Goal: Task Accomplishment & Management: Manage account settings

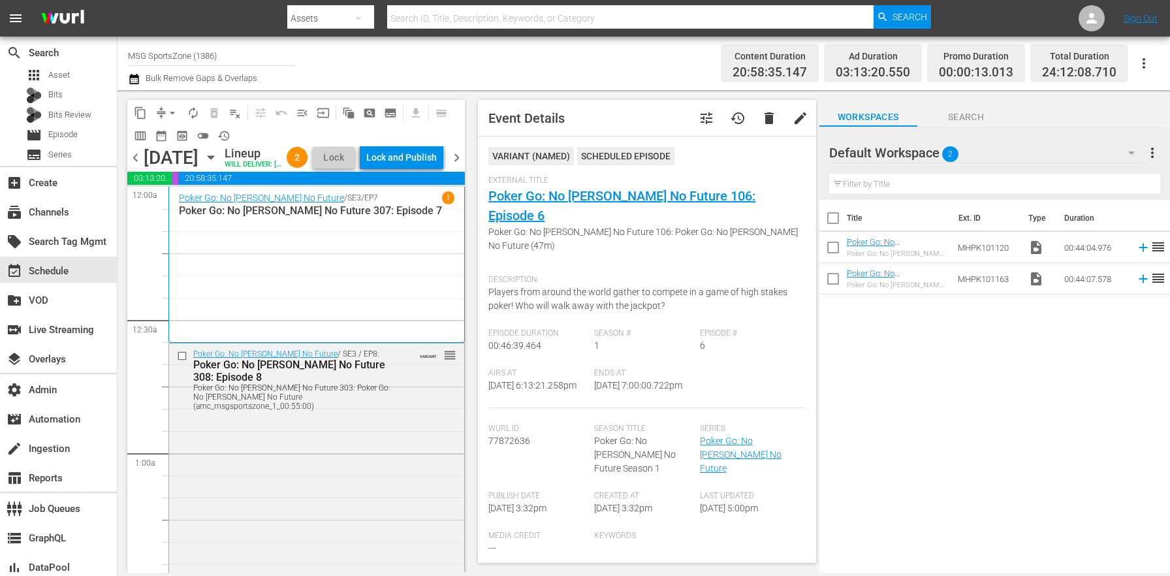
scroll to position [4625, 0]
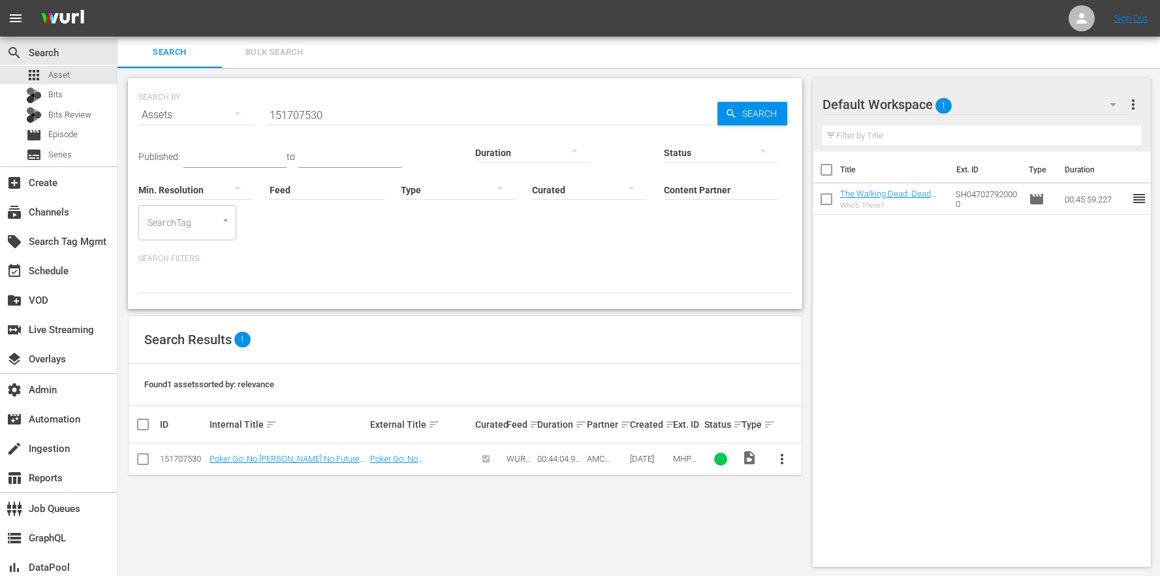
scroll to position [1, 0]
click at [640, 494] on div "SEARCH BY Search By Assets Search ID, Title, Description, Keywords, or Category…" at bounding box center [465, 321] width 695 height 509
click at [958, 302] on div "Title Ext. ID Type Duration The Walking Dead: Dead City 102: Who's There? Who'S…" at bounding box center [982, 355] width 339 height 410
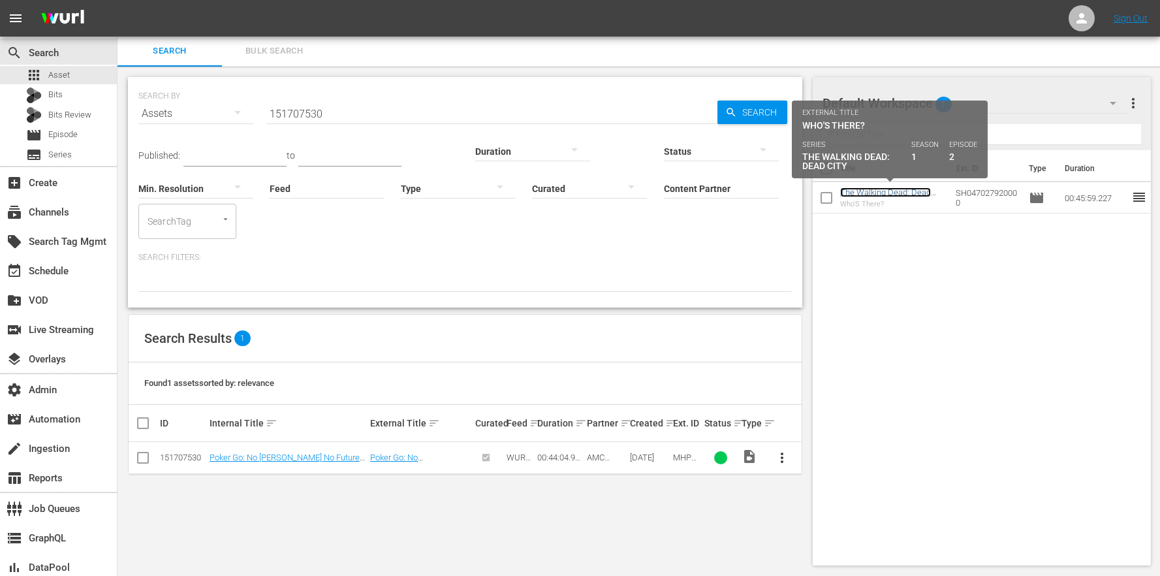
click at [898, 194] on link "The Walking Dead: Dead City 102: Who's There?" at bounding box center [885, 197] width 91 height 20
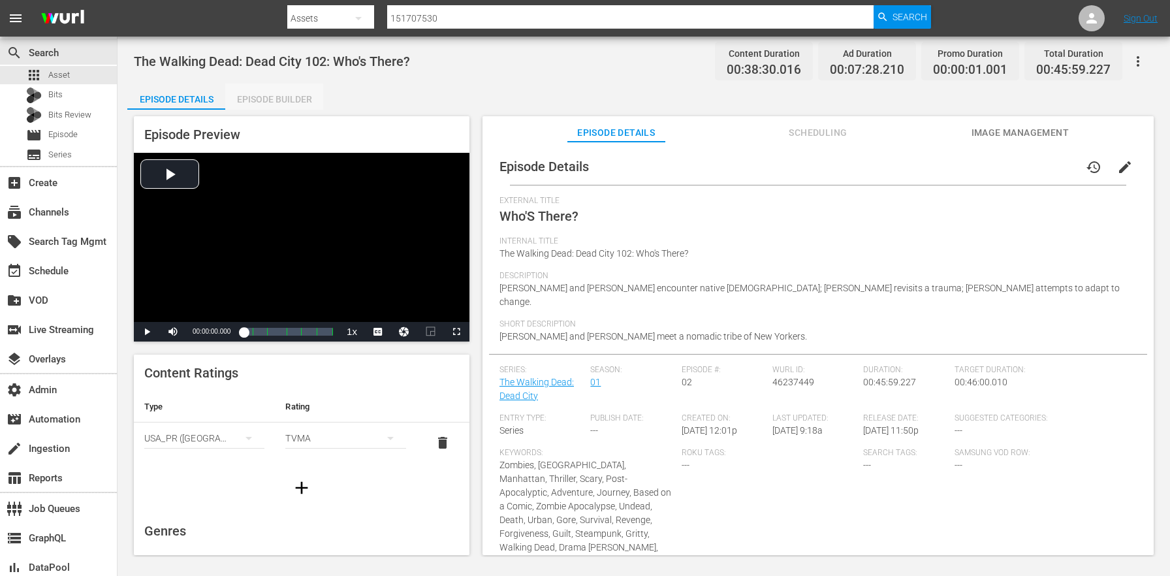
click at [257, 99] on div "Episode Builder" at bounding box center [274, 99] width 98 height 31
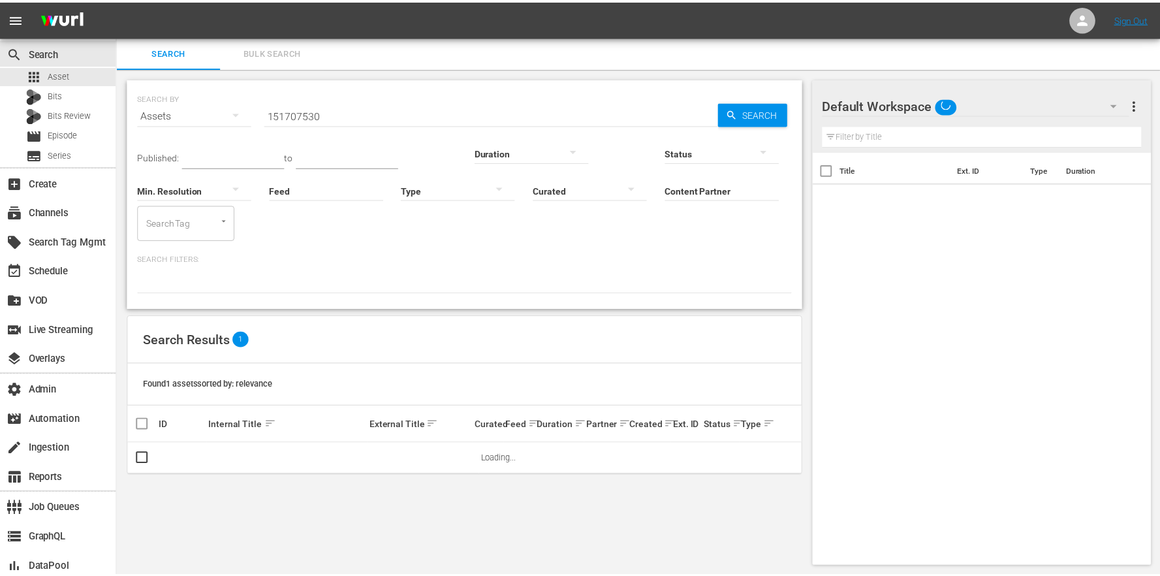
scroll to position [1, 0]
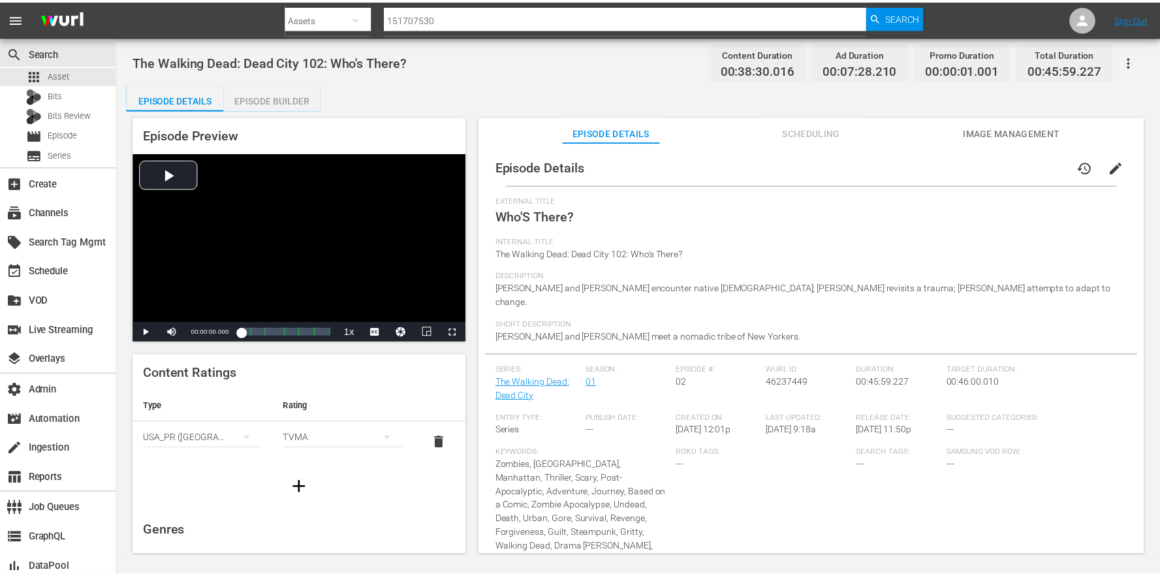
scroll to position [157, 0]
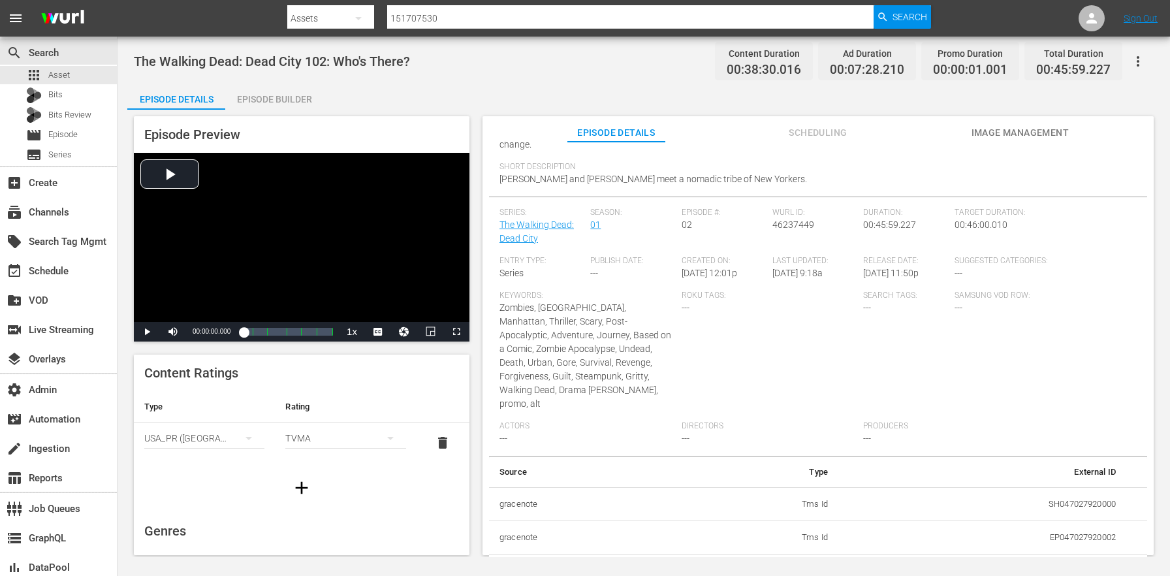
drag, startPoint x: 284, startPoint y: 70, endPoint x: 280, endPoint y: 83, distance: 13.6
click at [284, 71] on div "The Walking Dead: Dead City 102: Who's There? Content Duration 00:38:30.016 Ad …" at bounding box center [644, 60] width 1020 height 29
click at [276, 96] on div "Episode Builder" at bounding box center [274, 99] width 98 height 31
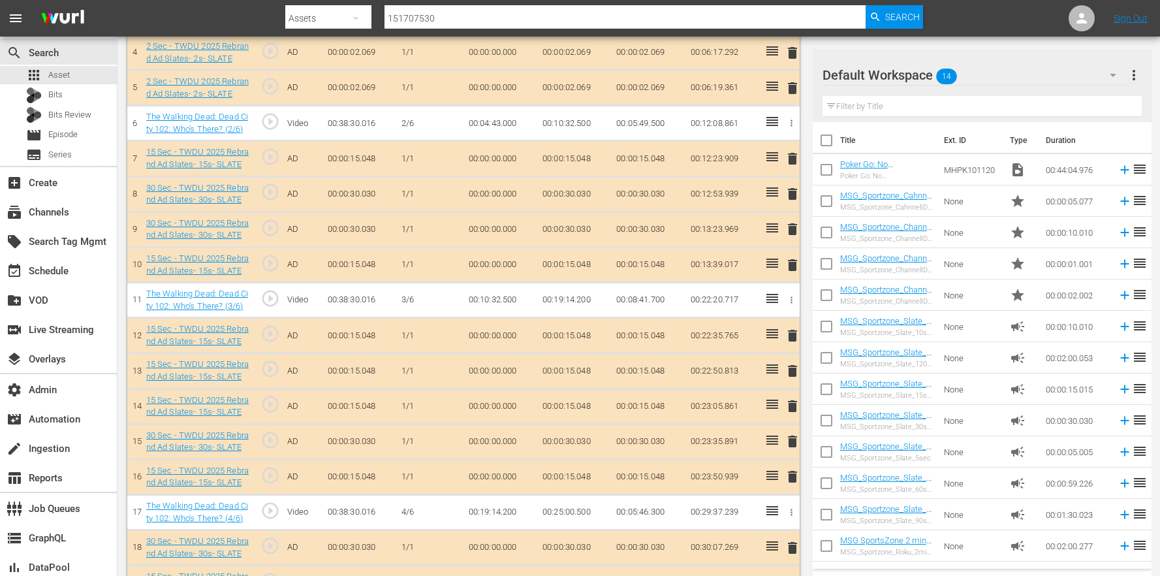
scroll to position [106, 0]
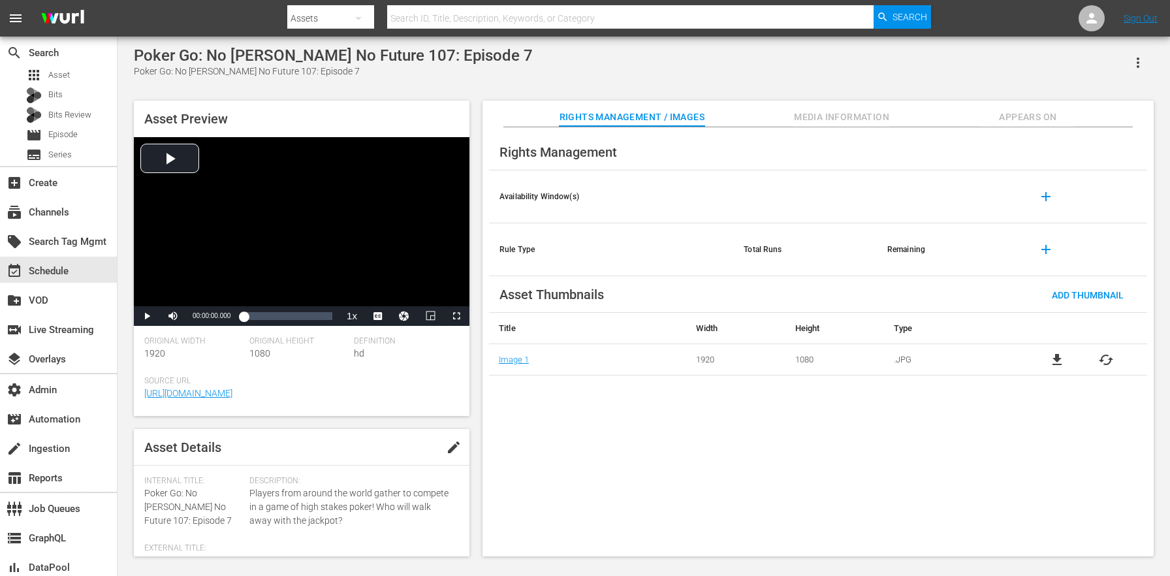
click at [358, 419] on div "Asset Preview Video Player is loading. Play Video Play Mute Current Time 00:00:…" at bounding box center [302, 329] width 336 height 456
click at [346, 69] on div "Poker Go: No [PERSON_NAME] No Future 107: Episode 7" at bounding box center [333, 72] width 399 height 14
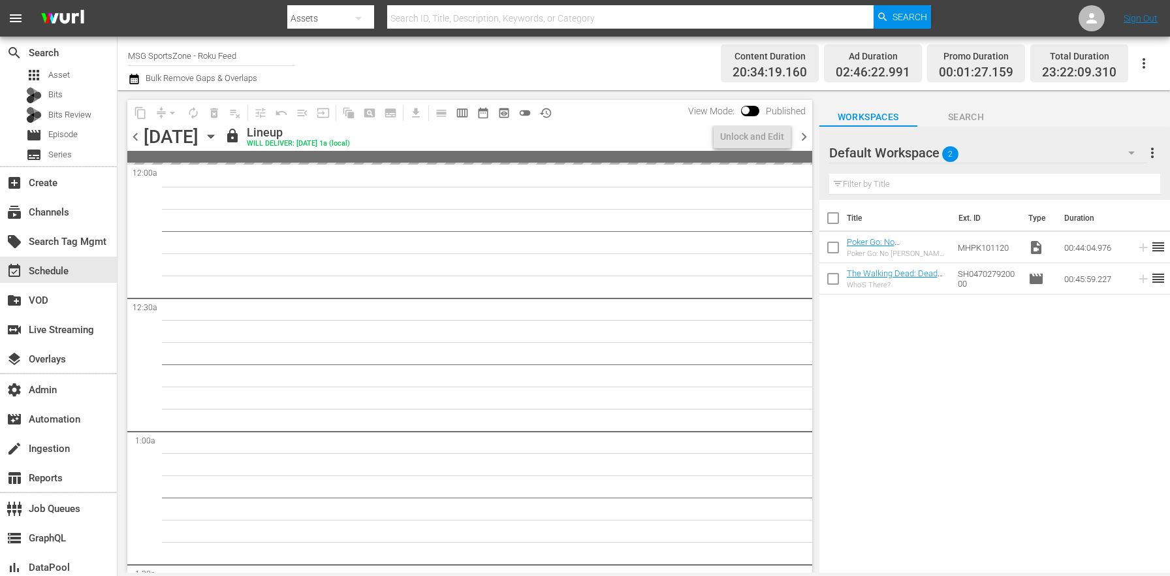
click at [1052, 136] on div "Default Workspace 2" at bounding box center [988, 152] width 318 height 37
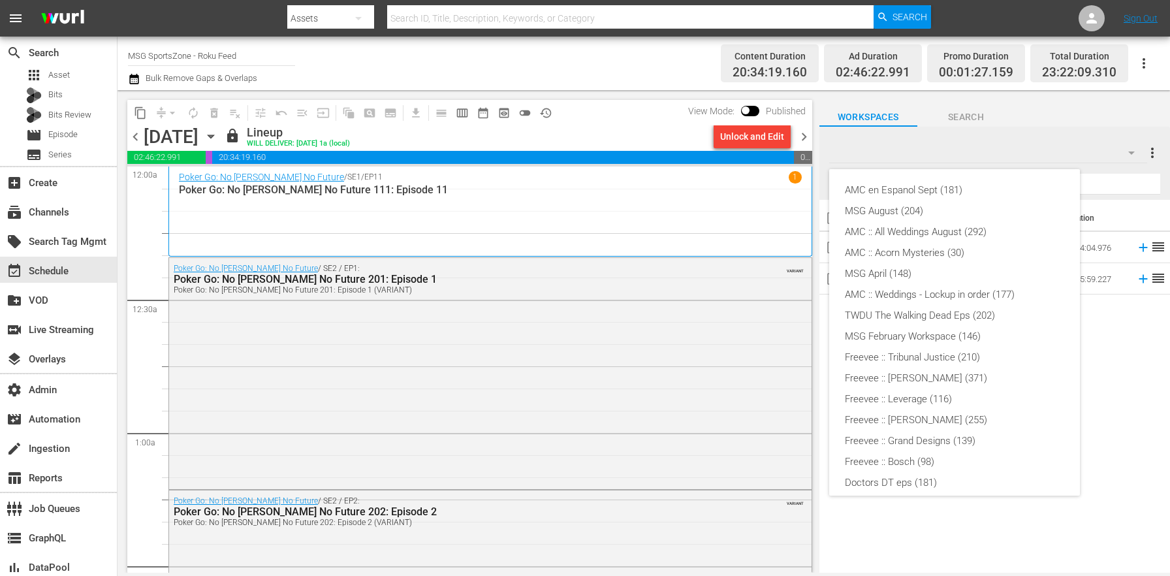
click at [919, 537] on div "AMC en Espanol Sept (181) MSG August (204) AMC :: All Weddings August (292) AMC…" at bounding box center [585, 288] width 1170 height 576
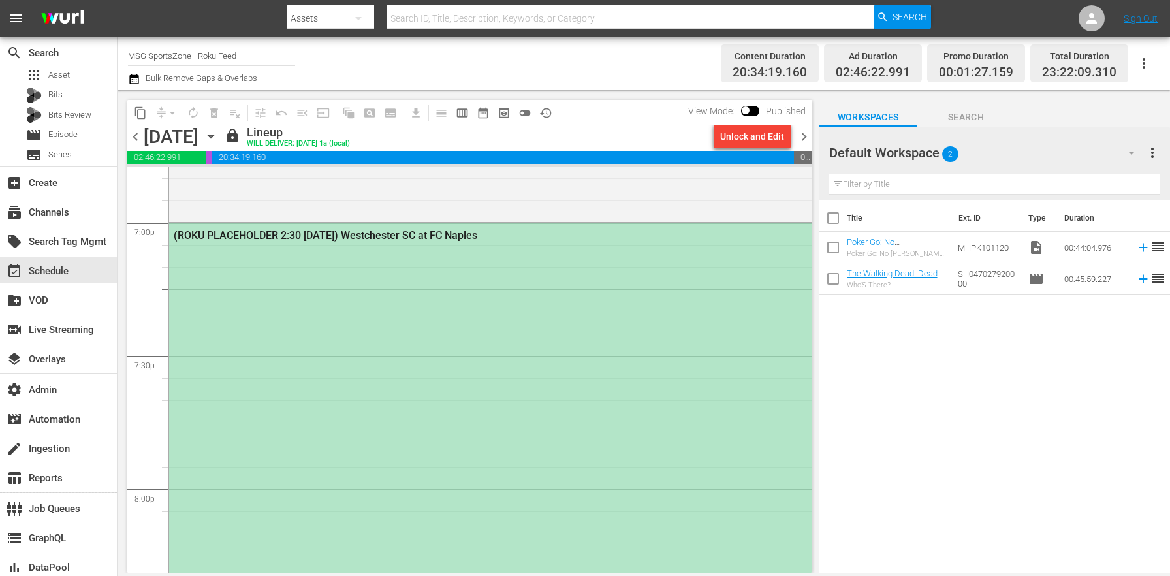
scroll to position [4997, 0]
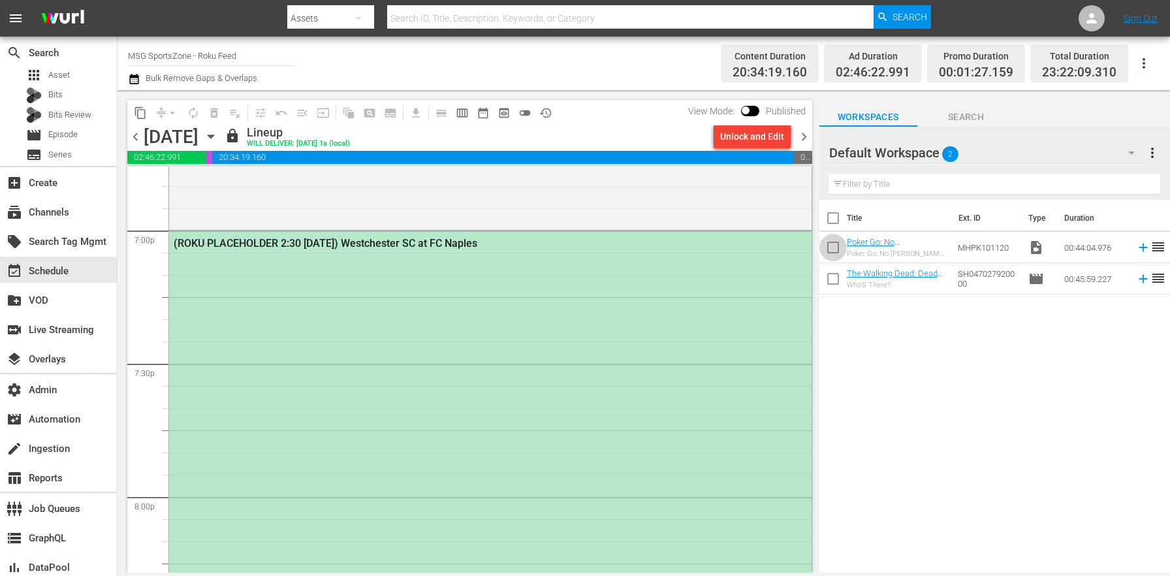
click at [840, 252] on input "checkbox" at bounding box center [832, 249] width 27 height 27
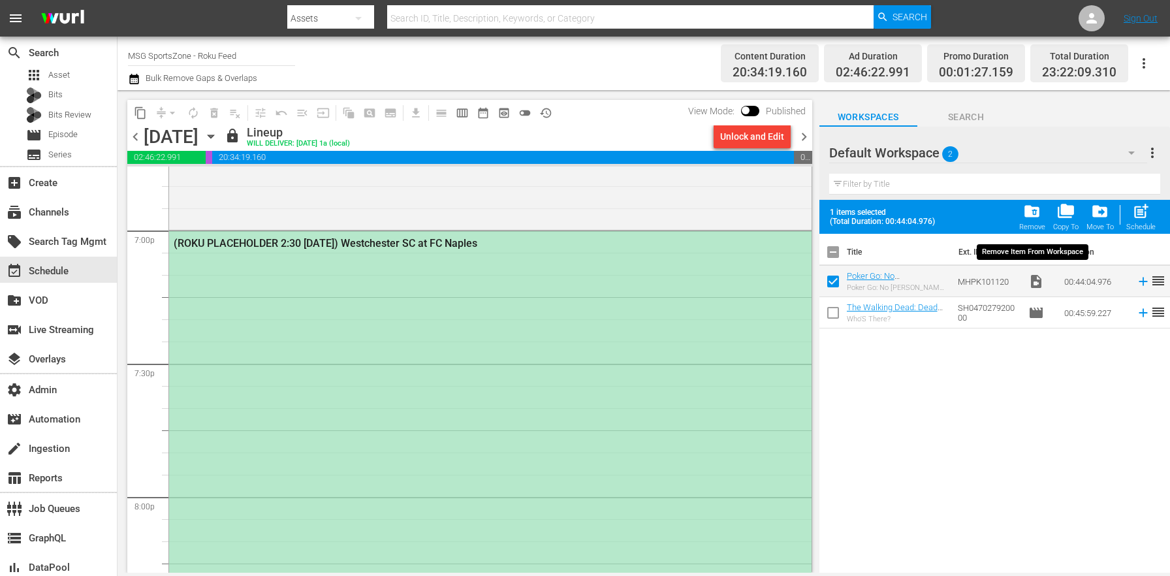
click at [1023, 212] on div "folder_delete Remove" at bounding box center [1032, 216] width 26 height 29
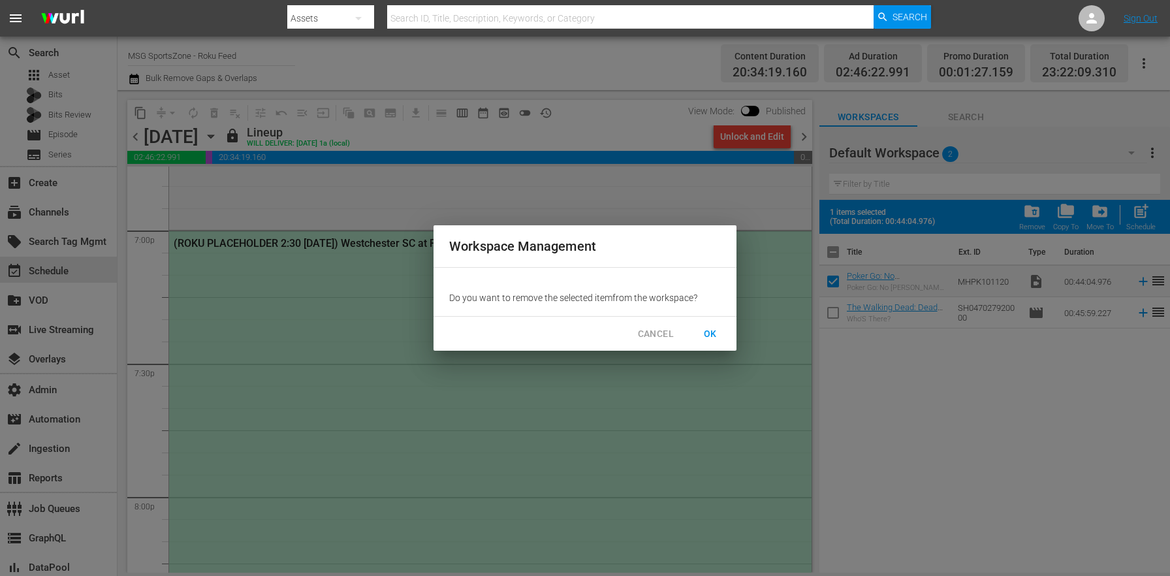
click at [705, 336] on span "OK" at bounding box center [710, 334] width 21 height 16
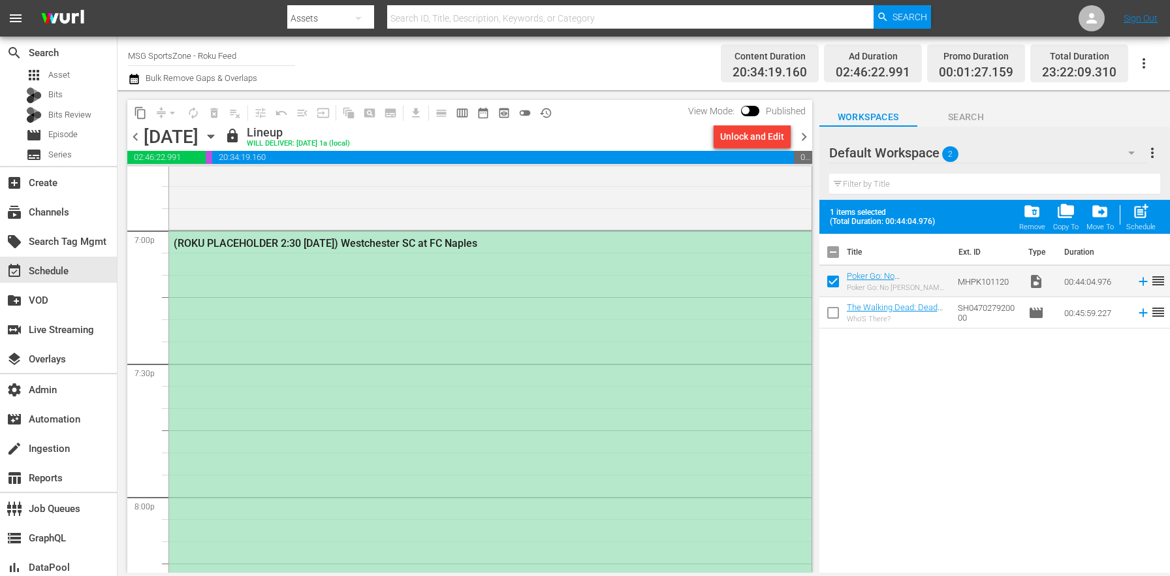
checkbox input "false"
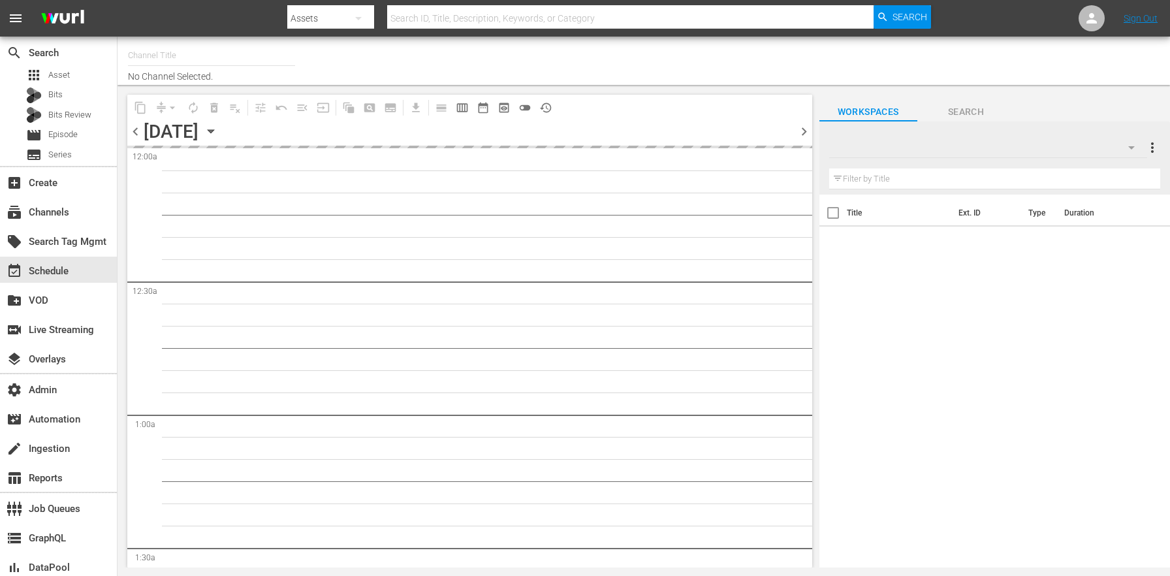
type input "MSG SportsZone - Roku Feed (1582)"
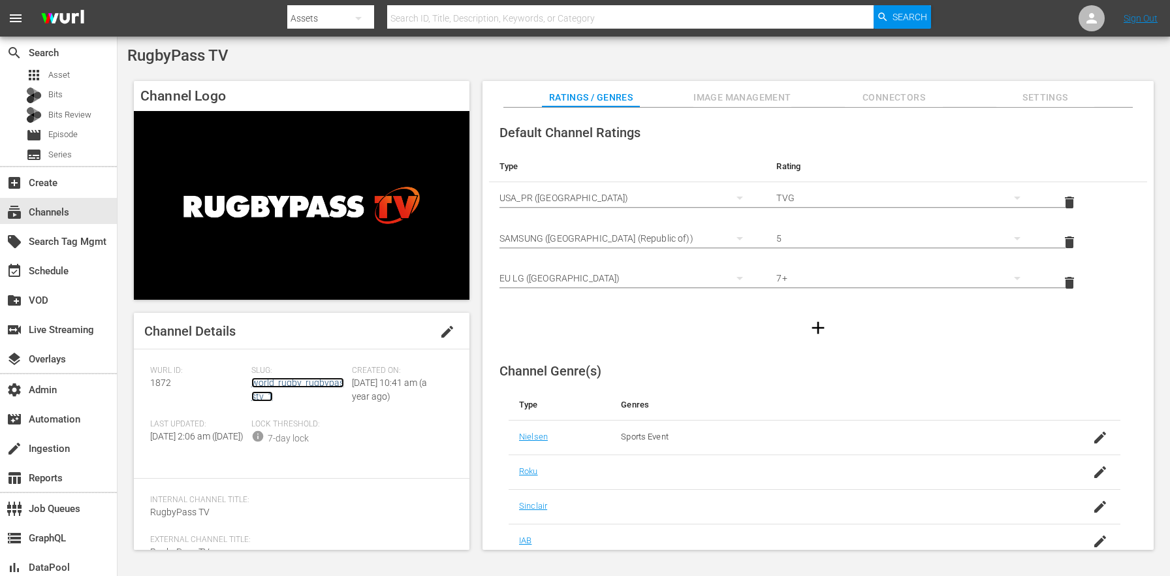
click at [309, 383] on link "world_rugby_rugbypasstv_1" at bounding box center [297, 389] width 93 height 24
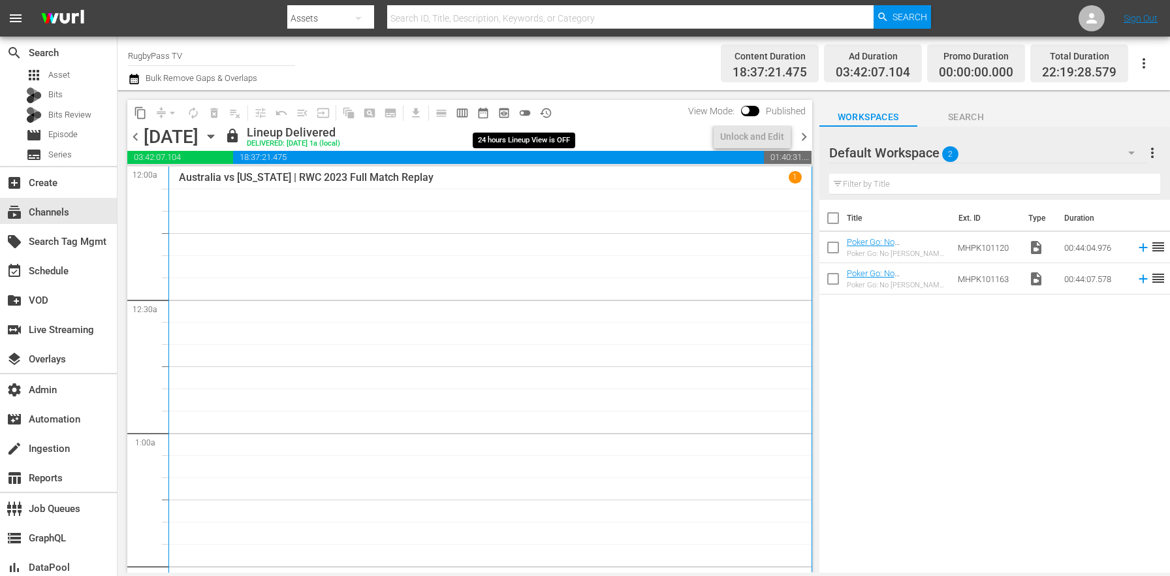
click at [517, 112] on button "toggle_off" at bounding box center [524, 112] width 21 height 21
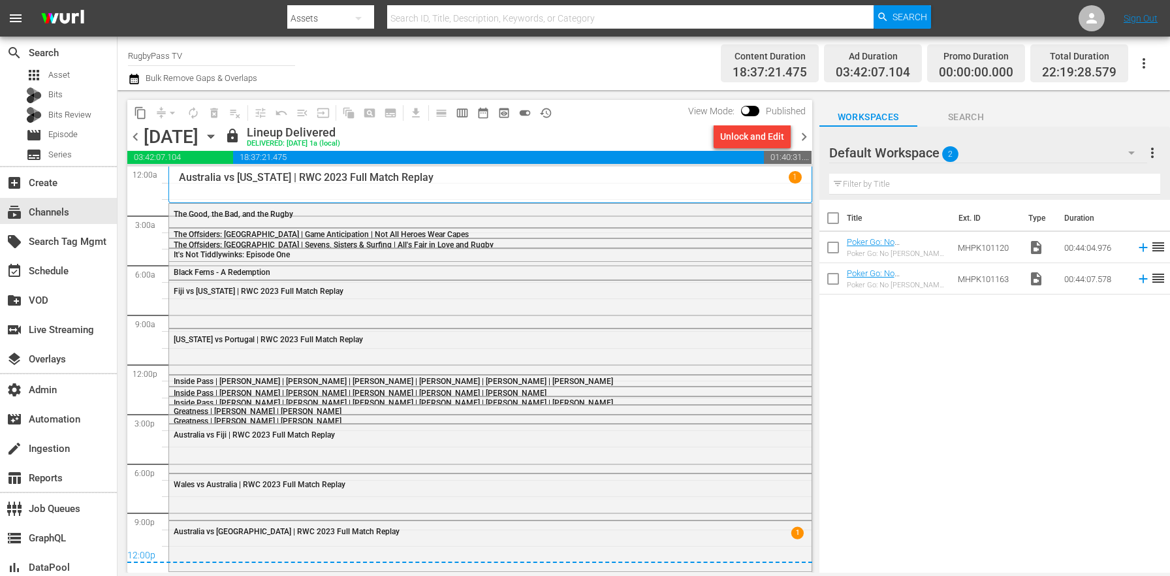
click at [803, 139] on span "chevron_right" at bounding box center [804, 137] width 16 height 16
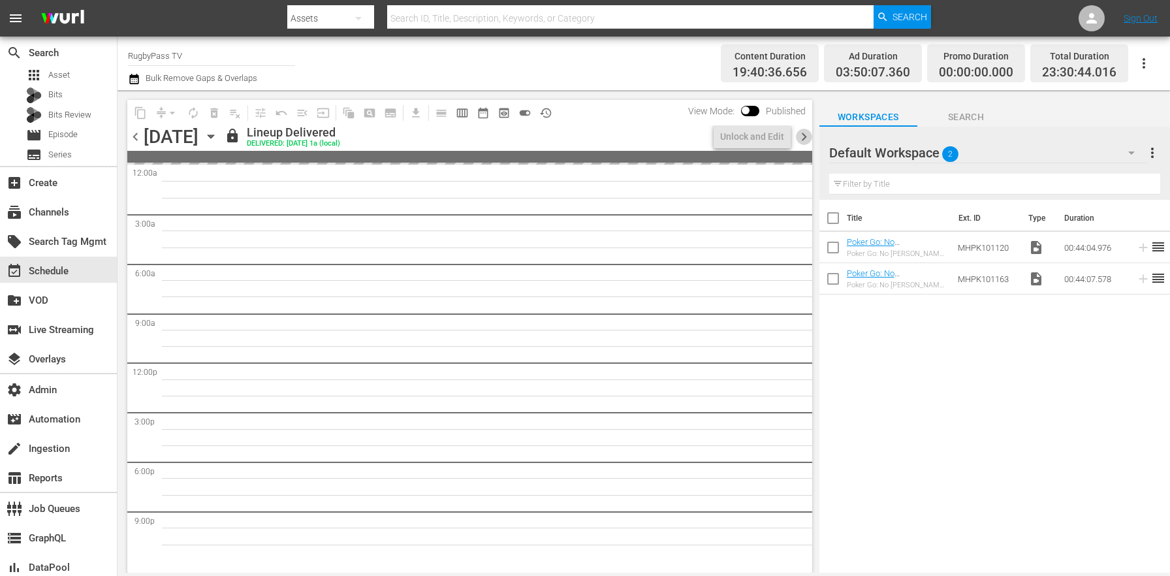
click at [803, 137] on span "chevron_right" at bounding box center [804, 137] width 16 height 16
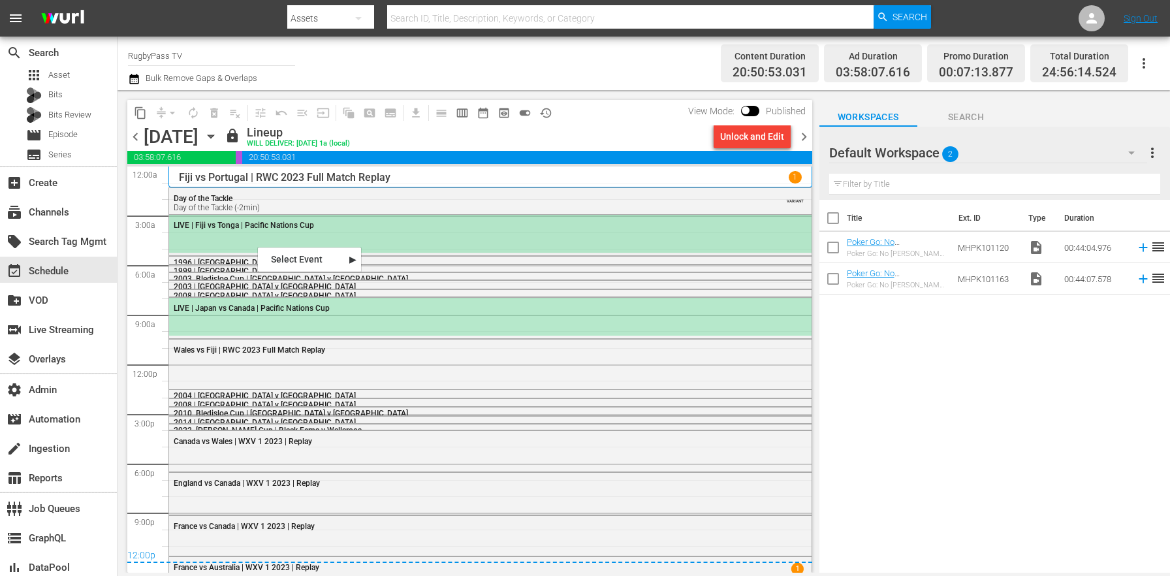
click at [272, 235] on div "LIVE | Fiji vs Tonga | Pacific Nations Cup" at bounding box center [490, 233] width 642 height 37
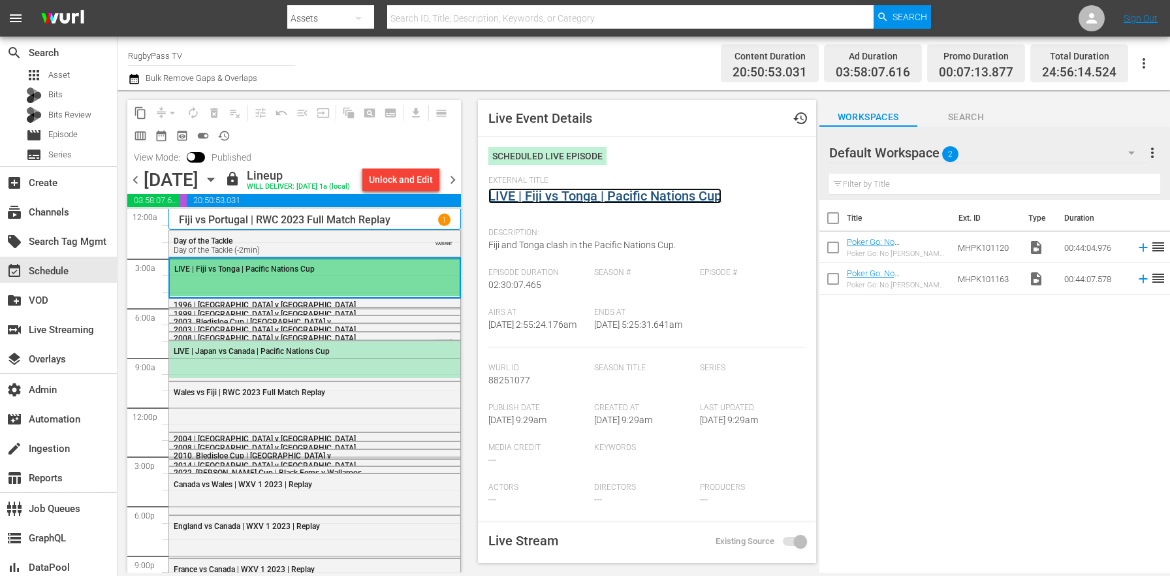
click at [543, 193] on link "LIVE | Fiji vs Tonga | Pacific Nations Cup" at bounding box center [604, 196] width 233 height 16
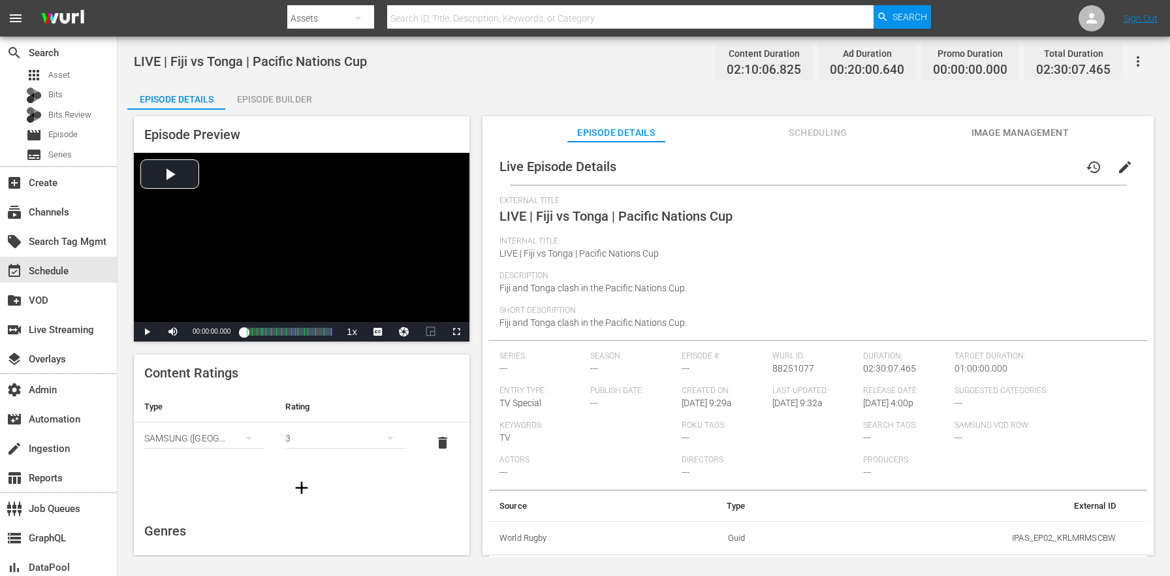
click at [311, 95] on div "Episode Builder" at bounding box center [274, 99] width 98 height 31
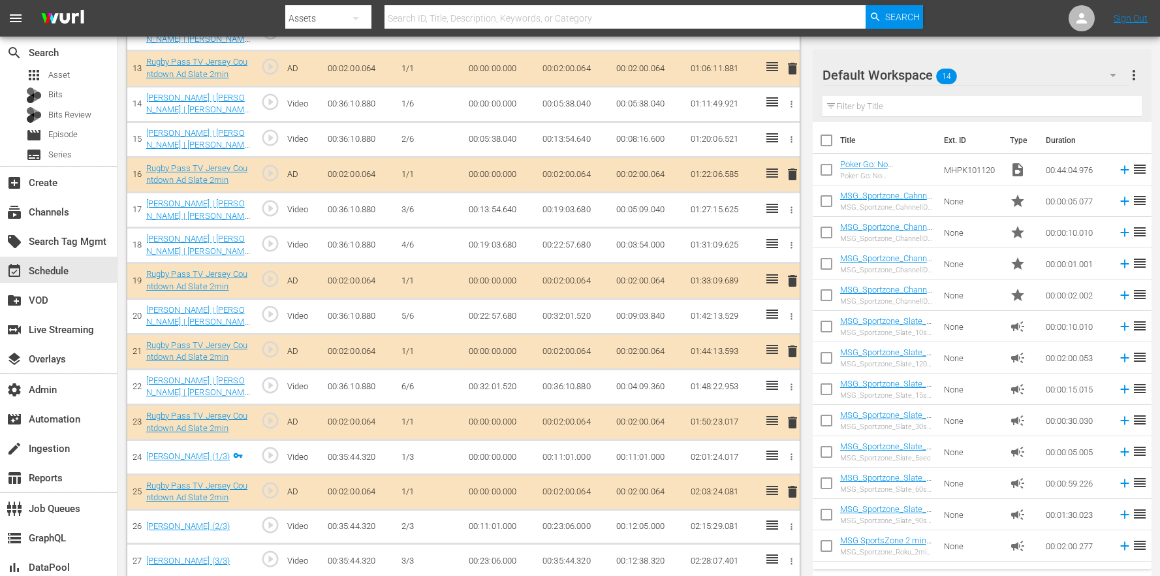
scroll to position [872, 0]
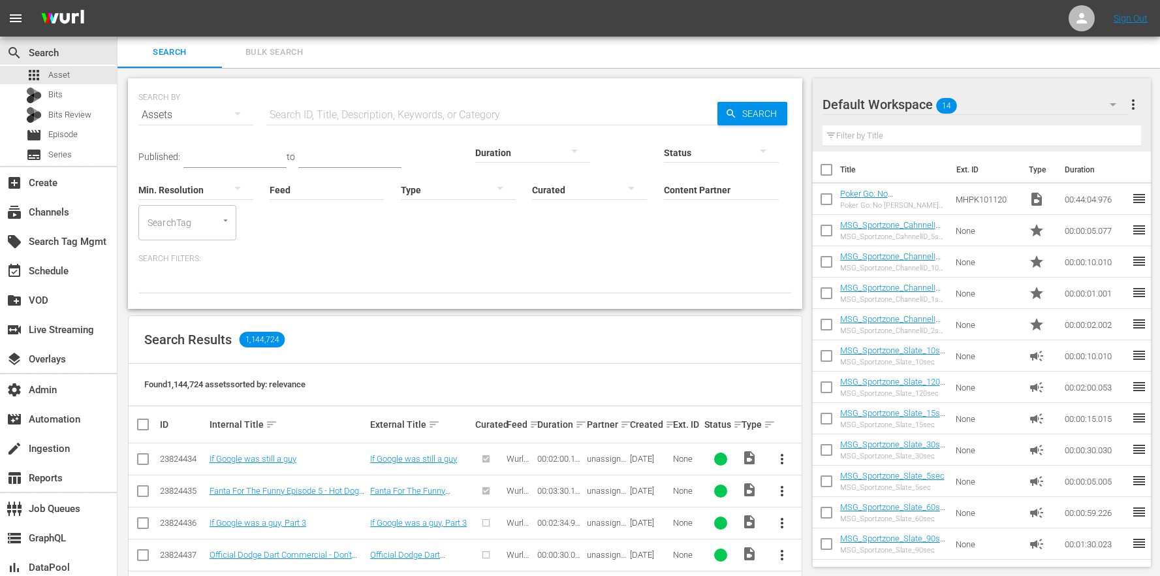
click at [469, 114] on input "text" at bounding box center [491, 114] width 451 height 31
paste input "Profiles_Clyde_Frazier_2023"
type input "Profiles_Clyde_Frazier_2023"
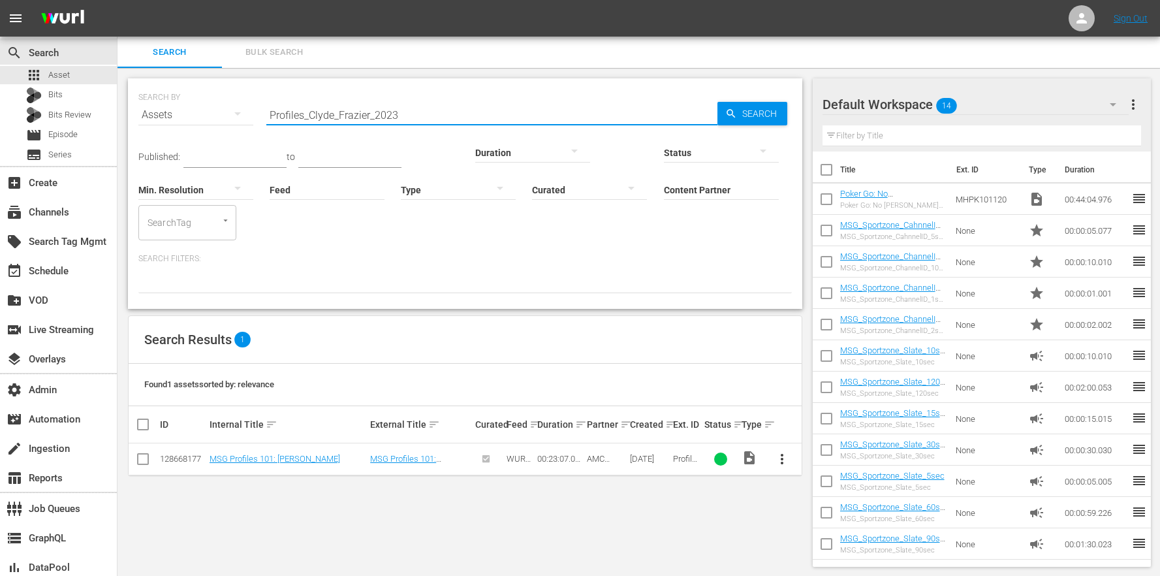
click at [784, 451] on span "more_vert" at bounding box center [782, 459] width 16 height 16
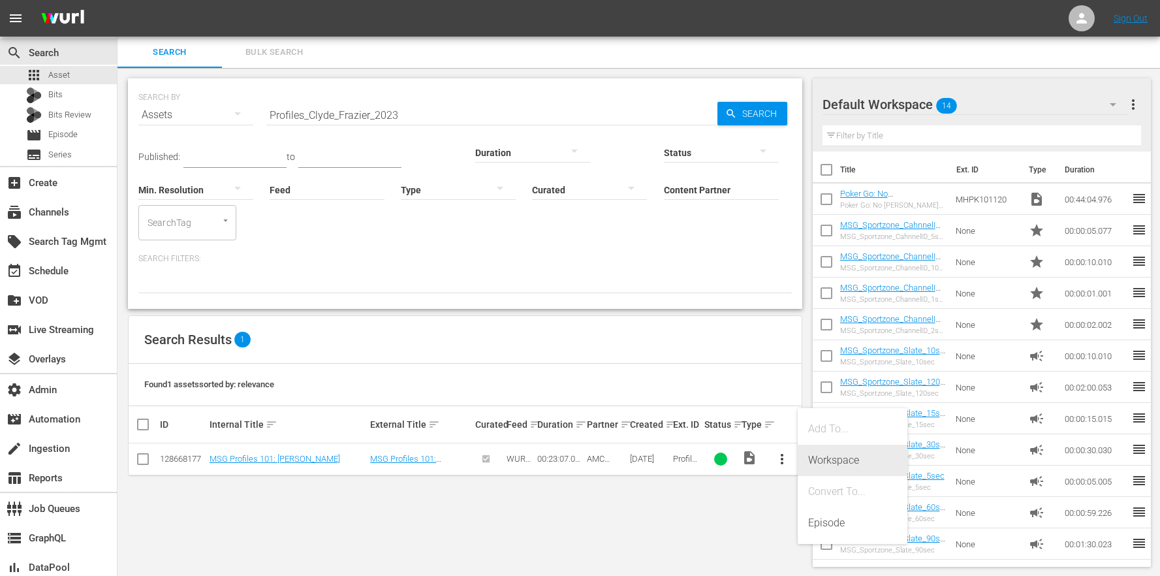
click at [864, 465] on div "Workspace" at bounding box center [852, 460] width 89 height 31
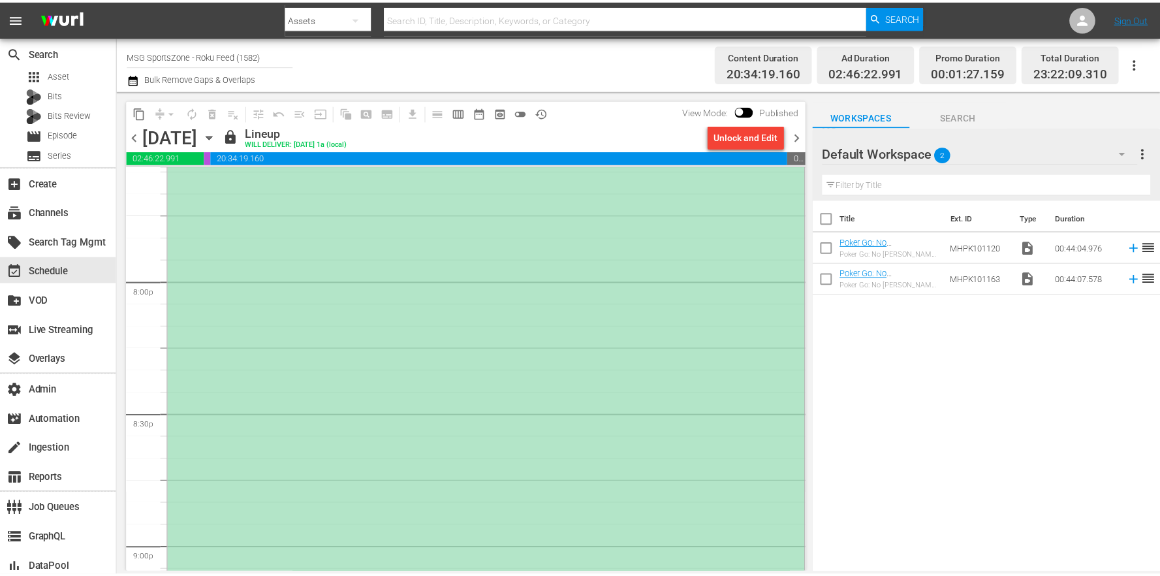
scroll to position [4987, 0]
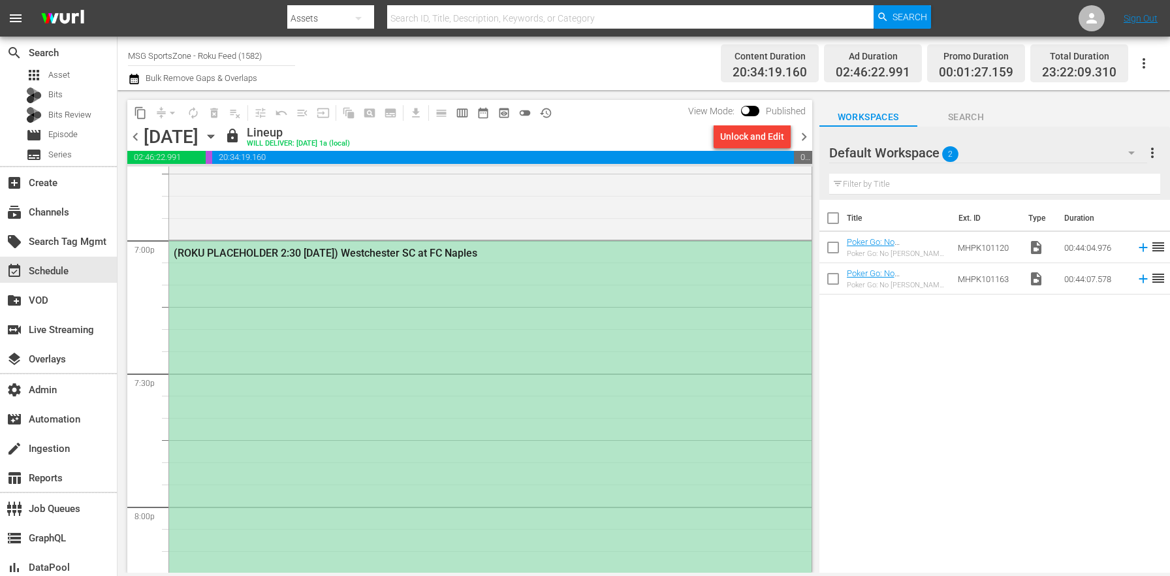
click at [505, 454] on div "(ROKU PLACEHOLDER 2:30 [DATE]) Westchester SC at FC Naples" at bounding box center [490, 572] width 642 height 662
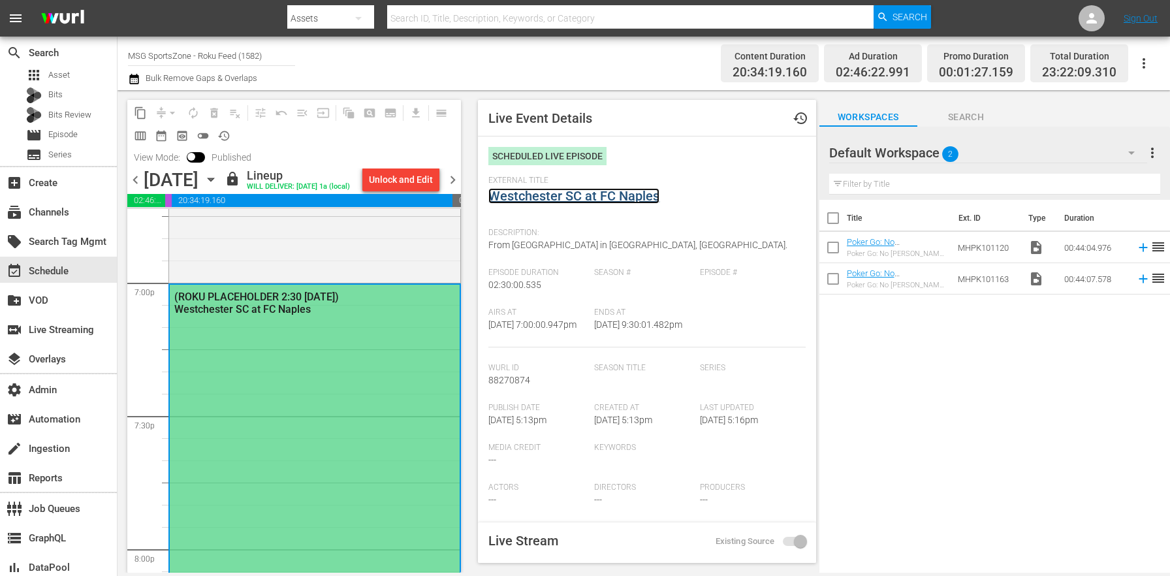
click at [562, 192] on link "Westchester SC at FC Naples" at bounding box center [573, 196] width 171 height 16
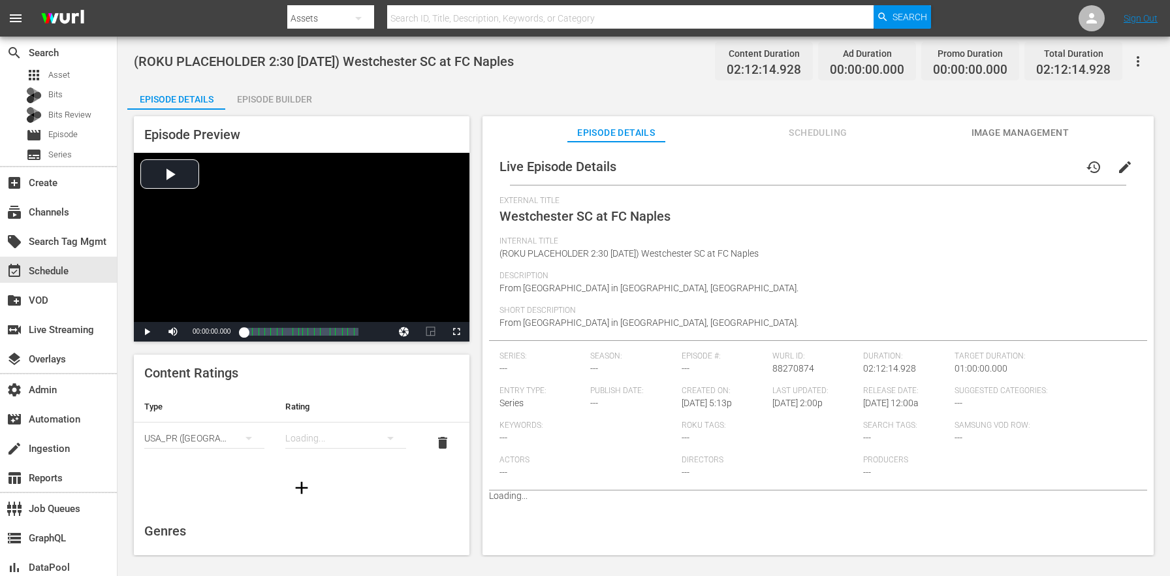
click at [294, 97] on div "Episode Builder" at bounding box center [274, 99] width 98 height 31
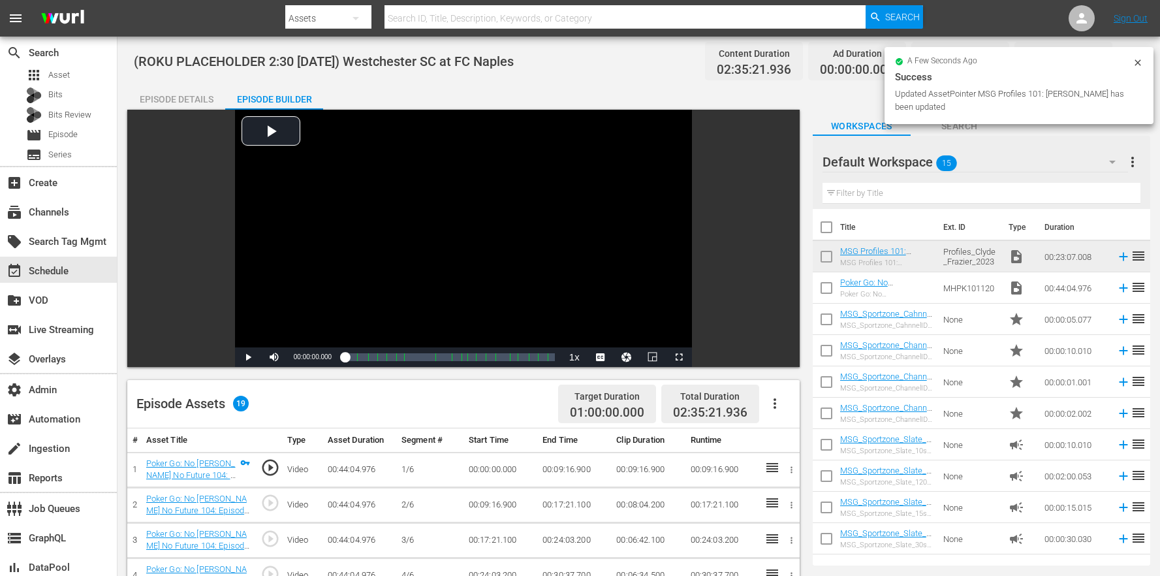
click at [776, 398] on icon "button" at bounding box center [775, 404] width 16 height 16
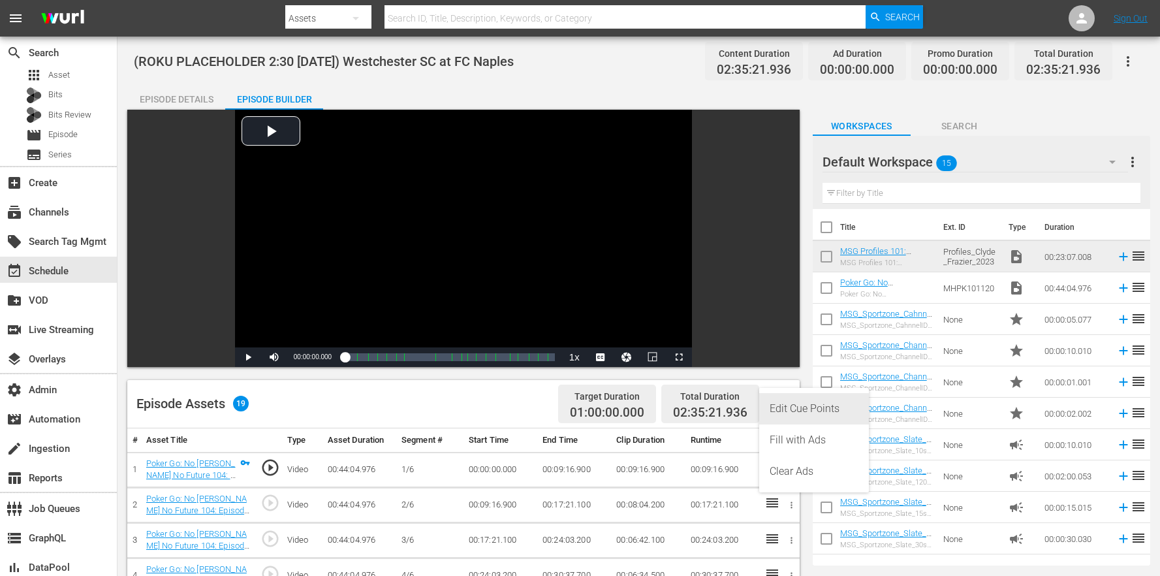
click at [804, 407] on div "Edit Cue Points" at bounding box center [814, 408] width 89 height 31
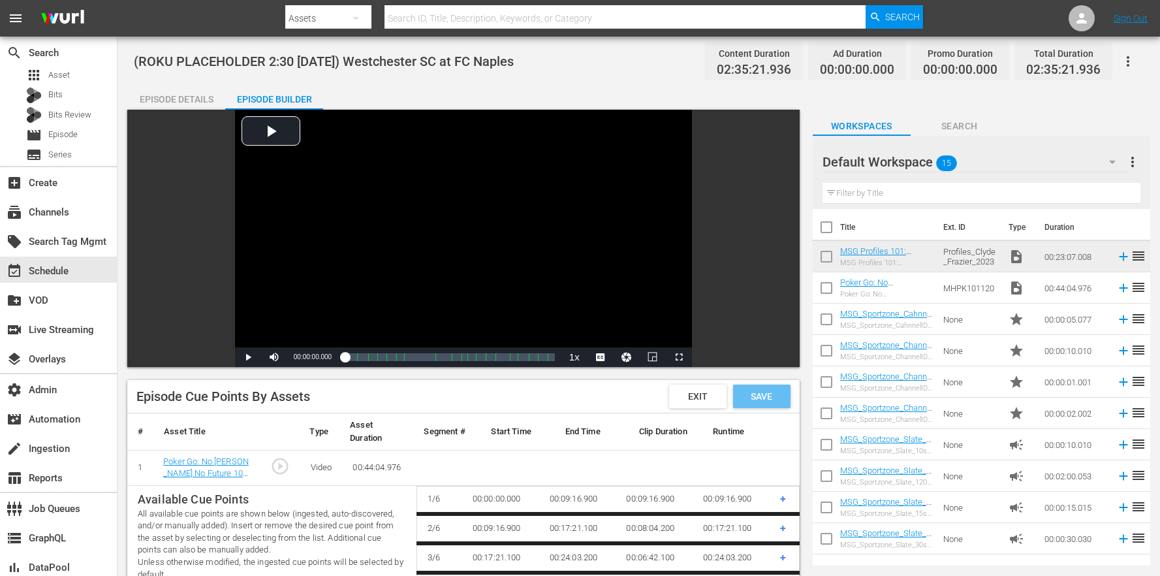
click at [768, 392] on span "Save" at bounding box center [761, 396] width 42 height 10
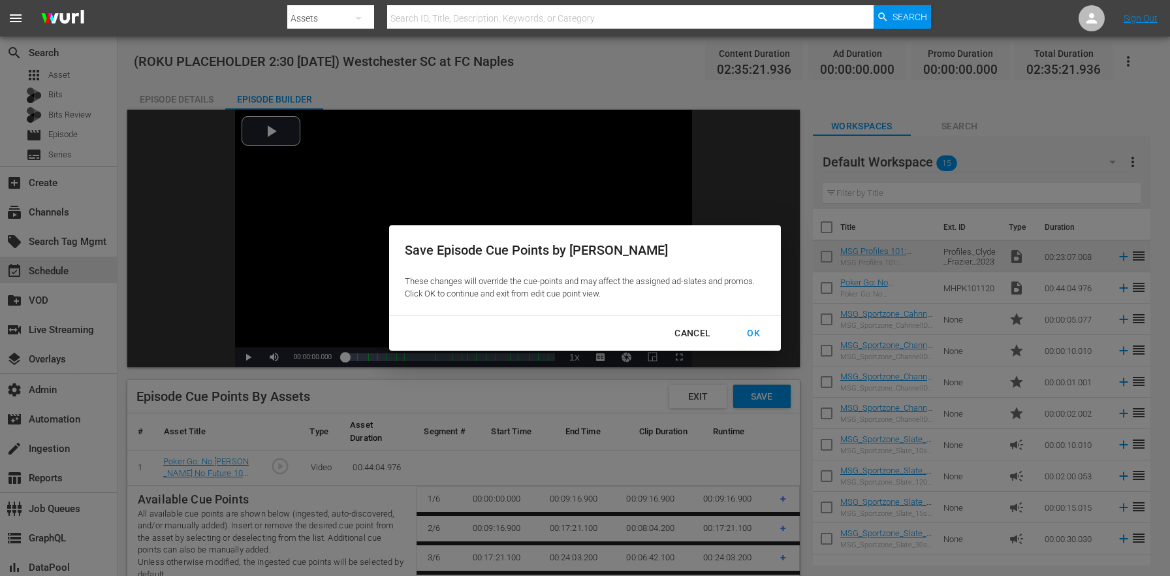
click at [749, 328] on div "OK" at bounding box center [753, 333] width 34 height 16
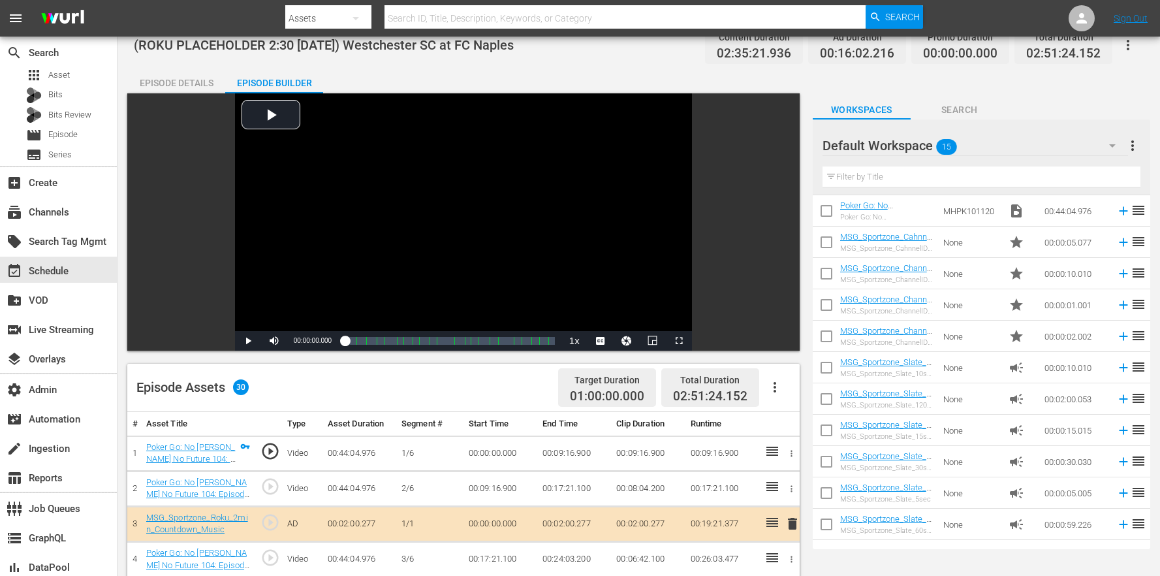
scroll to position [25, 0]
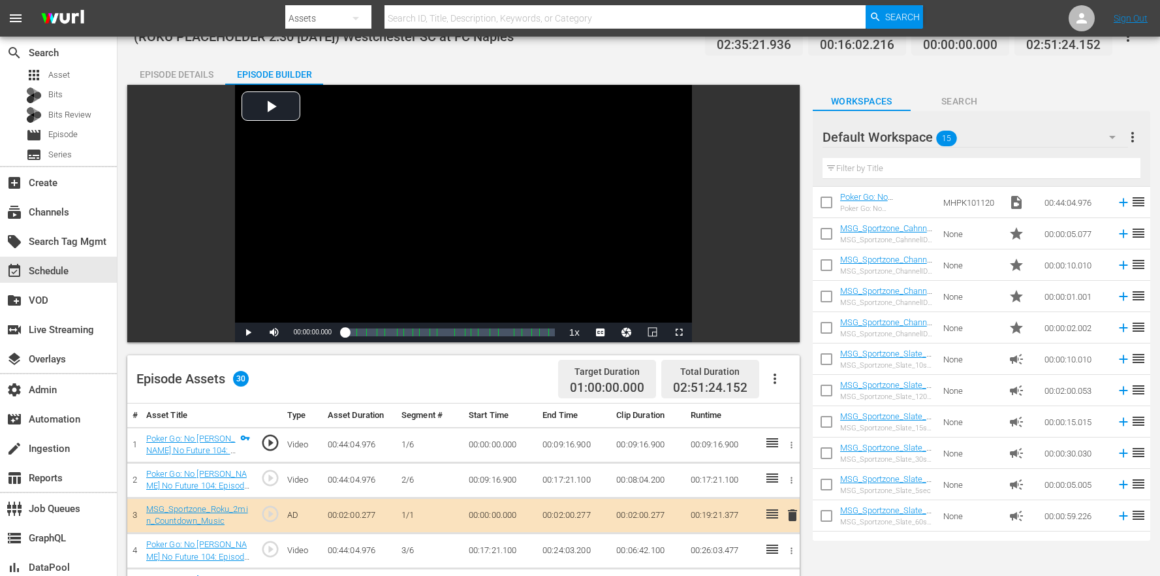
click at [770, 516] on icon at bounding box center [772, 514] width 16 height 16
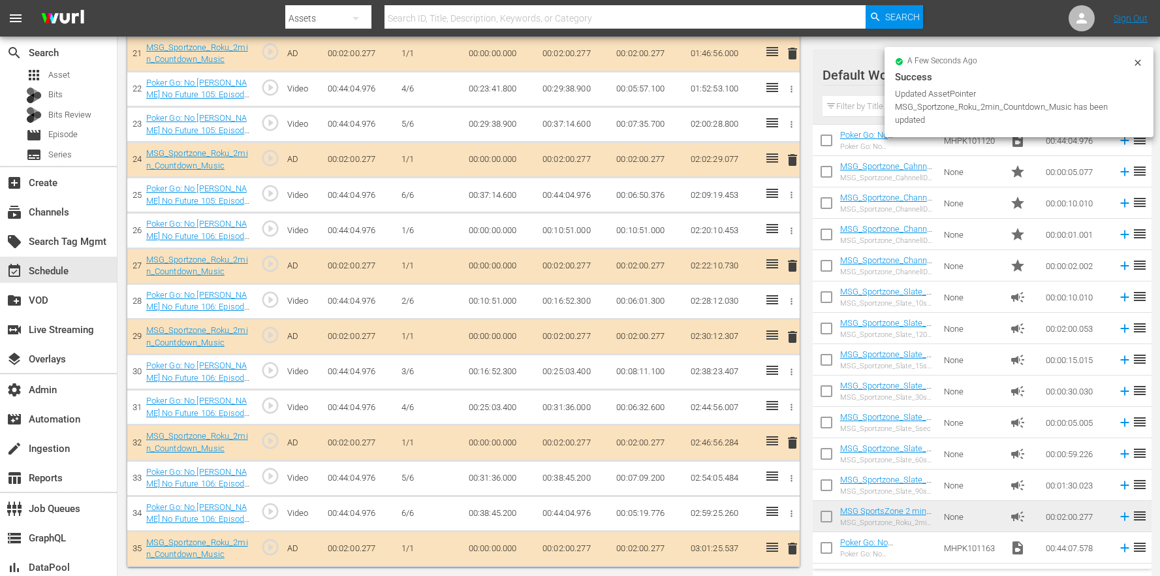
scroll to position [1120, 0]
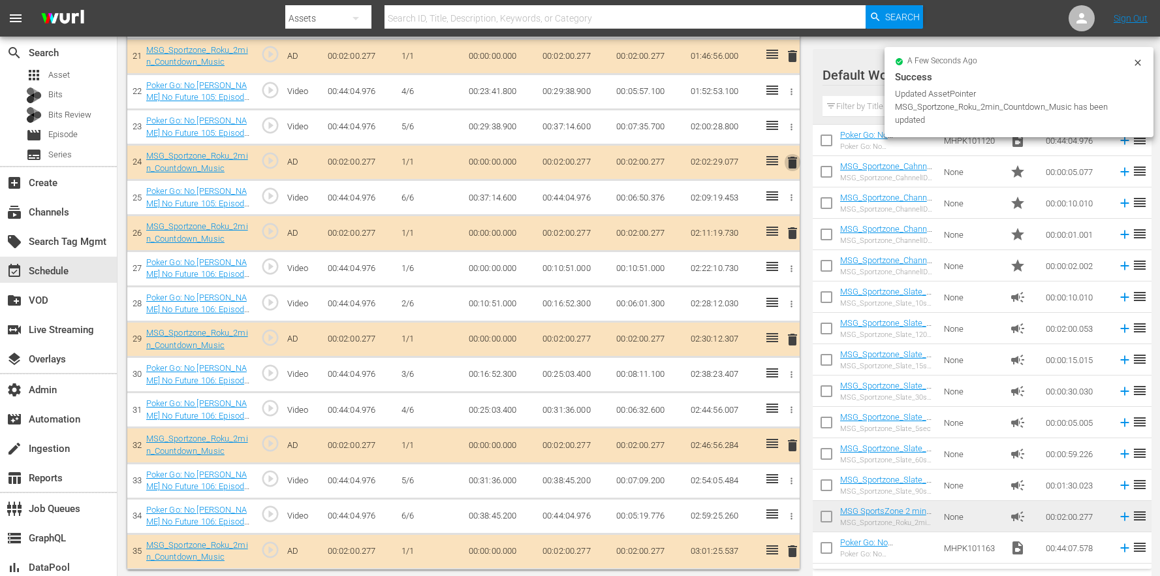
click at [793, 161] on span "delete" at bounding box center [793, 163] width 16 height 16
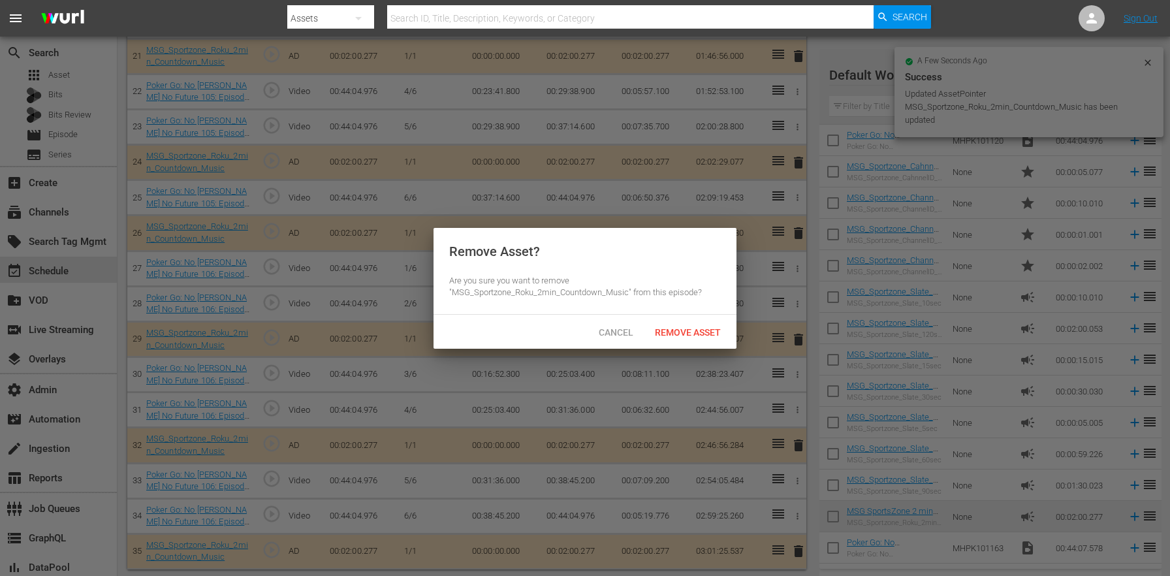
click at [712, 324] on div "Remove Asset" at bounding box center [687, 332] width 87 height 24
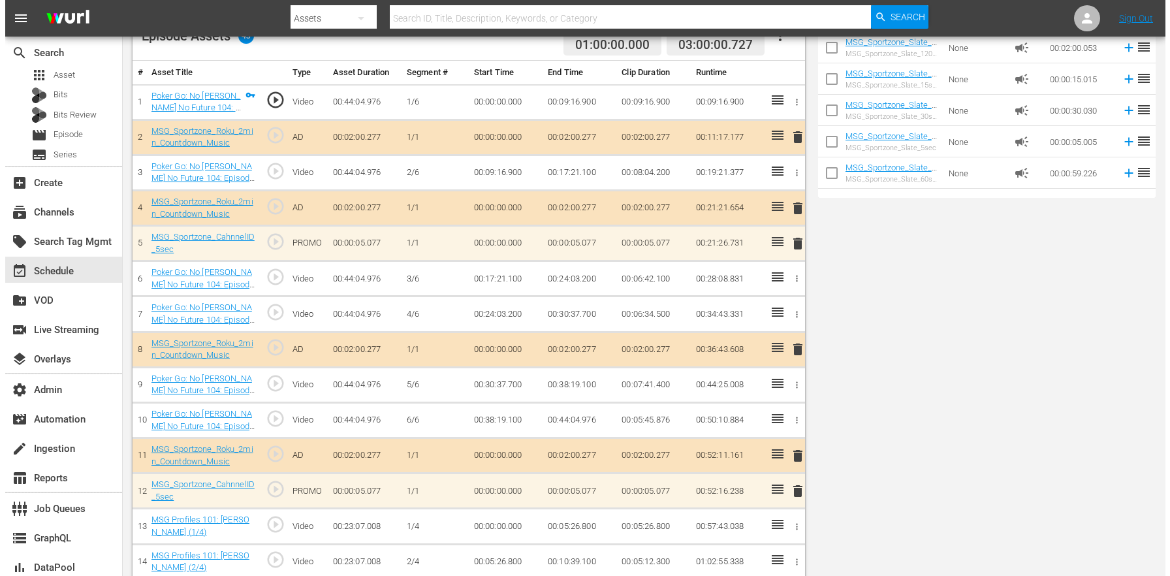
scroll to position [0, 0]
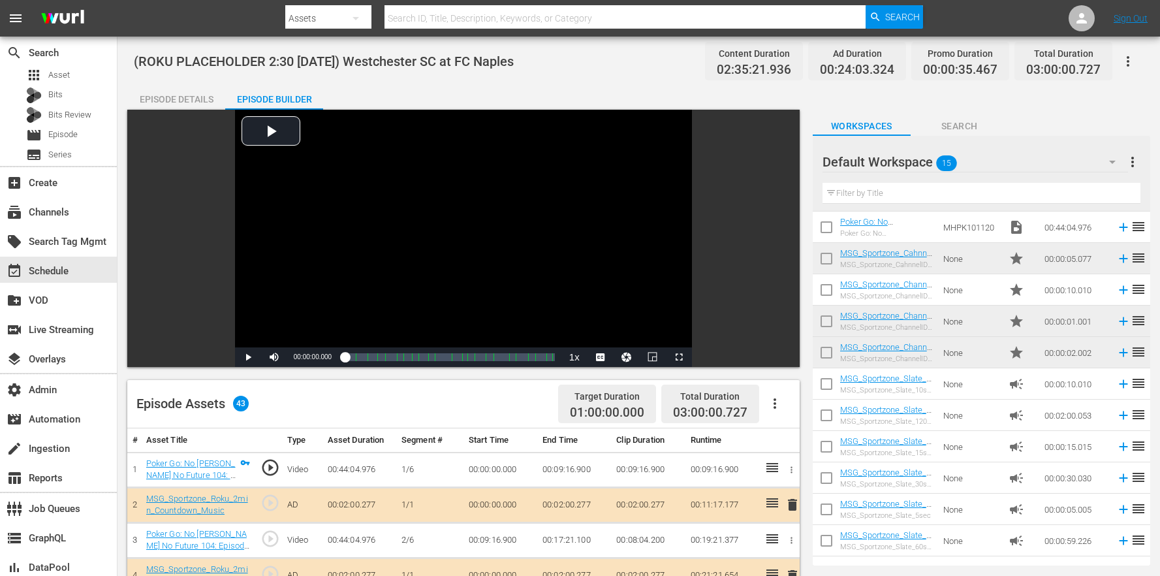
click at [148, 95] on div "Episode Details" at bounding box center [176, 99] width 98 height 31
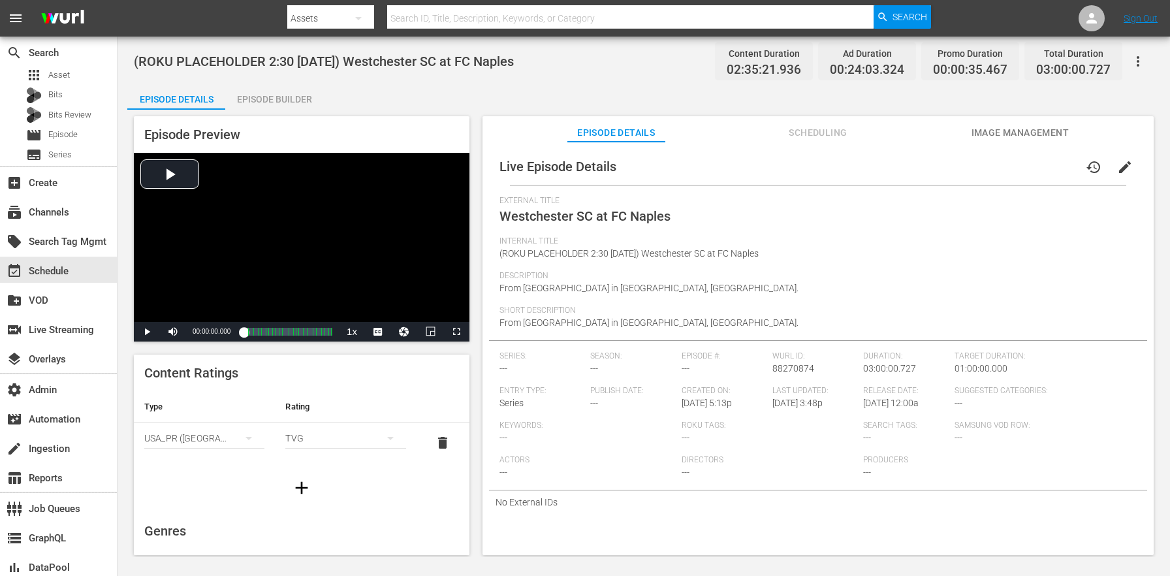
click at [567, 507] on div "No External IDs" at bounding box center [818, 502] width 658 height 24
click at [706, 279] on span "Description" at bounding box center [814, 276] width 631 height 10
click at [1109, 168] on button "edit" at bounding box center [1124, 166] width 31 height 31
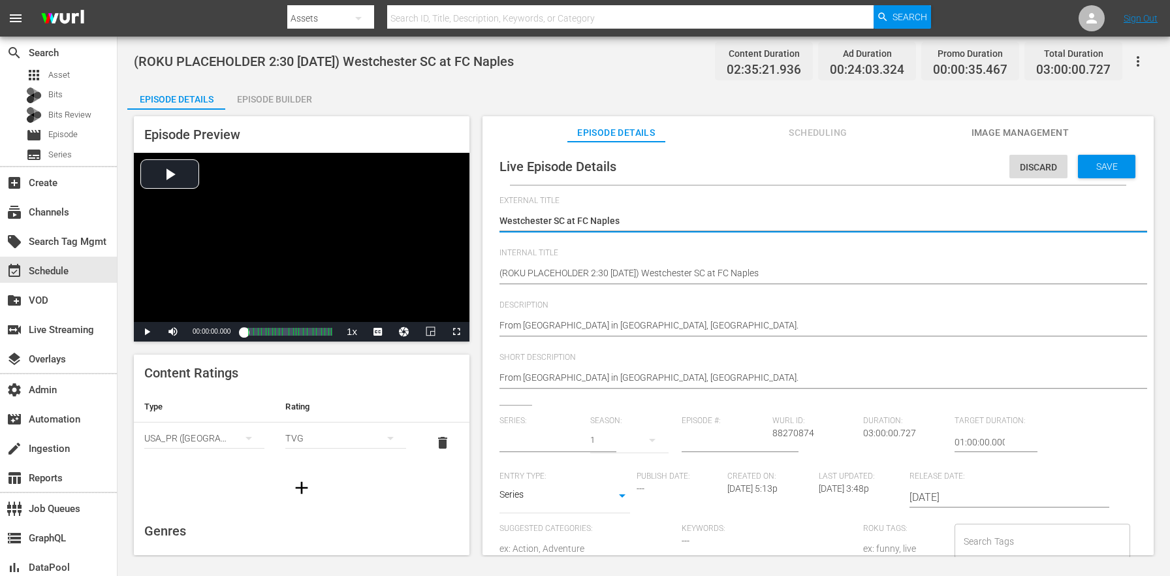
type input "No Series"
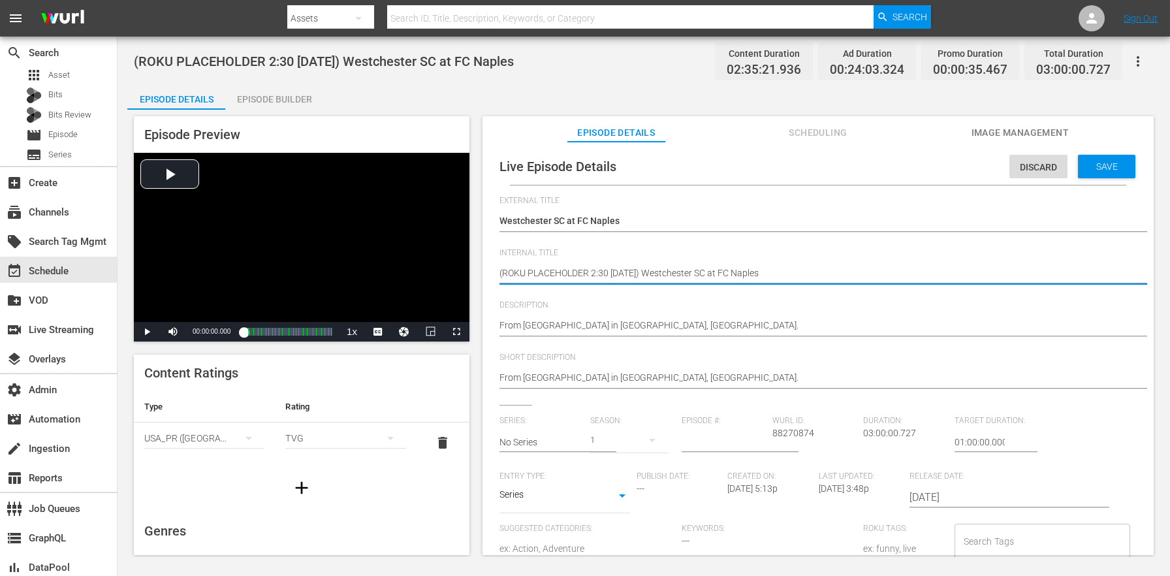
type textarea "(ROKU PLACEHOLDER 2:3 - 8/30) Westchester SC at FC Naples"
type textarea "(ROKU PLACEHOLDER 2: - 8/30) Westchester SC at FC Naples"
type textarea "(ROKU PLACEHOLDER 2 - 8/30) Westchester SC at FC Naples"
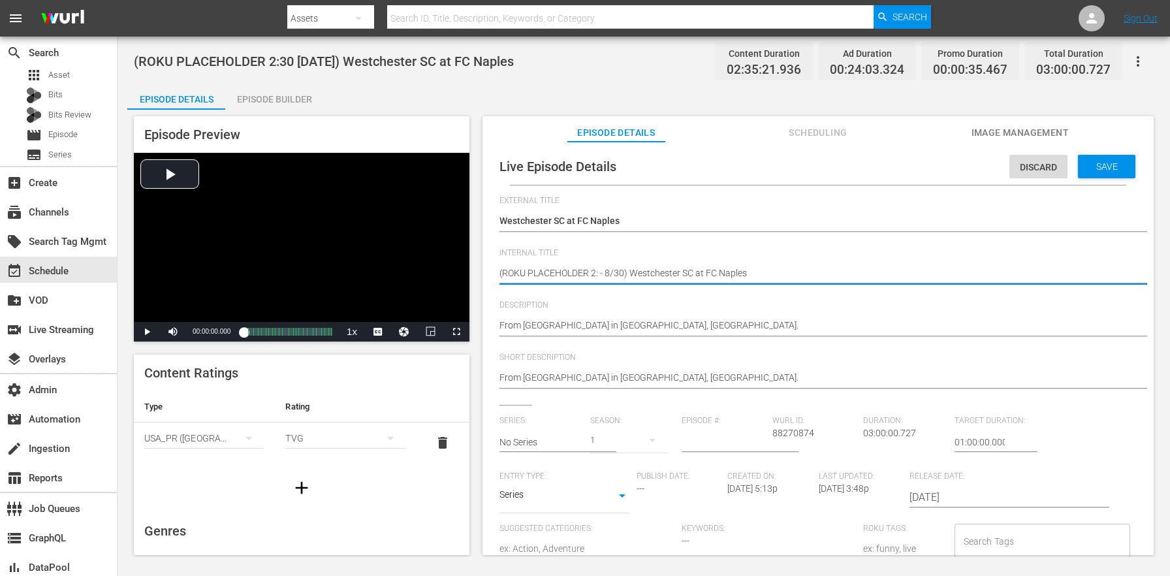
type textarea "(ROKU PLACEHOLDER 2 - 8/30) Westchester SC at FC Naples"
type textarea "(ROKU PLACEHOLDER - 8/30) Westchester SC at FC Naples"
type textarea "(ROKU PLACEHOLDER 3 - 8/30) Westchester SC at FC Naples"
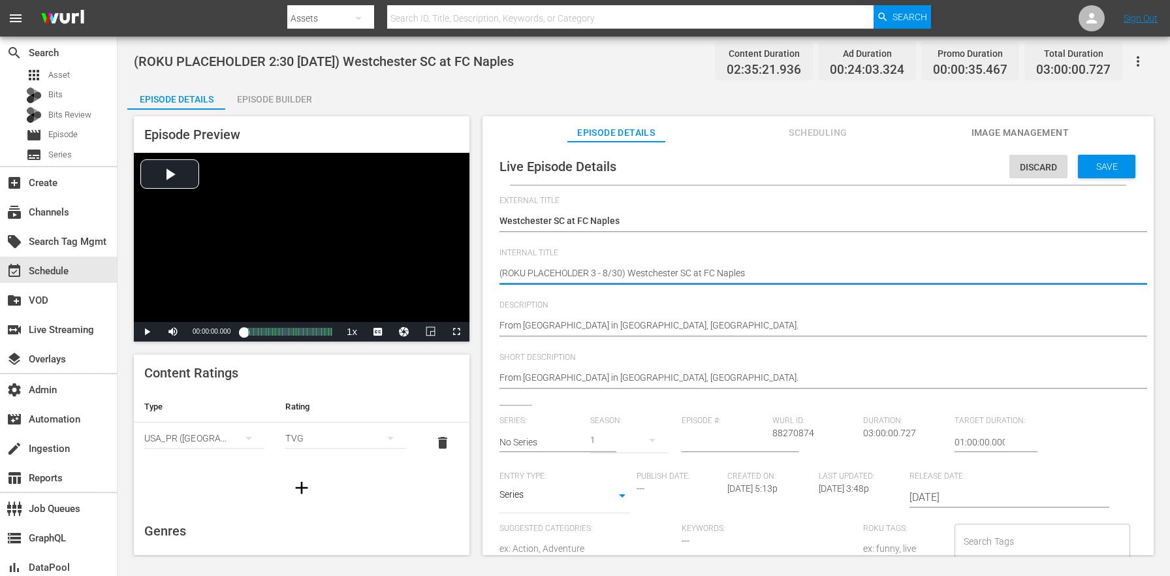
type textarea "(ROKU PLACEHOLDER 3: - 8/30) Westchester SC at FC Naples"
type textarea "(ROKU PLACEHOLDER 3:0 - 8/30) Westchester SC at FC Naples"
type textarea "(ROKU PLACEHOLDER 3:00 - 8/30) Westchester SC at FC Naples"
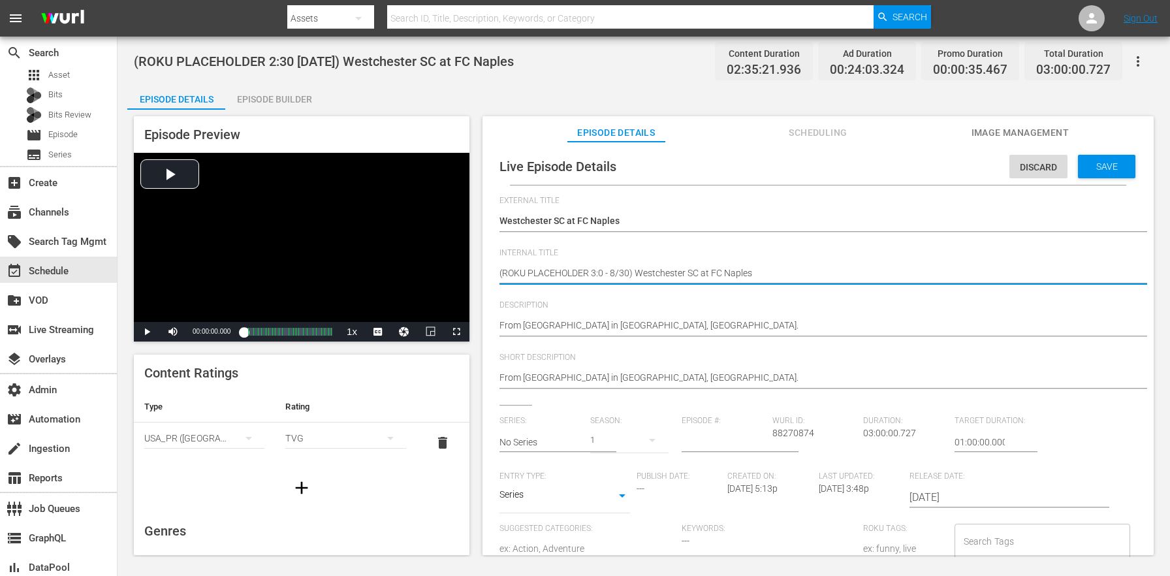
type textarea "(ROKU PLACEHOLDER 3:00 - 8/30) Westchester SC at FC Naples"
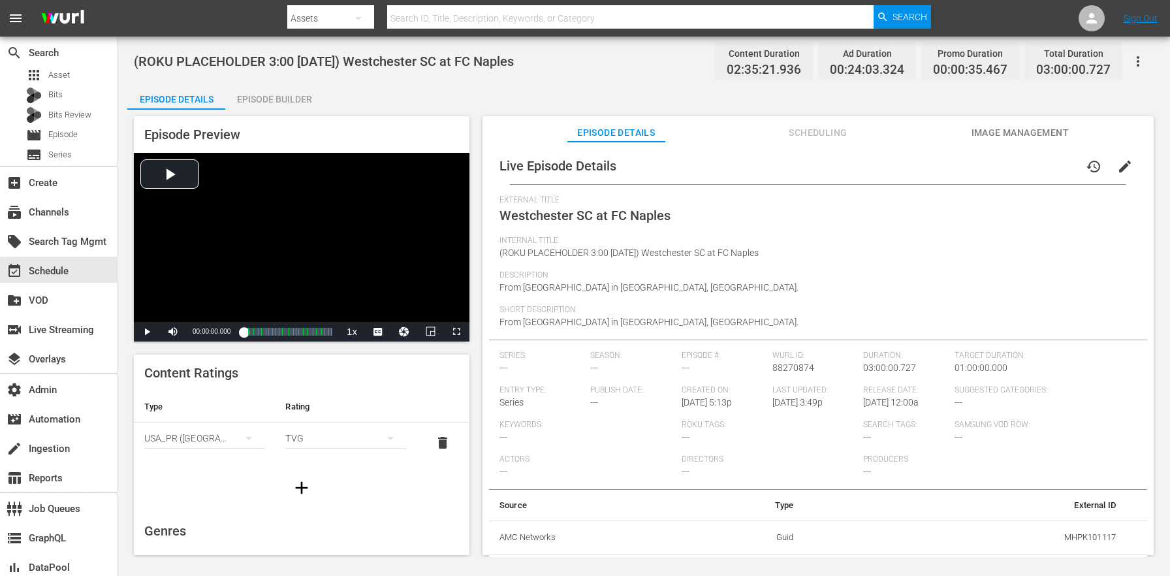
scroll to position [196, 0]
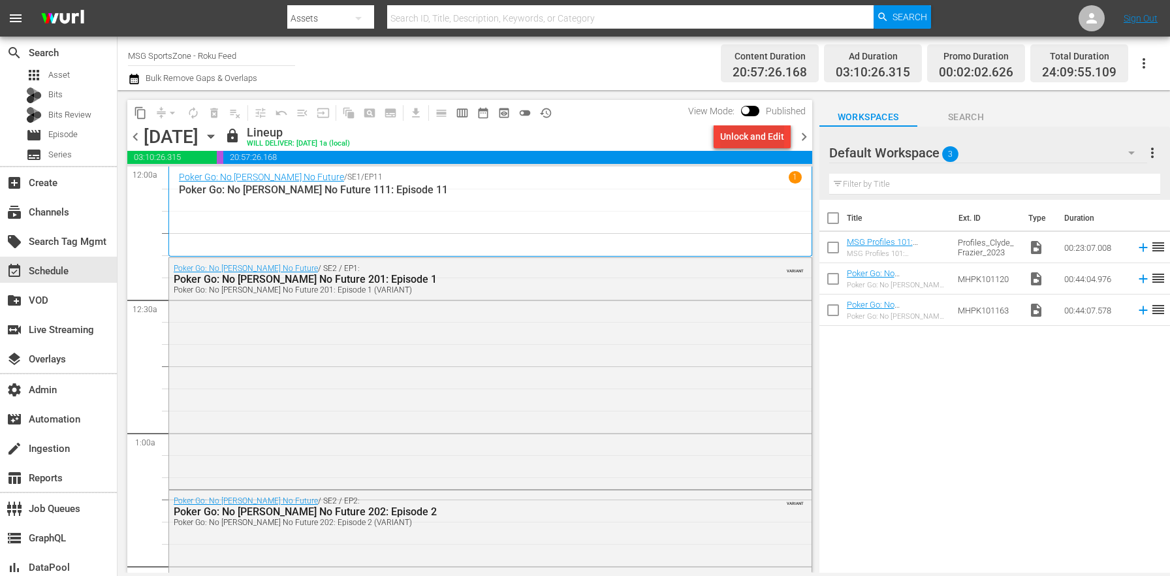
click at [747, 129] on div "Unlock and Edit" at bounding box center [752, 137] width 64 height 24
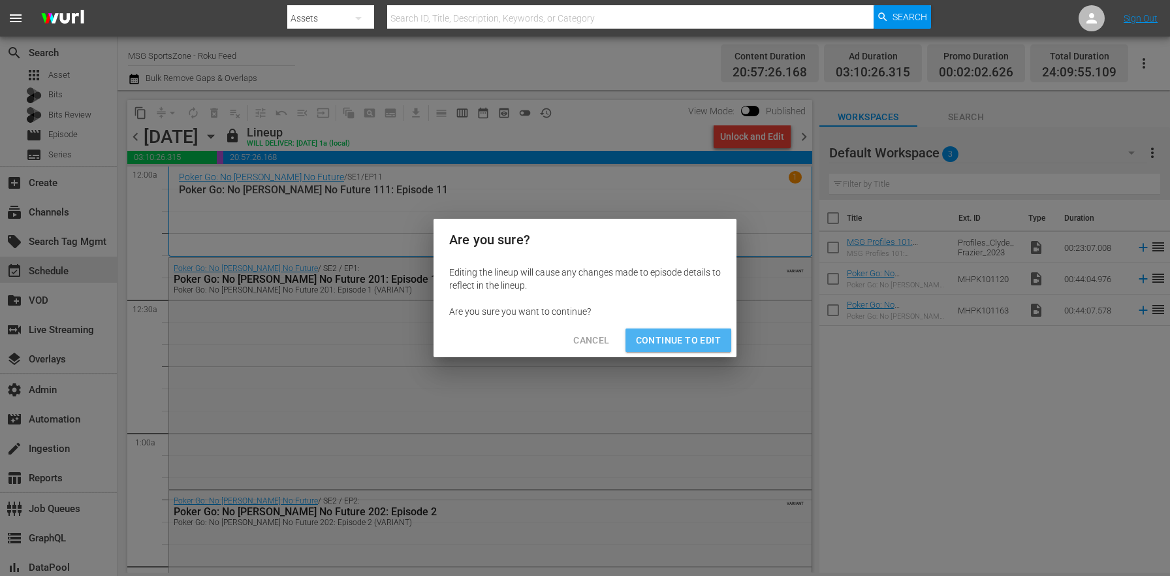
click at [687, 336] on span "Continue to Edit" at bounding box center [678, 340] width 85 height 16
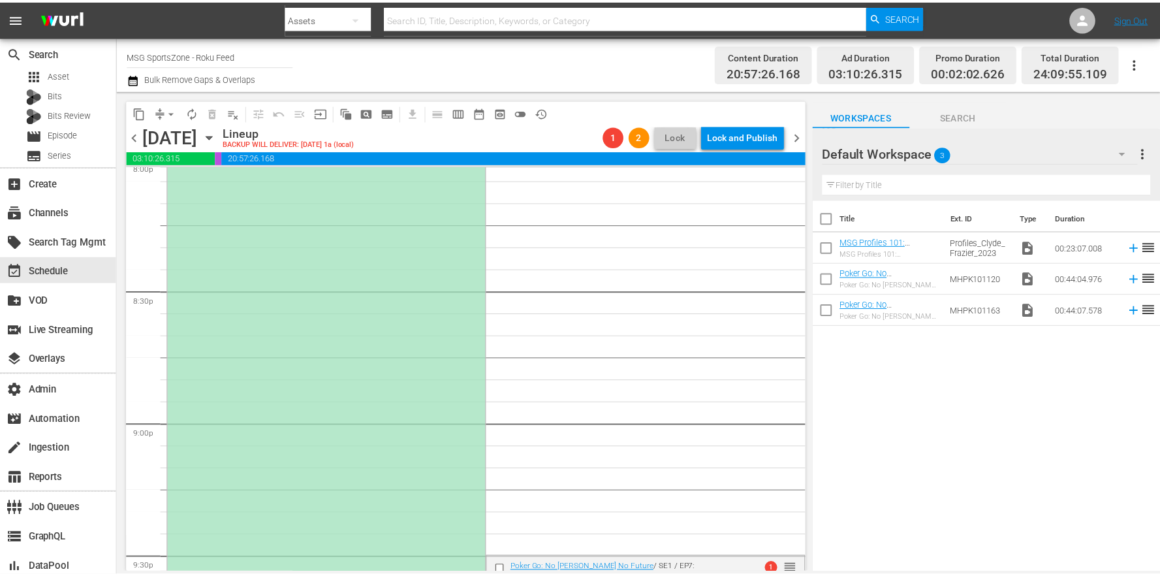
scroll to position [5620, 0]
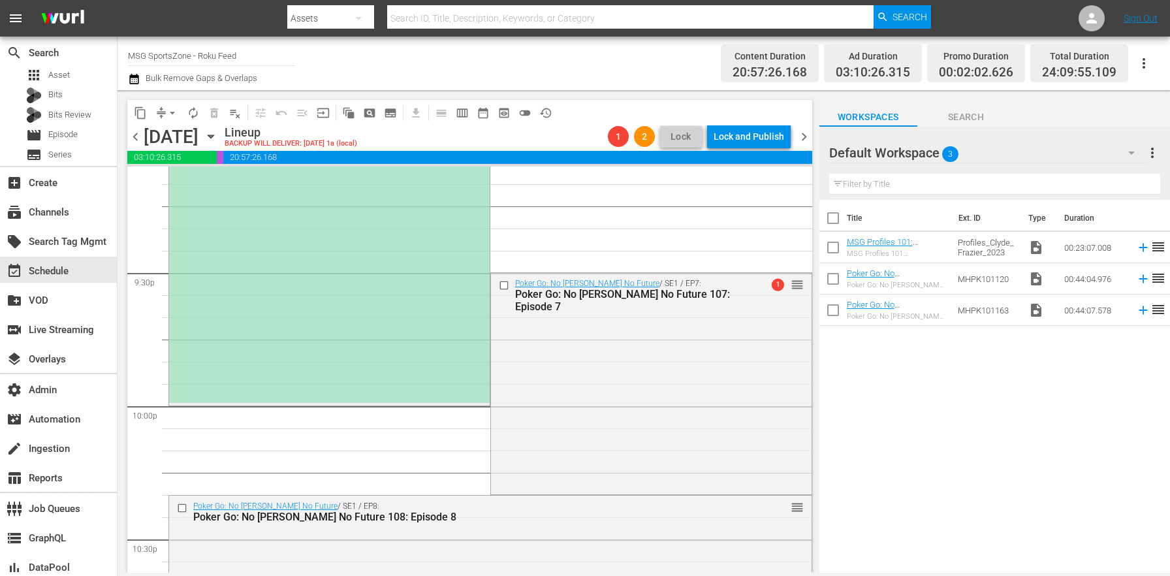
click at [425, 342] on div "(ROKU PLACEHOLDER 3:00 - 8/30) Westchester SC at FC Naples 1 reorder" at bounding box center [329, 5] width 321 height 795
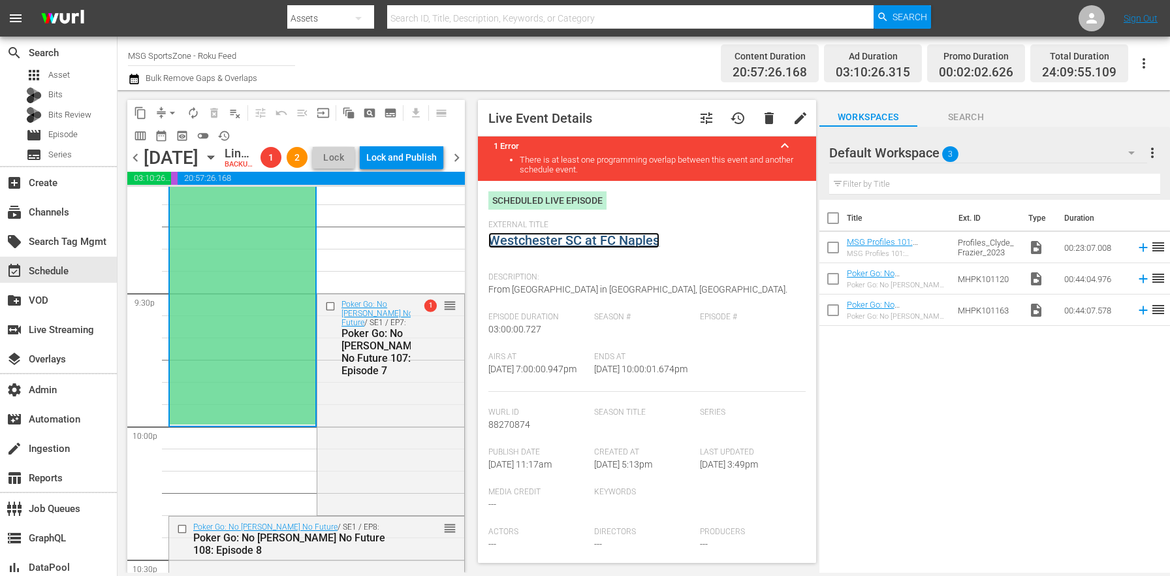
click at [573, 242] on link "Westchester SC at FC Naples" at bounding box center [573, 240] width 171 height 16
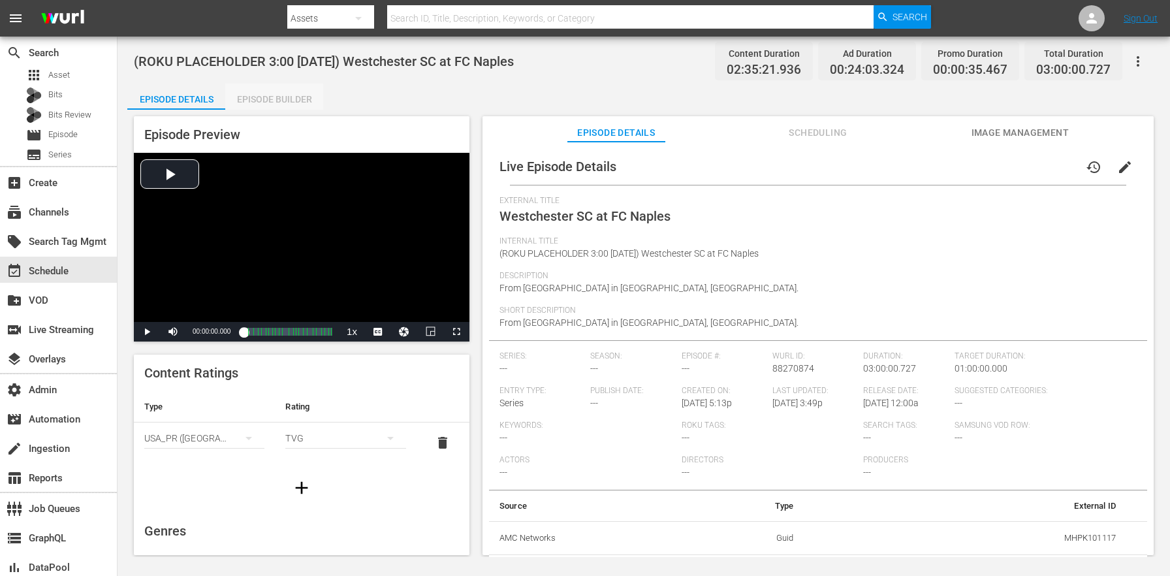
click at [307, 90] on div "Episode Builder" at bounding box center [274, 99] width 98 height 31
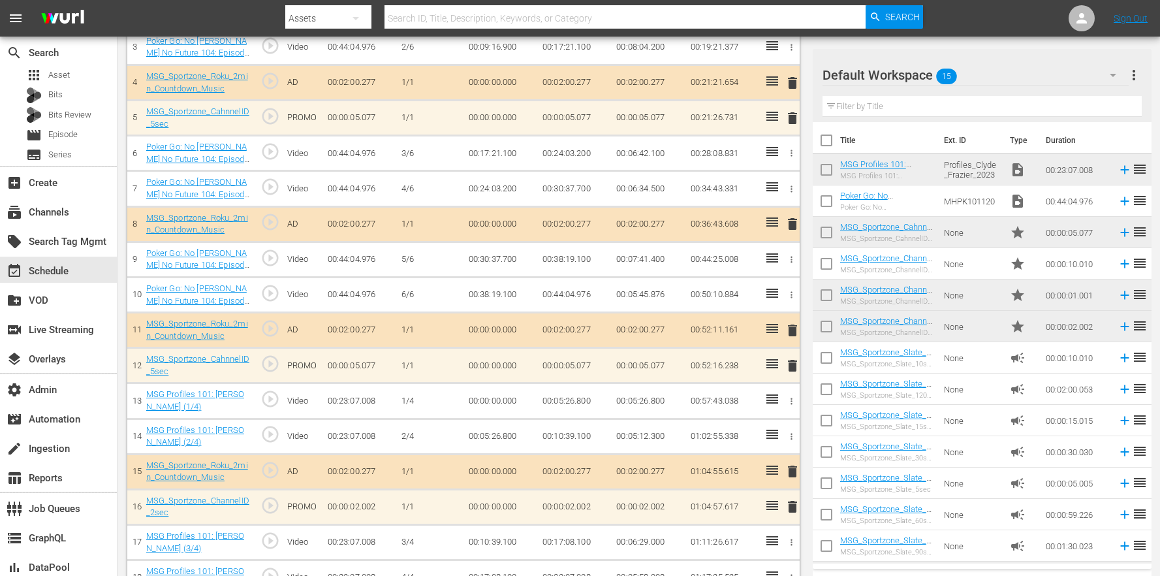
scroll to position [1407, 0]
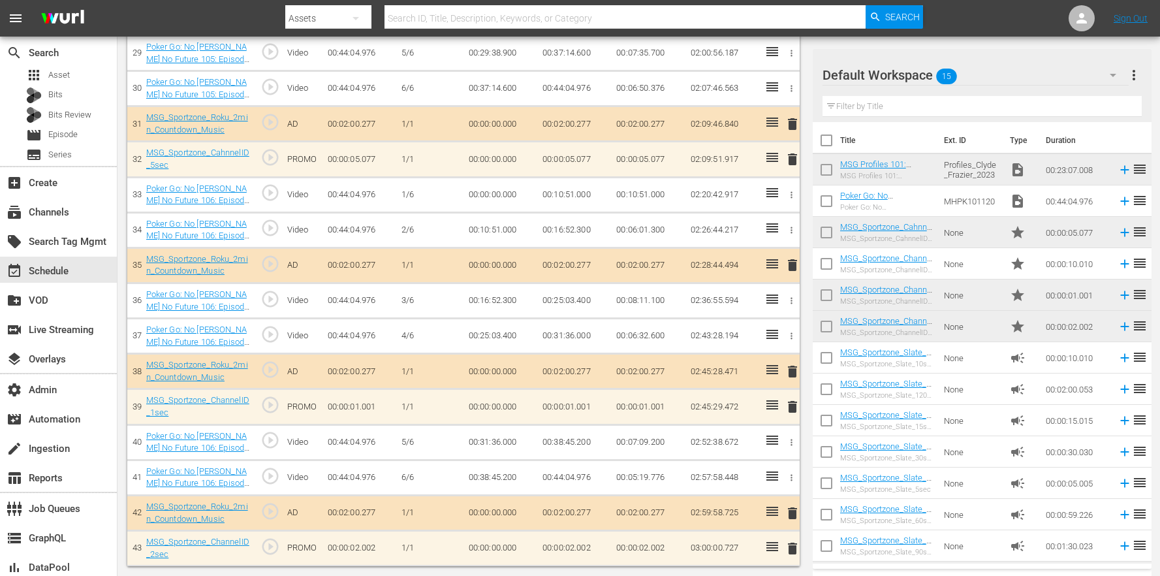
click at [794, 403] on span "delete" at bounding box center [793, 407] width 16 height 16
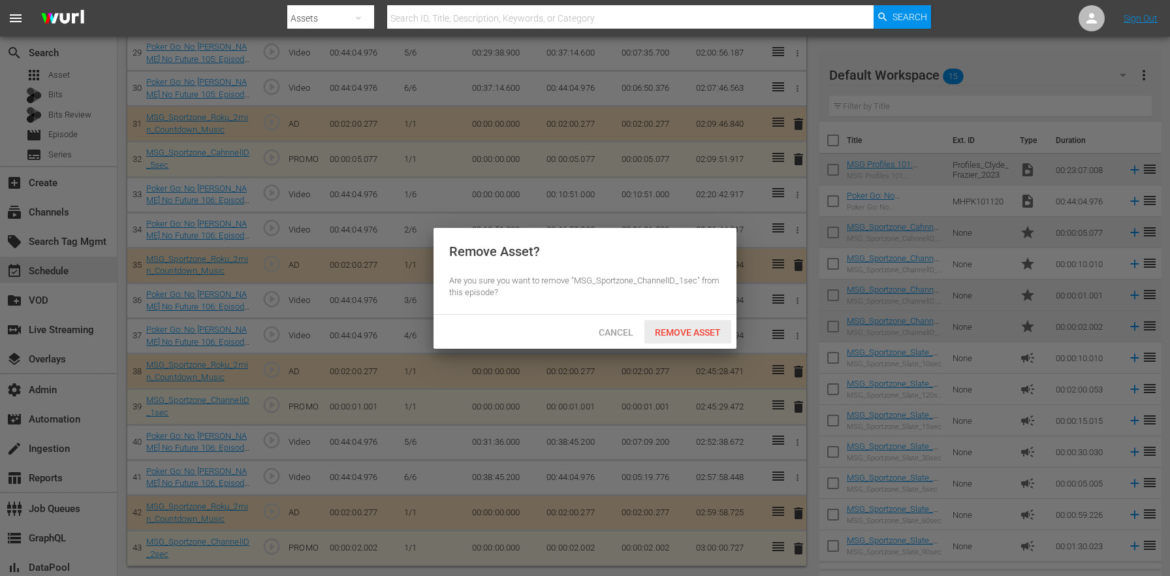
click at [680, 336] on span "Remove Asset" at bounding box center [687, 332] width 87 height 10
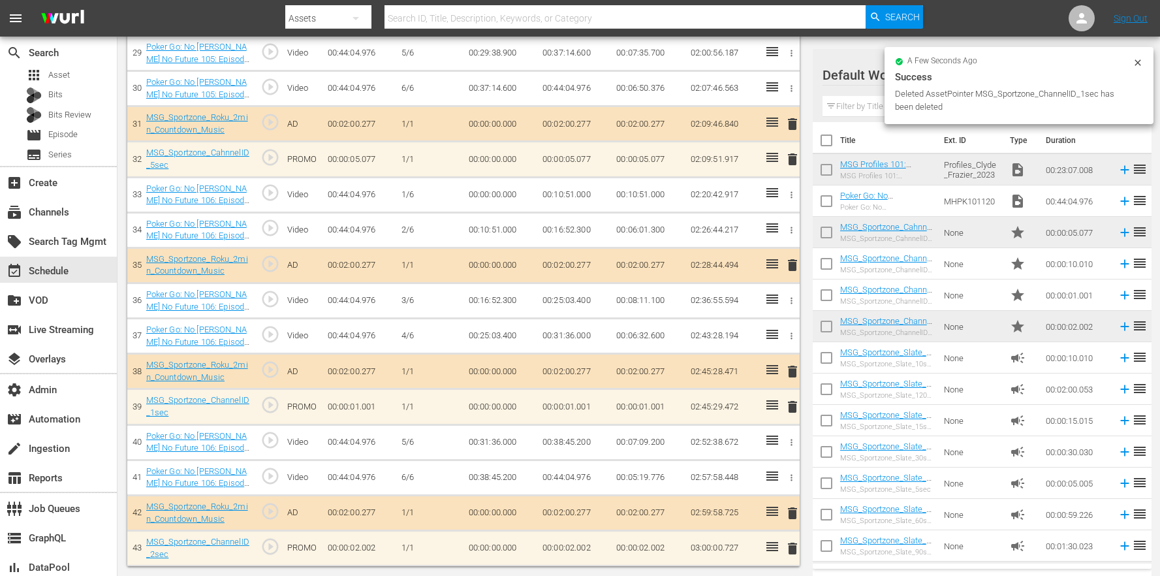
scroll to position [1372, 0]
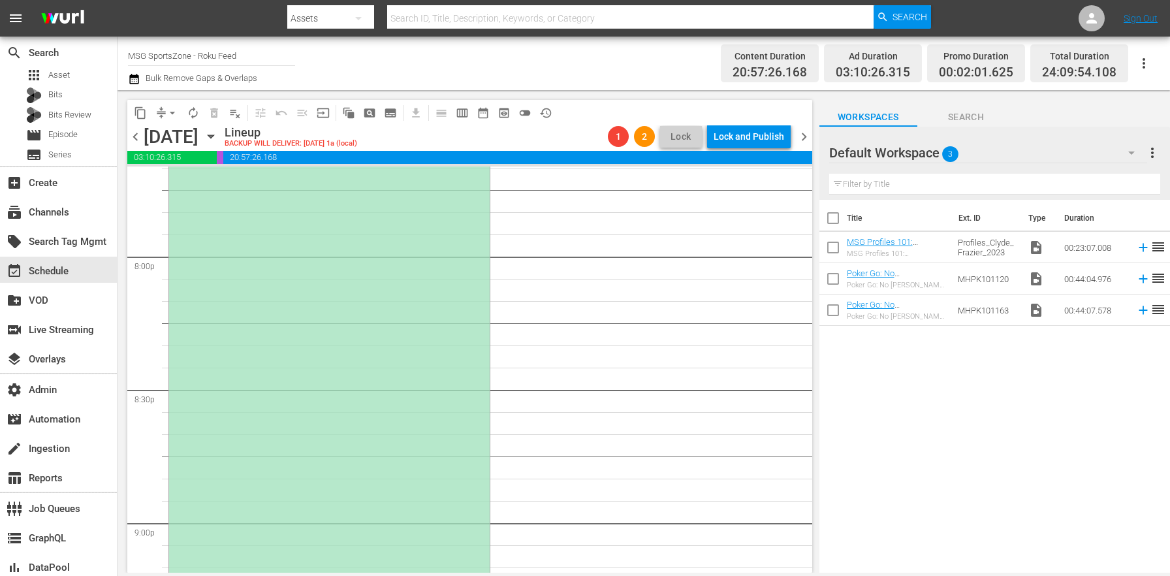
scroll to position [5585, 0]
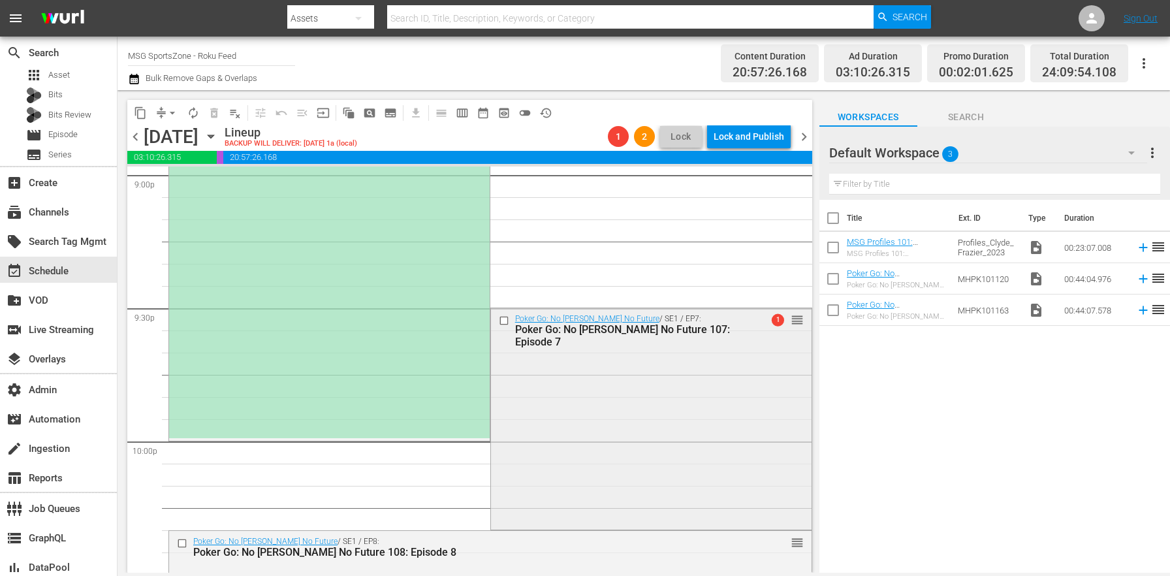
click at [527, 436] on div "Poker Go: No Gamble No Future / SE1 / EP7: Poker Go: No Gamble No Future 107: E…" at bounding box center [651, 417] width 321 height 219
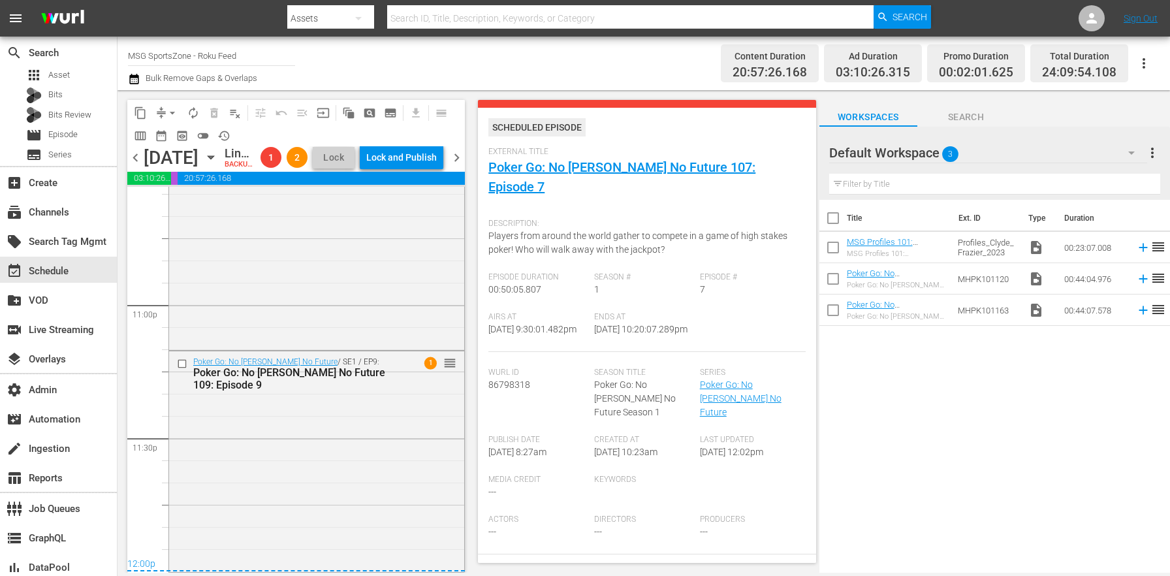
scroll to position [0, 0]
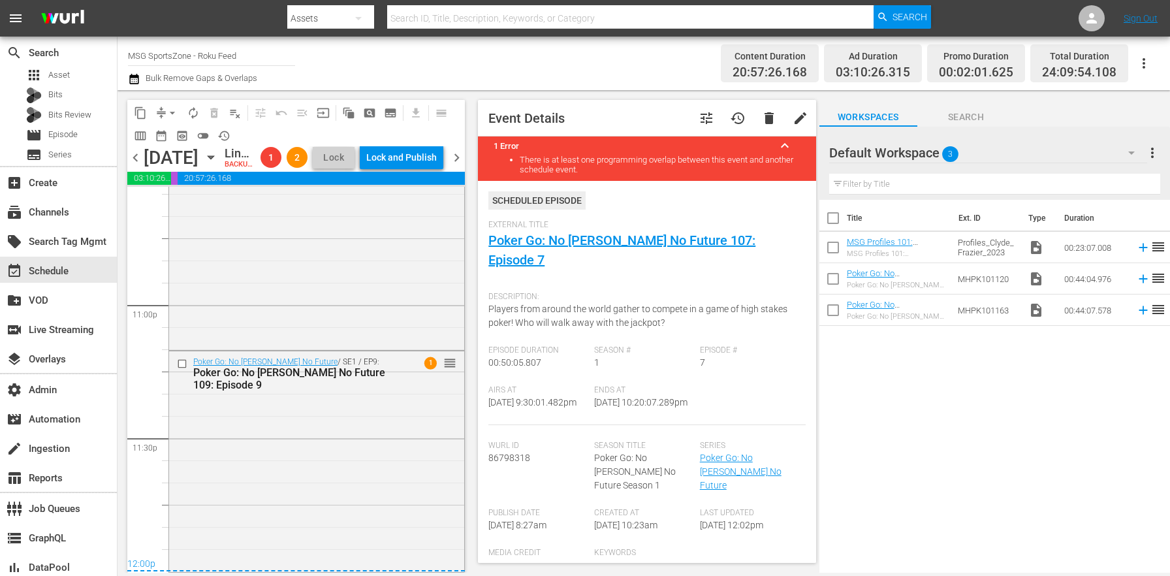
click at [706, 122] on button "tune" at bounding box center [706, 117] width 31 height 31
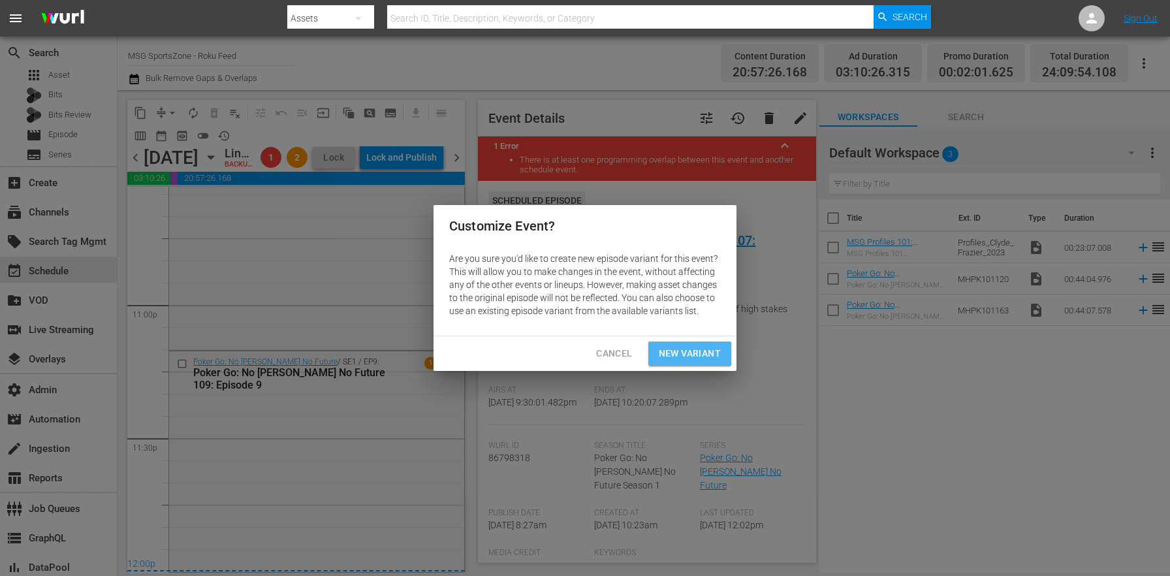
click at [706, 359] on span "New Variant" at bounding box center [690, 353] width 62 height 16
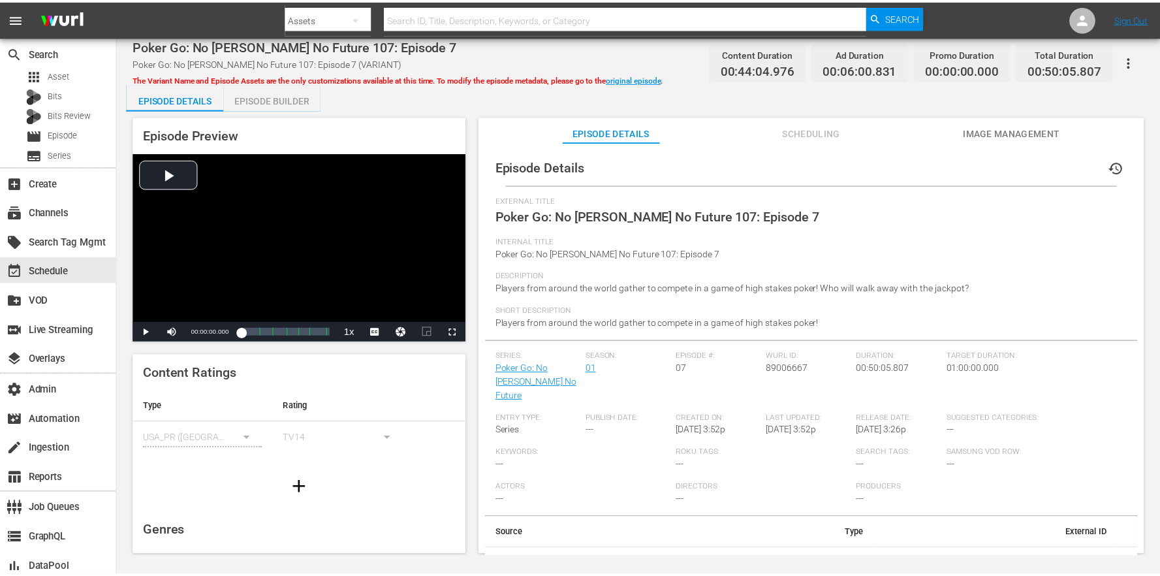
scroll to position [8, 0]
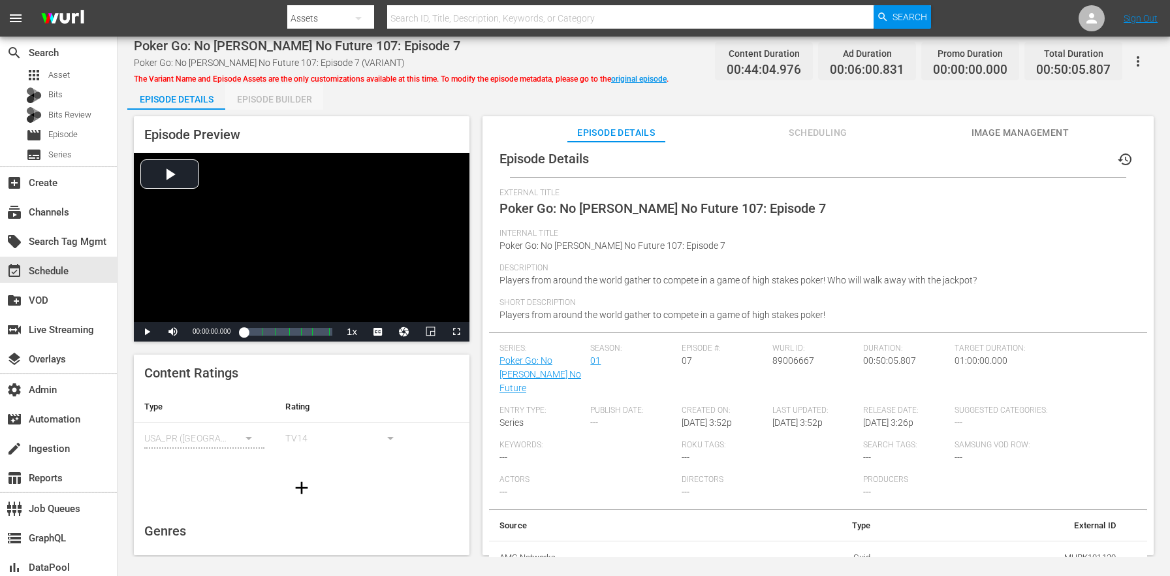
click at [293, 97] on div "Episode Builder" at bounding box center [274, 99] width 98 height 31
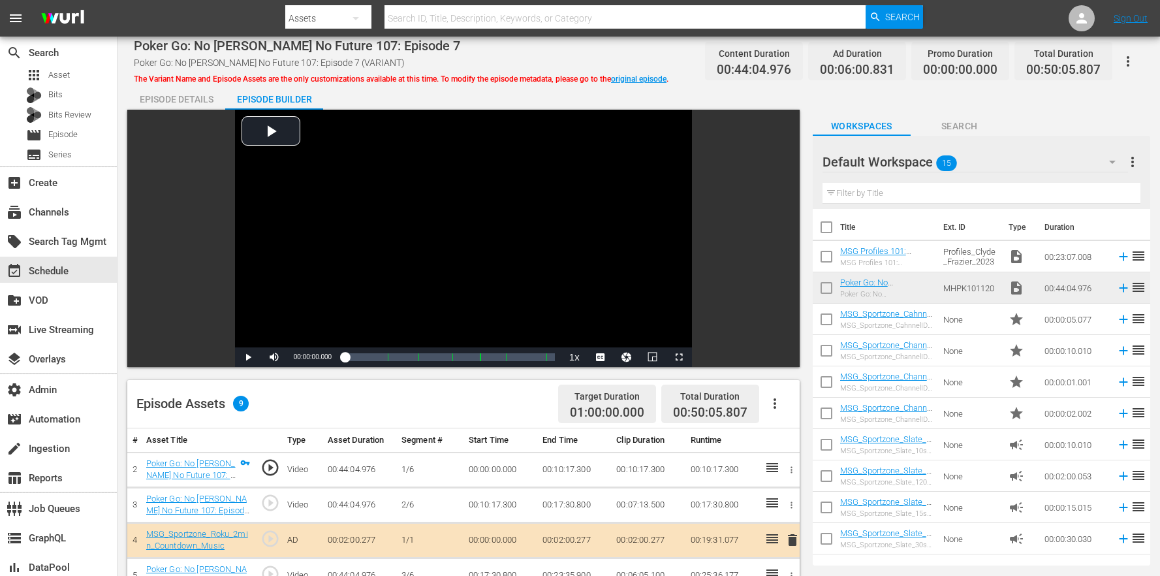
scroll to position [339, 0]
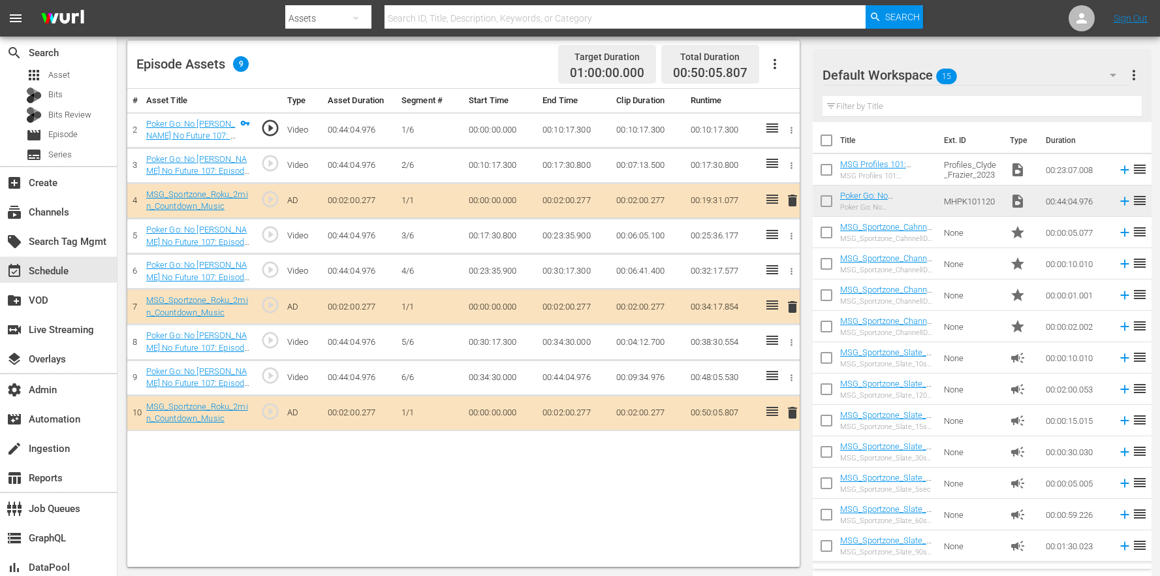
click at [787, 413] on span "delete" at bounding box center [793, 413] width 16 height 16
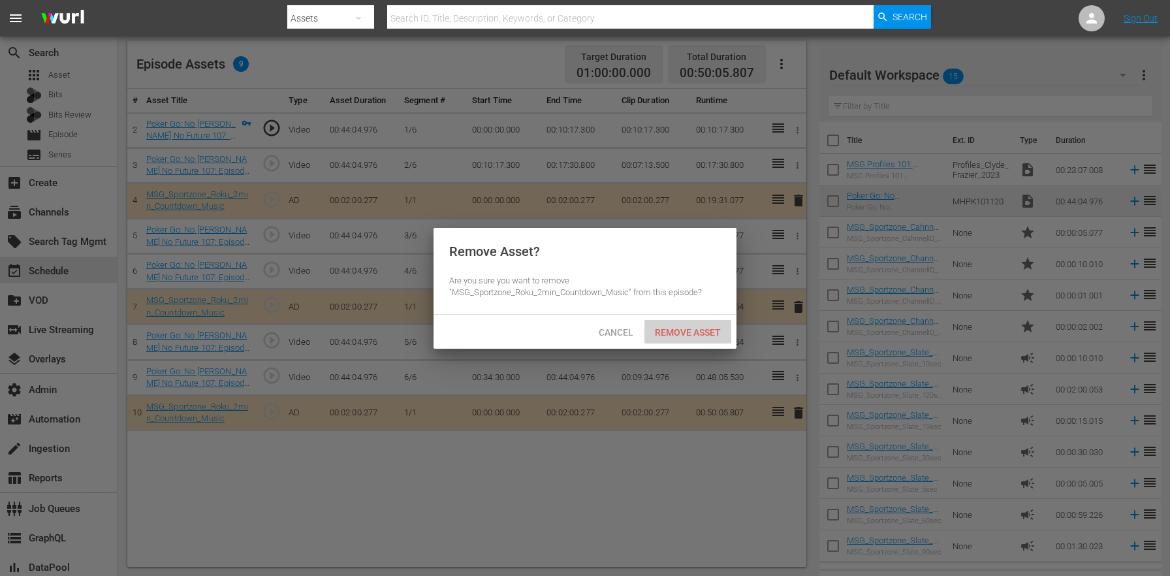
click at [674, 332] on span "Remove Asset" at bounding box center [687, 332] width 87 height 10
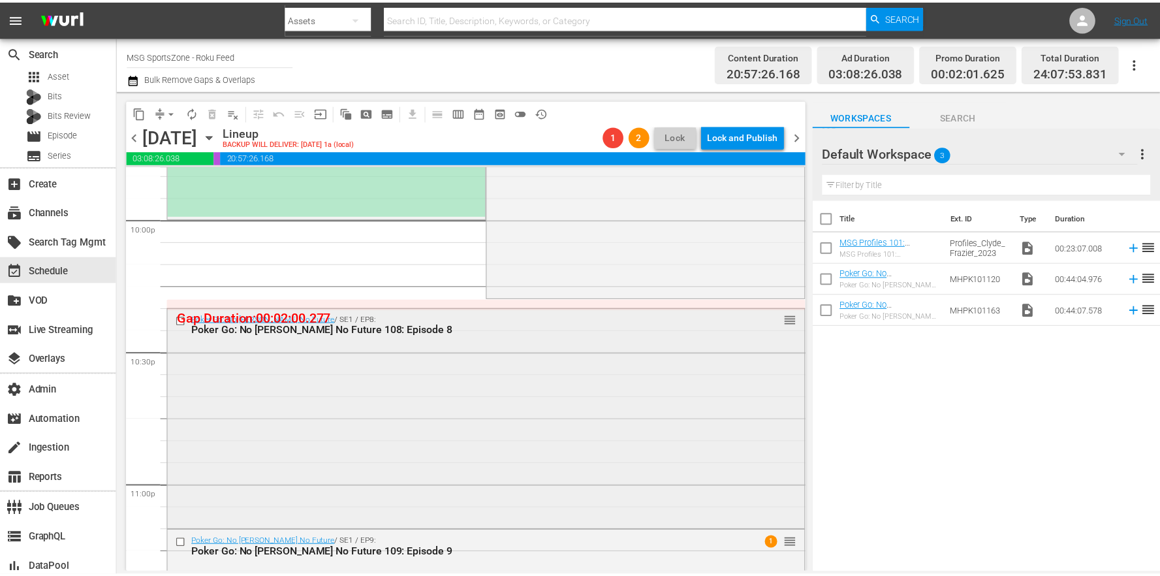
scroll to position [5798, 0]
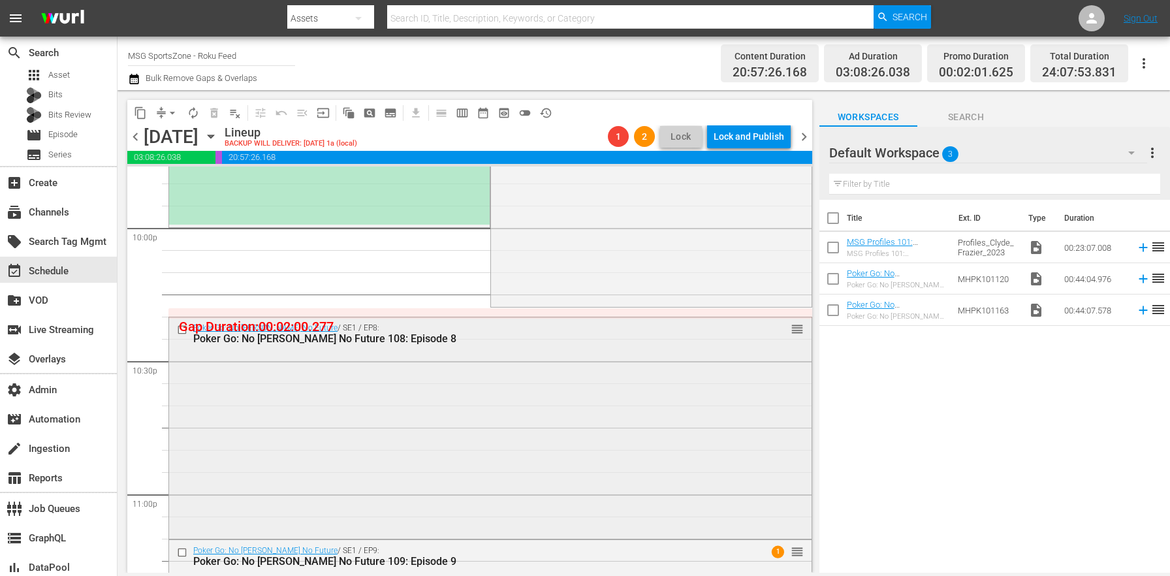
click at [479, 379] on div "Poker Go: No Gamble No Future / SE1 / EP8: Poker Go: No Gamble No Future 108: E…" at bounding box center [490, 426] width 642 height 219
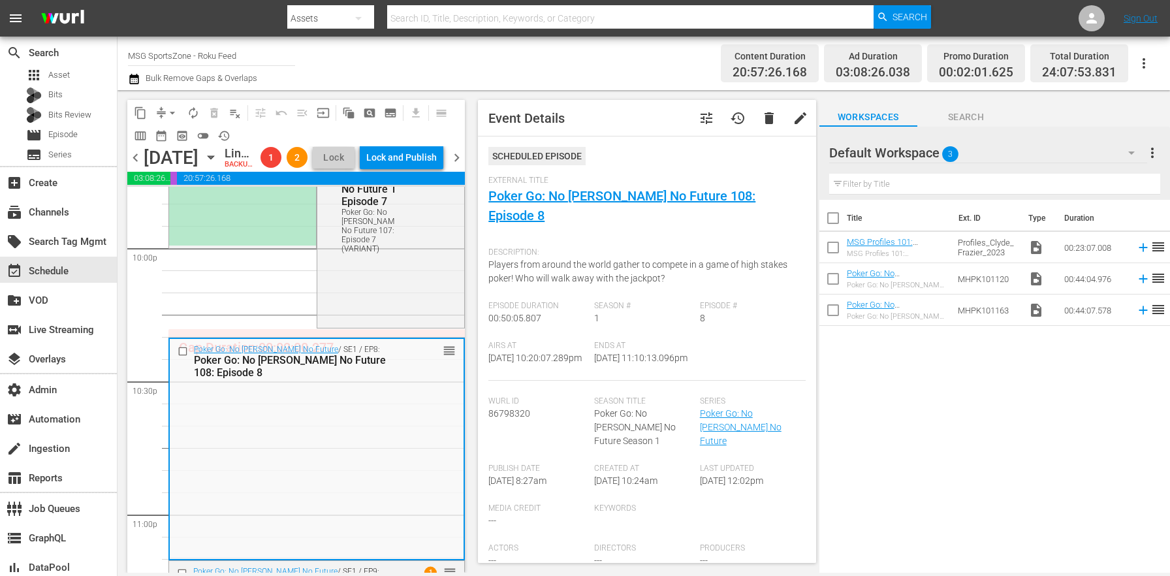
click at [704, 114] on button "tune" at bounding box center [706, 117] width 31 height 31
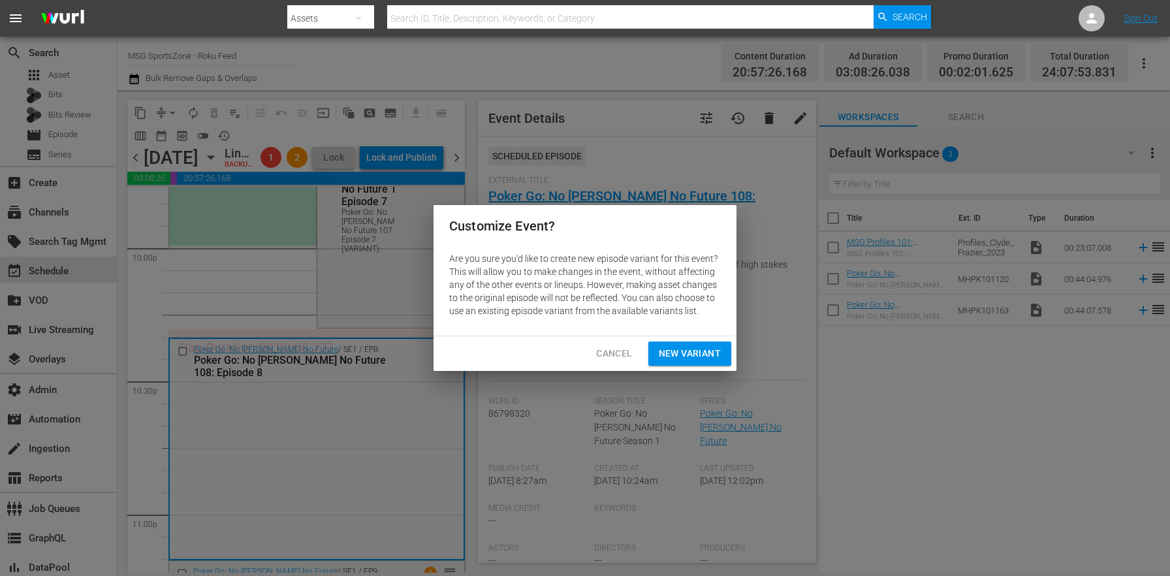
click at [719, 350] on span "New Variant" at bounding box center [690, 353] width 62 height 16
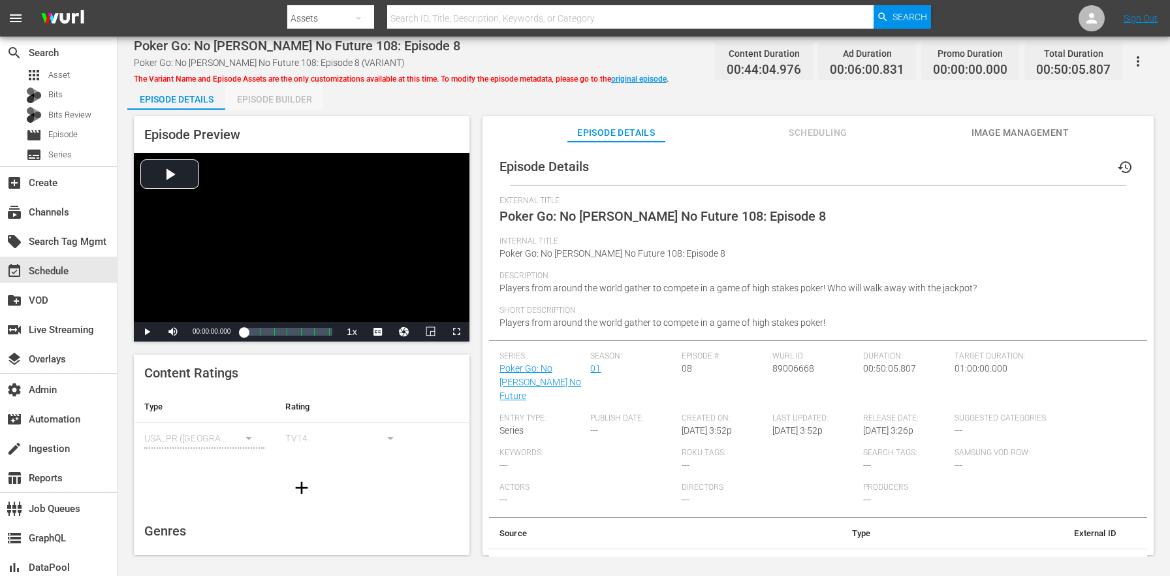
click at [265, 104] on div "Episode Builder" at bounding box center [274, 99] width 98 height 31
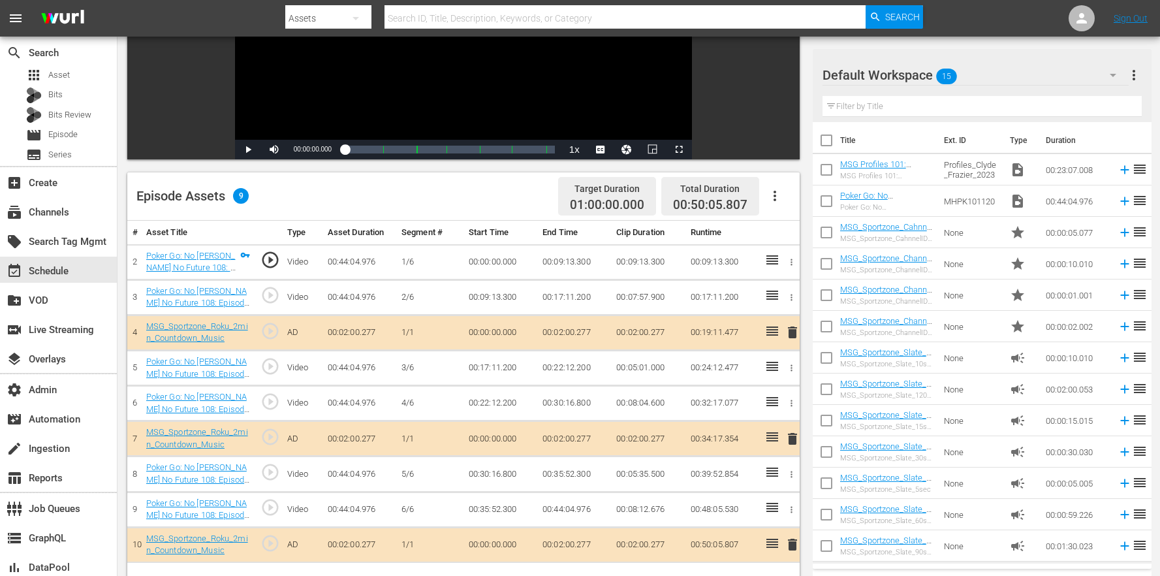
scroll to position [339, 0]
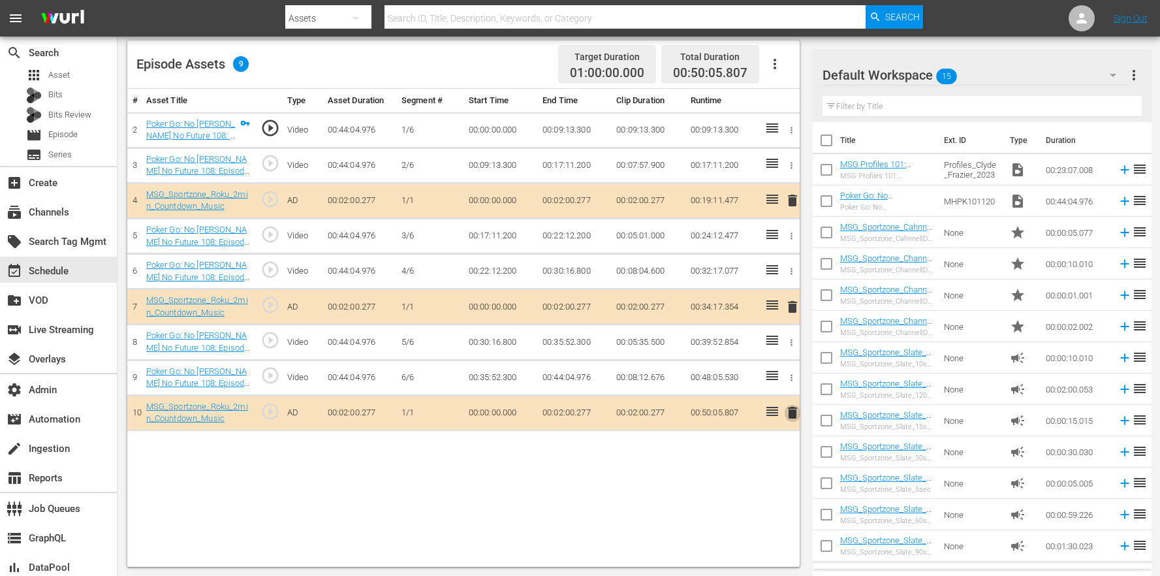
click at [799, 415] on span "delete" at bounding box center [793, 413] width 16 height 16
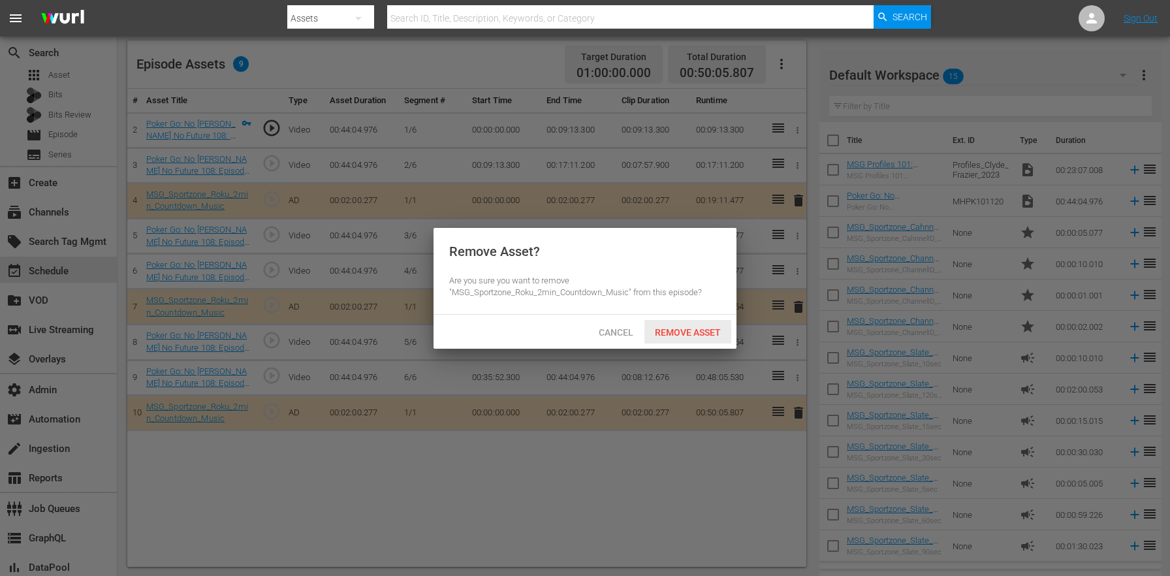
click at [708, 331] on span "Remove Asset" at bounding box center [687, 332] width 87 height 10
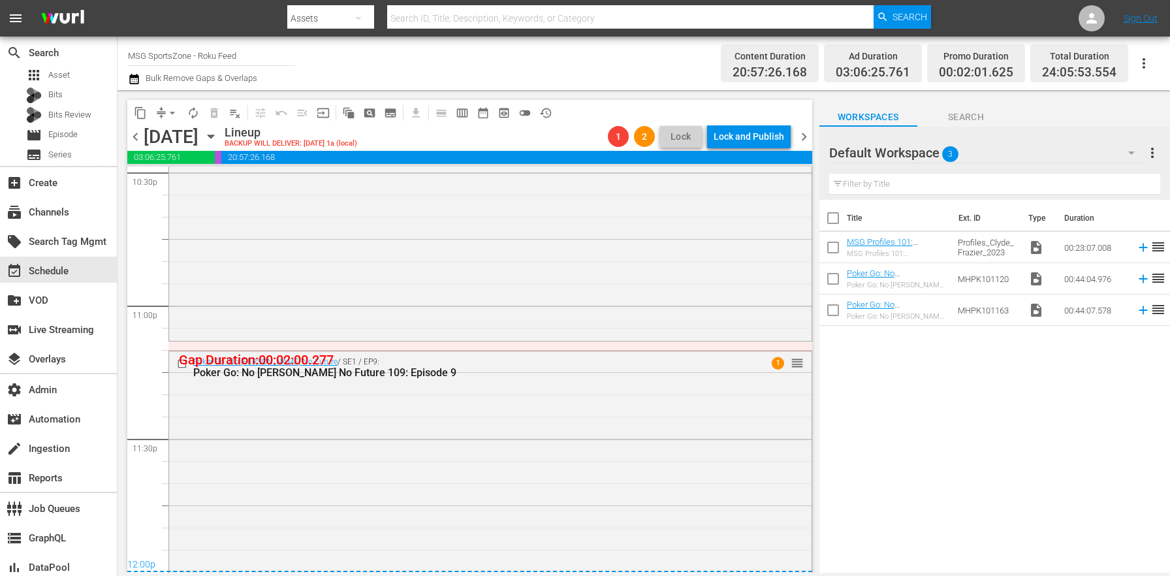
scroll to position [5915, 0]
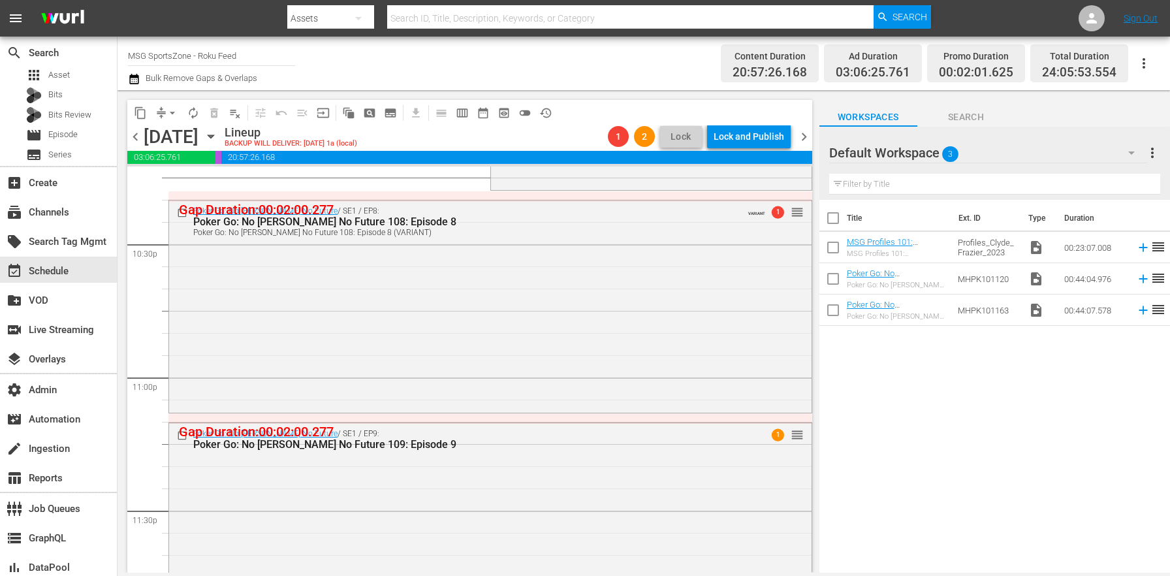
click at [689, 473] on div "Poker Go: No Gamble No Future / SE1 / EP9: Poker Go: No Gamble No Future 109: E…" at bounding box center [490, 532] width 642 height 219
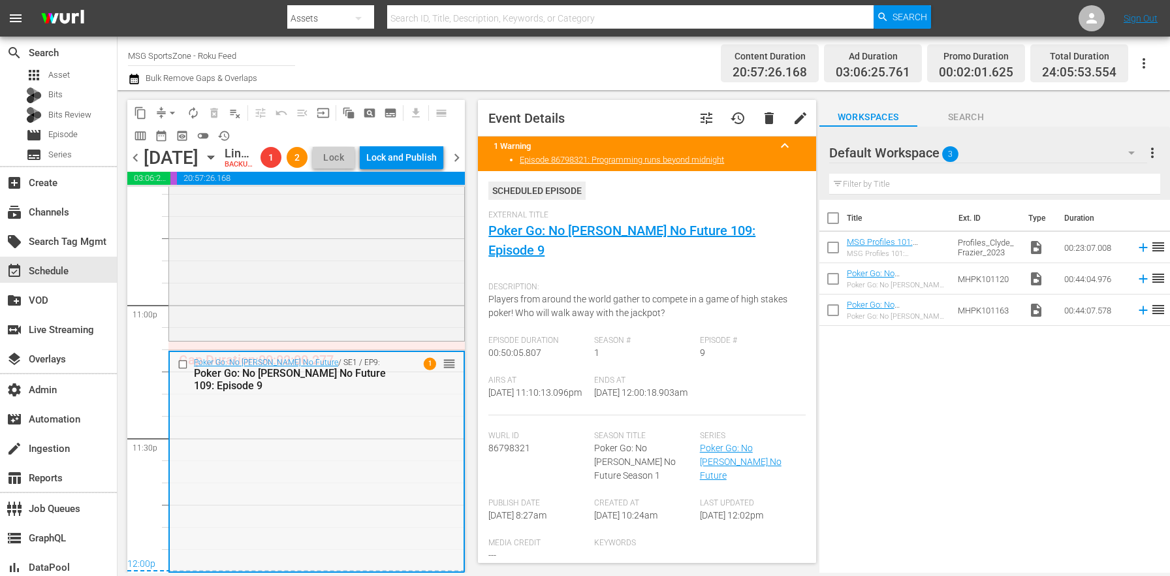
scroll to position [6029, 0]
click at [166, 115] on span "arrow_drop_down" at bounding box center [172, 112] width 13 height 13
click at [194, 179] on li "Align to End of Previous Day" at bounding box center [172, 183] width 137 height 22
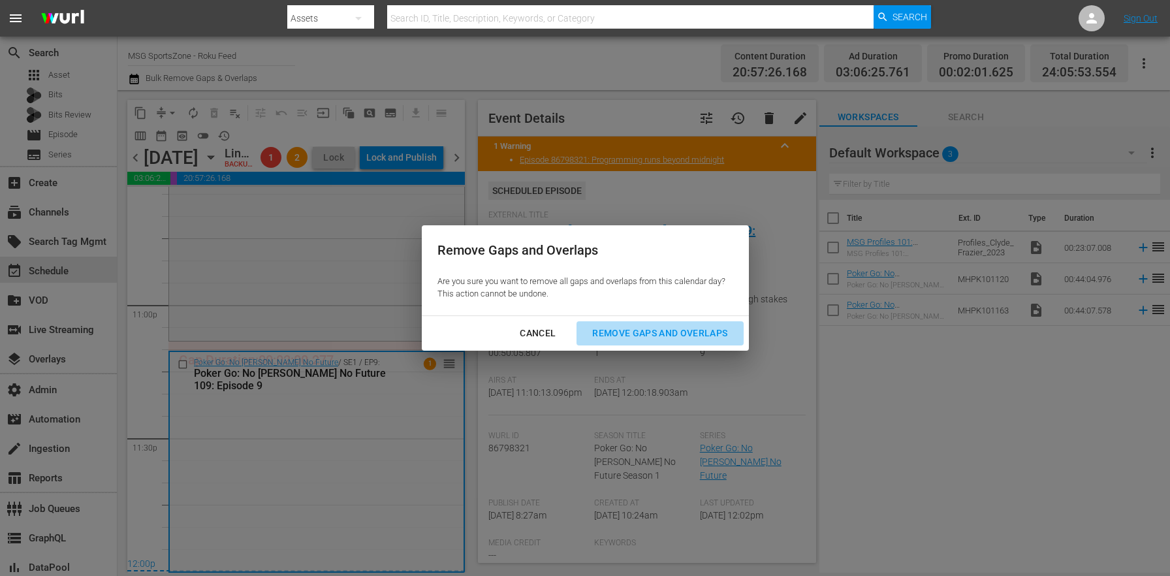
click at [679, 334] on div "Remove Gaps and Overlaps" at bounding box center [660, 333] width 156 height 16
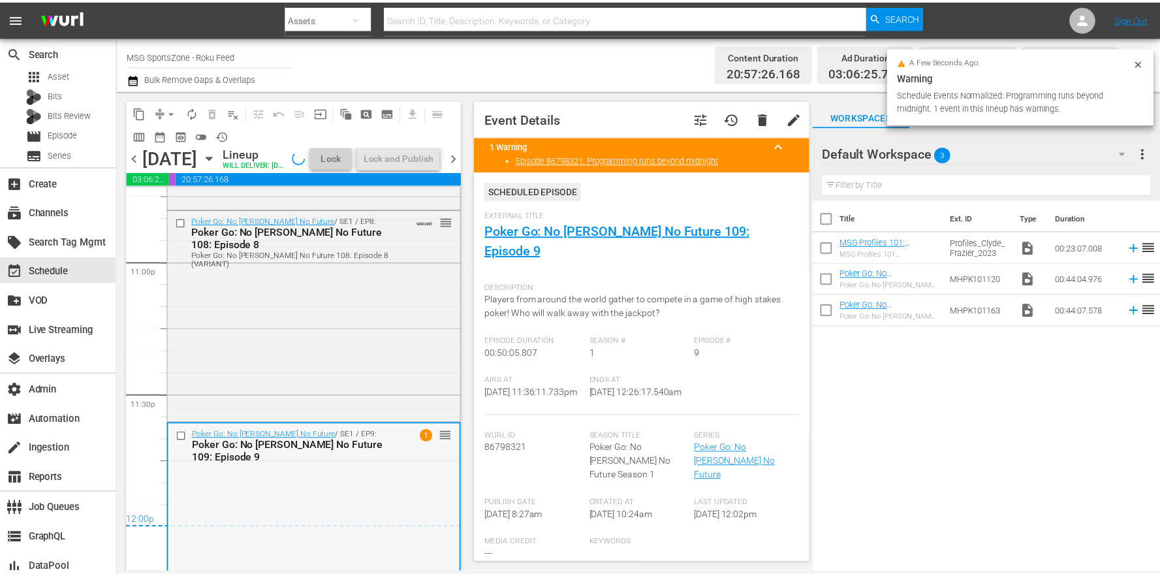
scroll to position [6144, 0]
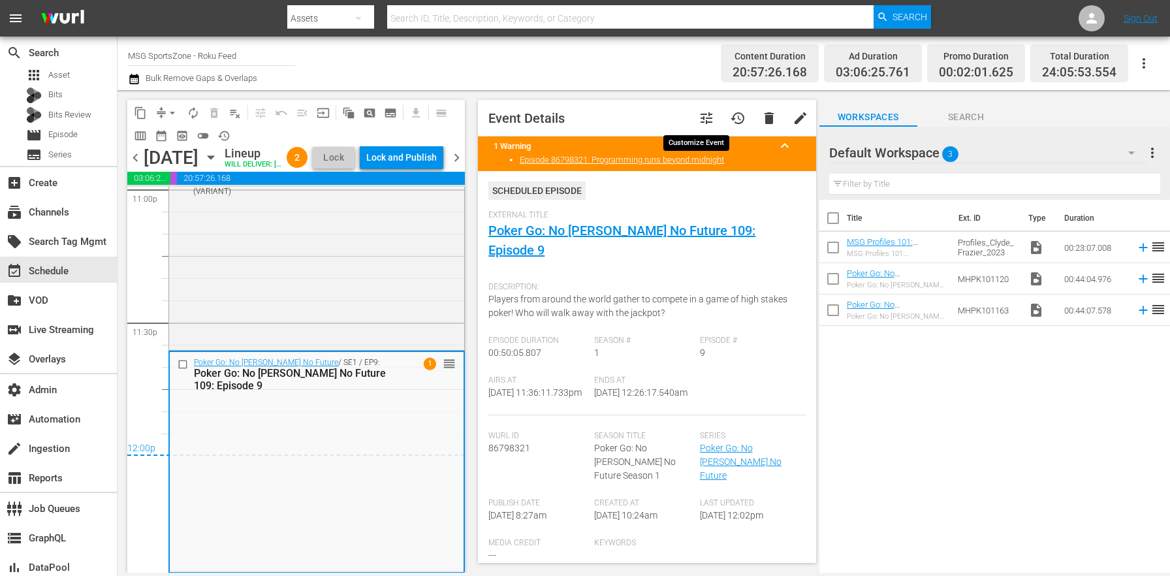
click at [701, 115] on span "tune" at bounding box center [707, 118] width 16 height 16
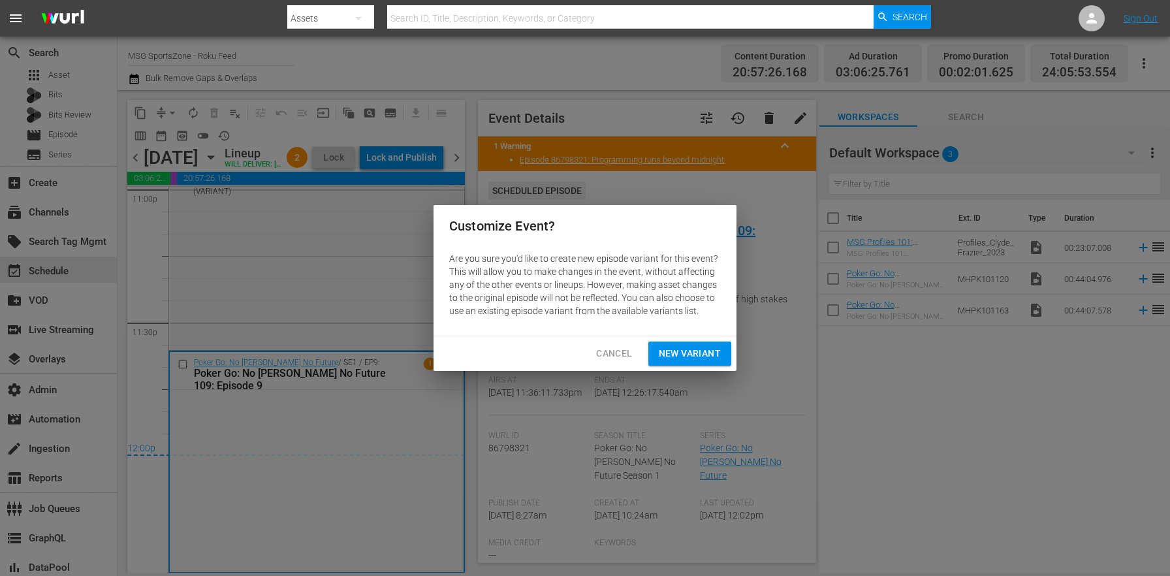
click at [695, 339] on div "Cancel New Variant" at bounding box center [584, 353] width 303 height 35
click at [655, 346] on button "New Variant" at bounding box center [689, 353] width 83 height 24
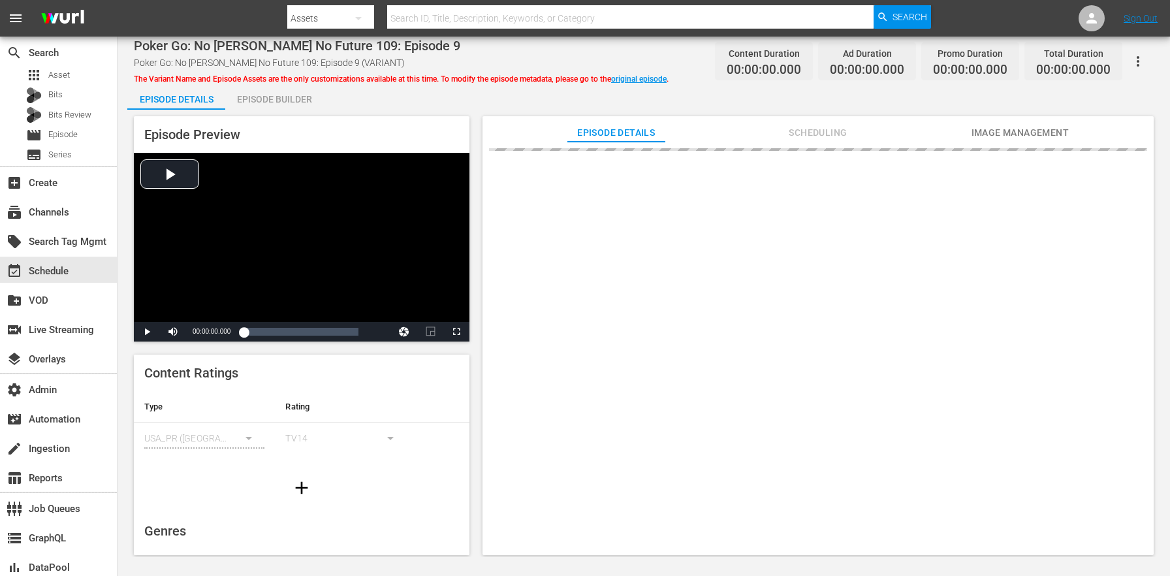
click at [264, 95] on div "Episode Builder" at bounding box center [274, 99] width 98 height 31
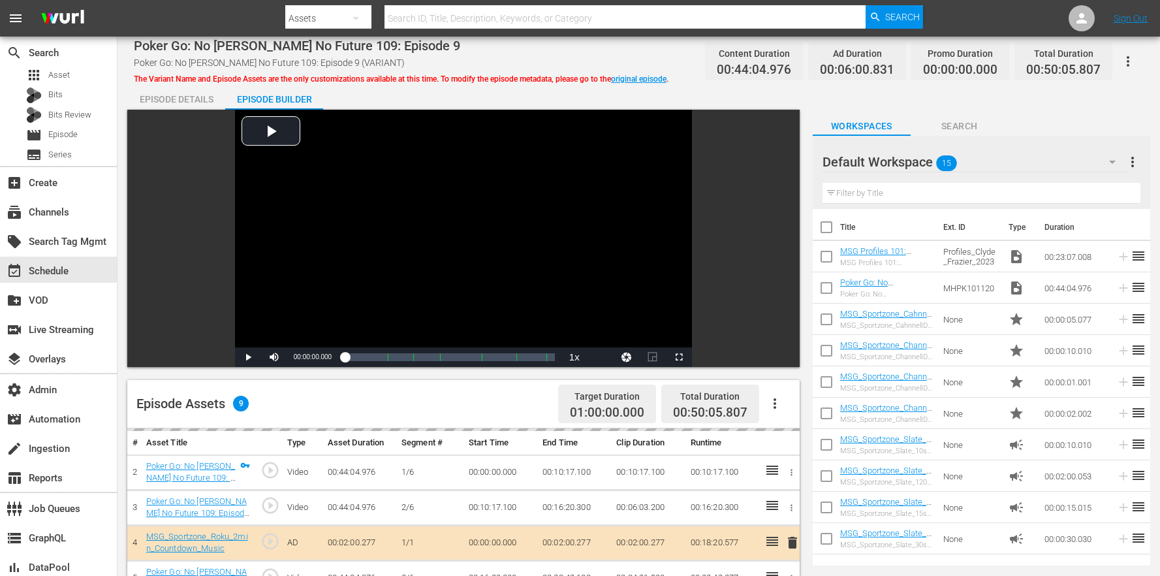
scroll to position [339, 0]
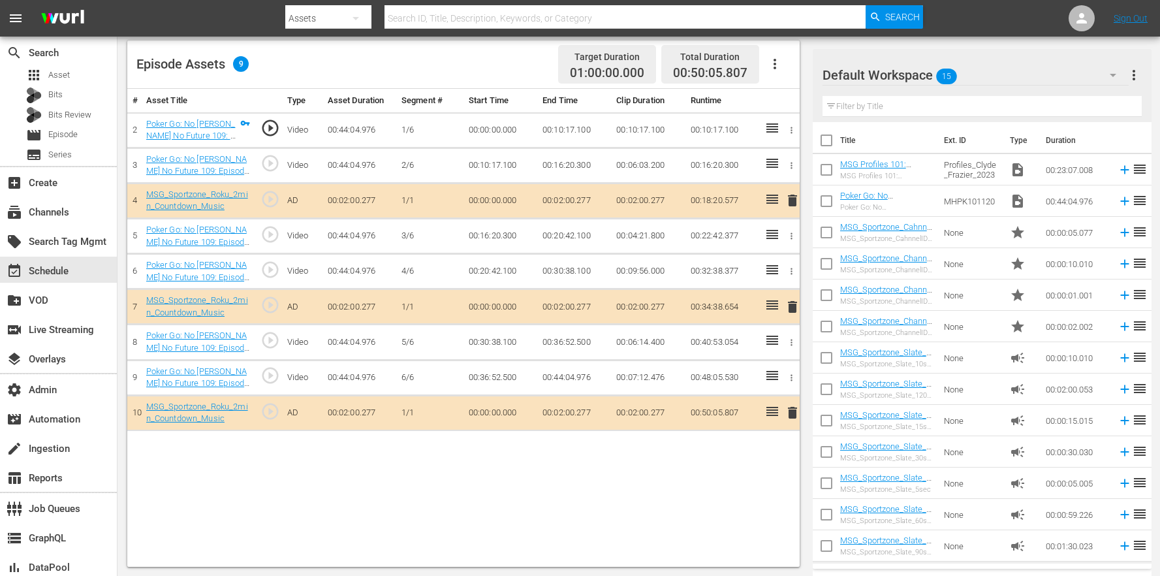
click at [788, 309] on span "delete" at bounding box center [793, 307] width 16 height 16
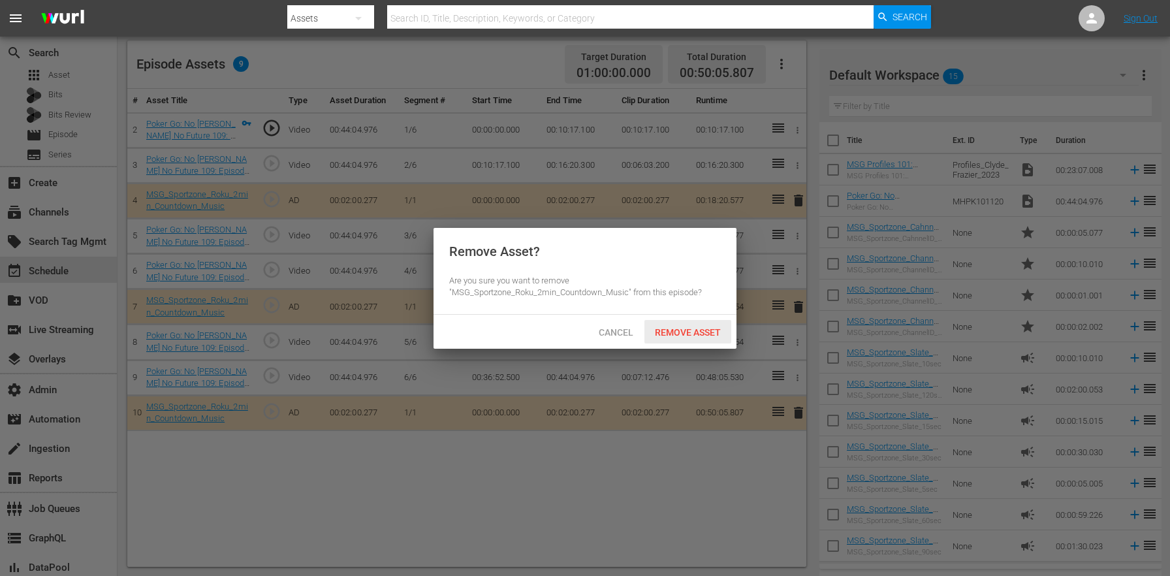
click at [666, 337] on div "Remove Asset" at bounding box center [687, 332] width 87 height 24
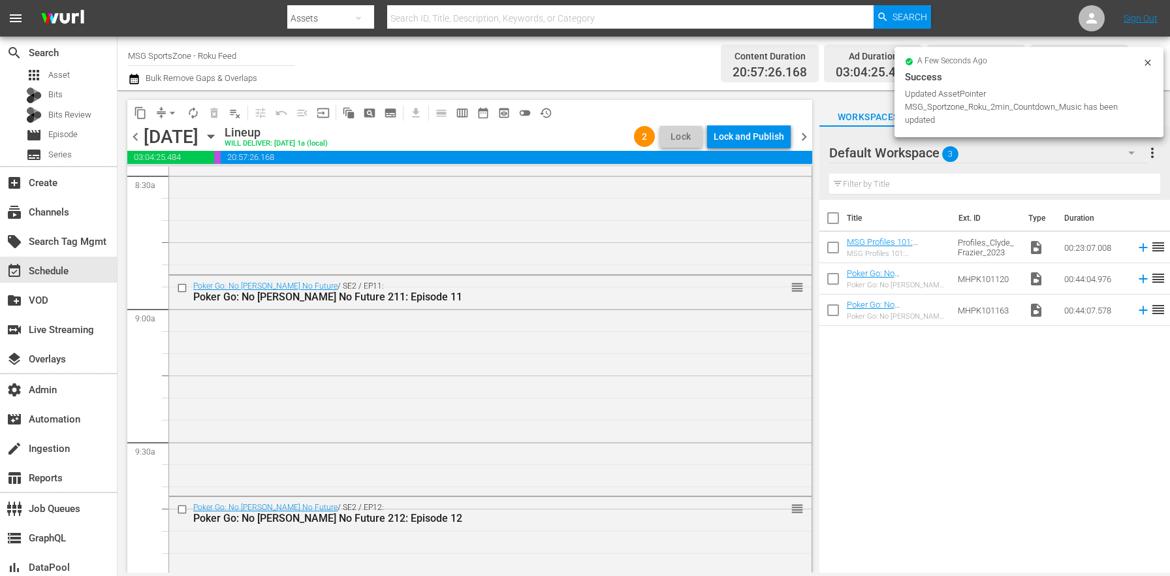
scroll to position [6094, 0]
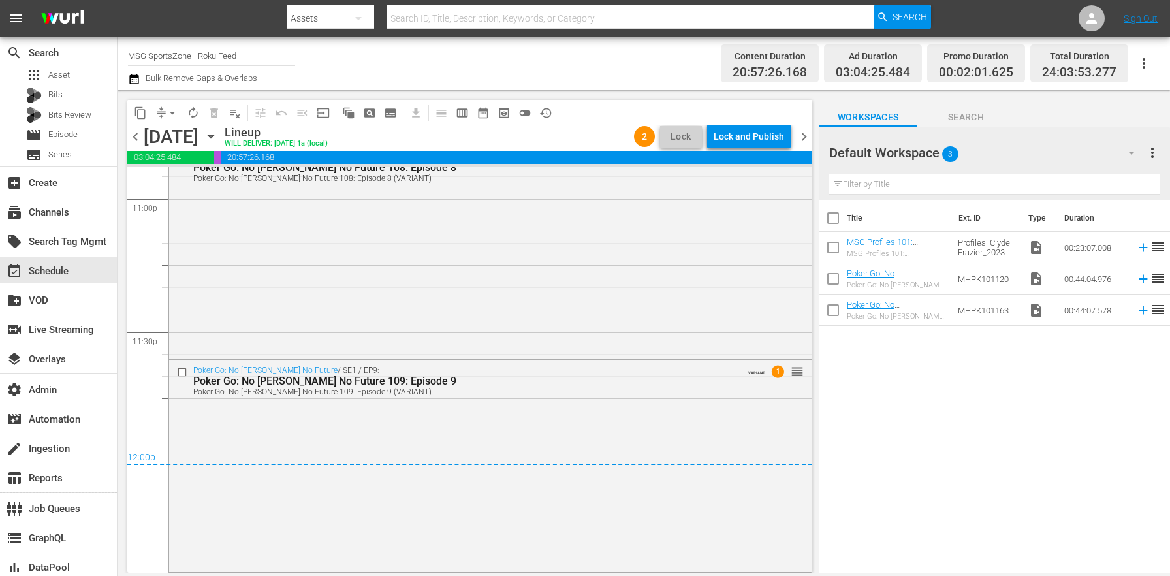
click at [811, 134] on div "content_copy compress arrow_drop_down autorenew_outlined delete_forever_outline…" at bounding box center [467, 331] width 698 height 482
click at [811, 134] on span "chevron_right" at bounding box center [804, 137] width 16 height 16
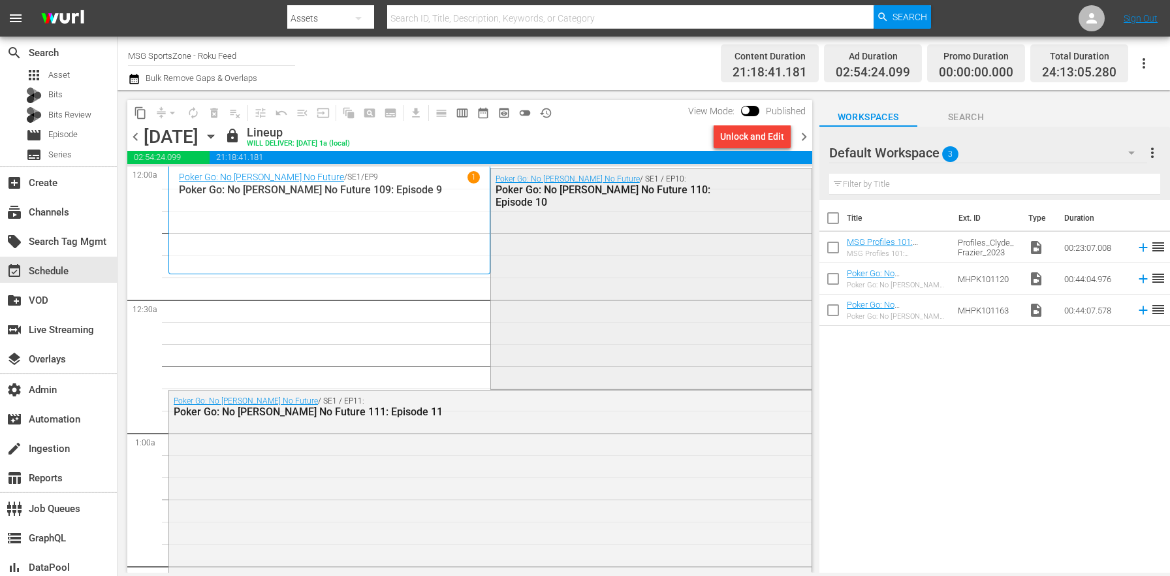
click at [586, 328] on div "Poker Go: No Gamble No Future / SE1 / EP10: Poker Go: No Gamble No Future 110: …" at bounding box center [651, 277] width 321 height 219
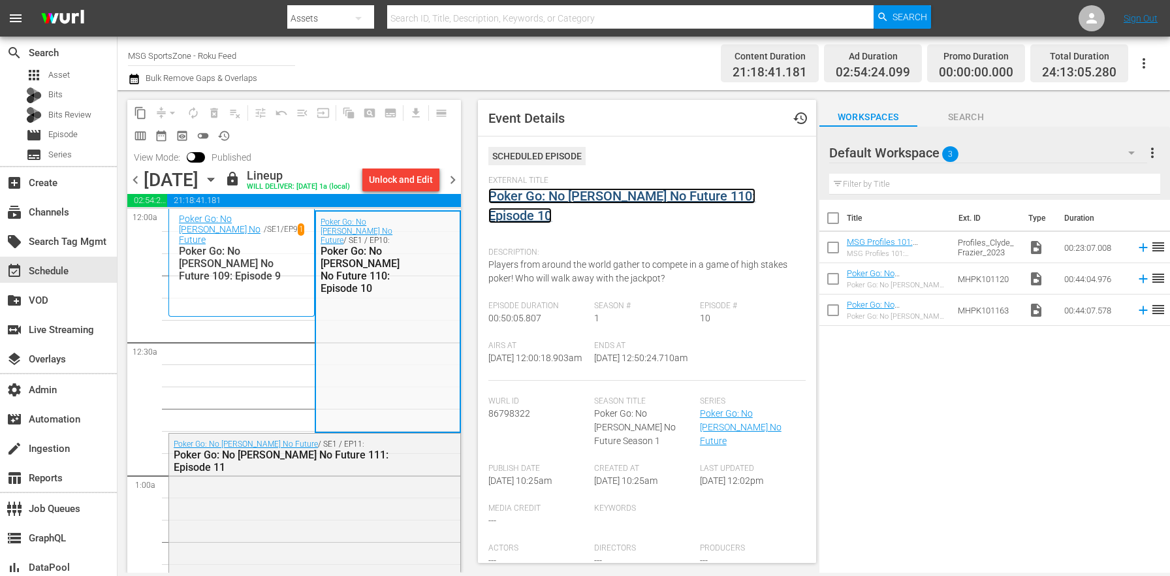
click at [608, 188] on link "Poker Go: No [PERSON_NAME] No Future 110: Episode 10" at bounding box center [621, 205] width 267 height 35
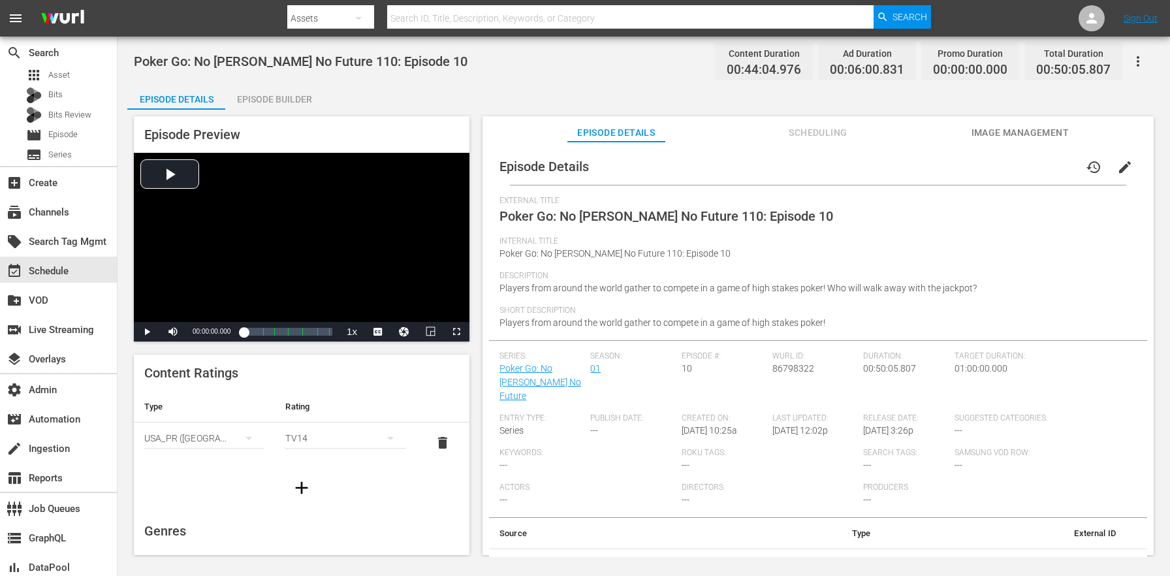
scroll to position [8, 0]
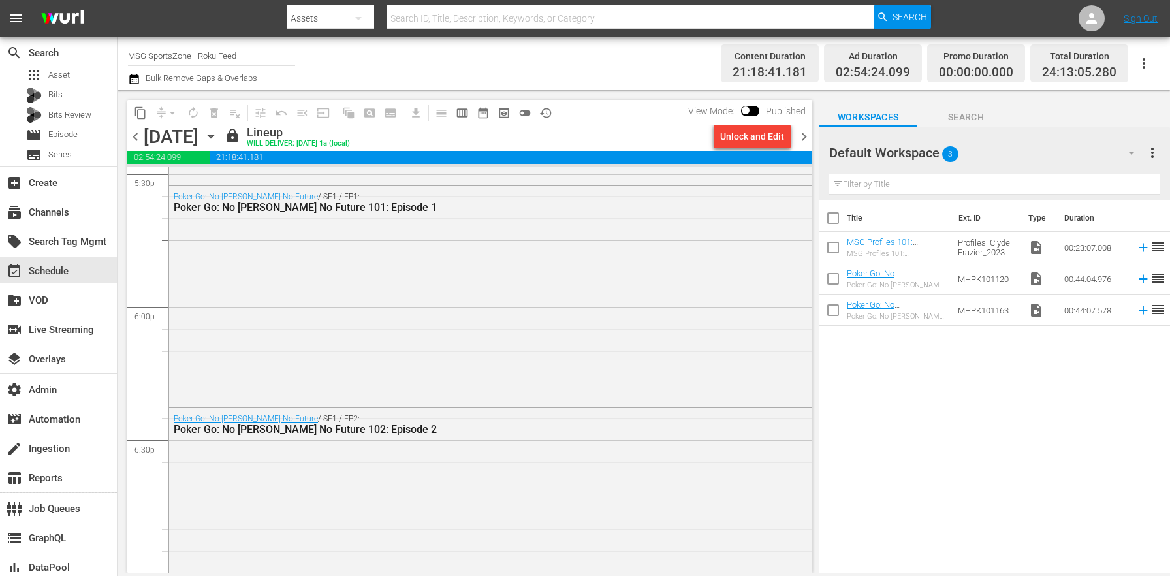
scroll to position [6045, 0]
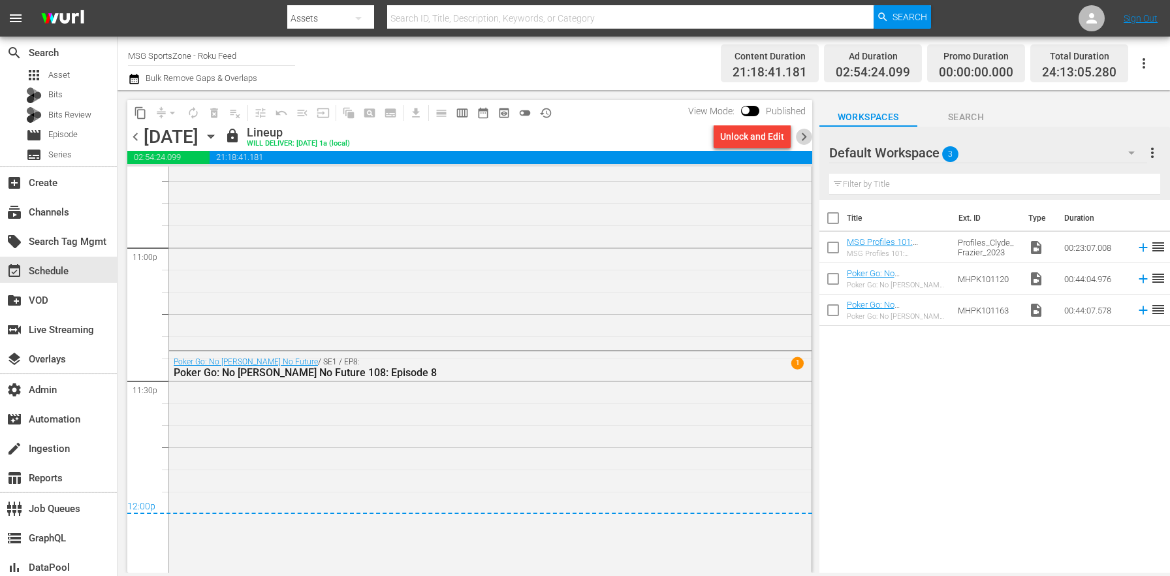
click at [803, 130] on span "chevron_right" at bounding box center [804, 137] width 16 height 16
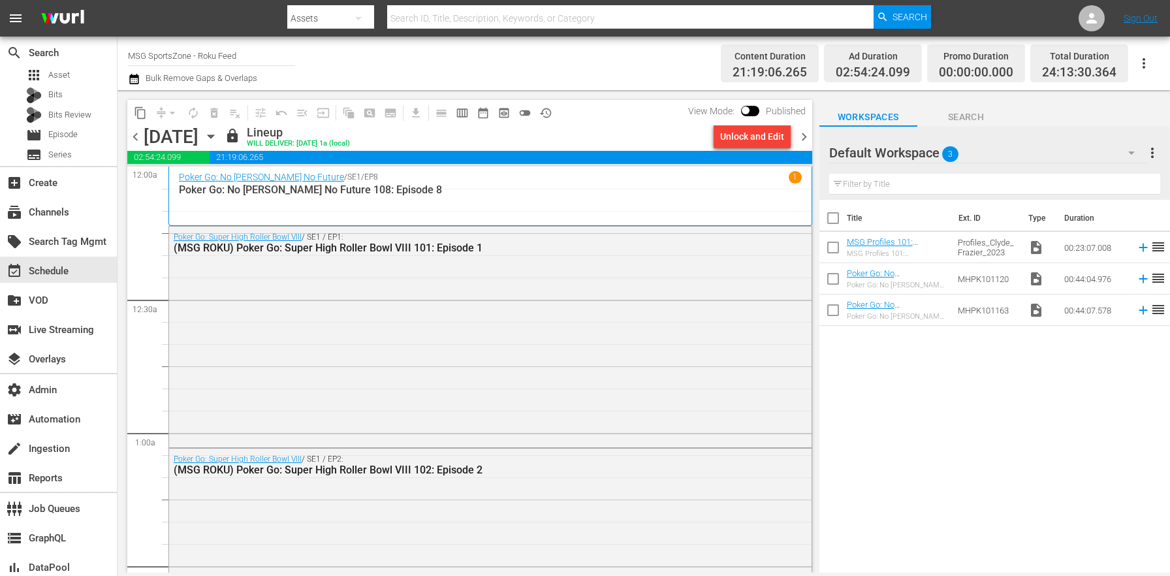
click at [140, 135] on span "chevron_left" at bounding box center [135, 137] width 16 height 16
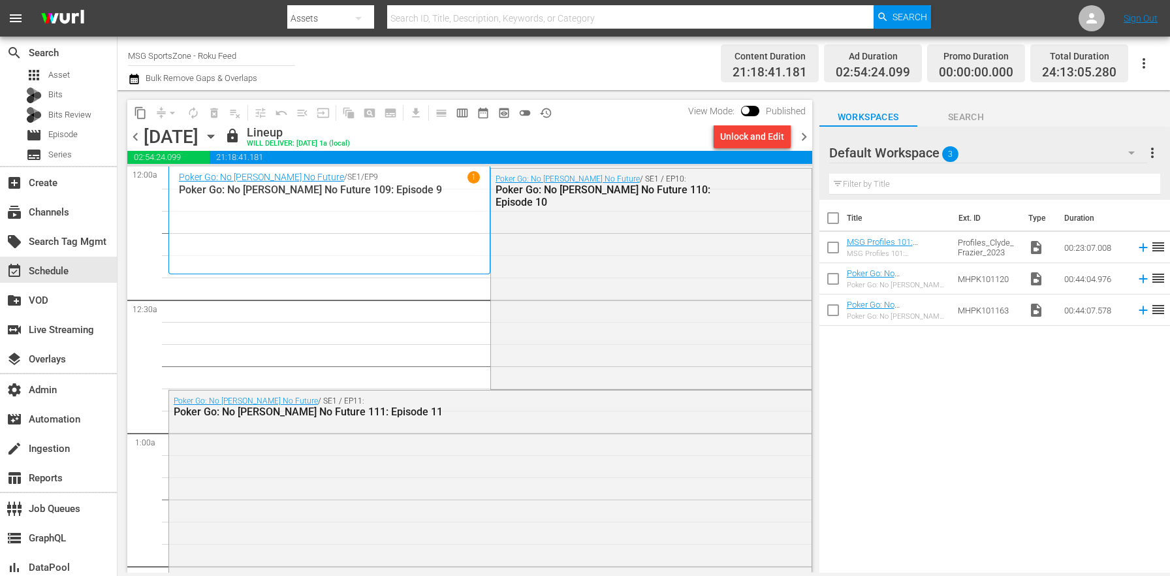
click at [133, 135] on span "chevron_left" at bounding box center [135, 137] width 16 height 16
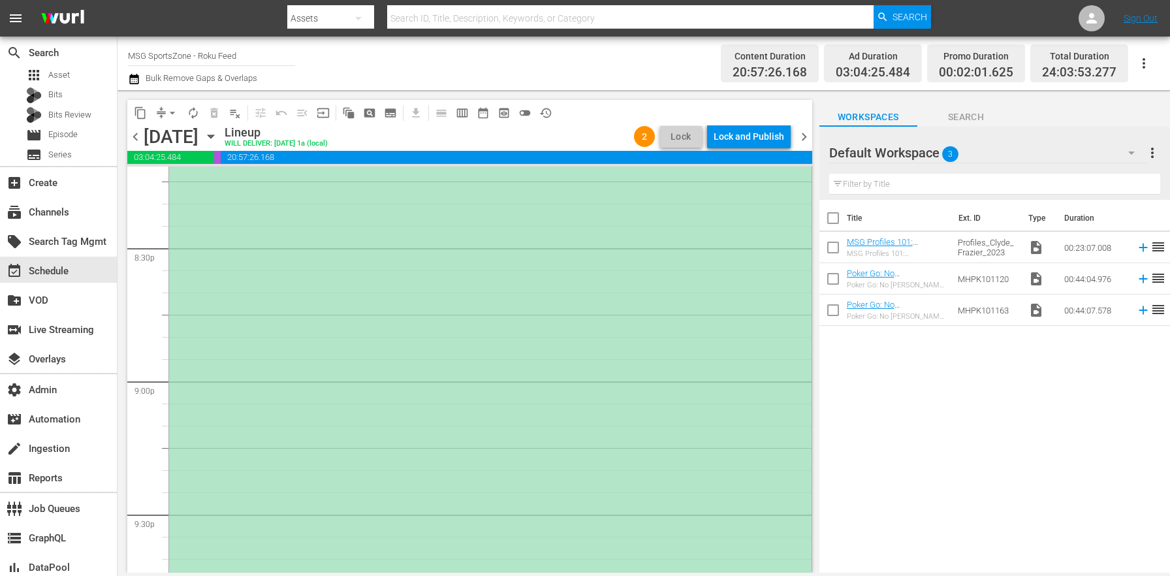
scroll to position [6094, 0]
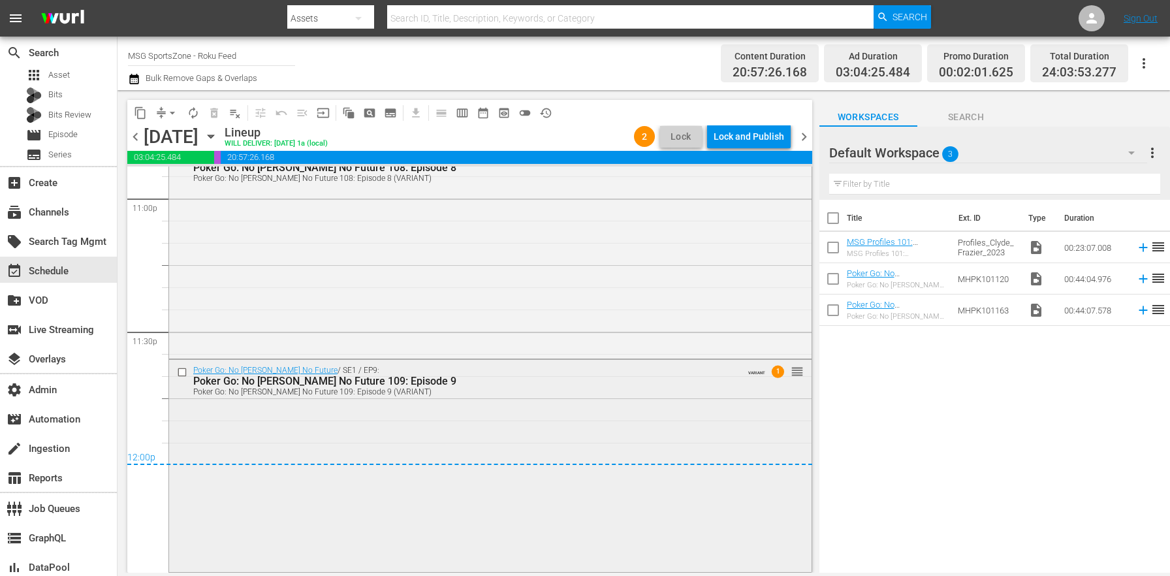
click at [376, 400] on div "Poker Go: No Gamble No Future / SE1 / EP9: Poker Go: No Gamble No Future 109: E…" at bounding box center [490, 380] width 642 height 41
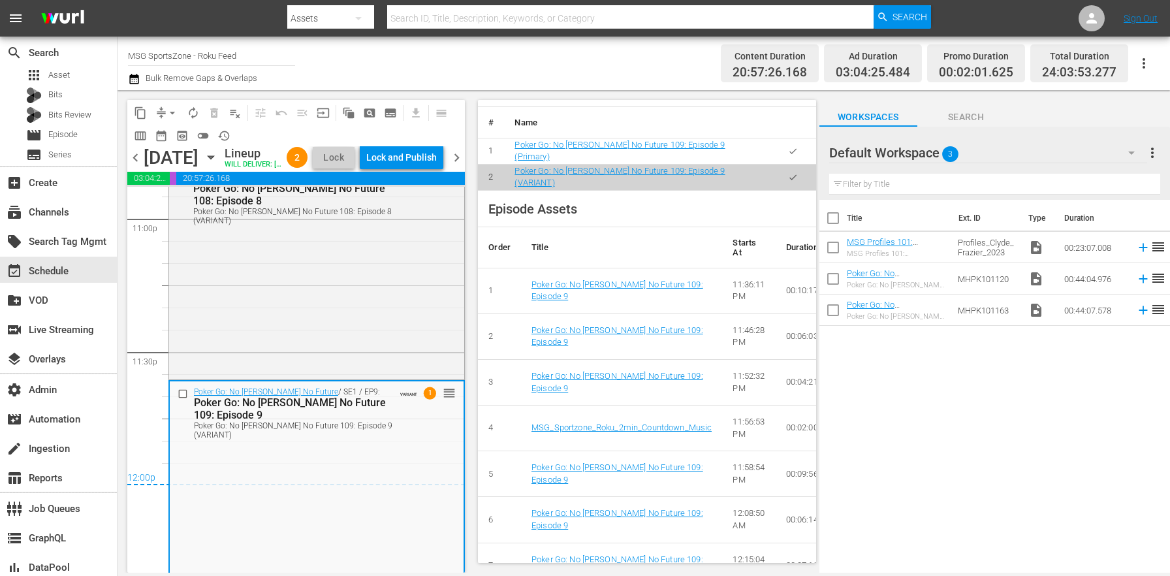
scroll to position [439, 0]
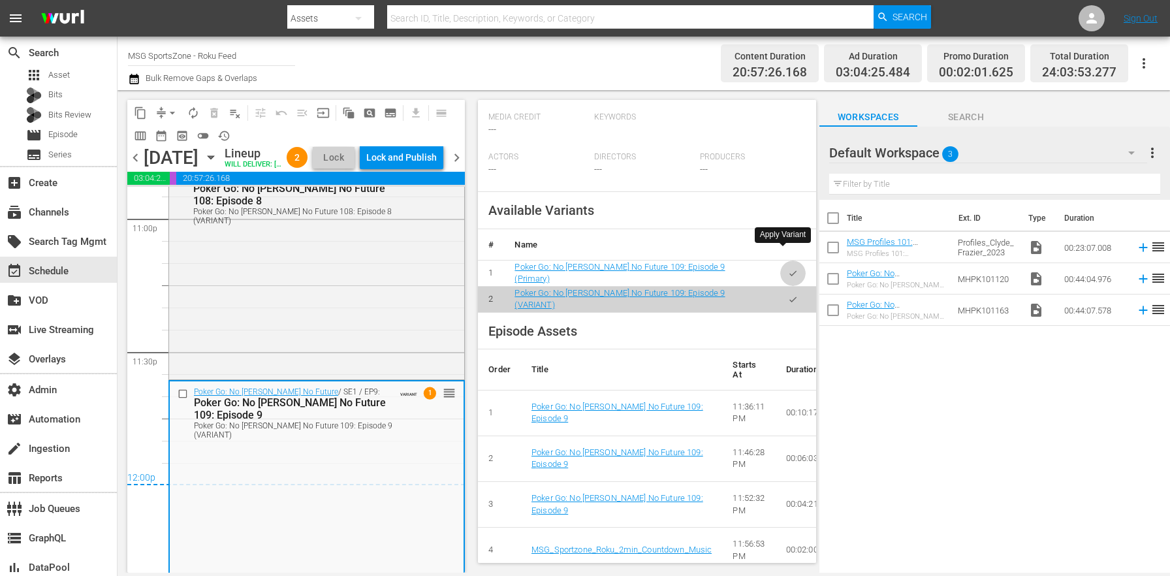
click at [789, 270] on icon "button" at bounding box center [792, 272] width 7 height 5
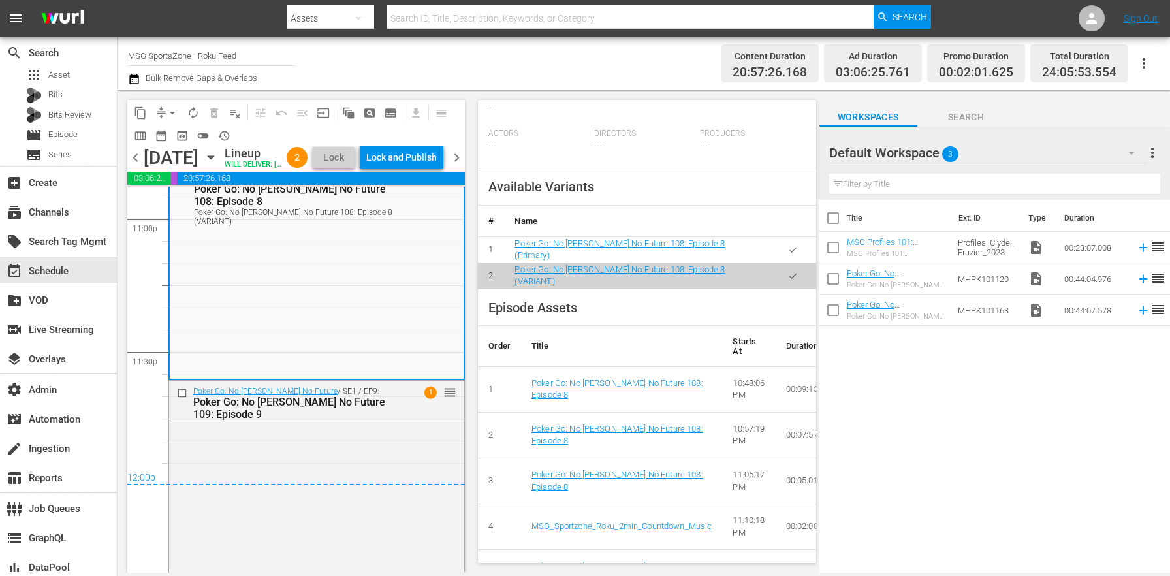
scroll to position [501, 0]
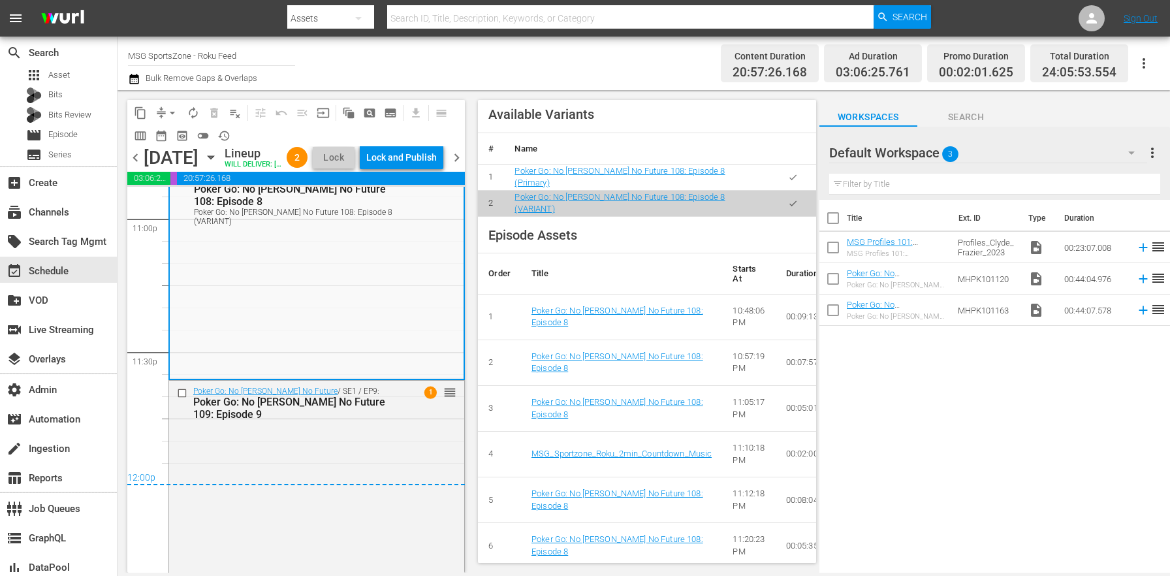
click at [788, 172] on icon "button" at bounding box center [793, 177] width 10 height 10
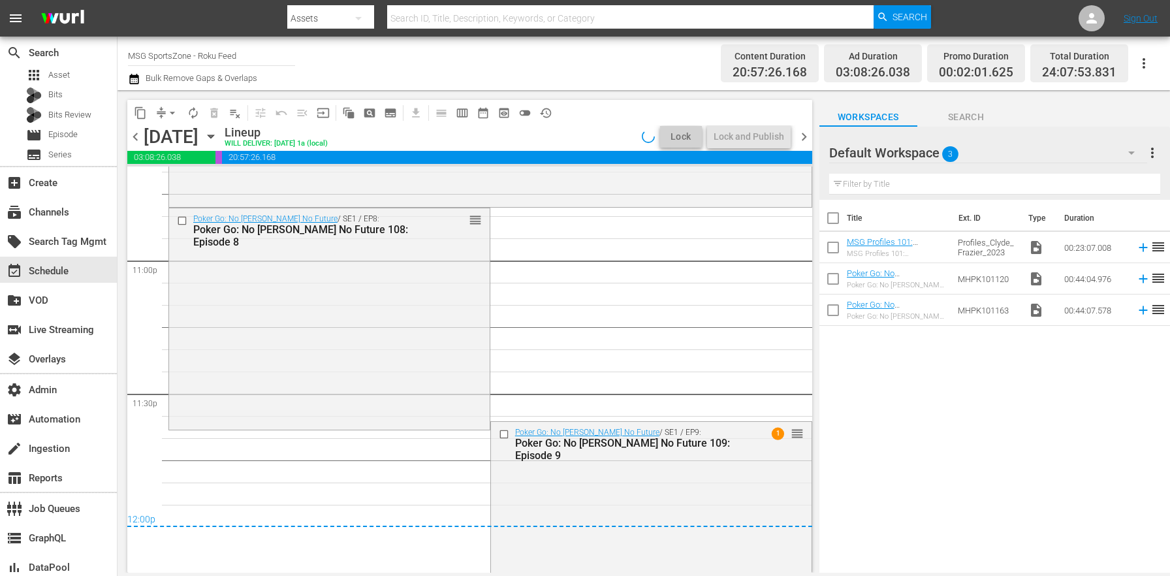
scroll to position [6024, 0]
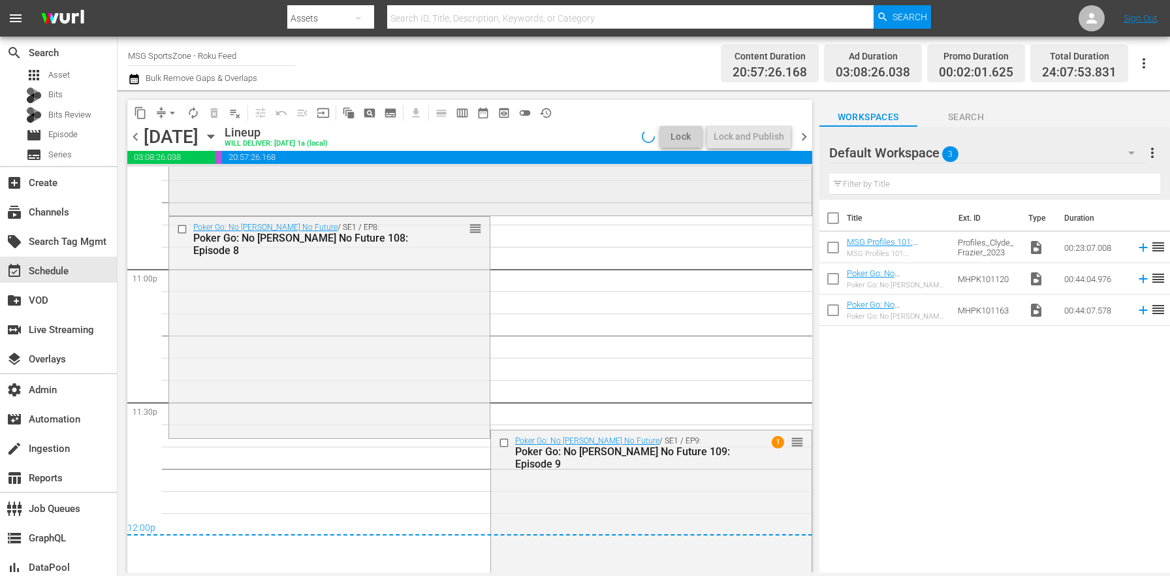
click at [349, 187] on div "Poker Go: No Gamble No Future / SE1 / EP7: Poker Go: No Gamble No Future 107: E…" at bounding box center [490, 108] width 642 height 210
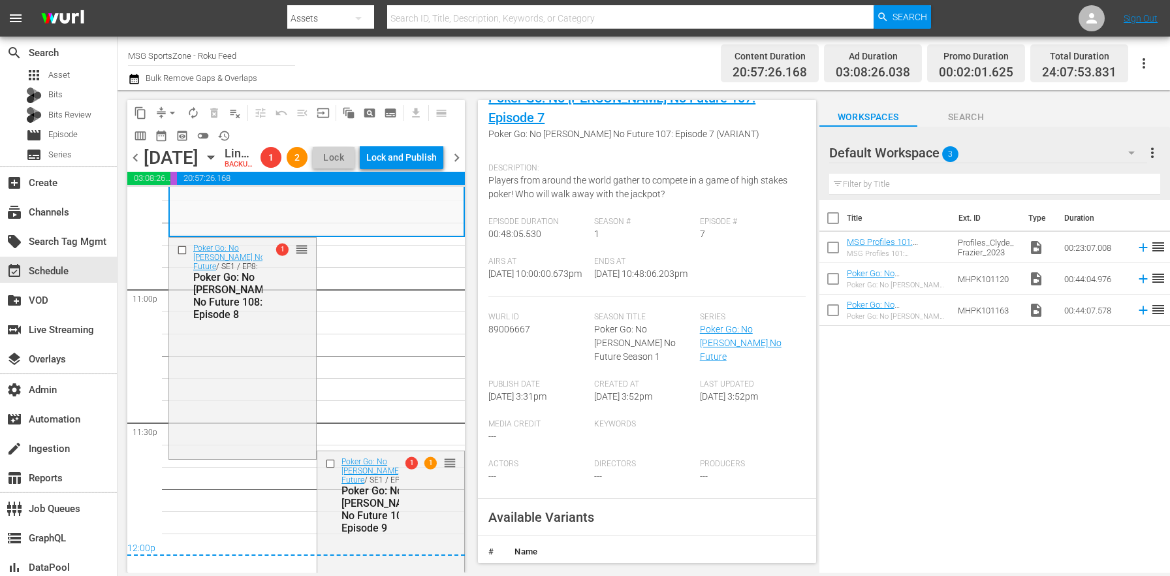
scroll to position [169, 0]
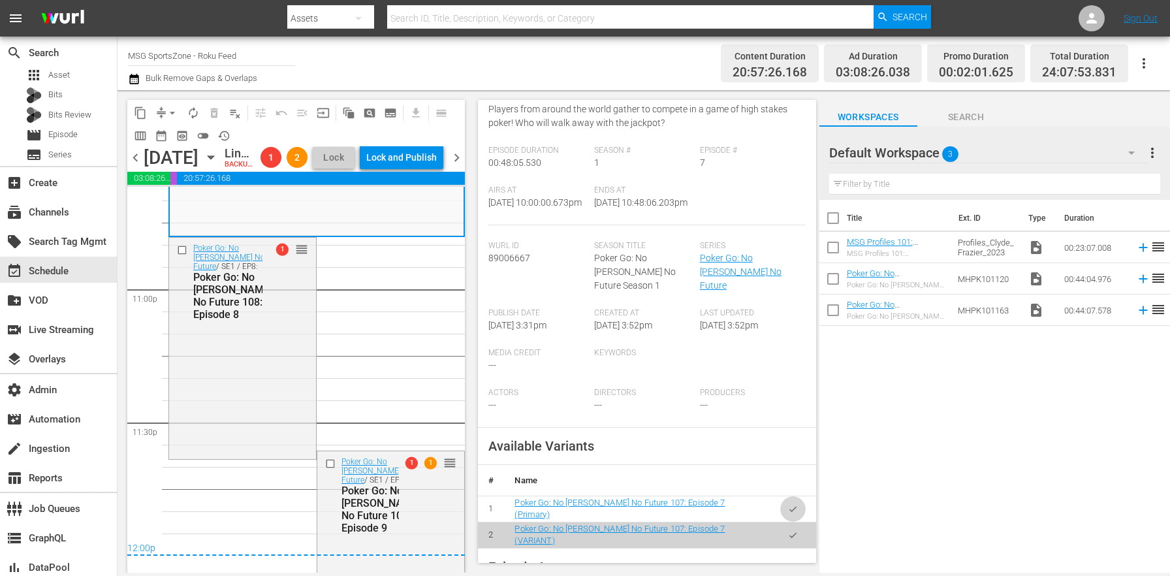
click at [788, 504] on icon "button" at bounding box center [793, 509] width 10 height 10
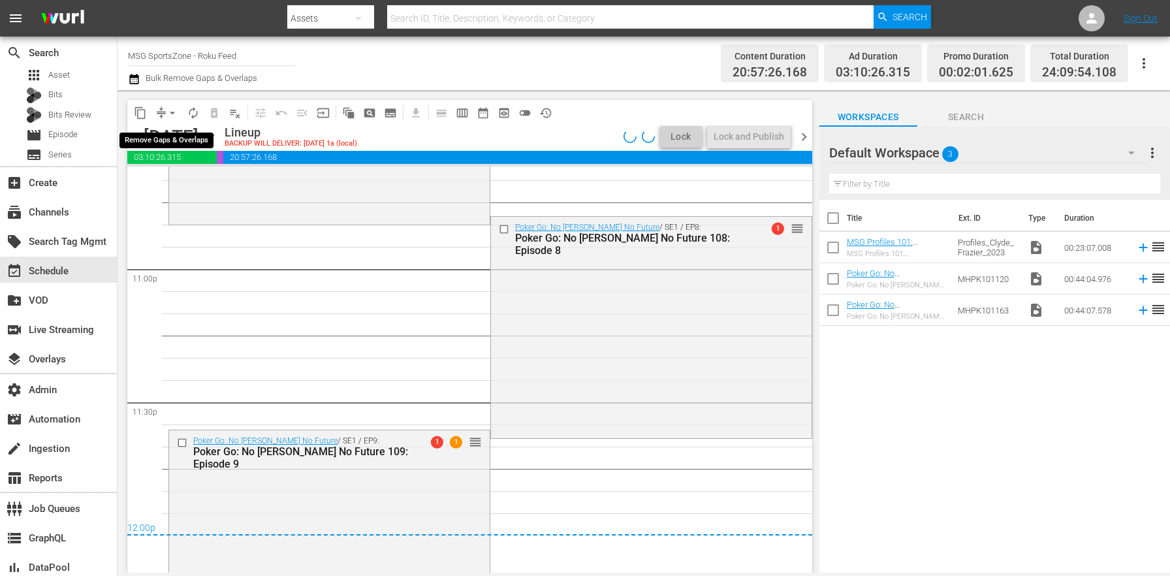
click at [168, 110] on span "arrow_drop_down" at bounding box center [172, 112] width 13 height 13
click at [186, 187] on li "Align to End of Previous Day" at bounding box center [172, 183] width 137 height 22
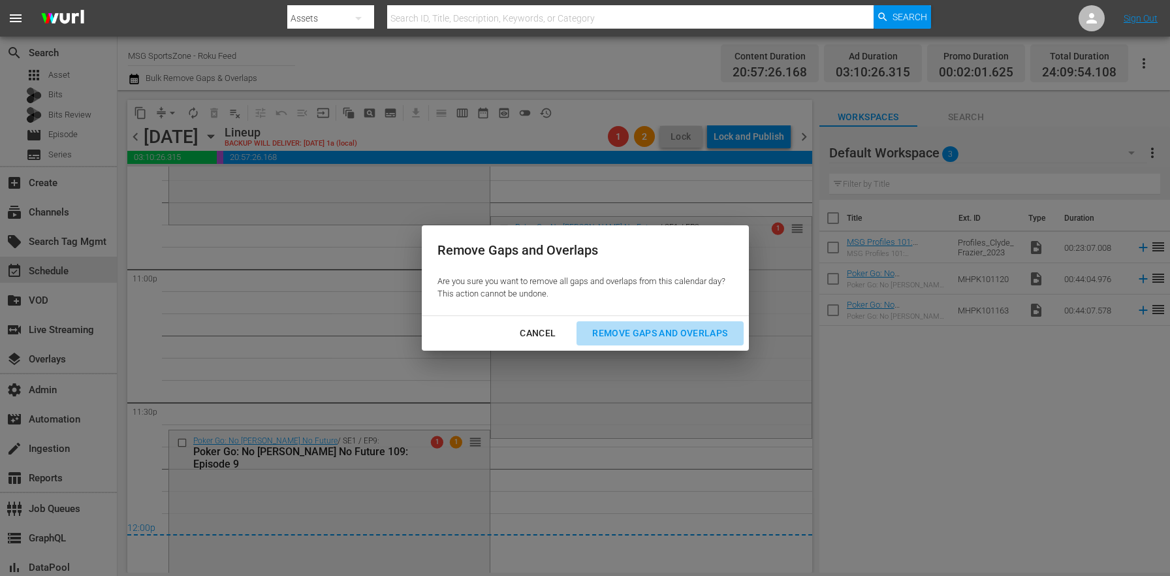
click at [627, 324] on button "Remove Gaps and Overlaps" at bounding box center [659, 333] width 166 height 24
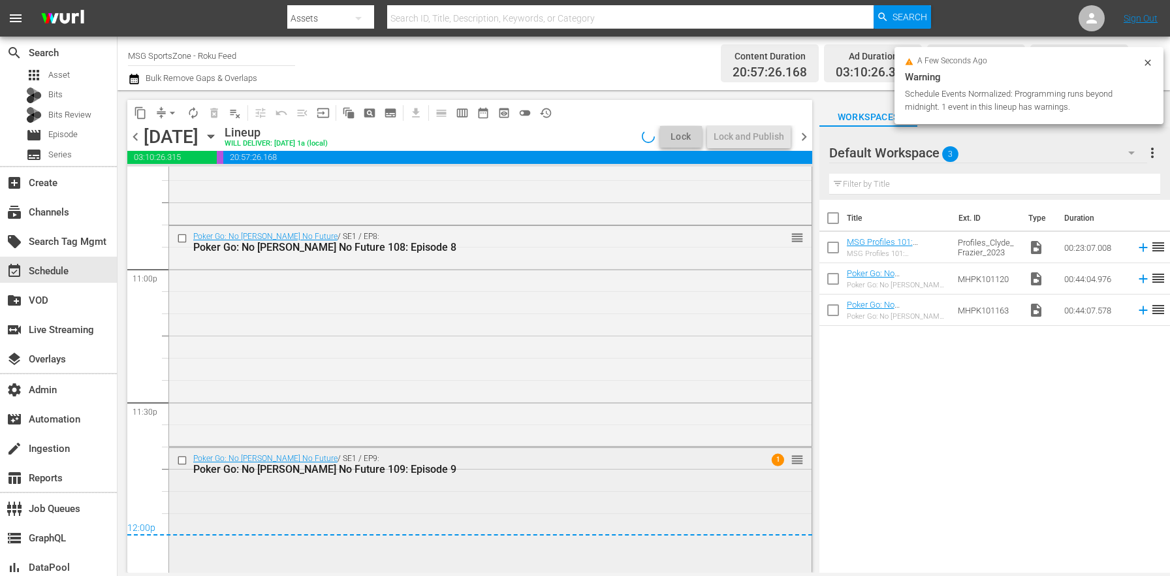
scroll to position [6120, 0]
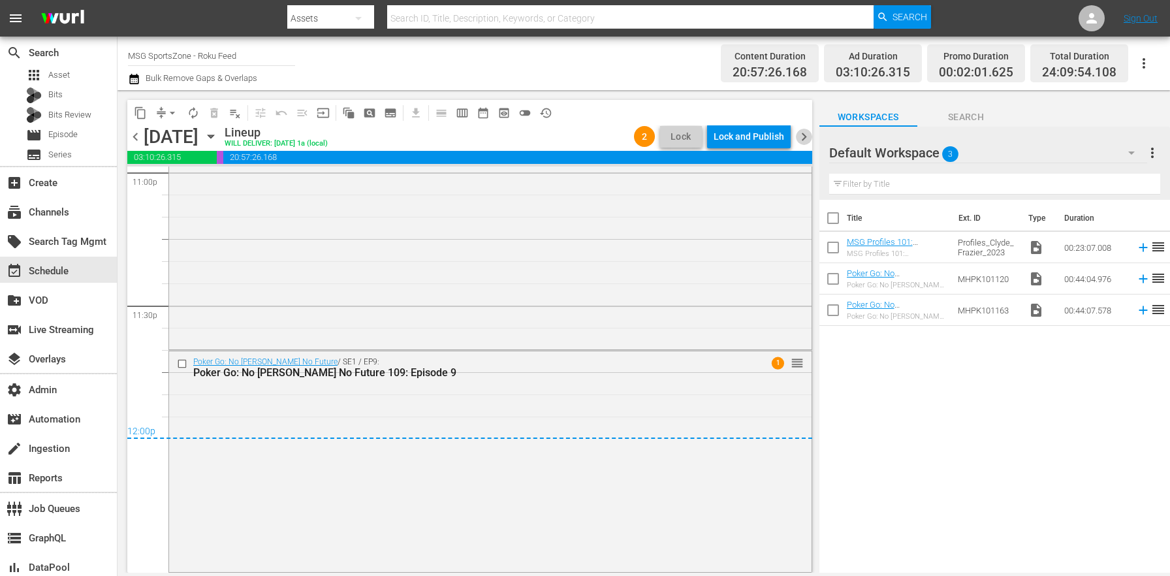
click at [806, 133] on span "chevron_right" at bounding box center [804, 137] width 16 height 16
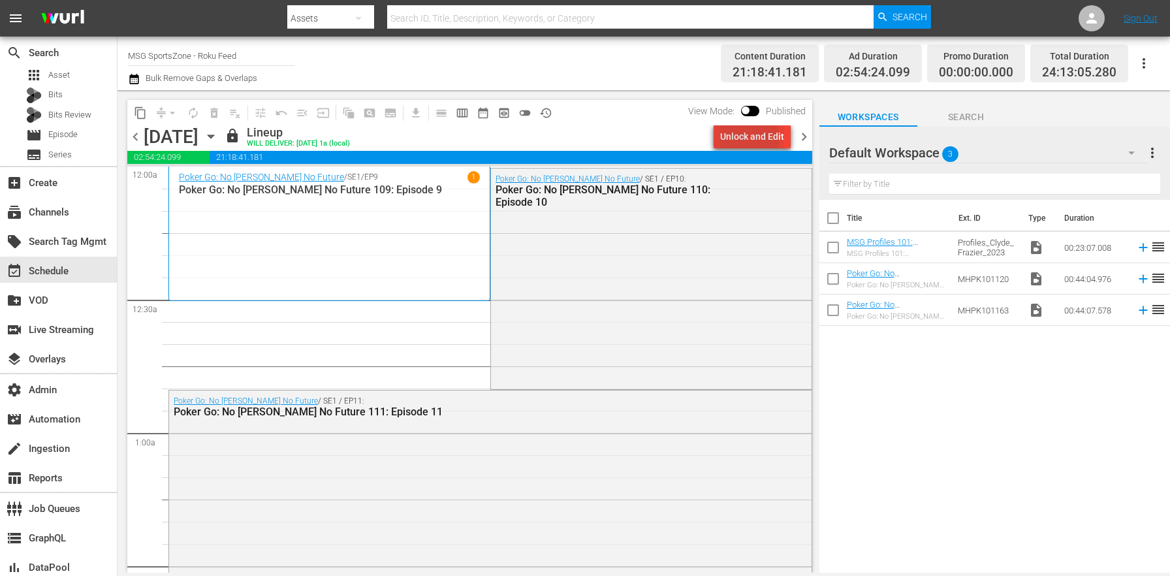
click at [730, 140] on div "Unlock and Edit" at bounding box center [752, 137] width 64 height 24
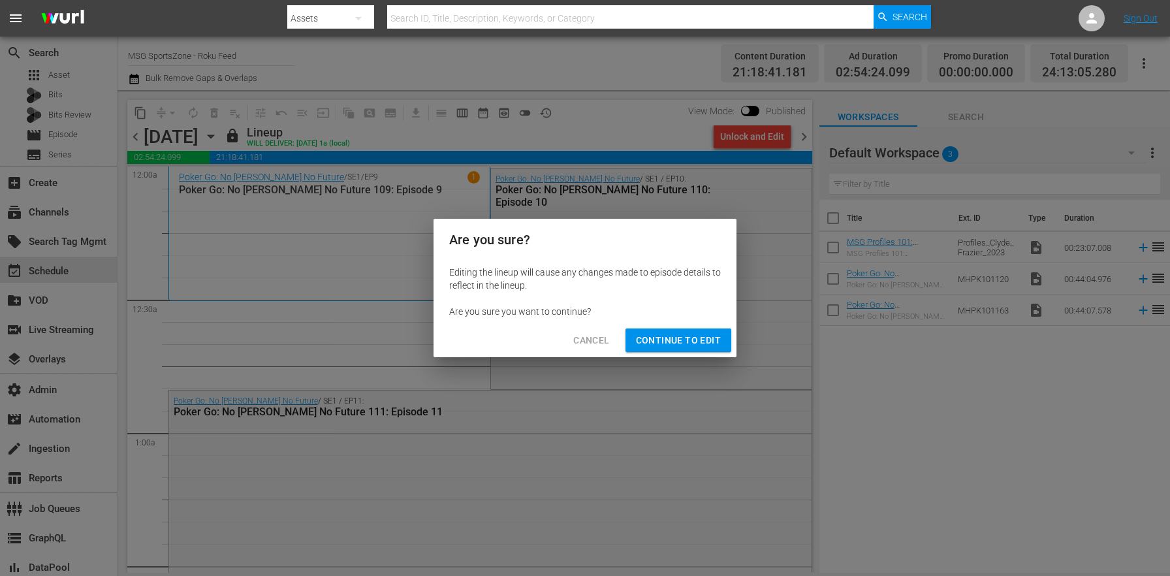
click at [668, 339] on span "Continue to Edit" at bounding box center [678, 340] width 85 height 16
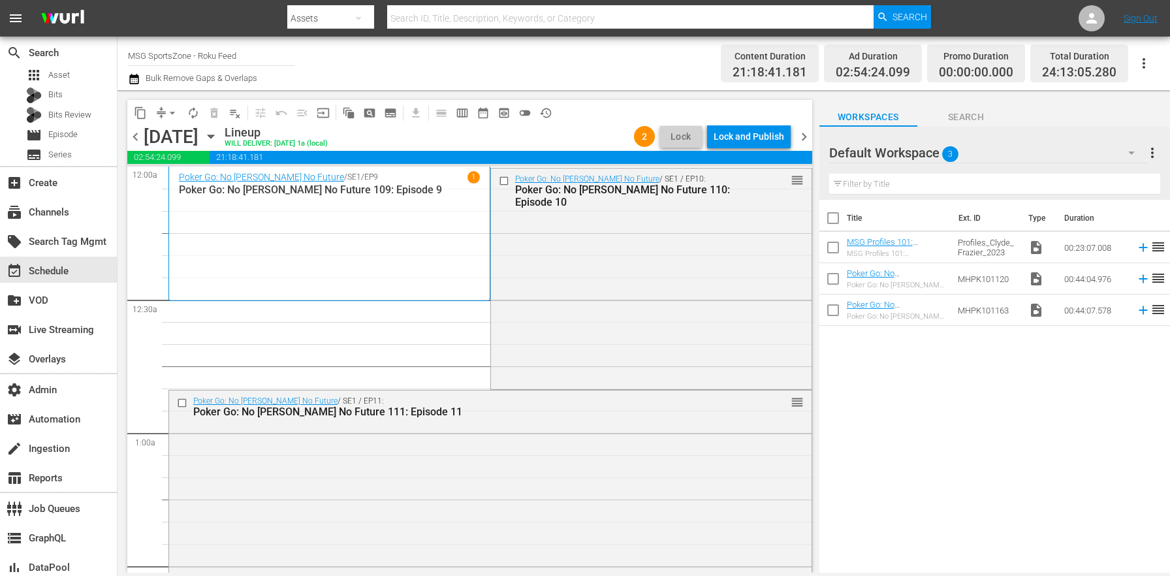
click at [601, 290] on div "Poker Go: No Gamble No Future / SE1 / EP10: Poker Go: No Gamble No Future 110: …" at bounding box center [651, 277] width 321 height 219
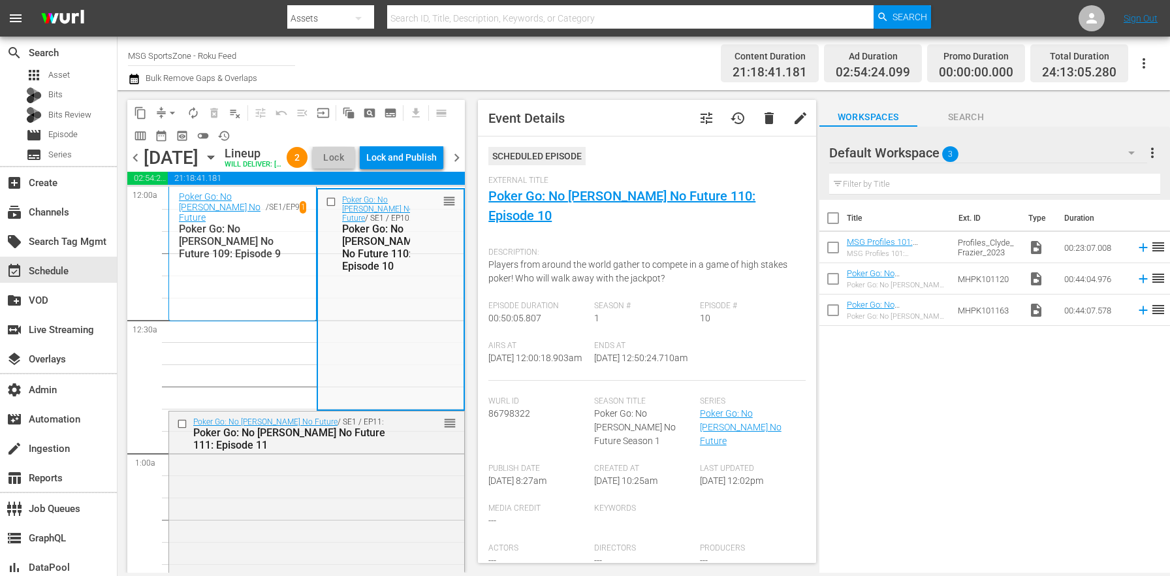
click at [701, 123] on span "tune" at bounding box center [707, 118] width 16 height 16
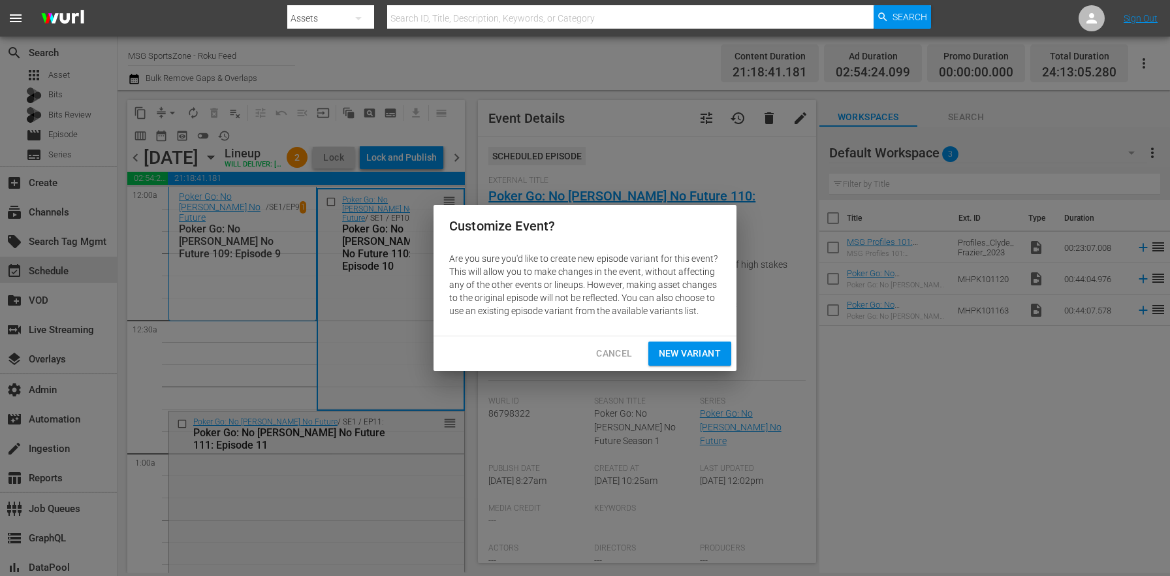
click at [700, 367] on div "Cancel New Variant" at bounding box center [584, 353] width 303 height 35
click at [699, 360] on span "New Variant" at bounding box center [690, 353] width 62 height 16
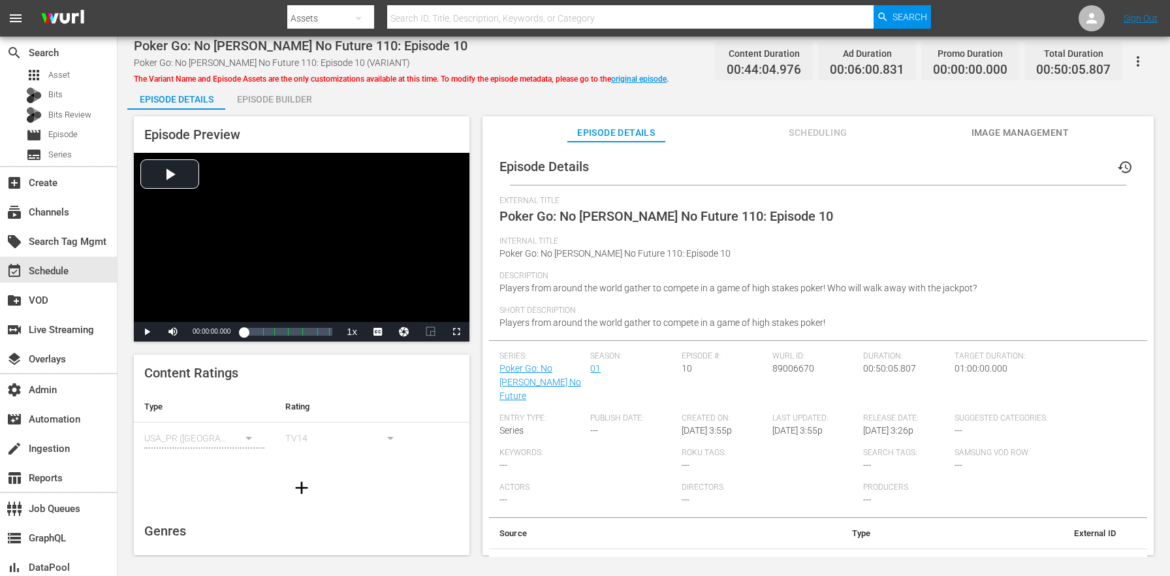
click at [298, 97] on div "Episode Builder" at bounding box center [274, 99] width 98 height 31
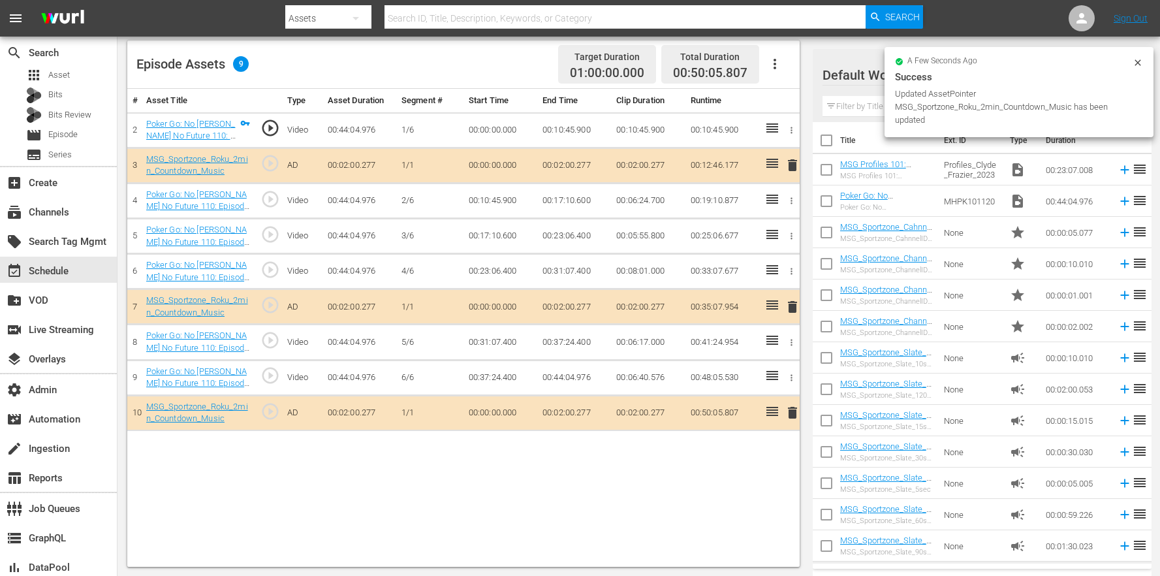
scroll to position [61, 0]
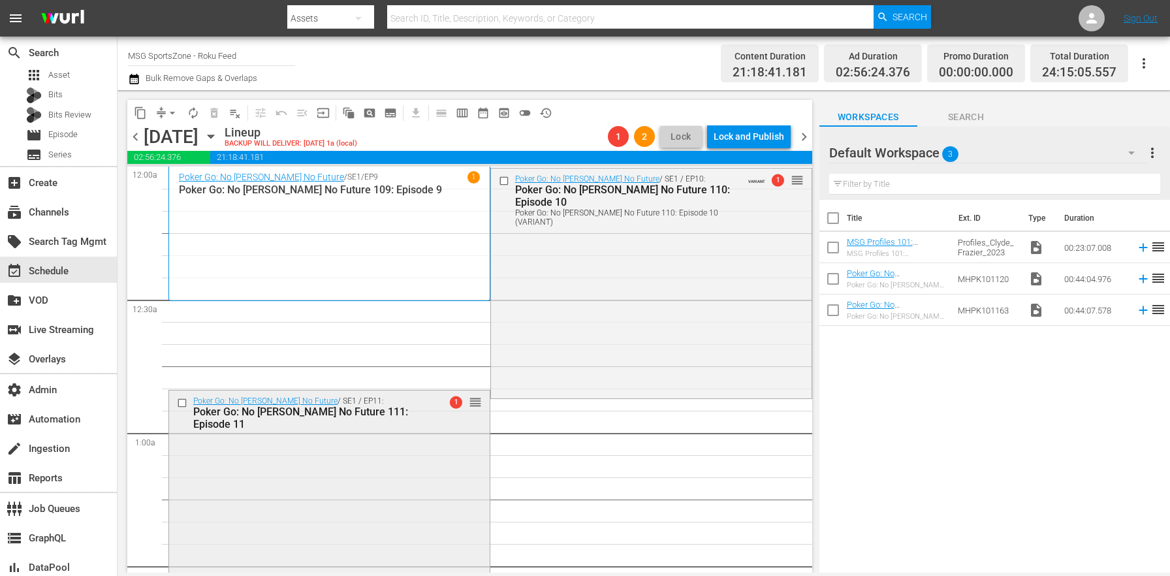
scroll to position [307, 0]
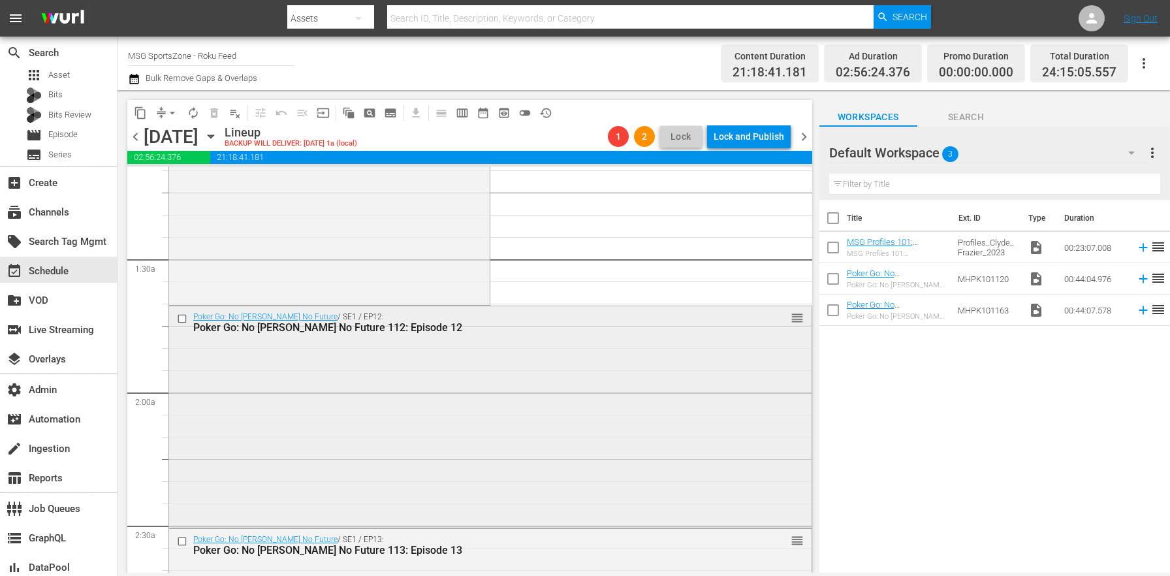
click at [377, 436] on div "Poker Go: No Gamble No Future / SE1 / EP12: Poker Go: No Gamble No Future 112: …" at bounding box center [490, 415] width 642 height 219
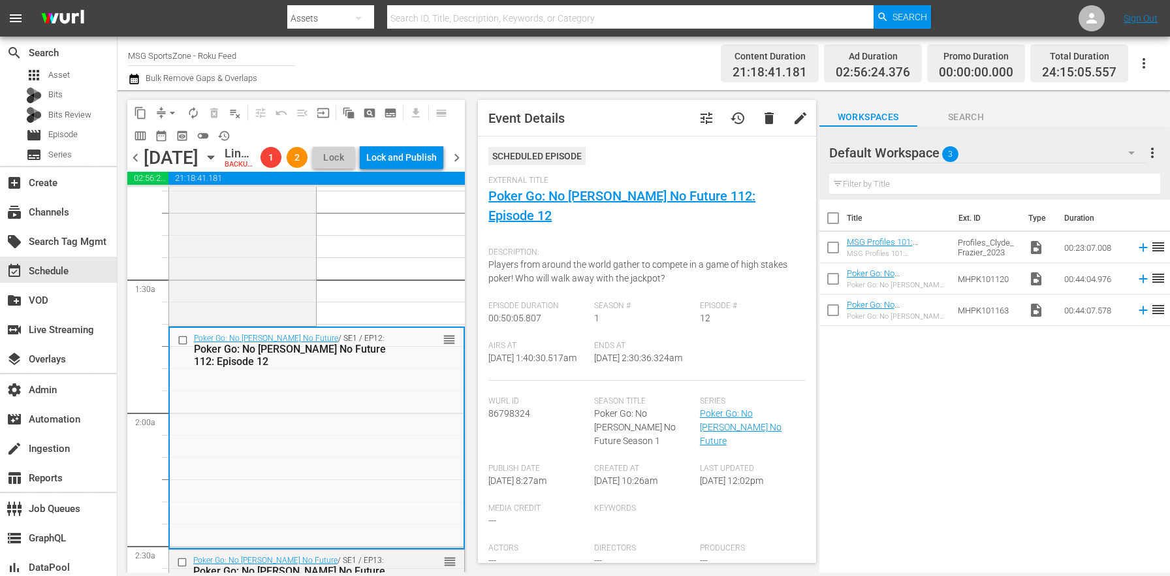
click at [705, 116] on button "tune" at bounding box center [706, 117] width 31 height 31
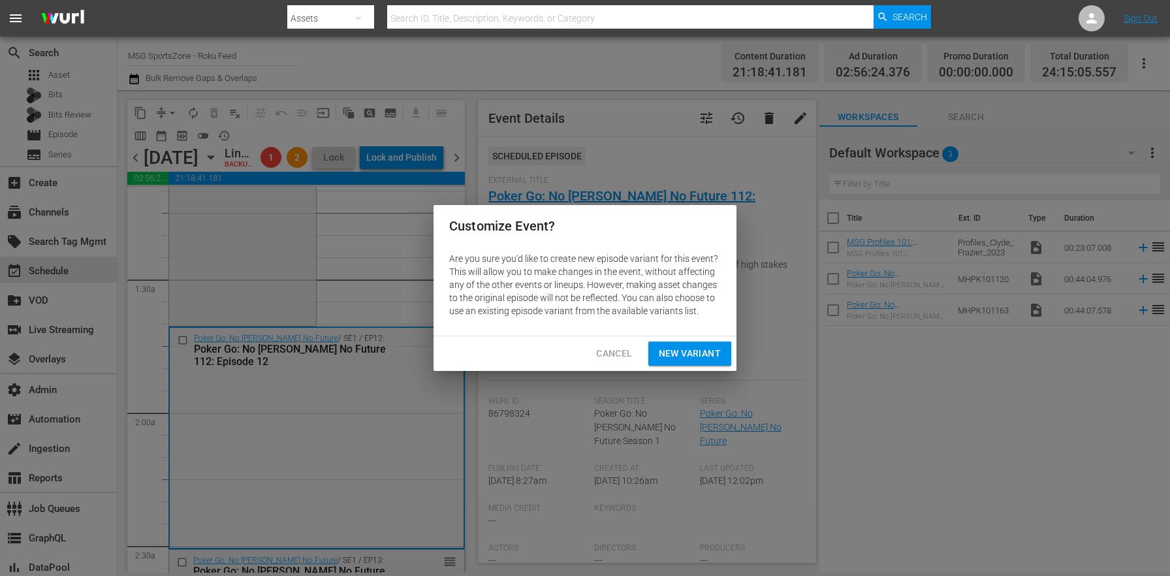
click at [637, 354] on button "Cancel" at bounding box center [614, 353] width 57 height 24
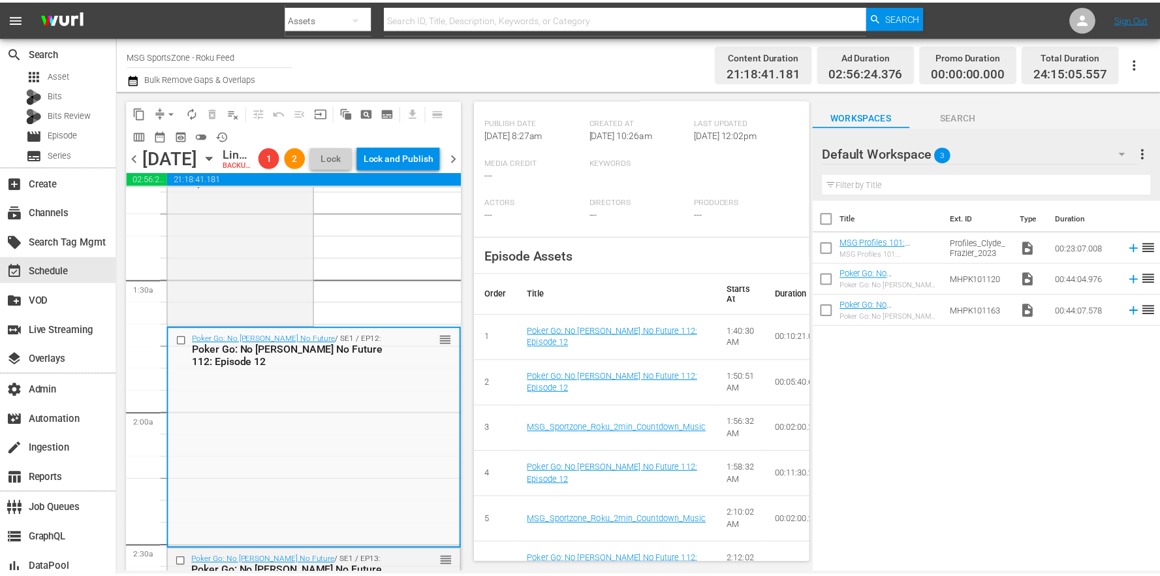
scroll to position [0, 0]
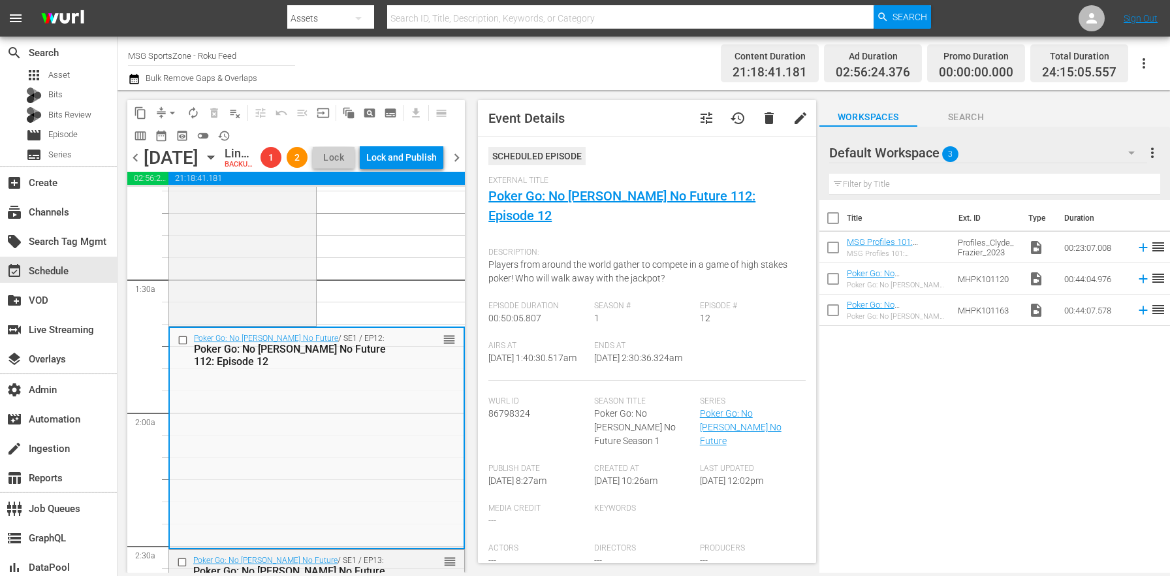
click at [691, 113] on button "tune" at bounding box center [706, 117] width 31 height 31
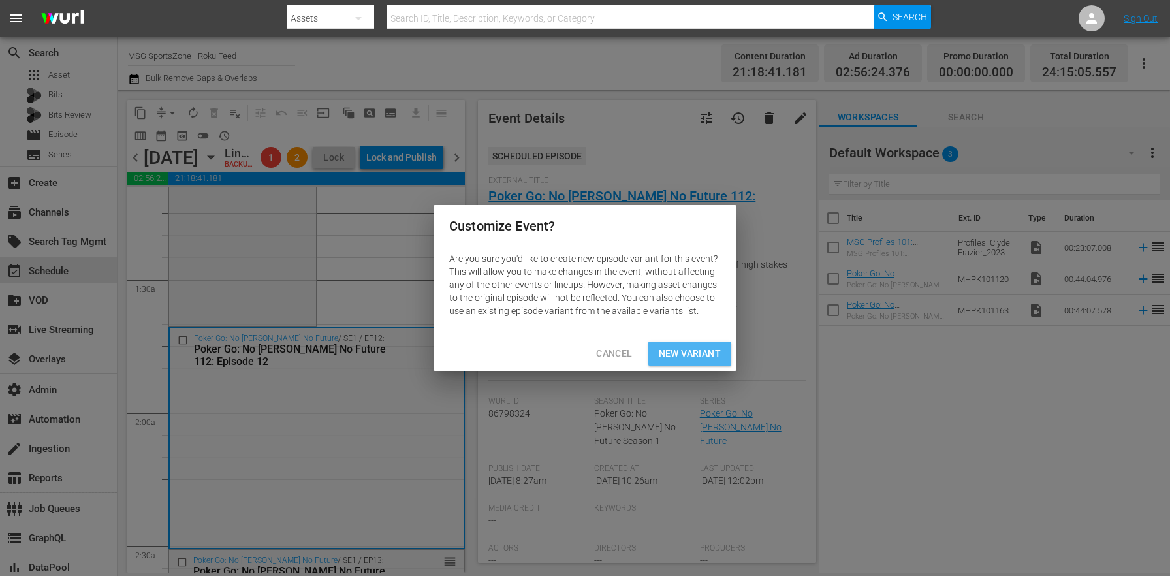
click at [699, 356] on span "New Variant" at bounding box center [690, 353] width 62 height 16
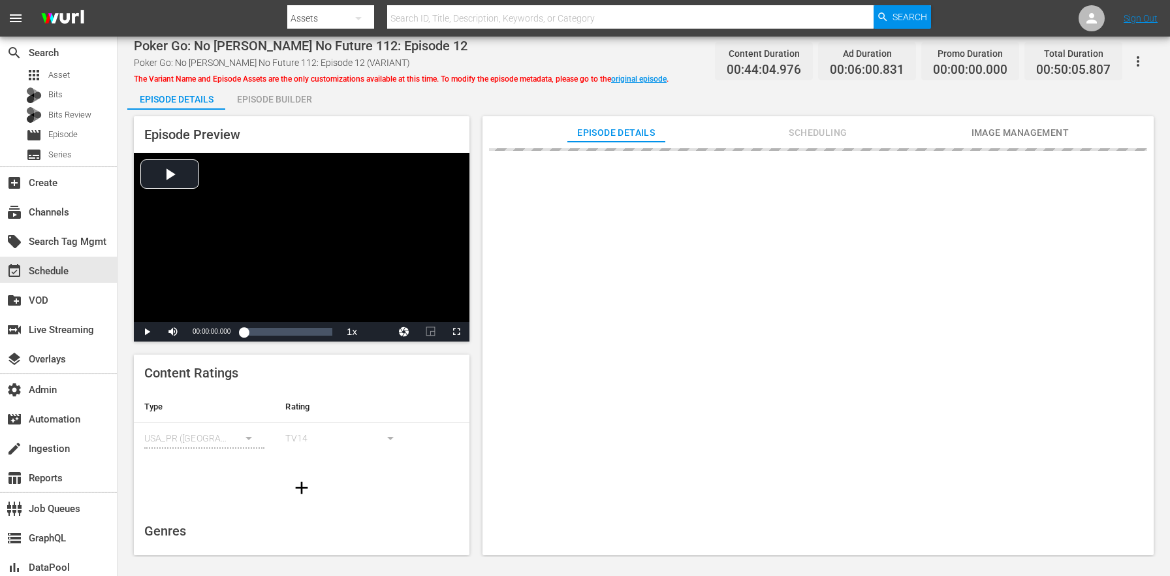
click at [285, 98] on div "Episode Builder" at bounding box center [274, 99] width 98 height 31
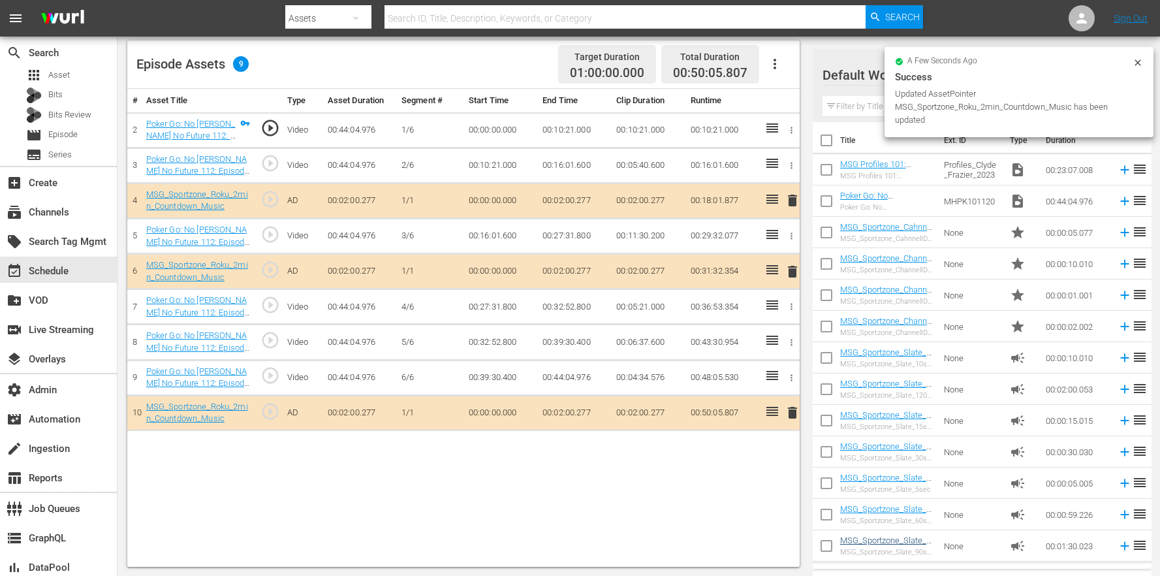
scroll to position [61, 0]
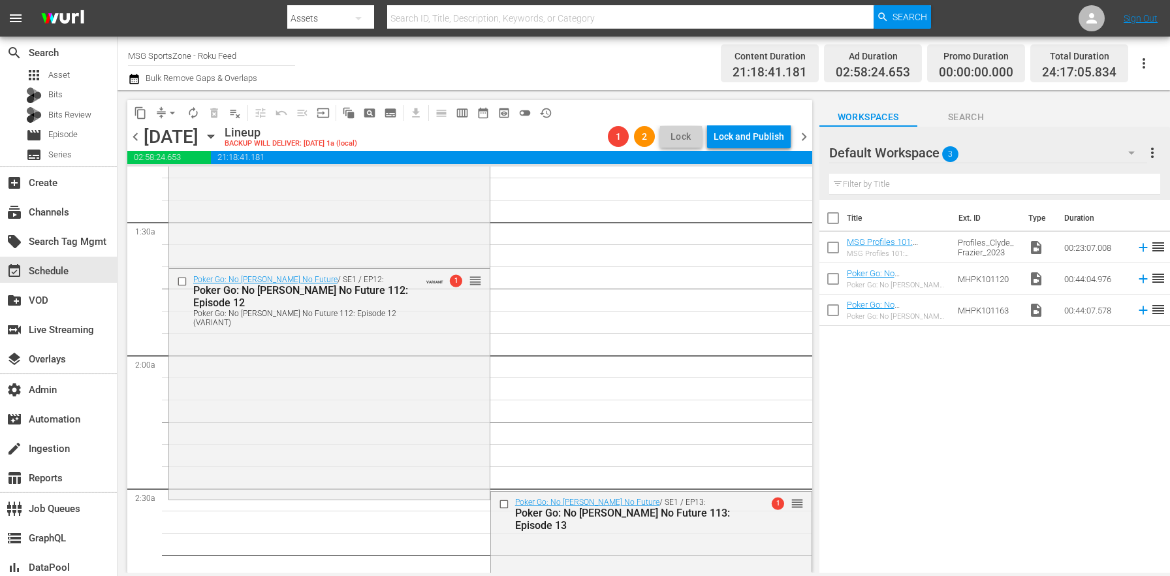
scroll to position [582, 0]
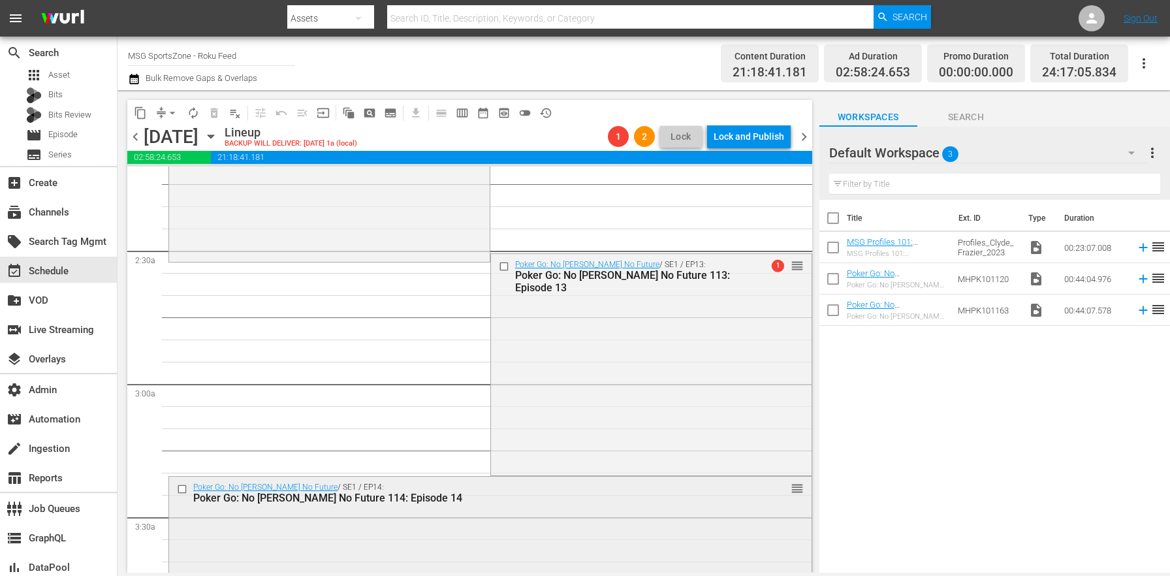
click at [374, 499] on div "Poker Go: No [PERSON_NAME] No Future 114: Episode 14" at bounding box center [466, 498] width 546 height 12
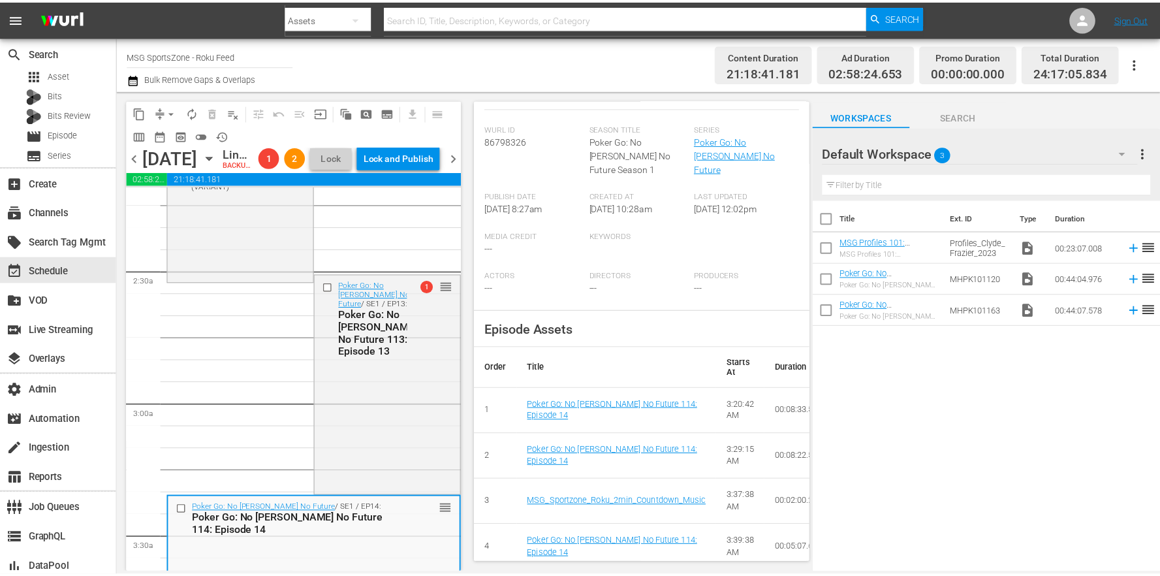
scroll to position [0, 0]
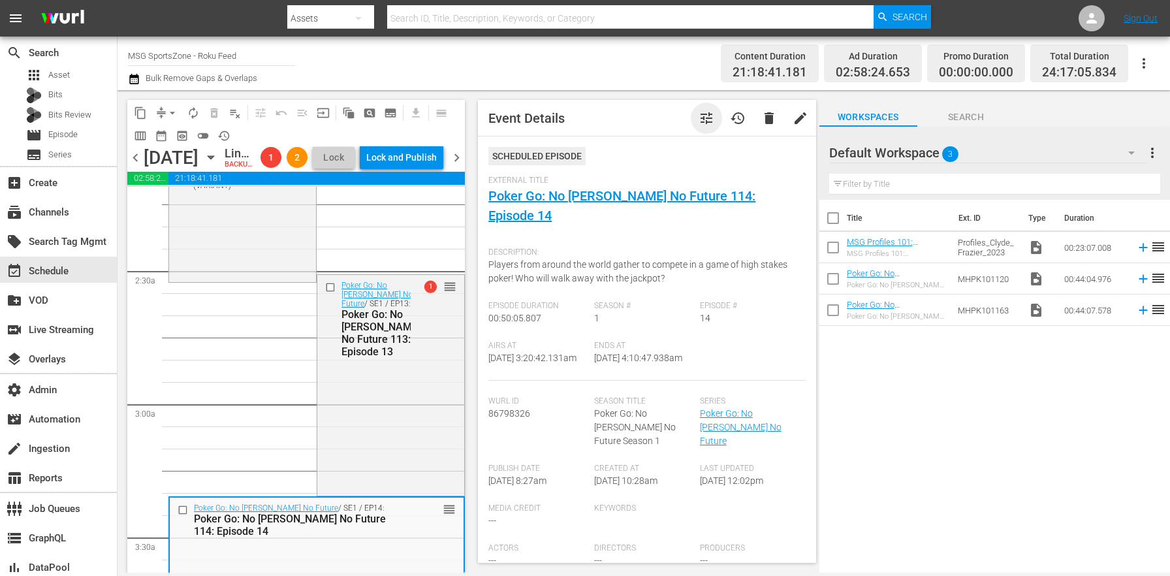
click at [704, 117] on span "tune" at bounding box center [707, 118] width 16 height 16
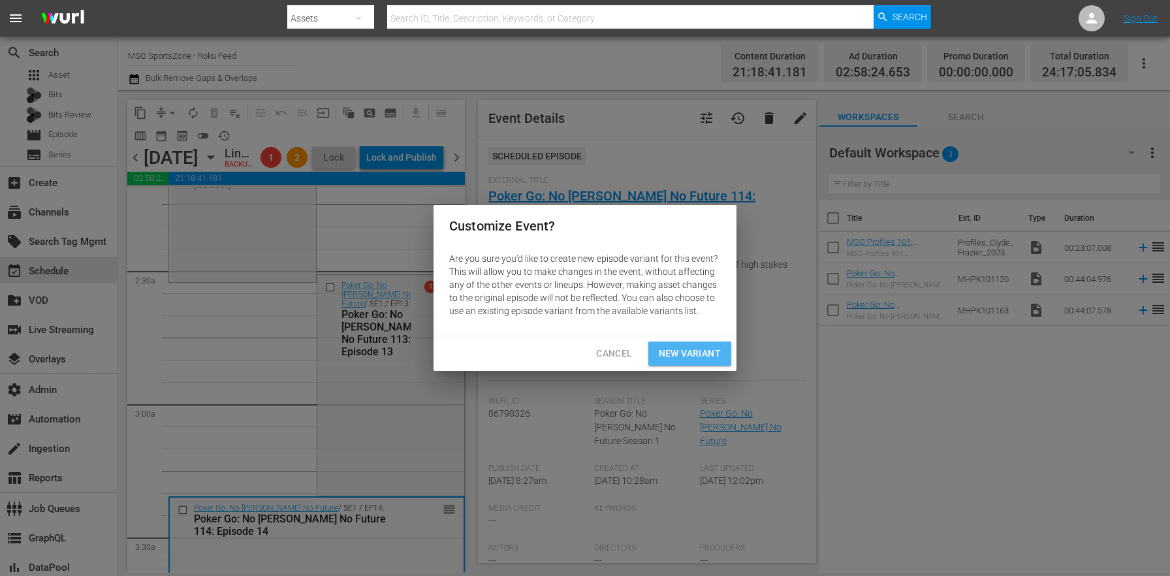
click at [693, 351] on span "New Variant" at bounding box center [690, 353] width 62 height 16
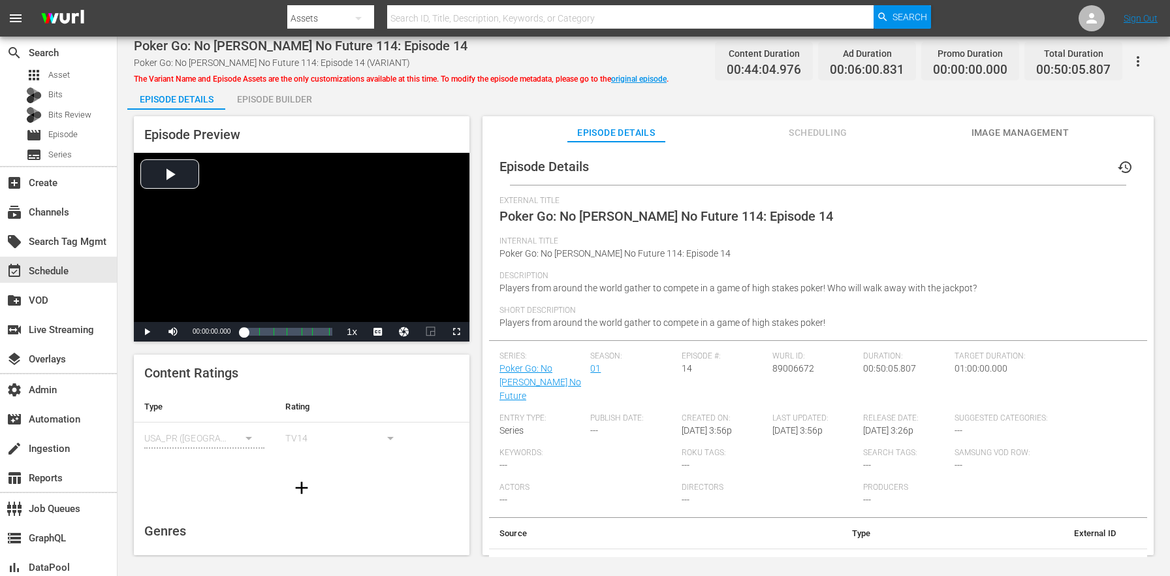
click at [277, 102] on div "Episode Builder" at bounding box center [274, 99] width 98 height 31
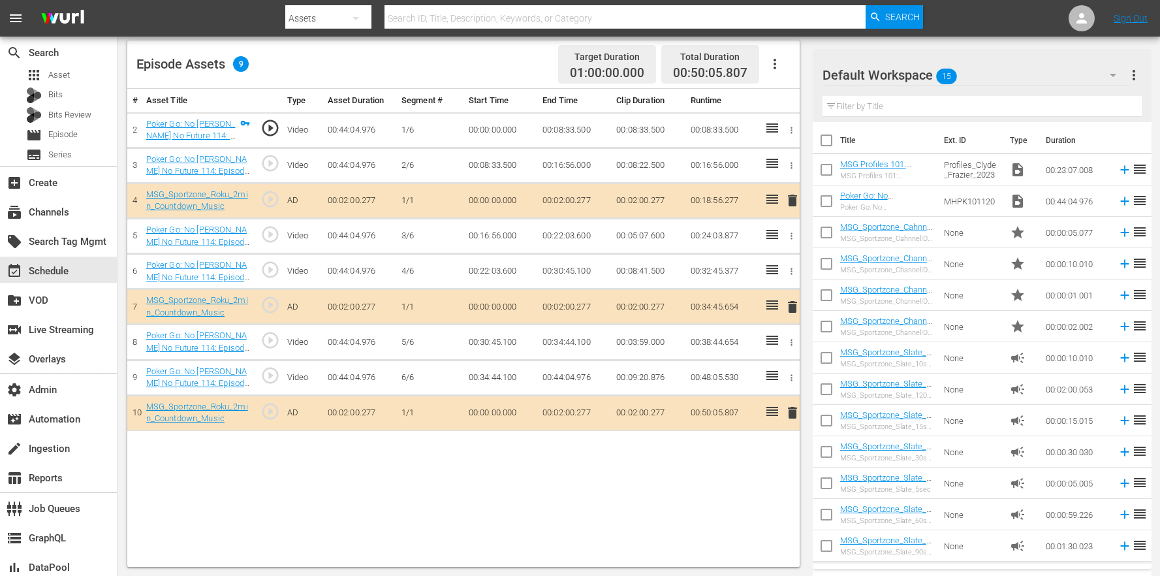
scroll to position [61, 0]
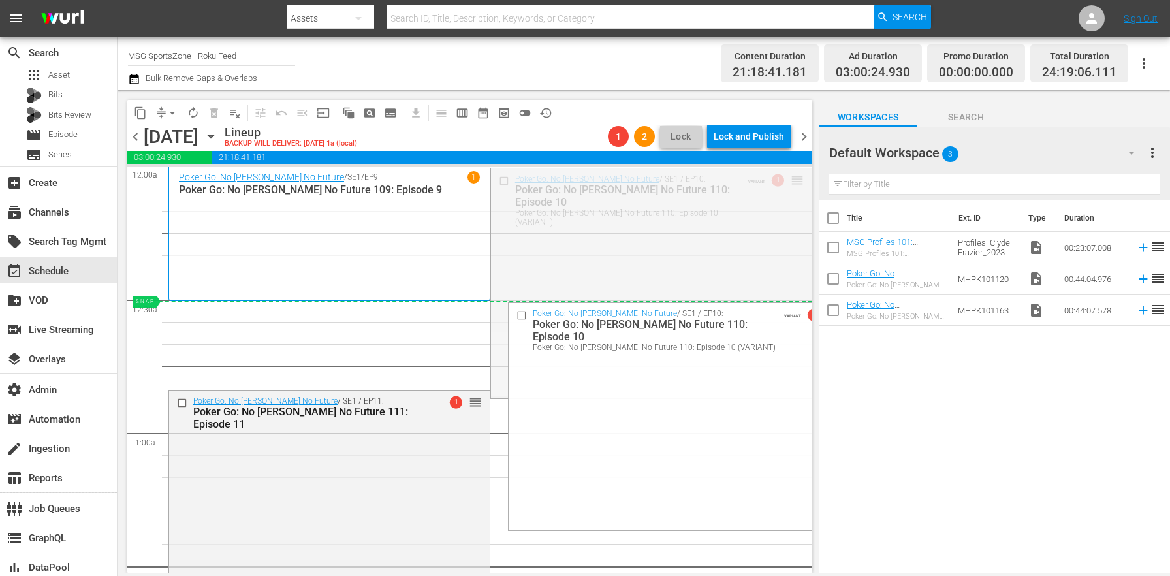
drag, startPoint x: 781, startPoint y: 181, endPoint x: 732, endPoint y: 307, distance: 134.8
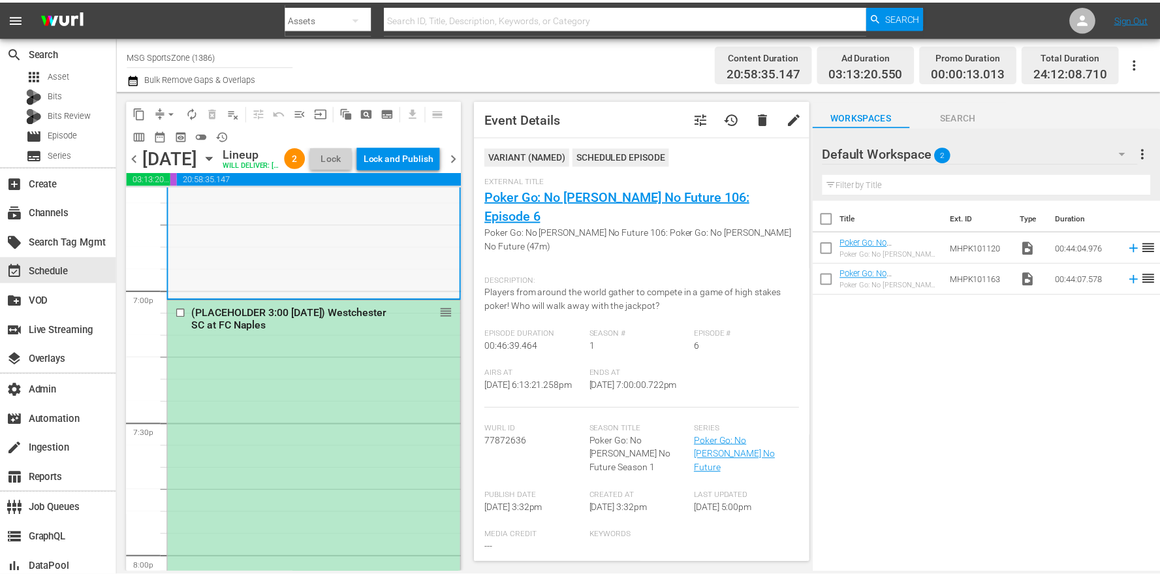
scroll to position [5029, 0]
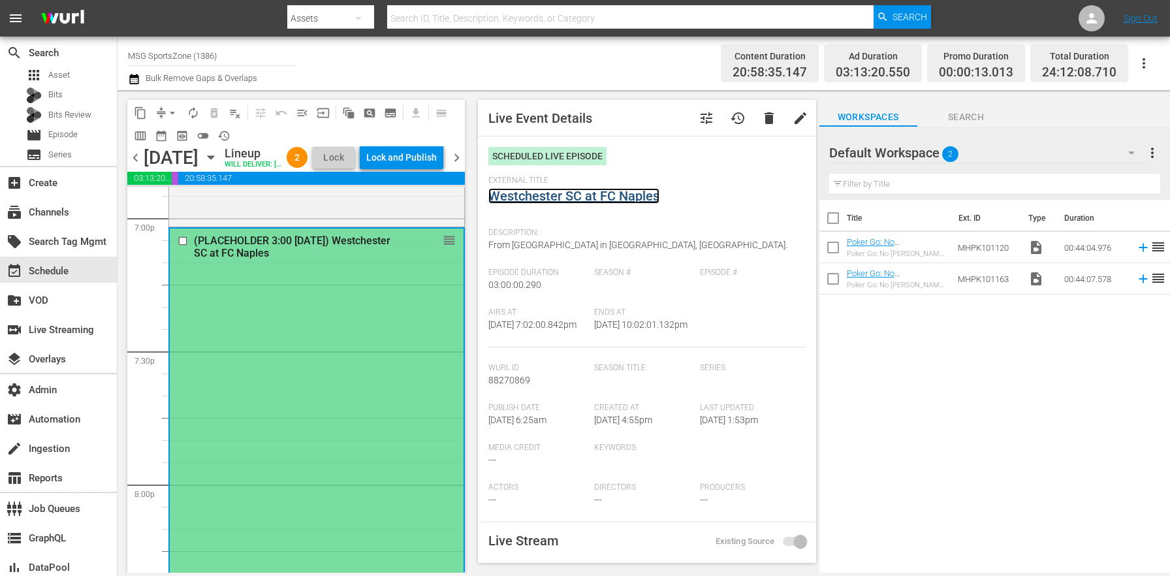
click at [645, 194] on link "Westchester SC at FC Naples" at bounding box center [573, 196] width 171 height 16
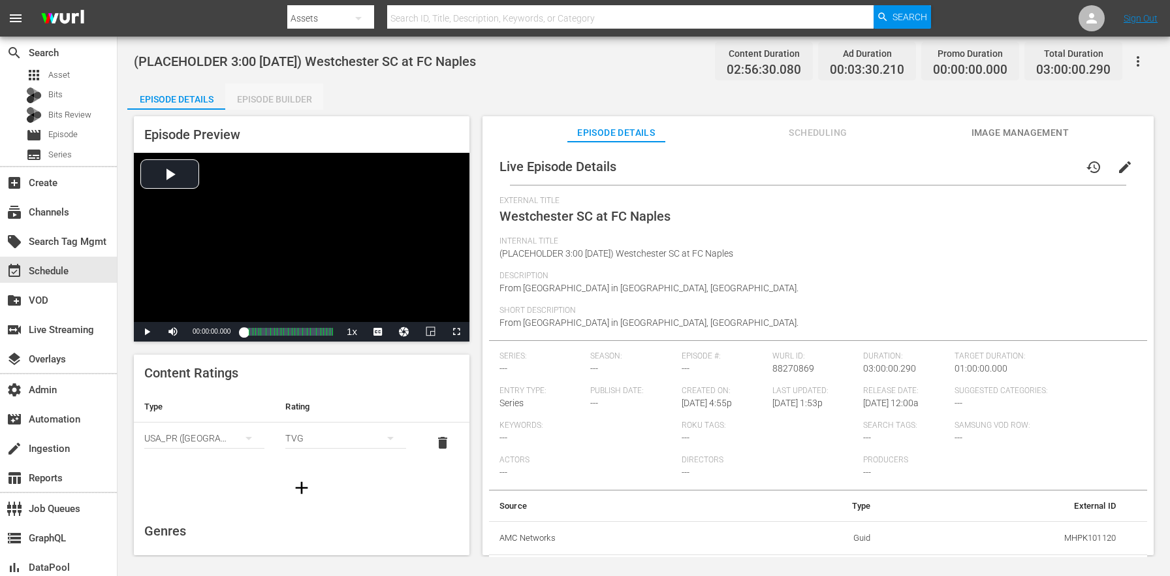
click at [251, 91] on div "Episode Builder" at bounding box center [274, 99] width 98 height 31
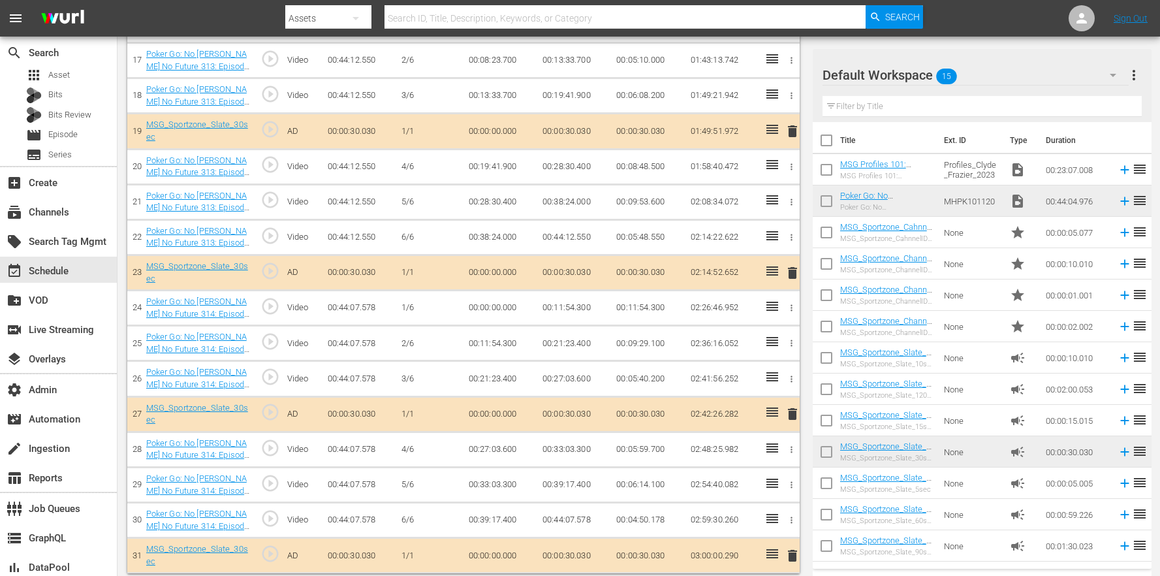
scroll to position [983, 0]
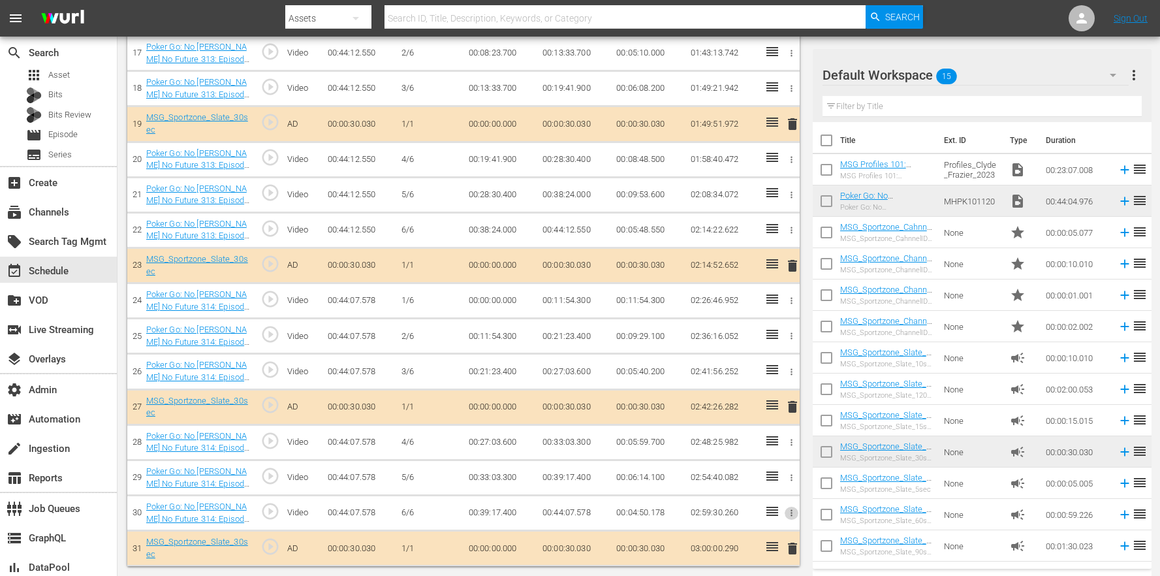
click at [789, 512] on icon "button" at bounding box center [792, 513] width 10 height 10
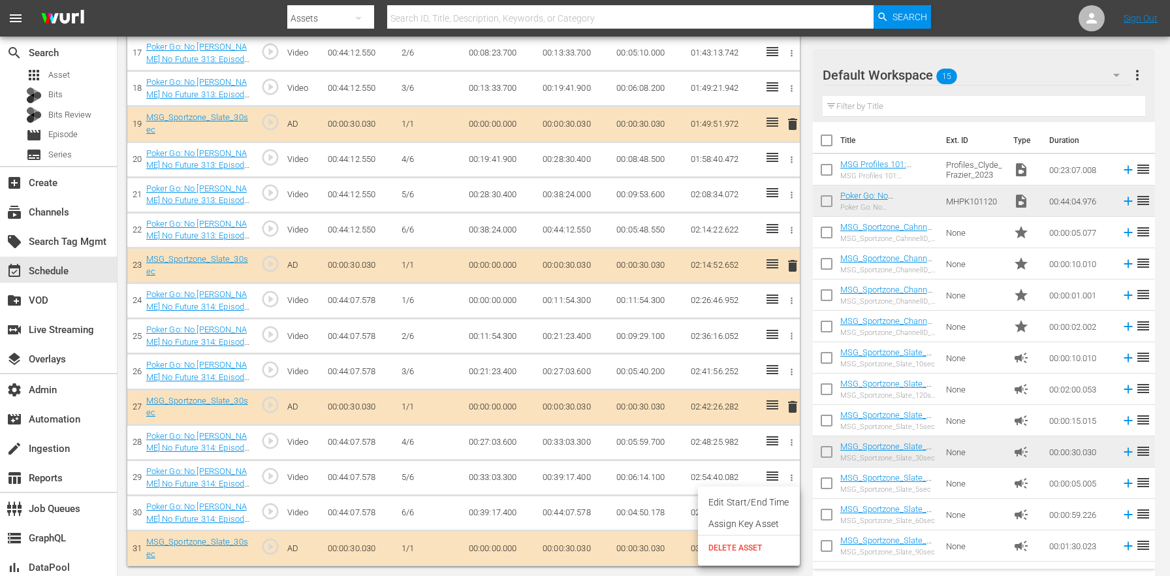
click at [659, 510] on div at bounding box center [585, 288] width 1170 height 576
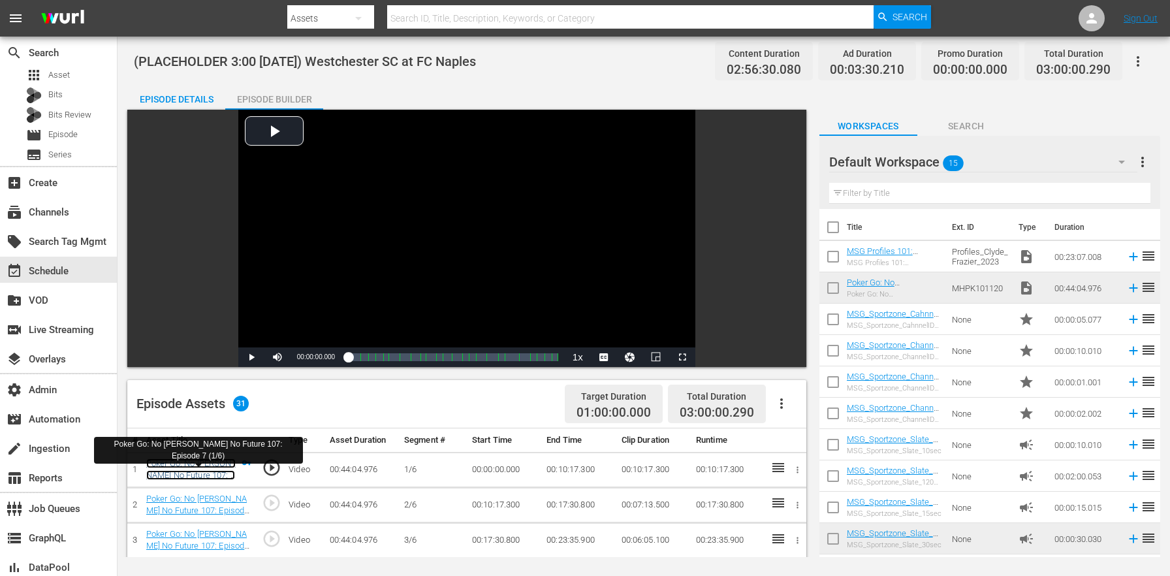
click at [202, 471] on link "Poker Go: No [PERSON_NAME] No Future 107: Episode 7 (1/6)" at bounding box center [190, 475] width 89 height 34
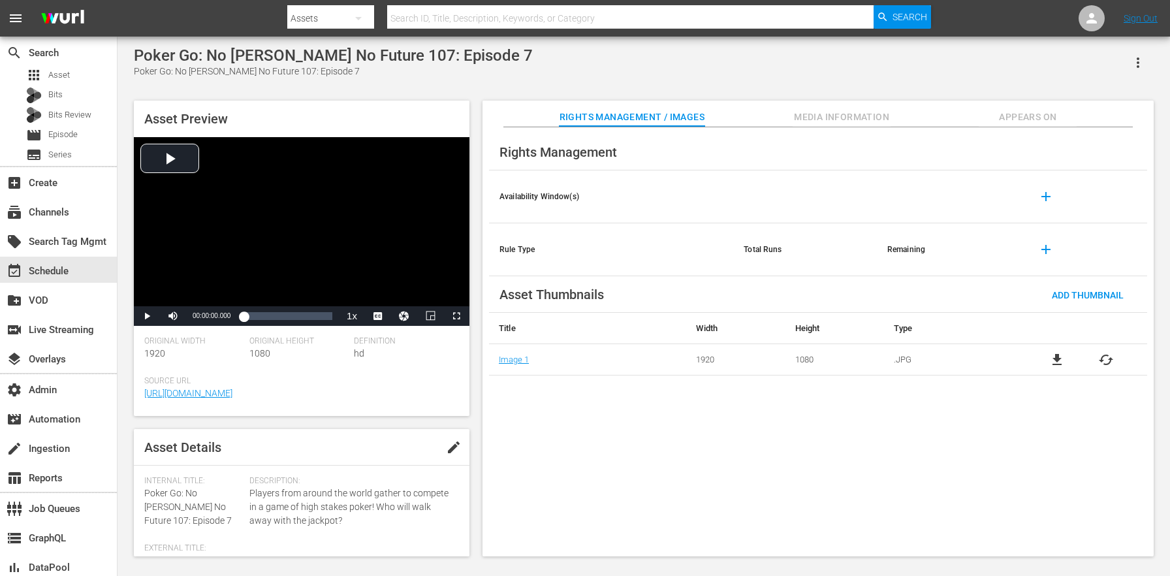
click at [802, 114] on span "Media Information" at bounding box center [842, 117] width 98 height 16
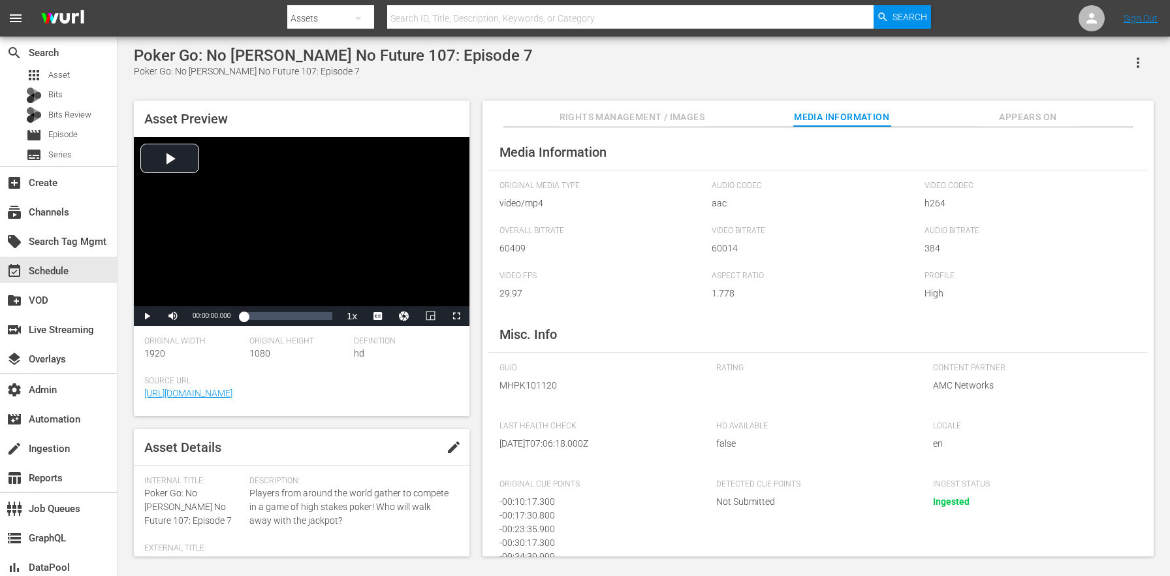
click at [1048, 99] on div "Asset Preview Video Player is loading. Play Video Play Mute Current Time 00:00:…" at bounding box center [643, 322] width 1033 height 456
click at [1038, 112] on span "Appears On" at bounding box center [1028, 117] width 98 height 16
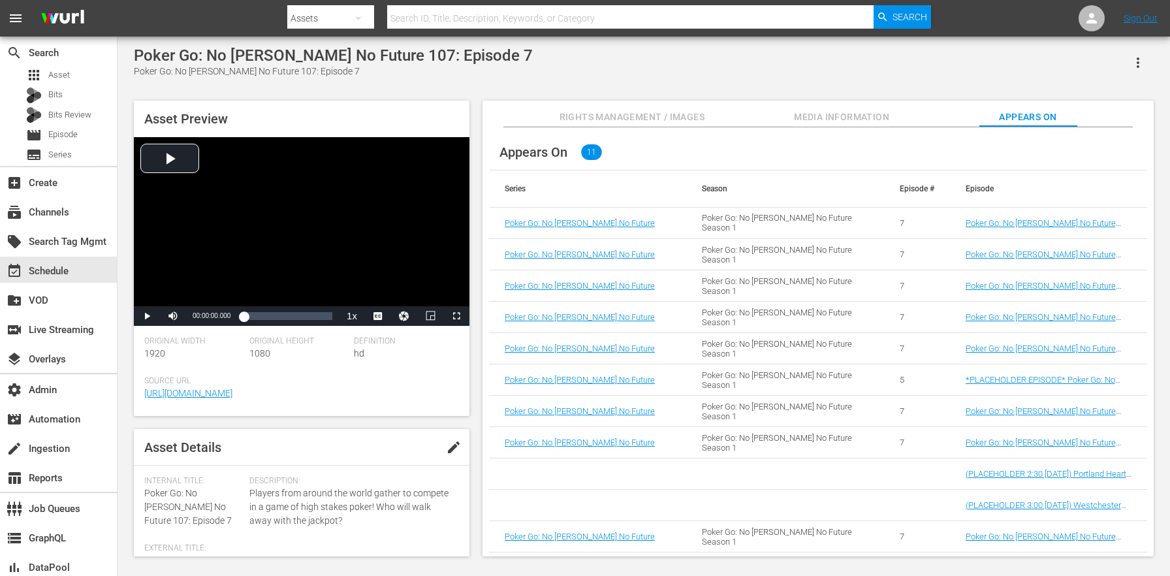
scroll to position [2, 0]
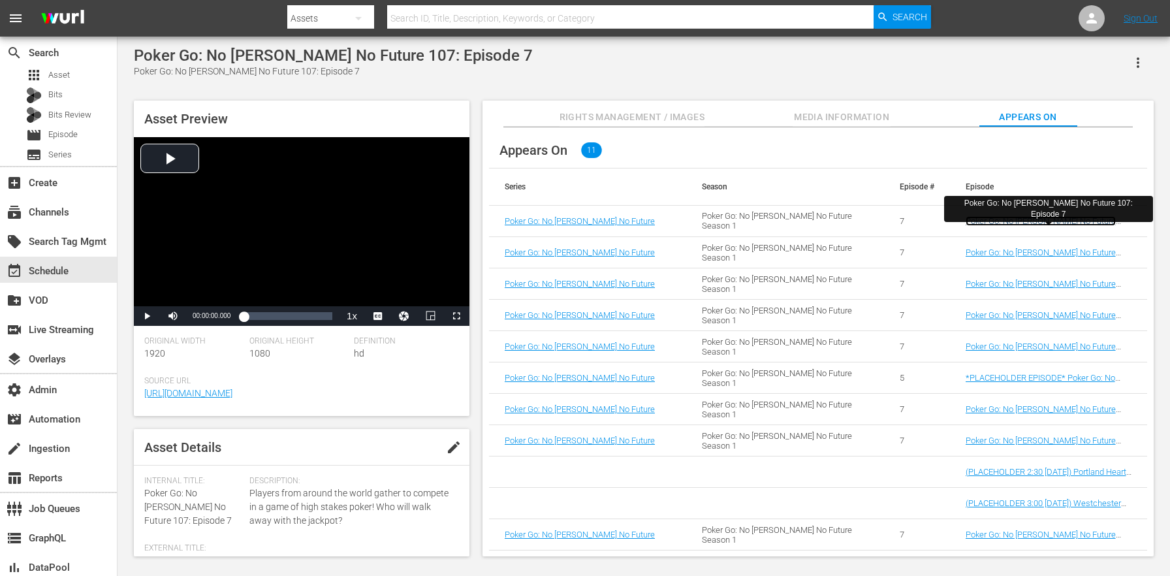
click at [986, 217] on link "Poker Go: No [PERSON_NAME] No Future 107: Episode 7" at bounding box center [1041, 226] width 150 height 20
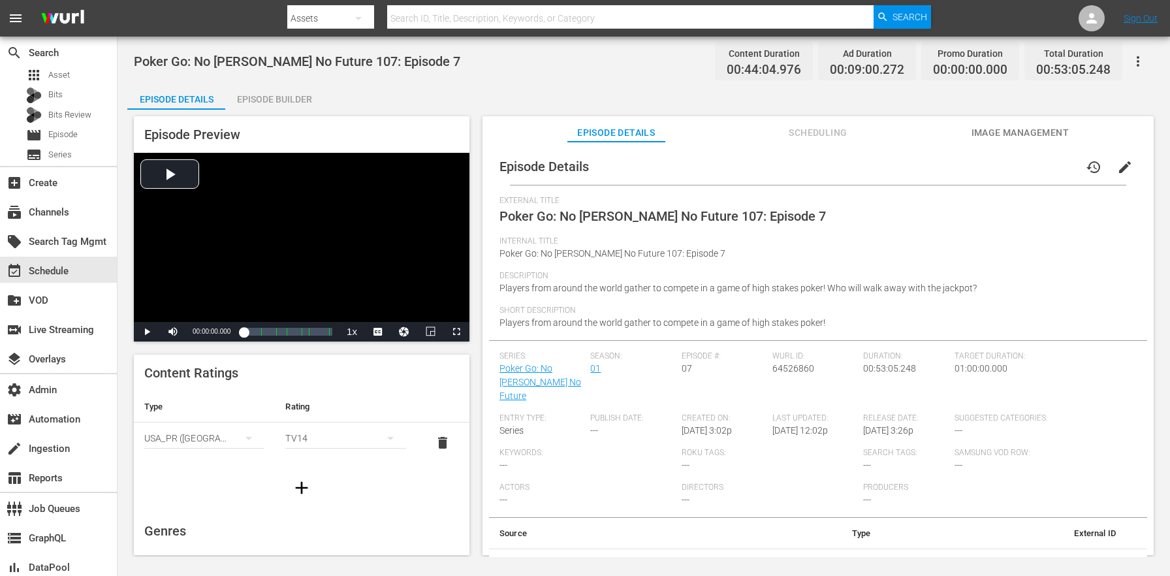
scroll to position [8, 0]
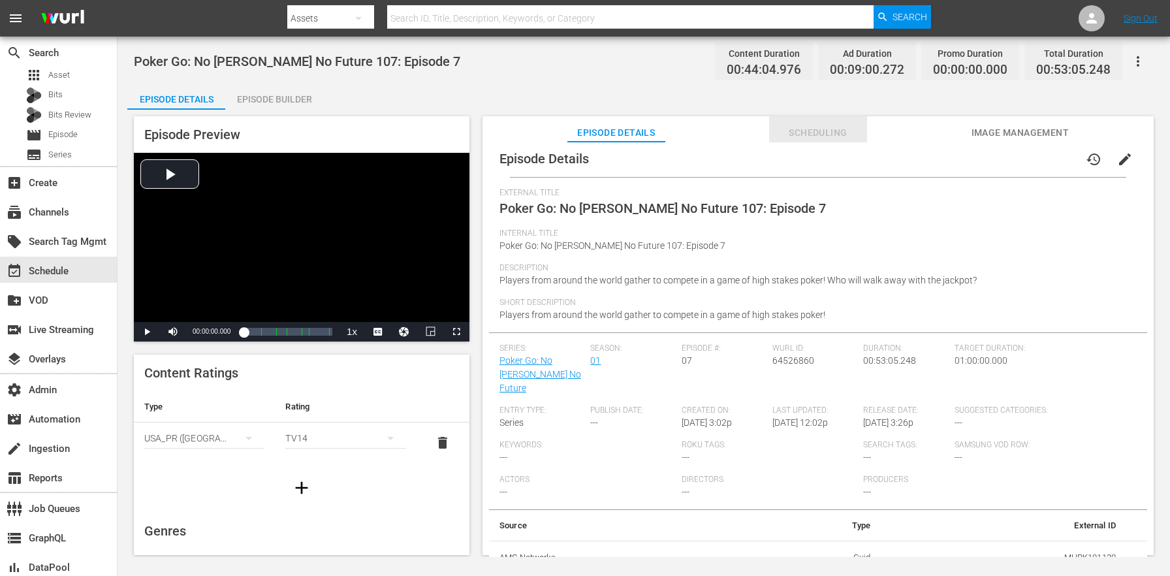
click at [815, 130] on span "Scheduling" at bounding box center [818, 133] width 98 height 16
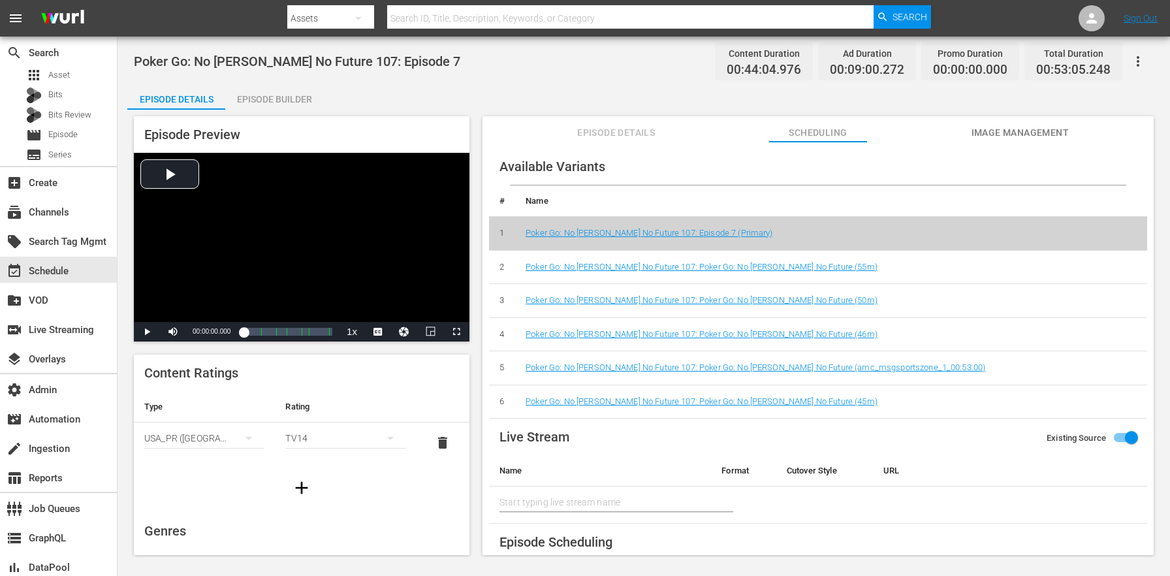
scroll to position [63, 0]
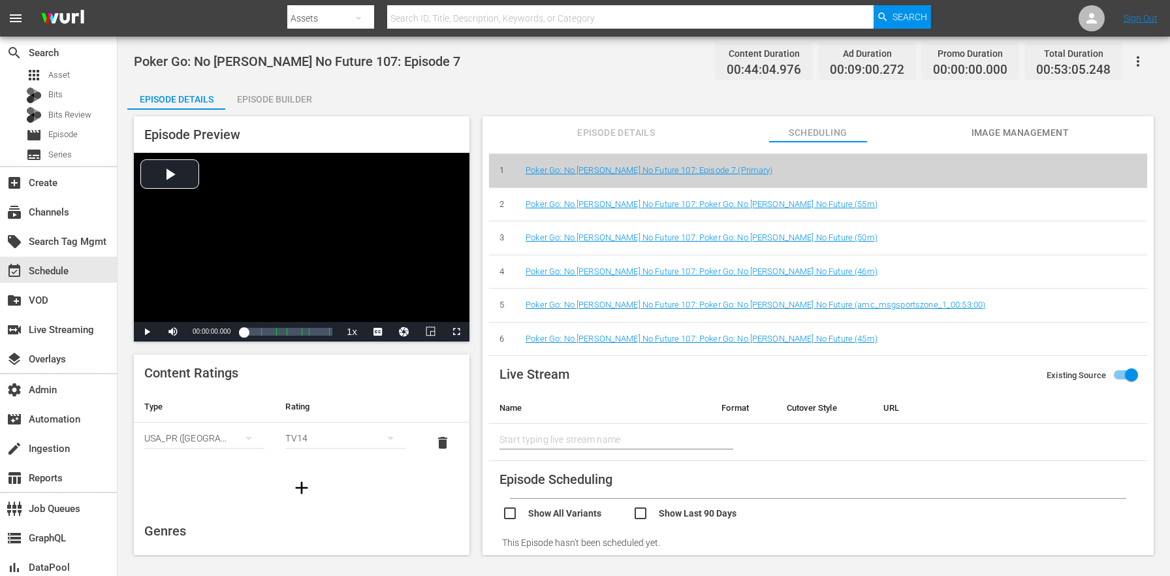
click at [556, 511] on input "checkbox" at bounding box center [567, 514] width 131 height 19
checkbox input "true"
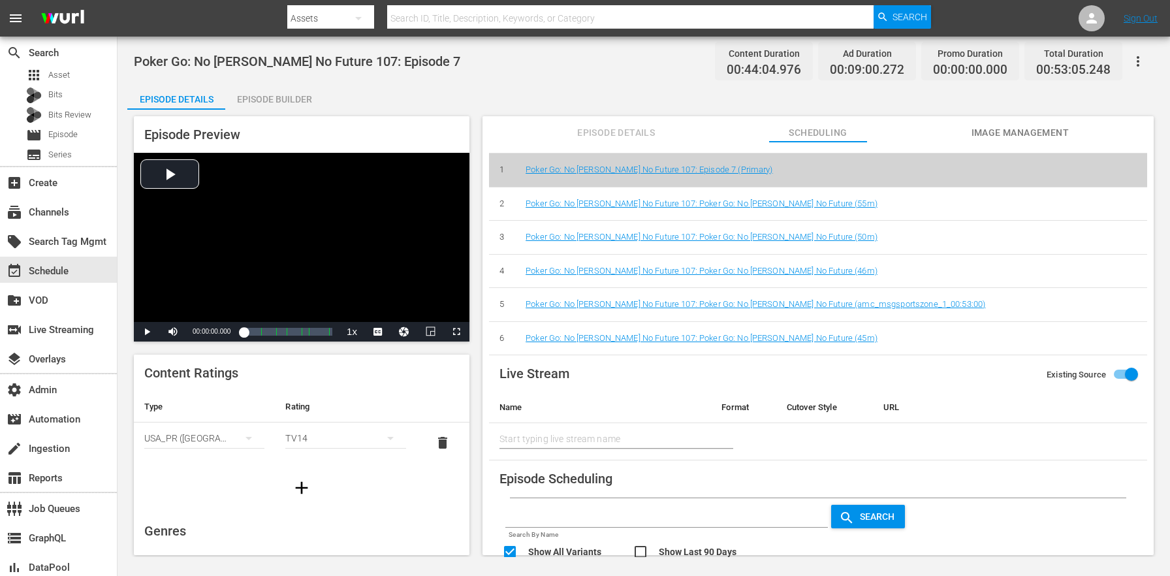
scroll to position [189, 0]
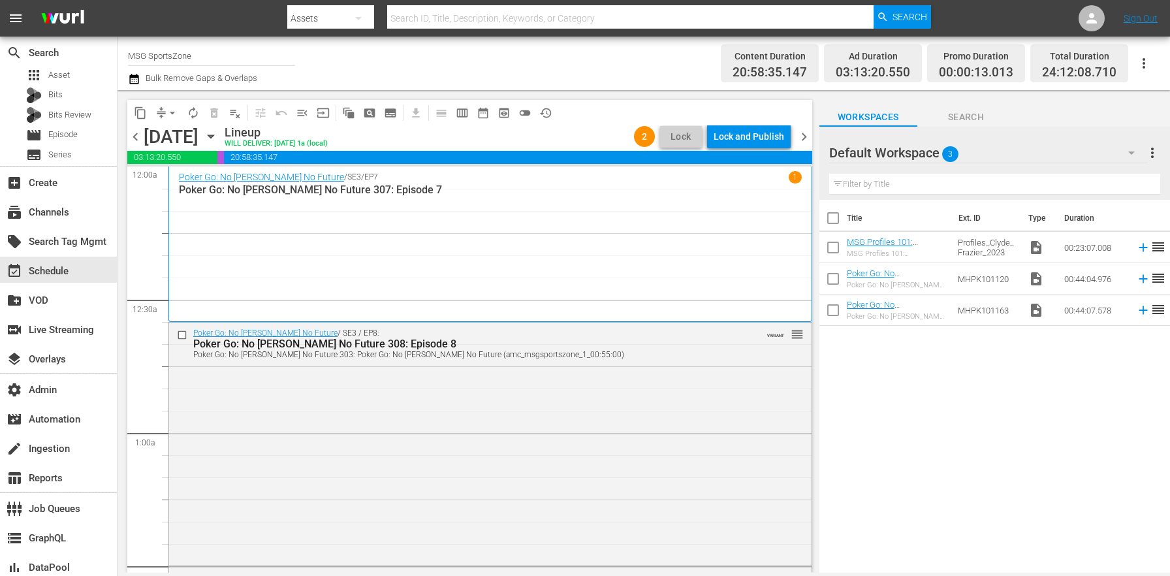
click at [808, 135] on span "chevron_right" at bounding box center [804, 137] width 16 height 16
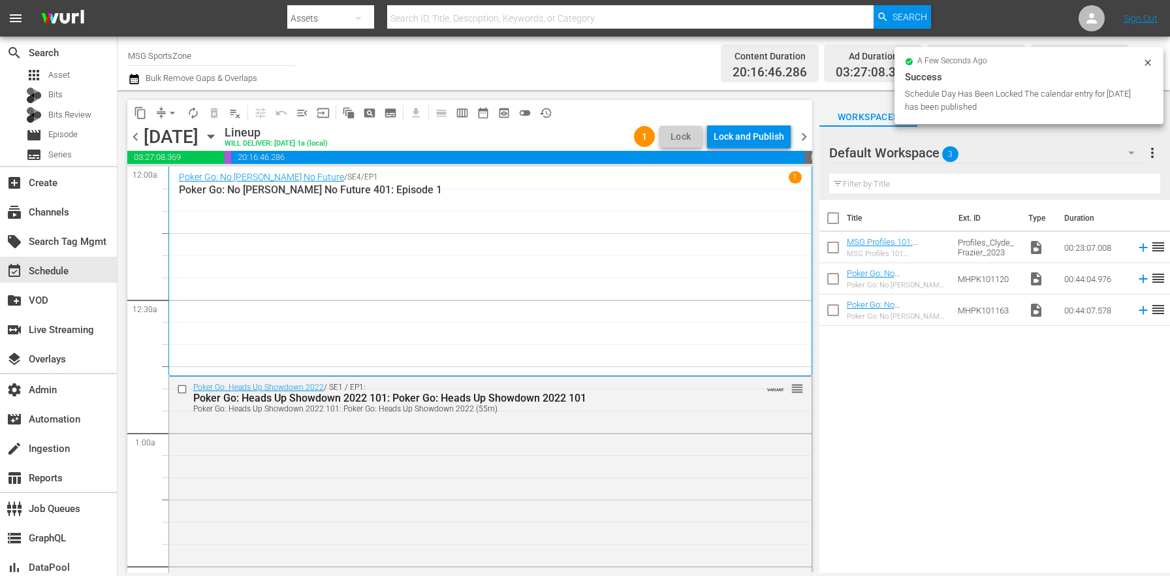
scroll to position [6125, 0]
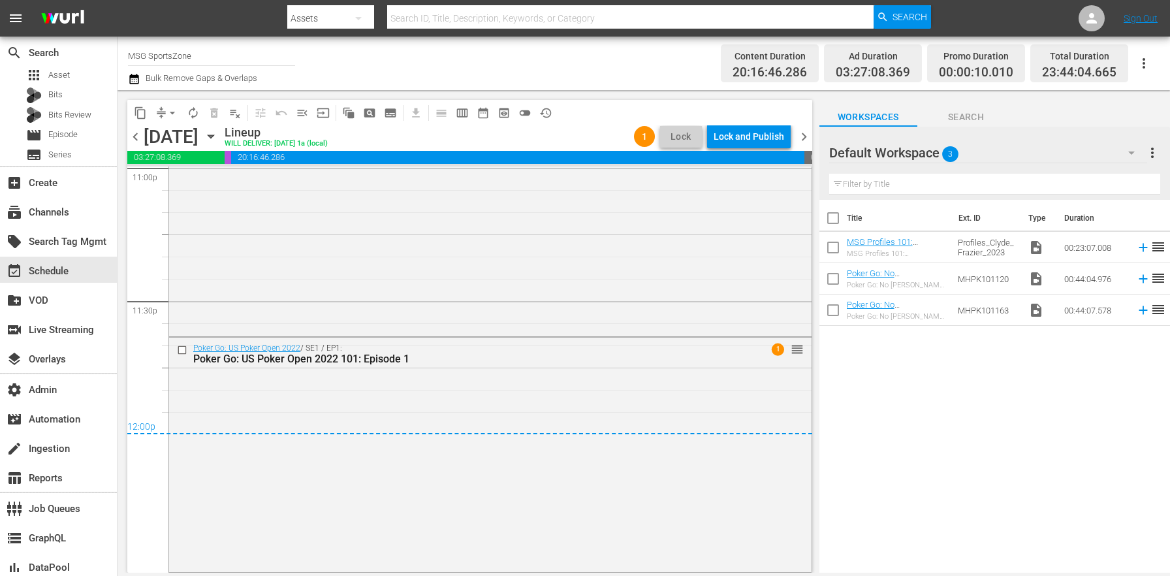
click at [144, 138] on div "[DATE]" at bounding box center [171, 137] width 55 height 22
click at [136, 136] on span "chevron_left" at bounding box center [135, 137] width 16 height 16
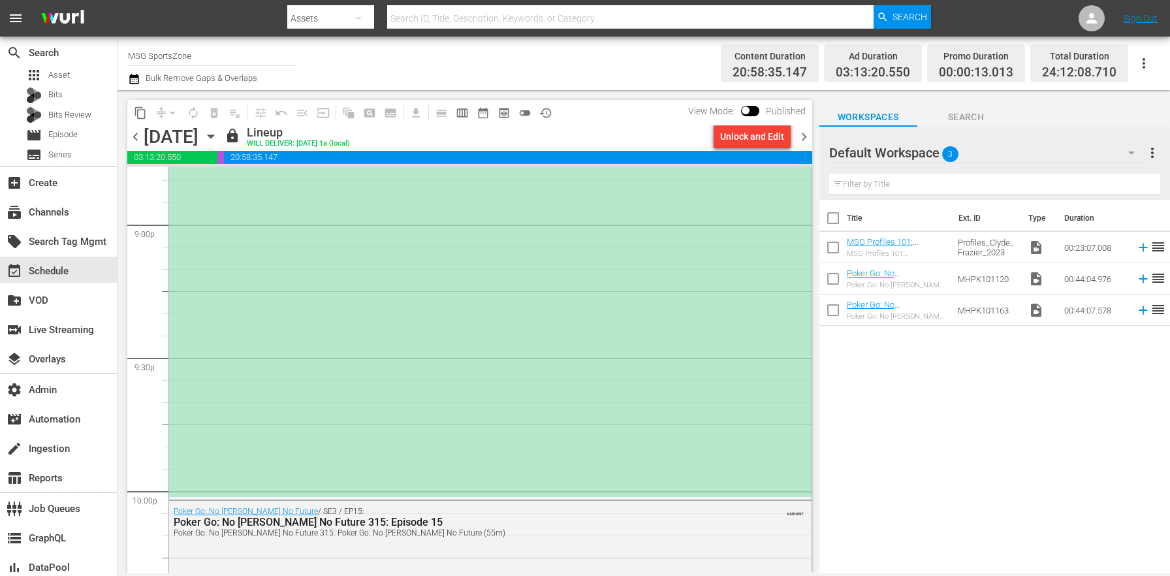
scroll to position [5463, 0]
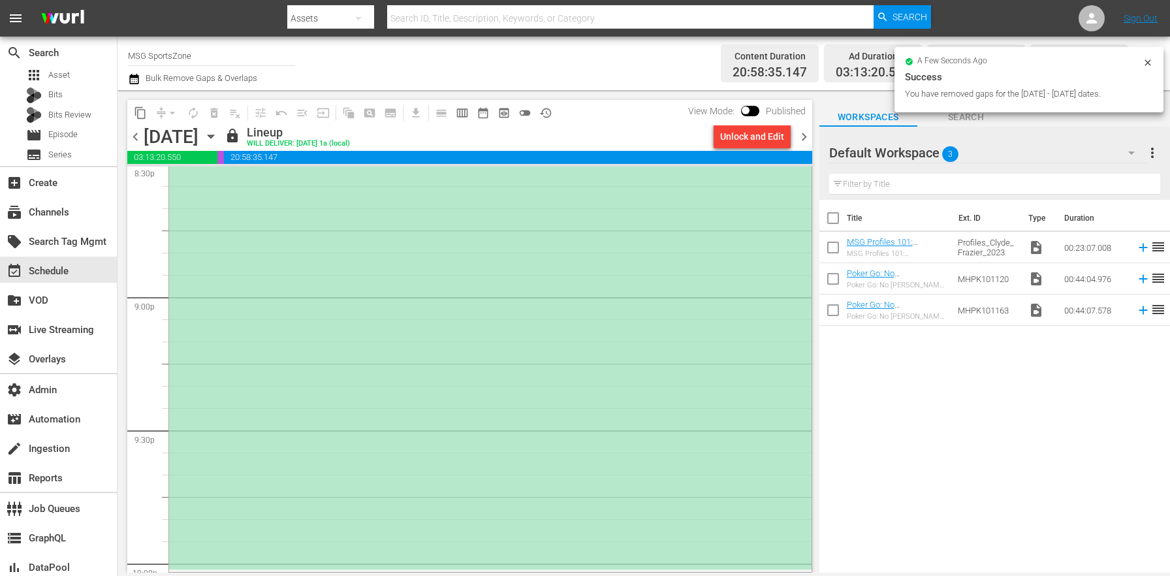
click at [574, 424] on div "(PLACEHOLDER 3:00 - 8/30) Westchester SC at FC Naples" at bounding box center [490, 171] width 642 height 795
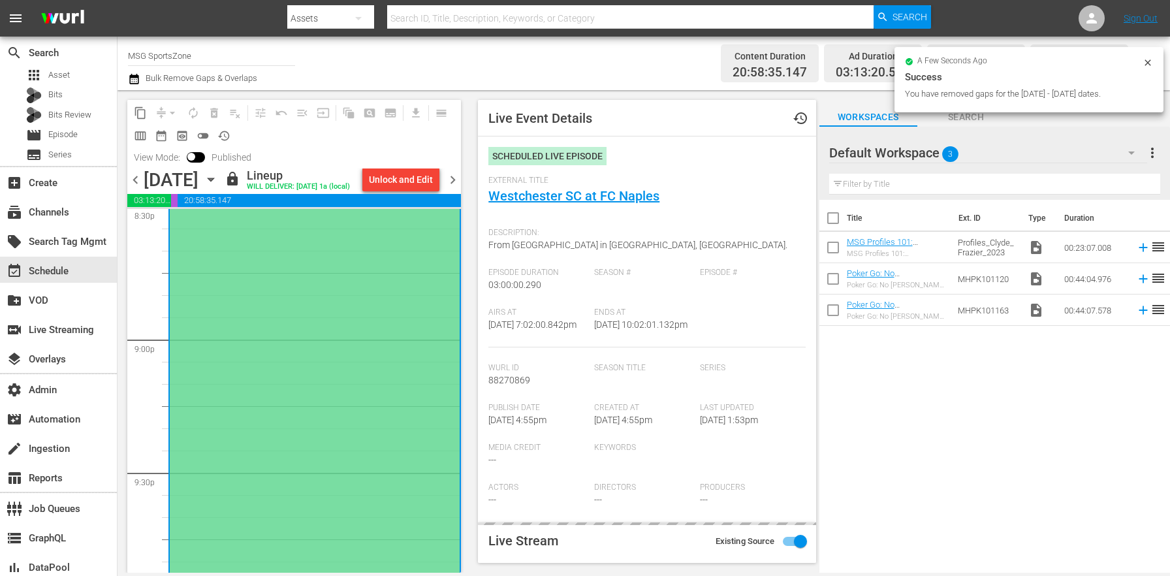
type input "LTN Live Event Feed"
click at [229, 136] on span "history_outlined" at bounding box center [223, 135] width 13 height 13
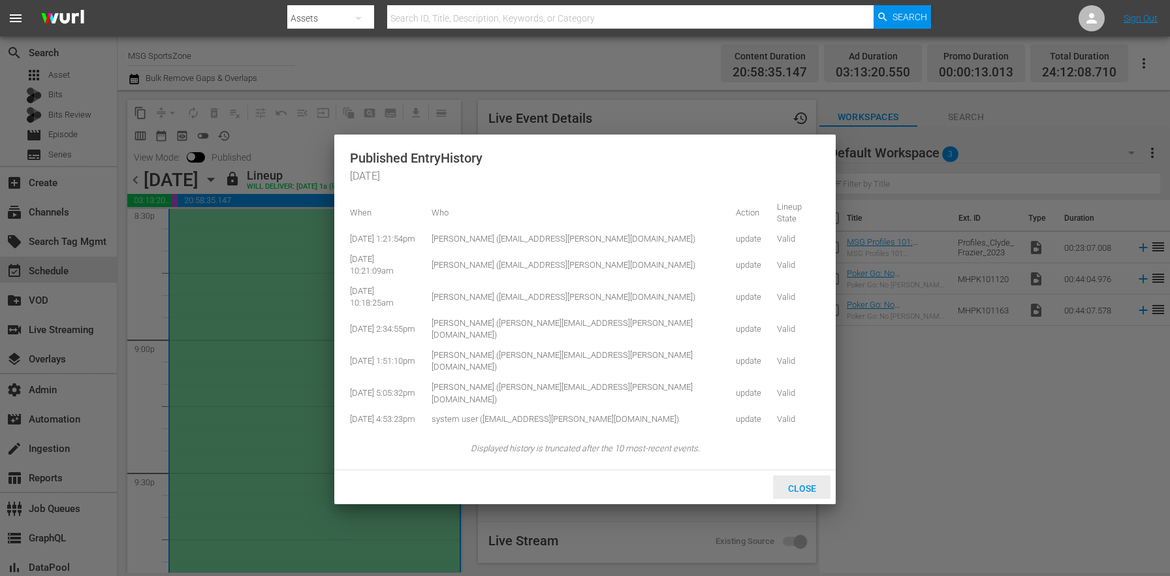
click at [791, 483] on span "Close" at bounding box center [802, 488] width 49 height 10
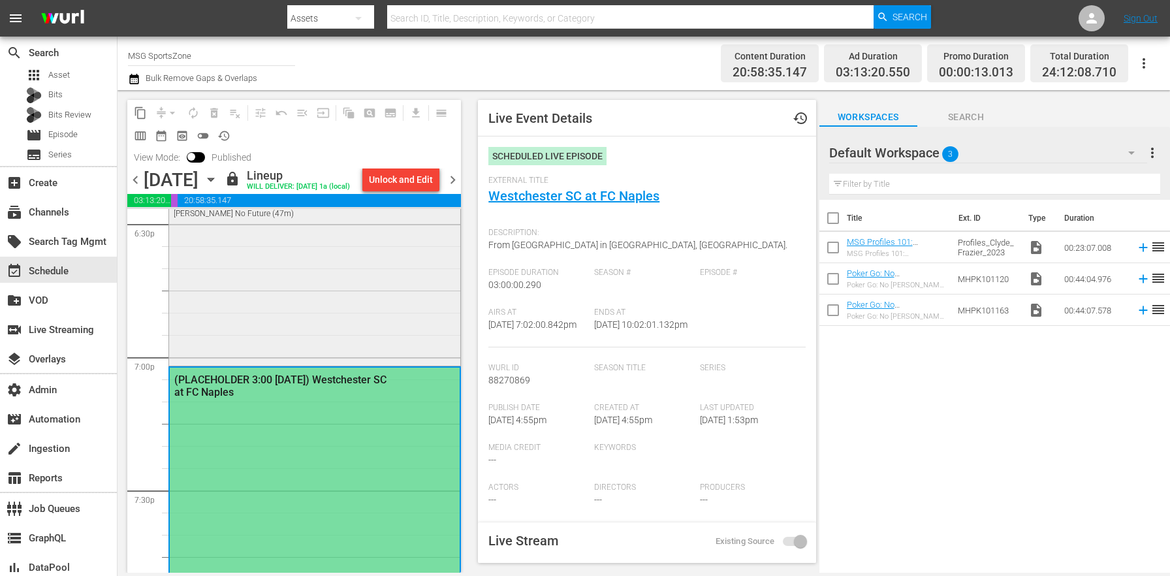
scroll to position [4840, 0]
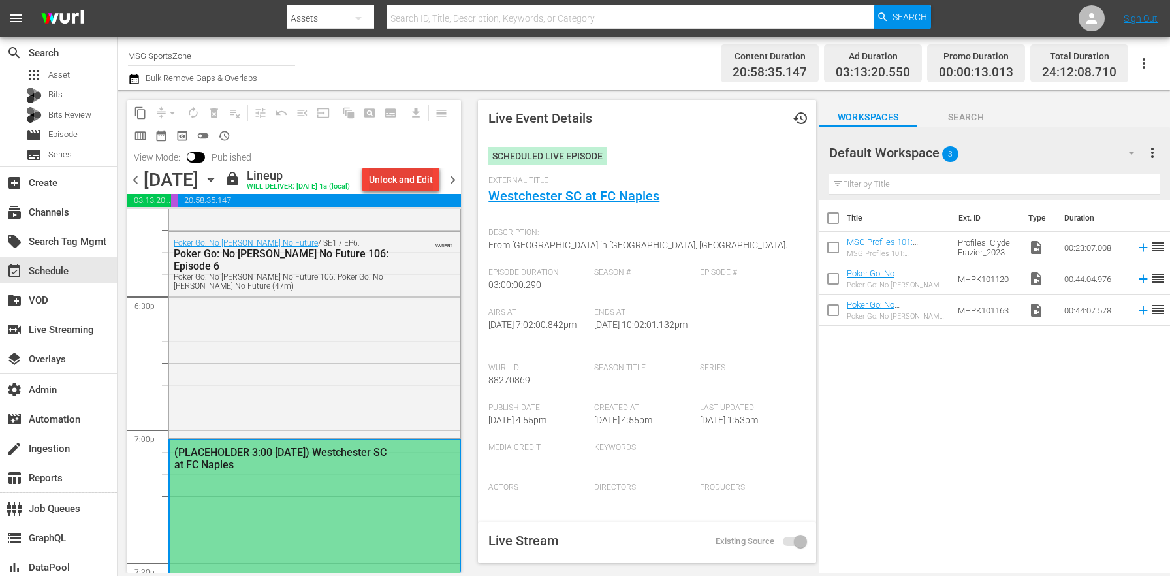
click at [403, 175] on div "Unlock and Edit" at bounding box center [401, 180] width 64 height 24
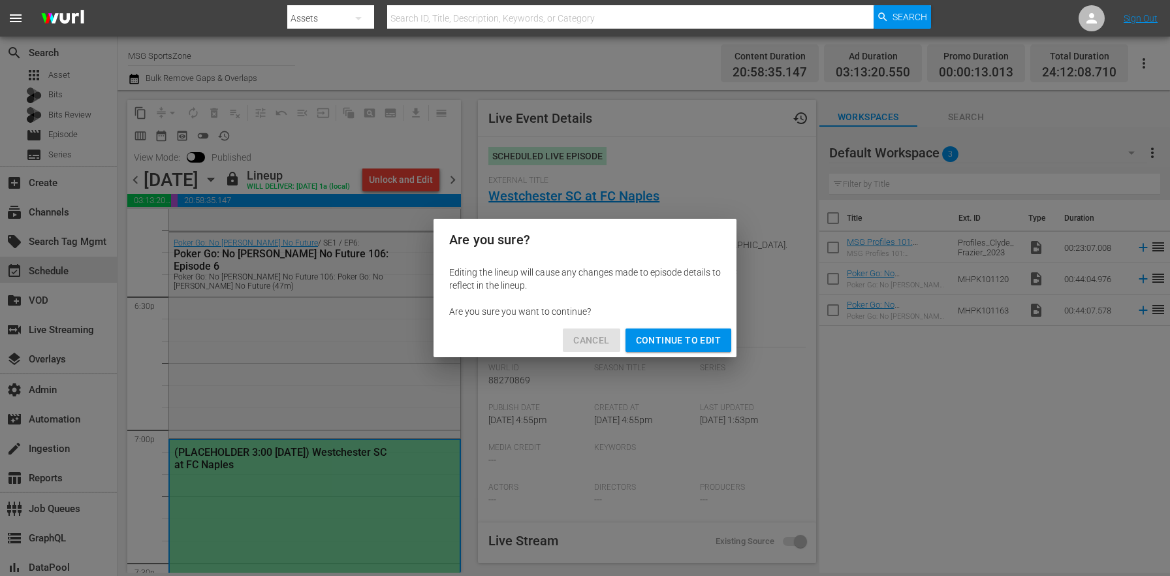
click at [591, 332] on span "Cancel" at bounding box center [591, 340] width 36 height 16
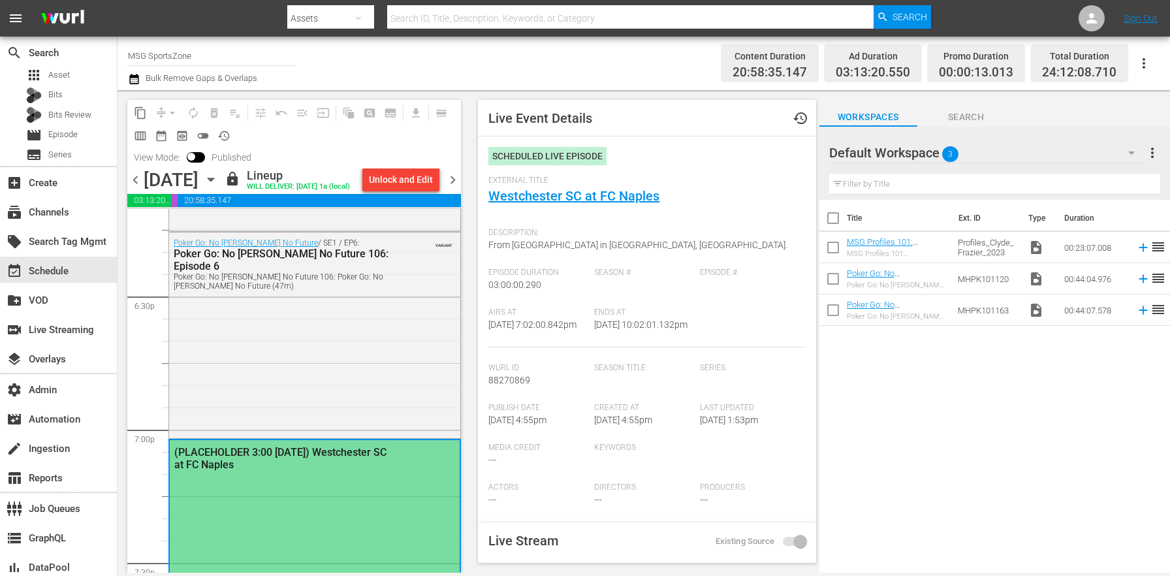
click at [201, 153] on span at bounding box center [196, 157] width 18 height 10
click at [195, 155] on input "checkbox" at bounding box center [191, 159] width 27 height 9
checkbox input "true"
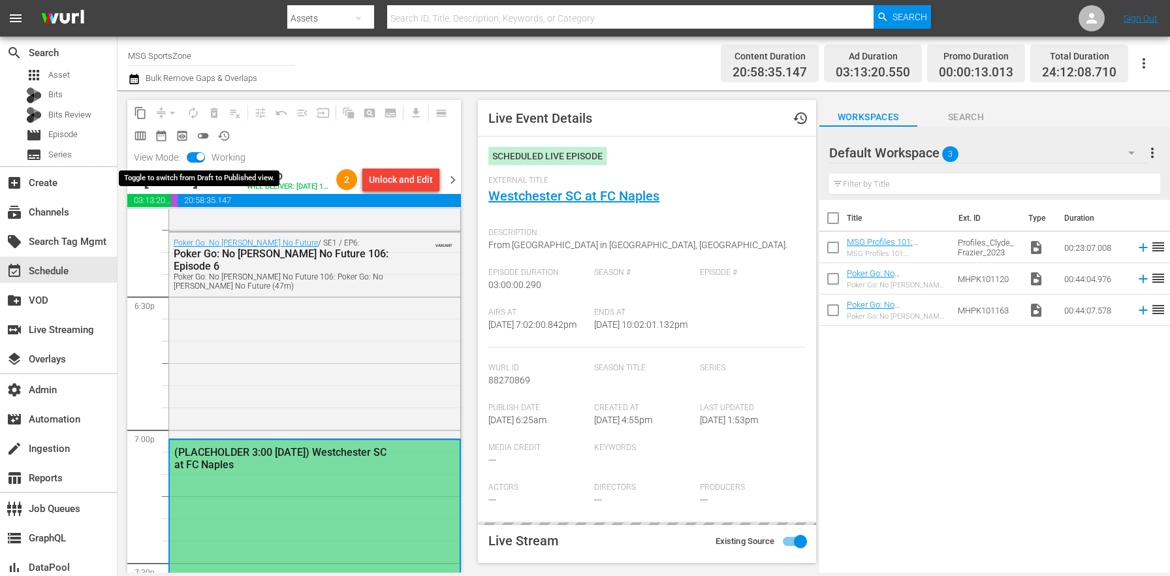
type input "LTN Live Event Feed"
click at [195, 155] on input "checkbox" at bounding box center [200, 159] width 27 height 9
checkbox input "false"
type input "LTN Live Event Feed"
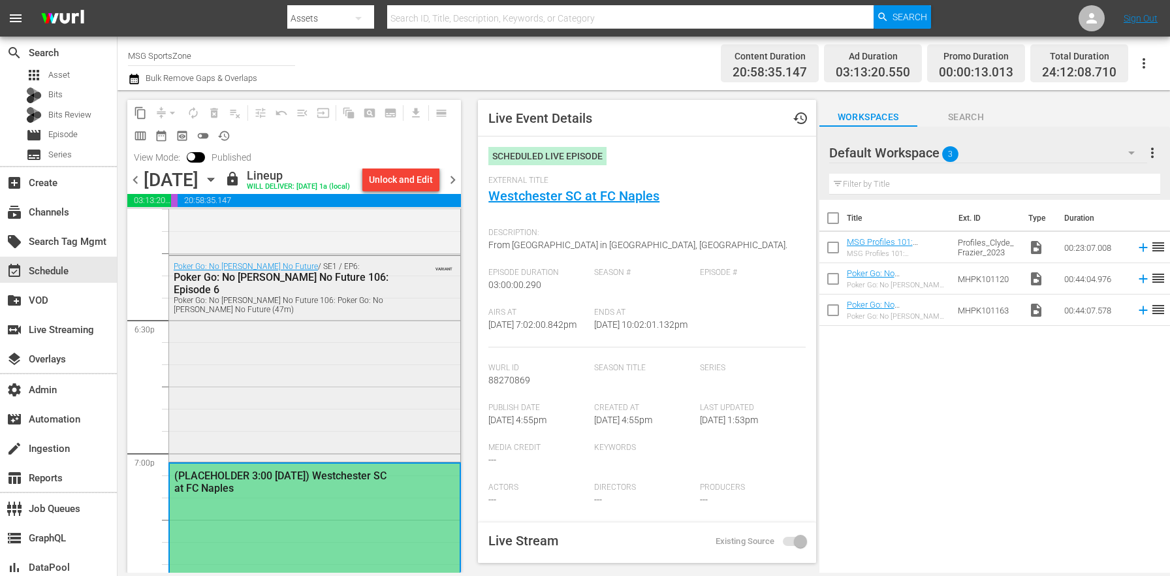
scroll to position [4744, 0]
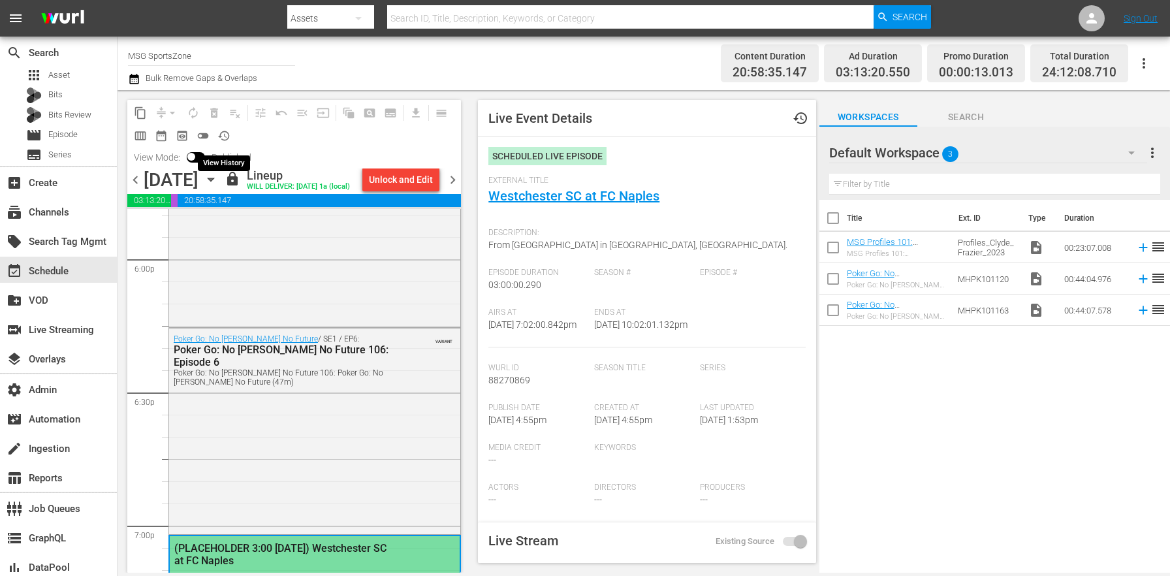
click at [231, 129] on button "history_outlined" at bounding box center [223, 135] width 21 height 21
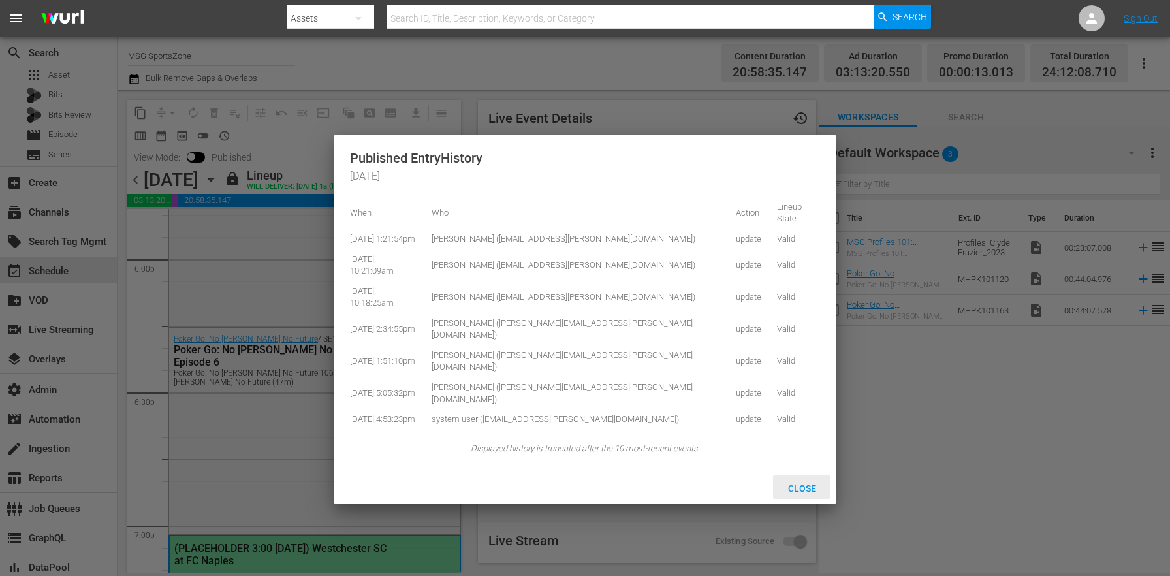
click at [800, 483] on span "Close" at bounding box center [802, 488] width 49 height 10
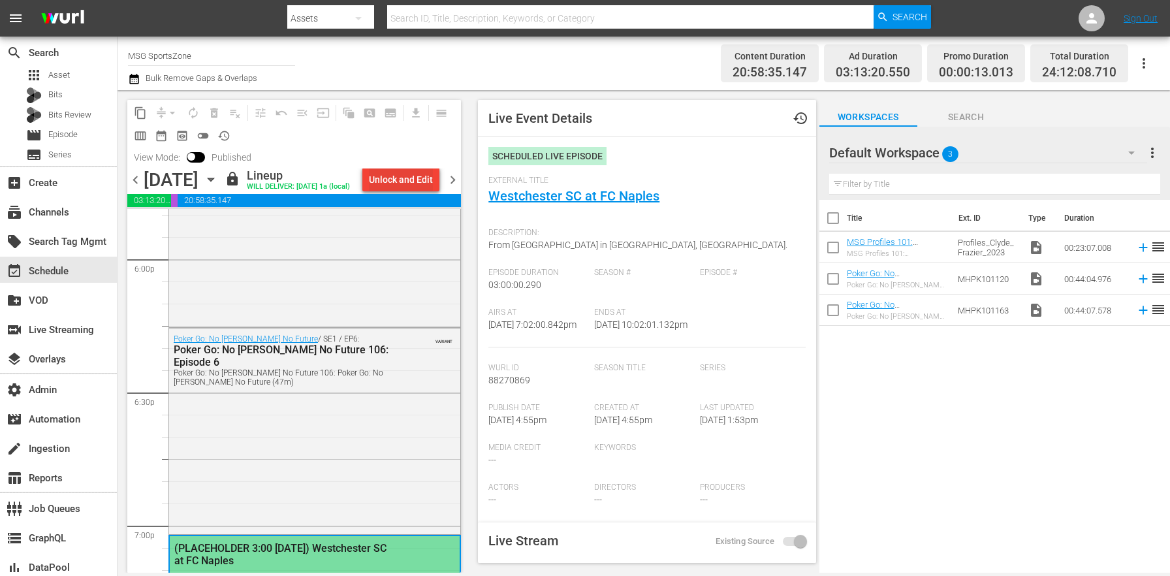
click at [415, 175] on div "Unlock and Edit" at bounding box center [401, 180] width 64 height 24
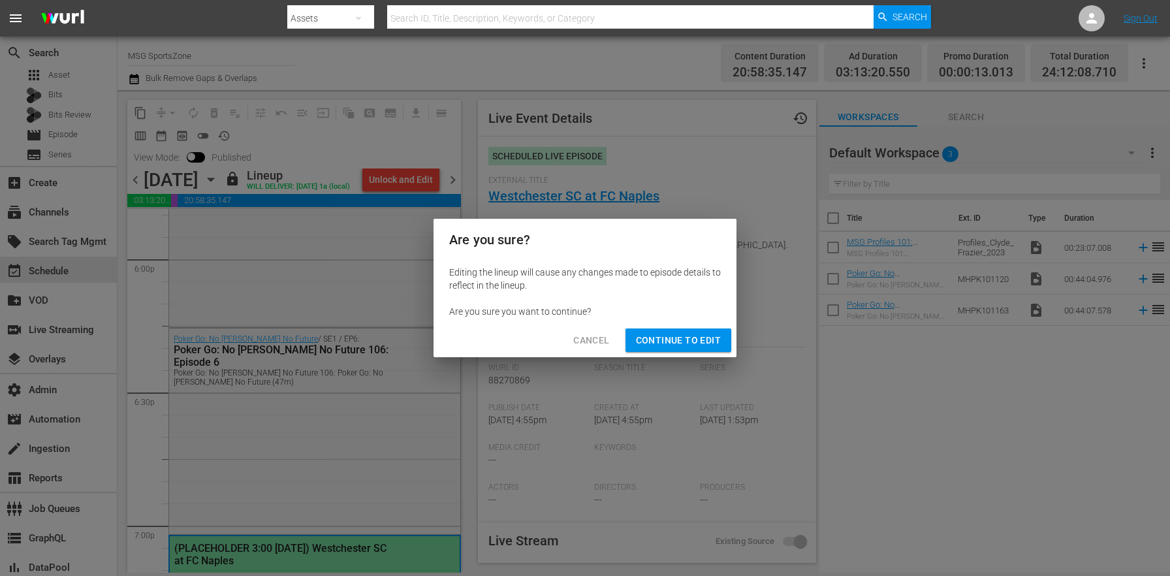
click at [696, 340] on span "Continue to Edit" at bounding box center [678, 340] width 85 height 16
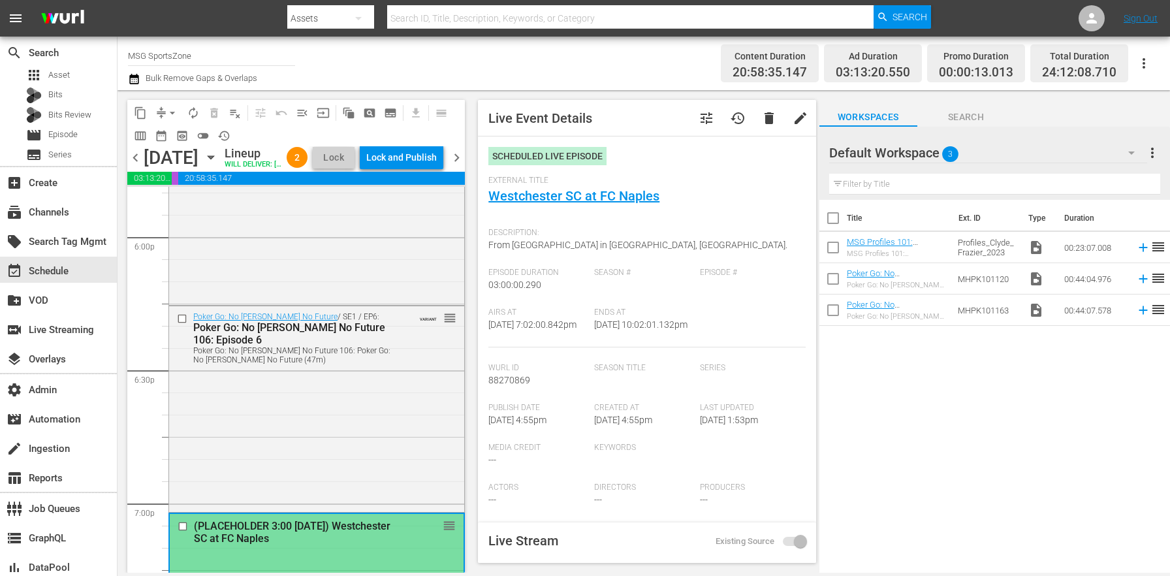
click at [321, 420] on div "Poker Go: No Gamble No Future / SE1 / EP6: Poker Go: No Gamble No Future 106: E…" at bounding box center [316, 407] width 295 height 203
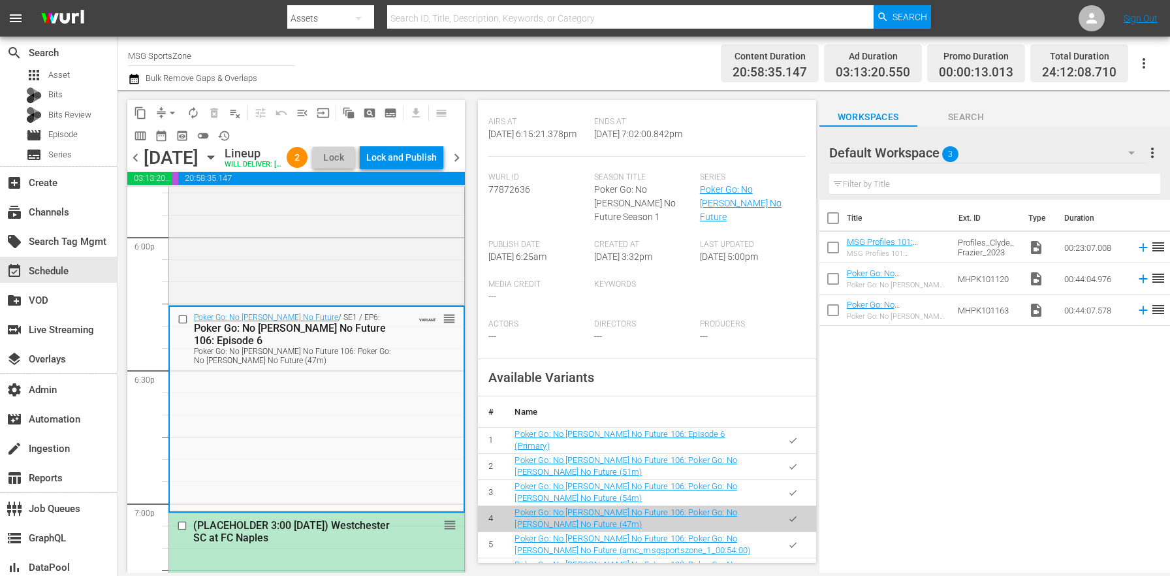
scroll to position [299, 0]
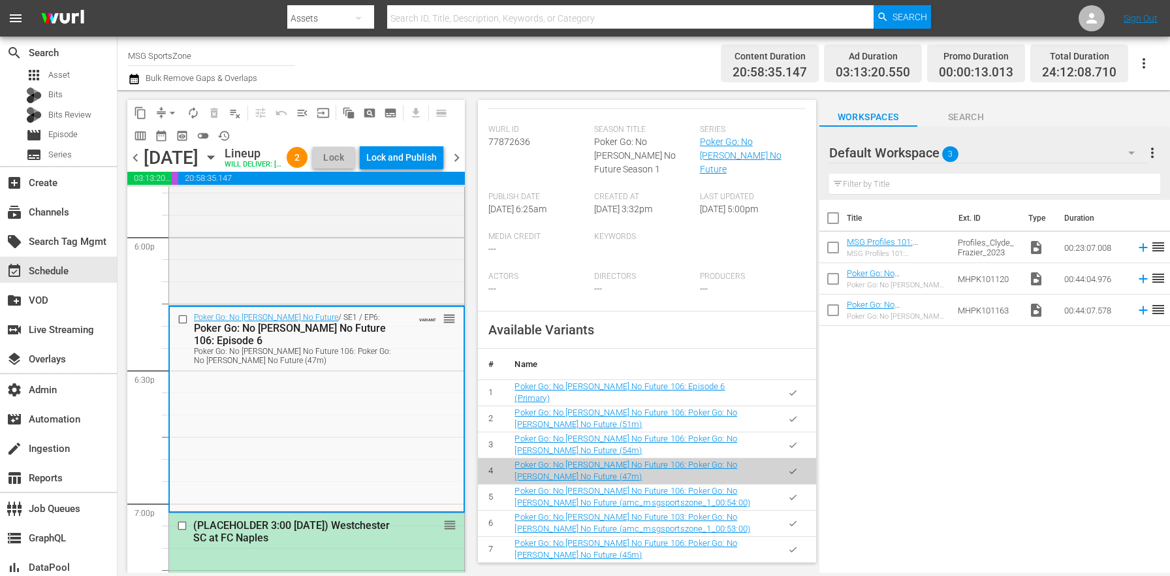
click at [780, 537] on button "button" at bounding box center [792, 549] width 25 height 25
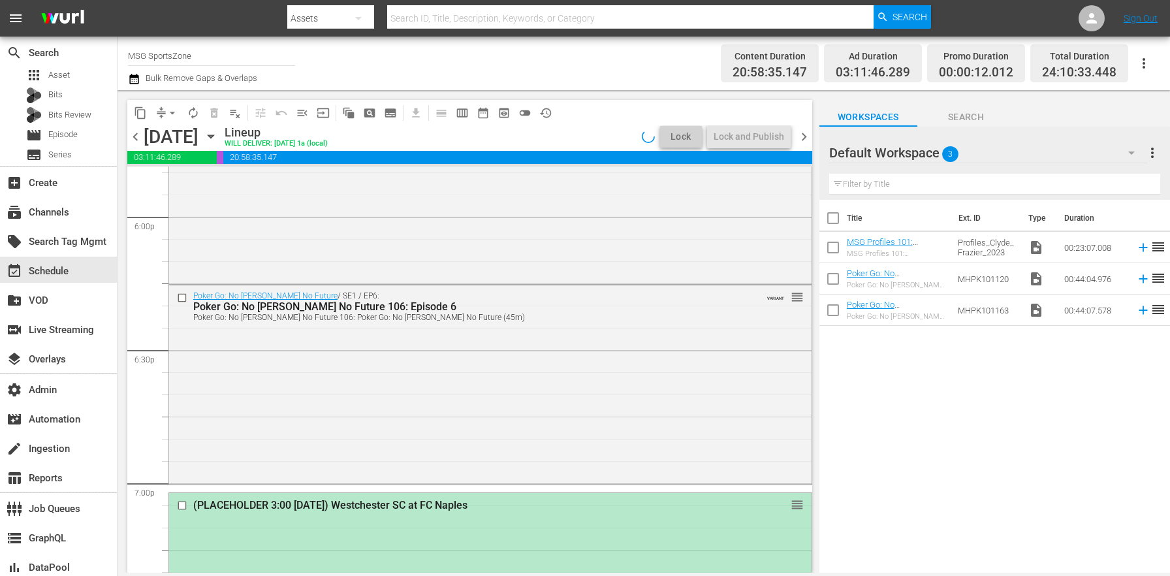
click at [360, 408] on div "Poker Go: No Gamble No Future / SE1 / EP6: Poker Go: No Gamble No Future 106: E…" at bounding box center [490, 383] width 642 height 196
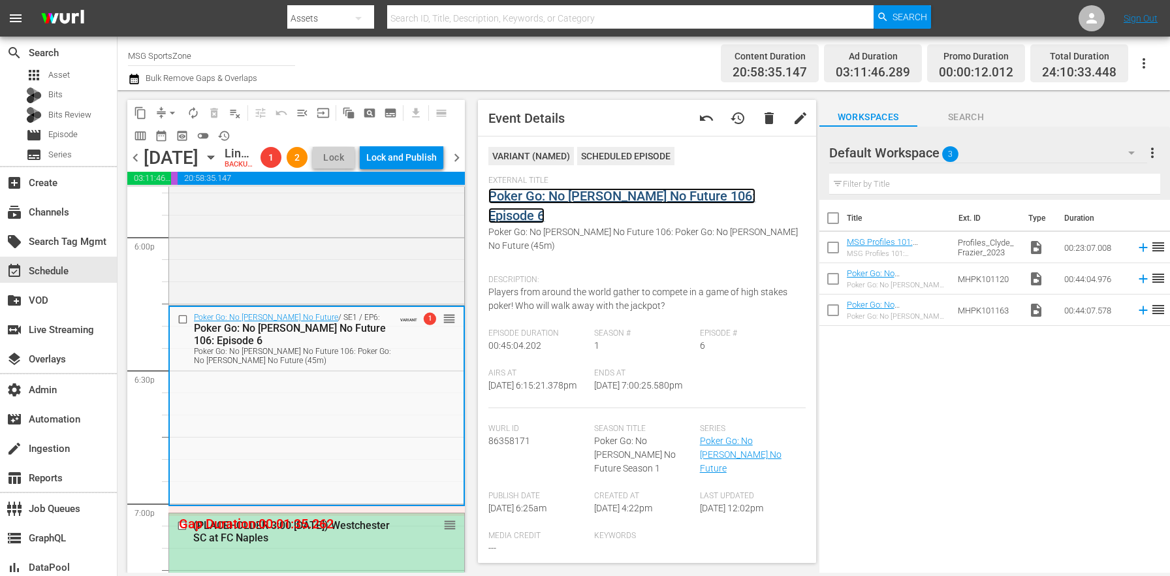
click at [580, 195] on link "Poker Go: No [PERSON_NAME] No Future 106: Episode 6" at bounding box center [621, 205] width 267 height 35
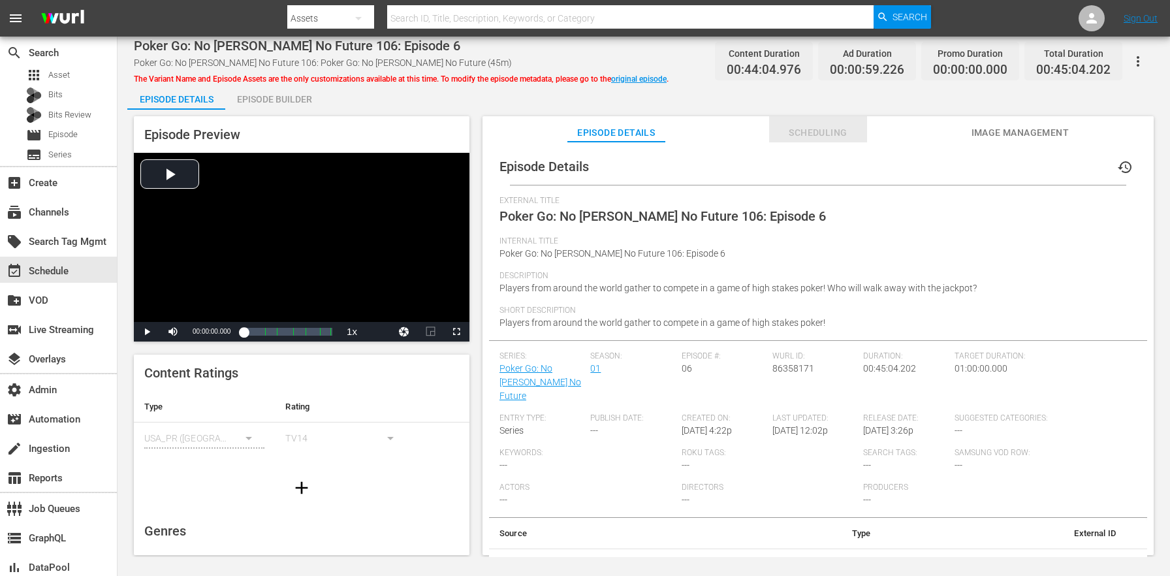
click at [828, 133] on span "Scheduling" at bounding box center [818, 133] width 98 height 16
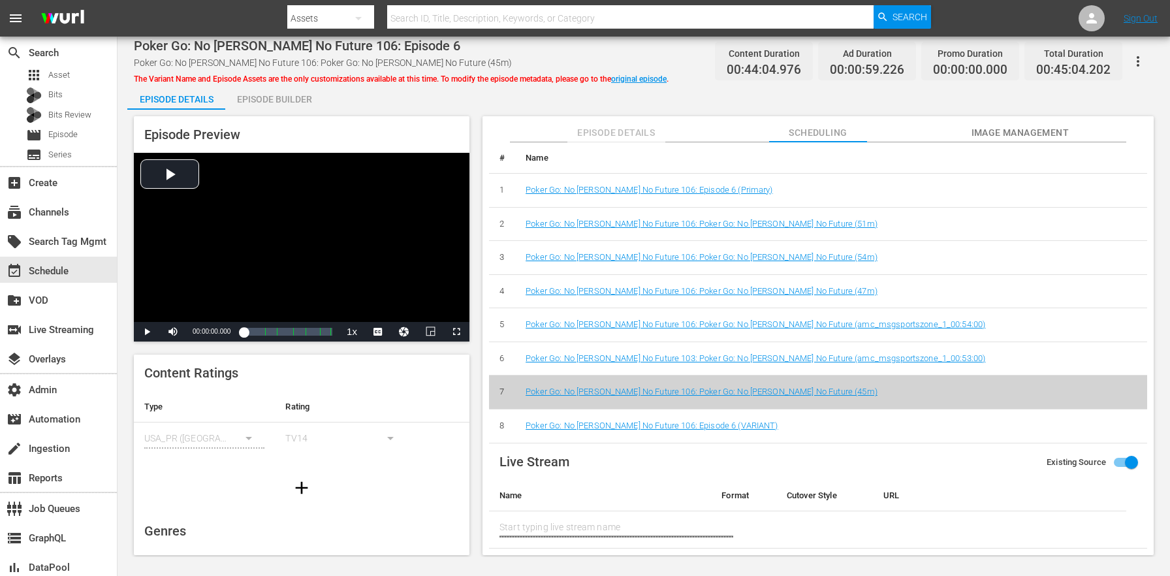
scroll to position [217, 0]
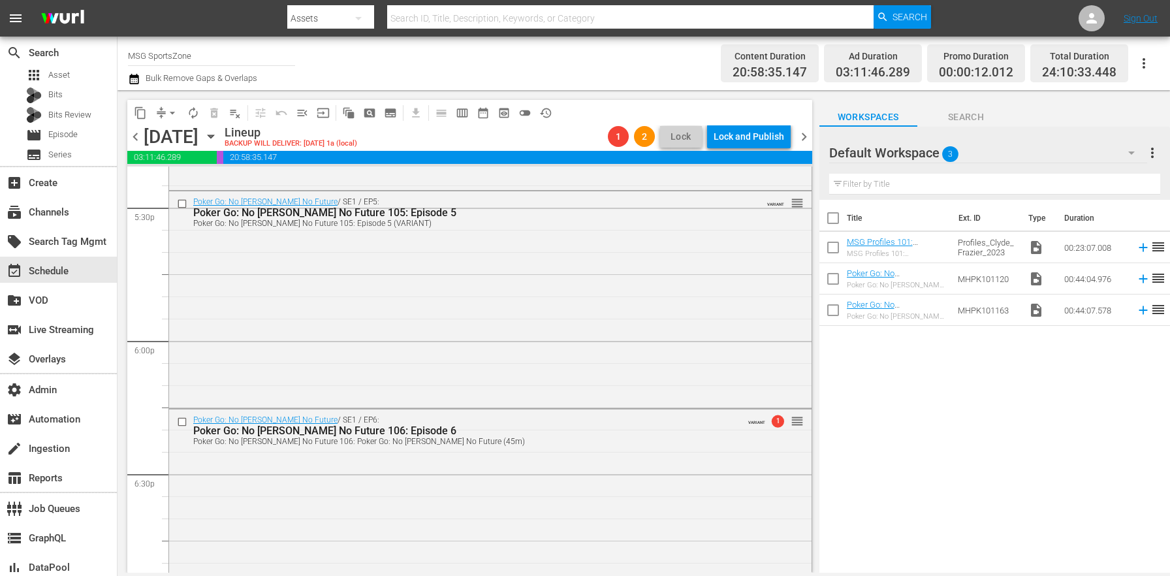
scroll to position [4765, 0]
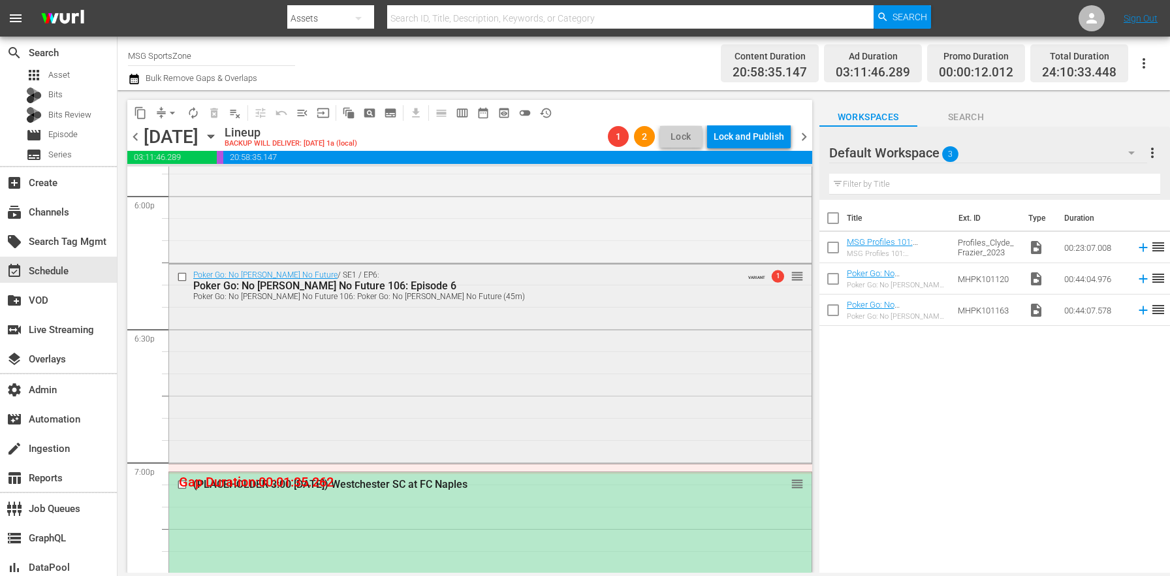
click at [535, 367] on div "Poker Go: No Gamble No Future / SE1 / EP6: Poker Go: No Gamble No Future 106: E…" at bounding box center [490, 362] width 642 height 196
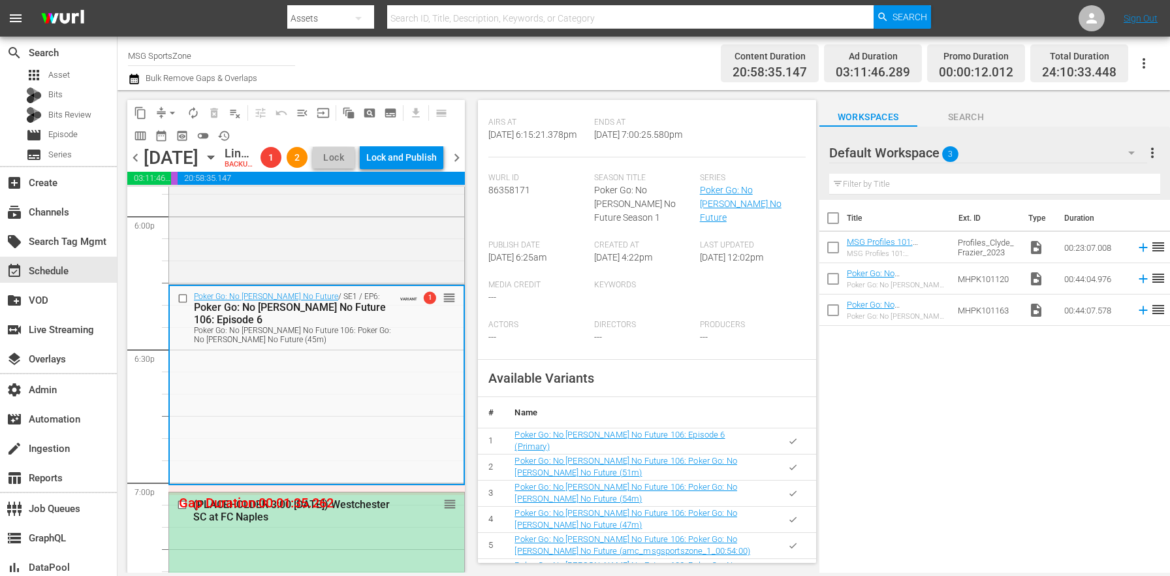
scroll to position [560, 0]
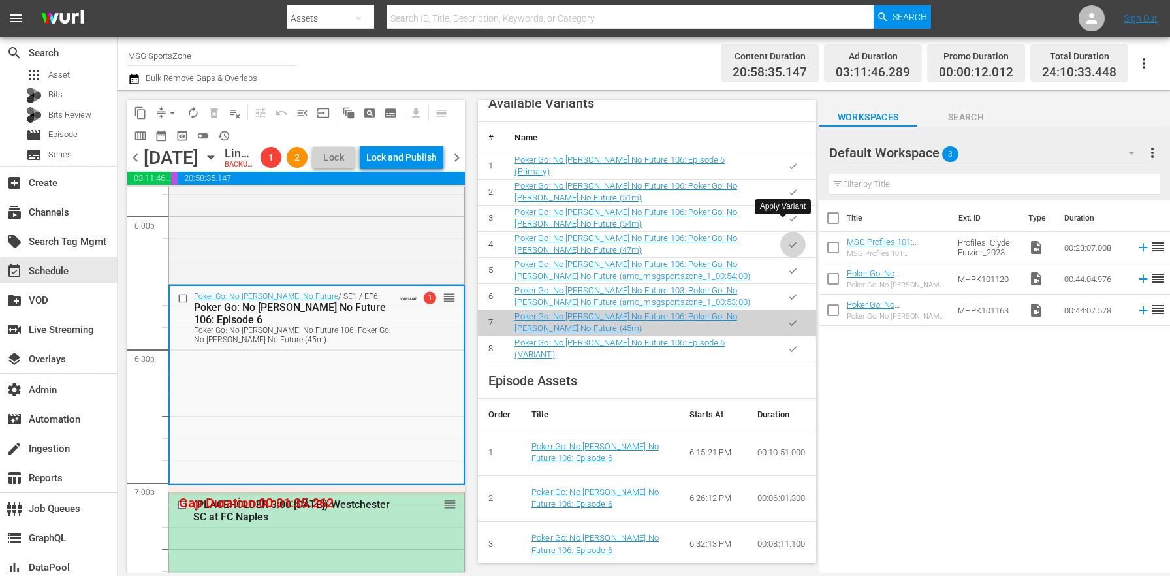
click at [789, 242] on icon "button" at bounding box center [792, 244] width 7 height 5
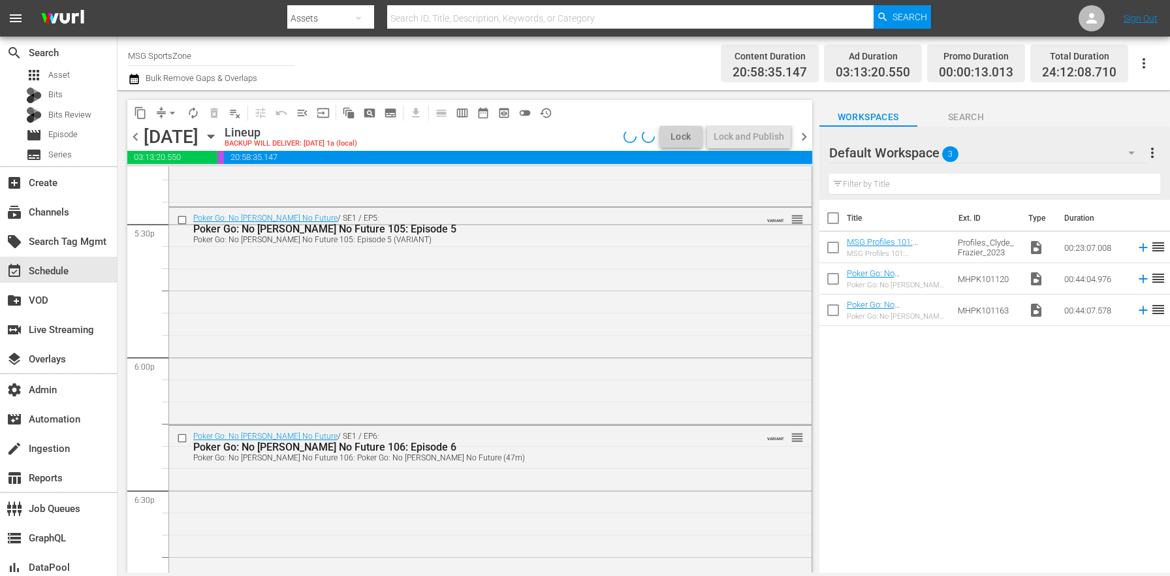
scroll to position [4559, 0]
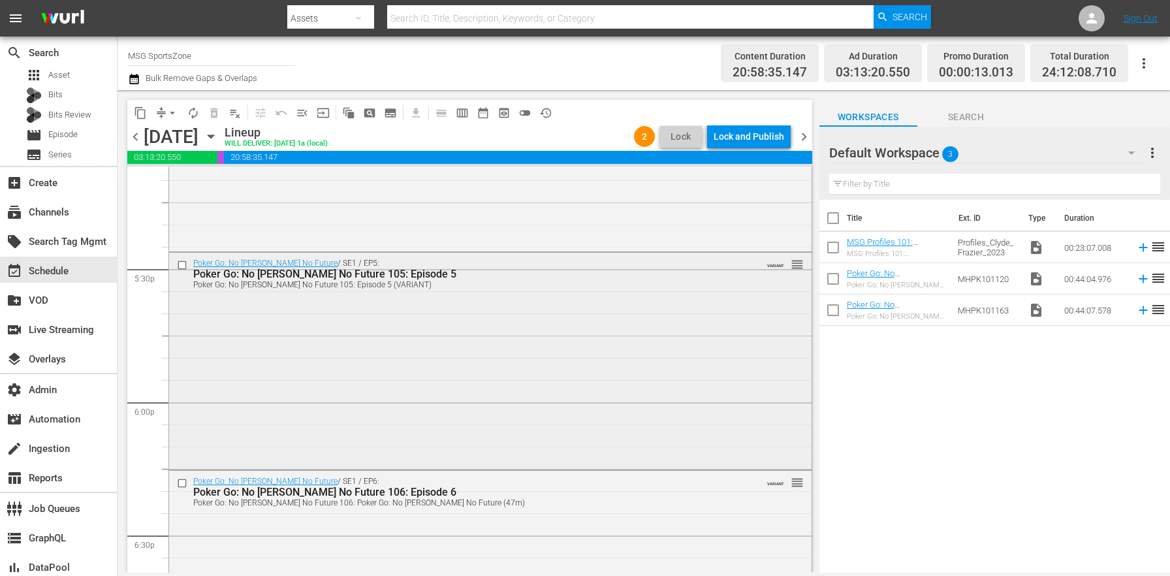
click at [296, 349] on div "Poker Go: No Gamble No Future / SE1 / EP5: Poker Go: No Gamble No Future 105: E…" at bounding box center [490, 360] width 642 height 214
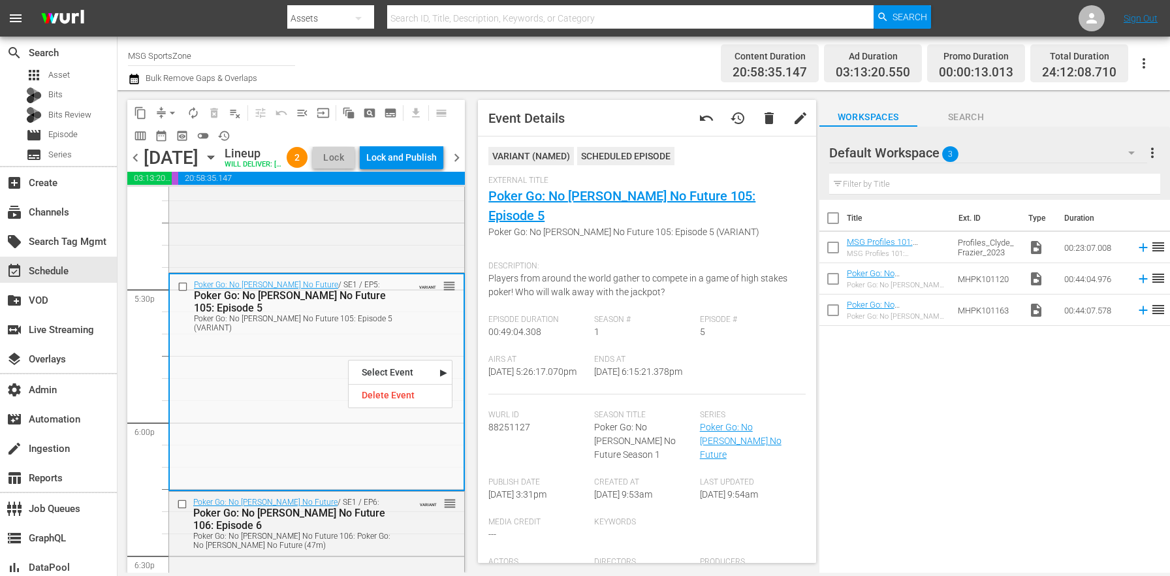
click at [610, 290] on div "Description: Players from around the world gather to compete in a game of high …" at bounding box center [646, 285] width 317 height 60
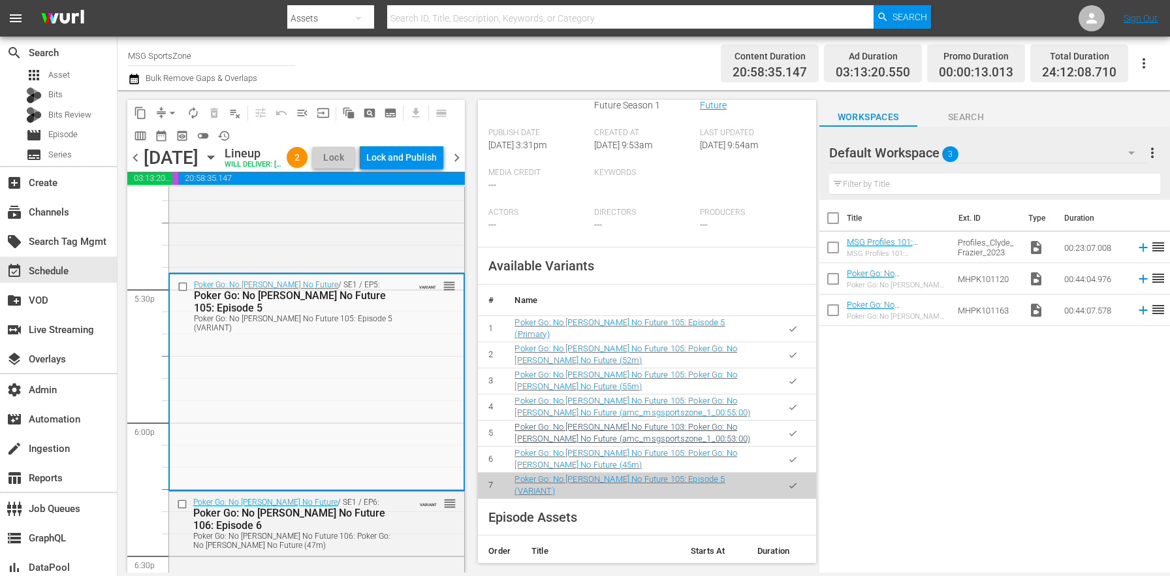
scroll to position [0, 0]
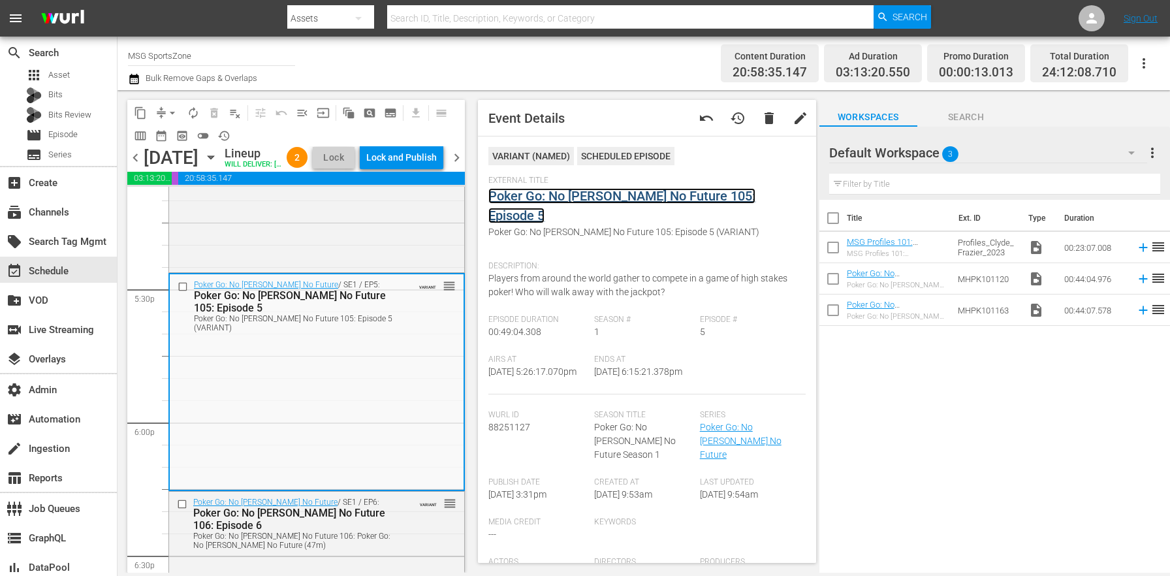
click at [561, 196] on link "Poker Go: No [PERSON_NAME] No Future 105: Episode 5" at bounding box center [621, 205] width 267 height 35
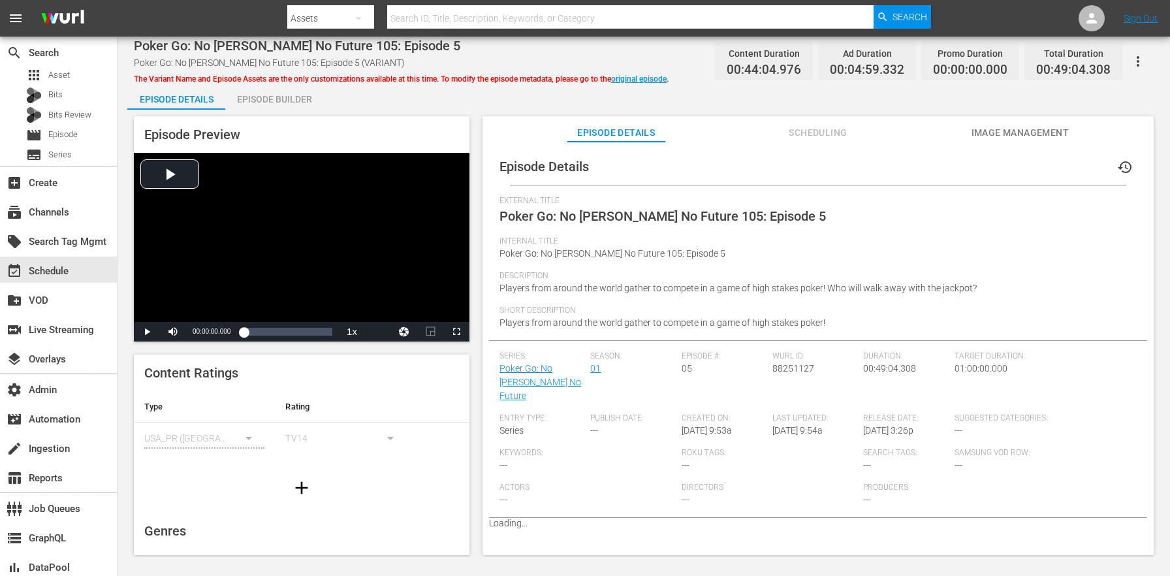
click at [840, 125] on span "Scheduling" at bounding box center [818, 133] width 98 height 16
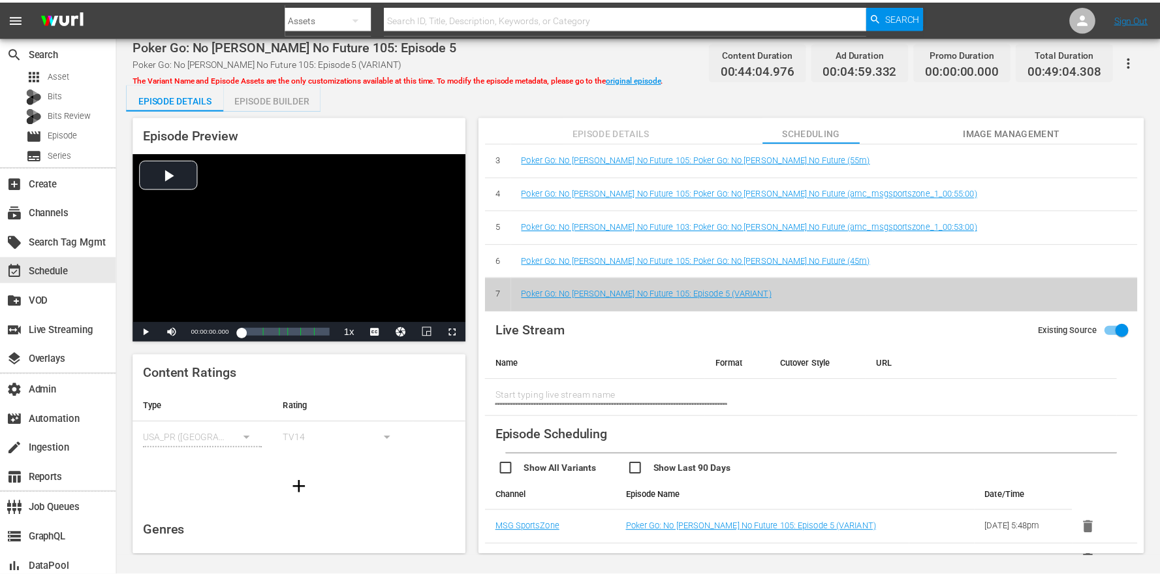
scroll to position [159, 0]
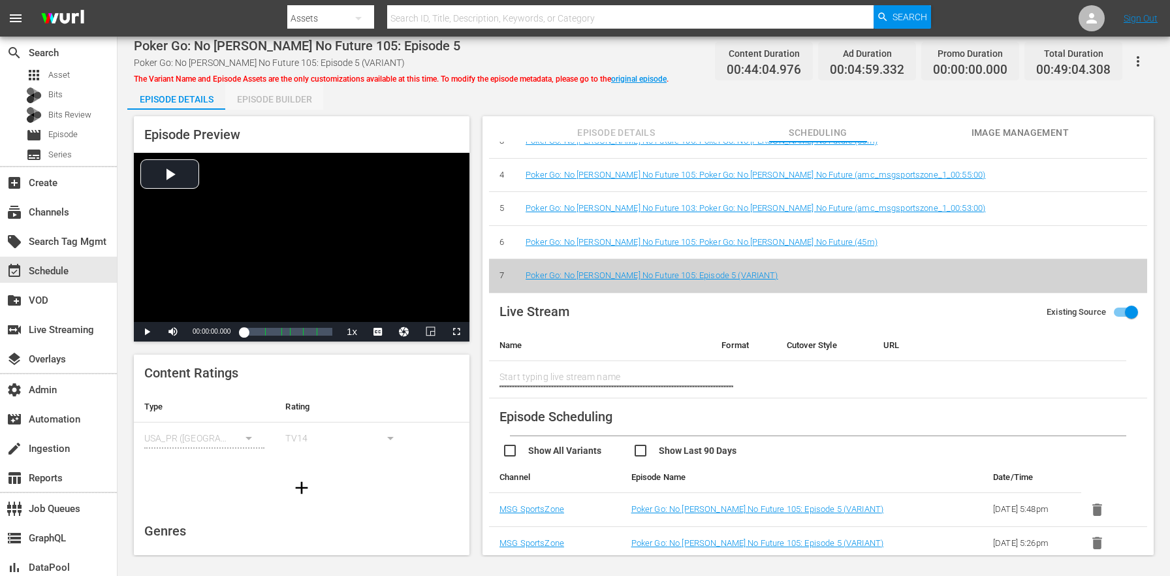
click at [270, 95] on div "Episode Builder" at bounding box center [274, 99] width 98 height 31
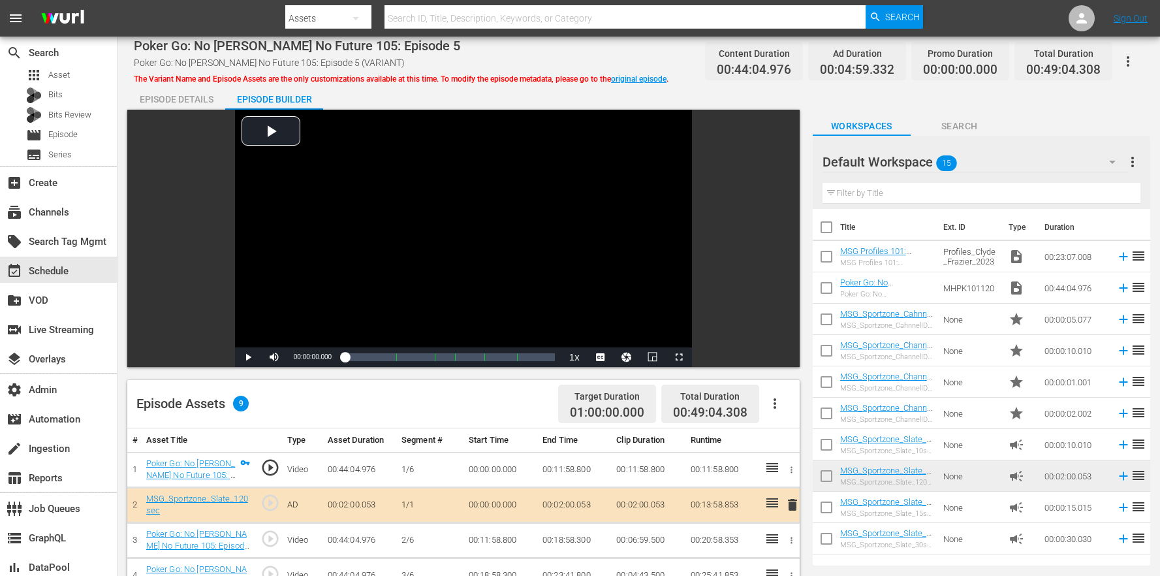
scroll to position [339, 0]
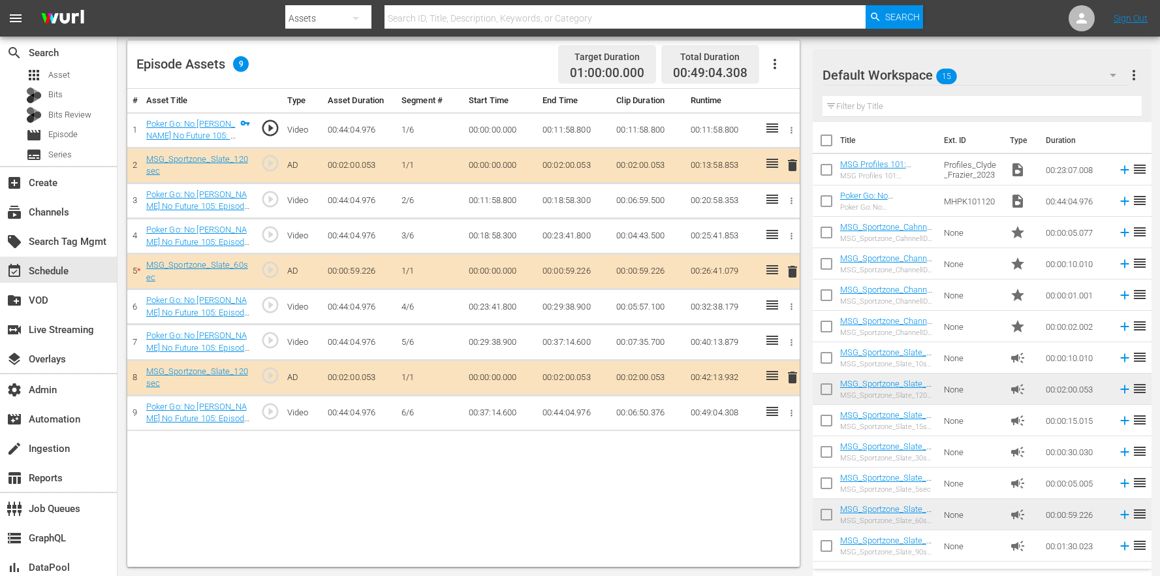
click at [791, 373] on span "delete" at bounding box center [793, 378] width 16 height 16
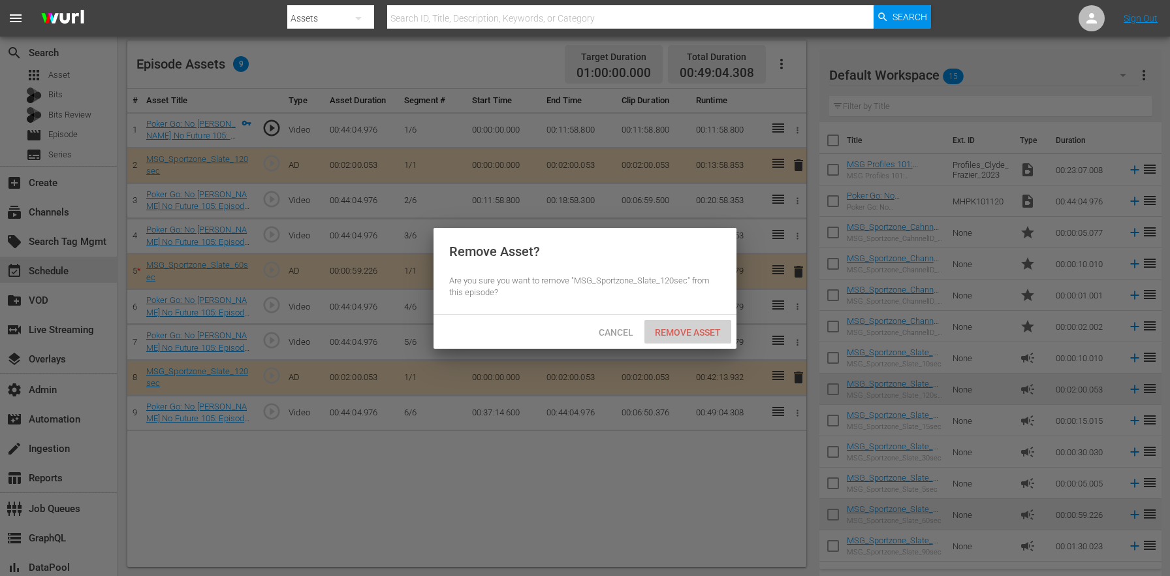
click at [702, 330] on span "Remove Asset" at bounding box center [687, 332] width 87 height 10
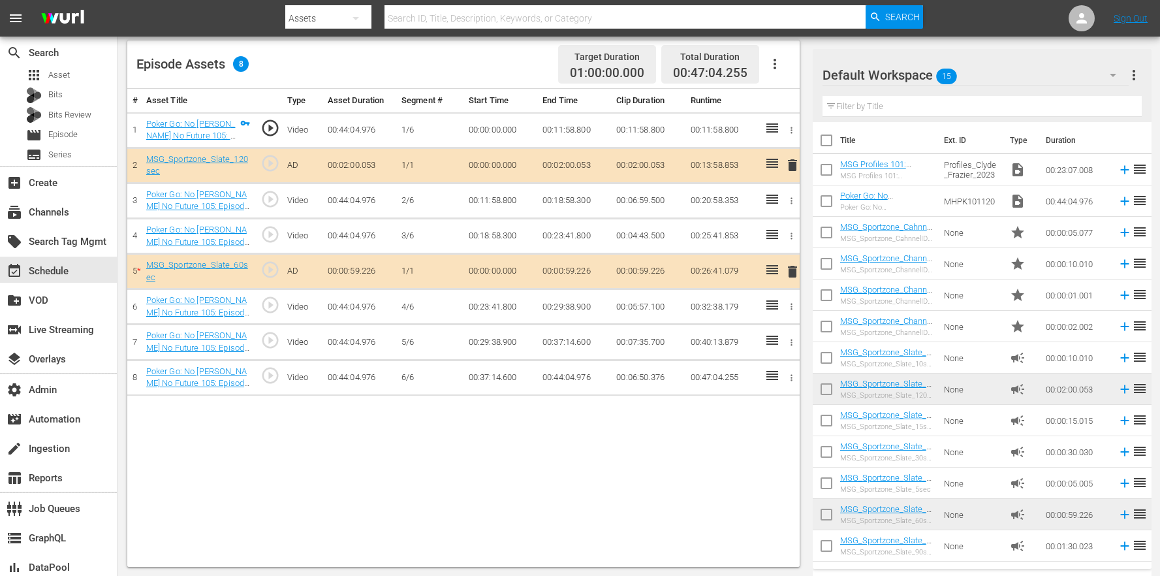
click at [787, 170] on span "delete" at bounding box center [793, 165] width 16 height 16
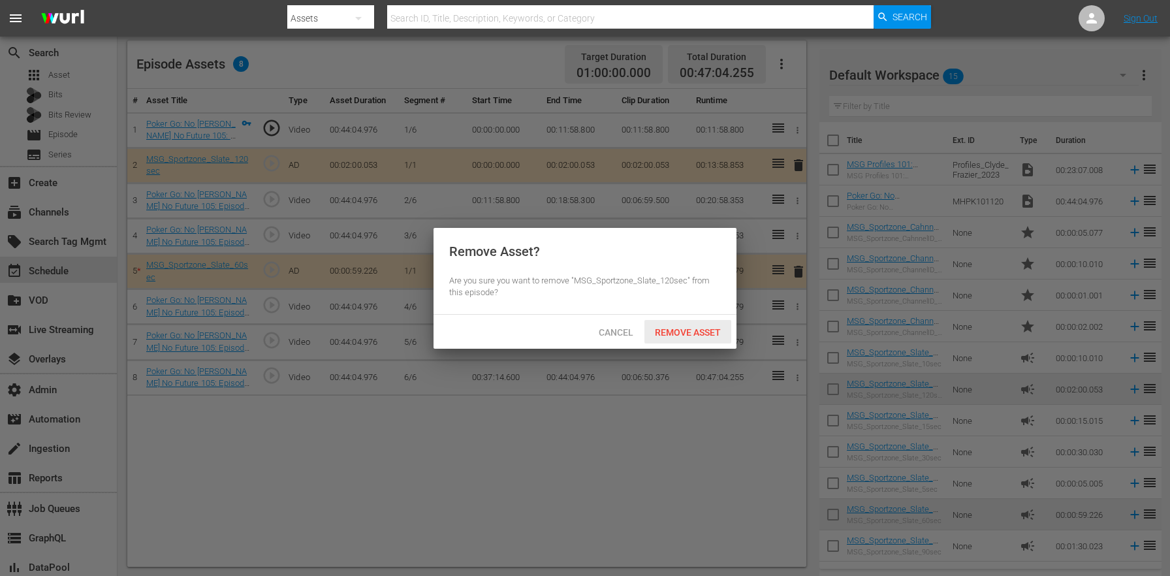
click at [698, 335] on span "Remove Asset" at bounding box center [687, 332] width 87 height 10
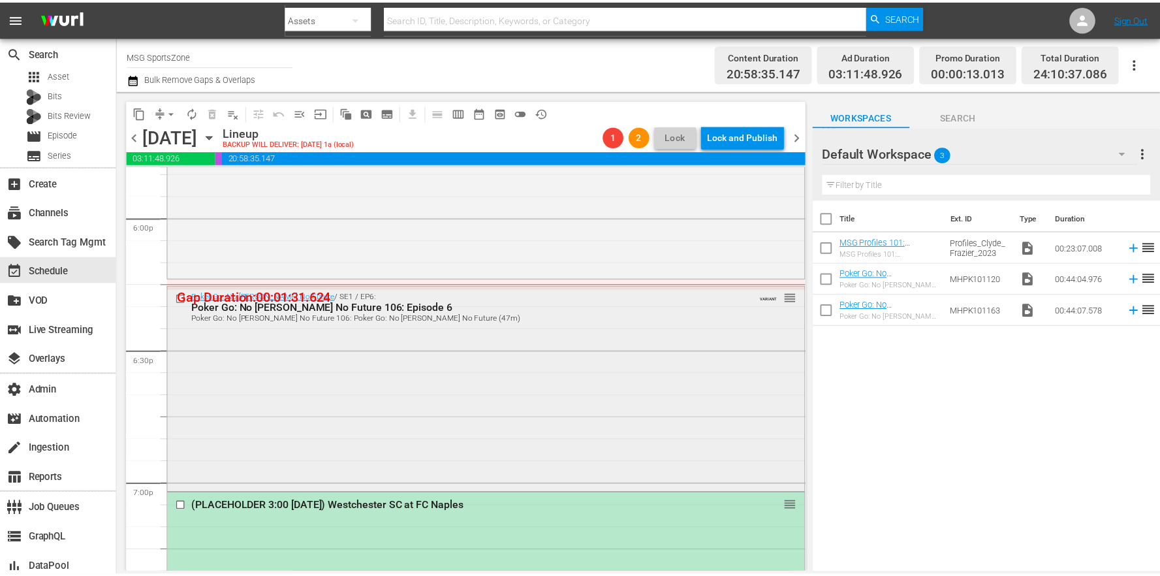
scroll to position [4671, 0]
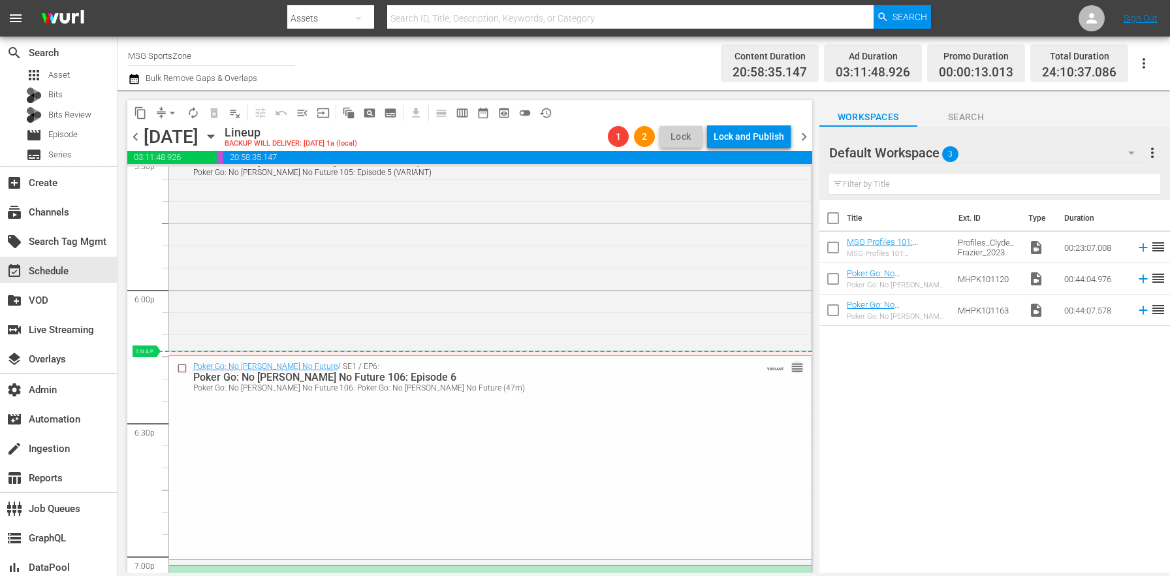
drag, startPoint x: 789, startPoint y: 370, endPoint x: 778, endPoint y: 351, distance: 21.9
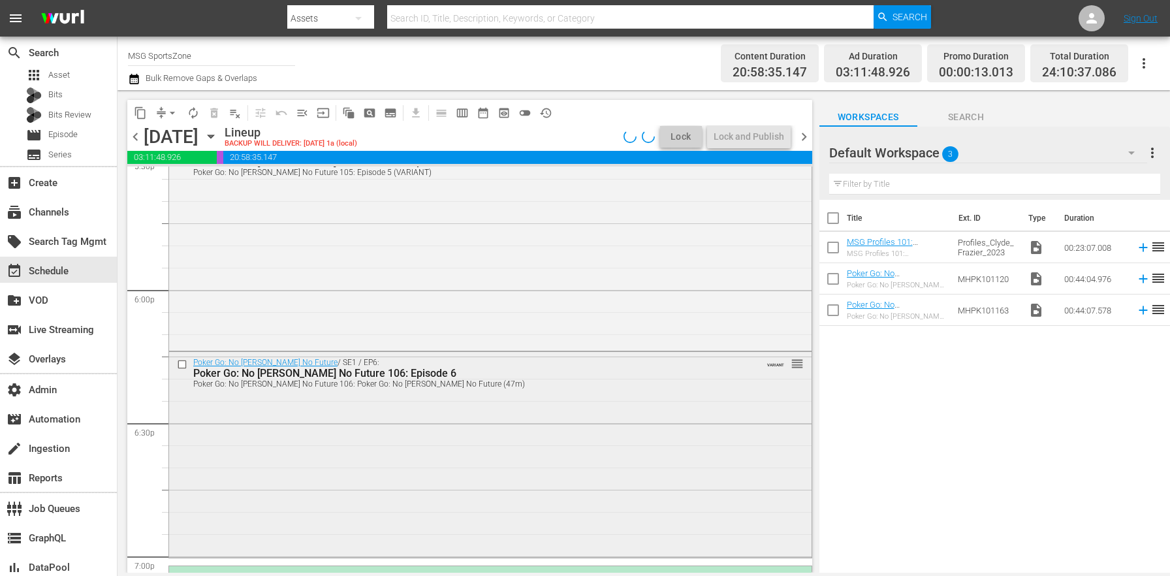
click at [415, 448] on div "Poker Go: No Gamble No Future / SE1 / EP6: Poker Go: No Gamble No Future 106: E…" at bounding box center [490, 453] width 642 height 203
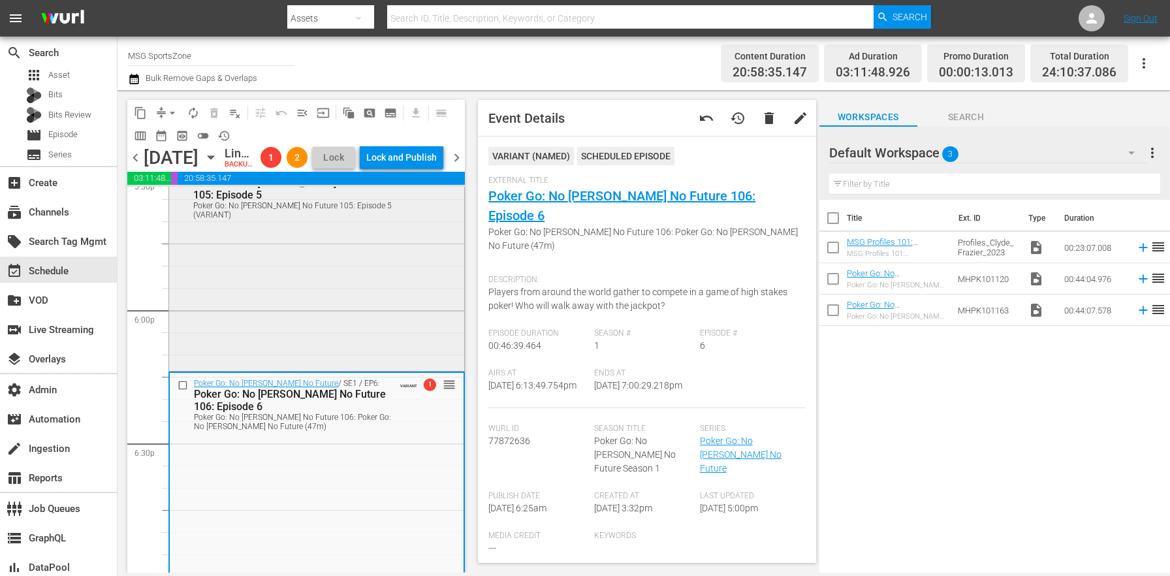
click at [372, 329] on div "Poker Go: No Gamble No Future / SE1 / EP5: Poker Go: No Gamble No Future 105: E…" at bounding box center [316, 264] width 295 height 207
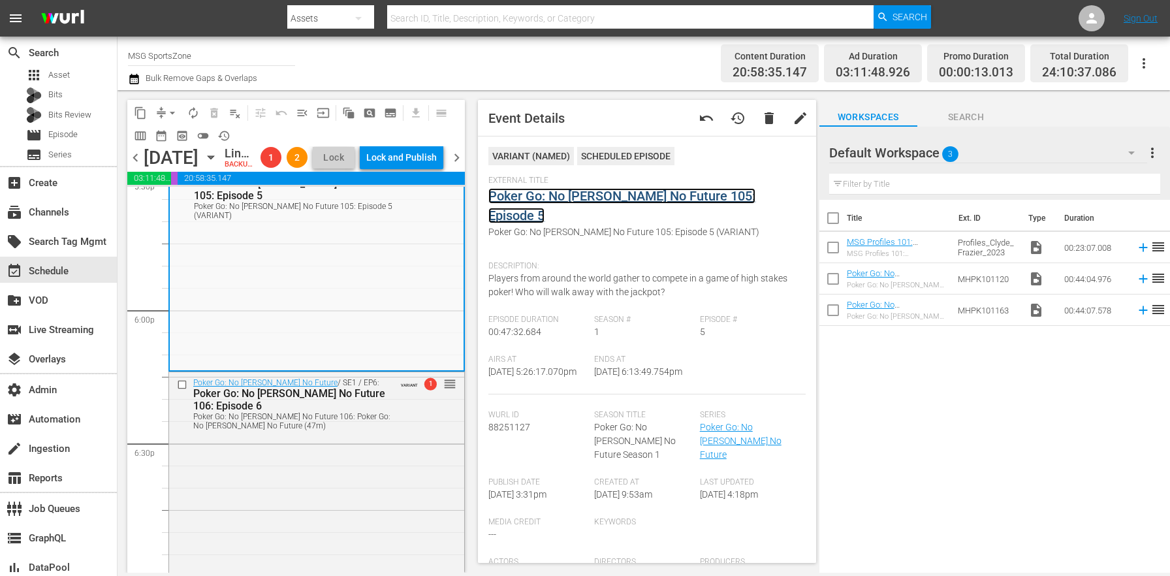
click at [579, 195] on link "Poker Go: No [PERSON_NAME] No Future 105: Episode 5" at bounding box center [621, 205] width 267 height 35
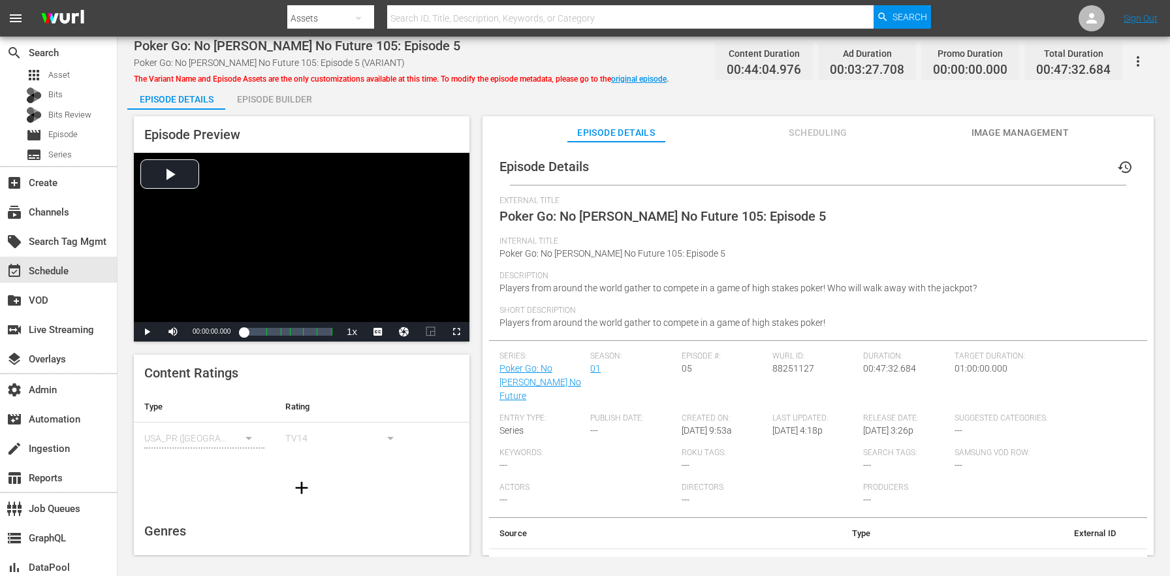
click at [288, 88] on div "Episode Builder" at bounding box center [274, 99] width 98 height 31
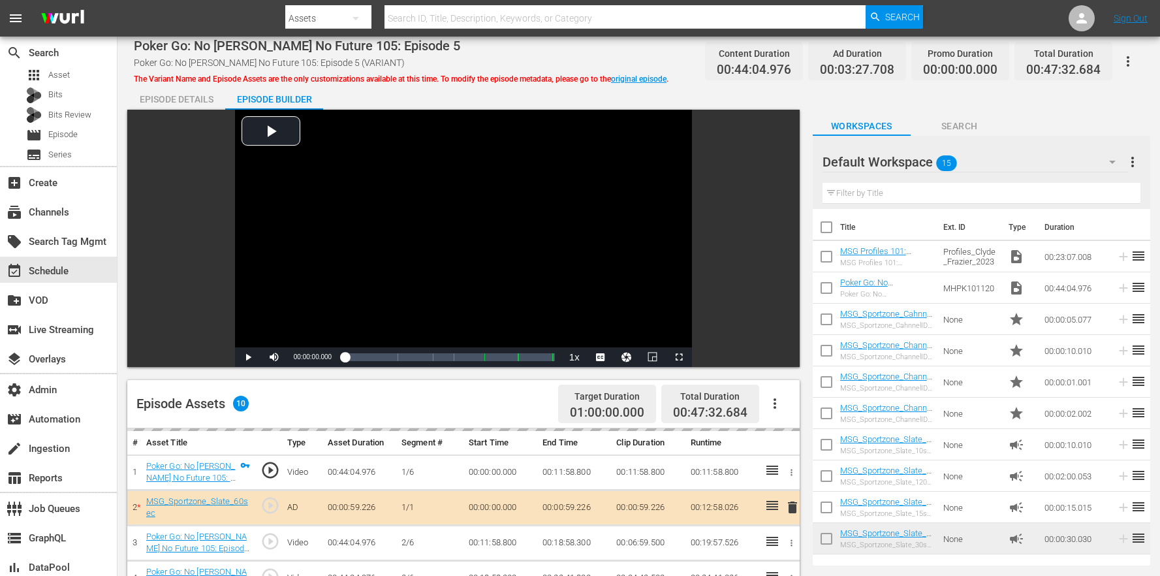
scroll to position [339, 0]
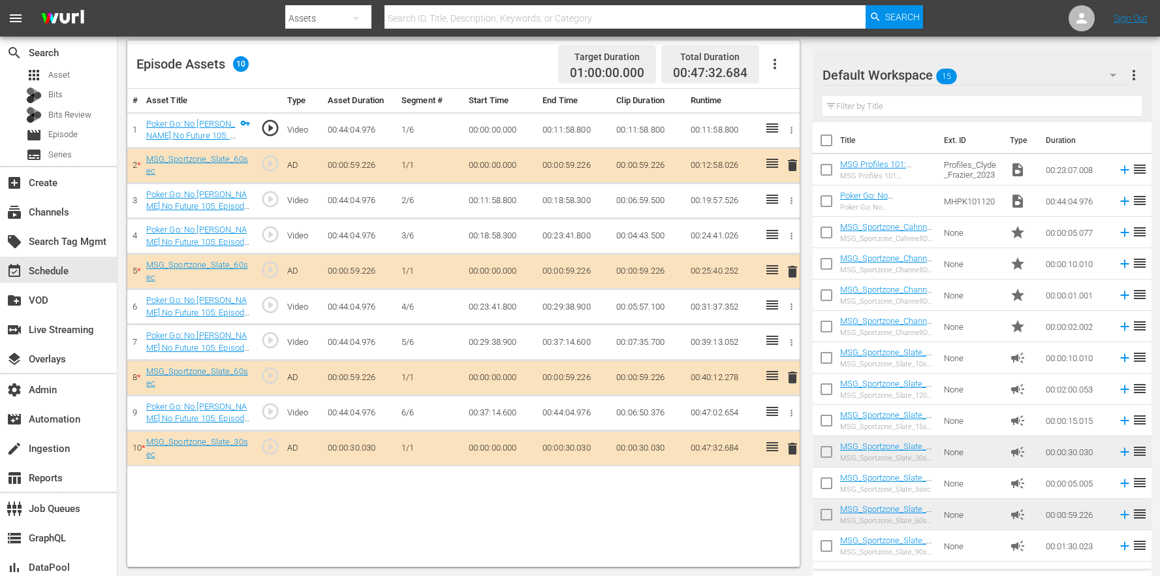
click at [800, 445] on div "Video Player is loading. Play Video Play Mute Current Time 00:00:00.000 / Durat…" at bounding box center [466, 168] width 679 height 796
click at [796, 444] on span "delete" at bounding box center [793, 449] width 16 height 16
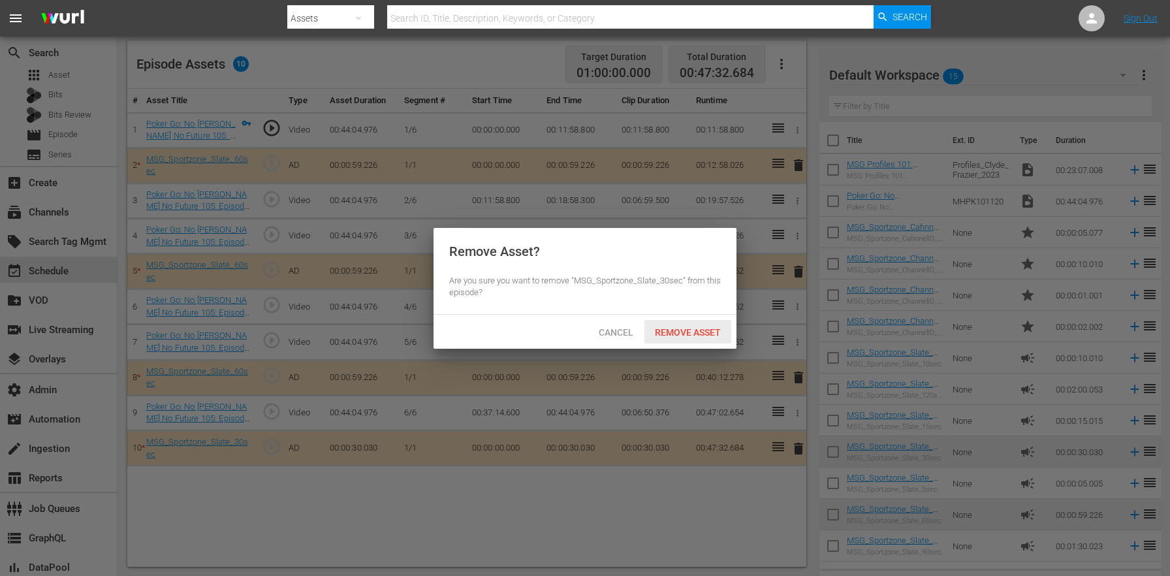
click at [691, 324] on div "Remove Asset" at bounding box center [687, 332] width 87 height 24
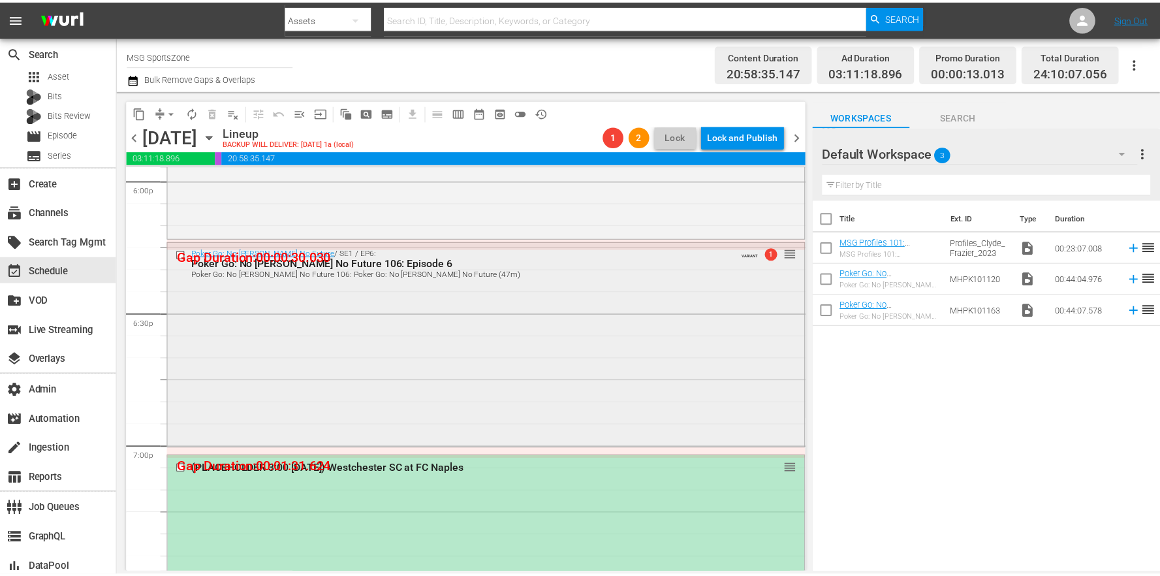
scroll to position [4772, 0]
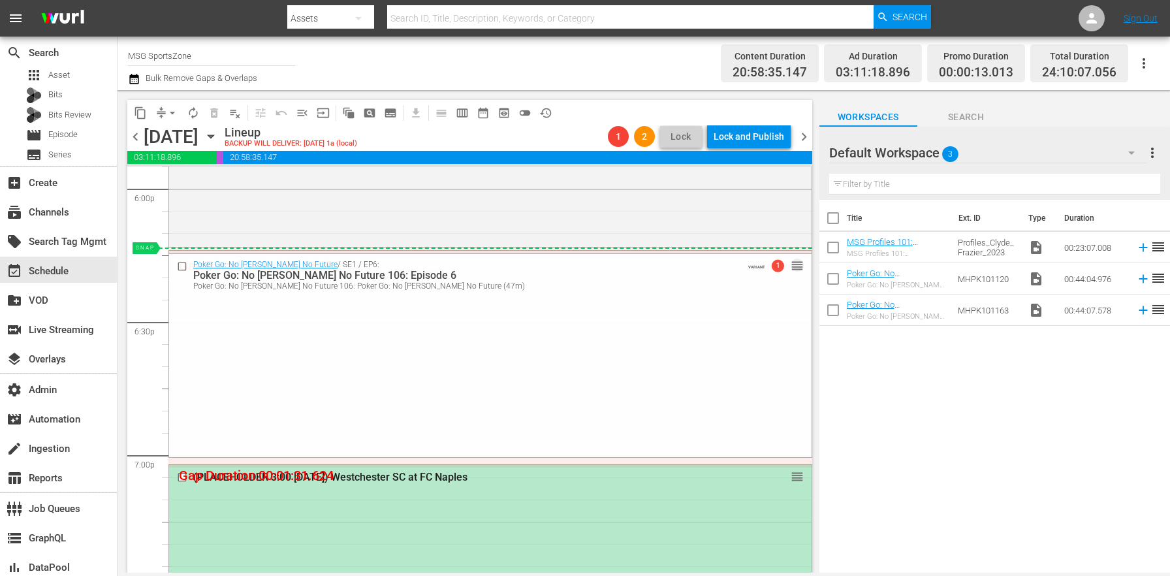
drag, startPoint x: 788, startPoint y: 262, endPoint x: 783, endPoint y: 250, distance: 13.2
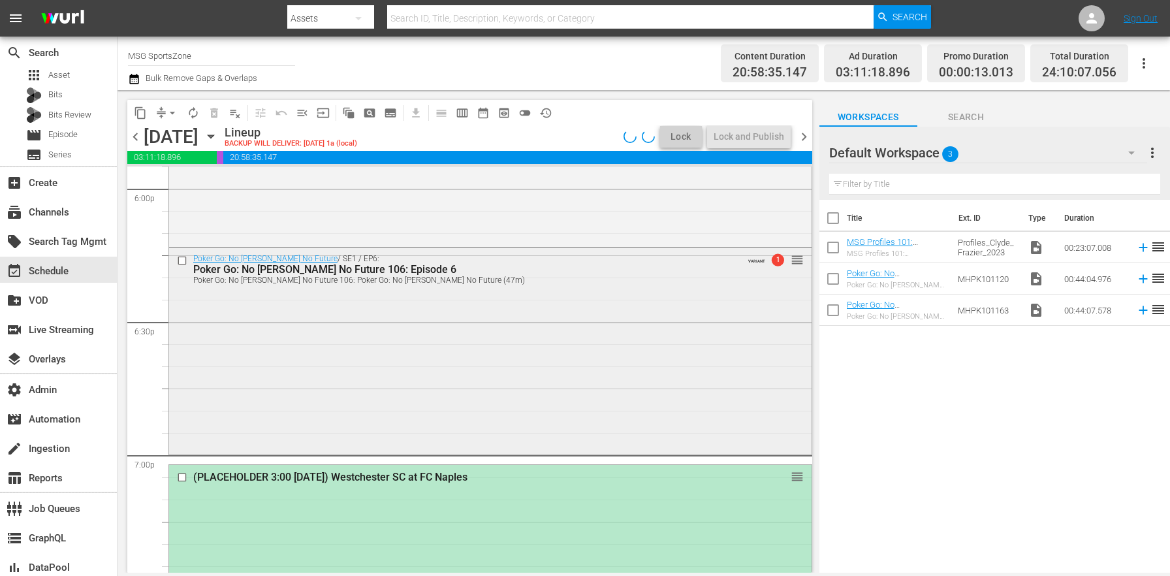
click at [410, 356] on div "Poker Go: No Gamble No Future / SE1 / EP6: Poker Go: No Gamble No Future 106: E…" at bounding box center [490, 349] width 642 height 203
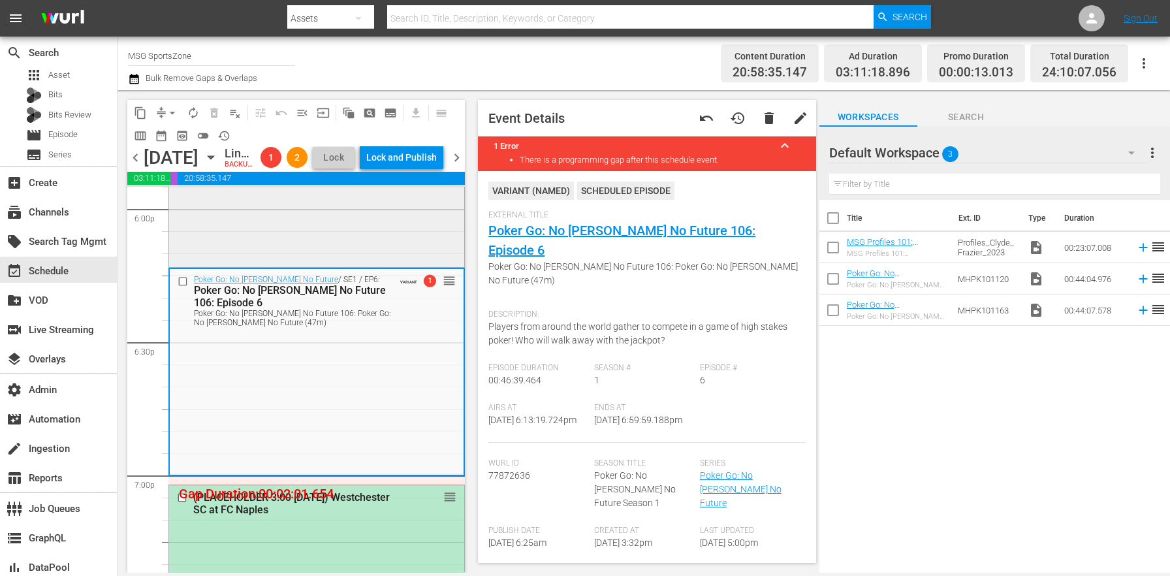
click at [373, 265] on div "Poker Go: No Gamble No Future / SE1 / EP5: Poker Go: No Gamble No Future 105: E…" at bounding box center [316, 162] width 295 height 205
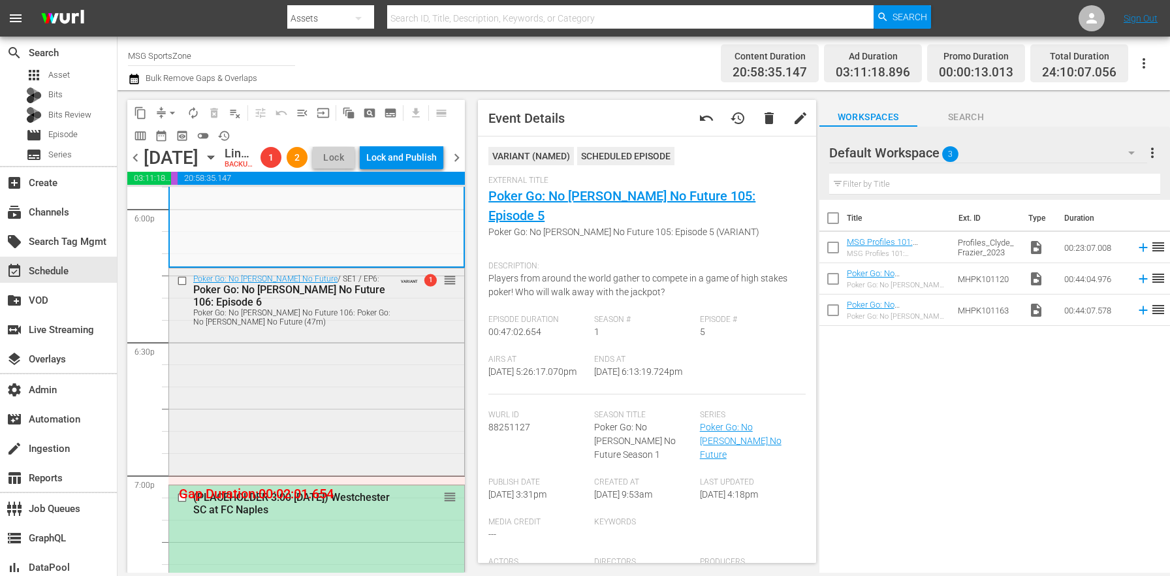
click at [336, 405] on div "Poker Go: No Gamble No Future / SE1 / EP6: Poker Go: No Gamble No Future 106: E…" at bounding box center [316, 369] width 295 height 203
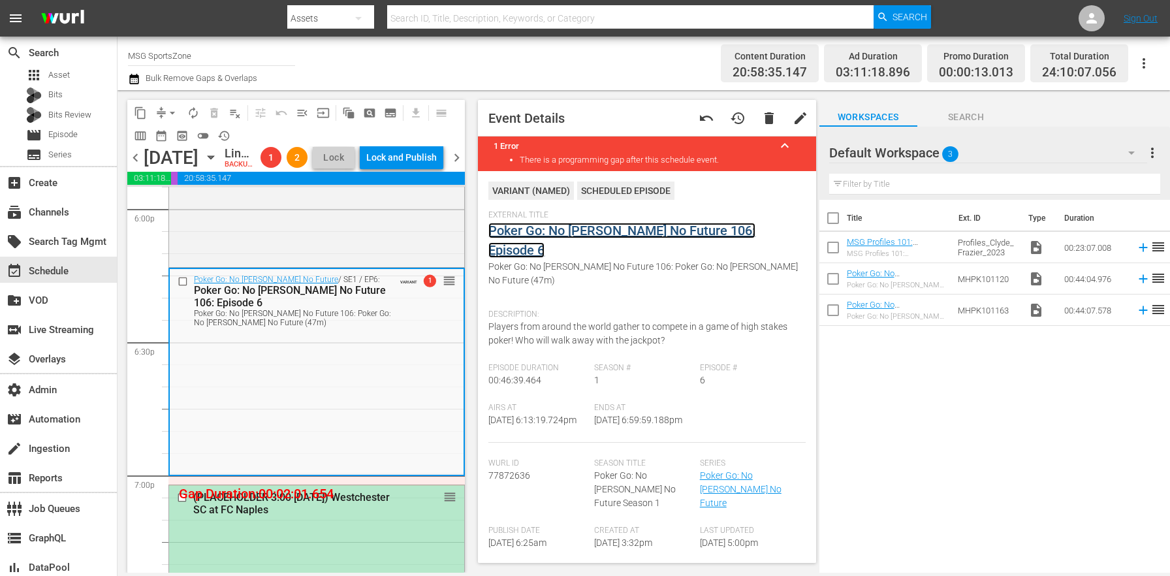
click at [572, 228] on link "Poker Go: No [PERSON_NAME] No Future 106: Episode 6" at bounding box center [621, 240] width 267 height 35
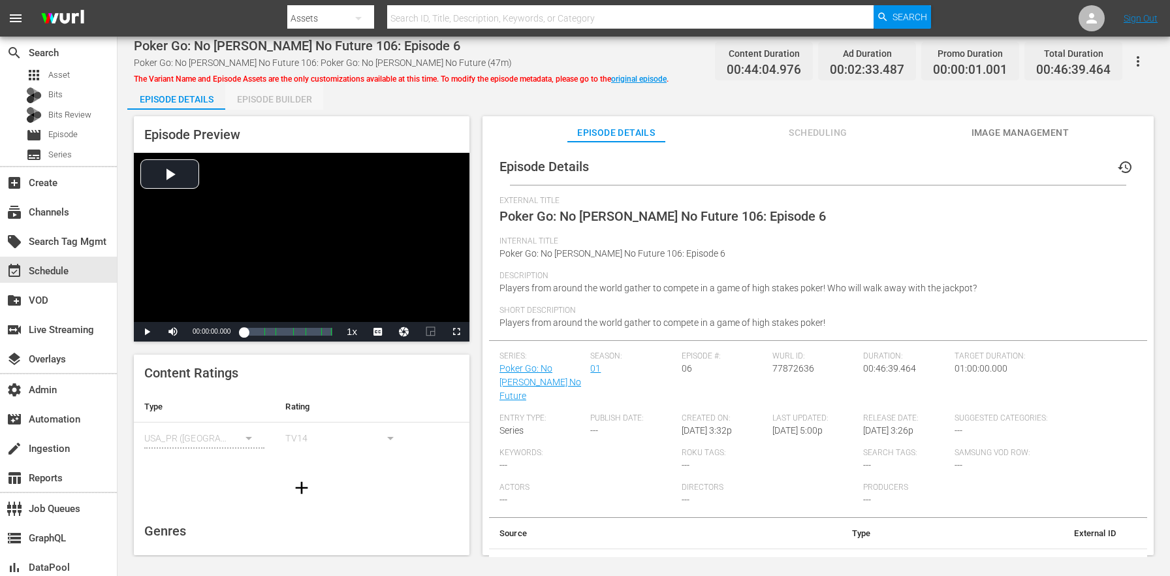
click at [302, 99] on div "Episode Builder" at bounding box center [274, 99] width 98 height 31
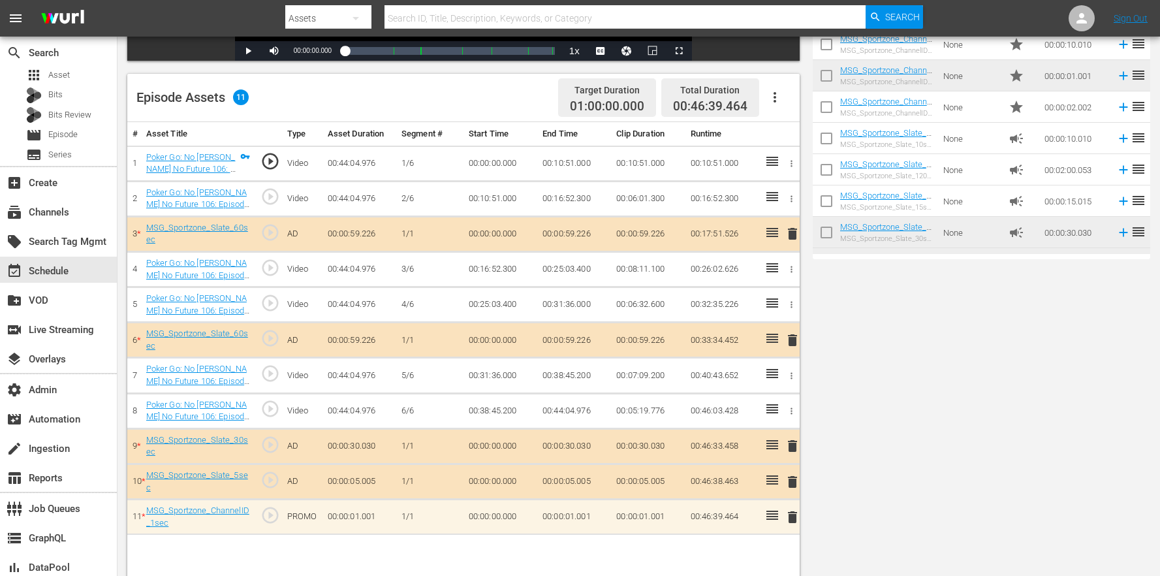
scroll to position [339, 0]
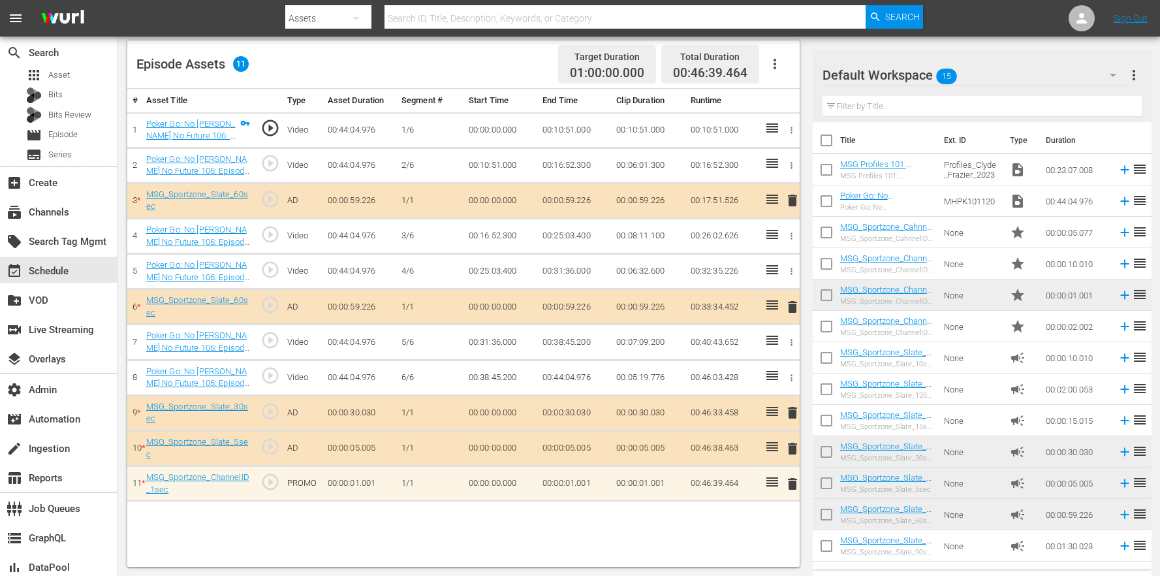
click at [795, 486] on span "delete" at bounding box center [793, 484] width 16 height 16
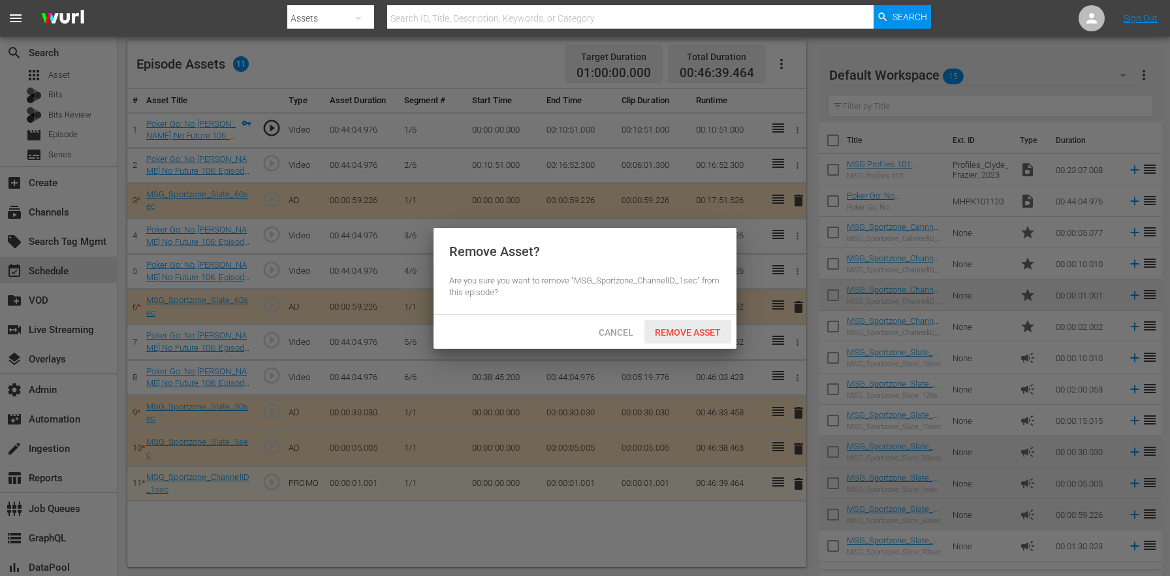
click at [693, 333] on span "Remove Asset" at bounding box center [687, 332] width 87 height 10
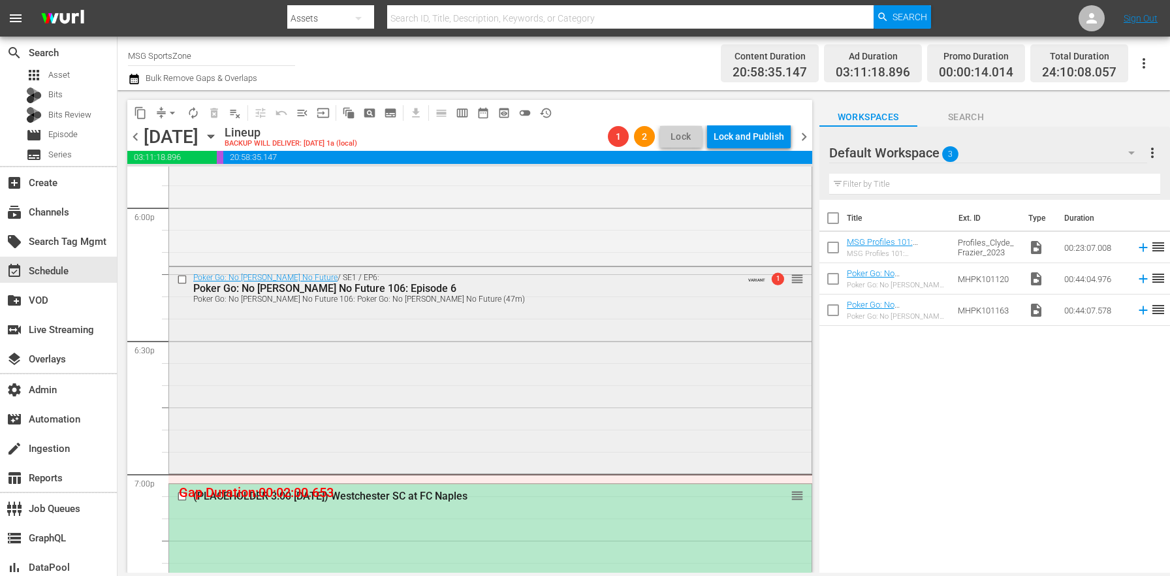
scroll to position [4762, 0]
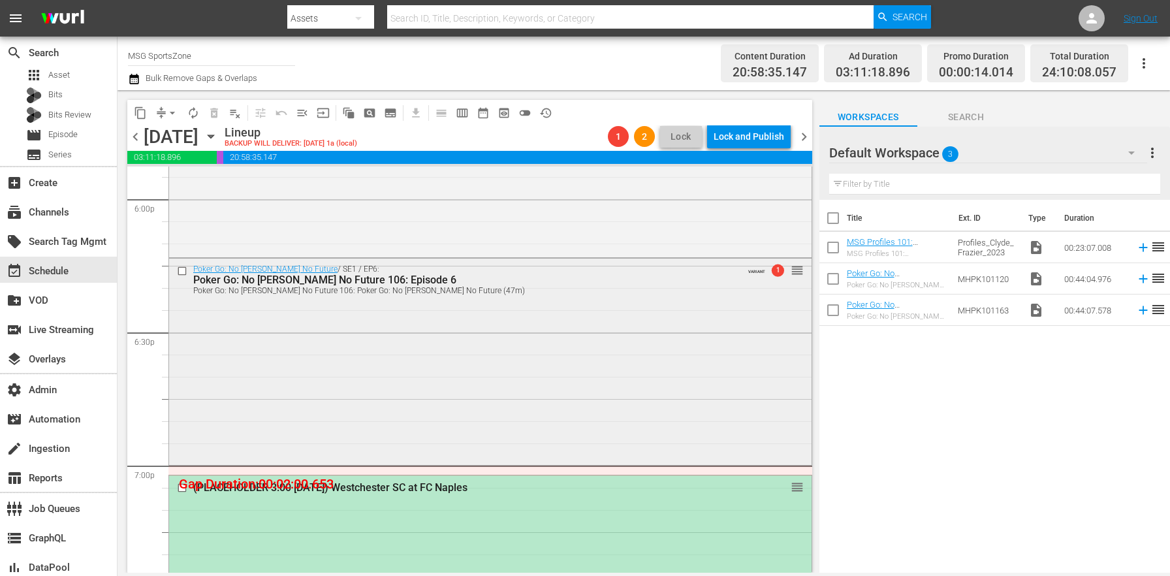
click at [479, 396] on div "Poker Go: No Gamble No Future / SE1 / EP6: Poker Go: No Gamble No Future 106: E…" at bounding box center [490, 360] width 642 height 203
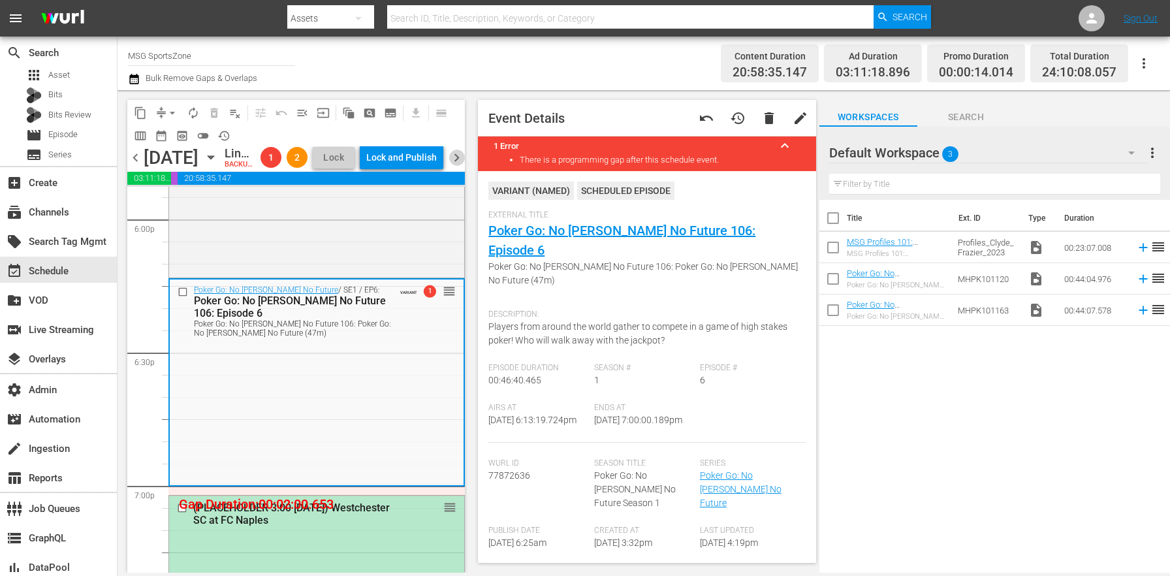
click at [462, 166] on span "chevron_right" at bounding box center [456, 157] width 16 height 16
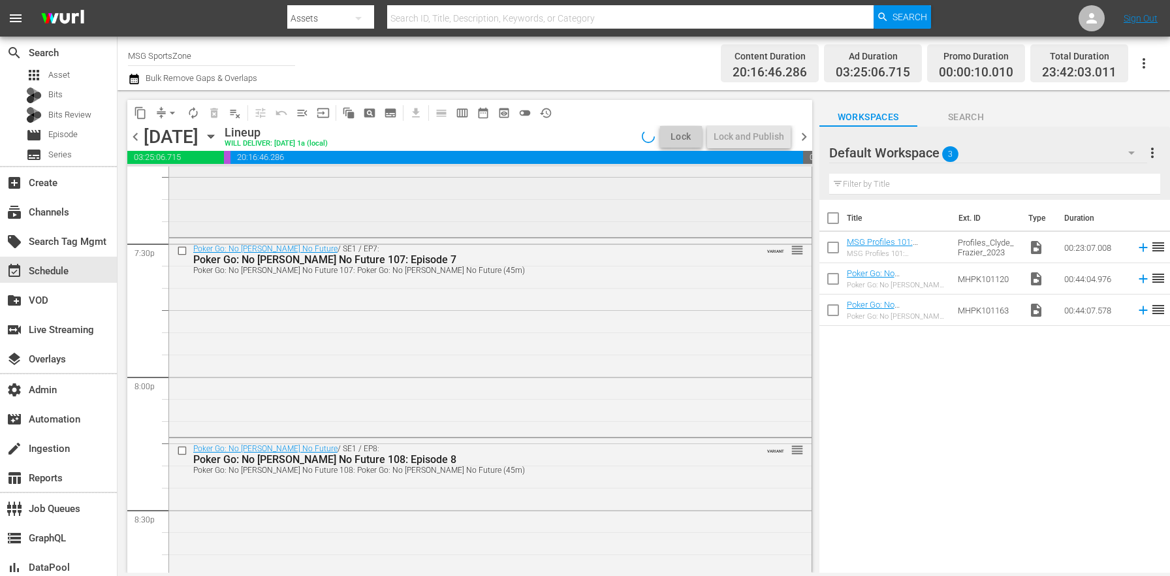
scroll to position [4828, 0]
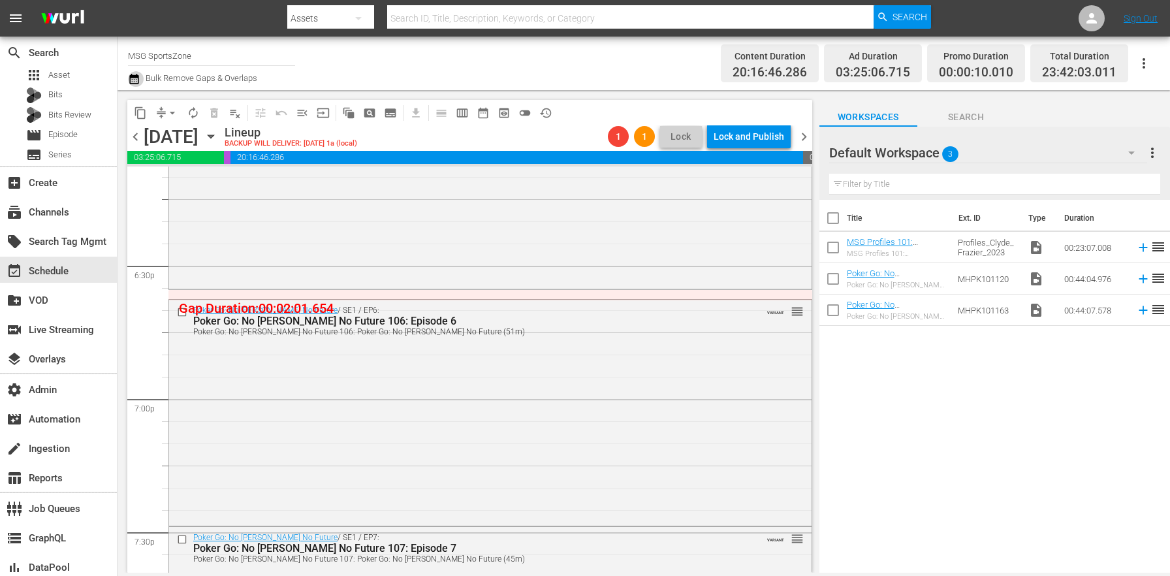
click at [136, 84] on icon "button" at bounding box center [134, 79] width 12 height 16
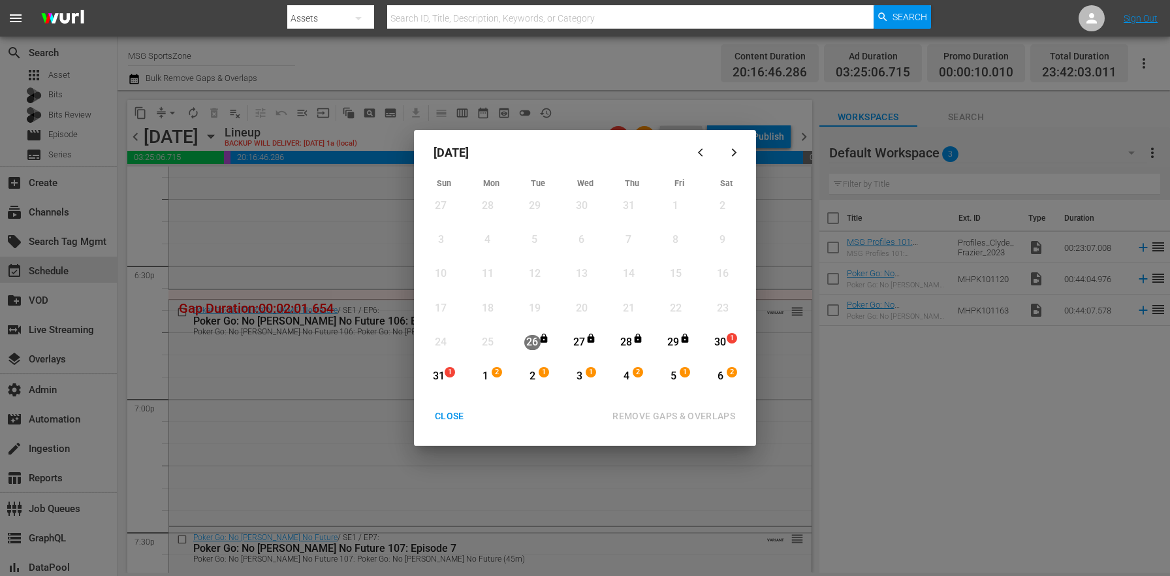
click at [714, 347] on div "30" at bounding box center [720, 342] width 16 height 15
click at [579, 381] on div "3" at bounding box center [579, 376] width 16 height 15
click at [648, 422] on div "REMOVE GAPS & OVERLAPS" at bounding box center [674, 416] width 144 height 16
click at [448, 417] on div "CLOSE" at bounding box center [449, 416] width 50 height 16
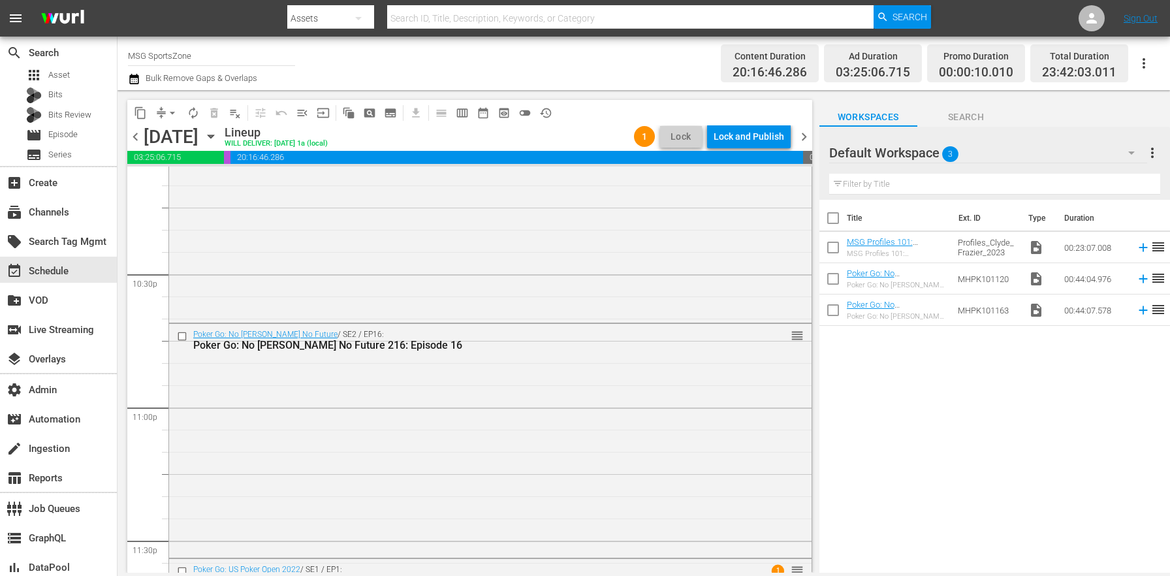
scroll to position [6107, 0]
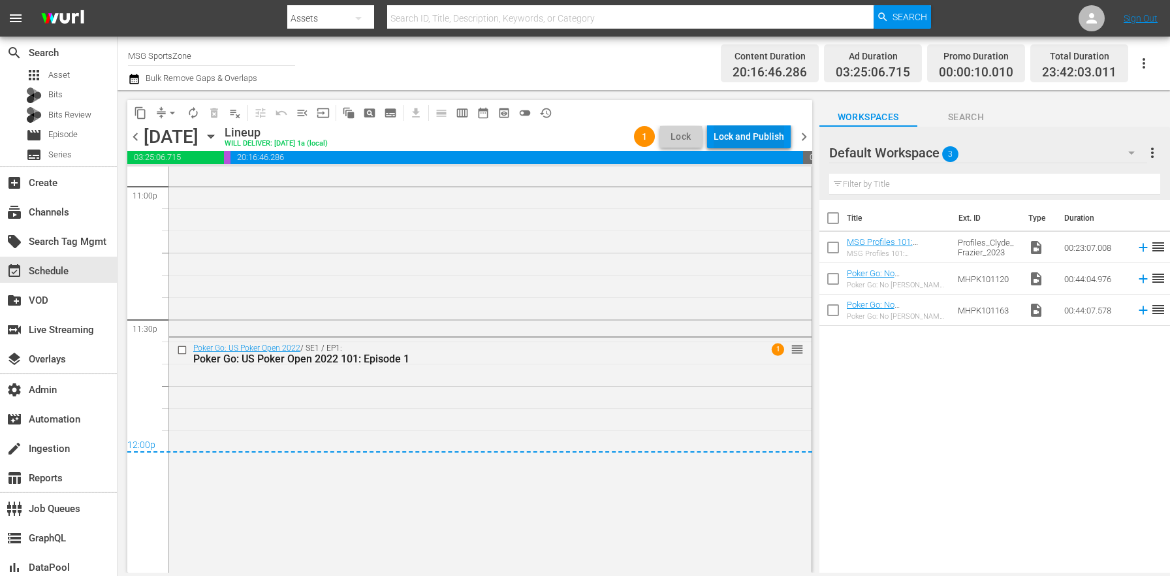
click at [755, 131] on div "Lock and Publish" at bounding box center [749, 137] width 71 height 24
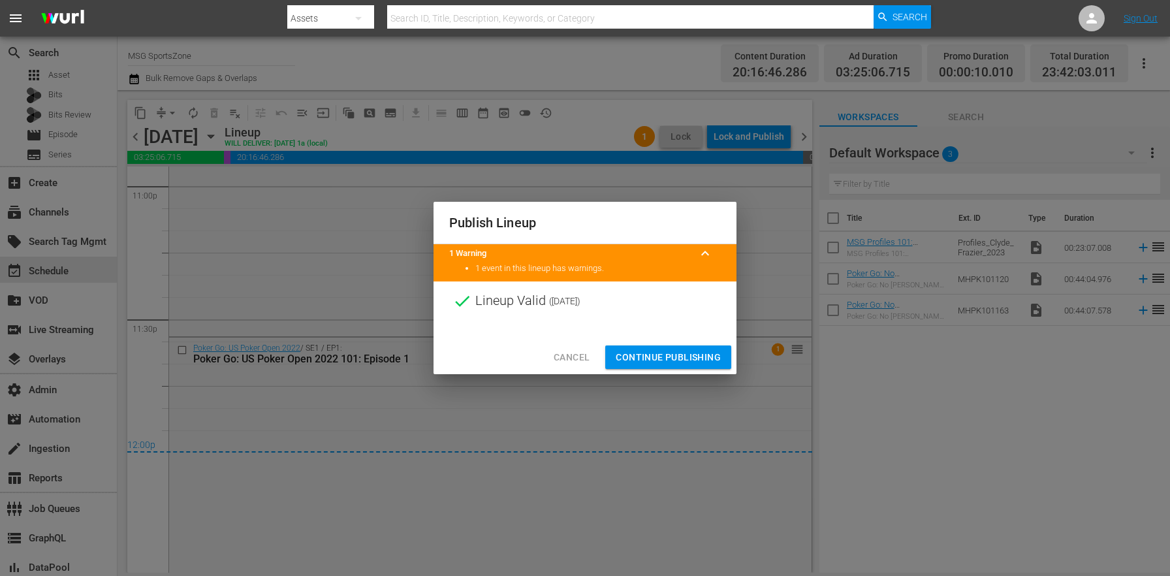
click at [684, 357] on span "Continue Publishing" at bounding box center [668, 357] width 105 height 16
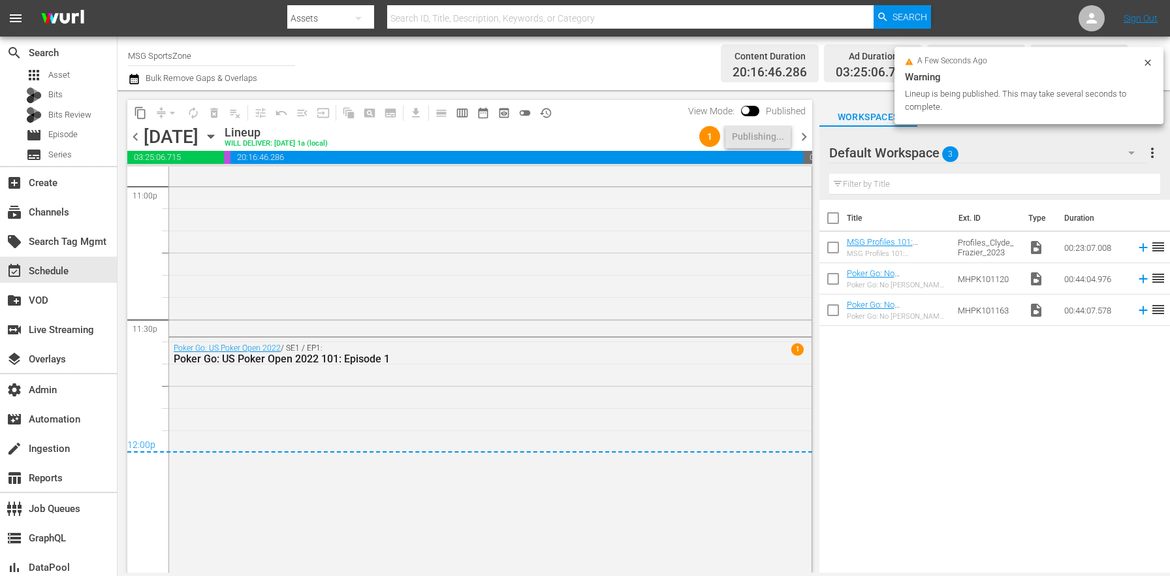
click at [798, 140] on span "chevron_right" at bounding box center [804, 137] width 16 height 16
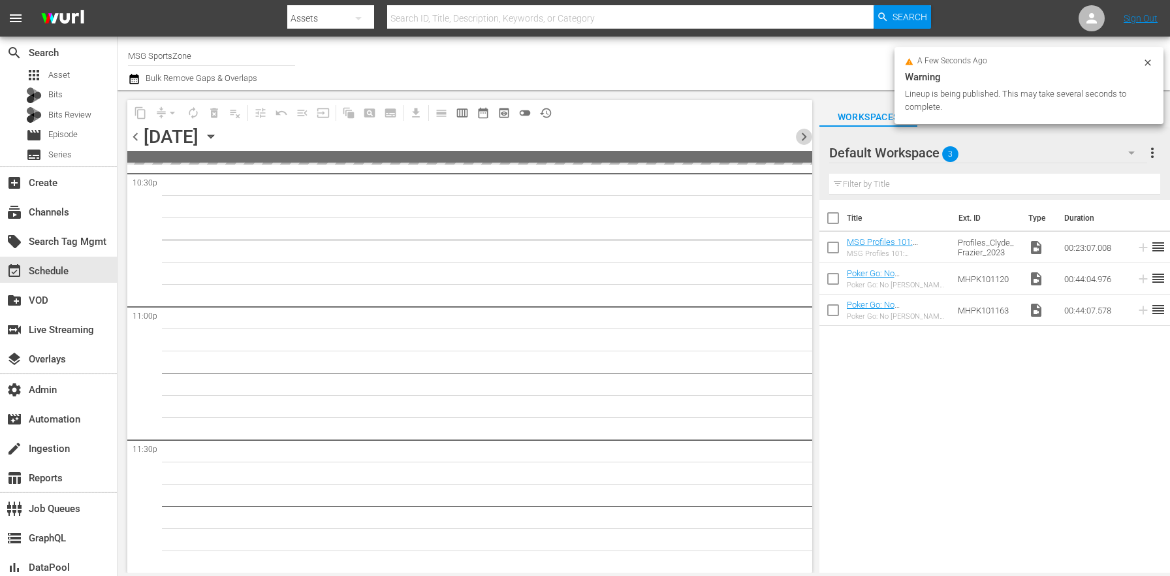
click at [798, 140] on span "chevron_right" at bounding box center [804, 137] width 16 height 16
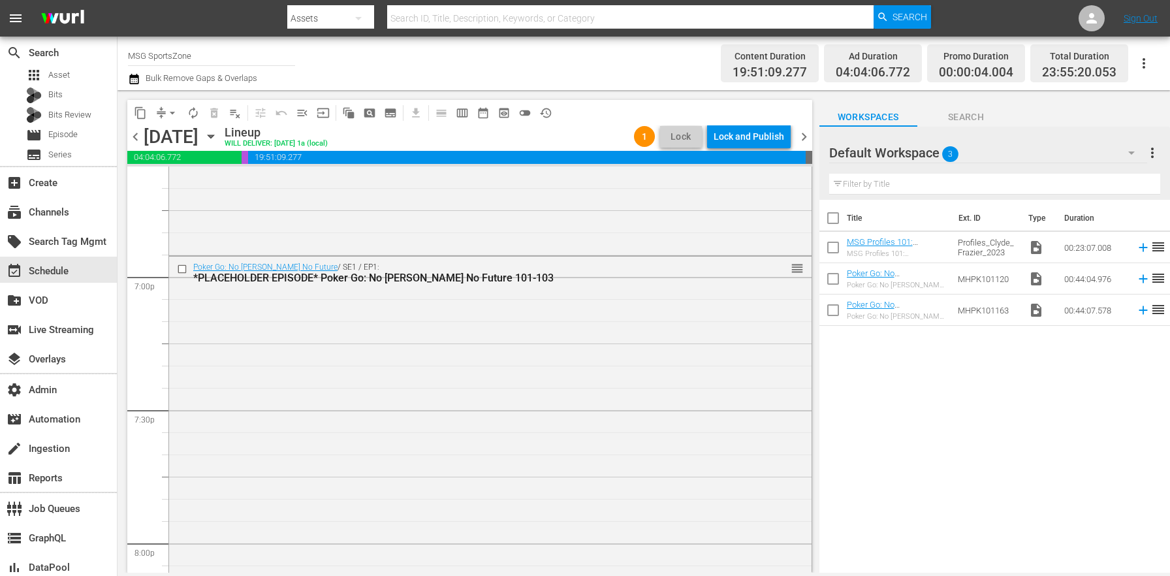
scroll to position [4942, 0]
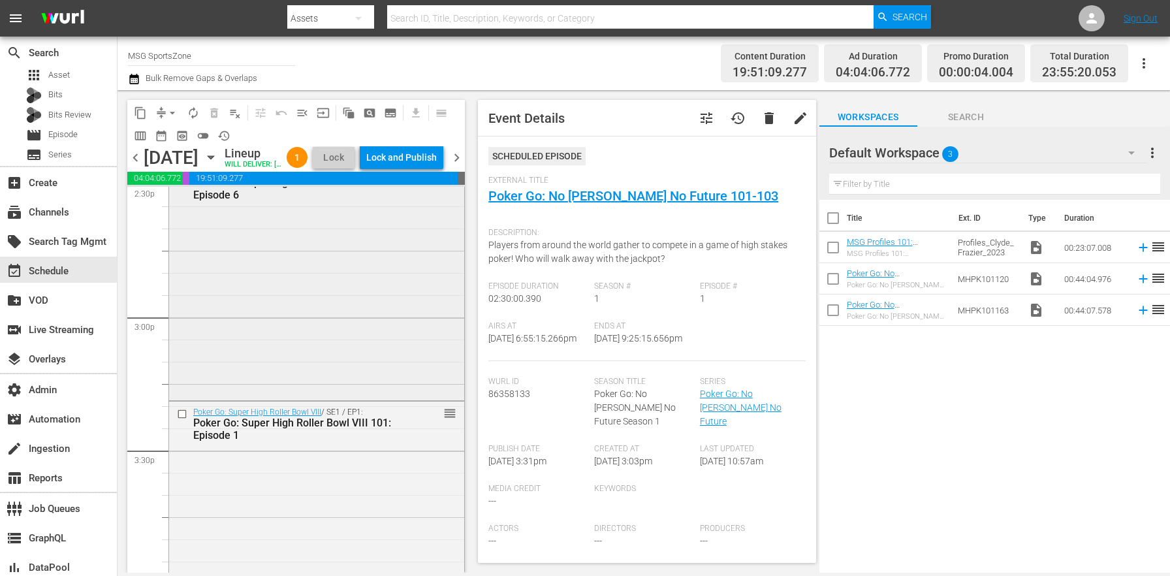
scroll to position [4143, 0]
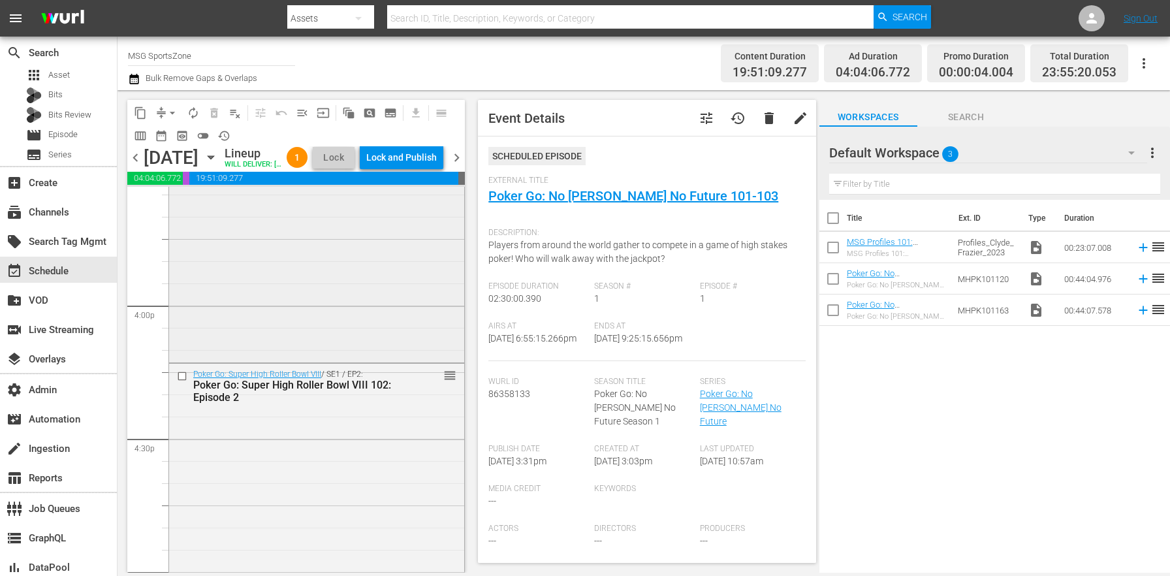
click at [333, 328] on div "Poker Go: Super High Roller Bowl VIII / SE1 / EP1: Poker Go: Super High Roller …" at bounding box center [316, 241] width 295 height 236
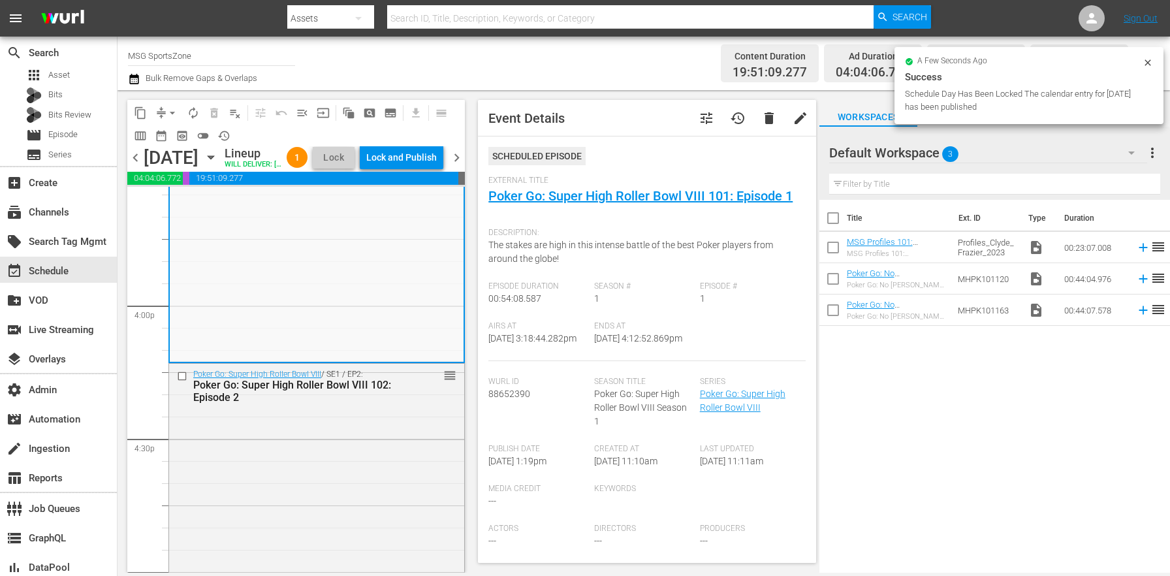
scroll to position [266, 0]
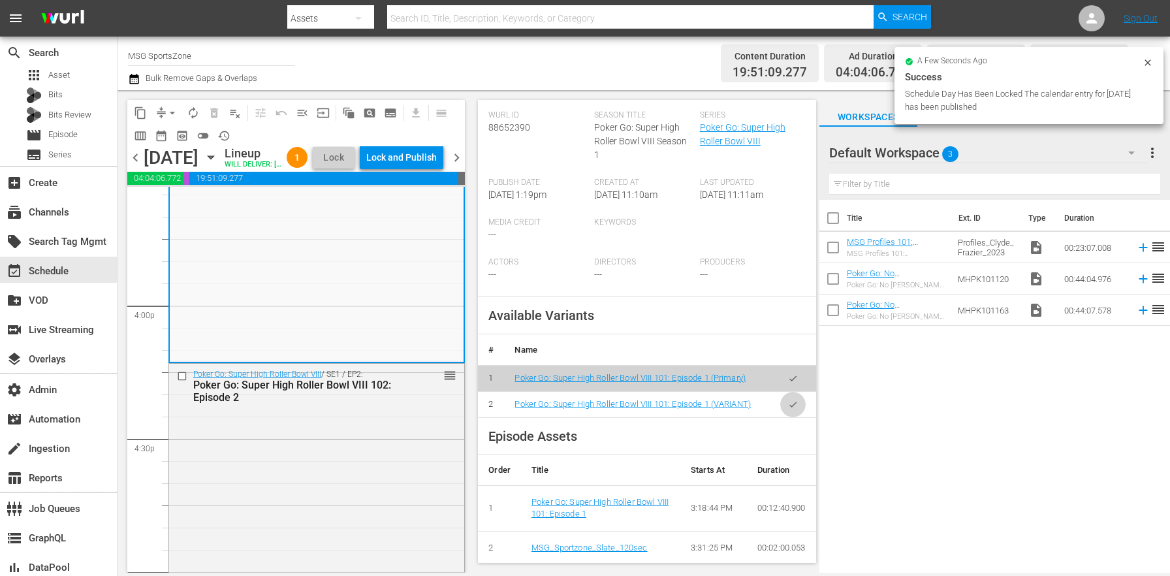
click at [788, 409] on icon "button" at bounding box center [793, 405] width 10 height 10
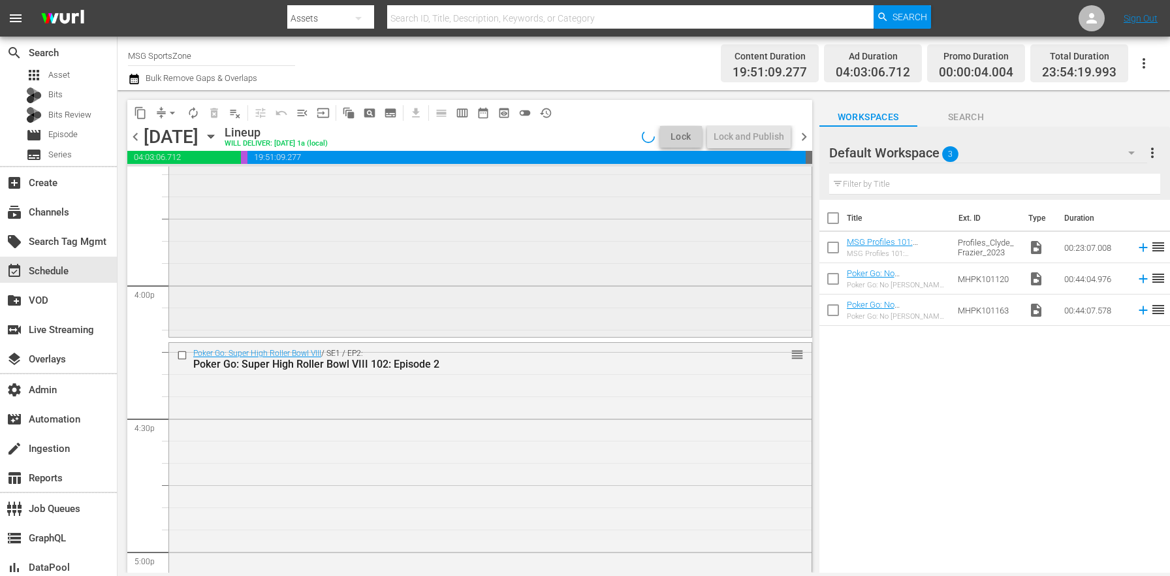
click at [298, 288] on div "Poker Go: Super High Roller Bowl VIII / SE1 / EP1: Poker Go: Super High Roller …" at bounding box center [490, 218] width 642 height 232
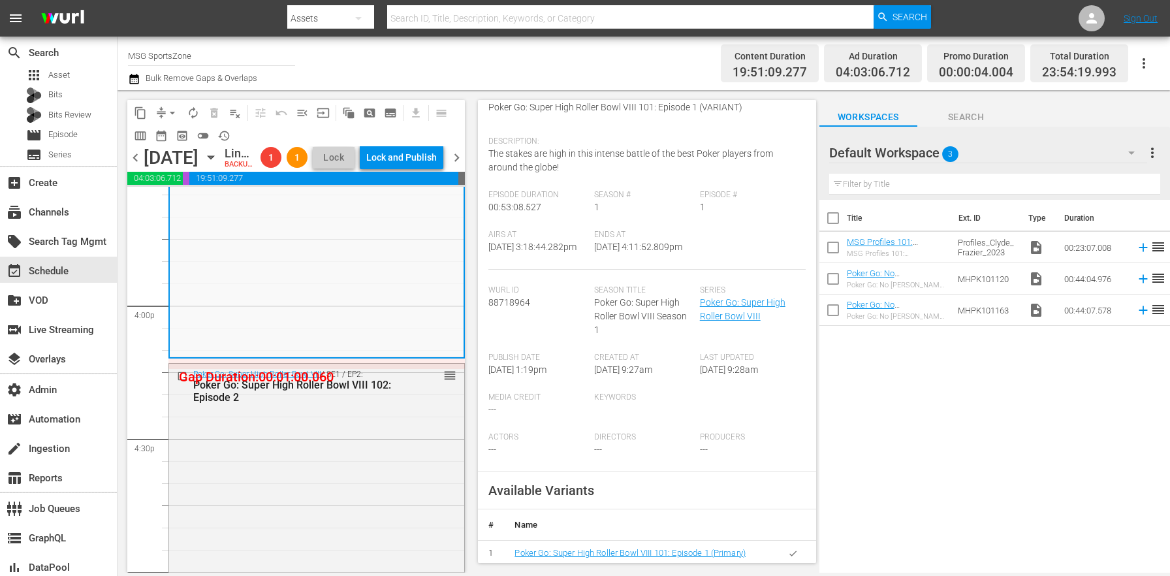
scroll to position [178, 0]
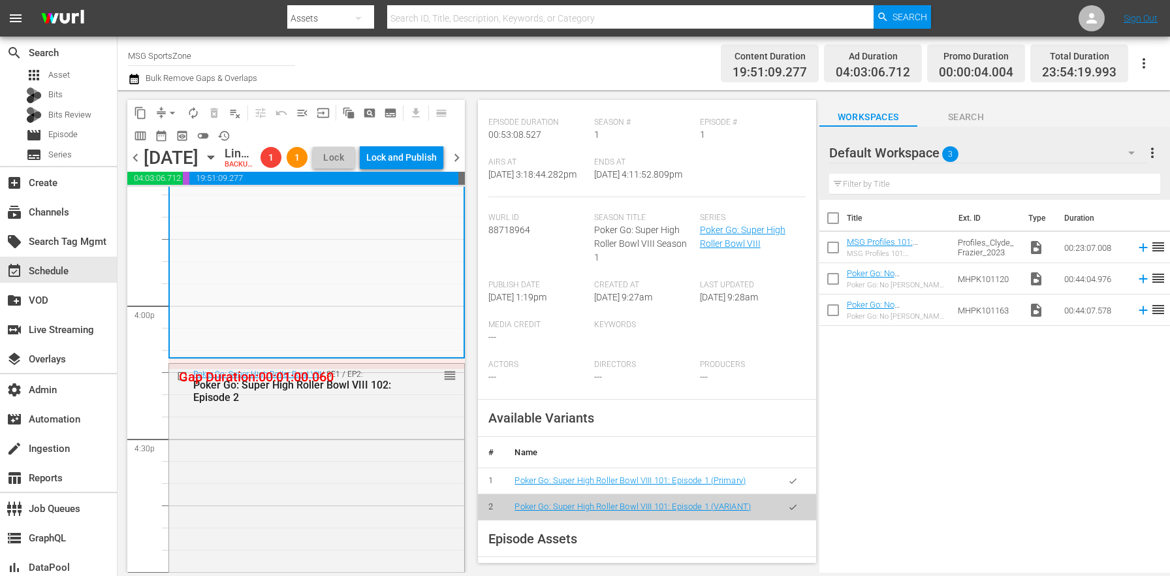
click at [785, 494] on button "button" at bounding box center [792, 480] width 25 height 25
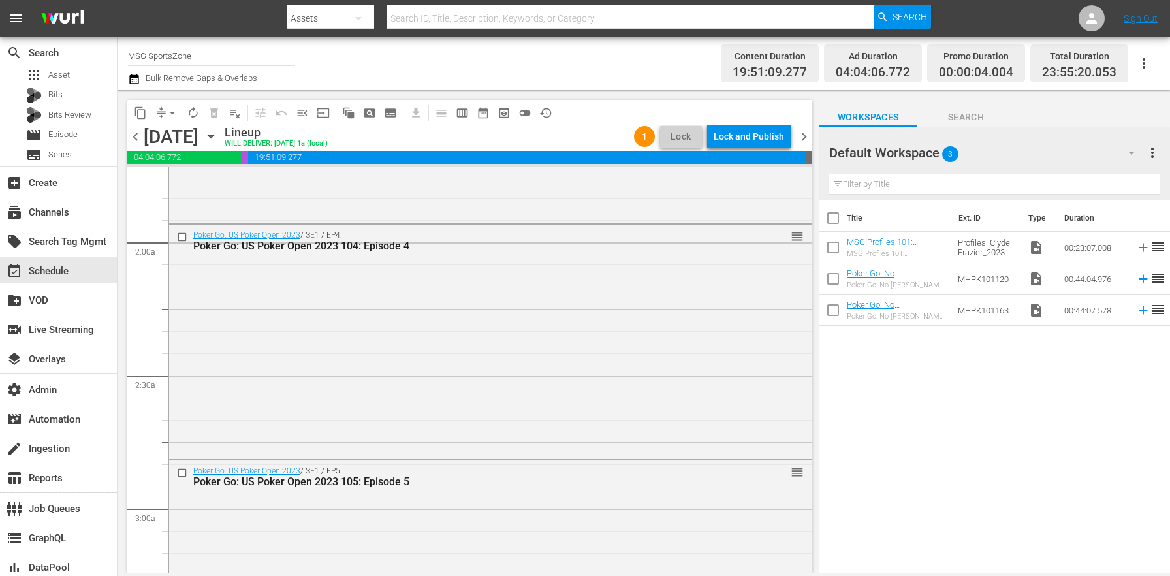
scroll to position [0, 0]
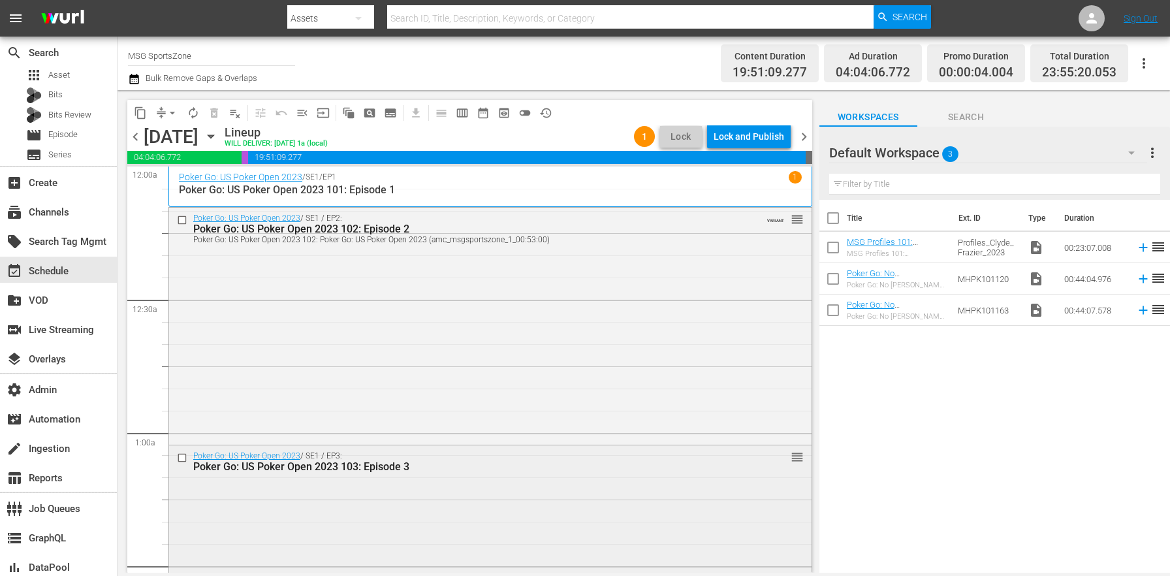
click at [400, 488] on div "Poker Go: US Poker Open 2023 / SE1 / EP3: Poker Go: US Poker Open 2023 103: Epi…" at bounding box center [490, 561] width 642 height 232
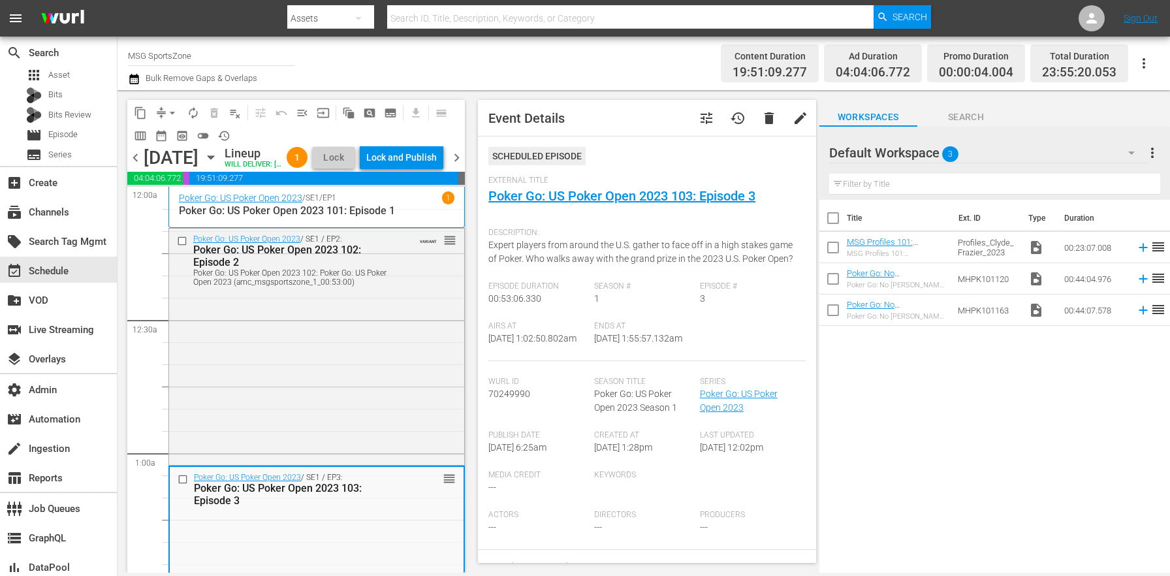
scroll to position [193, 0]
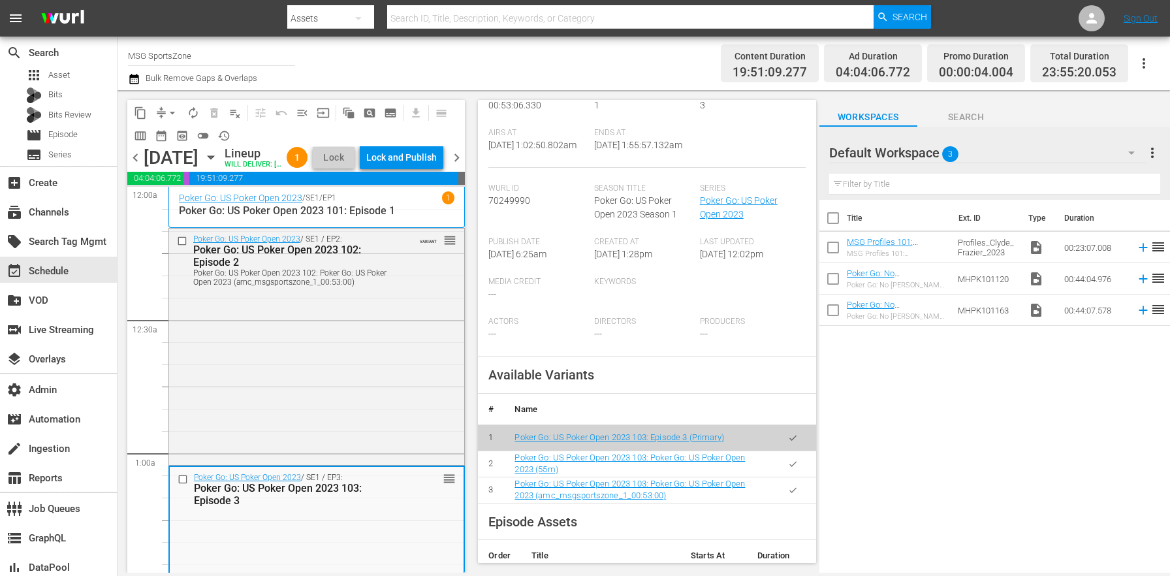
click at [791, 477] on button "button" at bounding box center [792, 463] width 25 height 25
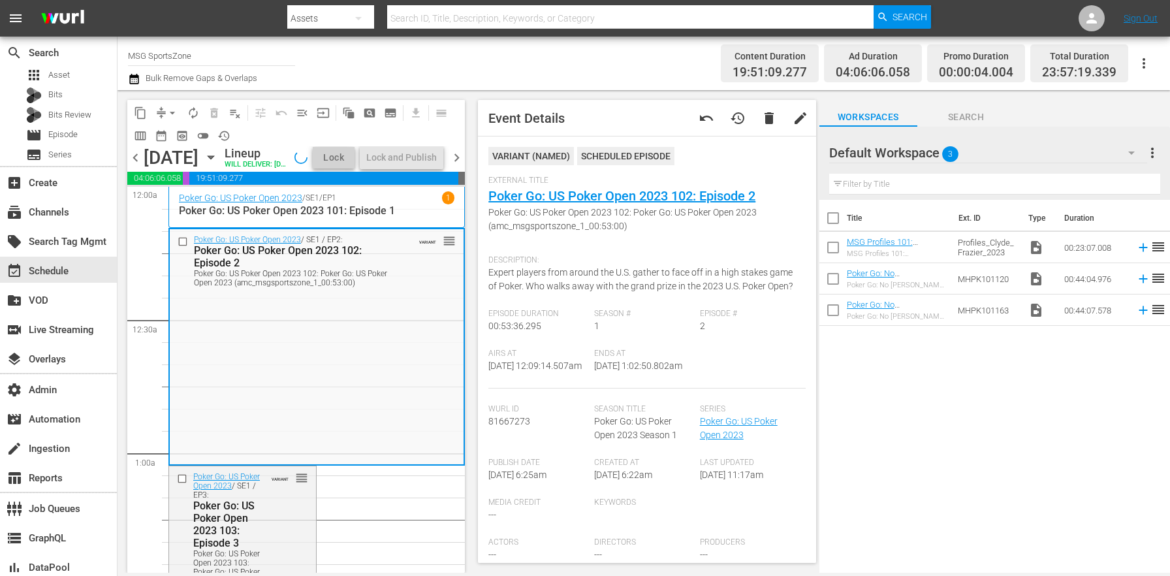
scroll to position [315, 0]
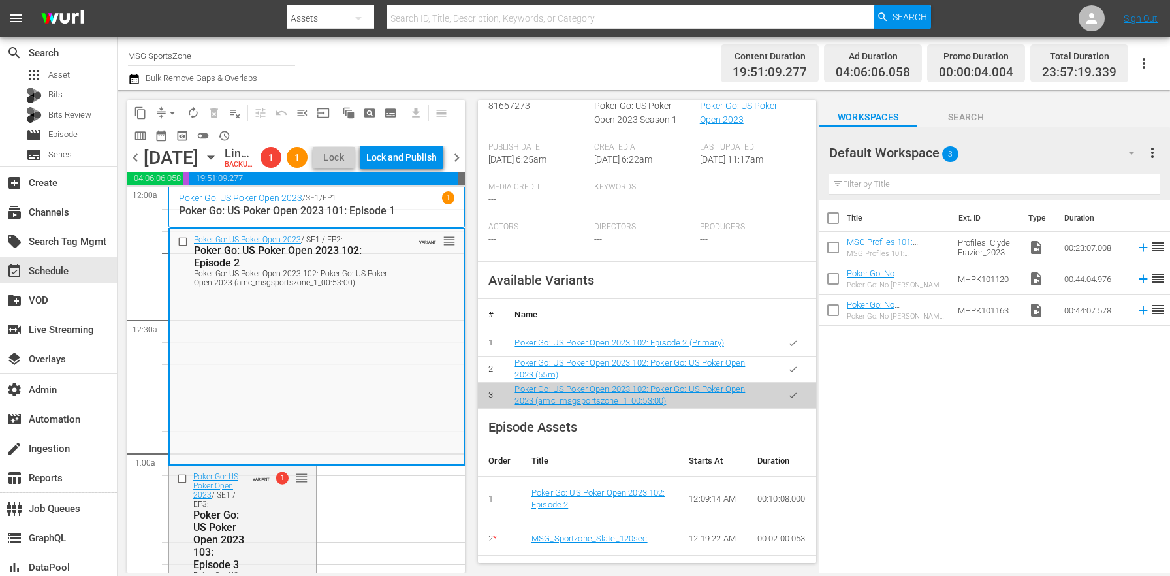
click at [785, 382] on button "button" at bounding box center [792, 368] width 25 height 25
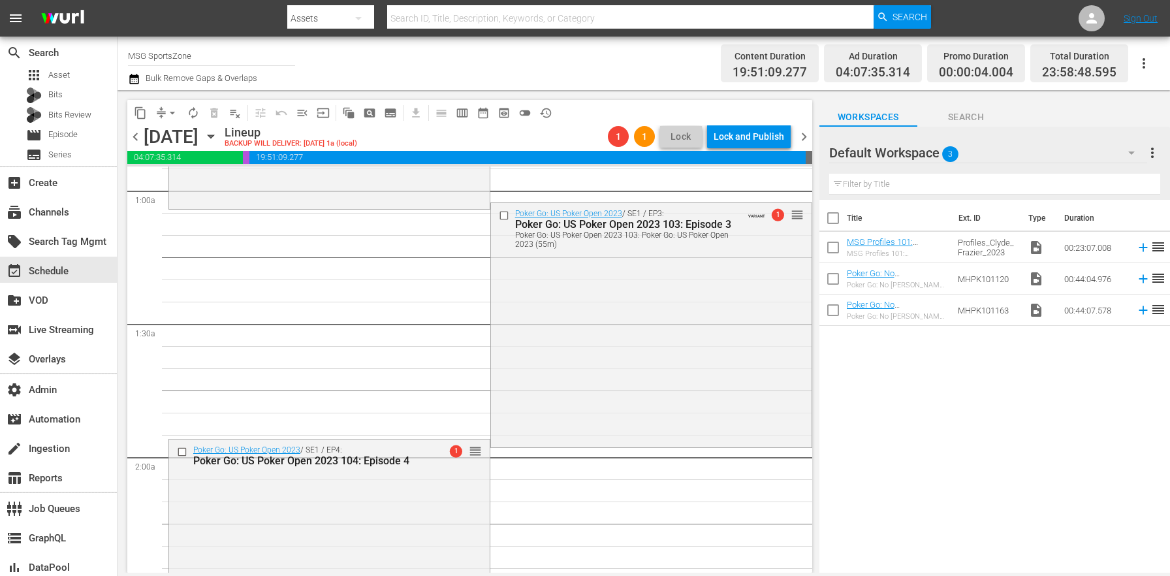
scroll to position [315, 0]
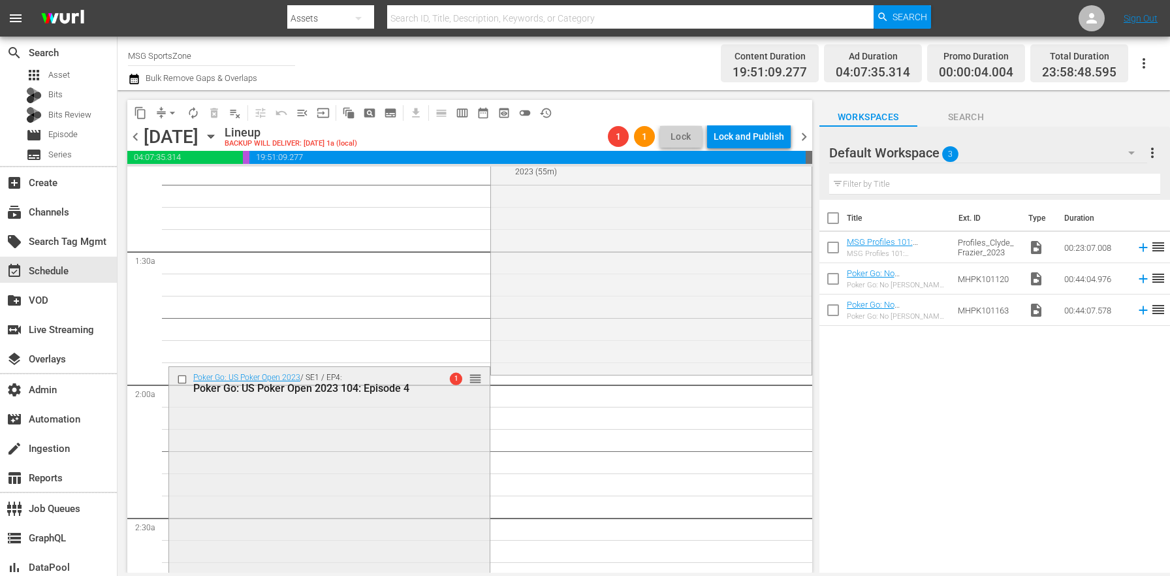
click at [279, 447] on div "Poker Go: US Poker Open 2023 / SE1 / EP4: Poker Go: US Poker Open 2023 104: Epi…" at bounding box center [329, 483] width 321 height 232
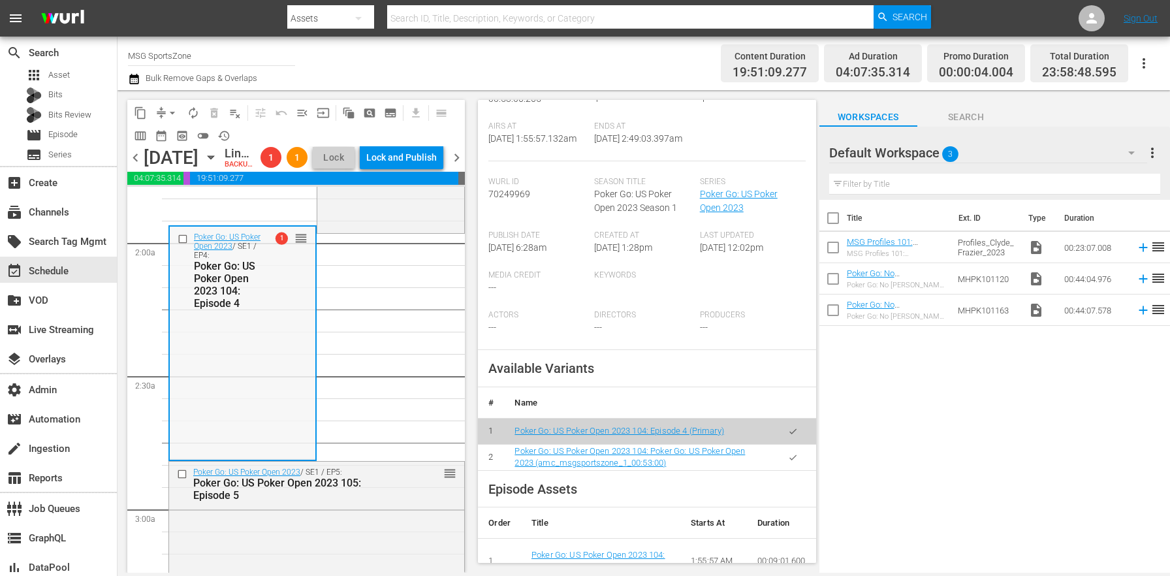
scroll to position [621, 0]
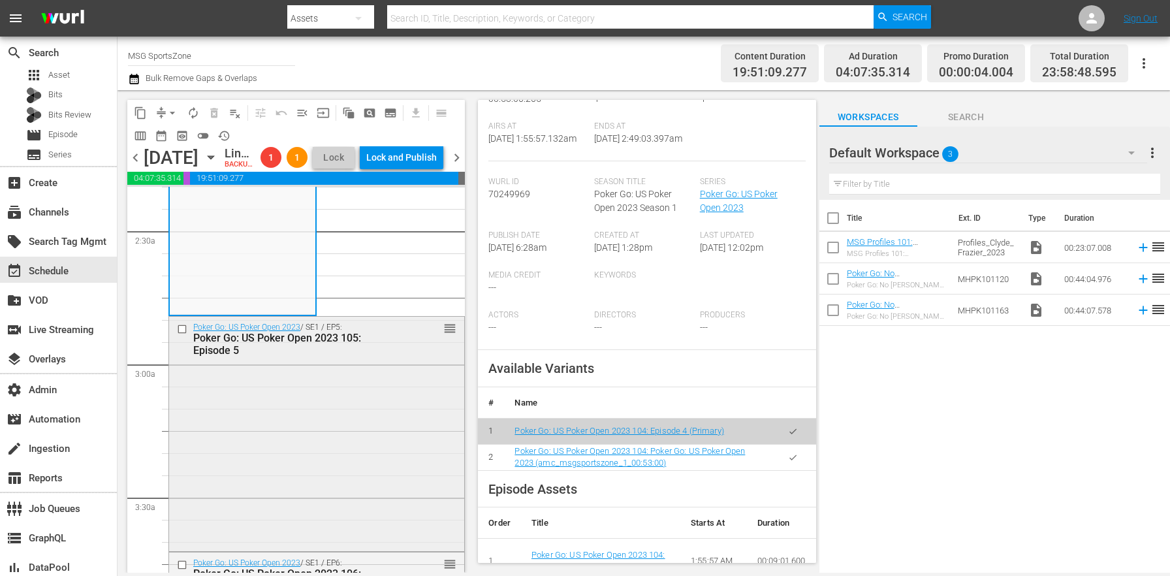
click at [279, 480] on div "Poker Go: US Poker Open 2023 / SE1 / EP5: Poker Go: US Poker Open 2023 105: Epi…" at bounding box center [316, 433] width 295 height 232
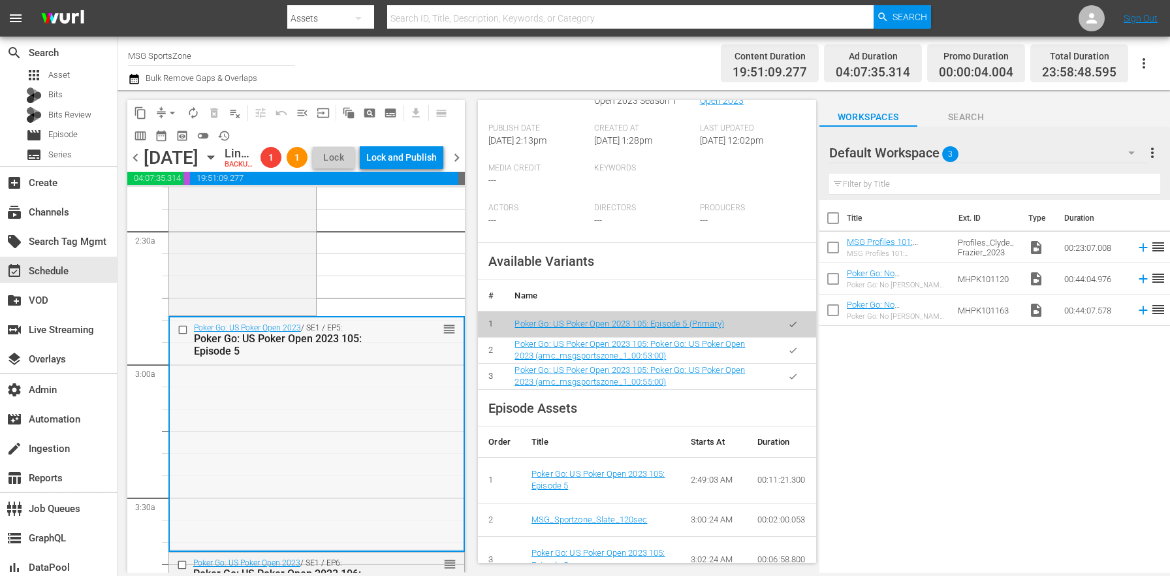
scroll to position [856, 0]
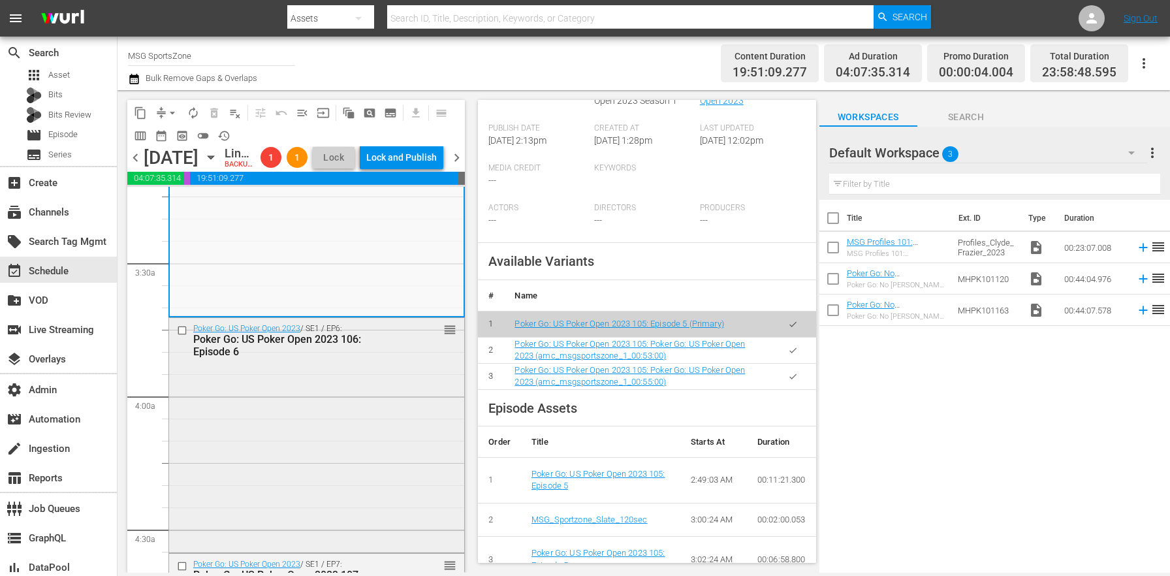
click at [325, 435] on div "Poker Go: US Poker Open 2023 / SE1 / EP6: Poker Go: US Poker Open 2023 106: Epi…" at bounding box center [316, 434] width 295 height 232
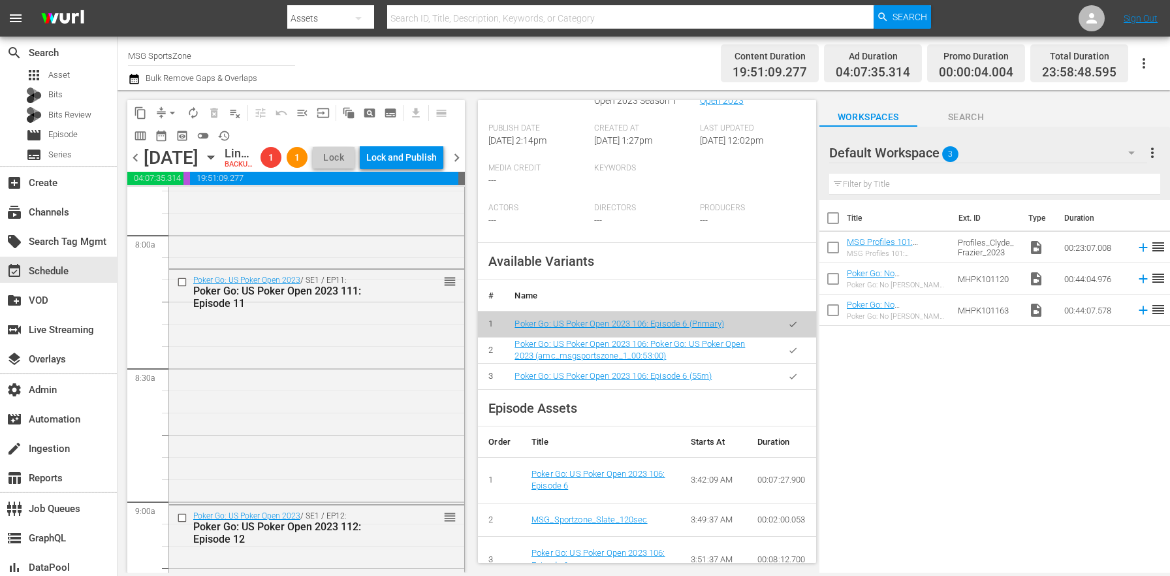
scroll to position [2155, 0]
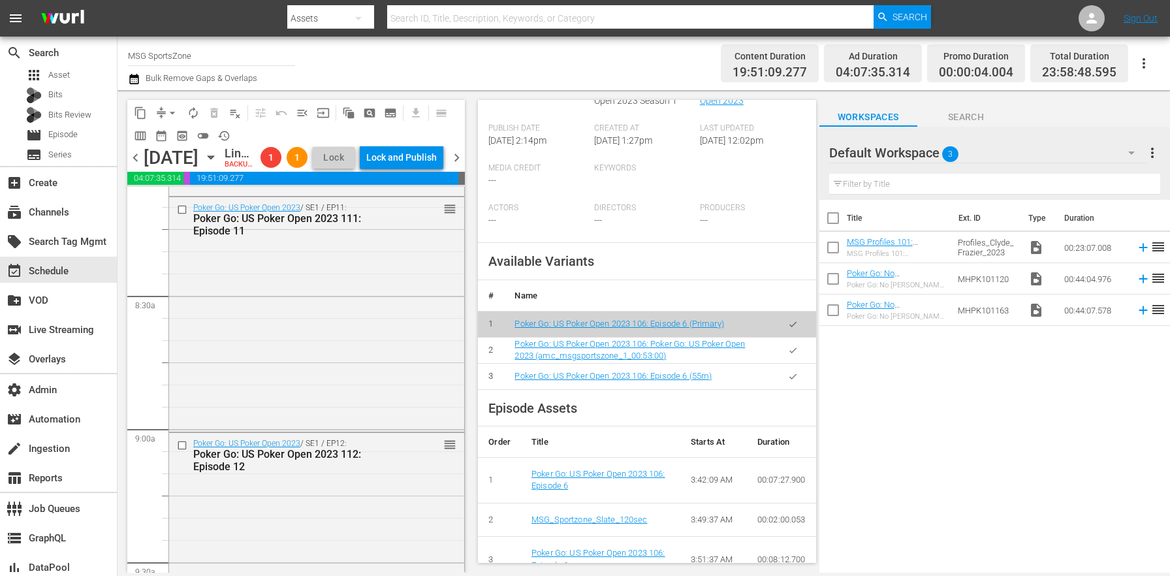
click at [298, 418] on div "Poker Go: US Poker Open 2023 / SE1 / EP11: Poker Go: US Poker Open 2023 111: Ep…" at bounding box center [316, 313] width 295 height 232
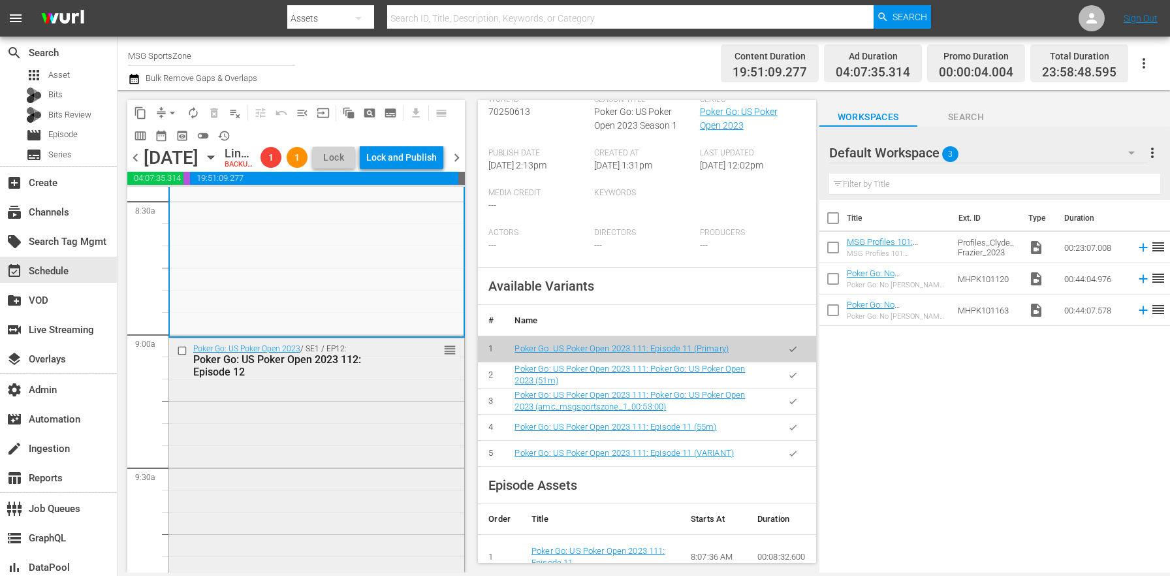
scroll to position [2312, 0]
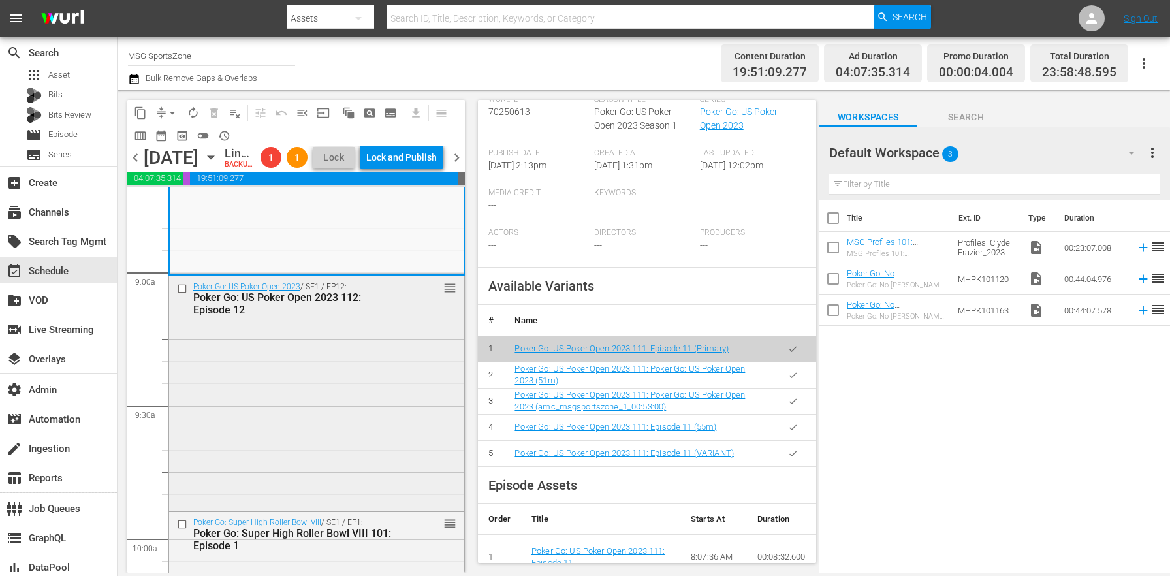
click at [354, 492] on div "Poker Go: US Poker Open 2023 / SE1 / EP12: Poker Go: US Poker Open 2023 112: Ep…" at bounding box center [316, 392] width 295 height 232
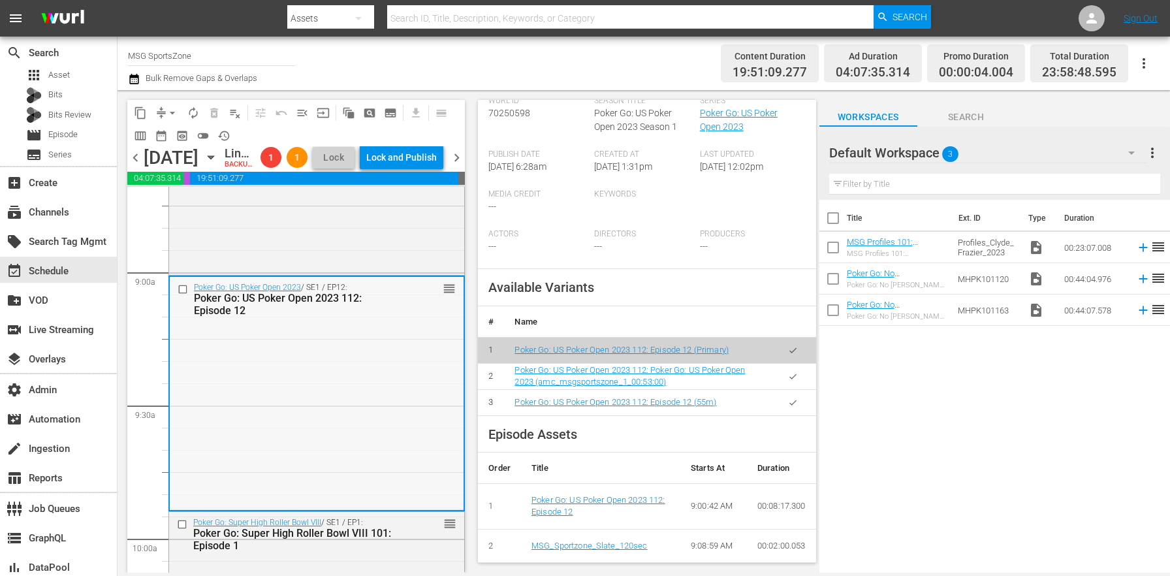
scroll to position [2546, 0]
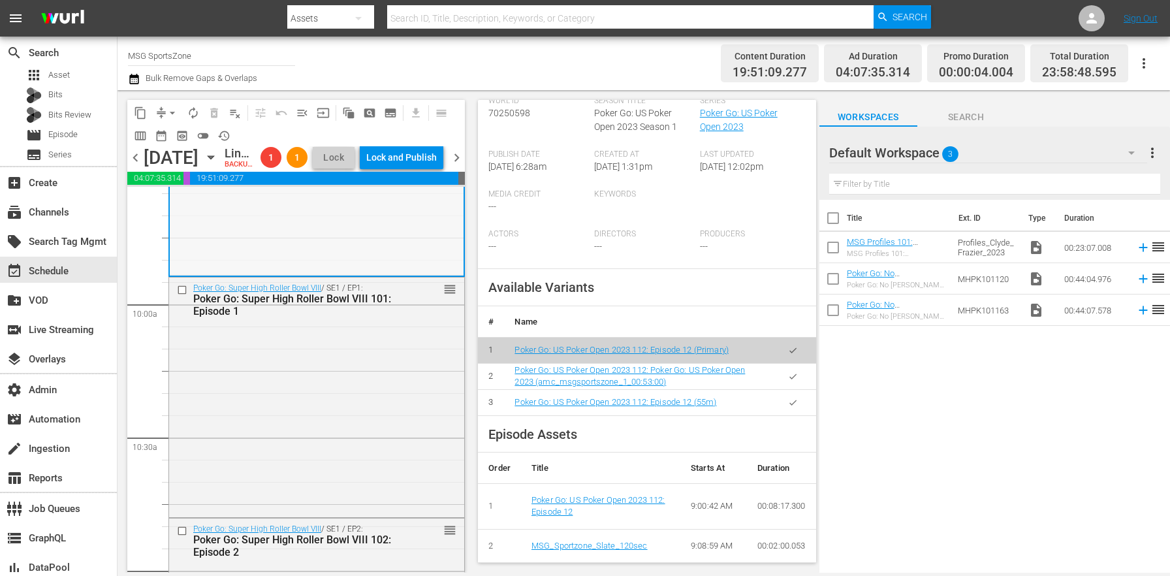
click at [306, 435] on div "Poker Go: Super High Roller Bowl VIII / SE1 / EP1: Poker Go: Super High Roller …" at bounding box center [316, 395] width 295 height 236
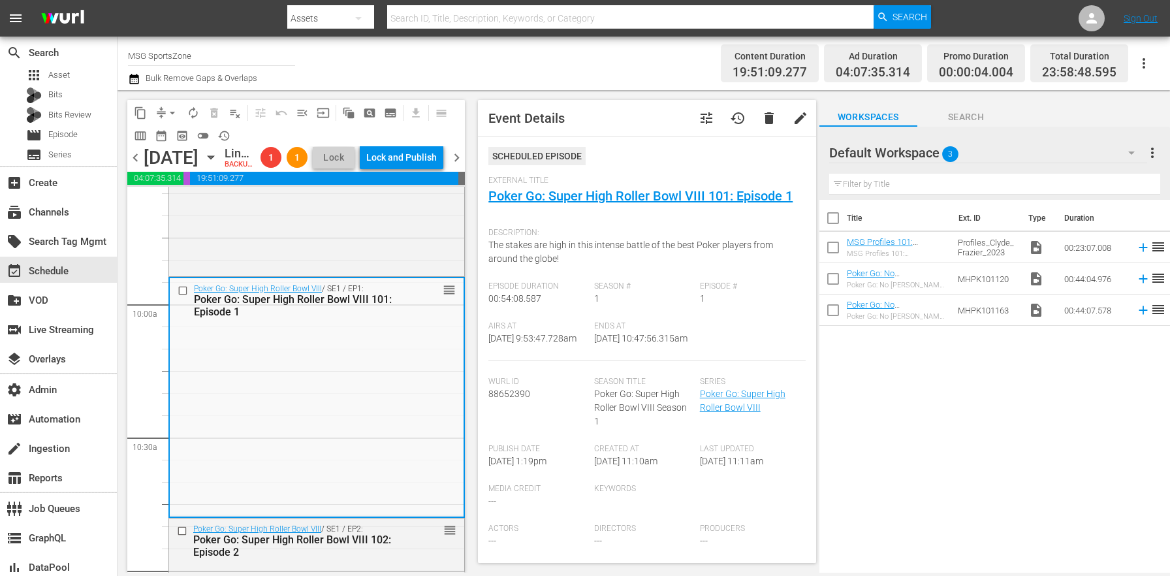
scroll to position [307, 0]
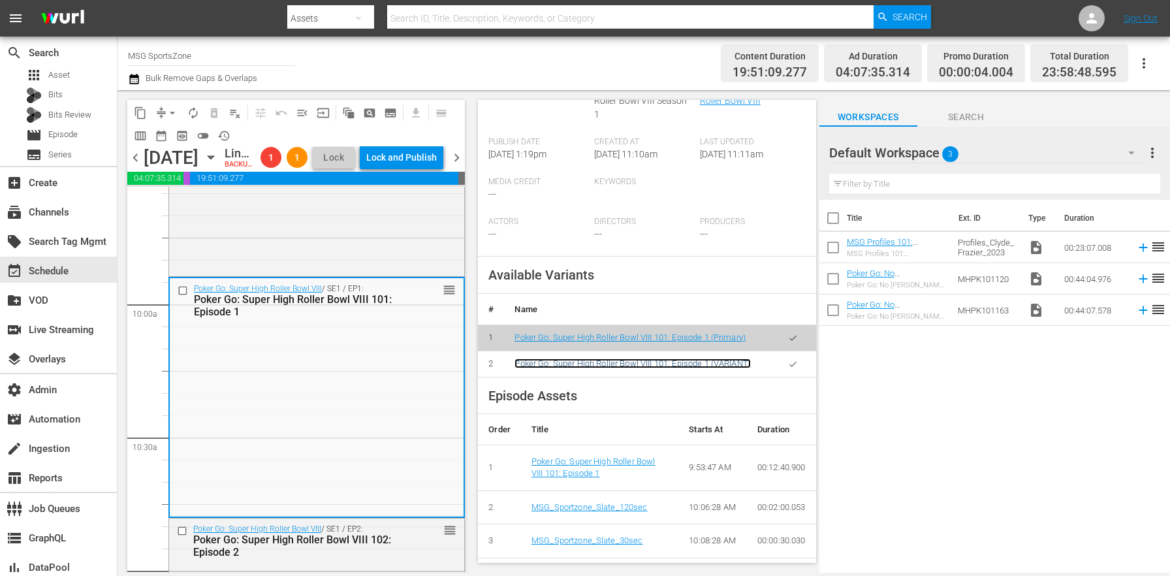
click at [670, 368] on link "Poker Go: Super High Roller Bowl VIII 101: Episode 1 (VARIANT)" at bounding box center [632, 363] width 236 height 10
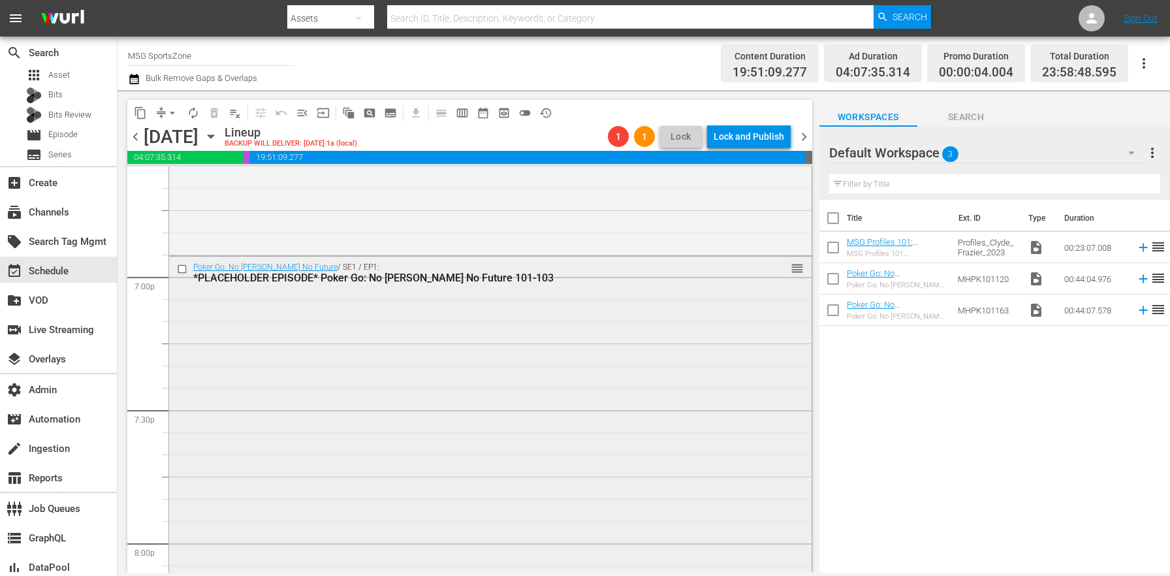
scroll to position [4878, 0]
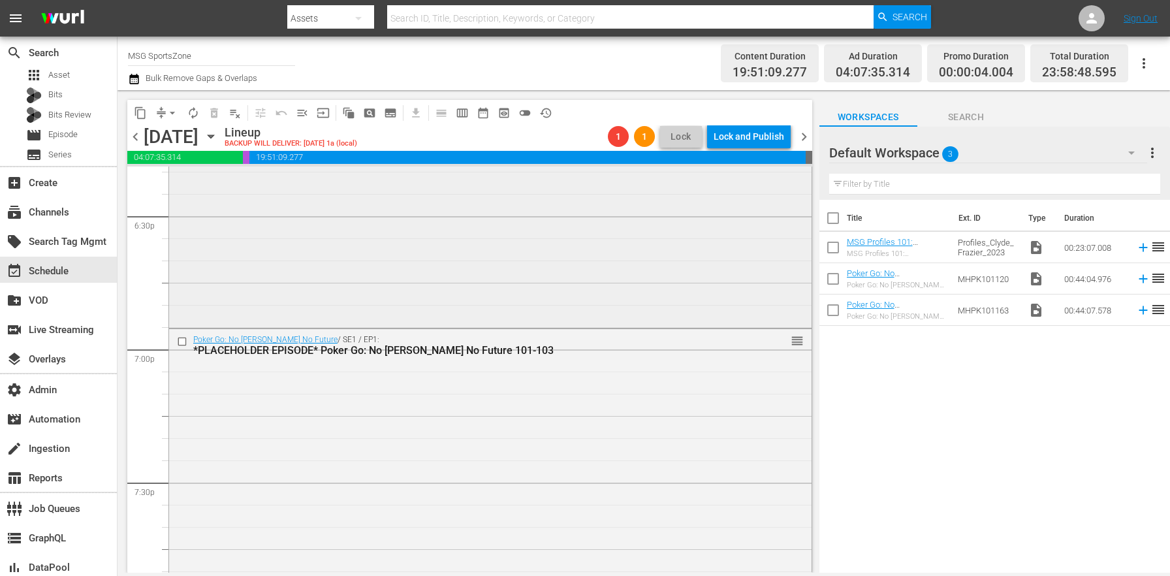
click at [268, 250] on div "Poker Go: Super High Roller Bowl VIII / SE1 / EP4: Poker Go: Super High Roller …" at bounding box center [490, 206] width 642 height 236
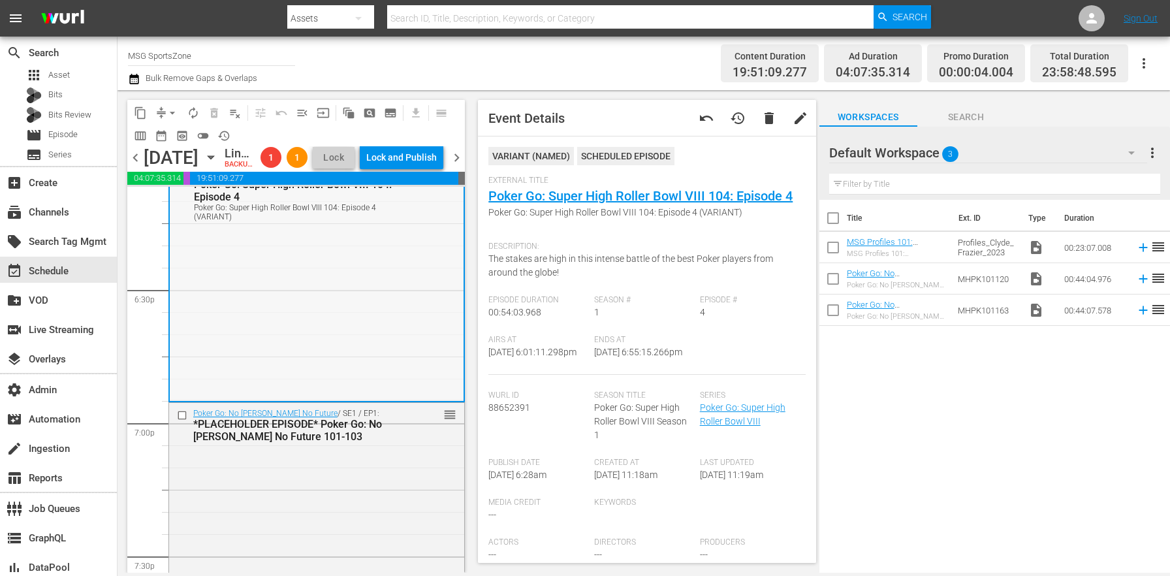
scroll to position [4736, 0]
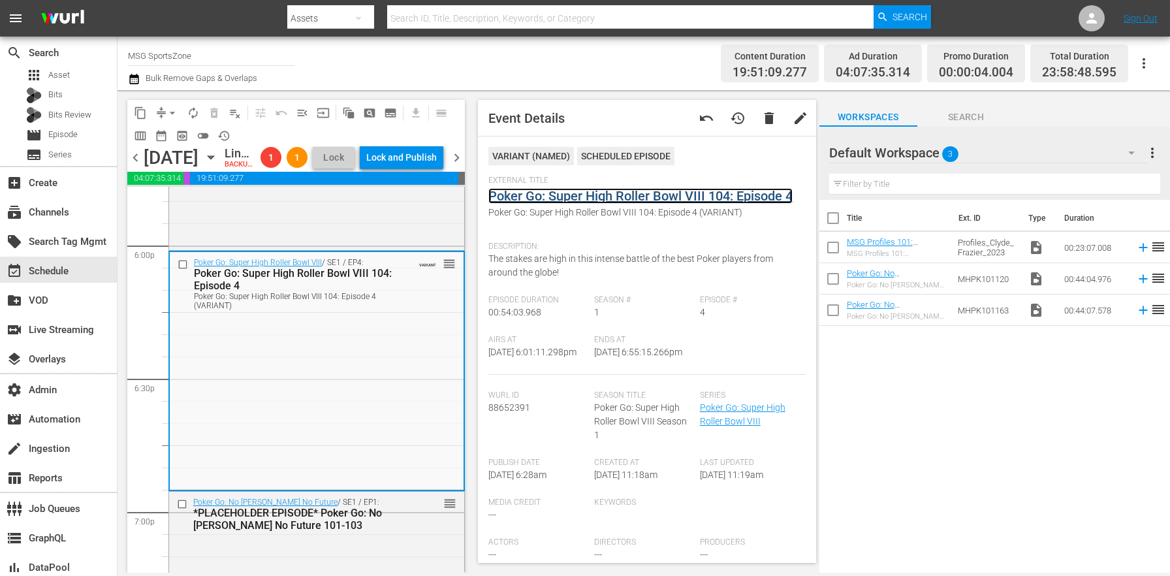
click at [554, 196] on link "Poker Go: Super High Roller Bowl VIII 104: Episode 4" at bounding box center [640, 196] width 304 height 16
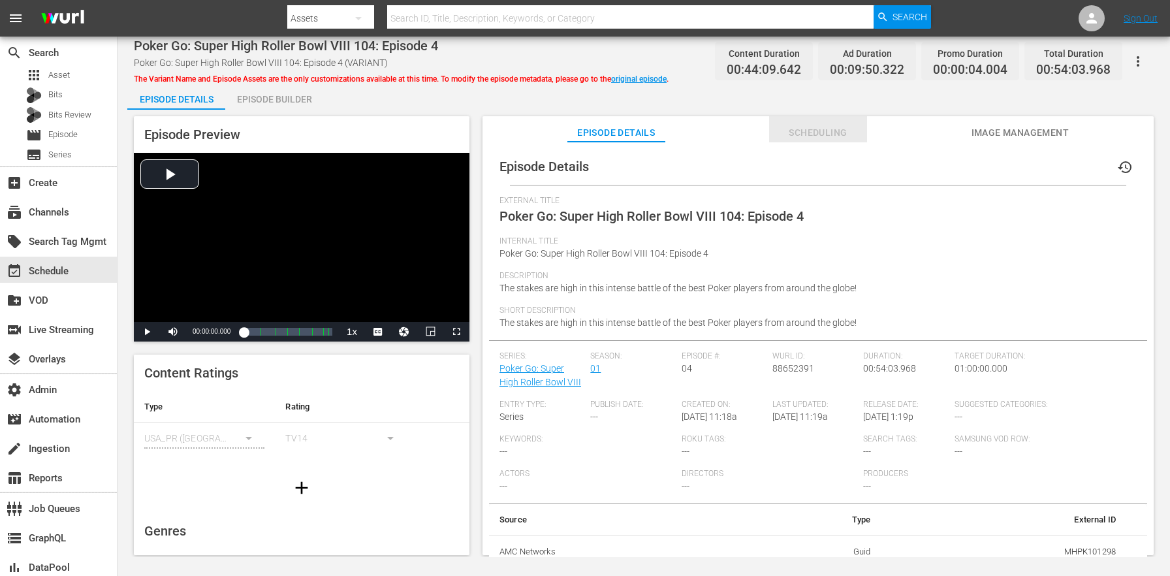
click at [820, 132] on span "Scheduling" at bounding box center [818, 133] width 98 height 16
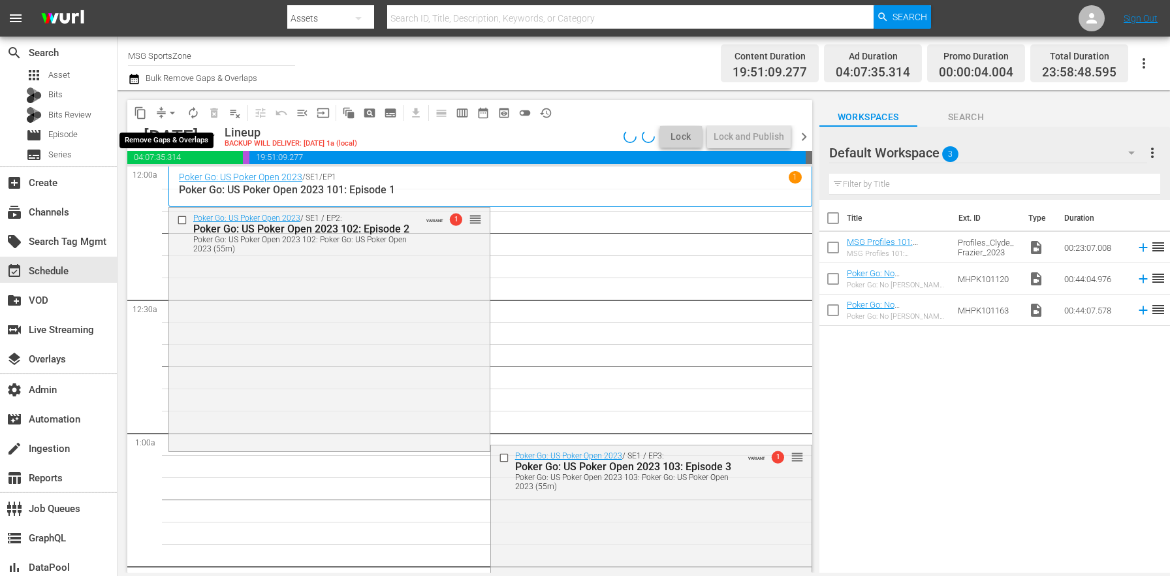
click at [164, 113] on button "arrow_drop_down" at bounding box center [172, 112] width 21 height 21
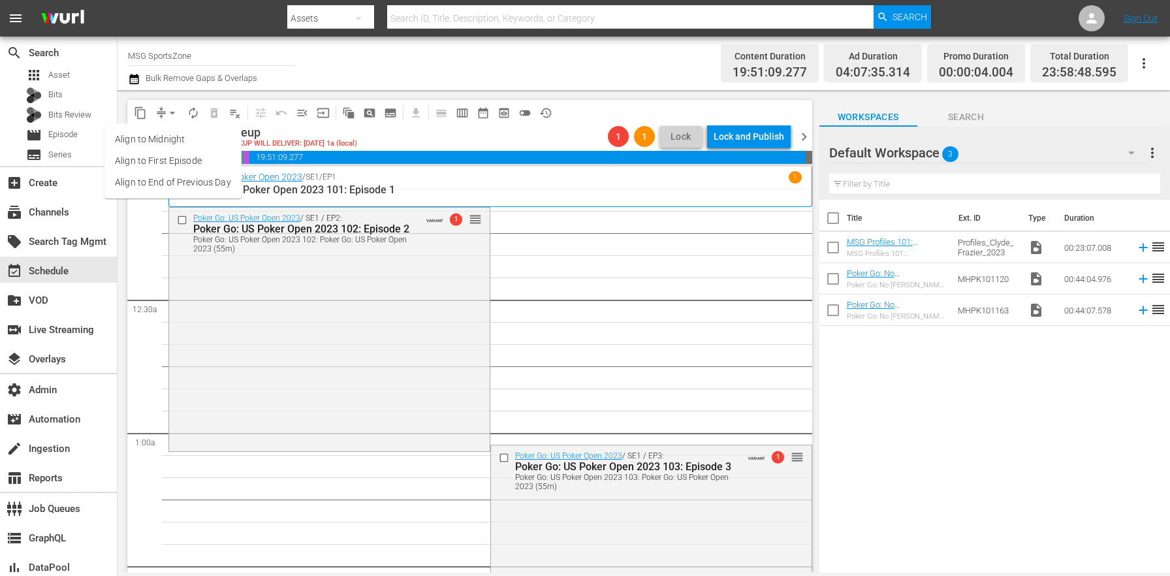
click at [185, 180] on li "Align to End of Previous Day" at bounding box center [172, 183] width 137 height 22
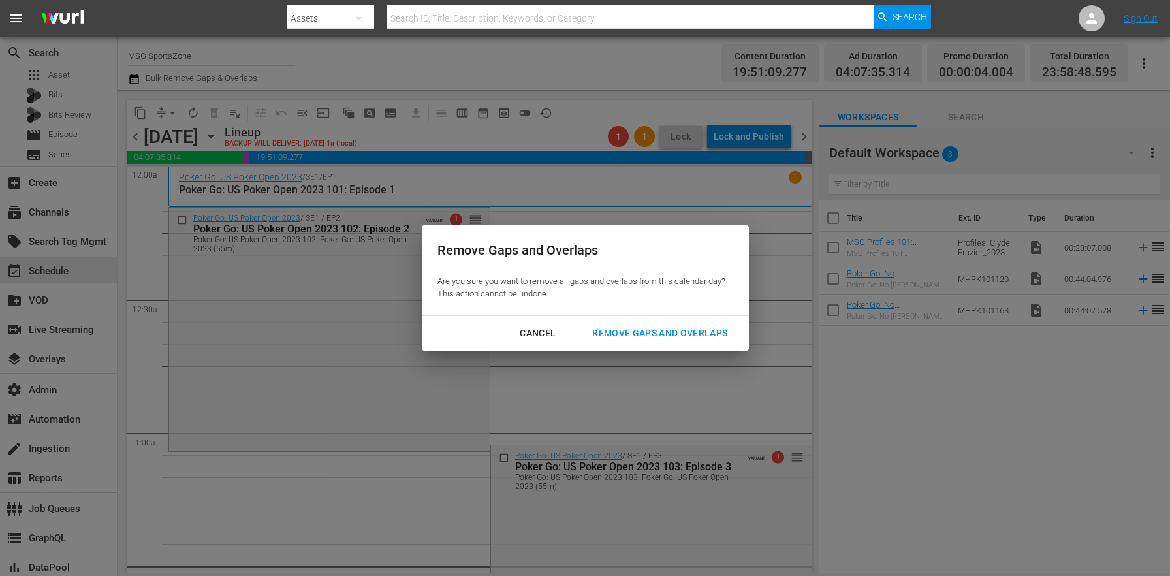
click at [641, 332] on div "Remove Gaps and Overlaps" at bounding box center [660, 333] width 156 height 16
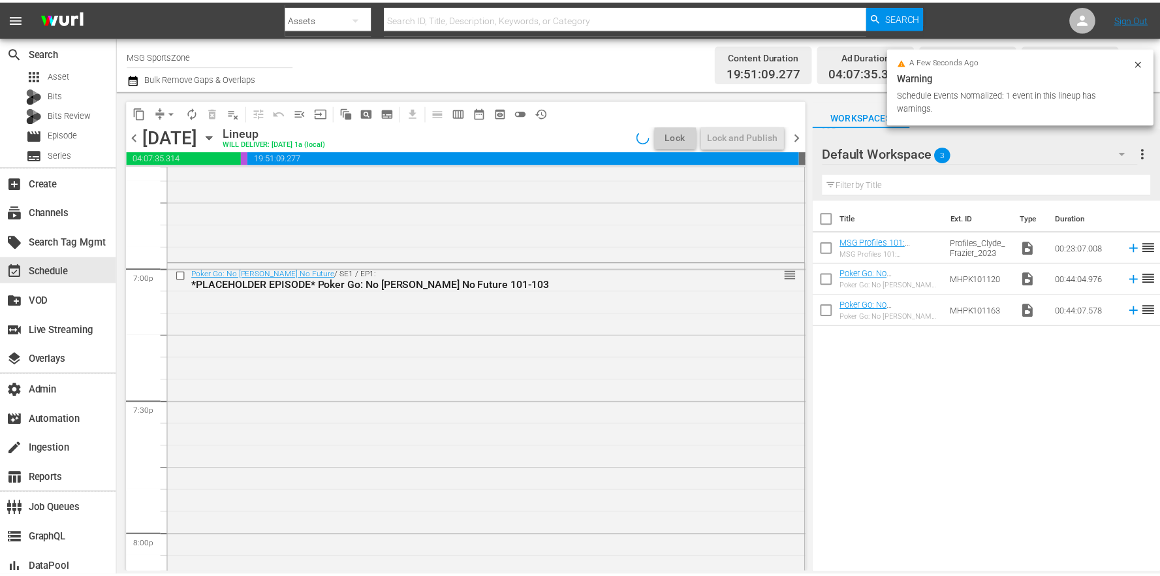
scroll to position [4987, 0]
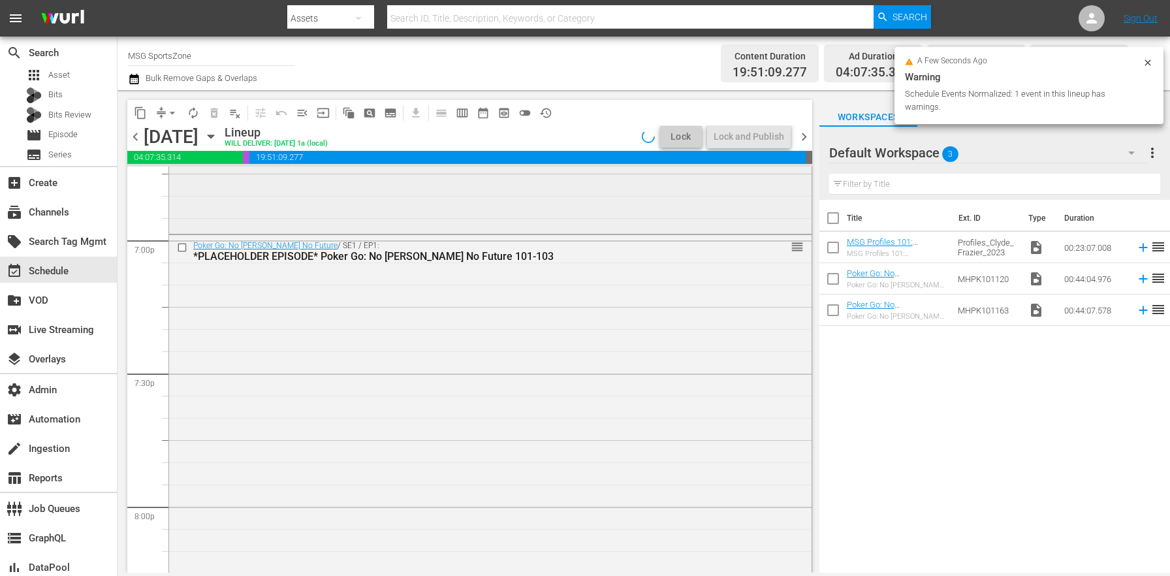
click at [243, 203] on div "Poker Go: Super High Roller Bowl VIII / SE1 / EP4: Poker Go: Super High Roller …" at bounding box center [490, 113] width 642 height 236
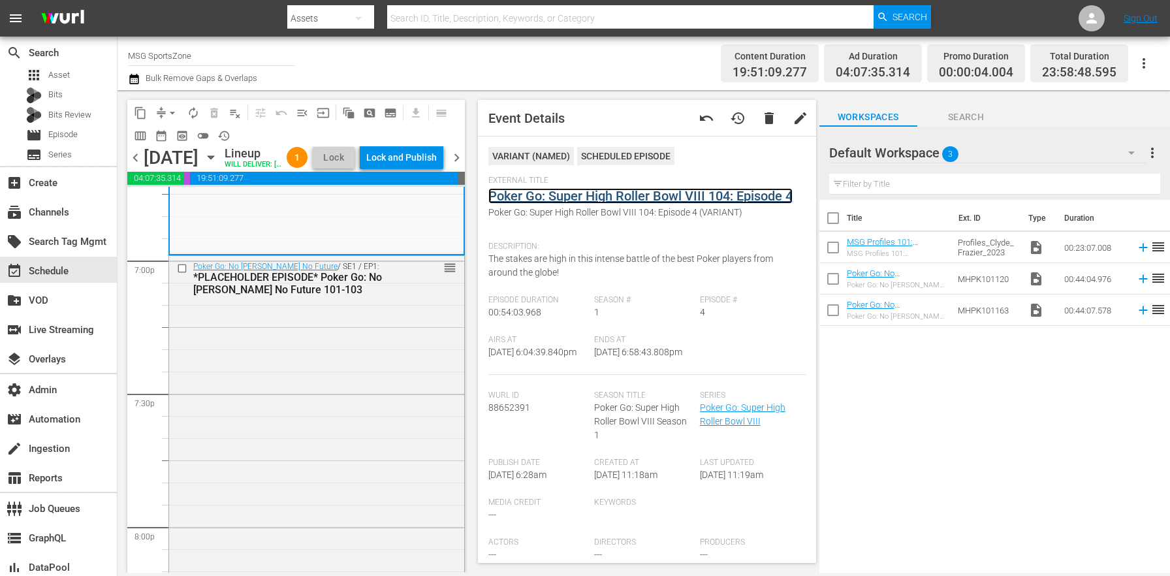
click at [592, 201] on link "Poker Go: Super High Roller Bowl VIII 104: Episode 4" at bounding box center [640, 196] width 304 height 16
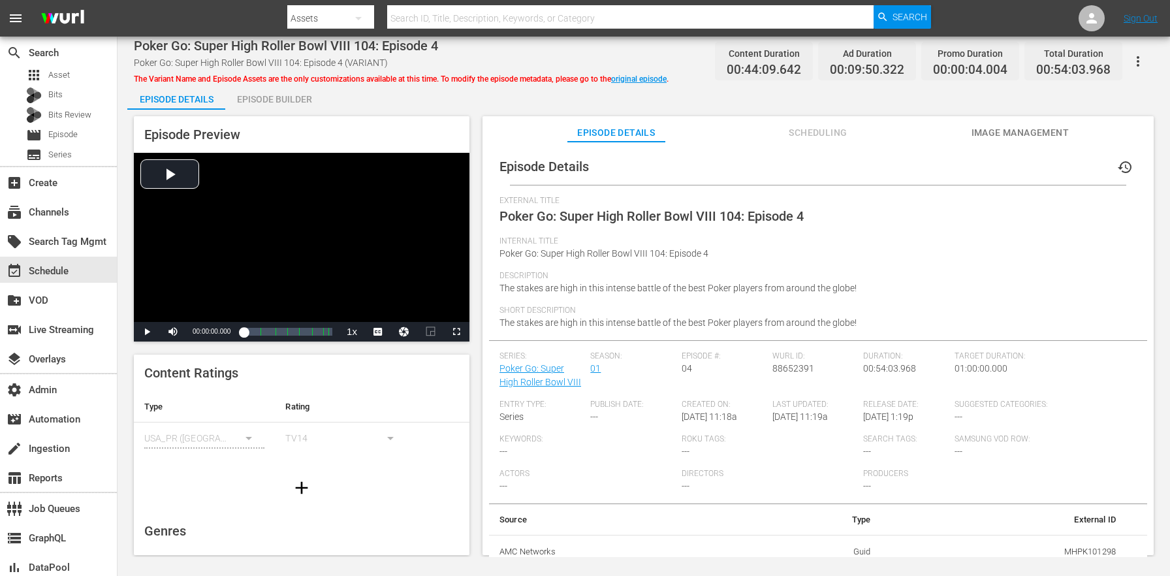
click at [268, 105] on div "Episode Builder" at bounding box center [274, 99] width 98 height 31
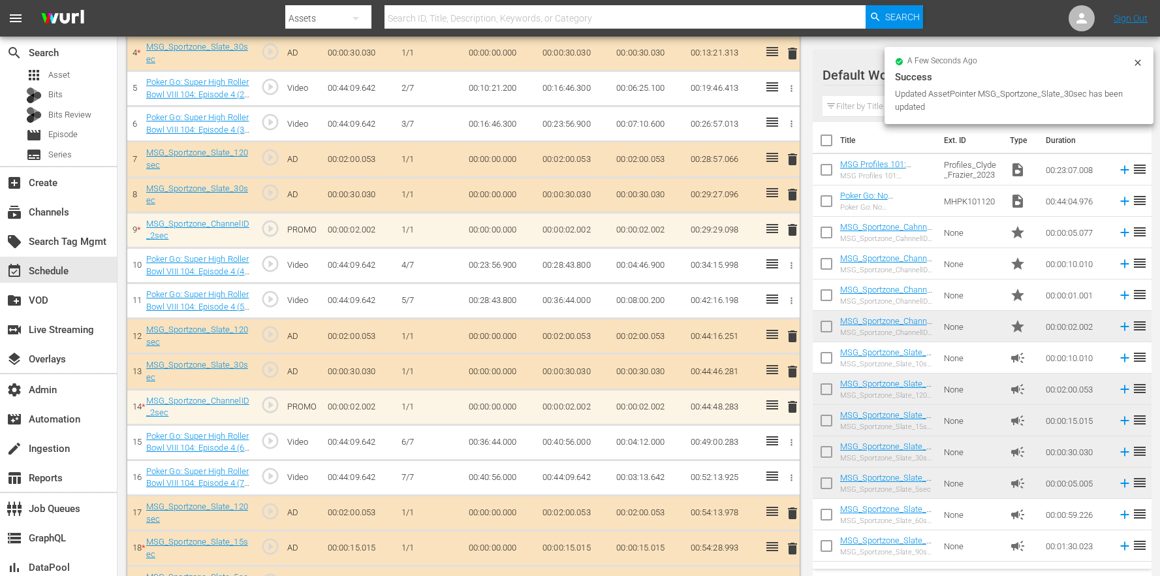
scroll to position [558, 0]
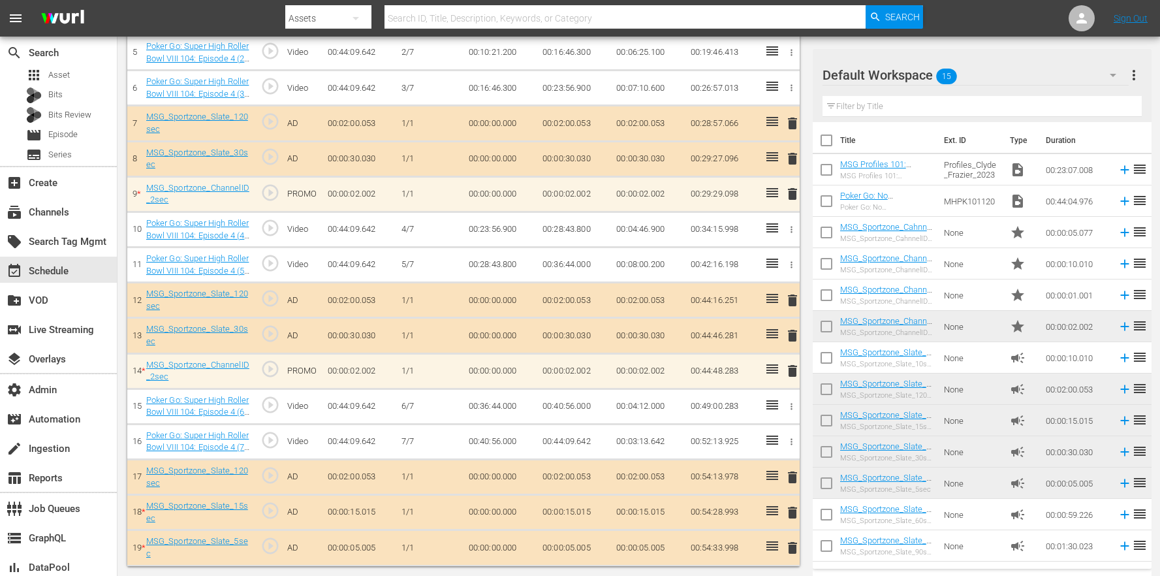
click at [796, 549] on span "delete" at bounding box center [793, 548] width 16 height 16
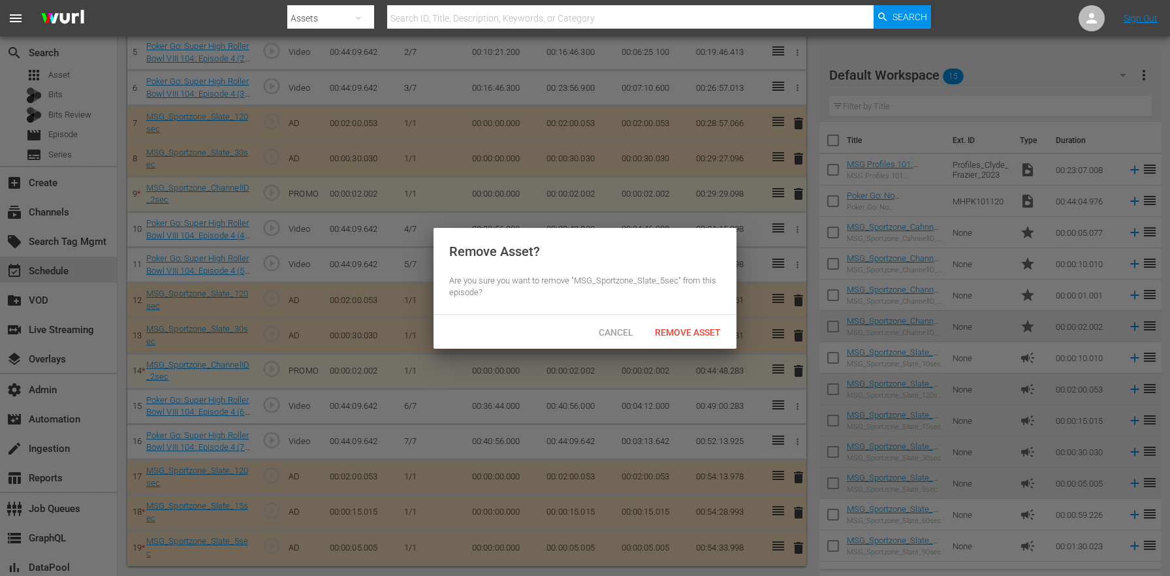
click at [695, 346] on div "Cancel Remove Asset" at bounding box center [584, 332] width 303 height 34
click at [687, 335] on span "Remove Asset" at bounding box center [687, 332] width 87 height 10
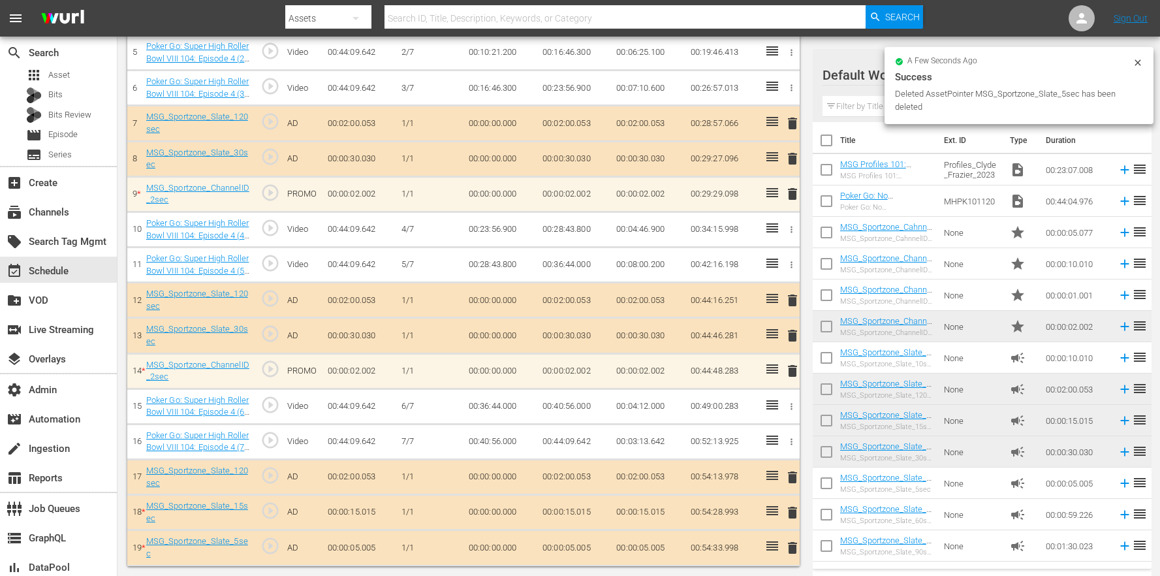
scroll to position [522, 0]
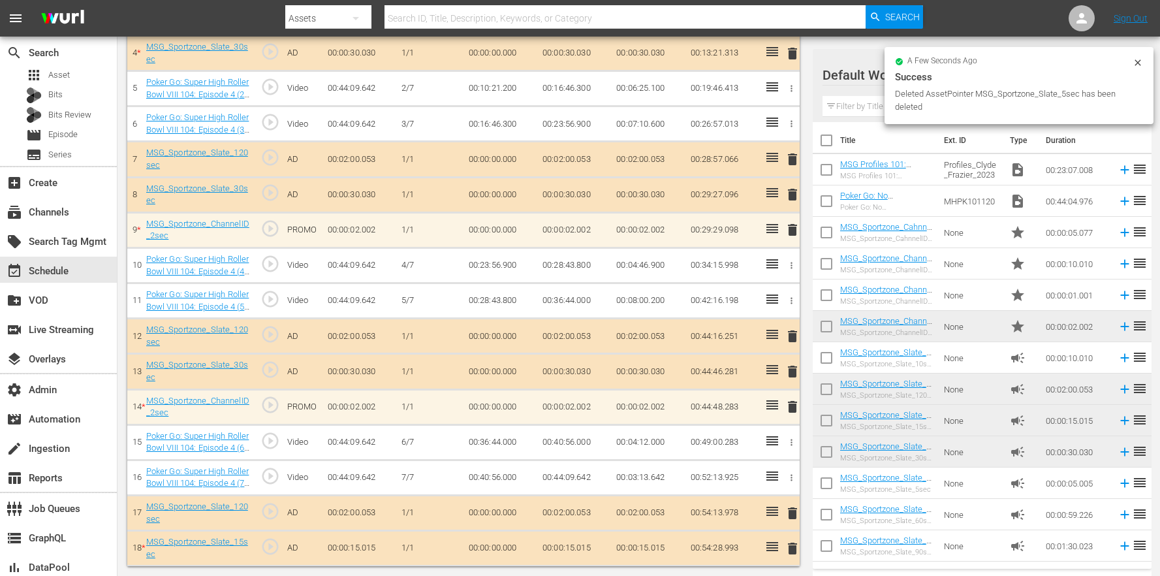
click at [798, 545] on span "delete" at bounding box center [793, 549] width 16 height 16
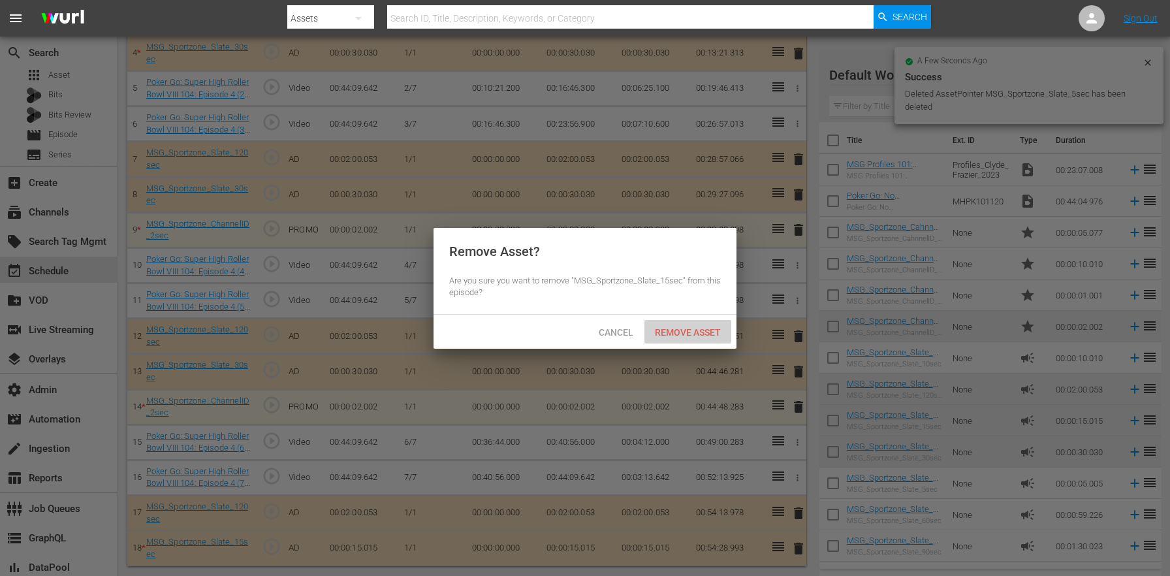
click at [693, 332] on span "Remove Asset" at bounding box center [687, 332] width 87 height 10
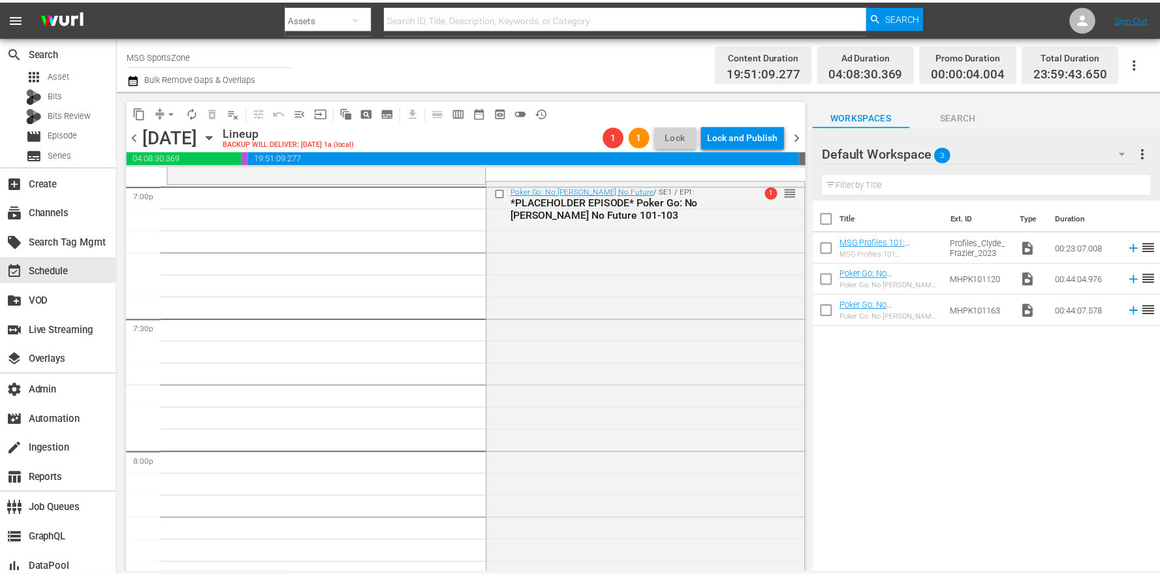
scroll to position [4836, 0]
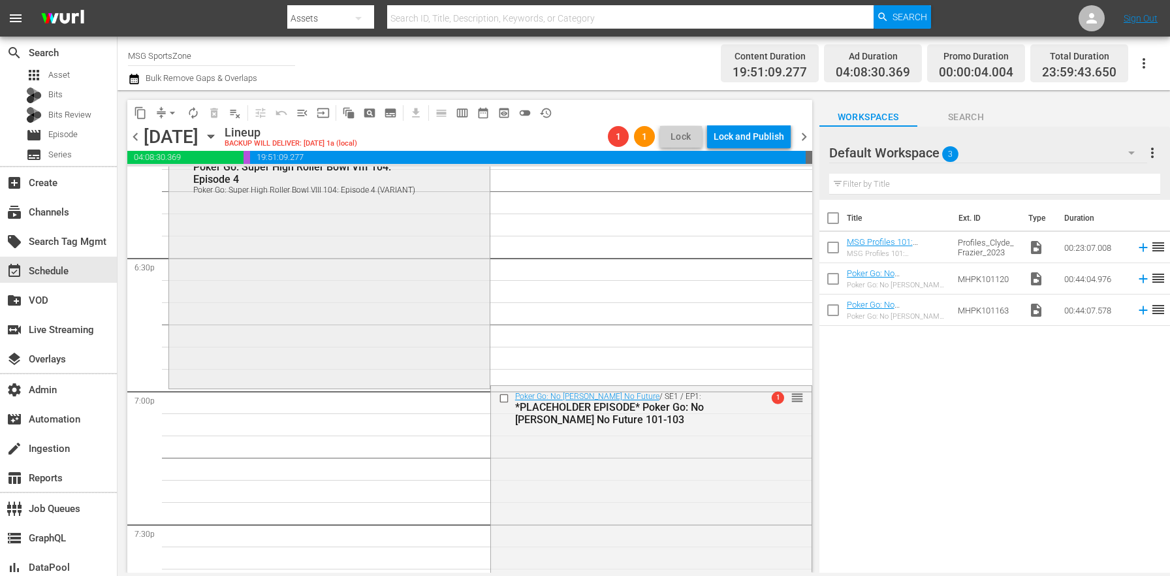
click at [340, 341] on div "Poker Go: Super High Roller Bowl VIII / SE1 / EP4: Poker Go: Super High Roller …" at bounding box center [329, 266] width 321 height 240
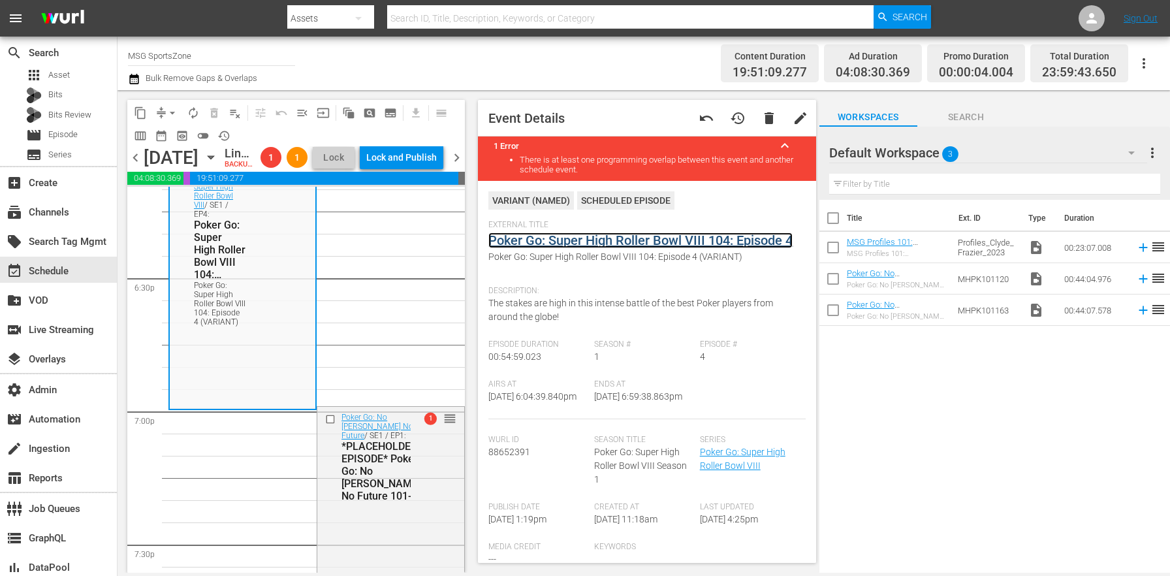
click at [555, 241] on link "Poker Go: Super High Roller Bowl VIII 104: Episode 4" at bounding box center [640, 240] width 304 height 16
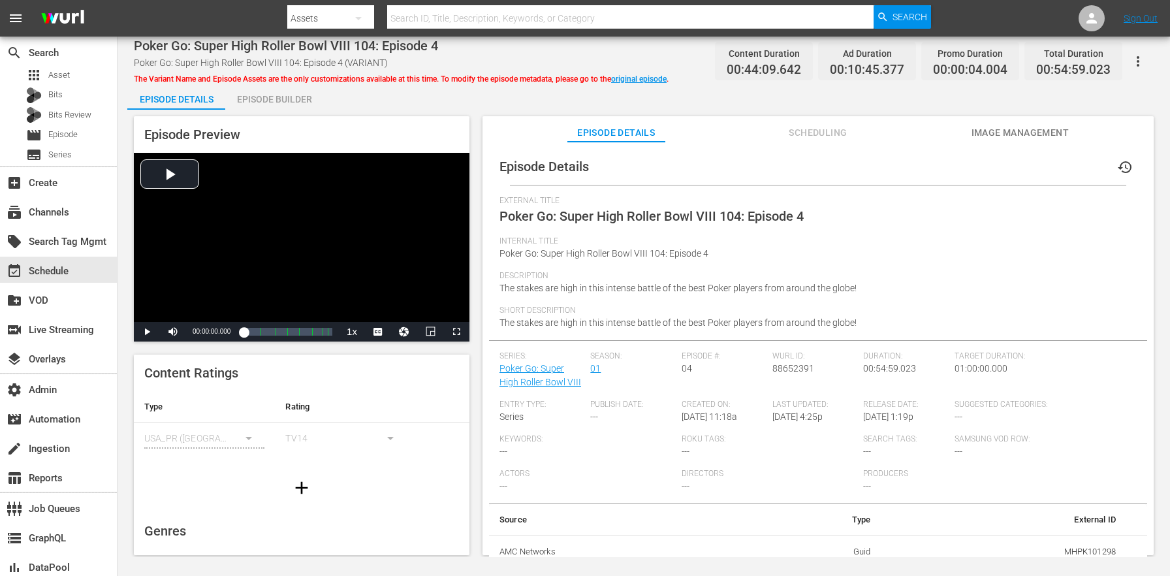
click at [281, 95] on div "Episode Builder" at bounding box center [274, 99] width 98 height 31
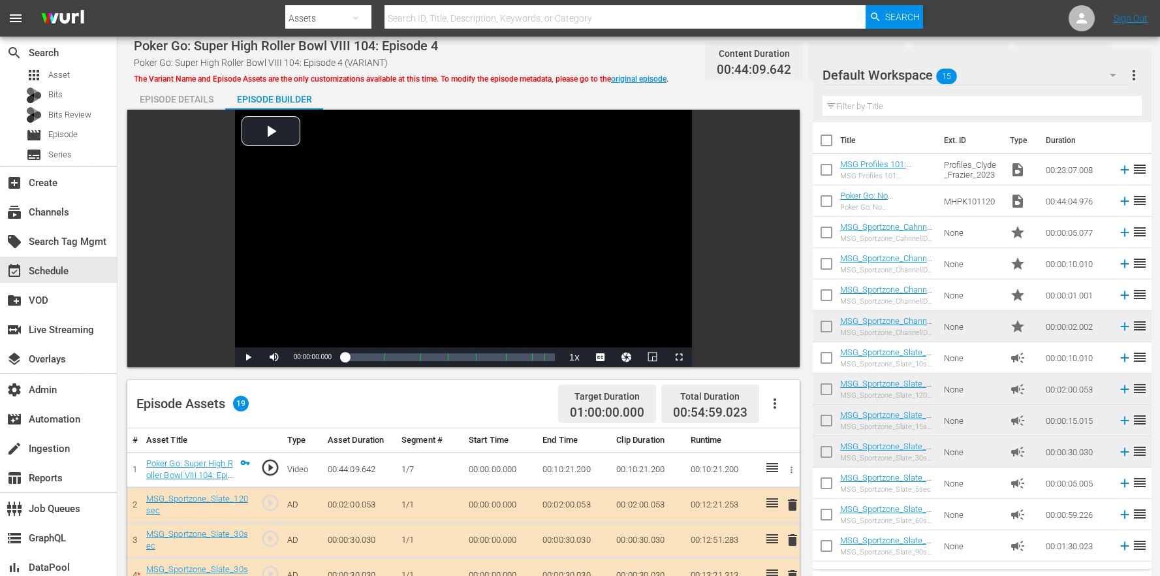
scroll to position [558, 0]
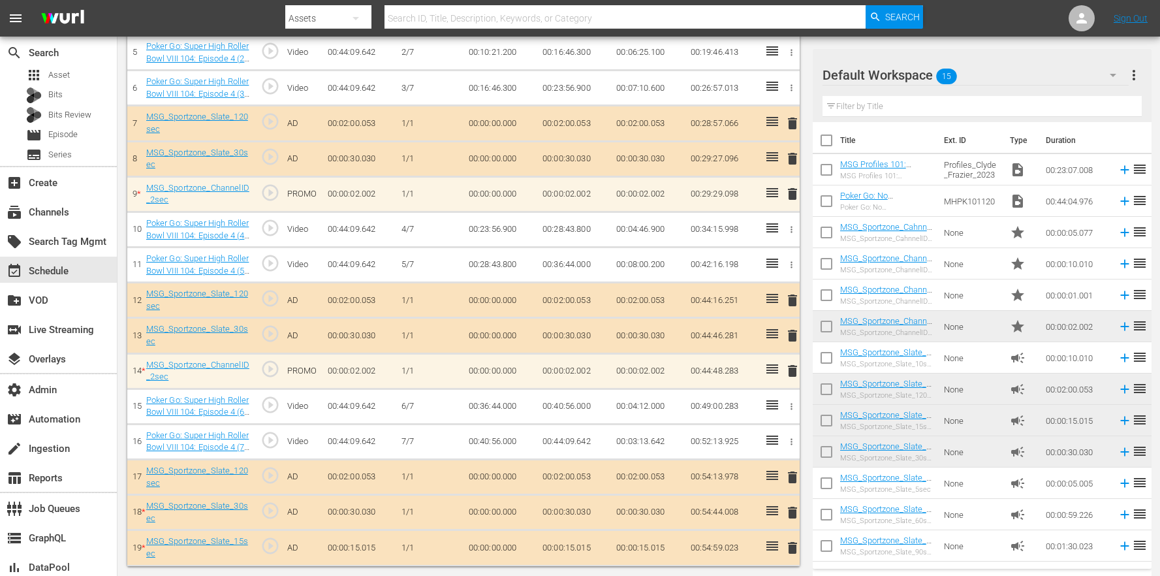
click at [790, 371] on span "delete" at bounding box center [793, 371] width 16 height 16
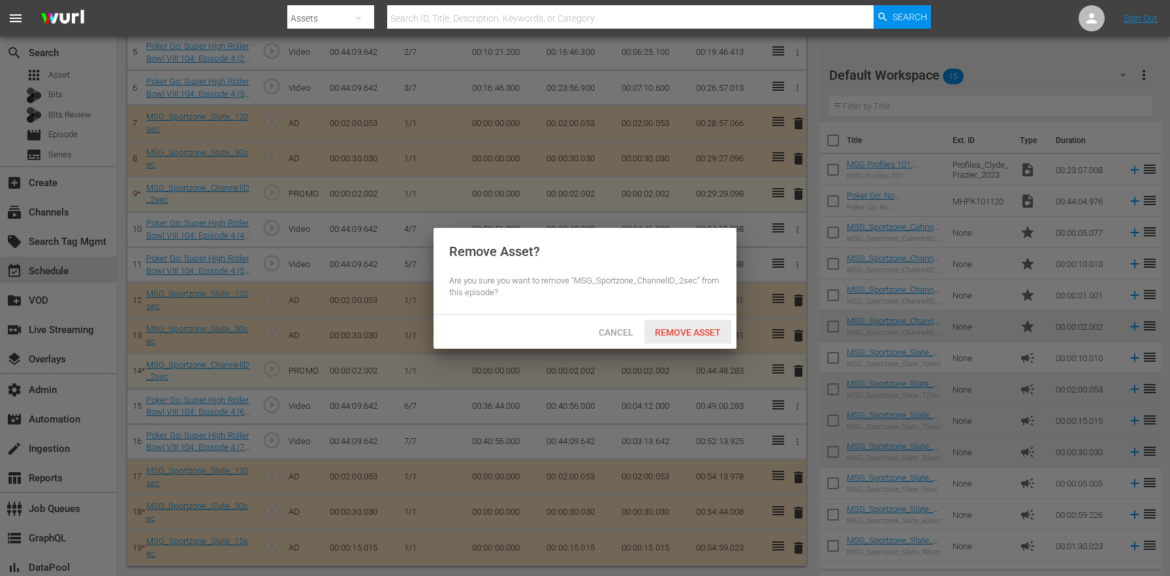
click at [698, 327] on span "Remove Asset" at bounding box center [687, 332] width 87 height 10
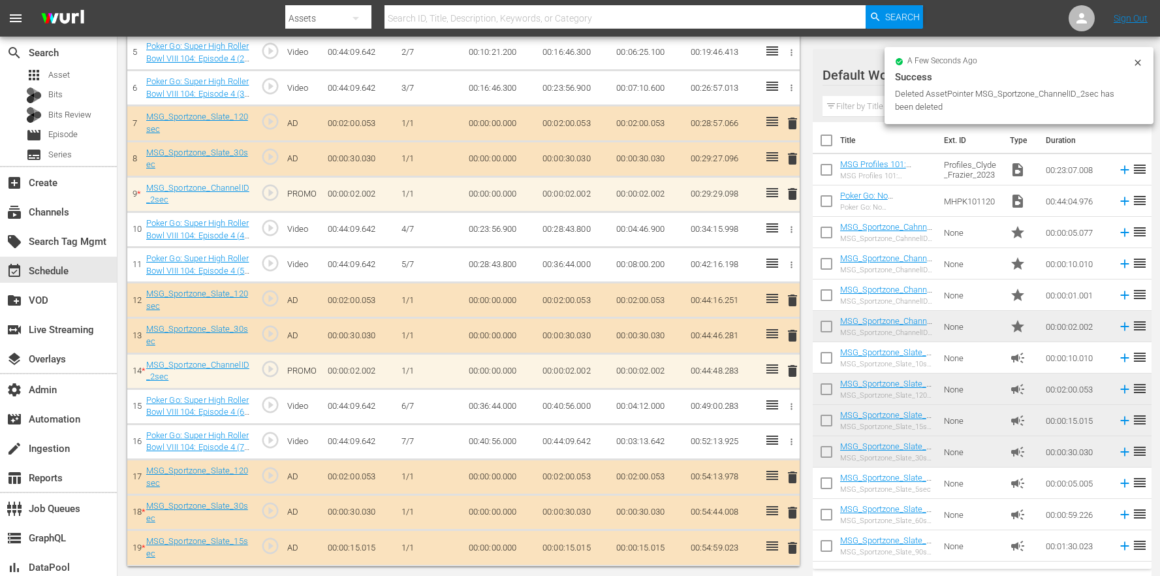
scroll to position [522, 0]
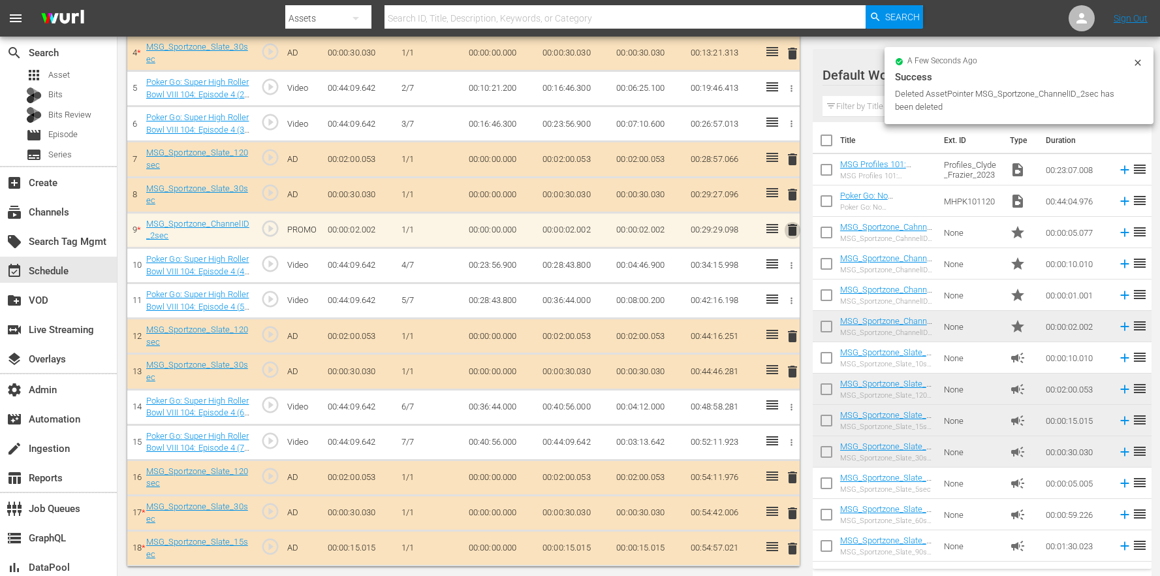
click at [795, 232] on span "delete" at bounding box center [793, 230] width 16 height 16
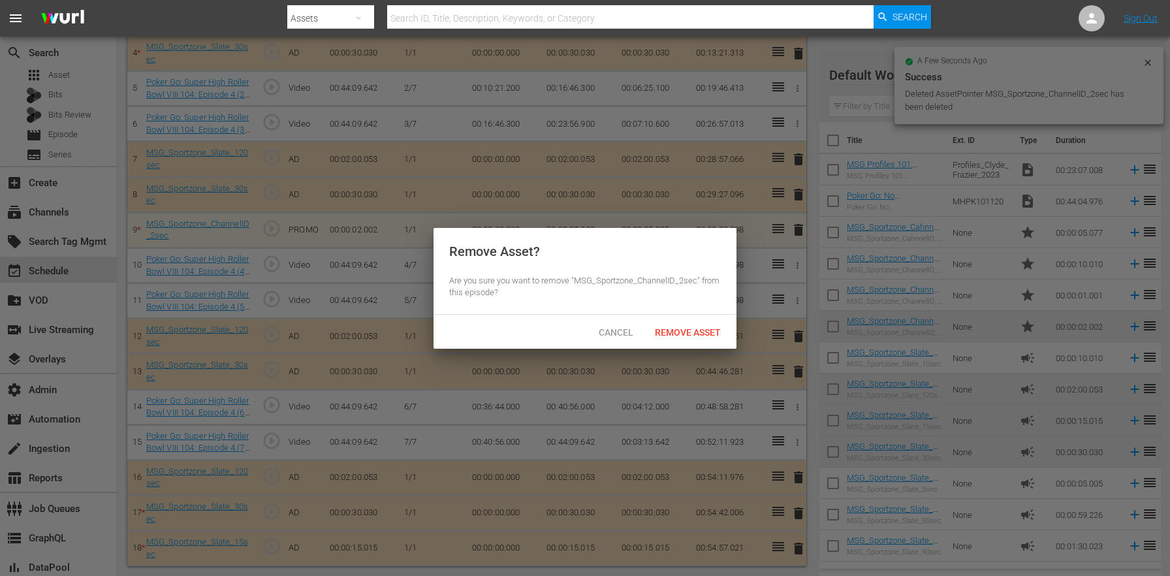
click at [697, 337] on span "Remove Asset" at bounding box center [687, 332] width 87 height 10
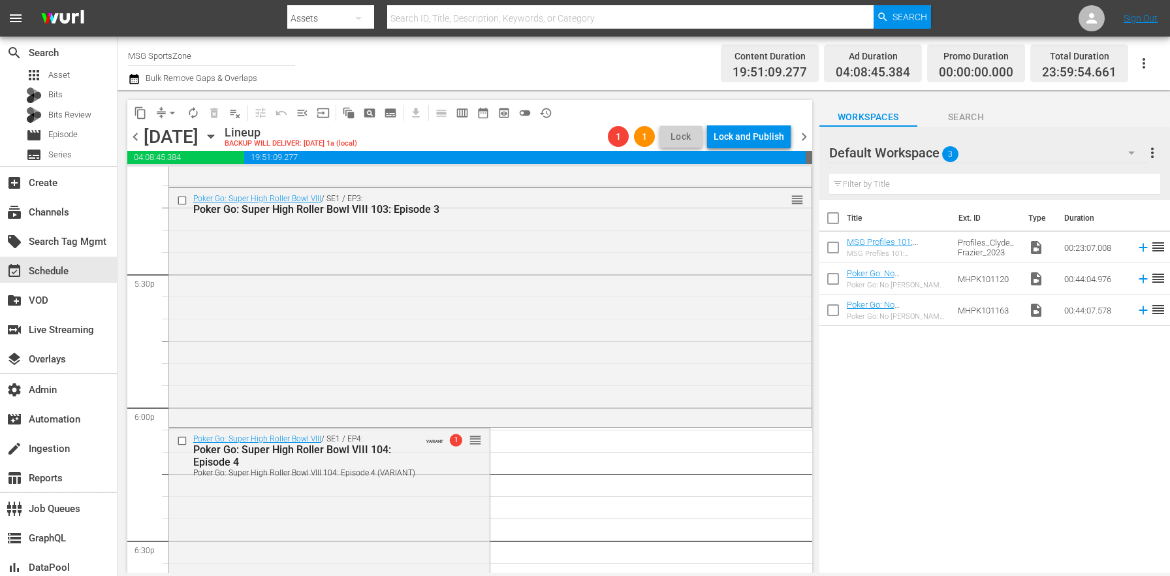
scroll to position [4860, 0]
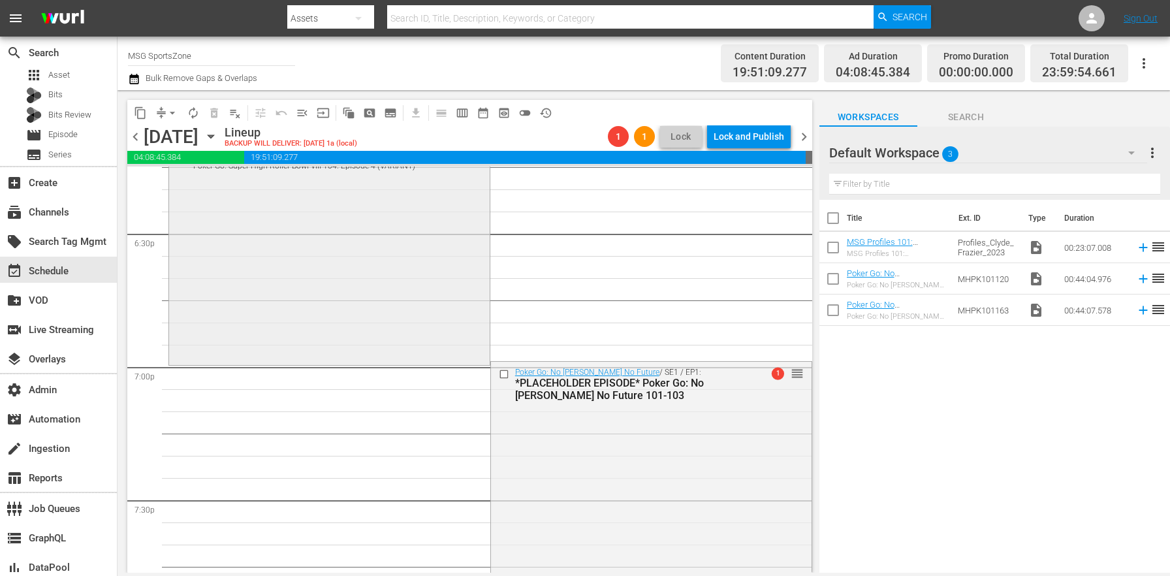
click at [330, 284] on div "Poker Go: Super High Roller Bowl VIII / SE1 / EP4: Poker Go: Super High Roller …" at bounding box center [329, 241] width 321 height 241
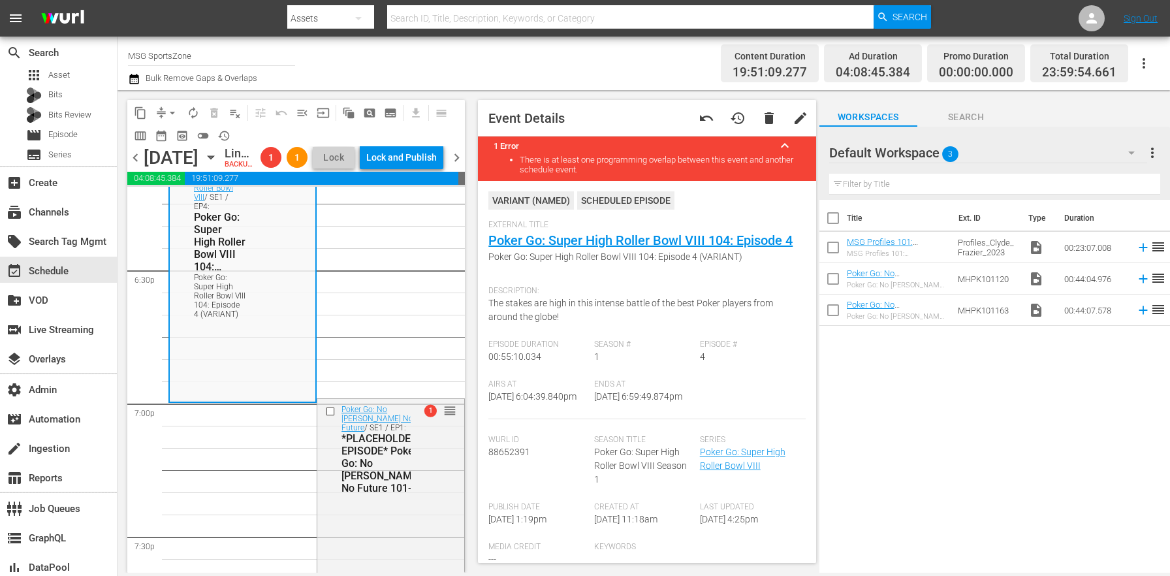
scroll to position [4689, 0]
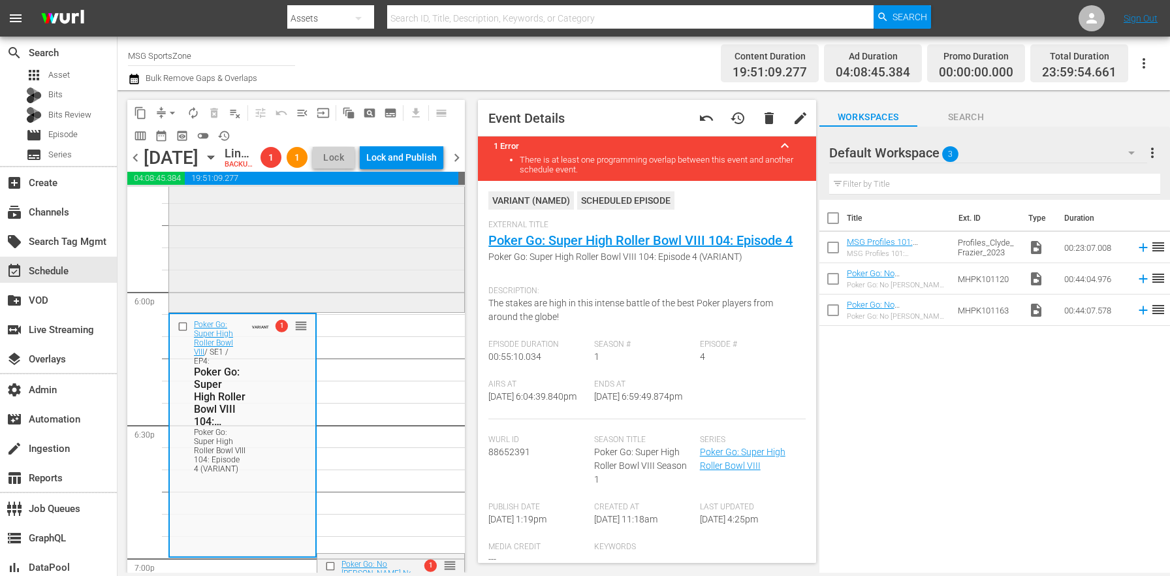
click at [337, 309] on div "Poker Go: Super High Roller Bowl VIII / SE1 / EP3: Poker Go: Super High Roller …" at bounding box center [316, 191] width 295 height 236
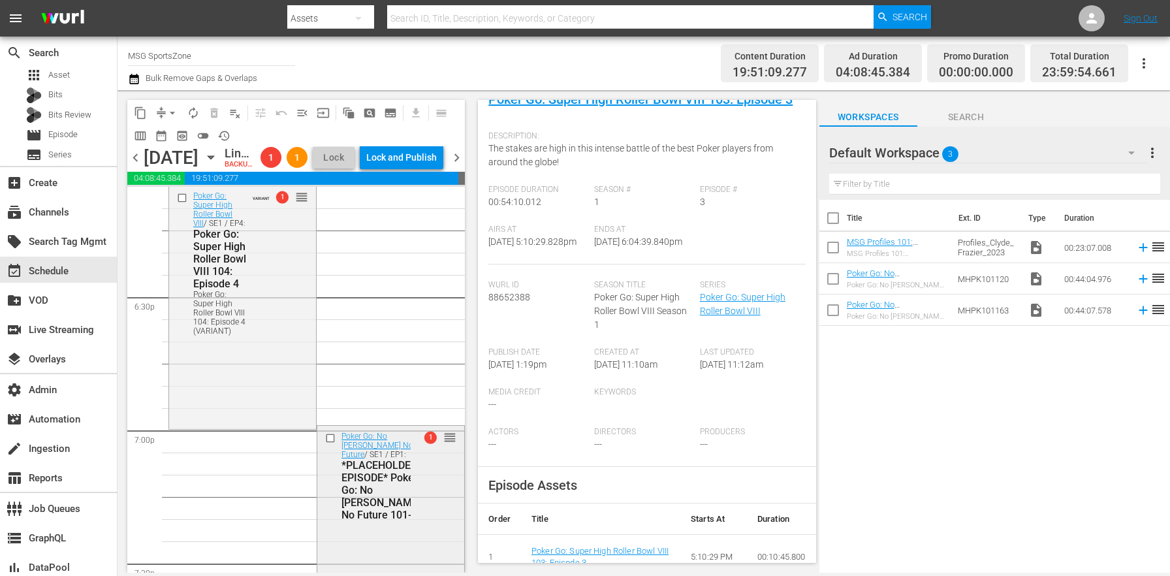
scroll to position [4890, 0]
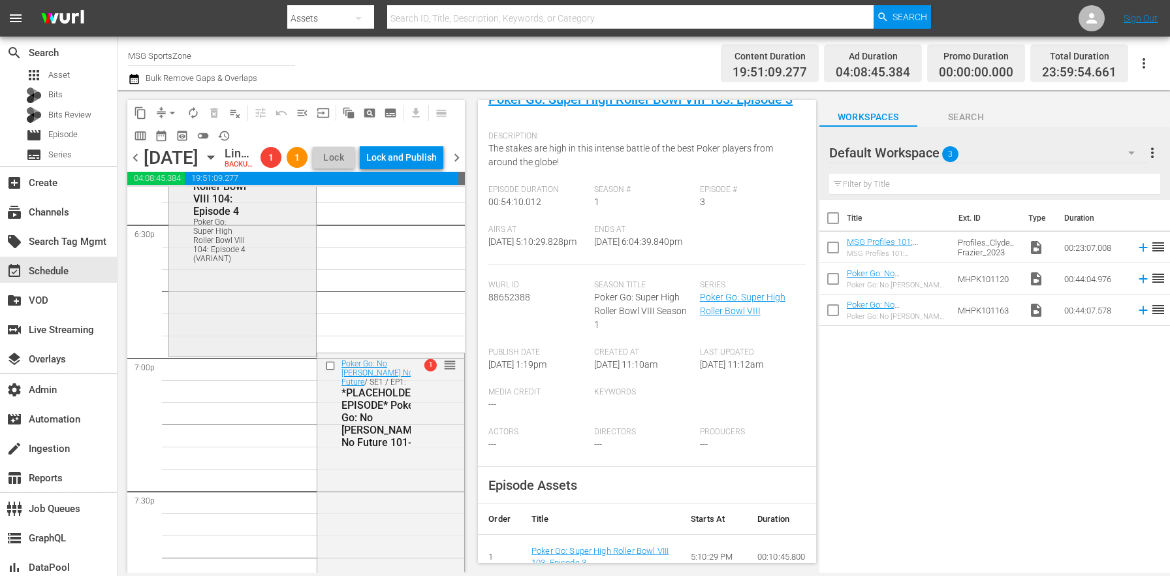
click at [276, 344] on div "Poker Go: Super High Roller Bowl VIII / SE1 / EP4: Poker Go: Super High Roller …" at bounding box center [242, 233] width 147 height 241
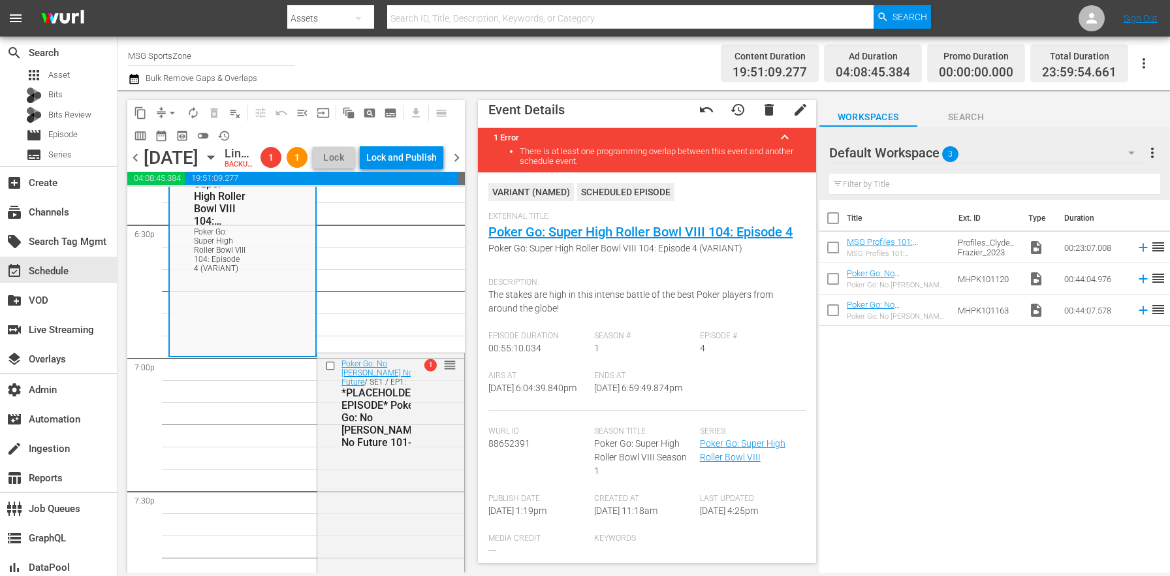
scroll to position [278, 0]
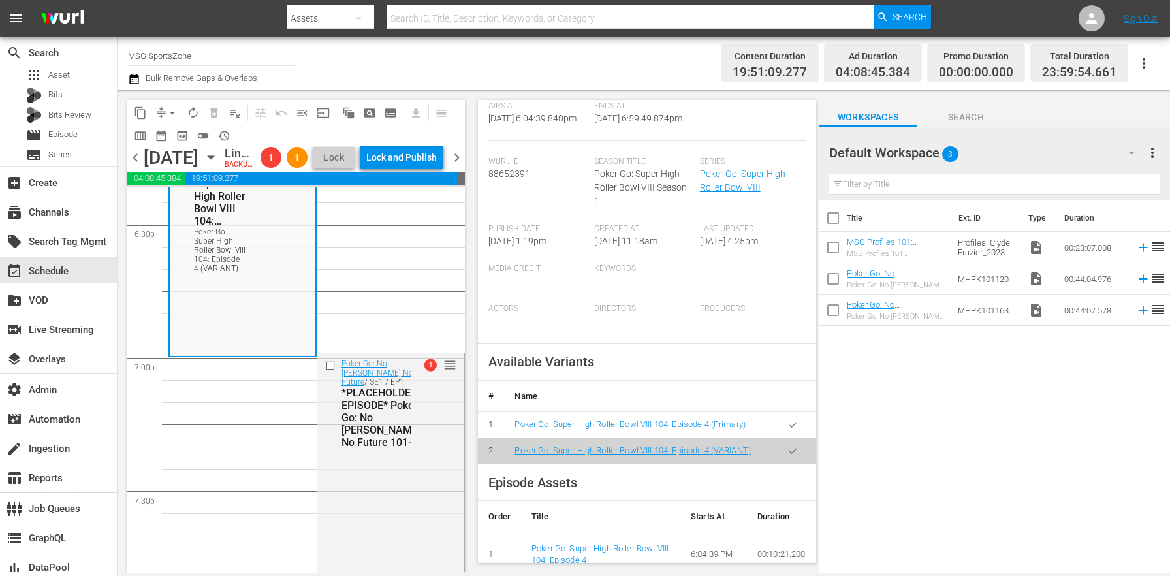
click at [793, 437] on button "button" at bounding box center [792, 424] width 25 height 25
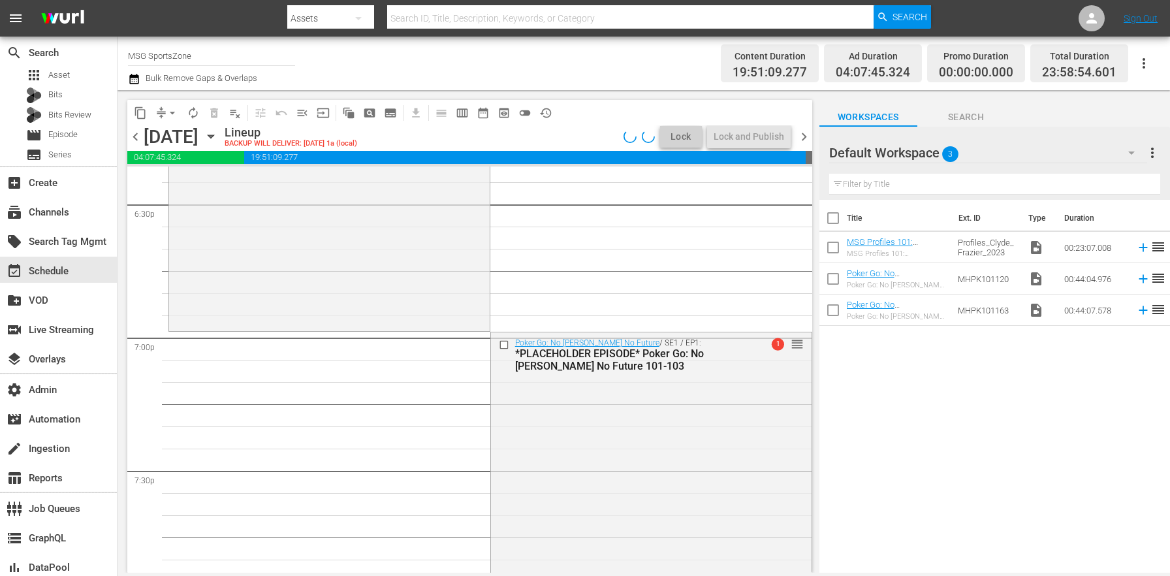
click at [283, 299] on div "Poker Go: Super High Roller Bowl VIII / SE1 / EP4: Poker Go: Super High Roller …" at bounding box center [329, 210] width 321 height 236
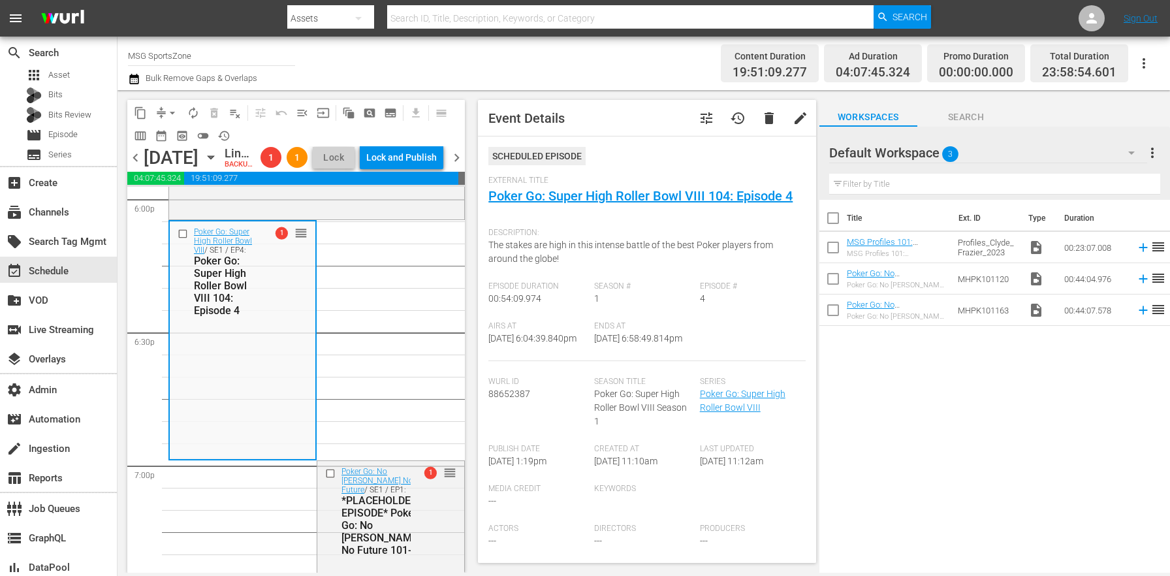
scroll to position [4773, 0]
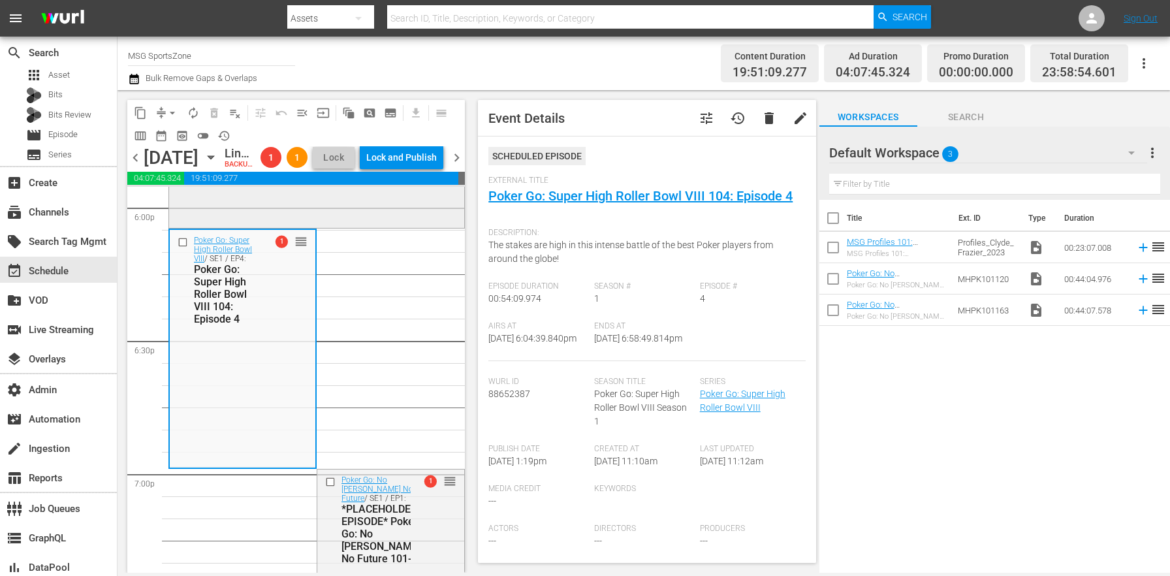
click at [340, 225] on div "Poker Go: Super High Roller Bowl VIII / SE1 / EP3: Poker Go: Super High Roller …" at bounding box center [316, 107] width 295 height 236
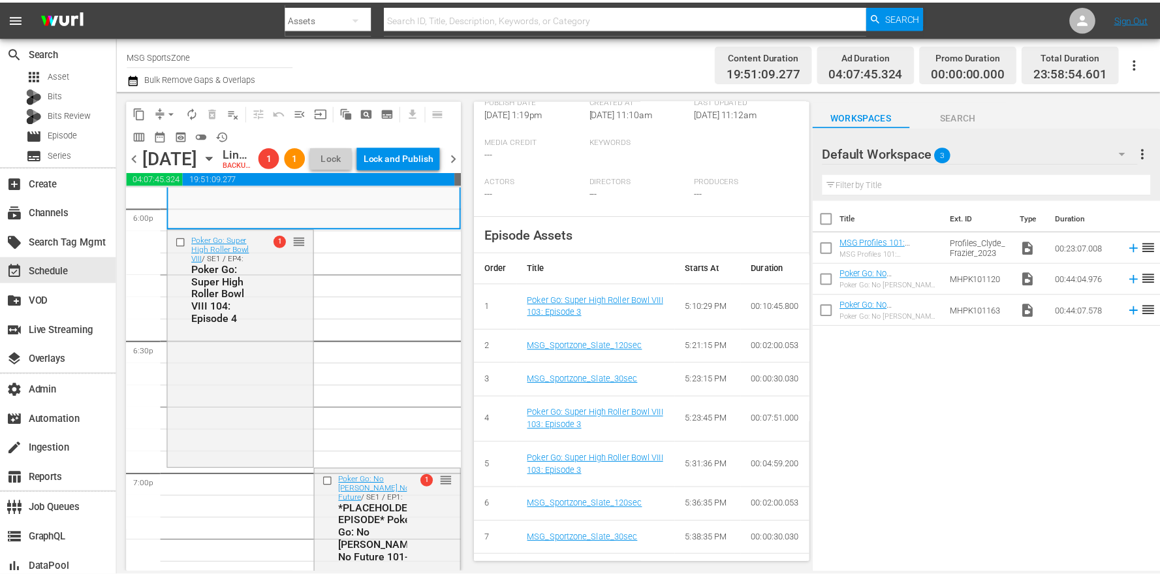
scroll to position [0, 0]
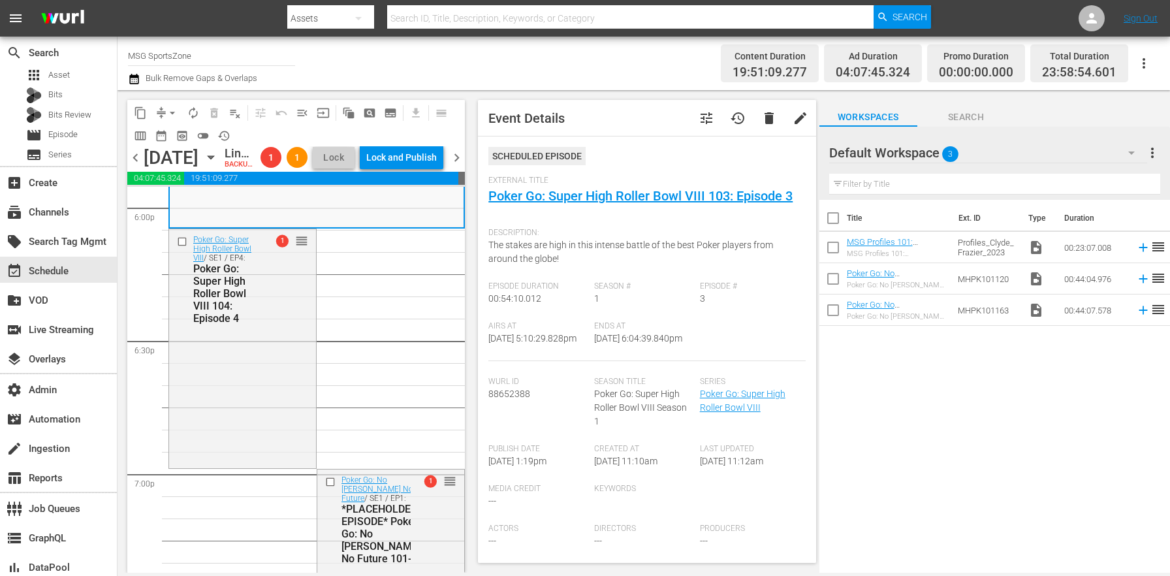
click at [699, 116] on span "tune" at bounding box center [707, 118] width 16 height 16
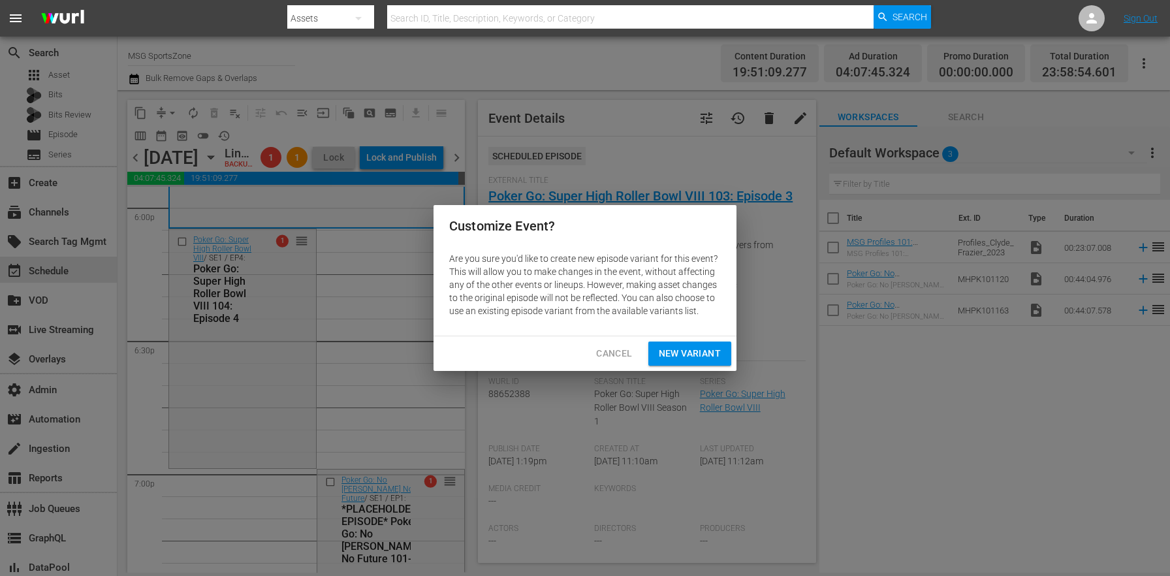
click at [708, 338] on div "Cancel New Variant" at bounding box center [584, 353] width 303 height 35
click at [699, 349] on span "New Variant" at bounding box center [690, 353] width 62 height 16
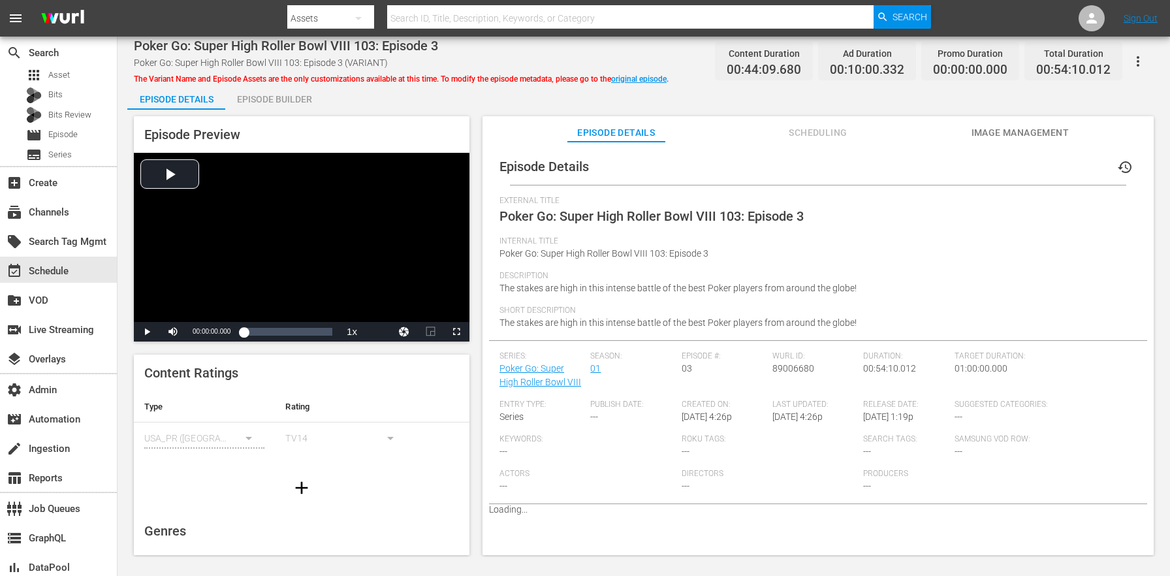
click at [270, 105] on div "Episode Builder" at bounding box center [274, 99] width 98 height 31
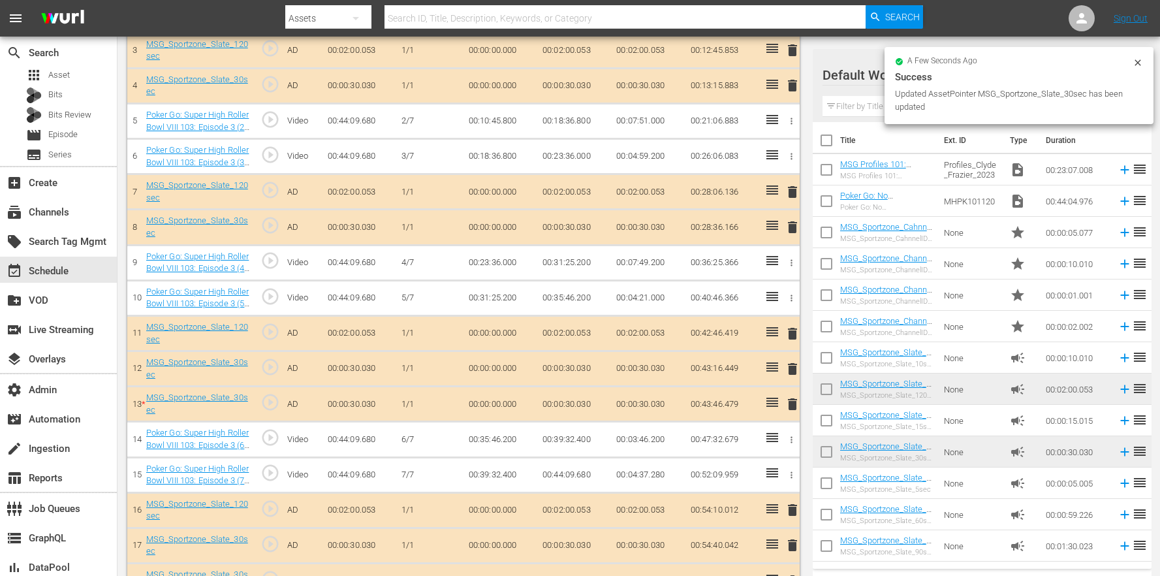
scroll to position [452, 0]
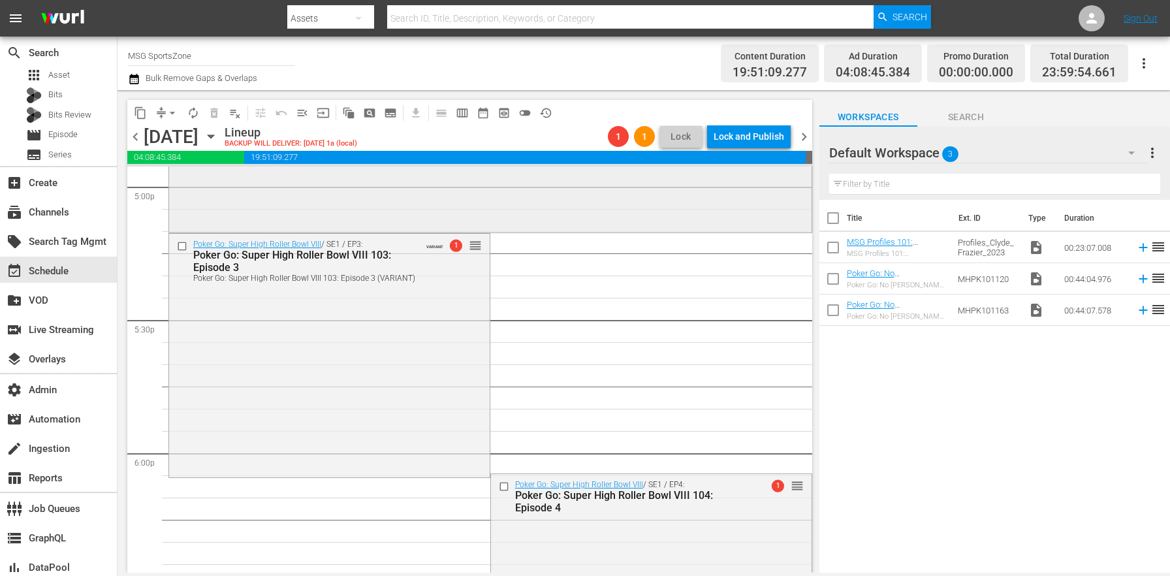
scroll to position [4742, 0]
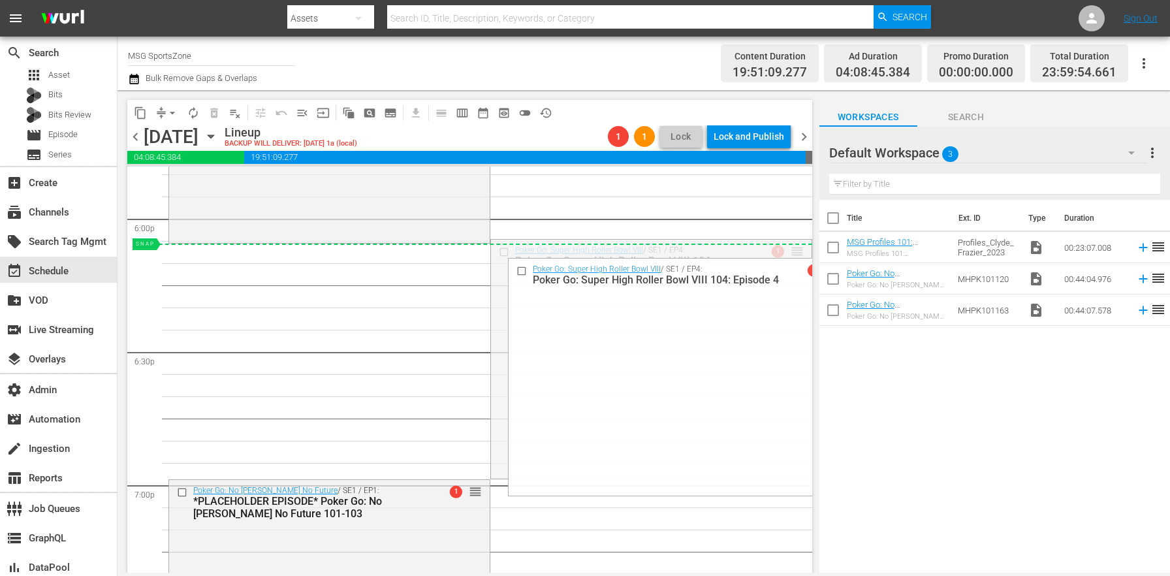
drag, startPoint x: 788, startPoint y: 253, endPoint x: 772, endPoint y: 253, distance: 15.7
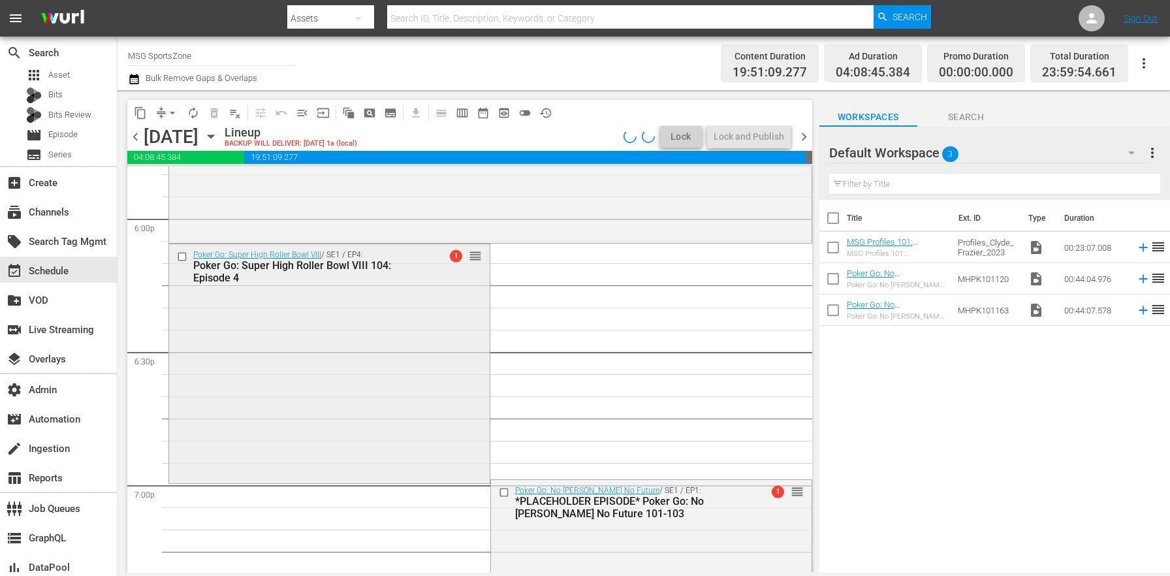
click at [275, 400] on div "Poker Go: Super High Roller Bowl VIII / SE1 / EP4: Poker Go: Super High Roller …" at bounding box center [329, 362] width 321 height 236
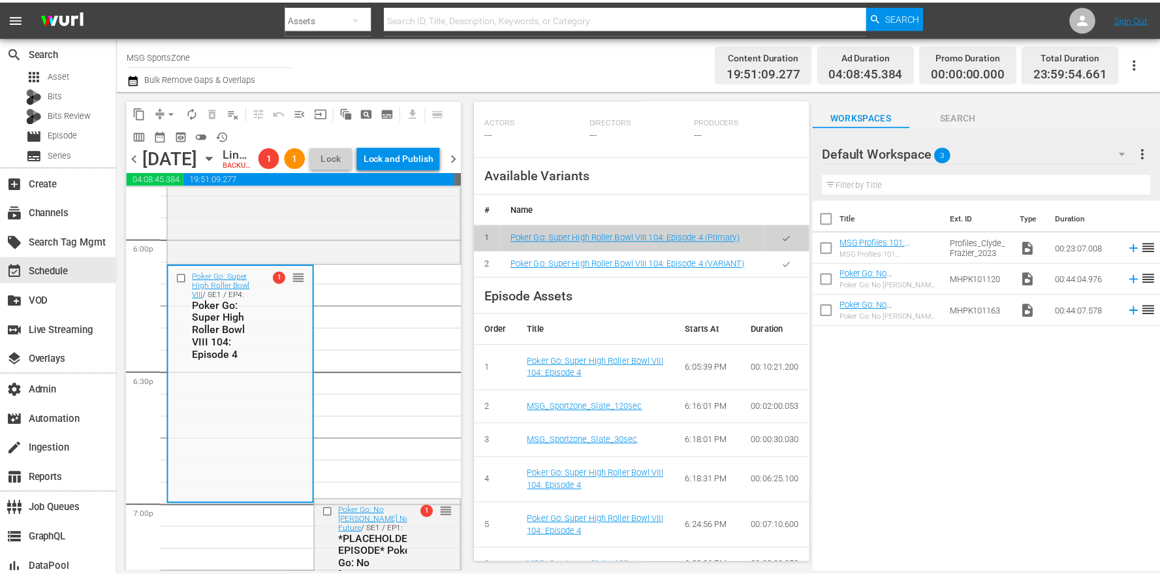
scroll to position [524, 0]
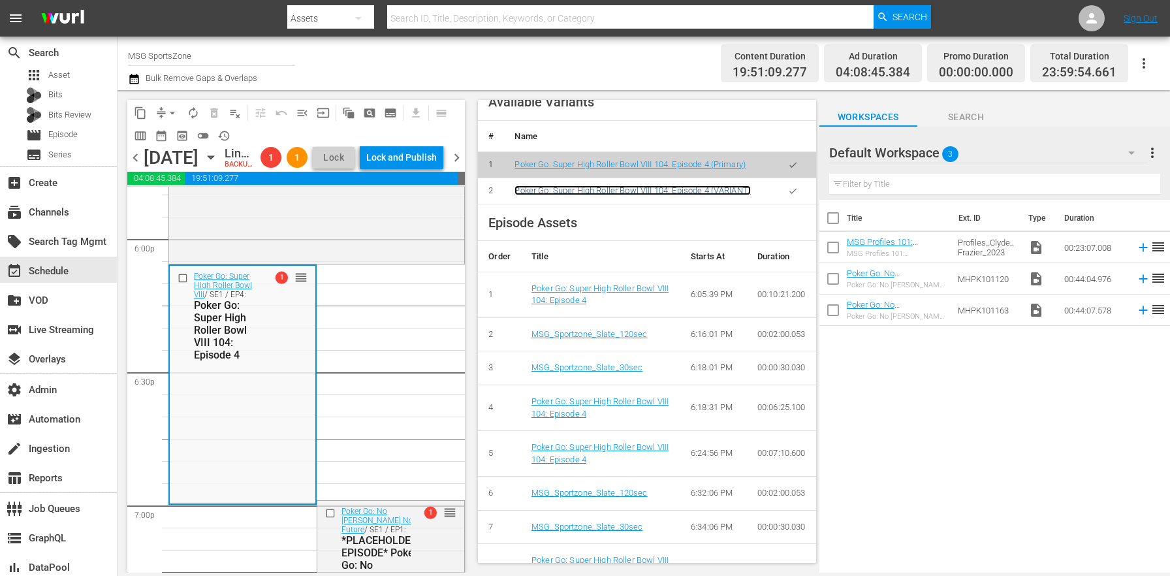
click at [657, 195] on link "Poker Go: Super High Roller Bowl VIII 104: Episode 4 (VARIANT)" at bounding box center [632, 190] width 236 height 10
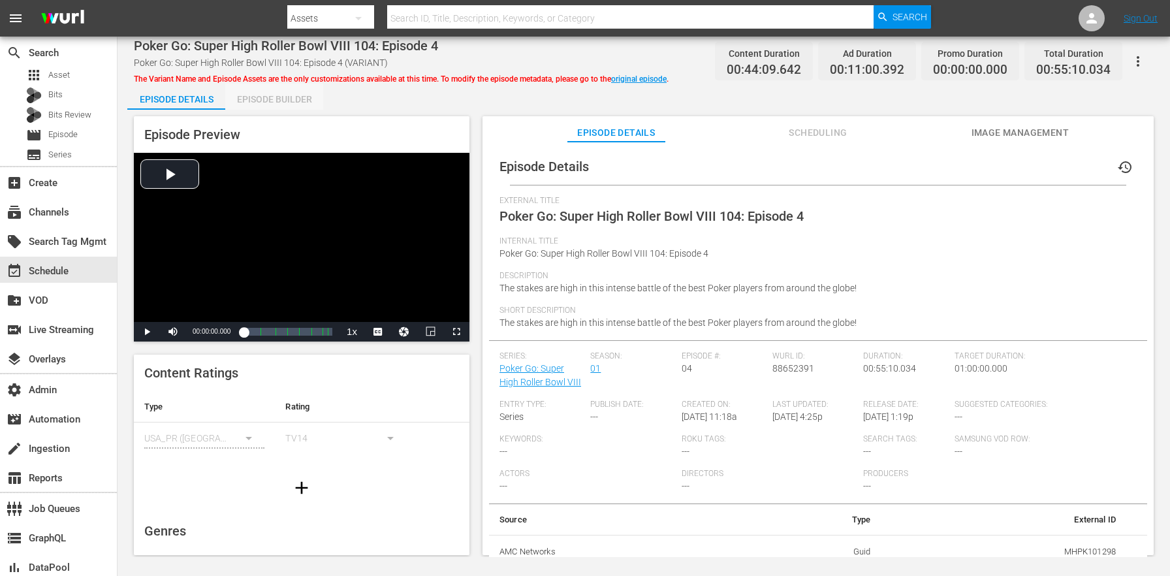
click at [270, 89] on div "Episode Builder" at bounding box center [274, 99] width 98 height 31
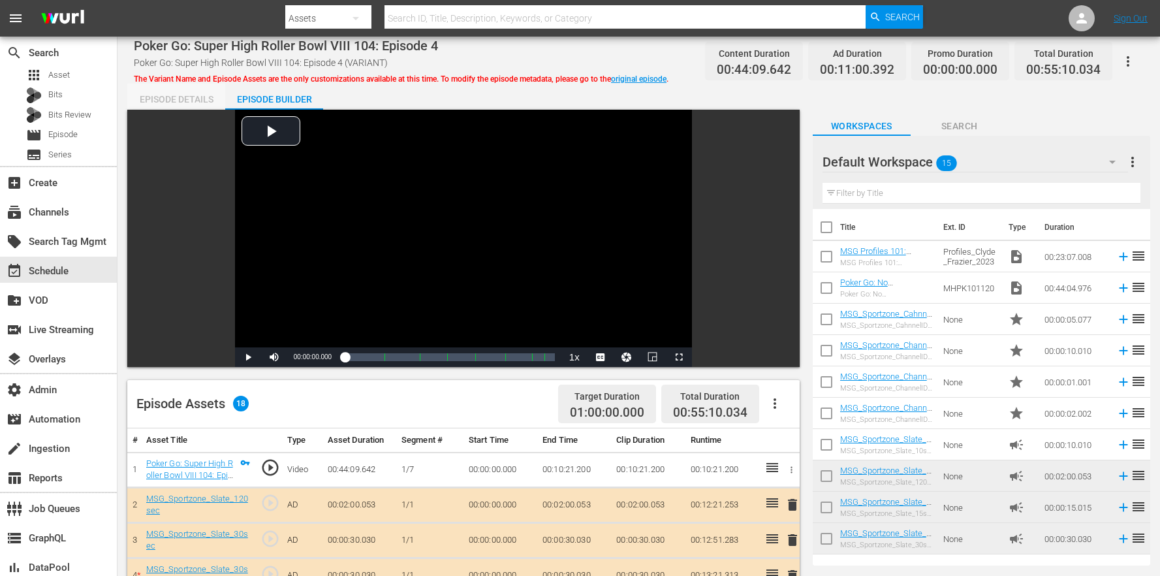
click at [193, 98] on div "Episode Details" at bounding box center [176, 99] width 98 height 31
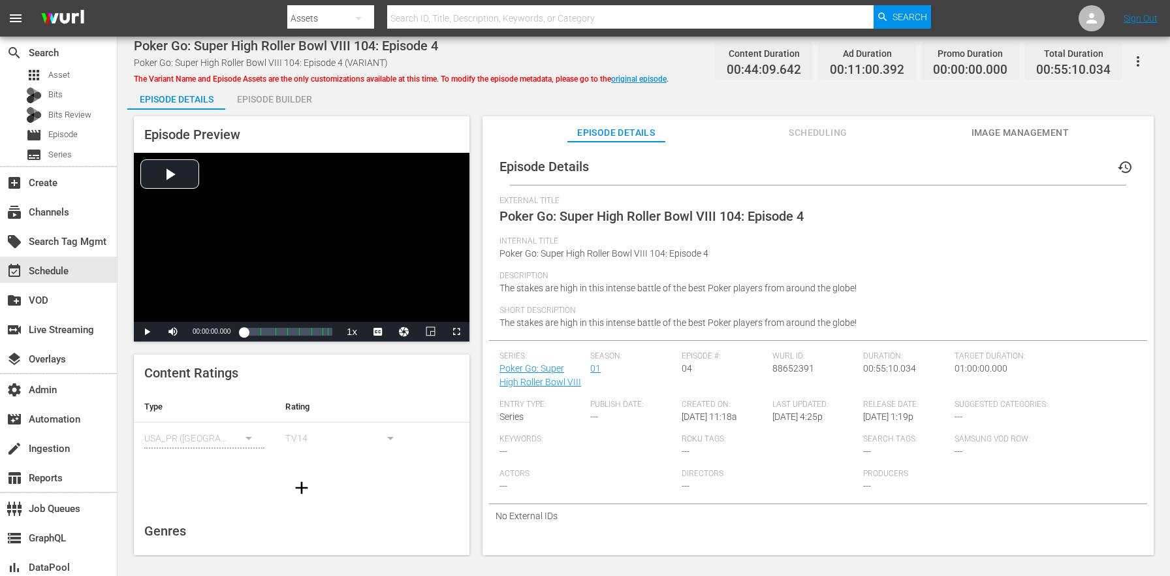
click at [834, 135] on span "Scheduling" at bounding box center [818, 133] width 98 height 16
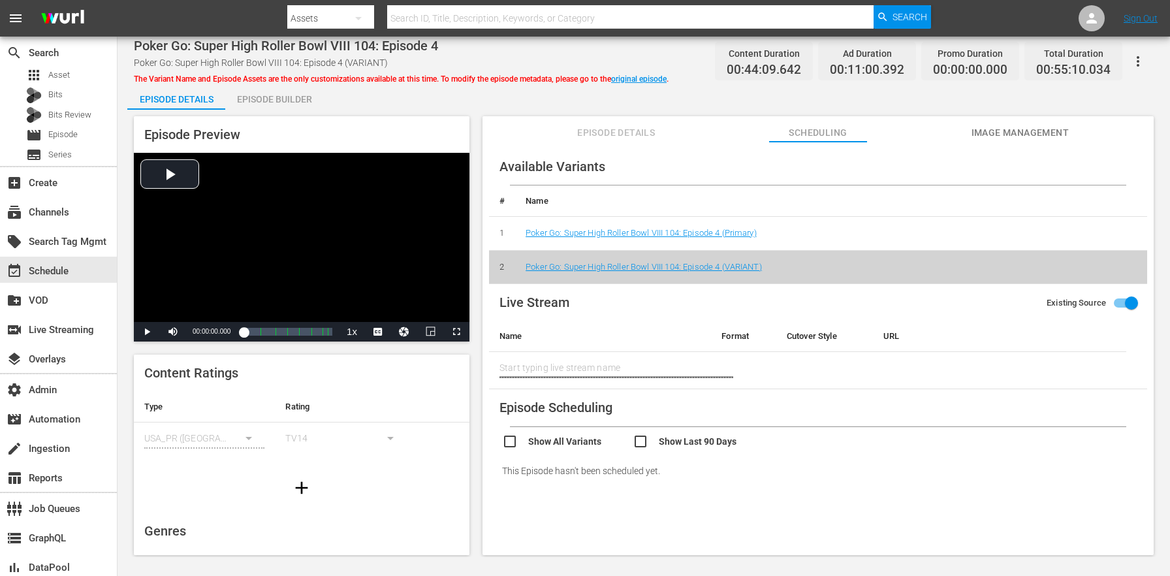
click at [255, 102] on div "Episode Builder" at bounding box center [274, 99] width 98 height 31
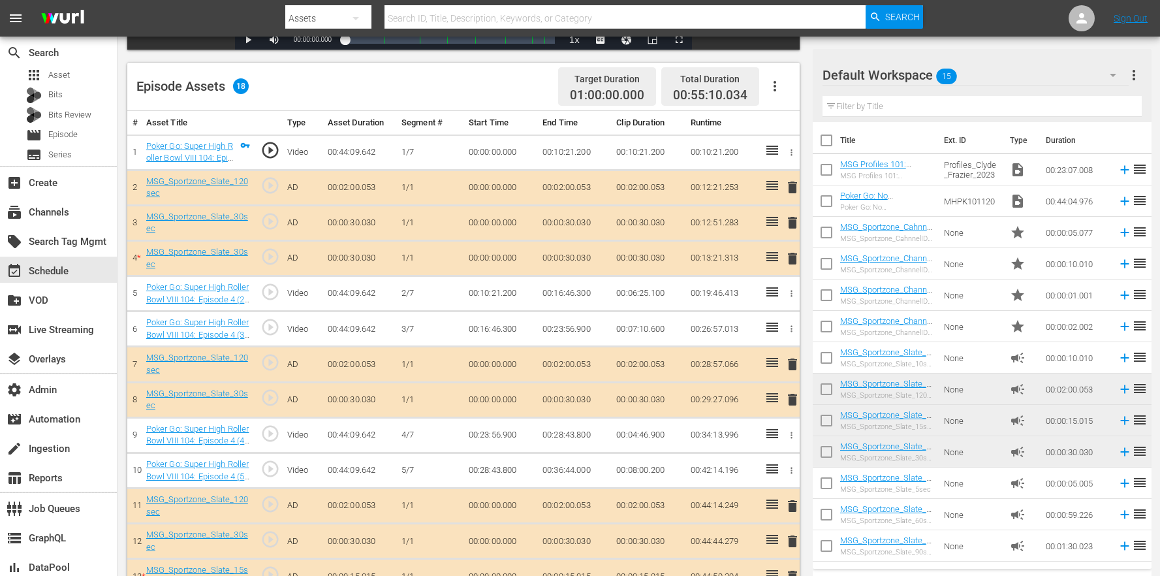
scroll to position [522, 0]
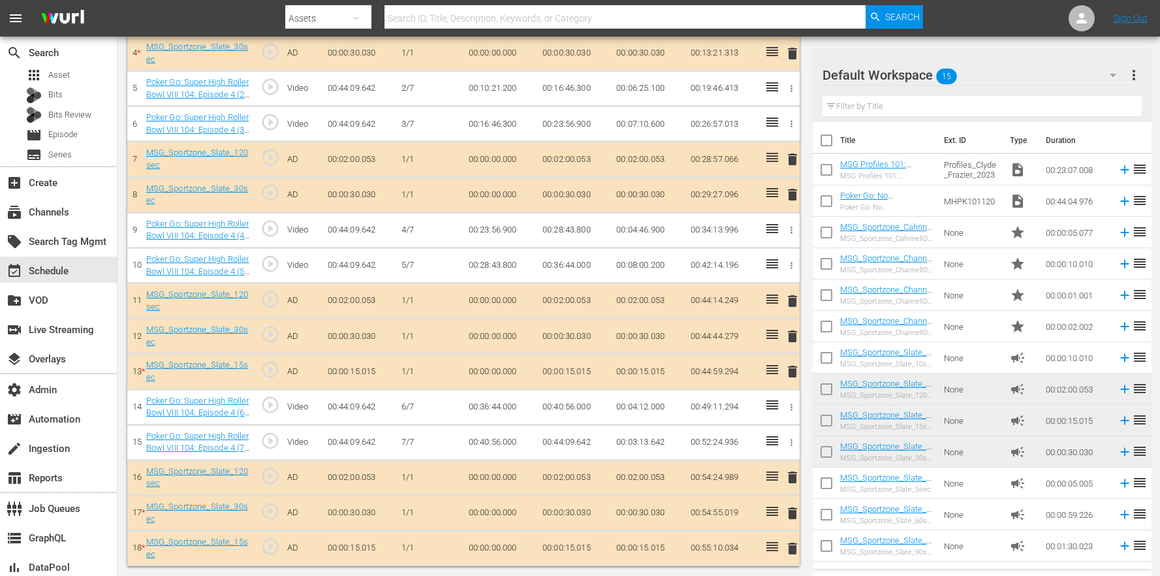
click at [791, 546] on span "delete" at bounding box center [793, 549] width 16 height 16
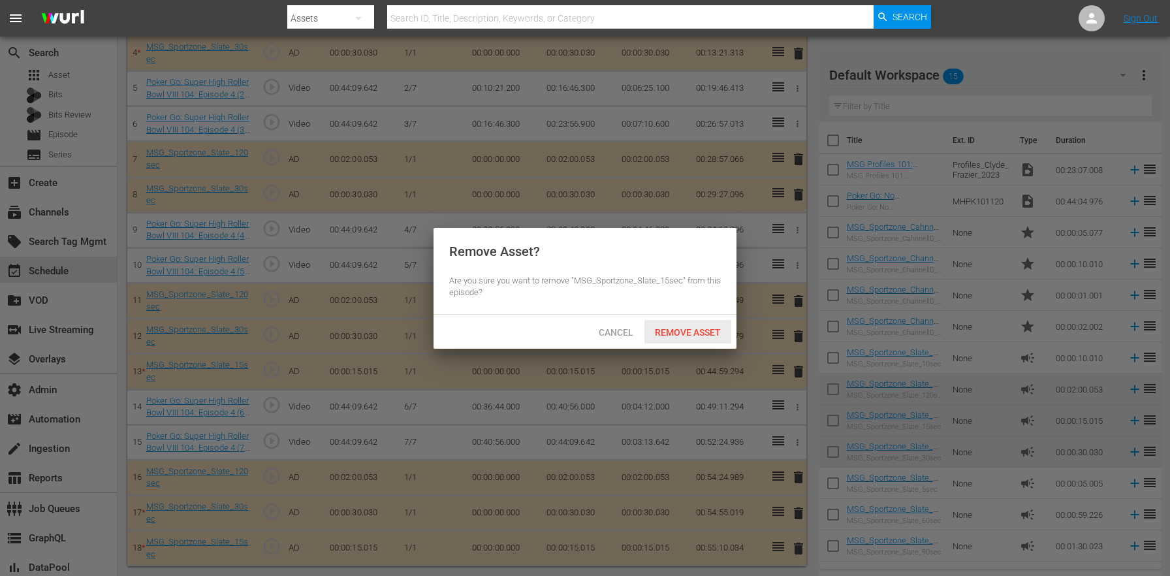
click at [691, 323] on div "Remove Asset" at bounding box center [687, 332] width 87 height 24
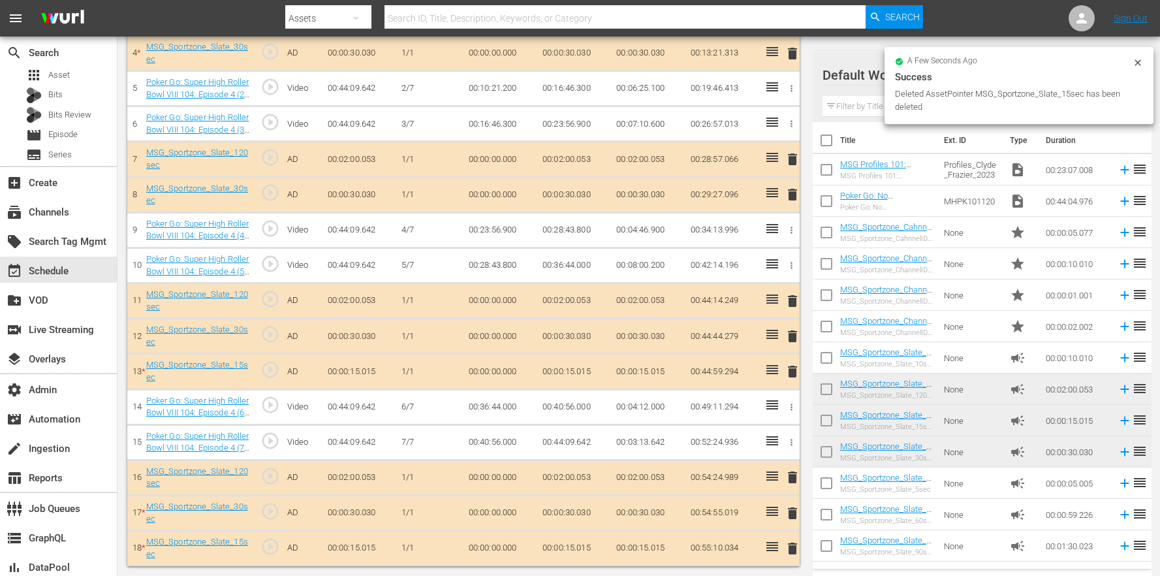
scroll to position [487, 0]
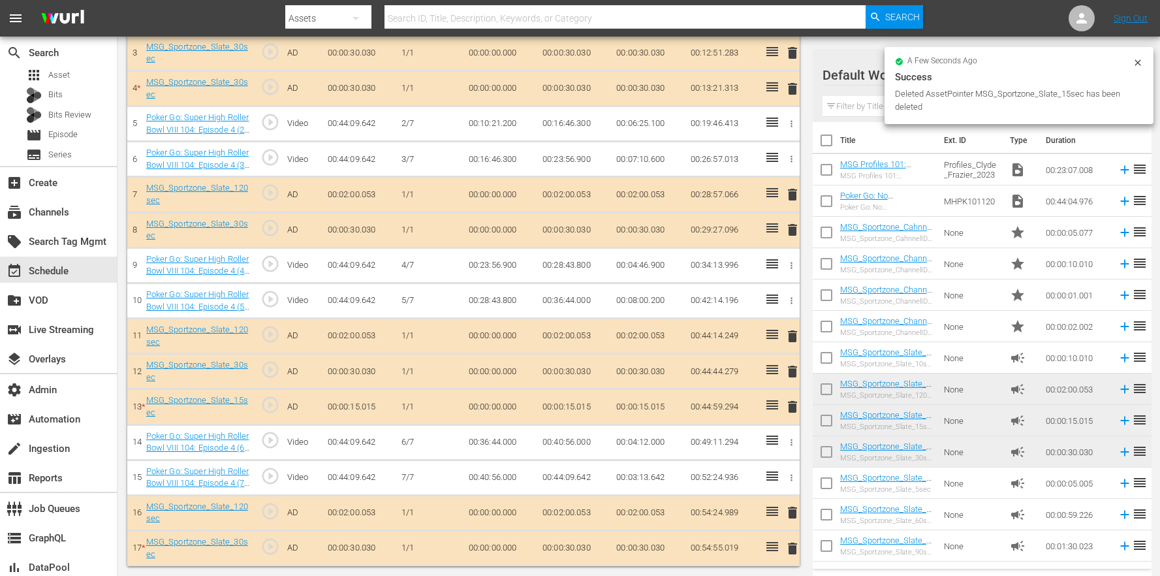
click at [792, 555] on span "delete" at bounding box center [793, 549] width 16 height 16
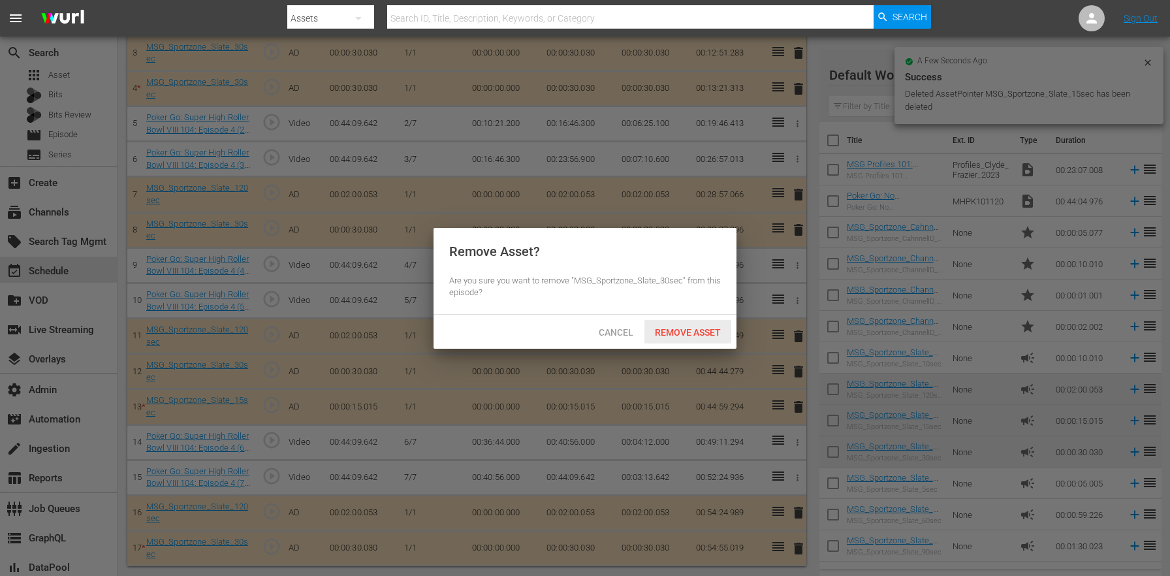
click at [688, 328] on span "Remove Asset" at bounding box center [687, 332] width 87 height 10
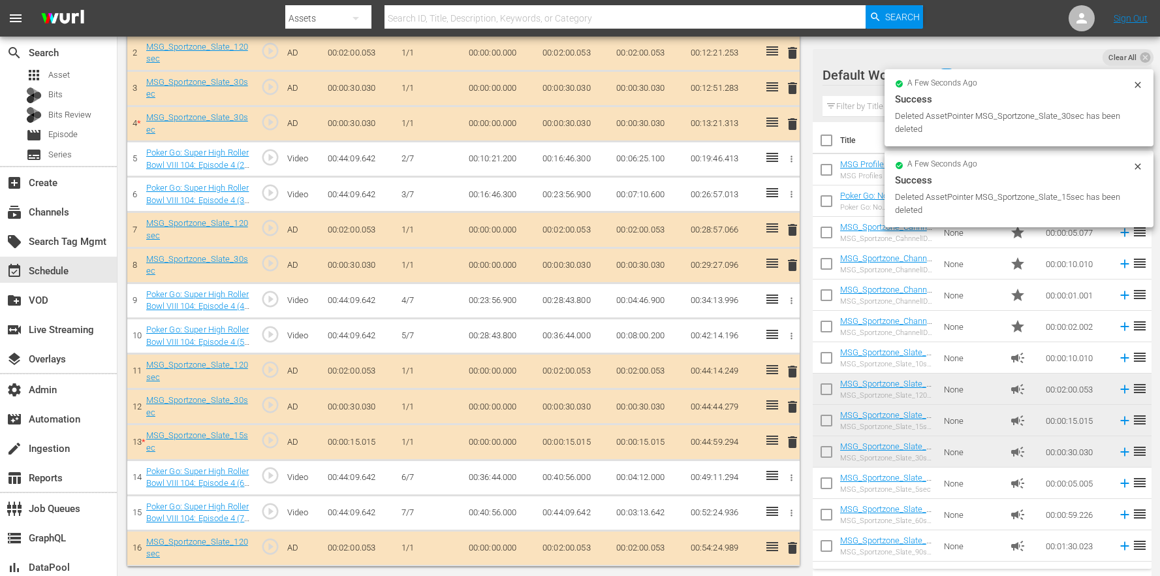
scroll to position [452, 0]
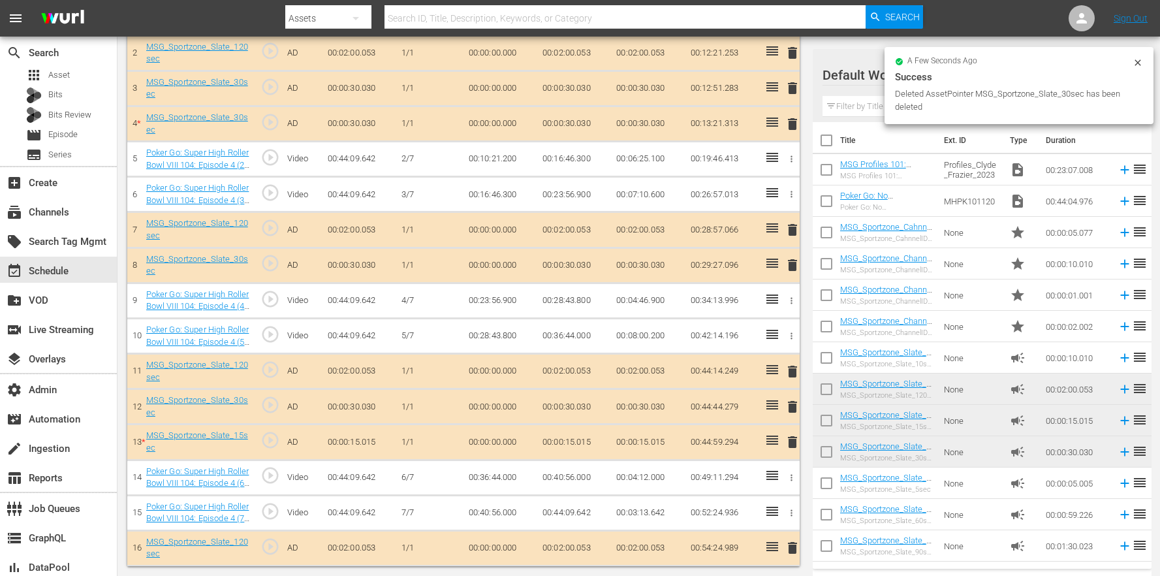
click at [791, 444] on span "delete" at bounding box center [793, 442] width 16 height 16
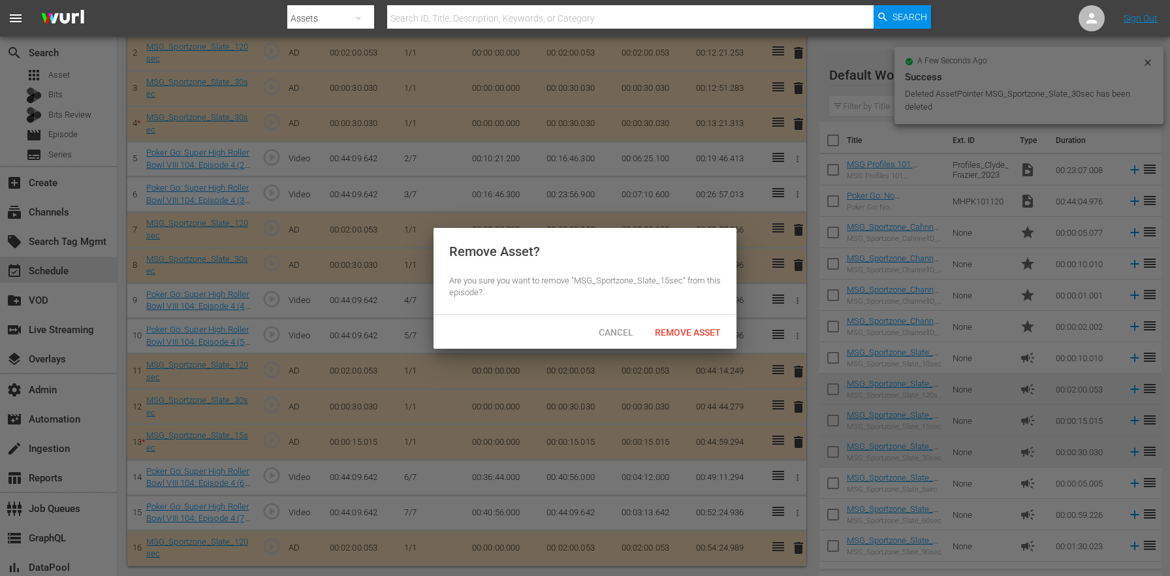
click at [683, 332] on span "Remove Asset" at bounding box center [687, 332] width 87 height 10
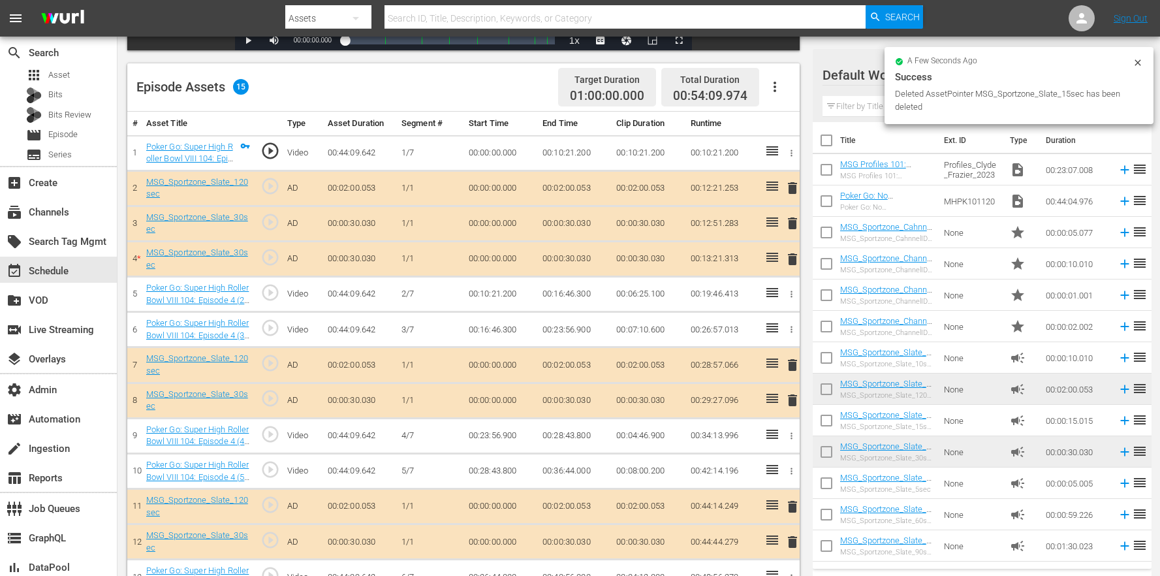
scroll to position [245, 0]
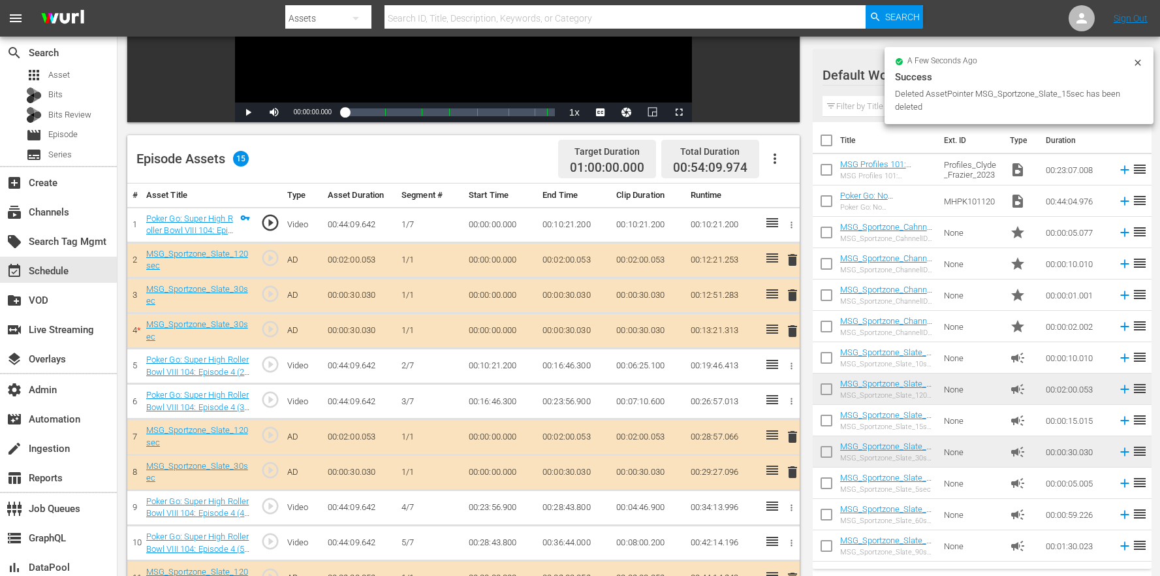
click at [788, 330] on span "delete" at bounding box center [793, 331] width 16 height 16
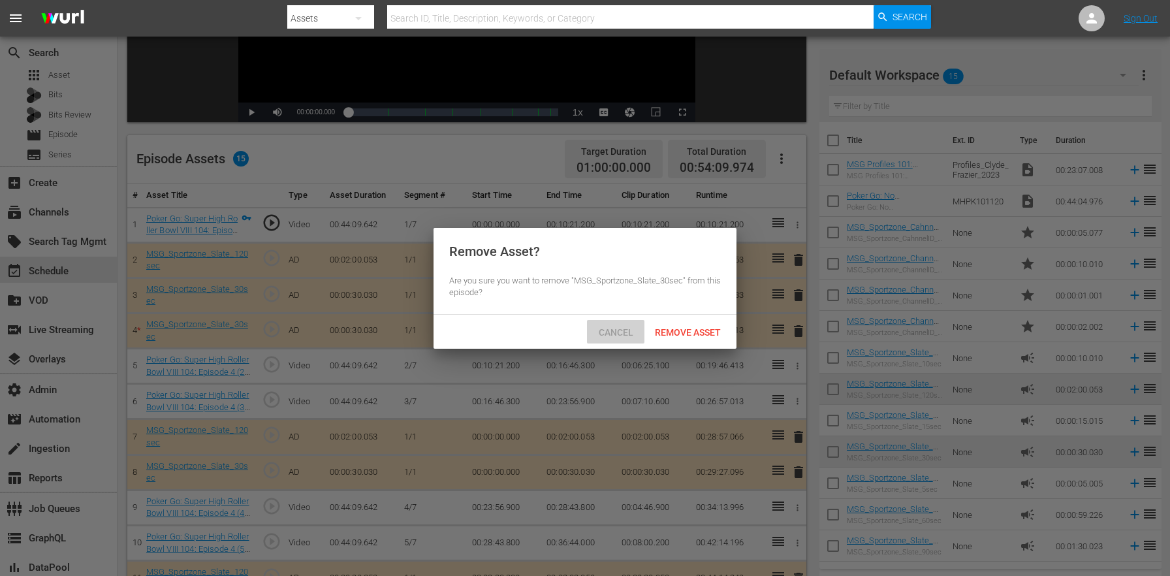
click at [612, 334] on span "Cancel" at bounding box center [615, 332] width 55 height 10
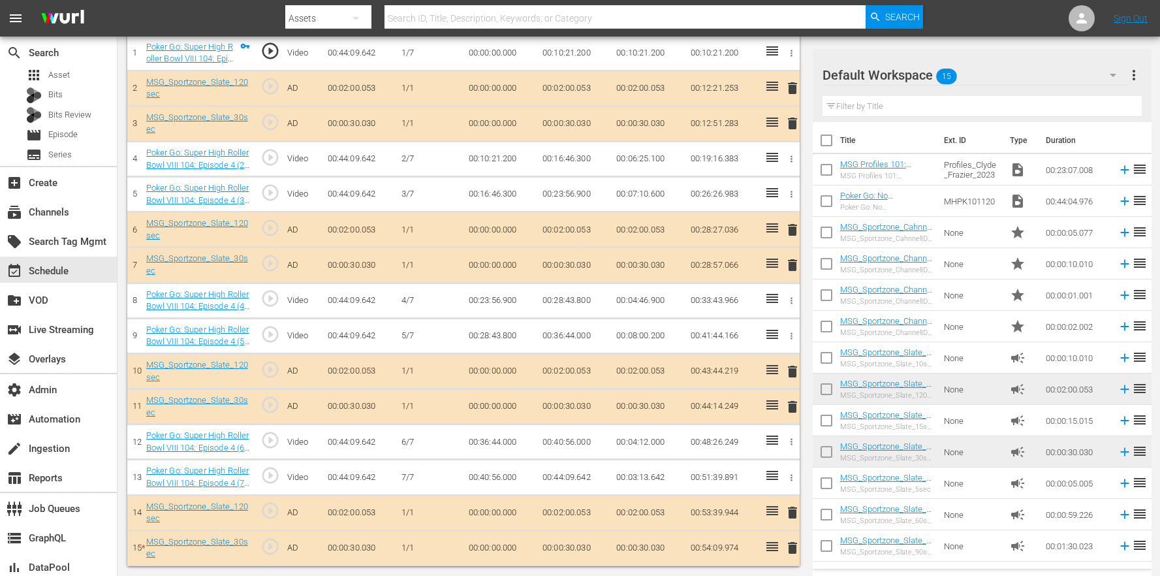
scroll to position [8, 0]
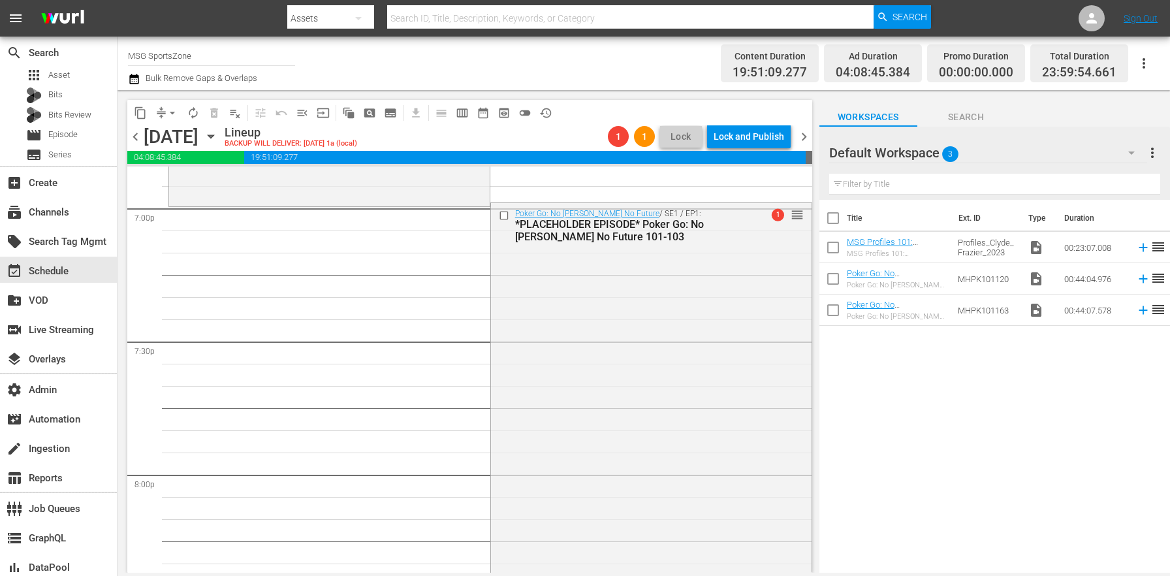
scroll to position [4946, 0]
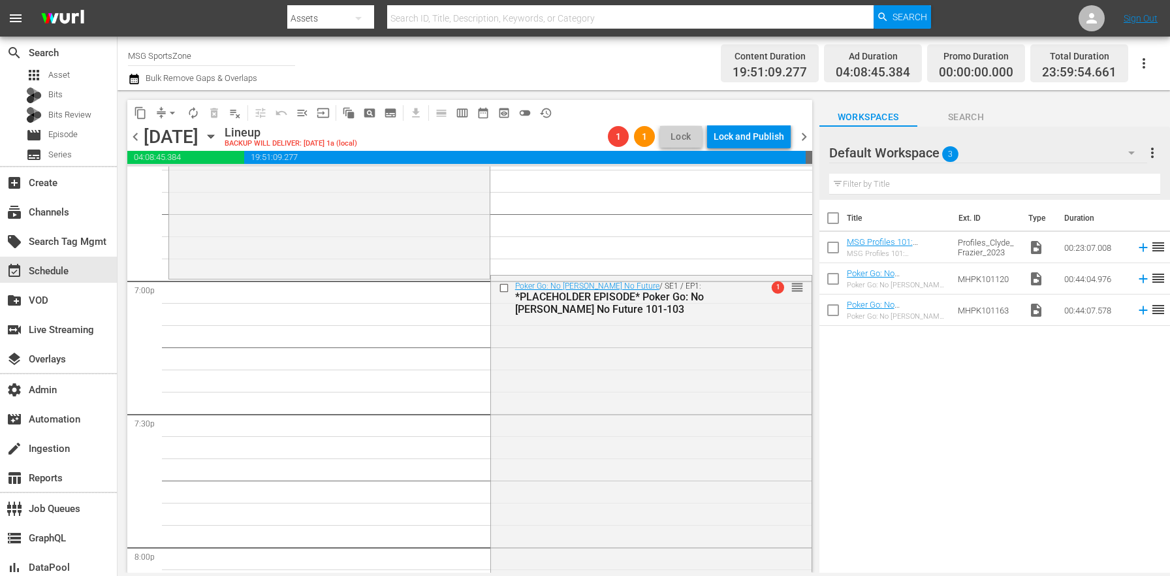
click at [385, 273] on div "Poker Go: Super High Roller Bowl VIII / SE1 / EP4: Poker Go: Super High Roller …" at bounding box center [329, 158] width 321 height 236
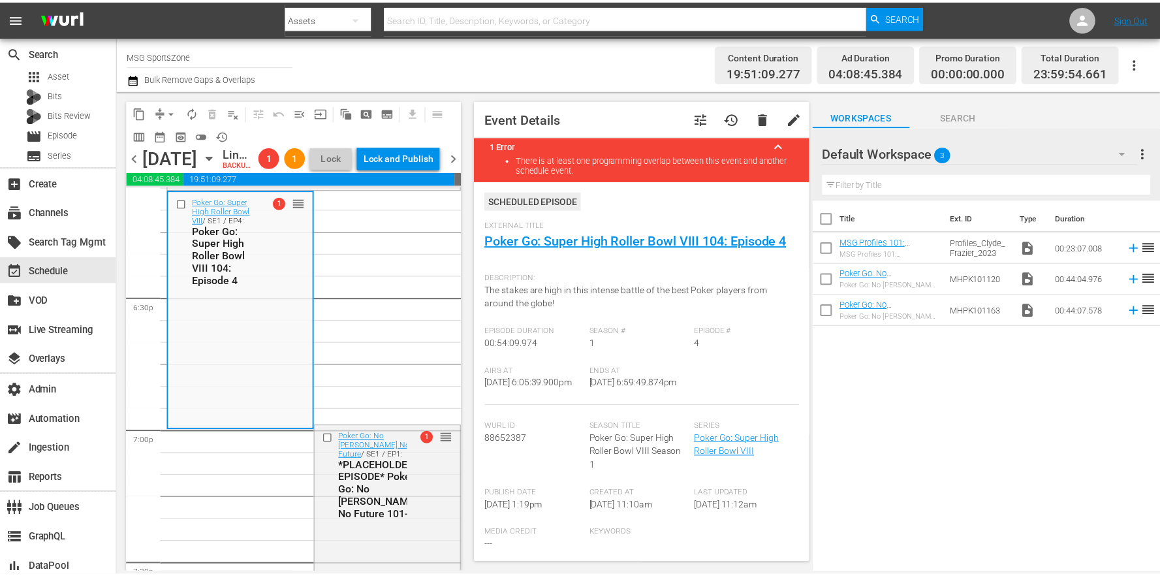
scroll to position [298, 0]
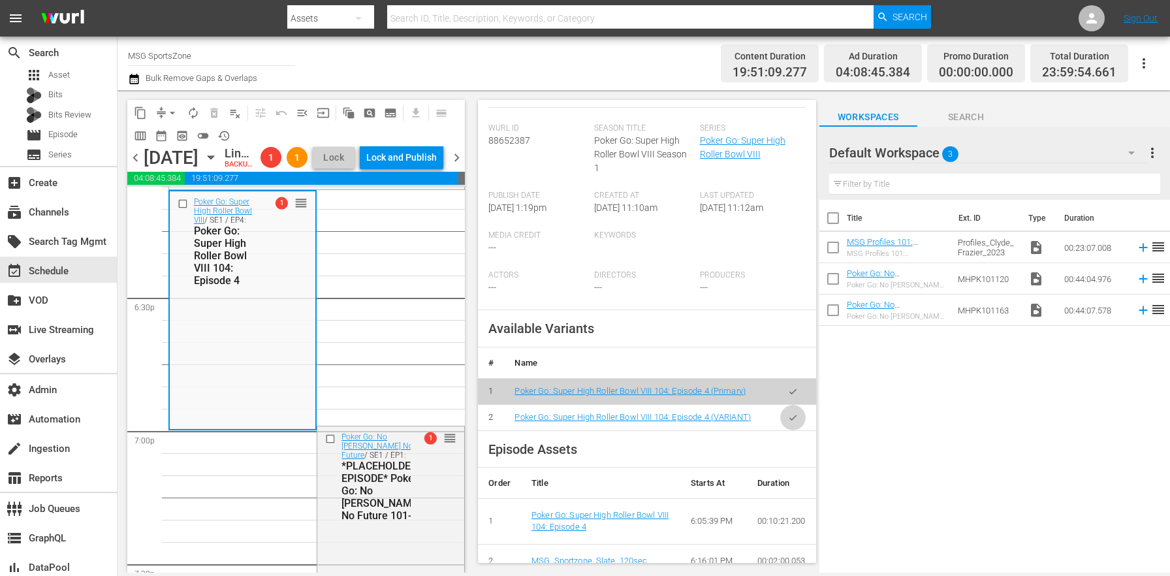
click at [780, 430] on button "button" at bounding box center [792, 417] width 25 height 25
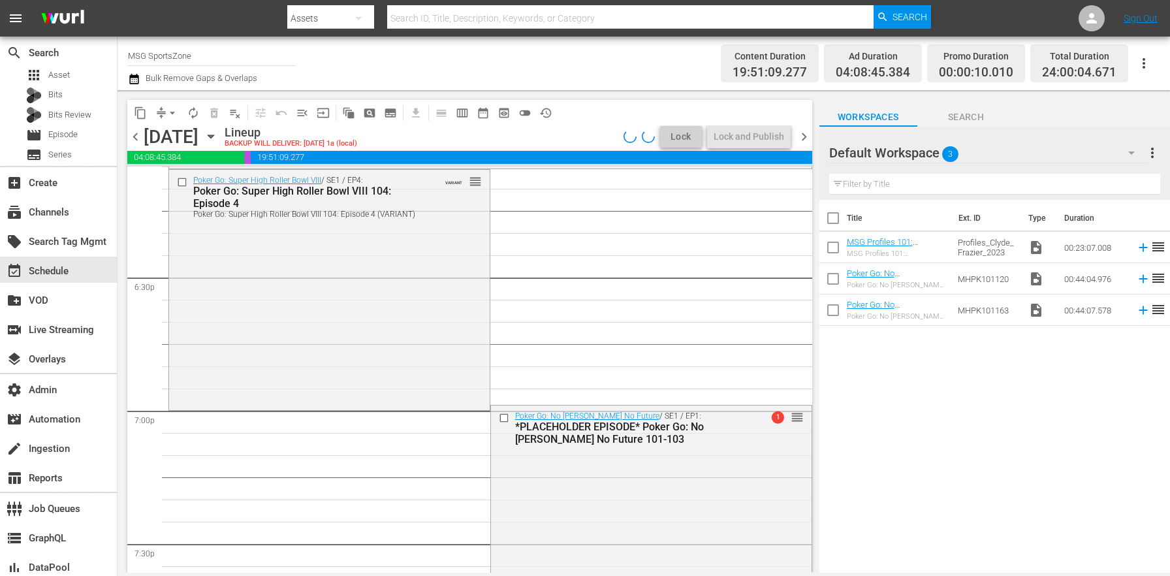
click at [290, 358] on div "Poker Go: Super High Roller Bowl VIII / SE1 / EP4: Poker Go: Super High Roller …" at bounding box center [329, 288] width 321 height 237
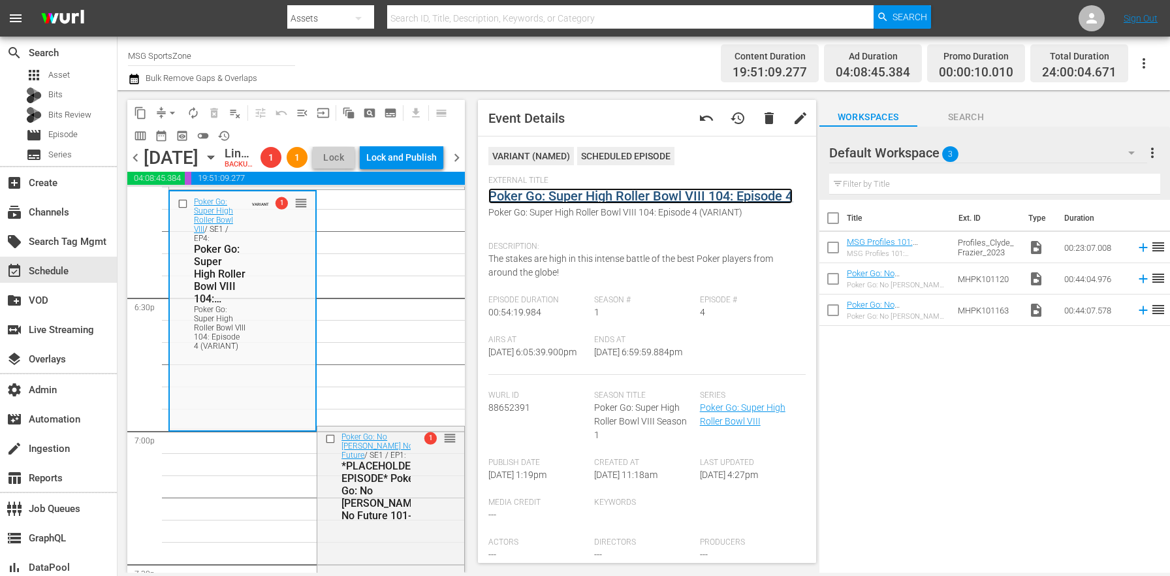
click at [555, 199] on link "Poker Go: Super High Roller Bowl VIII 104: Episode 4" at bounding box center [640, 196] width 304 height 16
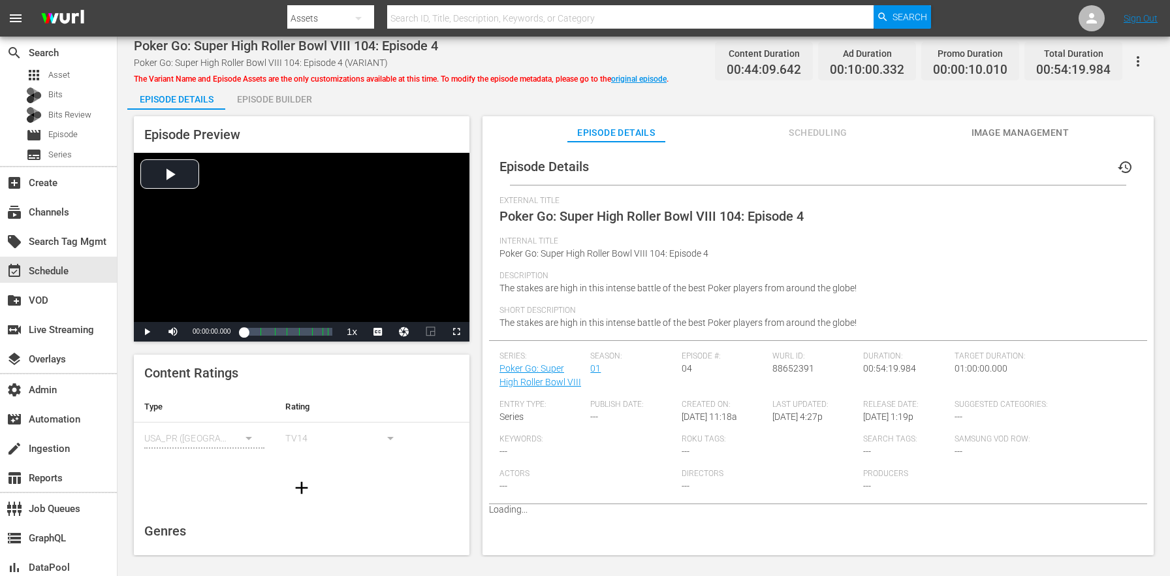
click at [279, 97] on div "Episode Builder" at bounding box center [274, 99] width 98 height 31
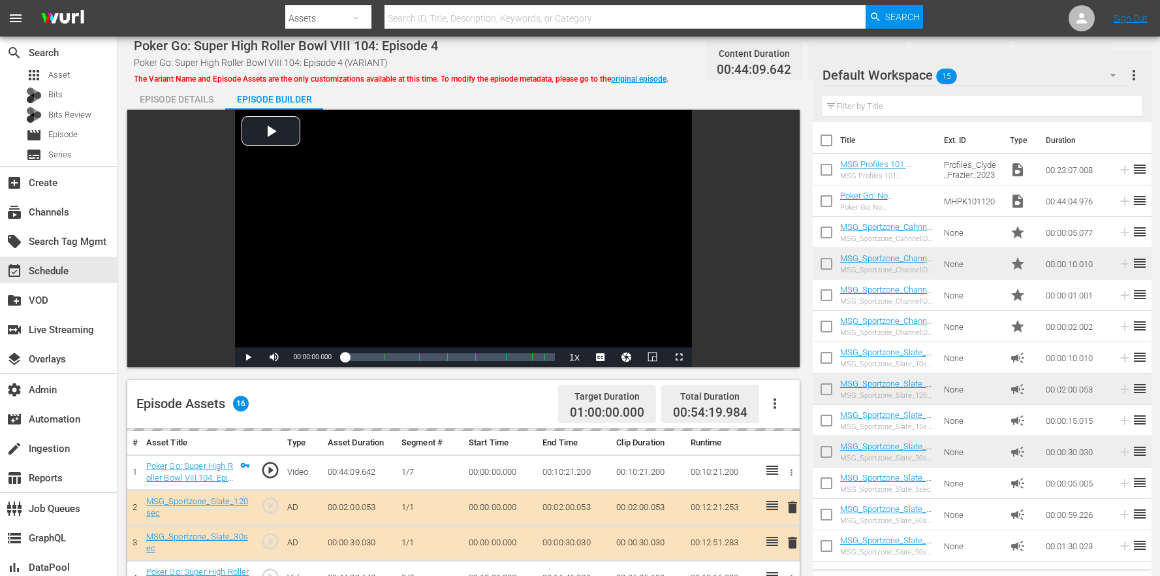
scroll to position [452, 0]
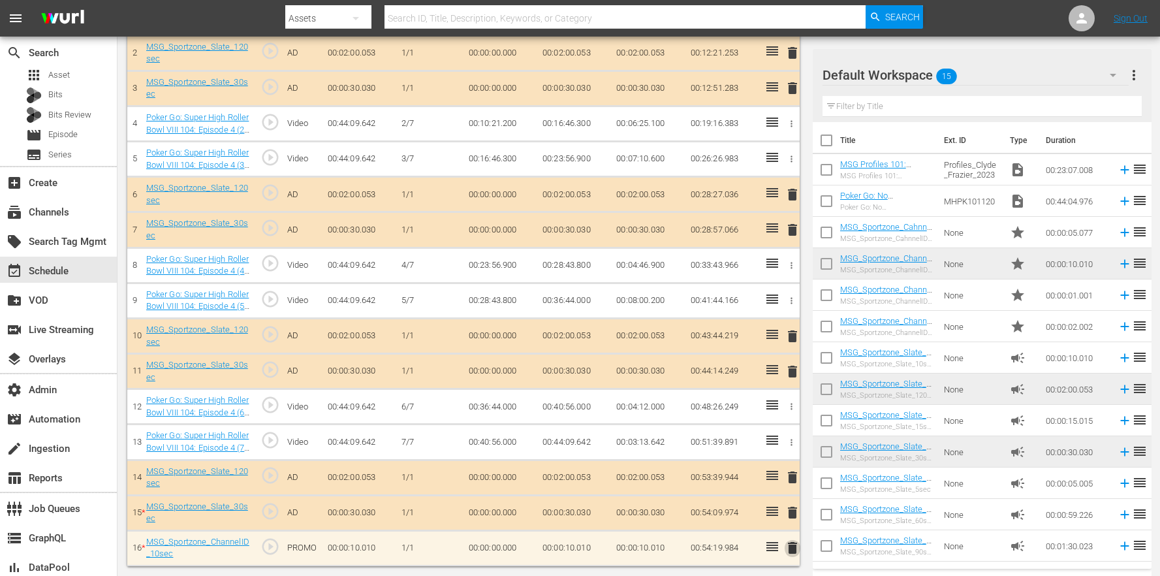
click at [798, 547] on span "delete" at bounding box center [793, 548] width 16 height 16
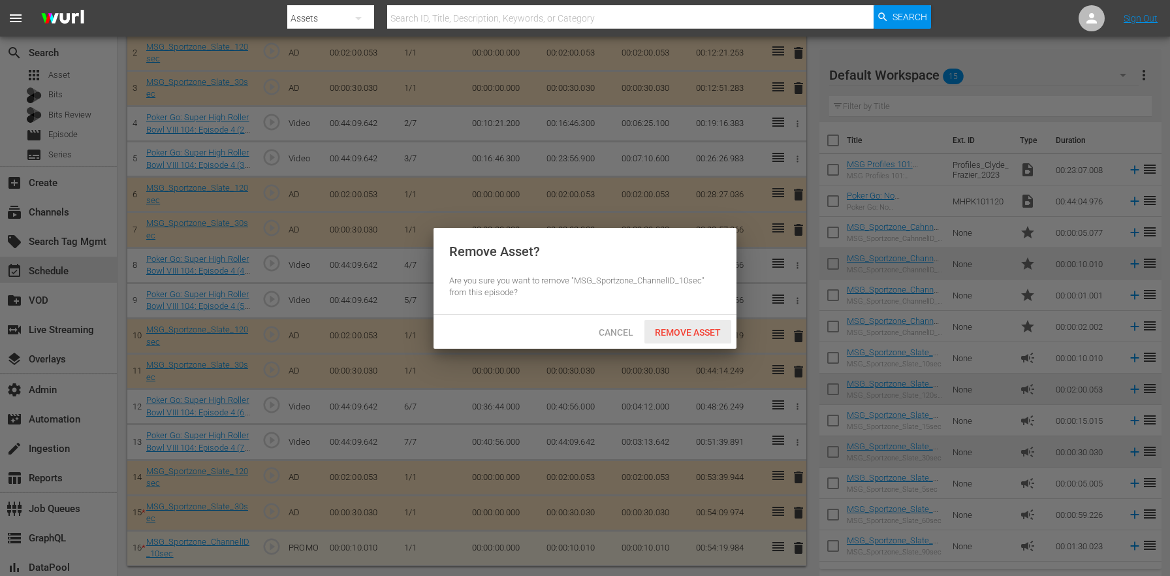
click at [699, 332] on span "Remove Asset" at bounding box center [687, 332] width 87 height 10
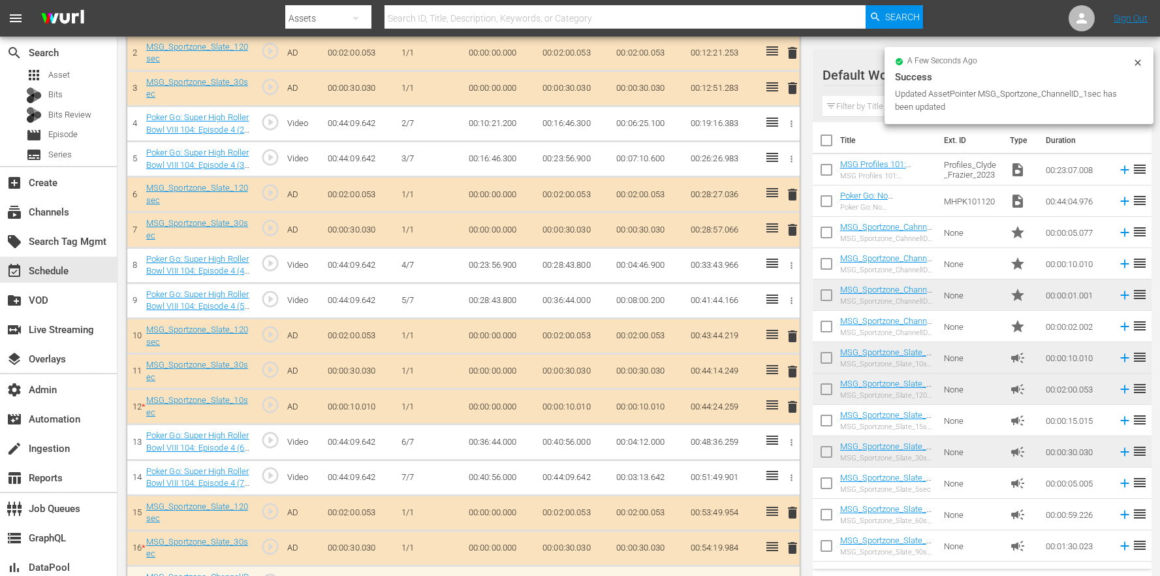
scroll to position [487, 0]
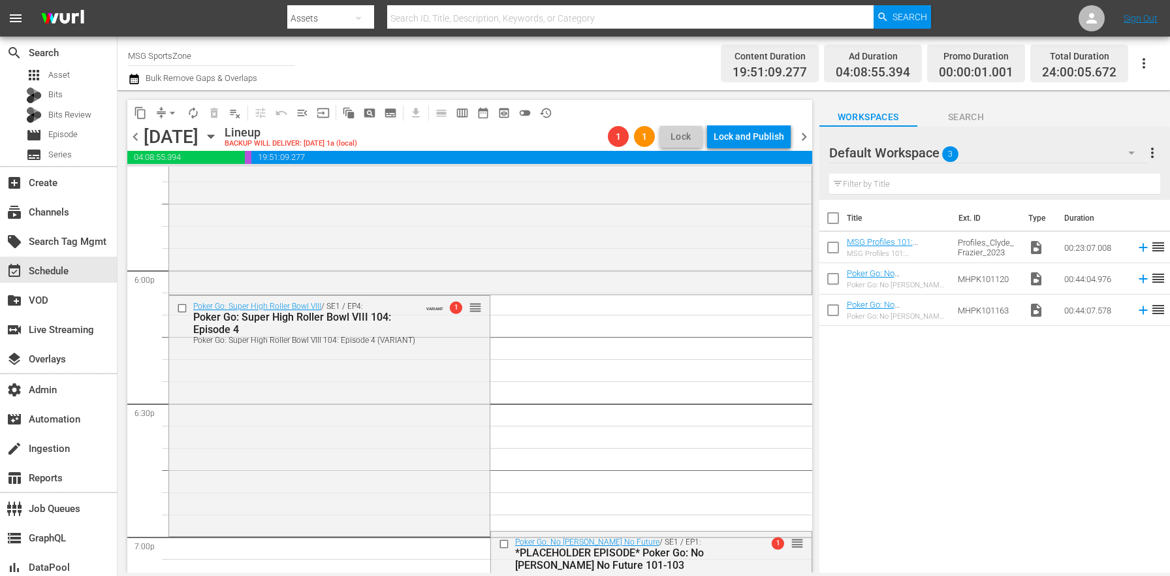
scroll to position [4907, 0]
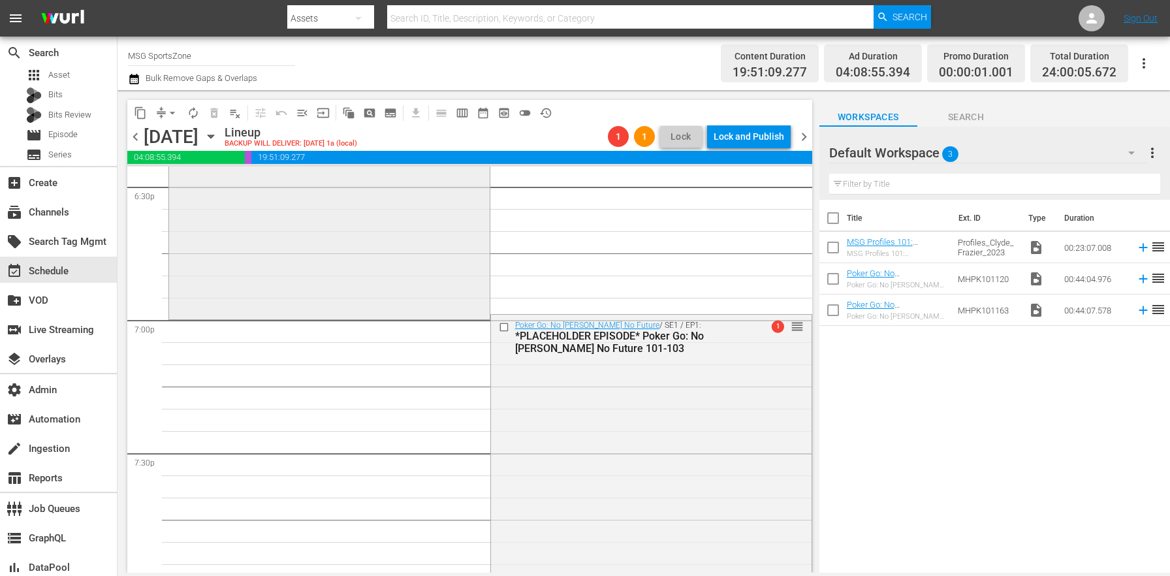
click at [374, 282] on div "Poker Go: Super High Roller Bowl VIII / SE1 / EP4: Poker Go: Super High Roller …" at bounding box center [329, 198] width 321 height 238
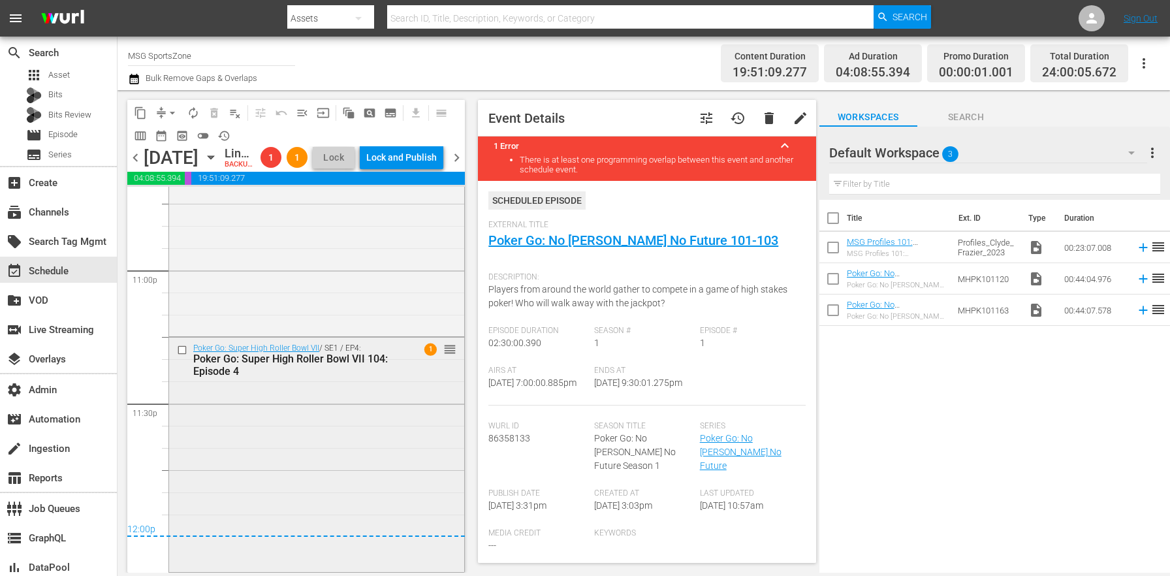
scroll to position [6084, 0]
click at [134, 75] on icon "button" at bounding box center [133, 79] width 9 height 10
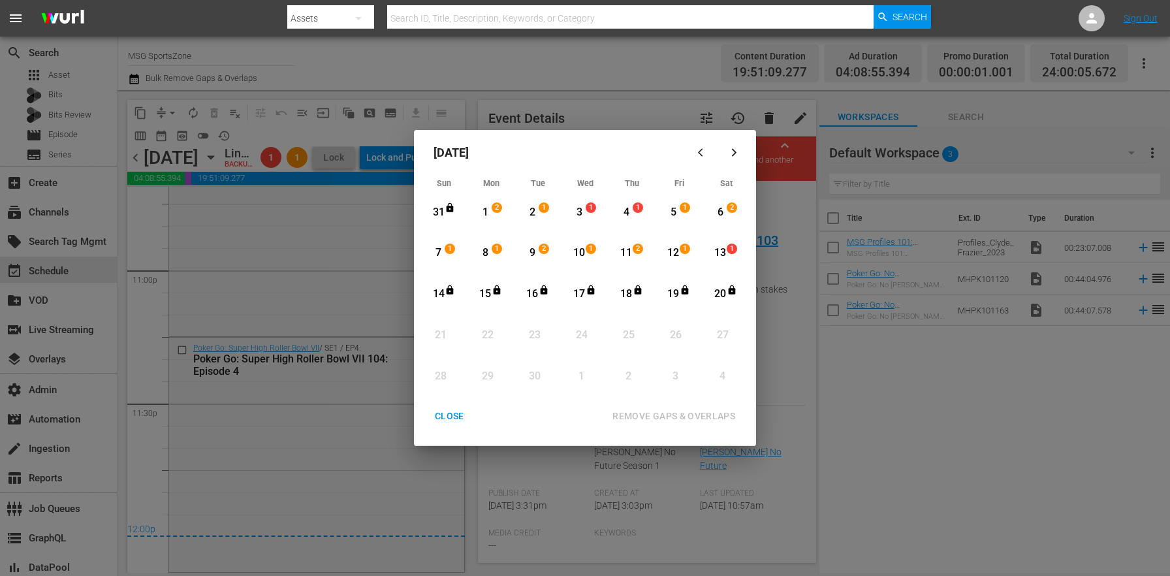
click at [584, 219] on div "3" at bounding box center [579, 212] width 16 height 36
click at [706, 251] on div "Month View" at bounding box center [709, 253] width 6 height 36
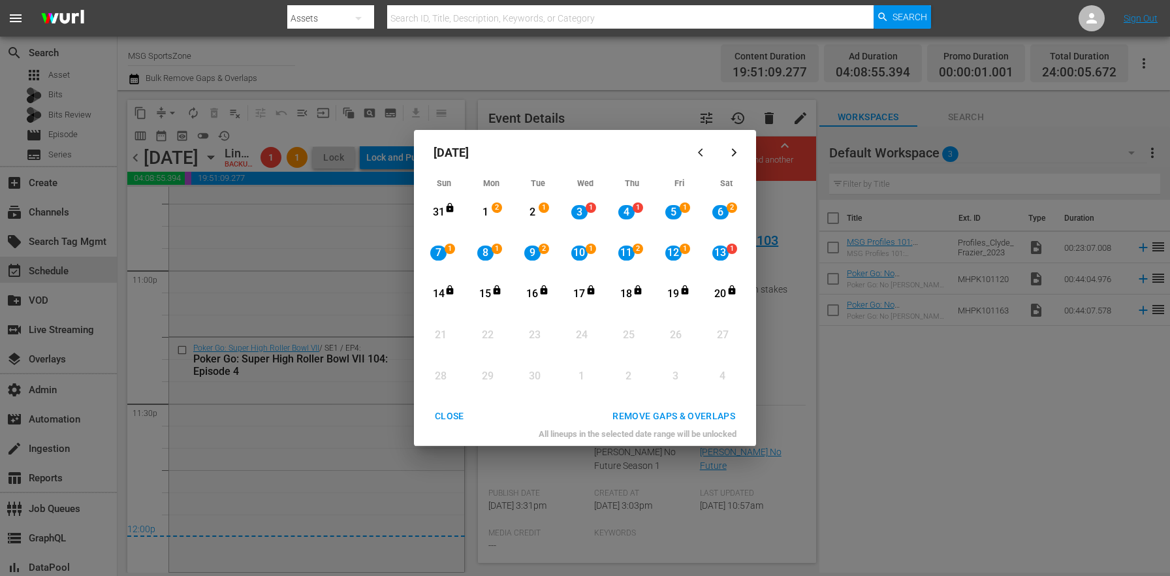
drag, startPoint x: 696, startPoint y: 417, endPoint x: 644, endPoint y: 420, distance: 52.3
click at [696, 417] on div "REMOVE GAPS & OVERLAPS" at bounding box center [674, 416] width 144 height 16
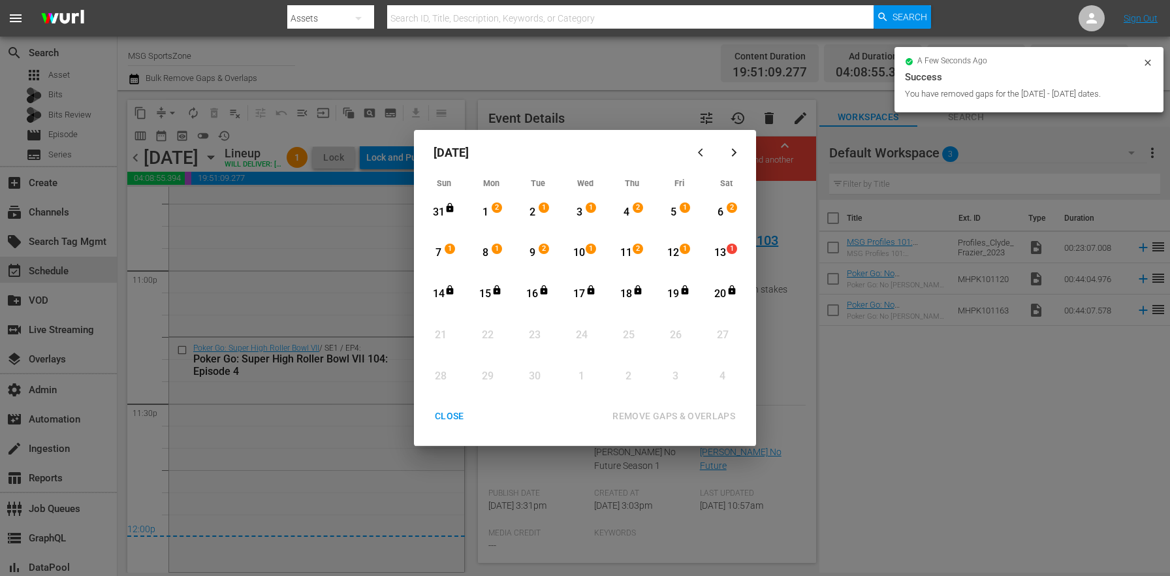
scroll to position [6063, 0]
click at [441, 422] on div "CLOSE" at bounding box center [449, 416] width 50 height 16
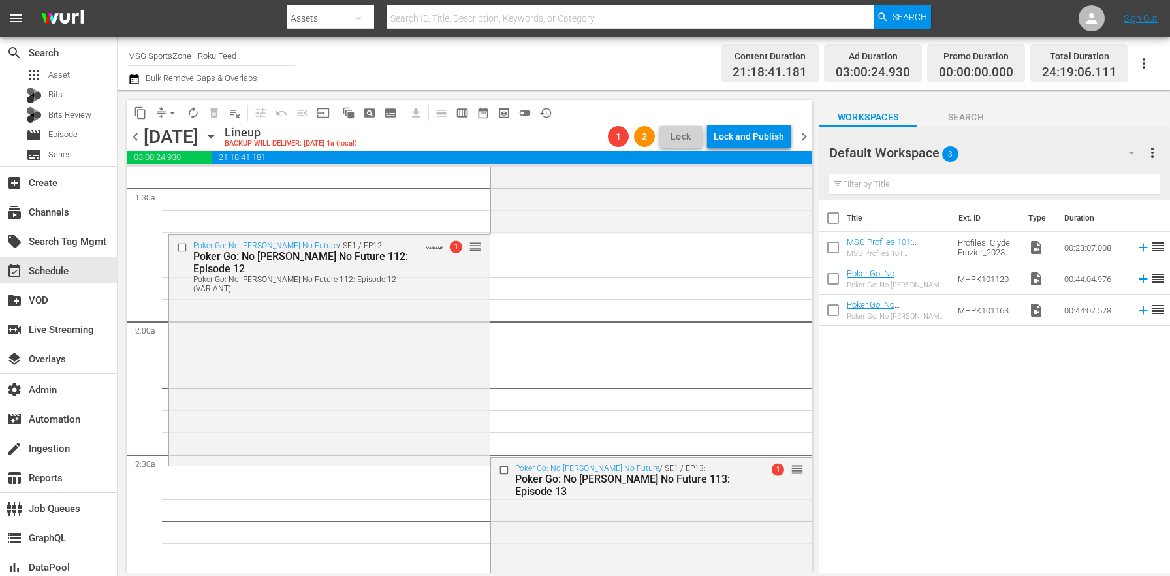
scroll to position [233, 0]
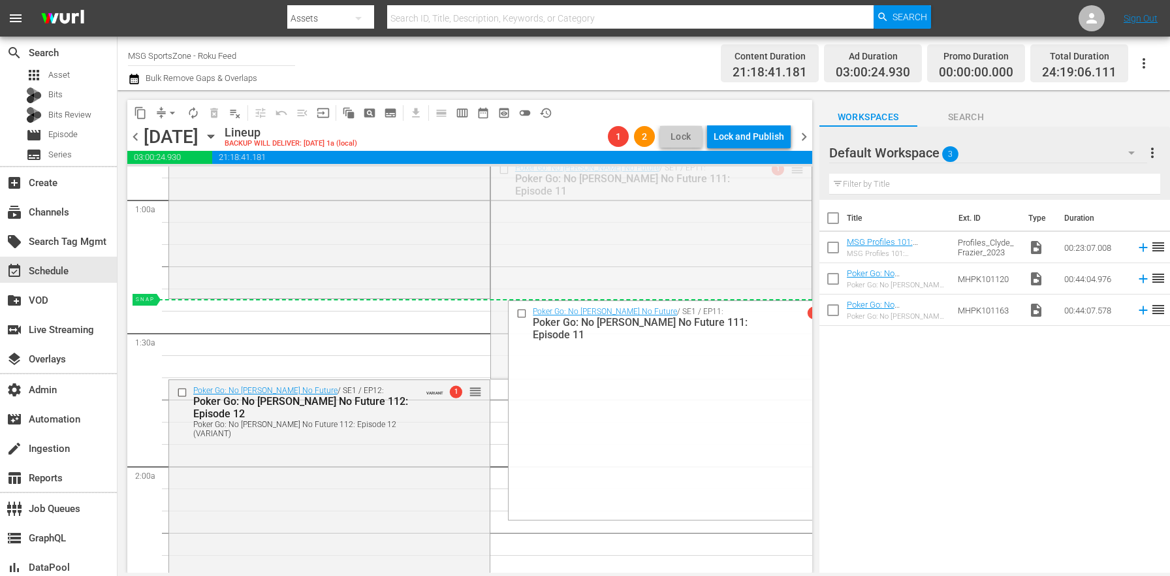
drag, startPoint x: 787, startPoint y: 171, endPoint x: 757, endPoint y: 300, distance: 132.1
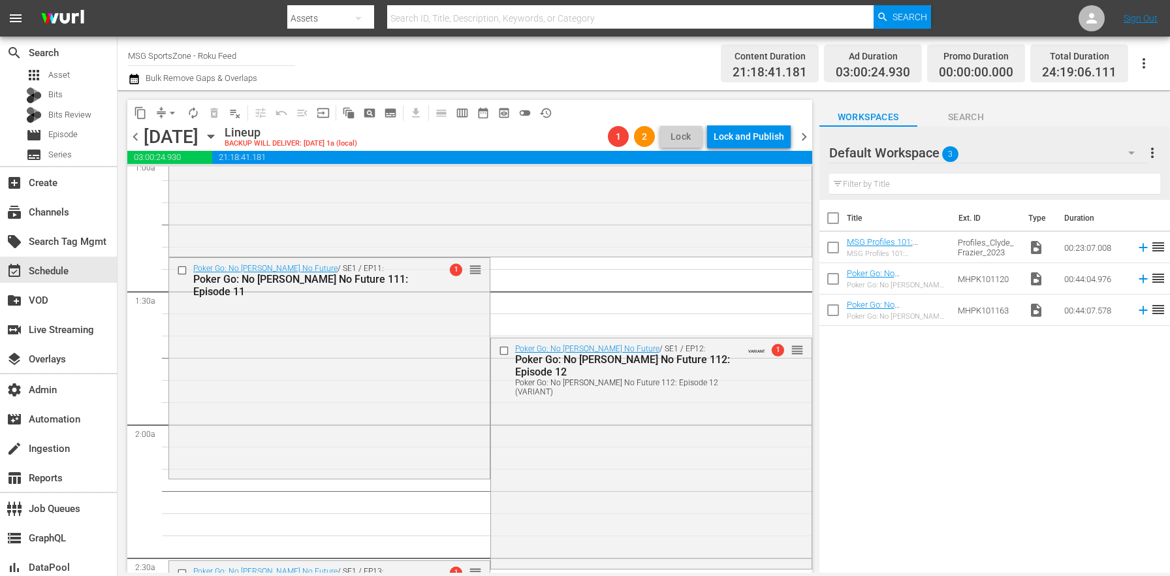
scroll to position [303, 0]
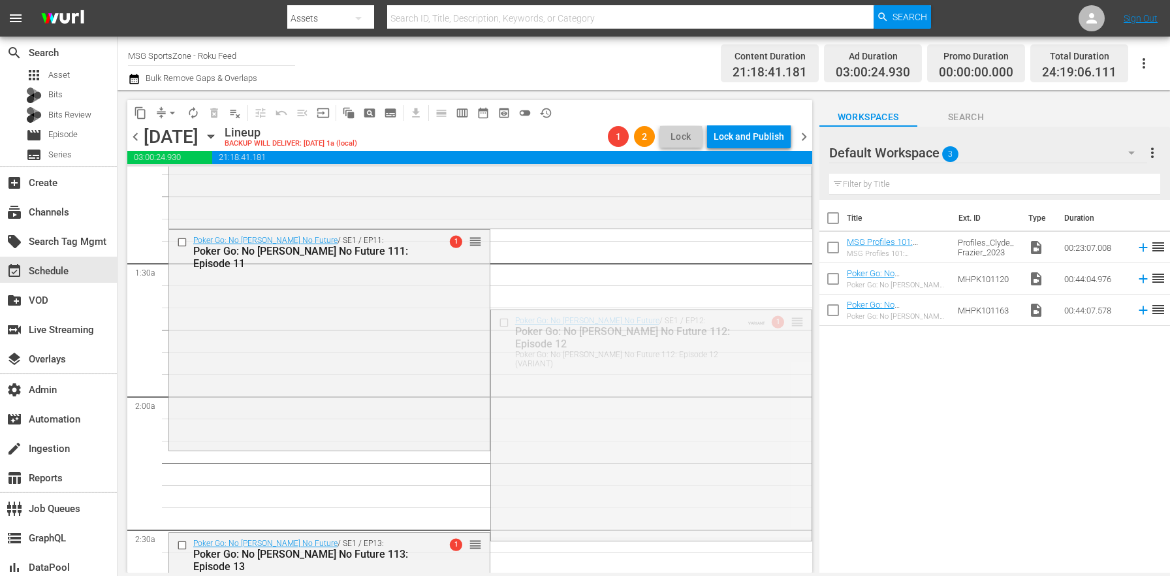
drag, startPoint x: 785, startPoint y: 321, endPoint x: 753, endPoint y: 458, distance: 140.1
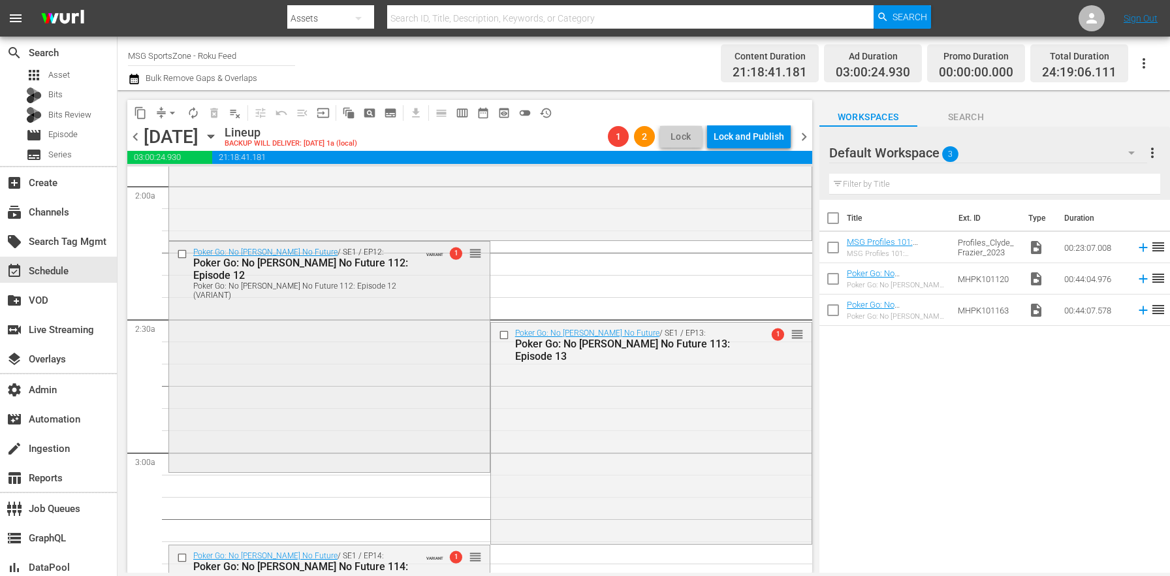
scroll to position [568, 0]
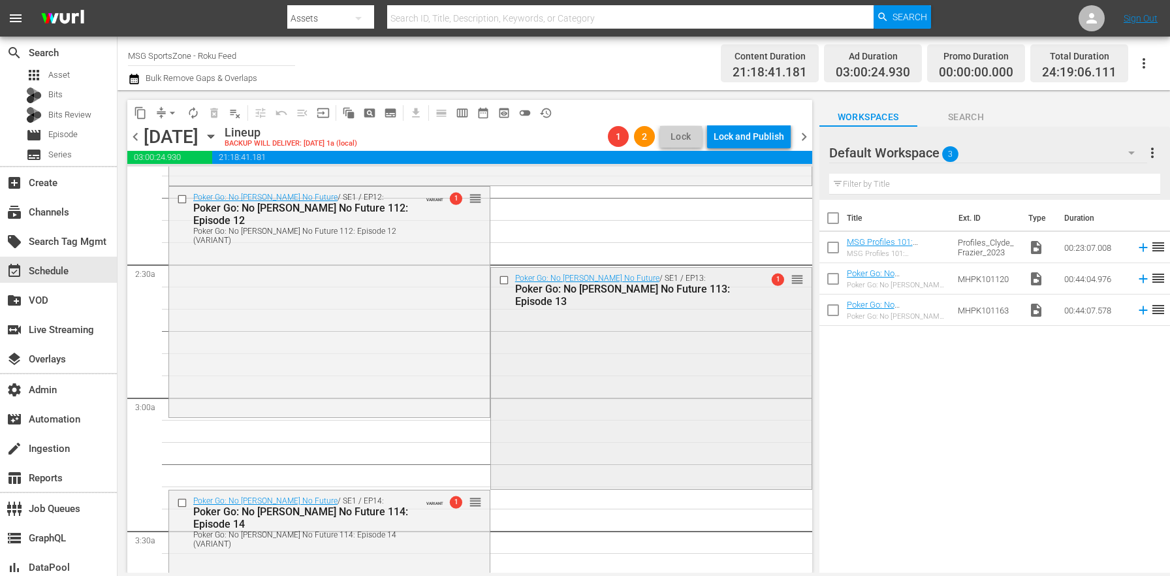
click at [623, 392] on div "Poker Go: No [PERSON_NAME] No Future / SE1 / EP13: Poker Go: No [PERSON_NAME] N…" at bounding box center [651, 377] width 321 height 219
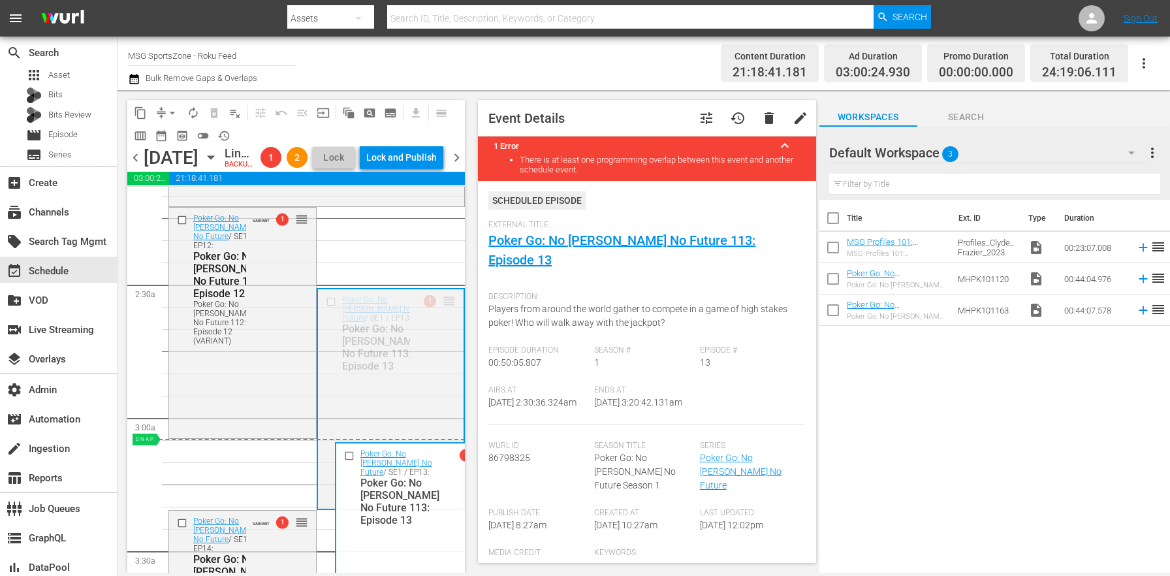
drag, startPoint x: 445, startPoint y: 320, endPoint x: 405, endPoint y: 466, distance: 151.6
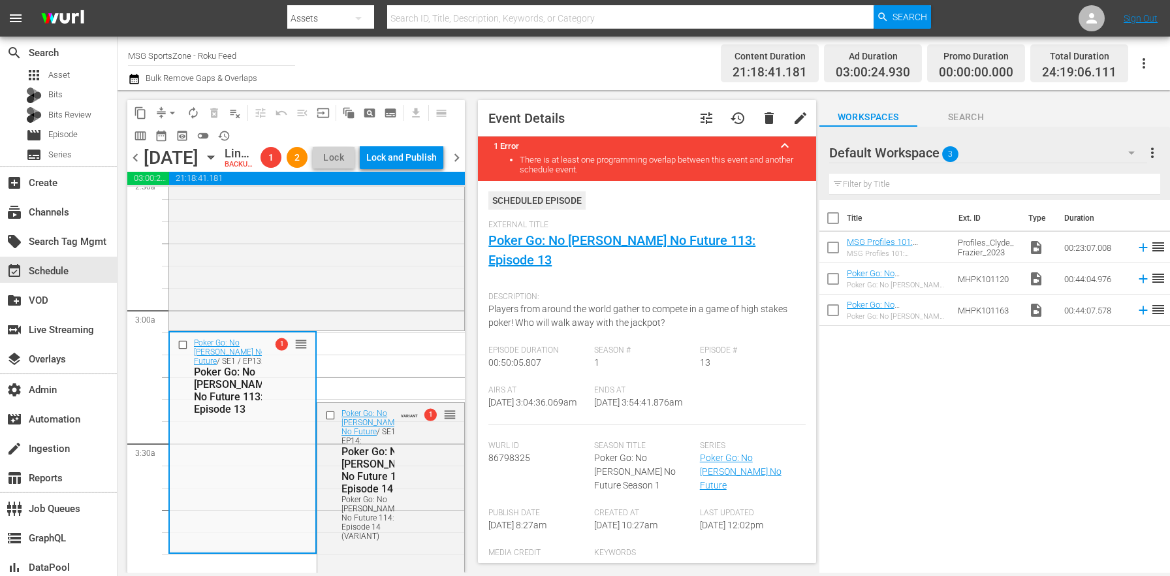
scroll to position [873, 0]
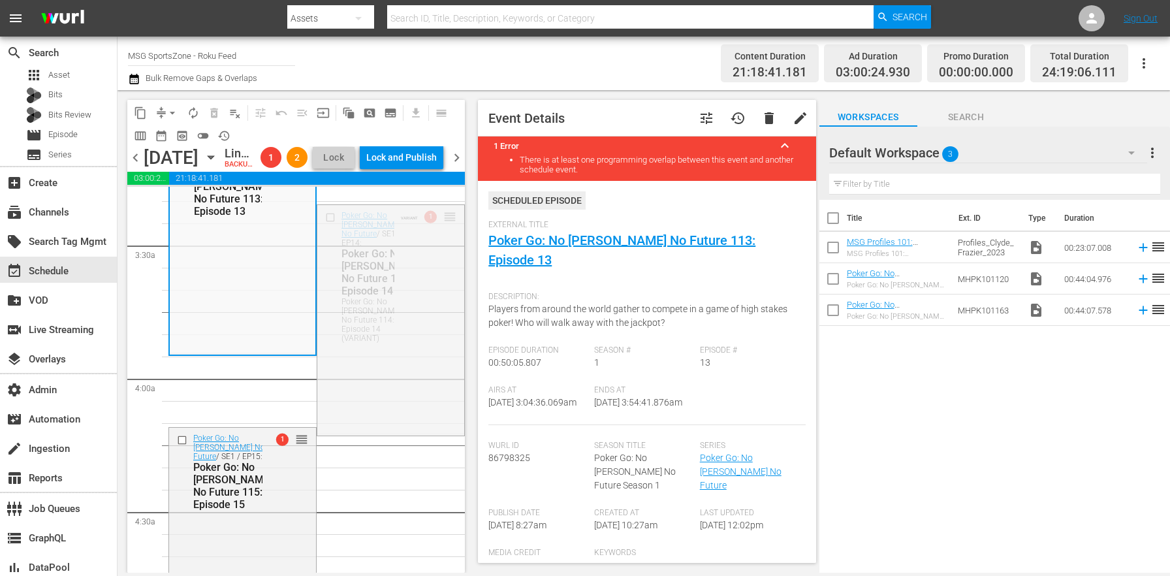
drag, startPoint x: 446, startPoint y: 236, endPoint x: 414, endPoint y: 389, distance: 156.1
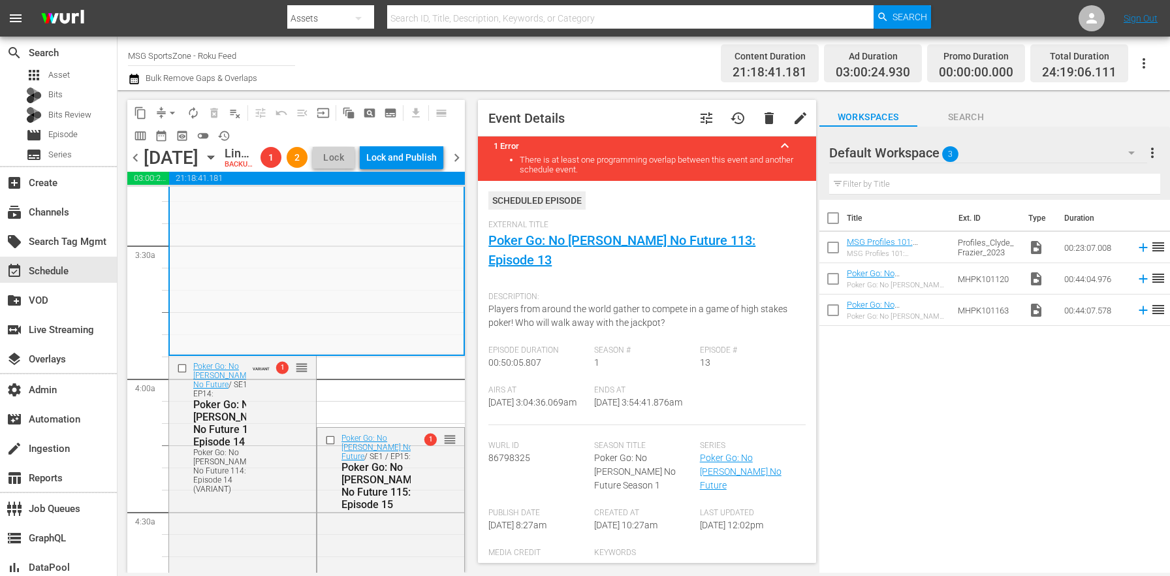
scroll to position [1122, 0]
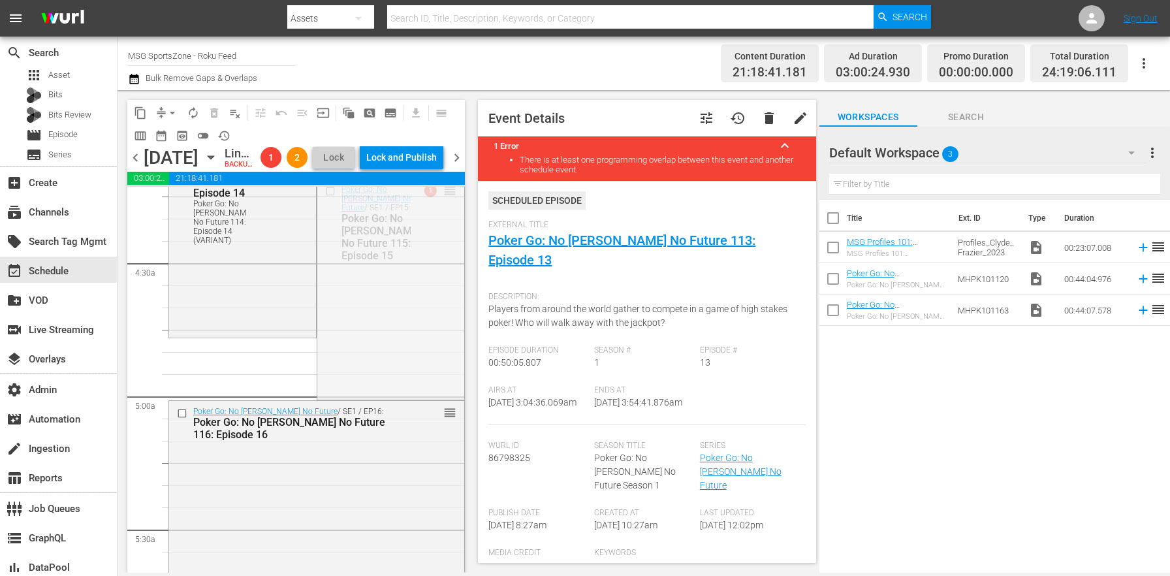
drag, startPoint x: 441, startPoint y: 213, endPoint x: 407, endPoint y: 363, distance: 154.1
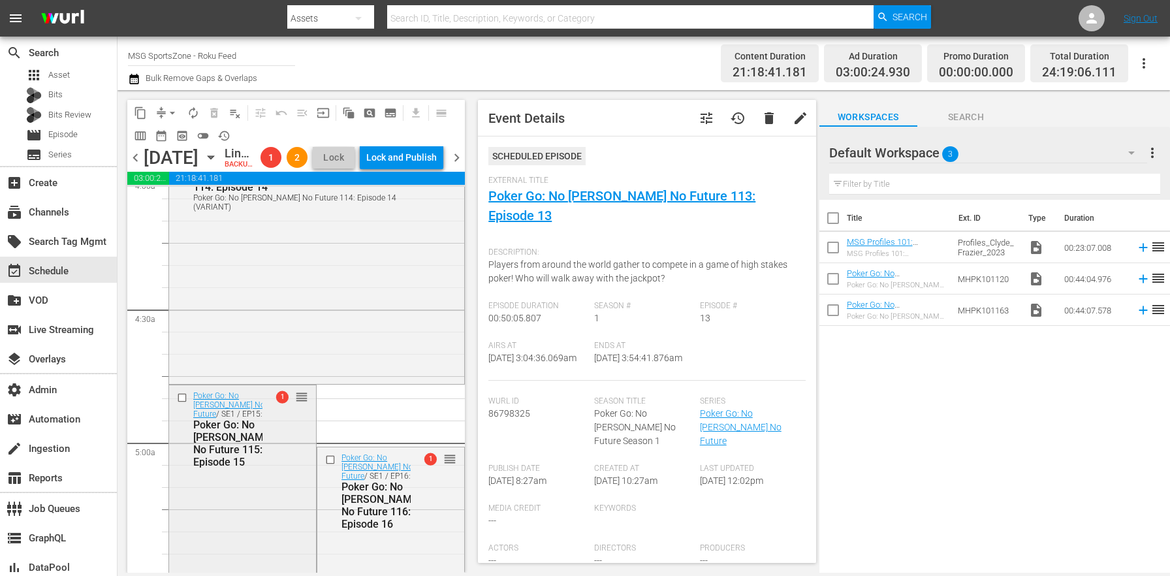
scroll to position [1237, 0]
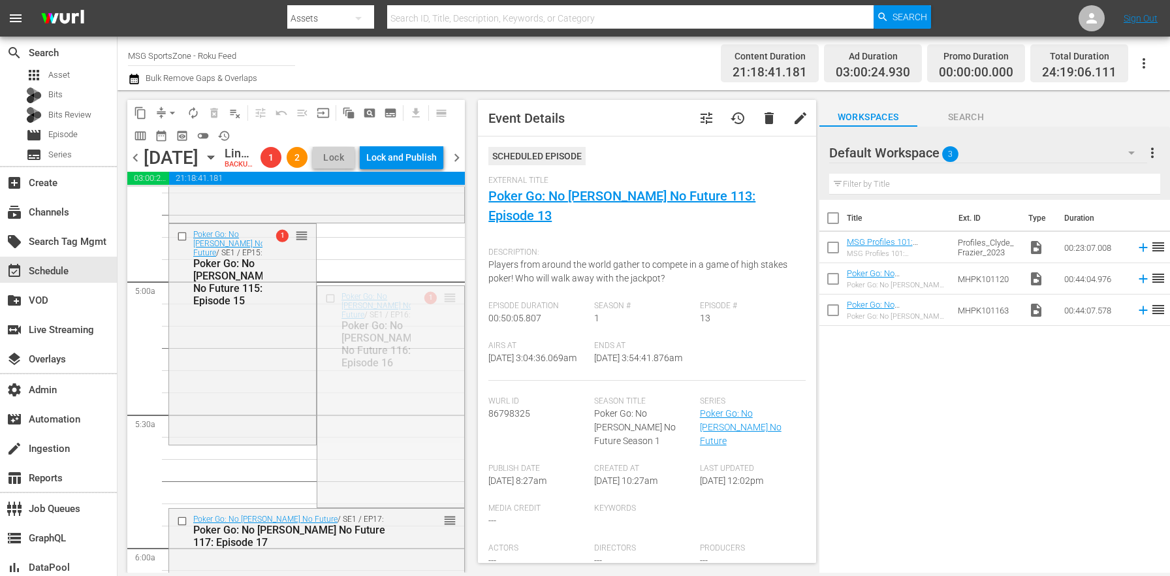
drag, startPoint x: 436, startPoint y: 320, endPoint x: 398, endPoint y: 477, distance: 161.8
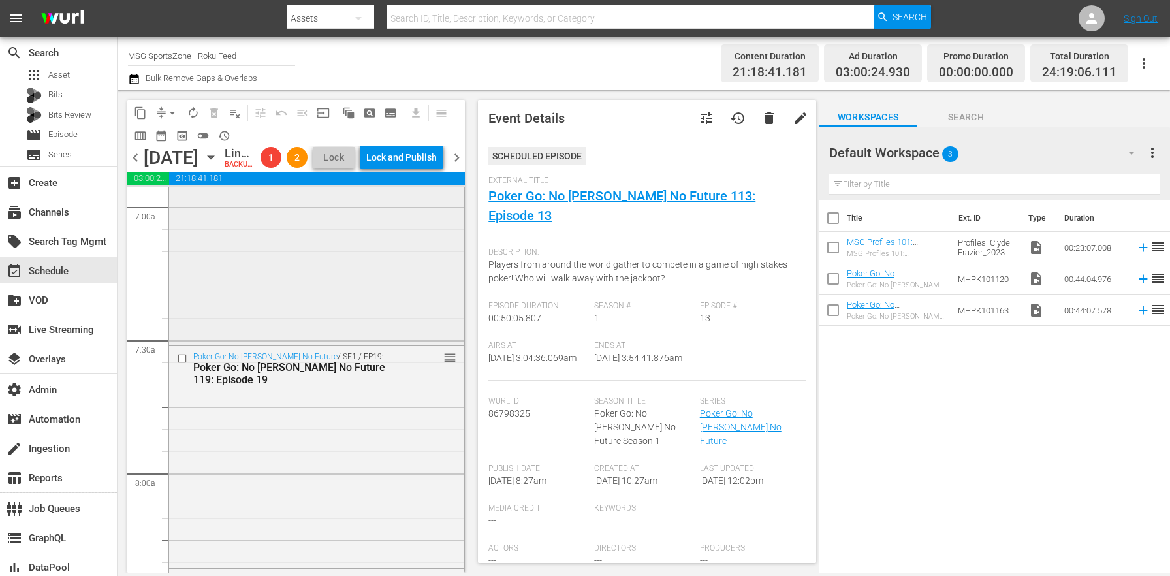
scroll to position [1683, 0]
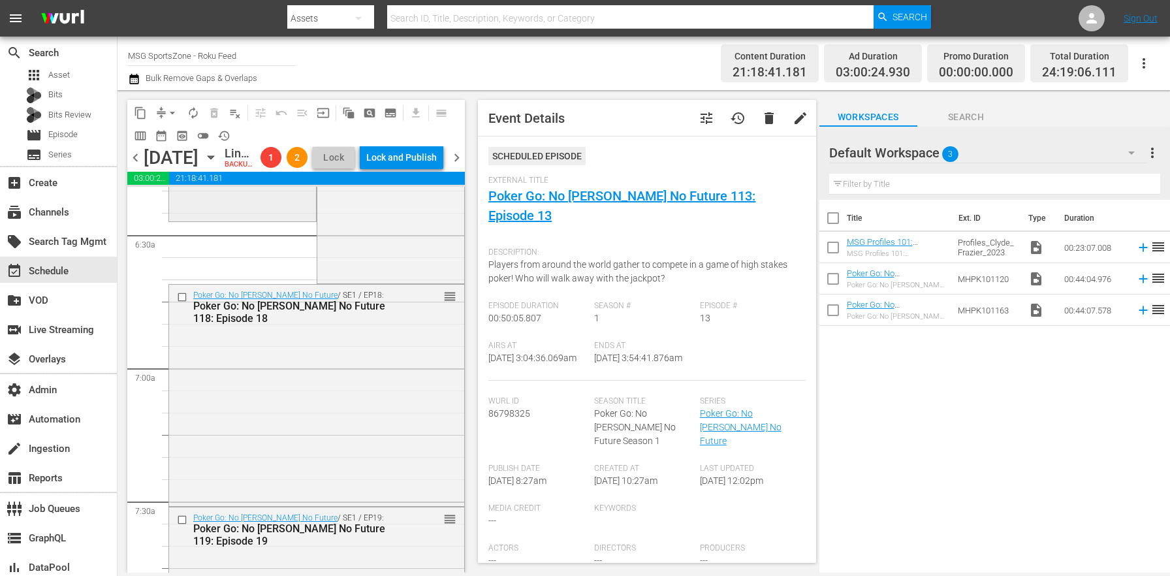
click at [255, 219] on div "Poker Go: No [PERSON_NAME] No Future / SE1 / EP16: Poker Go: No [PERSON_NAME] N…" at bounding box center [242, 109] width 147 height 219
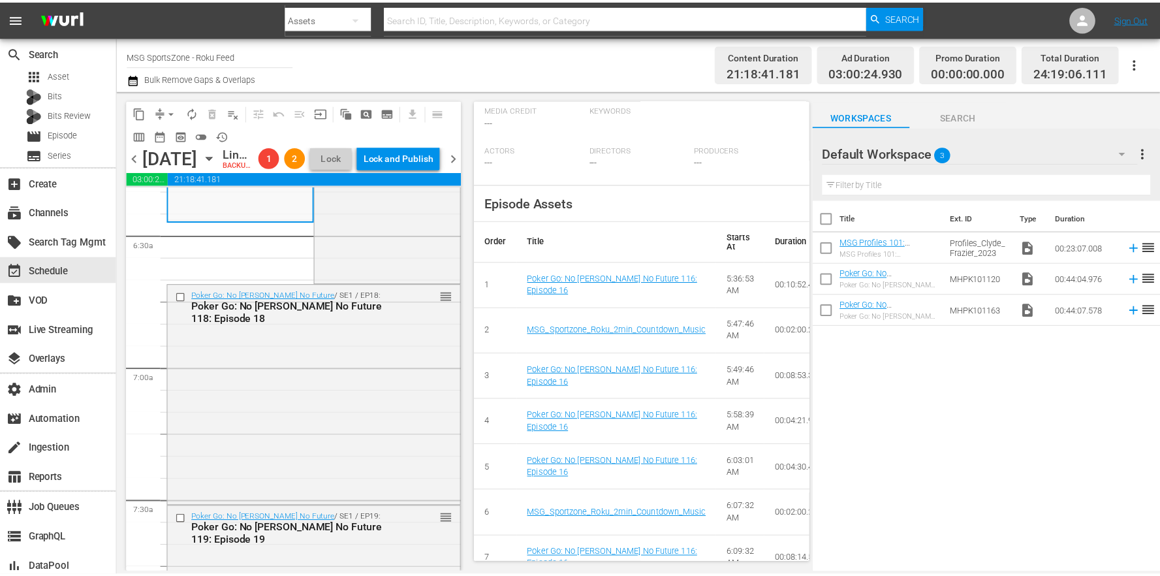
scroll to position [0, 0]
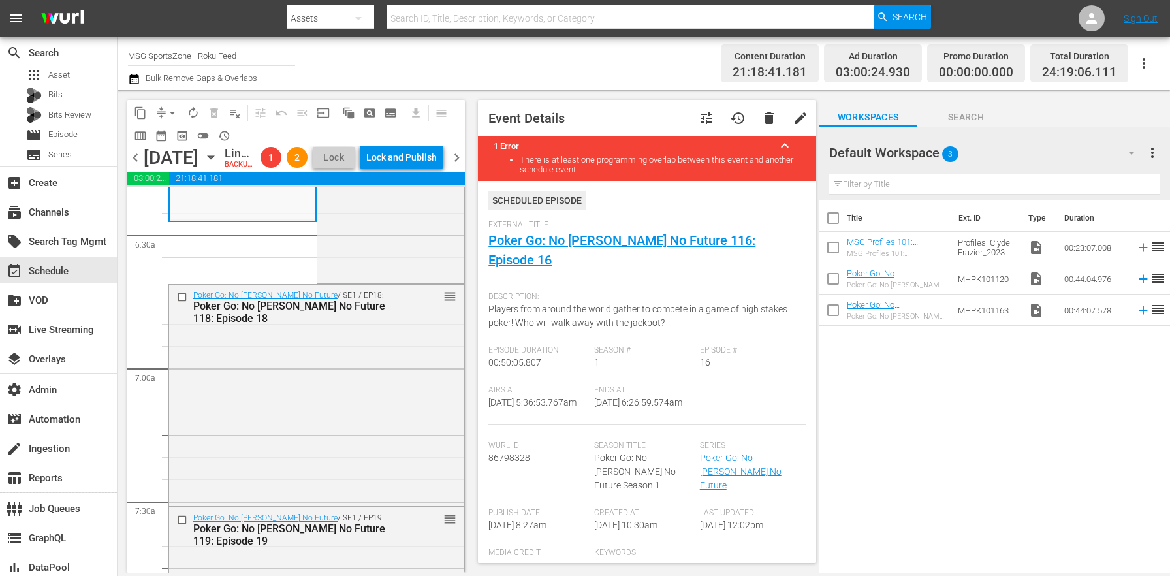
click at [699, 125] on span "tune" at bounding box center [707, 118] width 16 height 16
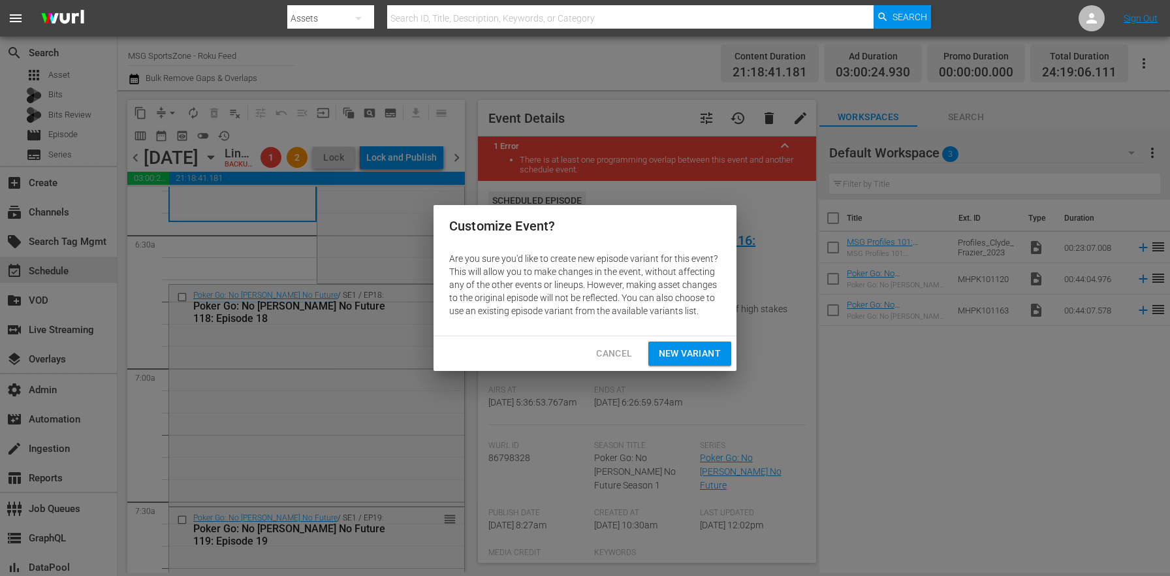
drag, startPoint x: 678, startPoint y: 349, endPoint x: 670, endPoint y: 350, distance: 8.6
click at [678, 349] on span "New Variant" at bounding box center [690, 353] width 62 height 16
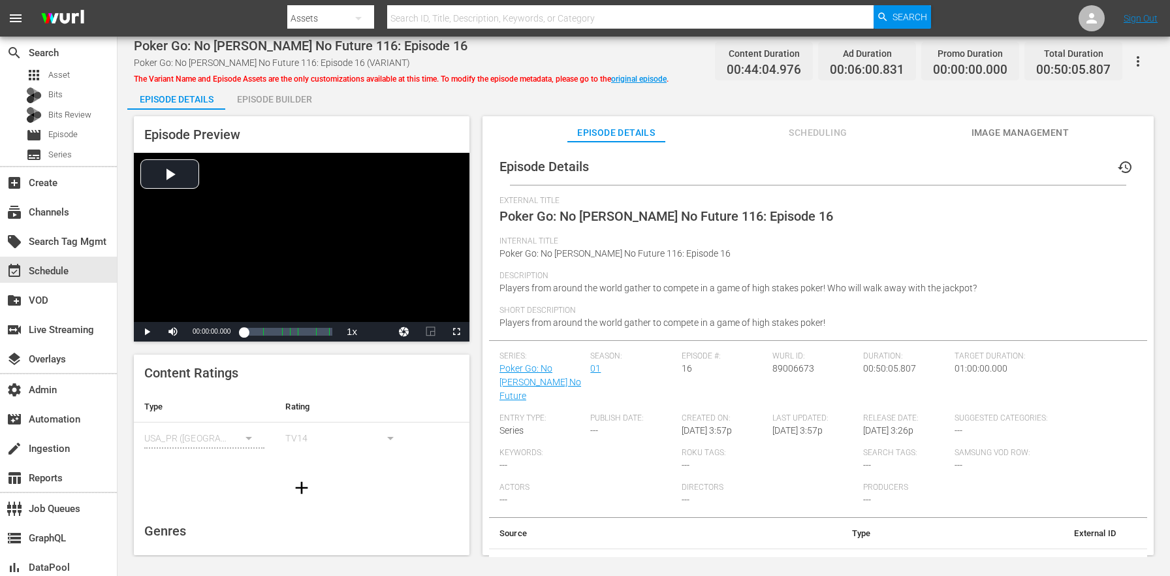
click at [303, 95] on div "Episode Builder" at bounding box center [274, 99] width 98 height 31
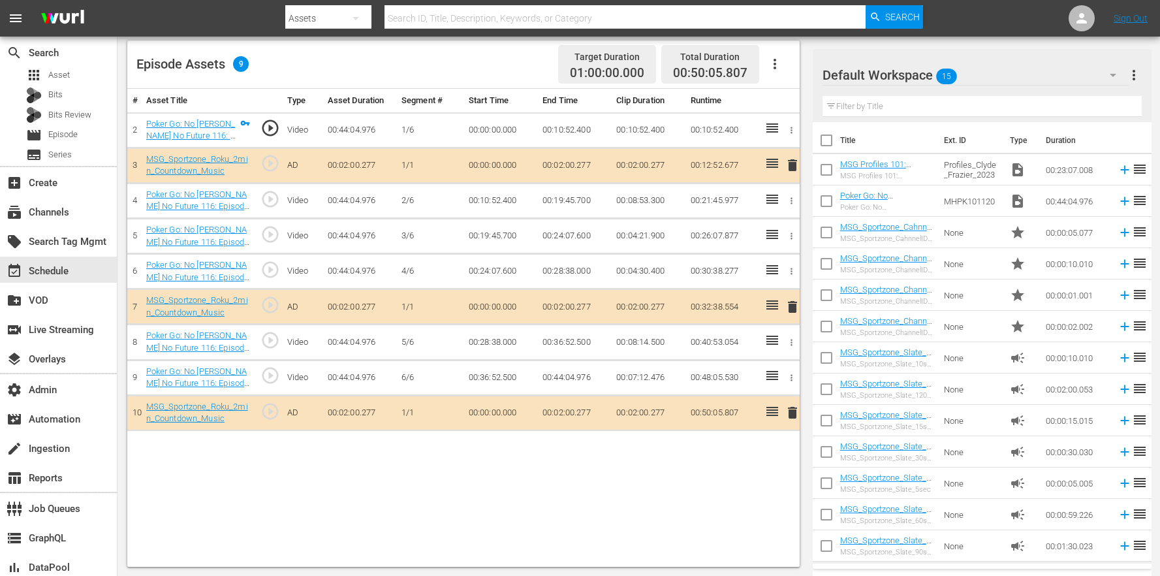
scroll to position [61, 0]
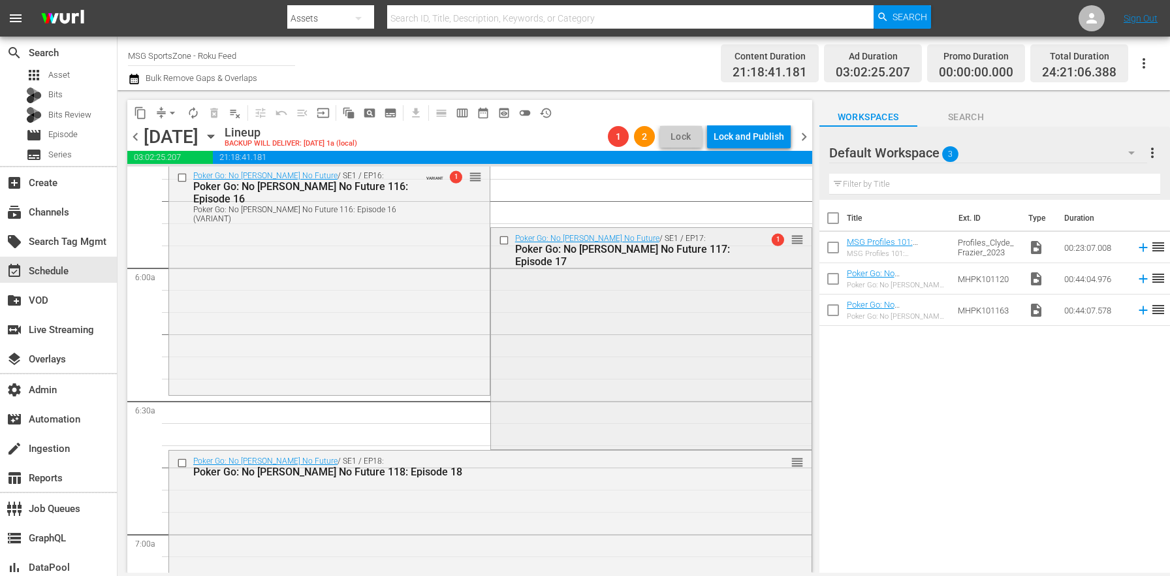
scroll to position [1526, 0]
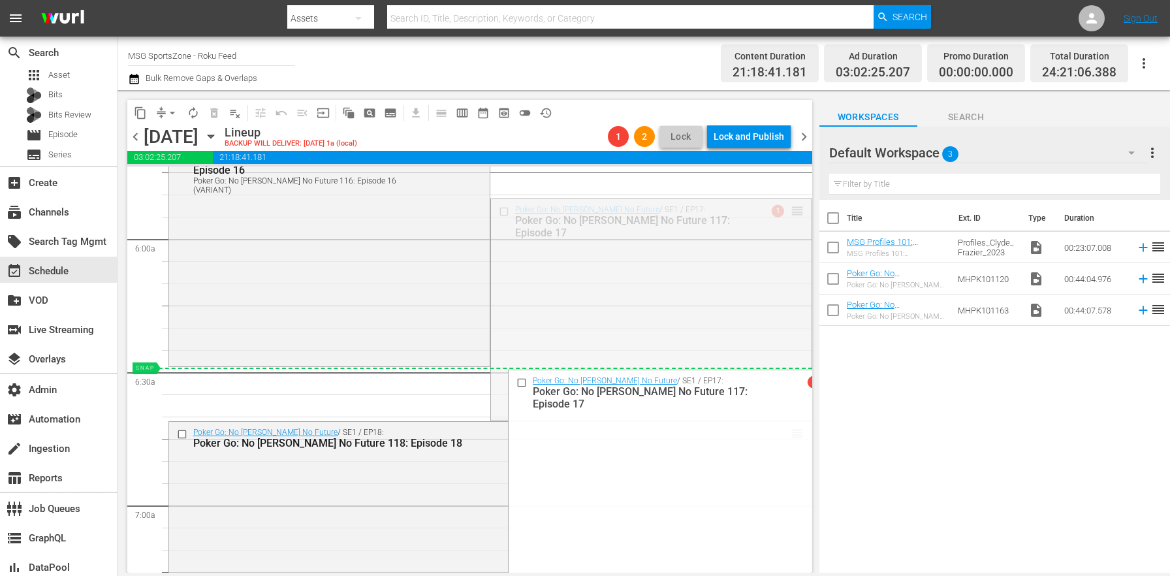
drag, startPoint x: 791, startPoint y: 210, endPoint x: 706, endPoint y: 368, distance: 179.3
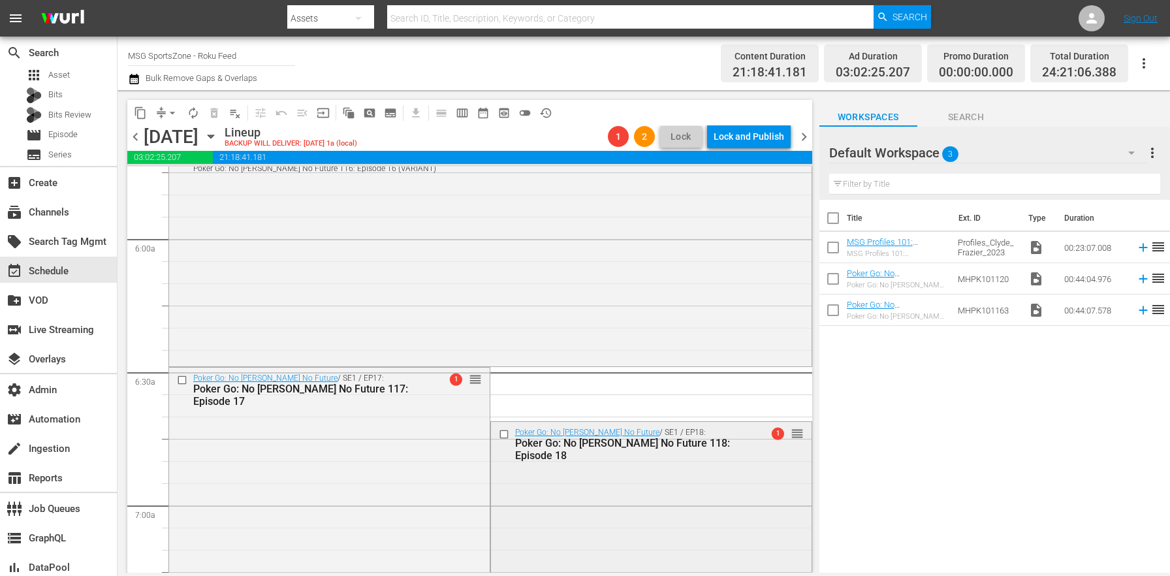
scroll to position [1748, 0]
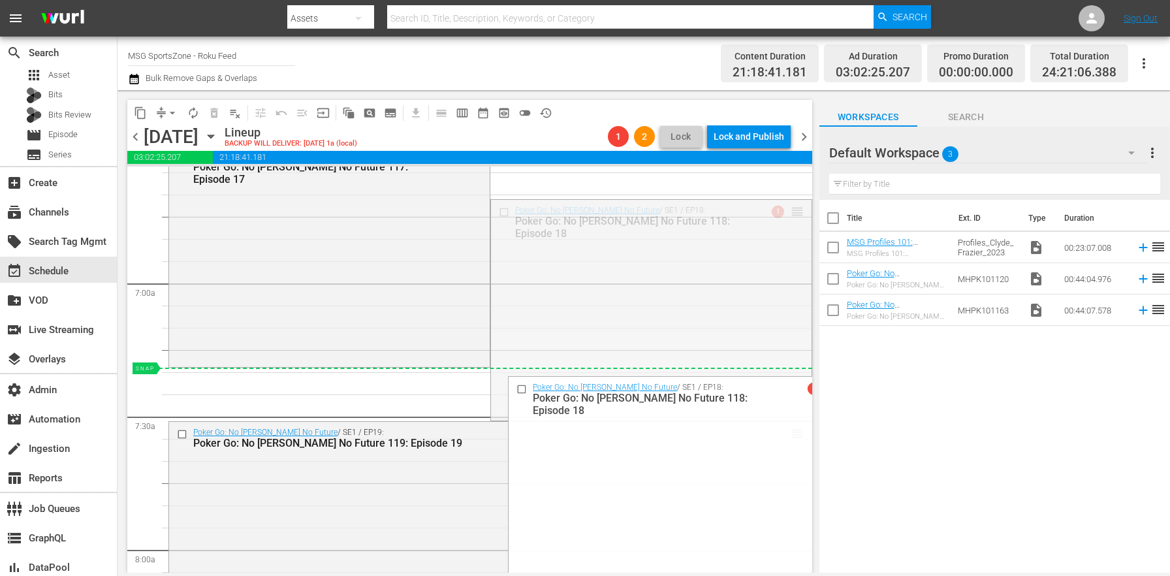
drag, startPoint x: 783, startPoint y: 214, endPoint x: 717, endPoint y: 379, distance: 177.8
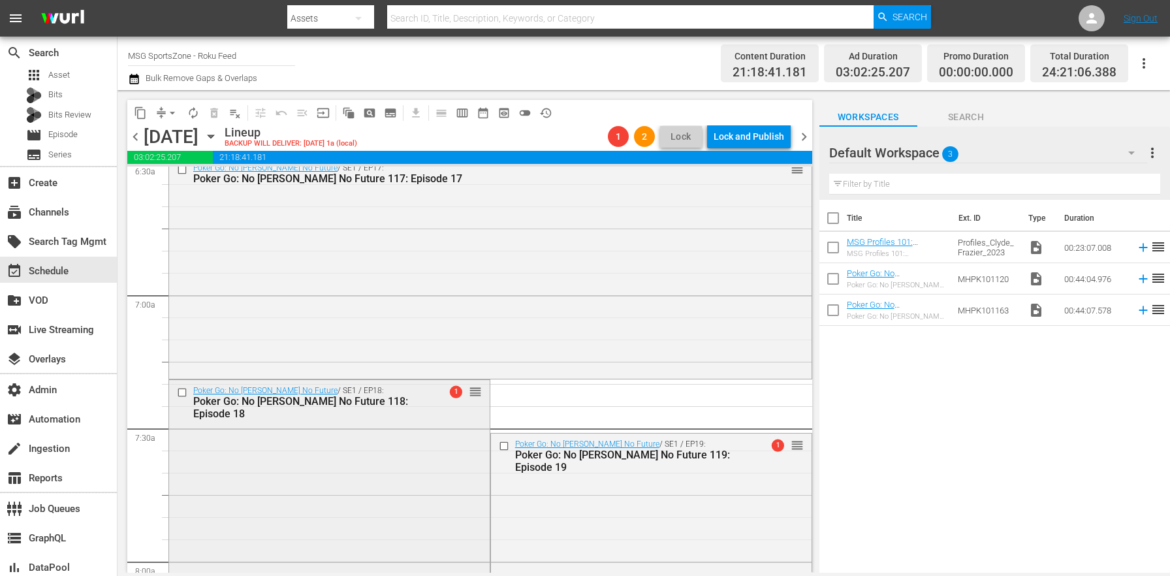
scroll to position [1752, 0]
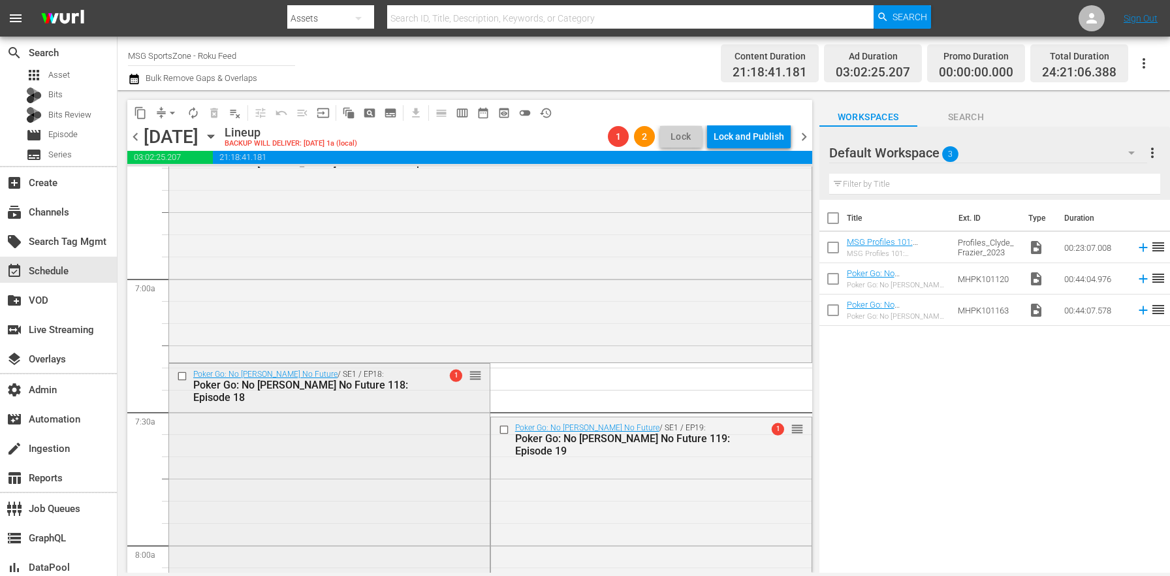
click at [377, 400] on div "Poker Go: No [PERSON_NAME] No Future / SE1 / EP18: Poker Go: No [PERSON_NAME] N…" at bounding box center [329, 473] width 321 height 219
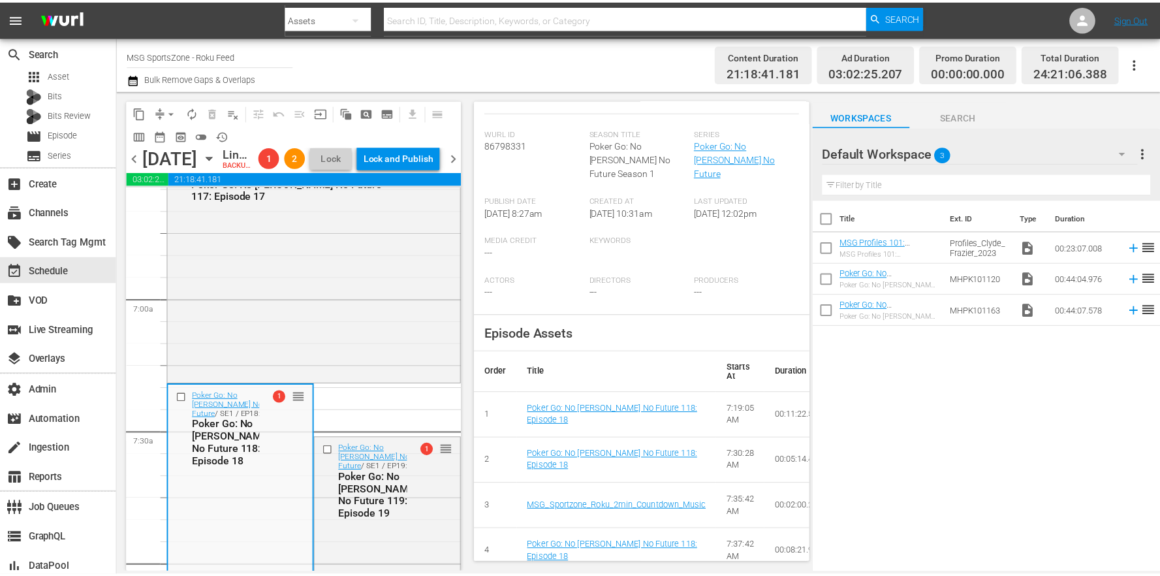
scroll to position [0, 0]
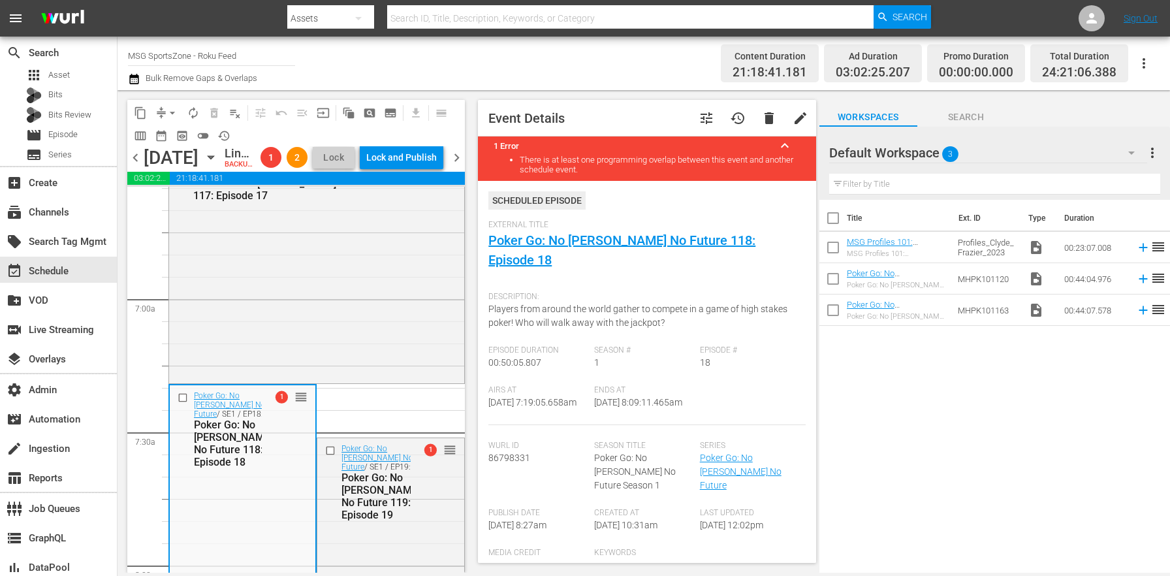
click at [699, 113] on span "tune" at bounding box center [707, 118] width 16 height 16
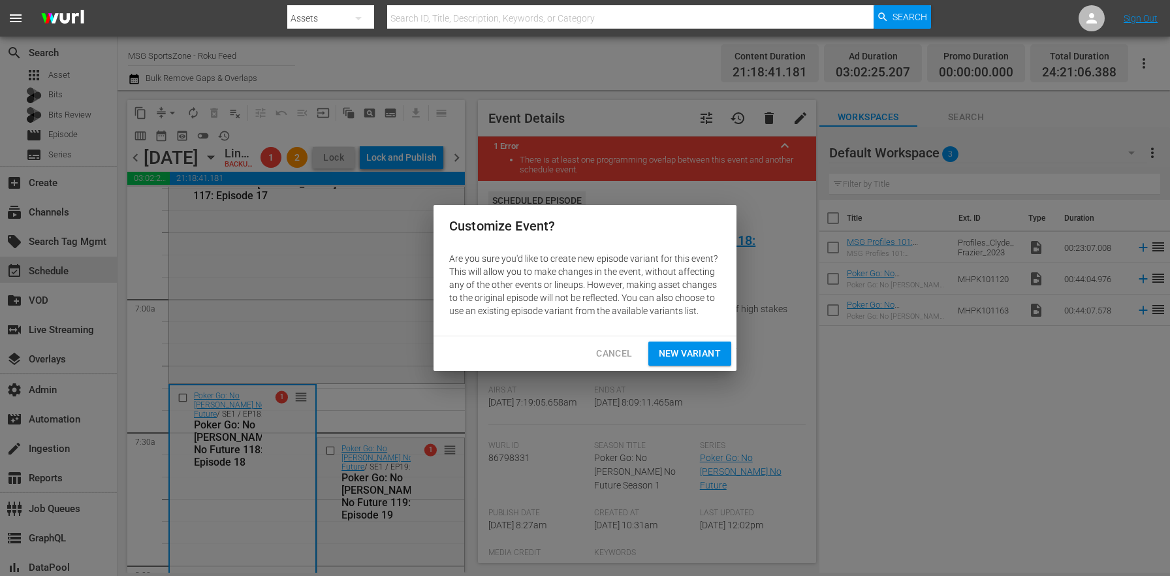
click at [705, 354] on span "New Variant" at bounding box center [690, 353] width 62 height 16
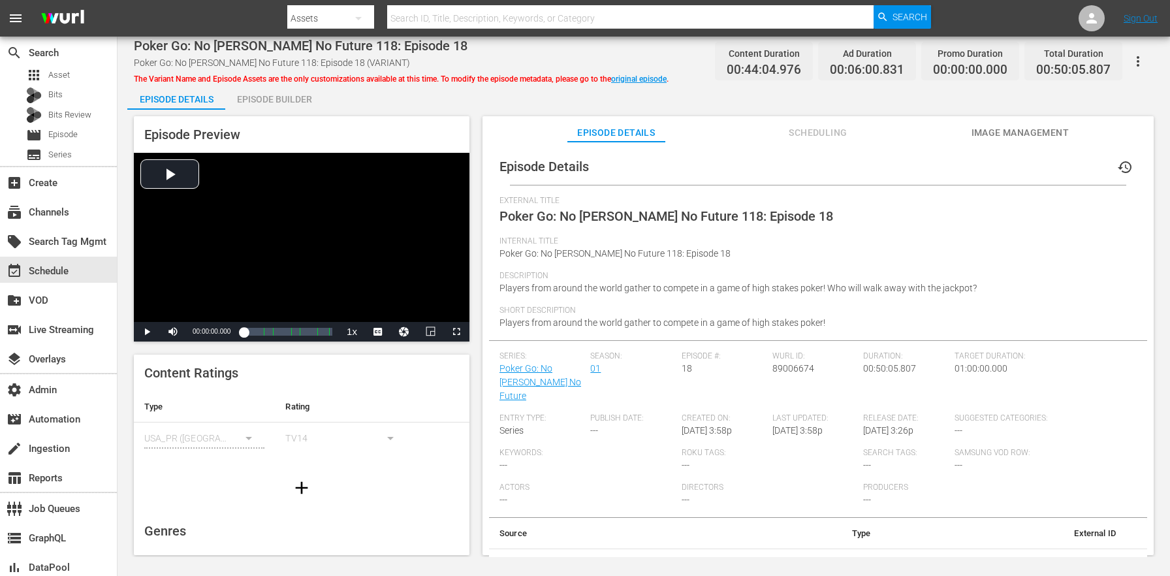
click at [279, 105] on div "Episode Builder" at bounding box center [274, 99] width 98 height 31
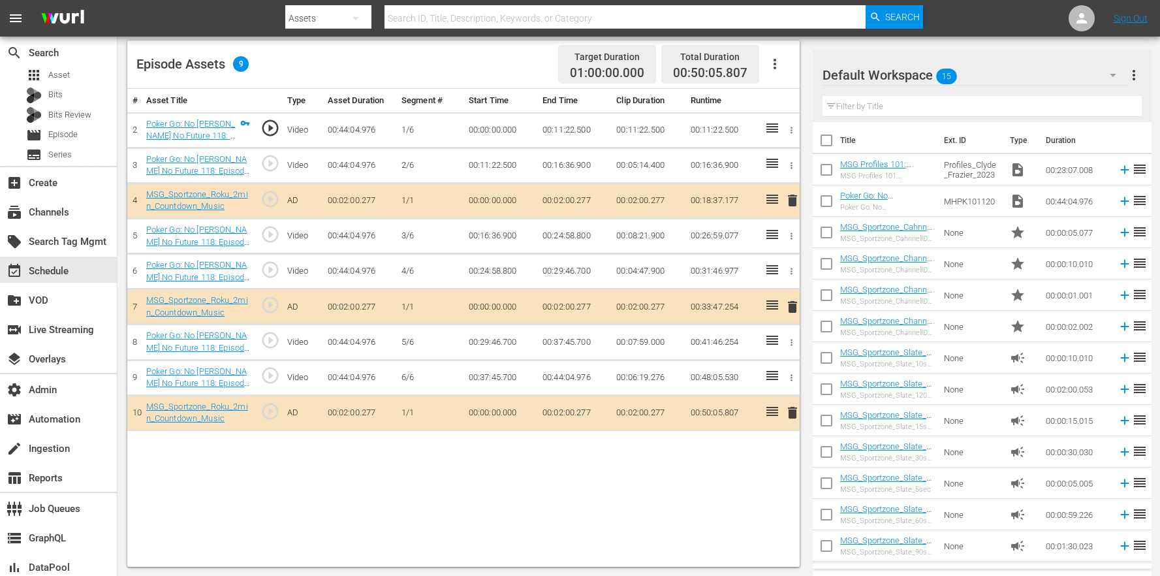
scroll to position [61, 0]
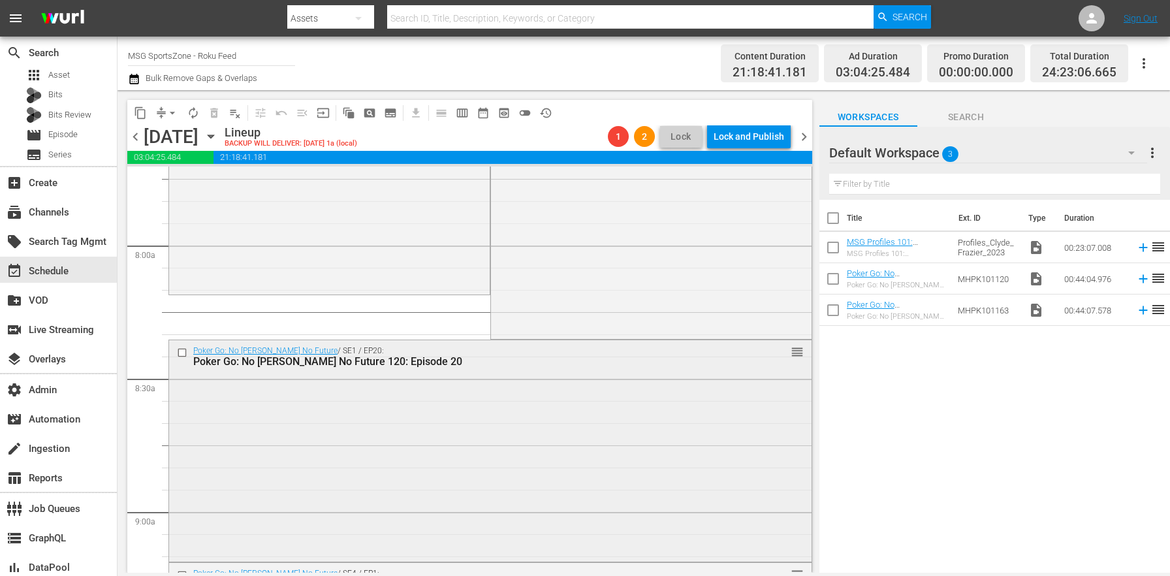
scroll to position [1827, 0]
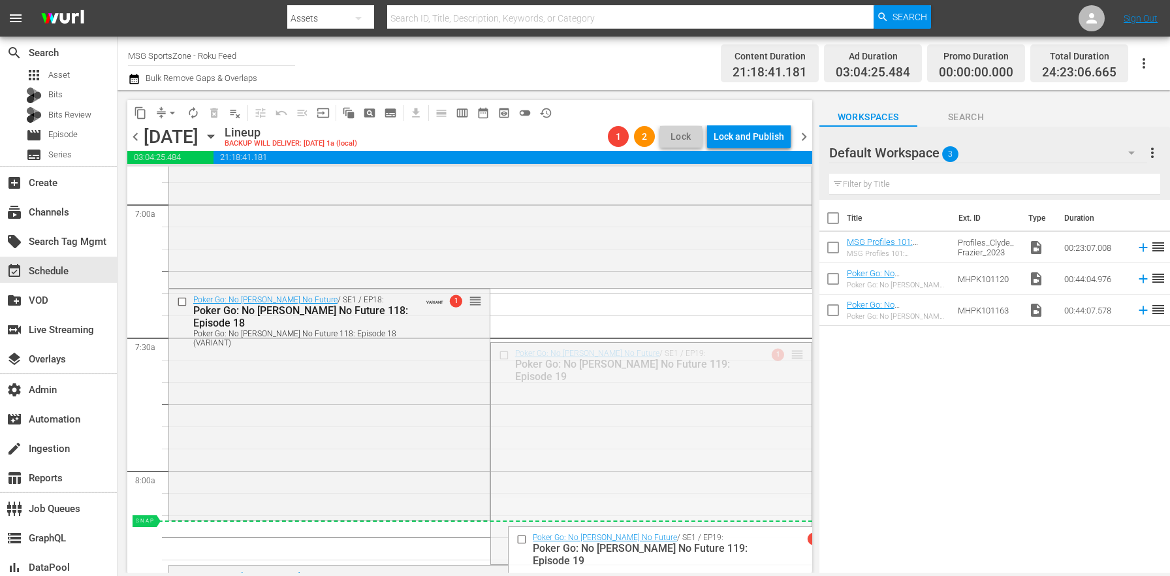
drag, startPoint x: 785, startPoint y: 355, endPoint x: 732, endPoint y: 536, distance: 188.6
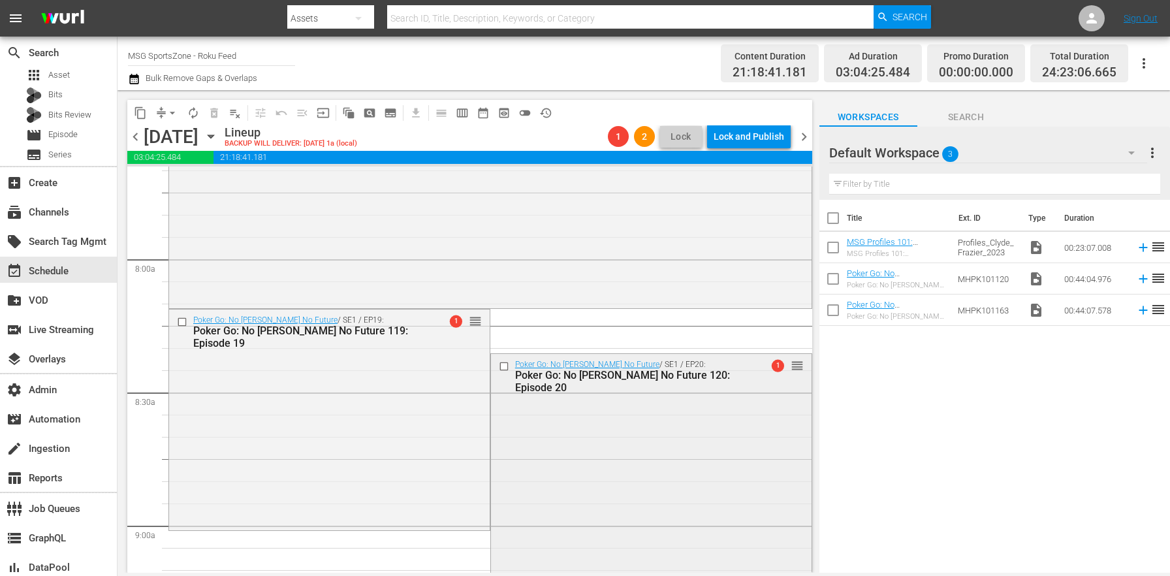
scroll to position [2073, 0]
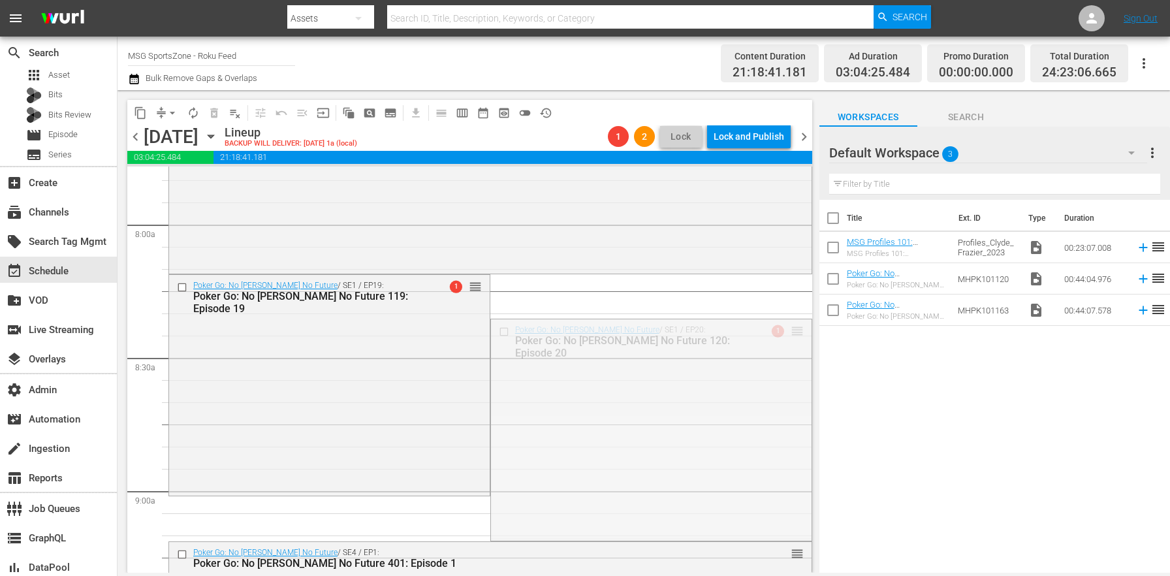
drag, startPoint x: 789, startPoint y: 329, endPoint x: 734, endPoint y: 505, distance: 184.6
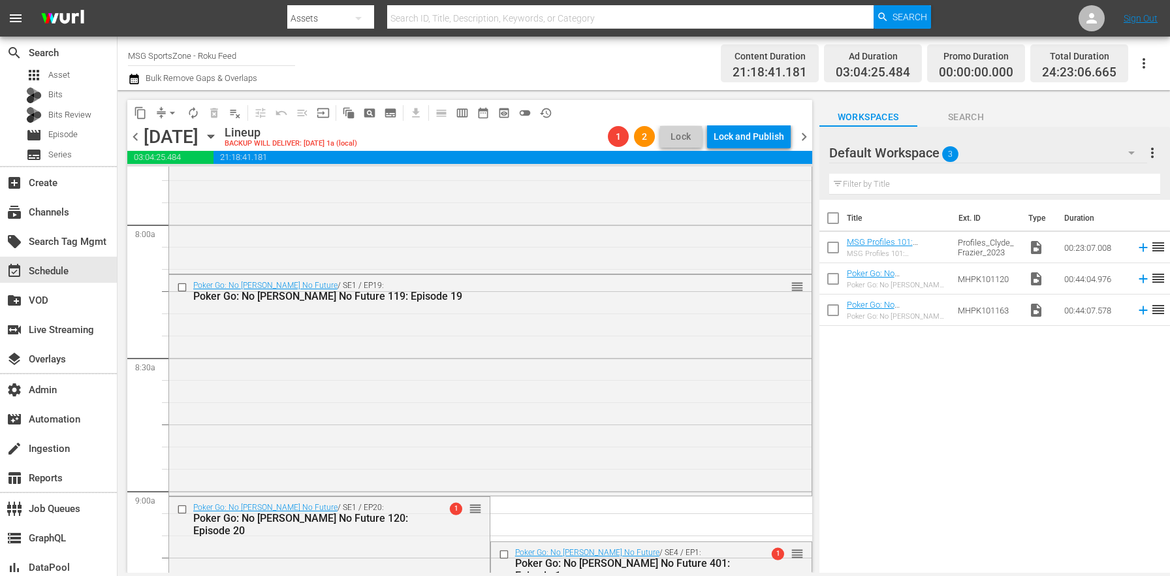
scroll to position [2391, 0]
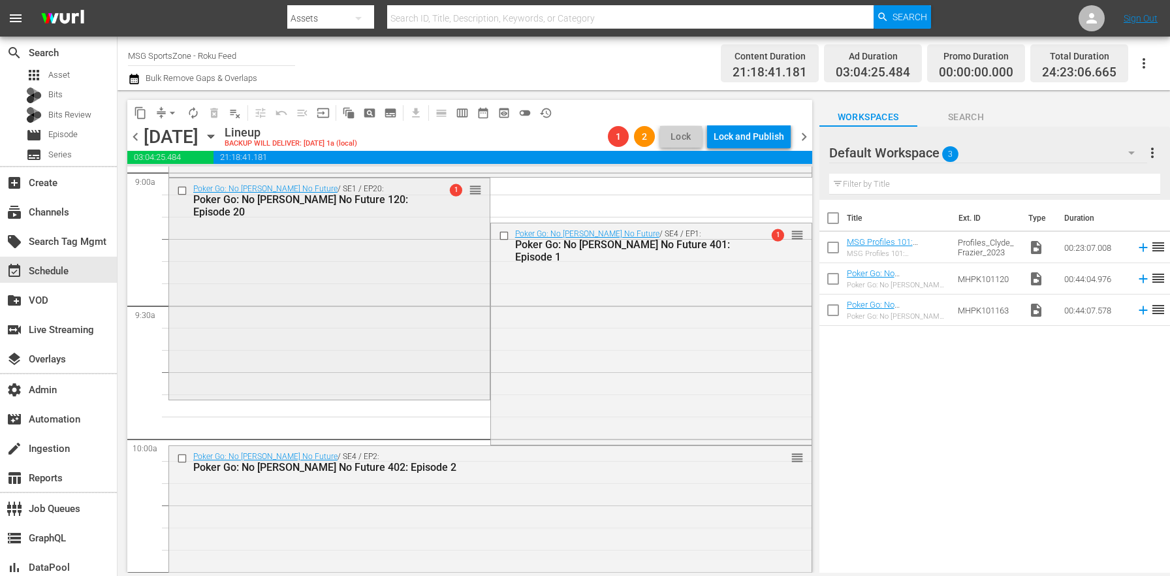
click at [353, 338] on div "Poker Go: No [PERSON_NAME] No Future / SE1 / EP20: Poker Go: No [PERSON_NAME] N…" at bounding box center [329, 287] width 321 height 219
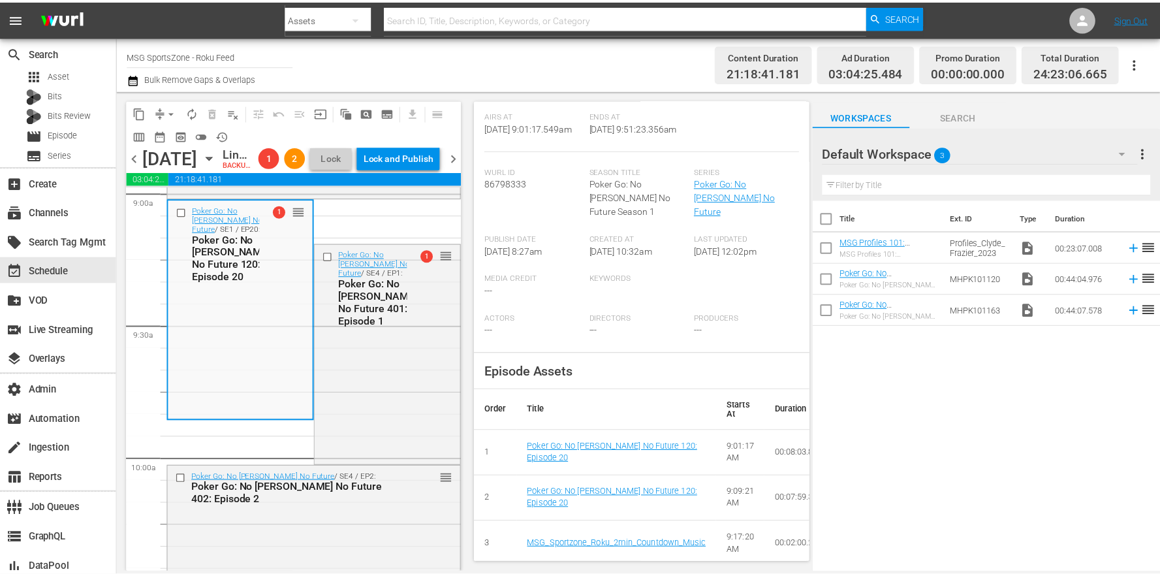
scroll to position [0, 0]
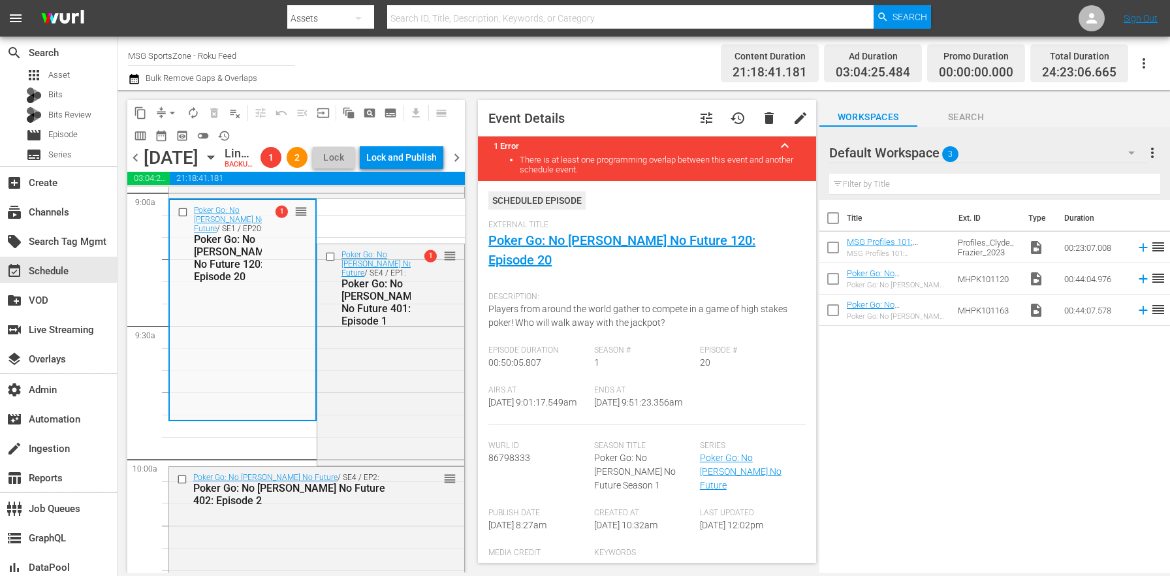
click at [691, 125] on button "tune" at bounding box center [706, 117] width 31 height 31
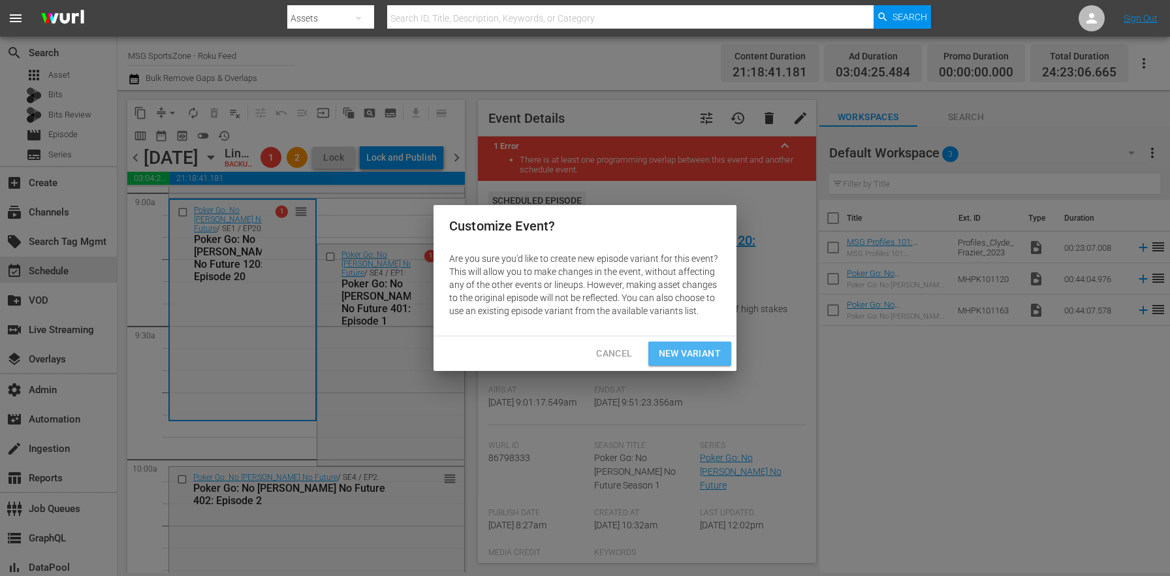
click at [697, 353] on span "New Variant" at bounding box center [690, 353] width 62 height 16
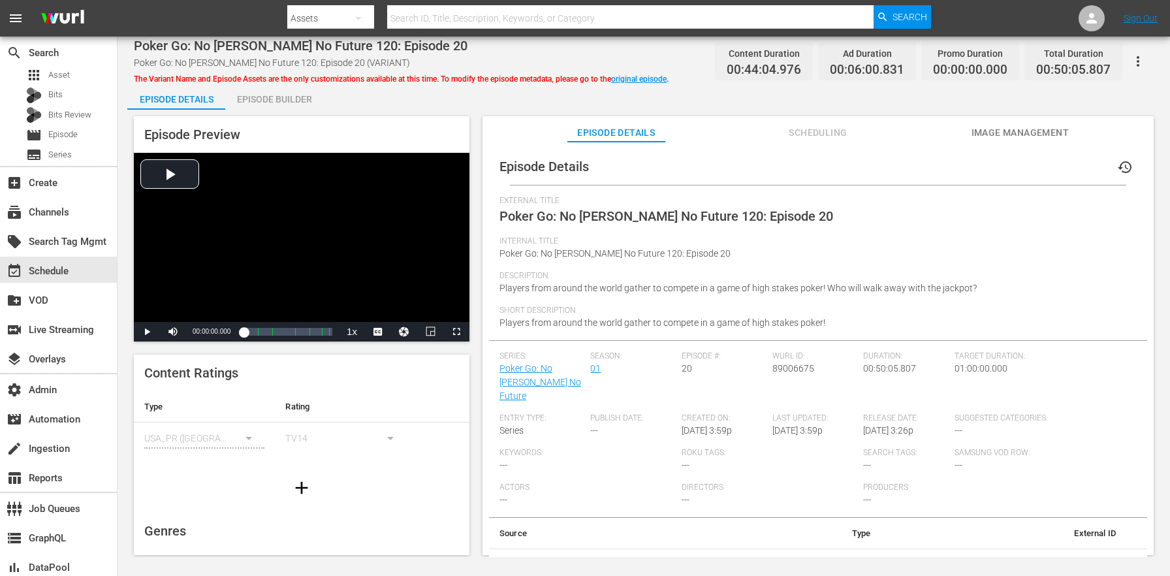
click at [270, 95] on div "Episode Builder" at bounding box center [274, 99] width 98 height 31
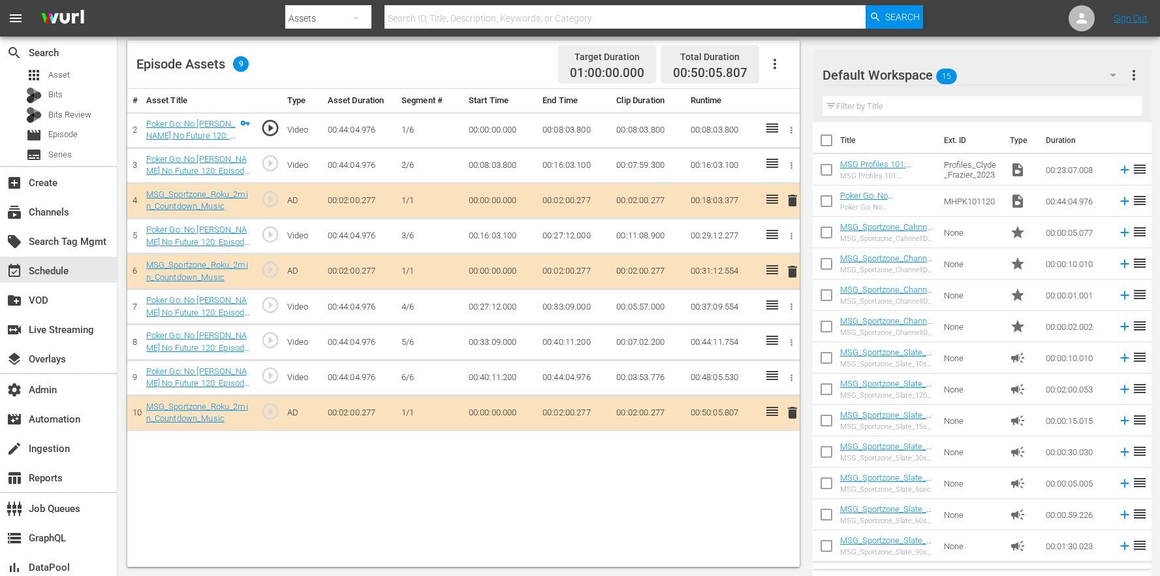
scroll to position [61, 0]
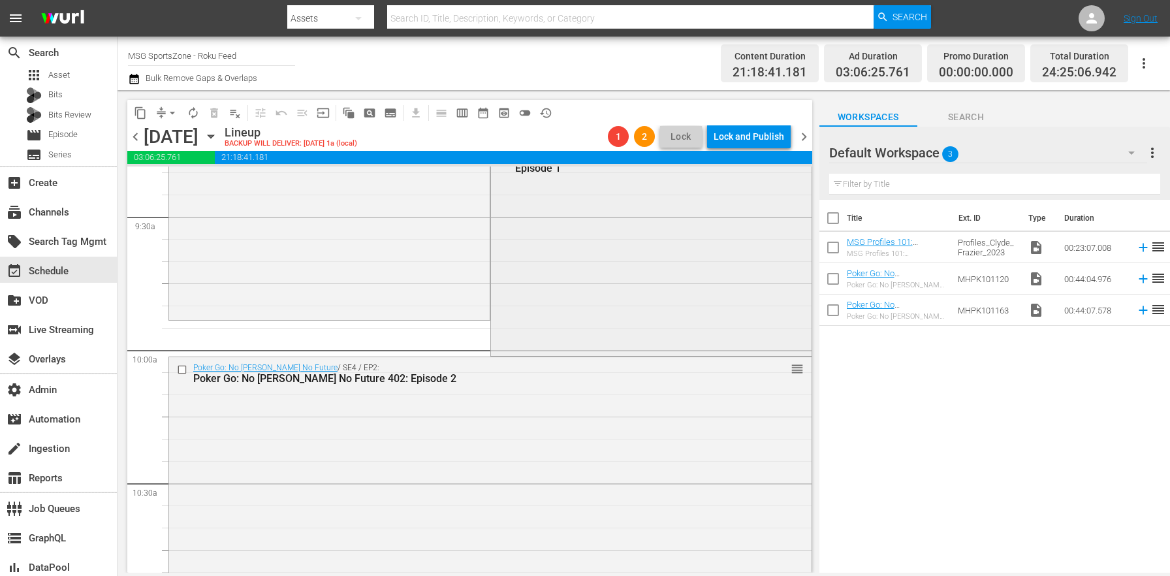
scroll to position [2372, 0]
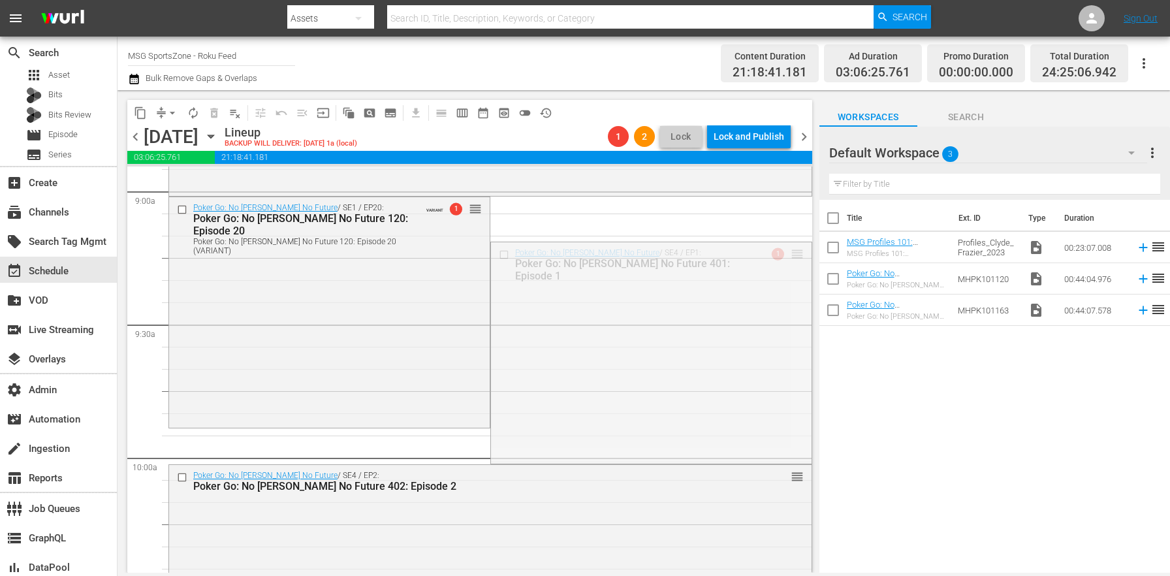
drag, startPoint x: 784, startPoint y: 255, endPoint x: 717, endPoint y: 434, distance: 191.1
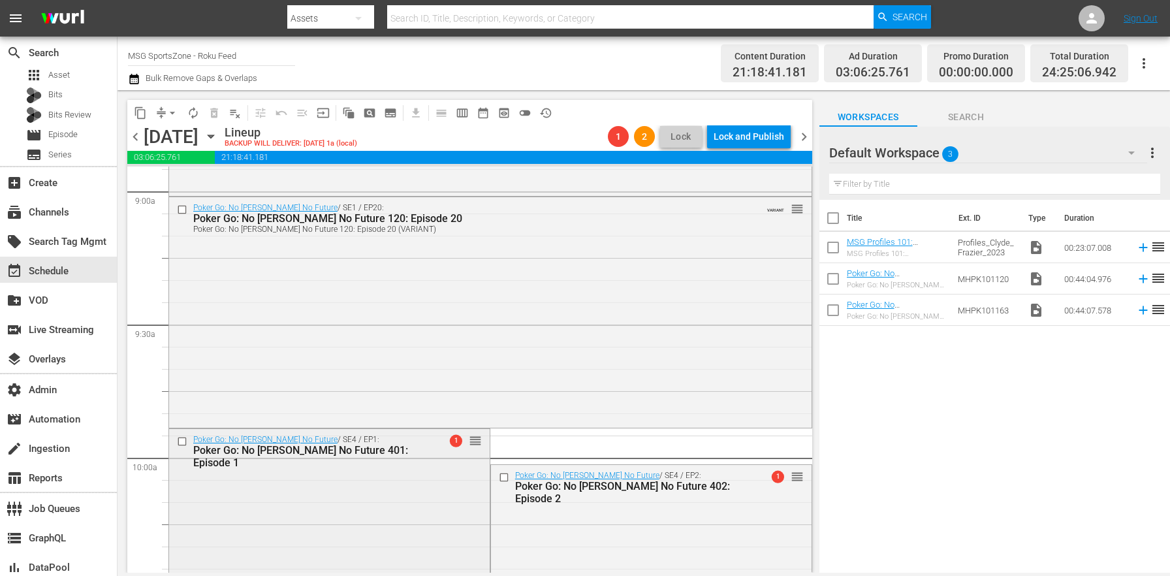
scroll to position [2421, 0]
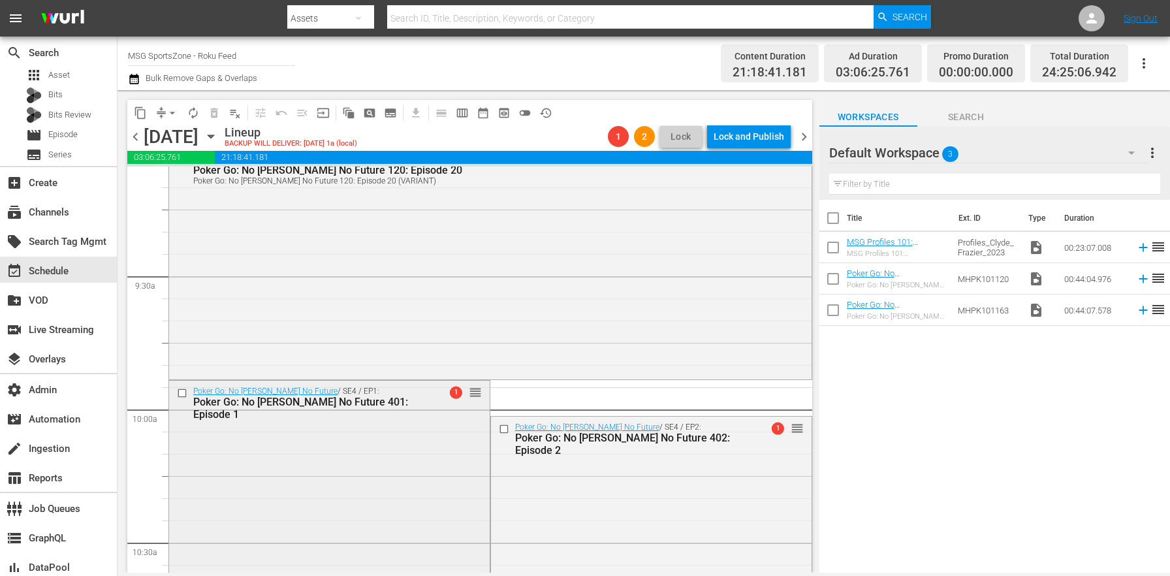
click at [250, 452] on div "Poker Go: No [PERSON_NAME] No Future / SE4 / EP1: Poker Go: No [PERSON_NAME] No…" at bounding box center [329, 490] width 321 height 219
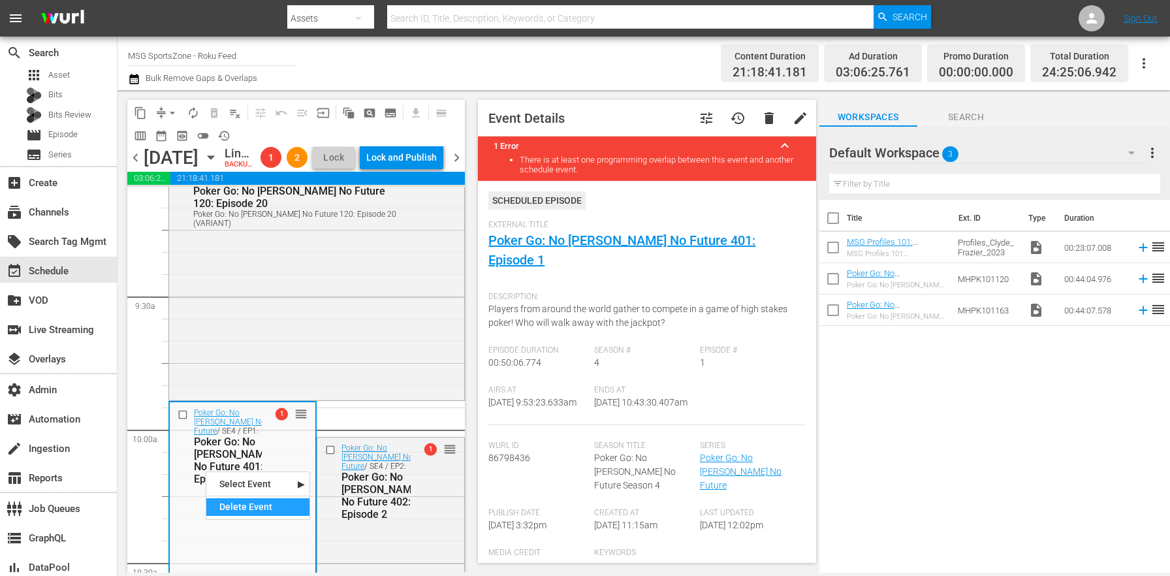
click at [244, 499] on div "Delete Event" at bounding box center [257, 507] width 103 height 18
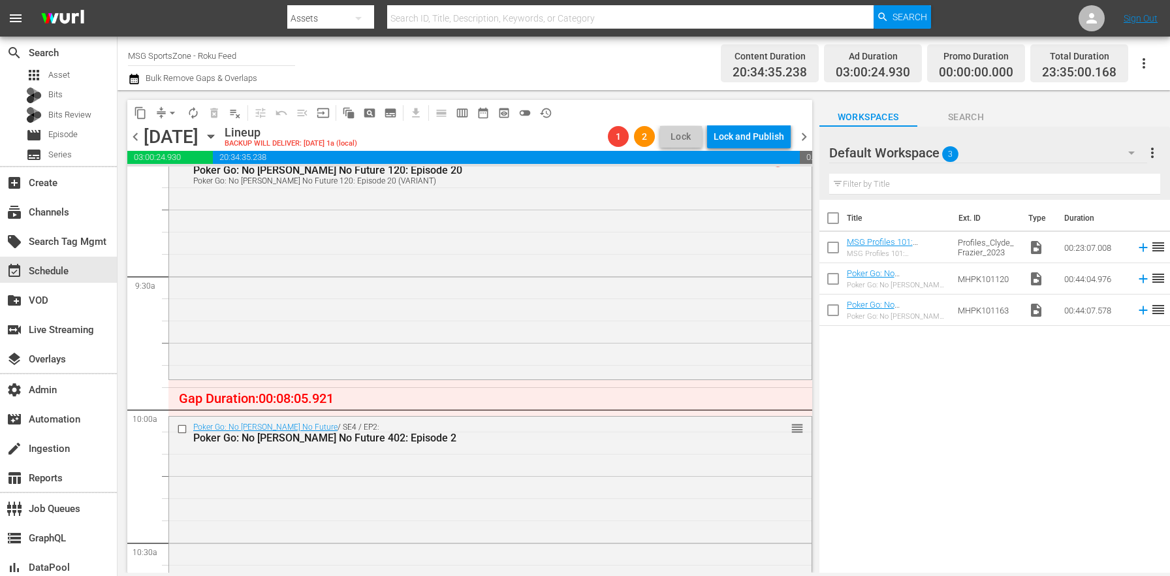
drag, startPoint x: 785, startPoint y: 429, endPoint x: 776, endPoint y: 383, distance: 46.6
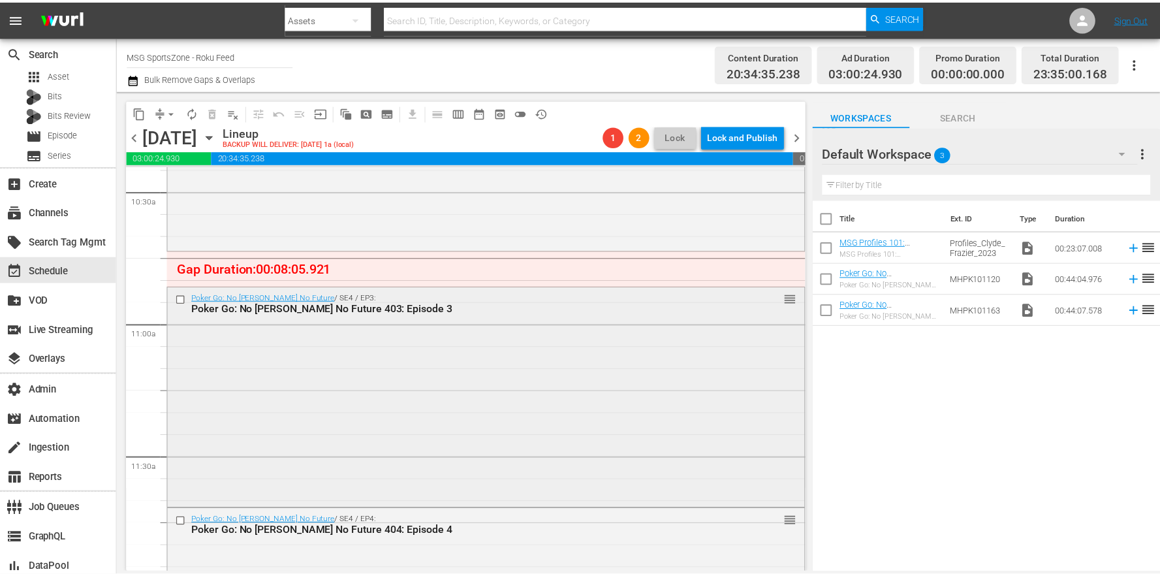
scroll to position [2699, 0]
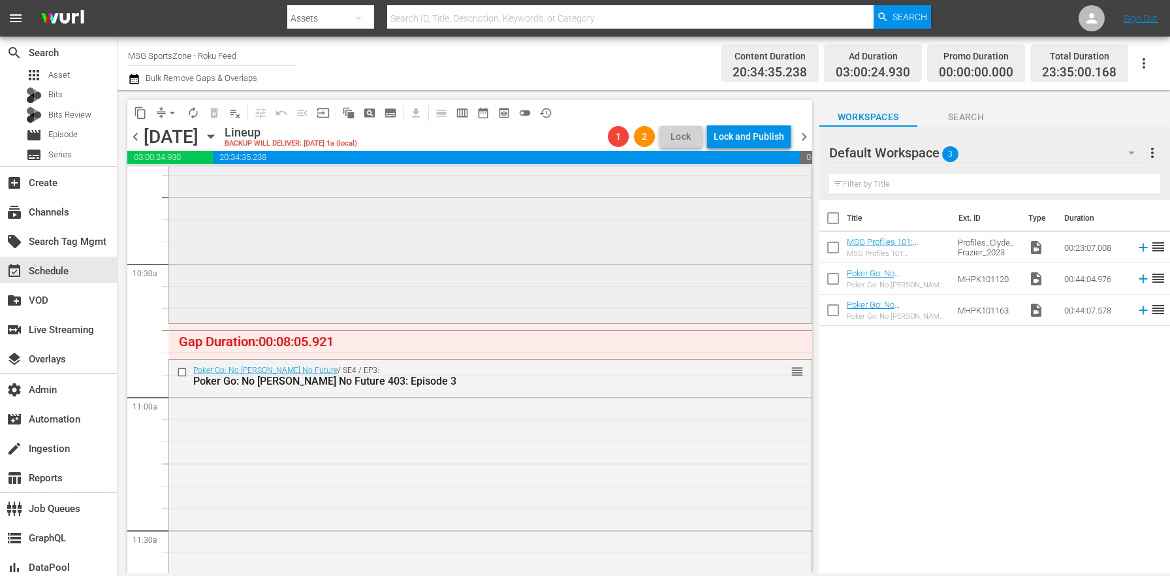
click at [364, 275] on div "Poker Go: No [PERSON_NAME] No Future / SE4 / EP2: Poker Go: No [PERSON_NAME] No…" at bounding box center [490, 211] width 642 height 219
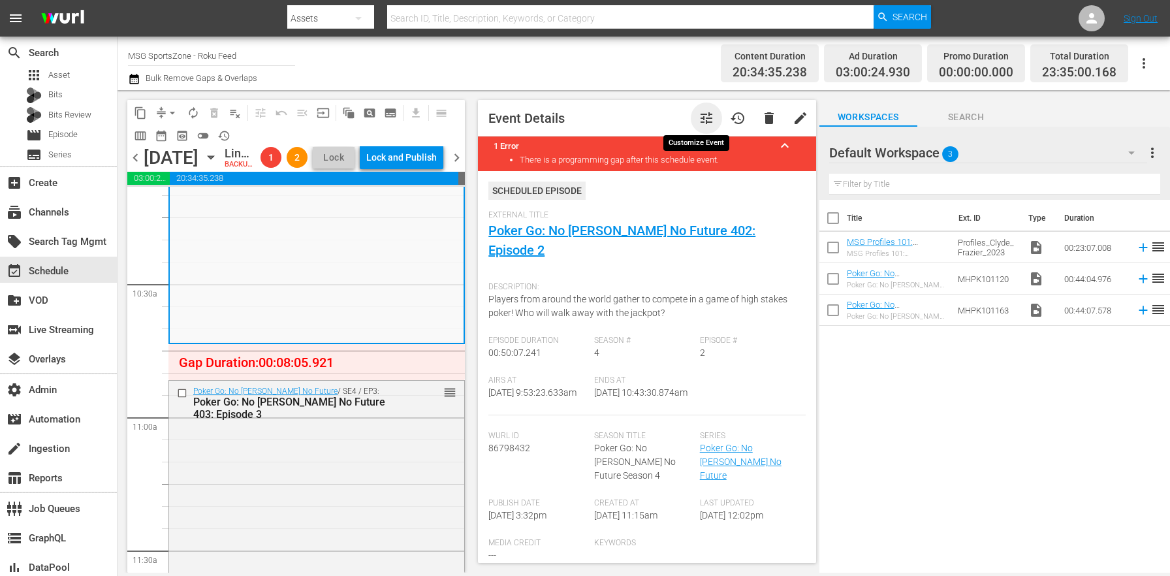
click at [699, 113] on span "tune" at bounding box center [707, 118] width 16 height 16
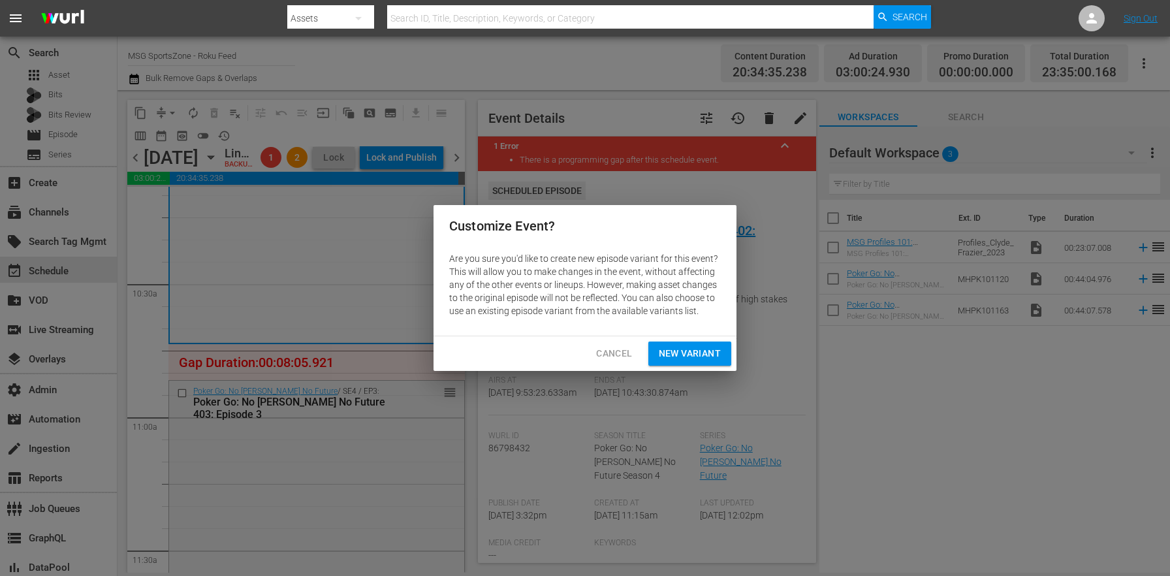
click at [706, 351] on span "New Variant" at bounding box center [690, 353] width 62 height 16
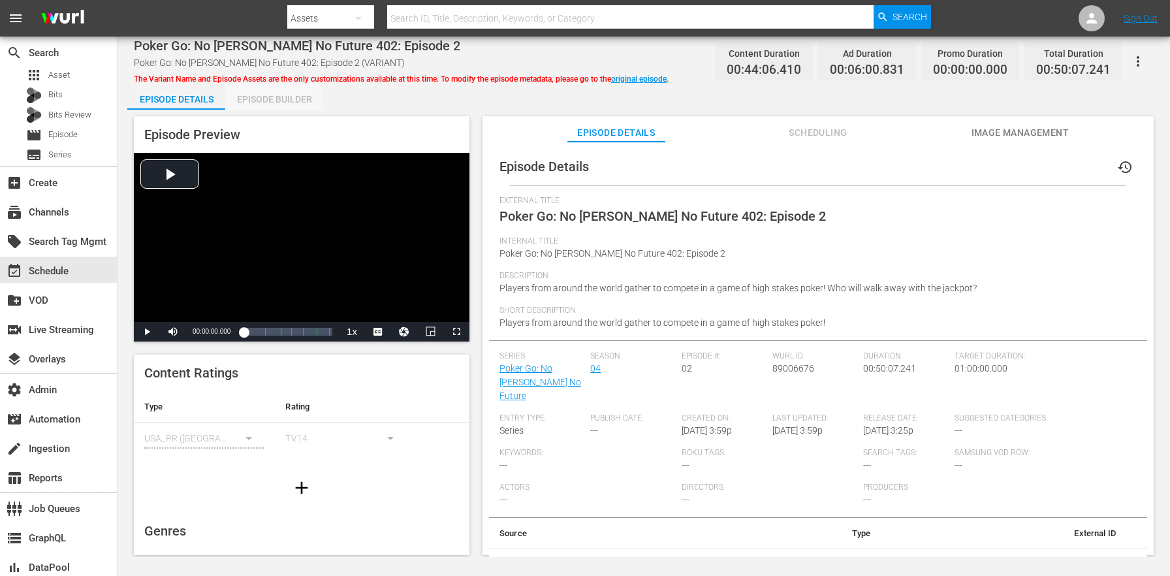
click at [268, 102] on div "Episode Builder" at bounding box center [274, 99] width 98 height 31
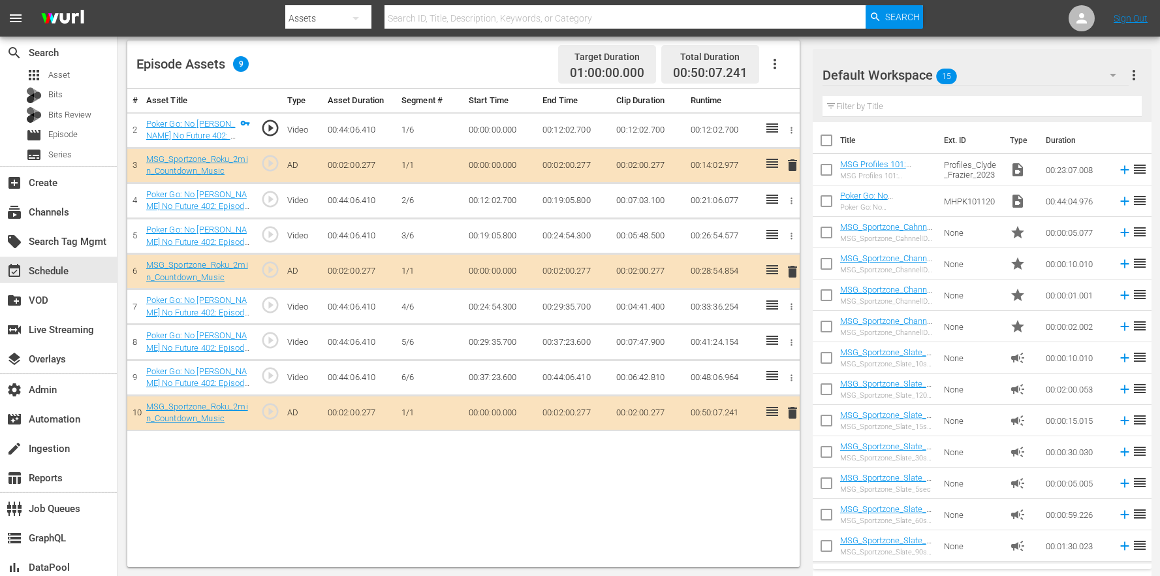
scroll to position [61, 0]
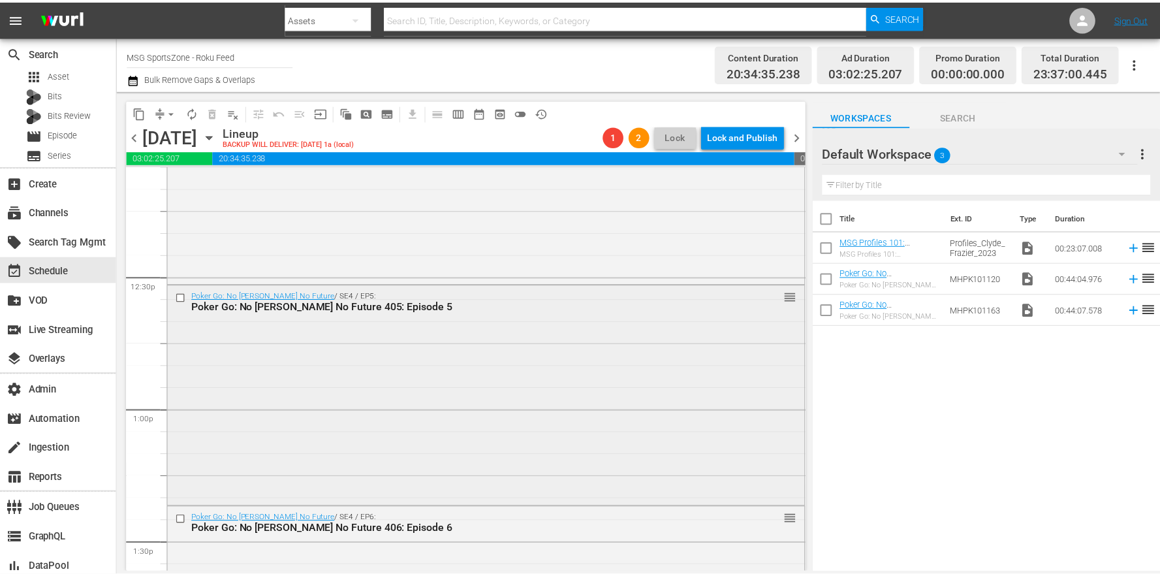
scroll to position [2840, 0]
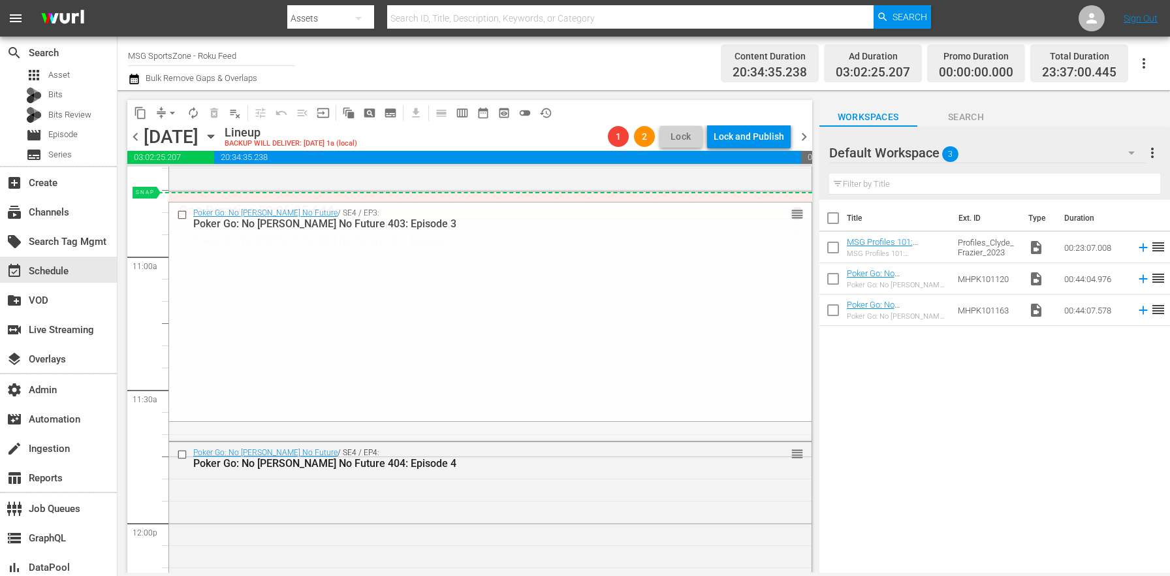
drag, startPoint x: 787, startPoint y: 230, endPoint x: 777, endPoint y: 202, distance: 29.7
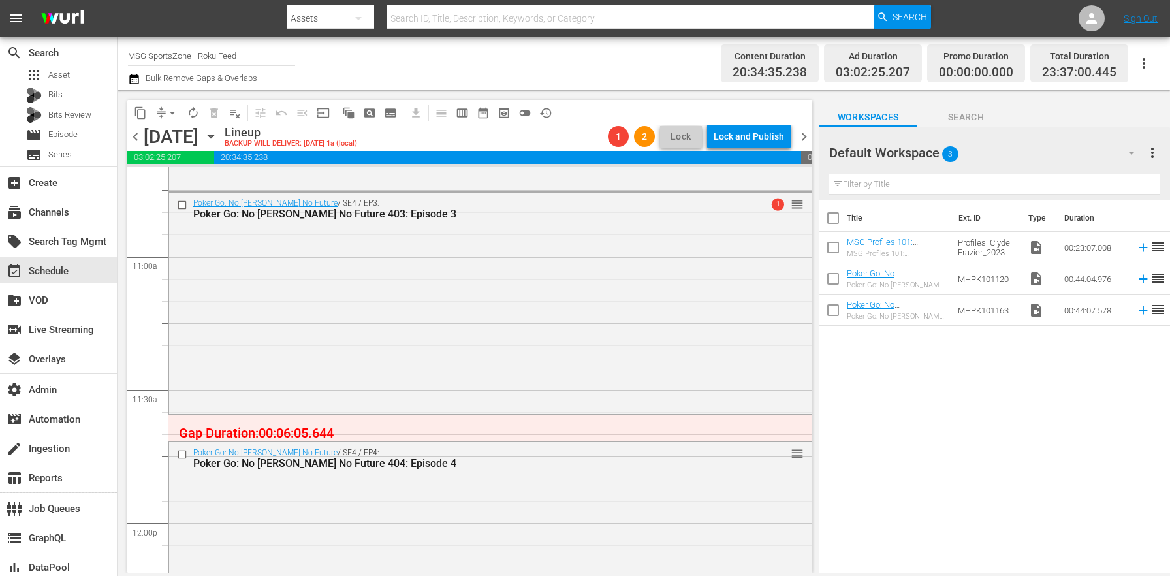
click at [468, 477] on div "Poker Go: No [PERSON_NAME] No Future / SE4 / EP4: Poker Go: No [PERSON_NAME] No…" at bounding box center [490, 551] width 642 height 219
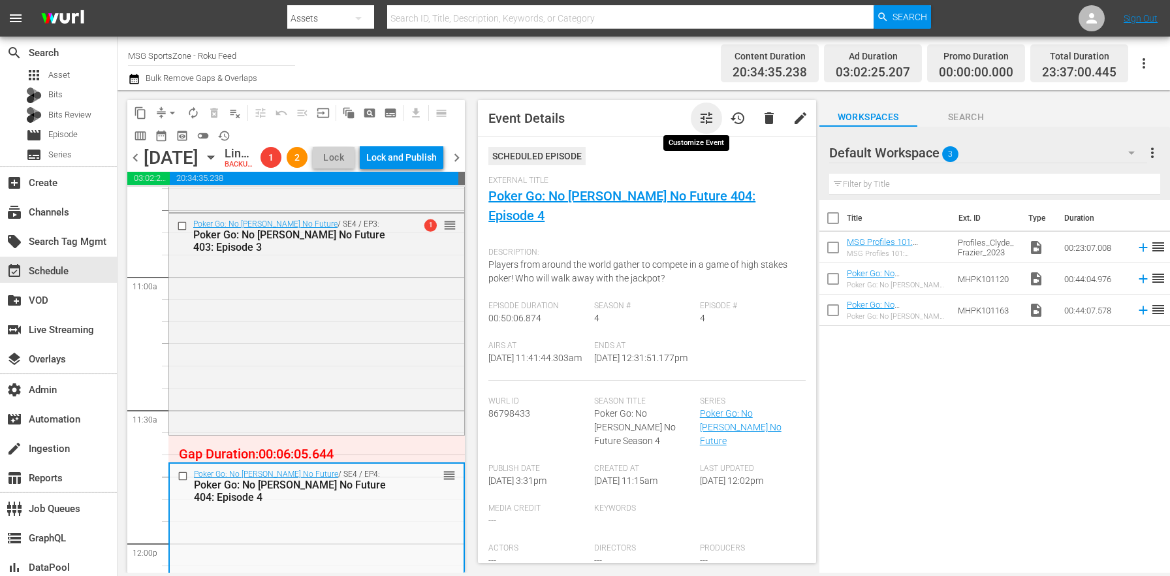
click at [699, 113] on span "tune" at bounding box center [707, 118] width 16 height 16
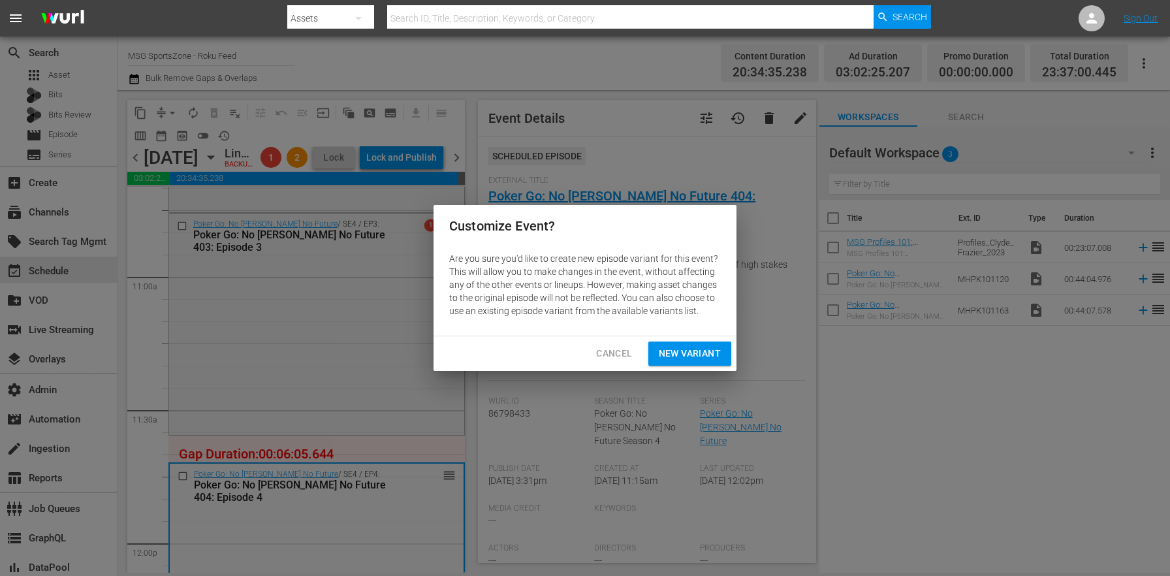
click at [689, 353] on span "New Variant" at bounding box center [690, 353] width 62 height 16
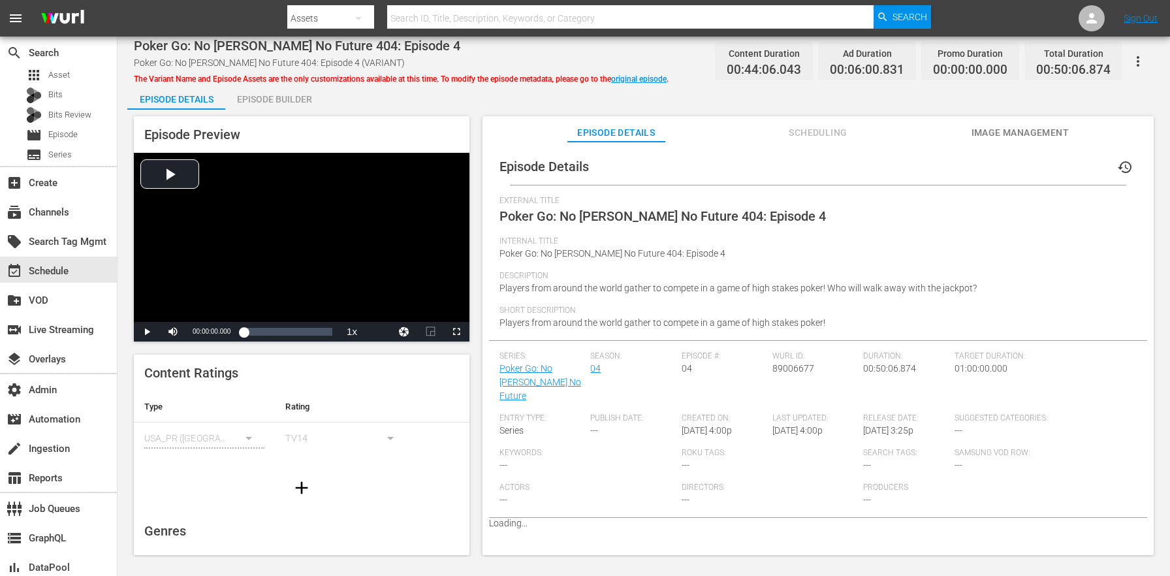
drag, startPoint x: 272, startPoint y: 99, endPoint x: 304, endPoint y: 119, distance: 38.1
click at [272, 99] on div "Episode Builder" at bounding box center [274, 99] width 98 height 31
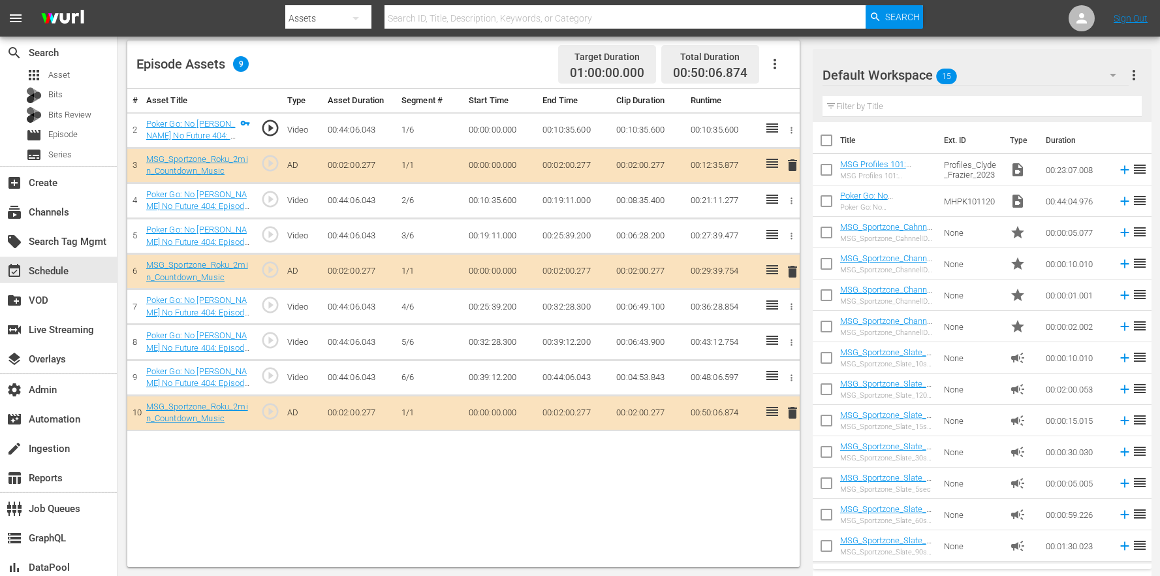
scroll to position [61, 0]
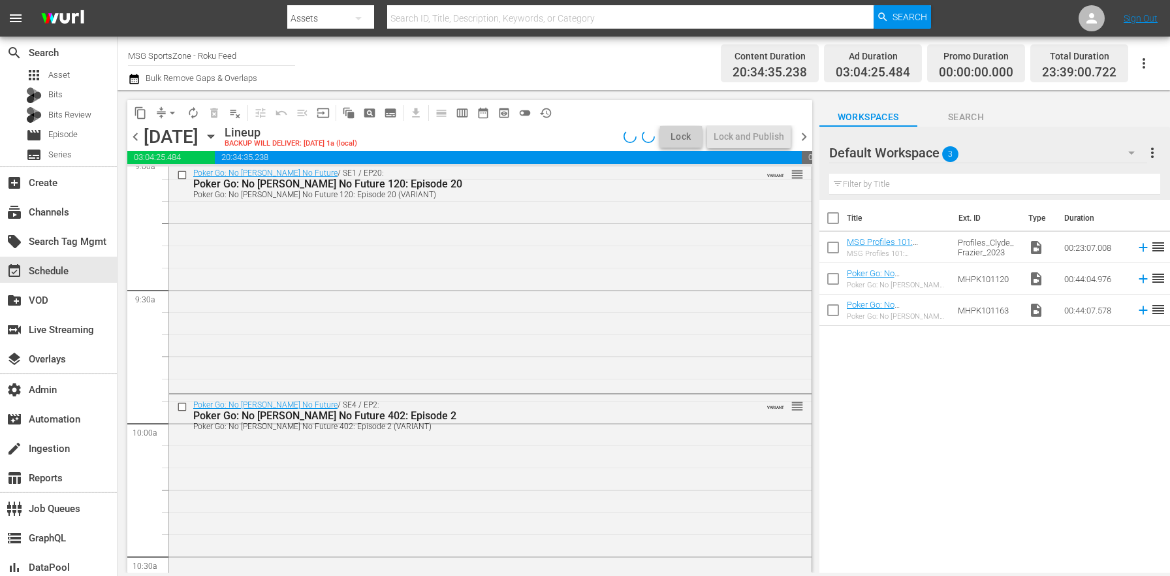
scroll to position [2931, 0]
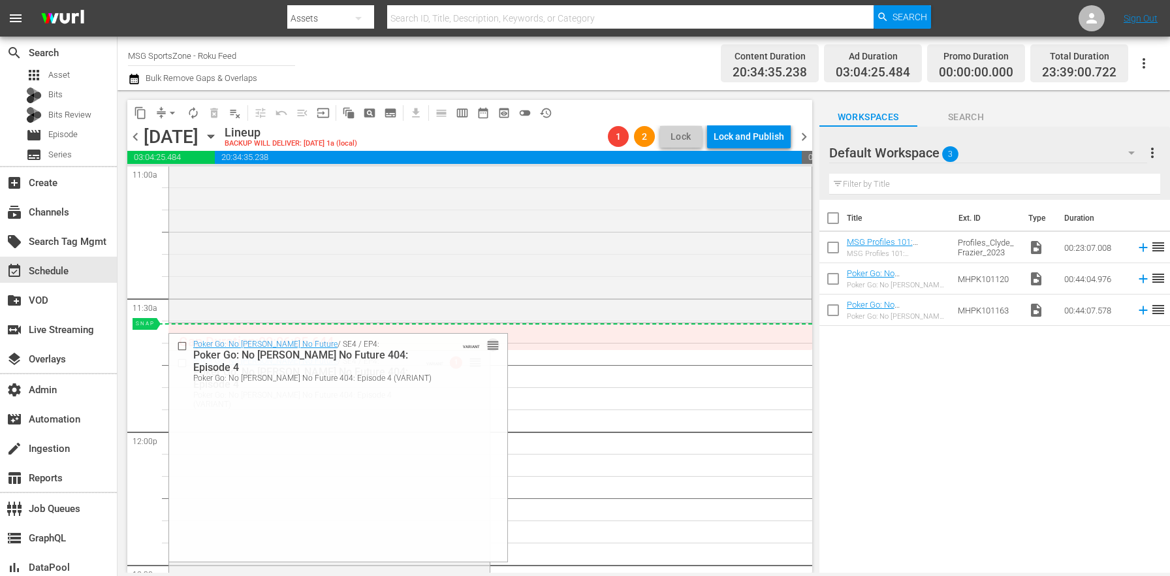
drag, startPoint x: 471, startPoint y: 362, endPoint x: 467, endPoint y: 337, distance: 25.8
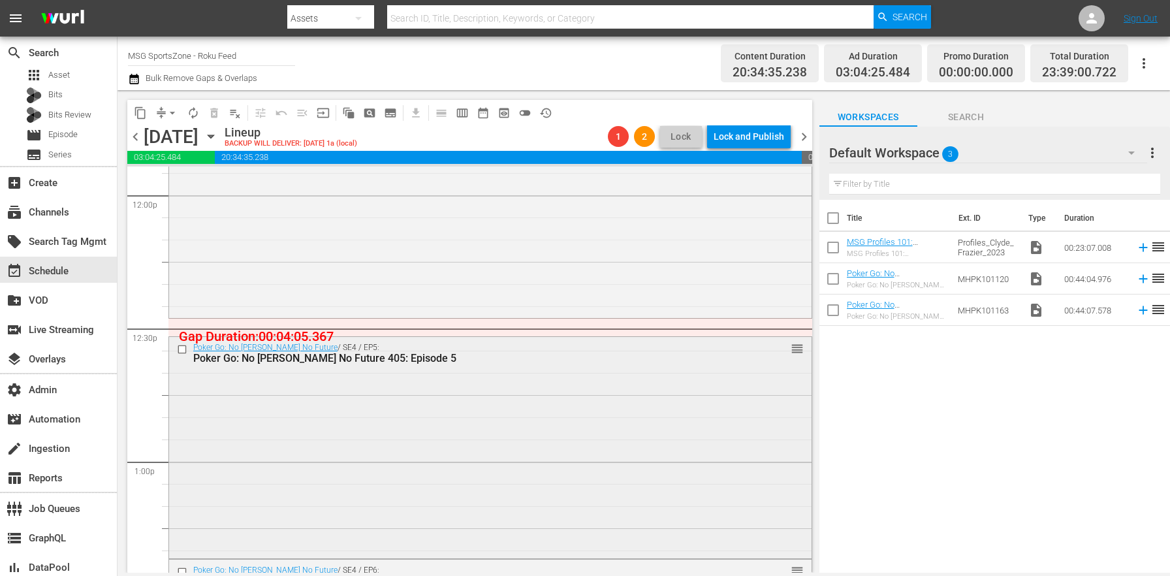
scroll to position [3346, 0]
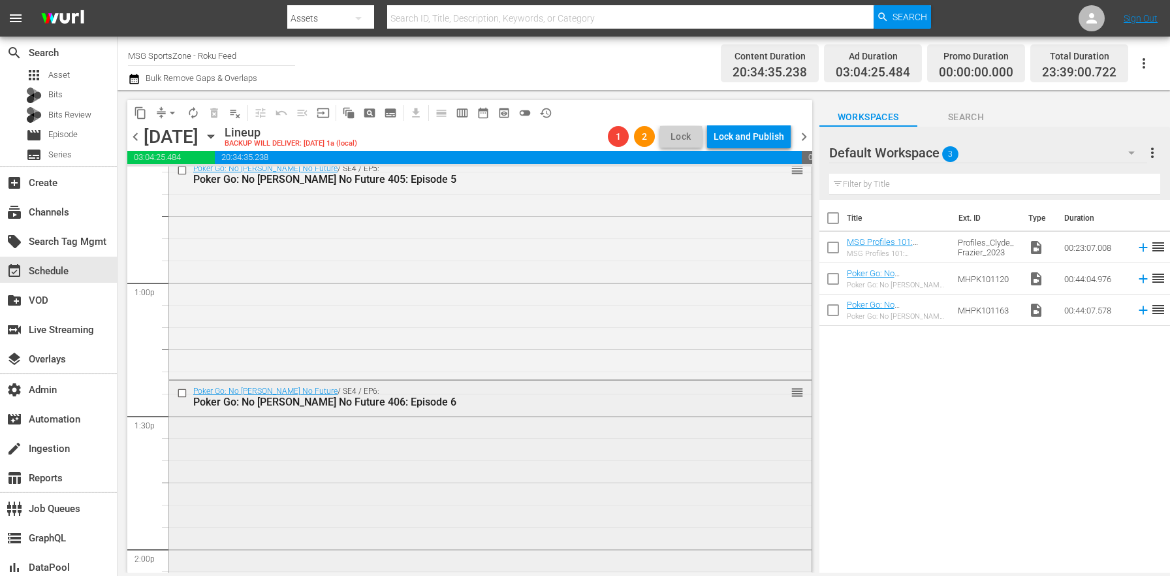
click at [449, 443] on div "Poker Go: No [PERSON_NAME] No Future / SE4 / EP6: Poker Go: No [PERSON_NAME] No…" at bounding box center [490, 490] width 642 height 219
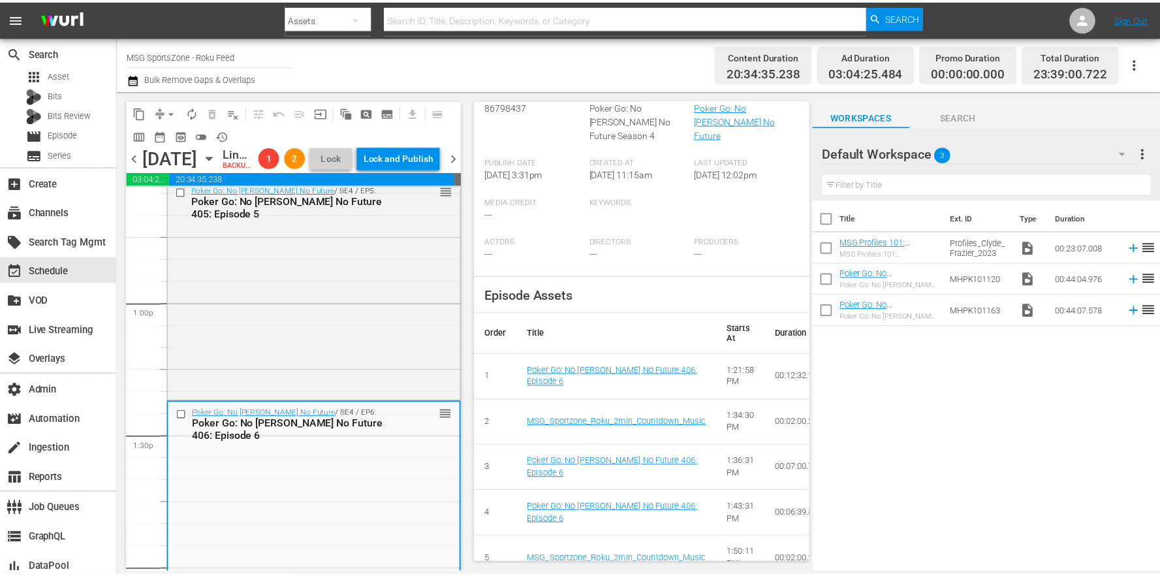
scroll to position [0, 0]
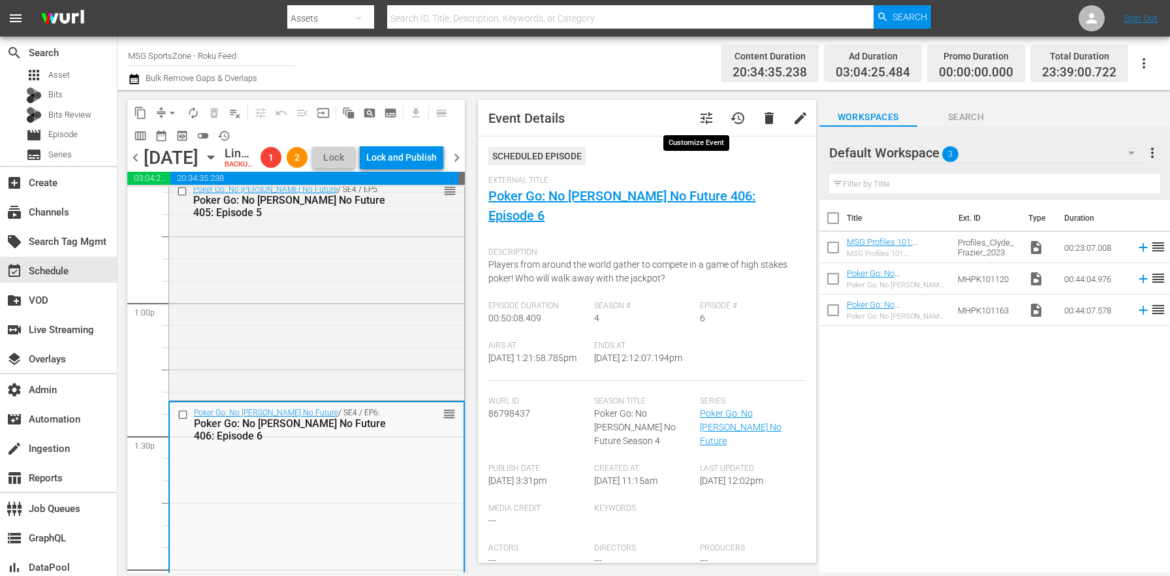
click at [699, 123] on span "tune" at bounding box center [707, 118] width 16 height 16
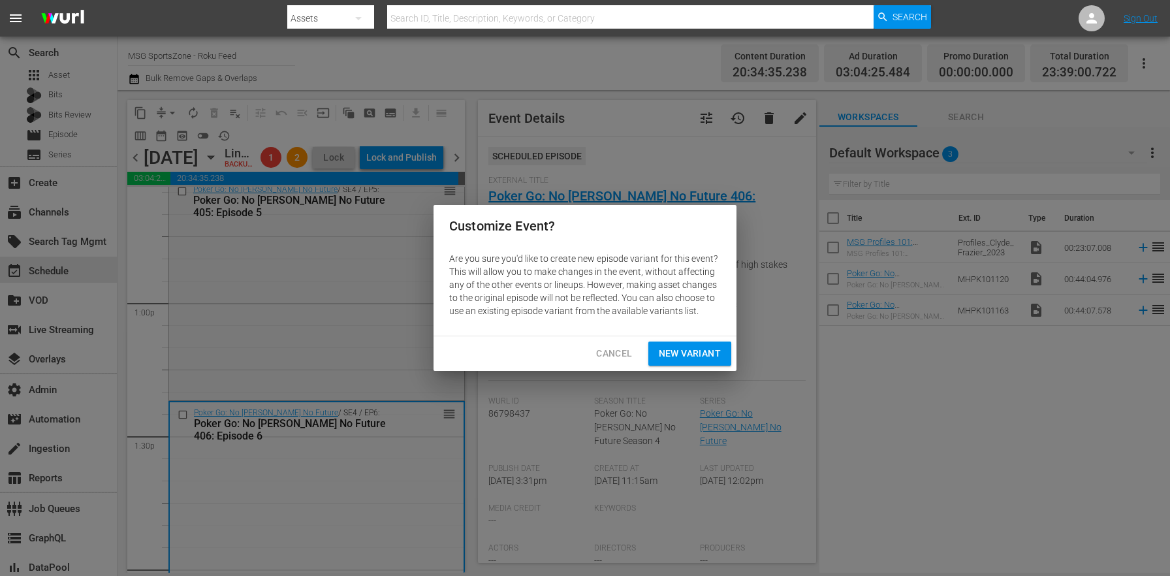
click at [718, 344] on button "New Variant" at bounding box center [689, 353] width 83 height 24
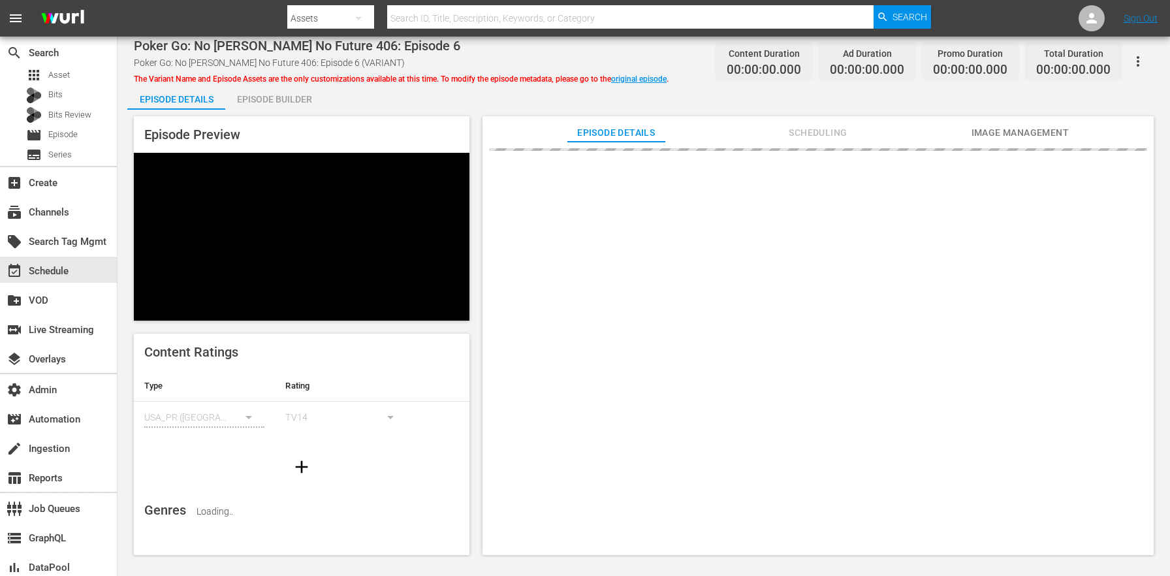
click at [258, 99] on div "Episode Builder" at bounding box center [274, 99] width 98 height 31
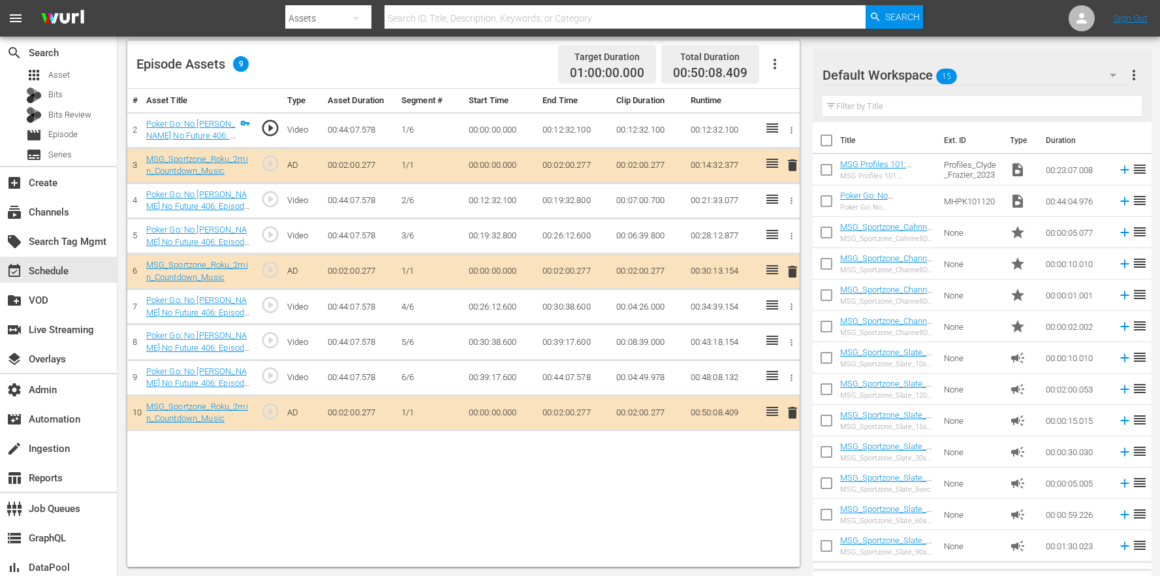
scroll to position [61, 0]
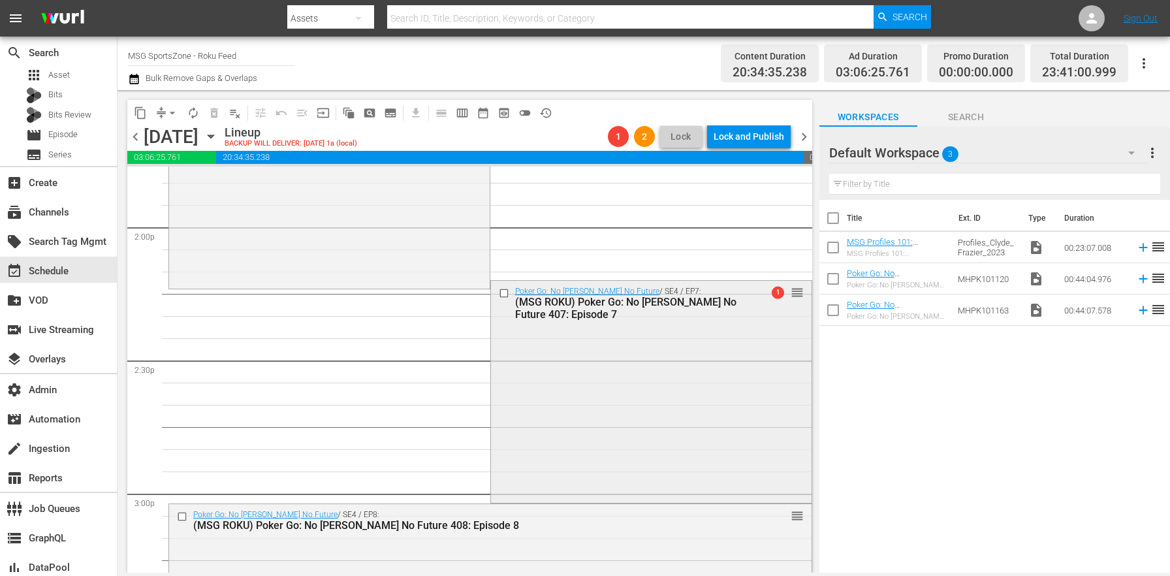
scroll to position [3697, 0]
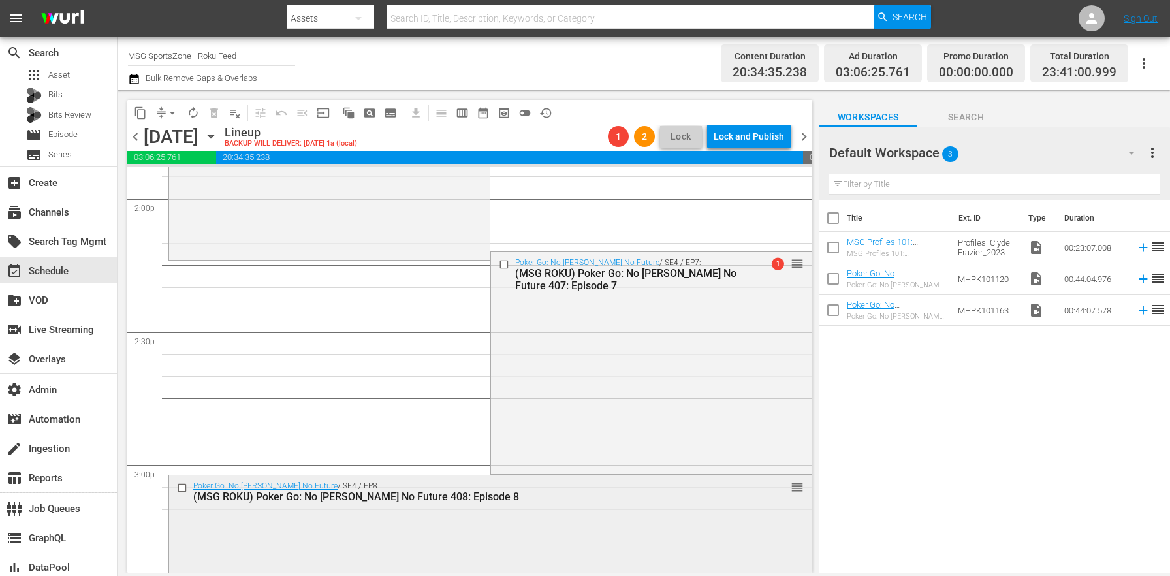
click at [421, 492] on div "(MSG ROKU) Poker Go: No [PERSON_NAME] No Future 408: Episode 8" at bounding box center [466, 496] width 546 height 12
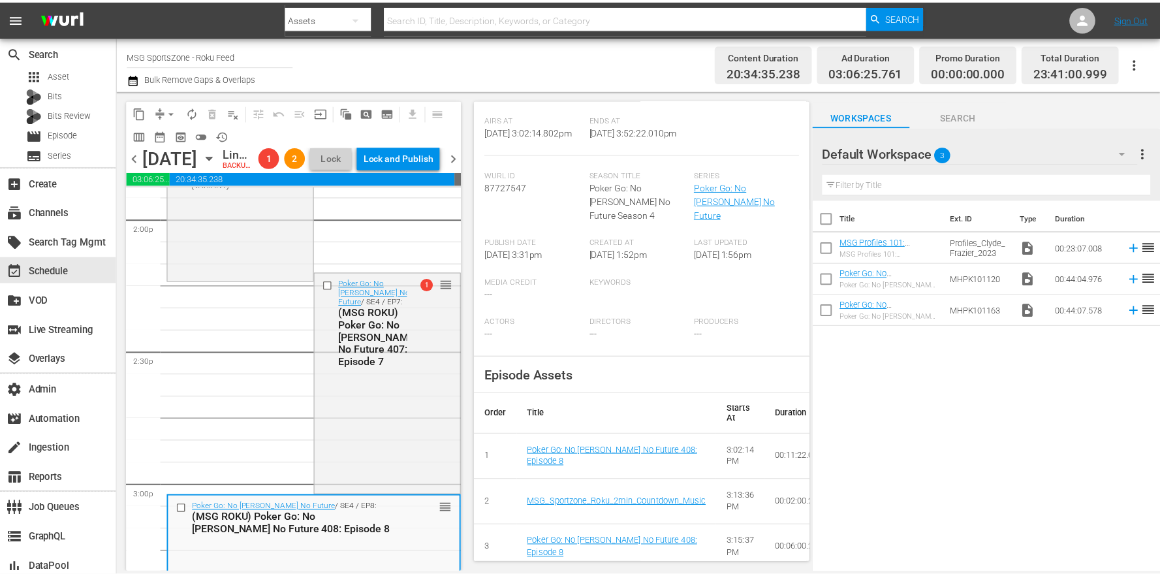
scroll to position [0, 0]
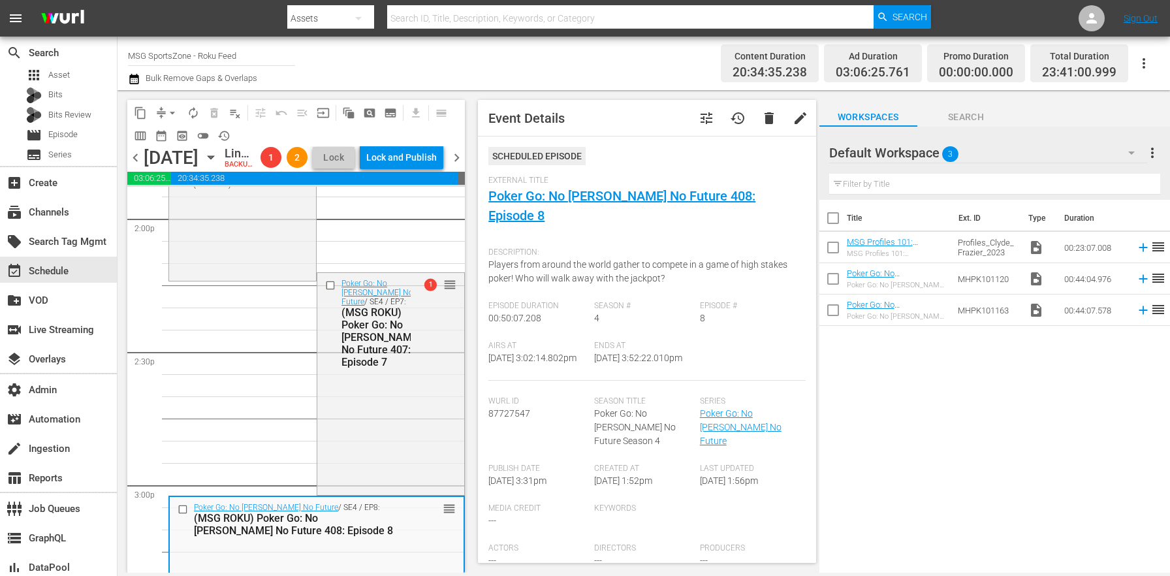
click at [699, 115] on span "tune" at bounding box center [707, 118] width 16 height 16
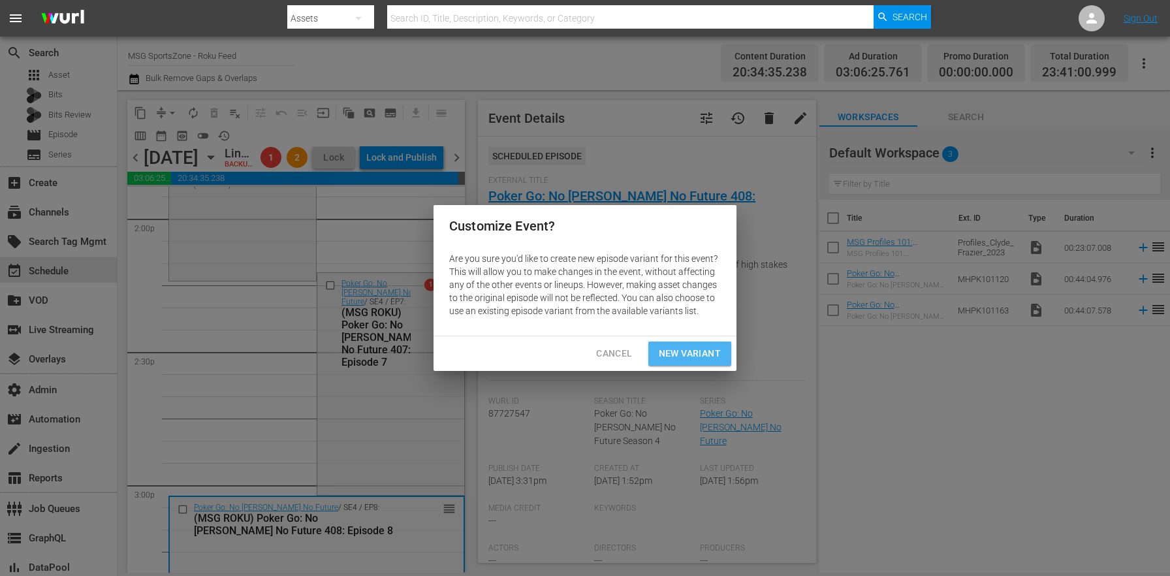
click at [716, 351] on span "New Variant" at bounding box center [690, 353] width 62 height 16
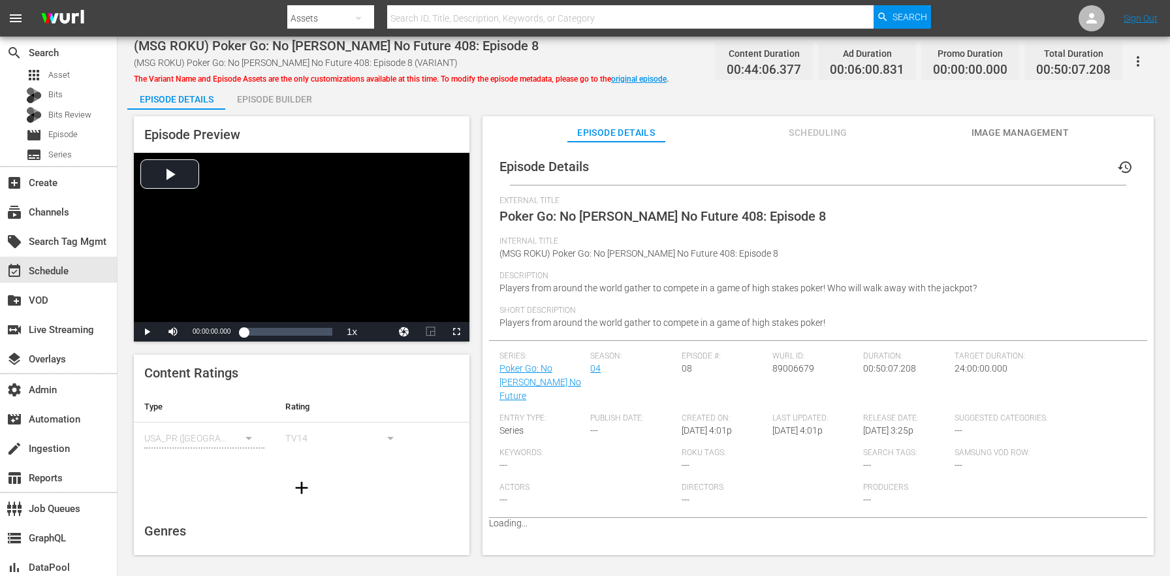
click at [288, 101] on div "Episode Builder" at bounding box center [274, 99] width 98 height 31
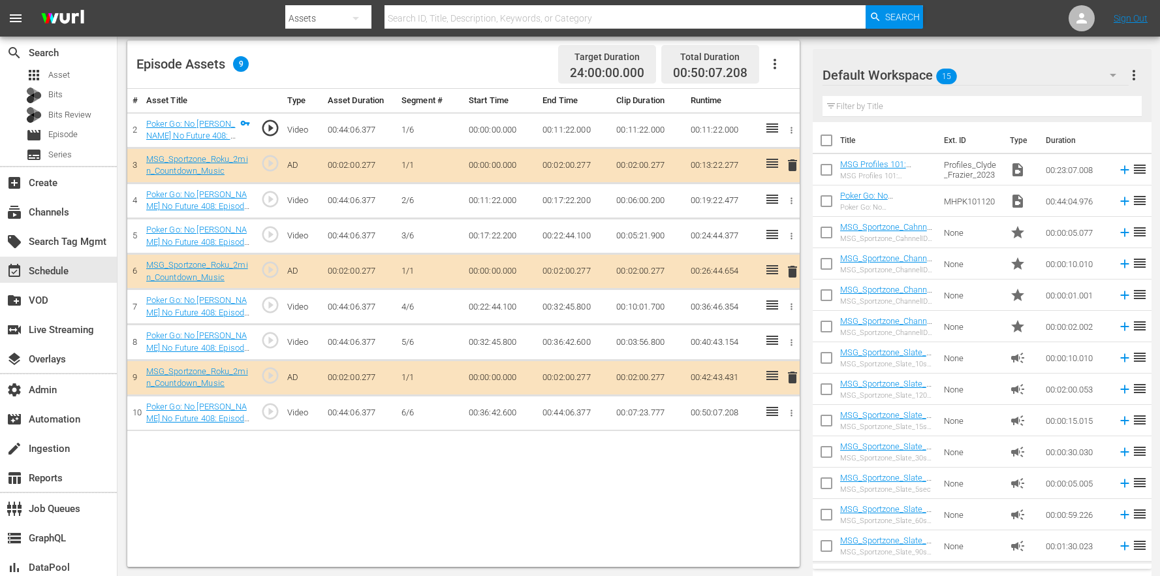
scroll to position [61, 0]
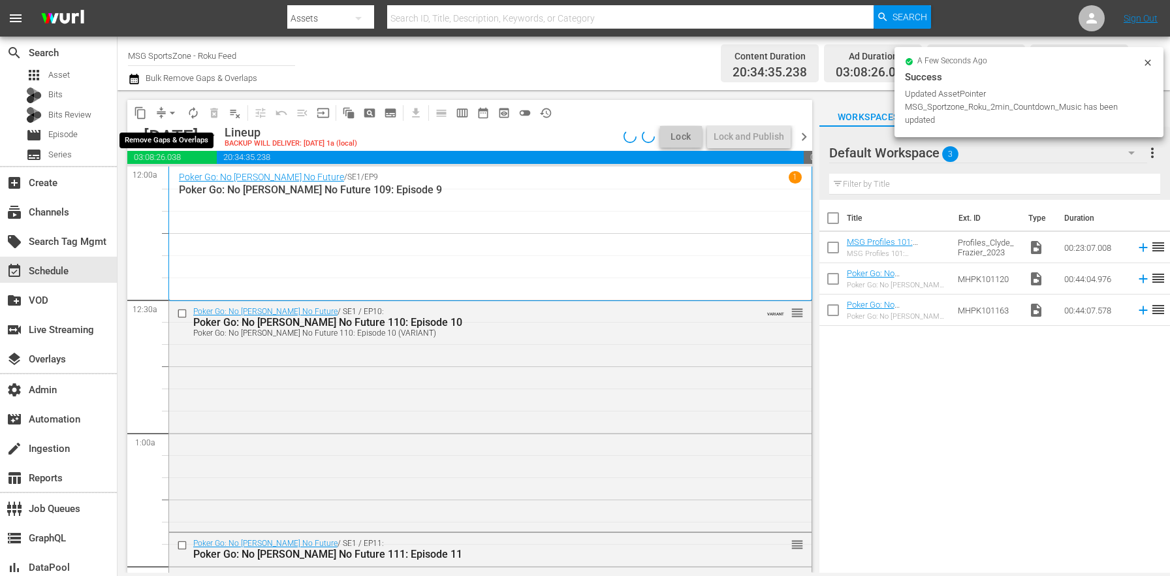
click at [175, 113] on span "arrow_drop_down" at bounding box center [172, 112] width 13 height 13
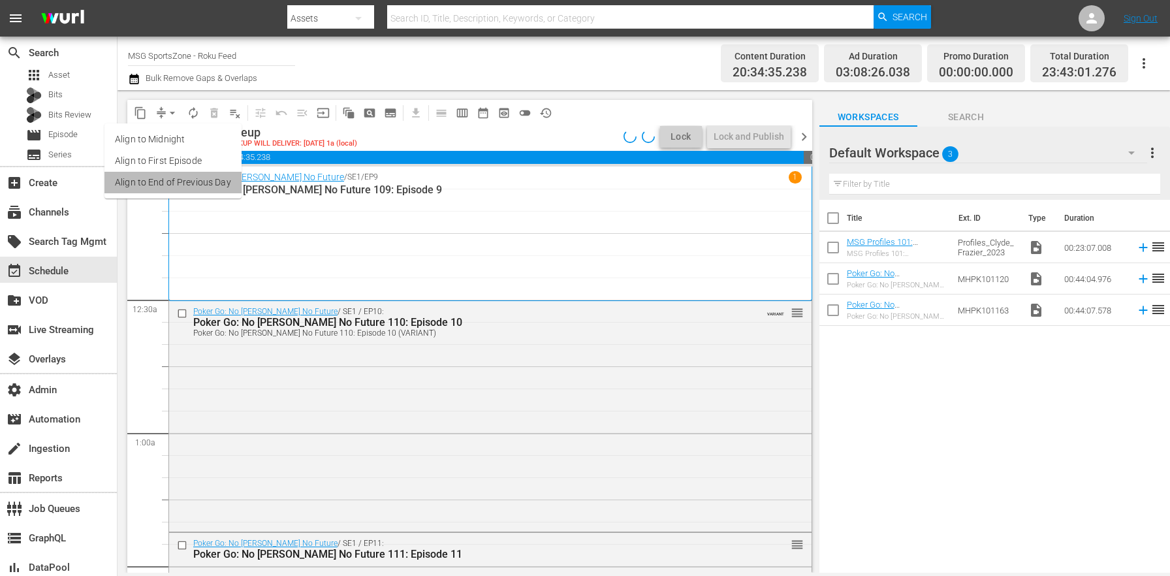
click at [218, 188] on li "Align to End of Previous Day" at bounding box center [172, 183] width 137 height 22
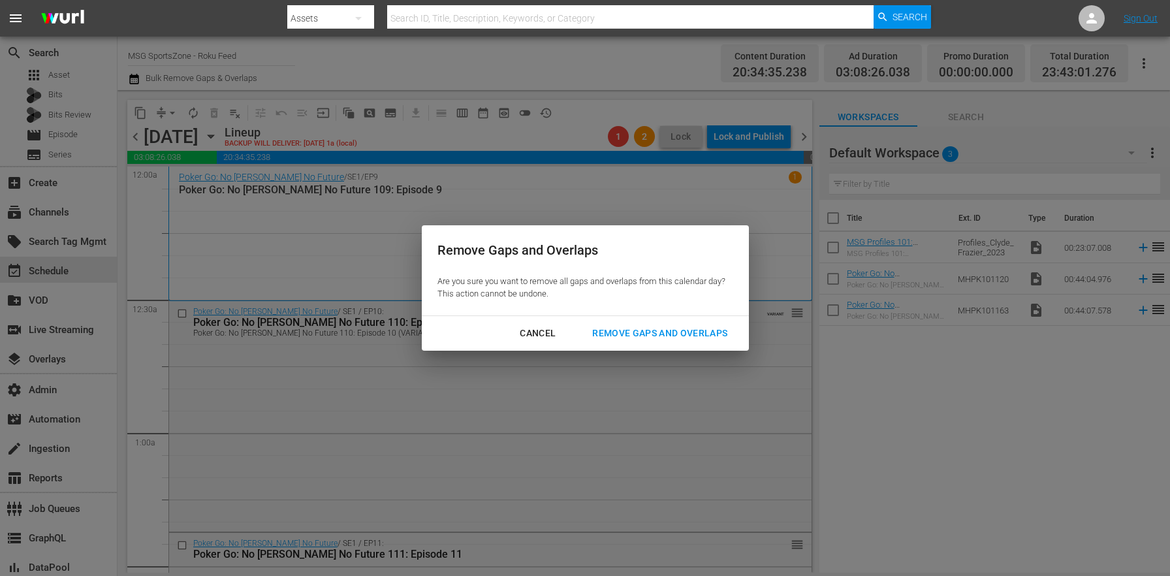
click at [647, 335] on div "Remove Gaps and Overlaps" at bounding box center [660, 333] width 156 height 16
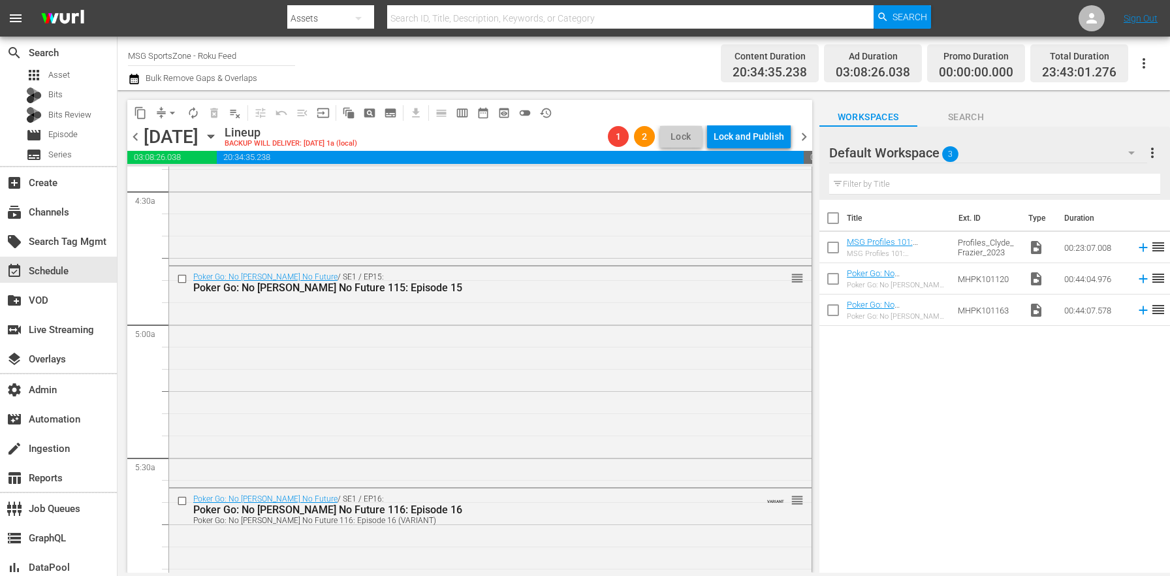
scroll to position [87, 0]
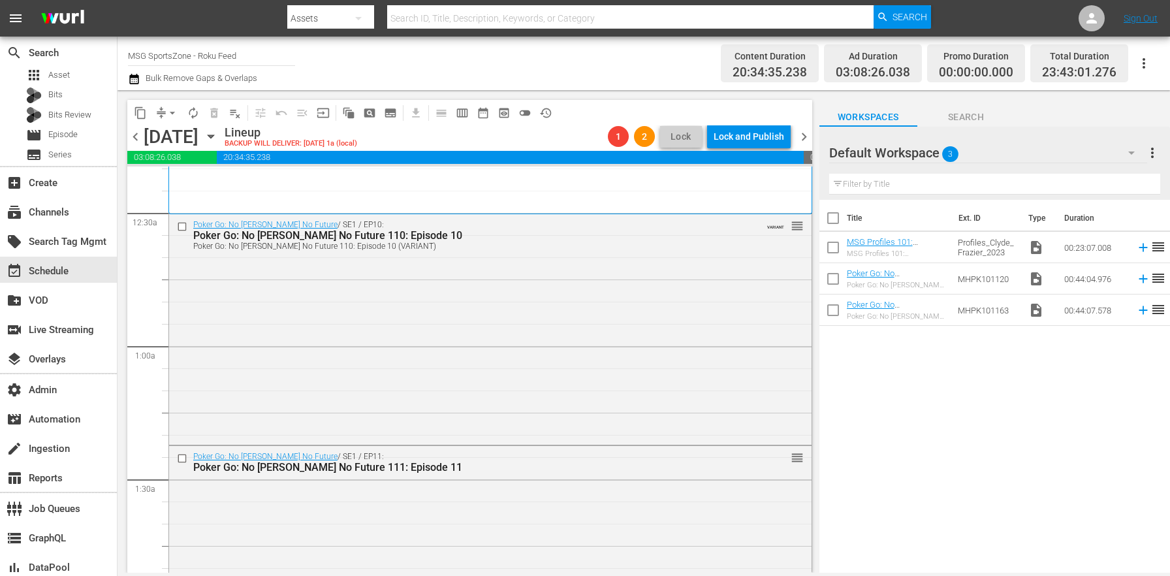
click at [804, 140] on span "chevron_right" at bounding box center [804, 137] width 16 height 16
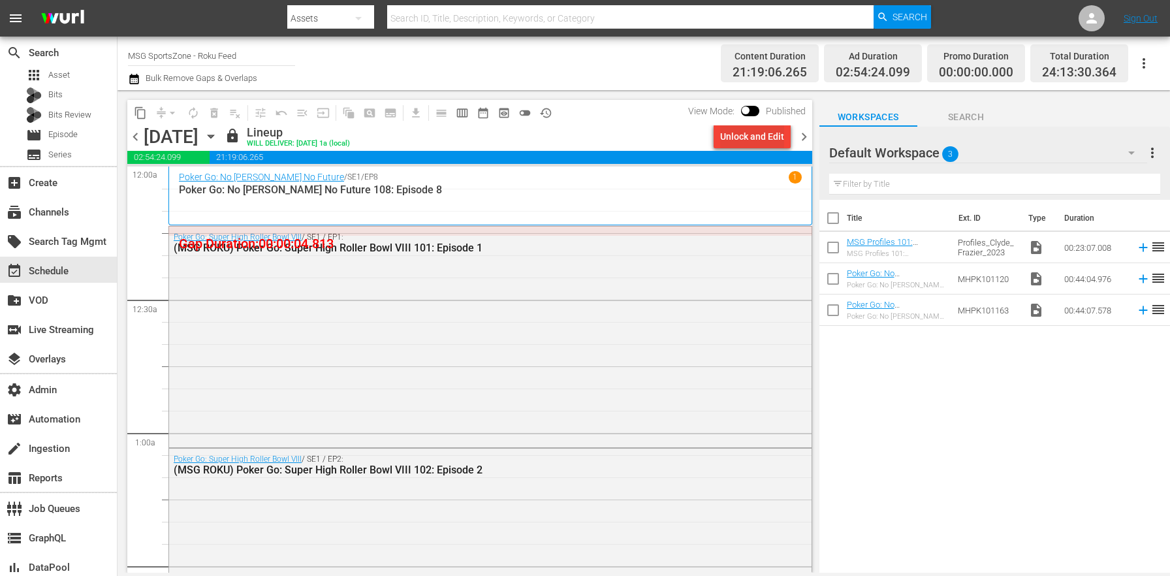
click at [752, 142] on div "Unlock and Edit" at bounding box center [752, 137] width 64 height 24
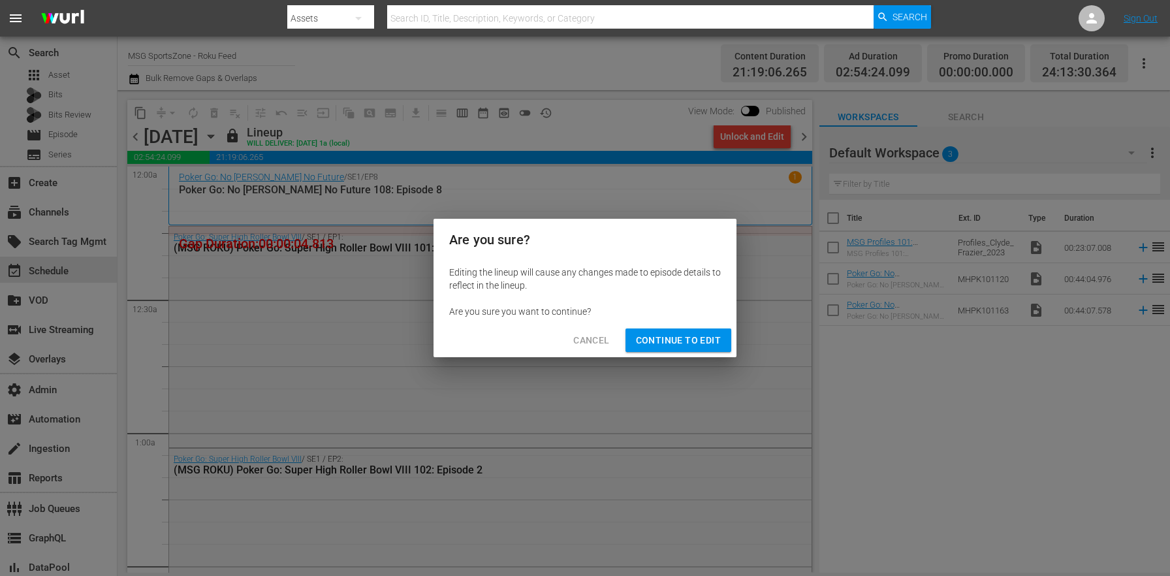
click at [704, 343] on span "Continue to Edit" at bounding box center [678, 340] width 85 height 16
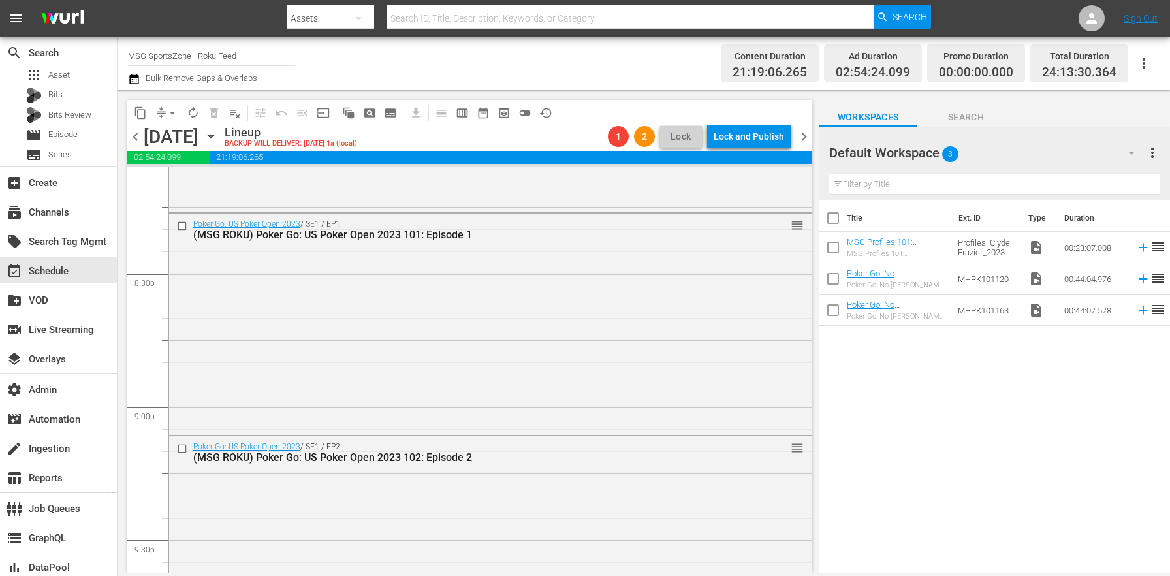
scroll to position [6105, 0]
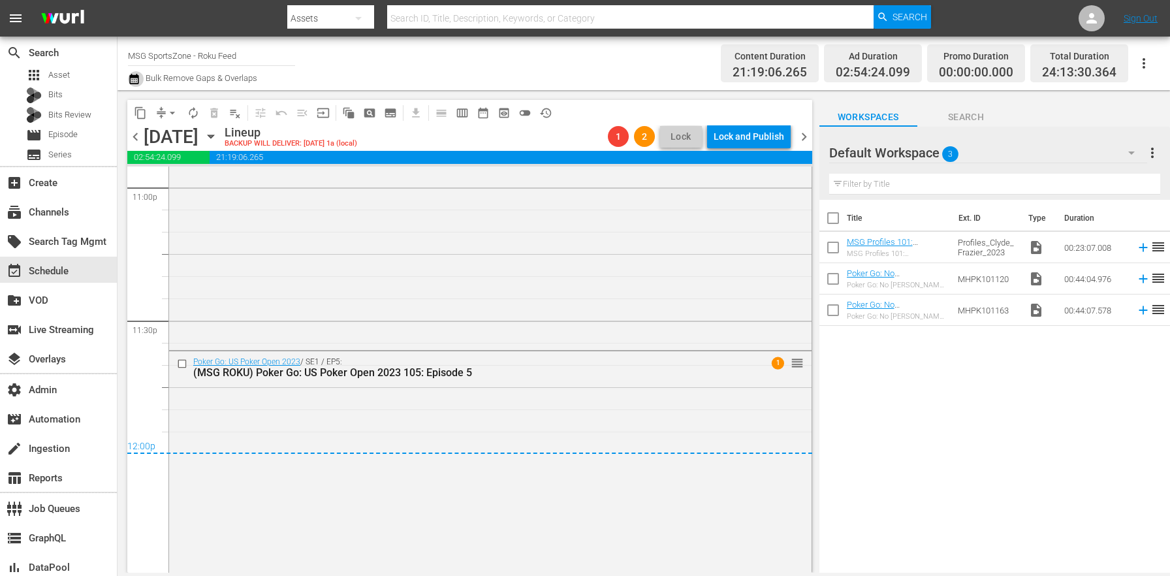
click at [131, 82] on icon "button" at bounding box center [134, 79] width 12 height 16
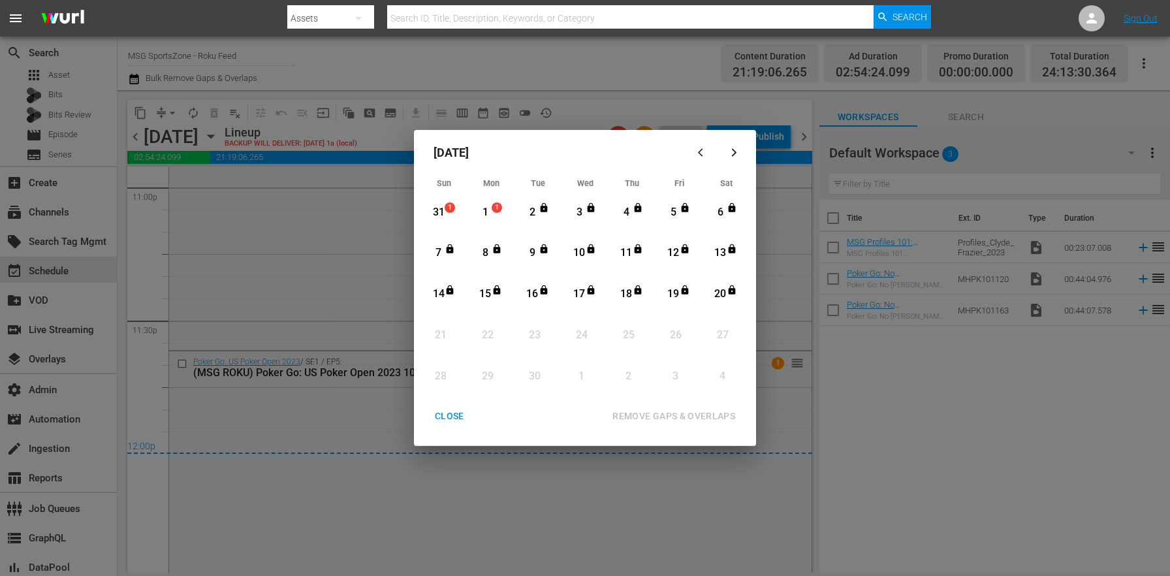
click at [495, 215] on div "1" at bounding box center [499, 212] width 10 height 13
click at [457, 411] on div "CLOSE" at bounding box center [449, 416] width 50 height 16
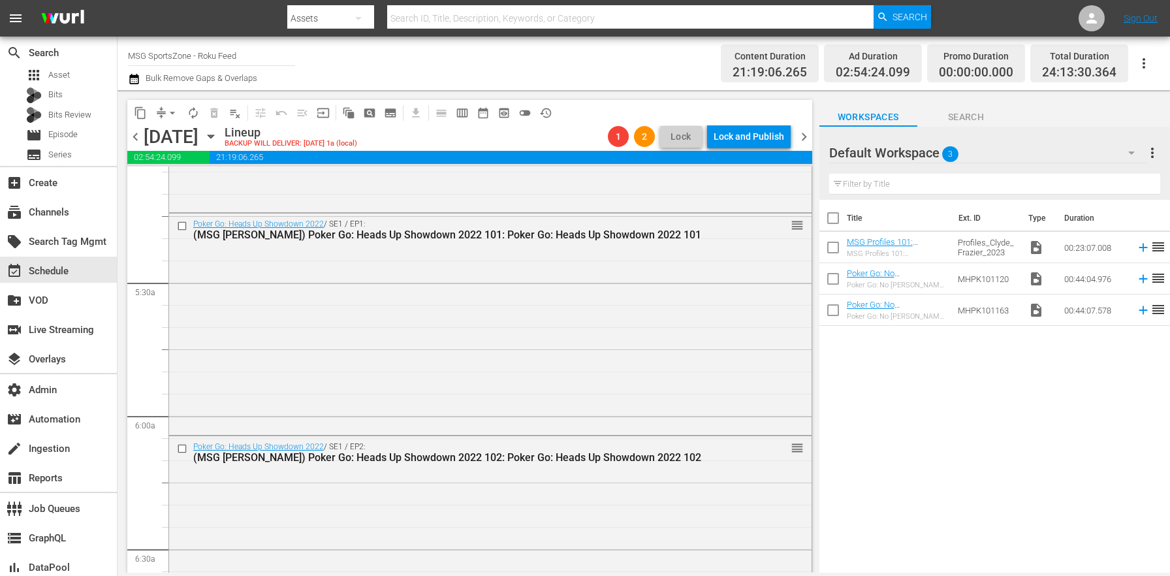
scroll to position [0, 0]
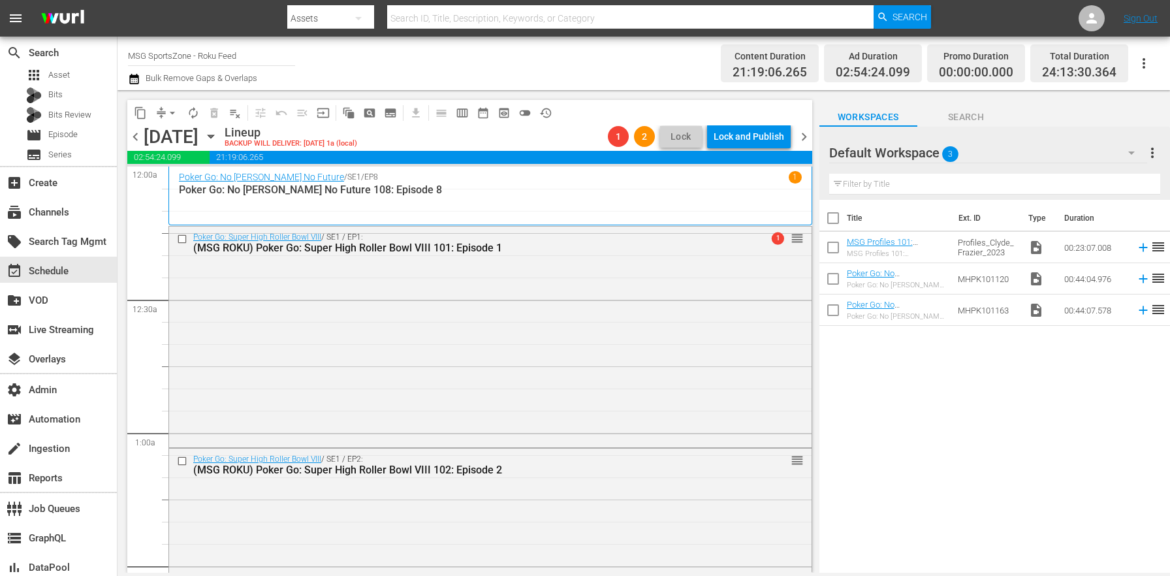
click at [166, 108] on span "arrow_drop_down" at bounding box center [172, 112] width 13 height 13
click at [217, 180] on li "Align to End of Previous Day" at bounding box center [172, 183] width 137 height 22
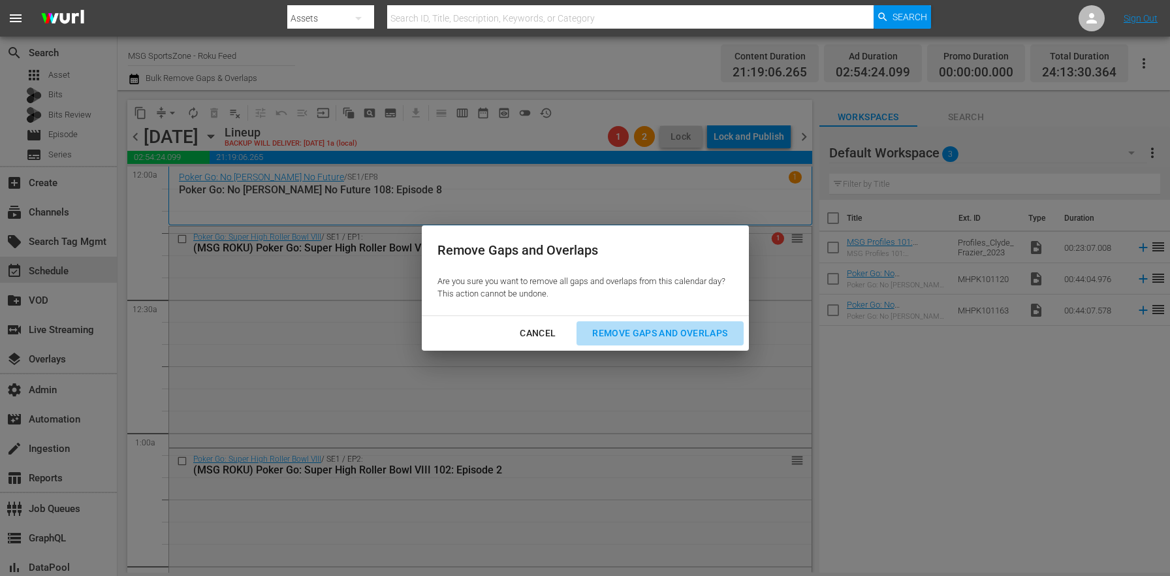
click at [703, 326] on div "Remove Gaps and Overlaps" at bounding box center [660, 333] width 156 height 16
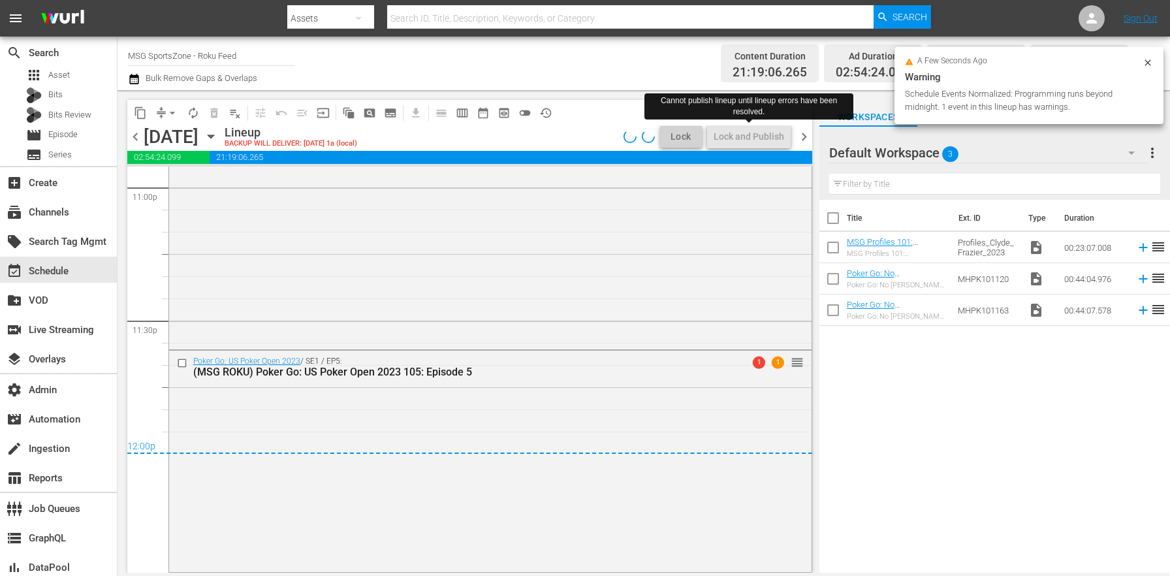
scroll to position [6083, 0]
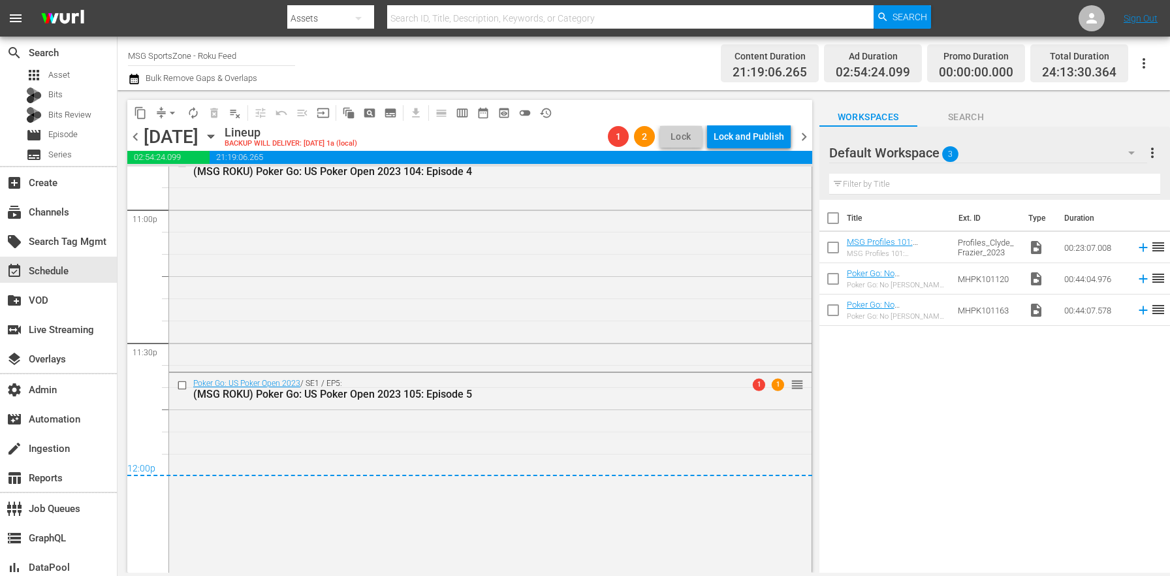
click at [801, 138] on span "chevron_right" at bounding box center [804, 137] width 16 height 16
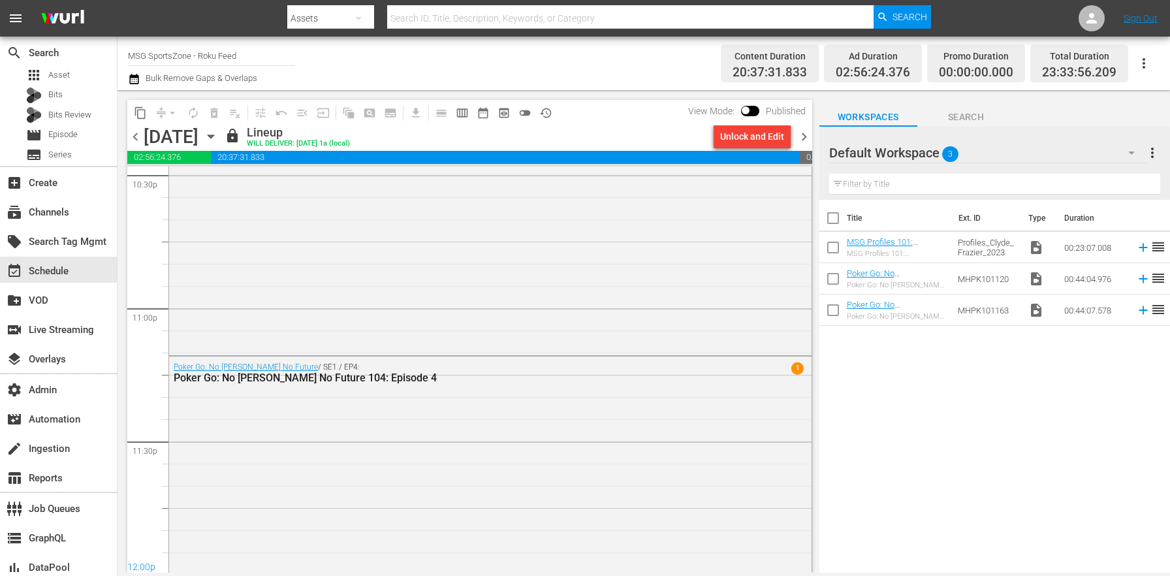
scroll to position [5990, 0]
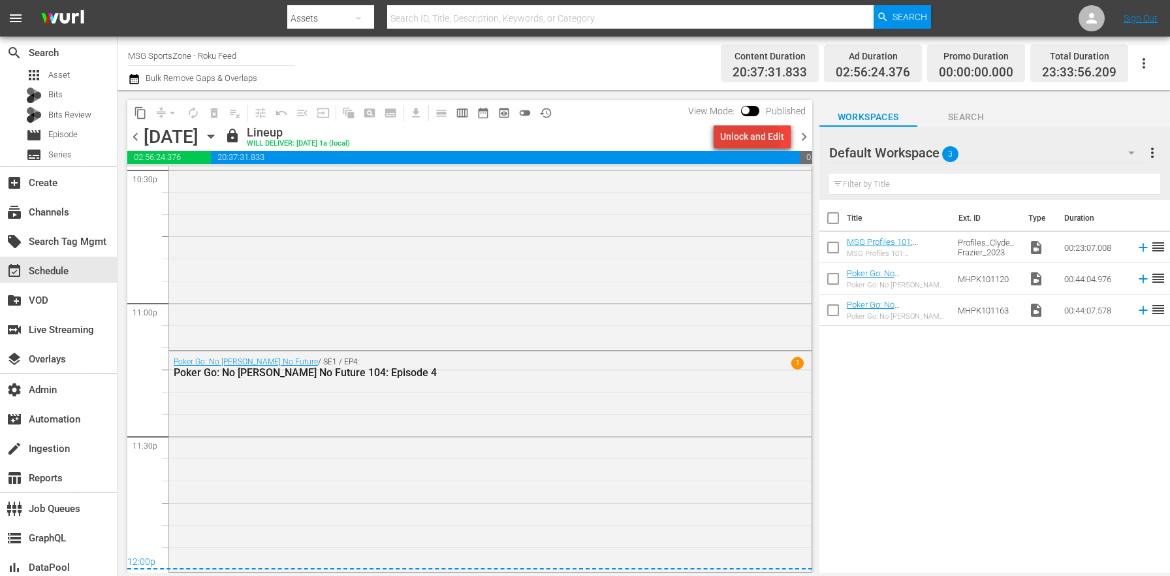
click at [745, 142] on div "Unlock and Edit" at bounding box center [752, 137] width 64 height 24
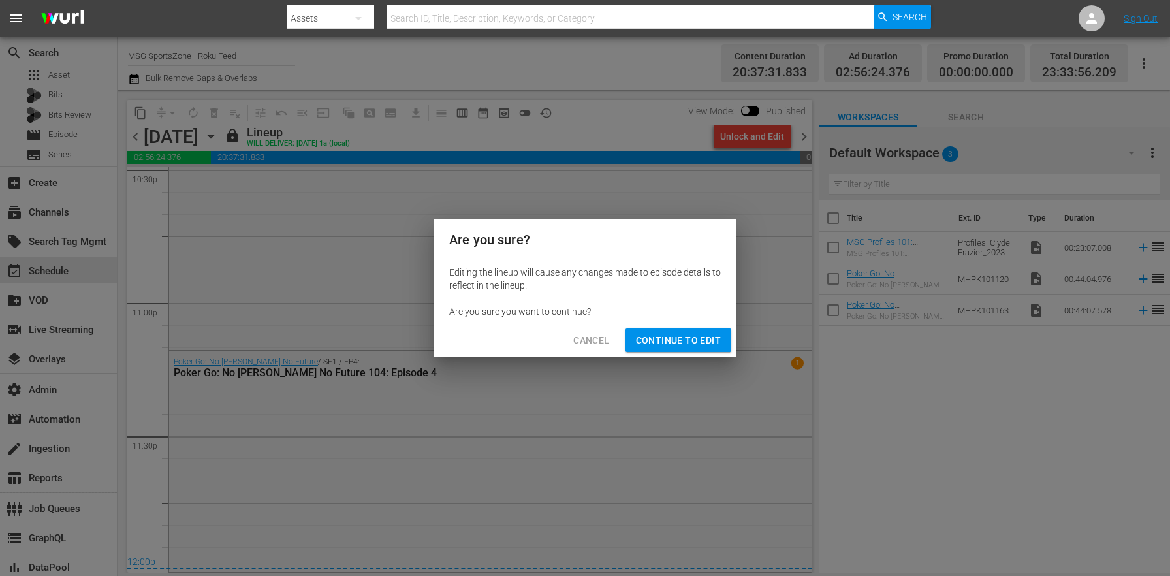
click at [710, 326] on div "Cancel Continue to Edit" at bounding box center [584, 340] width 303 height 35
click at [704, 339] on span "Continue to Edit" at bounding box center [678, 340] width 85 height 16
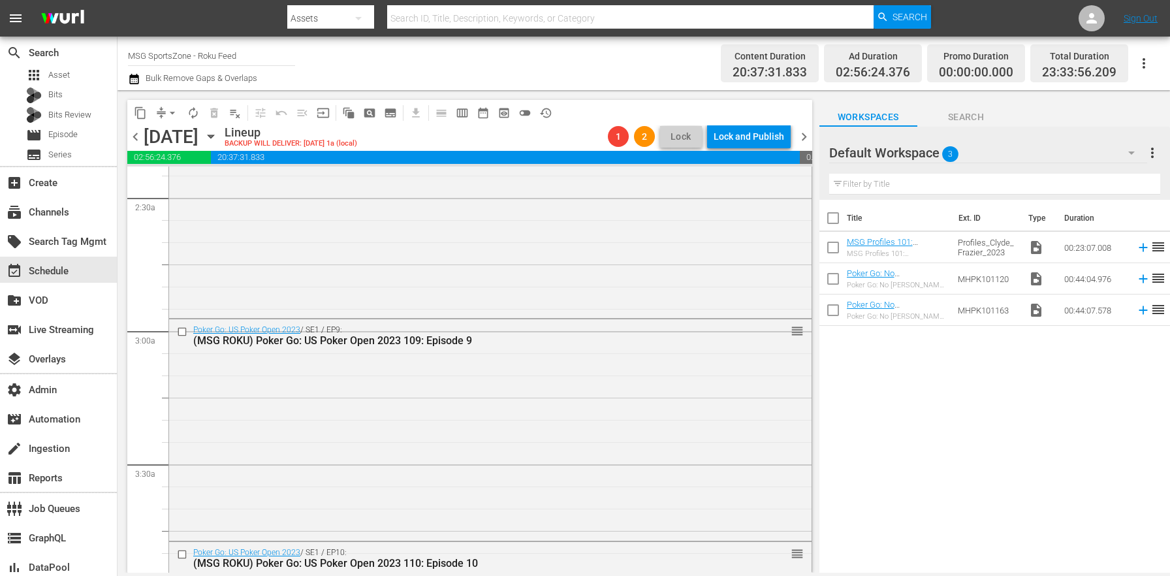
scroll to position [0, 0]
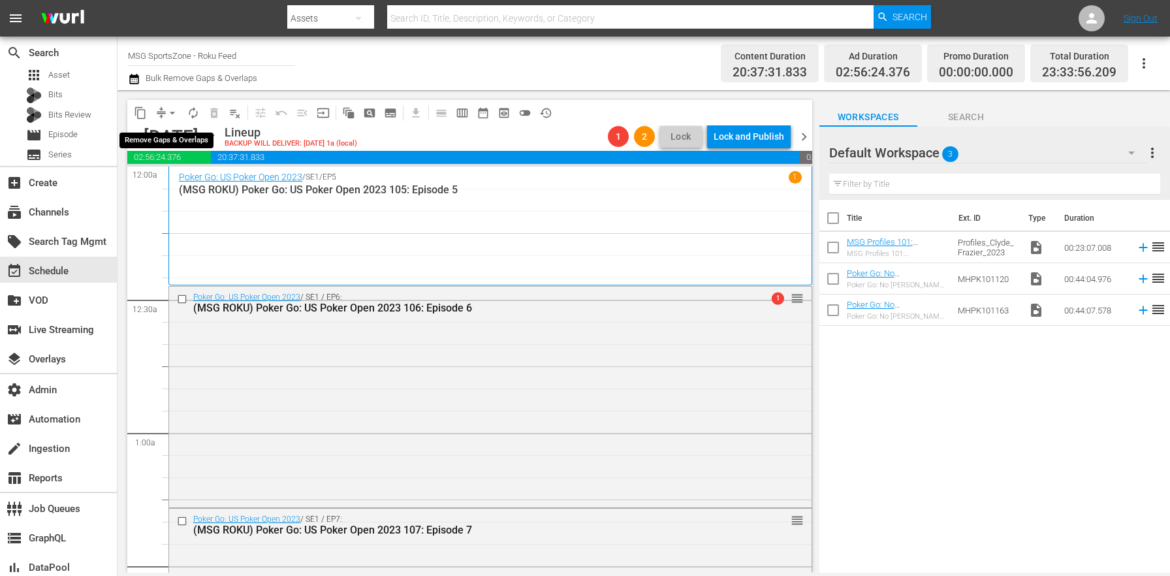
click at [160, 111] on span "compress" at bounding box center [161, 112] width 13 height 13
click at [168, 116] on span "arrow_drop_down" at bounding box center [172, 112] width 13 height 13
click at [192, 189] on li "Align to End of Previous Day" at bounding box center [172, 183] width 137 height 22
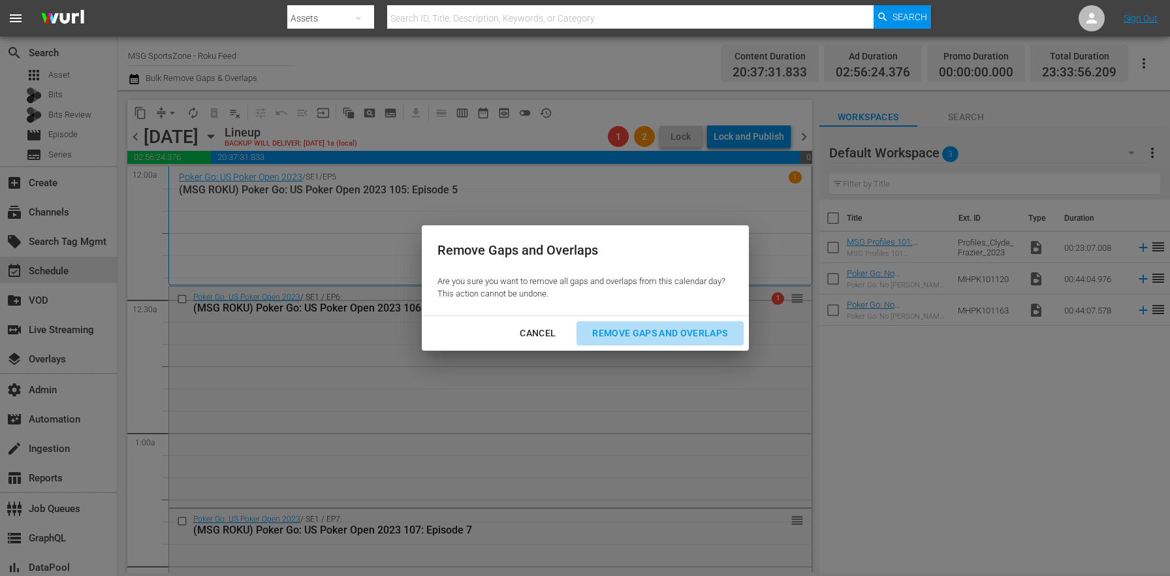
click at [697, 332] on div "Remove Gaps and Overlaps" at bounding box center [660, 333] width 156 height 16
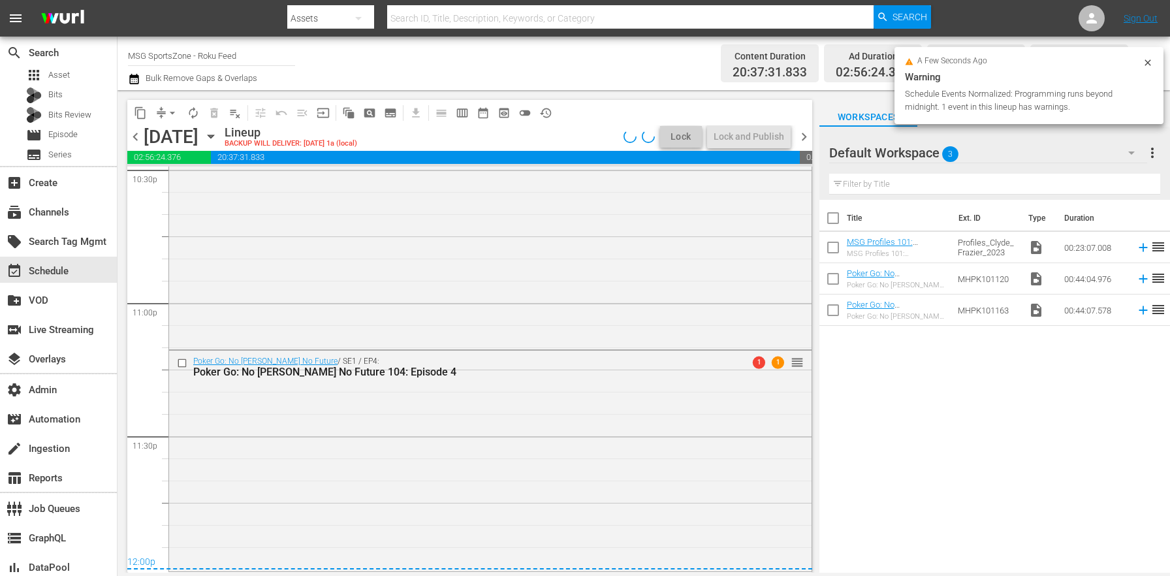
scroll to position [5989, 0]
click at [808, 134] on span "chevron_right" at bounding box center [804, 137] width 16 height 16
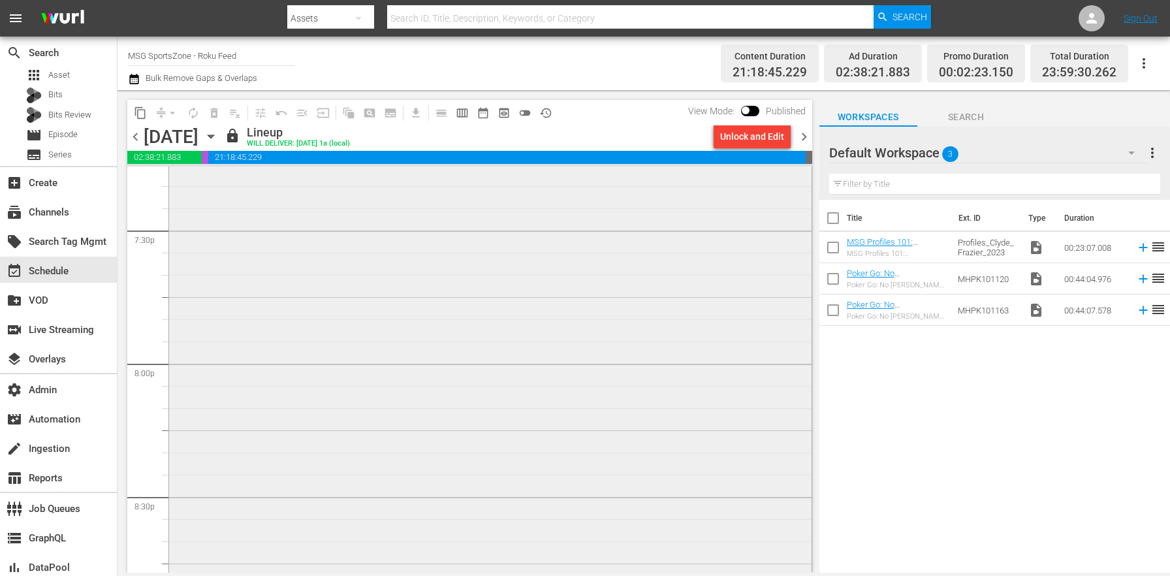
scroll to position [4977, 0]
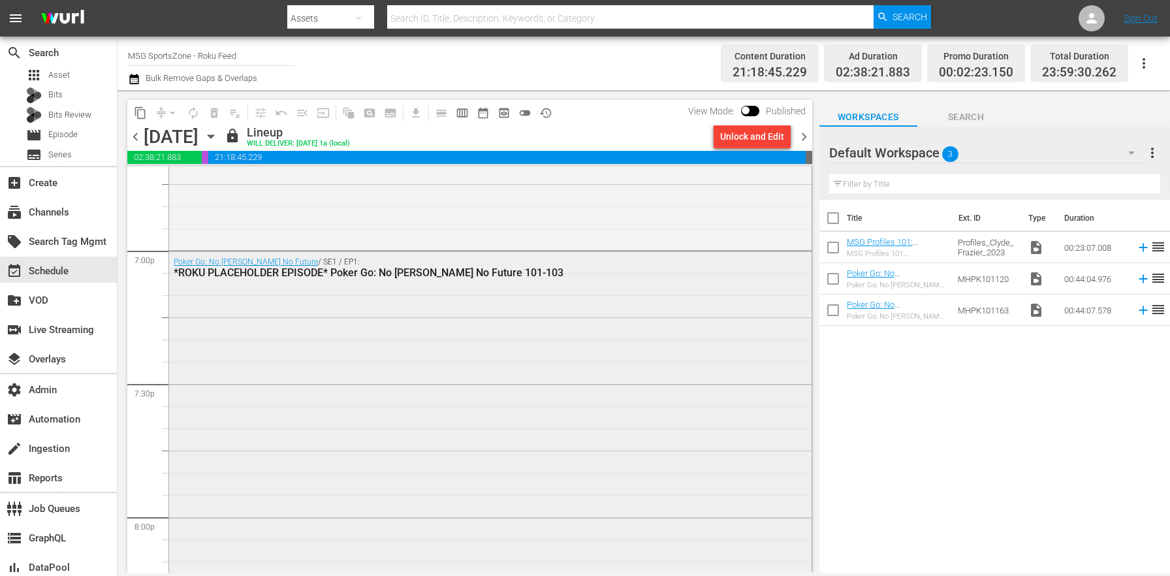
click at [529, 446] on div "Poker Go: No Gamble No Future / SE1 / EP1: *ROKU PLACEHOLDER EPISODE* Poker Go:…" at bounding box center [490, 582] width 642 height 662
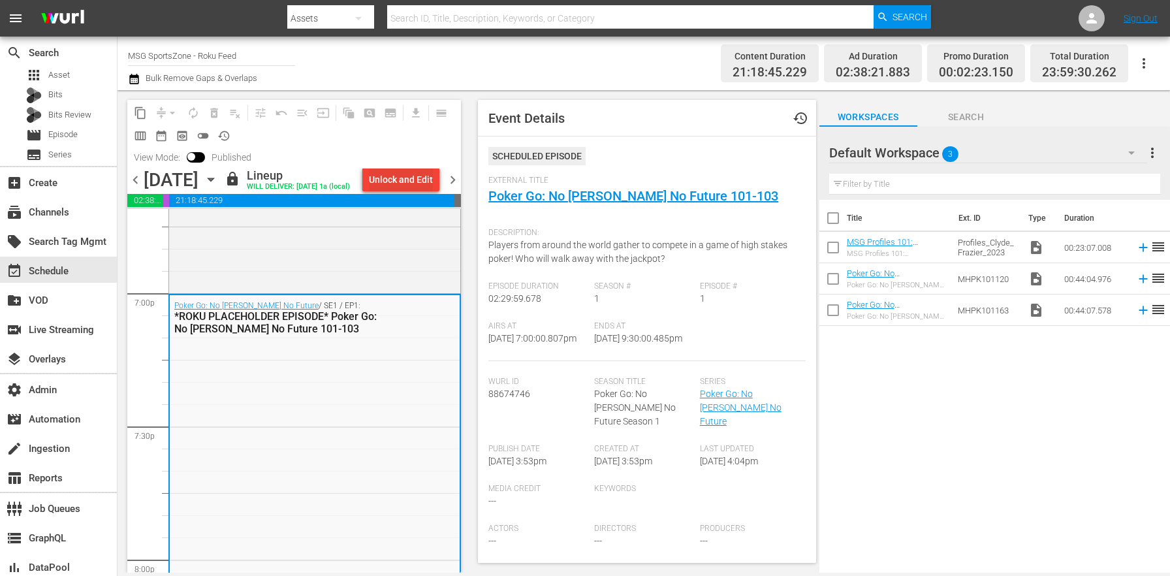
click at [422, 182] on div "Unlock and Edit" at bounding box center [401, 180] width 64 height 24
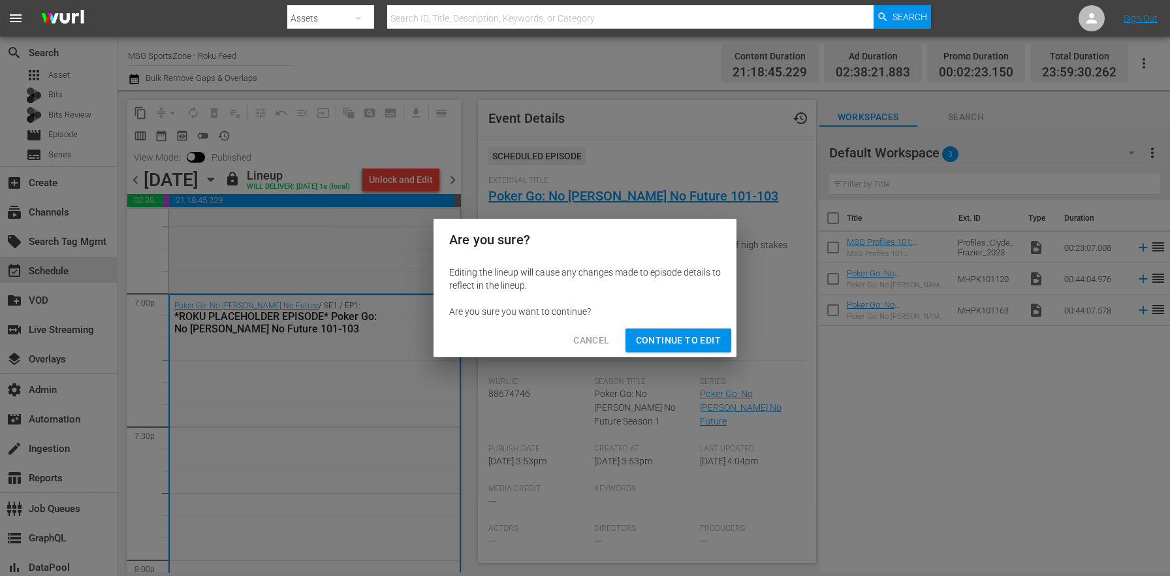
click at [673, 339] on span "Continue to Edit" at bounding box center [678, 340] width 85 height 16
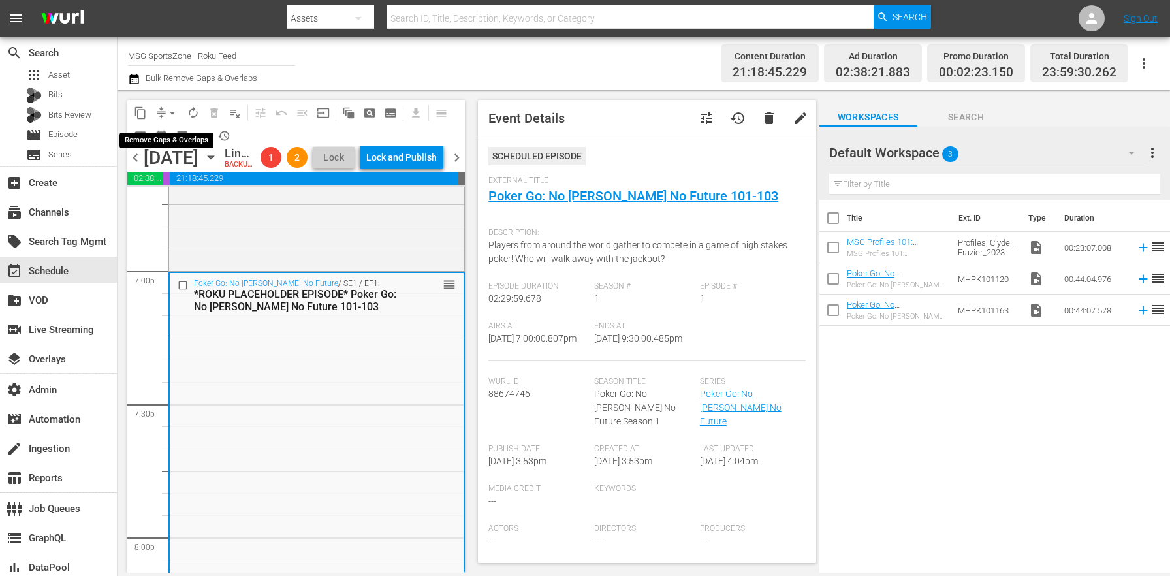
click at [168, 116] on span "arrow_drop_down" at bounding box center [172, 112] width 13 height 13
click at [176, 185] on li "Align to End of Previous Day" at bounding box center [172, 183] width 137 height 22
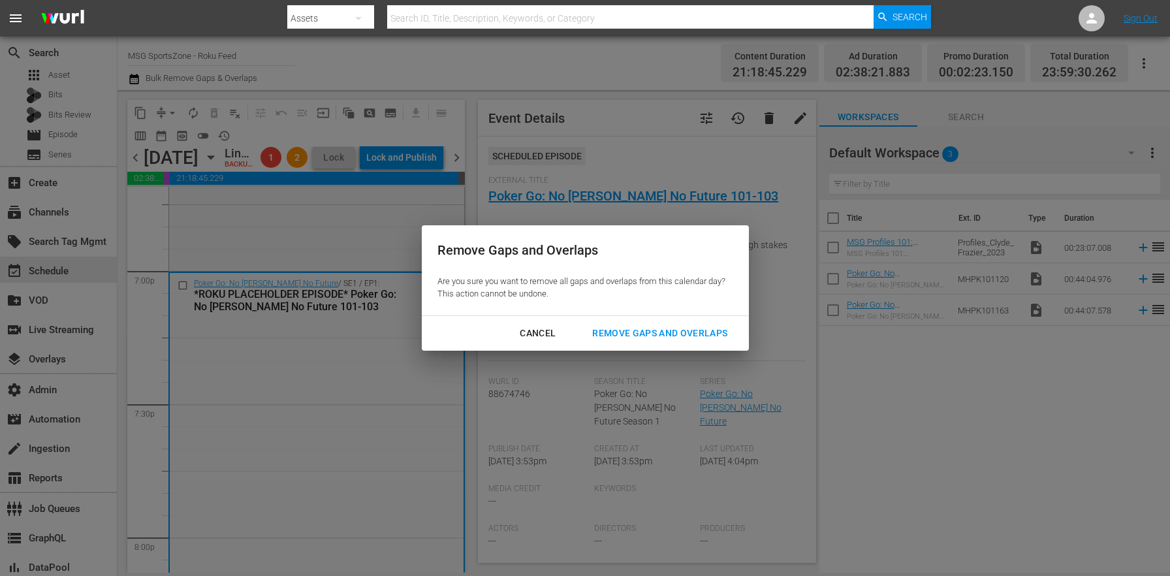
click at [626, 327] on div "Remove Gaps and Overlaps" at bounding box center [660, 333] width 156 height 16
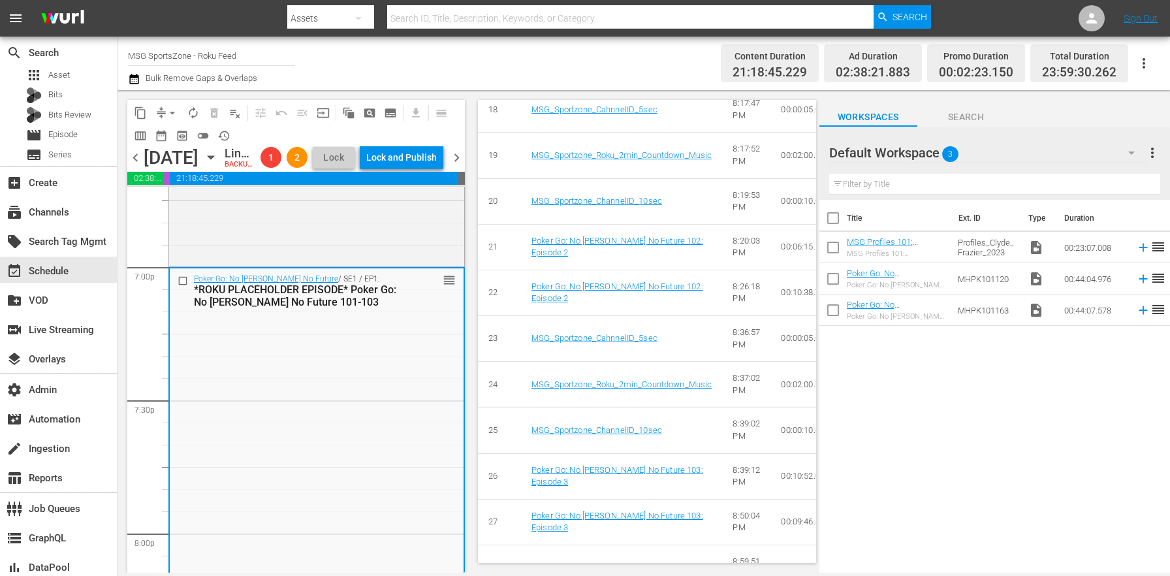
scroll to position [0, 0]
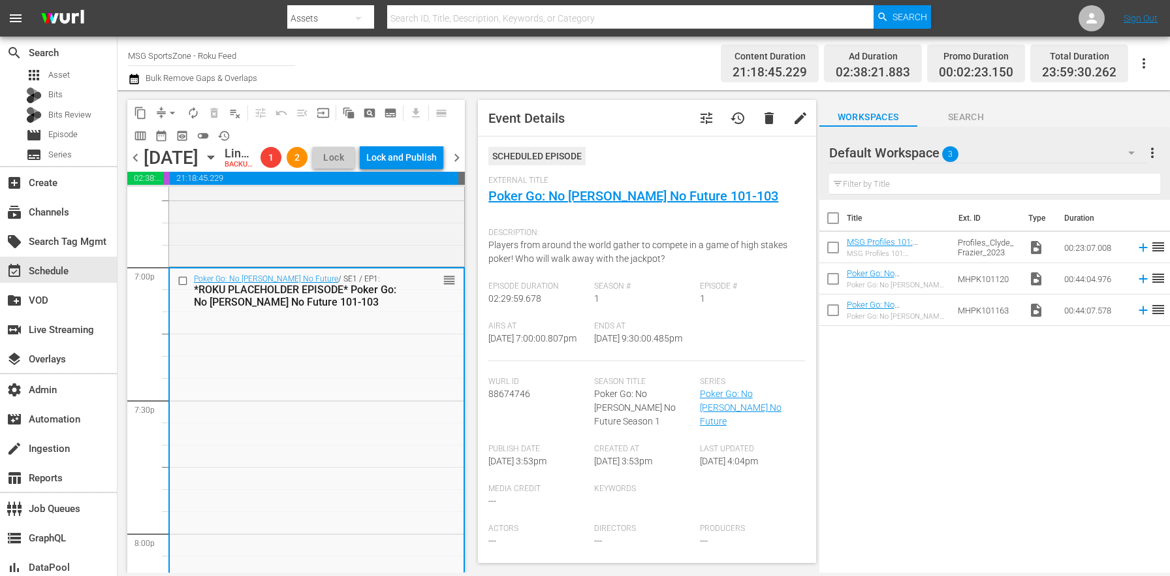
click at [464, 166] on span "chevron_right" at bounding box center [456, 157] width 16 height 16
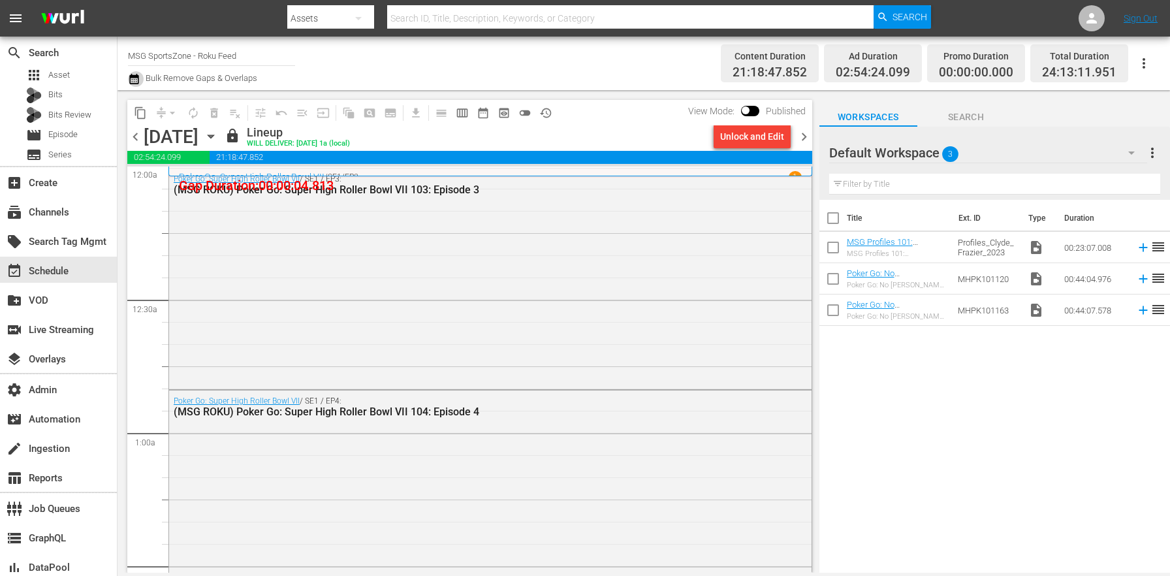
click at [138, 79] on icon "button" at bounding box center [133, 79] width 9 height 10
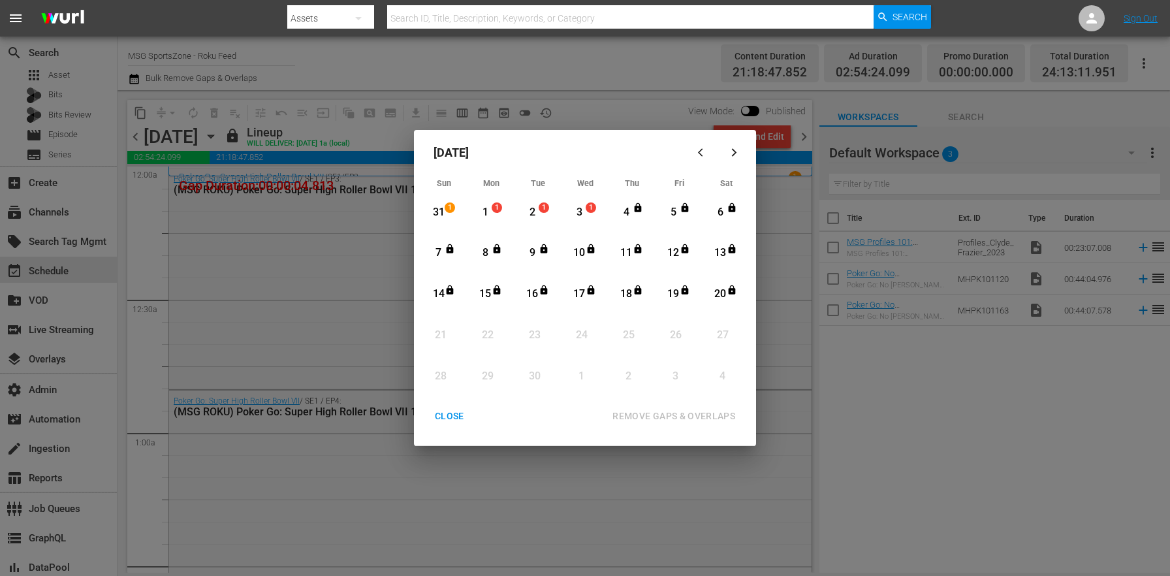
click at [624, 209] on div "4" at bounding box center [626, 212] width 16 height 15
click at [715, 249] on div "13" at bounding box center [720, 252] width 16 height 15
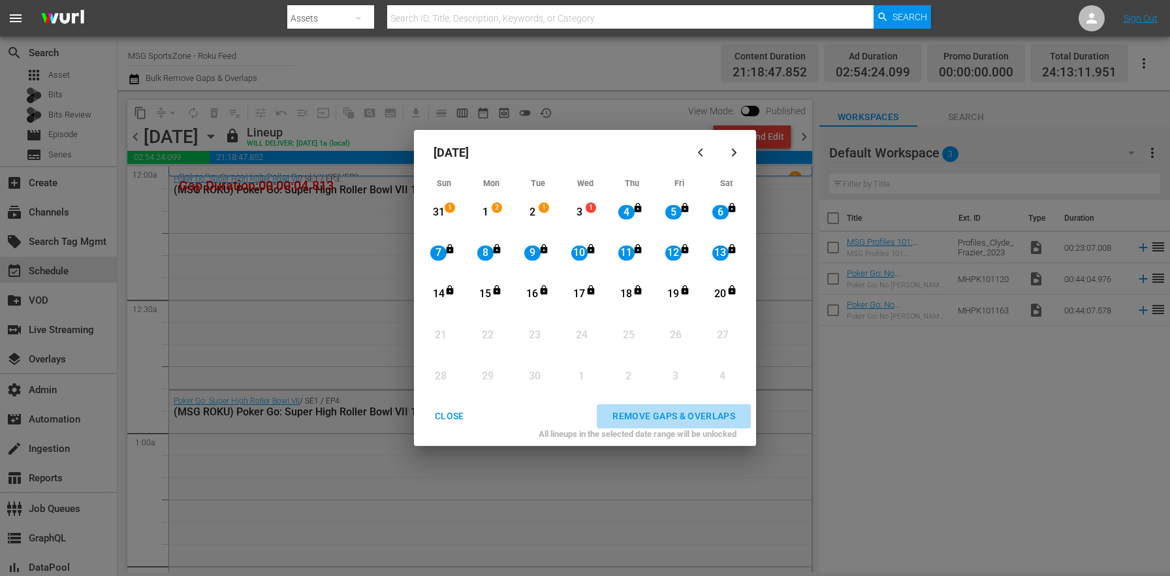
click at [714, 417] on div "REMOVE GAPS & OVERLAPS" at bounding box center [674, 416] width 144 height 16
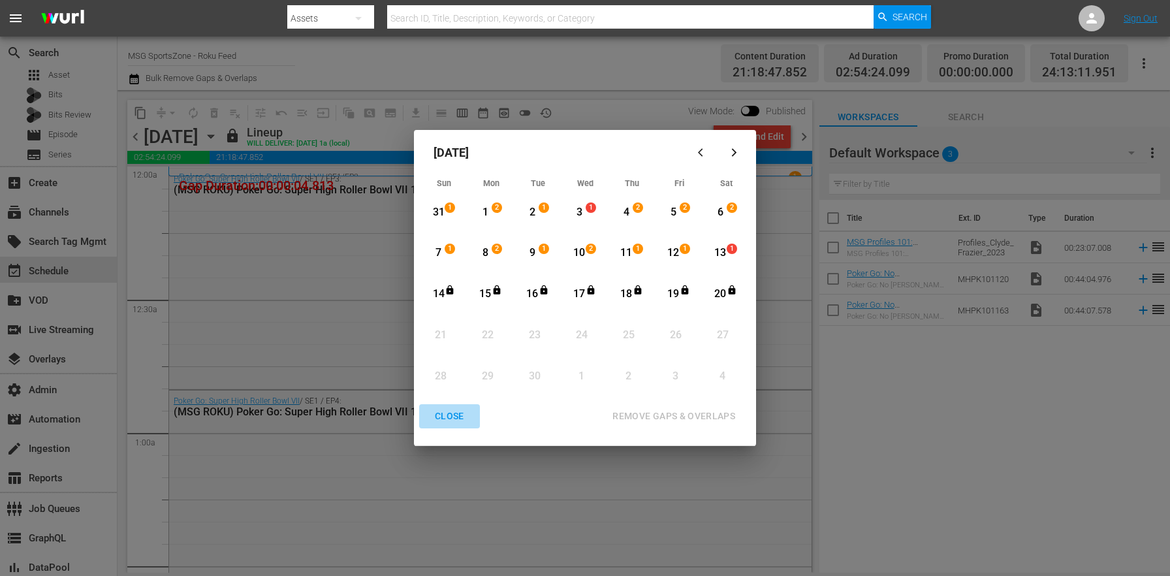
click at [461, 417] on div "CLOSE" at bounding box center [449, 416] width 50 height 16
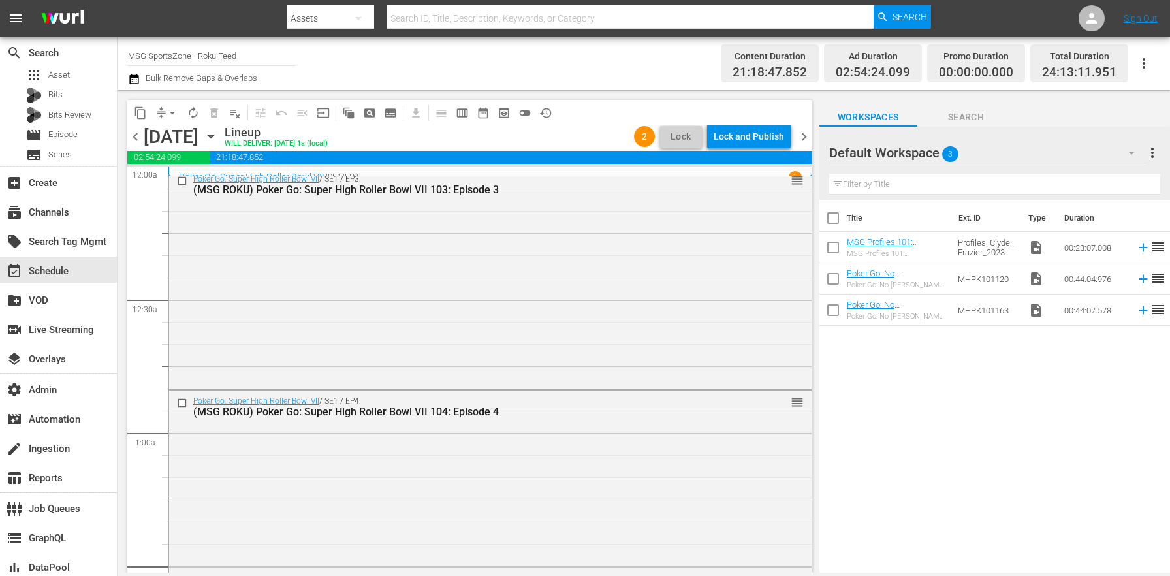
click at [218, 133] on icon "button" at bounding box center [211, 136] width 14 height 14
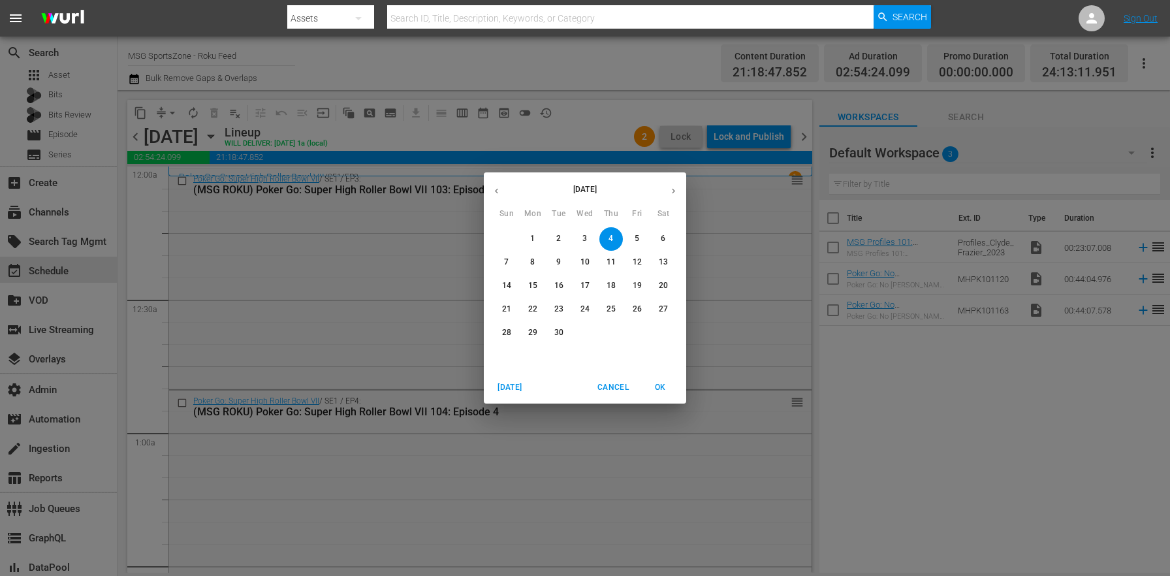
click at [582, 238] on span "3" at bounding box center [585, 238] width 24 height 11
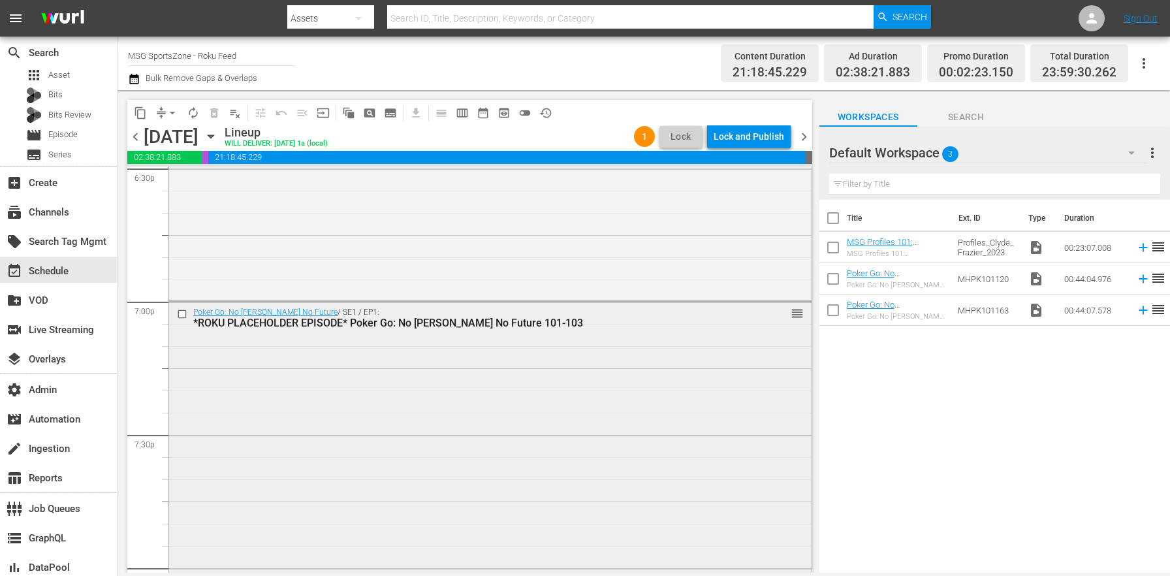
scroll to position [4853, 0]
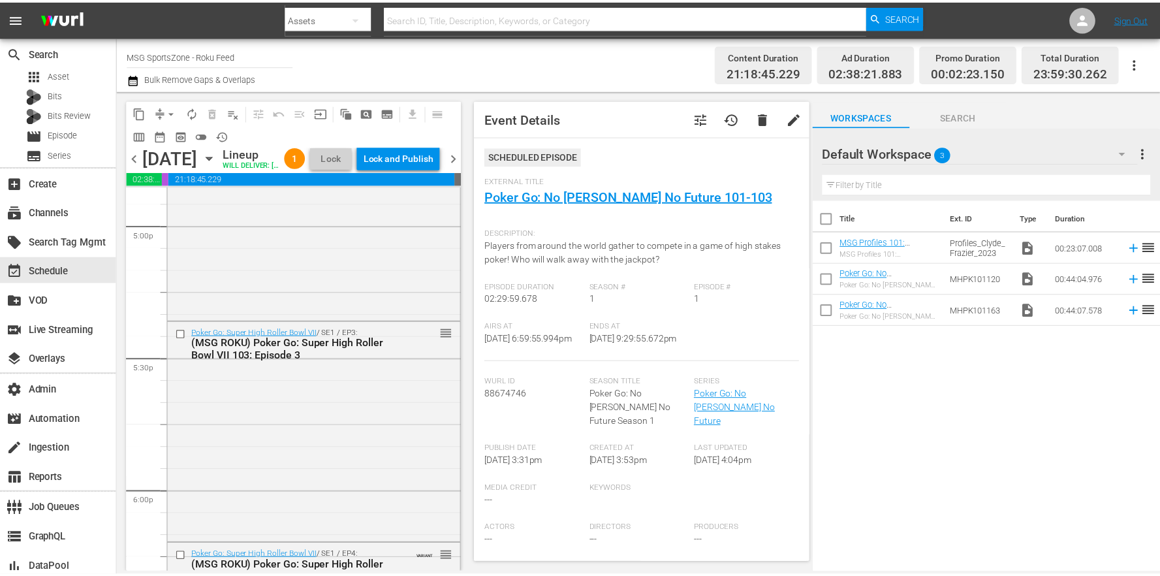
scroll to position [4933, 0]
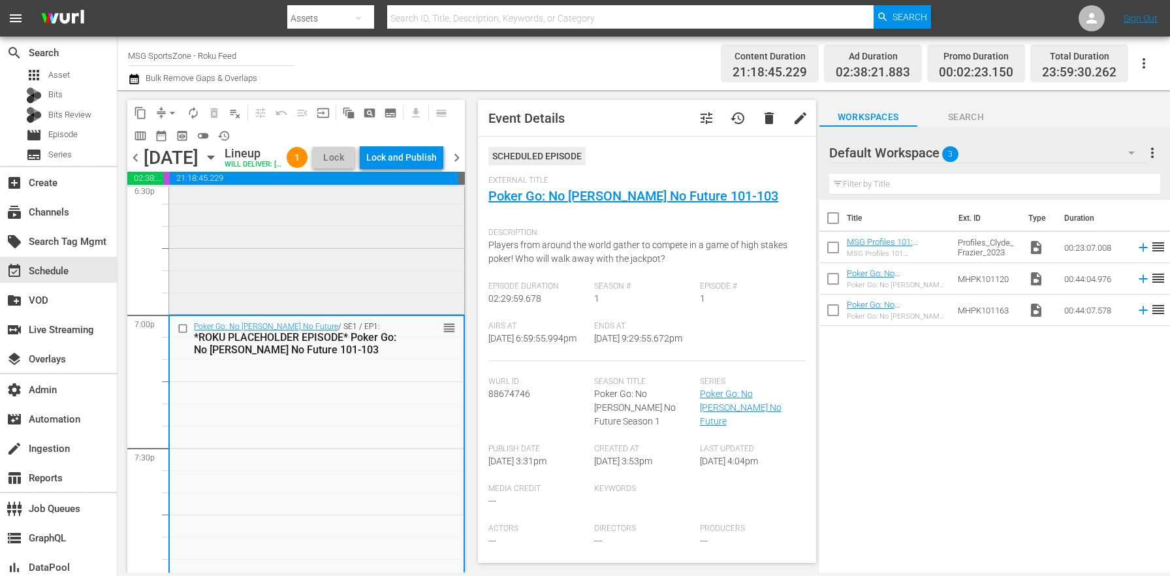
click at [292, 276] on div "Poker Go: Super High Roller Bowl VII / SE1 / EP4: (MSG ROKU) Poker Go: Super Hi…" at bounding box center [316, 206] width 295 height 210
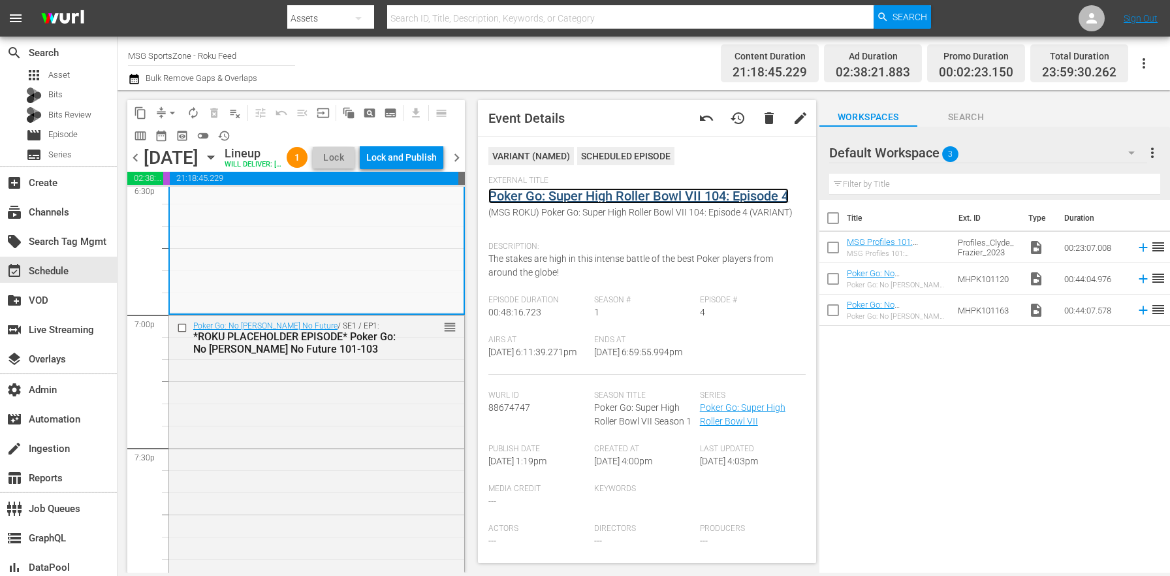
click at [545, 189] on link "Poker Go: Super High Roller Bowl VII 104: Episode 4" at bounding box center [638, 196] width 300 height 16
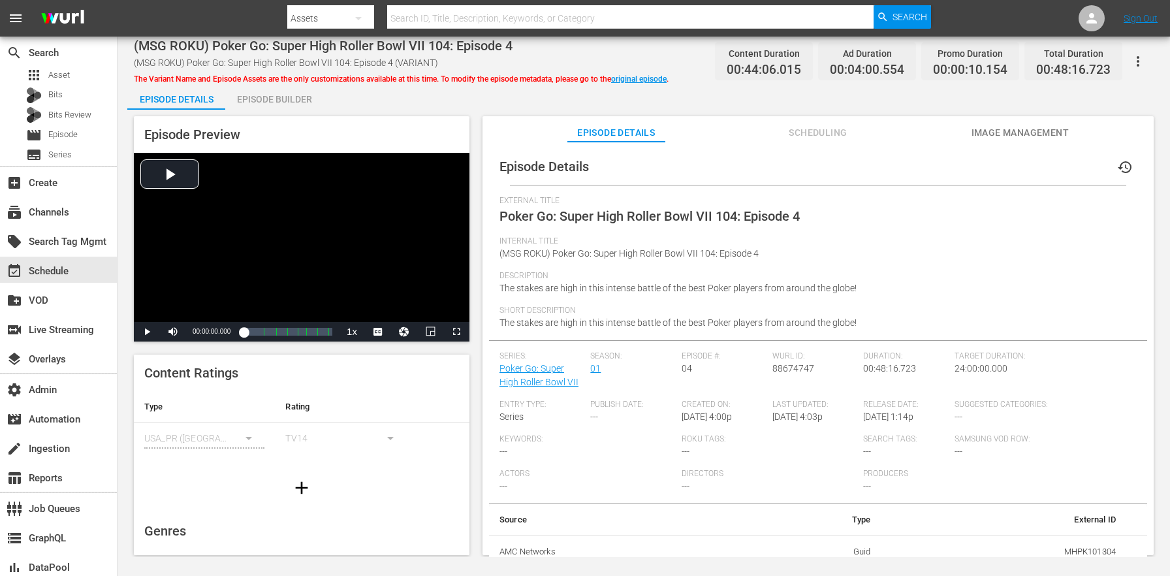
click at [827, 128] on span "Scheduling" at bounding box center [818, 133] width 98 height 16
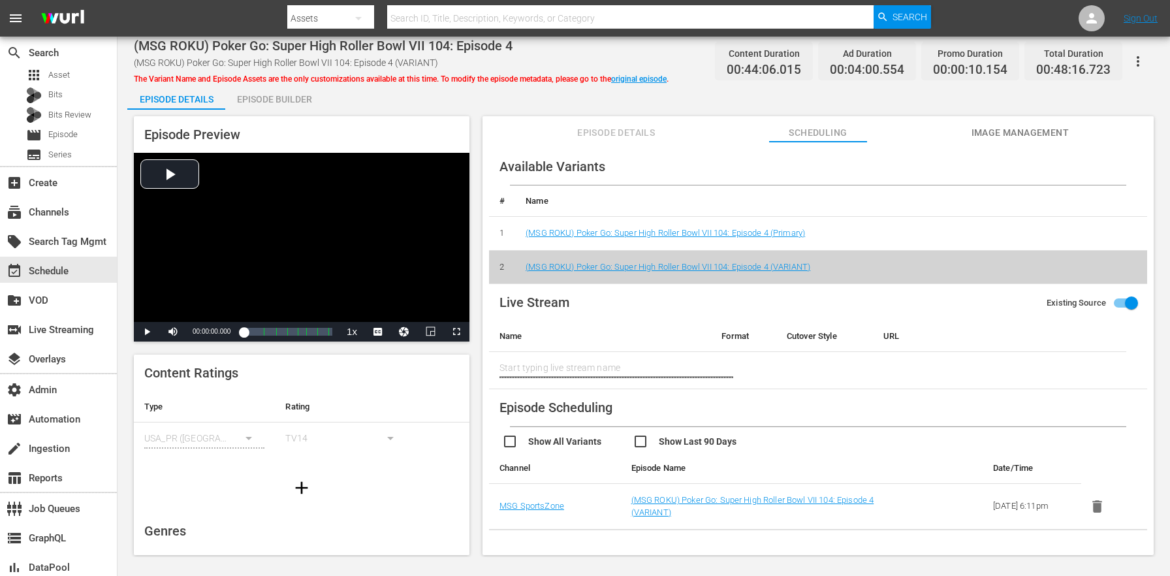
click at [315, 110] on div "Episode Preview Video Player is loading. Play Video Play Mute Current Time 00:0…" at bounding box center [643, 338] width 1033 height 456
click at [276, 101] on div "Episode Builder" at bounding box center [274, 99] width 98 height 31
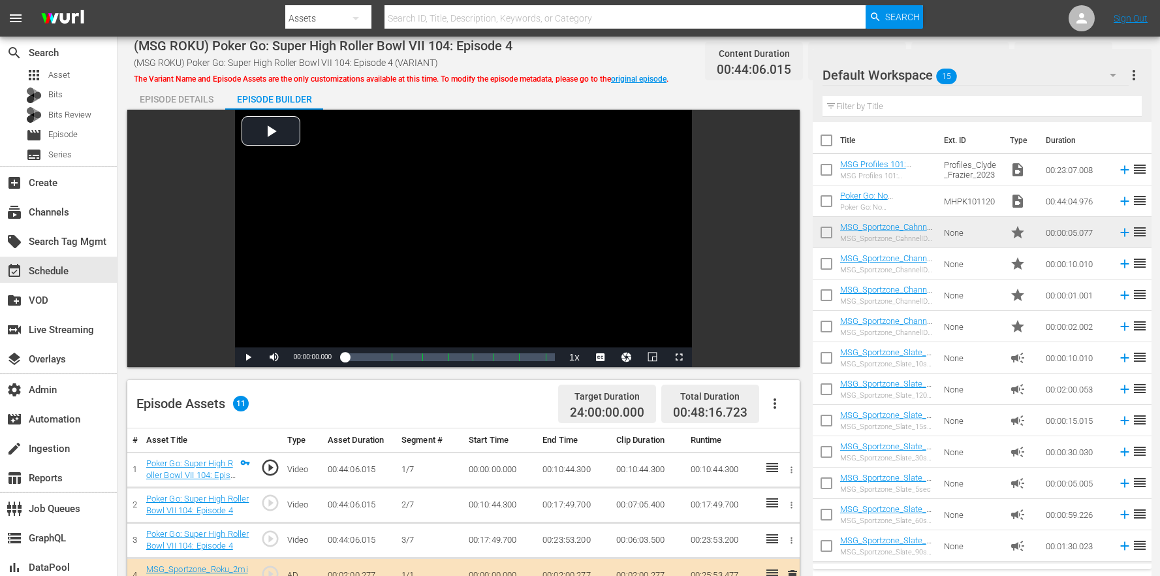
scroll to position [339, 0]
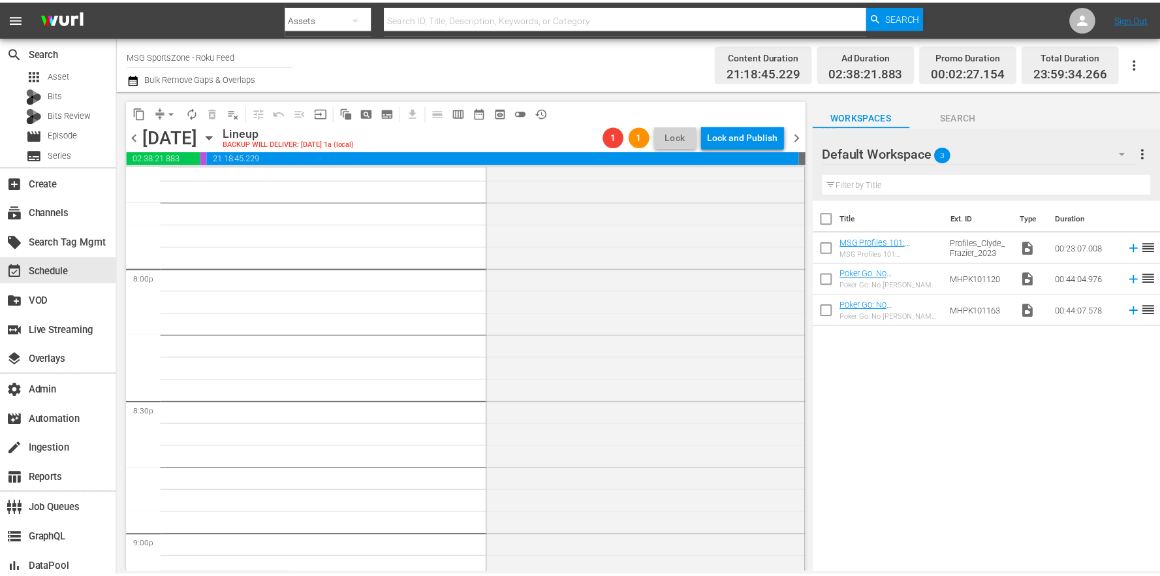
scroll to position [4999, 0]
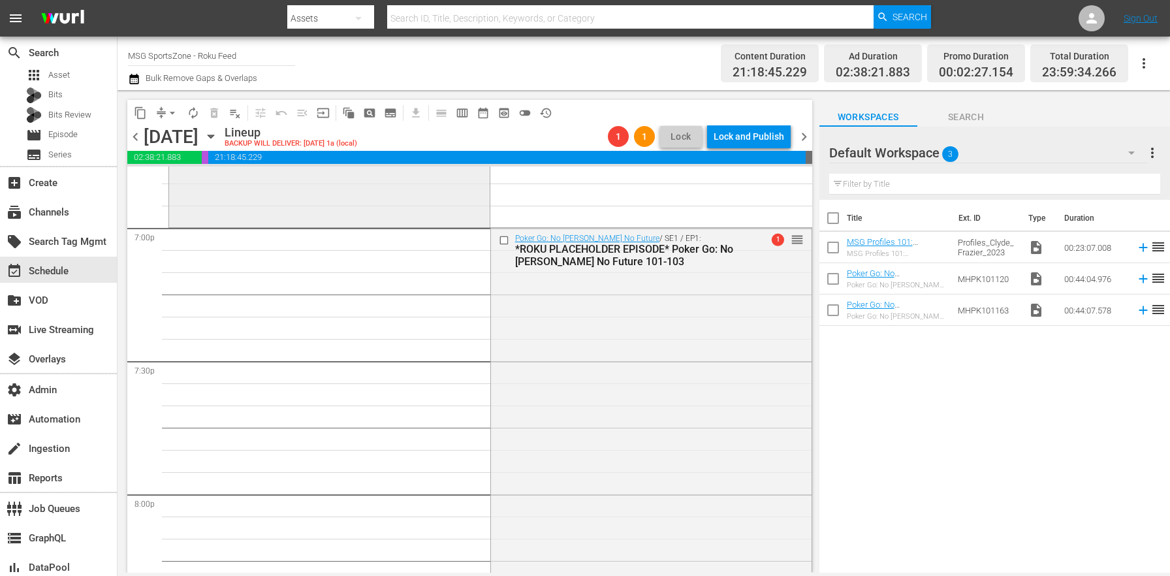
click at [401, 217] on div "Poker Go: Super High Roller Bowl VII / SE1 / EP4: (MSG ROKU) Poker Go: Super Hi…" at bounding box center [329, 119] width 321 height 211
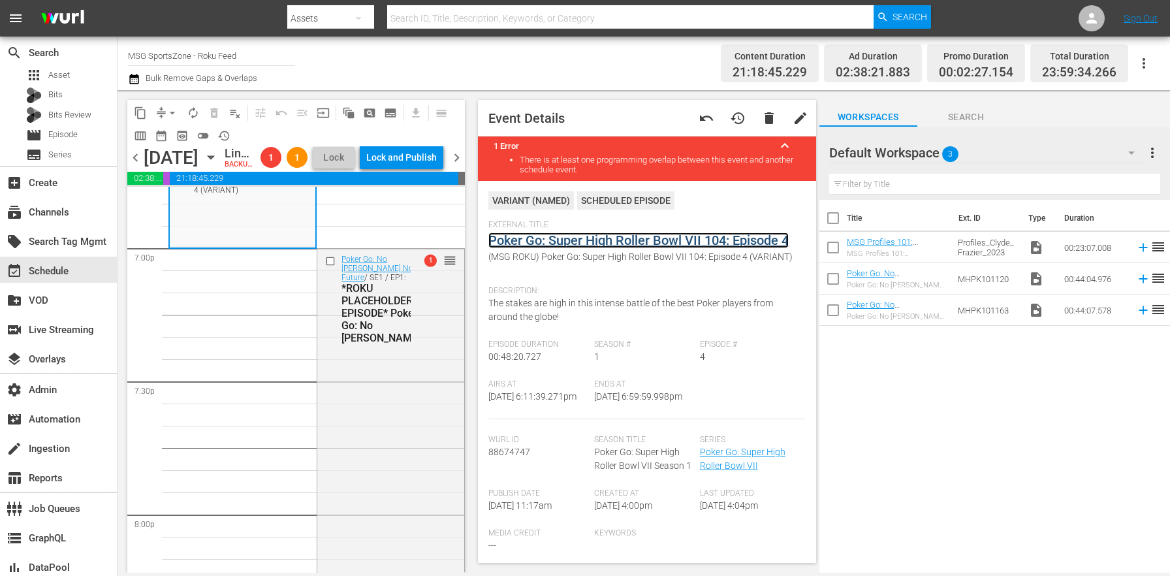
click at [522, 234] on link "Poker Go: Super High Roller Bowl VII 104: Episode 4" at bounding box center [638, 240] width 300 height 16
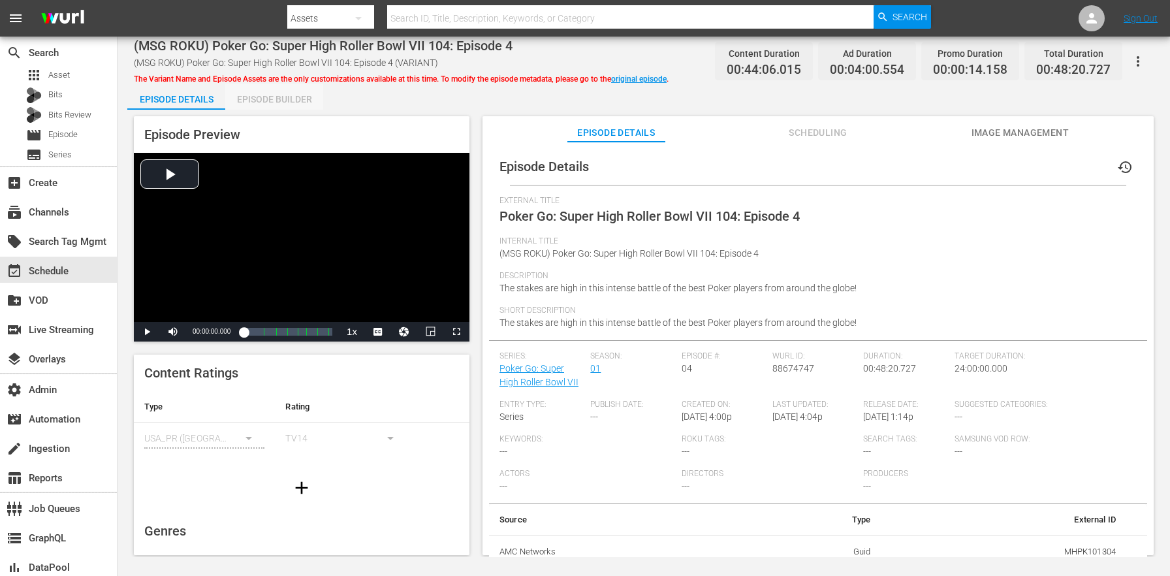
click at [280, 102] on div "Episode Builder" at bounding box center [274, 99] width 98 height 31
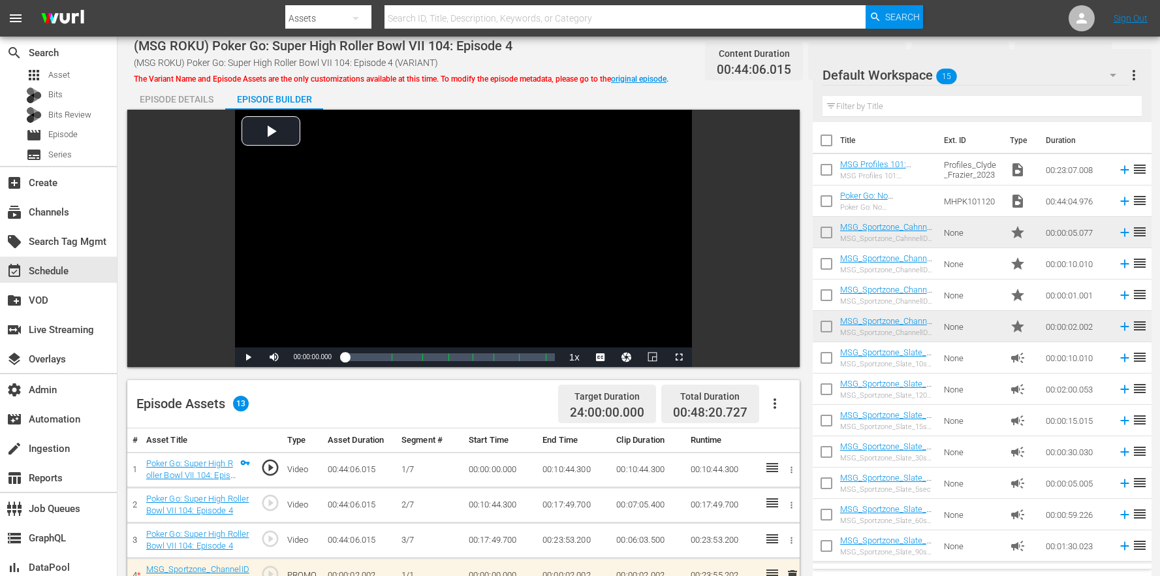
scroll to position [346, 0]
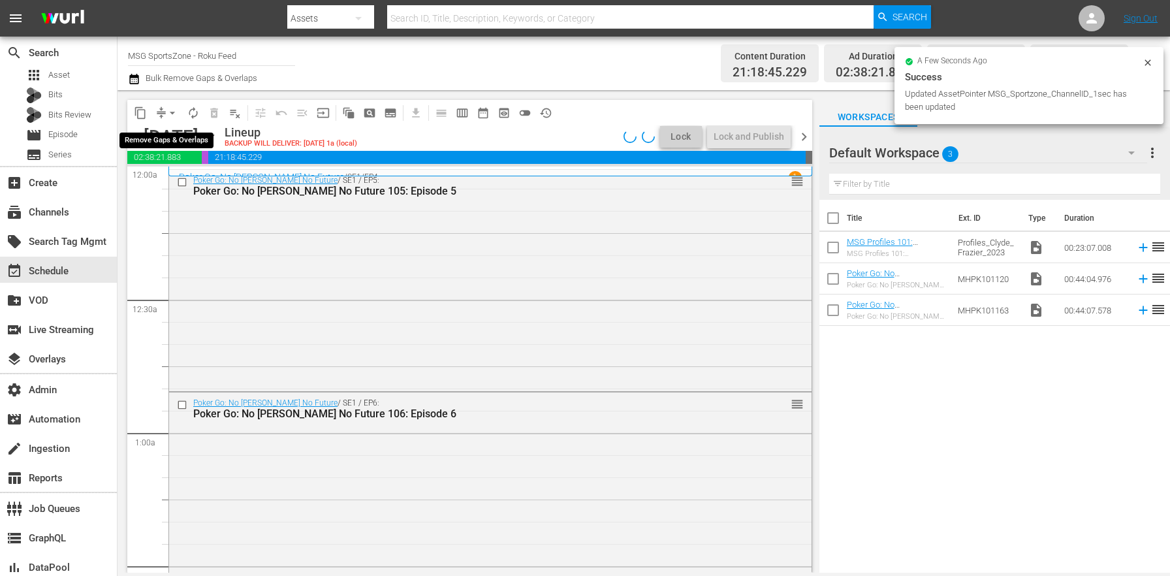
click at [175, 112] on span "arrow_drop_down" at bounding box center [172, 112] width 13 height 13
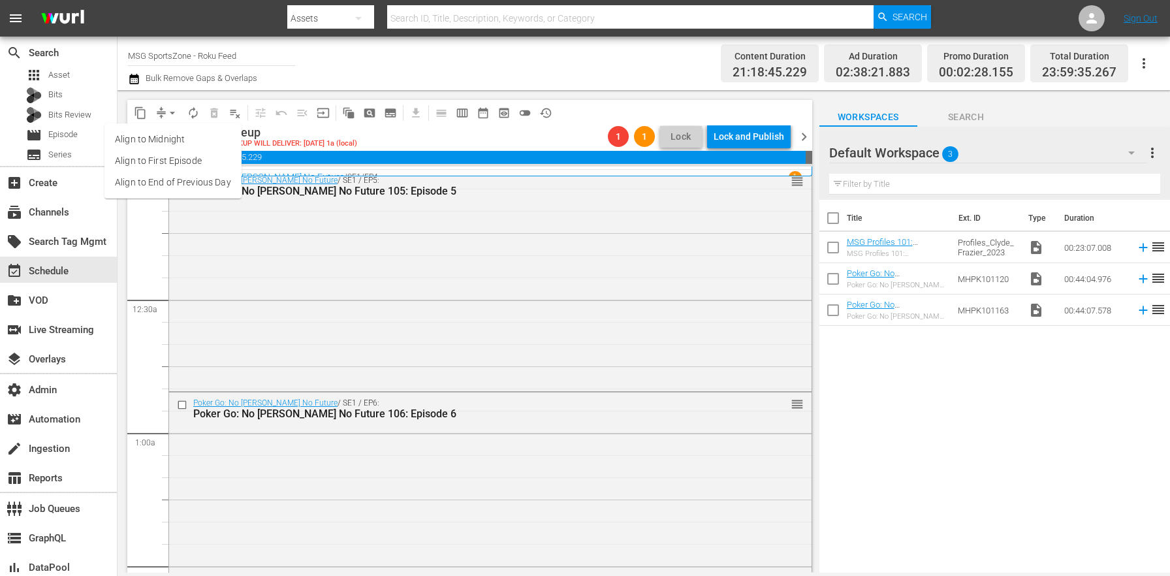
click at [503, 62] on div "Channel Title MSG SportsZone - Roku Feed Bulk Remove Gaps & Overlaps" at bounding box center [409, 63] width 563 height 47
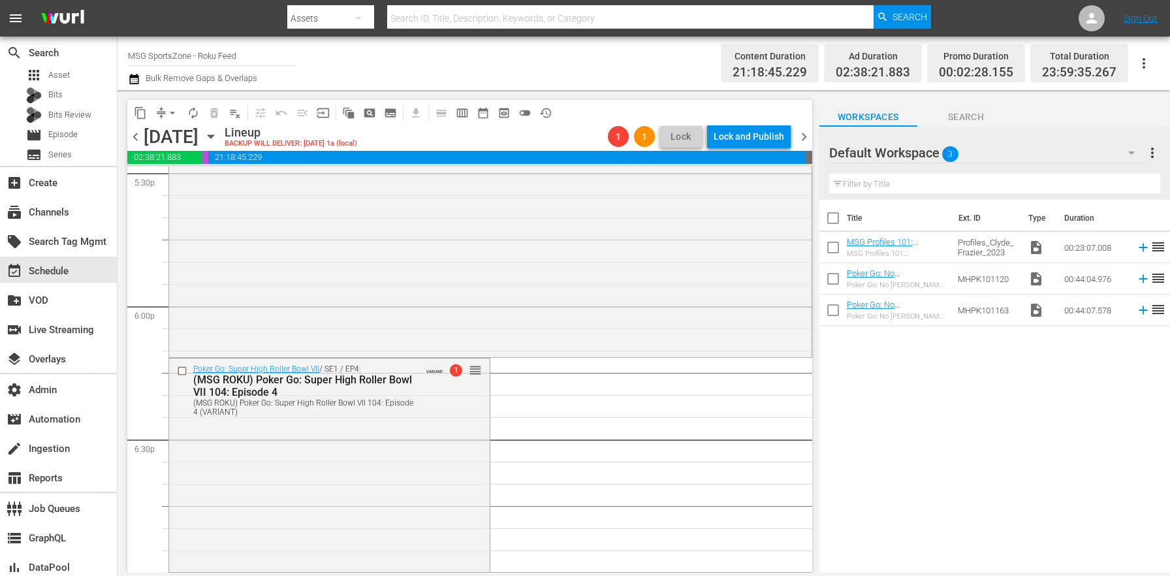
scroll to position [4953, 0]
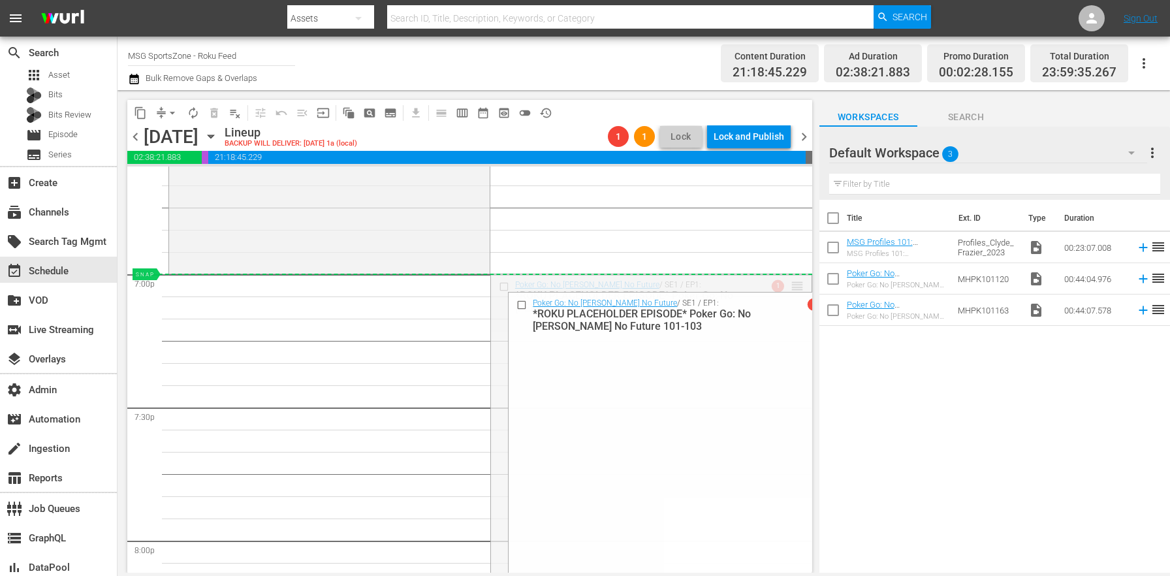
drag, startPoint x: 792, startPoint y: 285, endPoint x: 780, endPoint y: 294, distance: 15.3
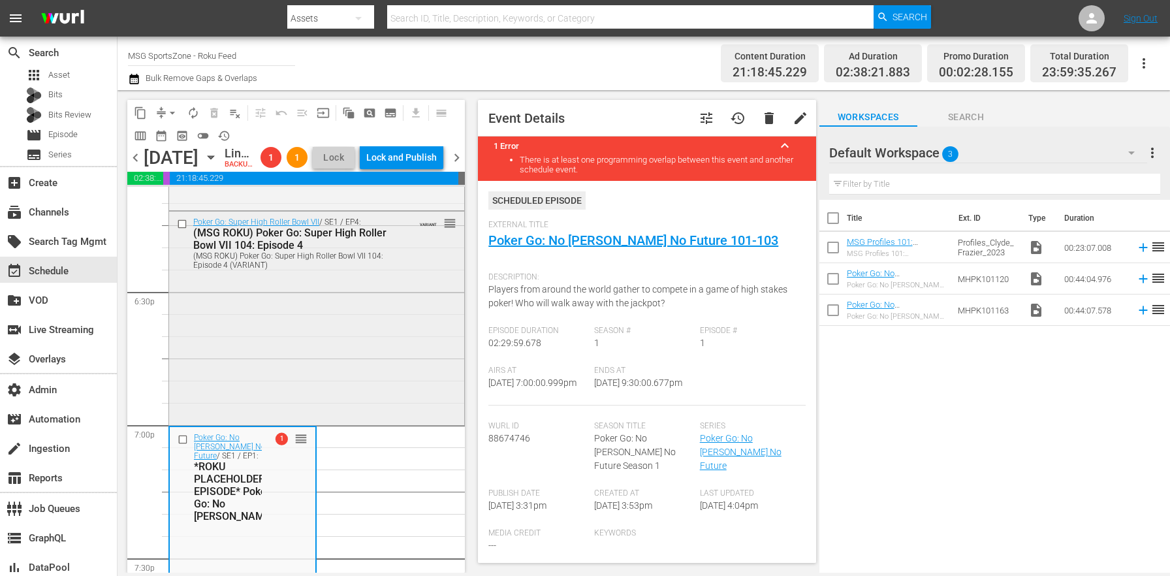
scroll to position [4750, 0]
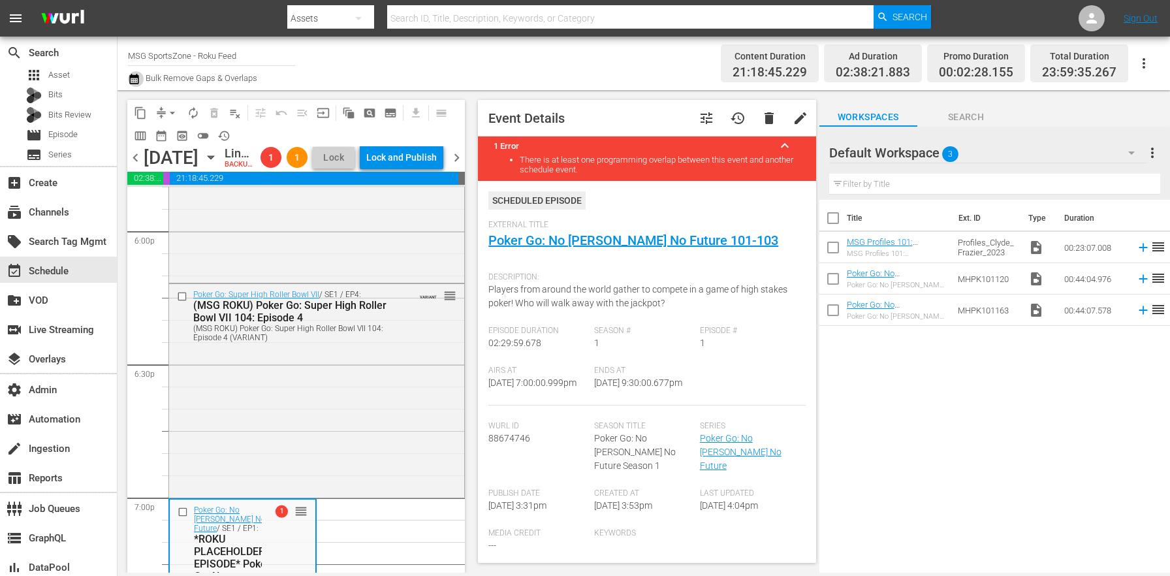
click at [136, 78] on icon "button" at bounding box center [134, 79] width 12 height 16
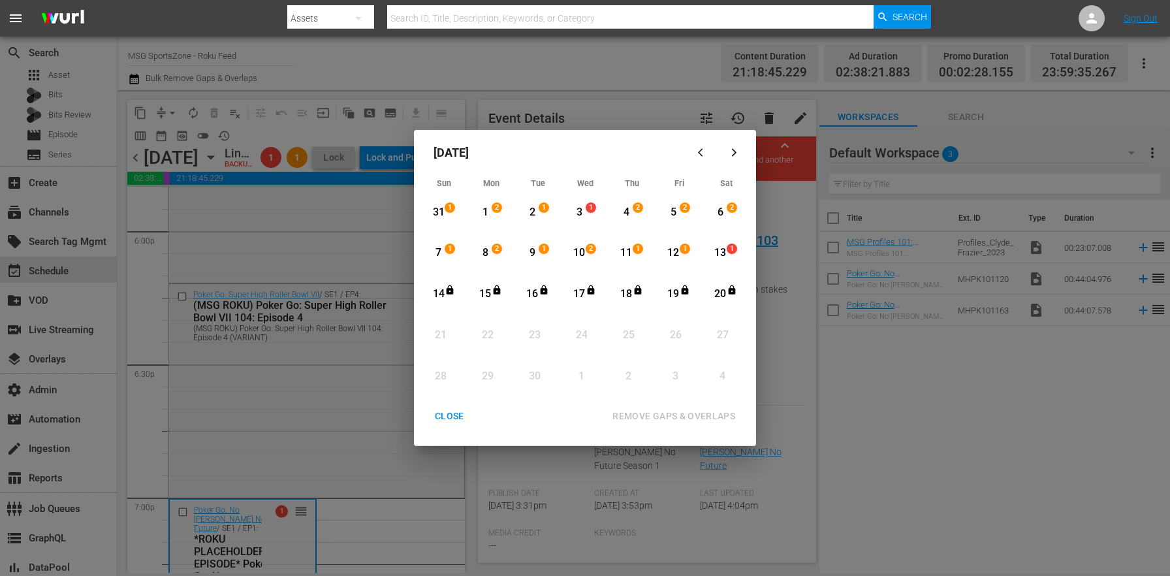
click at [586, 217] on div "3" at bounding box center [579, 212] width 16 height 15
click at [706, 260] on div "Month View" at bounding box center [709, 253] width 6 height 36
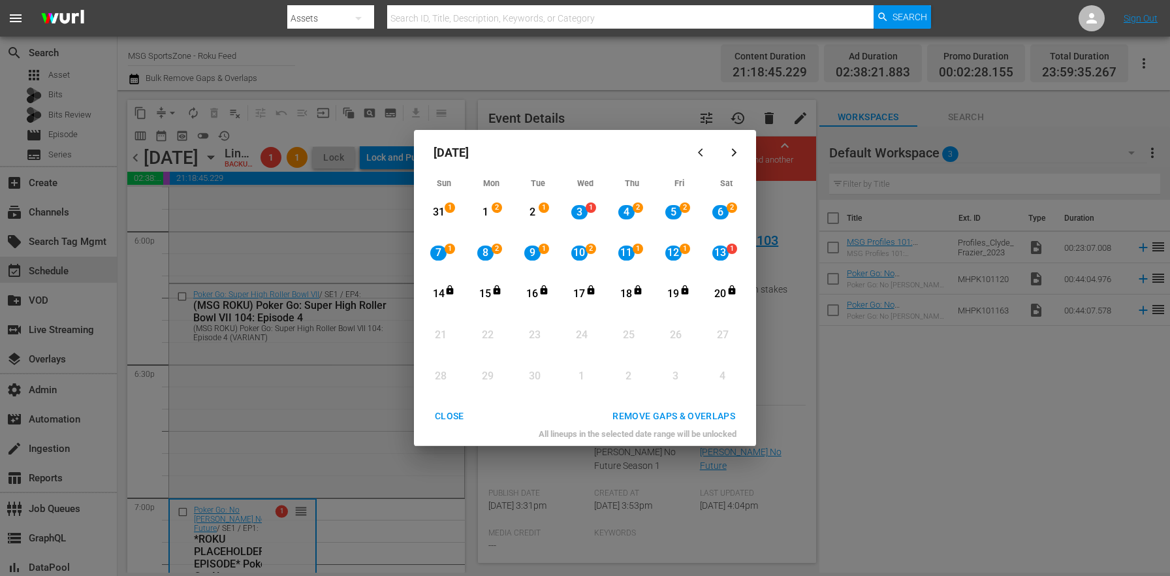
click at [669, 417] on div "REMOVE GAPS & OVERLAPS" at bounding box center [674, 416] width 144 height 16
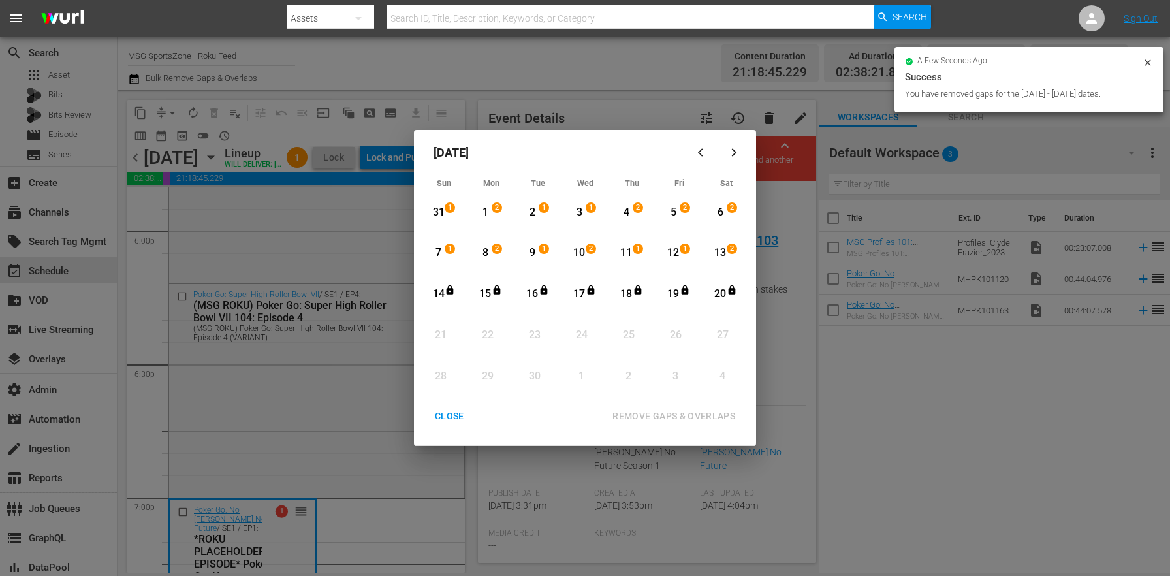
click at [456, 429] on div "CLOSE REMOVE GAPS & OVERLAPS All lineups in the selected date range will be unl…" at bounding box center [585, 424] width 332 height 41
click at [462, 418] on div "CLOSE" at bounding box center [449, 416] width 50 height 16
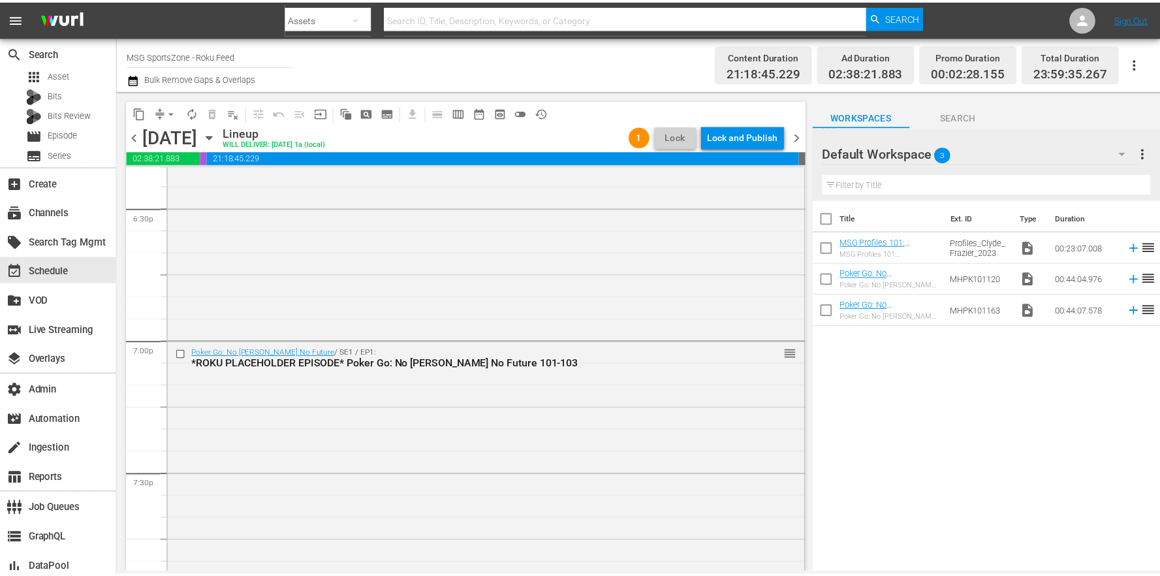
scroll to position [4814, 0]
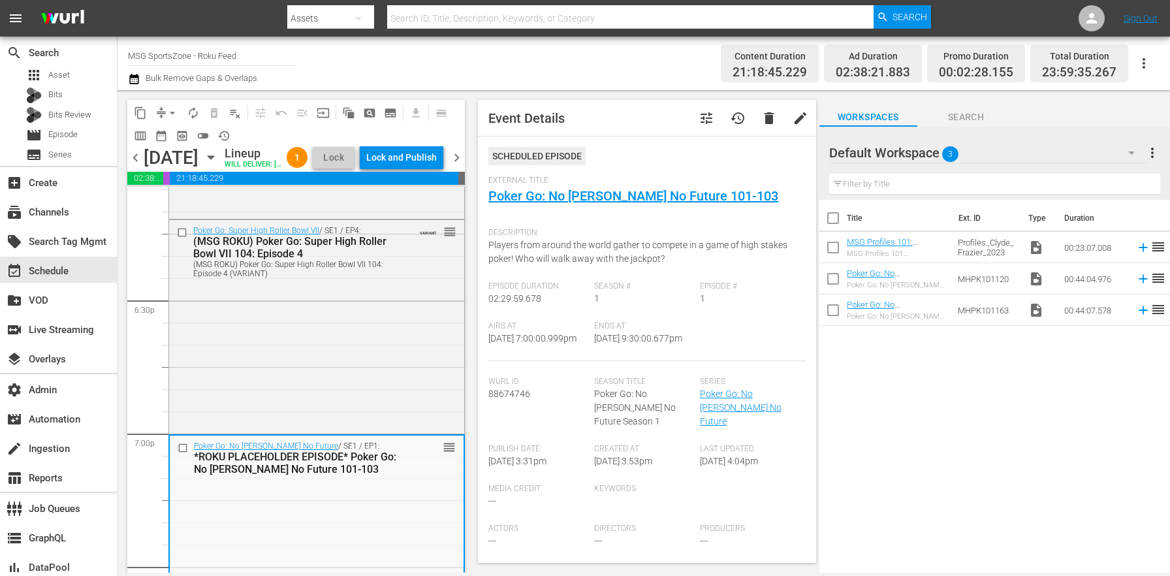
click at [347, 404] on div "Poker Go: Super High Roller Bowl VII / SE1 / EP4: (MSG ROKU) Poker Go: Super Hi…" at bounding box center [316, 325] width 295 height 211
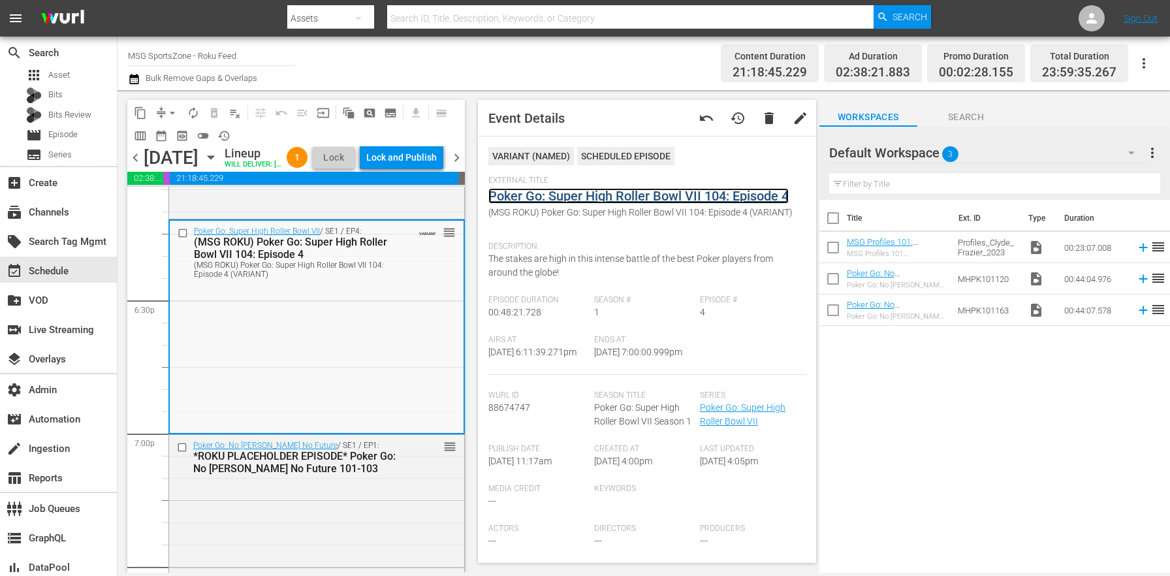
click at [518, 193] on link "Poker Go: Super High Roller Bowl VII 104: Episode 4" at bounding box center [638, 196] width 300 height 16
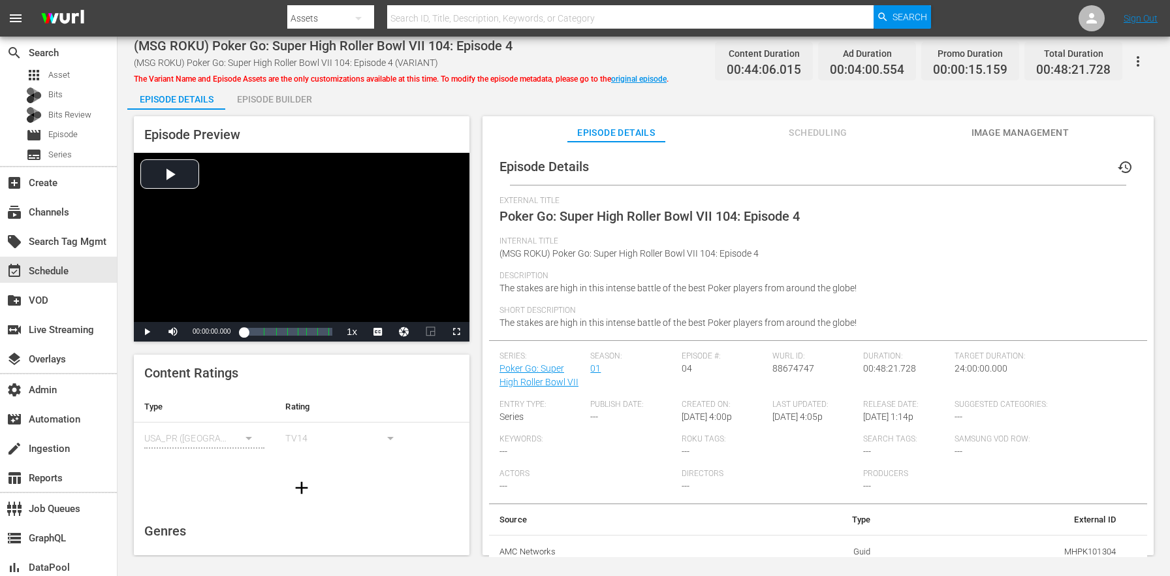
click at [306, 93] on div "Episode Builder" at bounding box center [274, 99] width 98 height 31
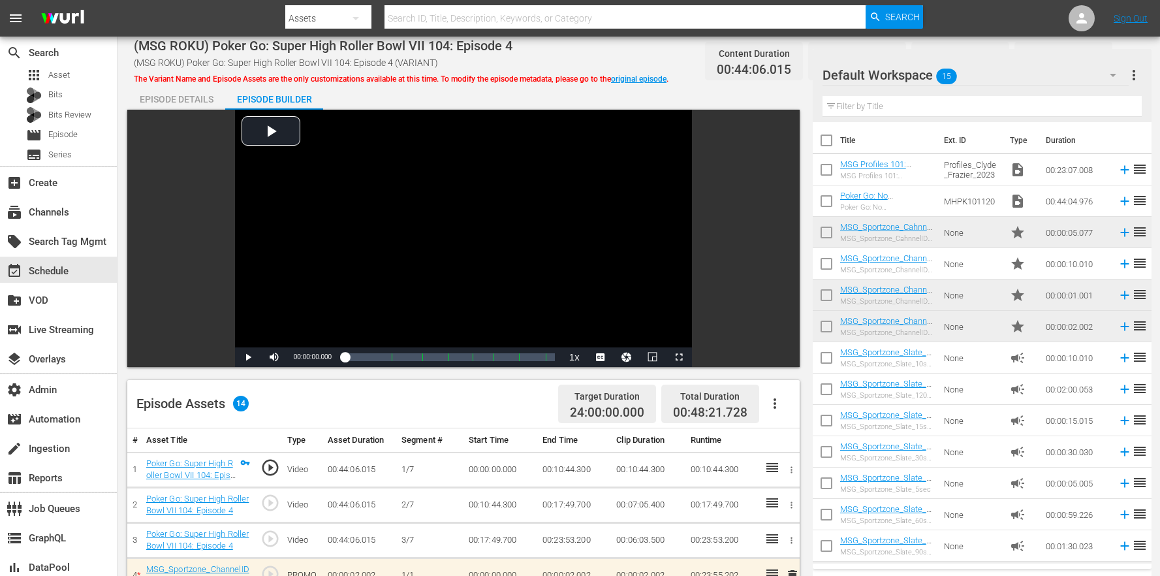
scroll to position [381, 0]
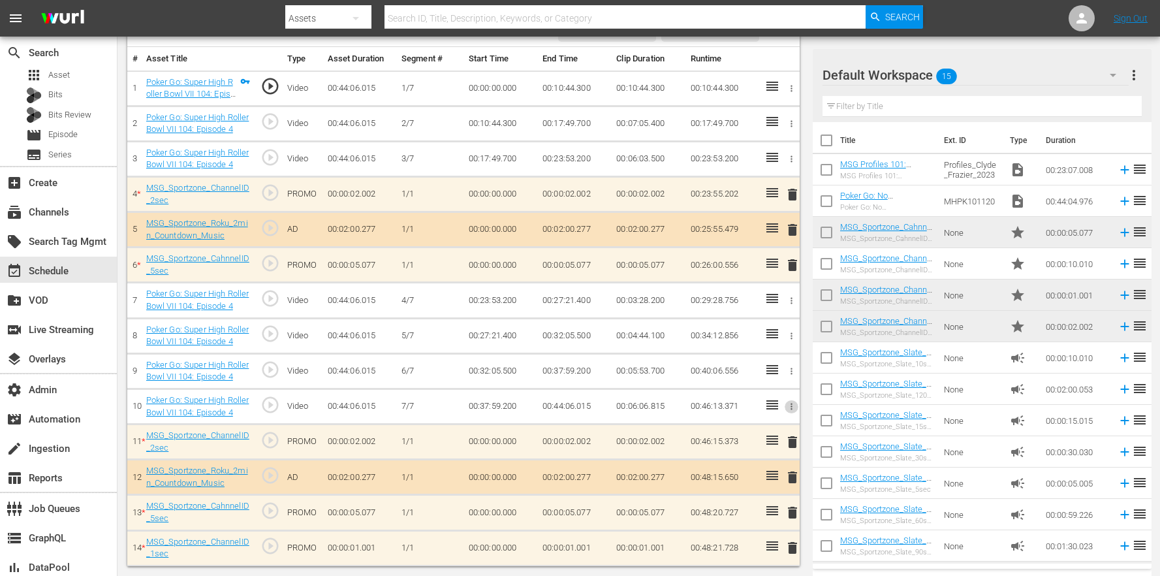
click at [787, 409] on icon "button" at bounding box center [792, 406] width 10 height 10
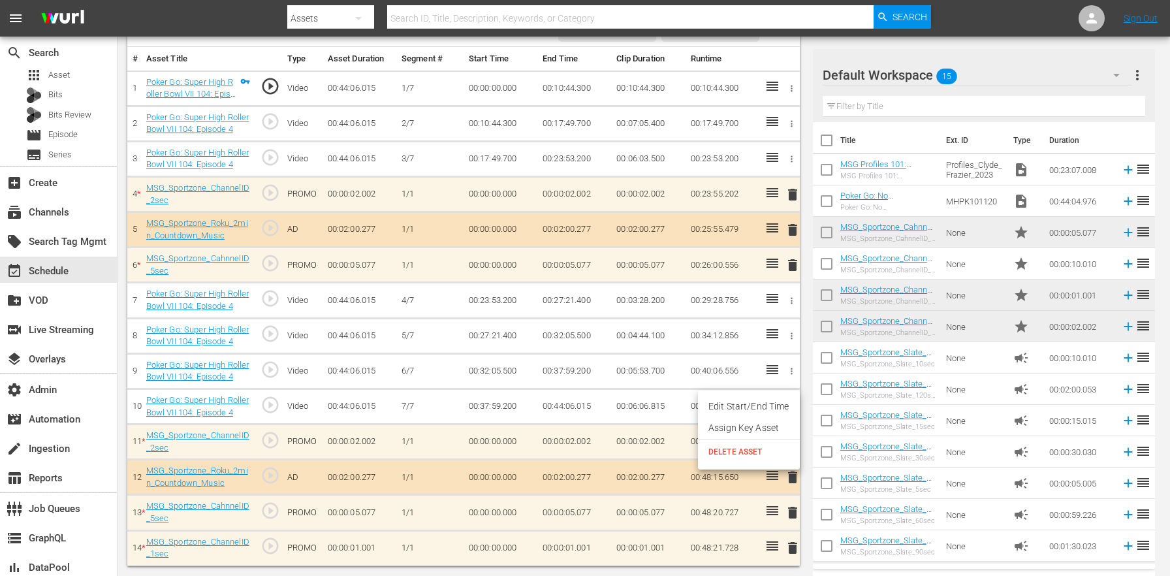
click at [754, 405] on li "Edit Start/End Time" at bounding box center [749, 407] width 102 height 22
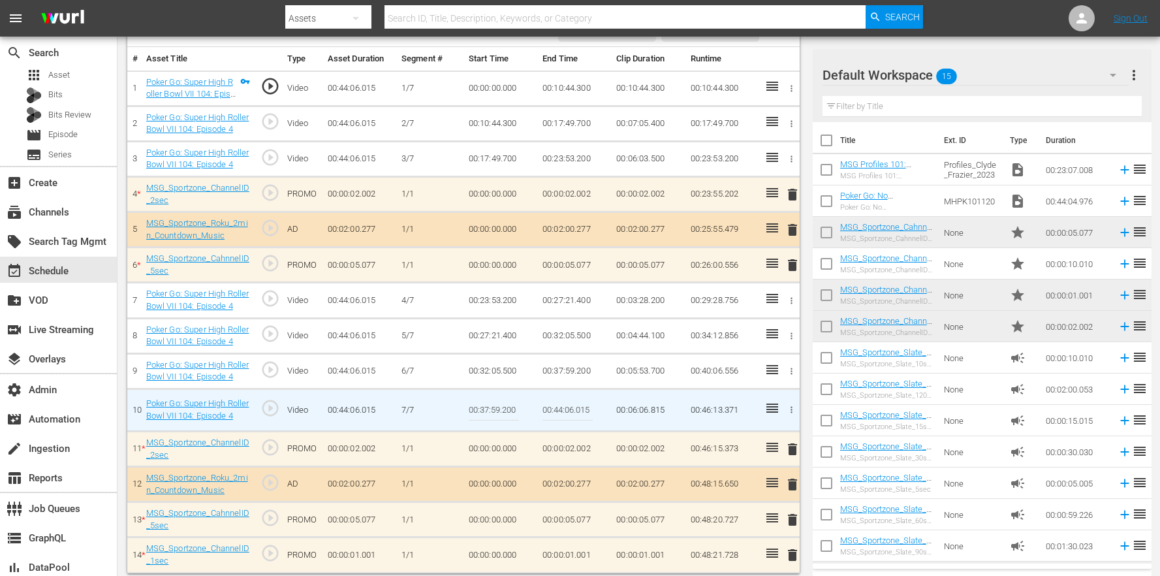
click at [571, 413] on input "00:44:06.015" at bounding box center [568, 409] width 50 height 31
drag, startPoint x: 590, startPoint y: 408, endPoint x: 576, endPoint y: 409, distance: 14.4
click at [576, 409] on input "00:44:06.015" at bounding box center [568, 409] width 50 height 31
type input "00:44:06.000"
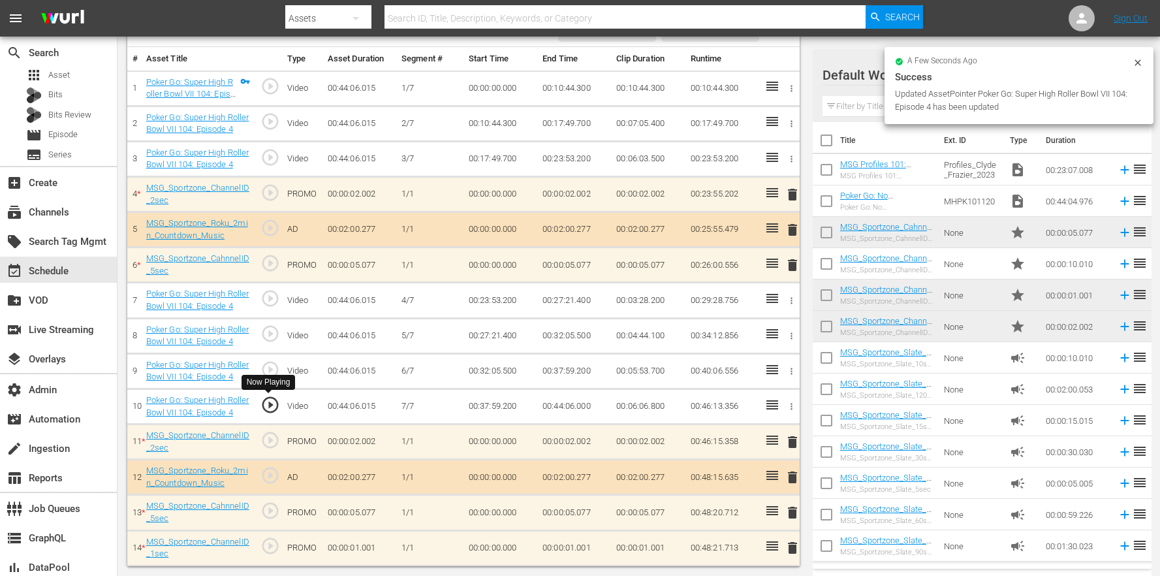
click at [268, 405] on span "play_circle_outline" at bounding box center [270, 405] width 20 height 20
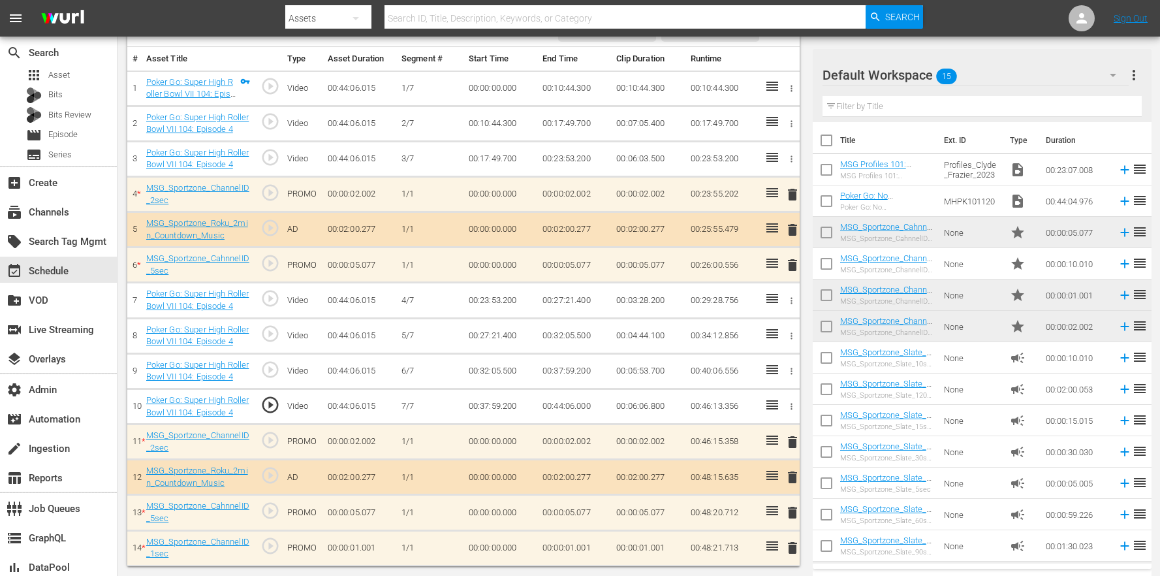
scroll to position [100, 0]
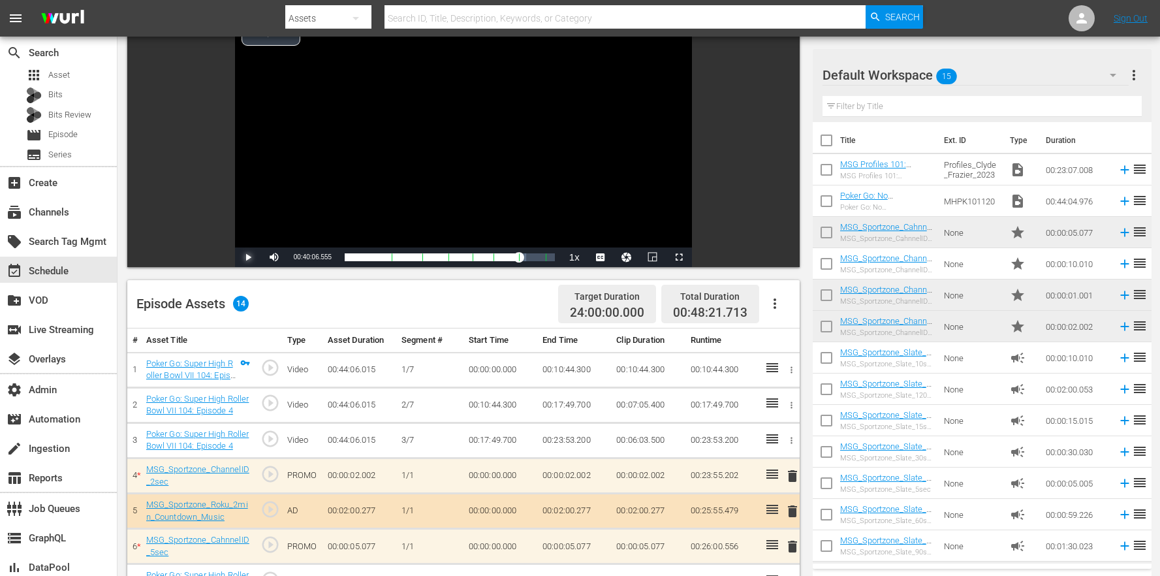
click at [248, 257] on span "Video Player" at bounding box center [248, 257] width 0 height 0
click at [545, 253] on div "Progress Bar" at bounding box center [545, 257] width 1 height 17
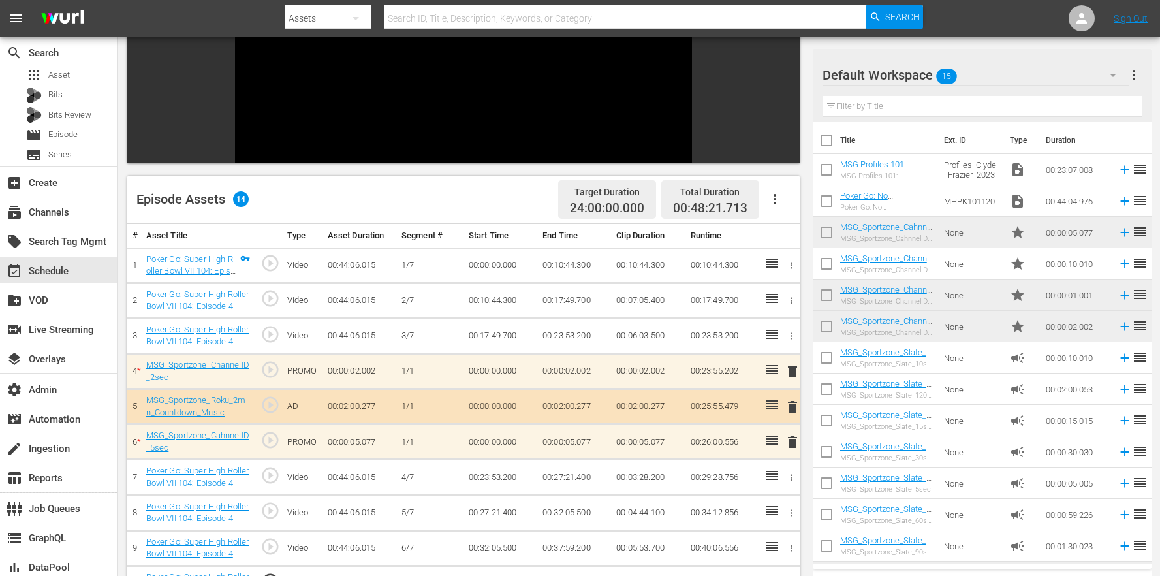
scroll to position [0, 0]
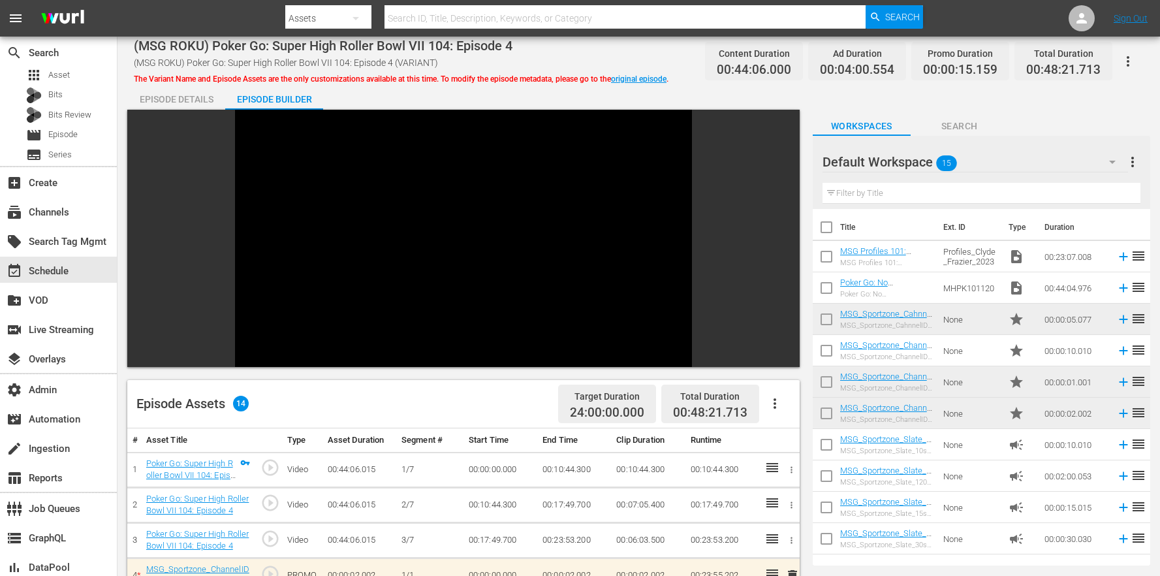
click at [496, 254] on div "Video Player" at bounding box center [463, 229] width 457 height 238
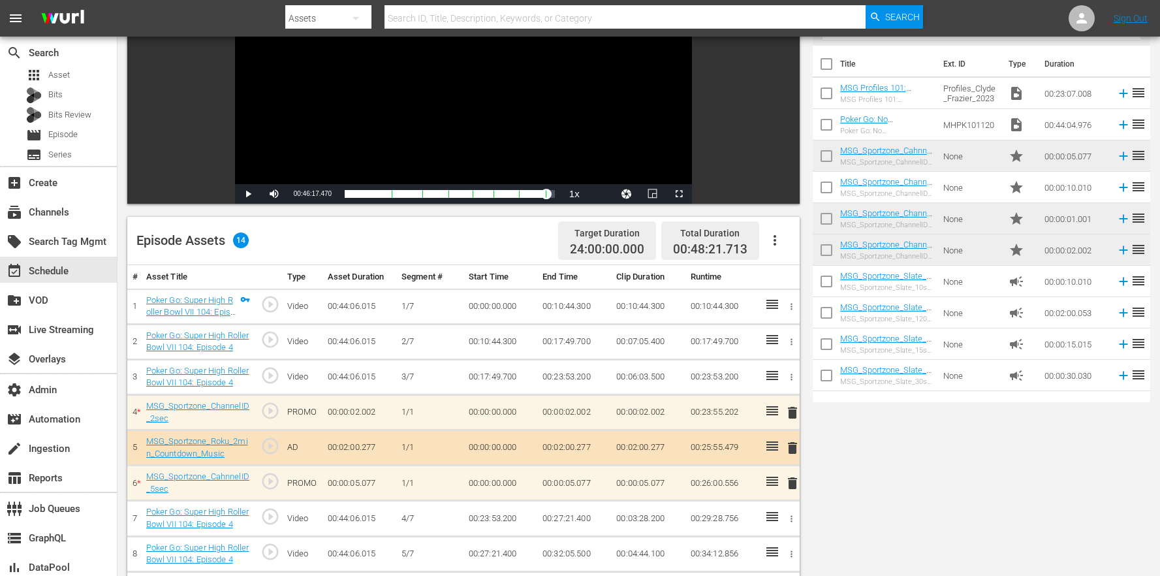
scroll to position [381, 0]
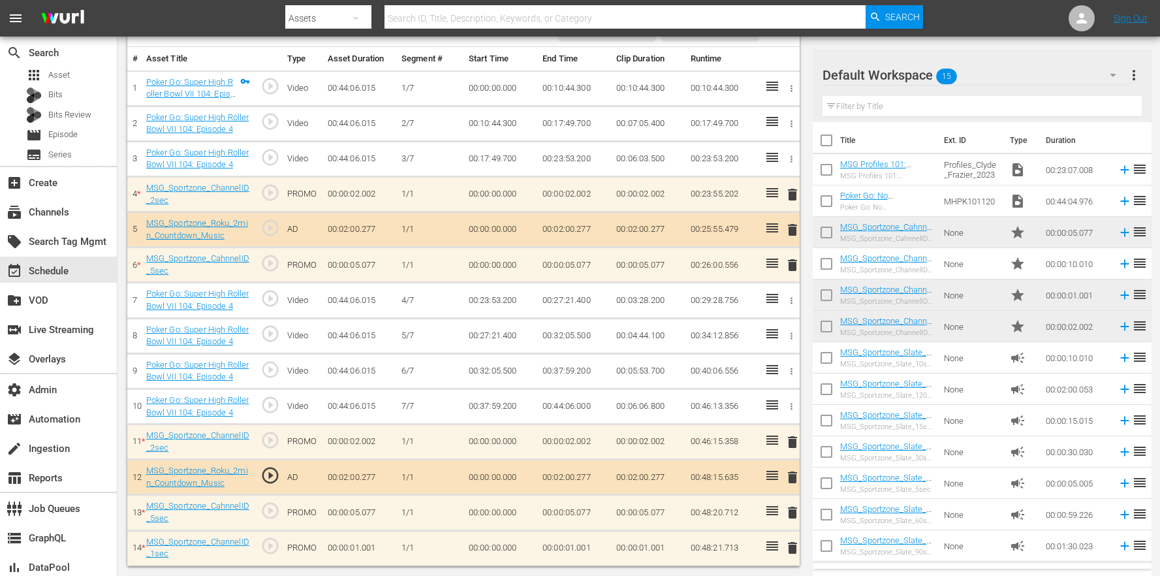
click at [266, 509] on span "play_circle_outline" at bounding box center [270, 511] width 20 height 20
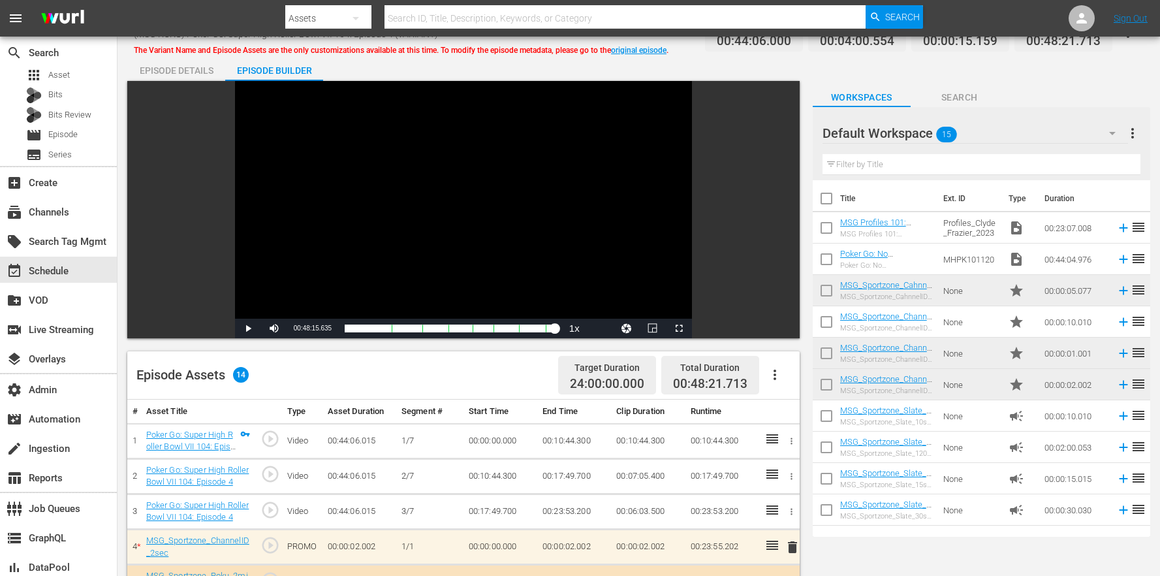
scroll to position [0, 0]
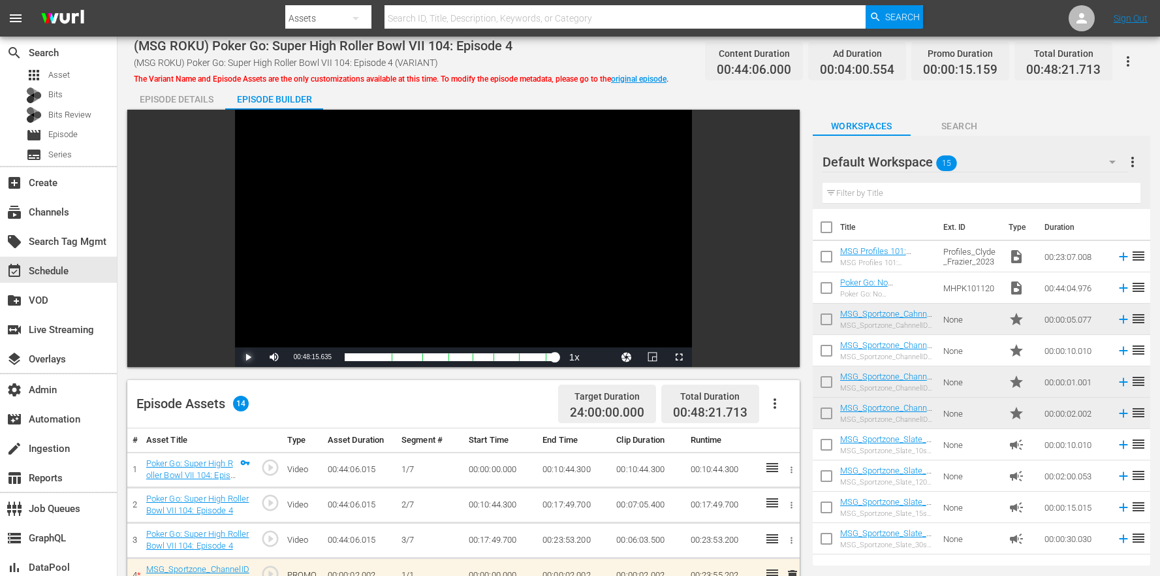
click at [248, 357] on span "Video Player" at bounding box center [248, 357] width 0 height 0
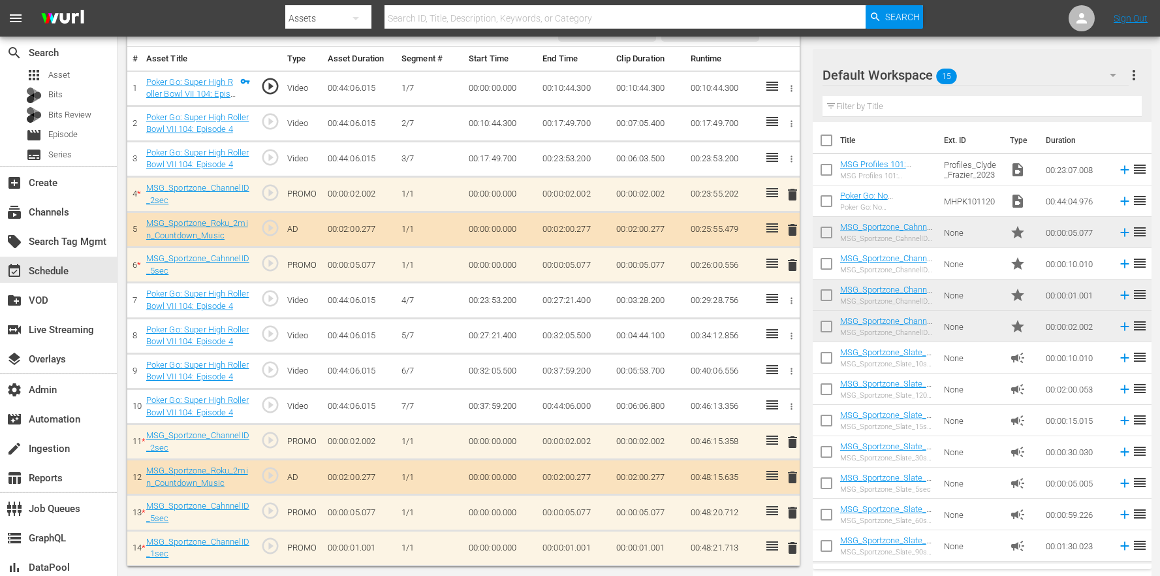
click at [791, 548] on span "delete" at bounding box center [793, 548] width 16 height 16
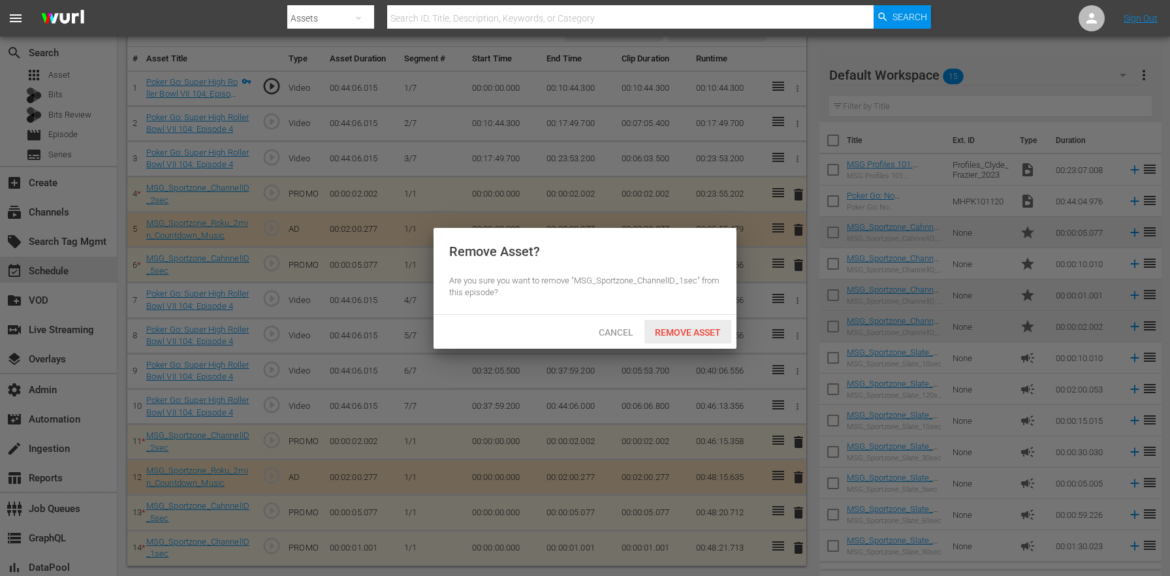
click at [706, 330] on span "Remove Asset" at bounding box center [687, 332] width 87 height 10
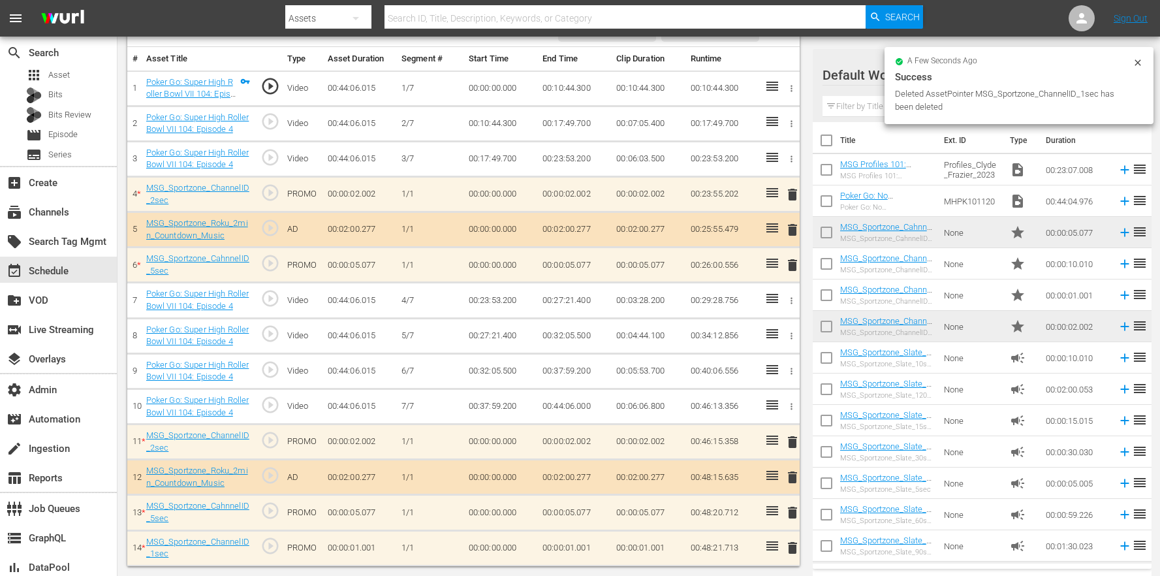
scroll to position [346, 0]
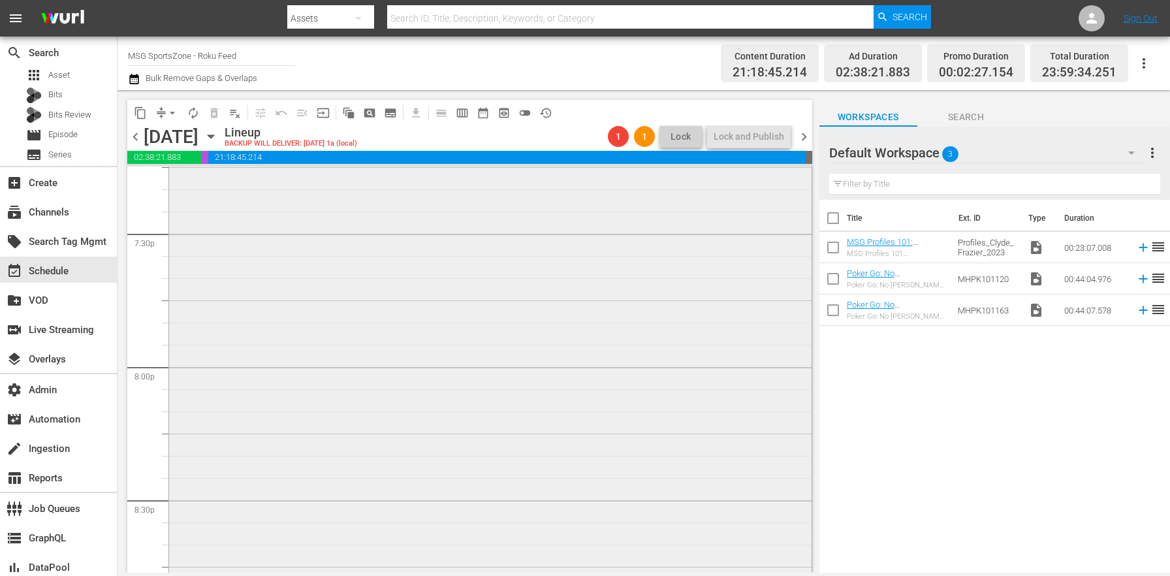
scroll to position [4778, 0]
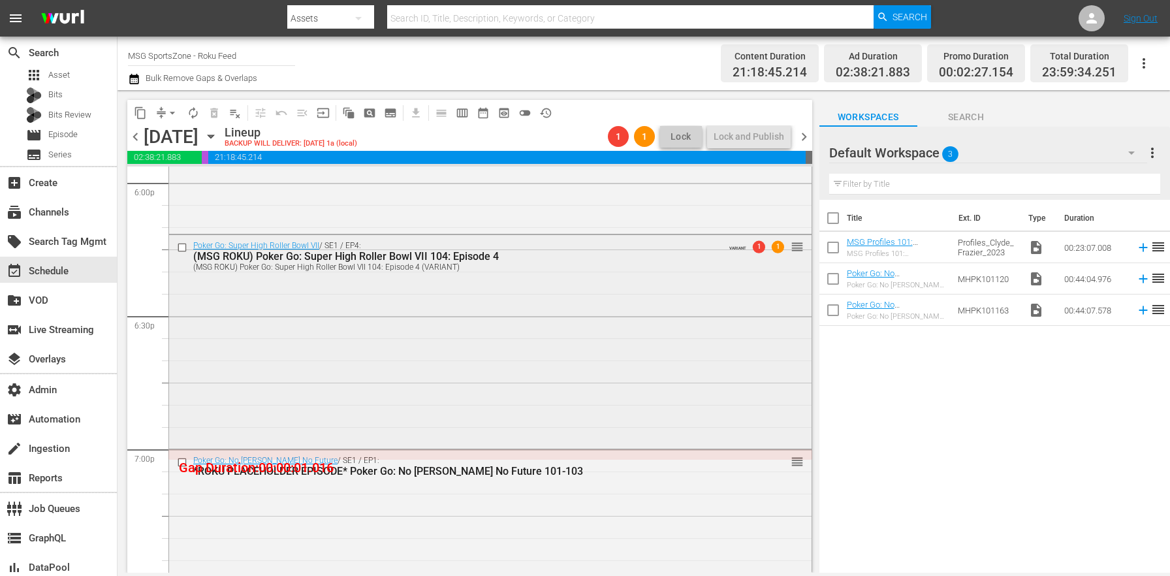
click at [447, 362] on div "Poker Go: Super High Roller Bowl VII / SE1 / EP4: (MSG ROKU) Poker Go: Super Hi…" at bounding box center [490, 340] width 642 height 211
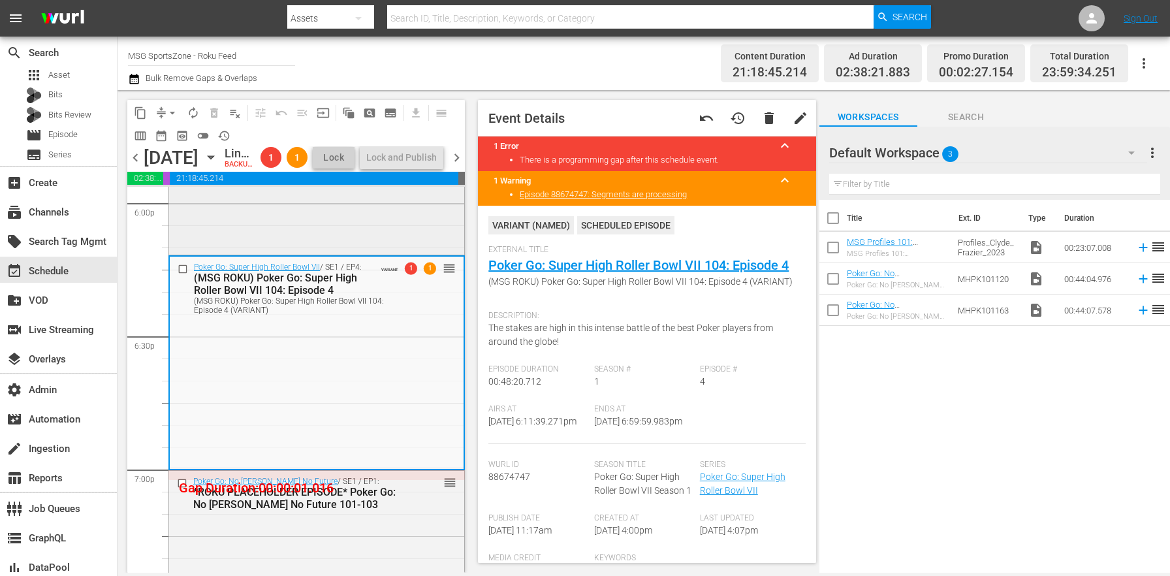
click at [277, 252] on div "Poker Go: Super High Roller Bowl VII / SE1 / EP3: (MSG ROKU) Poker Go: Super Hi…" at bounding box center [316, 142] width 295 height 219
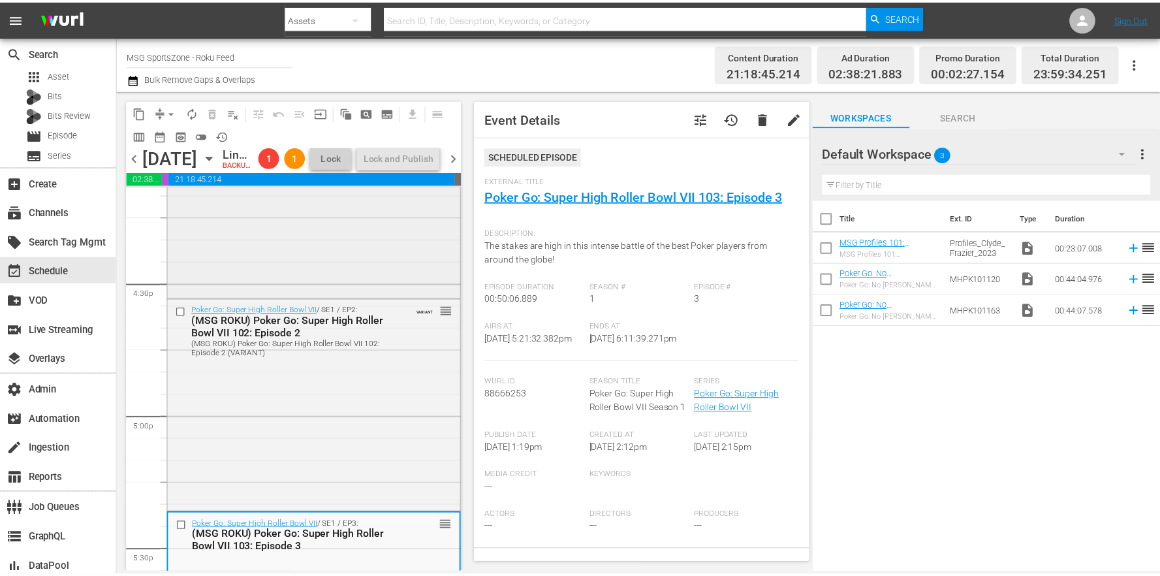
scroll to position [4290, 0]
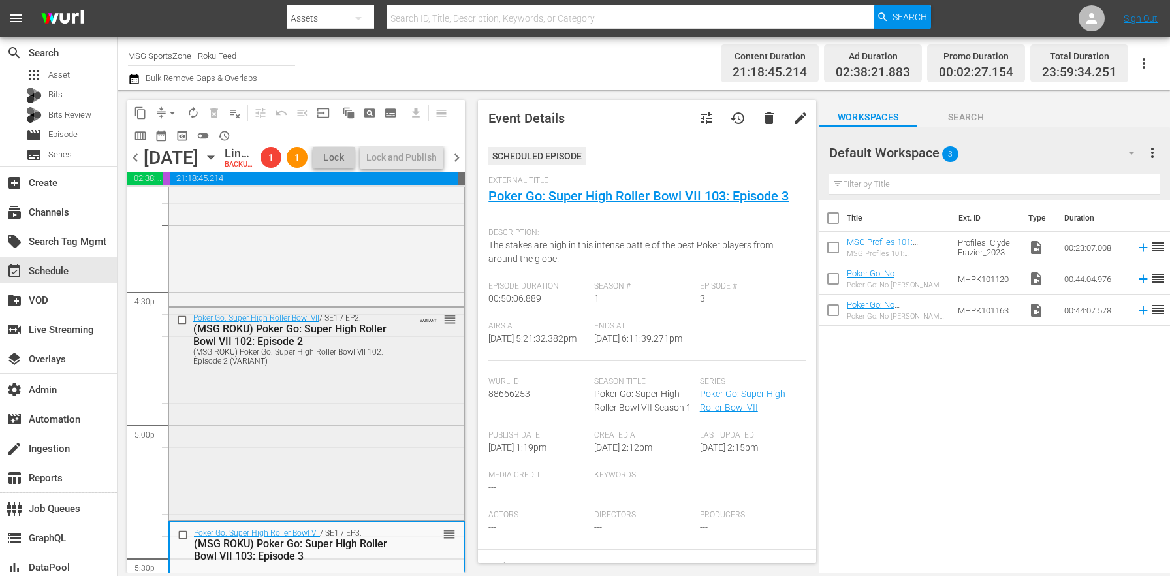
click at [341, 440] on div "Poker Go: Super High Roller Bowl VII / SE1 / EP2: (MSG ROKU) Poker Go: Super Hi…" at bounding box center [316, 412] width 295 height 210
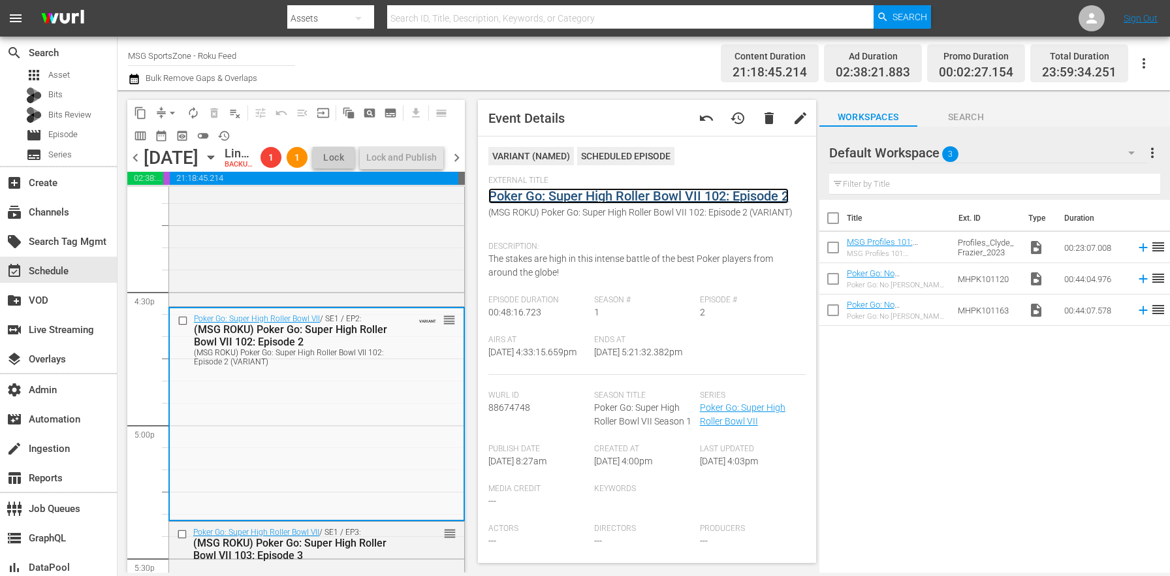
click at [574, 198] on link "Poker Go: Super High Roller Bowl VII 102: Episode 2" at bounding box center [638, 196] width 300 height 16
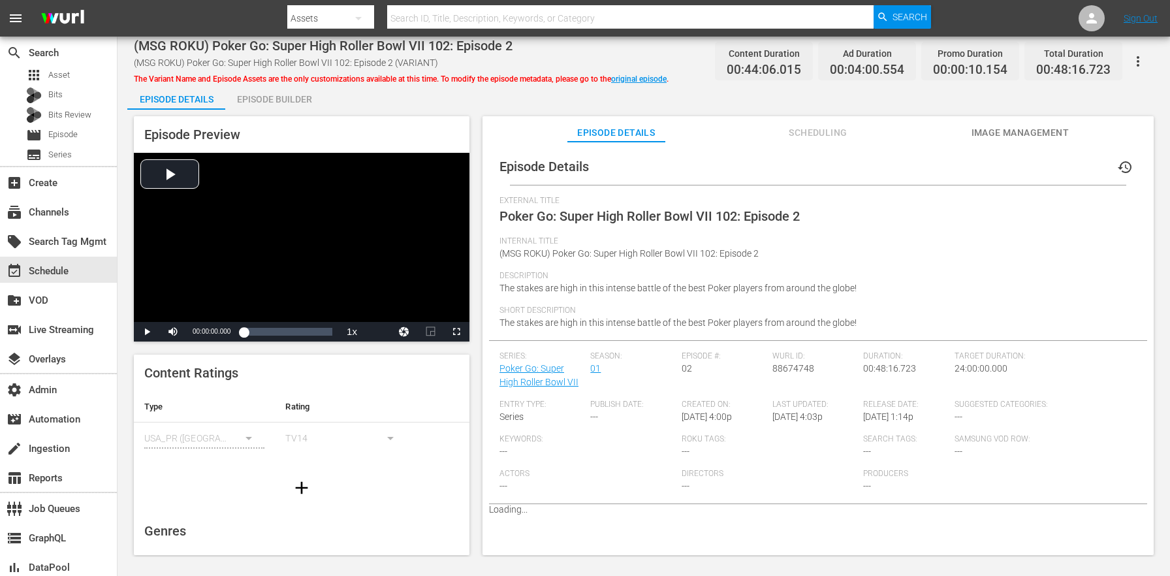
click at [298, 94] on div "Episode Builder" at bounding box center [274, 99] width 98 height 31
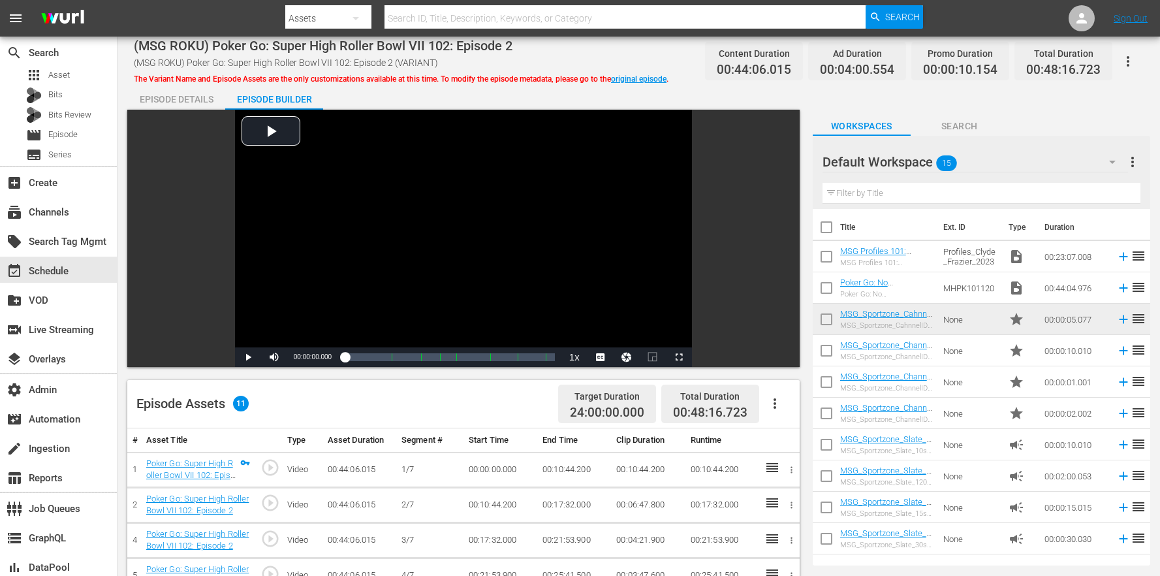
scroll to position [339, 0]
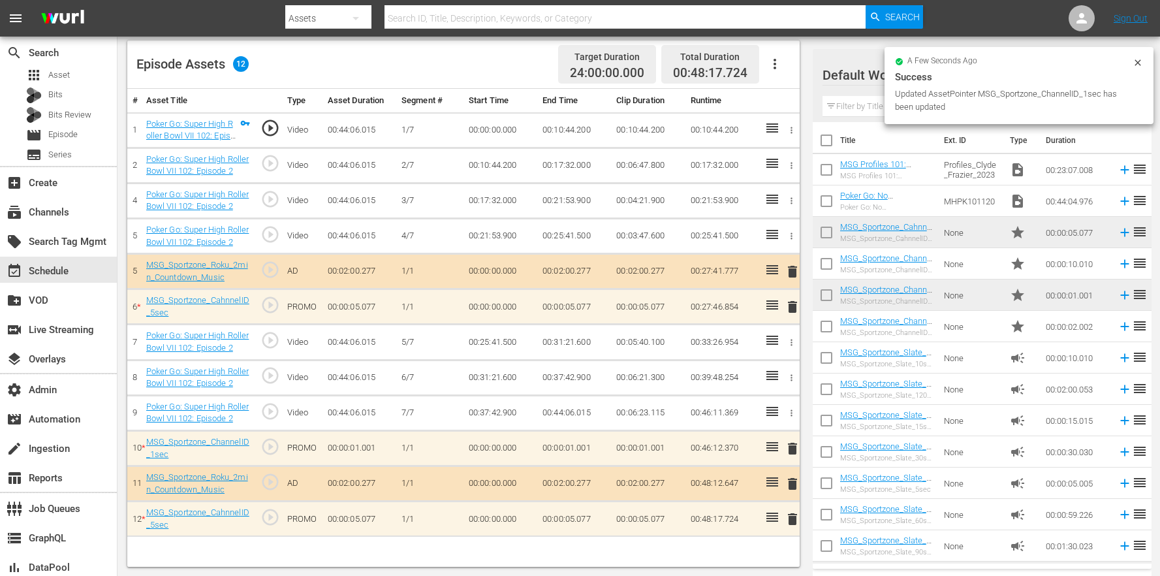
click at [794, 409] on icon "button" at bounding box center [792, 413] width 10 height 10
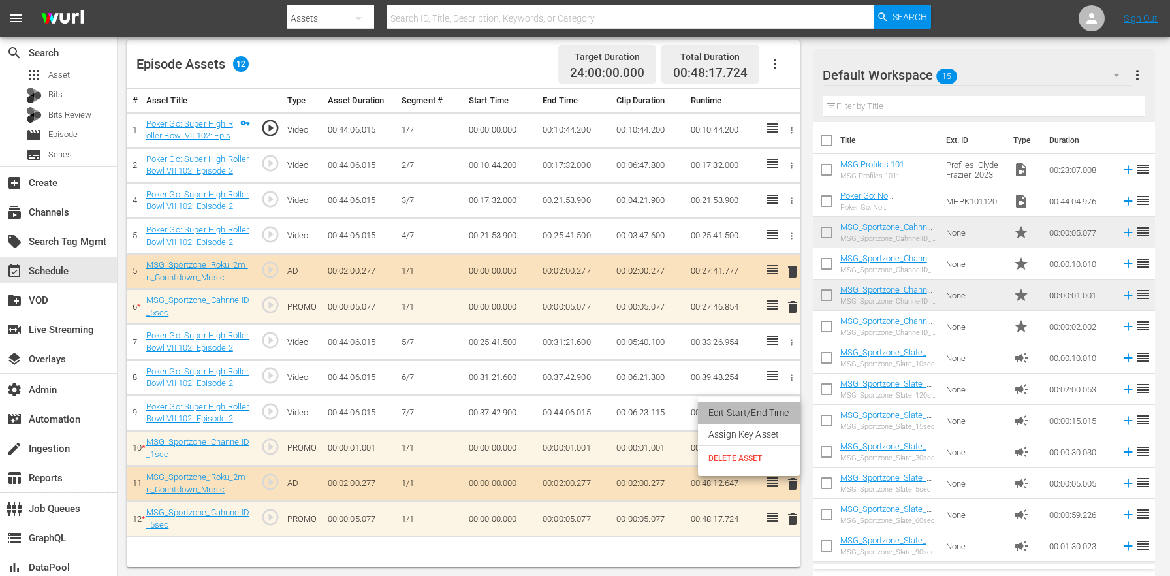
click at [751, 412] on li "Edit Start/End Time" at bounding box center [749, 413] width 102 height 22
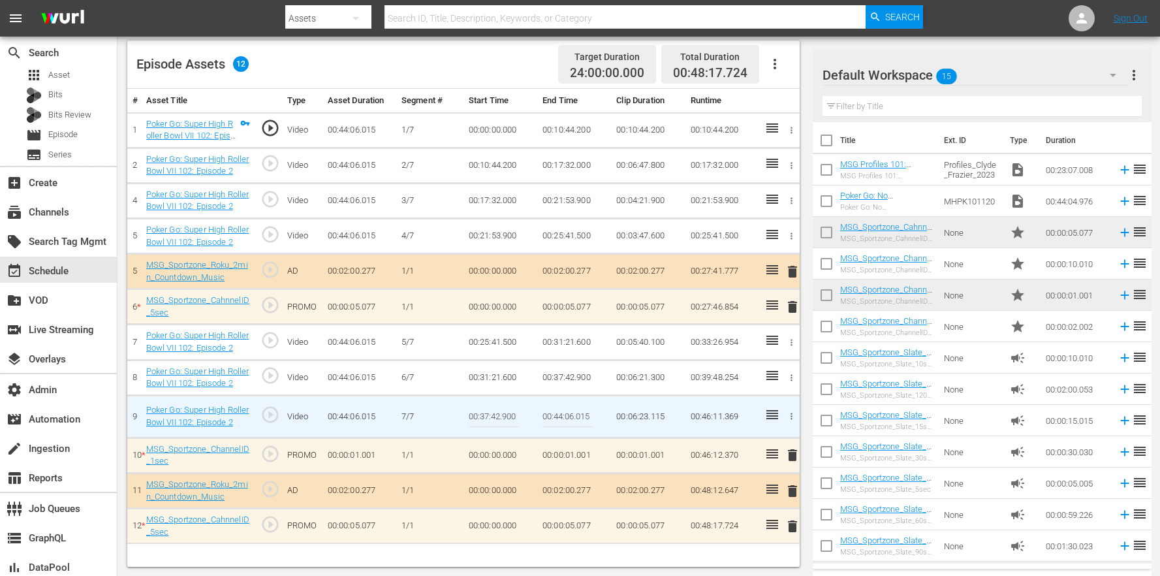
click at [590, 415] on input "00:44:06.015" at bounding box center [568, 416] width 50 height 31
type input "00:44:06.000"
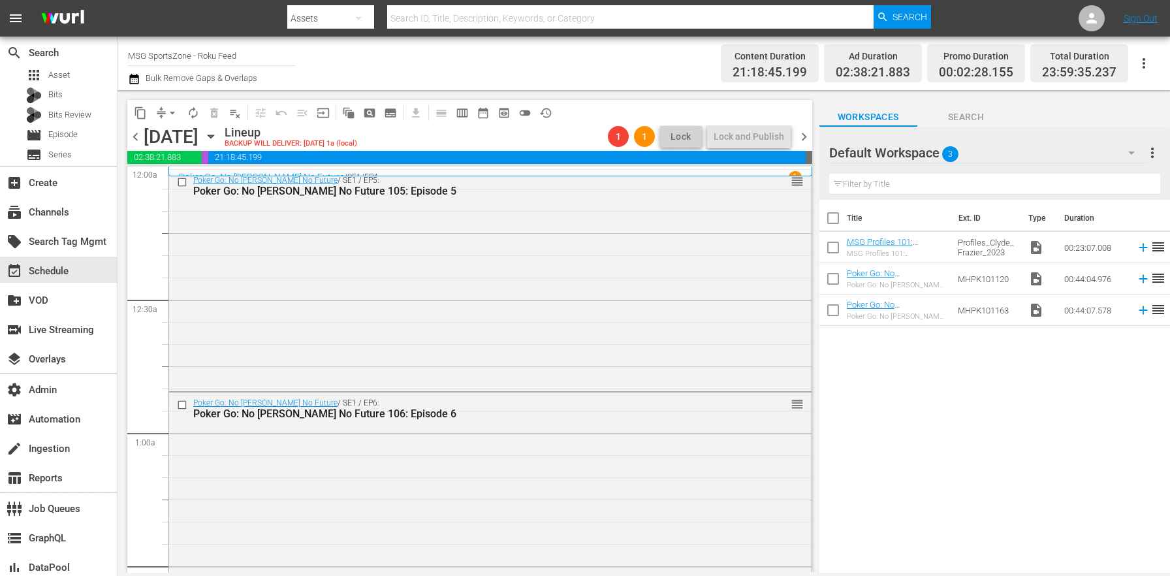
click at [170, 108] on span "arrow_drop_down" at bounding box center [172, 112] width 13 height 13
click at [206, 176] on li "Align to End of Previous Day" at bounding box center [172, 183] width 137 height 22
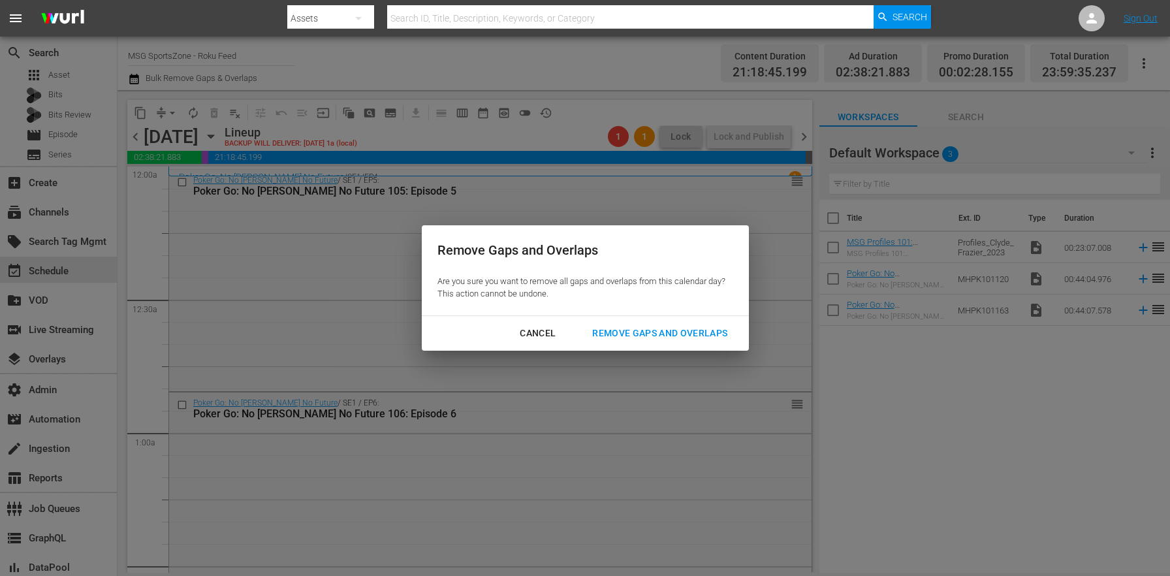
click at [646, 330] on div "Remove Gaps and Overlaps" at bounding box center [660, 333] width 156 height 16
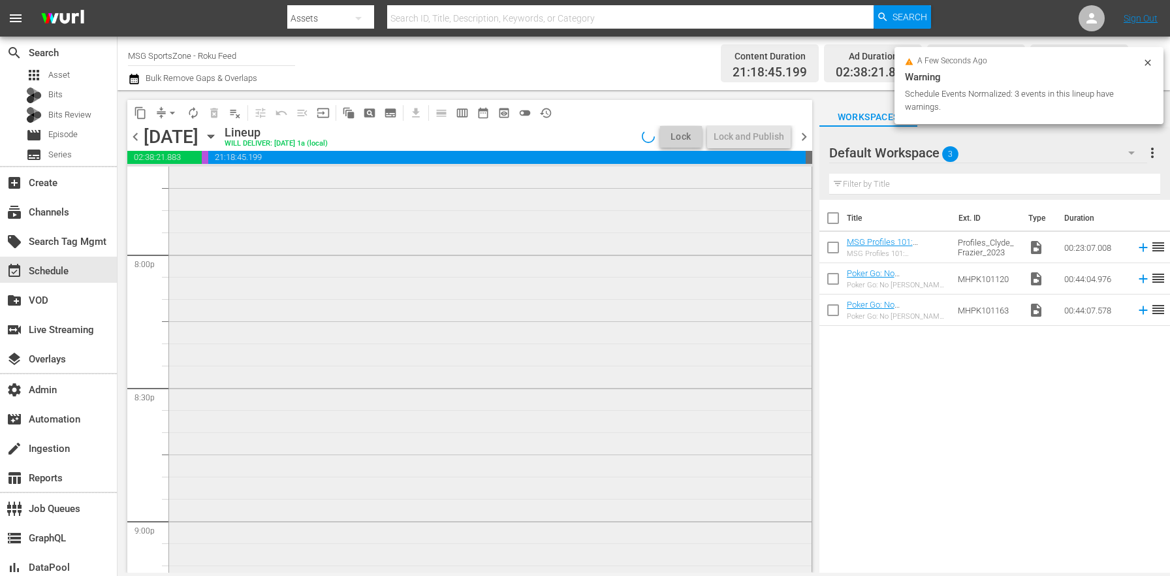
scroll to position [4893, 0]
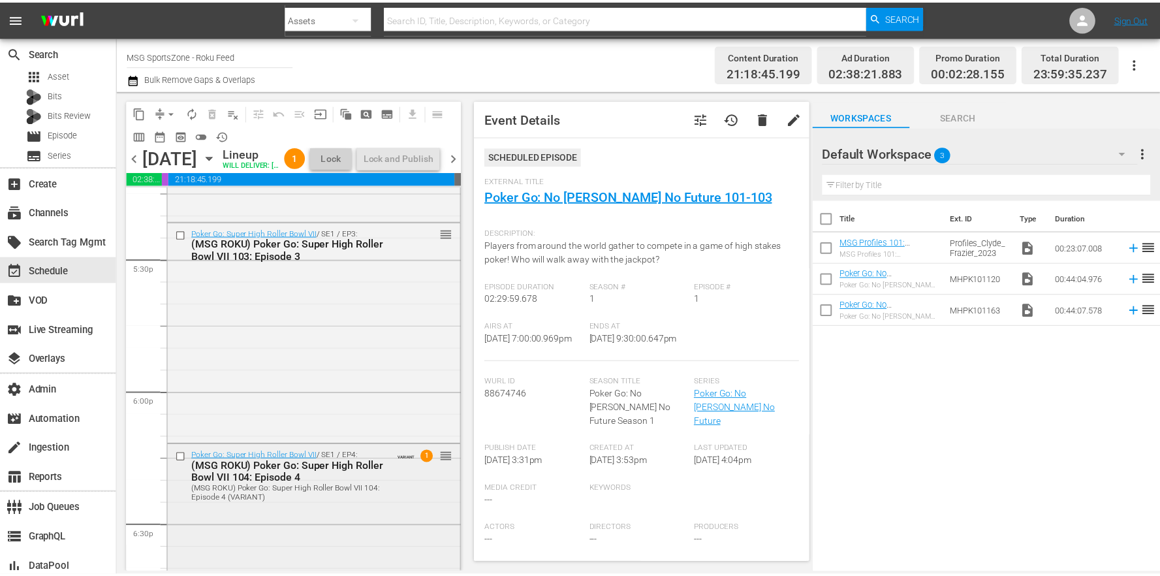
scroll to position [4693, 0]
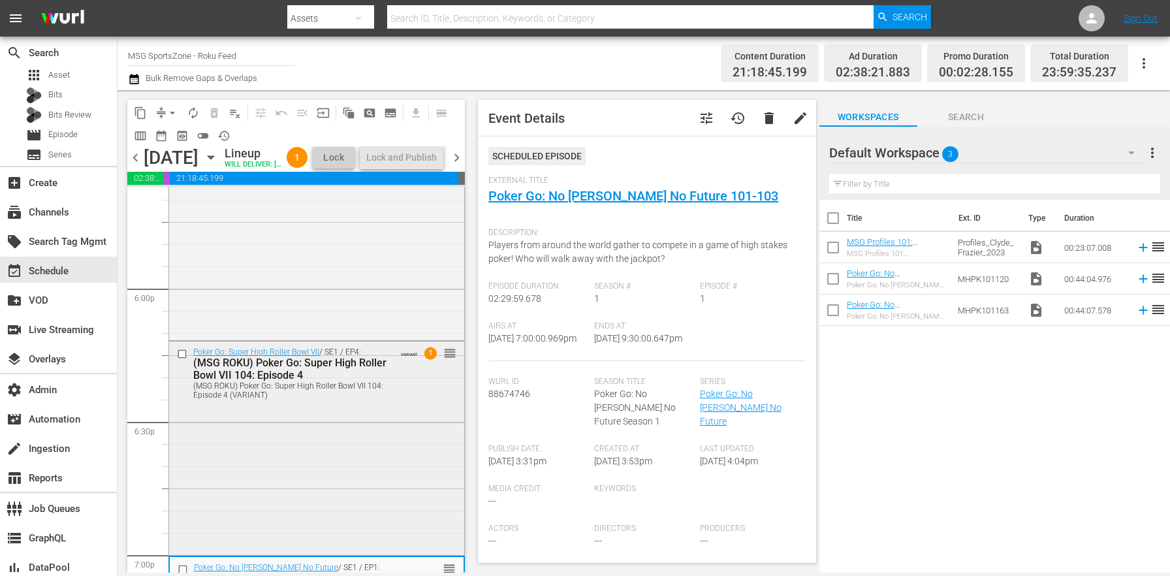
click at [307, 438] on div "Poker Go: Super High Roller Bowl VII / SE1 / EP4: (MSG ROKU) Poker Go: Super Hi…" at bounding box center [316, 446] width 295 height 211
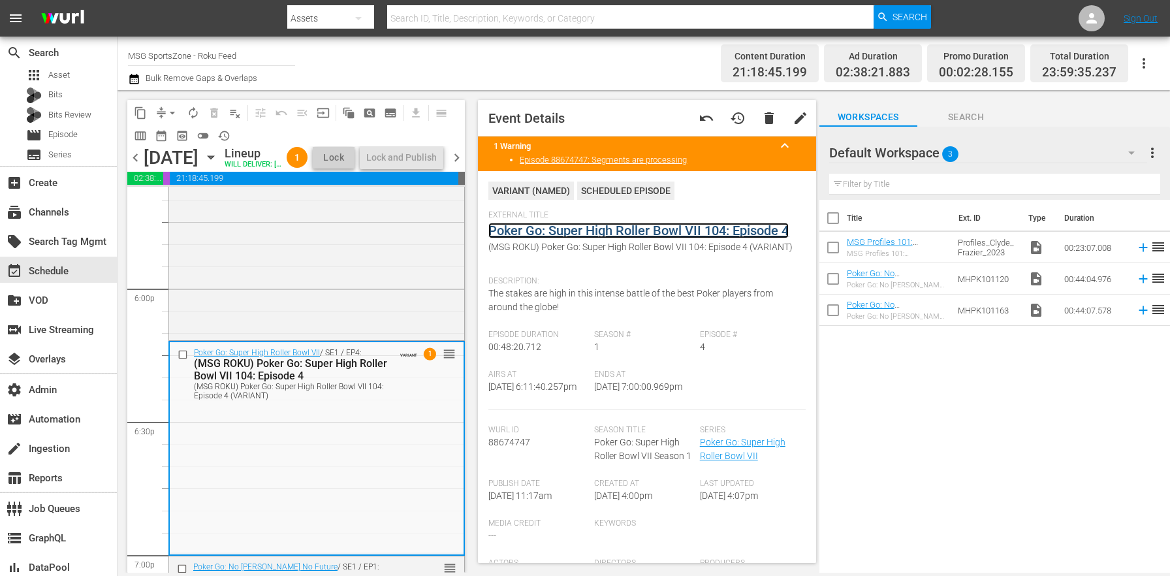
click at [539, 224] on link "Poker Go: Super High Roller Bowl VII 104: Episode 4" at bounding box center [638, 231] width 300 height 16
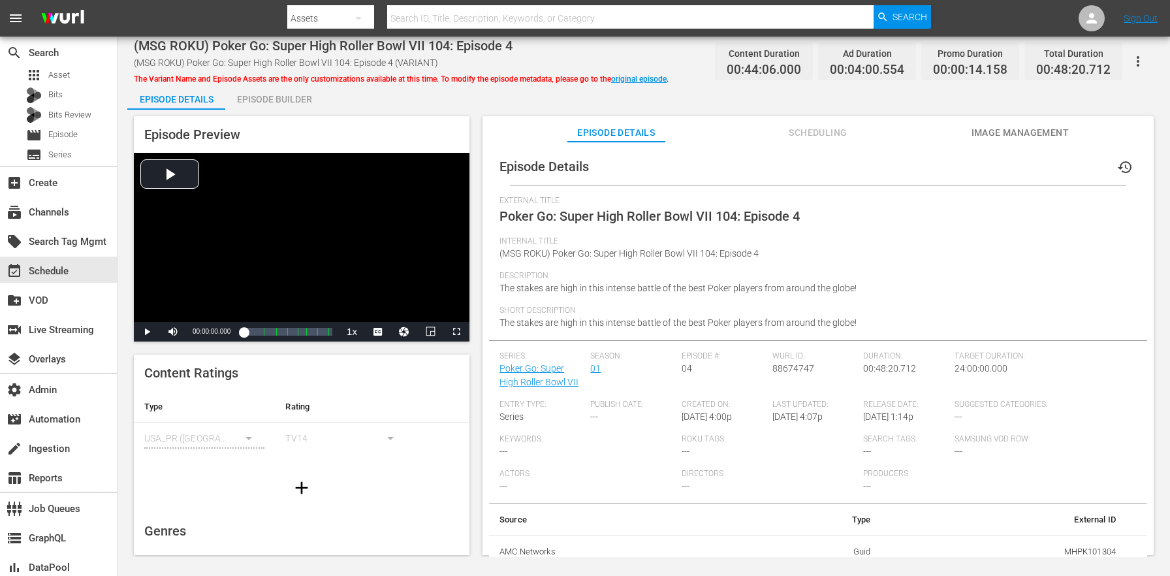
click at [300, 104] on div "Episode Builder" at bounding box center [274, 99] width 98 height 31
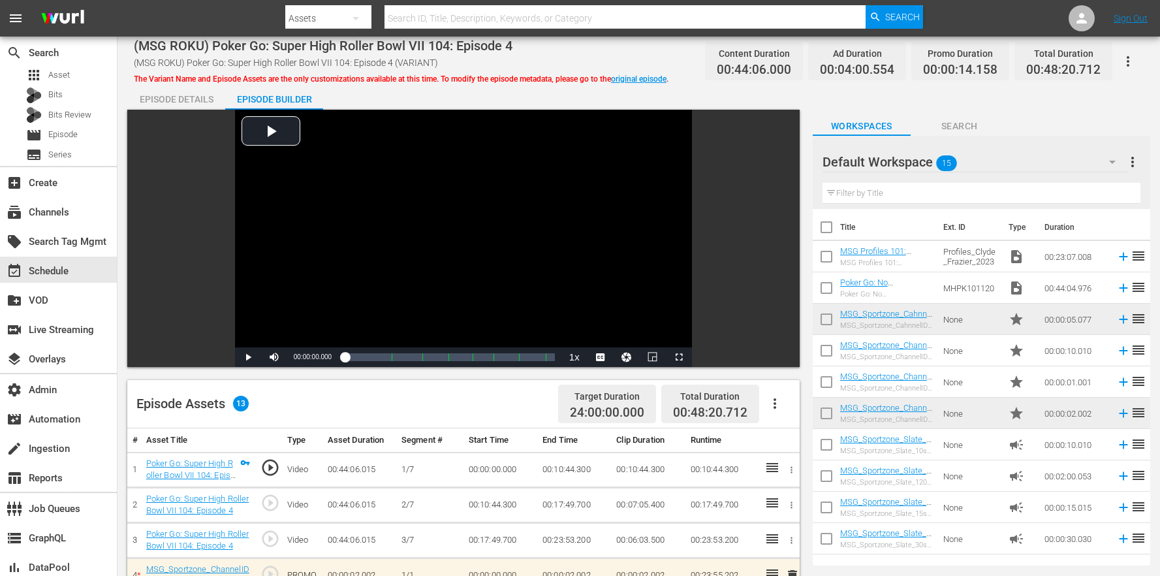
scroll to position [346, 0]
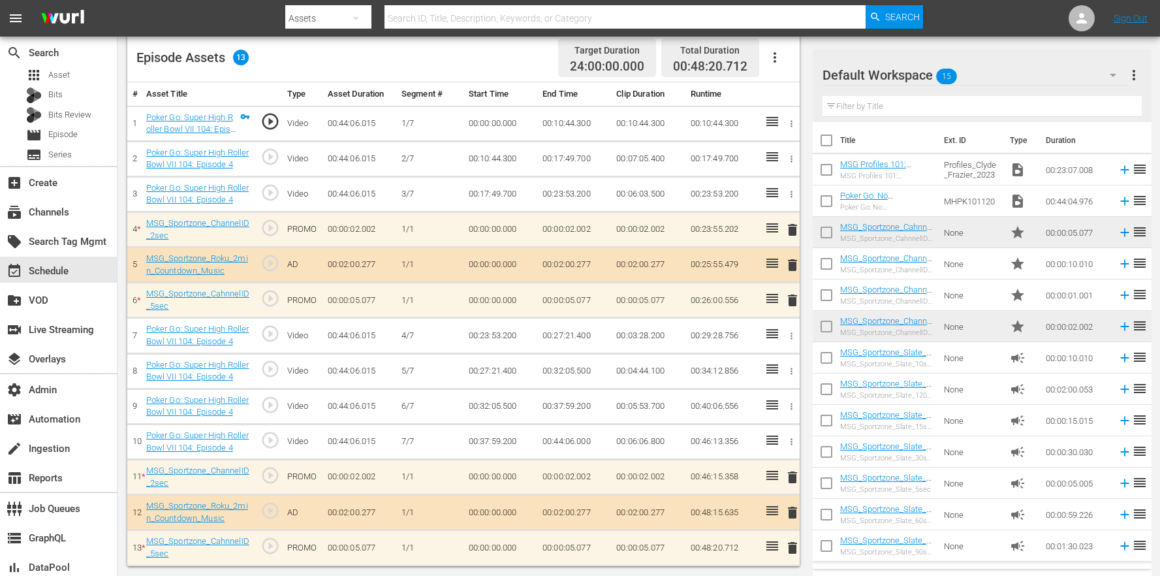
click at [792, 190] on icon "button" at bounding box center [792, 194] width 10 height 10
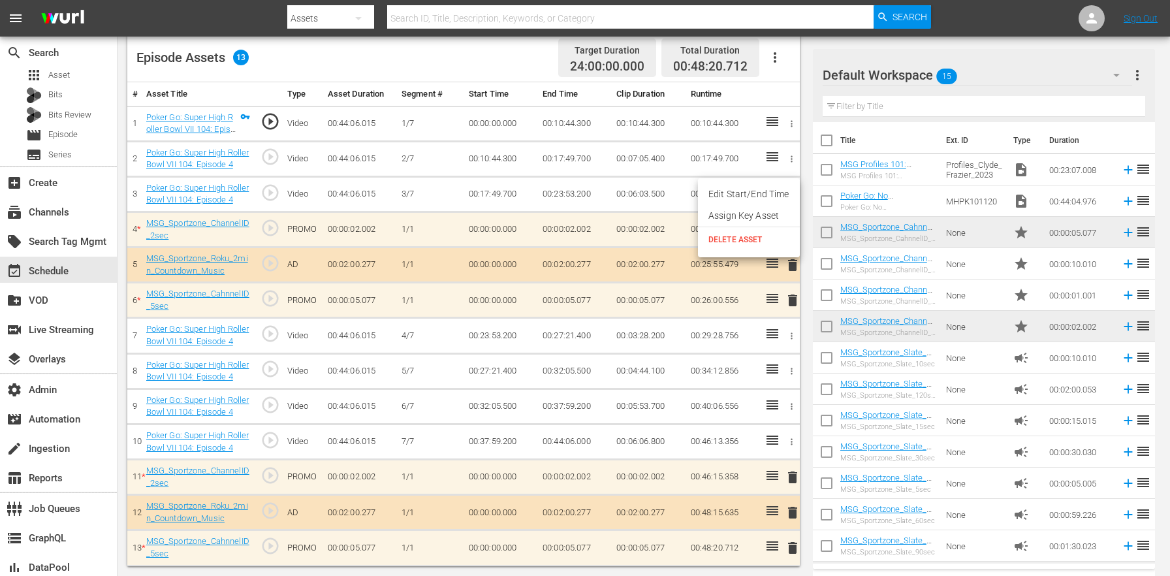
click at [759, 194] on li "Edit Start/End Time" at bounding box center [749, 194] width 102 height 22
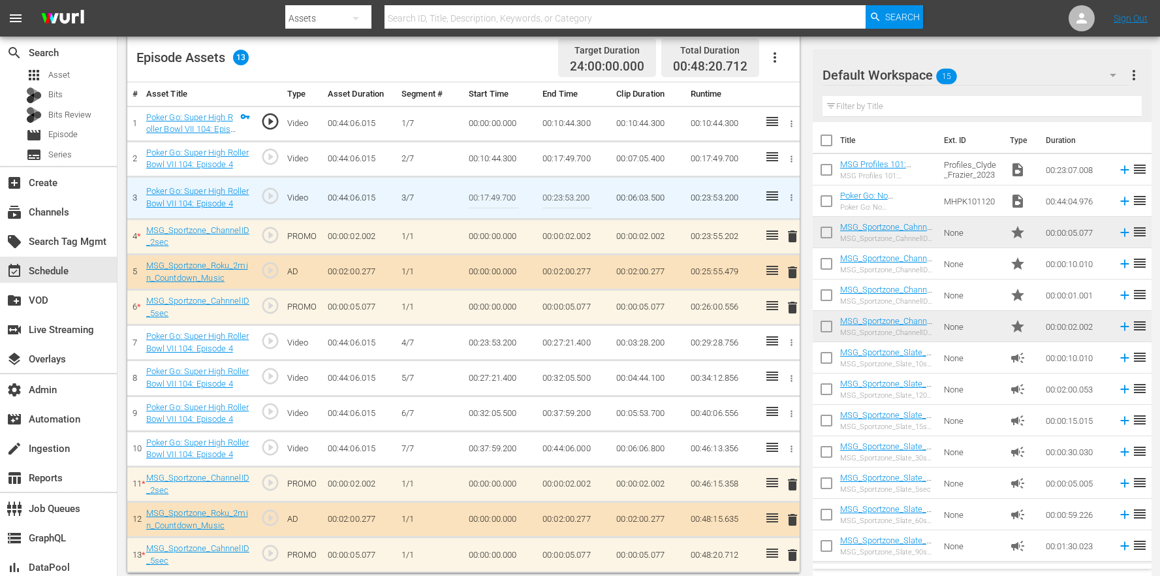
click at [591, 198] on input "00:23:53.200" at bounding box center [568, 197] width 50 height 31
type input "00:23:53.000"
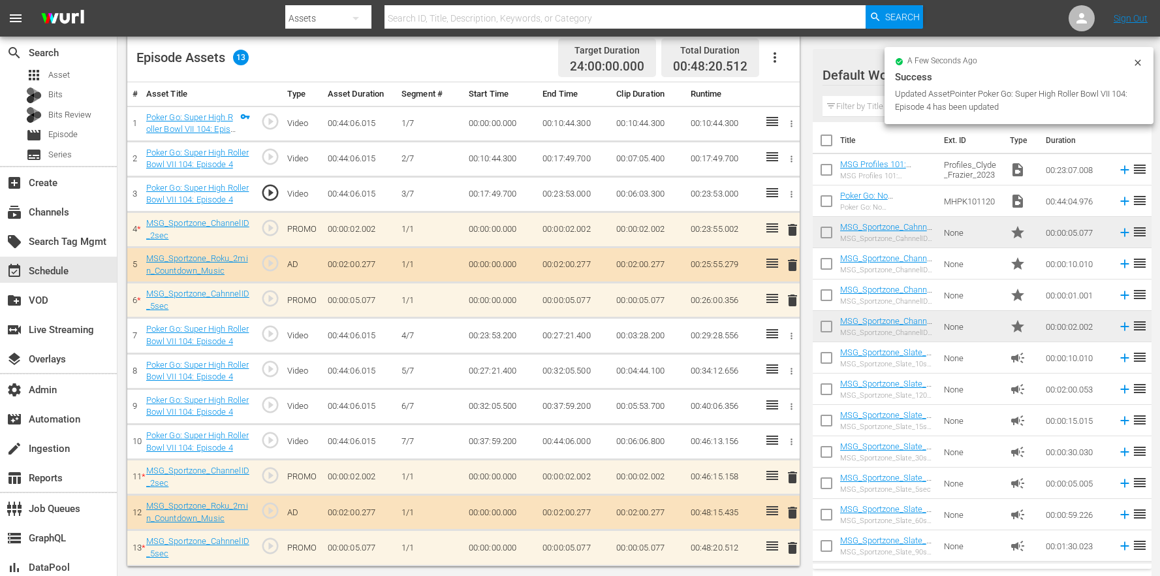
click at [791, 405] on icon "button" at bounding box center [792, 406] width 10 height 10
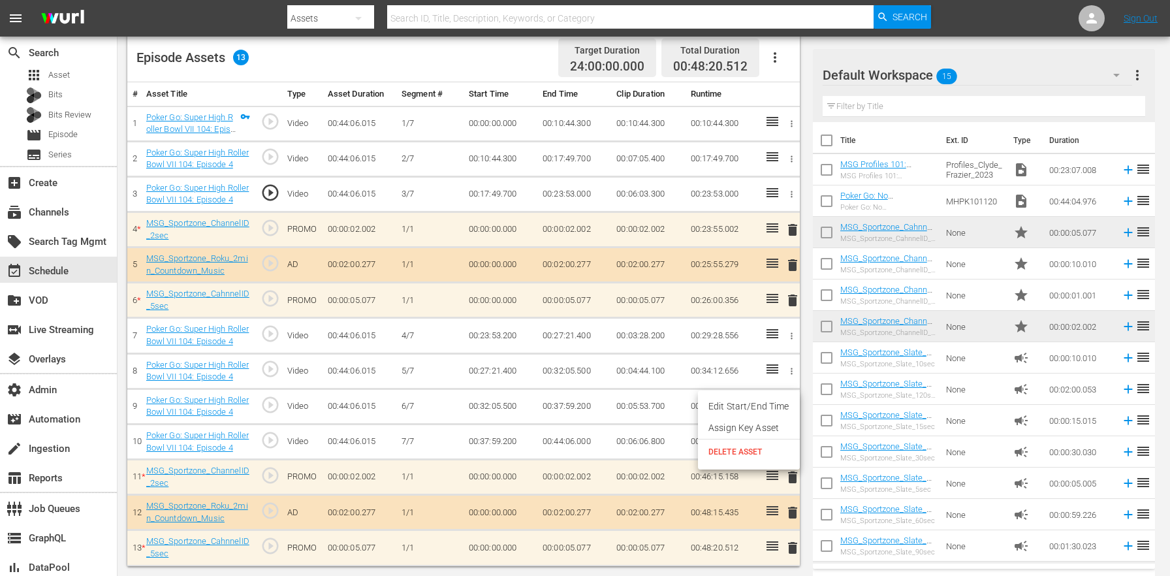
click at [794, 370] on div at bounding box center [585, 288] width 1170 height 576
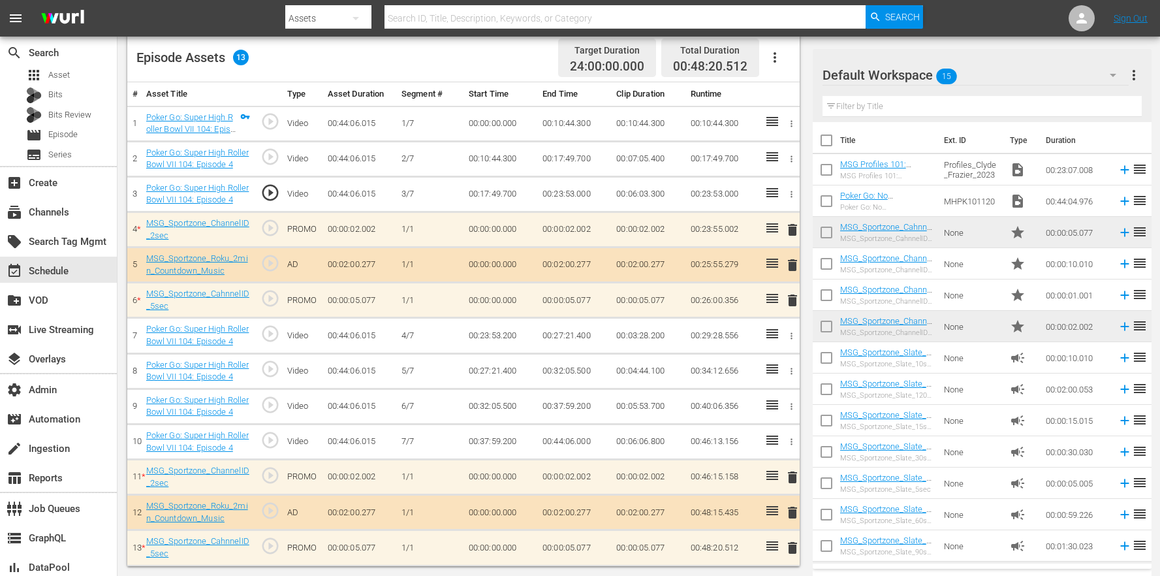
click at [793, 369] on icon "button" at bounding box center [792, 371] width 10 height 10
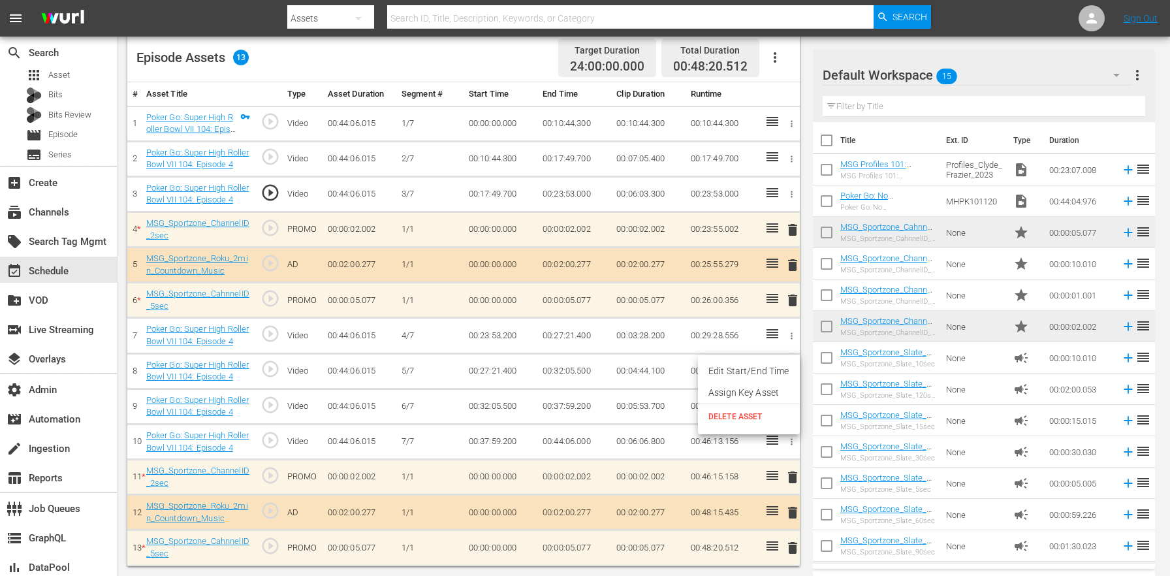
click at [763, 374] on li "Edit Start/End Time" at bounding box center [749, 371] width 102 height 22
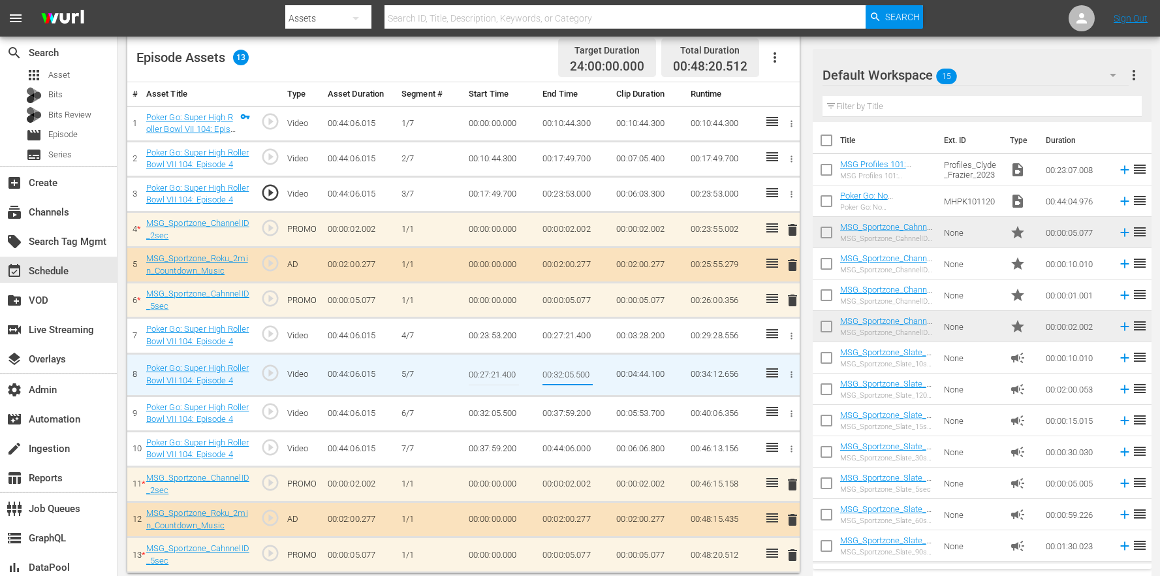
click at [590, 377] on input "00:32:05.500" at bounding box center [568, 374] width 50 height 31
type input "00:32:05.000"
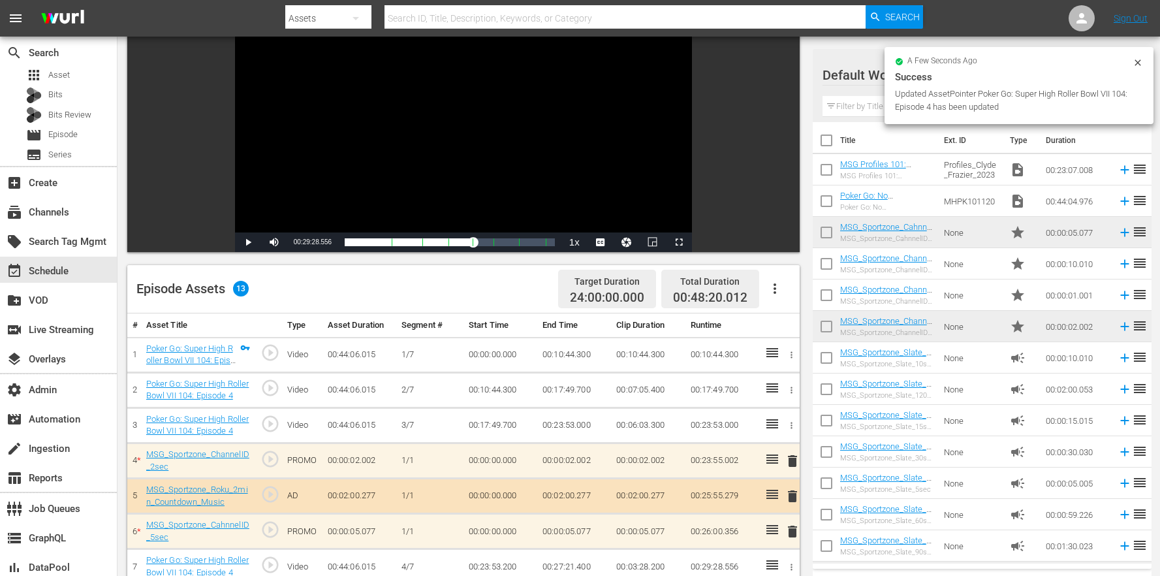
scroll to position [107, 0]
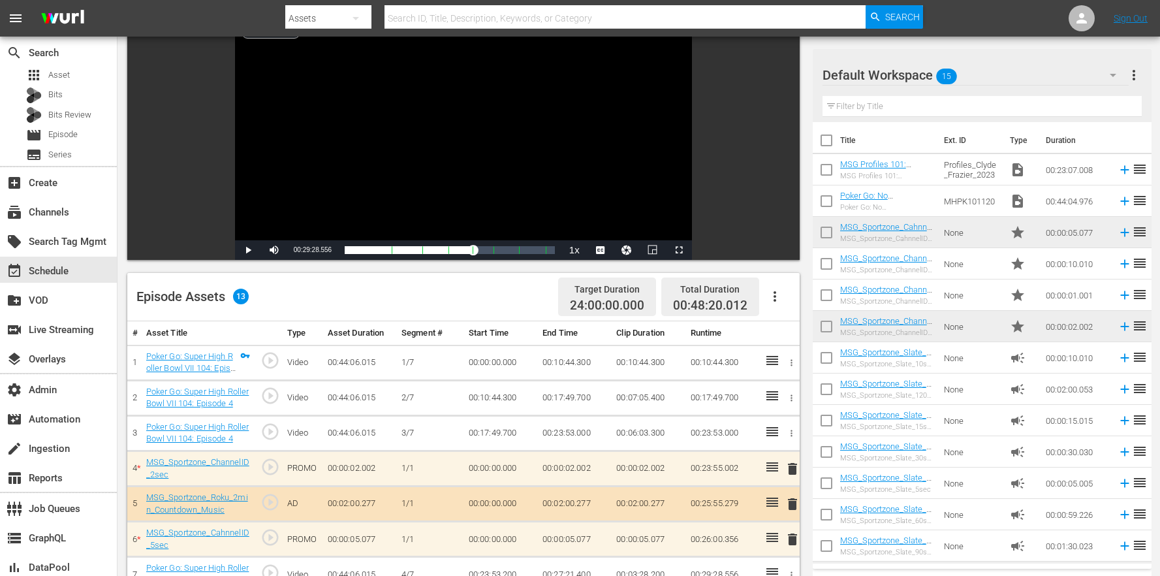
click at [723, 429] on td "00:23:53.000" at bounding box center [722, 432] width 74 height 35
click at [274, 436] on span "play_circle_outline" at bounding box center [270, 432] width 20 height 20
click at [448, 250] on div "Progress Bar" at bounding box center [448, 250] width 1 height 17
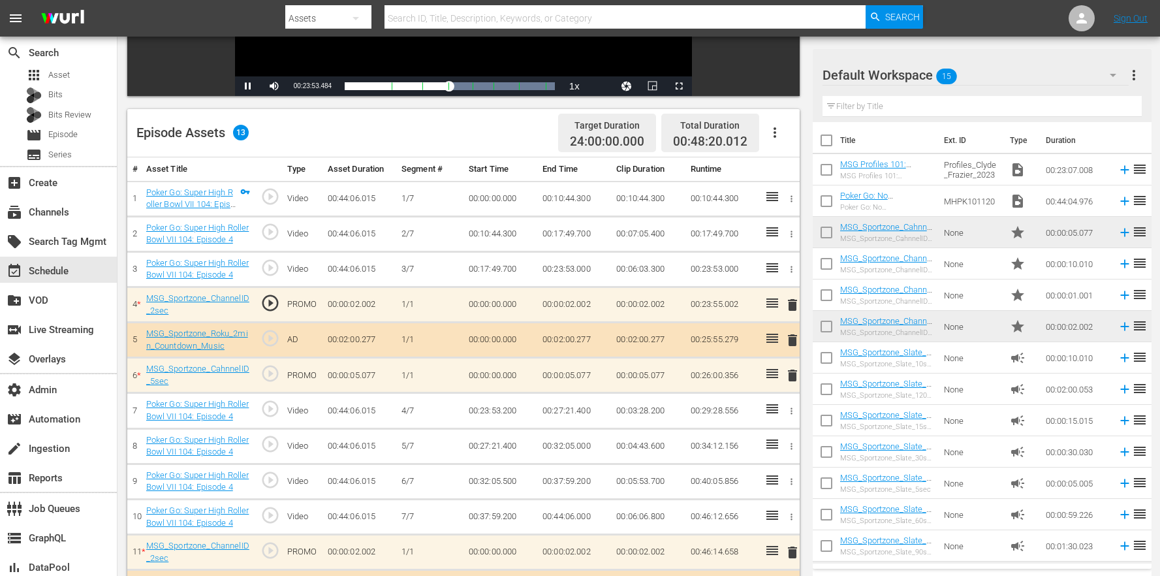
scroll to position [346, 0]
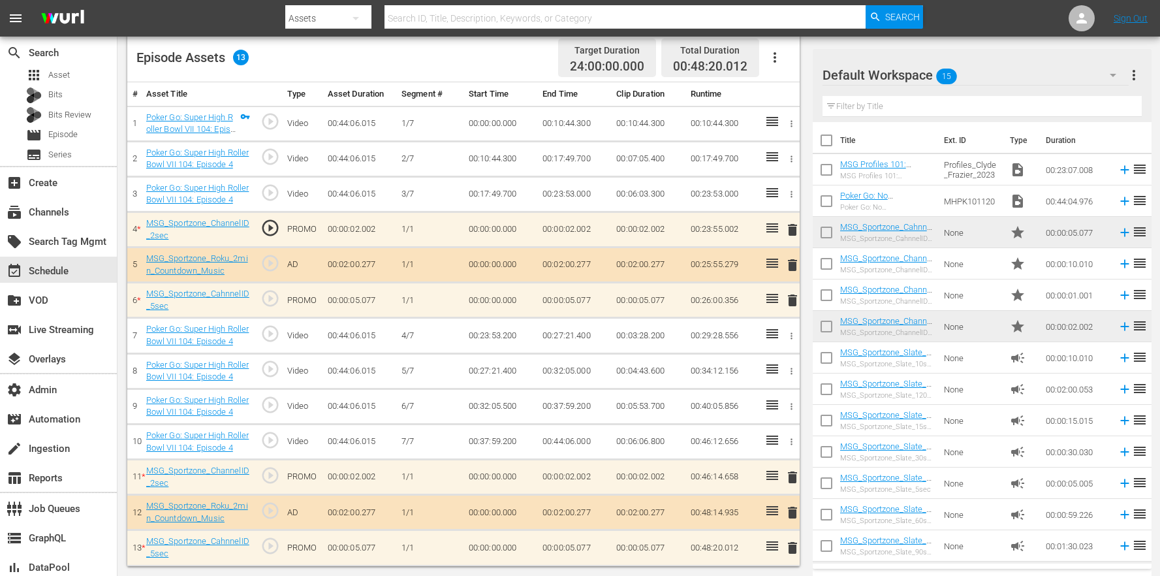
click at [655, 368] on td "00:04:43.600" at bounding box center [648, 370] width 74 height 35
click at [272, 371] on span "play_circle_outline" at bounding box center [270, 369] width 20 height 20
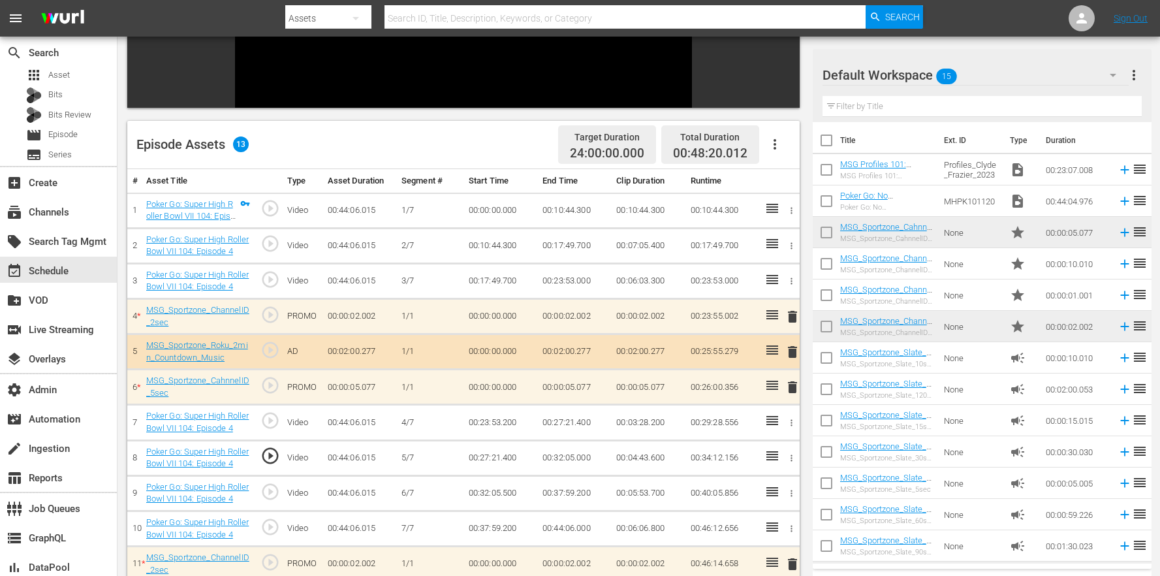
scroll to position [184, 0]
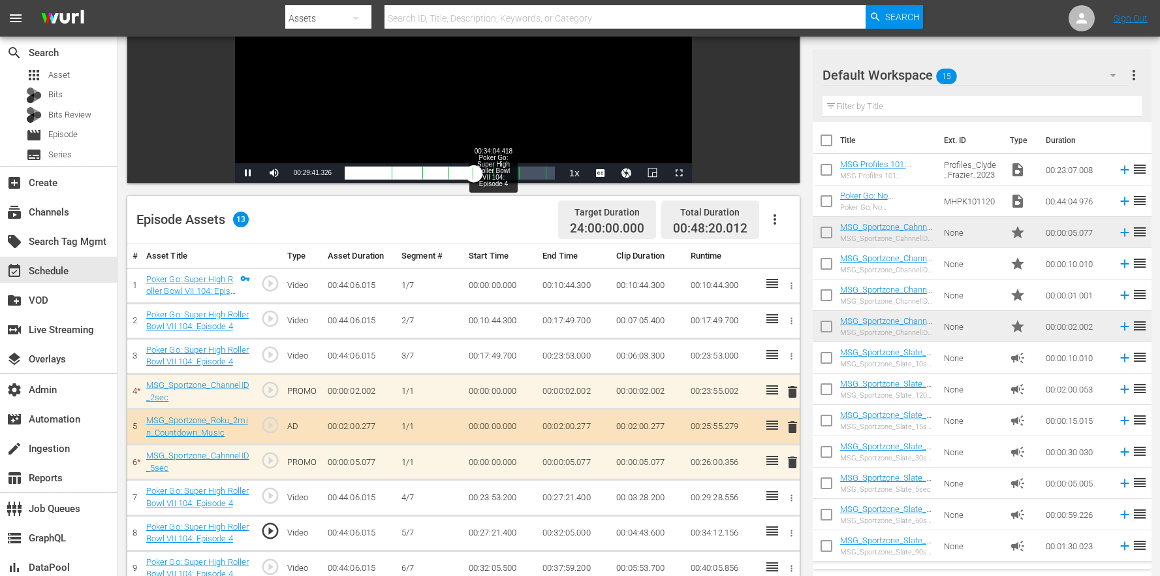
click at [493, 172] on div "00:34:04.418 Poker Go: Super High Roller Bowl VII 104: Episode 4" at bounding box center [493, 172] width 1 height 13
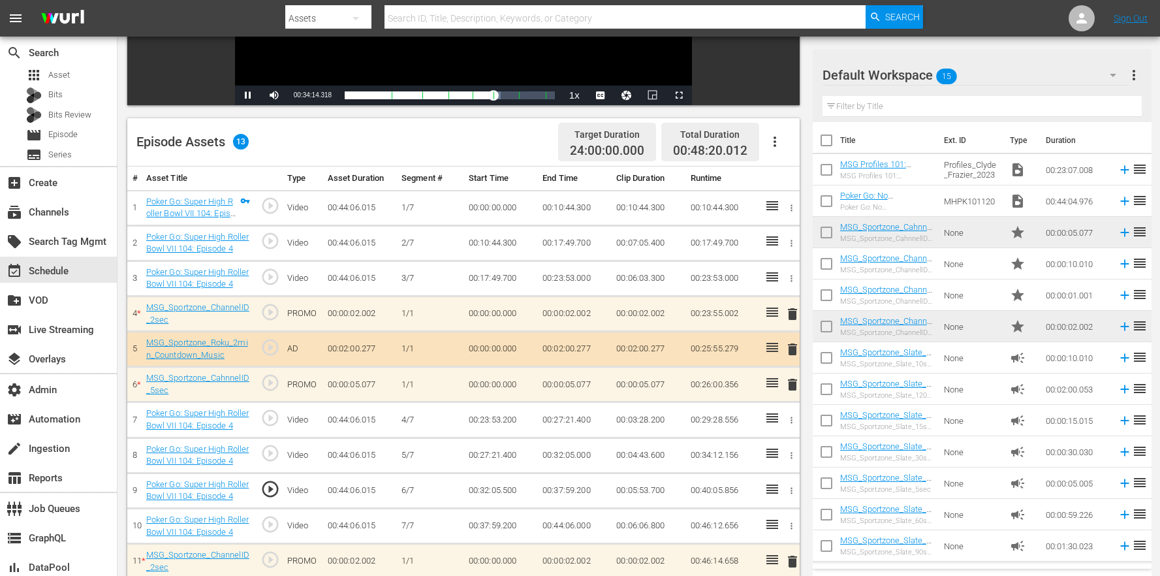
scroll to position [346, 0]
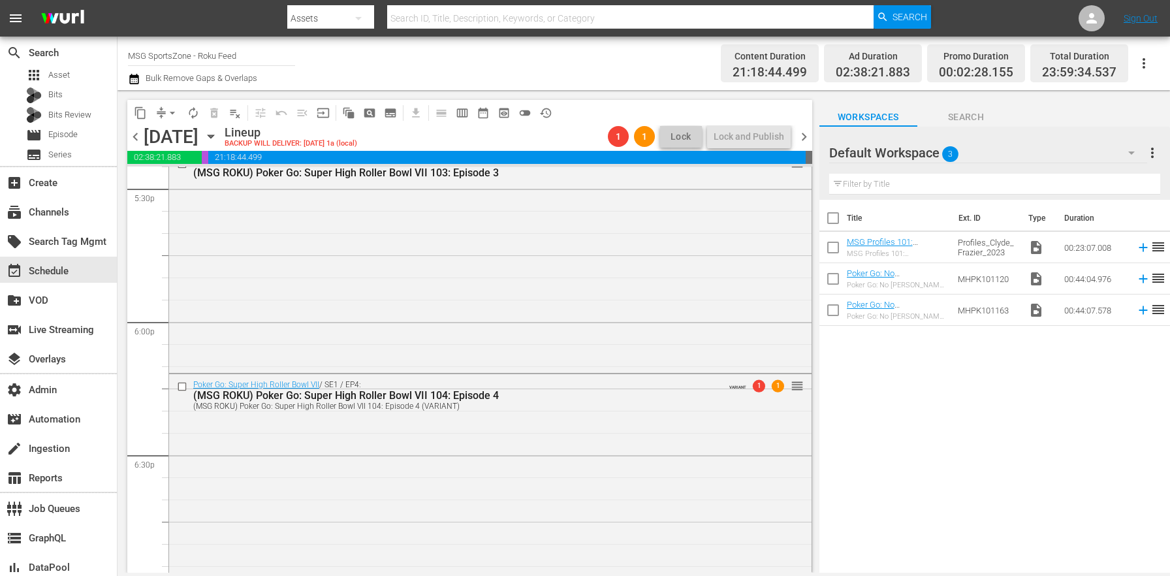
scroll to position [4796, 0]
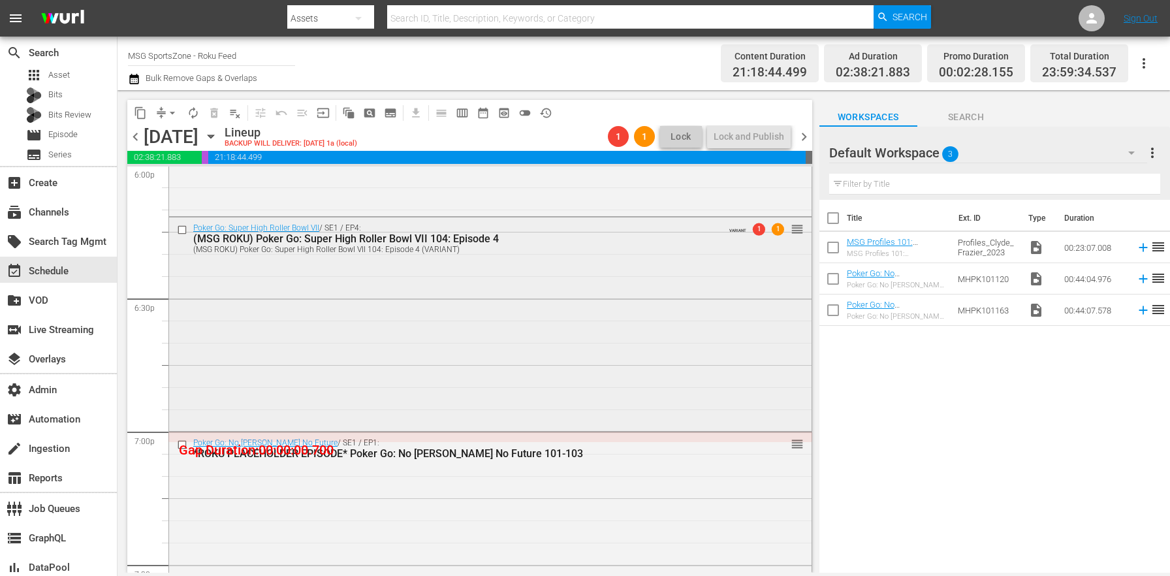
click at [471, 364] on div "Poker Go: Super High Roller Bowl VII / SE1 / EP4: (MSG ROKU) Poker Go: Super Hi…" at bounding box center [490, 322] width 642 height 211
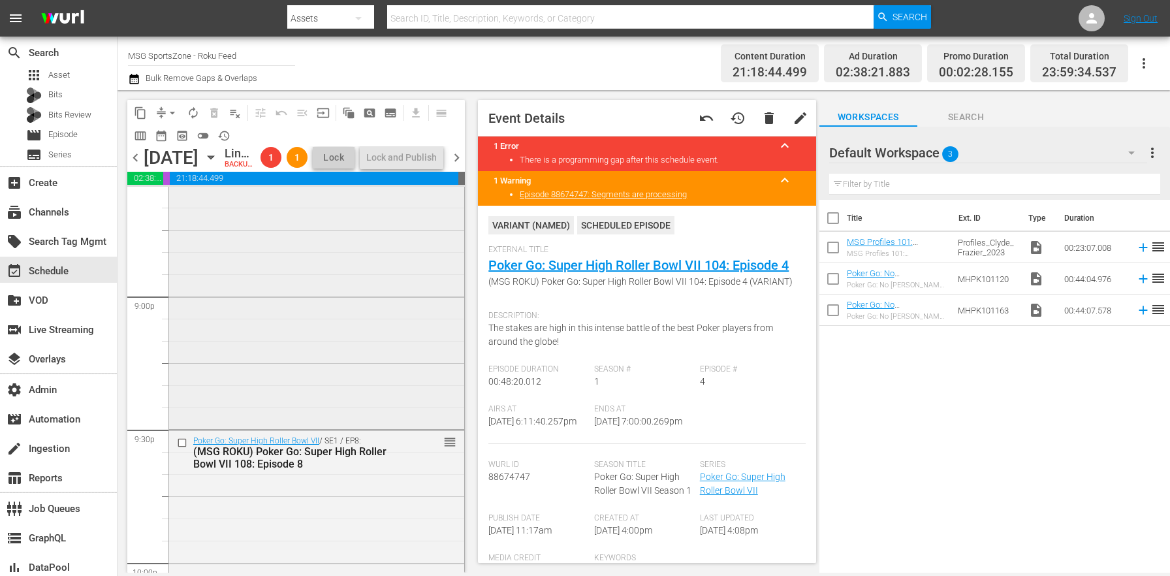
scroll to position [6050, 0]
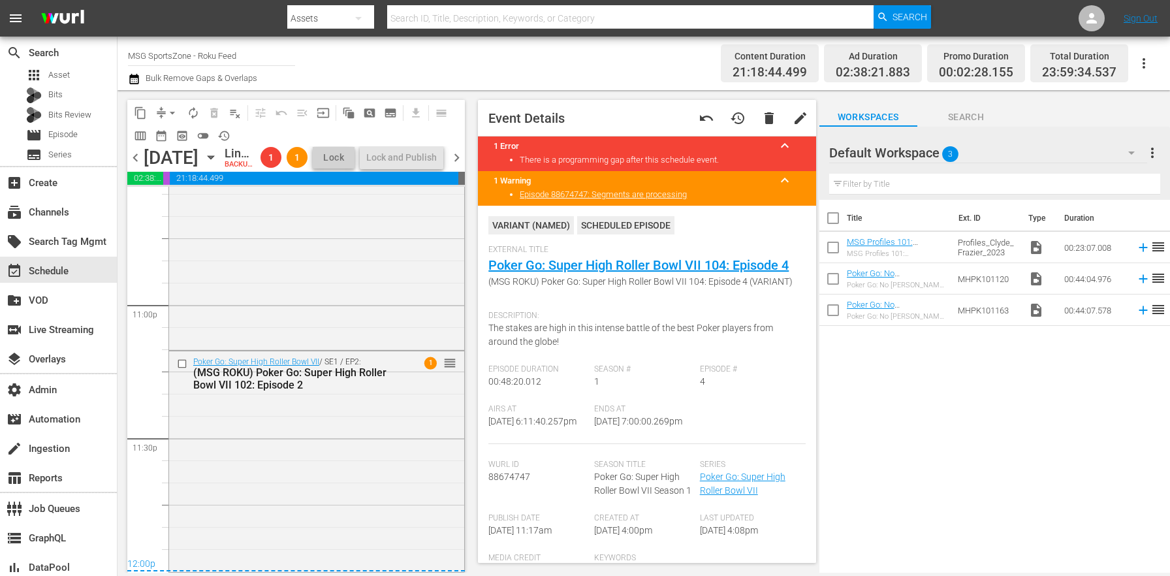
click at [136, 71] on icon "button" at bounding box center [134, 79] width 12 height 16
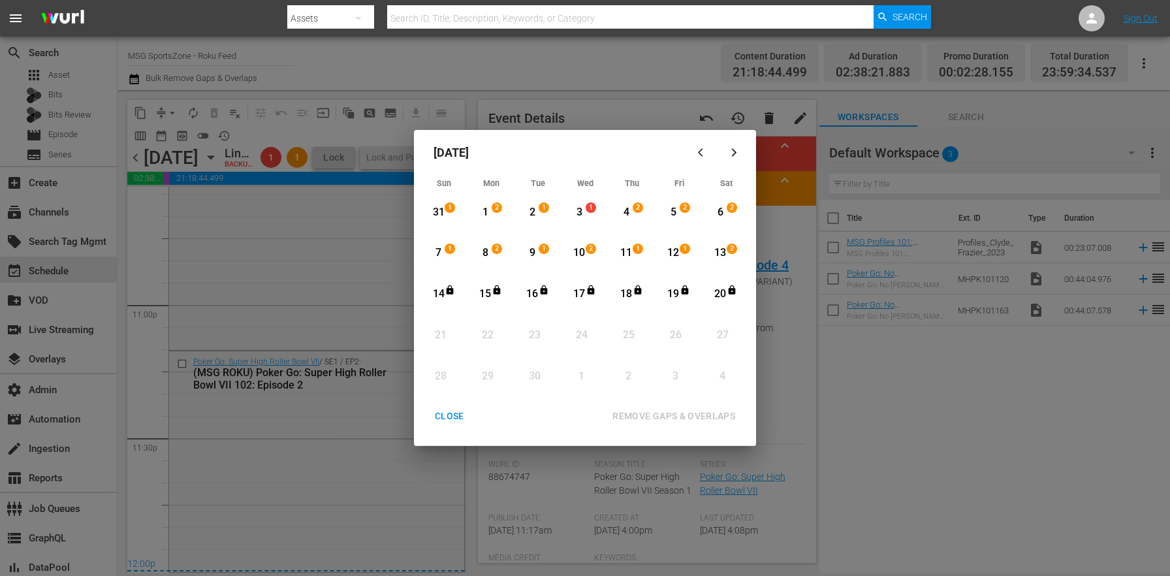
drag, startPoint x: 603, startPoint y: 208, endPoint x: 657, endPoint y: 229, distance: 57.5
click at [603, 208] on div "3 1 View Lineup" at bounding box center [584, 212] width 39 height 36
click at [738, 257] on div "2" at bounding box center [734, 253] width 10 height 13
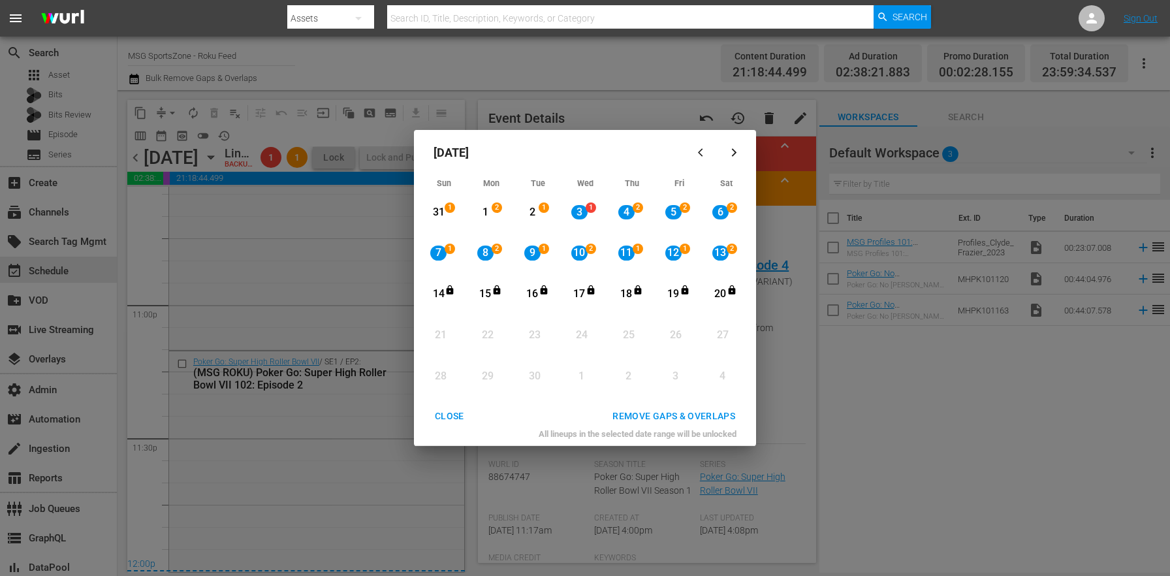
click at [706, 431] on div "All lineups in the selected date range will be unlocked" at bounding box center [585, 437] width 332 height 18
click at [705, 418] on div "REMOVE GAPS & OVERLAPS" at bounding box center [674, 416] width 144 height 16
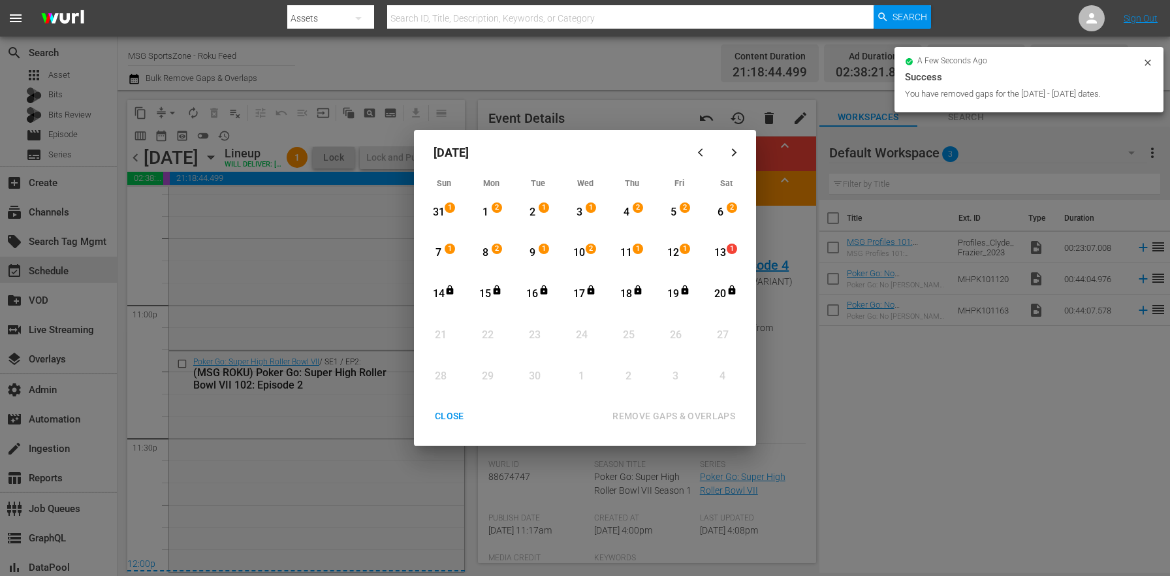
scroll to position [6029, 0]
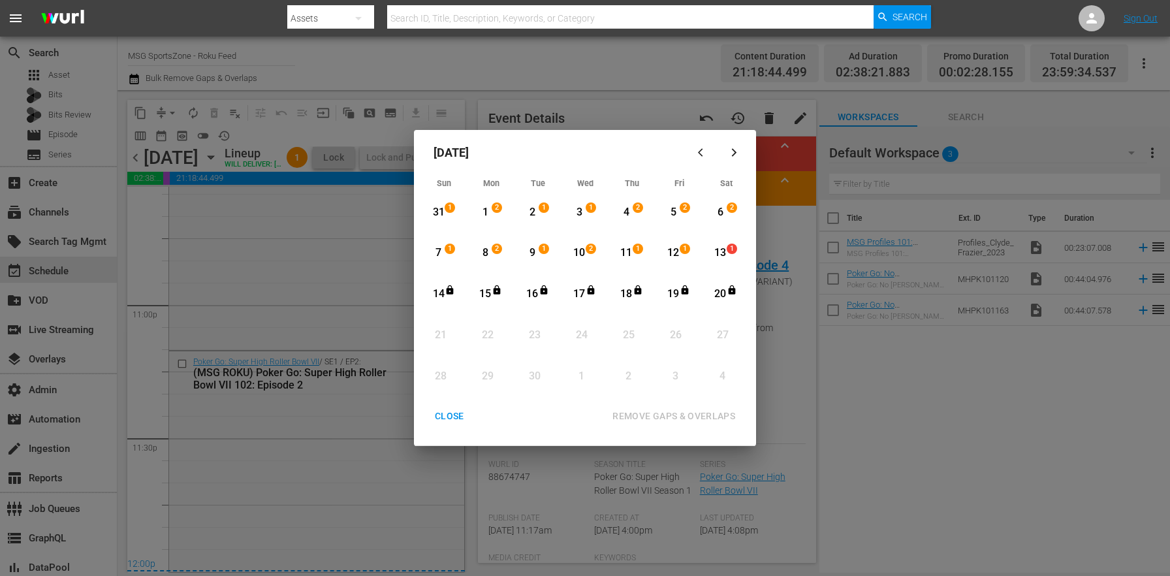
click at [452, 422] on div "CLOSE" at bounding box center [449, 416] width 50 height 16
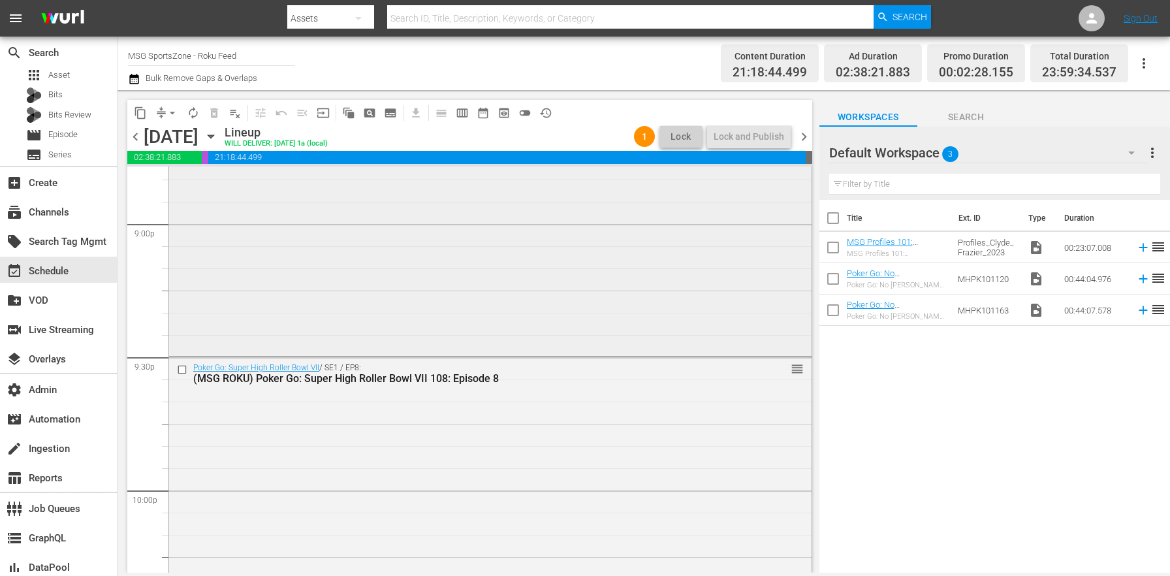
scroll to position [5391, 0]
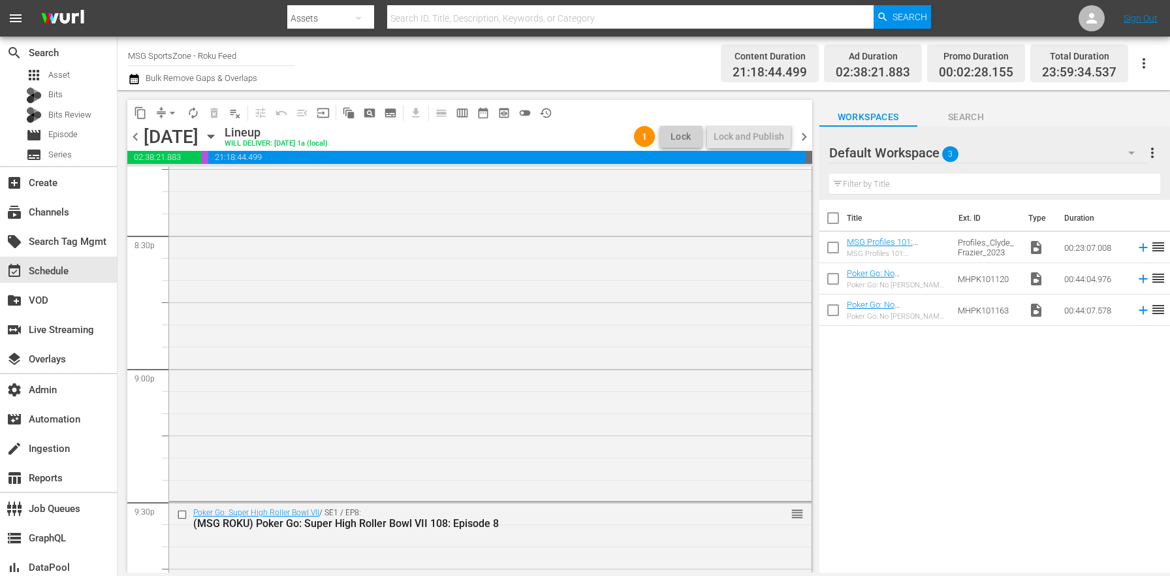
click at [511, 386] on div "Poker Go: No Gamble No Future / SE1 / EP1: *ROKU PLACEHOLDER EPISODE* Poker Go:…" at bounding box center [490, 168] width 642 height 662
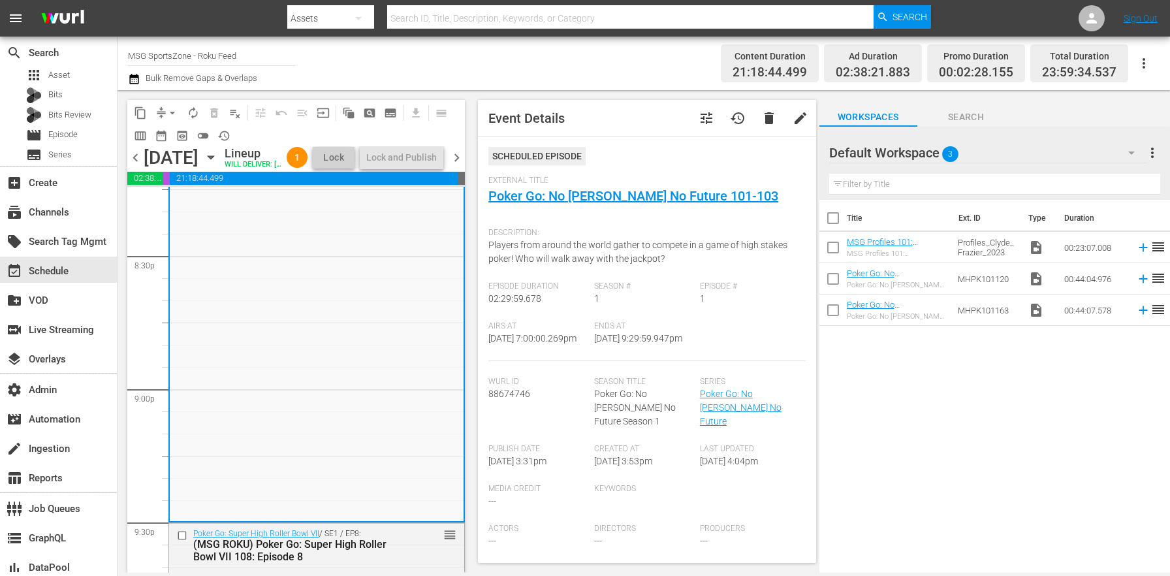
click at [460, 166] on span "chevron_right" at bounding box center [456, 157] width 16 height 16
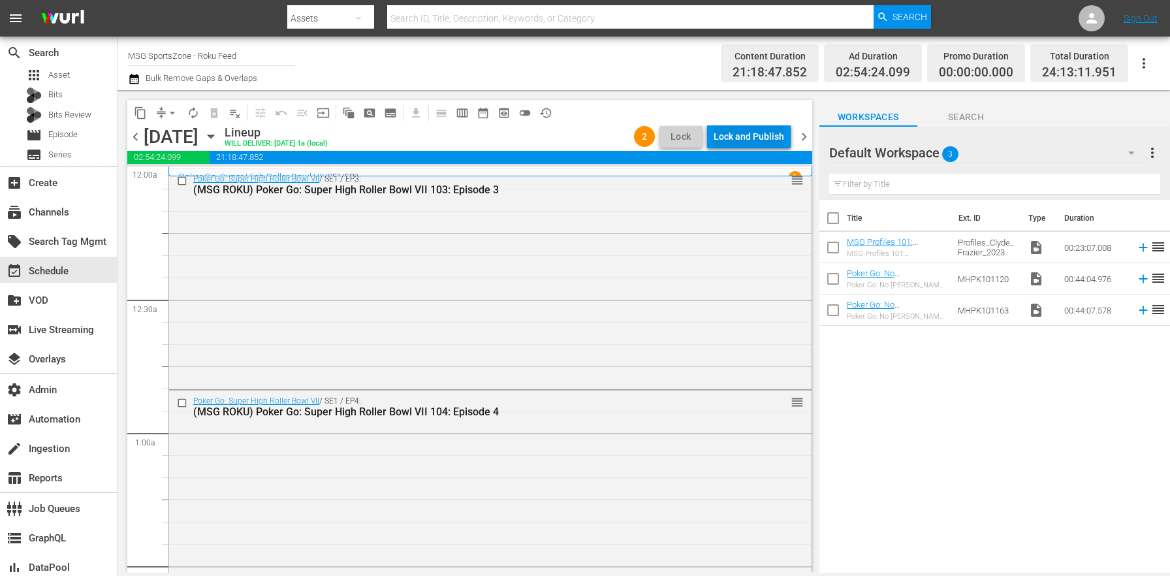
click at [766, 130] on div "Lock and Publish" at bounding box center [749, 137] width 71 height 24
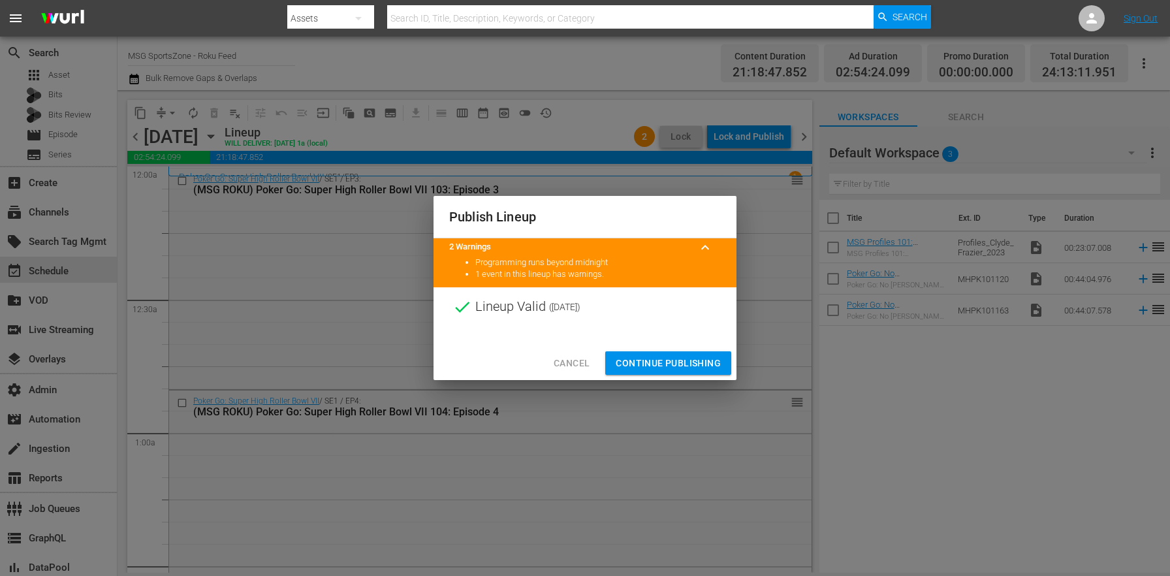
click at [672, 349] on div "Cancel Continue Publishing" at bounding box center [584, 363] width 303 height 35
click at [666, 358] on span "Continue Publishing" at bounding box center [668, 363] width 105 height 16
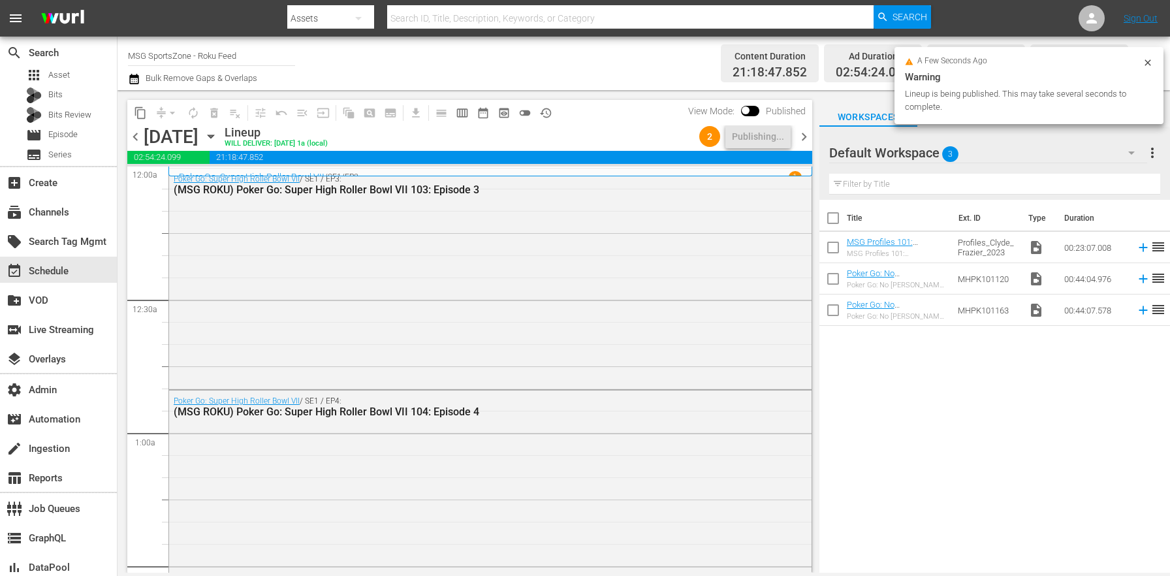
click at [798, 139] on span "chevron_right" at bounding box center [804, 137] width 16 height 16
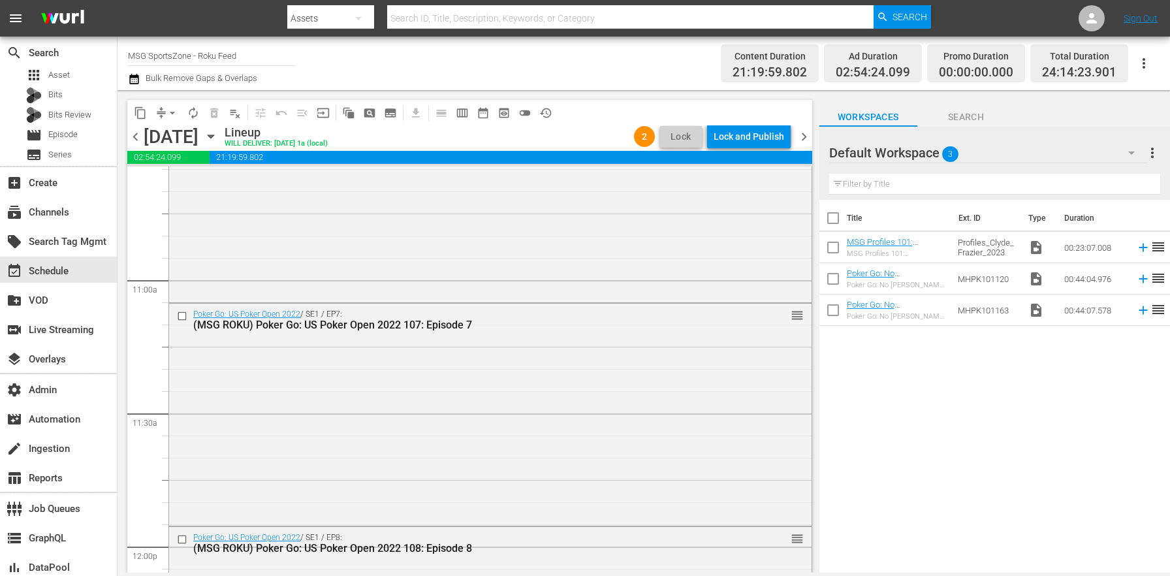
scroll to position [6110, 0]
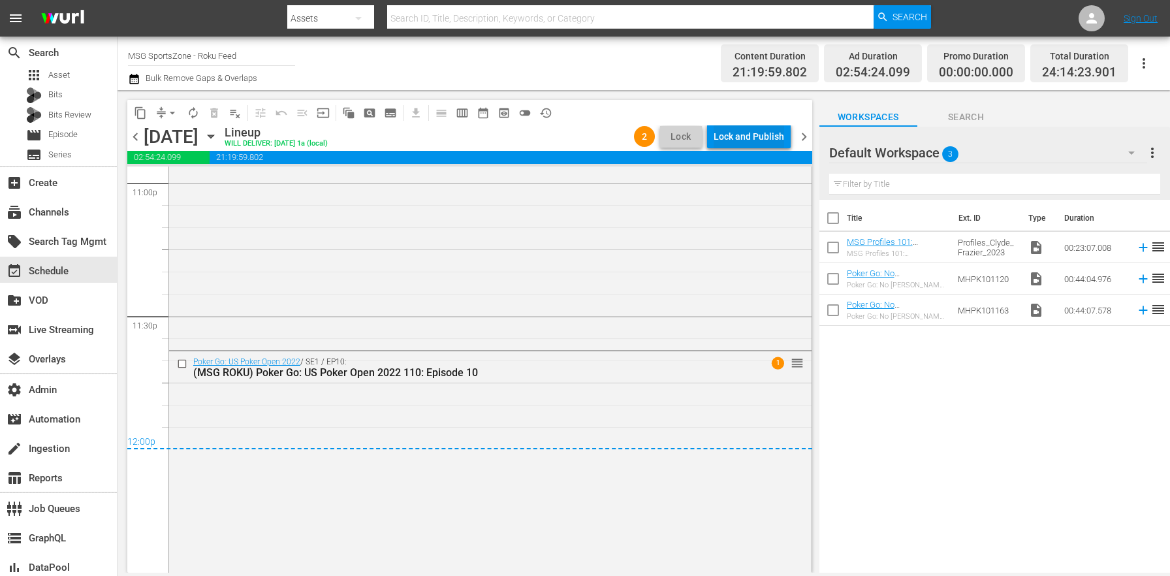
click at [779, 136] on div "Lock and Publish" at bounding box center [749, 137] width 71 height 24
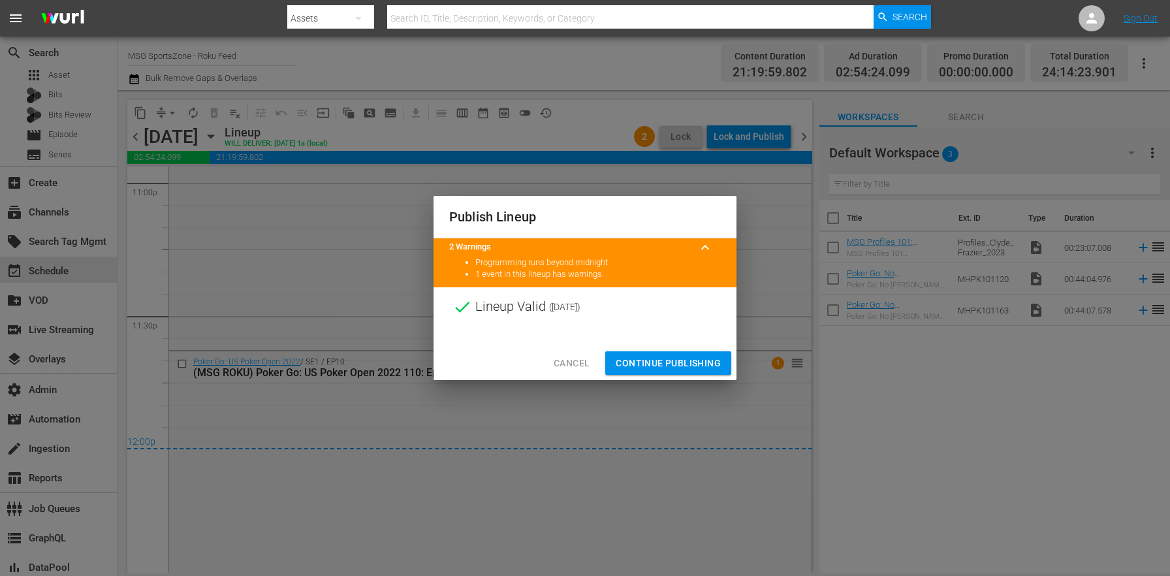
click at [684, 355] on span "Continue Publishing" at bounding box center [668, 363] width 105 height 16
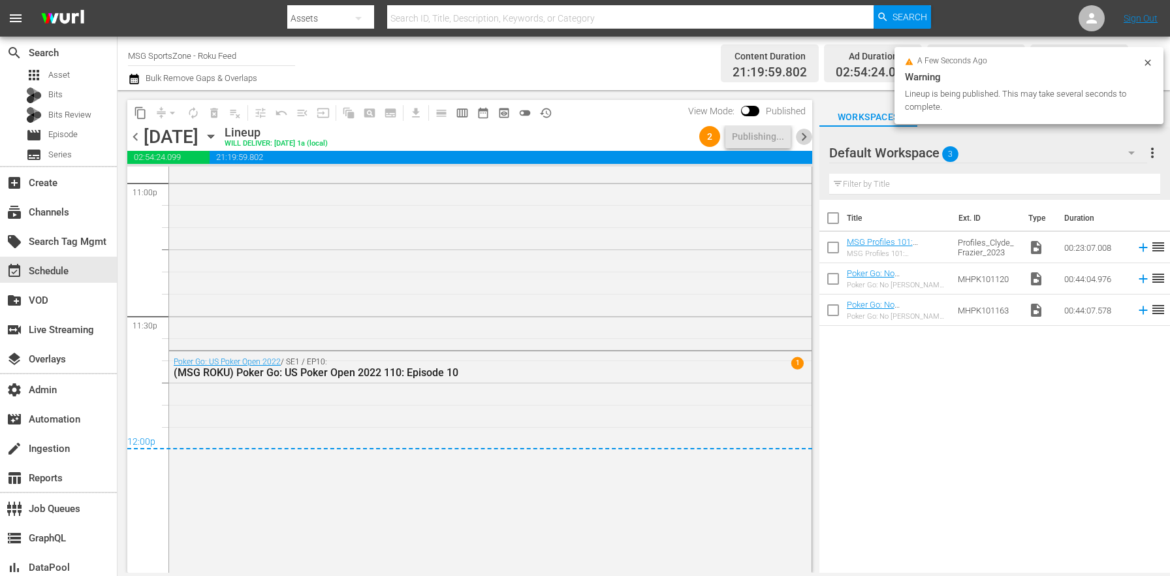
drag, startPoint x: 805, startPoint y: 132, endPoint x: 800, endPoint y: 142, distance: 11.1
click at [805, 132] on span "chevron_right" at bounding box center [804, 137] width 16 height 16
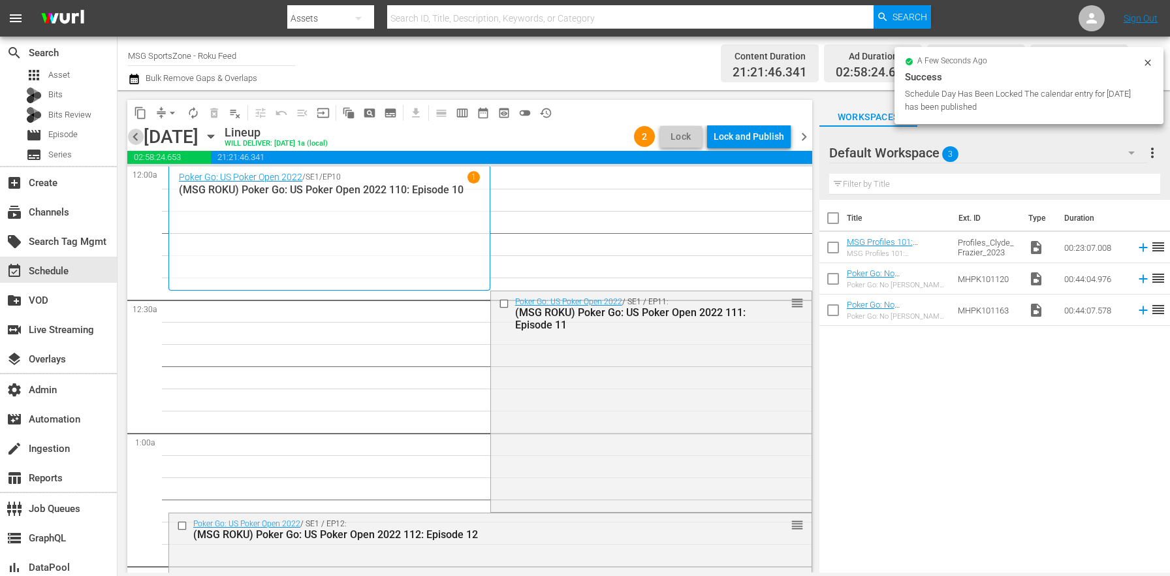
click at [133, 131] on span "chevron_left" at bounding box center [135, 137] width 16 height 16
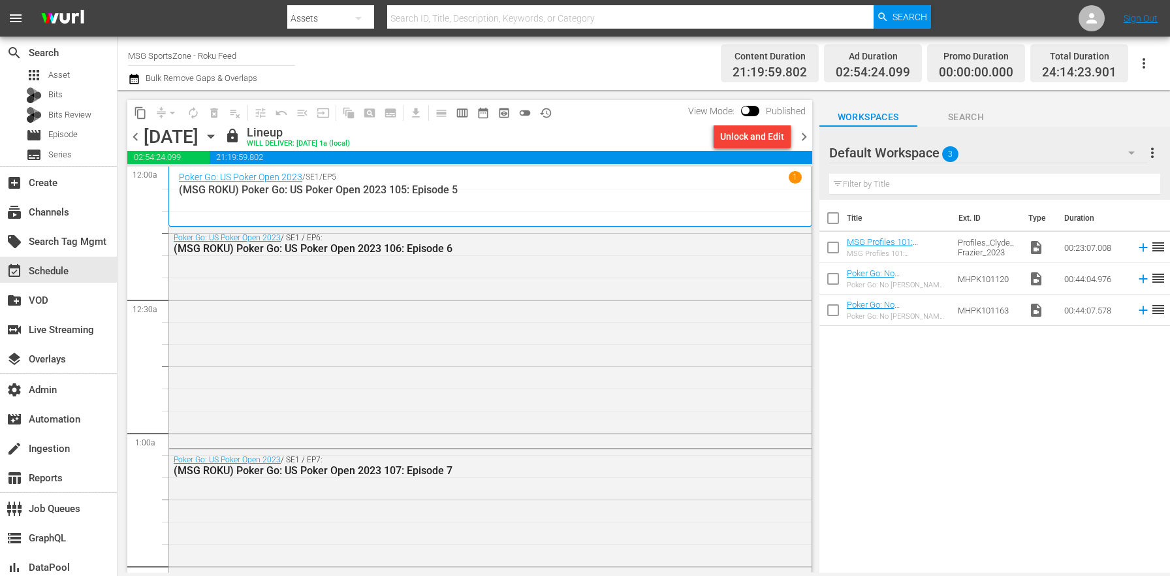
click at [800, 134] on span "chevron_right" at bounding box center [804, 137] width 16 height 16
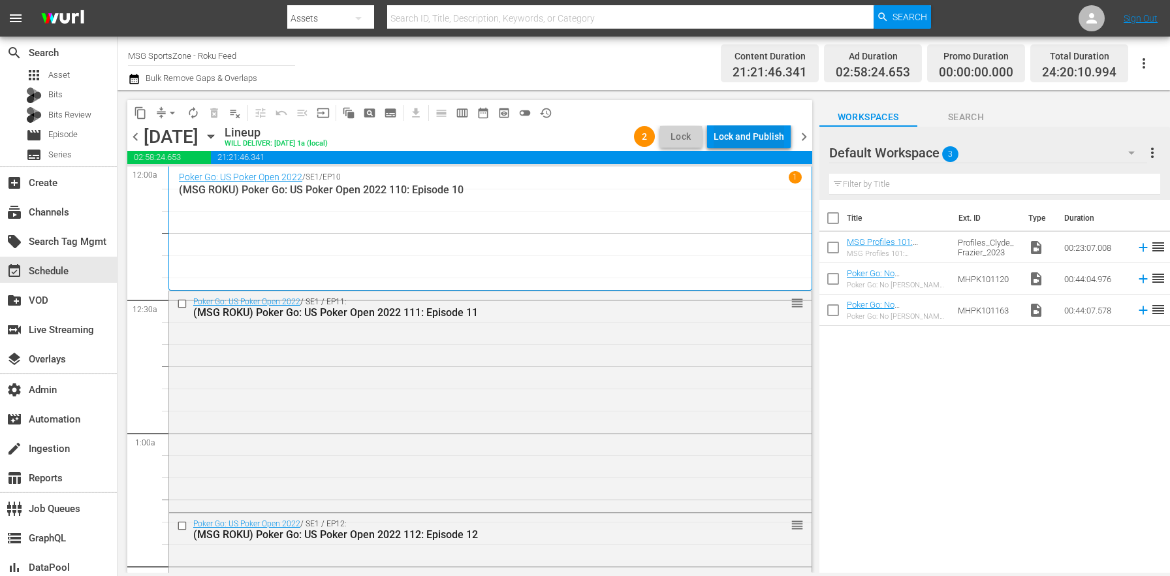
click at [770, 135] on div "Lock and Publish" at bounding box center [749, 137] width 71 height 24
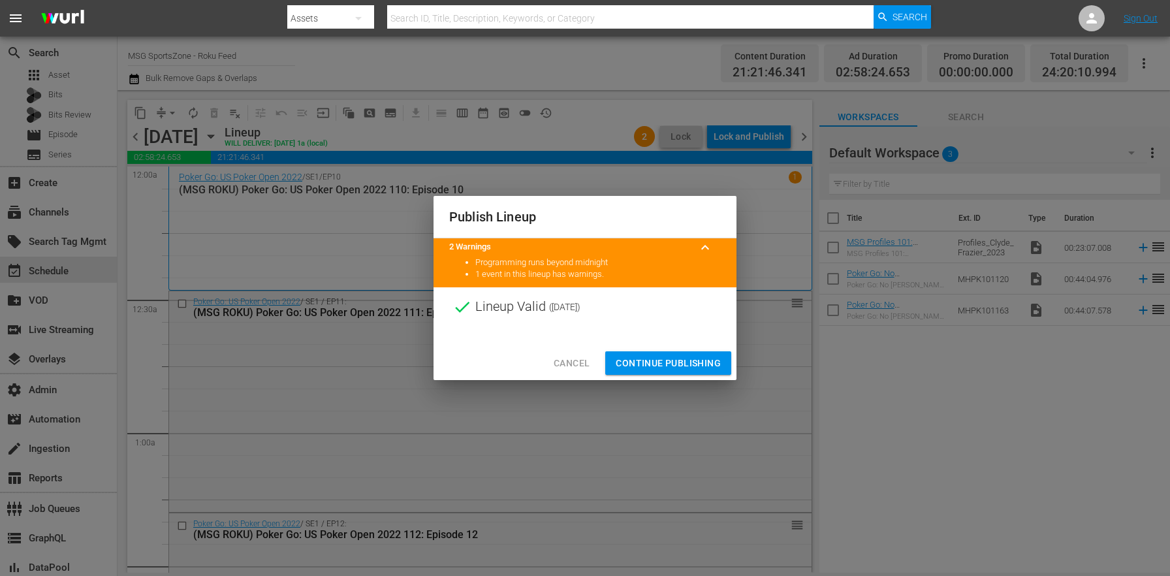
click at [687, 358] on span "Continue Publishing" at bounding box center [668, 363] width 105 height 16
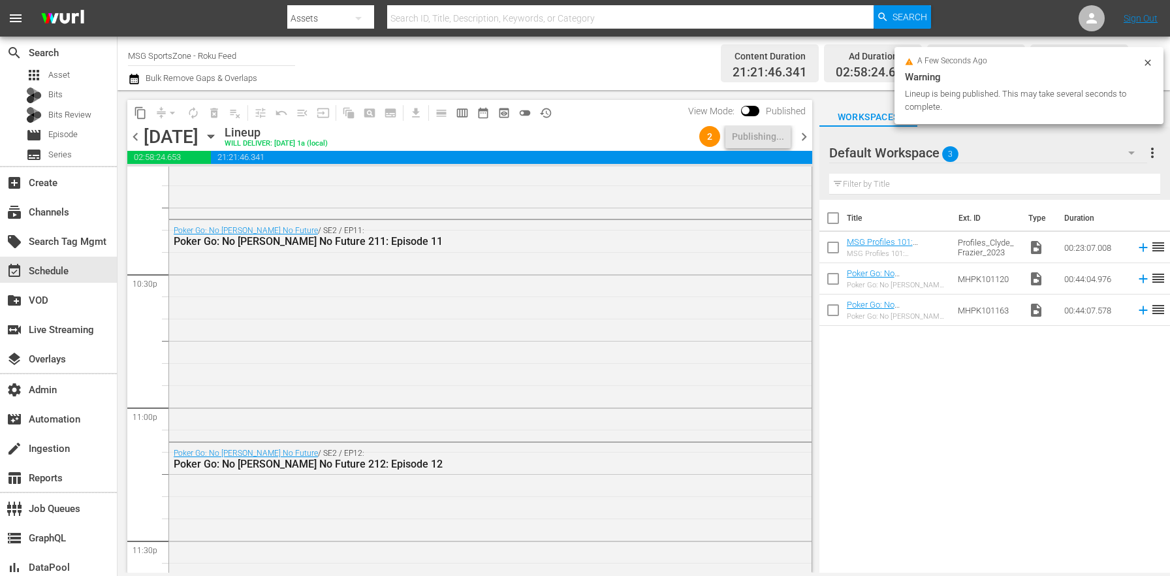
scroll to position [6199, 0]
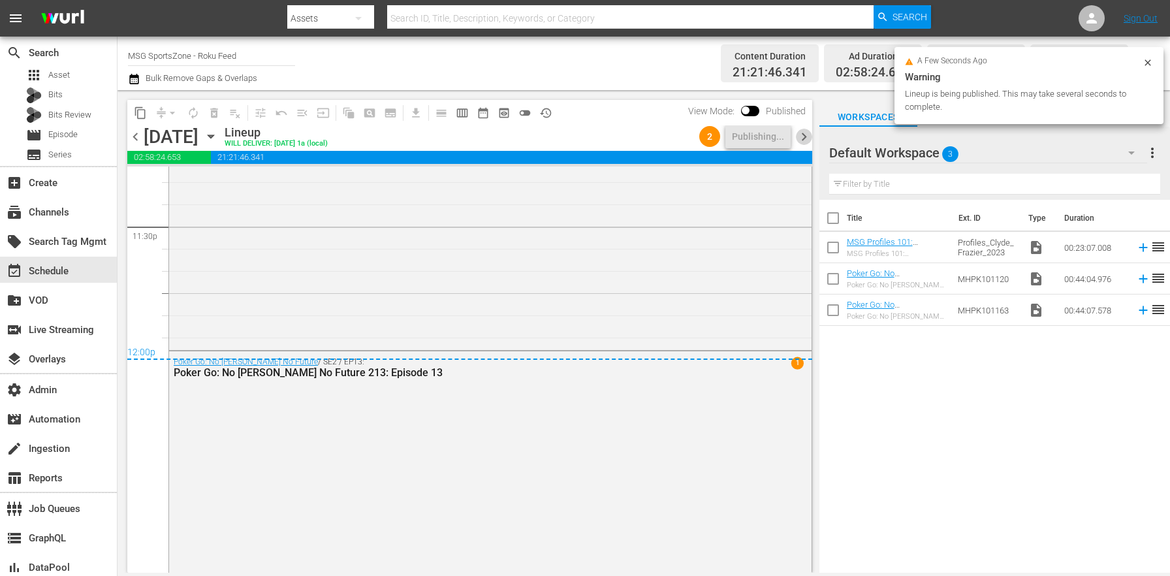
click at [802, 132] on span "chevron_right" at bounding box center [804, 137] width 16 height 16
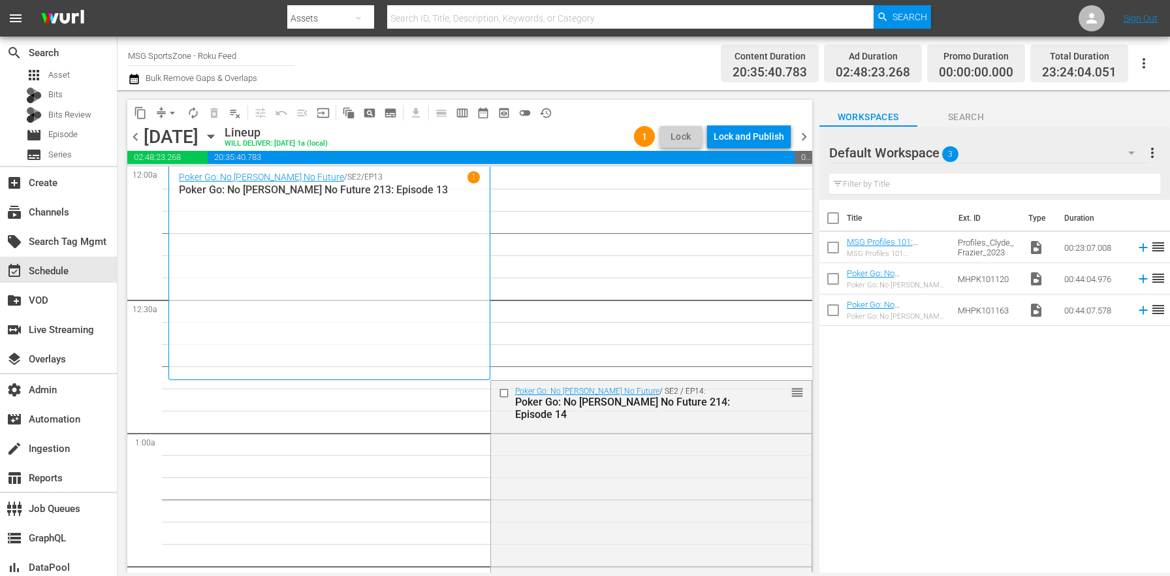
click at [125, 138] on div "content_copy compress arrow_drop_down autorenew_outlined delete_forever_outline…" at bounding box center [467, 331] width 698 height 482
click at [133, 136] on span "chevron_left" at bounding box center [135, 137] width 16 height 16
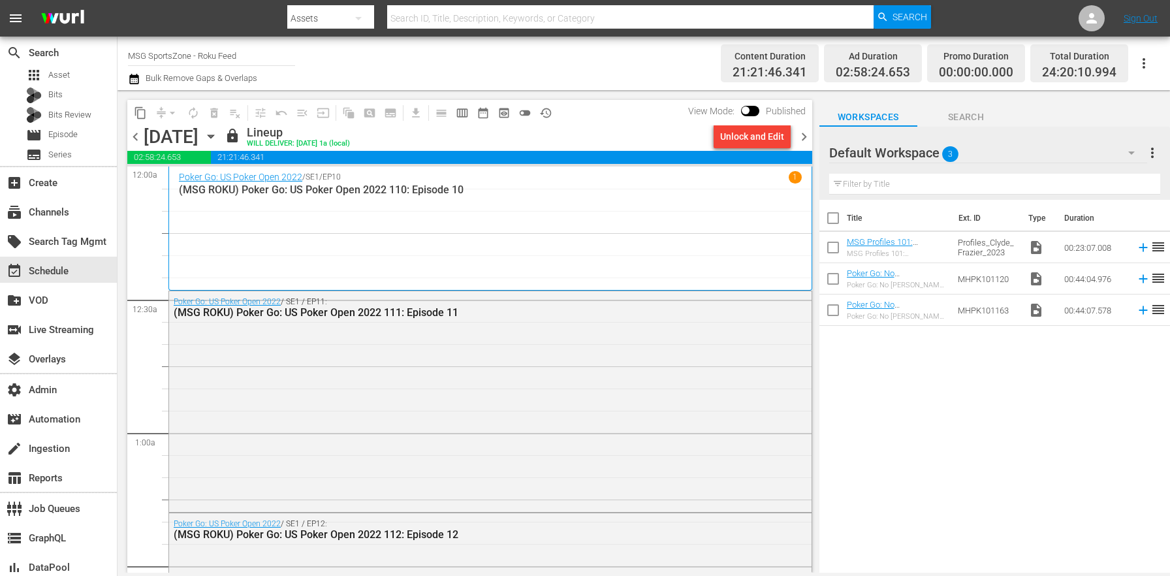
click at [811, 136] on span "chevron_right" at bounding box center [804, 137] width 16 height 16
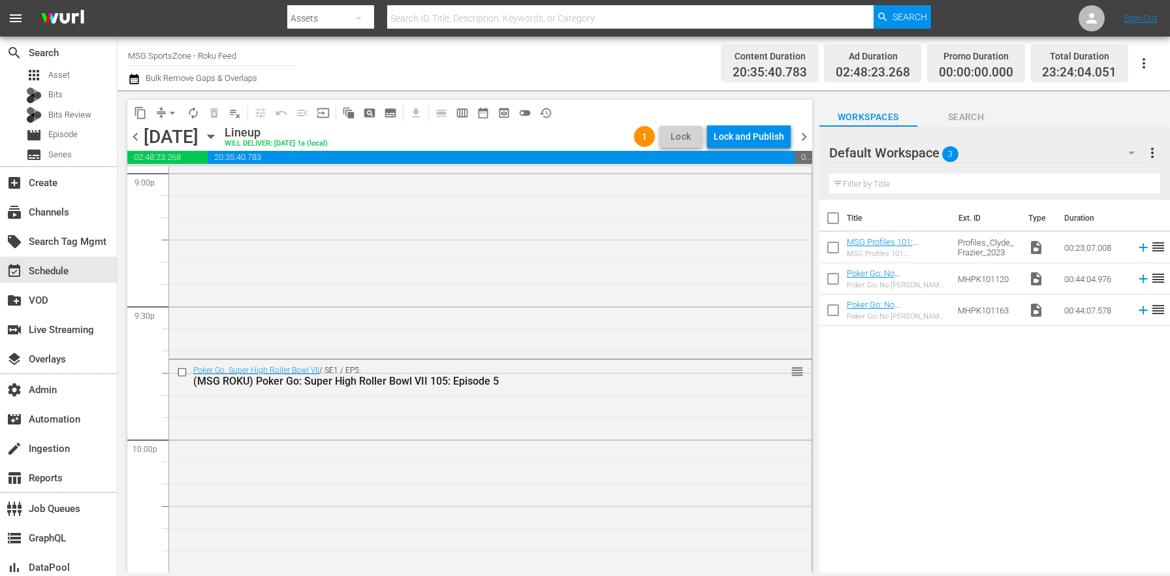
scroll to position [6040, 0]
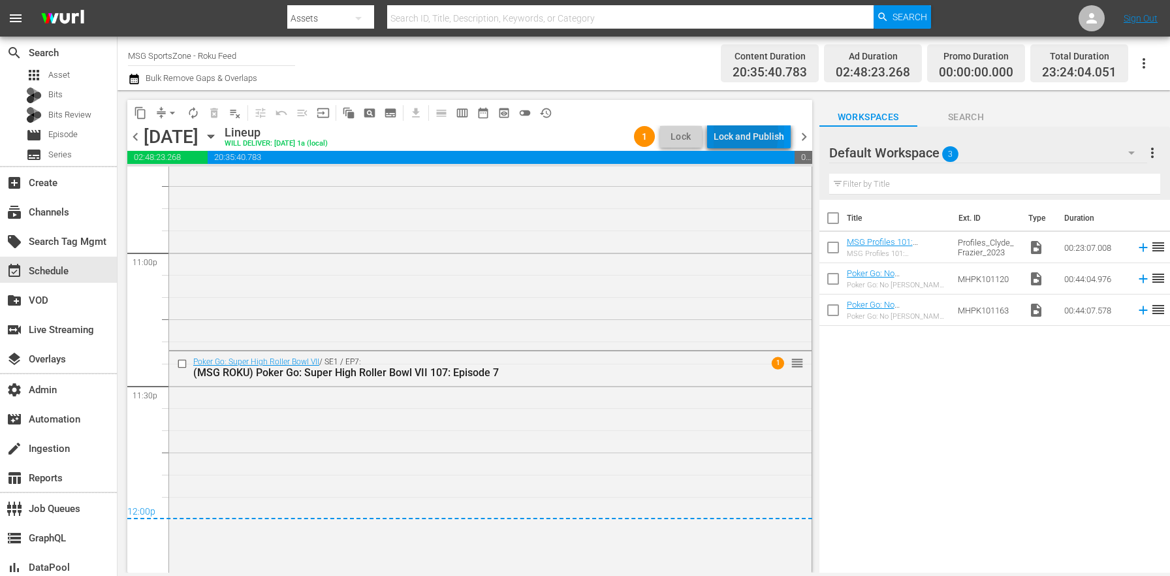
click at [719, 133] on div "Lock and Publish" at bounding box center [749, 137] width 71 height 24
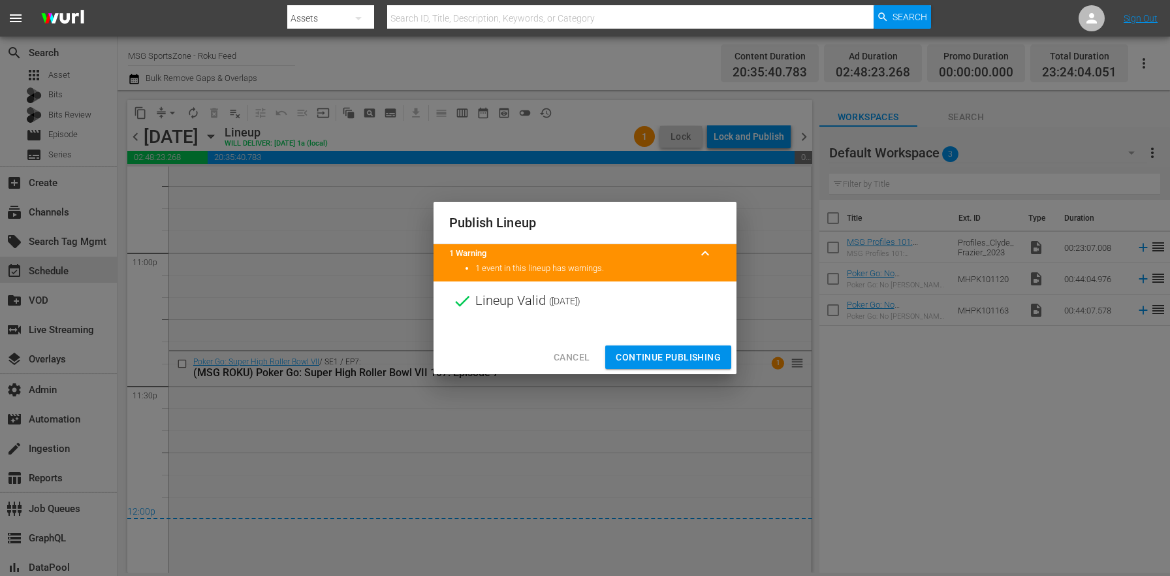
click at [702, 373] on div "Cancel Continue Publishing" at bounding box center [584, 357] width 303 height 35
click at [697, 358] on span "Continue Publishing" at bounding box center [668, 357] width 105 height 16
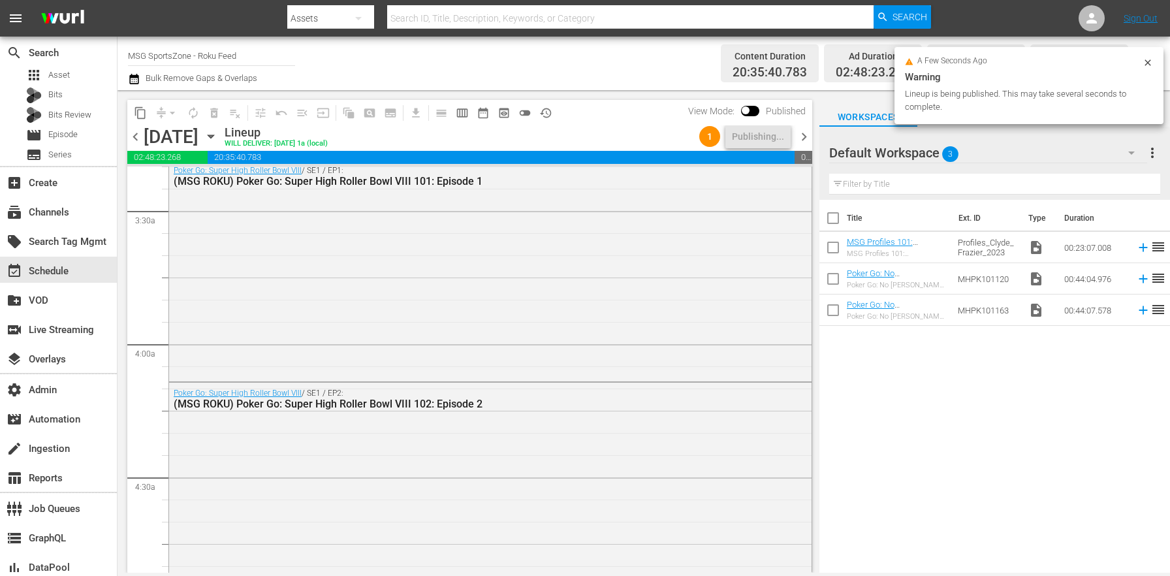
scroll to position [0, 0]
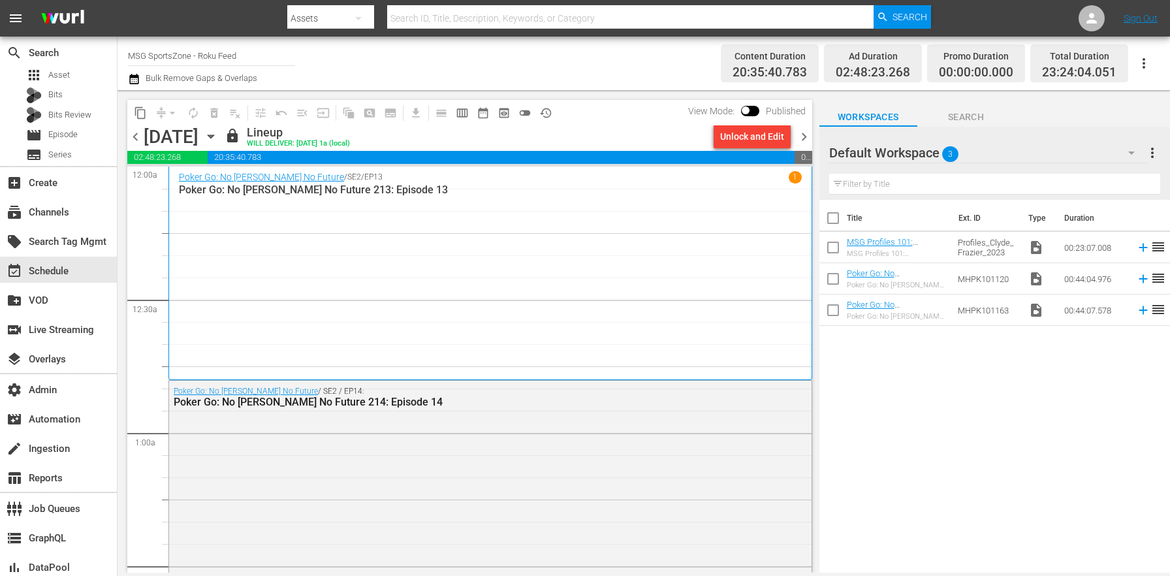
click at [802, 134] on span "chevron_right" at bounding box center [804, 137] width 16 height 16
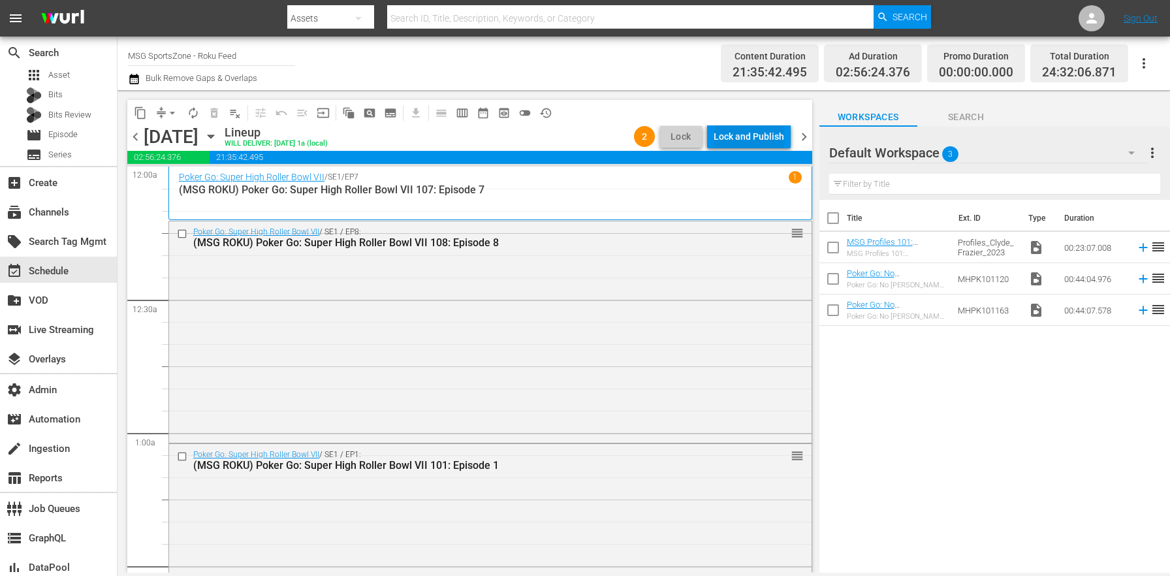
click at [749, 130] on div "Lock and Publish" at bounding box center [749, 137] width 71 height 24
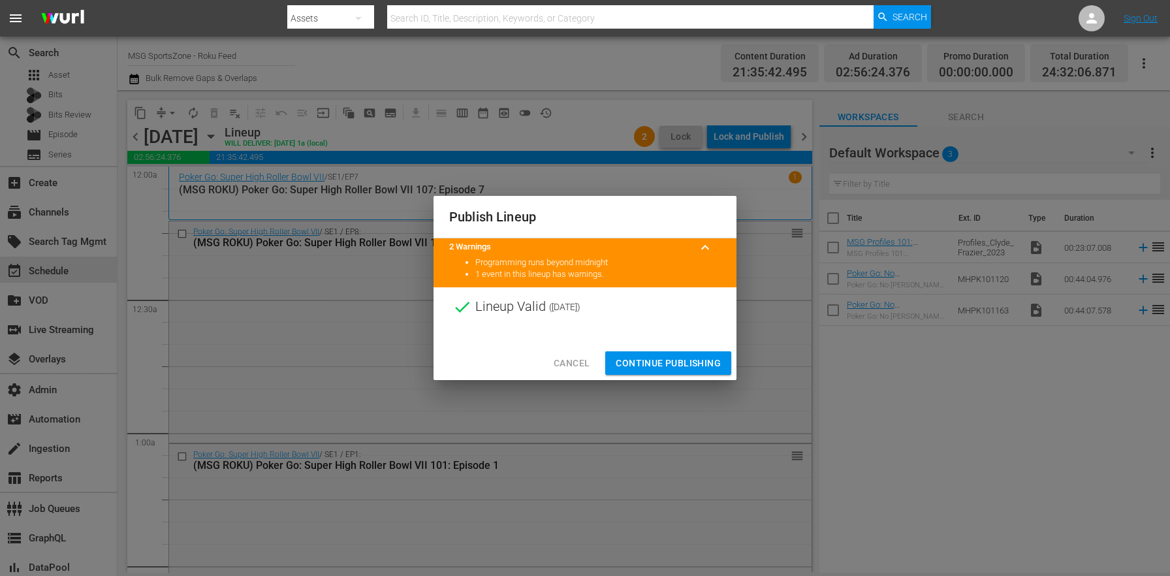
click at [657, 364] on span "Continue Publishing" at bounding box center [668, 363] width 105 height 16
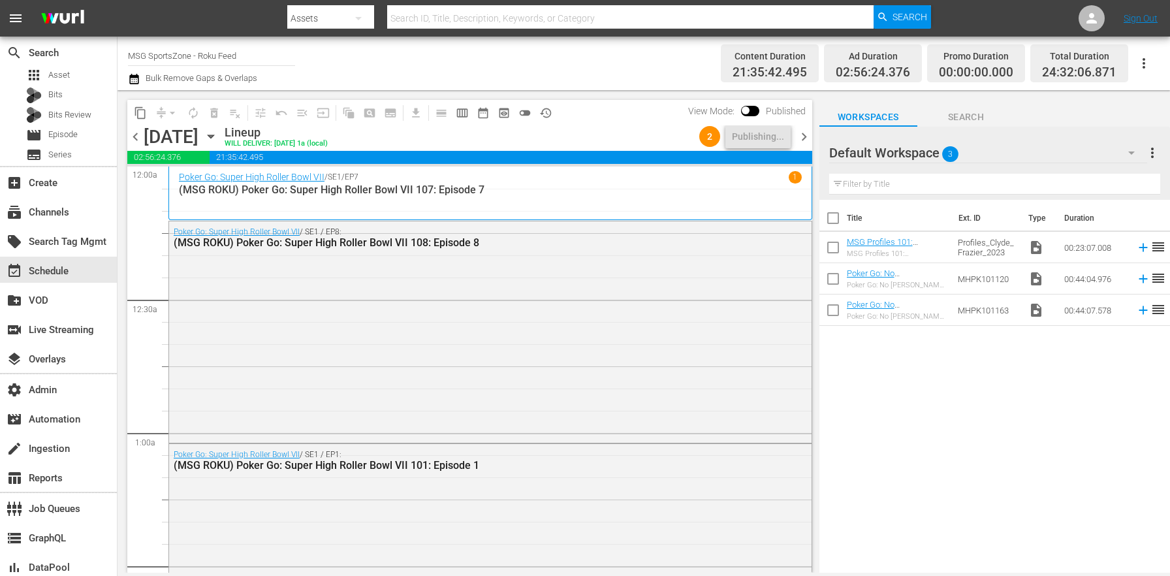
click at [802, 138] on span "chevron_right" at bounding box center [804, 137] width 16 height 16
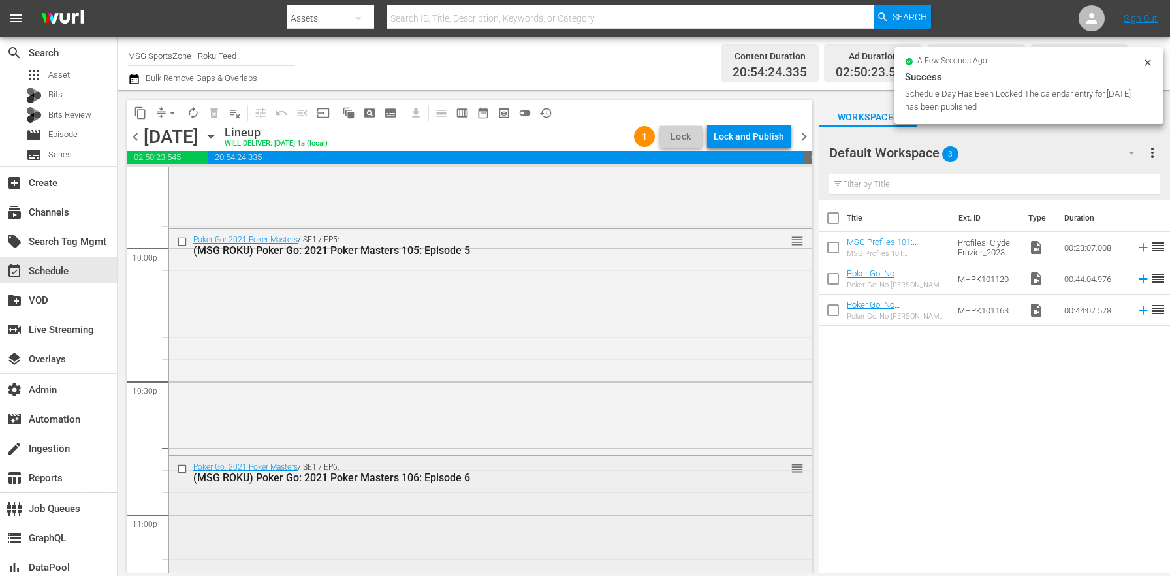
scroll to position [6115, 0]
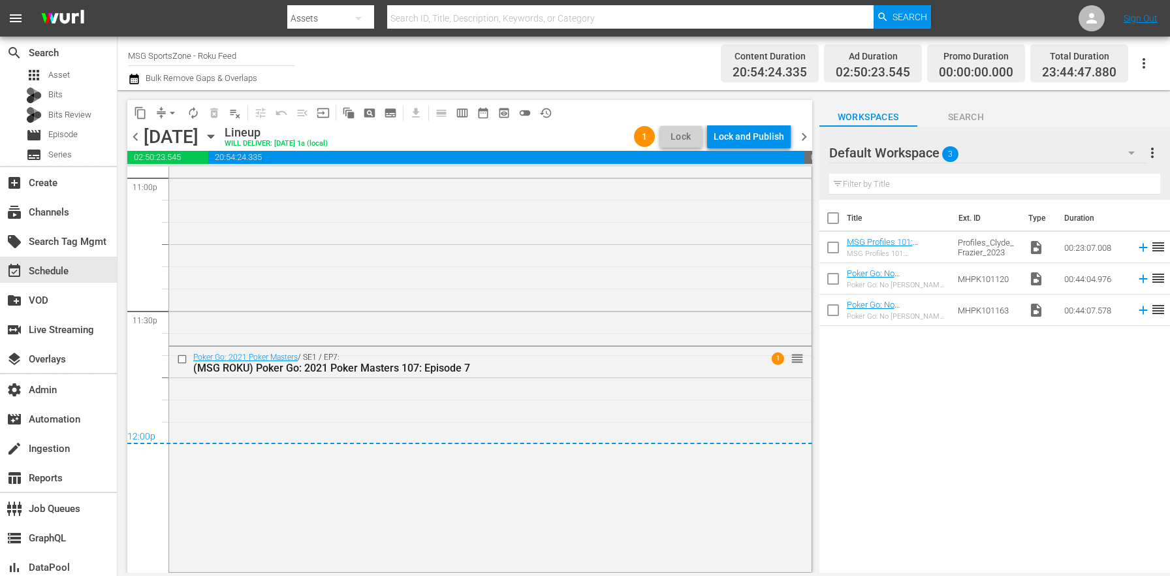
click at [746, 135] on div "Lock and Publish" at bounding box center [749, 137] width 71 height 24
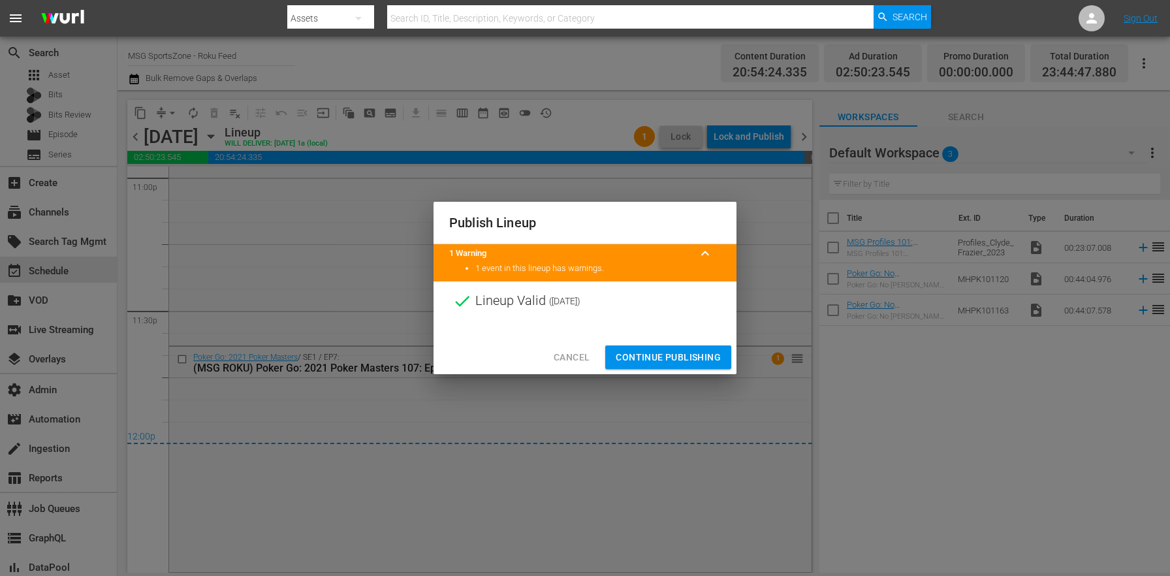
click at [702, 349] on button "Continue Publishing" at bounding box center [668, 357] width 126 height 24
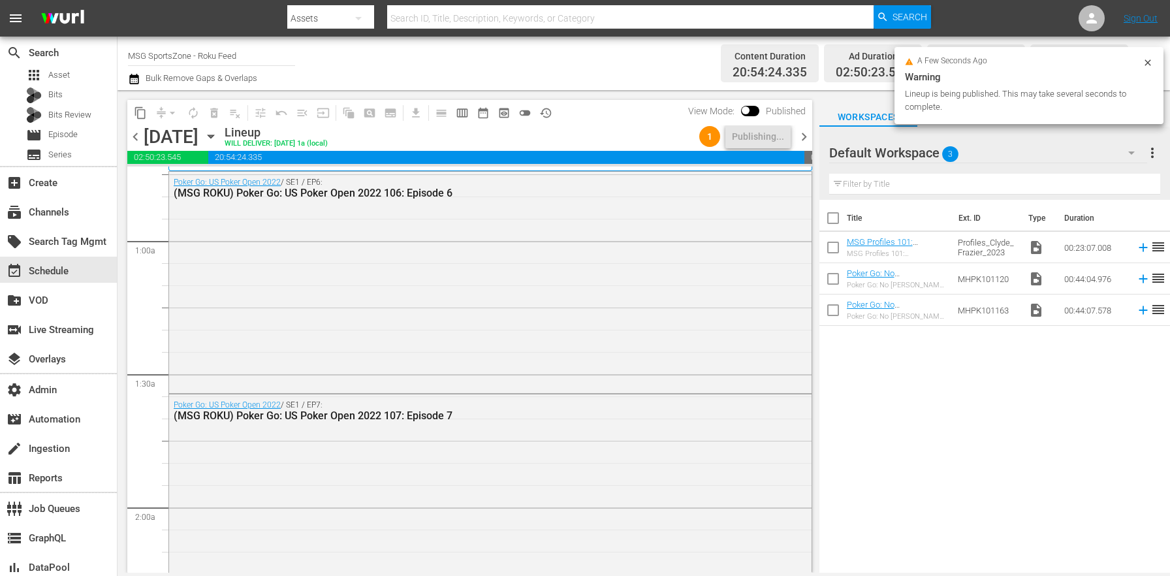
scroll to position [0, 0]
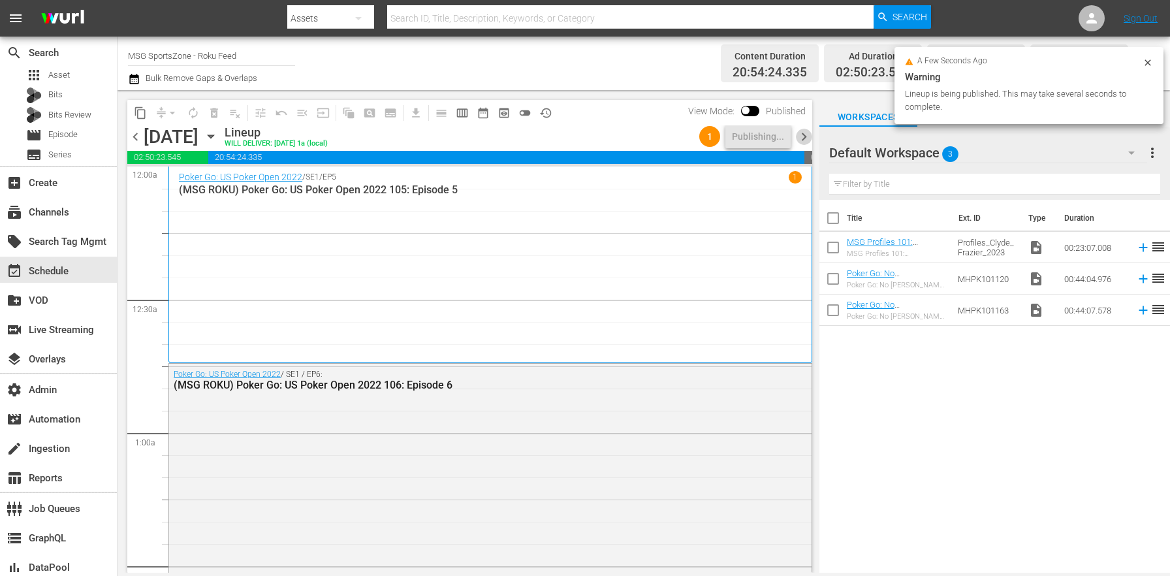
click at [804, 136] on span "chevron_right" at bounding box center [804, 137] width 16 height 16
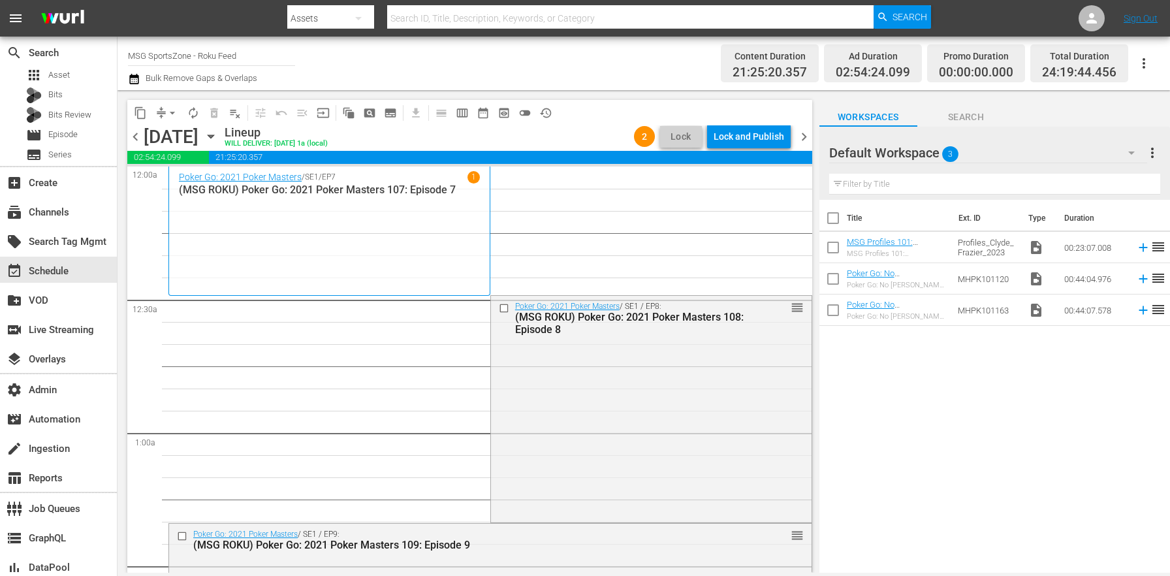
click at [136, 139] on span "chevron_left" at bounding box center [135, 137] width 16 height 16
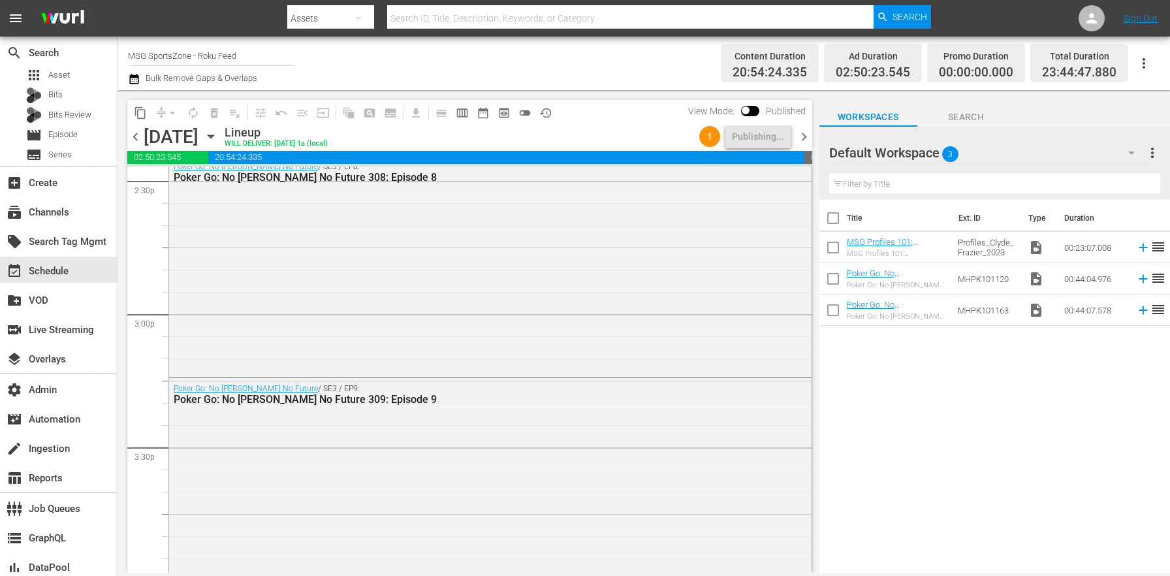
scroll to position [6115, 0]
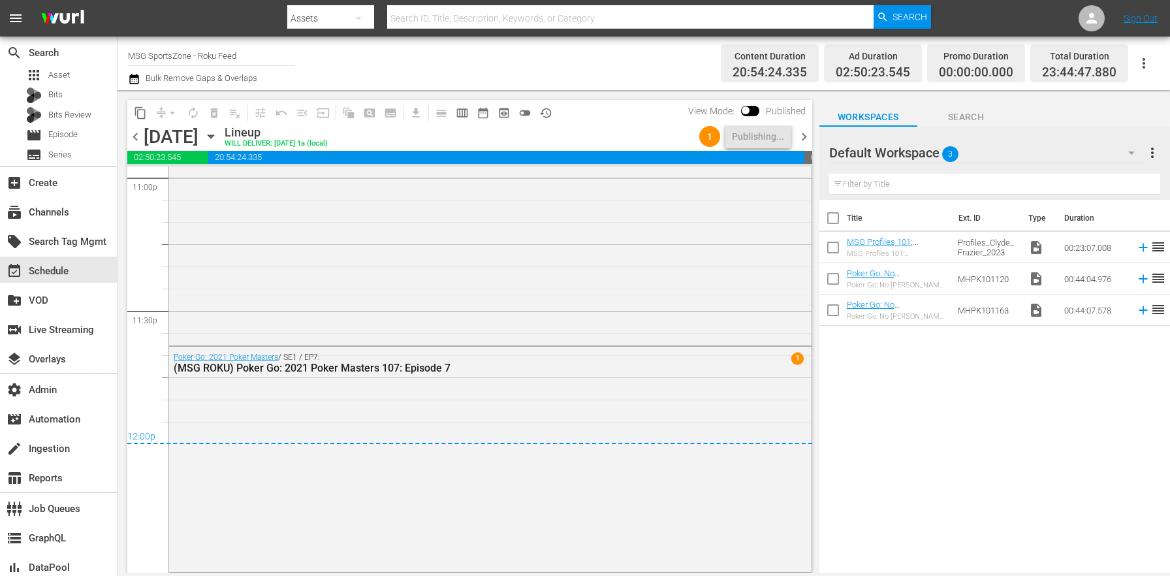
click at [806, 138] on span "chevron_right" at bounding box center [804, 137] width 16 height 16
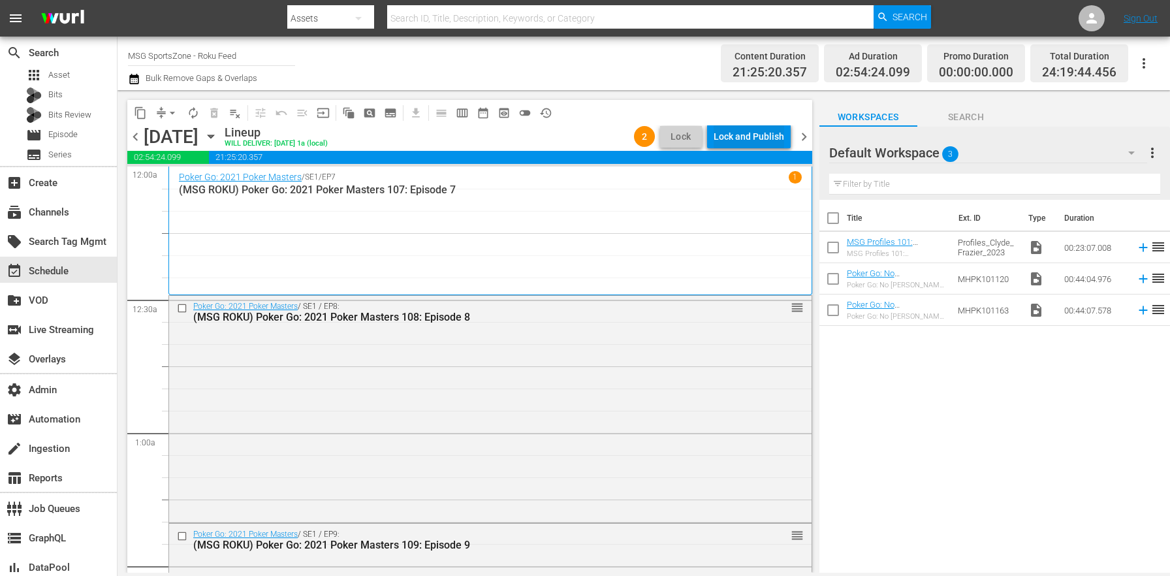
click at [744, 134] on div "Lock and Publish" at bounding box center [749, 137] width 71 height 24
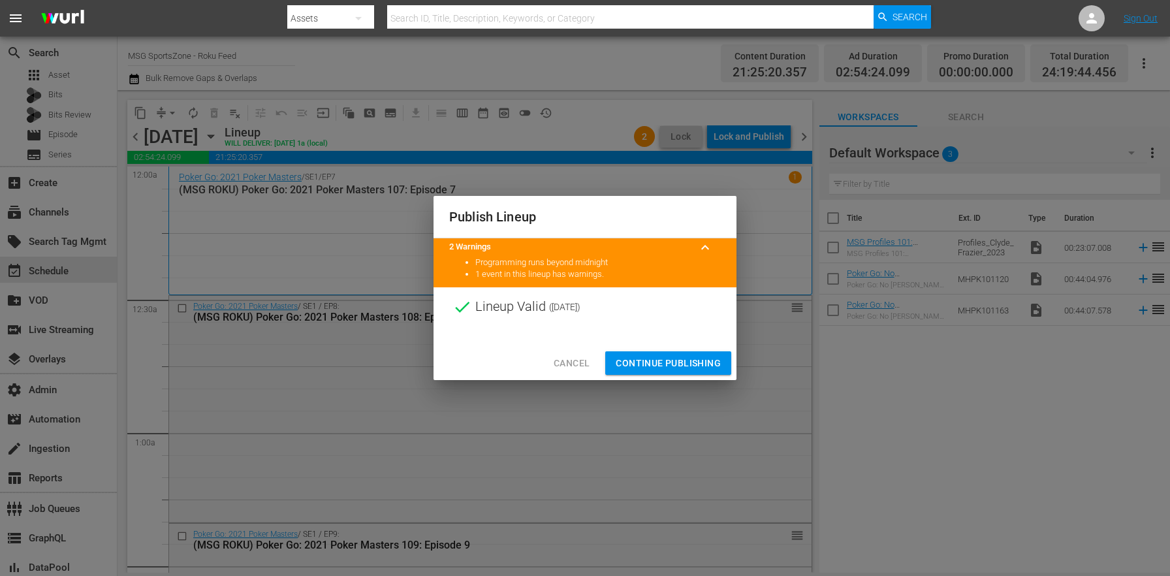
click at [681, 370] on span "Continue Publishing" at bounding box center [668, 363] width 105 height 16
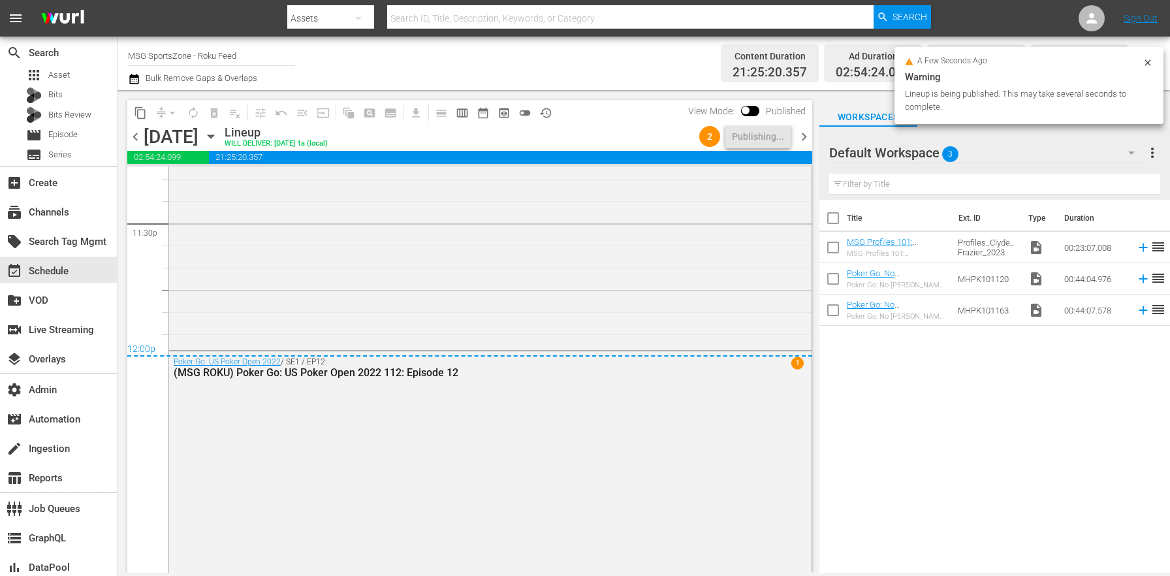
click at [797, 133] on span "chevron_right" at bounding box center [804, 137] width 16 height 16
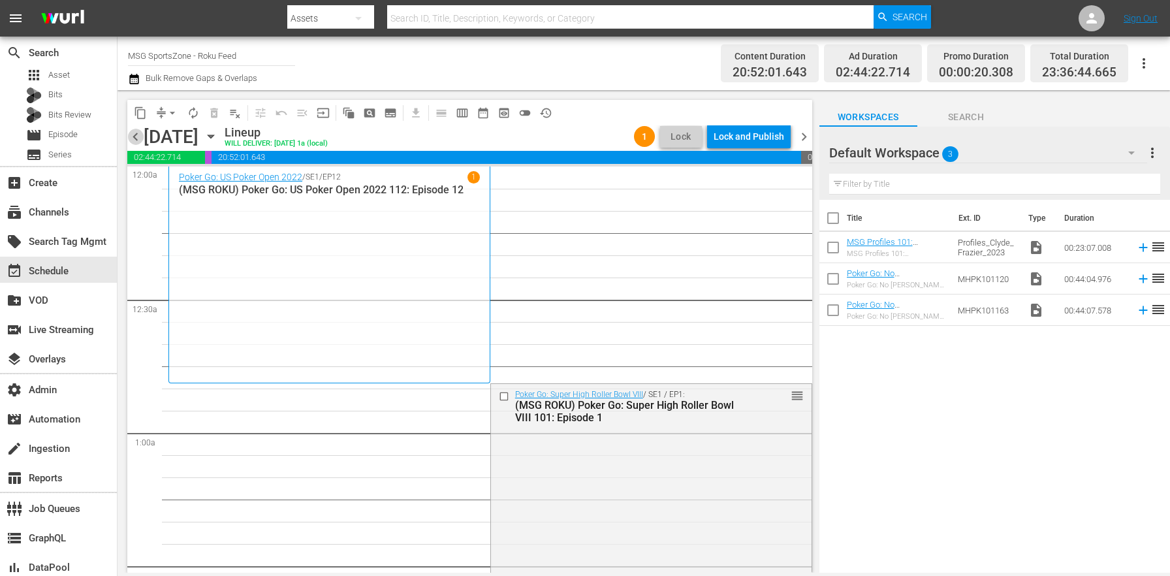
click at [140, 131] on span "chevron_left" at bounding box center [135, 137] width 16 height 16
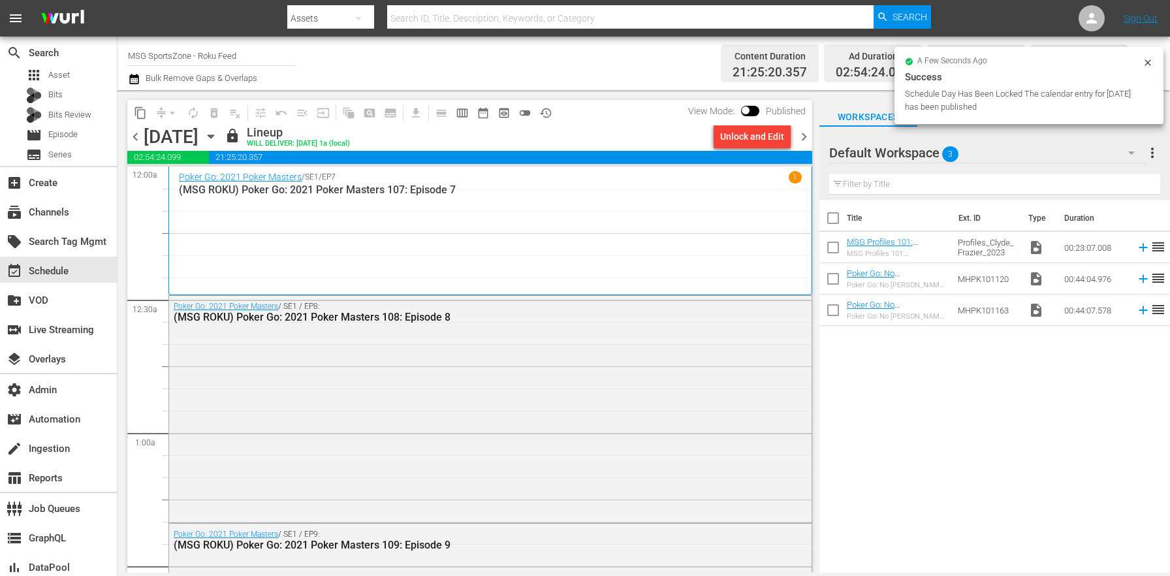
click at [804, 131] on span "chevron_right" at bounding box center [804, 137] width 16 height 16
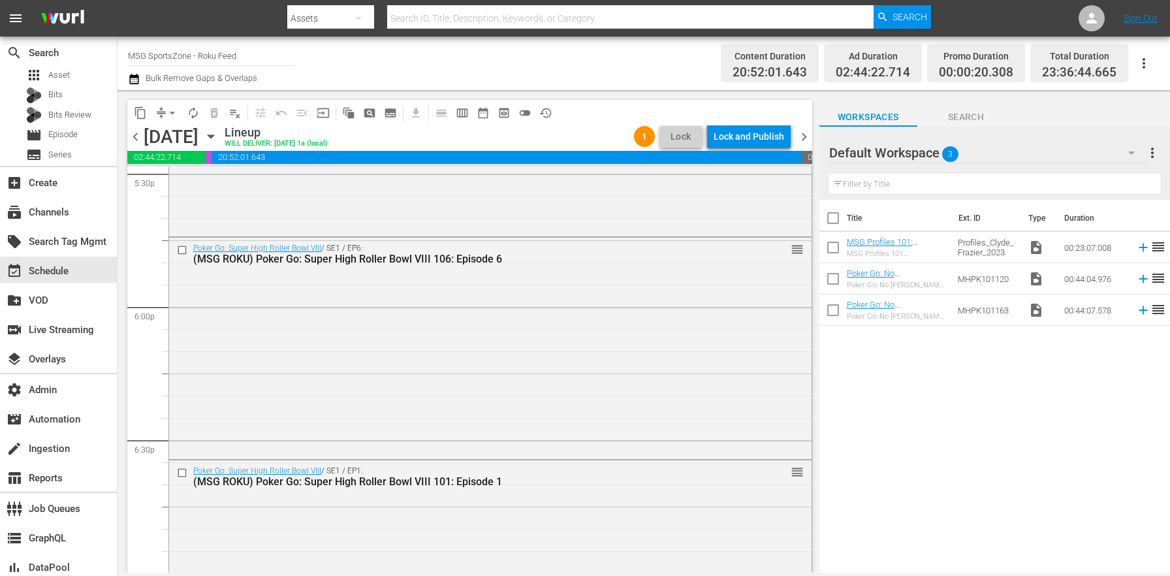
scroll to position [6100, 0]
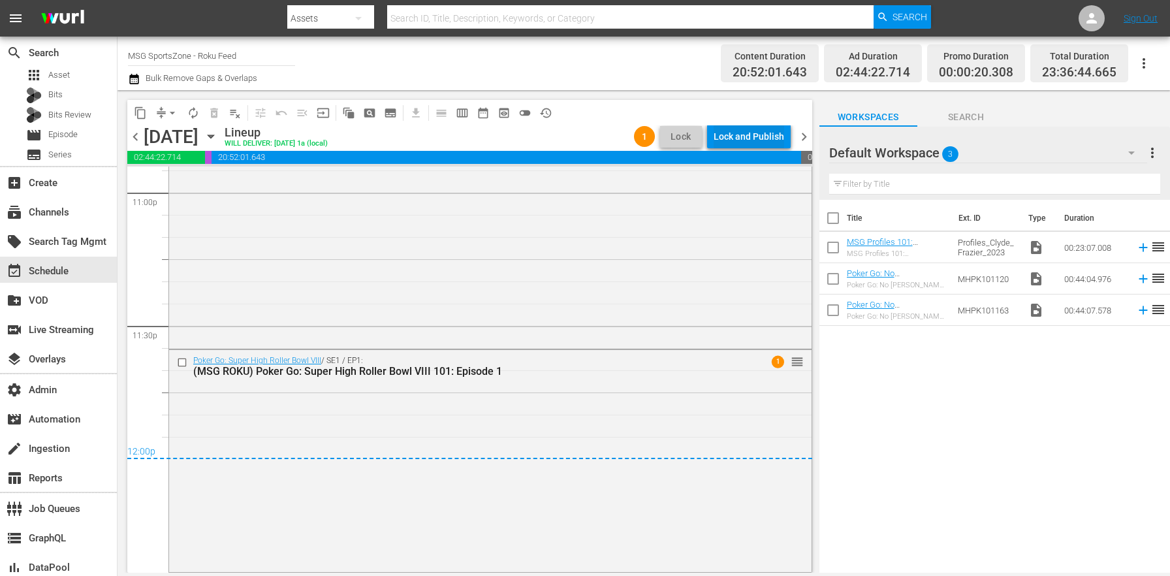
click at [743, 135] on div "Lock and Publish" at bounding box center [749, 137] width 71 height 24
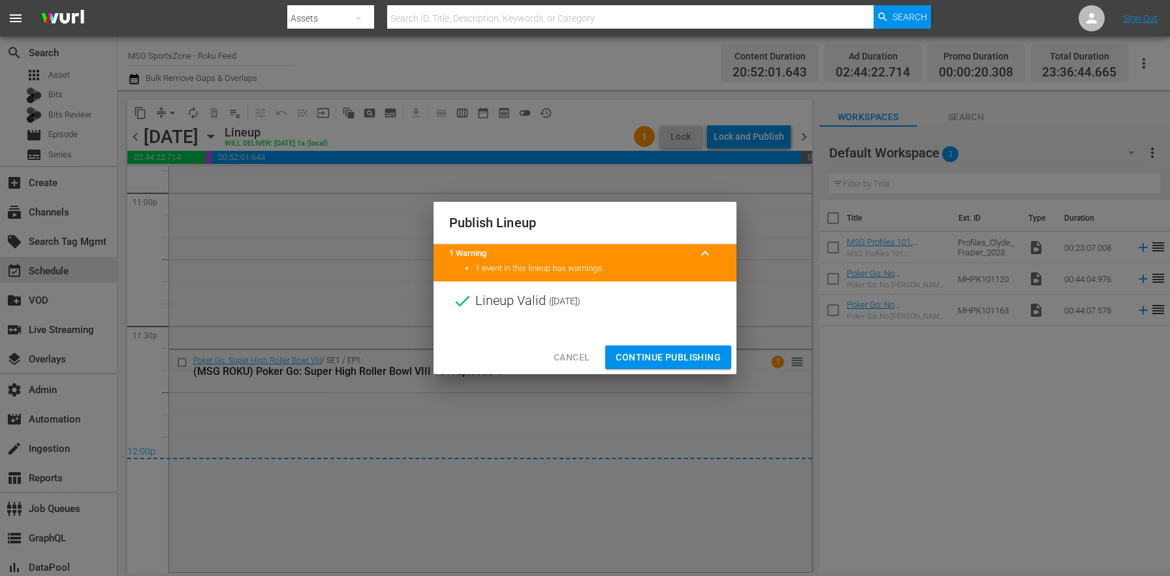
click at [714, 361] on span "Continue Publishing" at bounding box center [668, 357] width 105 height 16
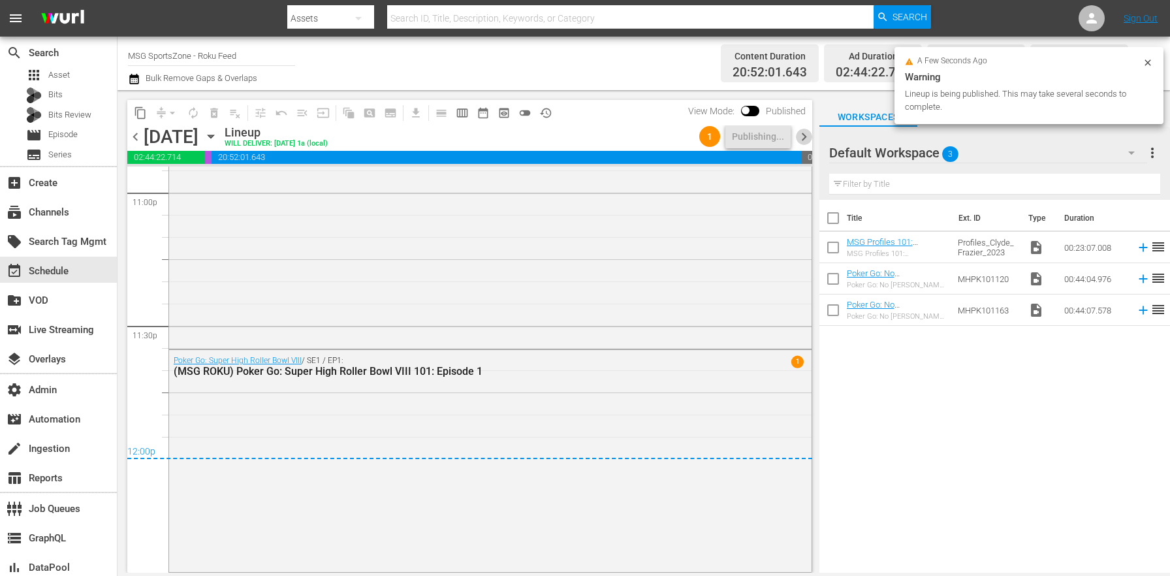
click at [801, 140] on span "chevron_right" at bounding box center [804, 137] width 16 height 16
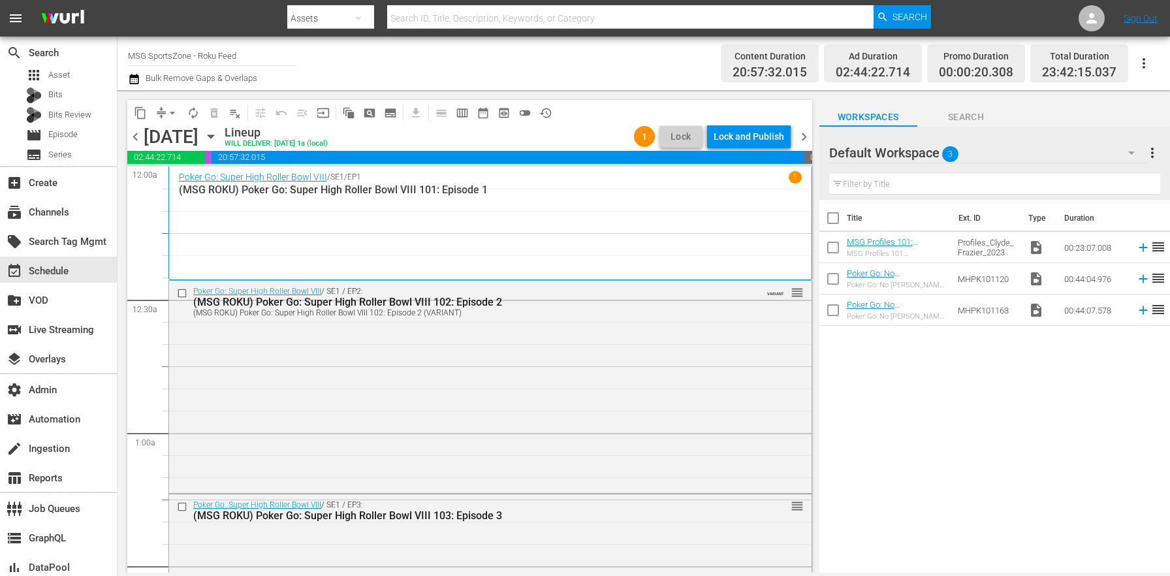
click at [137, 131] on span "chevron_left" at bounding box center [135, 137] width 16 height 16
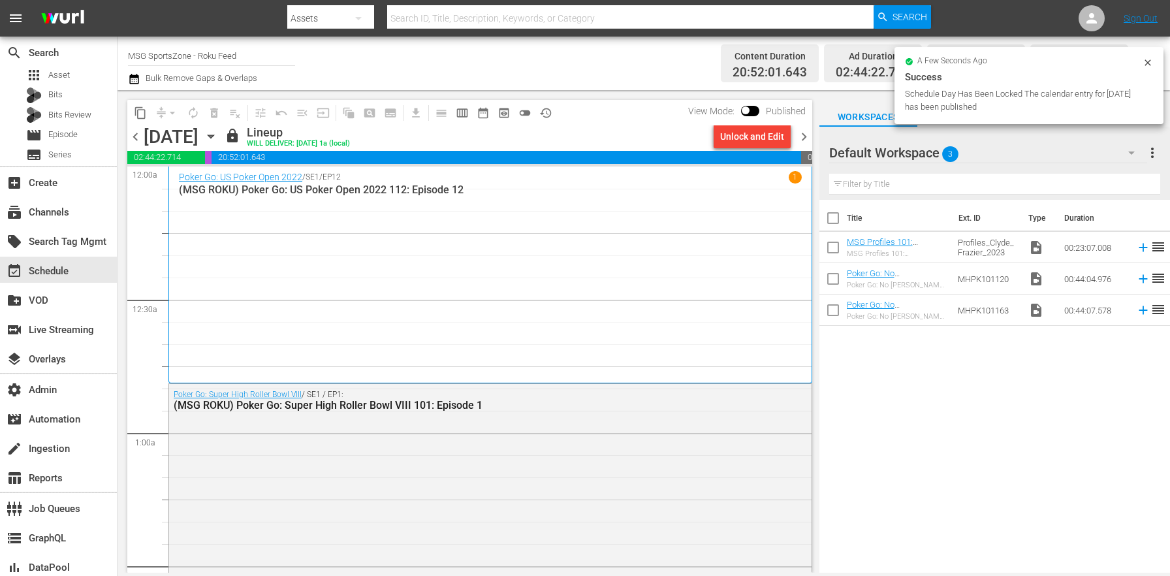
click at [808, 133] on span "chevron_right" at bounding box center [804, 137] width 16 height 16
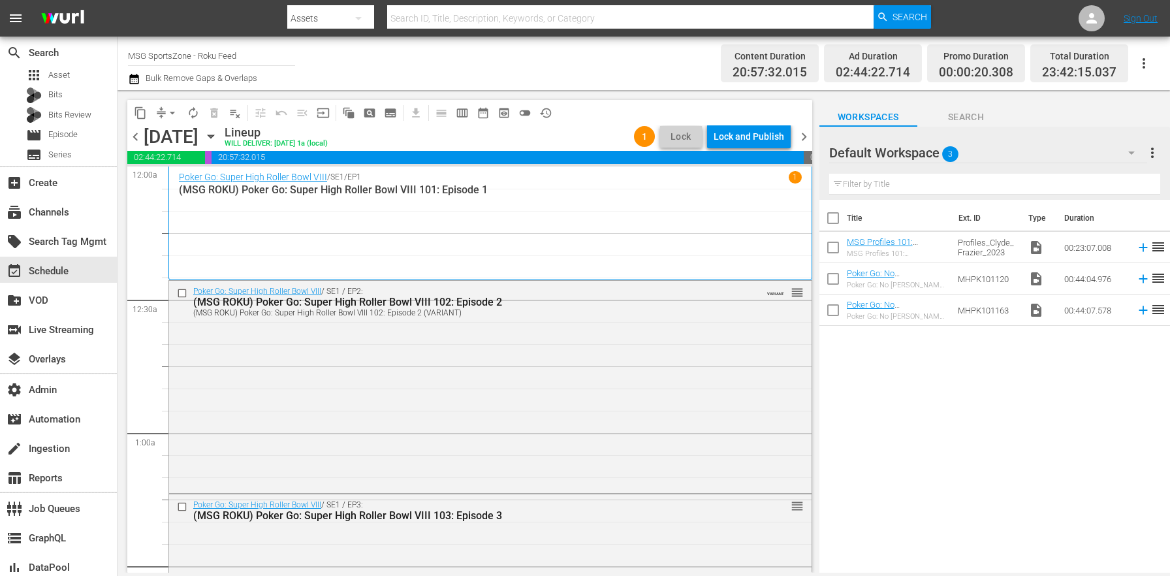
click at [768, 138] on div "Lock and Publish" at bounding box center [749, 137] width 71 height 24
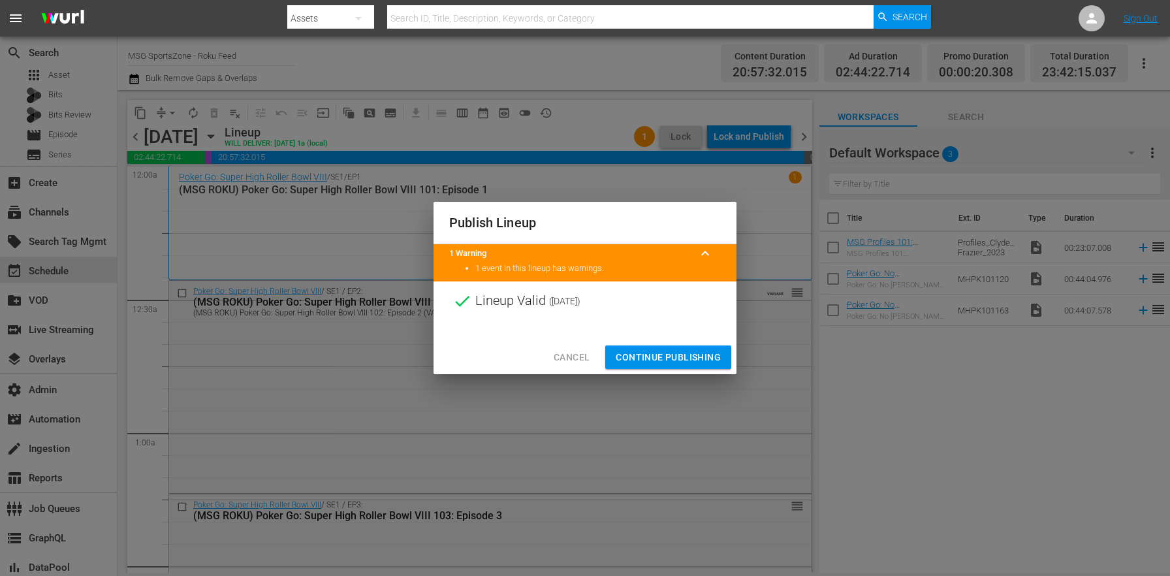
drag, startPoint x: 669, startPoint y: 378, endPoint x: 671, endPoint y: 362, distance: 16.4
click at [669, 377] on div "Publish Lineup 1 Warning keyboard_arrow_up 1 event in this lineup has warnings.…" at bounding box center [585, 288] width 1170 height 576
click at [673, 353] on span "Continue Publishing" at bounding box center [668, 357] width 105 height 16
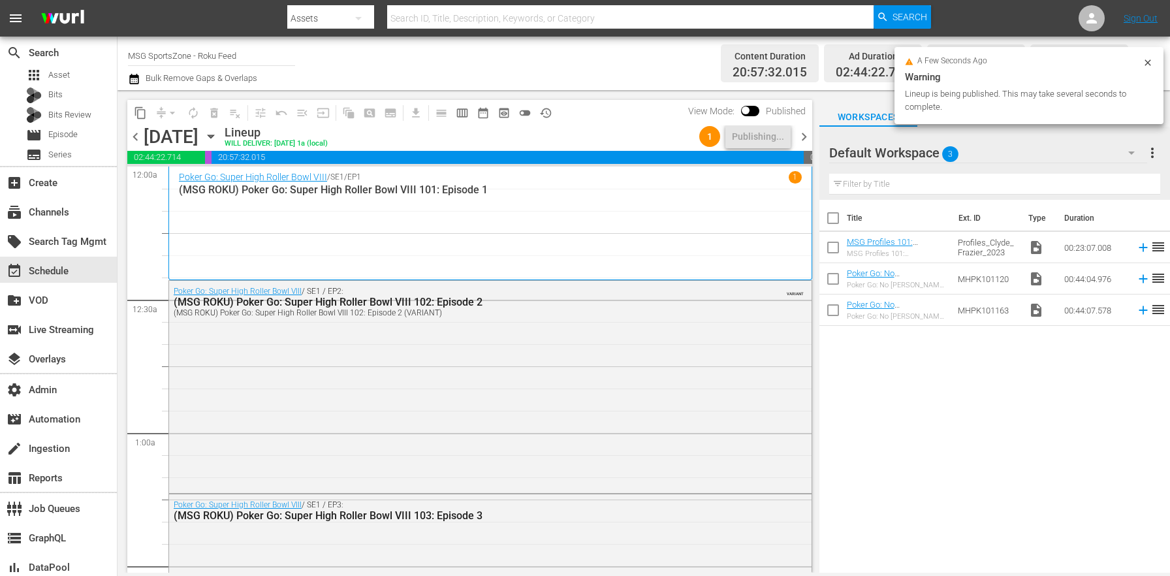
click at [798, 134] on span "chevron_right" at bounding box center [804, 137] width 16 height 16
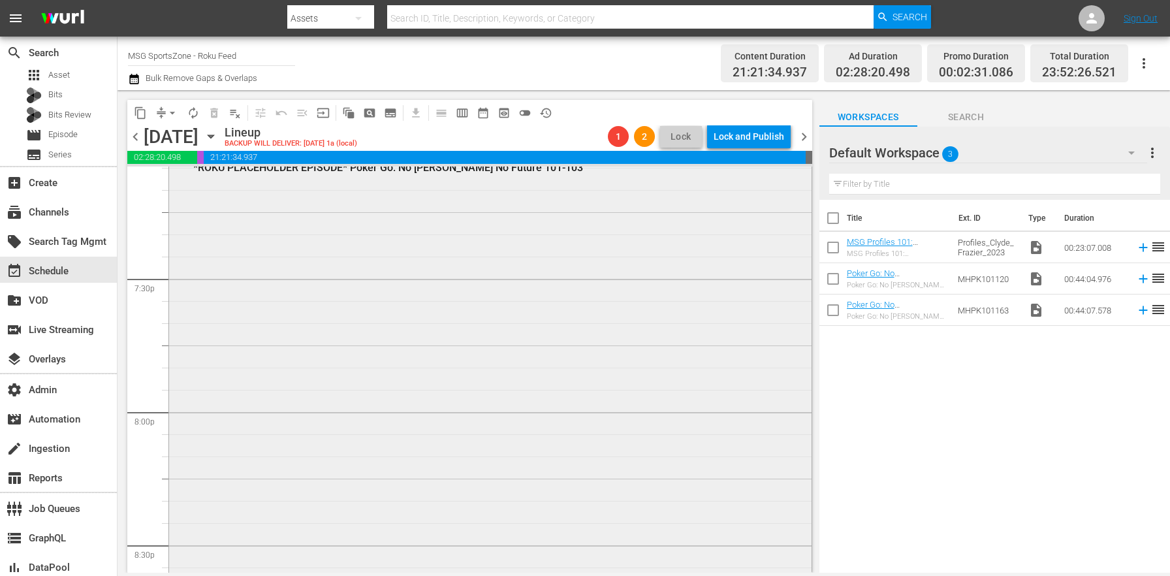
scroll to position [5009, 0]
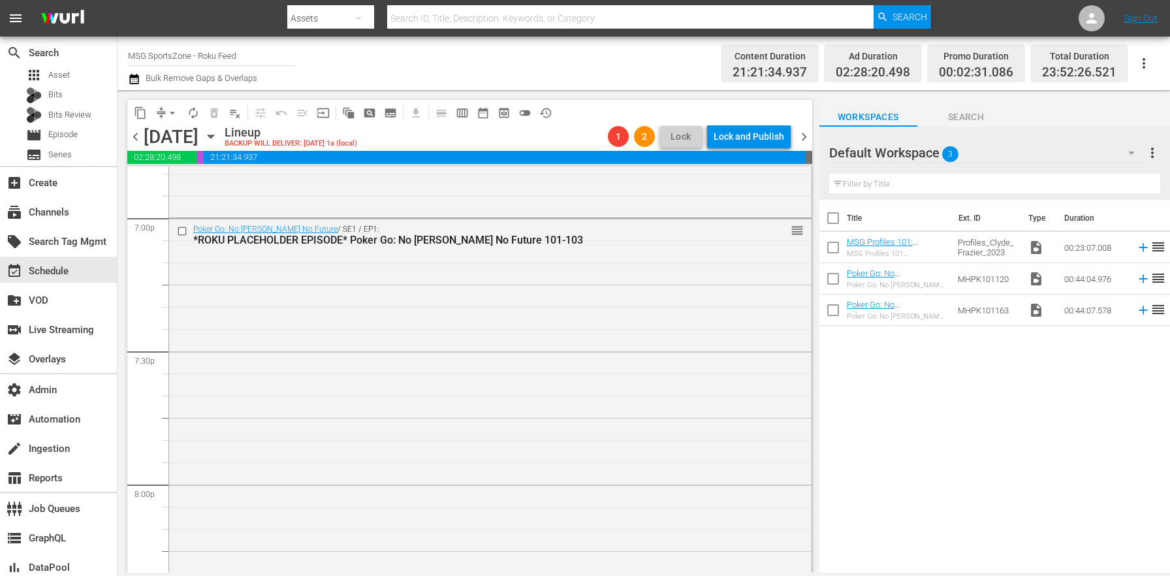
click at [468, 347] on div "Poker Go: No Gamble No Future / SE1 / EP1: *ROKU PLACEHOLDER EPISODE* Poker Go:…" at bounding box center [490, 550] width 642 height 662
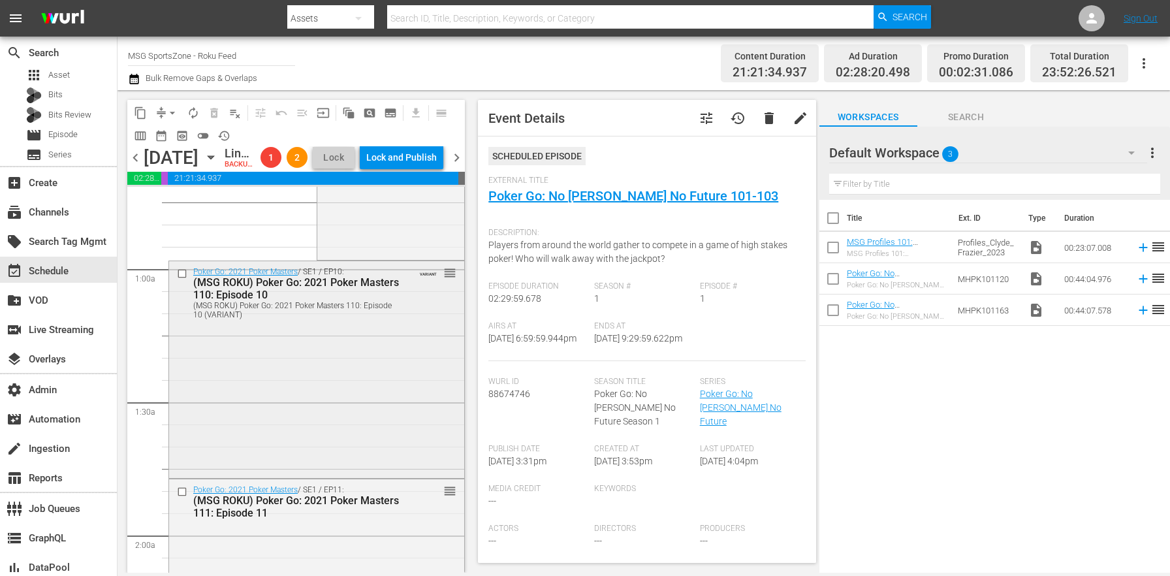
scroll to position [0, 0]
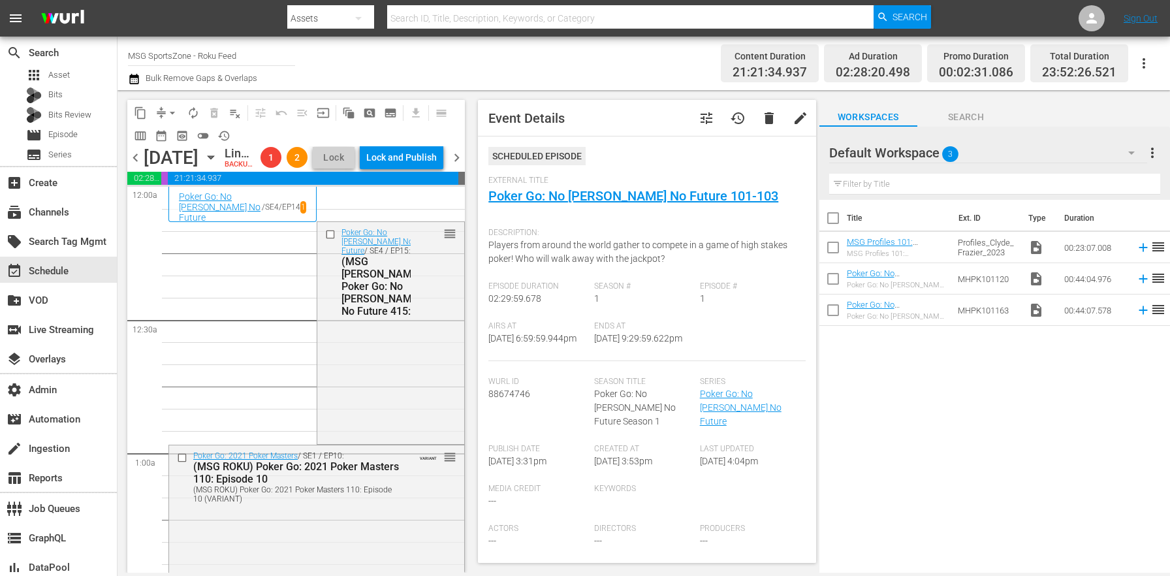
click at [136, 166] on span "chevron_left" at bounding box center [135, 157] width 16 height 16
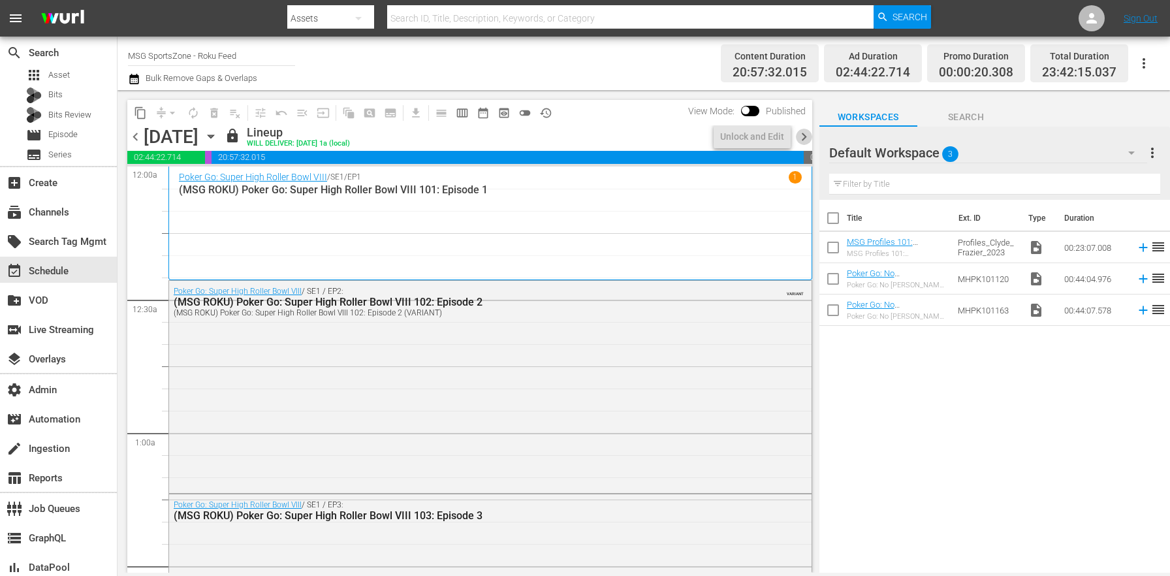
click at [800, 133] on span "chevron_right" at bounding box center [804, 137] width 16 height 16
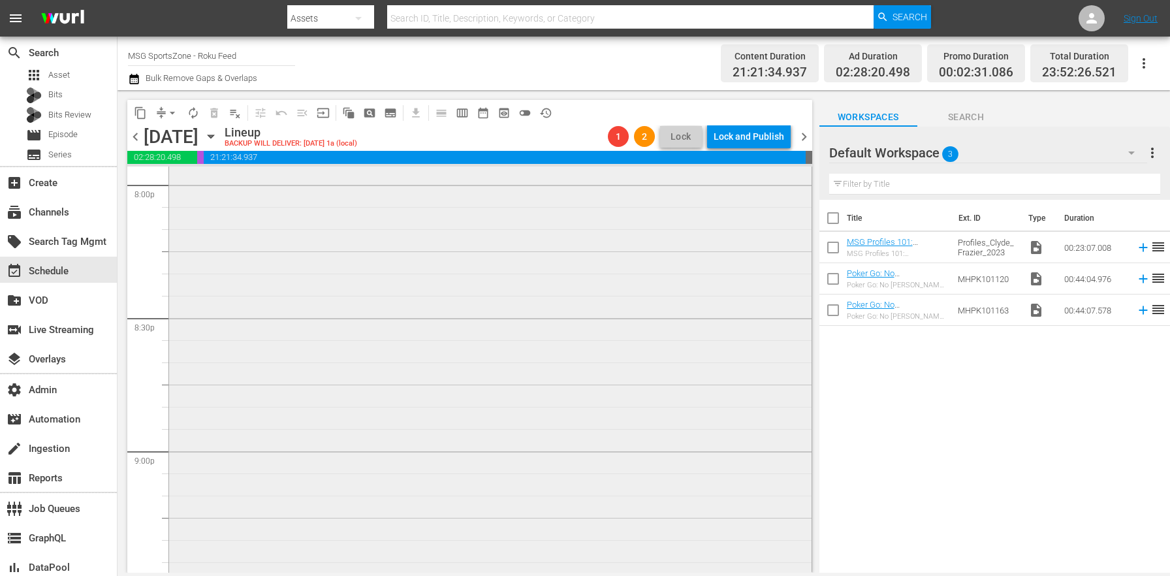
scroll to position [5185, 0]
click at [341, 355] on div "Poker Go: No Gamble No Future / SE1 / EP1: *ROKU PLACEHOLDER EPISODE* Poker Go:…" at bounding box center [490, 373] width 642 height 662
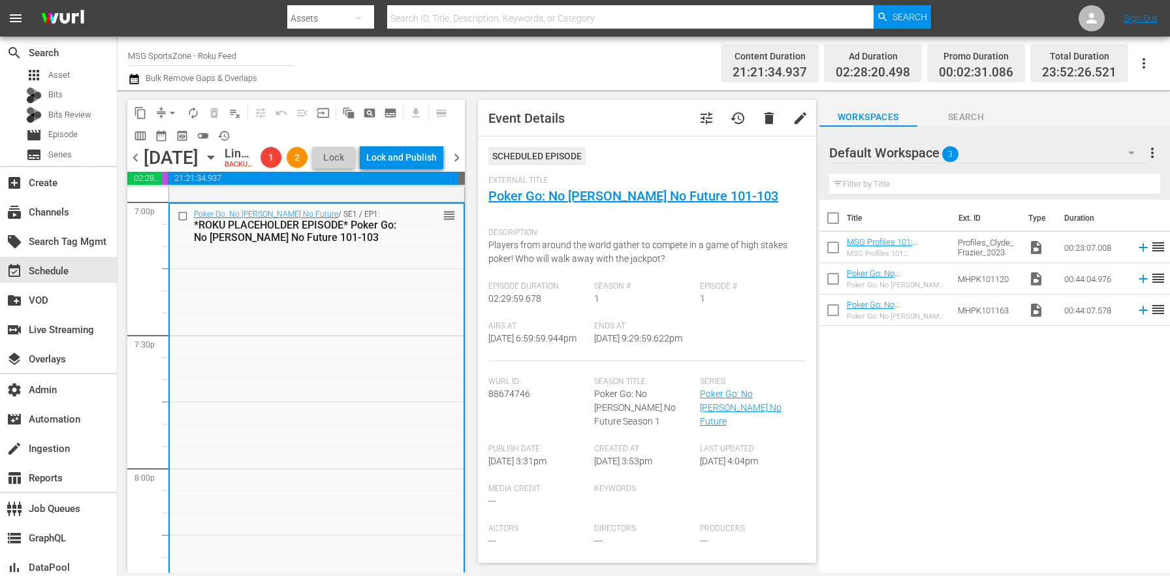
scroll to position [4956, 0]
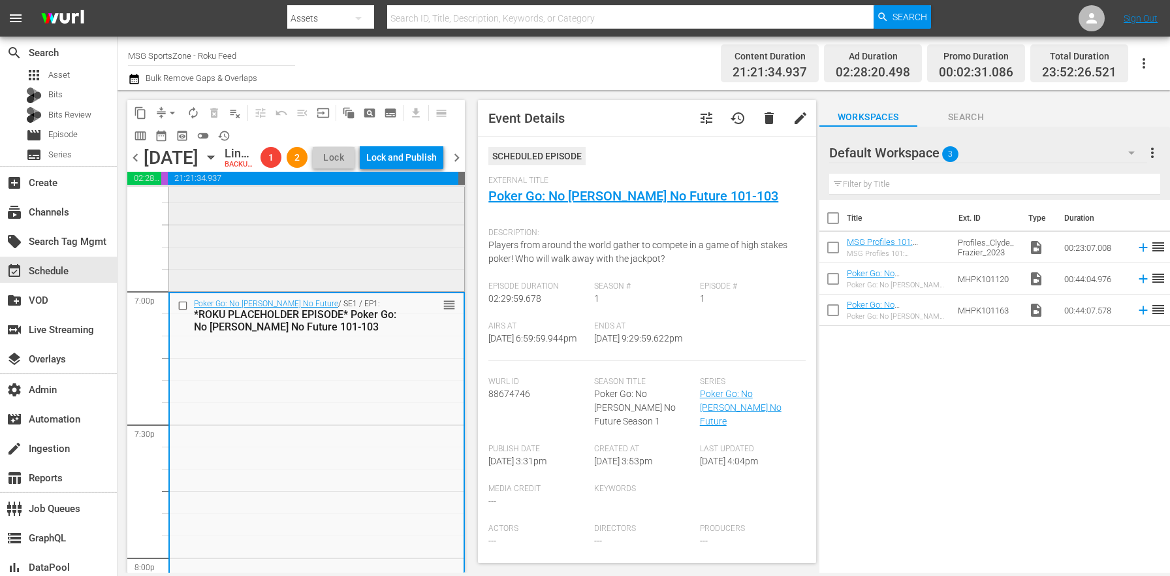
click at [333, 286] on div "Poker Go: Heads Up Showdown 2022 / SE1 / EP1: (MSG ROKU) Poker Go: Heads Up Sho…" at bounding box center [316, 183] width 295 height 211
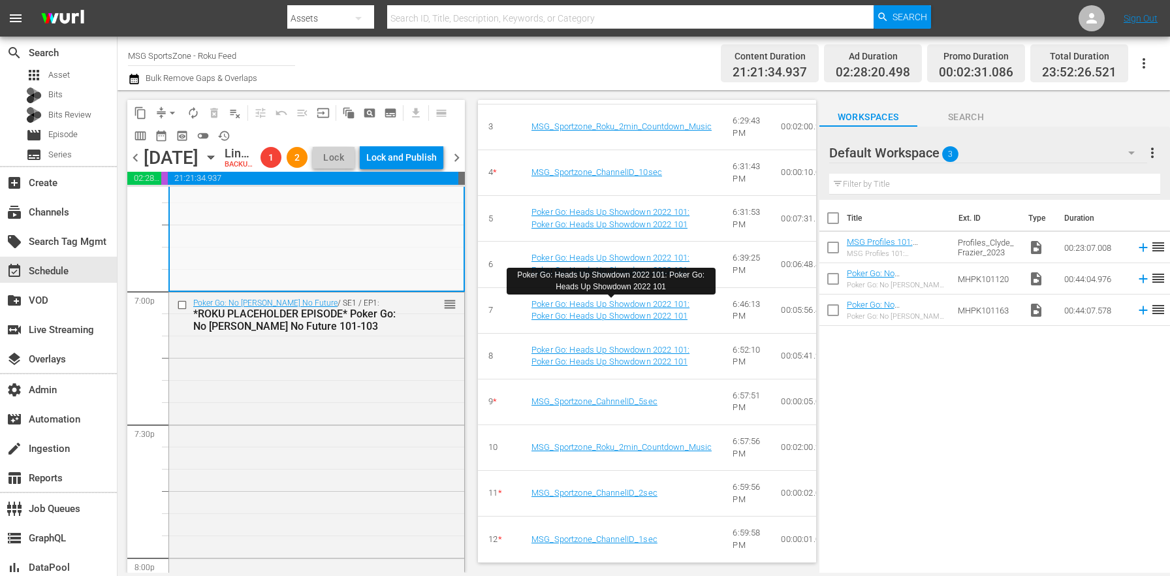
scroll to position [0, 0]
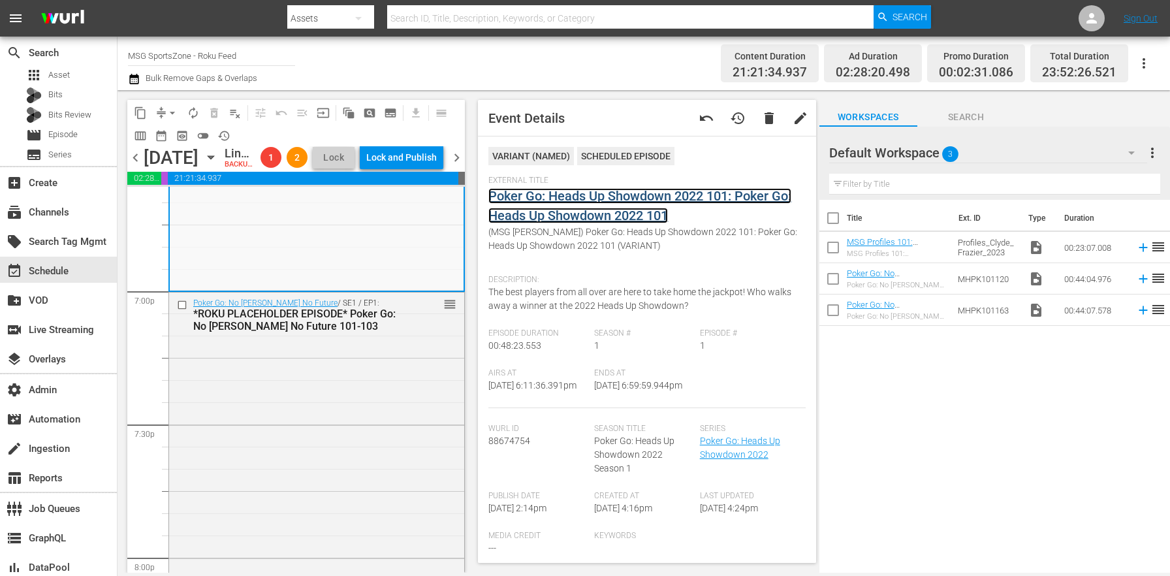
click at [578, 214] on link "Poker Go: Heads Up Showdown 2022 101: Poker Go: Heads Up Showdown 2022 101" at bounding box center [639, 205] width 303 height 35
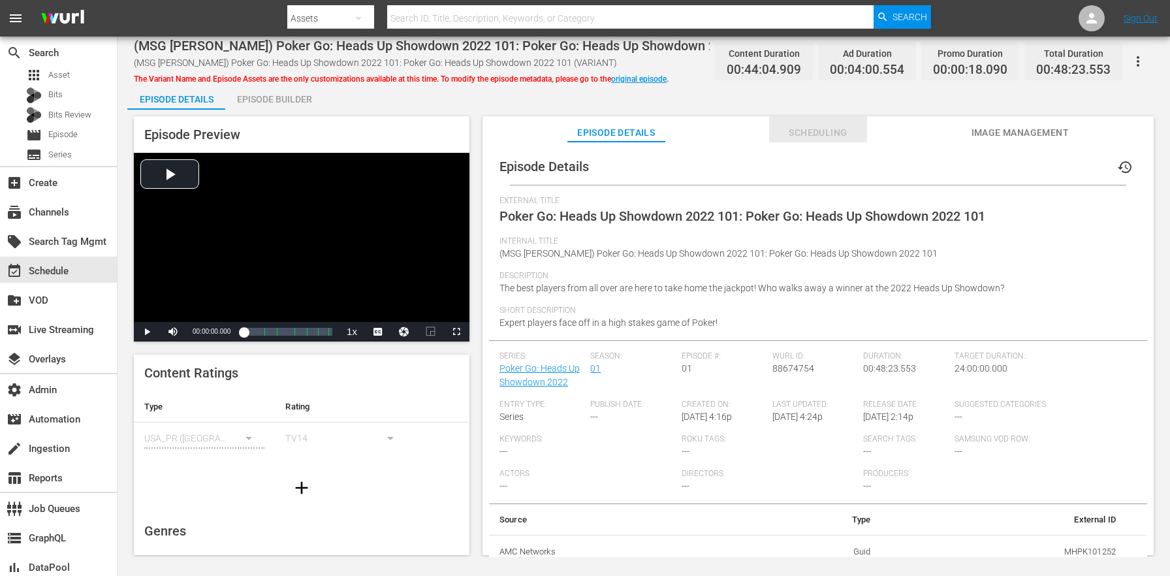
click at [809, 133] on span "Scheduling" at bounding box center [818, 133] width 98 height 16
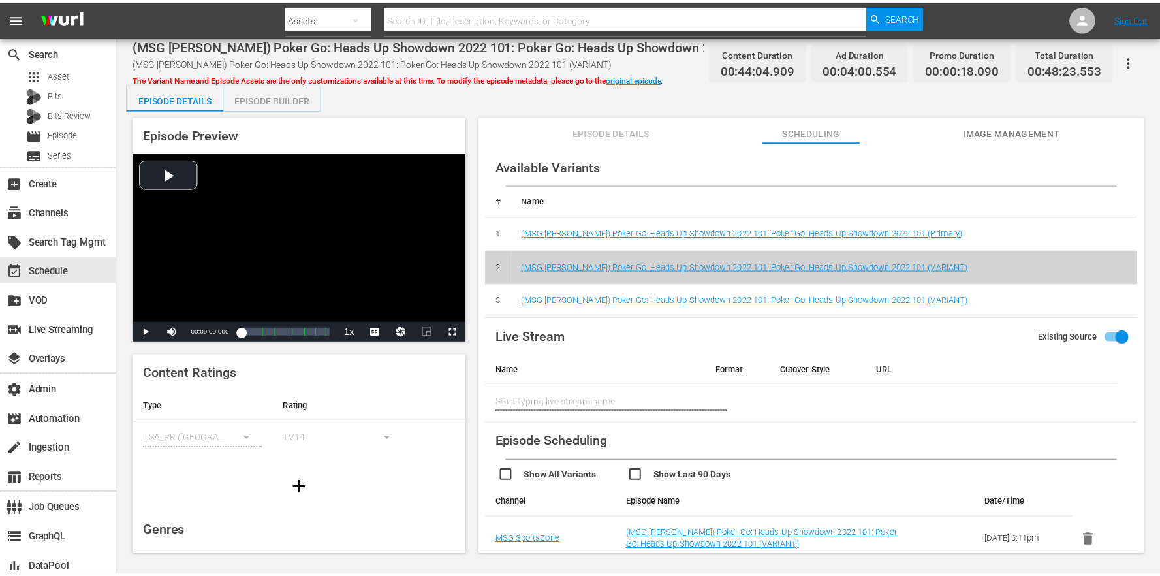
scroll to position [3, 0]
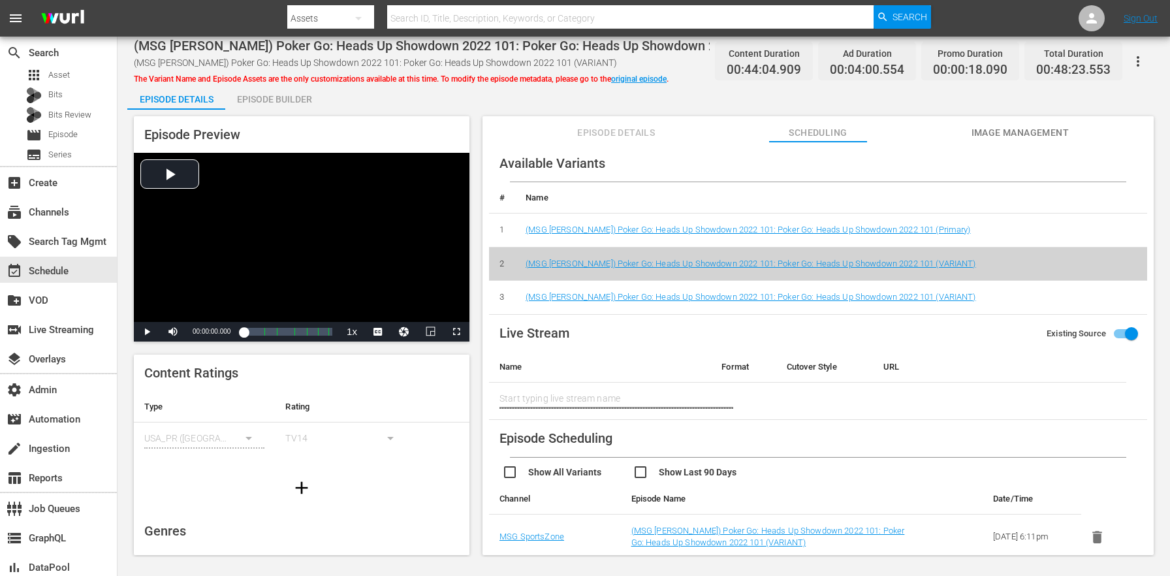
click at [292, 86] on div "Episode Builder" at bounding box center [274, 99] width 98 height 31
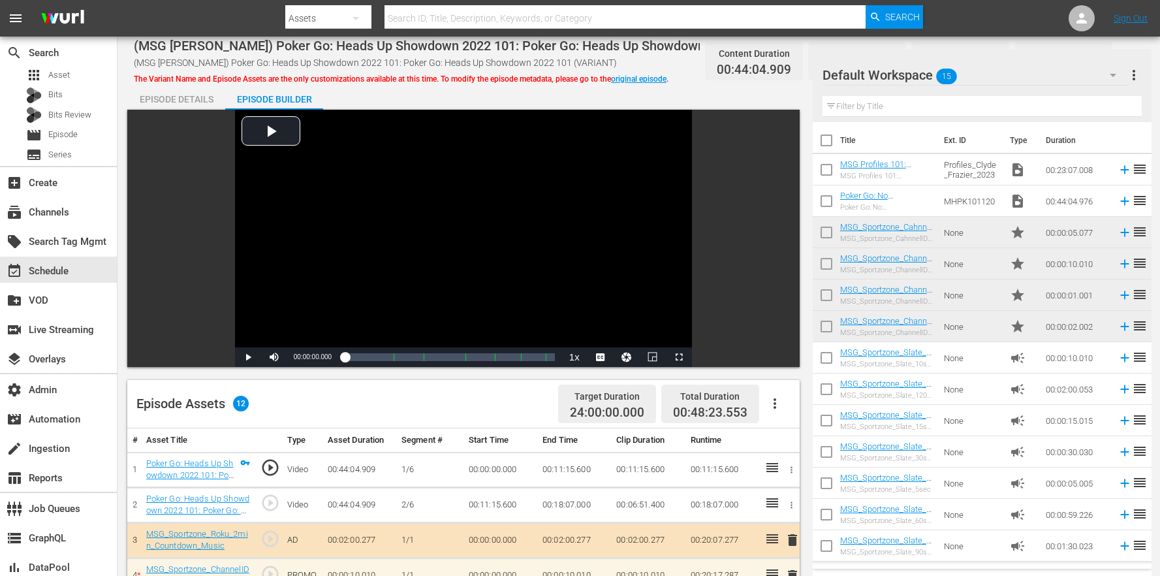
scroll to position [339, 0]
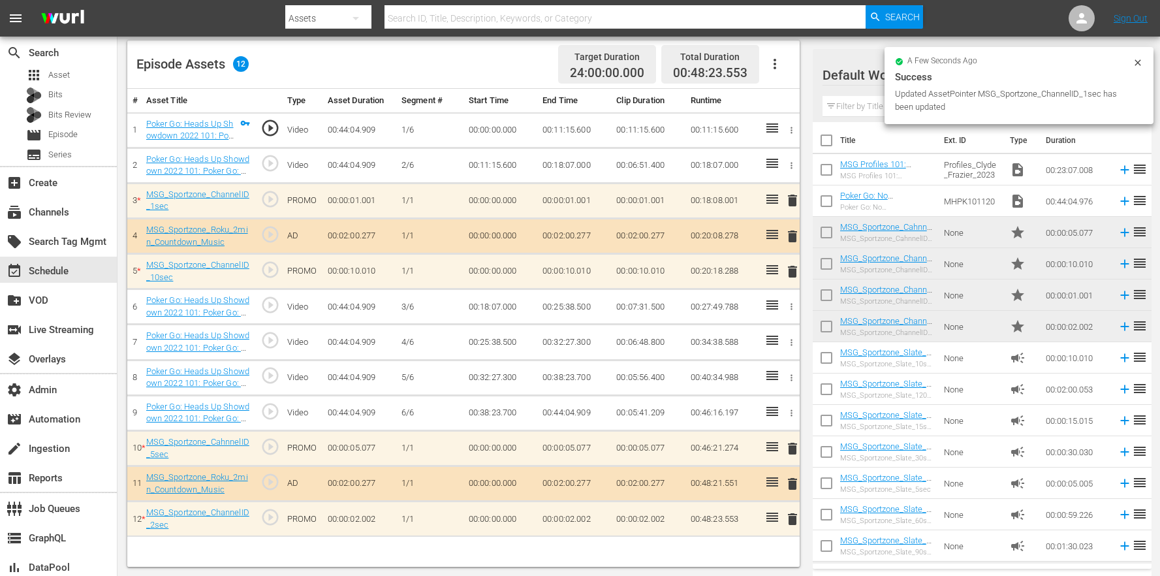
click at [785, 200] on span "delete" at bounding box center [793, 201] width 16 height 16
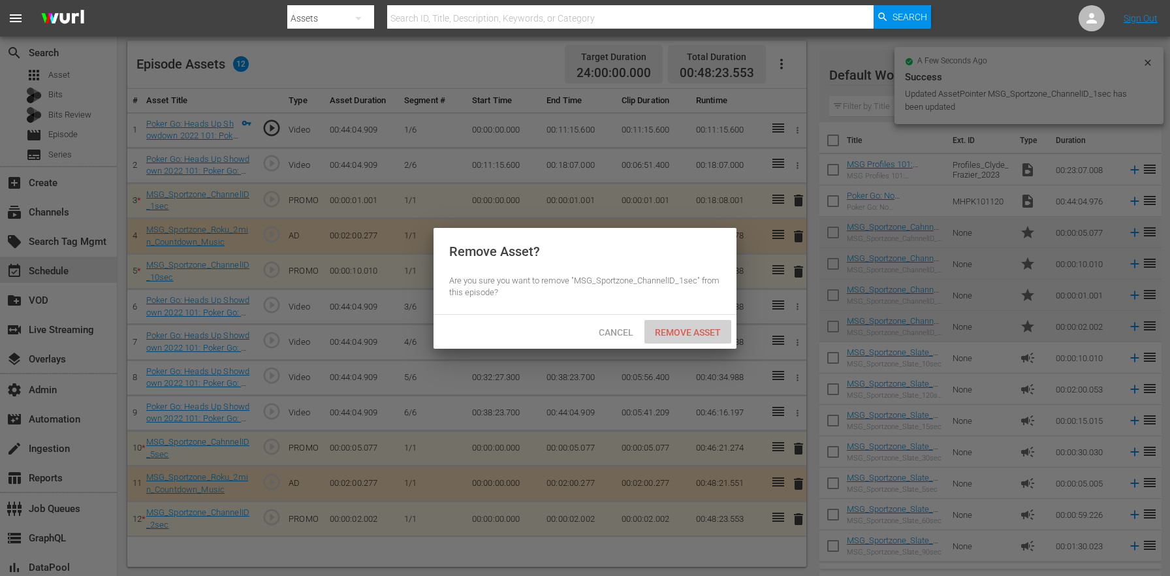
click at [706, 336] on span "Remove Asset" at bounding box center [687, 332] width 87 height 10
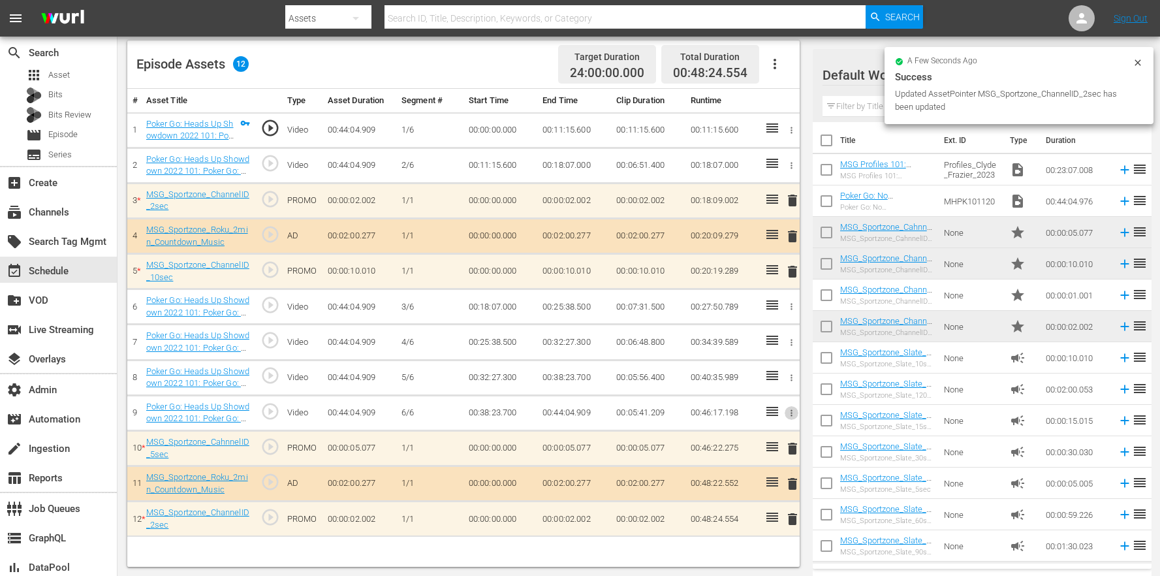
click at [792, 409] on icon "button" at bounding box center [792, 413] width 10 height 10
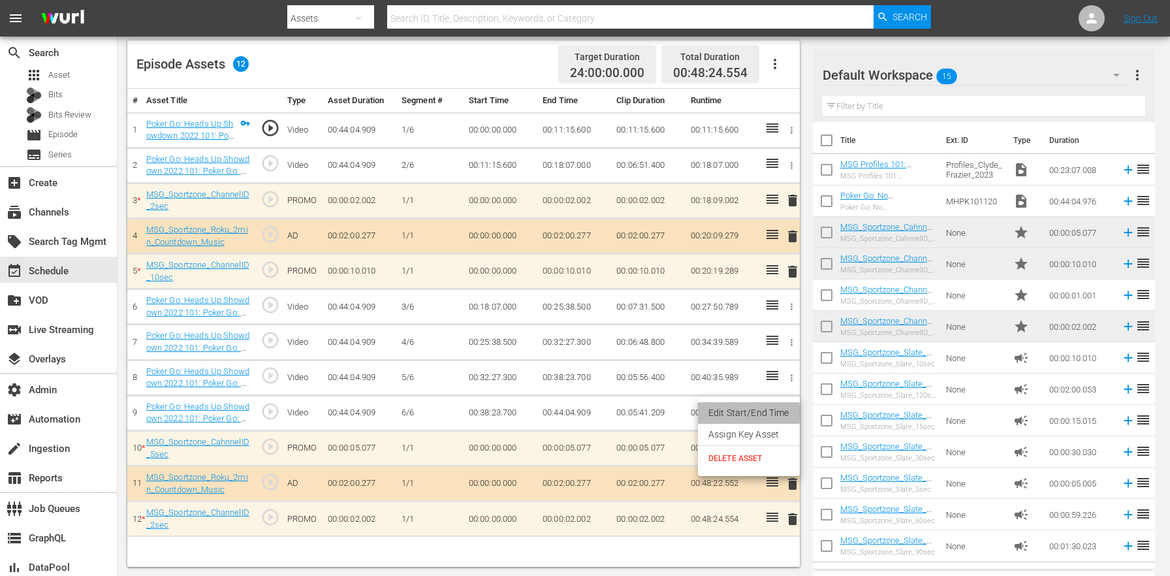
click at [747, 413] on li "Edit Start/End Time" at bounding box center [749, 413] width 102 height 22
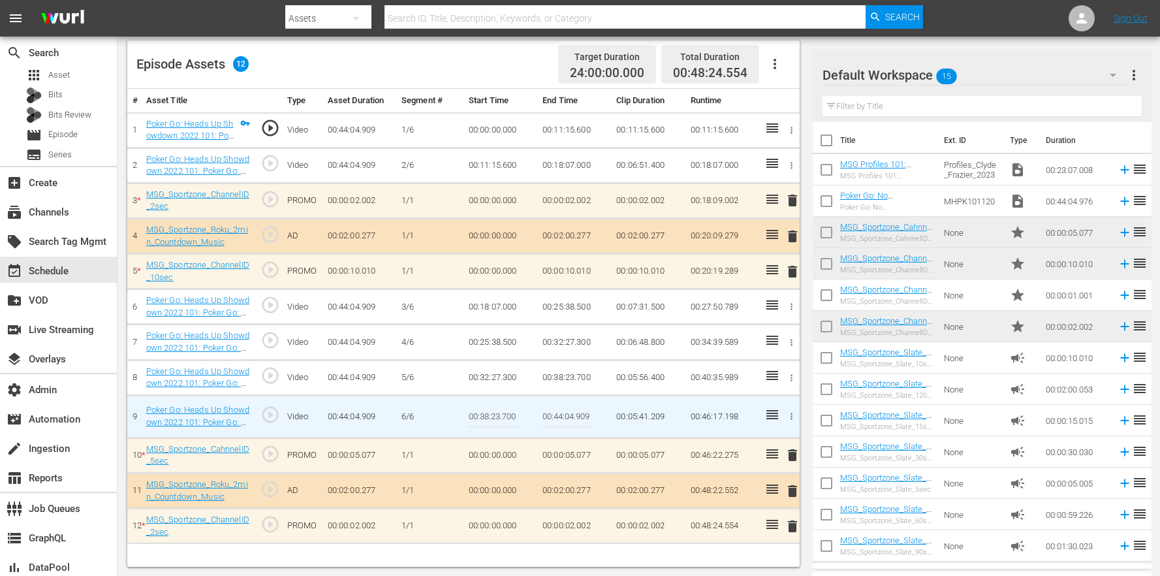
click at [589, 414] on input "00:44:04.909" at bounding box center [568, 416] width 50 height 31
type input "00:44:04.90"
click at [689, 401] on td "00:46:17.198" at bounding box center [722, 416] width 74 height 42
click at [800, 163] on div "Video Player is loading. Play Video Play Mute Current Time 00:00:00.000 / Durat…" at bounding box center [466, 168] width 679 height 796
click at [788, 307] on icon "button" at bounding box center [792, 307] width 10 height 10
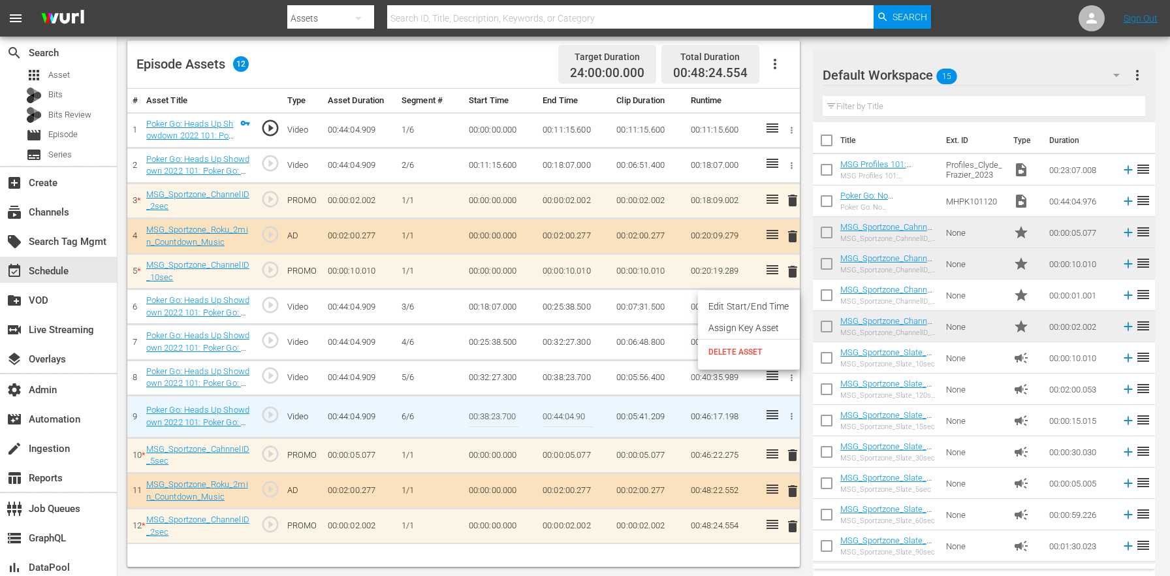
click at [769, 306] on li "Edit Start/End Time" at bounding box center [749, 307] width 102 height 22
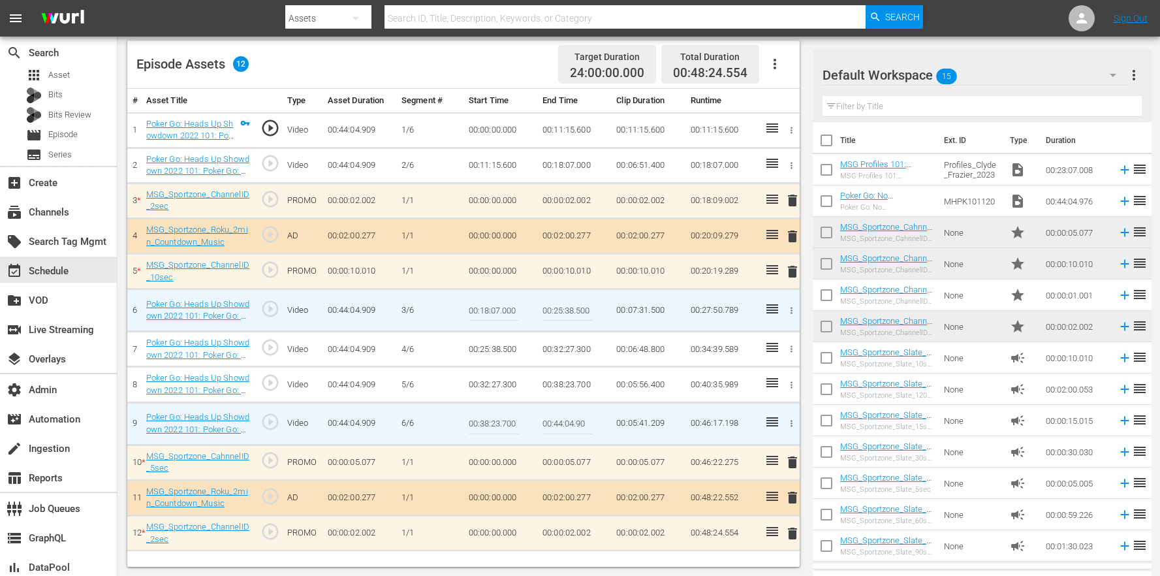
click at [588, 309] on input "00:25:38.500" at bounding box center [568, 309] width 50 height 31
type input "00:25:38.000"
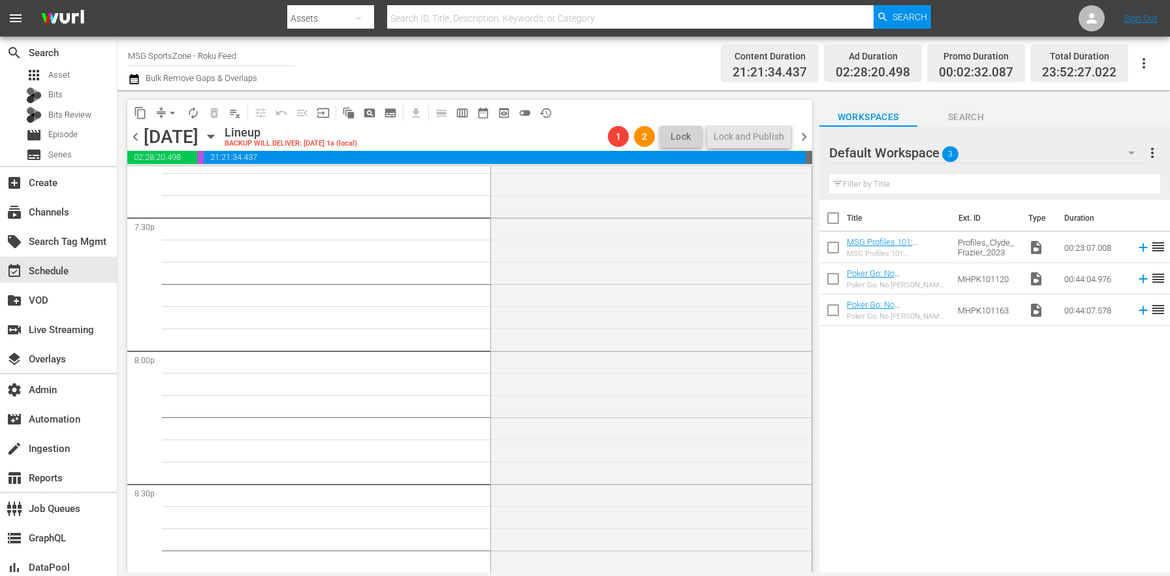
scroll to position [4867, 0]
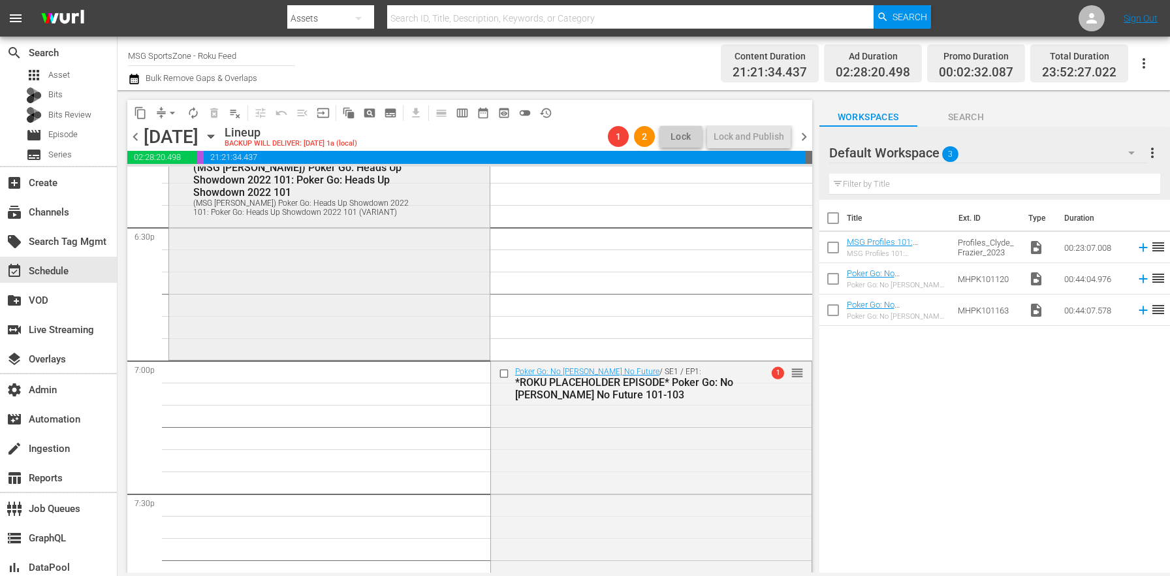
click at [335, 280] on div "Poker Go: Heads Up Showdown 2022 / SE1 / EP1: (MSG ROKU) Poker Go: Heads Up Sho…" at bounding box center [329, 251] width 321 height 211
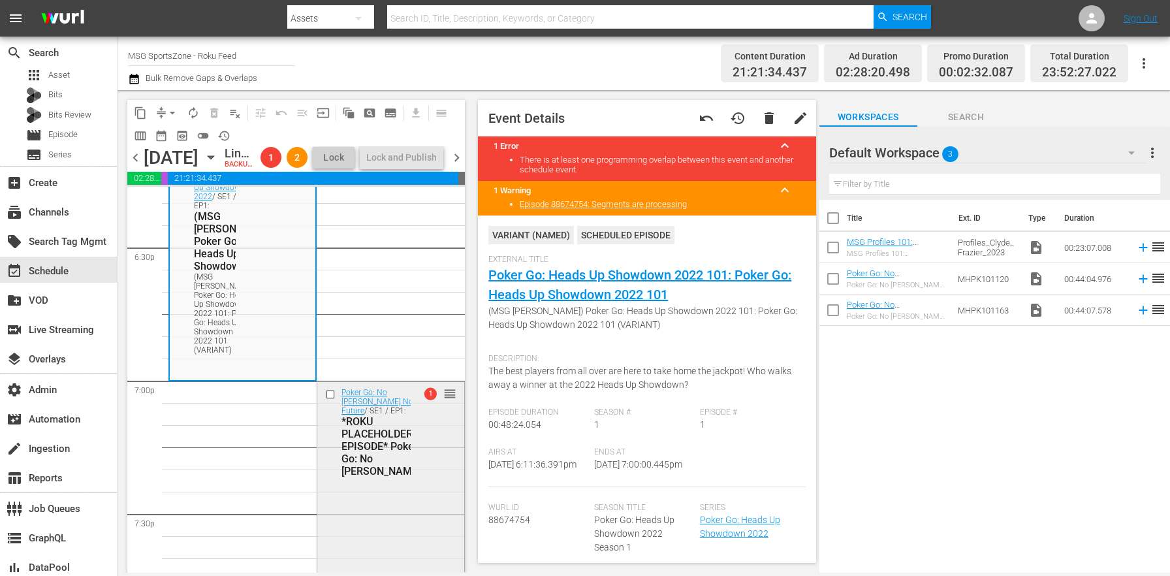
scroll to position [4968, 0]
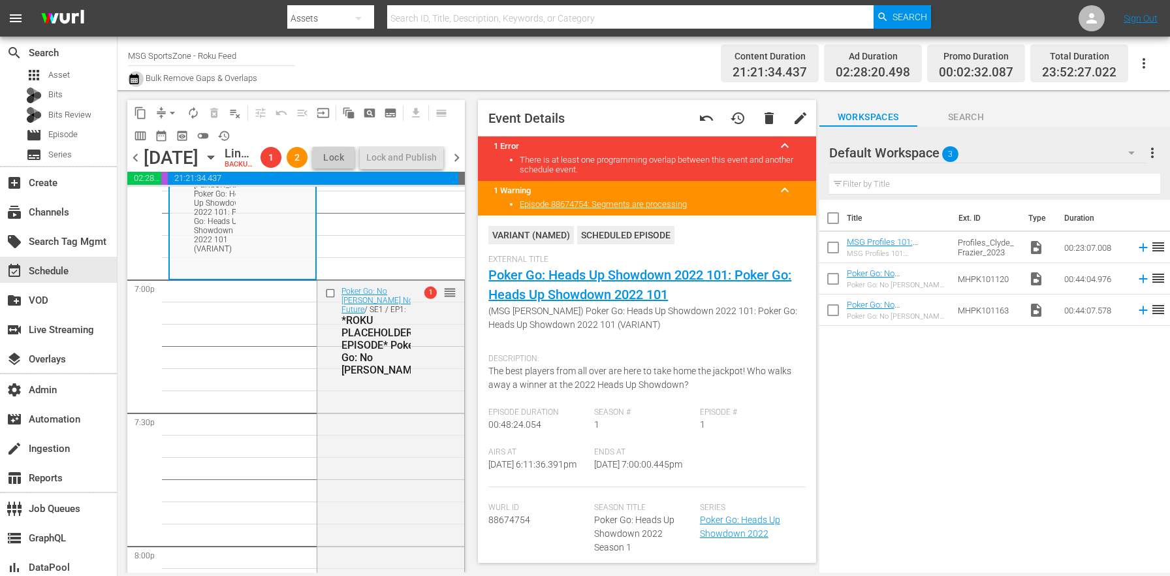
click at [130, 76] on icon "button" at bounding box center [133, 79] width 9 height 10
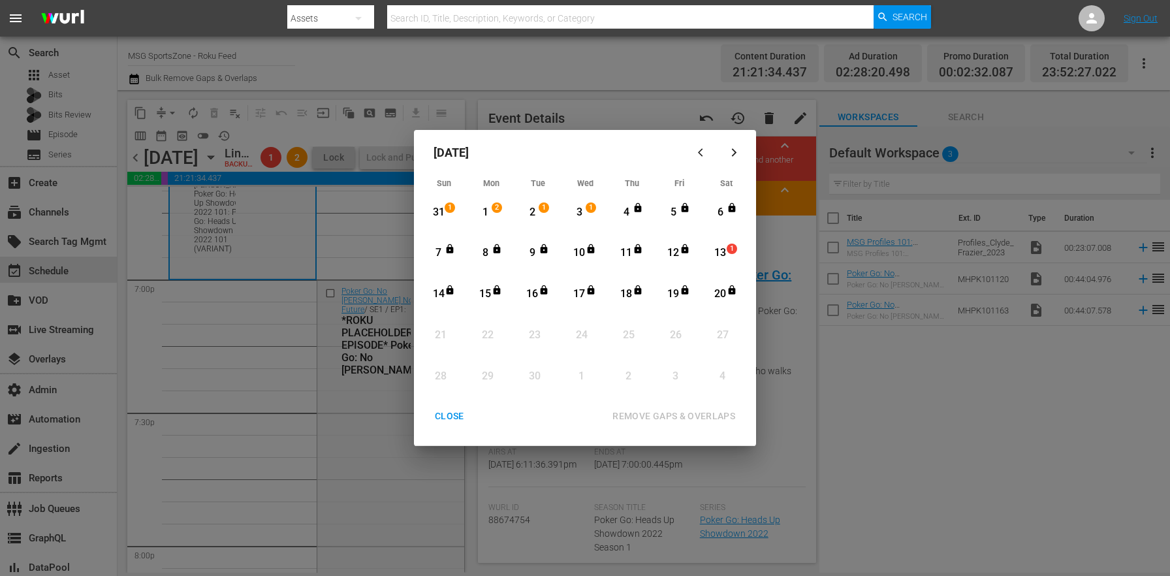
click at [727, 257] on div "13" at bounding box center [720, 252] width 16 height 15
click at [728, 285] on icon "Month View" at bounding box center [732, 290] width 10 height 10
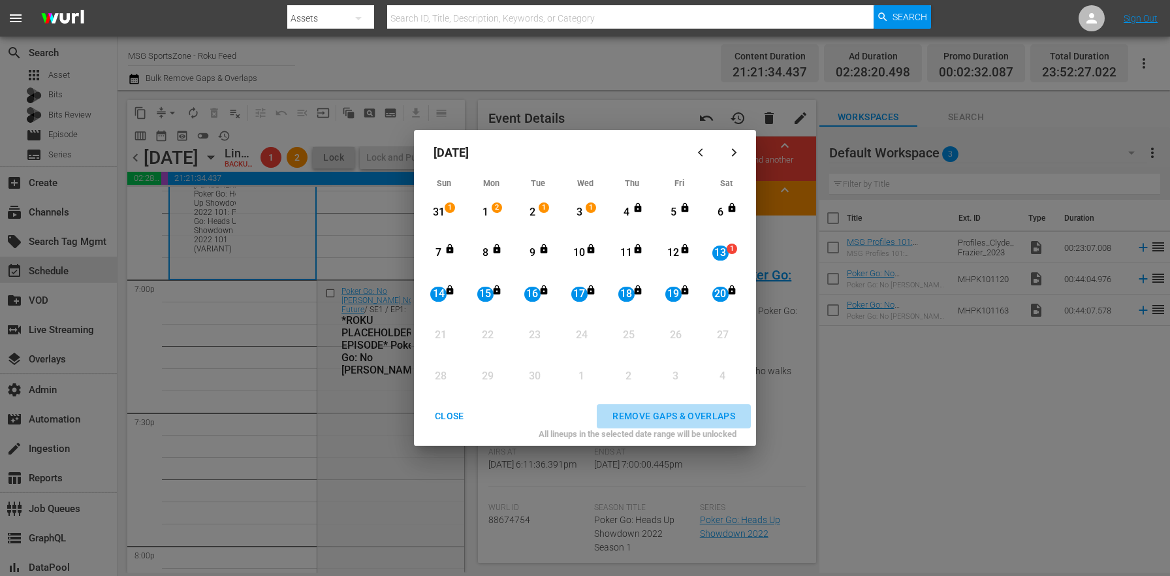
click at [708, 411] on div "REMOVE GAPS & OVERLAPS" at bounding box center [674, 416] width 144 height 16
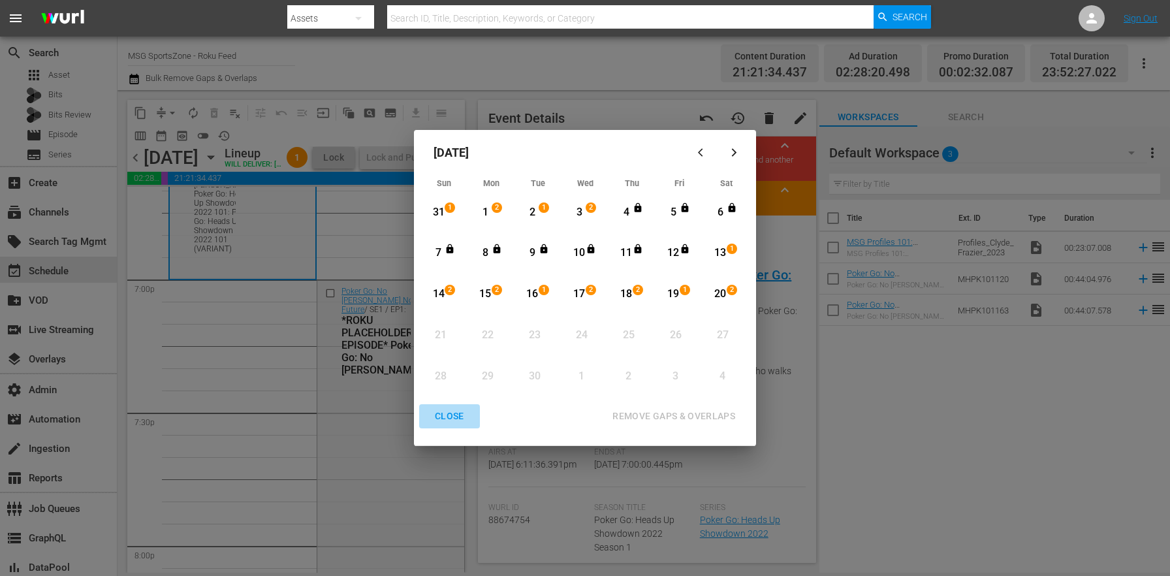
click at [450, 410] on div "CLOSE" at bounding box center [449, 416] width 50 height 16
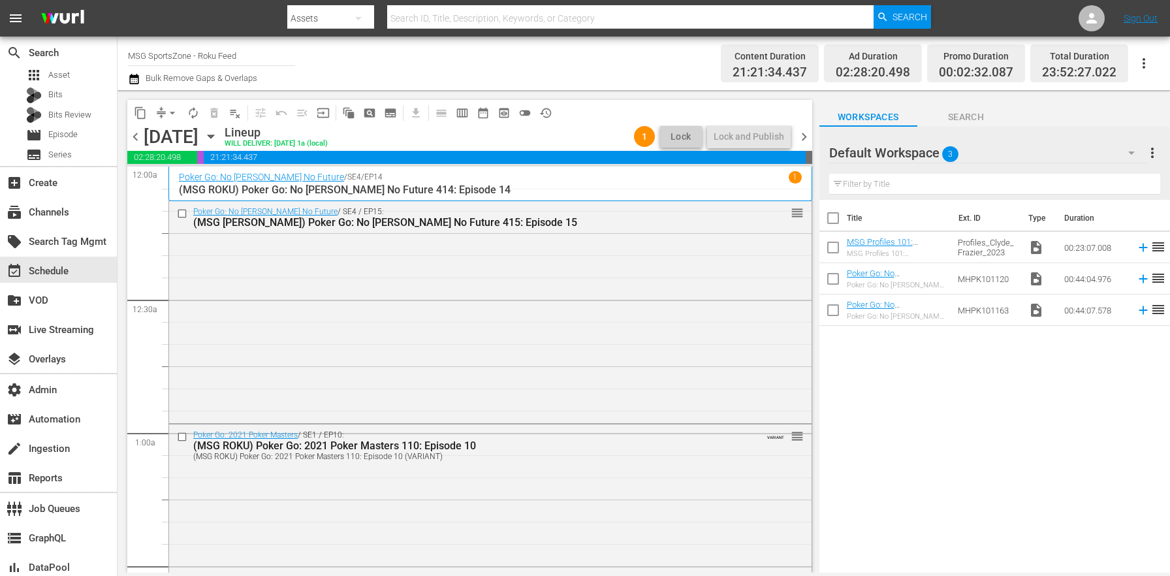
click at [218, 137] on icon "button" at bounding box center [211, 136] width 14 height 14
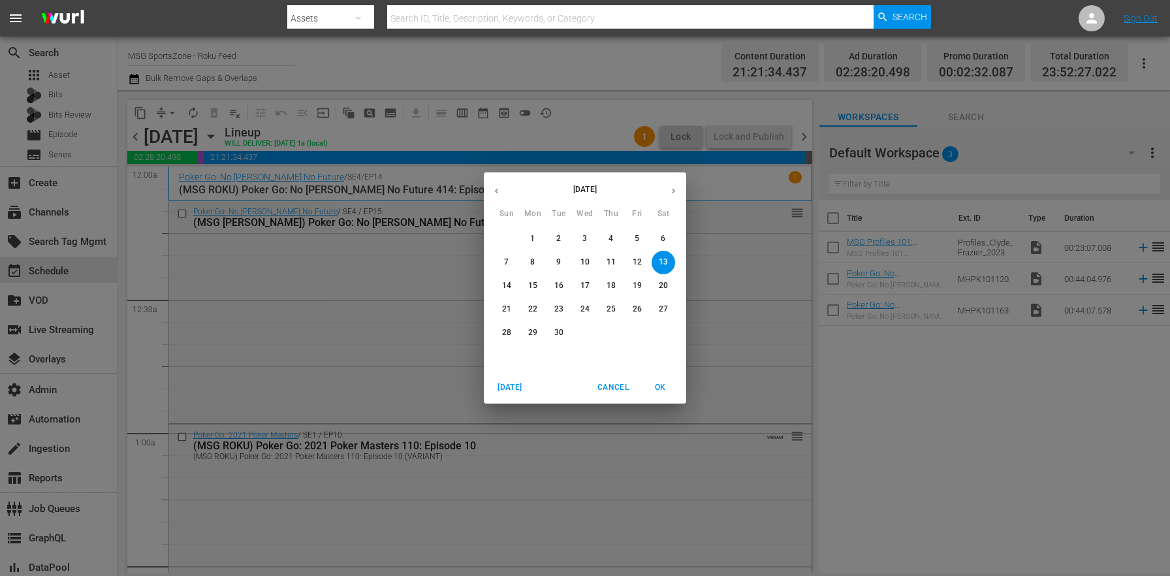
click at [580, 238] on span "3" at bounding box center [585, 238] width 24 height 11
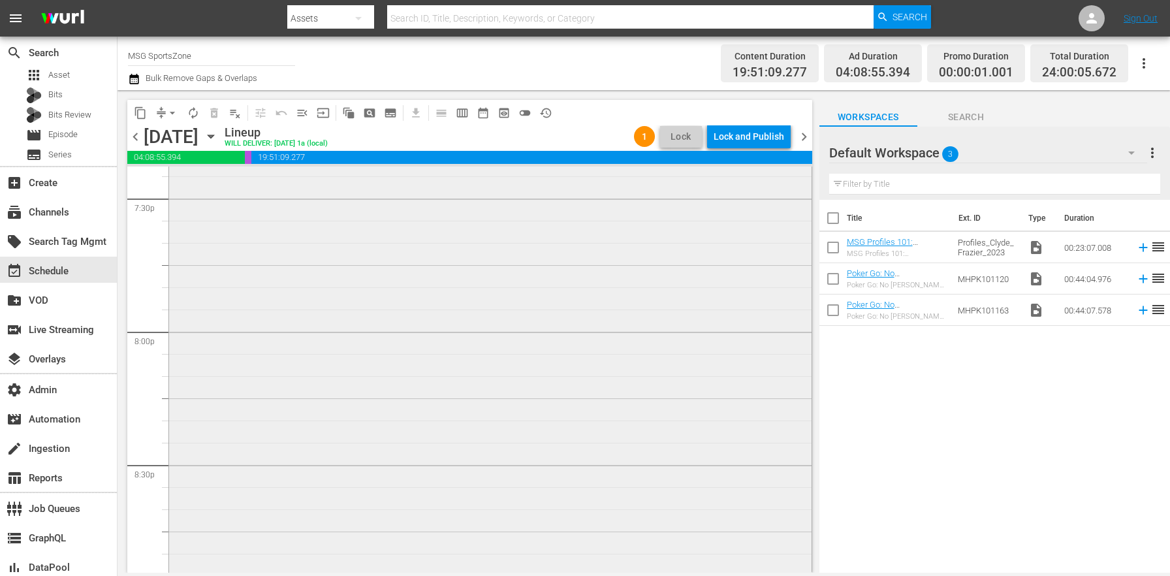
scroll to position [5009, 0]
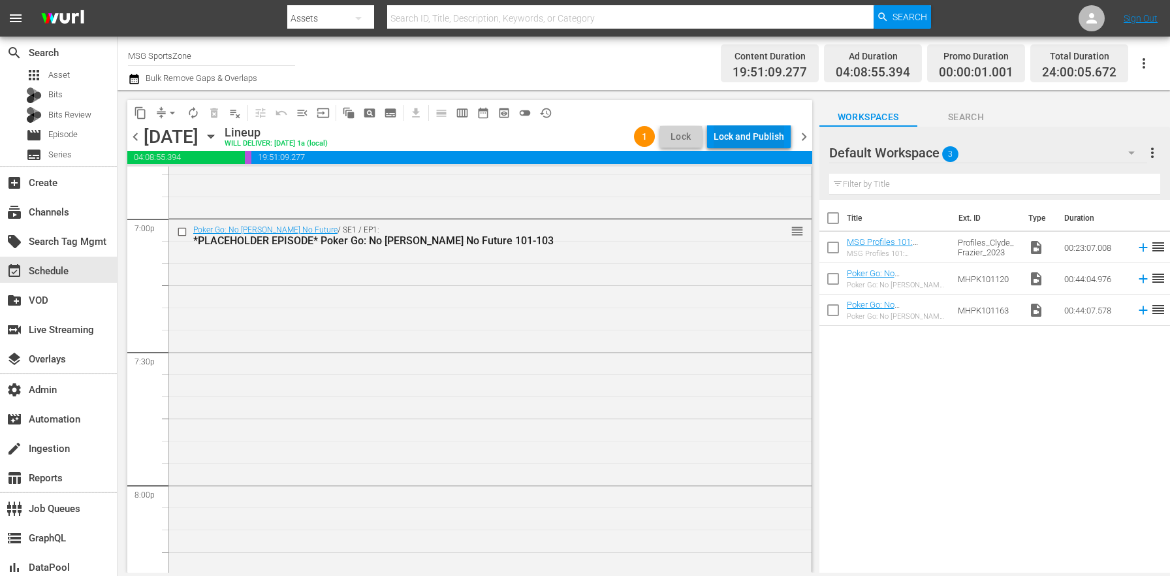
click at [784, 136] on button "Lock and Publish" at bounding box center [749, 137] width 84 height 24
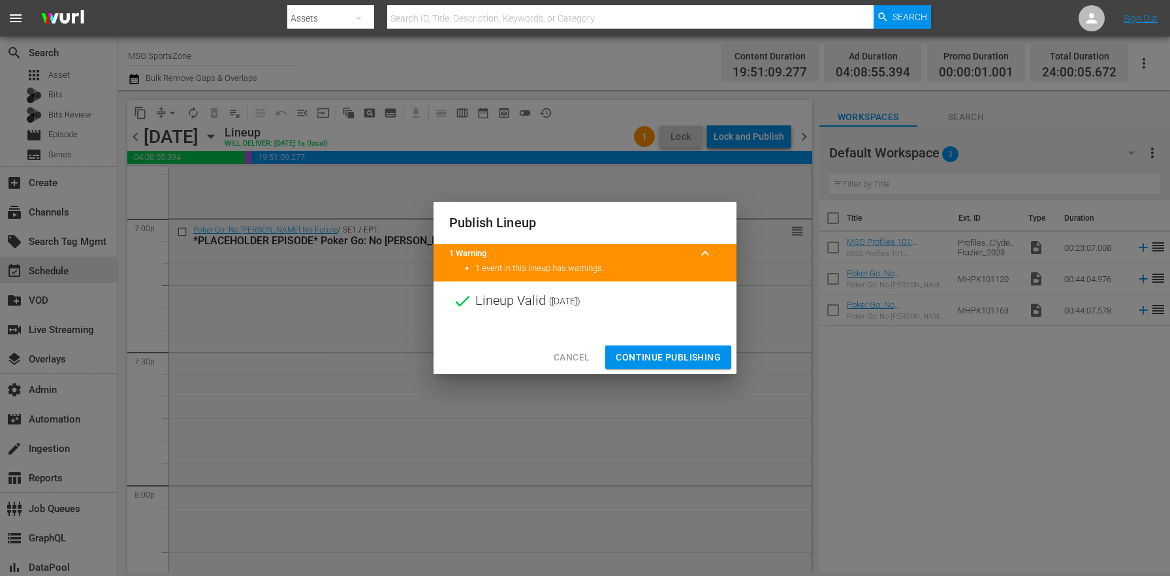
click at [661, 358] on span "Continue Publishing" at bounding box center [668, 357] width 105 height 16
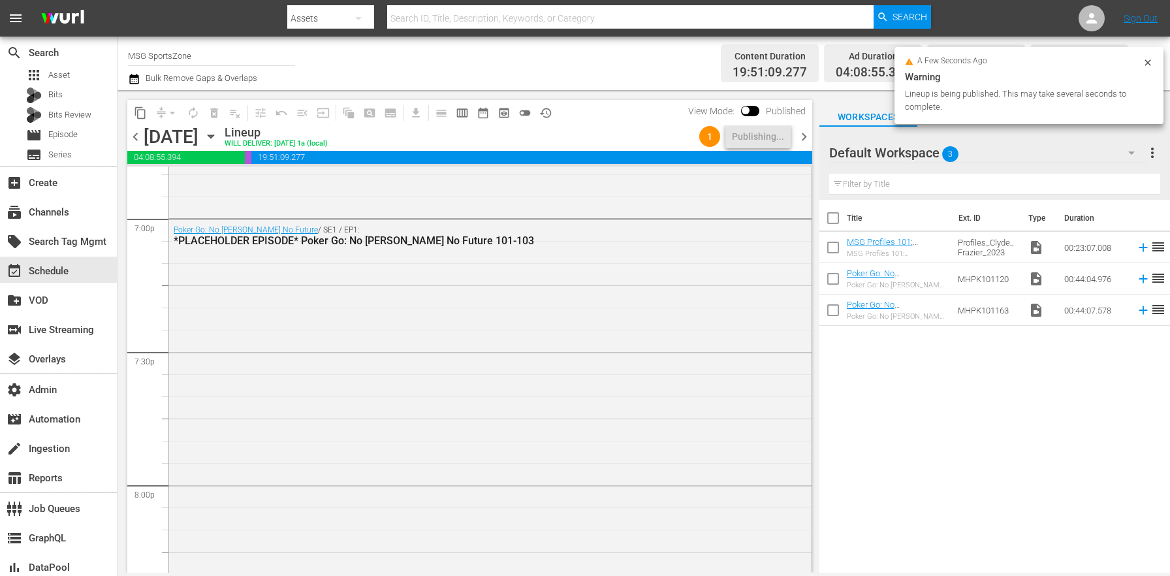
click at [218, 133] on icon "button" at bounding box center [211, 136] width 14 height 14
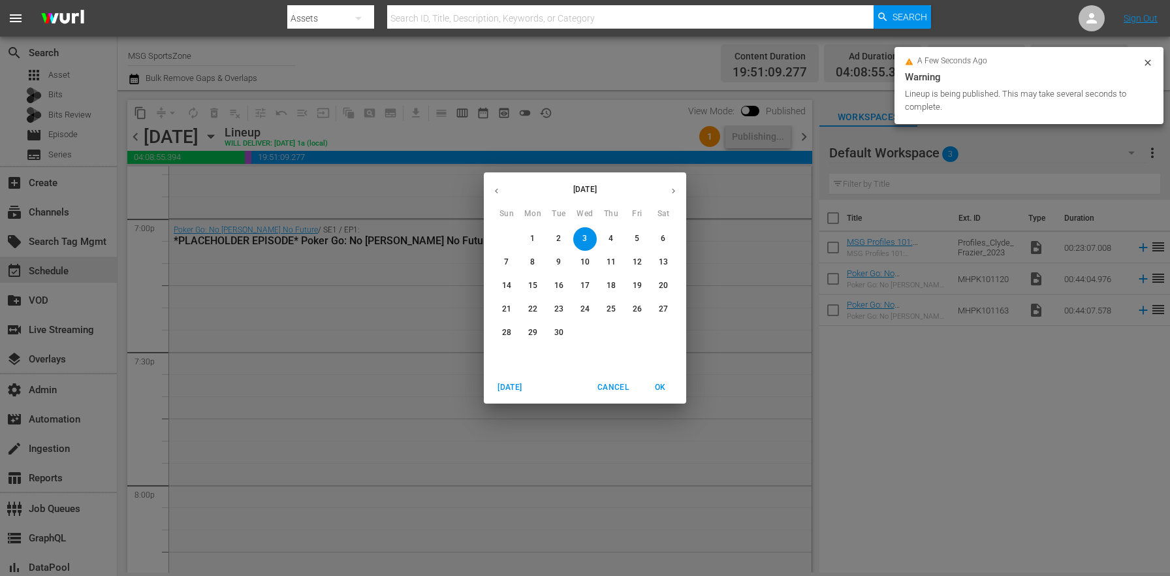
click at [499, 190] on icon "button" at bounding box center [497, 191] width 10 height 10
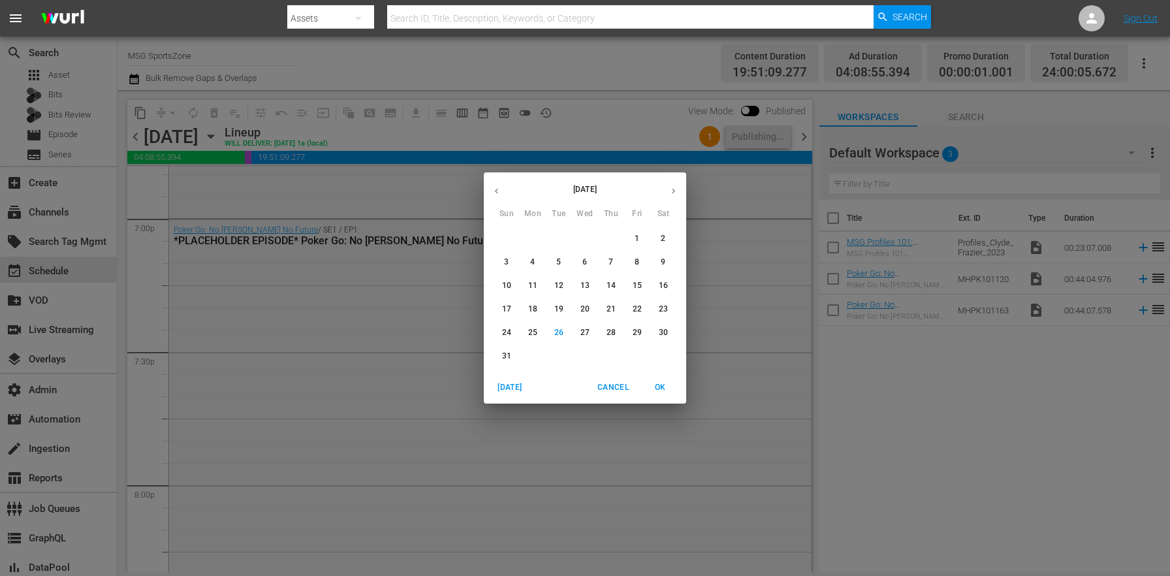
click at [507, 356] on p "31" at bounding box center [506, 356] width 9 height 11
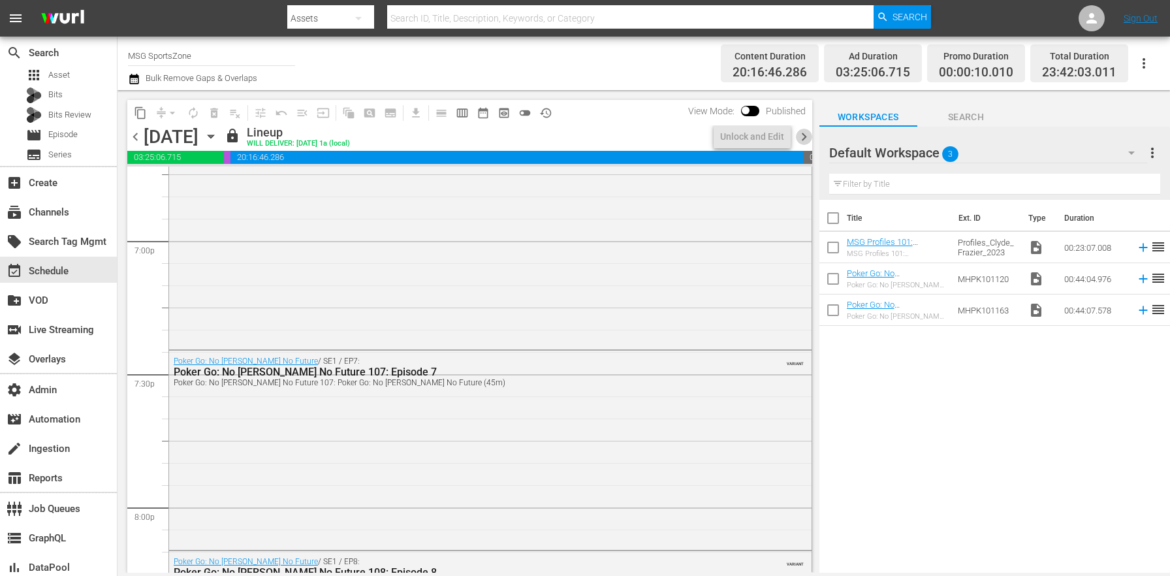
click at [808, 133] on span "chevron_right" at bounding box center [804, 137] width 16 height 16
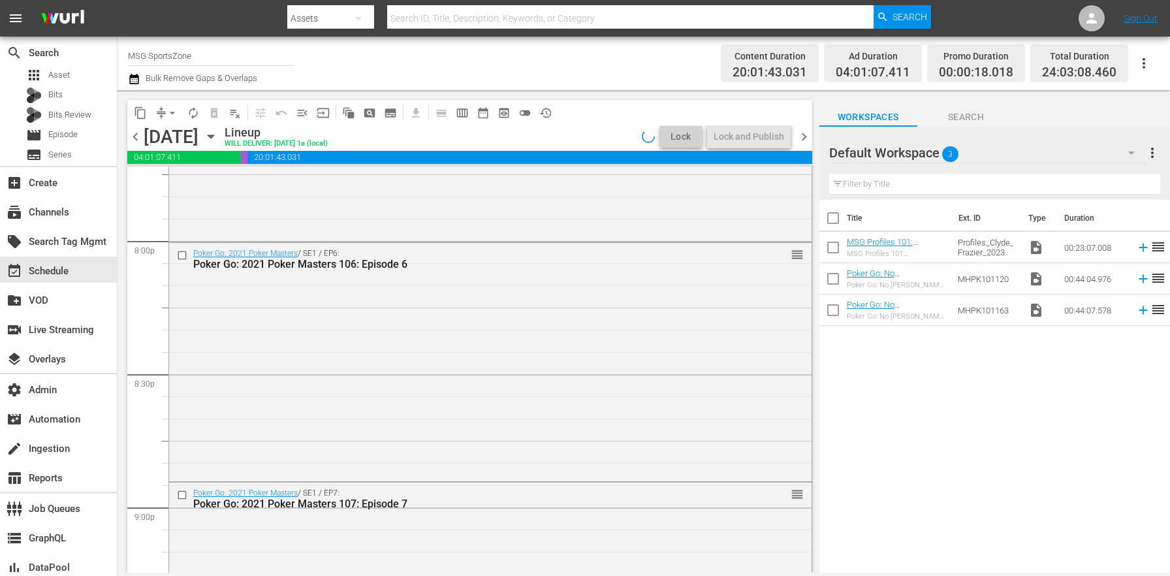
scroll to position [4964, 0]
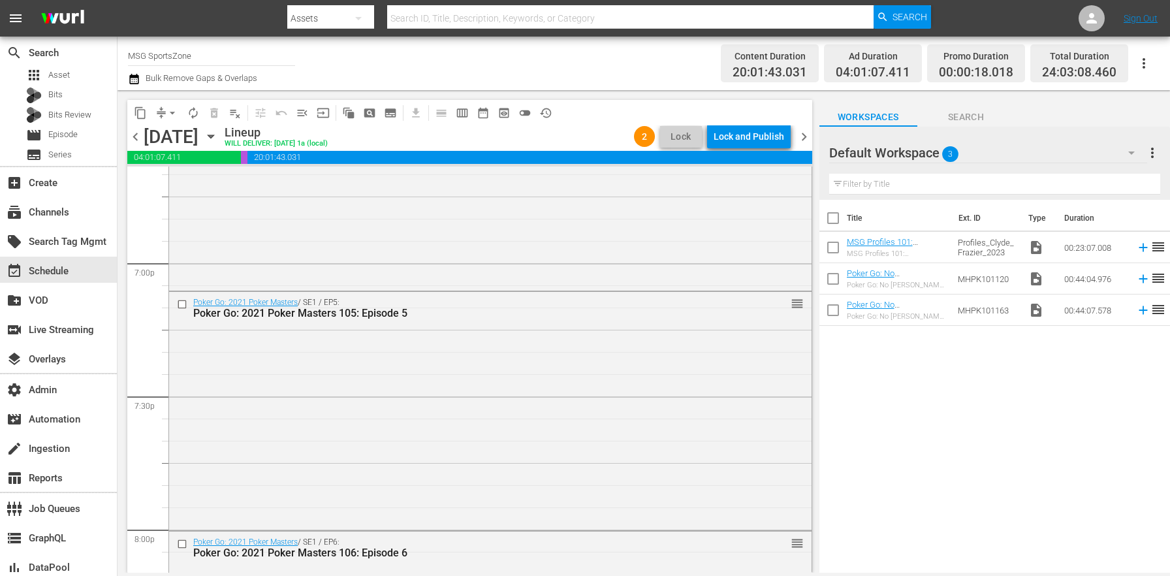
click at [787, 137] on button "Lock and Publish" at bounding box center [749, 137] width 84 height 24
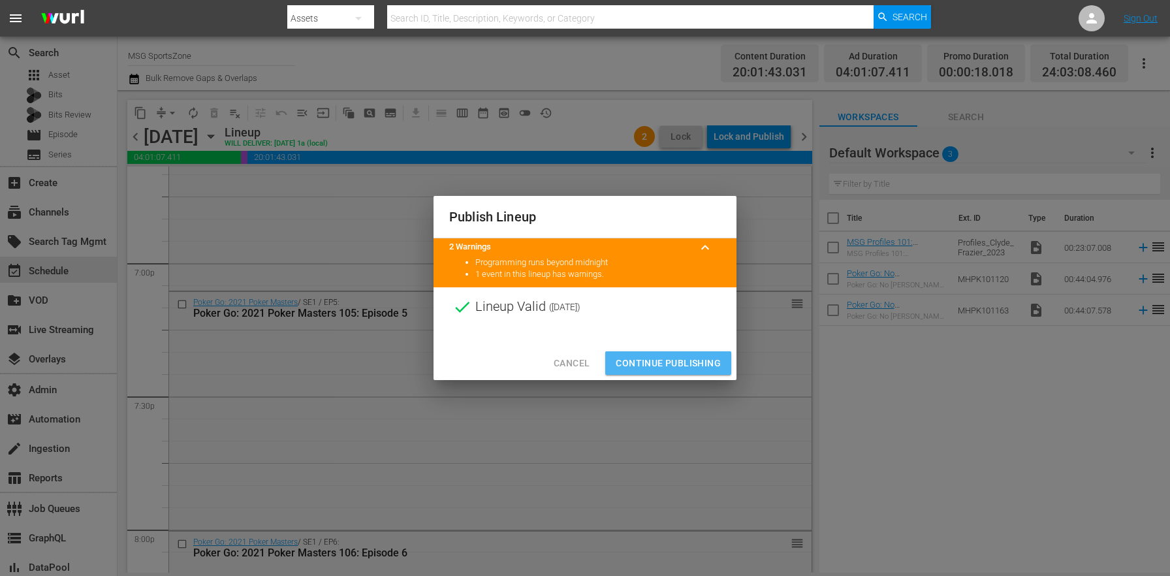
click at [684, 369] on span "Continue Publishing" at bounding box center [668, 363] width 105 height 16
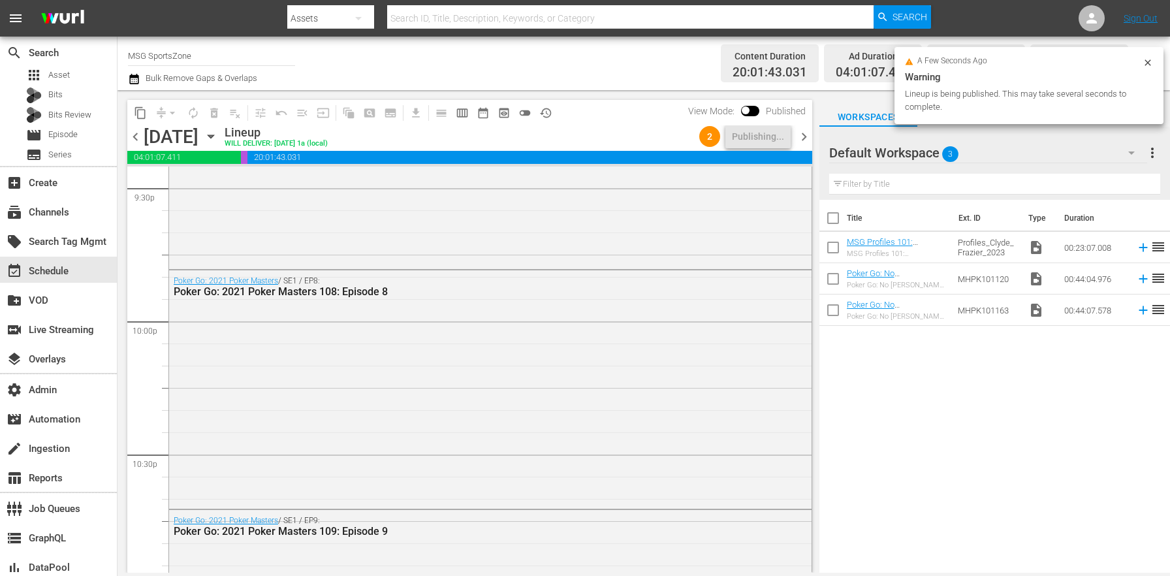
scroll to position [6121, 0]
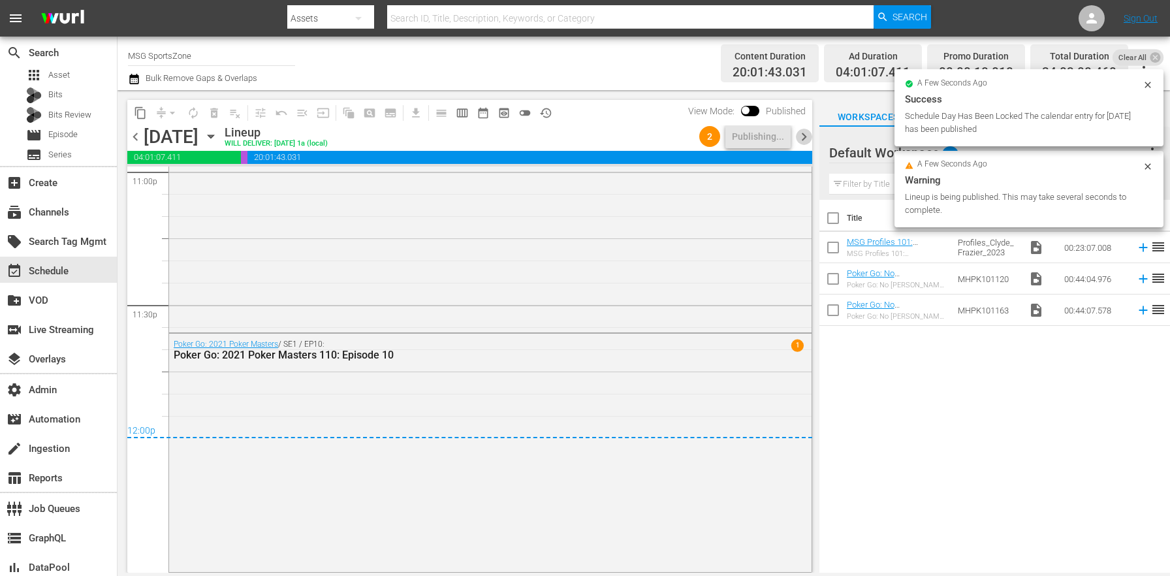
click at [808, 138] on span "chevron_right" at bounding box center [804, 137] width 16 height 16
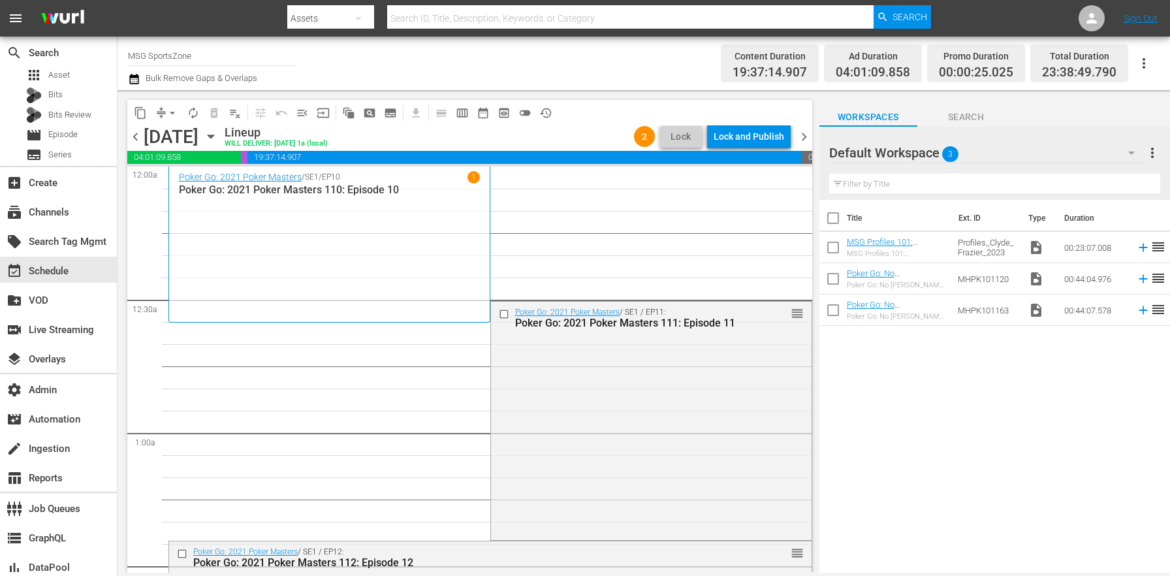
click at [136, 142] on span "chevron_left" at bounding box center [135, 137] width 16 height 16
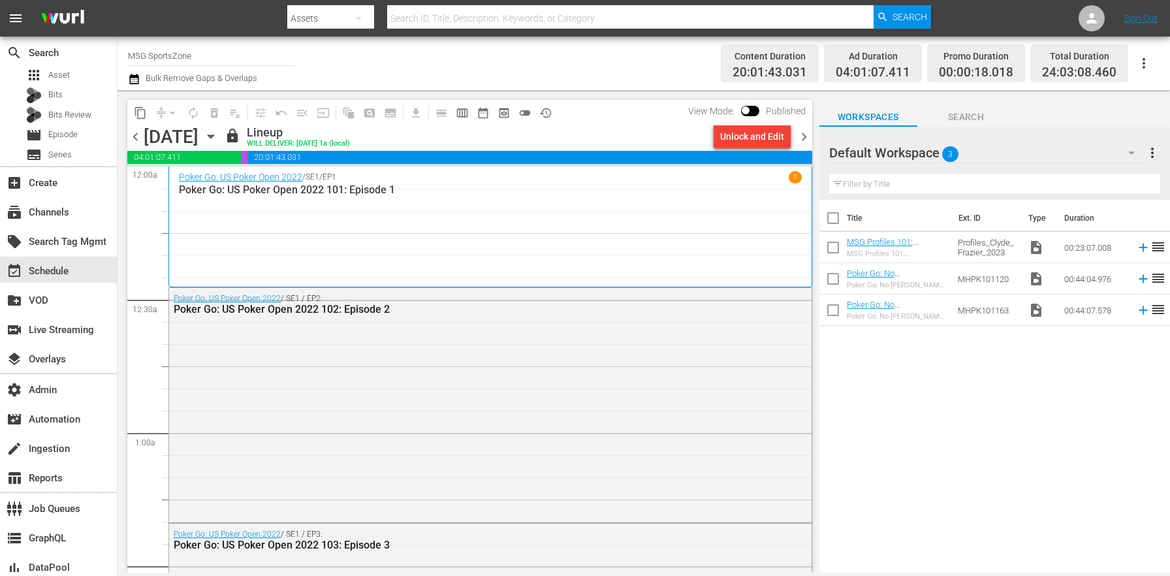
click at [793, 145] on div "Unlock and Edit" at bounding box center [751, 136] width 87 height 22
click at [800, 139] on span "chevron_right" at bounding box center [804, 137] width 16 height 16
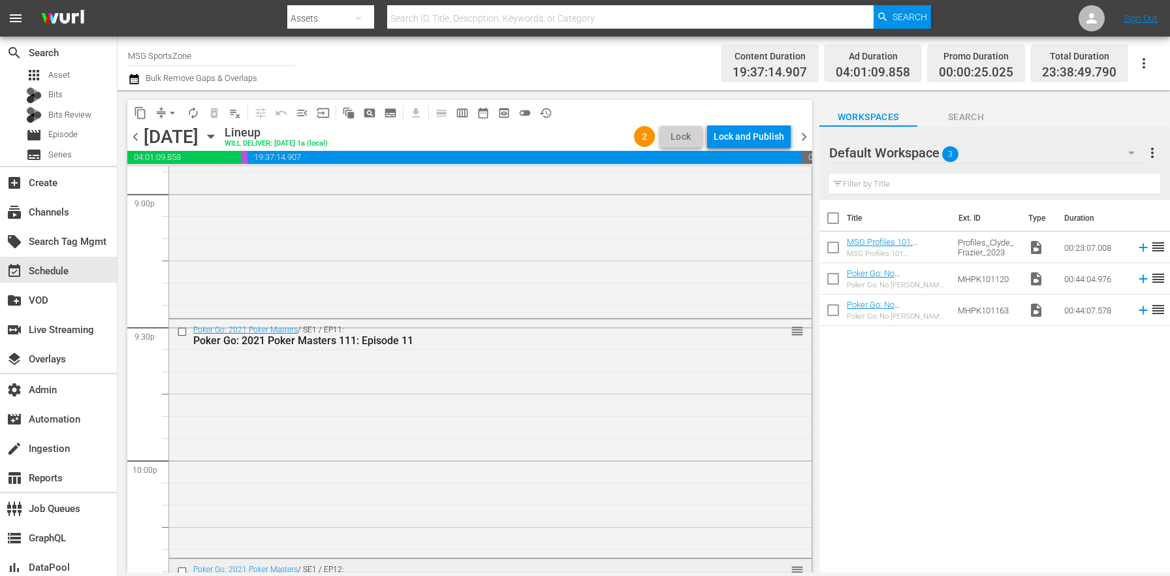
scroll to position [6027, 0]
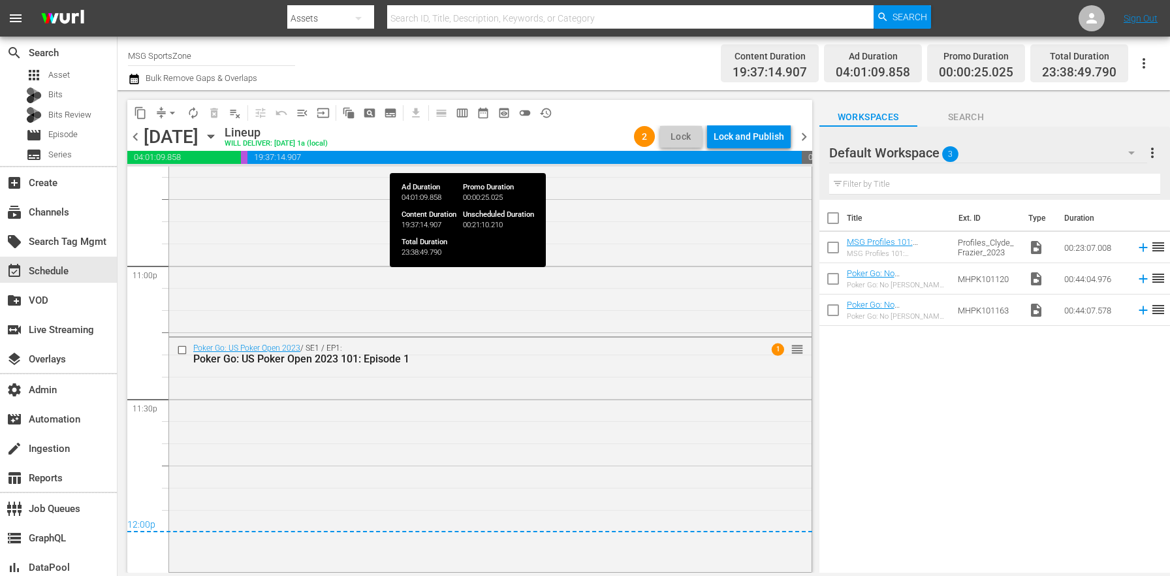
click at [742, 152] on span "19:37:14.907" at bounding box center [524, 157] width 554 height 13
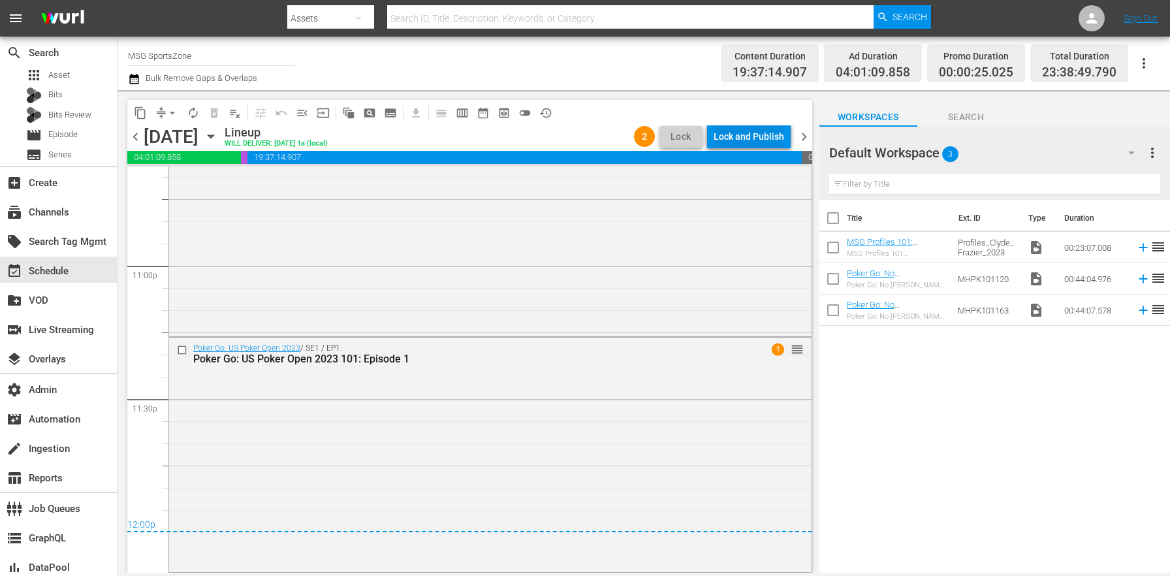
click at [750, 137] on div "Lock and Publish" at bounding box center [749, 137] width 71 height 24
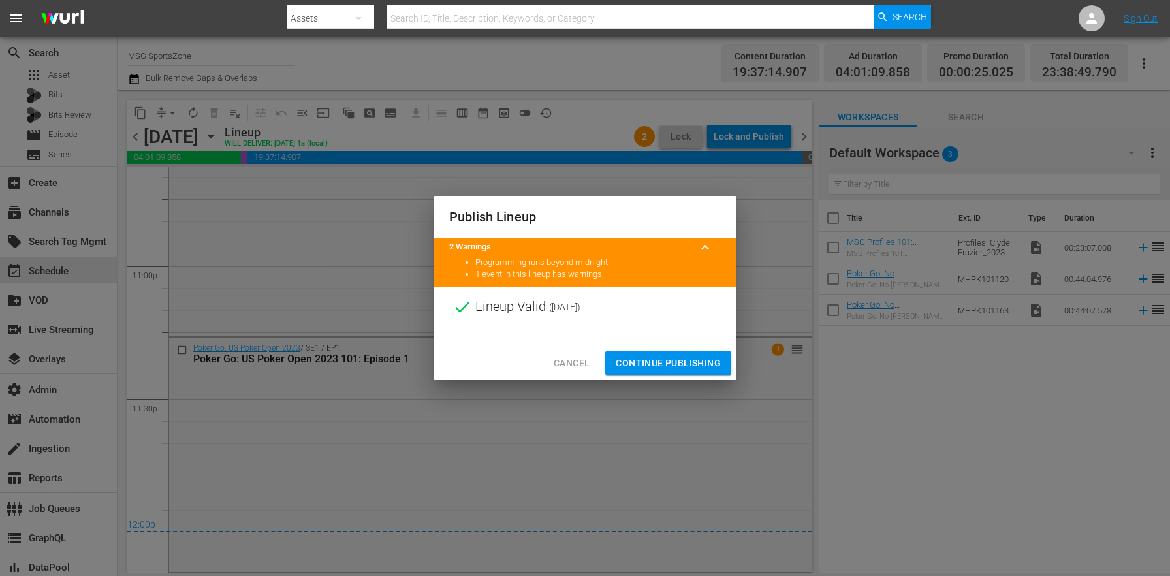
click at [694, 354] on button "Continue Publishing" at bounding box center [668, 363] width 126 height 24
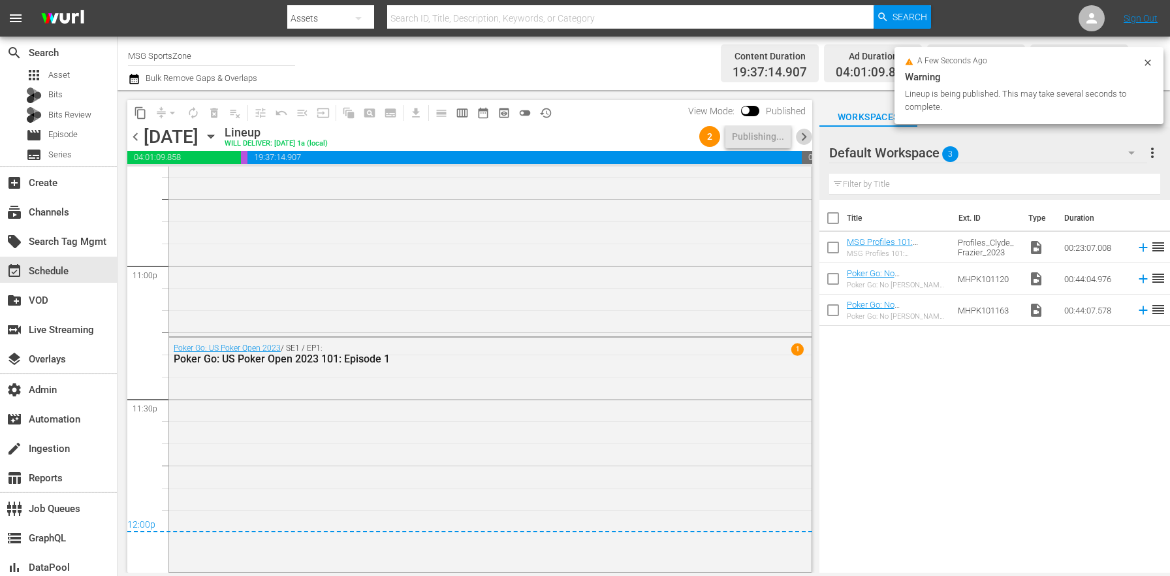
click at [802, 133] on span "chevron_right" at bounding box center [804, 137] width 16 height 16
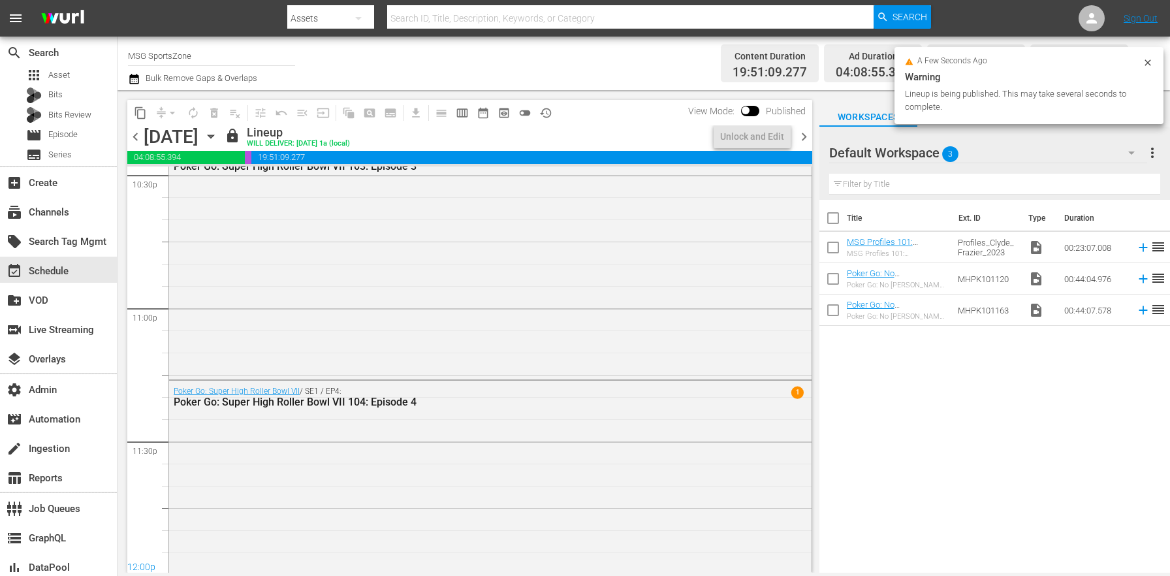
scroll to position [6028, 0]
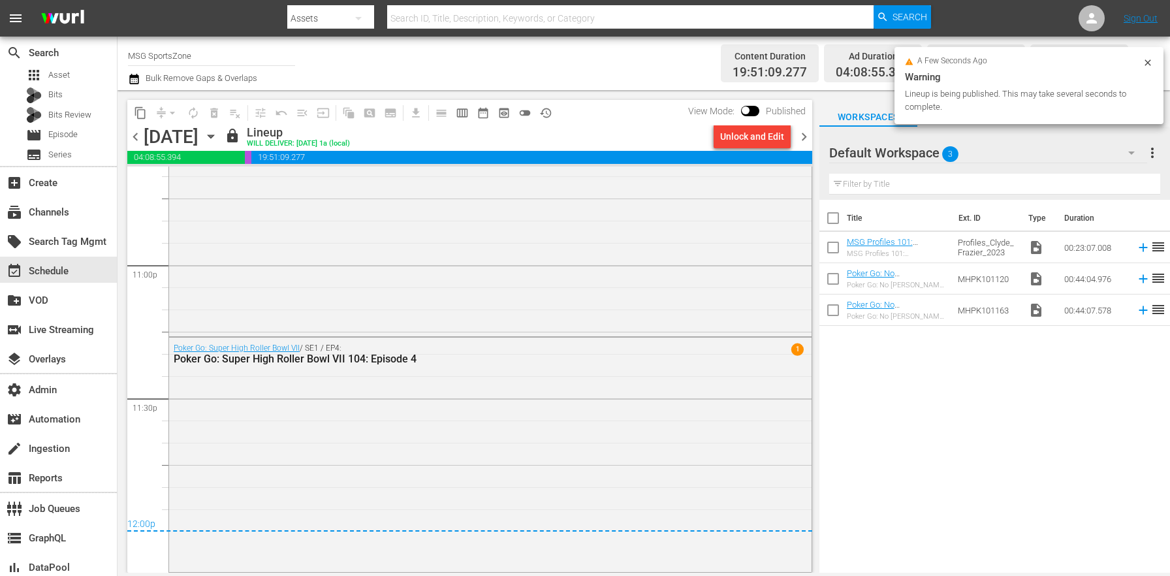
click at [802, 140] on span "chevron_right" at bounding box center [804, 137] width 16 height 16
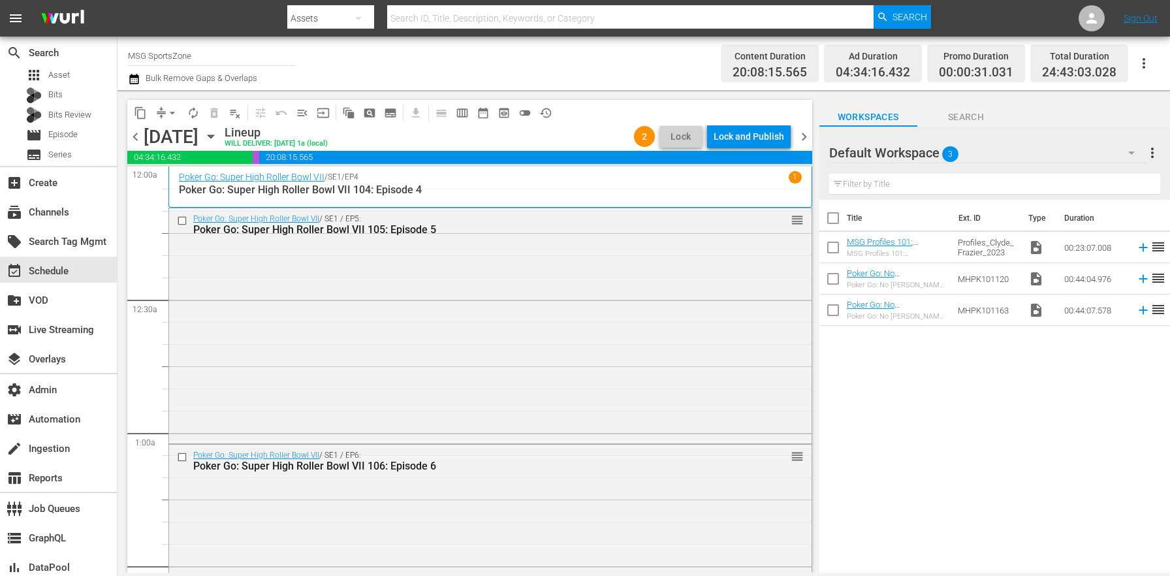
click at [218, 133] on icon "button" at bounding box center [211, 136] width 14 height 14
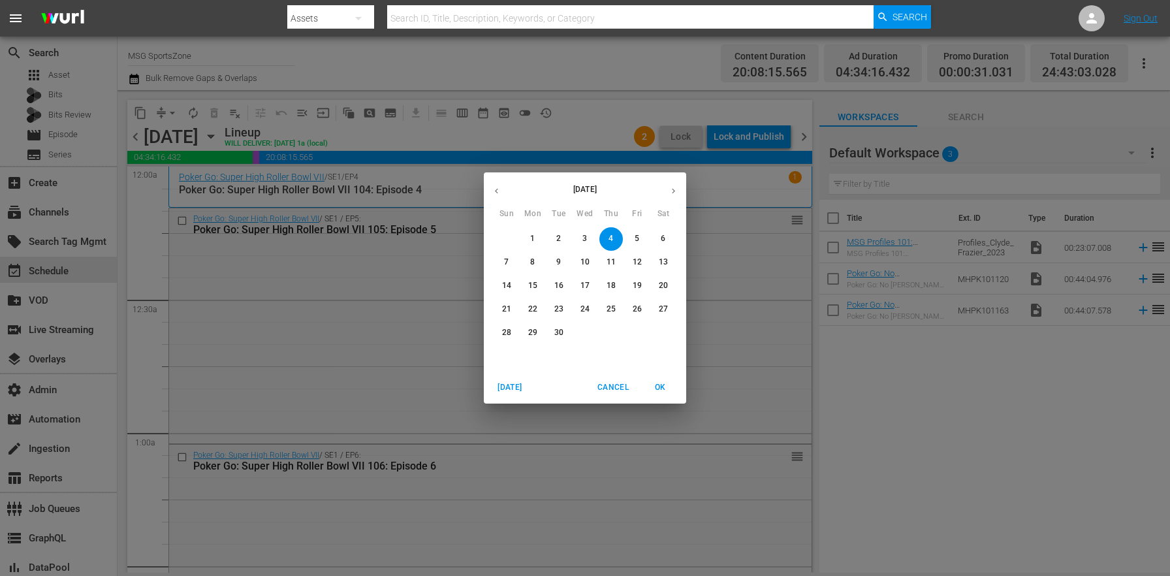
click at [669, 253] on button "13" at bounding box center [664, 263] width 24 height 24
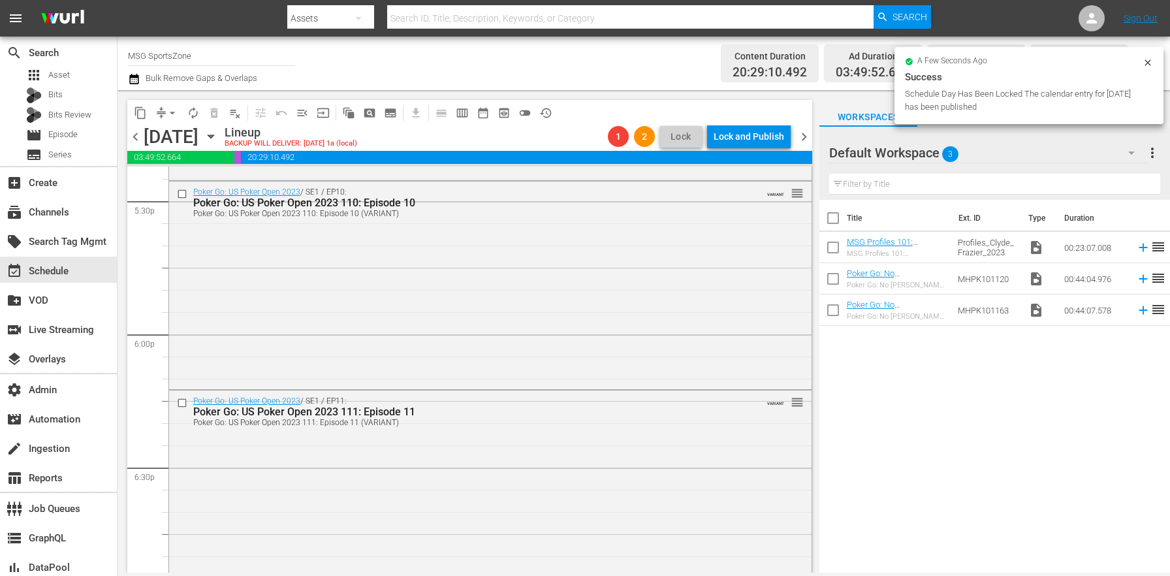
scroll to position [4861, 0]
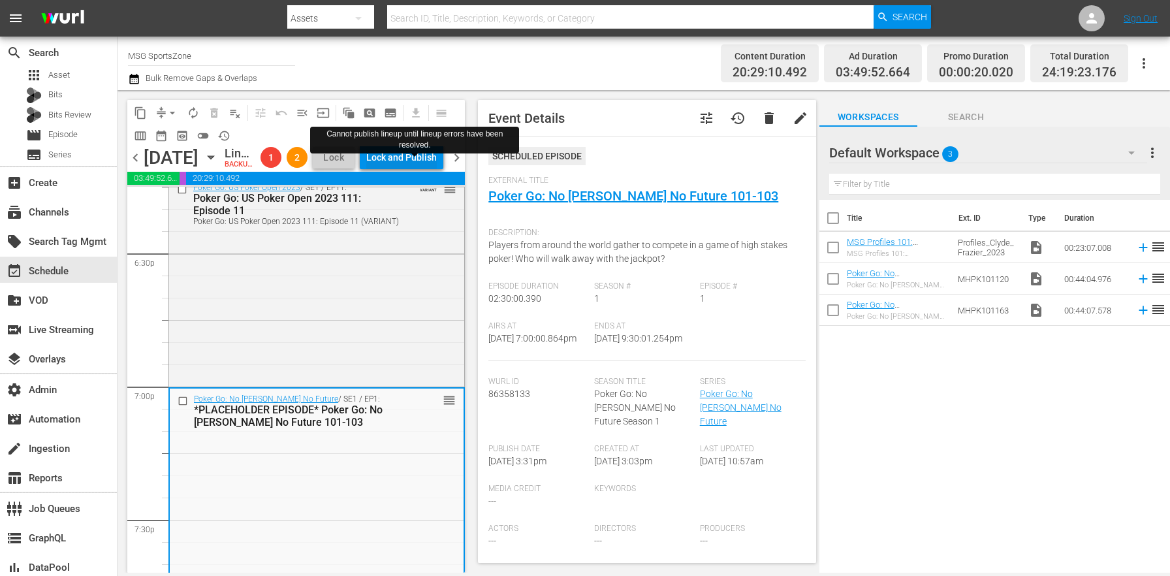
click at [439, 166] on button "Lock and Publish" at bounding box center [402, 158] width 84 height 24
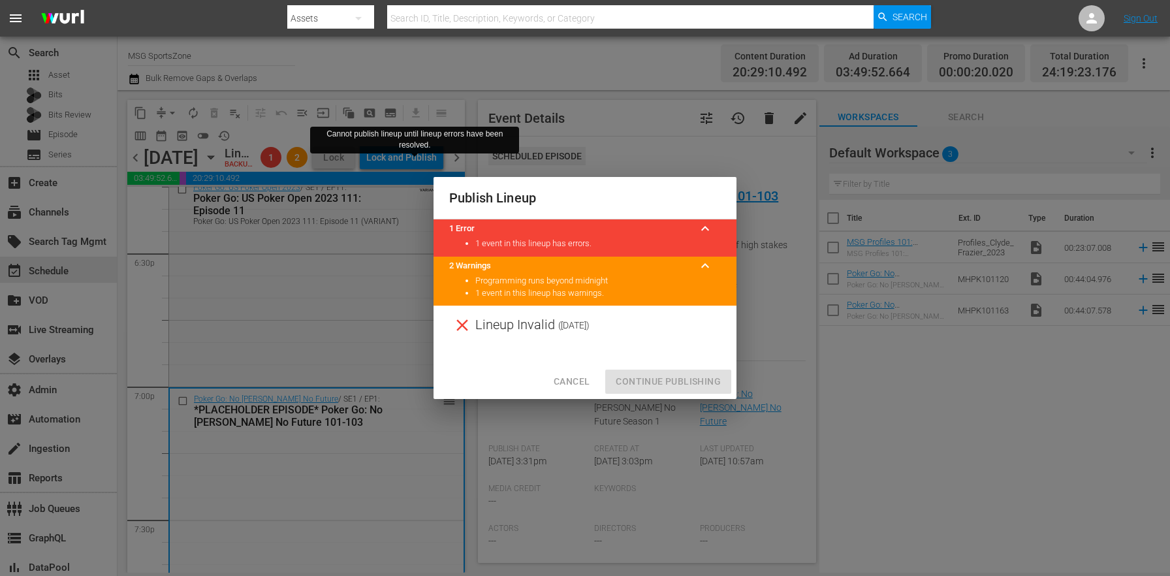
click at [660, 360] on div at bounding box center [584, 355] width 303 height 20
click at [605, 376] on div "Cancel Continue Publishing" at bounding box center [584, 381] width 303 height 35
click at [577, 379] on span "Cancel" at bounding box center [572, 381] width 36 height 16
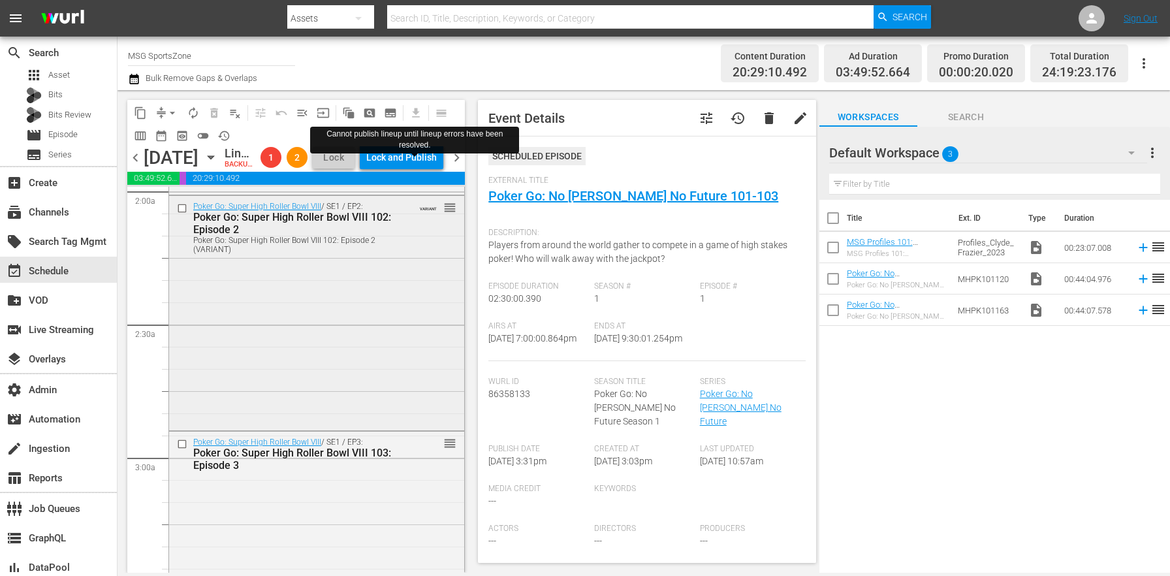
scroll to position [0, 0]
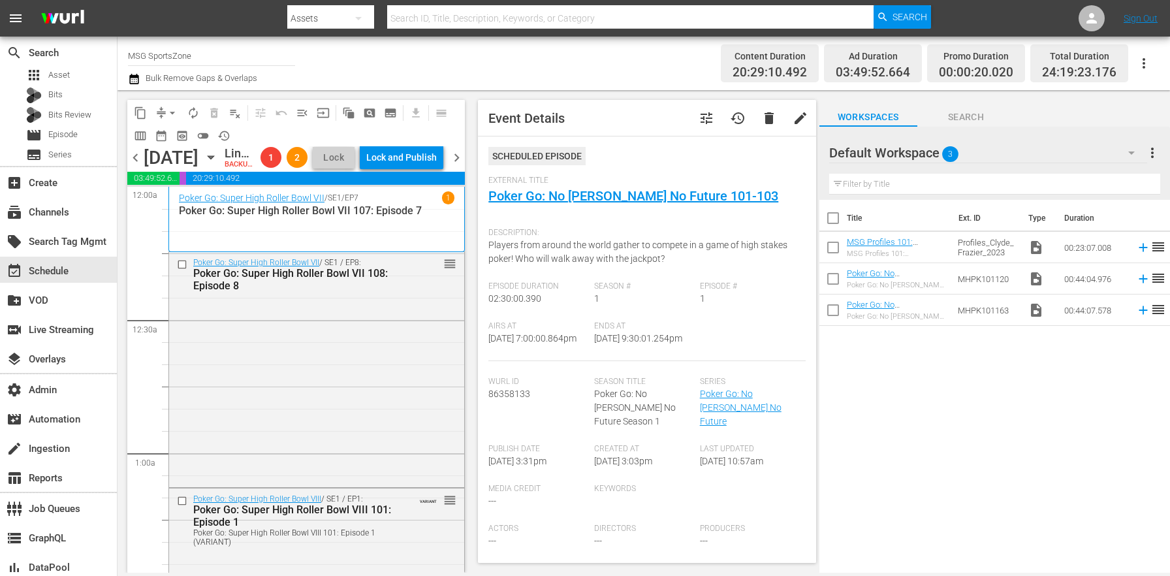
click at [458, 166] on span "chevron_right" at bounding box center [456, 157] width 16 height 16
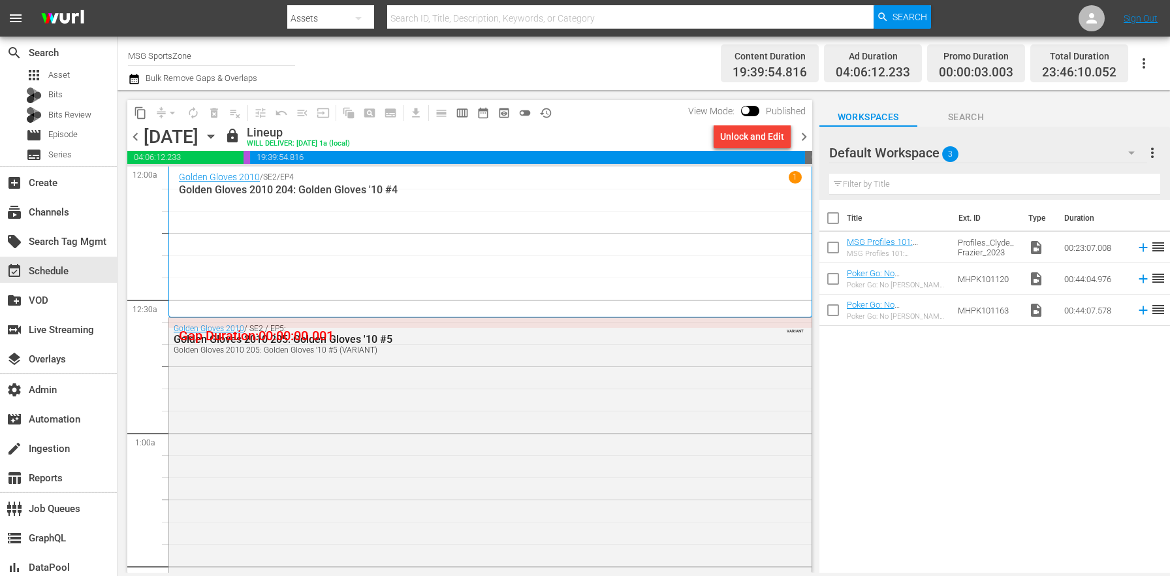
click at [762, 140] on div "Unlock and Edit" at bounding box center [752, 137] width 64 height 24
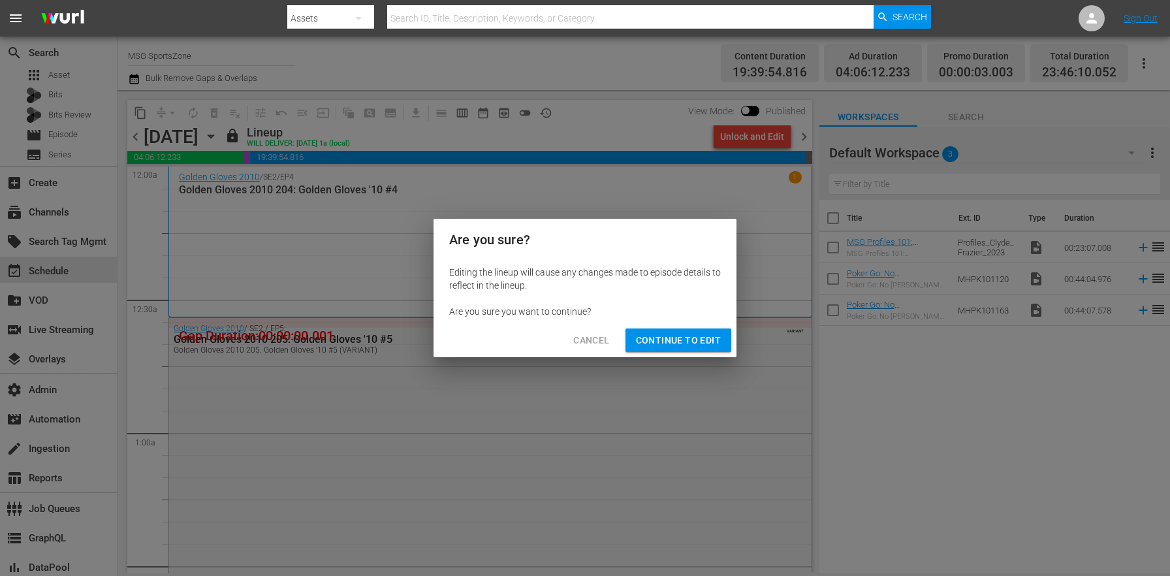
click at [715, 343] on span "Continue to Edit" at bounding box center [678, 340] width 85 height 16
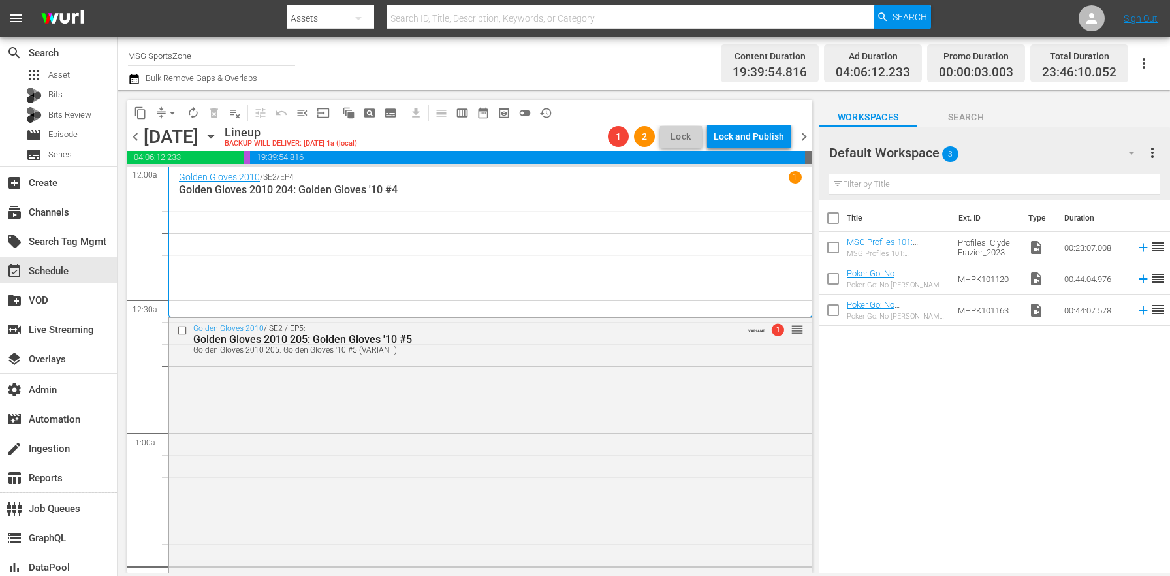
click at [144, 136] on div "Sunday, September 14th" at bounding box center [171, 137] width 55 height 22
click at [139, 80] on icon "button" at bounding box center [134, 79] width 12 height 16
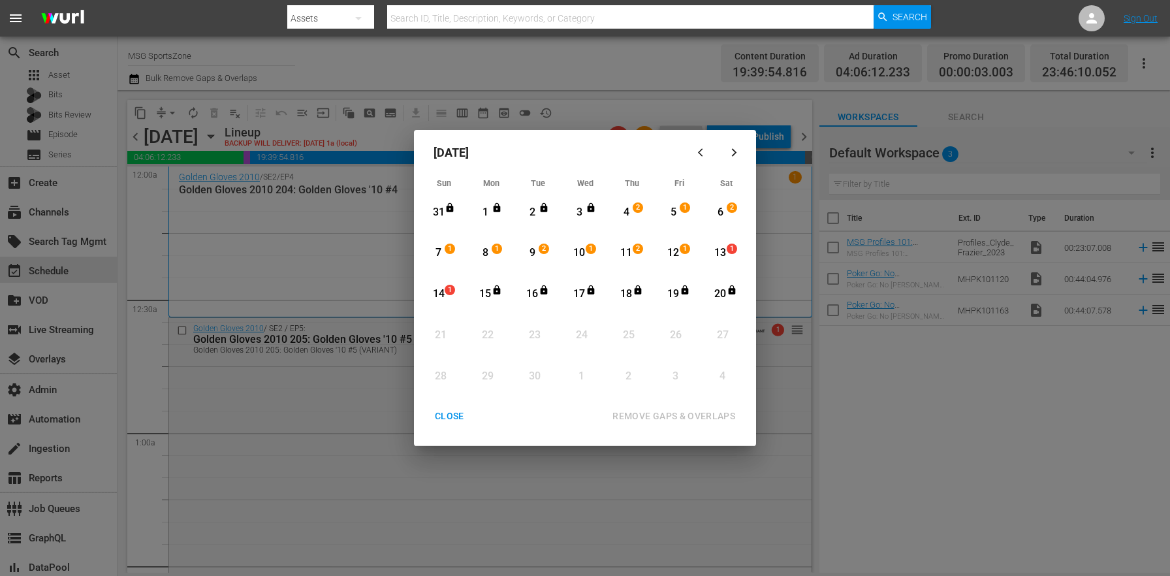
click at [453, 290] on span "1" at bounding box center [449, 290] width 9 height 10
click at [718, 291] on div "20" at bounding box center [720, 294] width 16 height 15
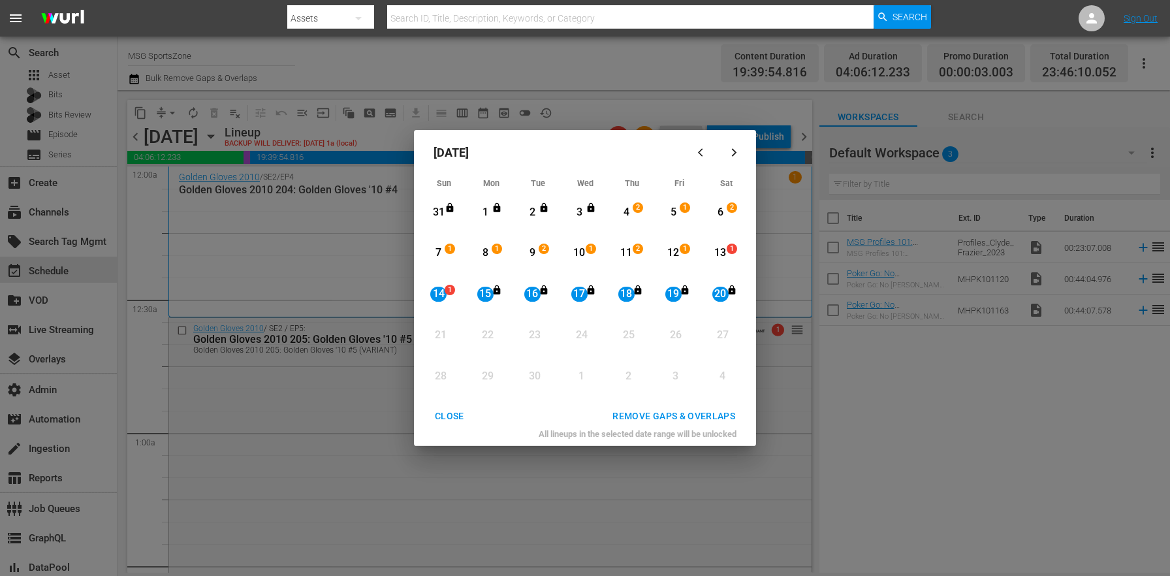
click at [728, 246] on span "1" at bounding box center [731, 249] width 9 height 10
click at [727, 292] on icon "Month View" at bounding box center [732, 290] width 10 height 10
click at [714, 407] on button "REMOVE GAPS & OVERLAPS" at bounding box center [674, 416] width 154 height 24
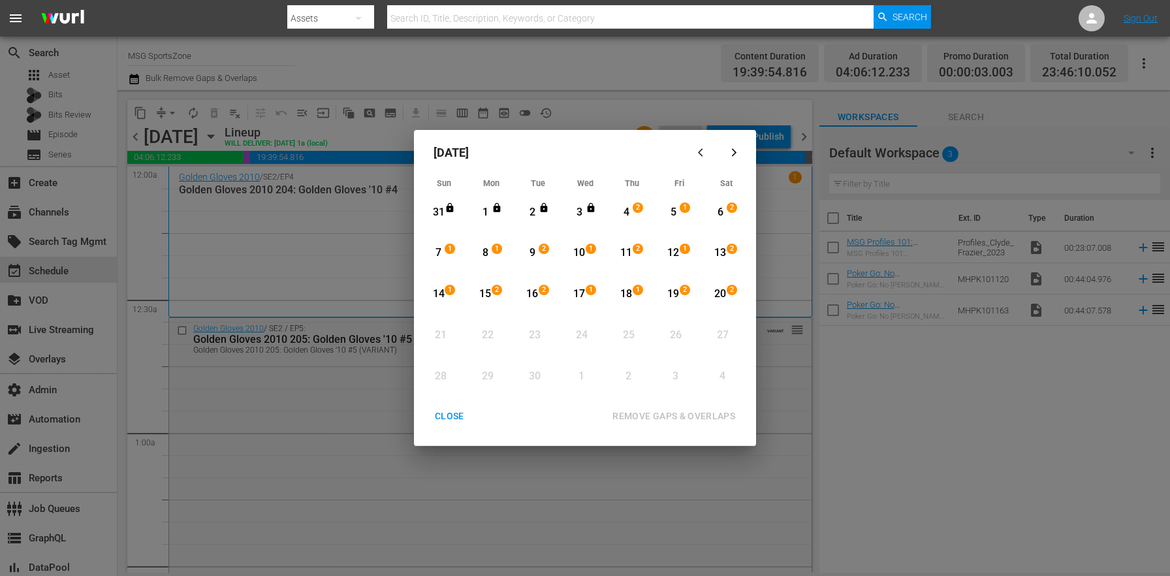
click at [435, 410] on div "CLOSE" at bounding box center [449, 416] width 50 height 16
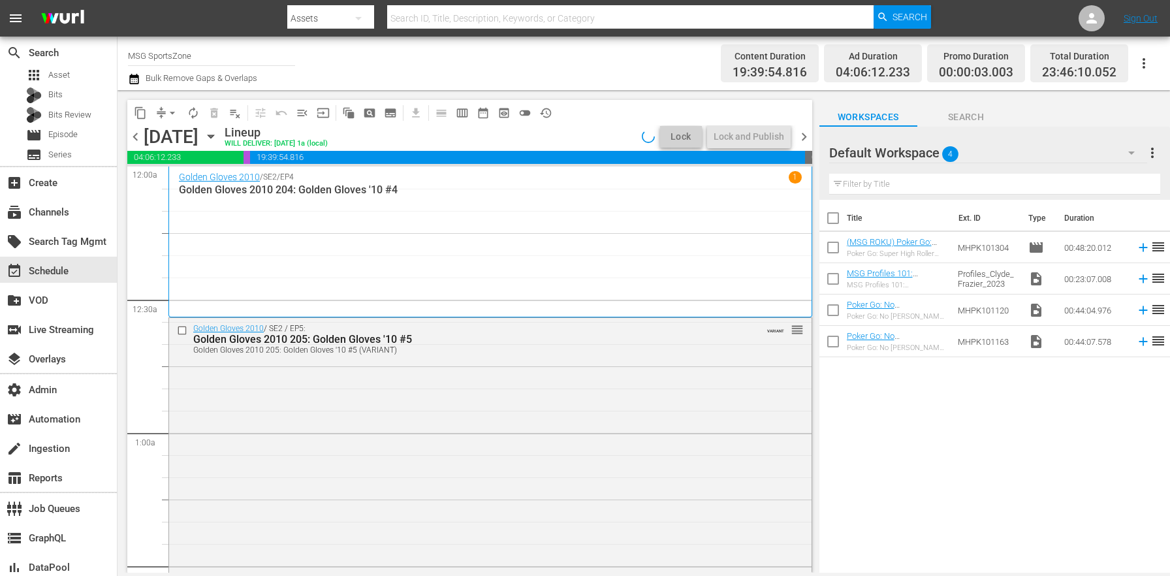
click at [218, 136] on icon "button" at bounding box center [211, 136] width 14 height 14
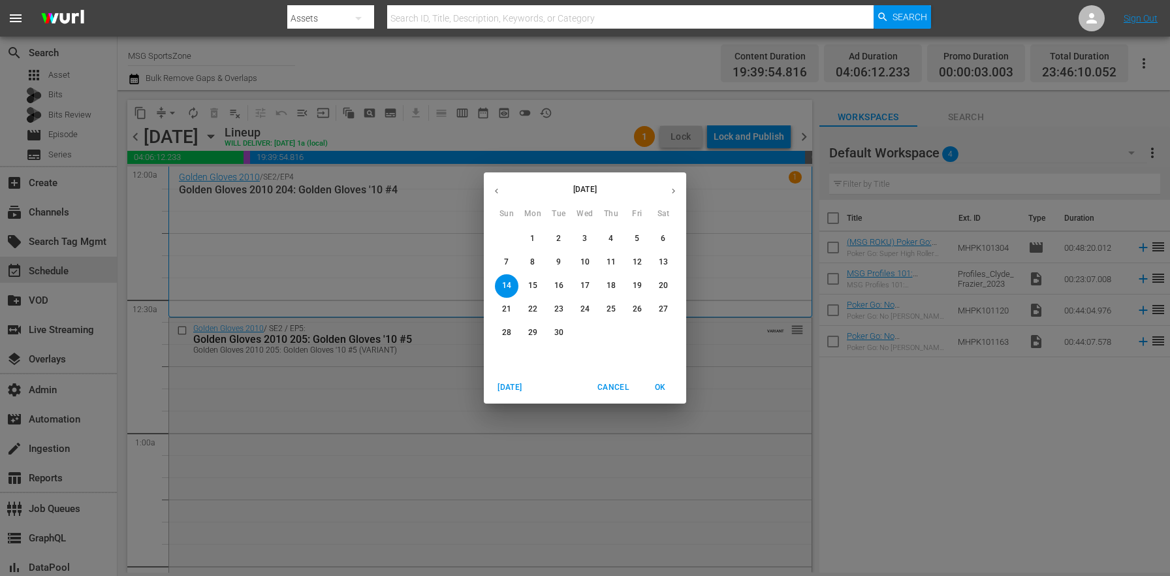
click at [615, 236] on span "4" at bounding box center [611, 238] width 24 height 11
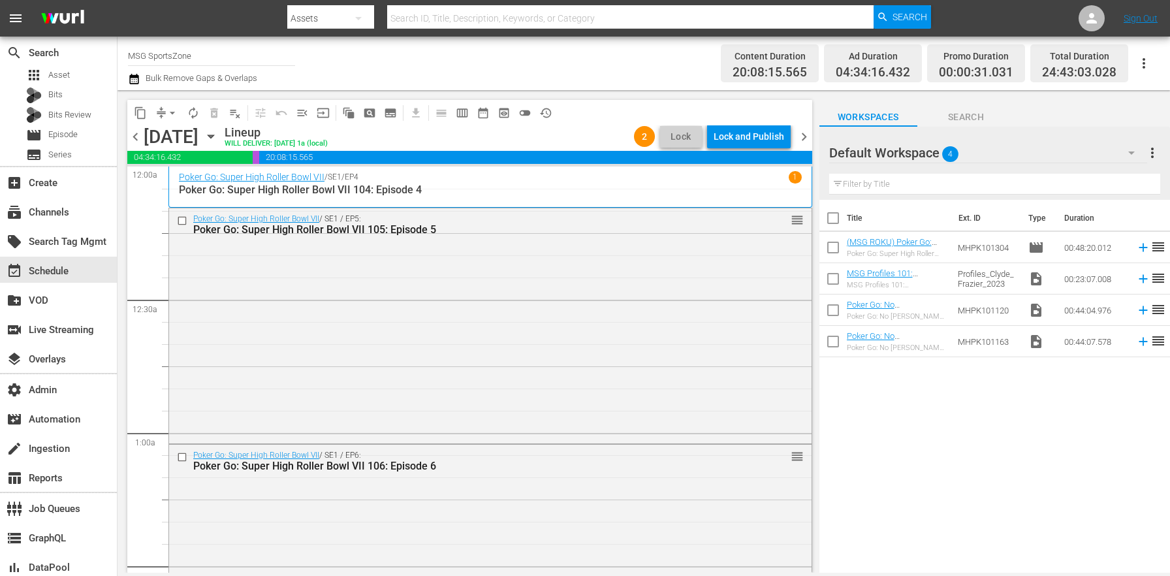
click at [744, 138] on div "Lock and Publish" at bounding box center [749, 137] width 71 height 24
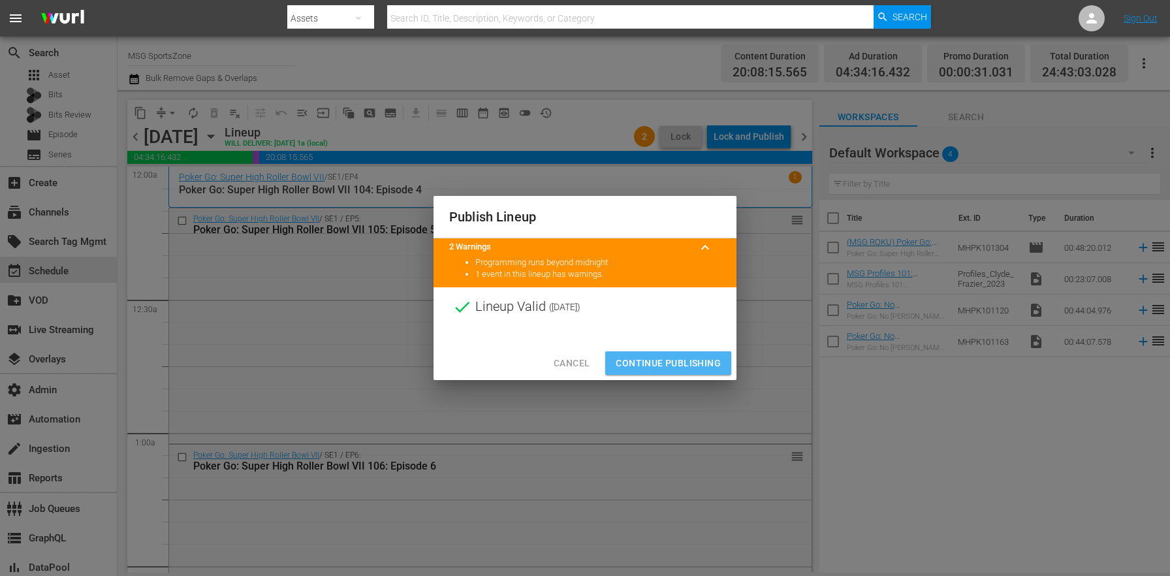
click at [686, 355] on span "Continue Publishing" at bounding box center [668, 363] width 105 height 16
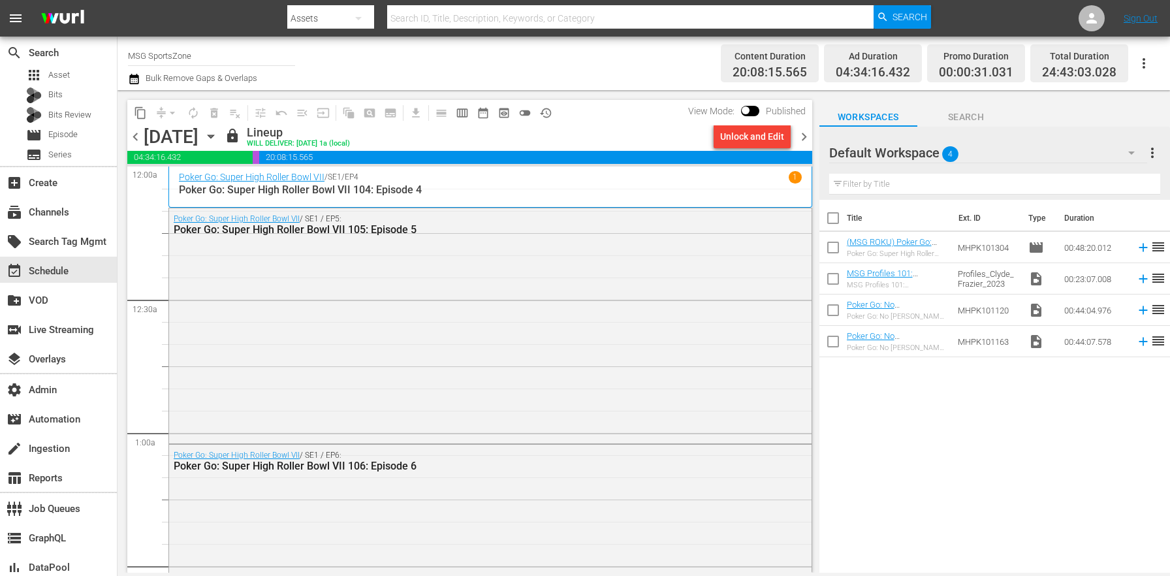
click at [796, 134] on span "chevron_right" at bounding box center [804, 137] width 16 height 16
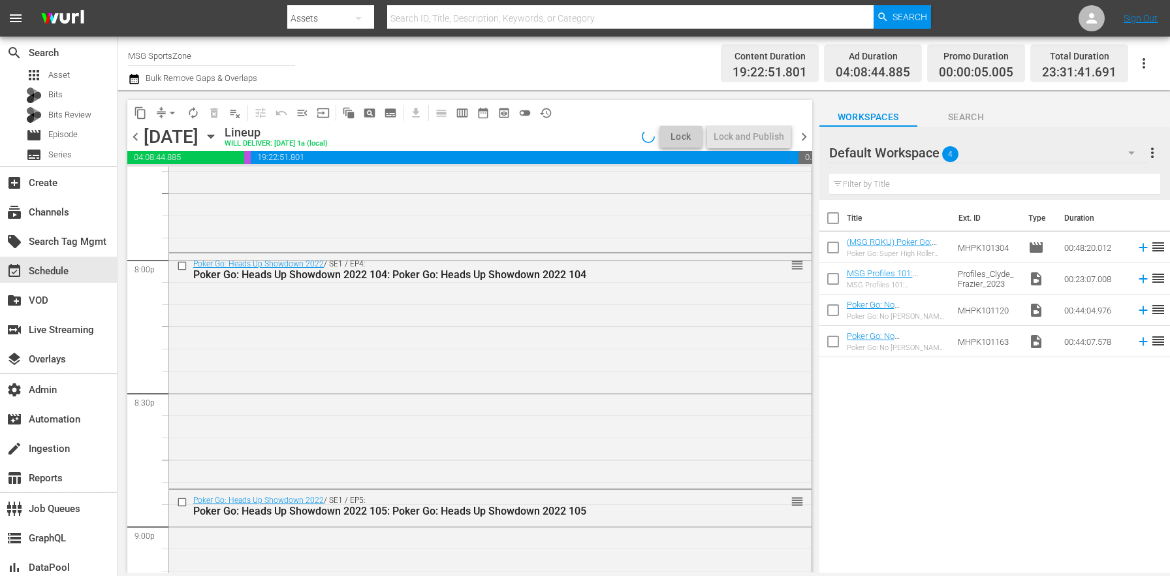
scroll to position [6093, 0]
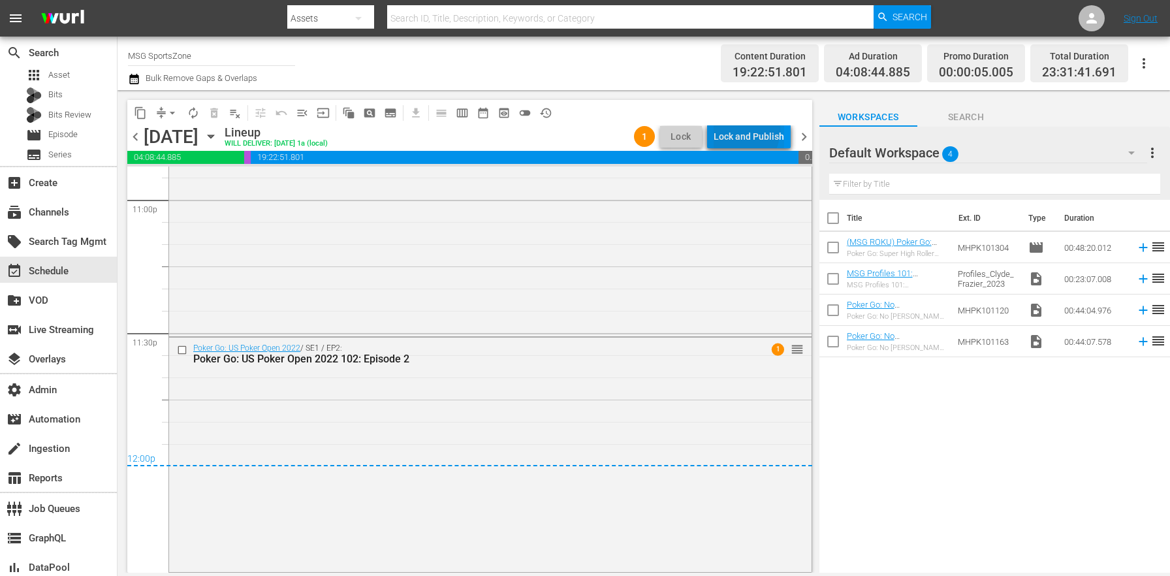
click at [735, 129] on div "Lock and Publish" at bounding box center [749, 137] width 71 height 24
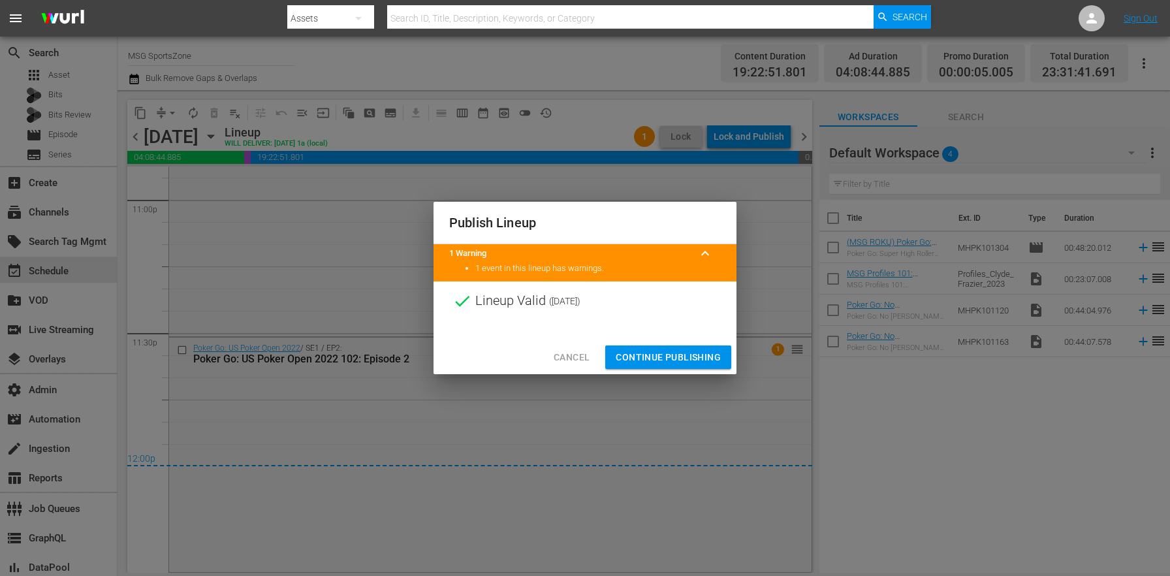
click at [699, 358] on span "Continue Publishing" at bounding box center [668, 357] width 105 height 16
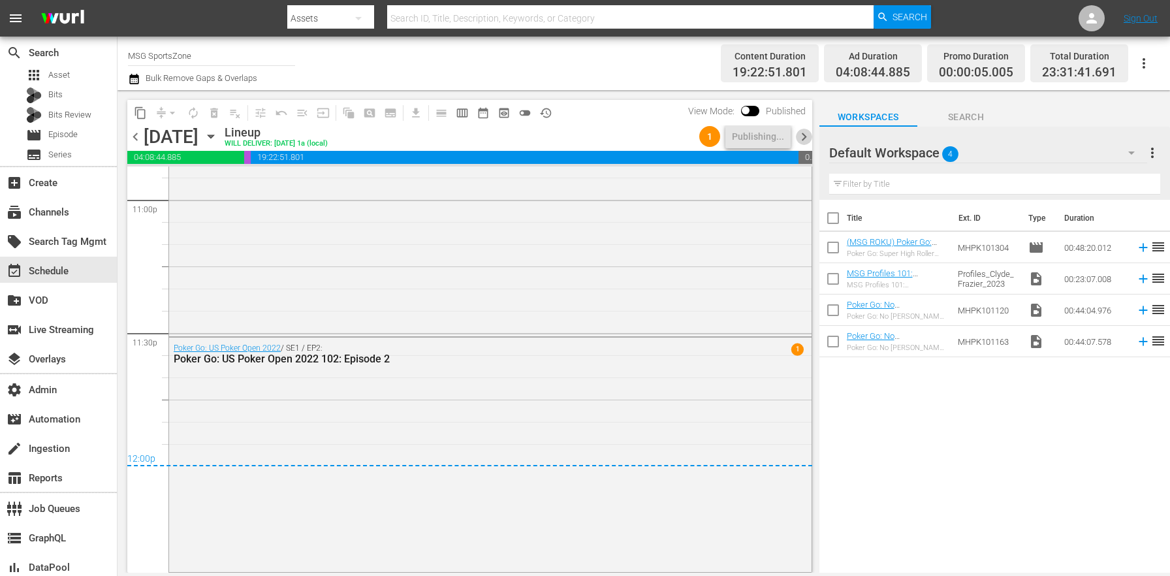
click at [808, 137] on span "chevron_right" at bounding box center [804, 137] width 16 height 16
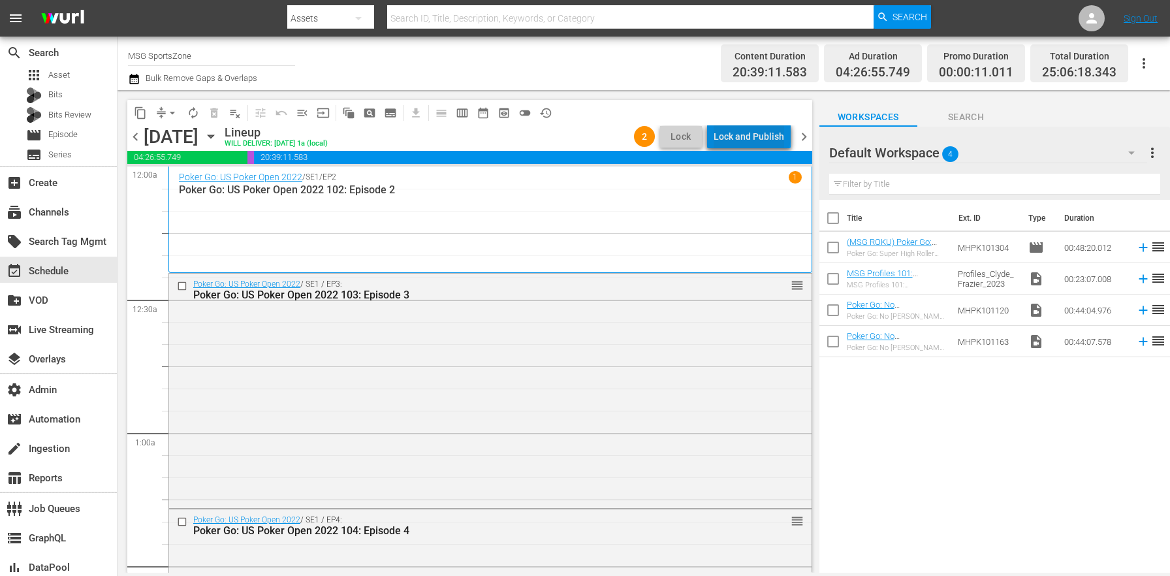
click at [755, 133] on div "Lock and Publish" at bounding box center [749, 137] width 71 height 24
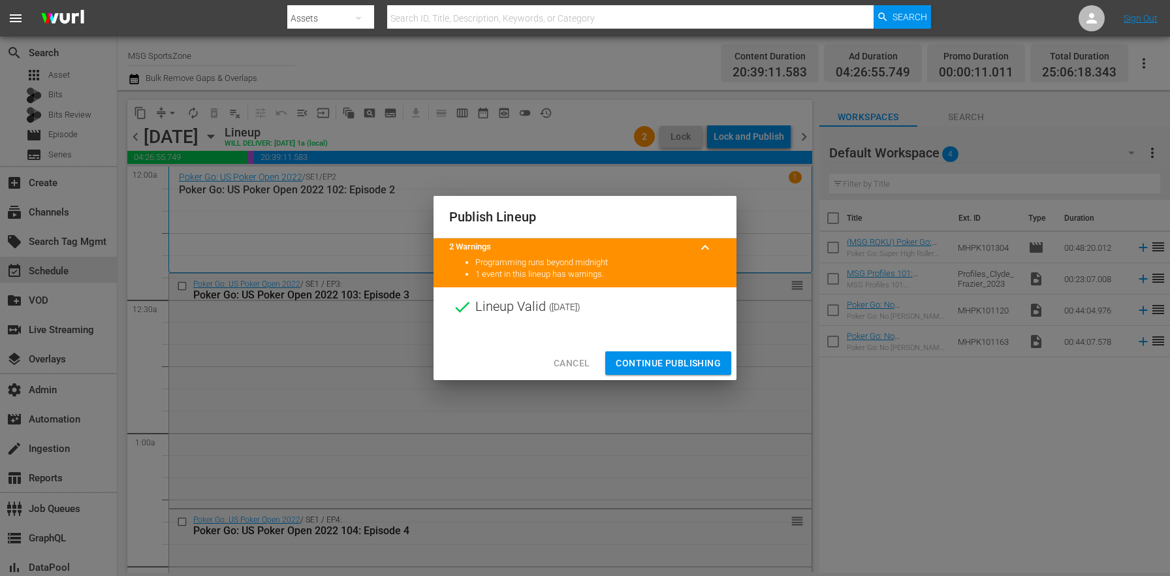
click at [686, 358] on span "Continue Publishing" at bounding box center [668, 363] width 105 height 16
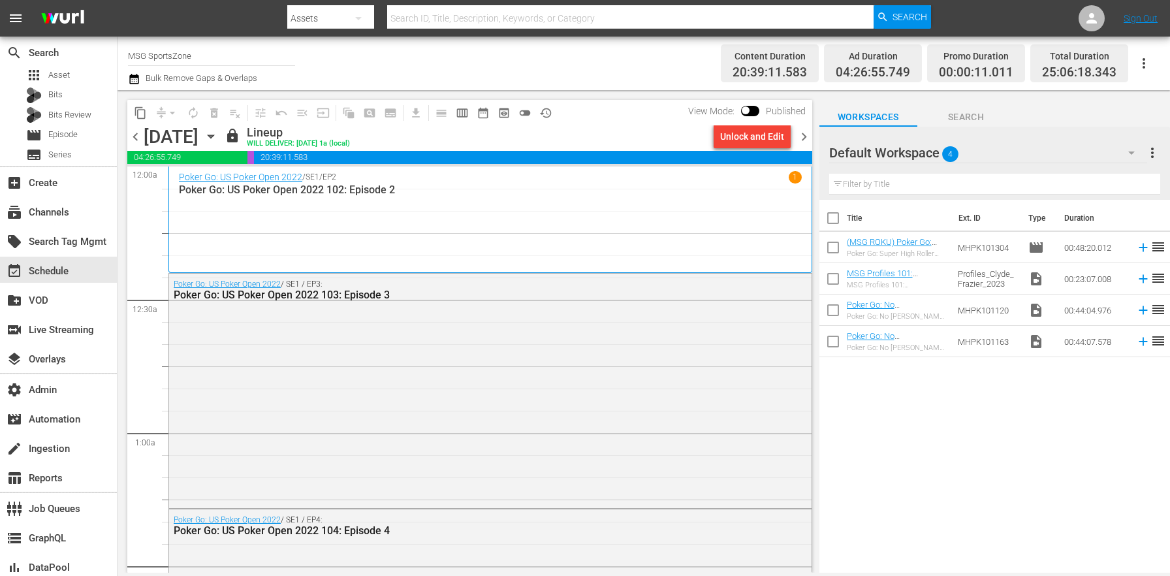
click at [810, 133] on span "chevron_right" at bounding box center [804, 137] width 16 height 16
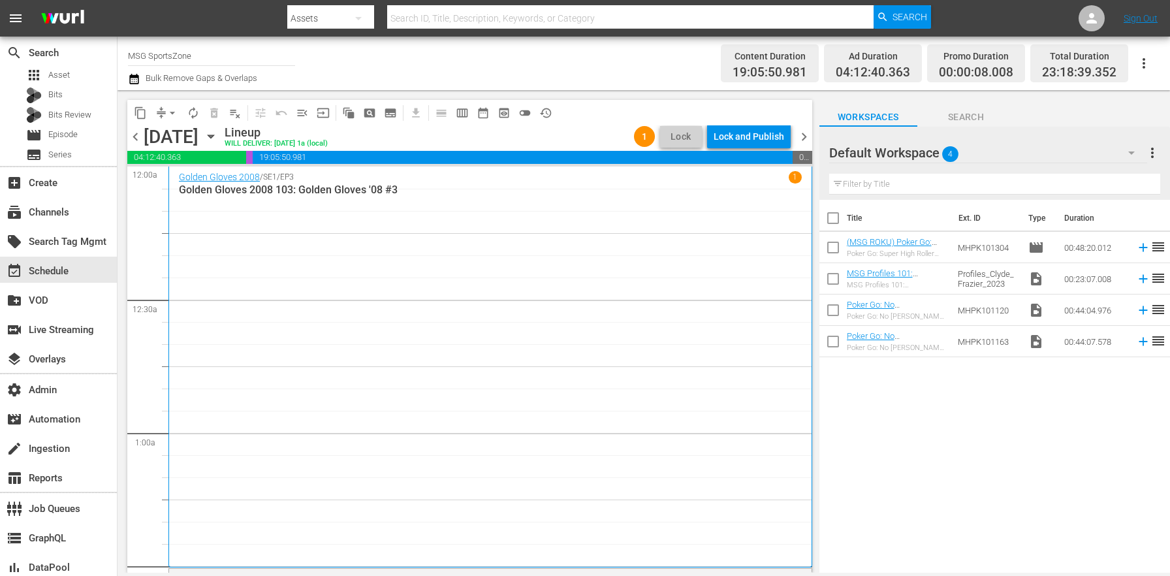
click at [754, 138] on div "Lock and Publish" at bounding box center [749, 137] width 71 height 24
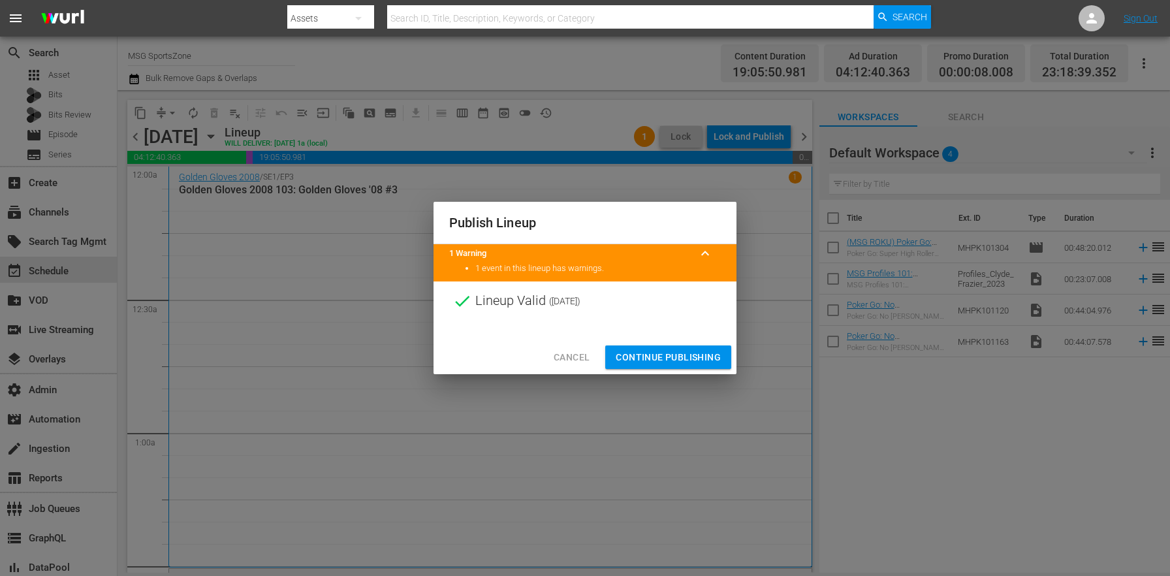
click at [615, 353] on button "Continue Publishing" at bounding box center [668, 357] width 126 height 24
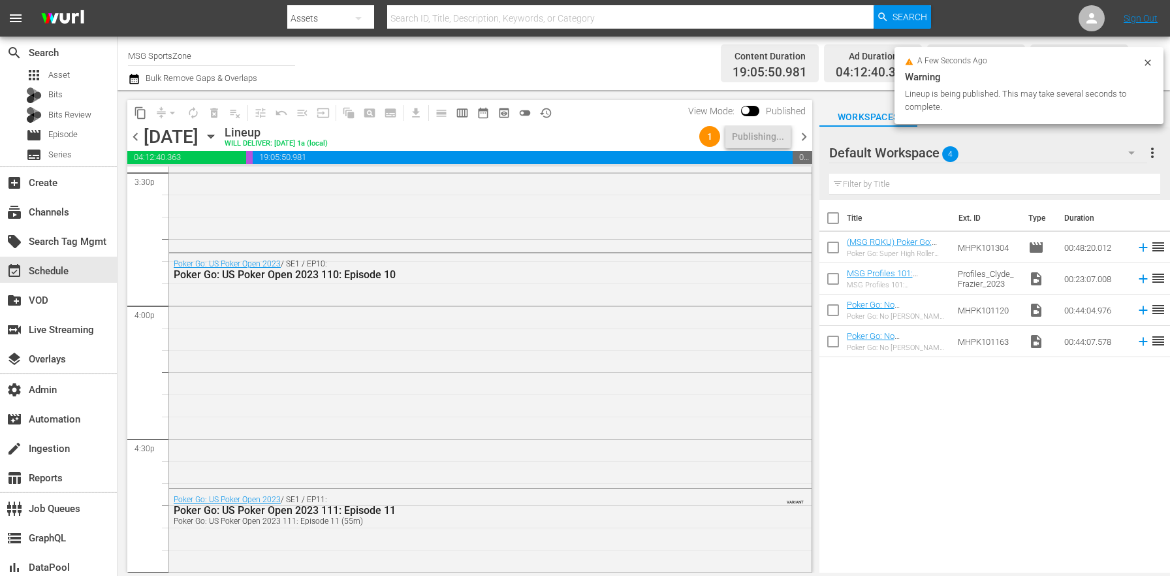
scroll to position [6204, 0]
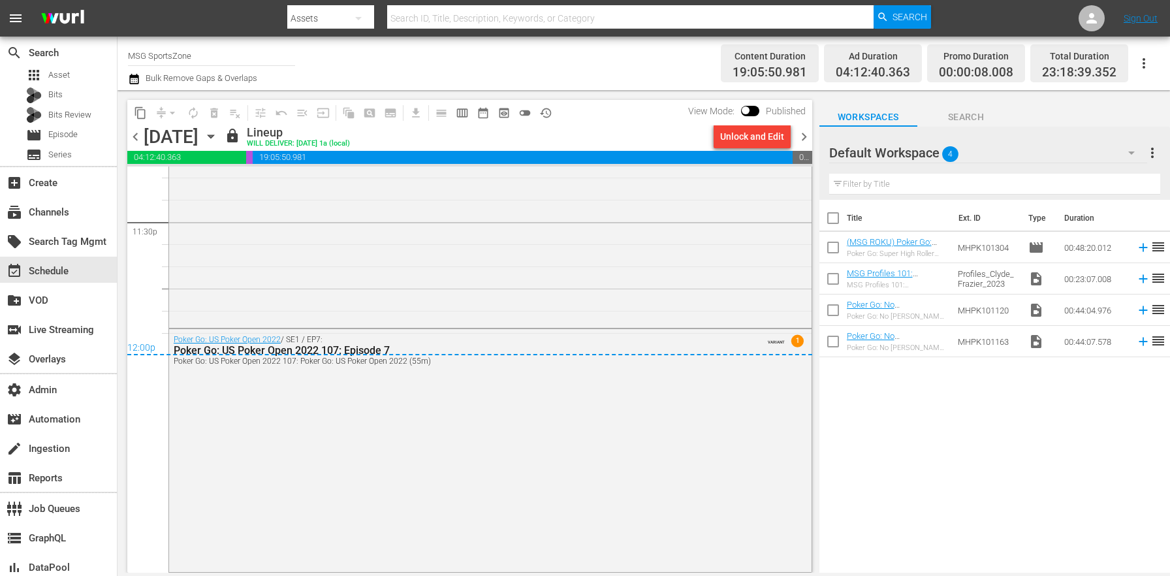
click at [806, 137] on span "chevron_right" at bounding box center [804, 137] width 16 height 16
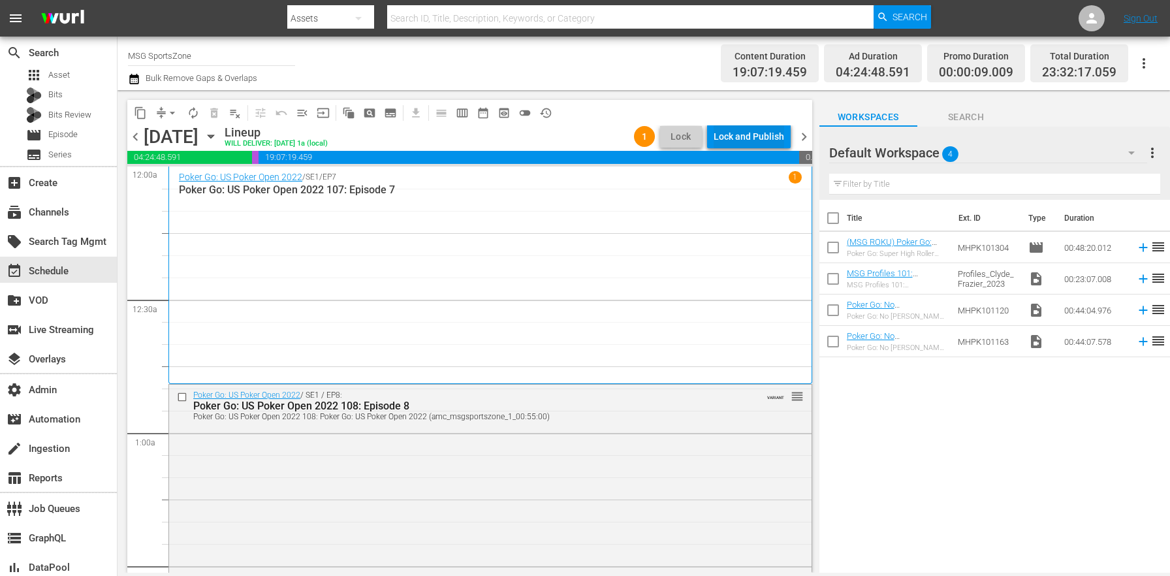
click at [753, 142] on div "Lock and Publish" at bounding box center [749, 137] width 71 height 24
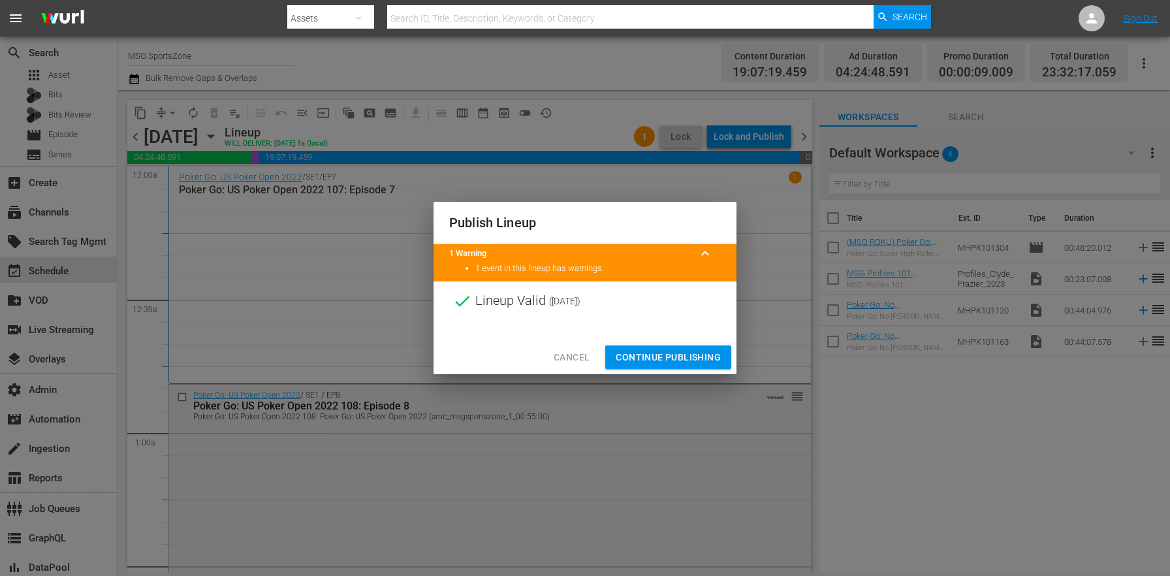
click at [686, 353] on span "Continue Publishing" at bounding box center [668, 357] width 105 height 16
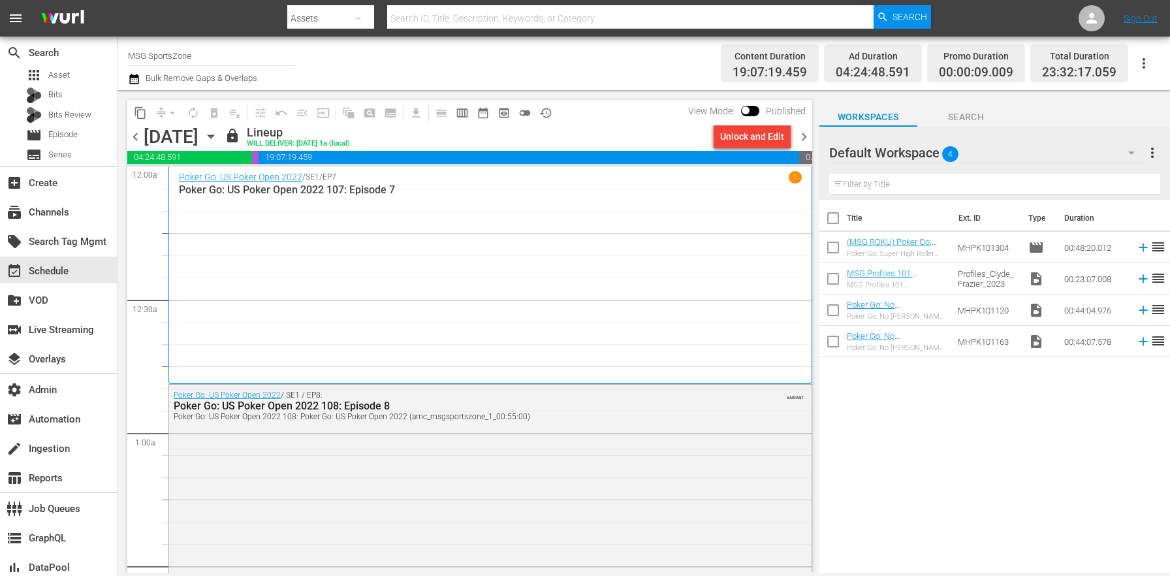
click at [798, 134] on span "chevron_right" at bounding box center [804, 137] width 16 height 16
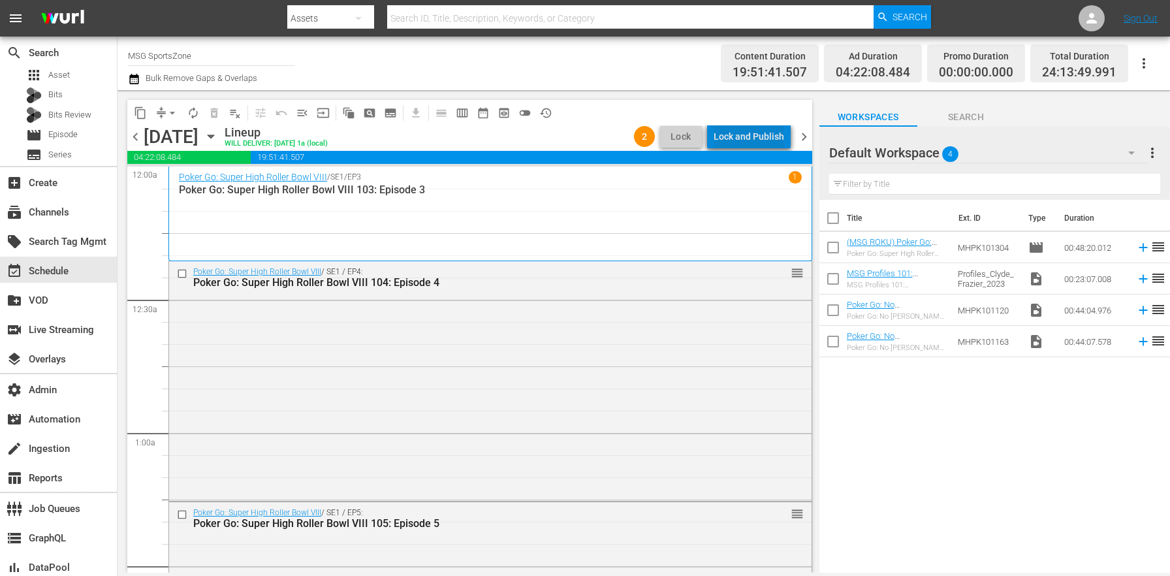
click at [774, 132] on div "Lock and Publish" at bounding box center [749, 137] width 71 height 24
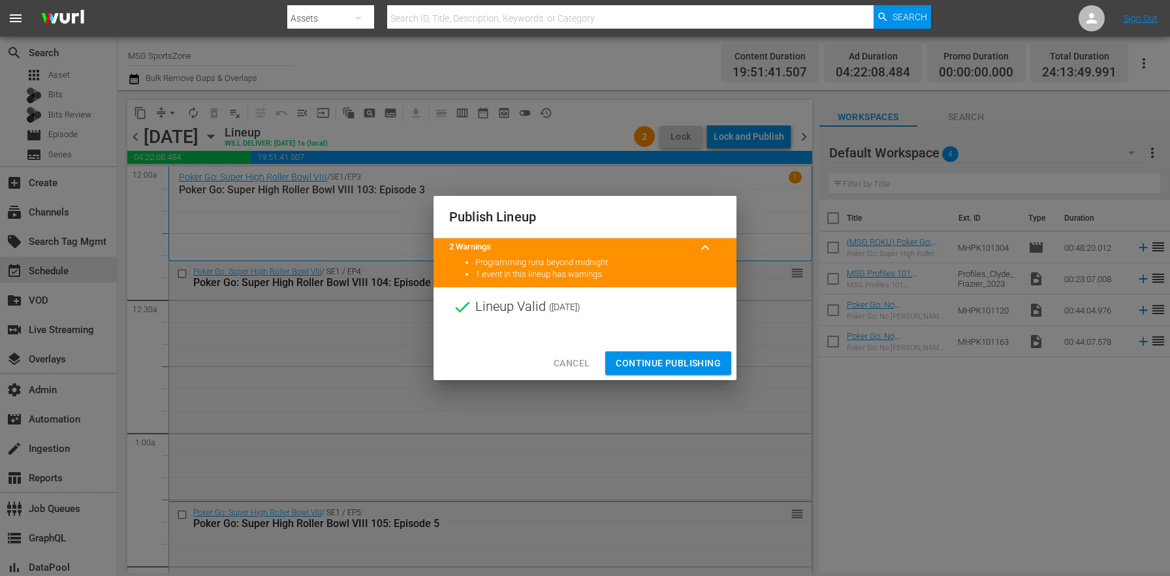
click at [710, 364] on span "Continue Publishing" at bounding box center [668, 363] width 105 height 16
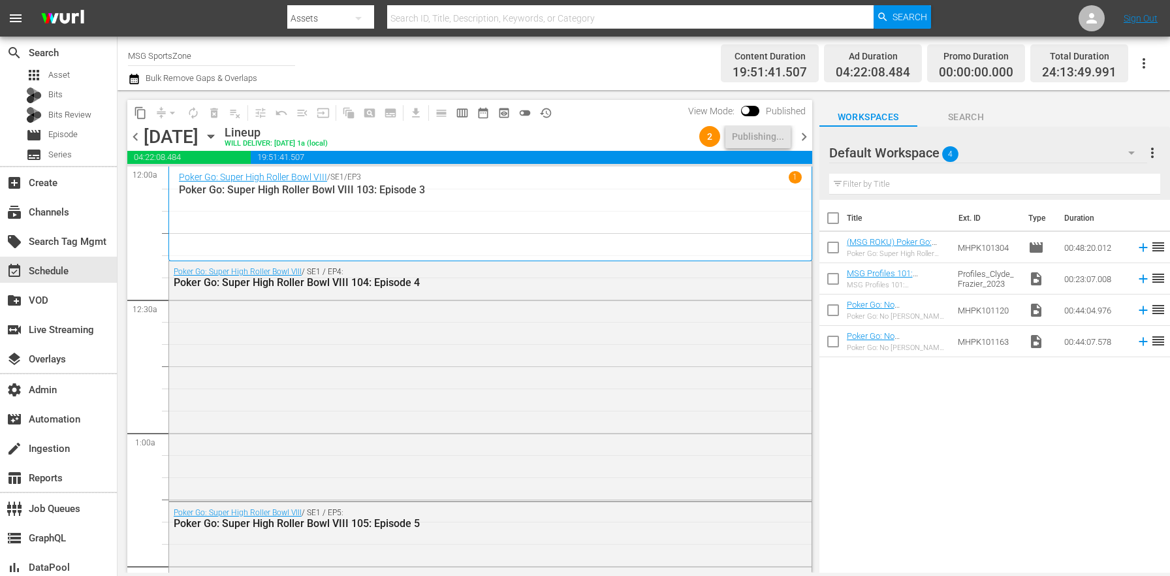
click at [809, 134] on span "chevron_right" at bounding box center [804, 137] width 16 height 16
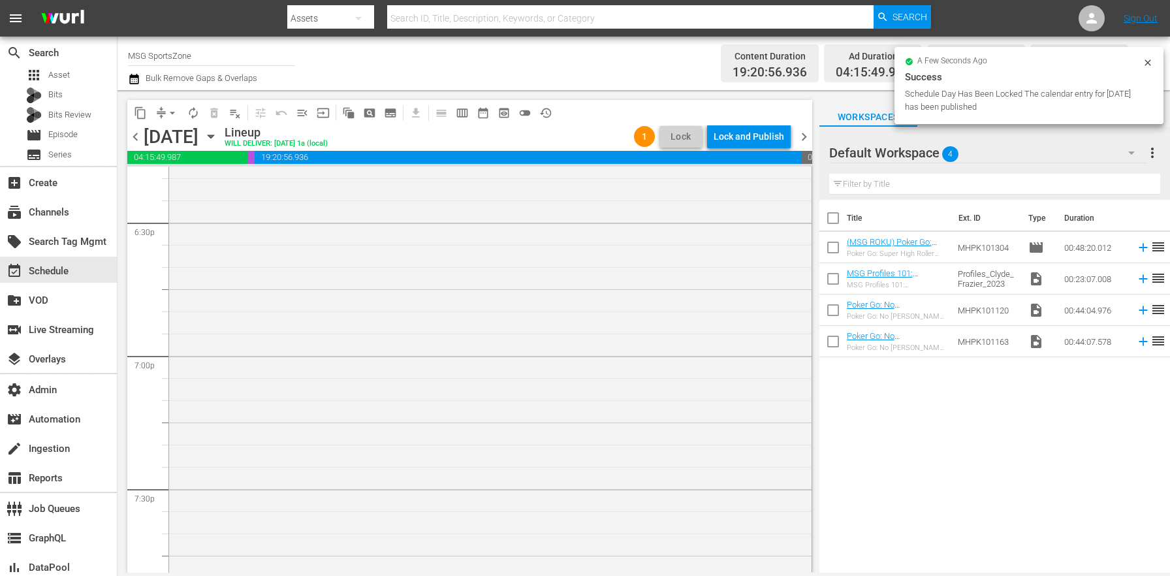
scroll to position [6040, 0]
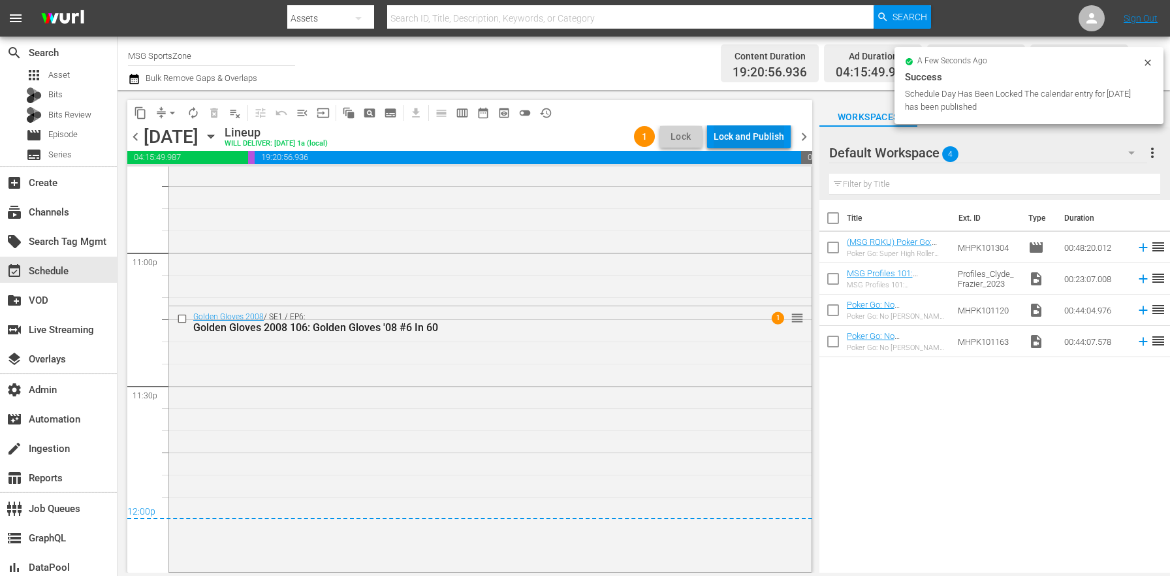
click at [739, 137] on div "Lock and Publish" at bounding box center [749, 137] width 71 height 24
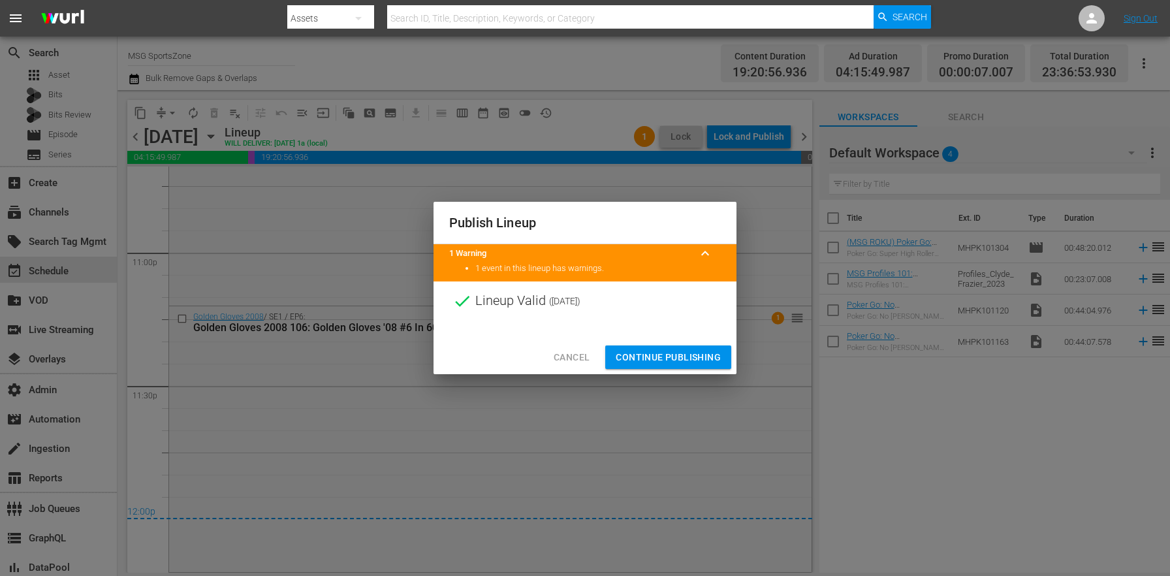
click at [689, 365] on button "Continue Publishing" at bounding box center [668, 357] width 126 height 24
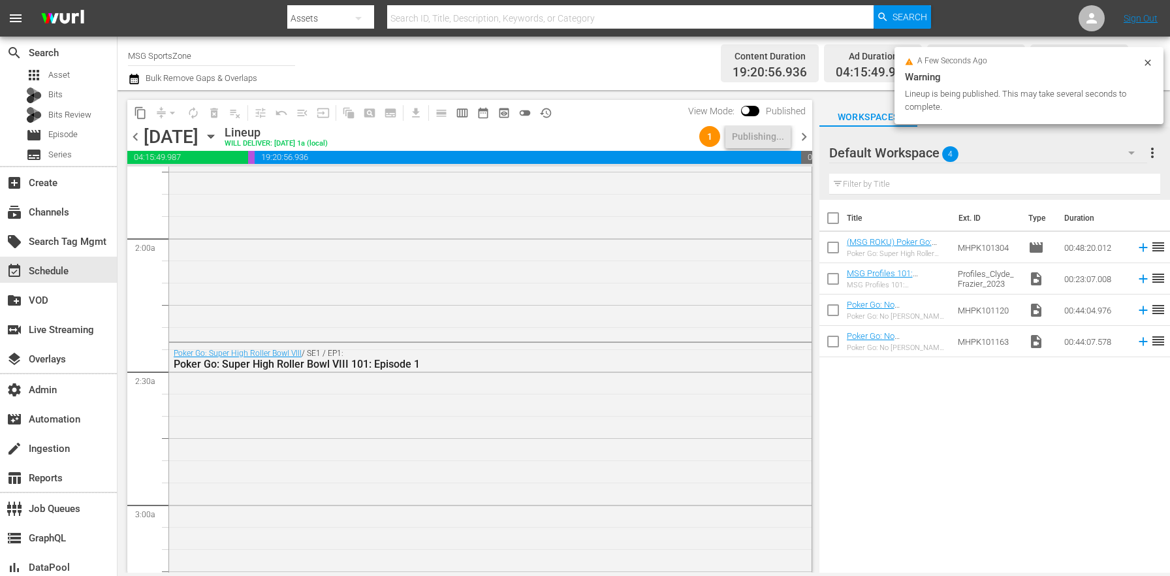
scroll to position [0, 0]
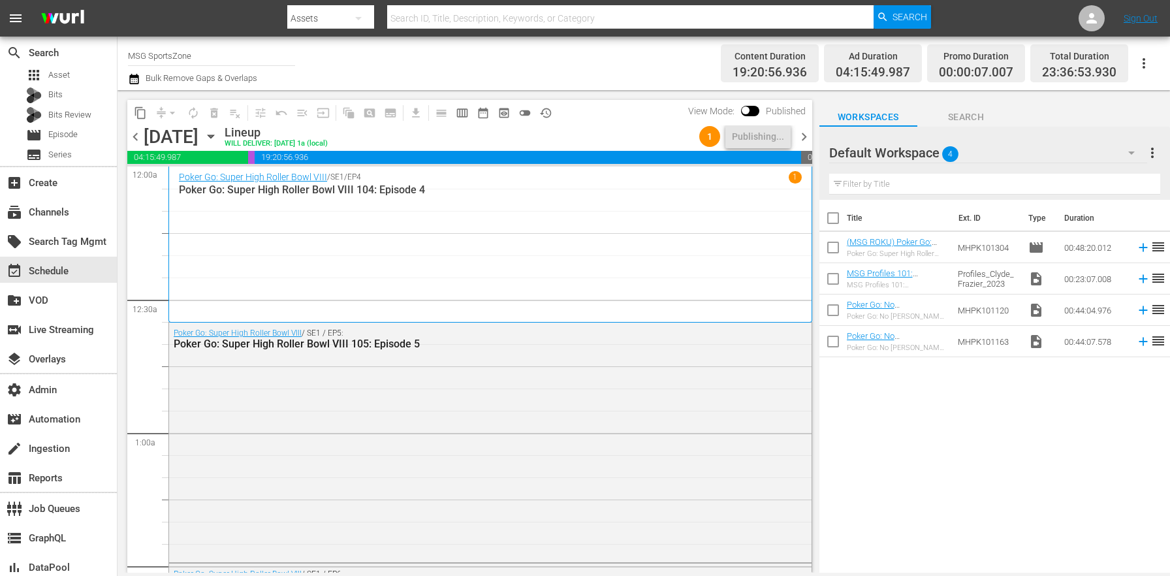
click at [797, 141] on span "chevron_right" at bounding box center [804, 137] width 16 height 16
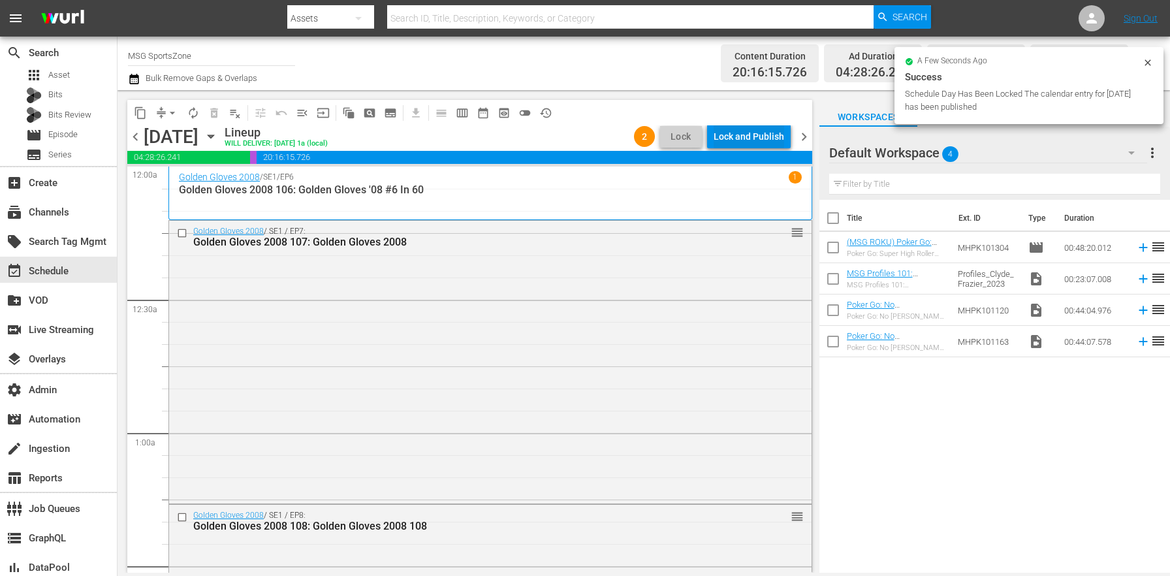
click at [751, 142] on div "Lock and Publish" at bounding box center [749, 137] width 71 height 24
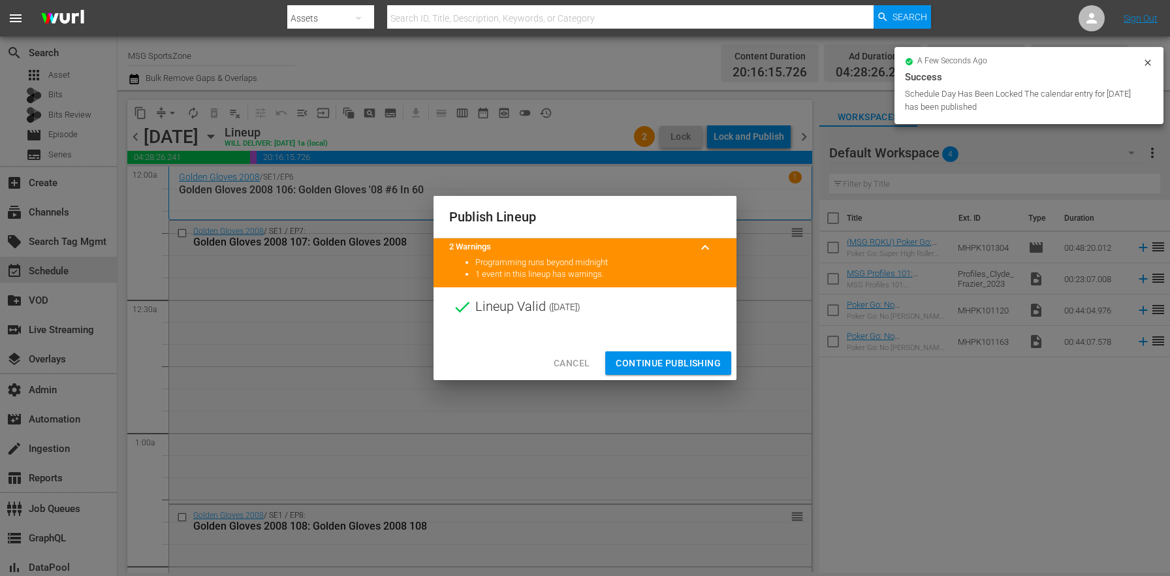
click at [691, 360] on span "Continue Publishing" at bounding box center [668, 363] width 105 height 16
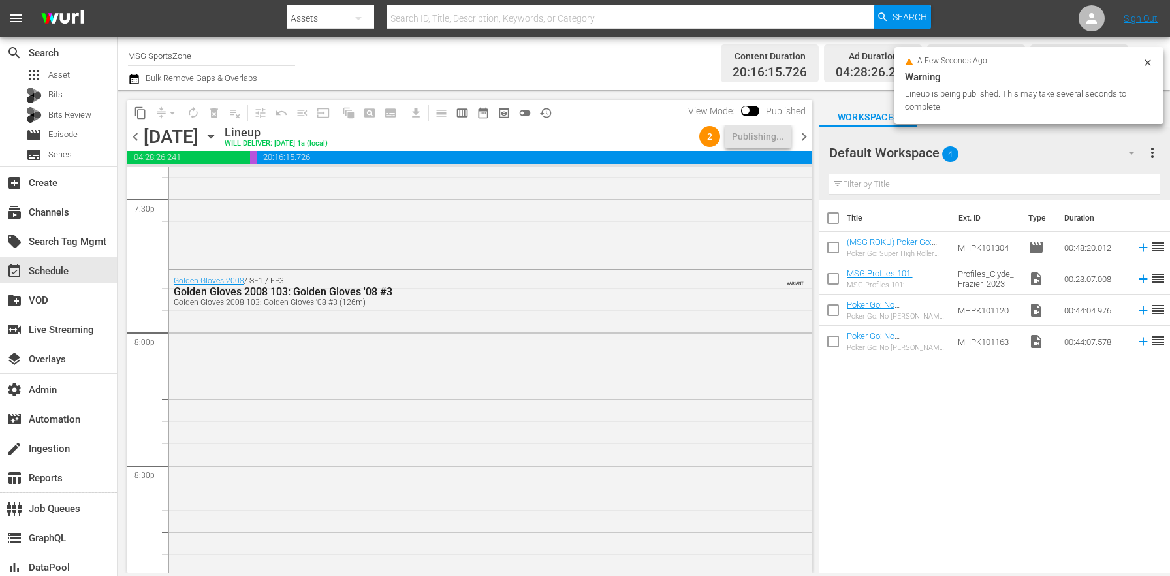
scroll to position [6238, 0]
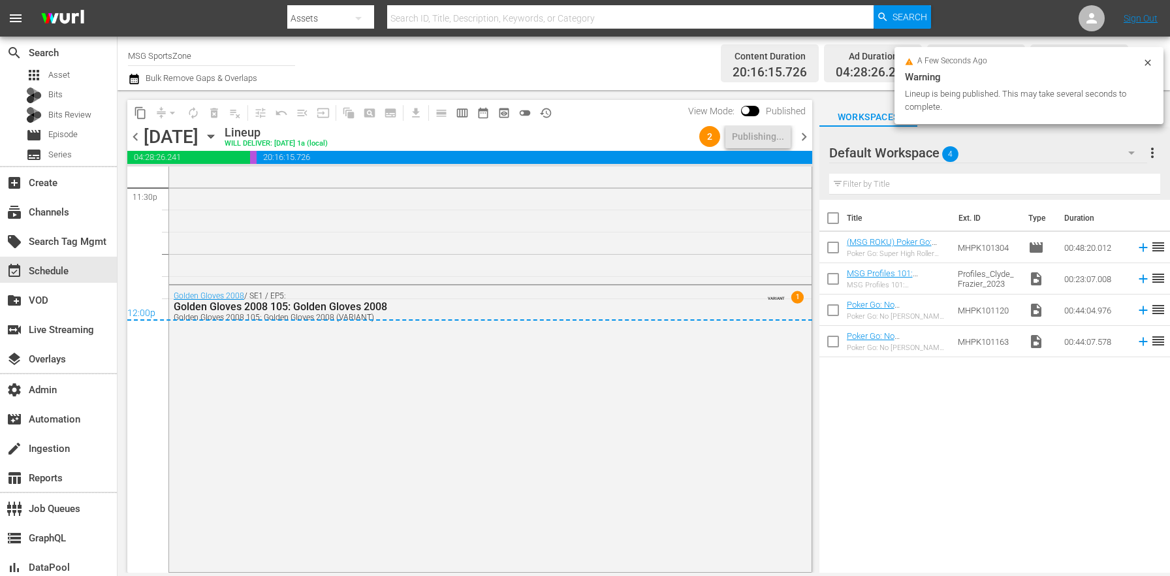
click at [809, 138] on span "chevron_right" at bounding box center [804, 137] width 16 height 16
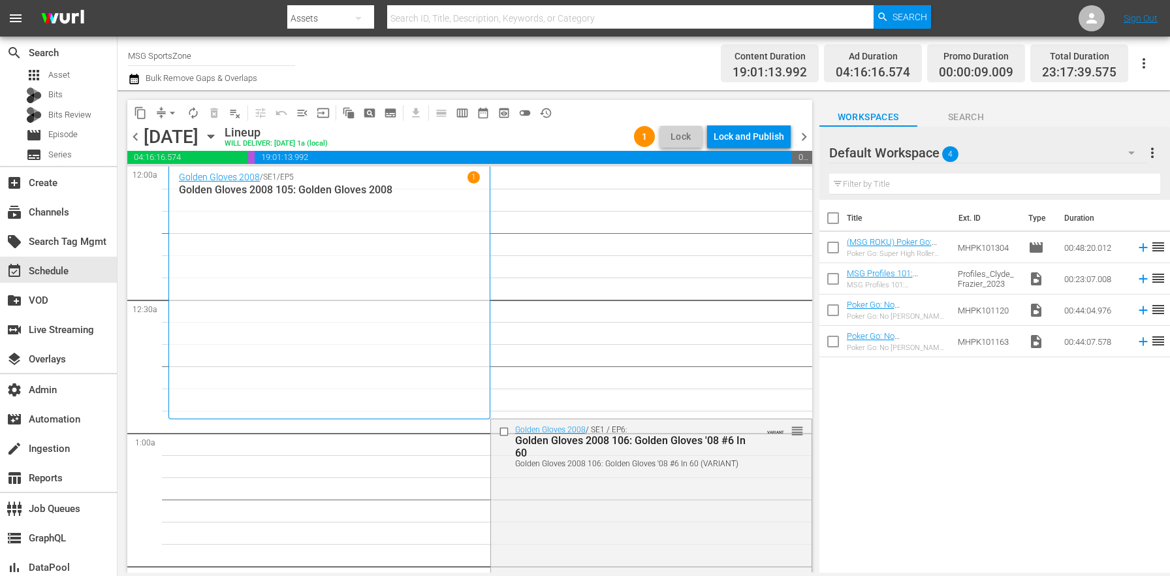
click at [142, 138] on span "chevron_left" at bounding box center [135, 137] width 16 height 16
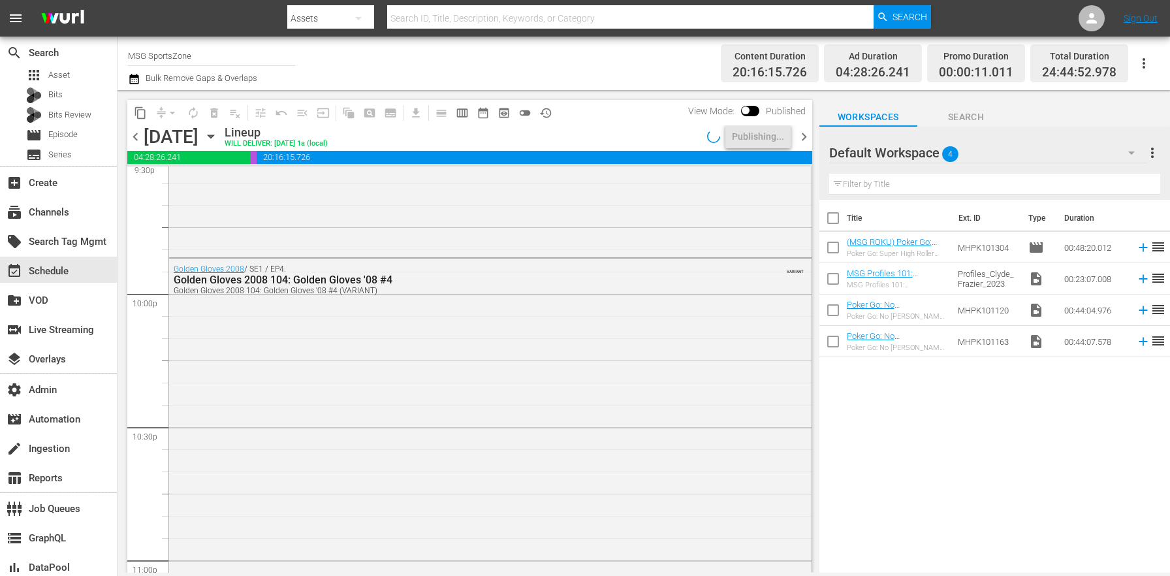
scroll to position [6238, 0]
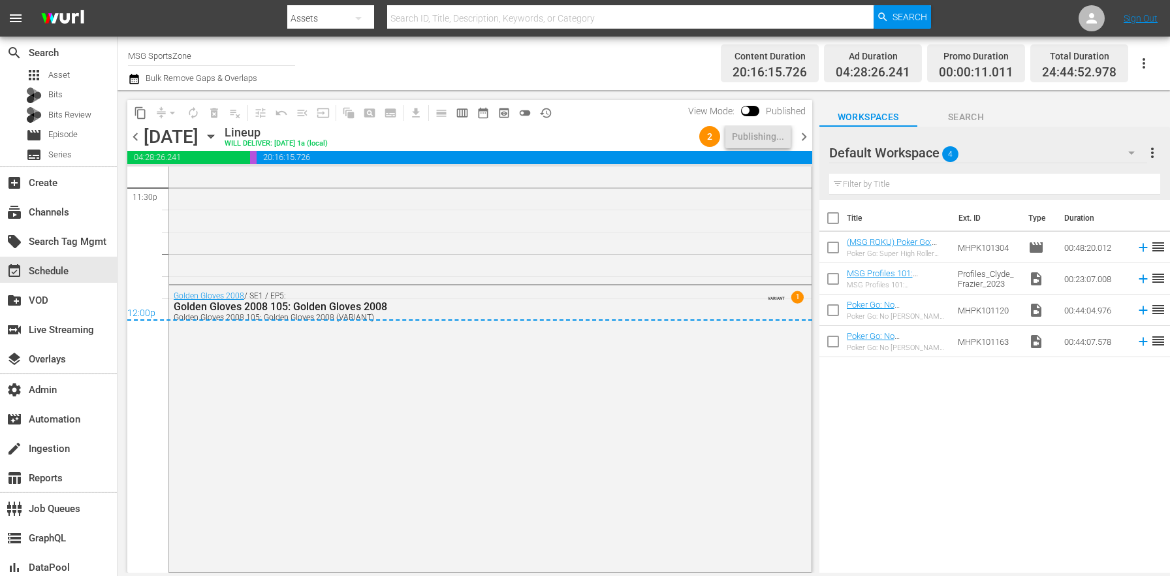
click at [812, 136] on div "content_copy compress arrow_drop_down autorenew_outlined delete_forever_outline…" at bounding box center [467, 331] width 698 height 482
click at [810, 136] on span "chevron_right" at bounding box center [804, 137] width 16 height 16
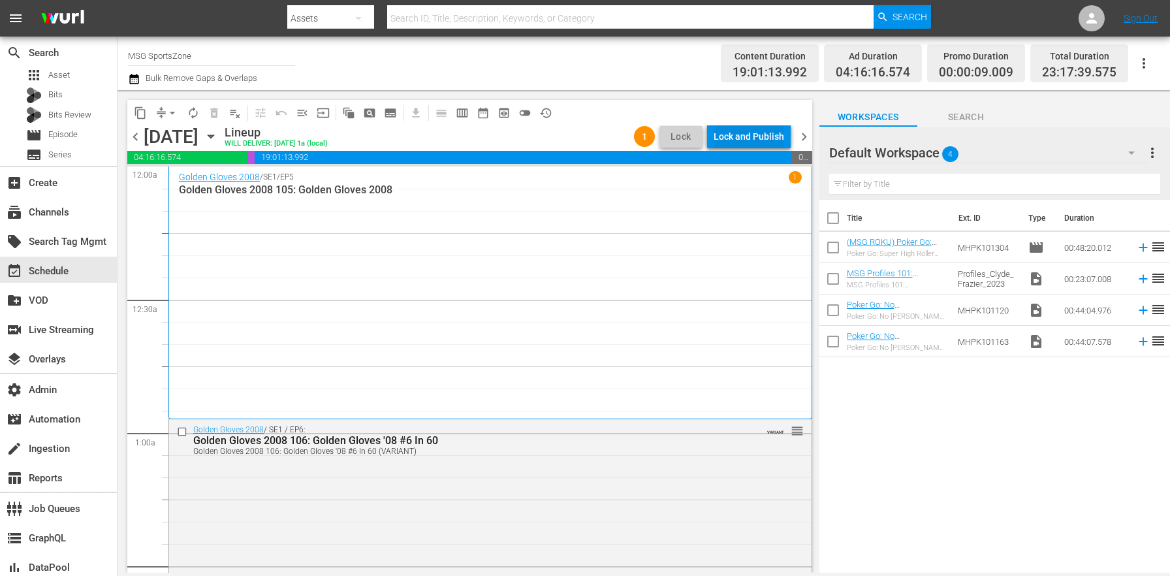
click at [723, 131] on div "Lock and Publish" at bounding box center [749, 137] width 71 height 24
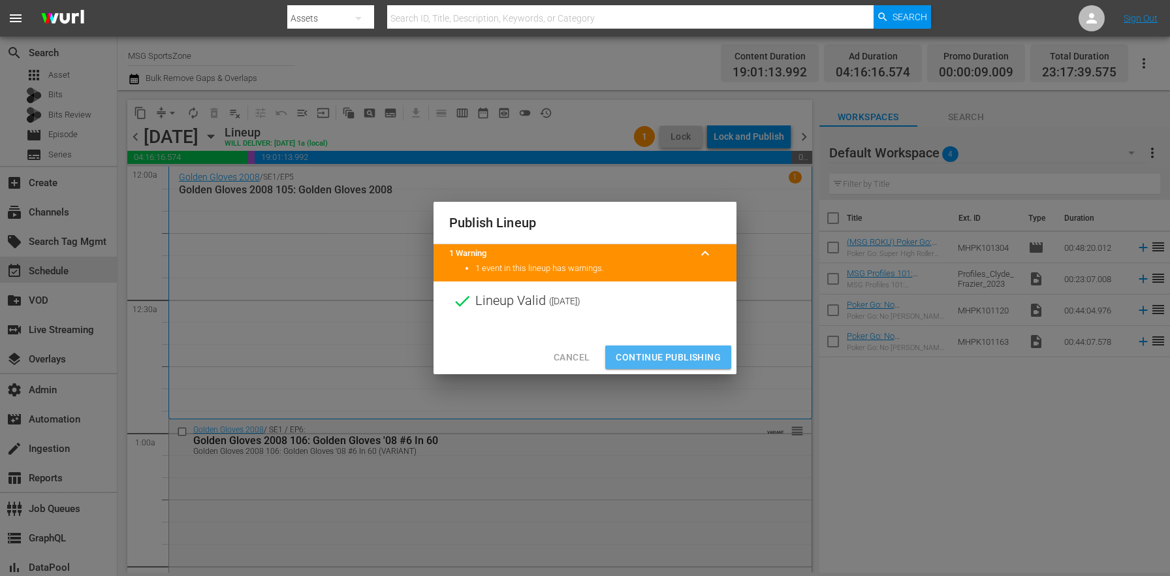
click at [672, 351] on span "Continue Publishing" at bounding box center [668, 357] width 105 height 16
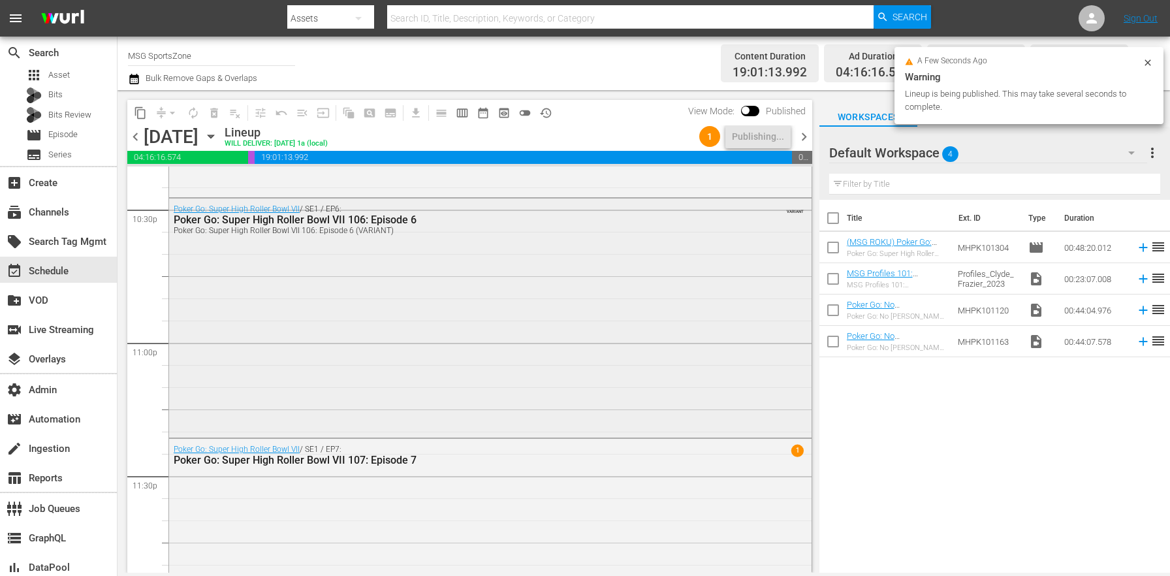
scroll to position [6050, 0]
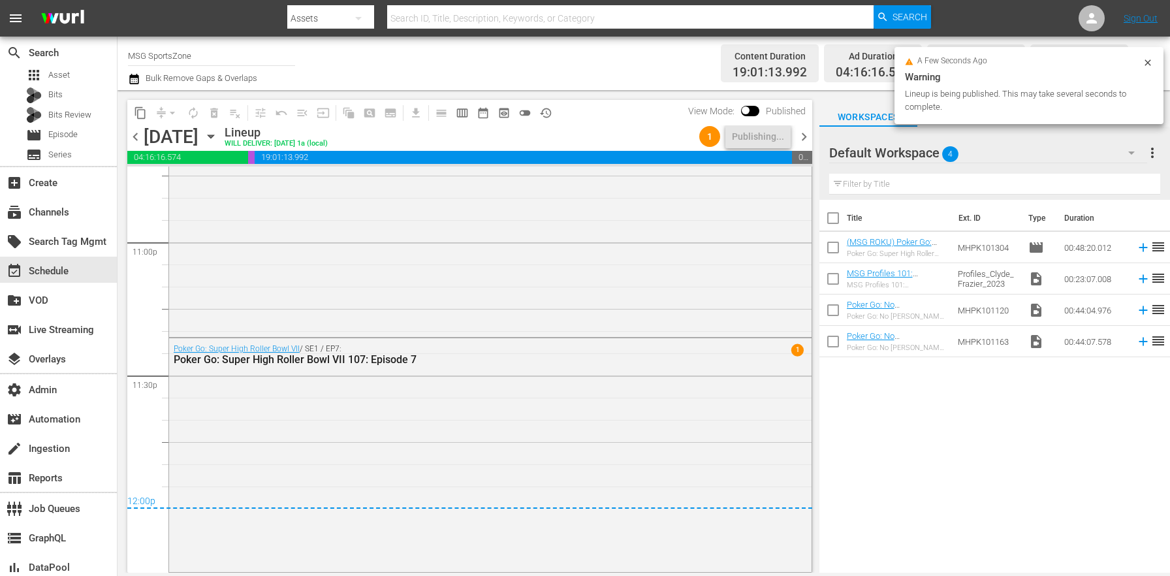
click at [804, 134] on span "chevron_right" at bounding box center [804, 137] width 16 height 16
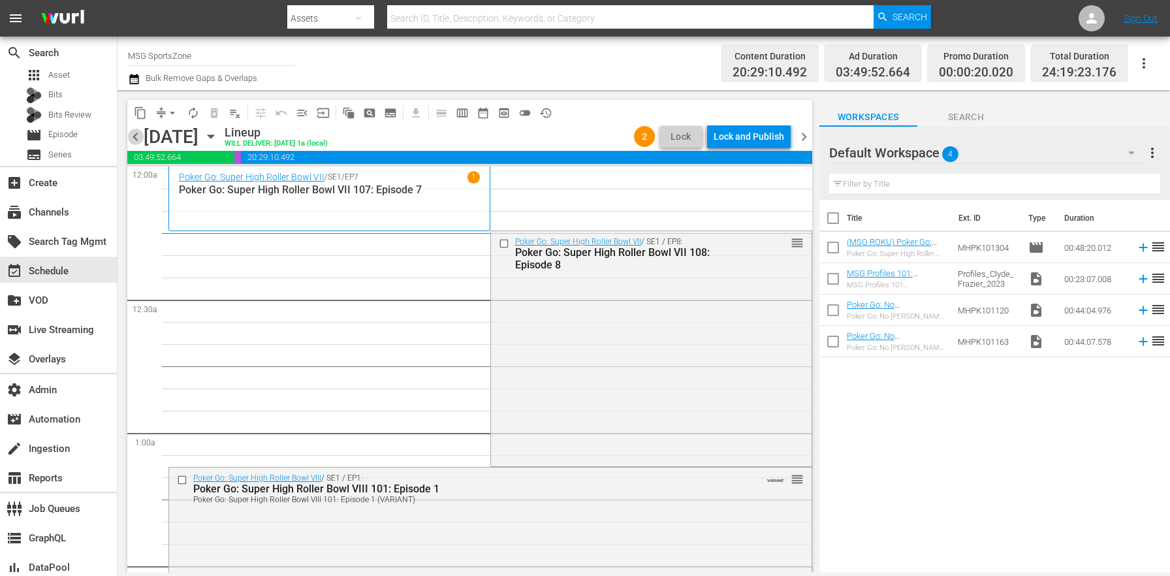
click at [138, 138] on span "chevron_left" at bounding box center [135, 137] width 16 height 16
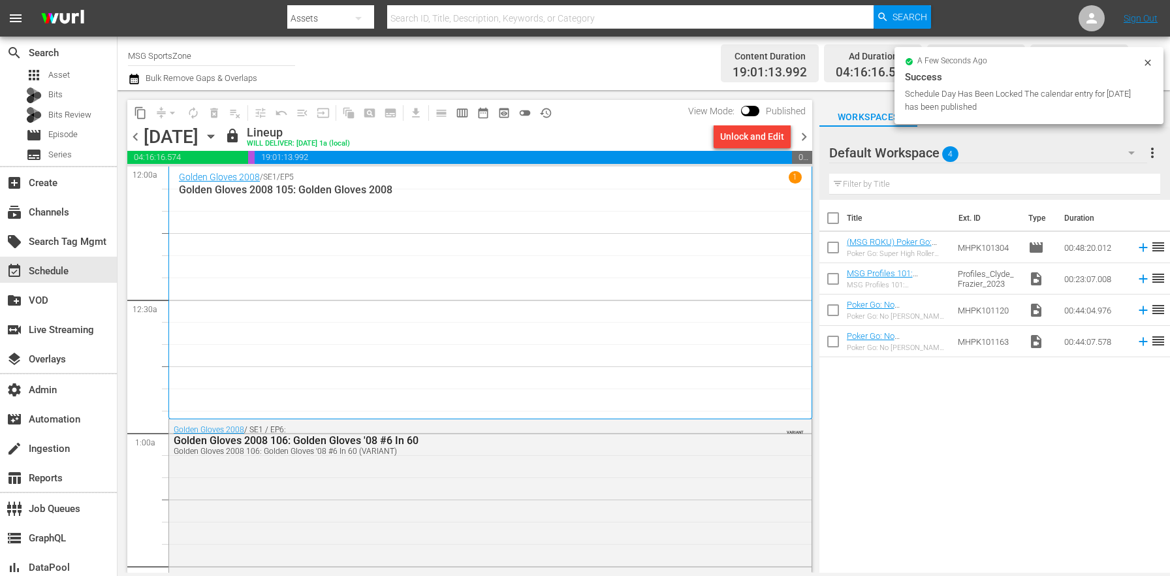
click at [800, 144] on span "chevron_right" at bounding box center [804, 137] width 16 height 16
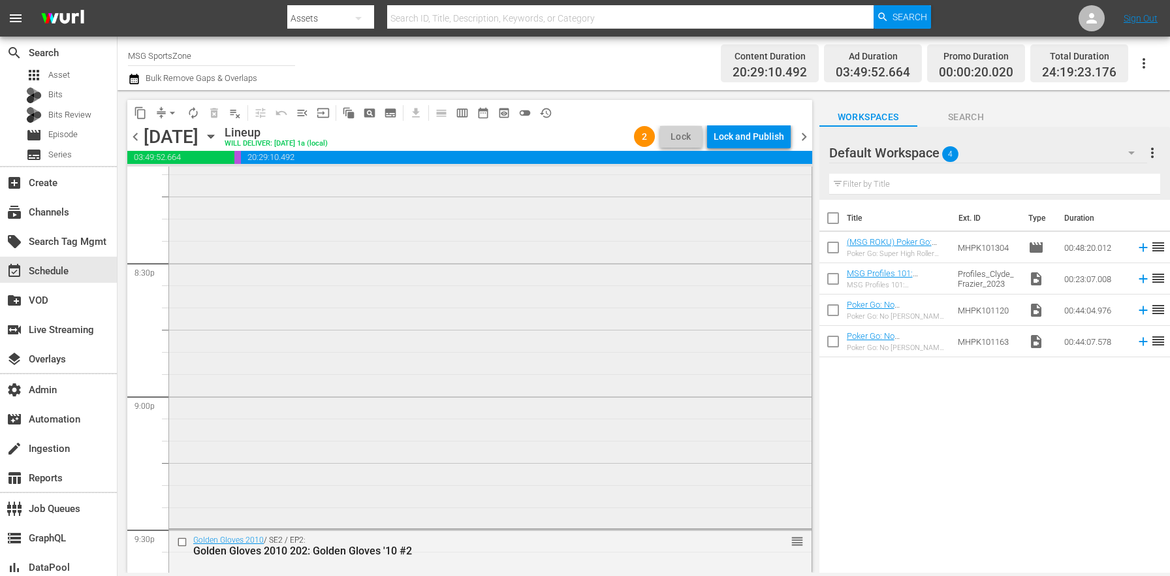
scroll to position [5355, 0]
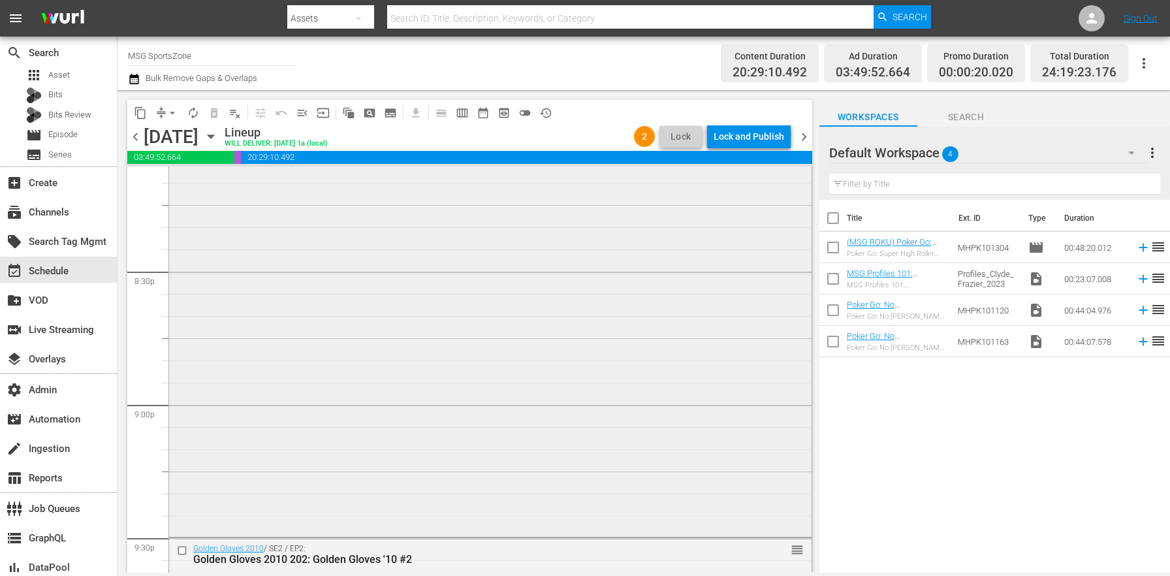
click at [466, 377] on div "Poker Go: No Gamble No Future / SE1 / EP1: *PLACEHOLDER EPISODE* Poker Go: No G…" at bounding box center [490, 204] width 642 height 662
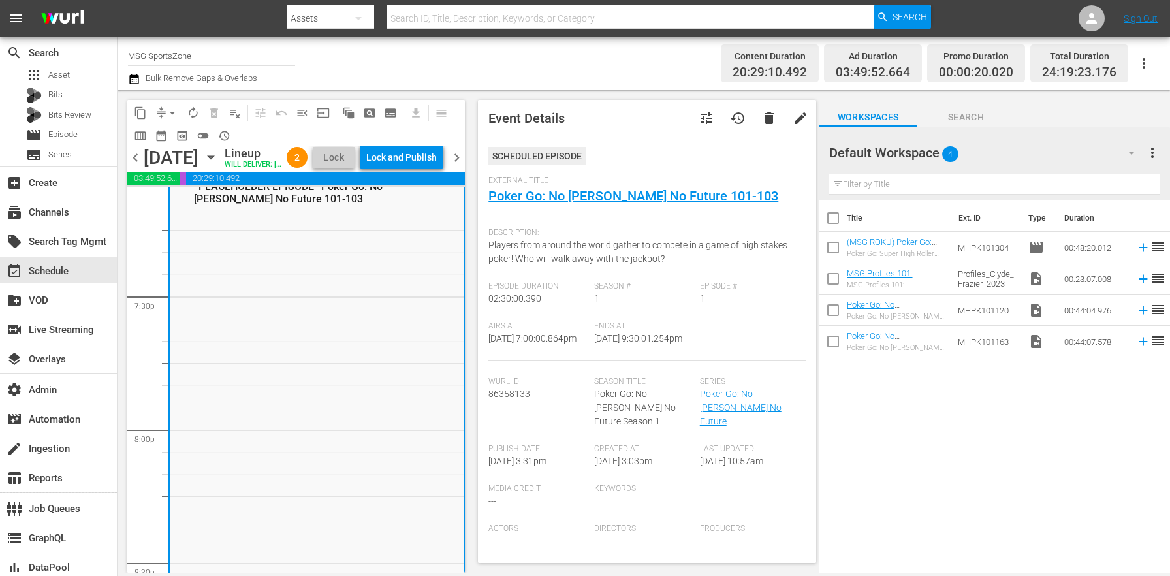
scroll to position [5012, 0]
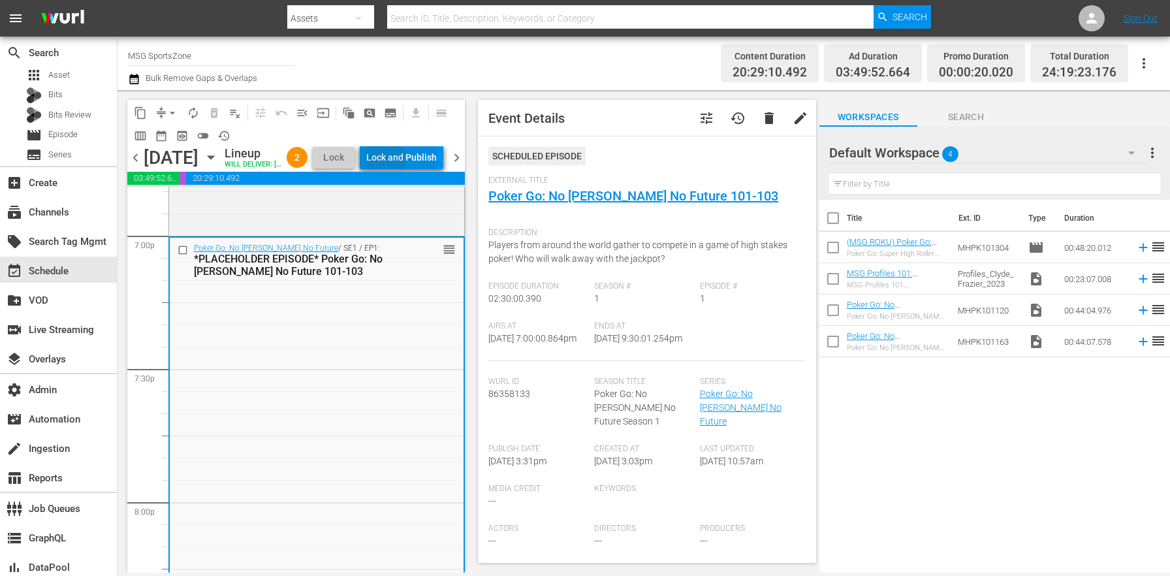
click at [399, 159] on div "Lock and Publish" at bounding box center [401, 158] width 71 height 24
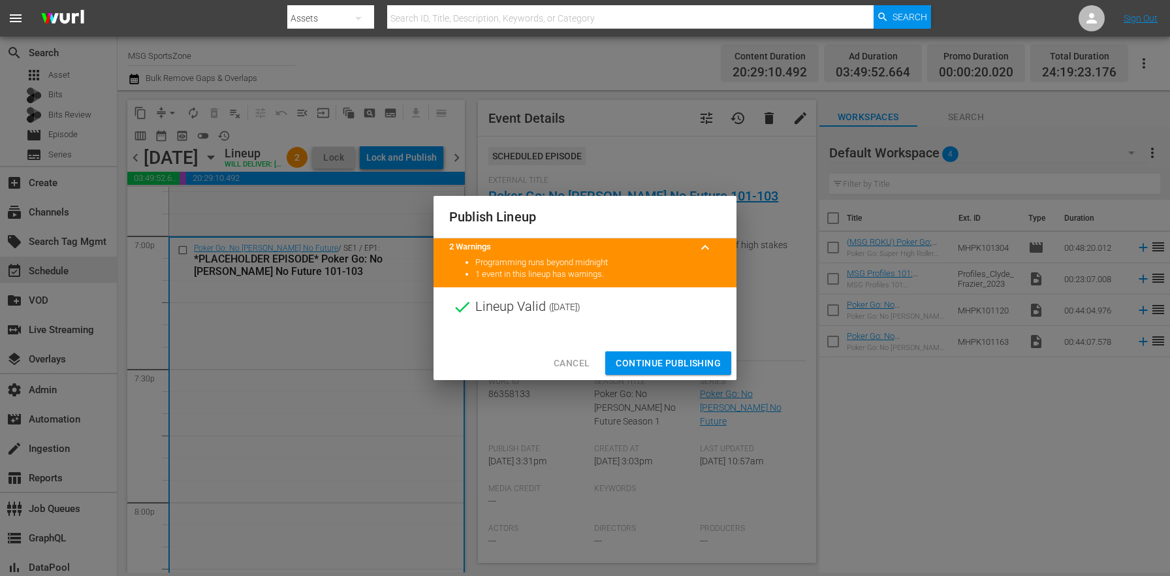
click at [670, 359] on span "Continue Publishing" at bounding box center [668, 363] width 105 height 16
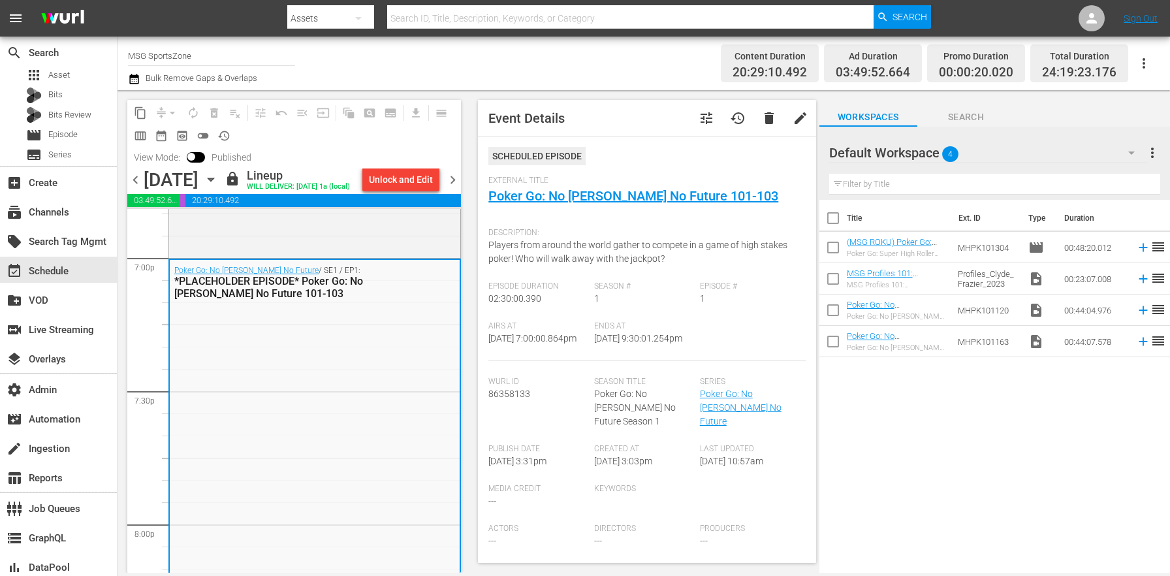
click at [134, 81] on icon "button" at bounding box center [133, 79] width 9 height 10
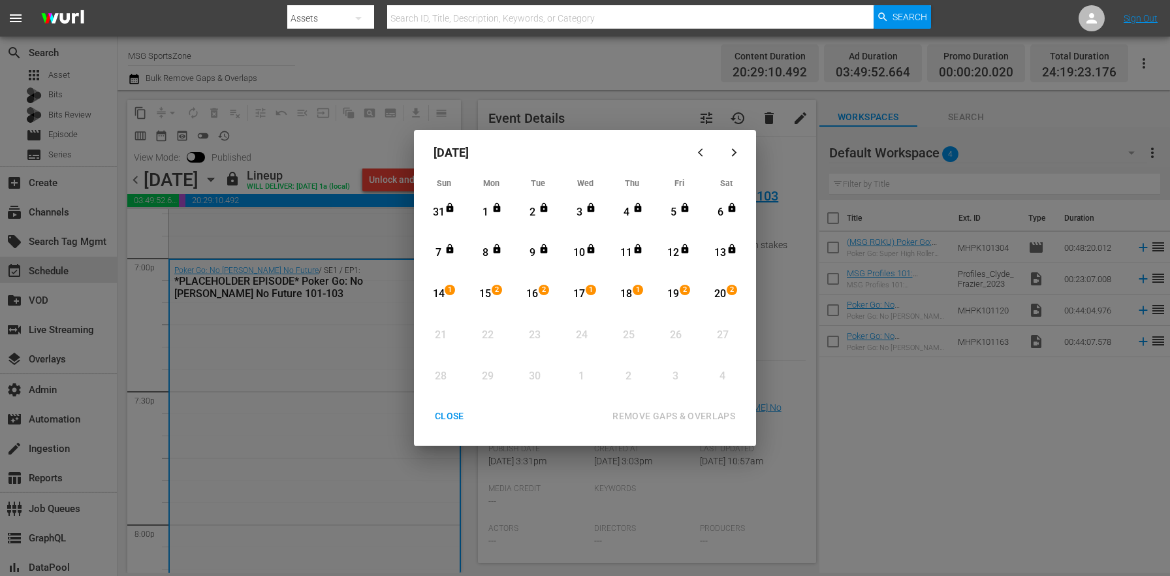
click at [694, 147] on button "button" at bounding box center [702, 151] width 31 height 31
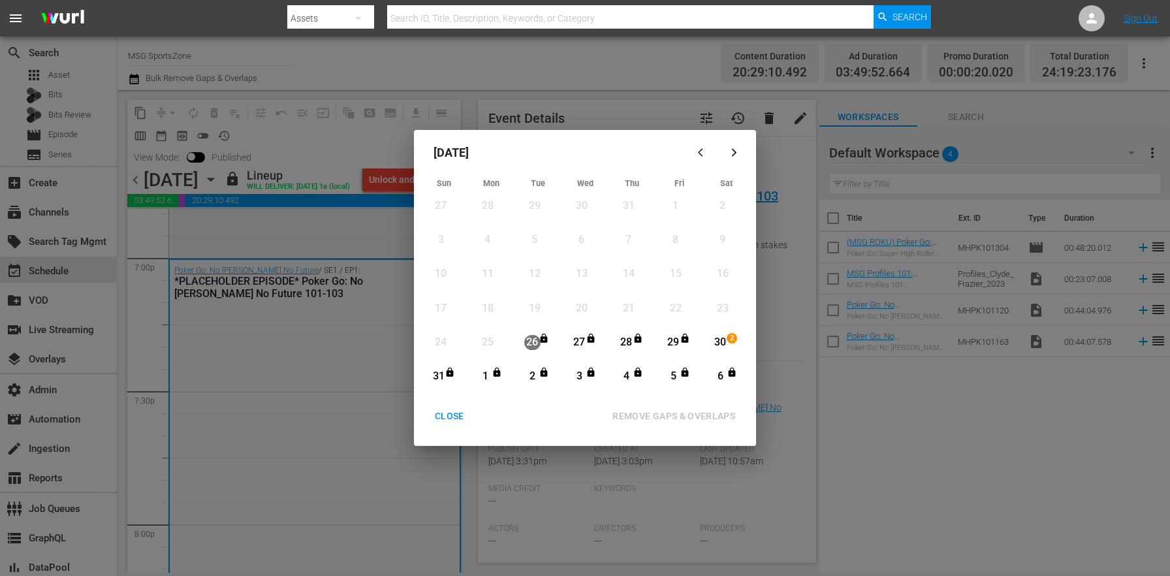
click at [454, 414] on div "CLOSE" at bounding box center [449, 416] width 50 height 16
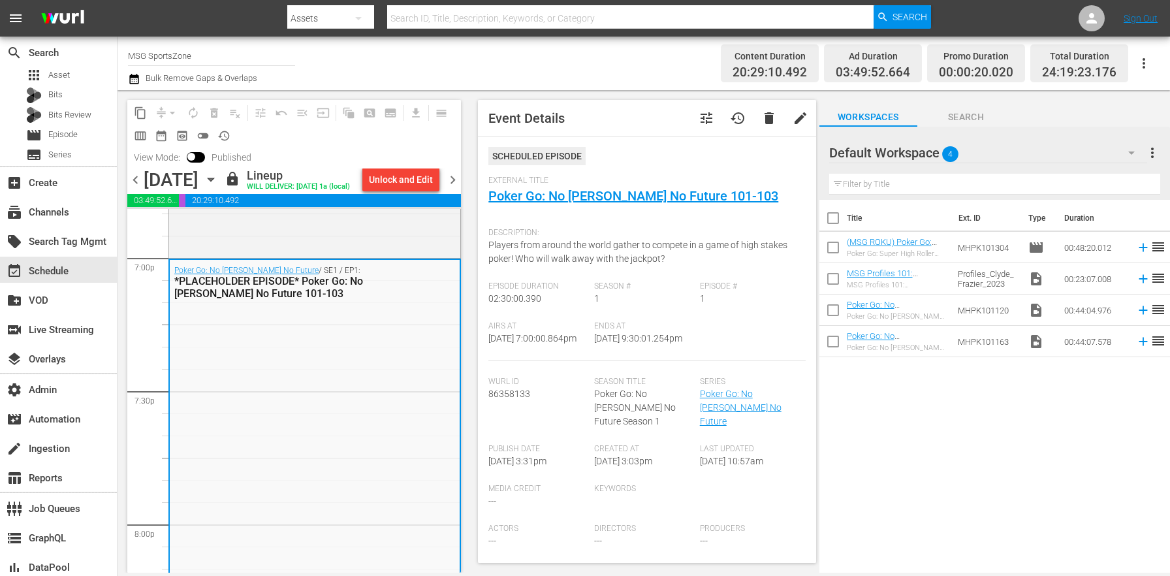
click at [218, 187] on icon "button" at bounding box center [211, 179] width 14 height 14
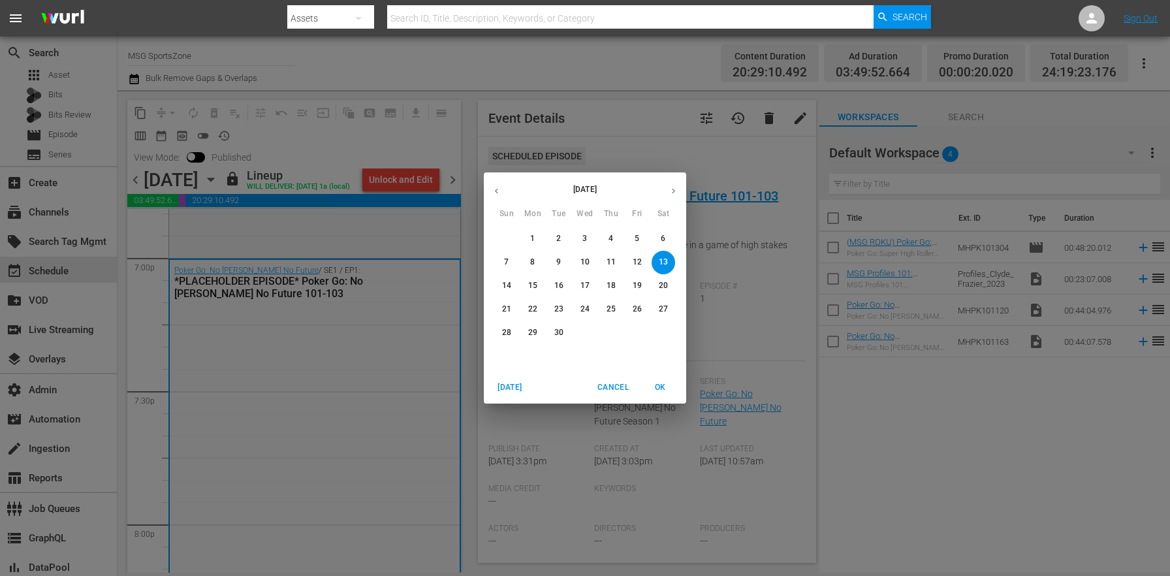
click at [490, 195] on button "button" at bounding box center [496, 190] width 25 height 25
click at [668, 330] on span "30" at bounding box center [664, 332] width 24 height 11
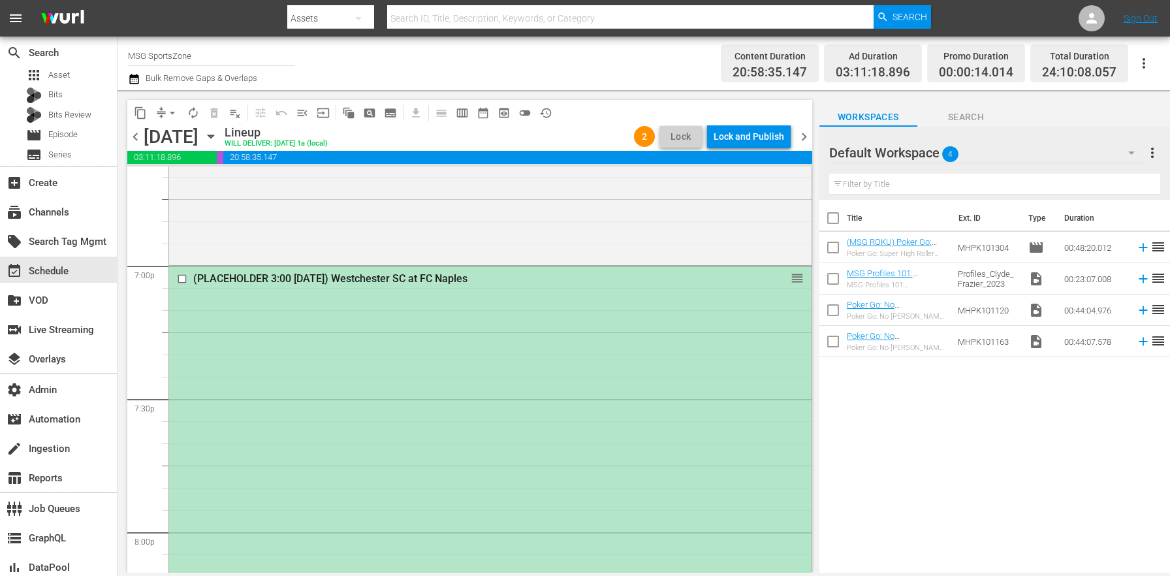
scroll to position [4970, 0]
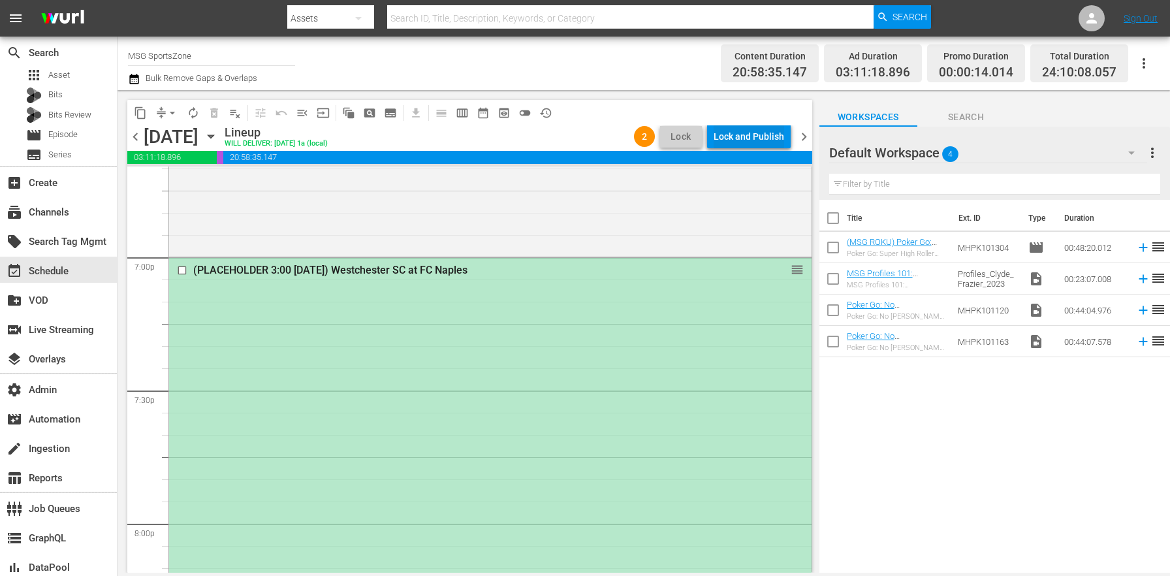
click at [768, 134] on div "Lock and Publish" at bounding box center [749, 137] width 71 height 24
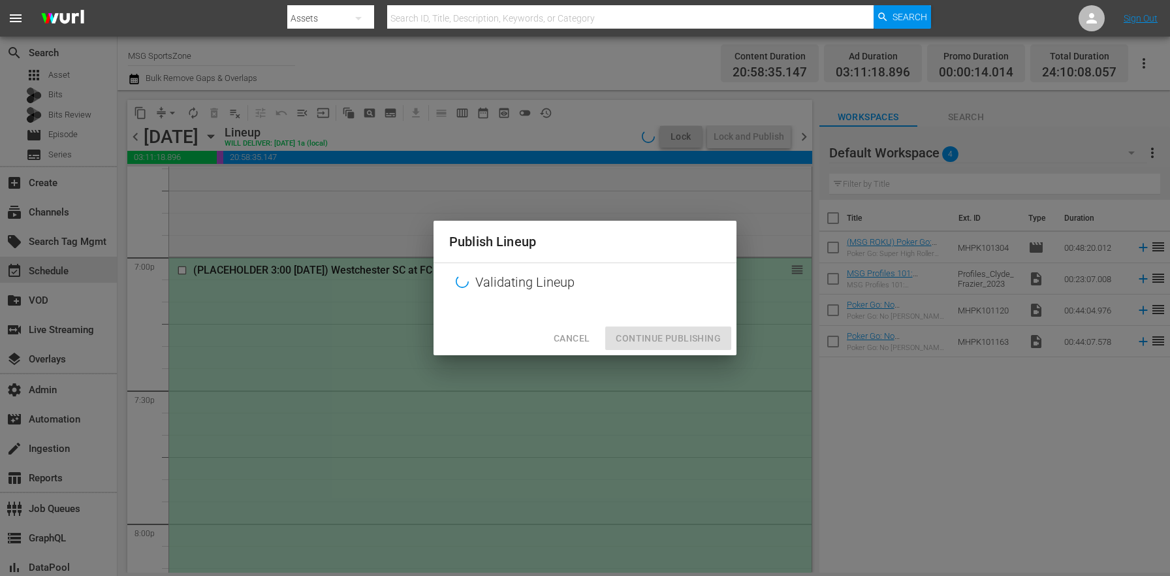
click at [587, 349] on button "Cancel" at bounding box center [571, 338] width 57 height 24
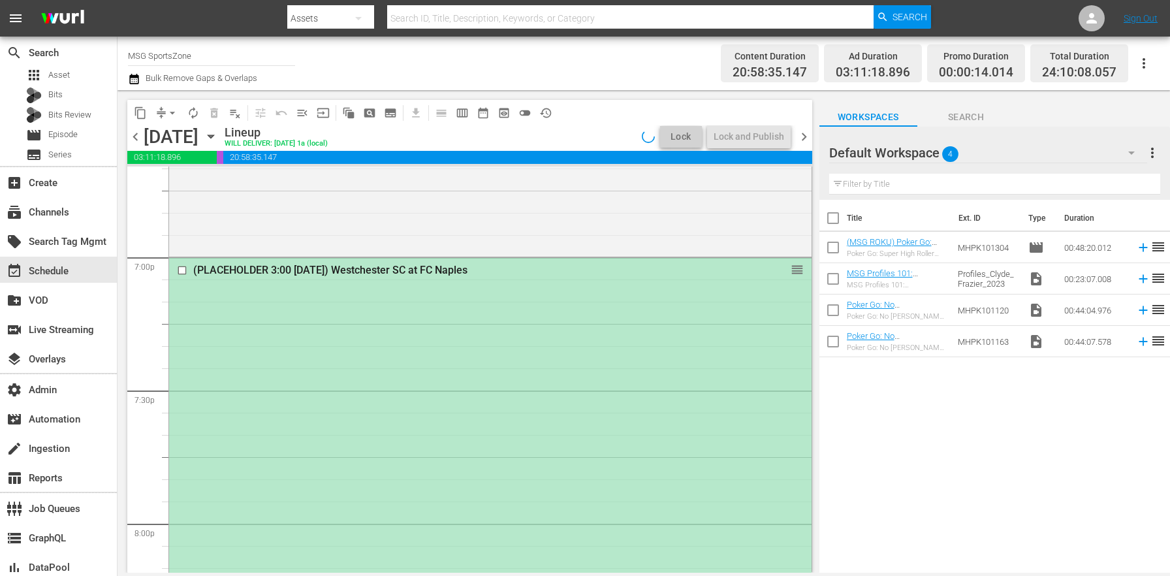
click at [559, 113] on div "content_copy compress arrow_drop_down autorenew_outlined delete_forever_outline…" at bounding box center [469, 112] width 685 height 25
click at [554, 114] on button "history_outlined" at bounding box center [545, 112] width 21 height 21
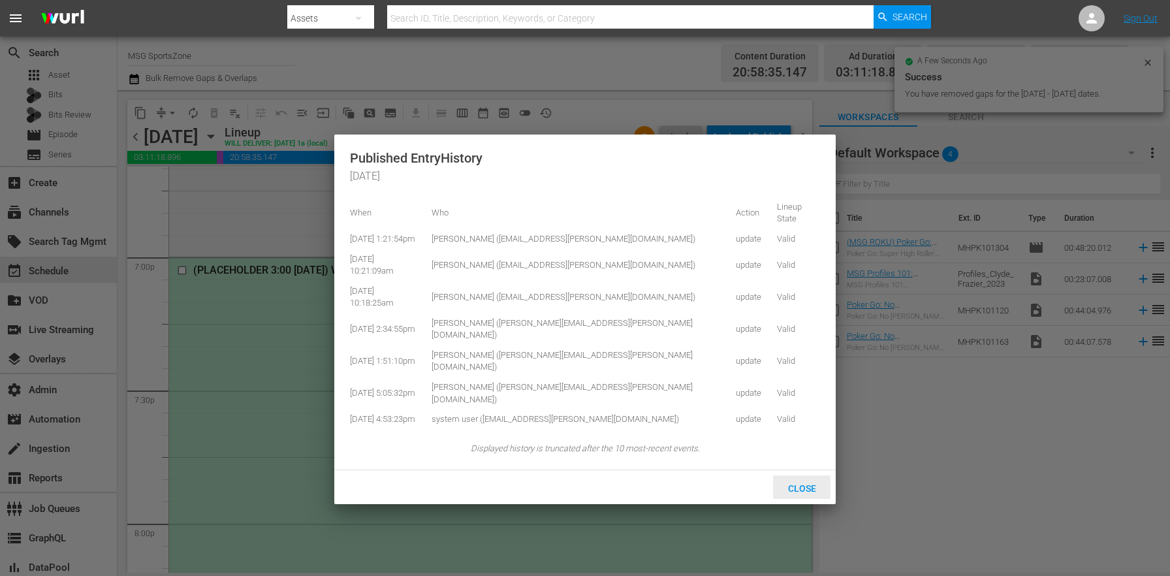
click at [809, 475] on div "Close" at bounding box center [801, 487] width 57 height 24
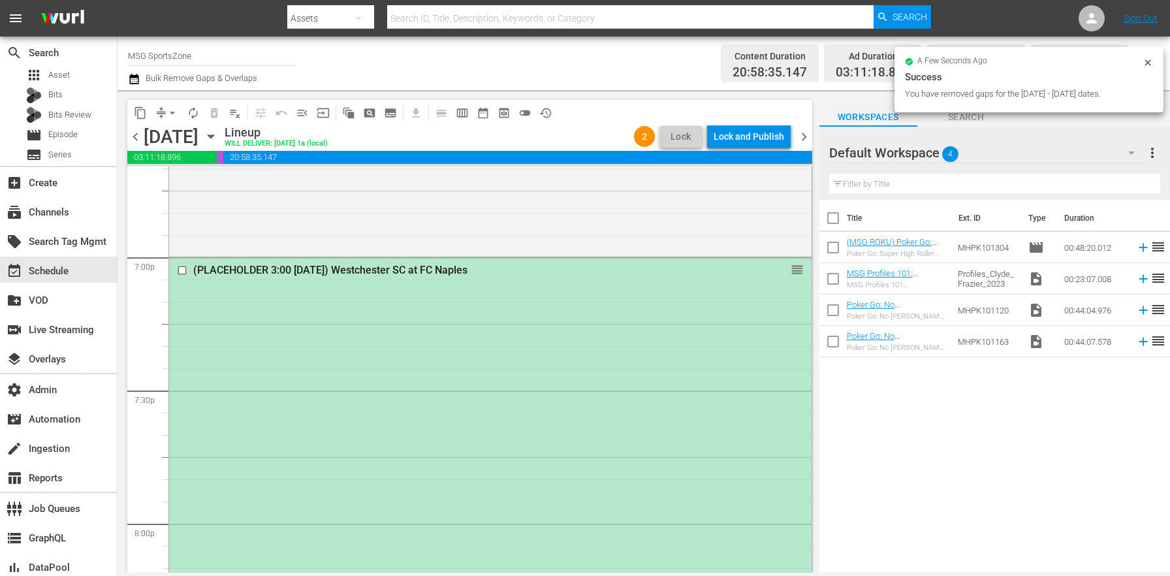
scroll to position [6187, 0]
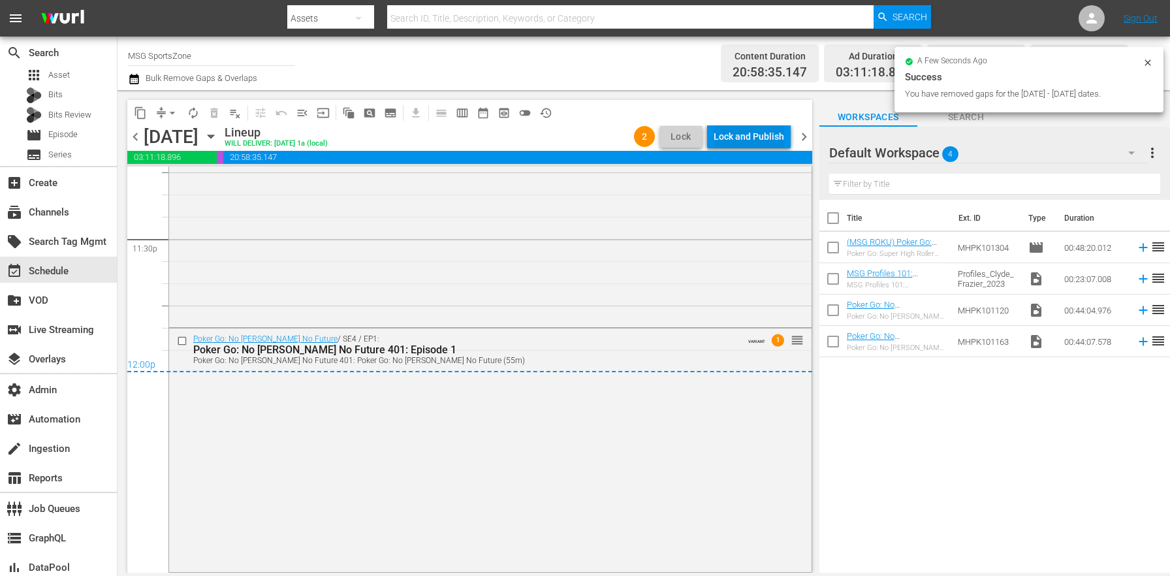
click at [734, 135] on div "Lock and Publish" at bounding box center [749, 137] width 71 height 24
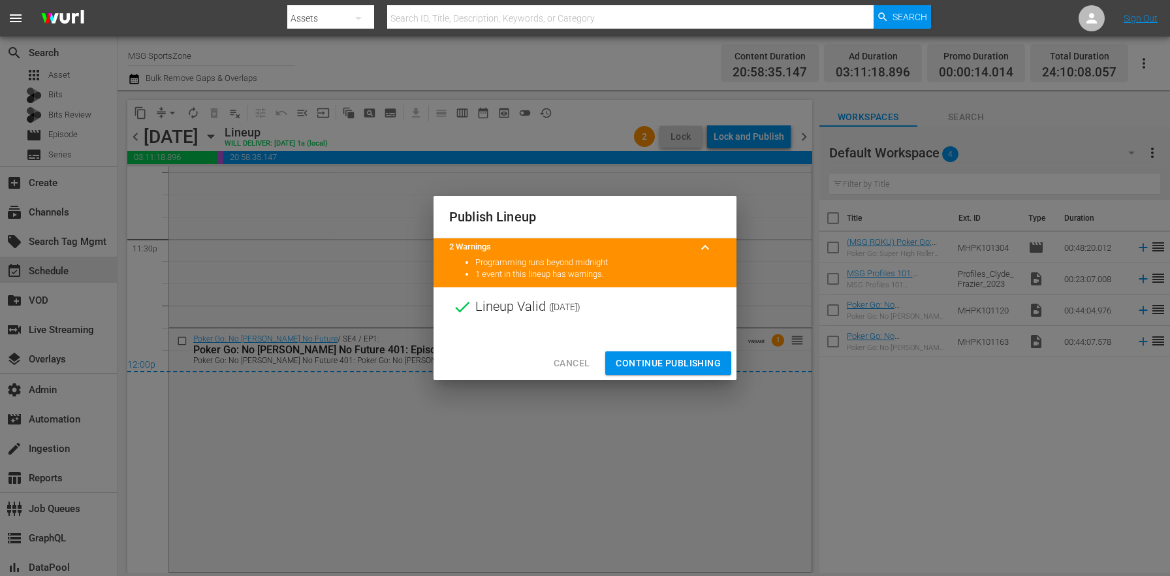
click at [673, 356] on span "Continue Publishing" at bounding box center [668, 363] width 105 height 16
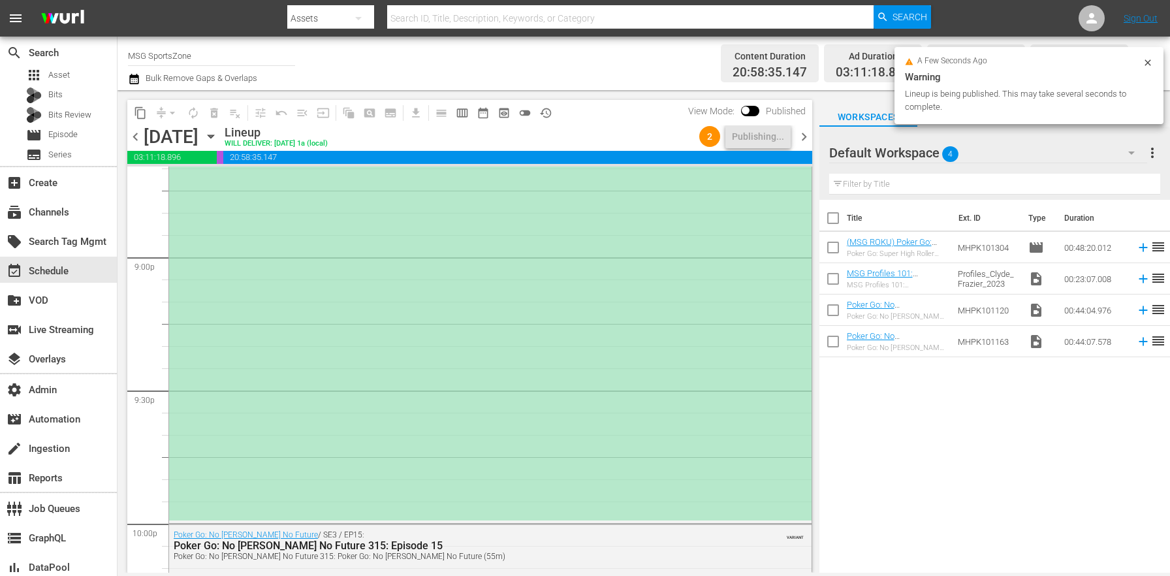
scroll to position [5430, 0]
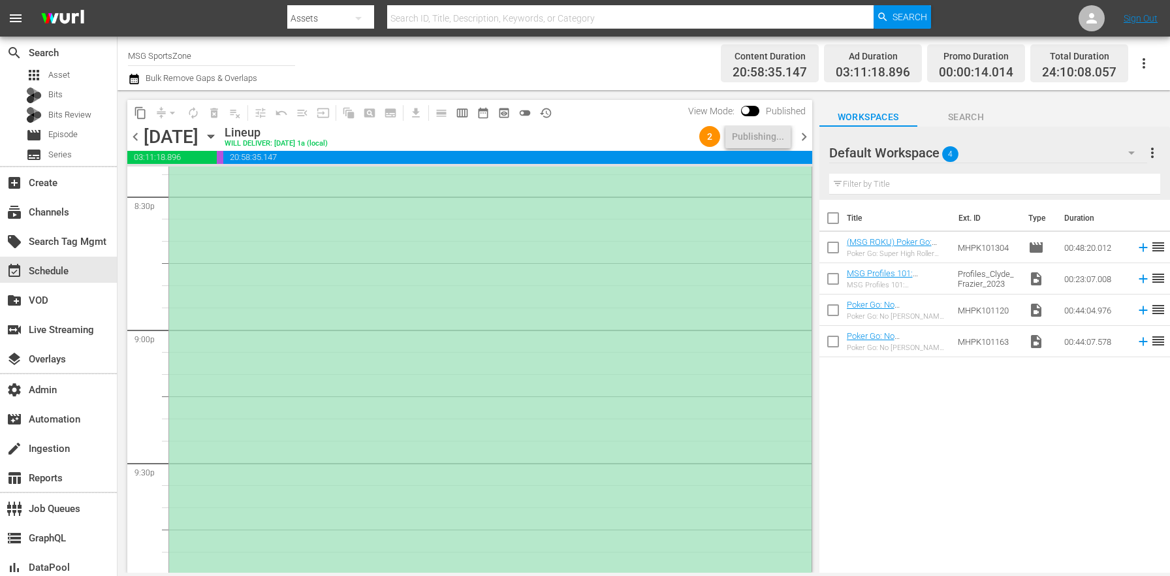
click at [549, 393] on div "(PLACEHOLDER 3:00 - 8/30) Westchester SC at FC Naples" at bounding box center [490, 195] width 642 height 795
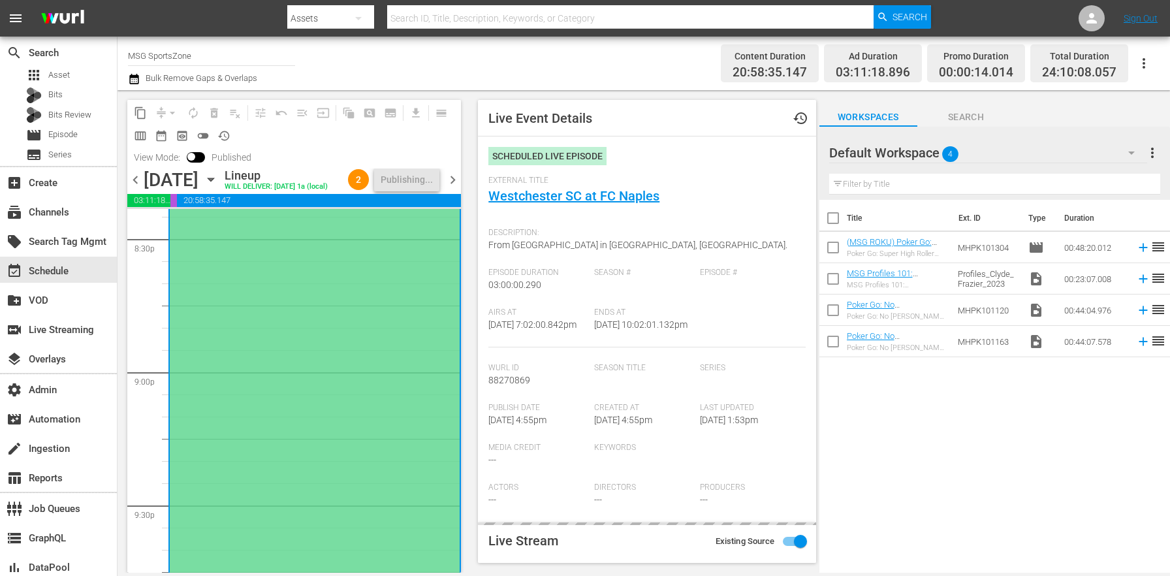
type input "LTN Live Event Feed"
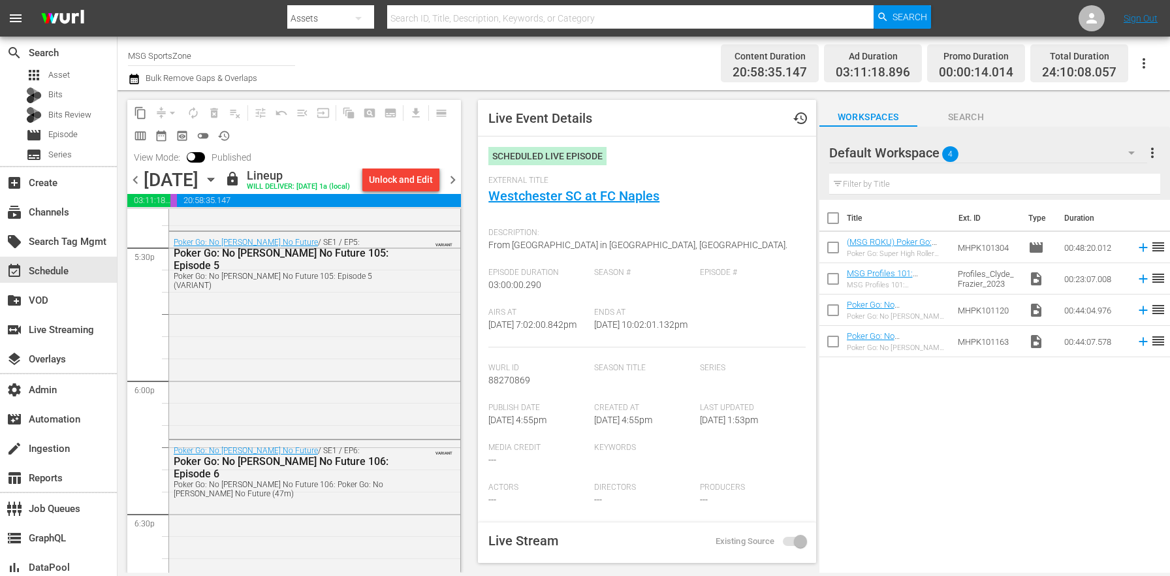
scroll to position [4865, 0]
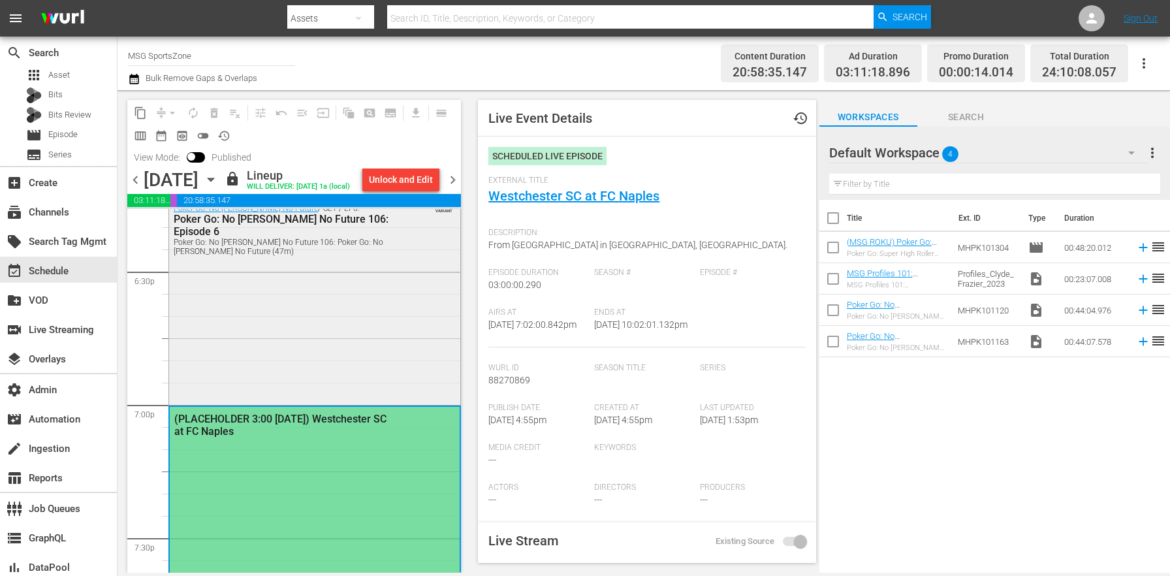
click at [323, 358] on div "Poker Go: No Gamble No Future / SE1 / EP6: Poker Go: No Gamble No Future 106: E…" at bounding box center [314, 299] width 291 height 203
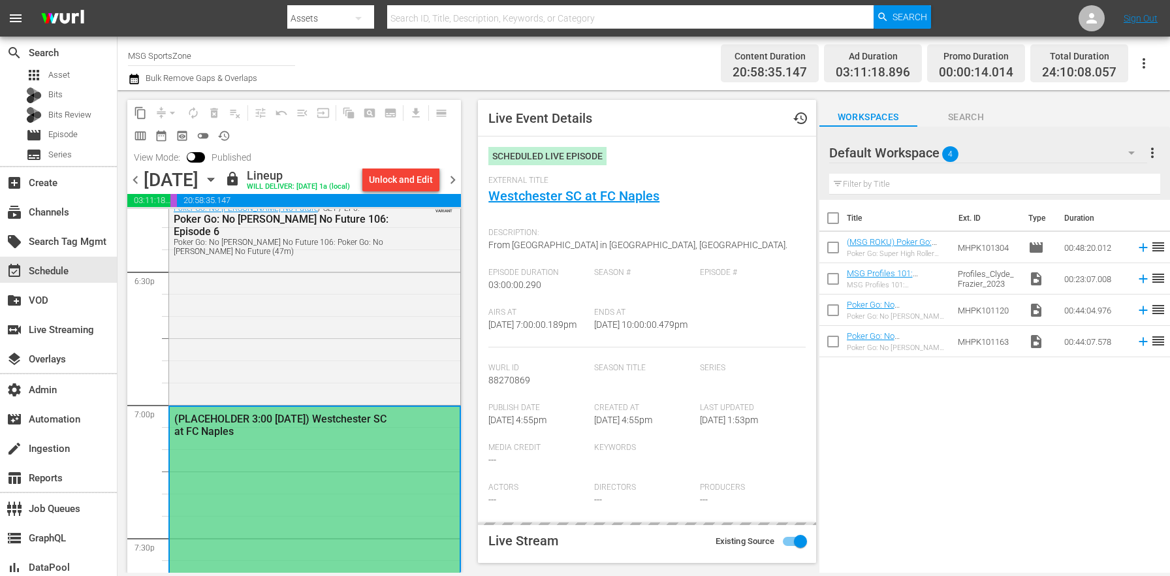
type input "LTN Live Event Feed"
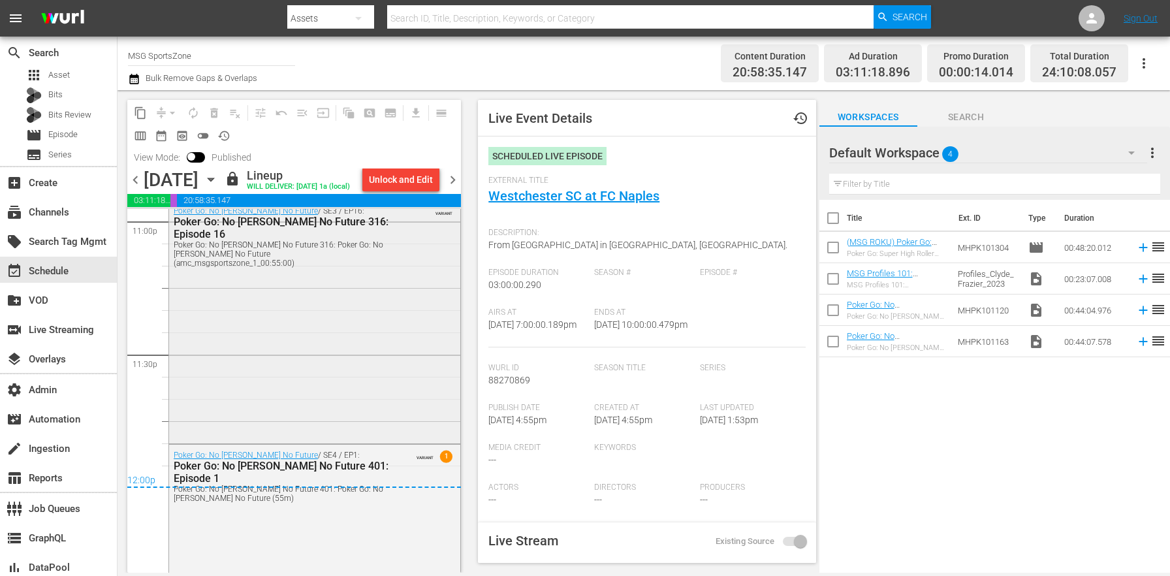
scroll to position [6122, 0]
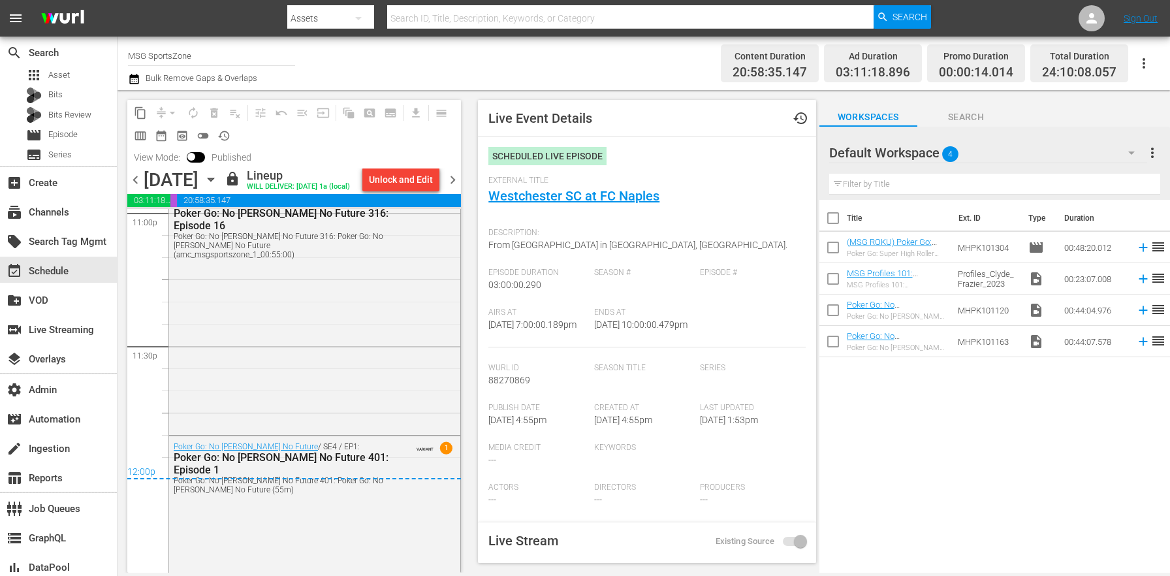
click at [452, 180] on span "chevron_right" at bounding box center [453, 180] width 16 height 16
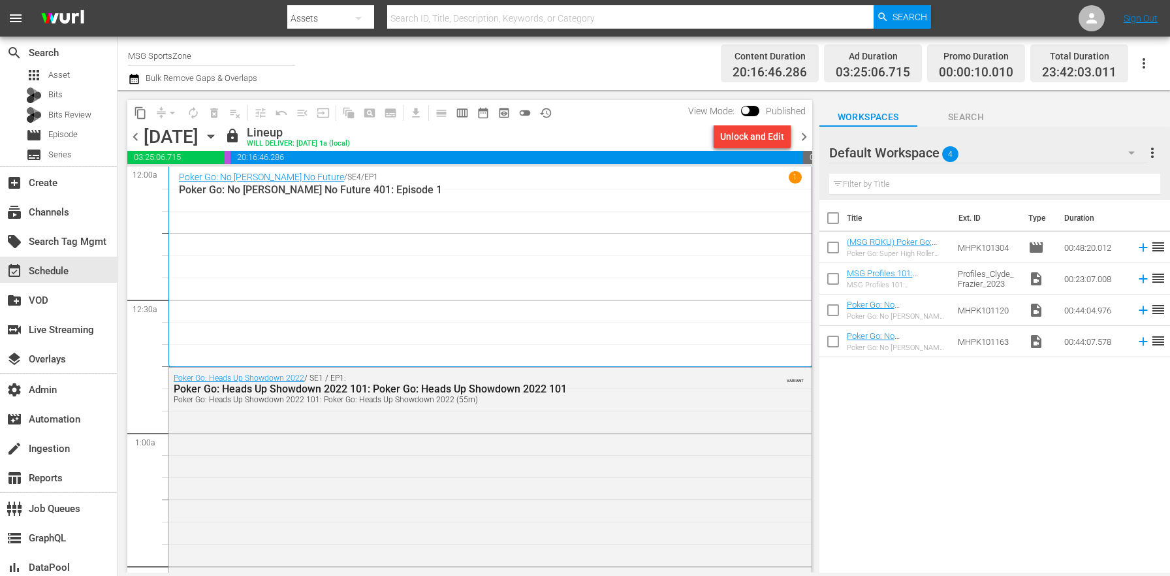
click at [134, 80] on icon "button" at bounding box center [134, 79] width 12 height 16
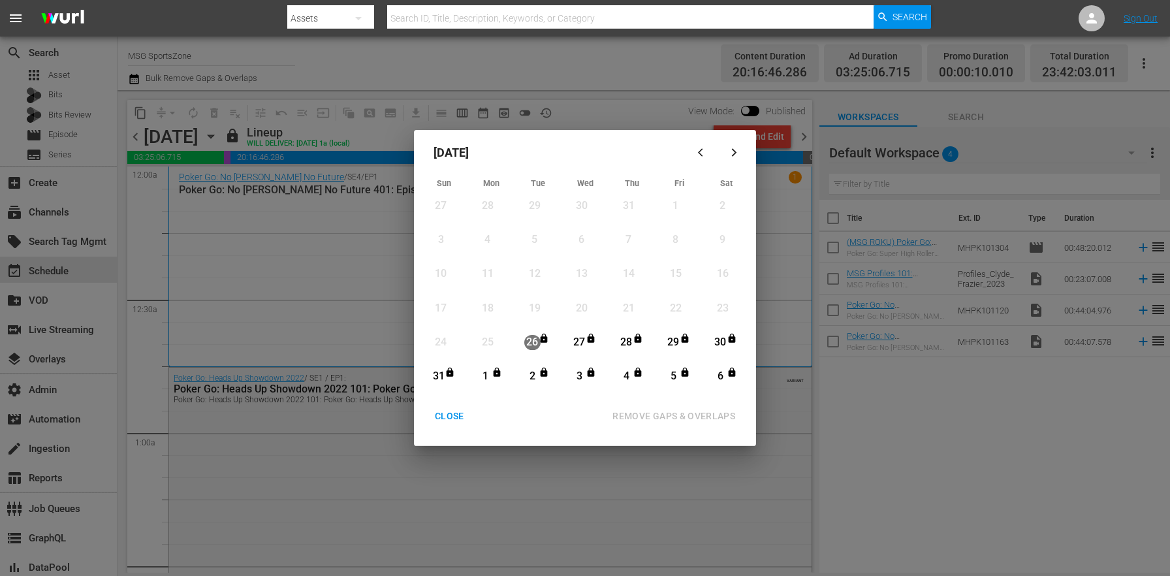
click at [441, 417] on div "CLOSE" at bounding box center [449, 416] width 50 height 16
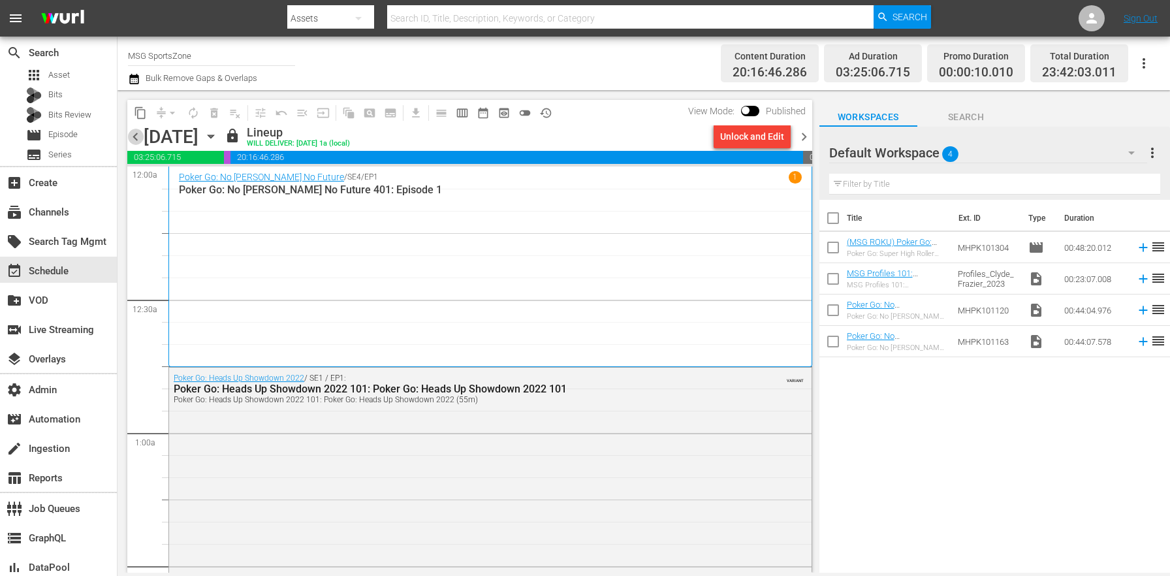
click at [139, 138] on span "chevron_left" at bounding box center [135, 137] width 16 height 16
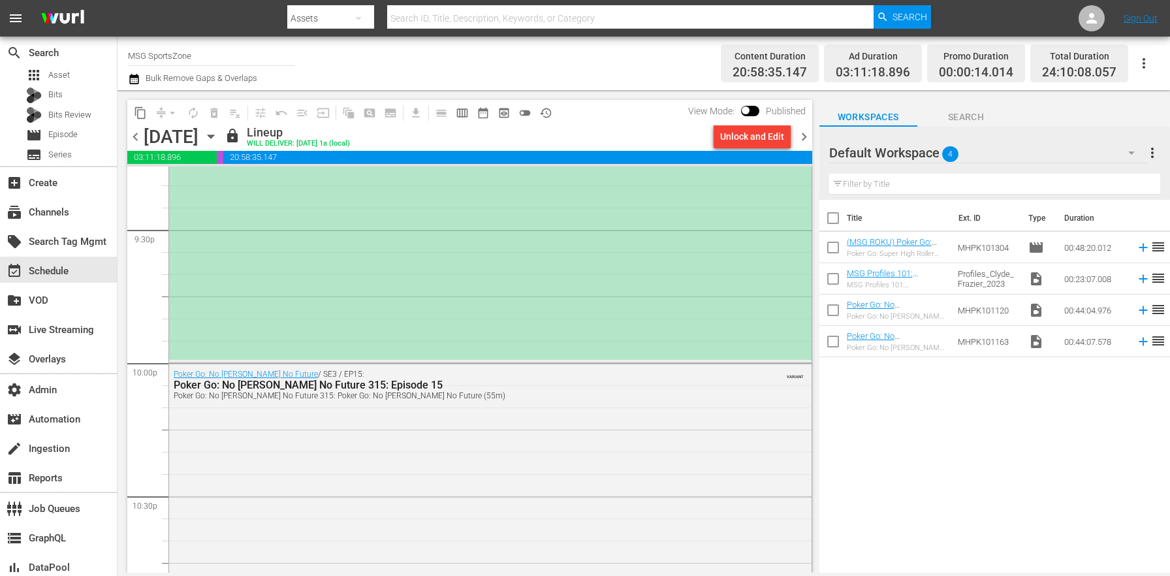
scroll to position [5518, 0]
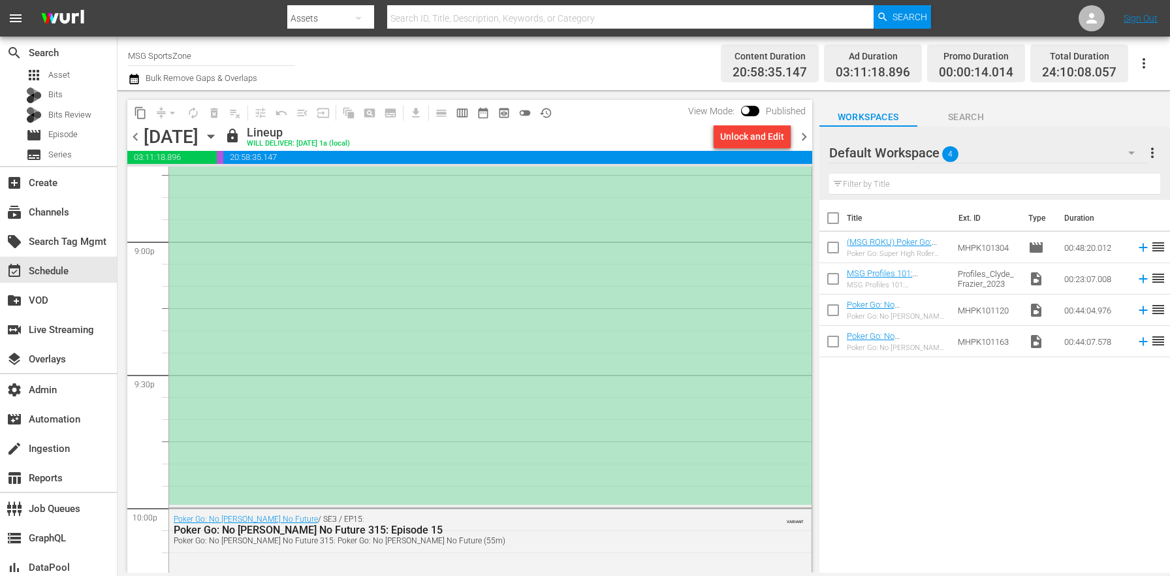
click at [344, 341] on div "(PLACEHOLDER 3:00 - 8/30) Westchester SC at FC Naples" at bounding box center [490, 106] width 642 height 795
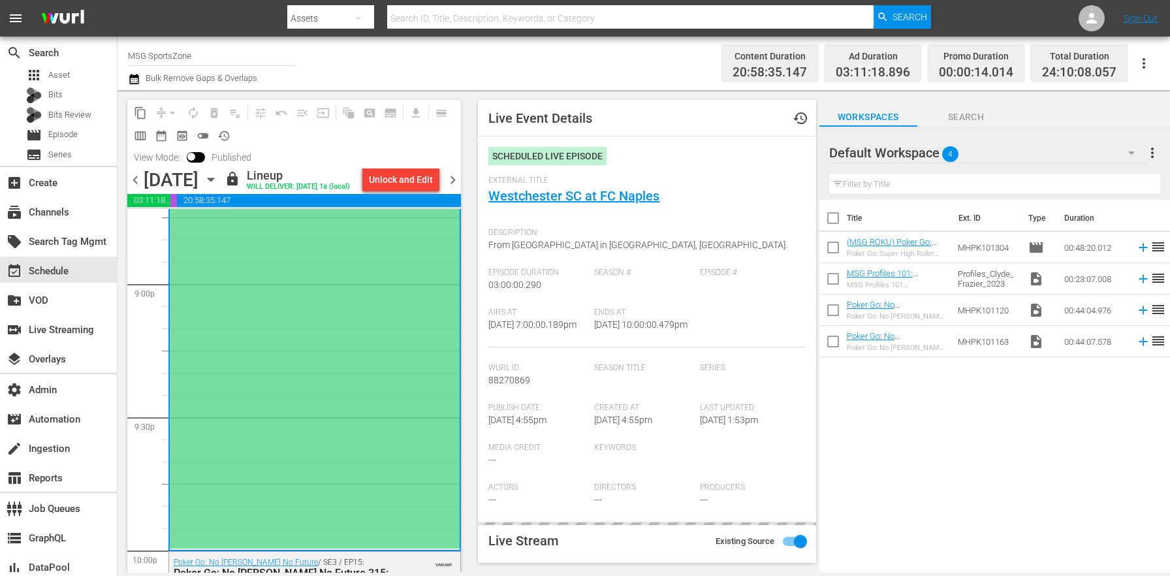
type input "LTN Live Event Feed"
click at [218, 176] on icon "button" at bounding box center [211, 179] width 14 height 14
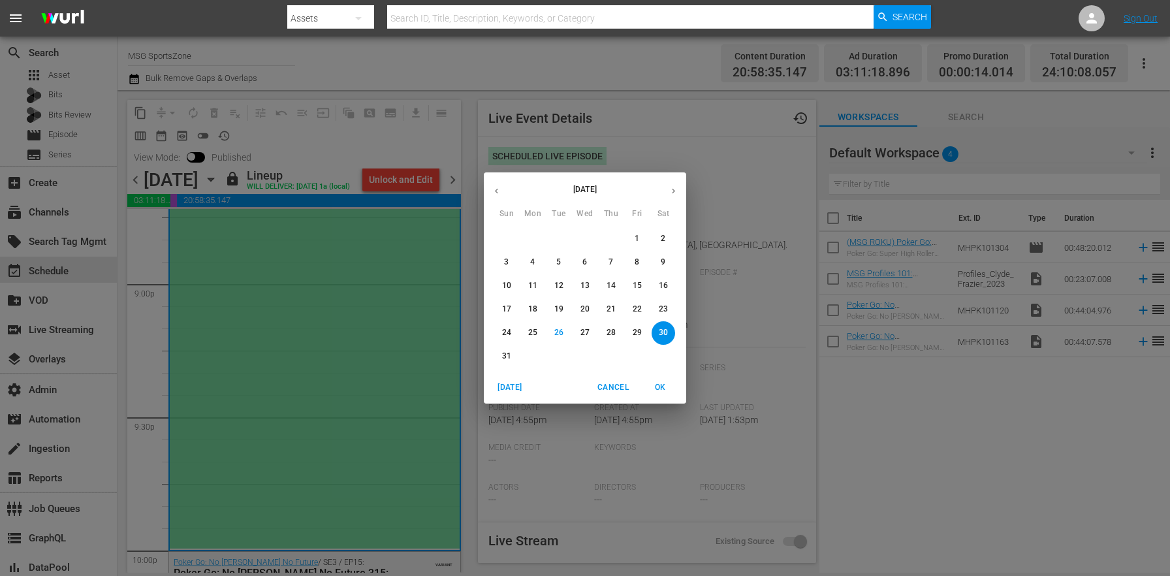
click at [627, 382] on span "Cancel" at bounding box center [612, 388] width 31 height 14
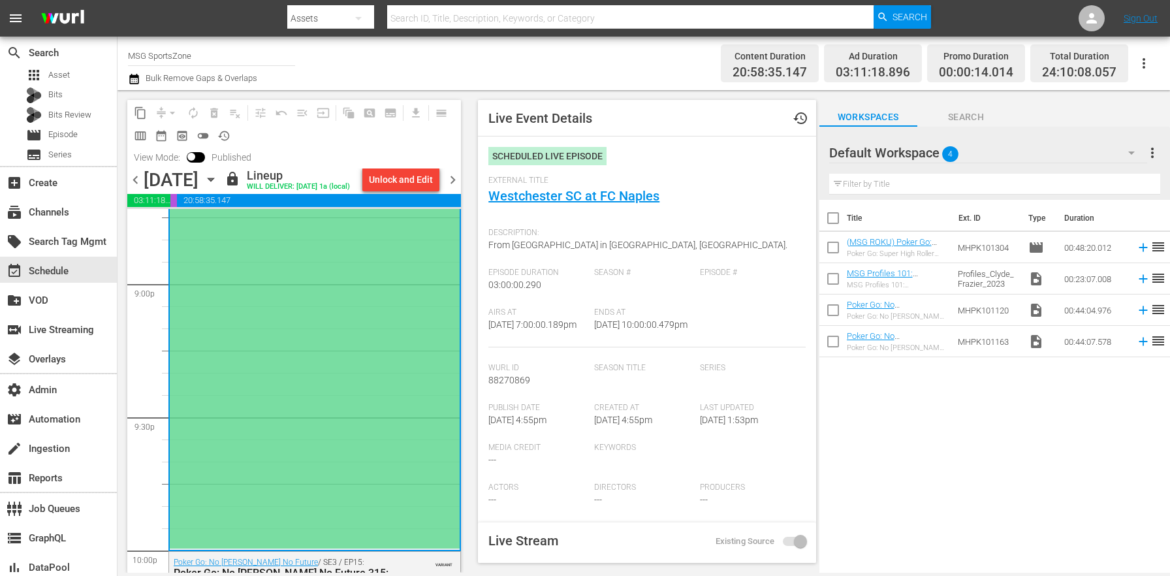
click at [133, 80] on icon "button" at bounding box center [134, 79] width 12 height 16
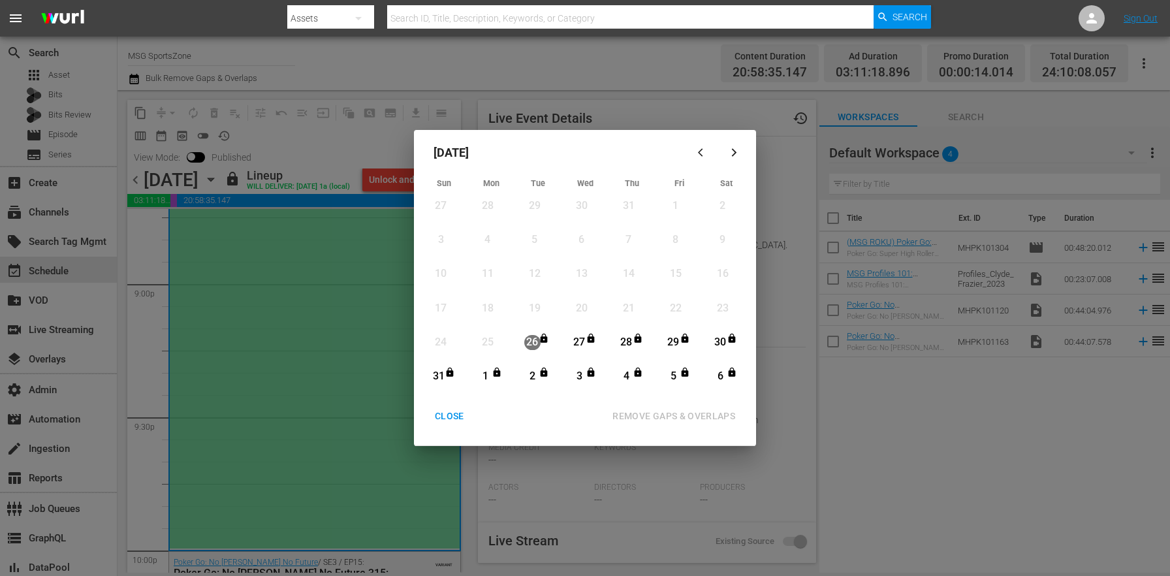
click at [740, 152] on div "button" at bounding box center [734, 153] width 16 height 10
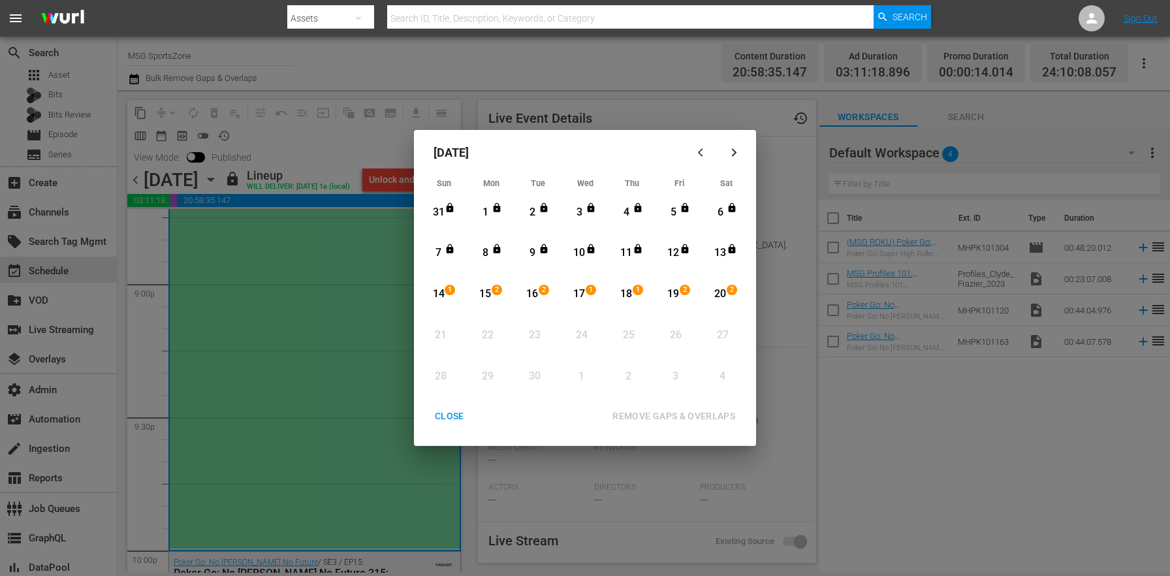
click at [454, 422] on div "CLOSE" at bounding box center [449, 416] width 50 height 16
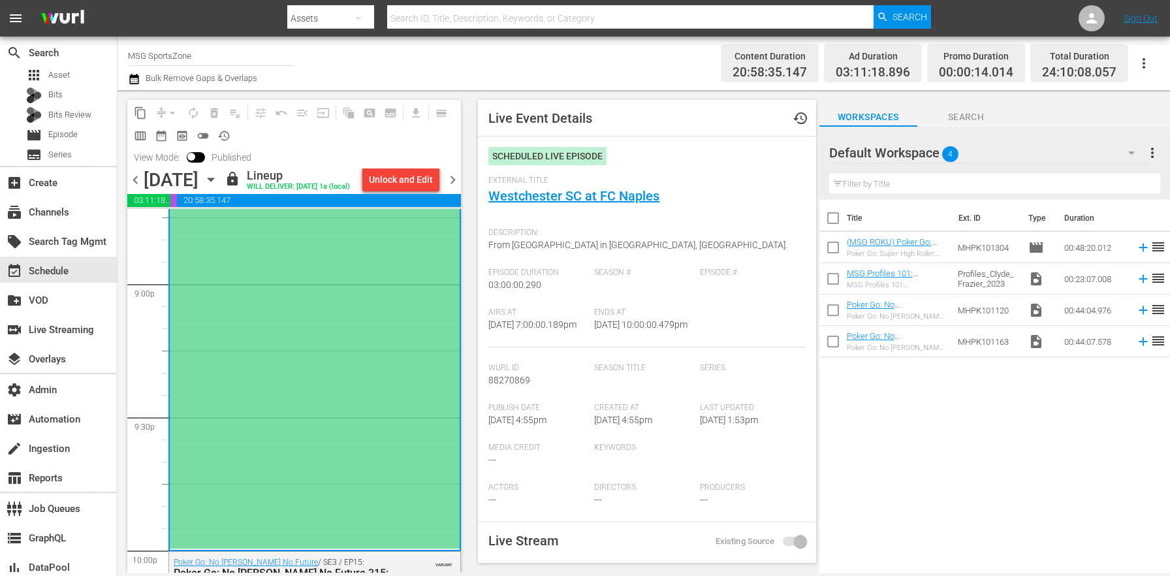
click at [131, 80] on icon "button" at bounding box center [134, 79] width 12 height 16
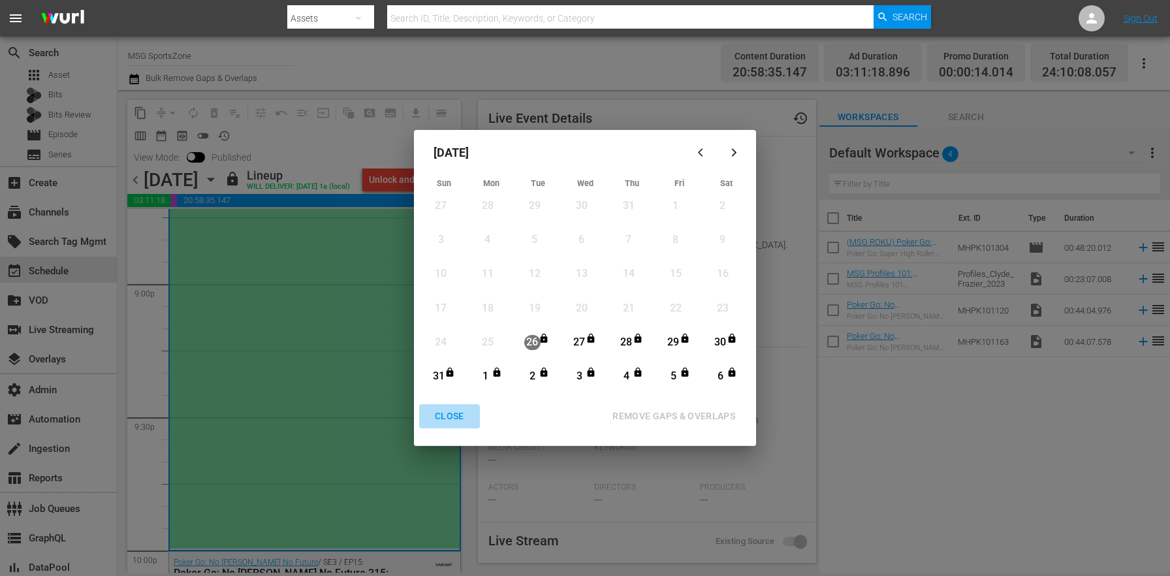
click at [452, 422] on div "CLOSE" at bounding box center [449, 416] width 50 height 16
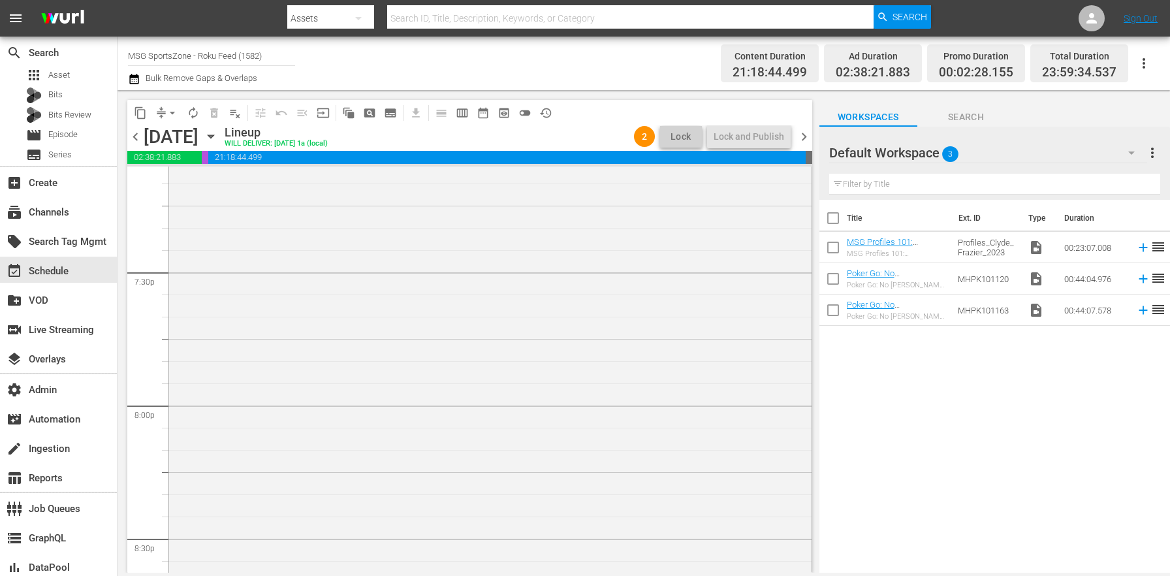
scroll to position [4579, 0]
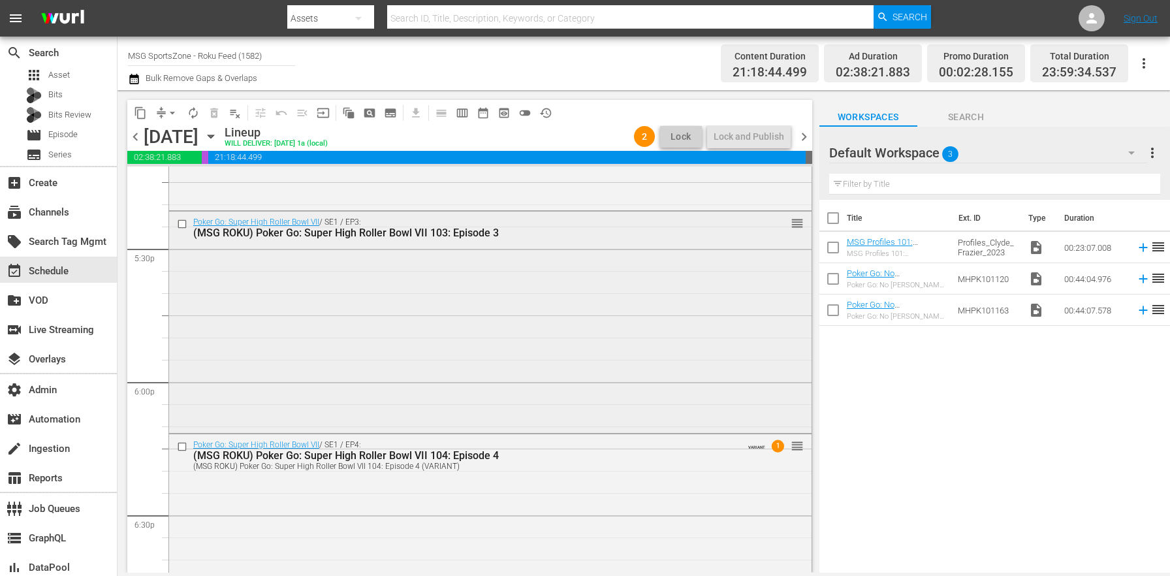
click at [539, 350] on div "Poker Go: Super High Roller Bowl VII / SE1 / EP3: (MSG ROKU) Poker Go: Super Hi…" at bounding box center [490, 321] width 642 height 219
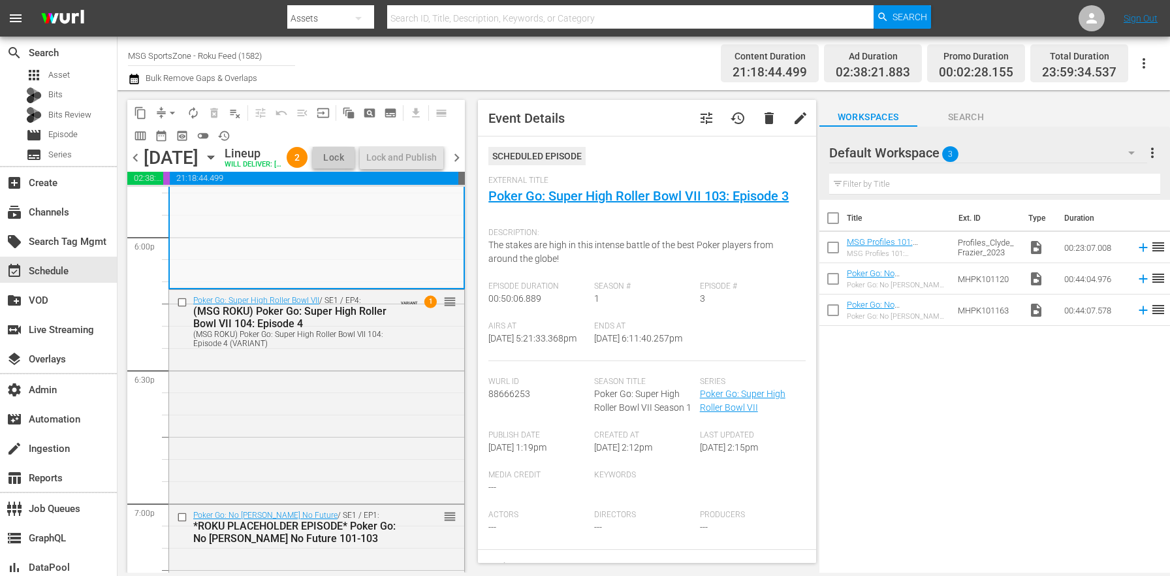
scroll to position [4817, 0]
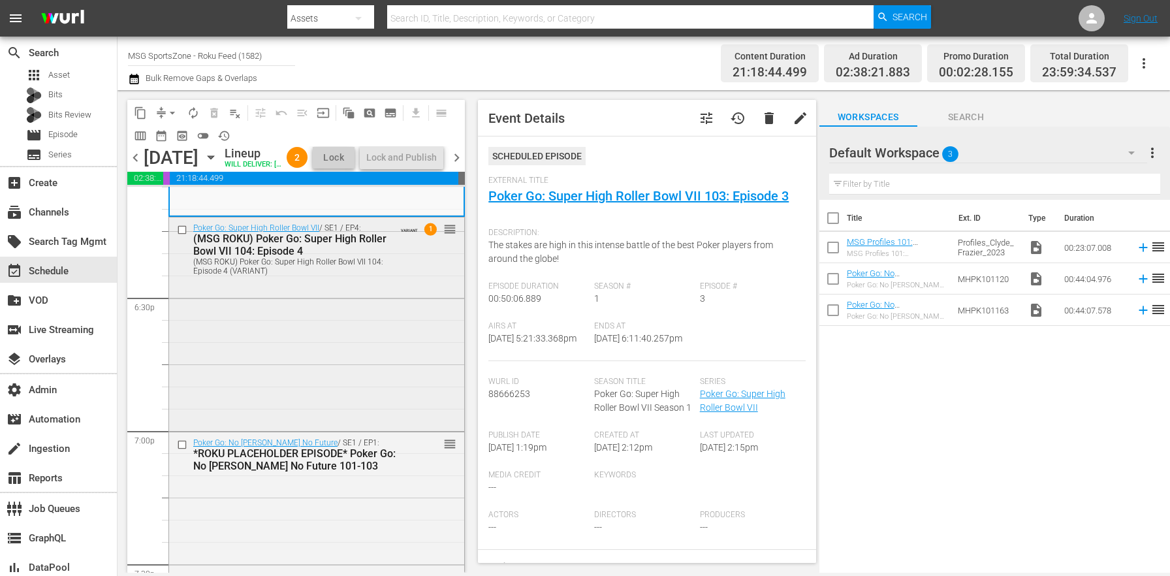
click at [351, 381] on div "Poker Go: Super High Roller Bowl VII / SE1 / EP4: (MSG ROKU) Poker Go: Super Hi…" at bounding box center [316, 322] width 295 height 211
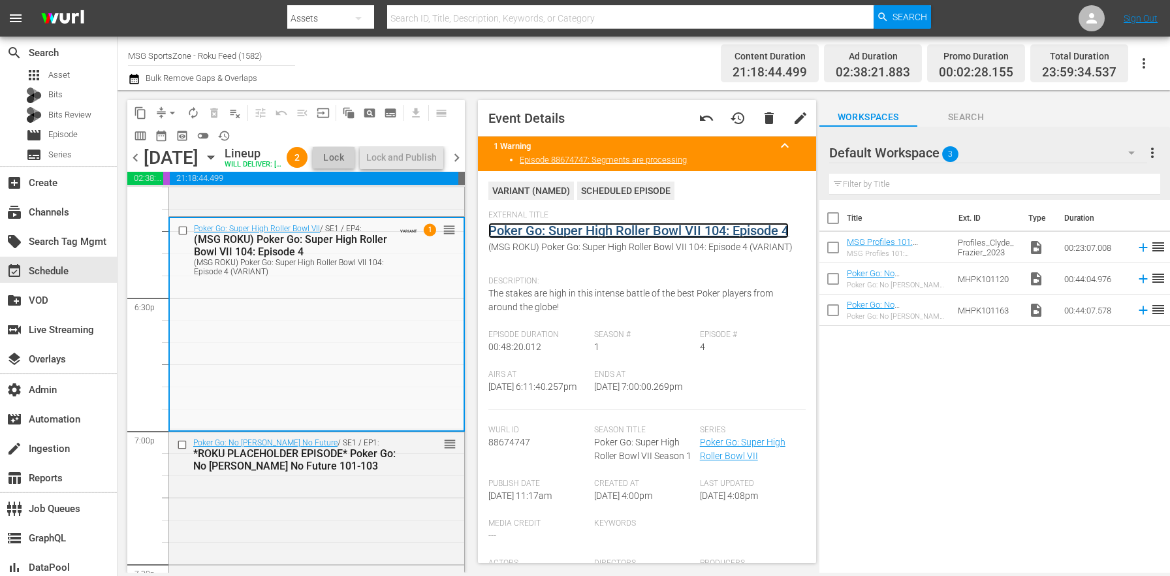
click at [582, 235] on link "Poker Go: Super High Roller Bowl VII 104: Episode 4" at bounding box center [638, 231] width 300 height 16
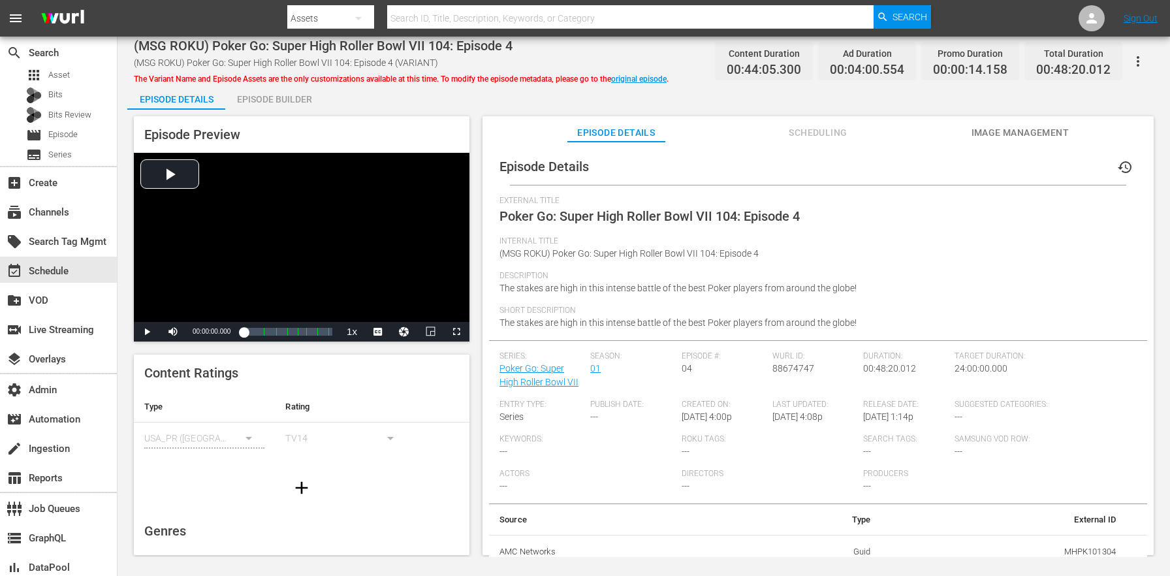
click at [1146, 60] on button "button" at bounding box center [1137, 61] width 31 height 31
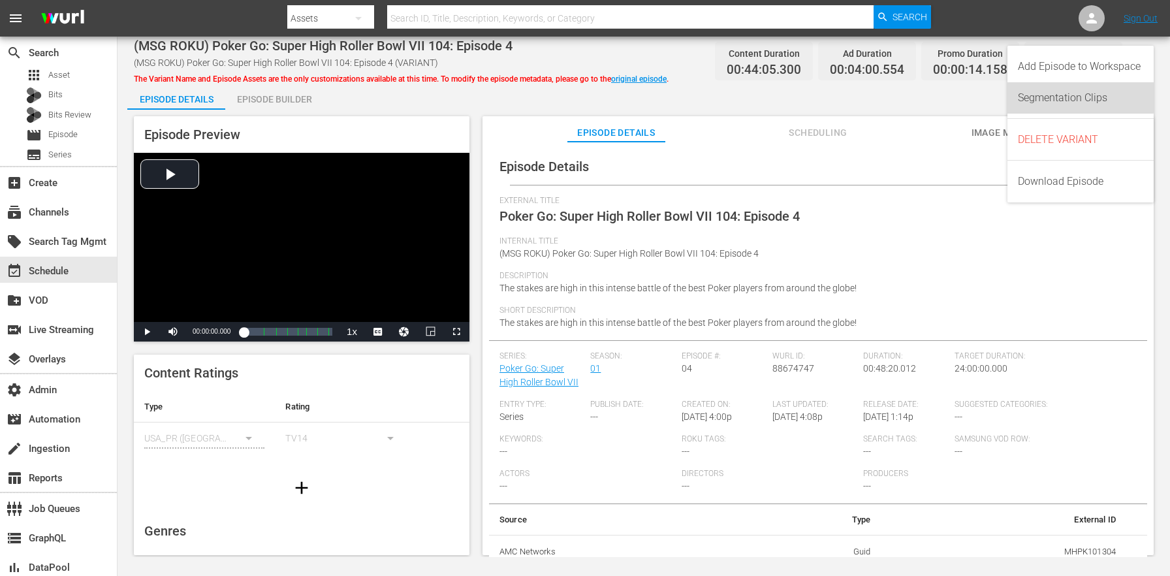
click at [1071, 91] on div "Segmentation Clips" at bounding box center [1080, 97] width 125 height 31
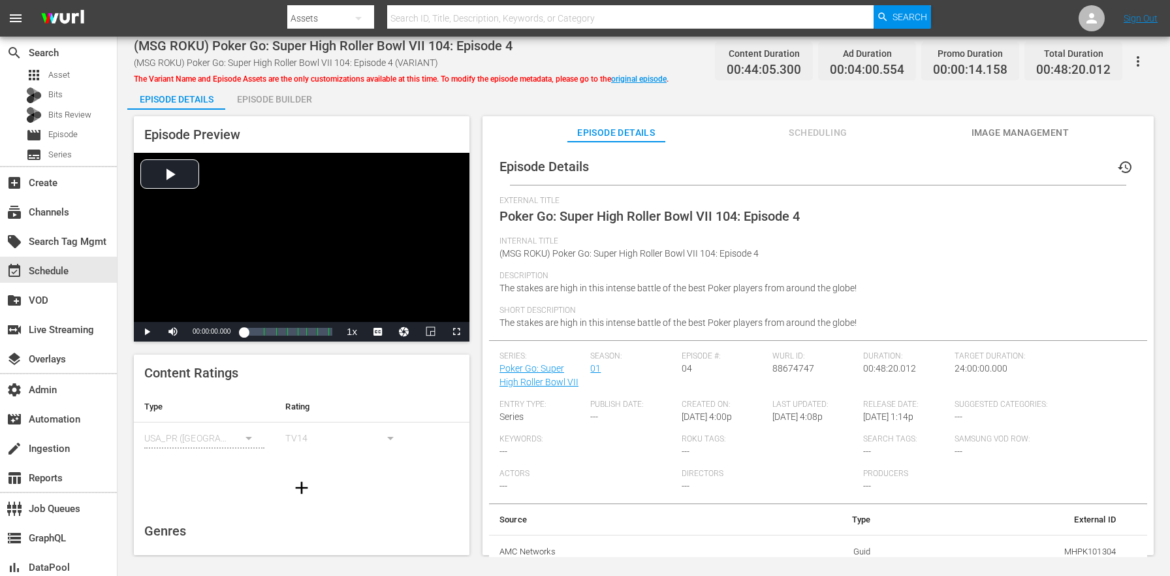
click at [1149, 57] on button "button" at bounding box center [1137, 61] width 31 height 31
click at [1101, 60] on div "Add Episode to Workspace" at bounding box center [1080, 66] width 125 height 31
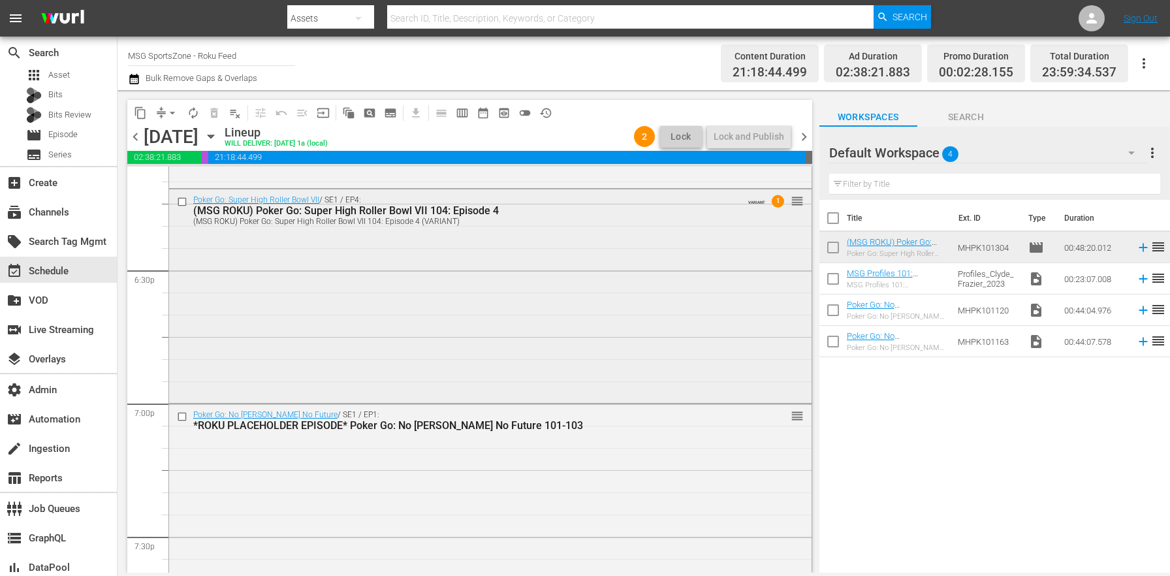
scroll to position [4845, 0]
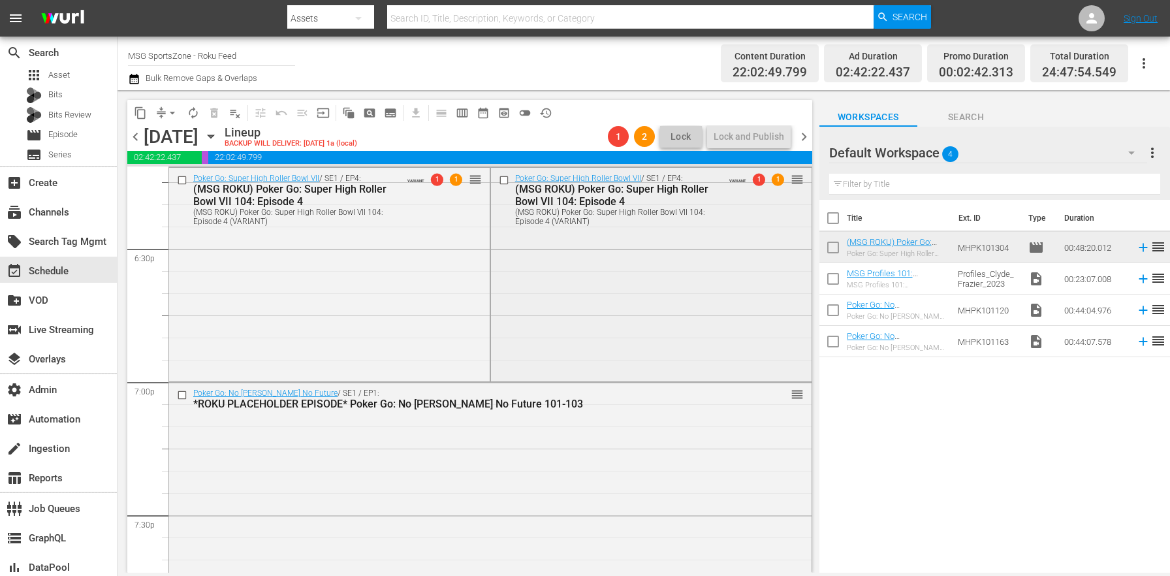
click at [506, 272] on div "Poker Go: Super High Roller Bowl VII / SE1 / EP4: (MSG ROKU) Poker Go: Super Hi…" at bounding box center [651, 273] width 321 height 211
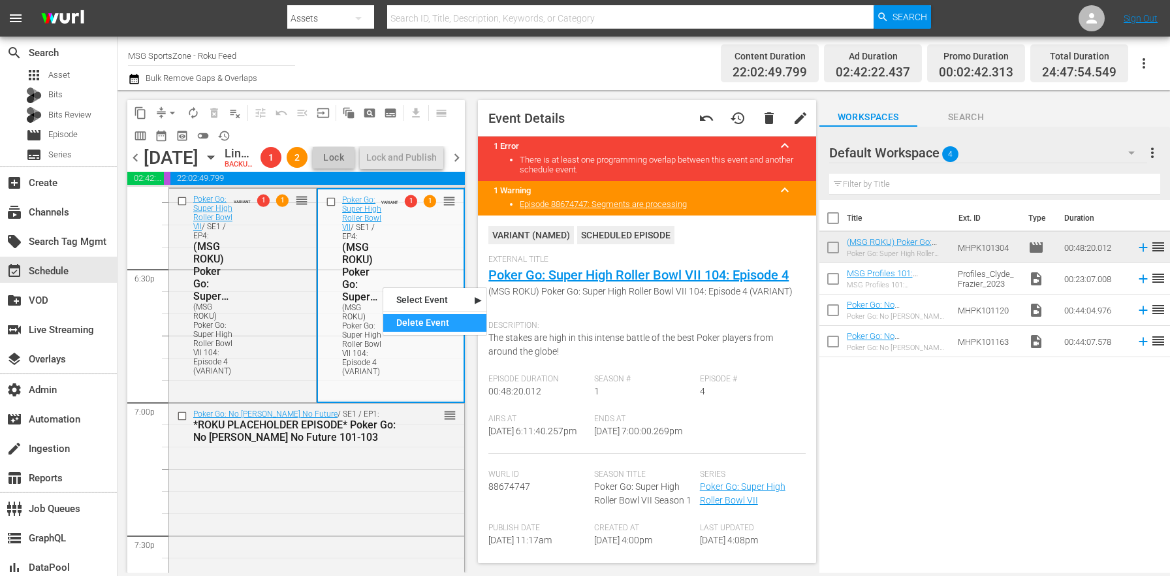
click at [432, 317] on div "Delete Event" at bounding box center [434, 323] width 103 height 18
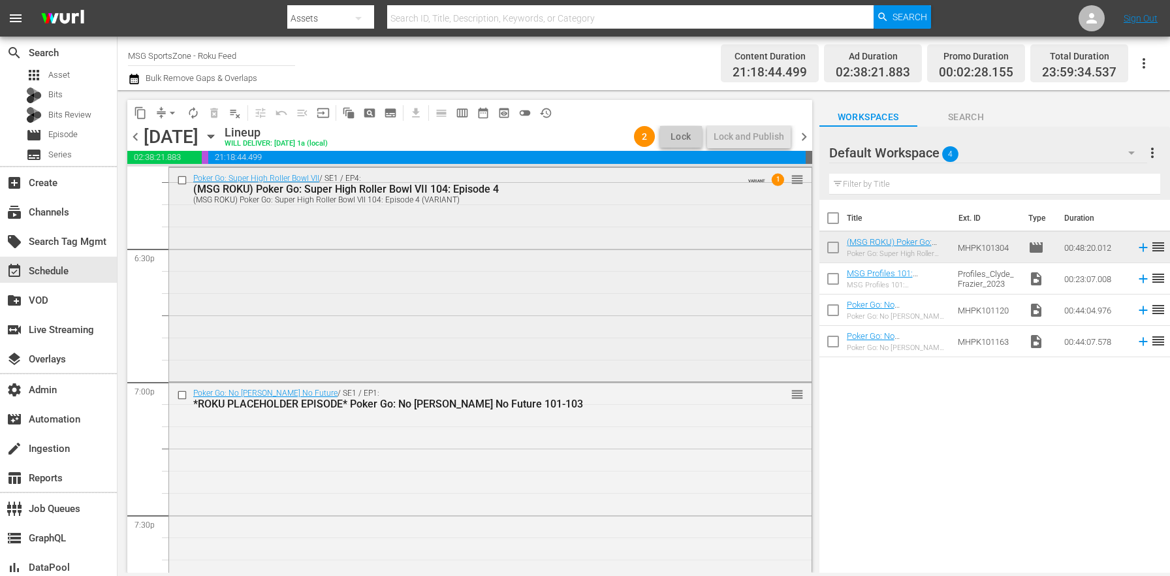
scroll to position [4862, 0]
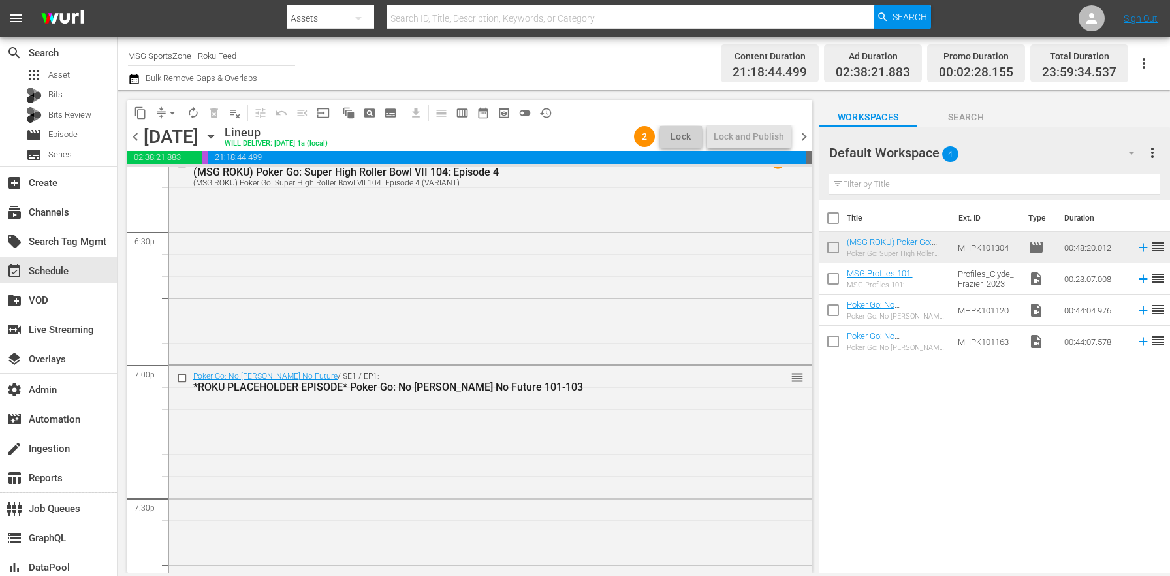
click at [218, 133] on icon "button" at bounding box center [211, 136] width 14 height 14
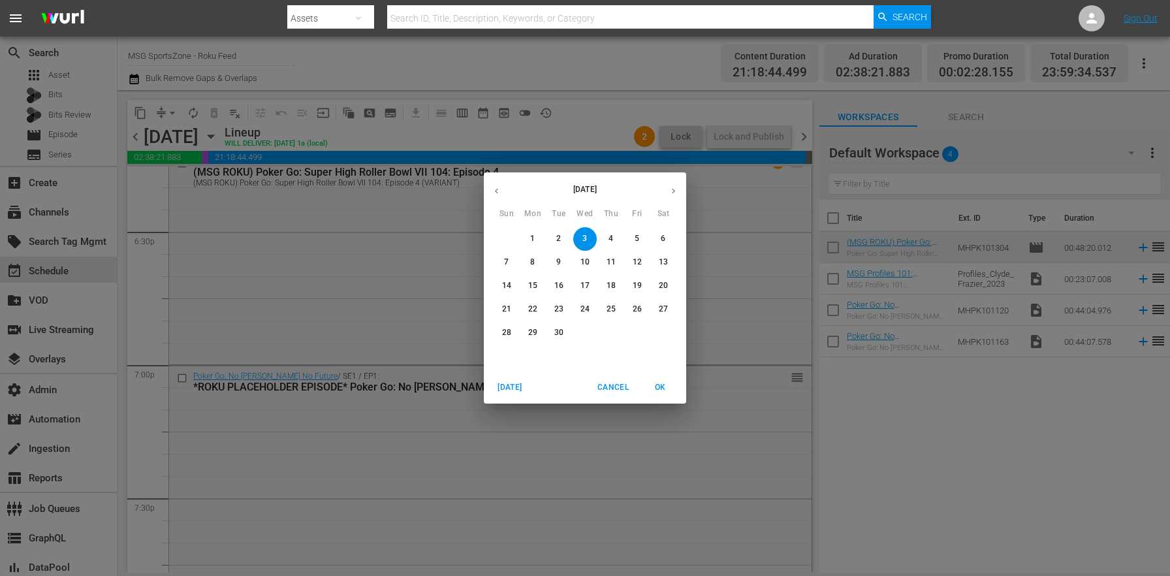
click at [661, 253] on button "13" at bounding box center [664, 263] width 24 height 24
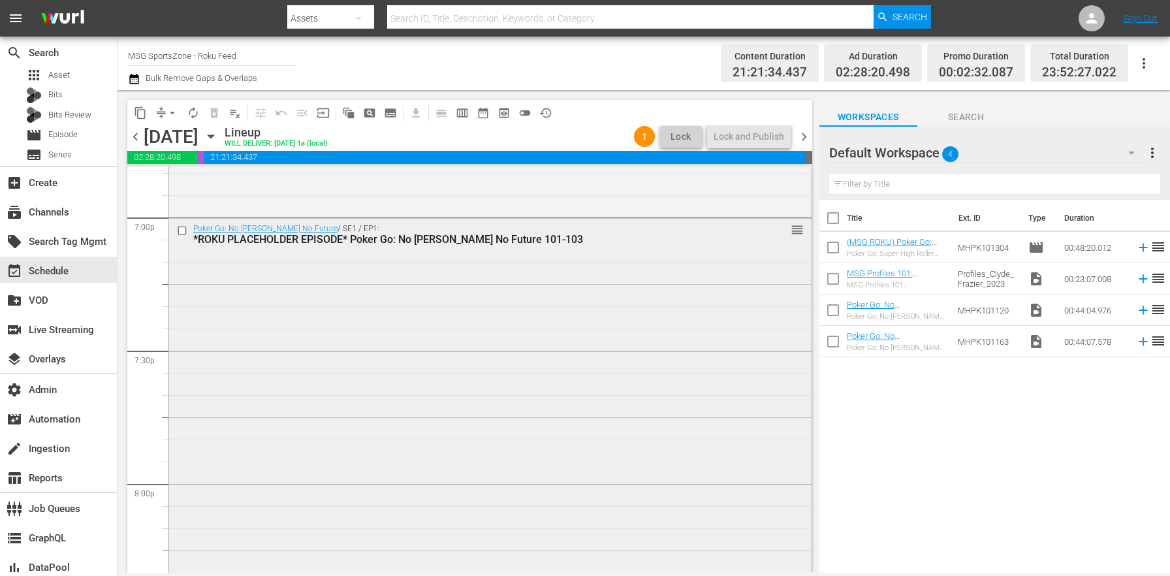
scroll to position [4870, 0]
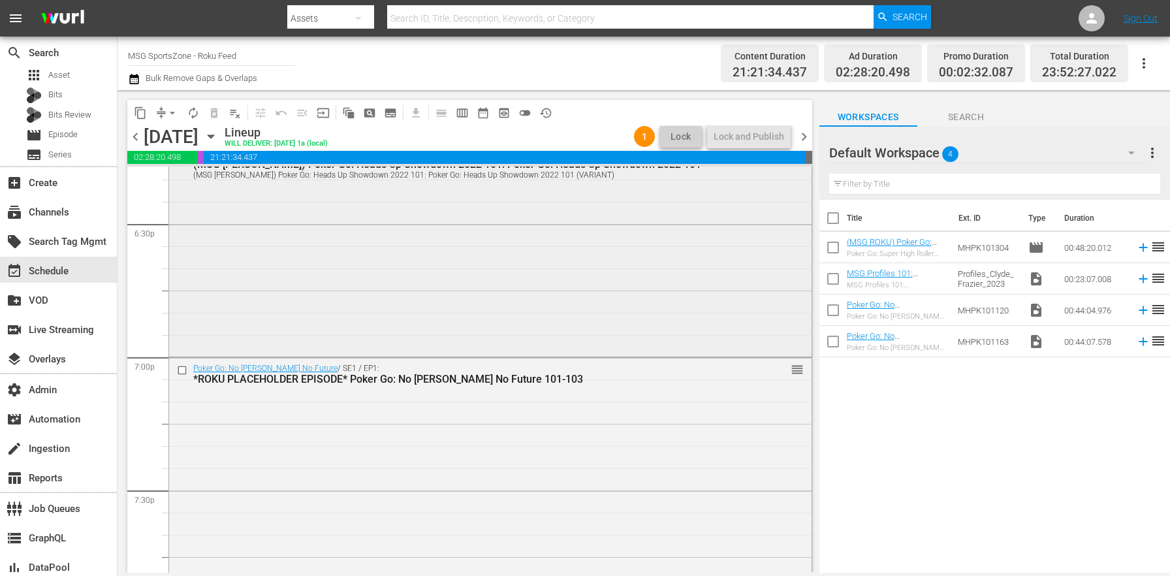
click at [429, 274] on div "Poker Go: Heads Up Showdown 2022 / SE1 / EP1: (MSG ROKU) Poker Go: Heads Up Sho…" at bounding box center [490, 248] width 642 height 211
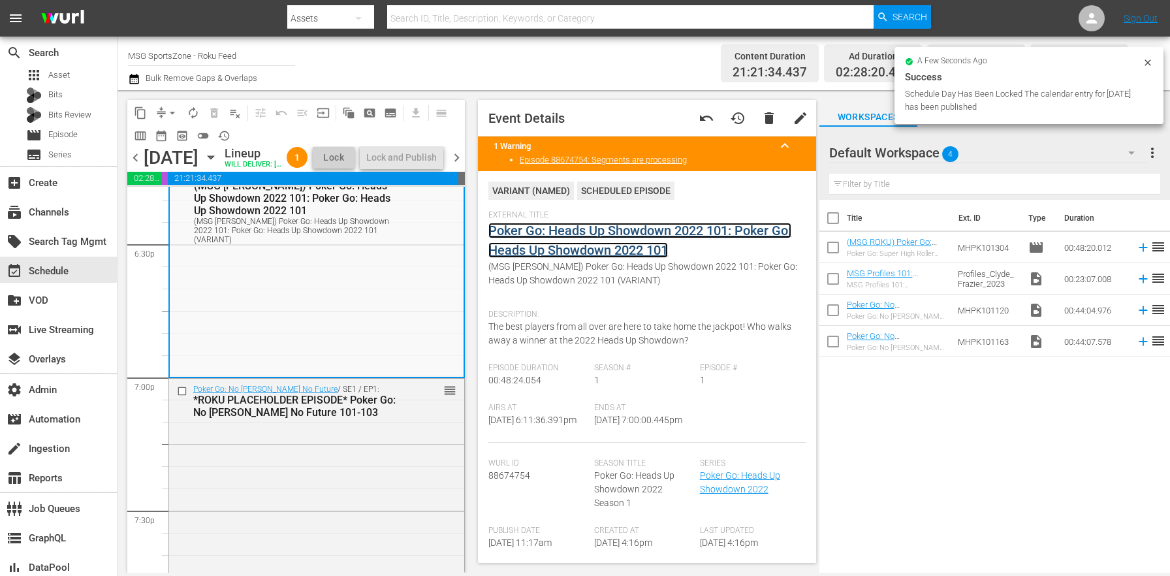
click at [599, 230] on link "Poker Go: Heads Up Showdown 2022 101: Poker Go: Heads Up Showdown 2022 101" at bounding box center [639, 240] width 303 height 35
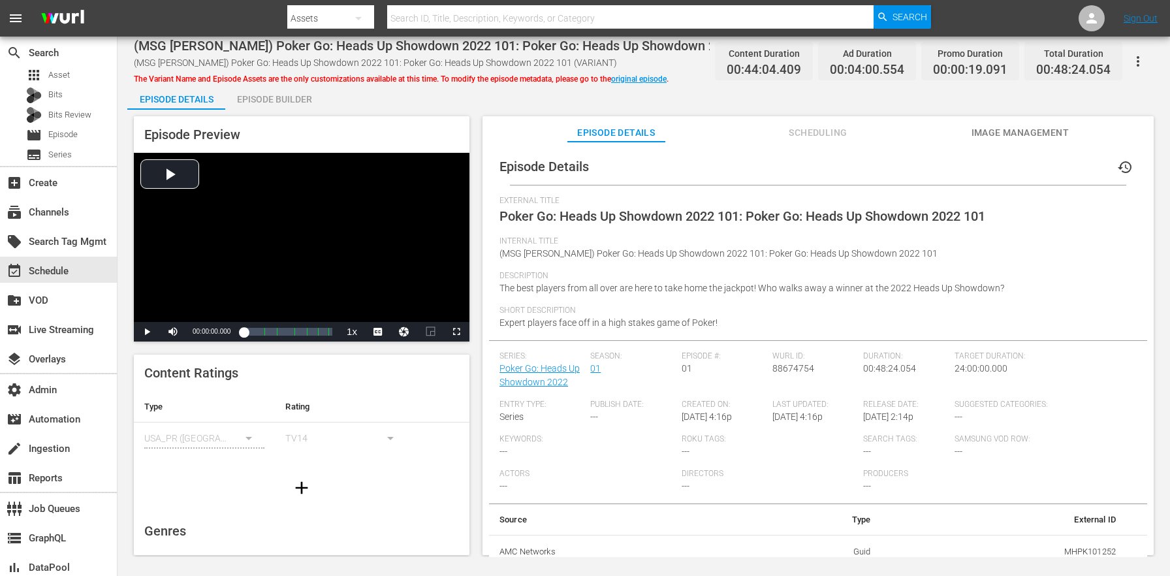
click at [1143, 64] on icon "button" at bounding box center [1138, 62] width 16 height 16
click at [1082, 107] on div "Segmentation Clips" at bounding box center [1080, 97] width 125 height 31
click at [1130, 69] on icon "button" at bounding box center [1138, 62] width 16 height 16
click at [1098, 66] on div "Add Episode to Workspace" at bounding box center [1080, 66] width 125 height 31
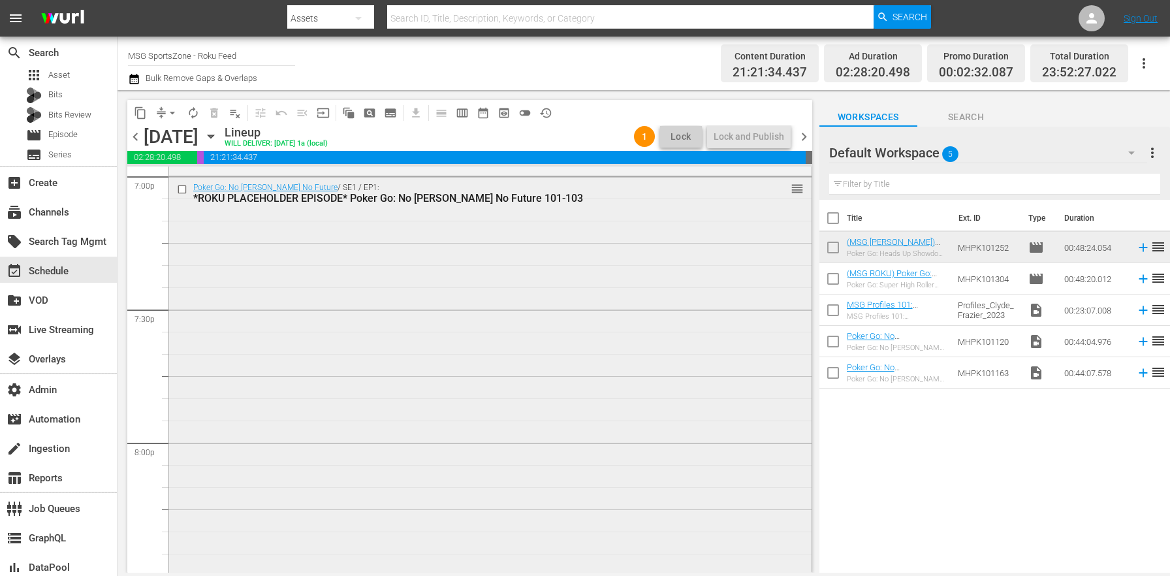
scroll to position [4839, 0]
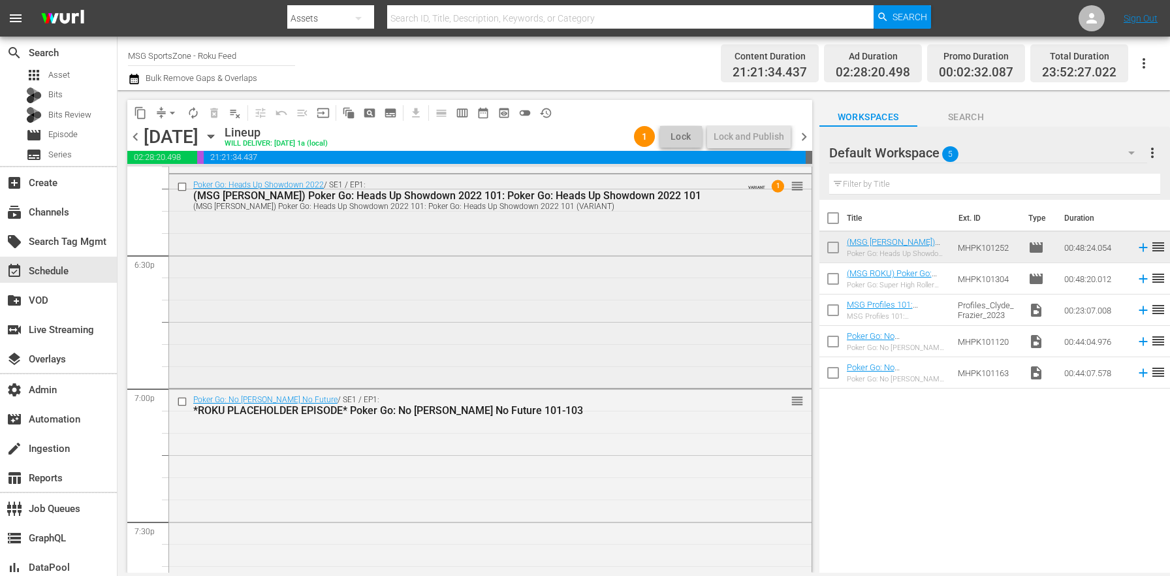
click at [374, 333] on div "Poker Go: Heads Up Showdown 2022 / SE1 / EP1: (MSG ROKU) Poker Go: Heads Up Sho…" at bounding box center [490, 279] width 642 height 211
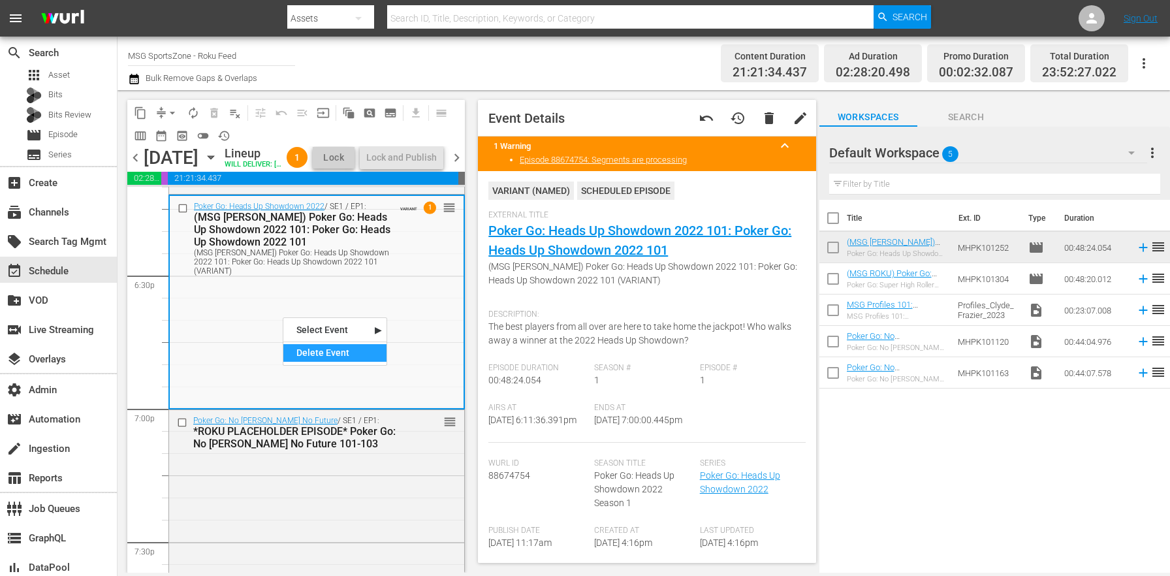
click at [336, 347] on div "Delete Event" at bounding box center [334, 353] width 103 height 18
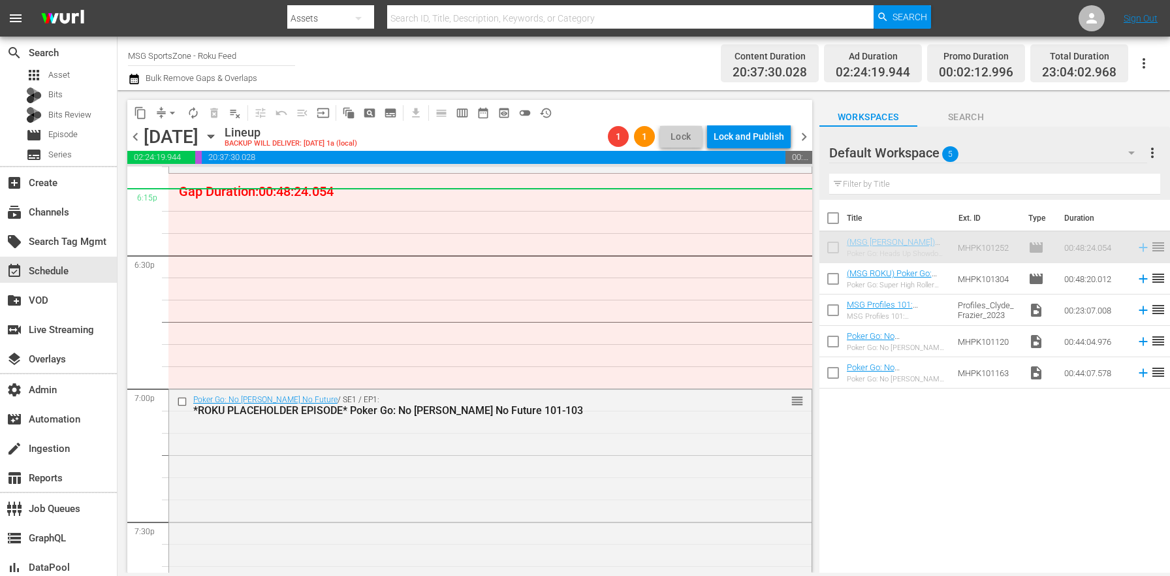
scroll to position [4830, 0]
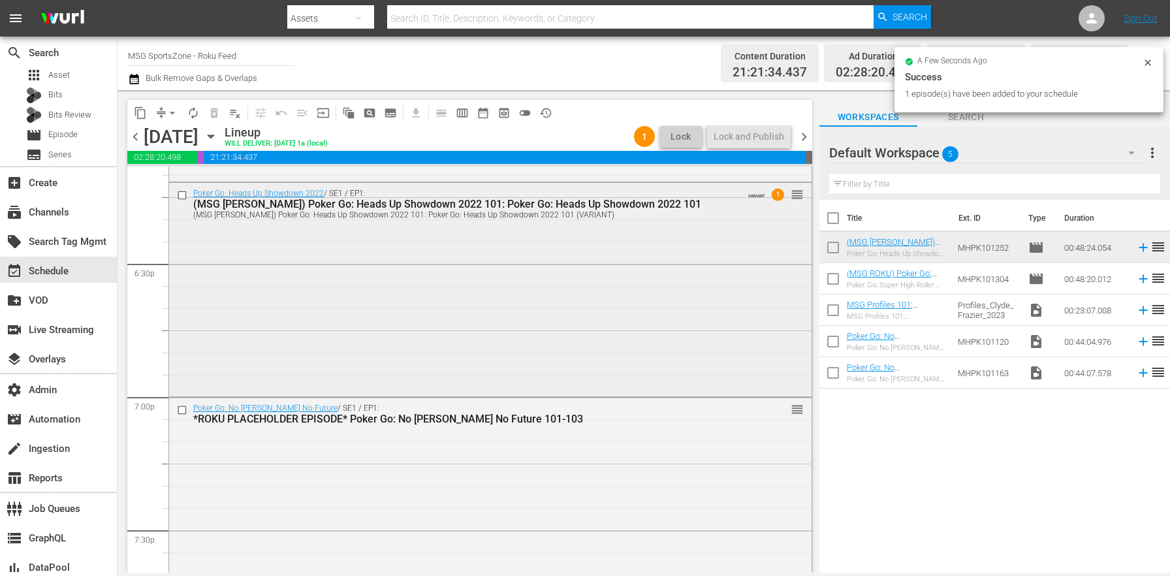
click at [469, 232] on div "Poker Go: Heads Up Showdown 2022 / SE1 / EP1: (MSG ROKU) Poker Go: Heads Up Sho…" at bounding box center [490, 288] width 642 height 211
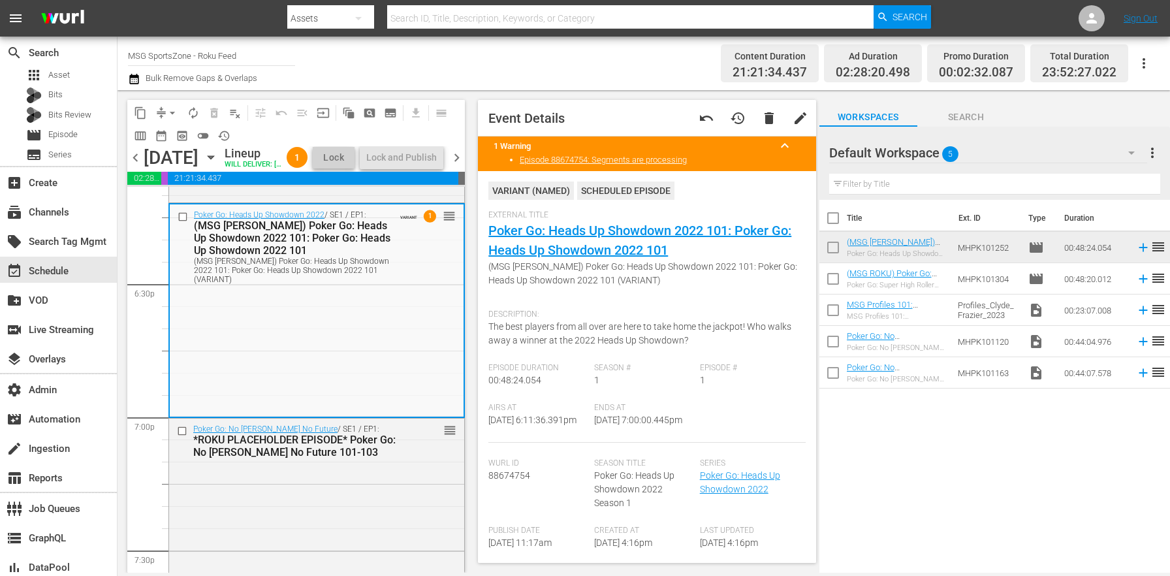
click at [221, 159] on div "Saturday, September 13th September 13th" at bounding box center [183, 158] width 78 height 22
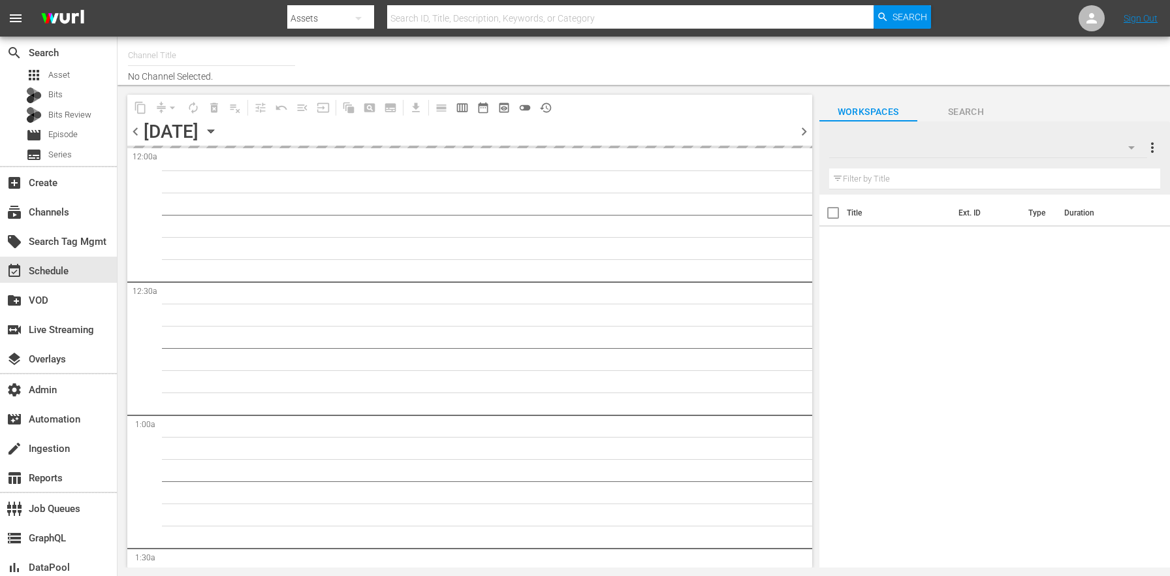
type input "MSG SportsZone - Roku Feed (1582)"
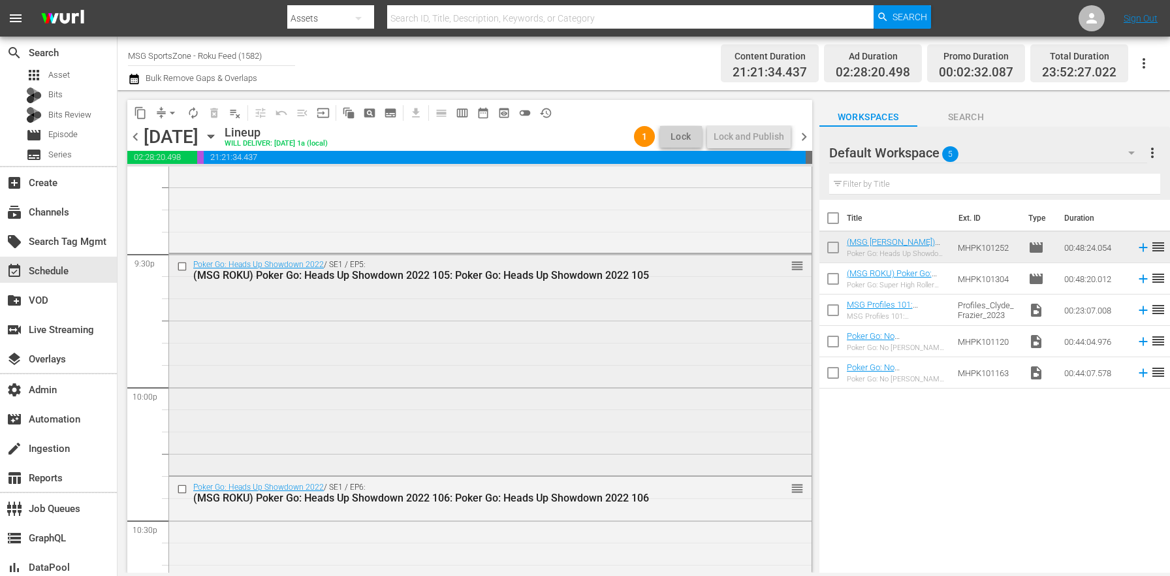
scroll to position [5362, 0]
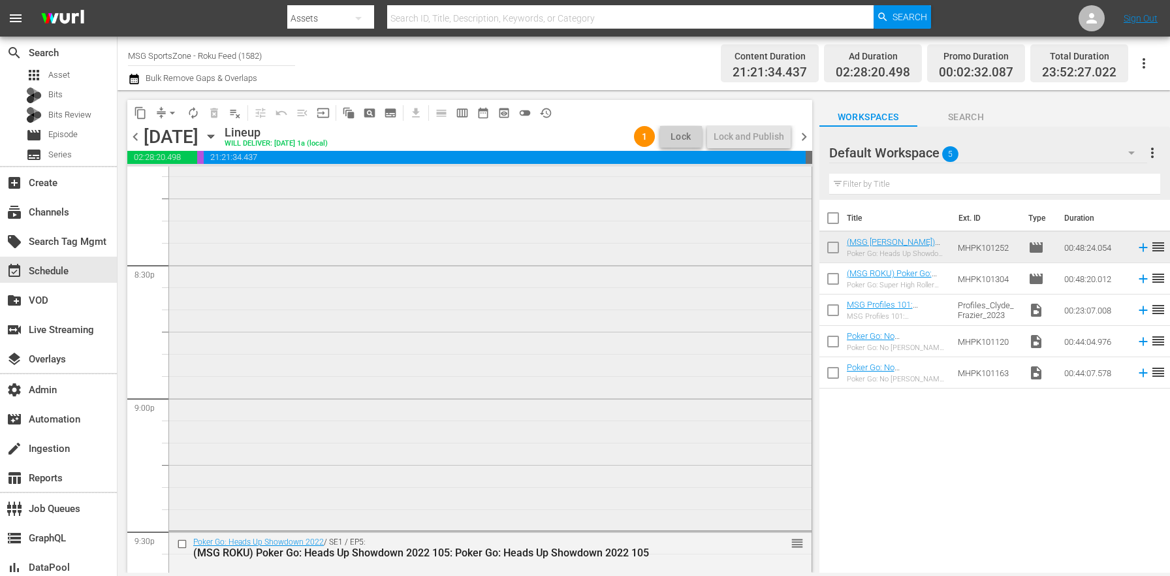
click at [415, 298] on div "Poker Go: No [PERSON_NAME] No Future / SE1 / EP1: *ROKU PLACEHOLDER EPISODE* Po…" at bounding box center [490, 197] width 642 height 662
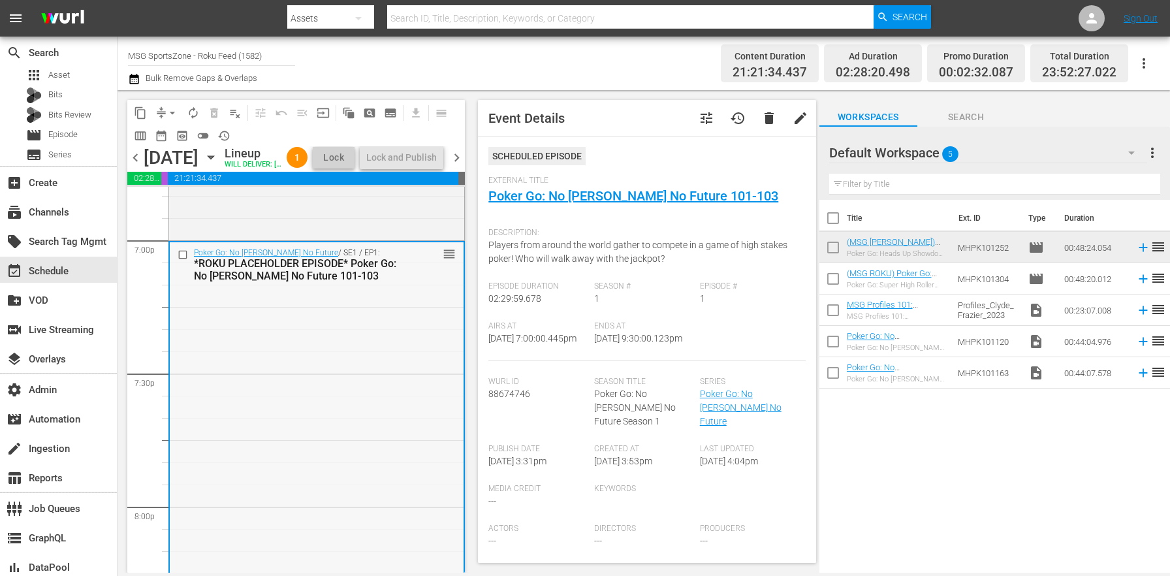
scroll to position [4773, 0]
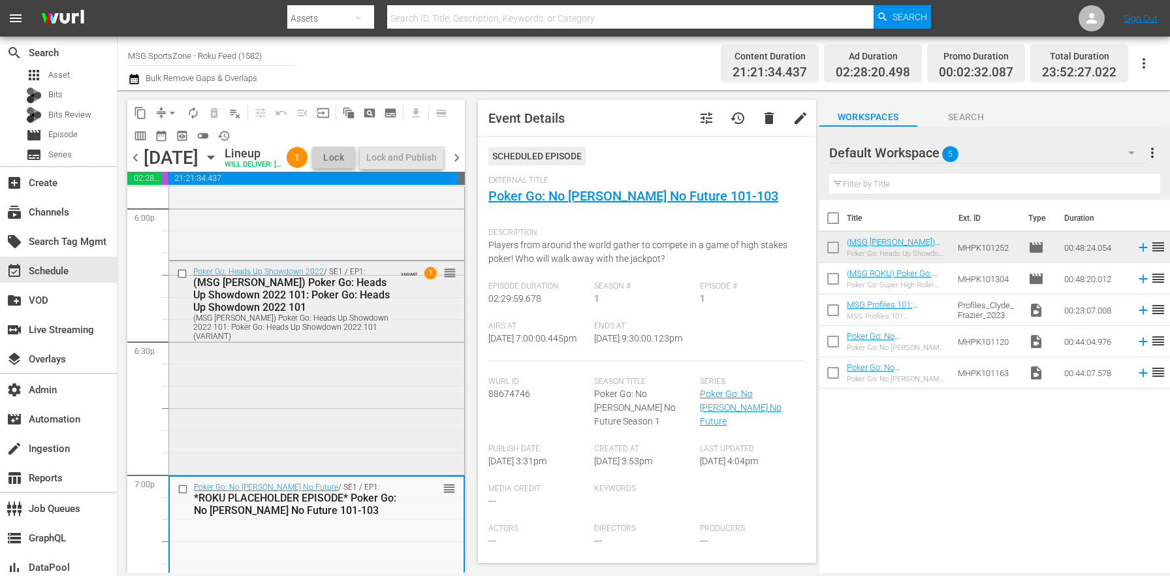
click at [346, 313] on div "(MSG [PERSON_NAME]) Poker Go: Heads Up Showdown 2022 101: Poker Go: Heads Up Sh…" at bounding box center [293, 294] width 201 height 37
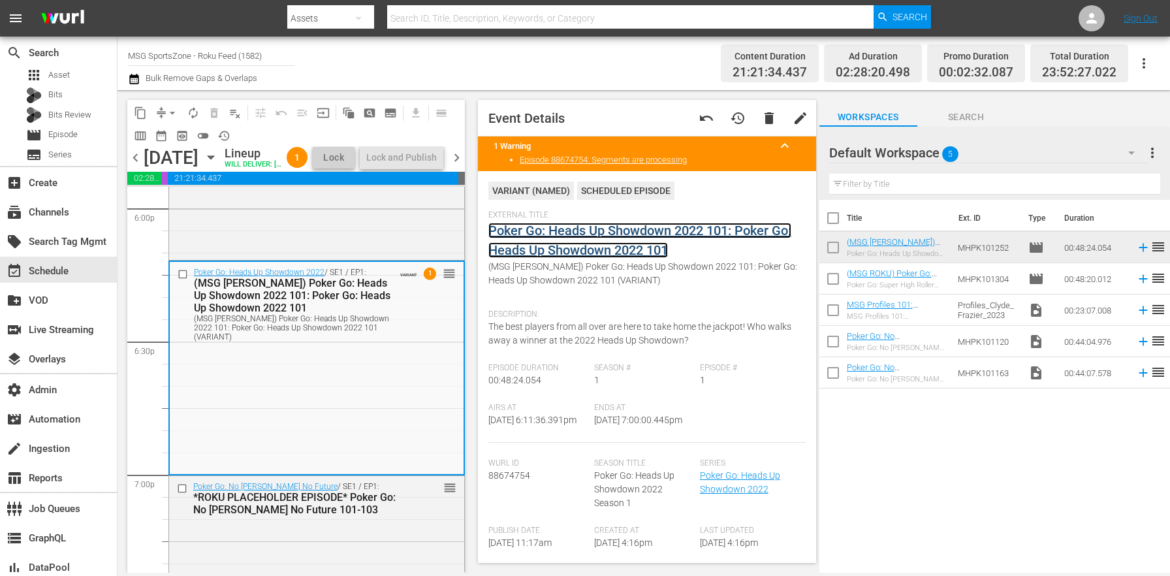
click at [579, 237] on link "Poker Go: Heads Up Showdown 2022 101: Poker Go: Heads Up Showdown 2022 101" at bounding box center [639, 240] width 303 height 35
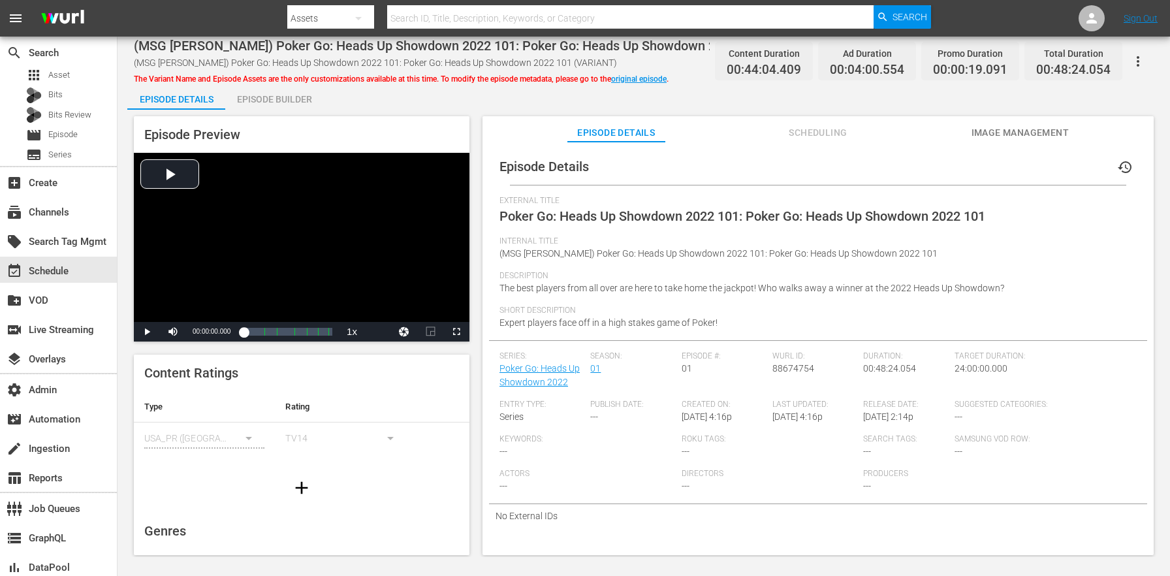
click at [1127, 63] on button "button" at bounding box center [1137, 61] width 31 height 31
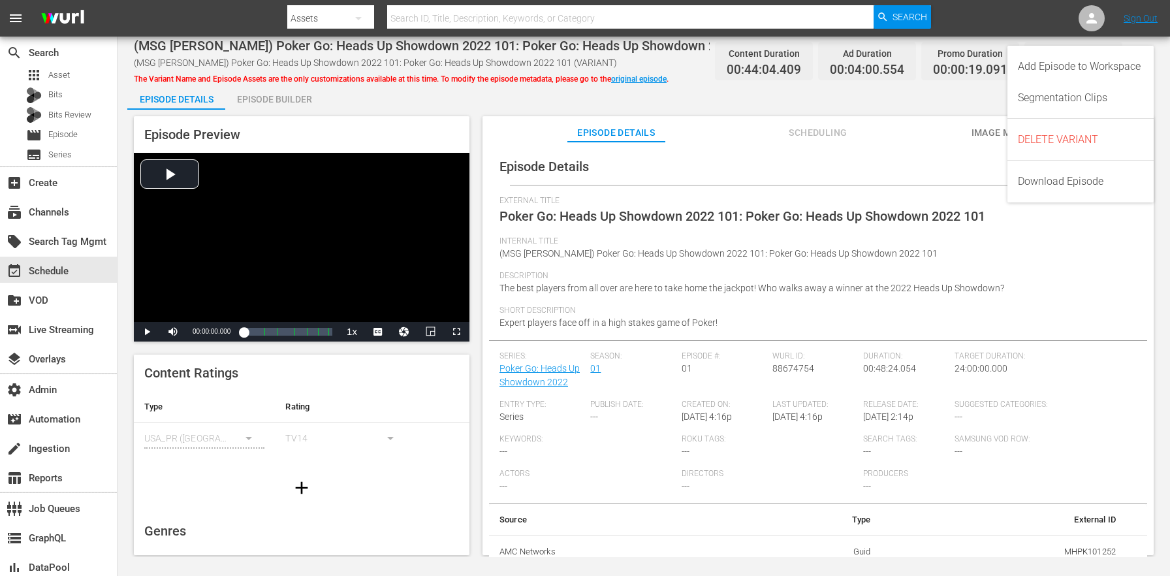
click at [1046, 108] on div "Segmentation Clips" at bounding box center [1080, 97] width 125 height 31
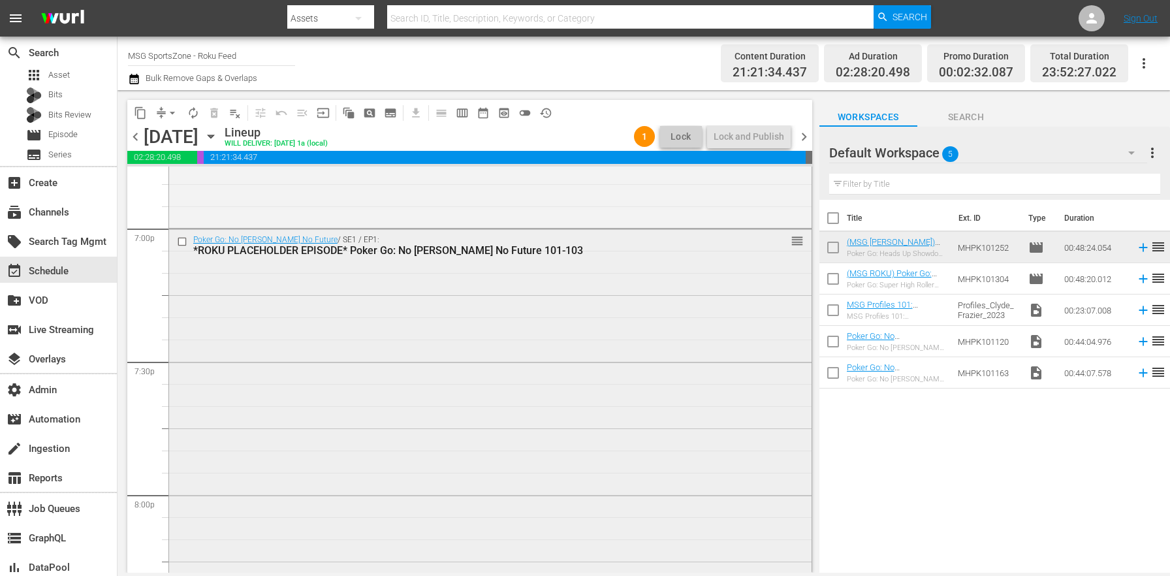
scroll to position [4806, 0]
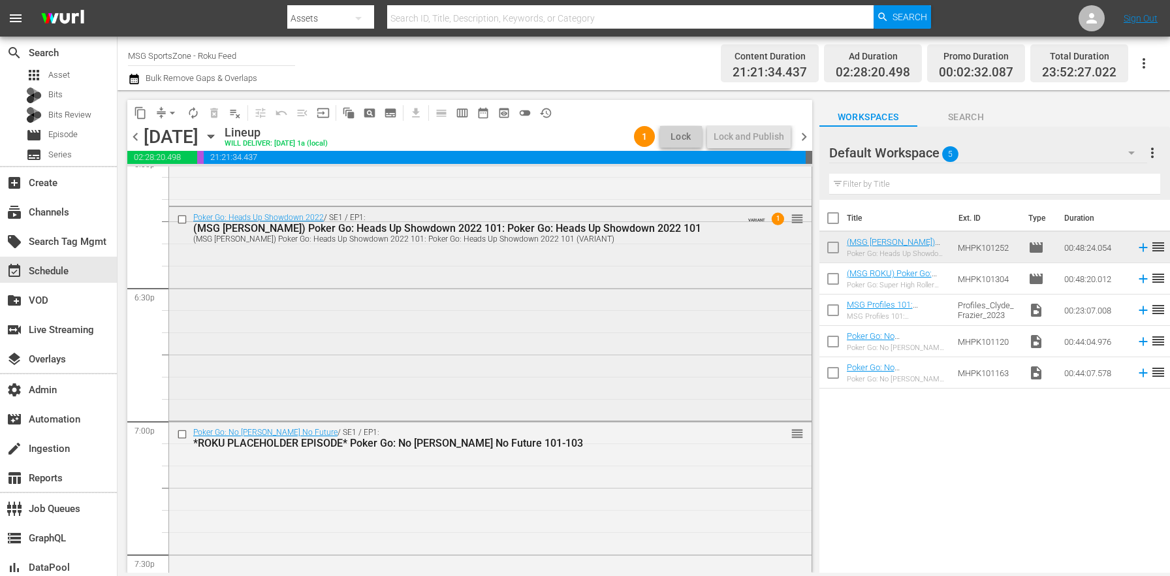
click at [474, 349] on div "Poker Go: Heads Up Showdown 2022 / SE1 / EP1: (MSG ROKU) Poker Go: Heads Up Sho…" at bounding box center [490, 312] width 642 height 211
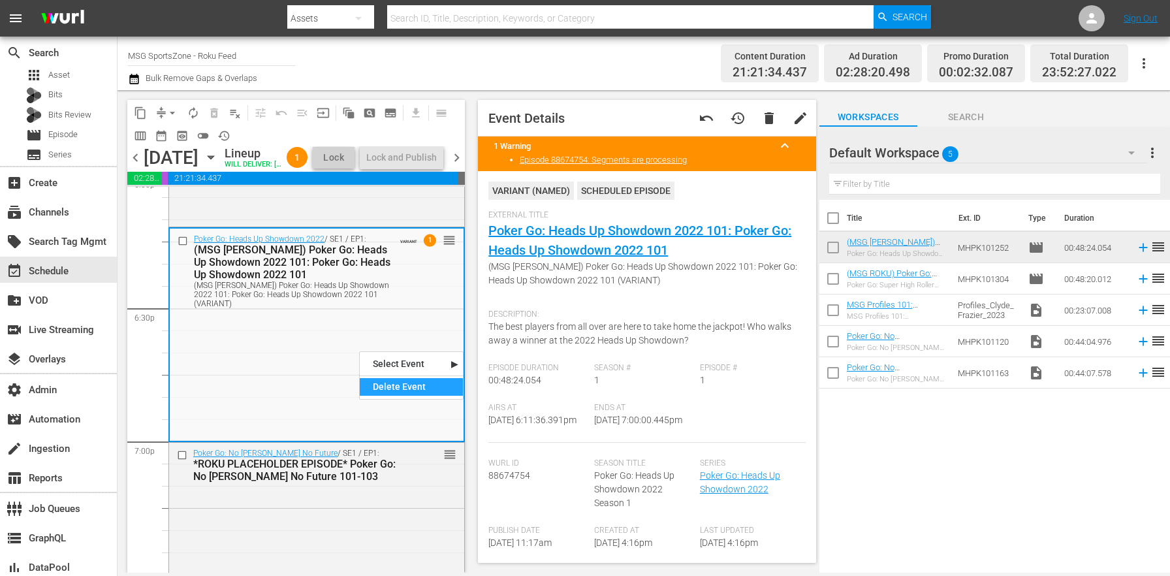
click at [395, 386] on div "Delete Event" at bounding box center [411, 387] width 103 height 18
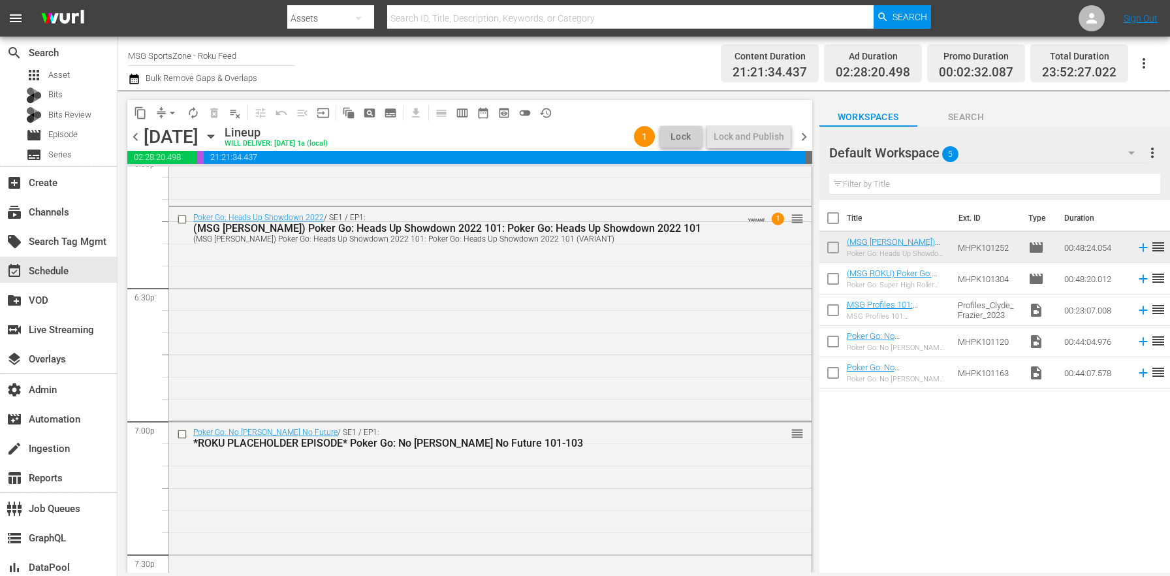
click at [218, 135] on icon "button" at bounding box center [211, 136] width 14 height 14
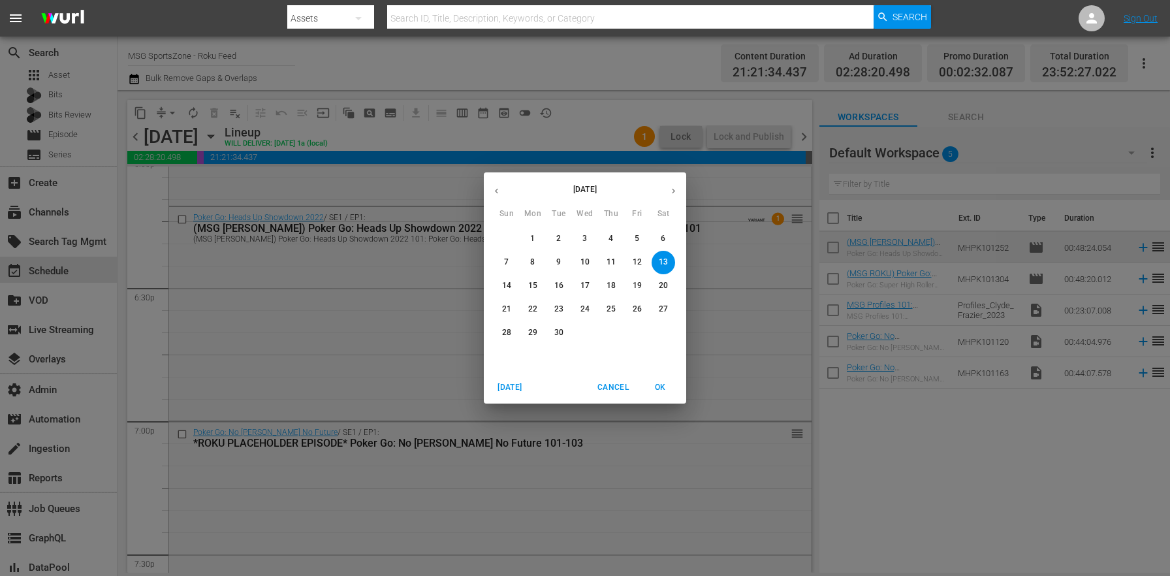
click at [586, 234] on p "3" at bounding box center [584, 238] width 5 height 11
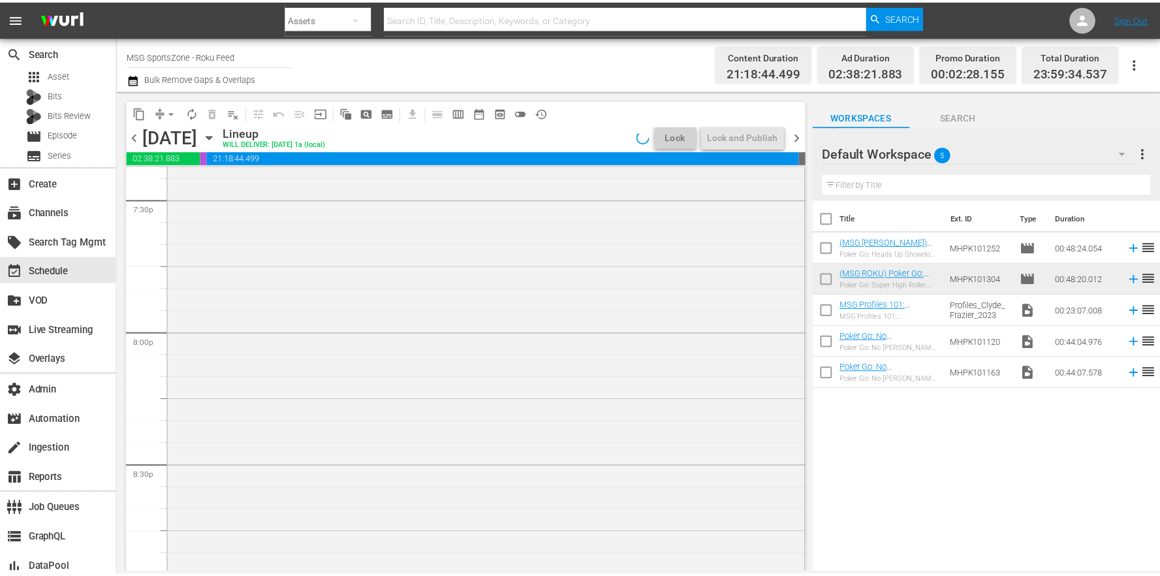
scroll to position [4806, 0]
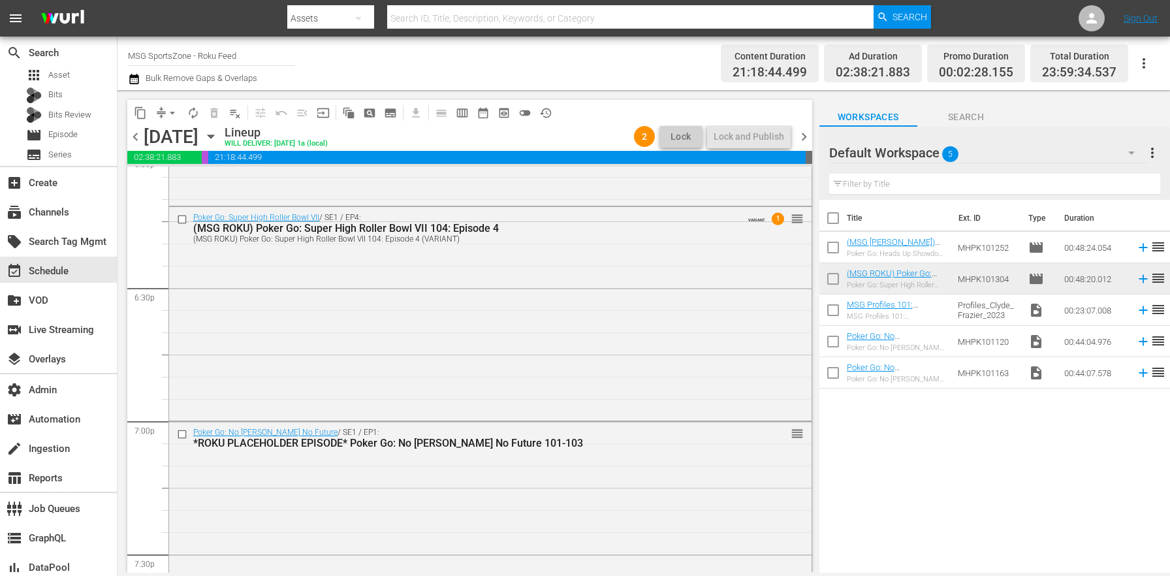
click at [466, 361] on div "Poker Go: Super High Roller Bowl VII / SE1 / EP4: (MSG ROKU) Poker Go: Super Hi…" at bounding box center [490, 312] width 642 height 211
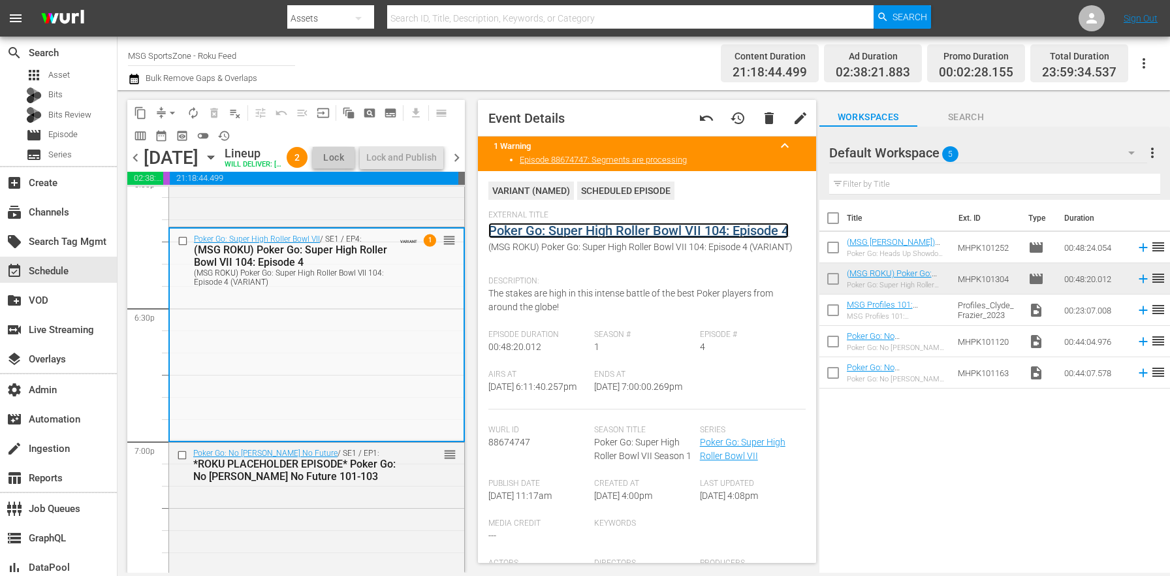
click at [531, 228] on link "Poker Go: Super High Roller Bowl VII 104: Episode 4" at bounding box center [638, 231] width 300 height 16
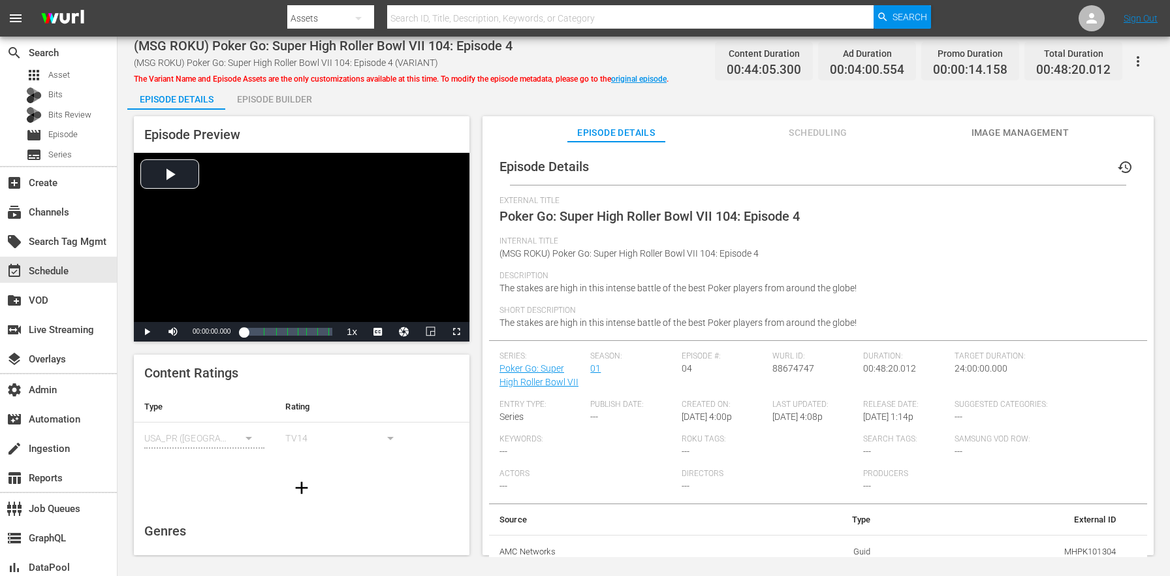
click at [1133, 61] on icon "button" at bounding box center [1138, 62] width 16 height 16
click at [1085, 106] on div "Segmentation Clips" at bounding box center [1080, 97] width 125 height 31
click at [293, 104] on div "Episode Builder" at bounding box center [274, 99] width 98 height 31
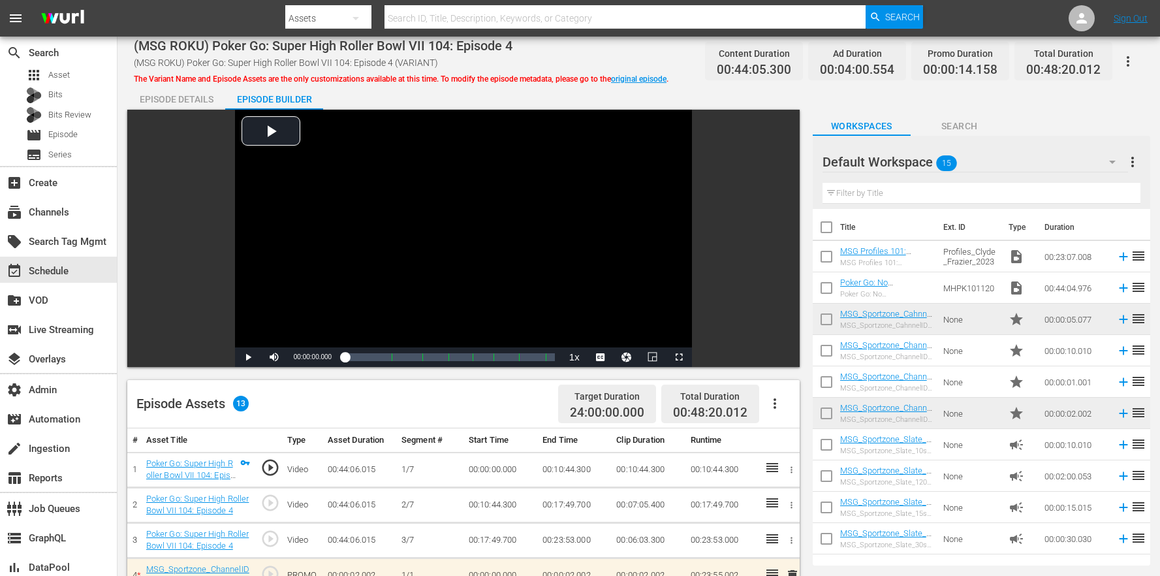
scroll to position [346, 0]
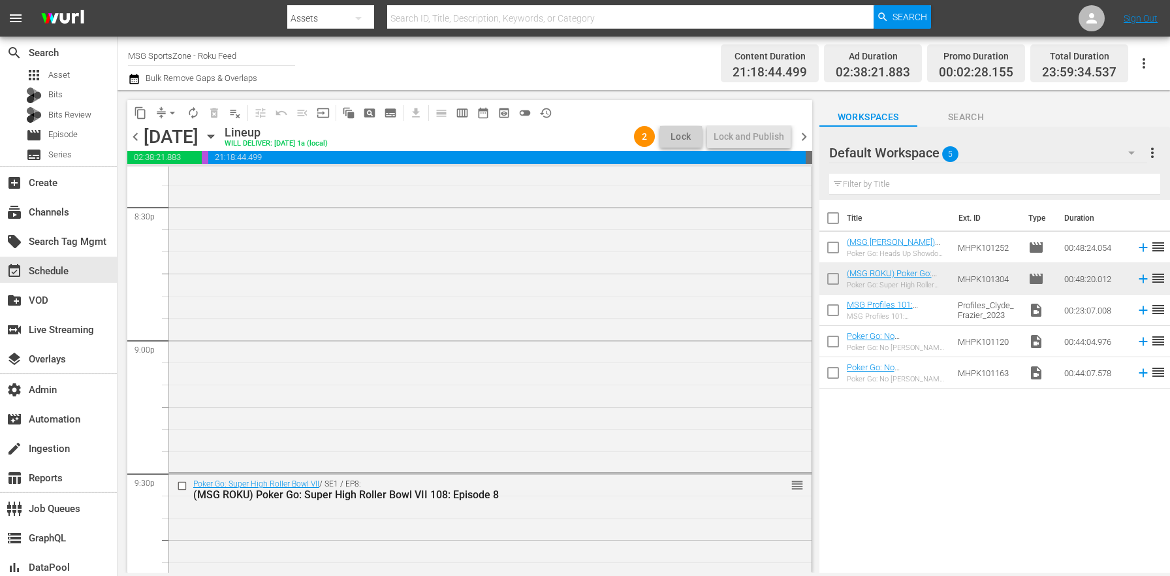
scroll to position [5987, 0]
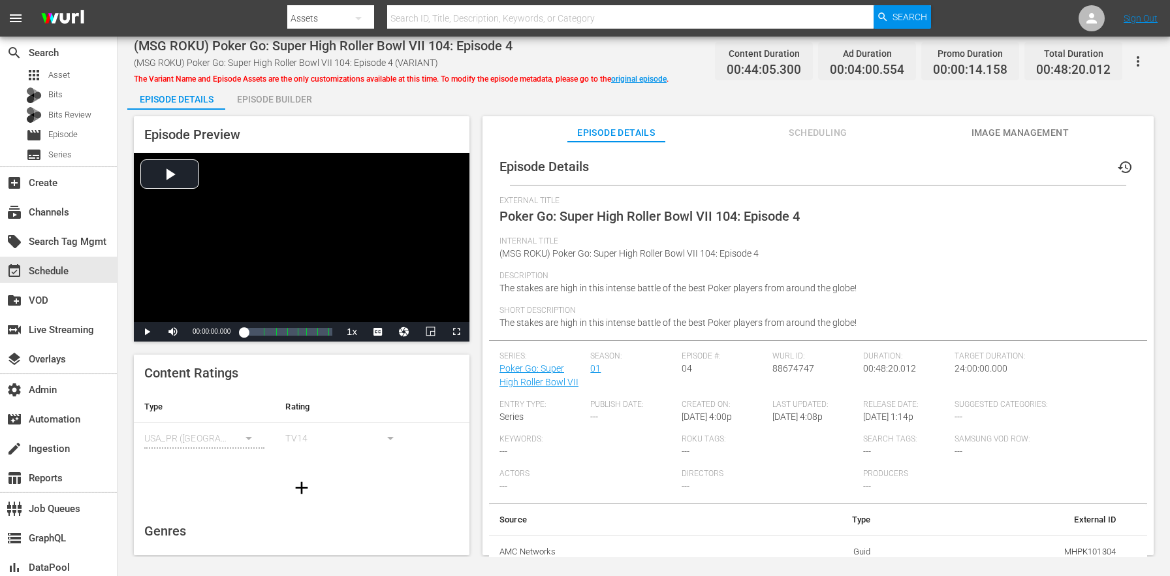
click at [834, 114] on div "Episode Preview Video Player is loading. Play Video Play Mute Current Time 00:0…" at bounding box center [643, 338] width 1033 height 456
click at [825, 136] on span "Scheduling" at bounding box center [818, 133] width 98 height 16
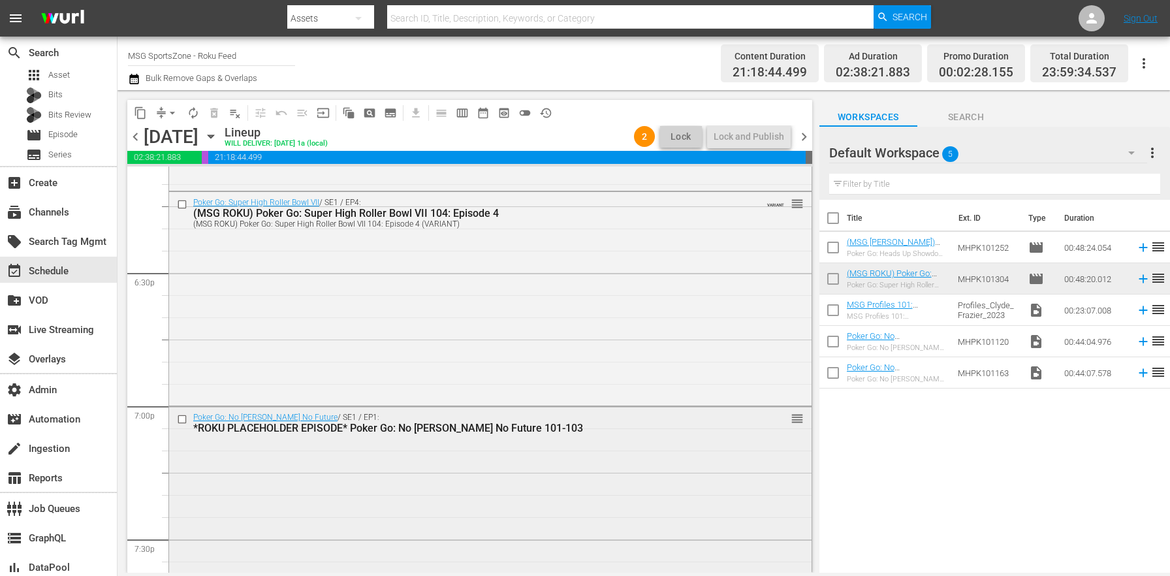
scroll to position [4749, 0]
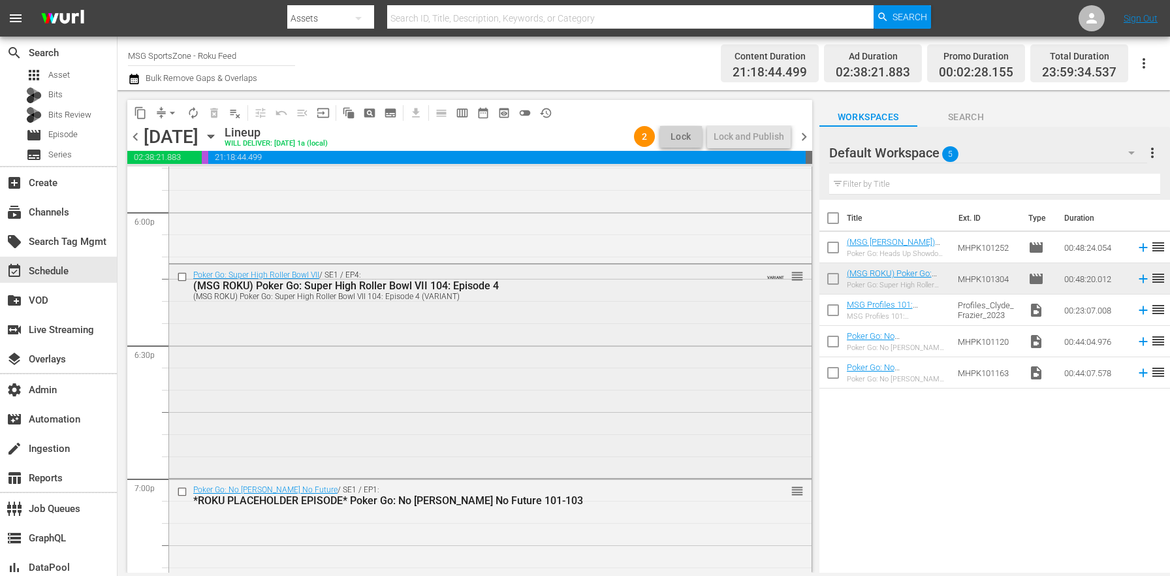
click at [378, 332] on div "Poker Go: Super High Roller Bowl VII / SE1 / EP4: (MSG ROKU) Poker Go: Super Hi…" at bounding box center [490, 369] width 642 height 211
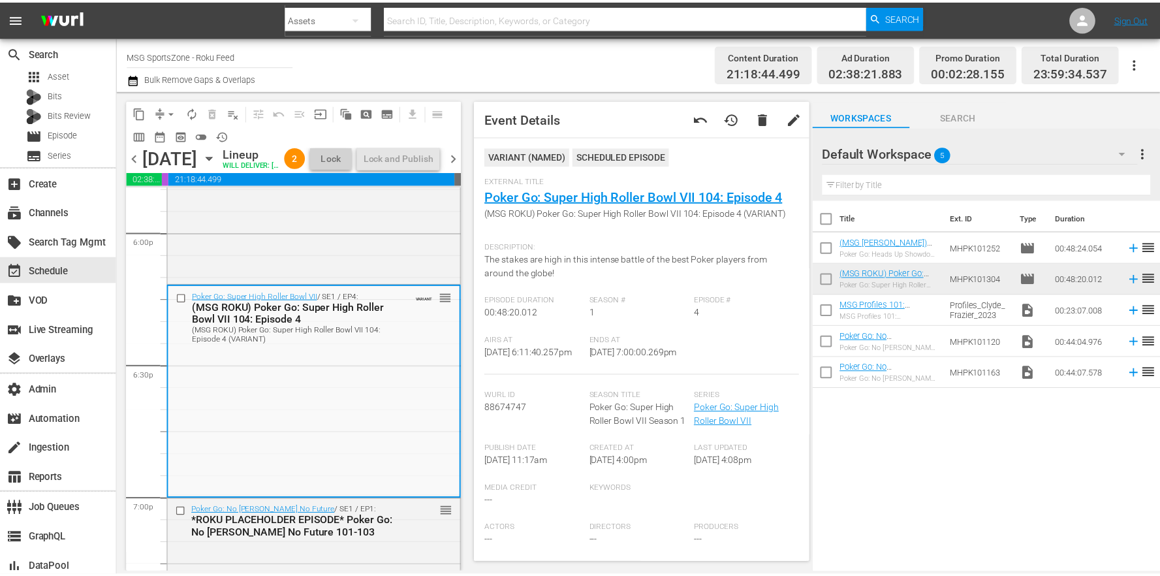
scroll to position [406, 0]
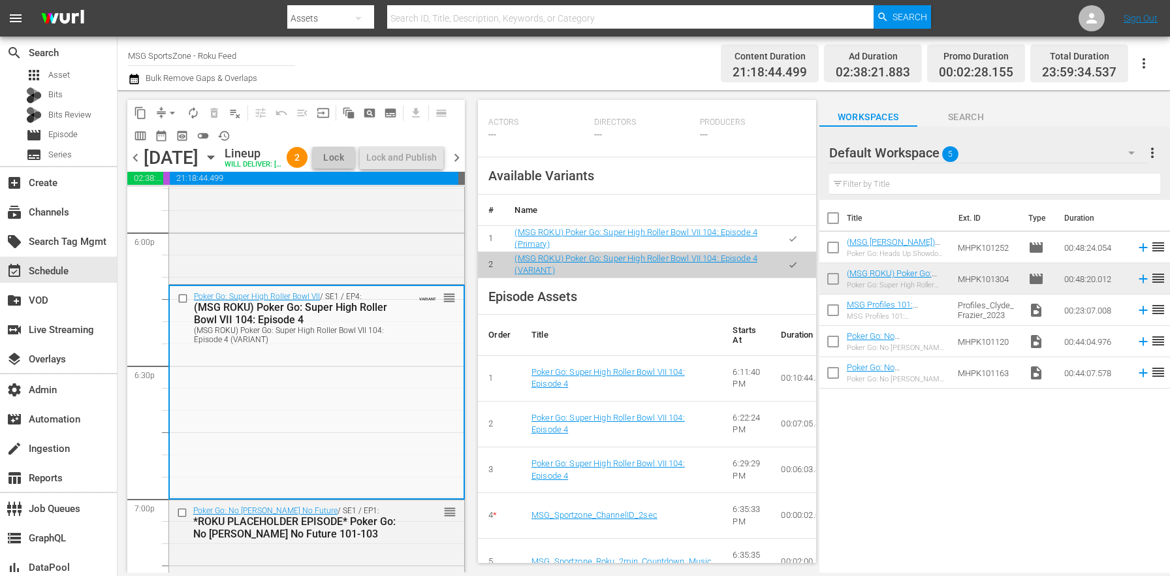
click at [788, 244] on icon "button" at bounding box center [793, 239] width 10 height 10
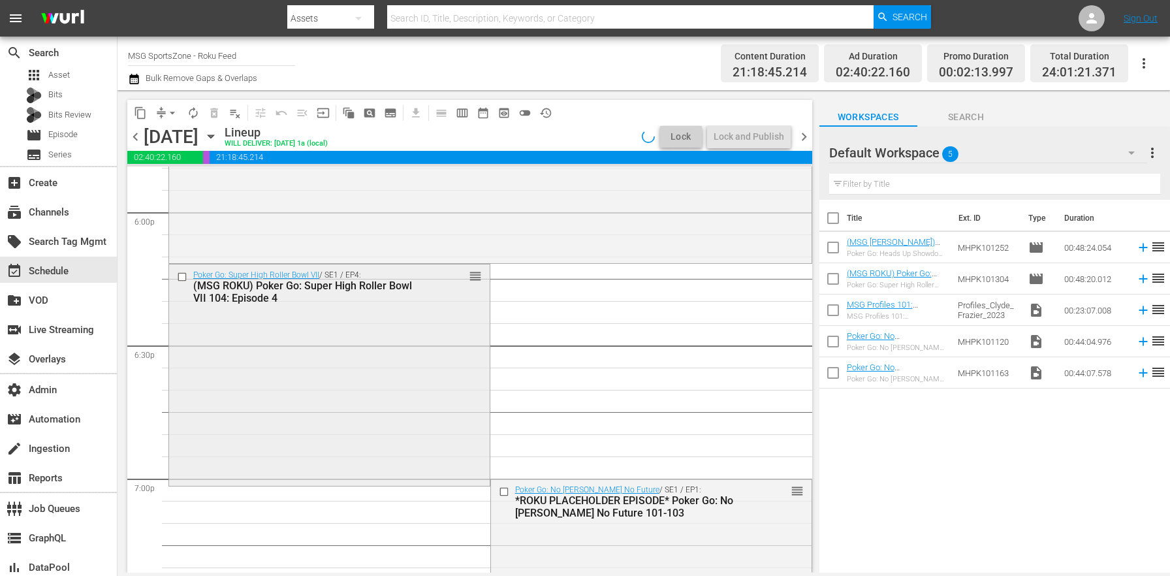
click at [431, 387] on div "Poker Go: Super High Roller Bowl VII / SE1 / EP4: (MSG ROKU) Poker Go: Super Hi…" at bounding box center [329, 373] width 321 height 219
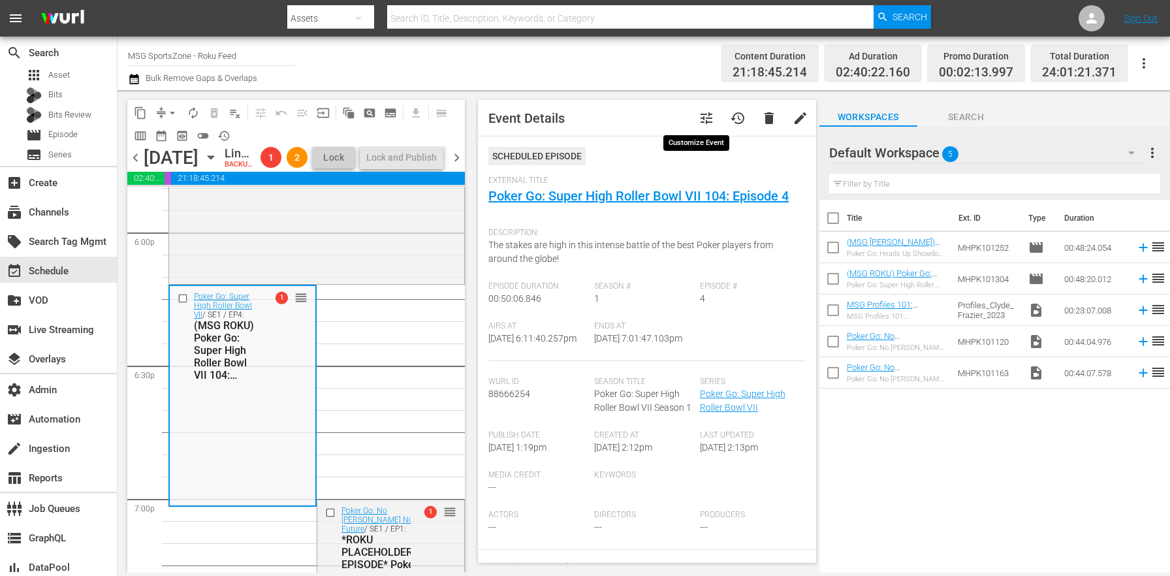
click at [699, 119] on span "tune" at bounding box center [707, 118] width 16 height 16
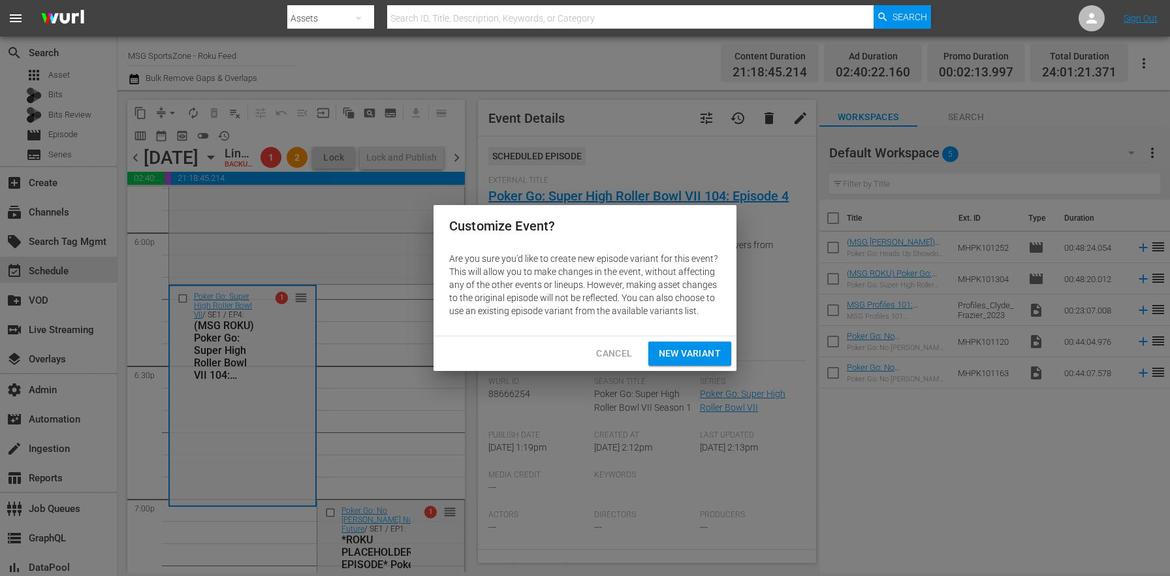
drag, startPoint x: 699, startPoint y: 349, endPoint x: 588, endPoint y: 333, distance: 112.1
click at [699, 349] on span "New Variant" at bounding box center [690, 353] width 62 height 16
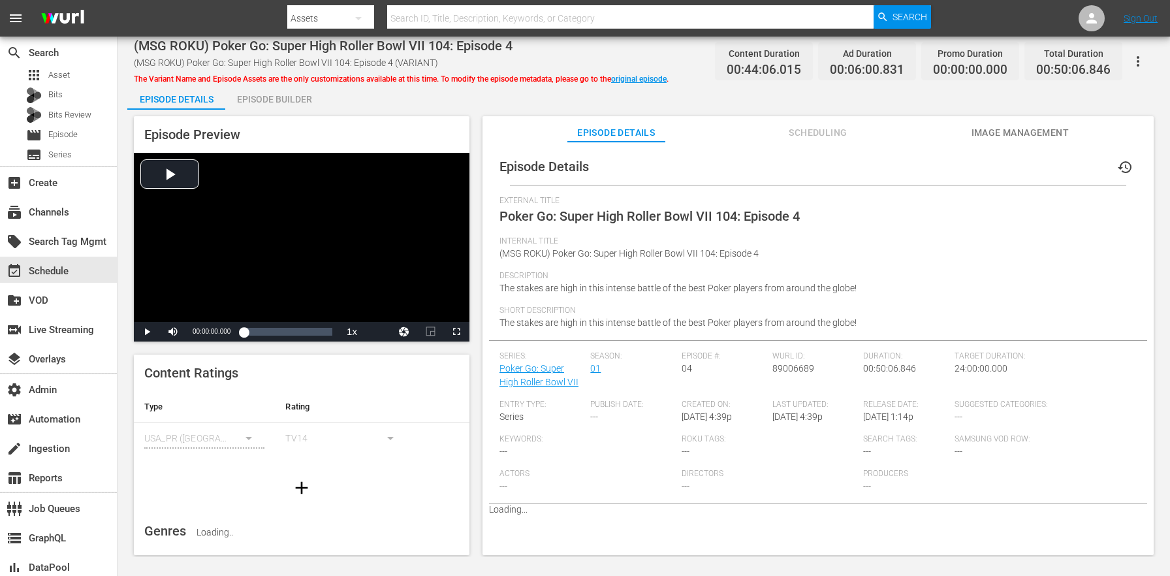
click at [311, 112] on div "Episode Preview Video Player is loading. Play Video Play Mute Current Time 00:0…" at bounding box center [643, 338] width 1033 height 456
click at [311, 99] on div "Episode Builder" at bounding box center [274, 99] width 98 height 31
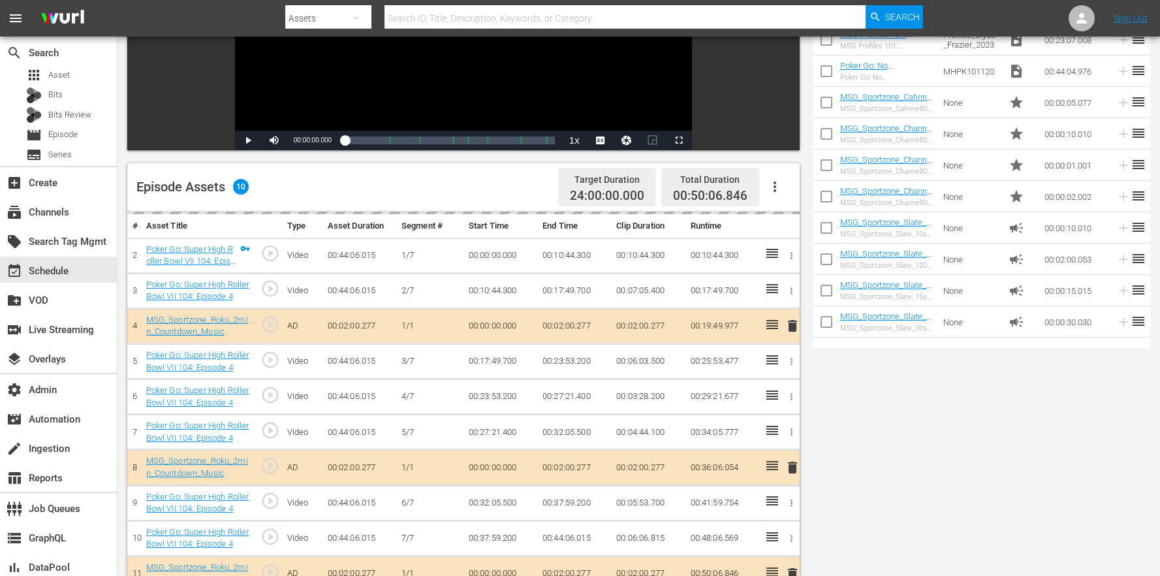
scroll to position [339, 0]
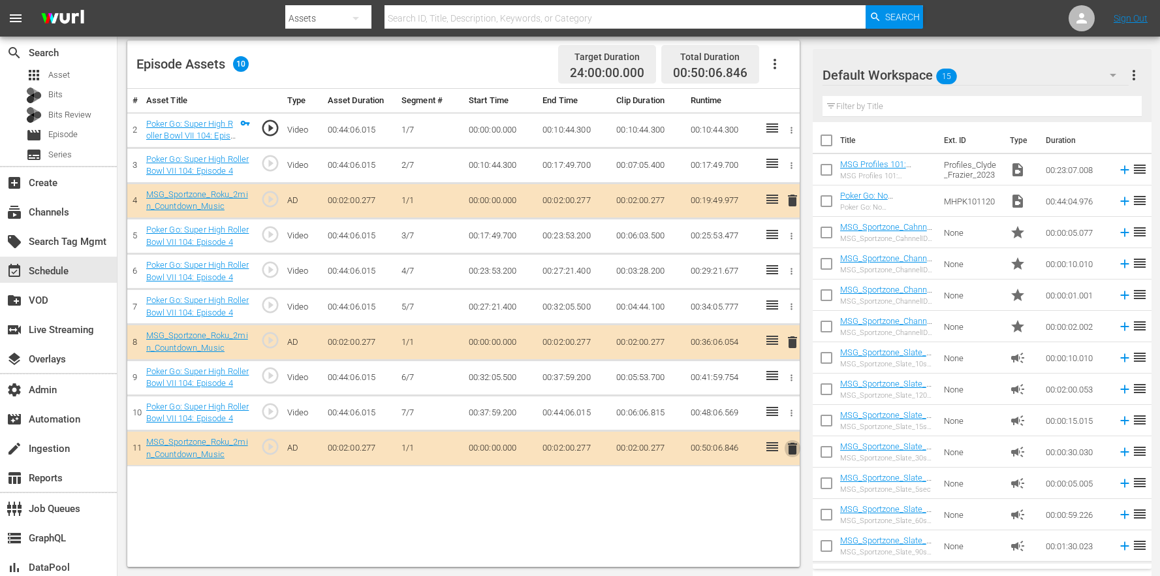
click at [794, 448] on span "delete" at bounding box center [793, 449] width 16 height 16
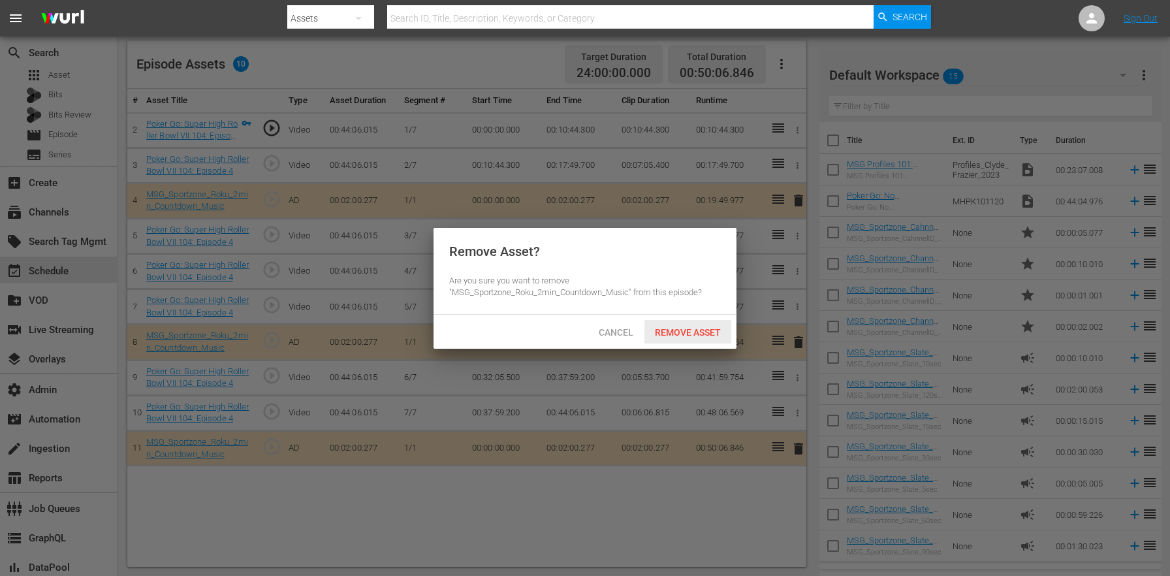
click at [670, 330] on span "Remove Asset" at bounding box center [687, 332] width 87 height 10
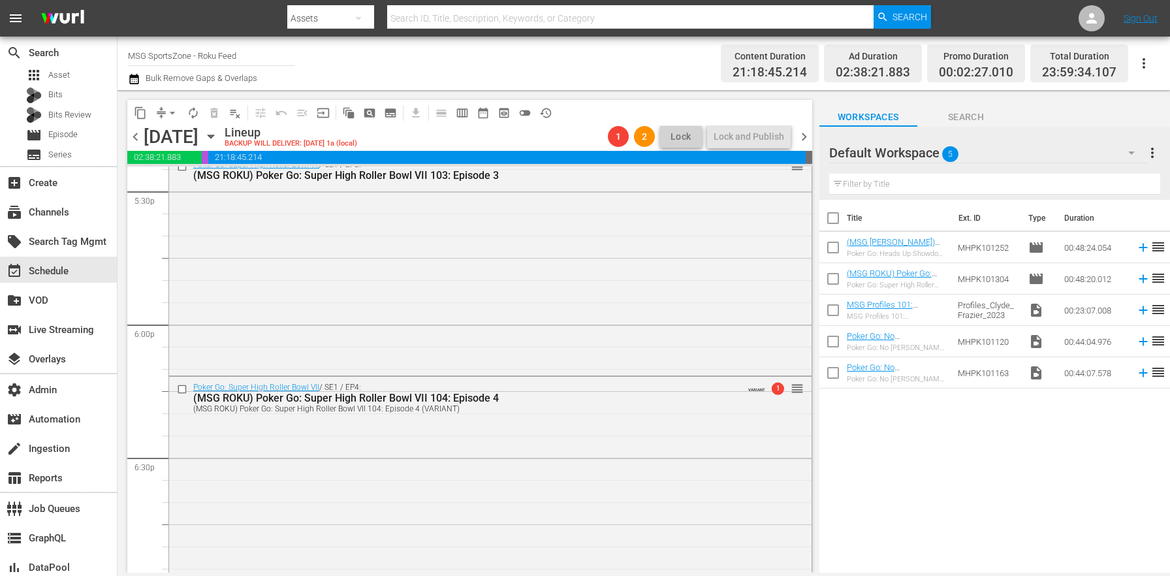
scroll to position [4787, 0]
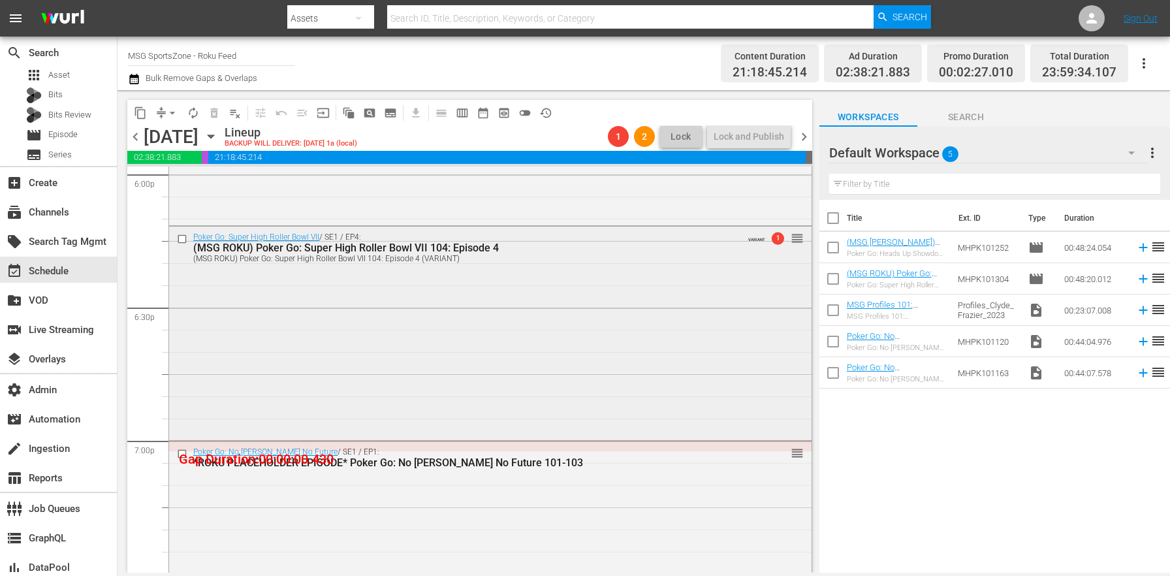
click at [474, 383] on div "Poker Go: Super High Roller Bowl VII / SE1 / EP4: (MSG ROKU) Poker Go: Super Hi…" at bounding box center [490, 332] width 642 height 211
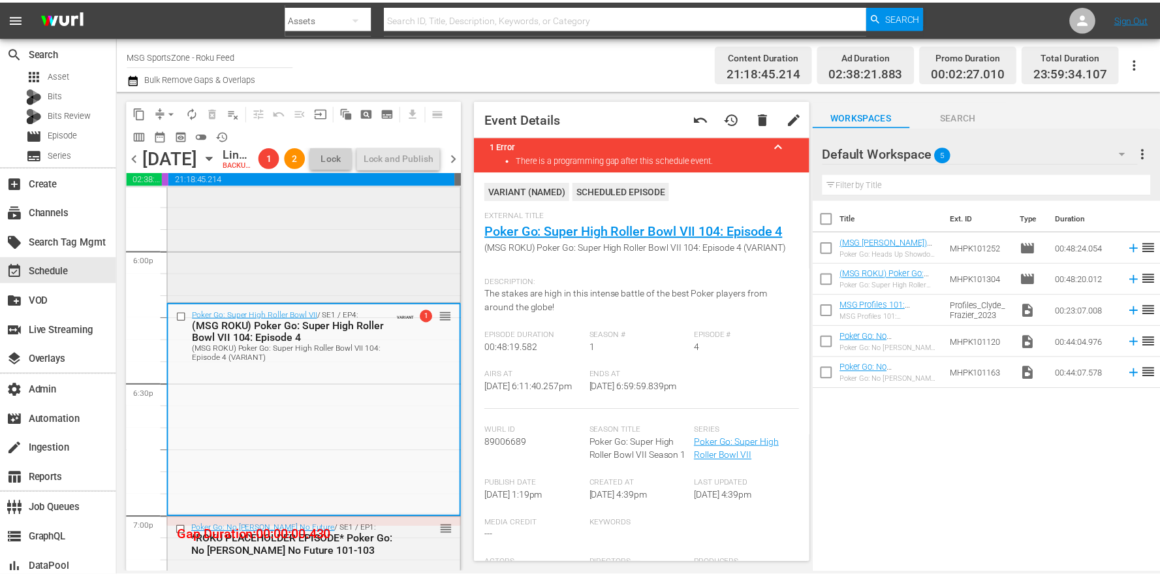
scroll to position [4910, 0]
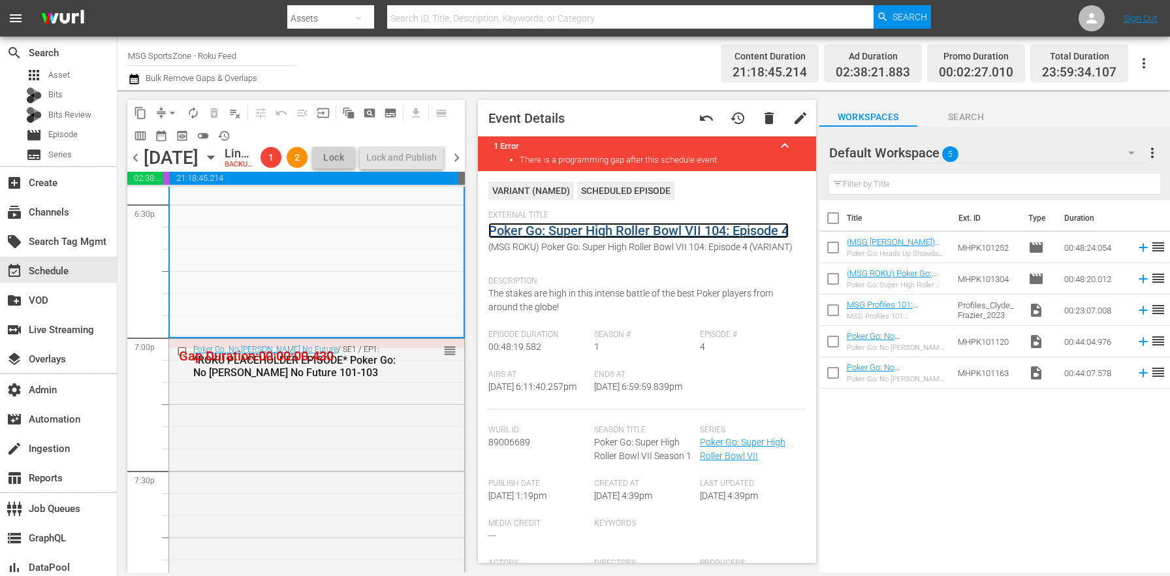
click at [501, 228] on link "Poker Go: Super High Roller Bowl VII 104: Episode 4" at bounding box center [638, 231] width 300 height 16
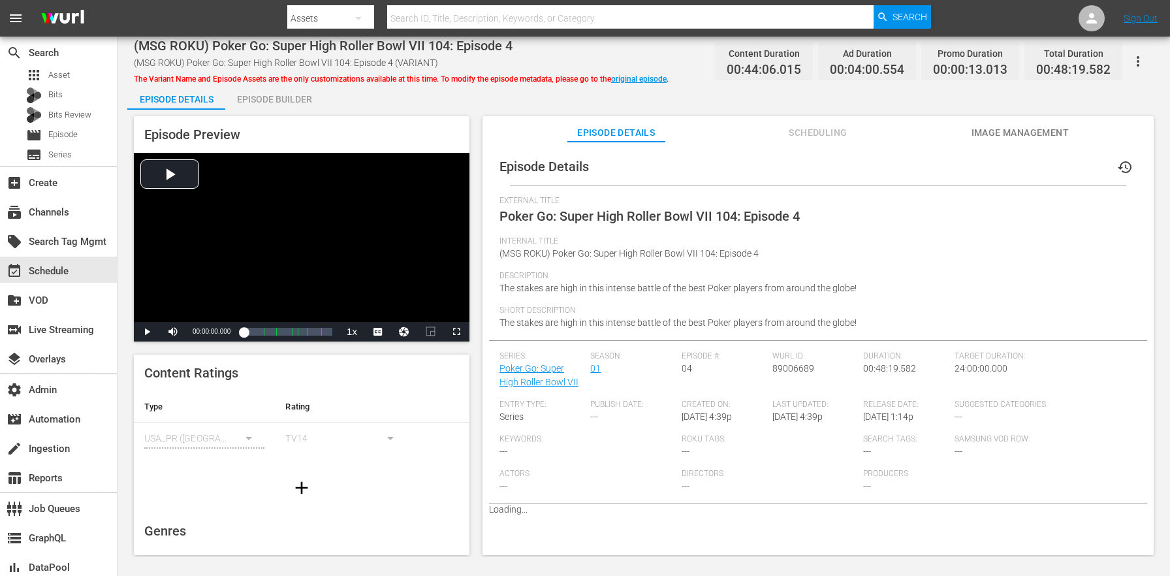
click at [322, 105] on div "Episode Details Episode Builder Episode Preview Video Player is loading. Play V…" at bounding box center [643, 325] width 1033 height 482
click at [299, 101] on div "Episode Builder" at bounding box center [274, 99] width 98 height 31
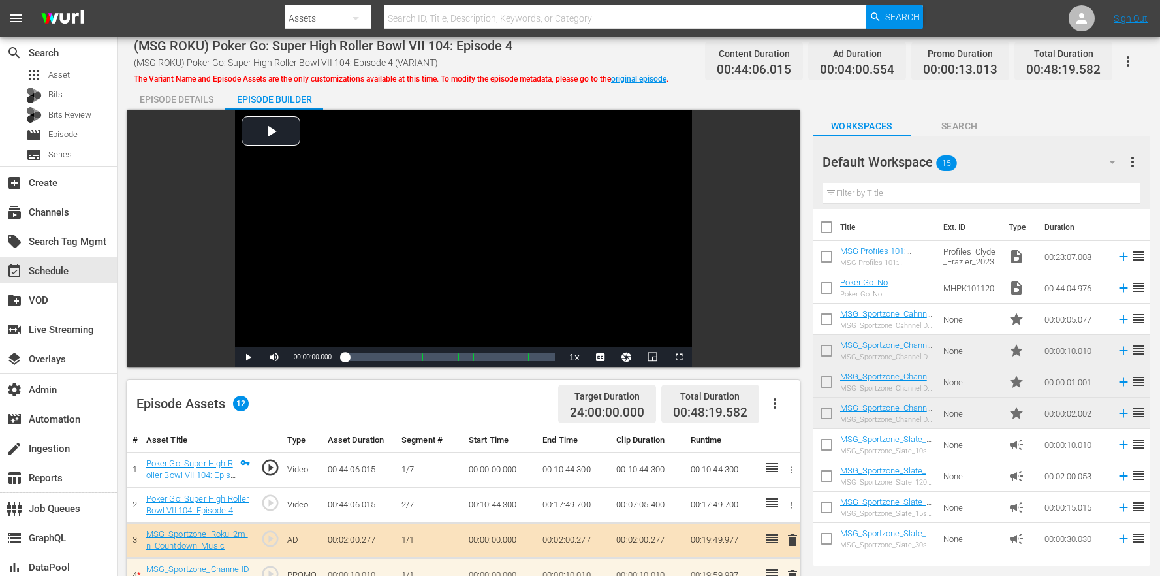
scroll to position [339, 0]
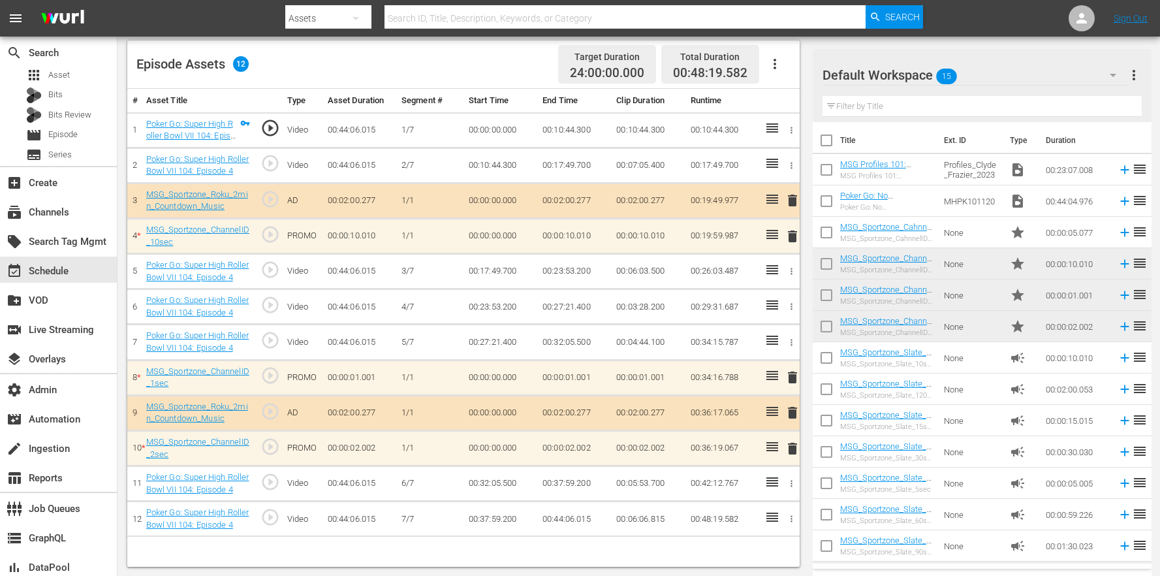
click at [795, 379] on span "delete" at bounding box center [793, 378] width 16 height 16
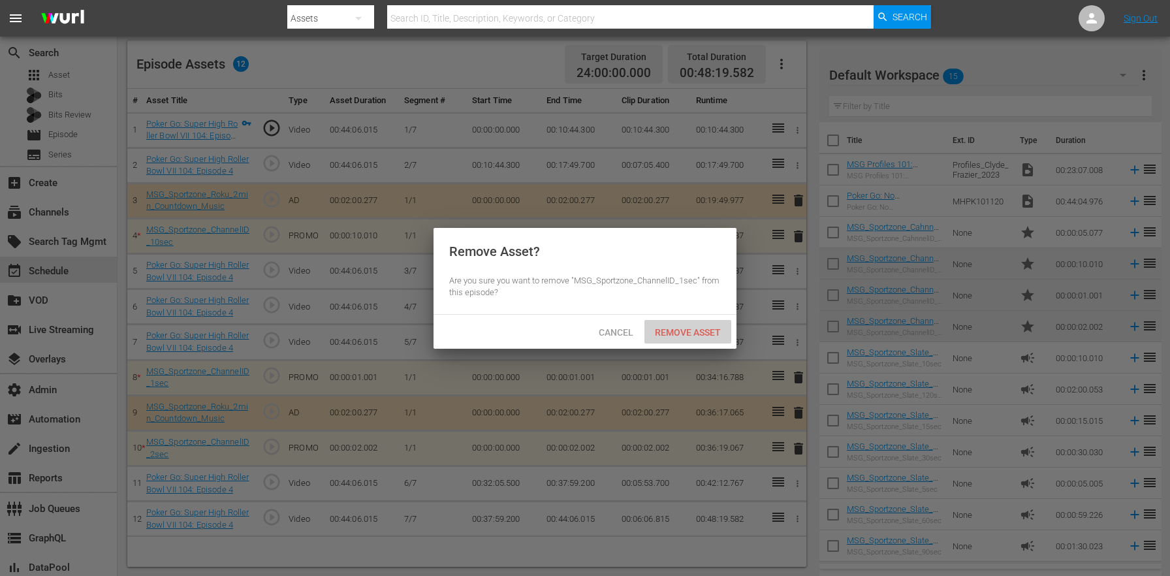
click at [717, 327] on span "Remove Asset" at bounding box center [687, 332] width 87 height 10
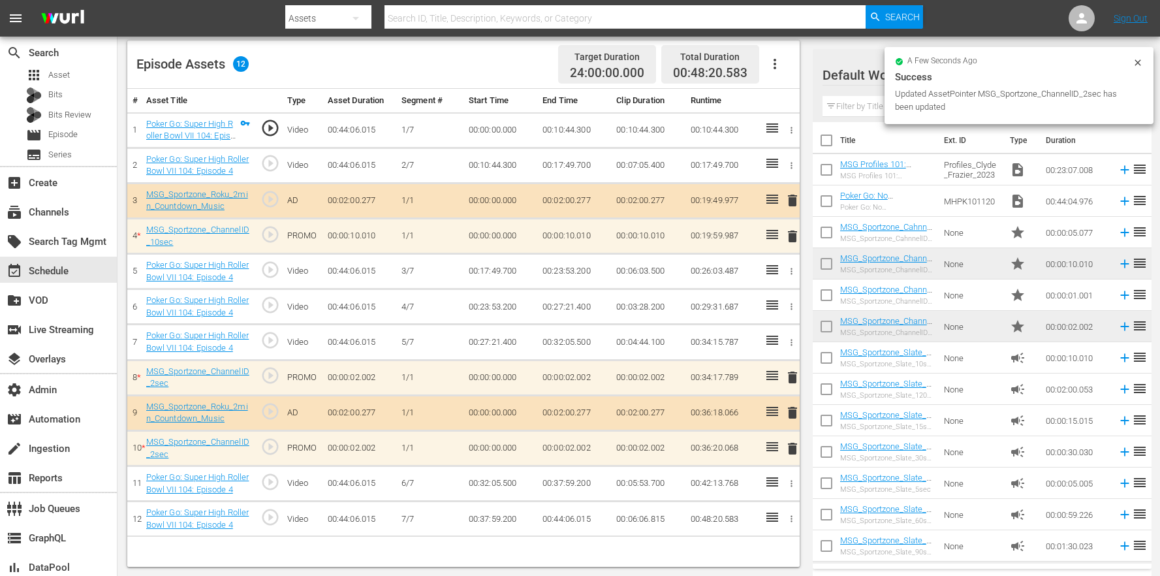
click at [786, 380] on span "delete" at bounding box center [793, 378] width 16 height 16
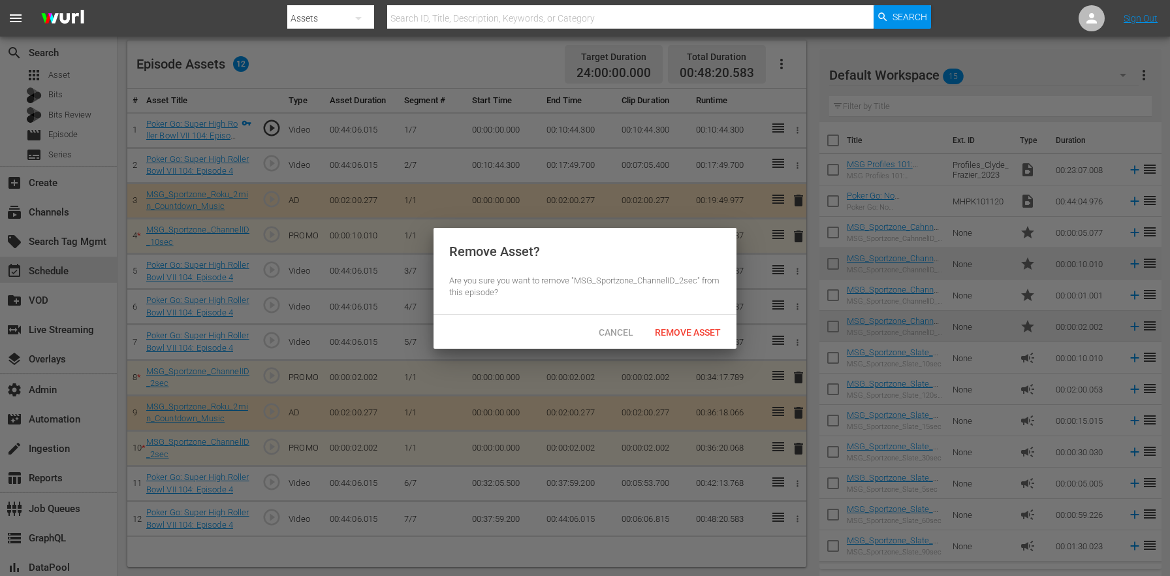
click at [704, 318] on div "Cancel Remove Asset" at bounding box center [584, 332] width 303 height 34
click at [712, 334] on span "Remove Asset" at bounding box center [687, 332] width 87 height 10
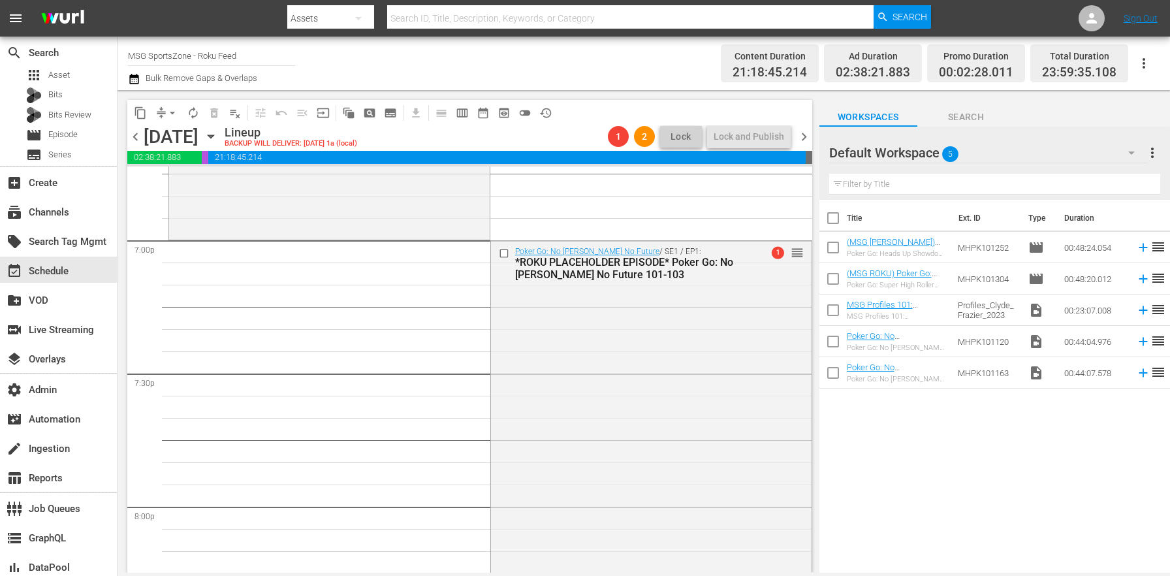
scroll to position [4915, 0]
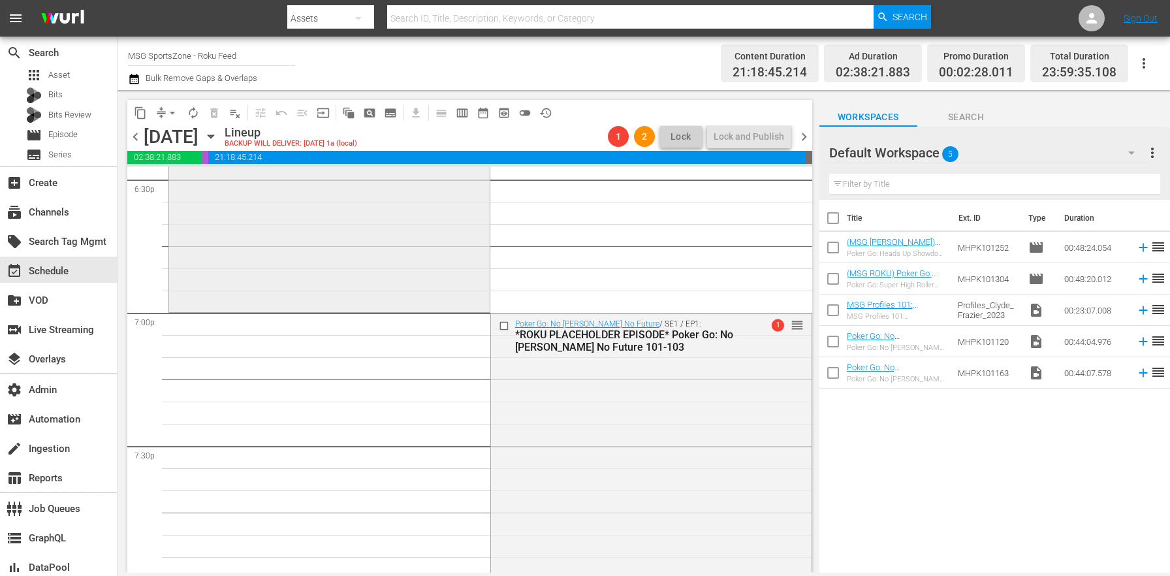
click at [397, 294] on div "Poker Go: Super High Roller Bowl VII / SE1 / EP4: (MSG ROKU) Poker Go: Super Hi…" at bounding box center [329, 204] width 321 height 211
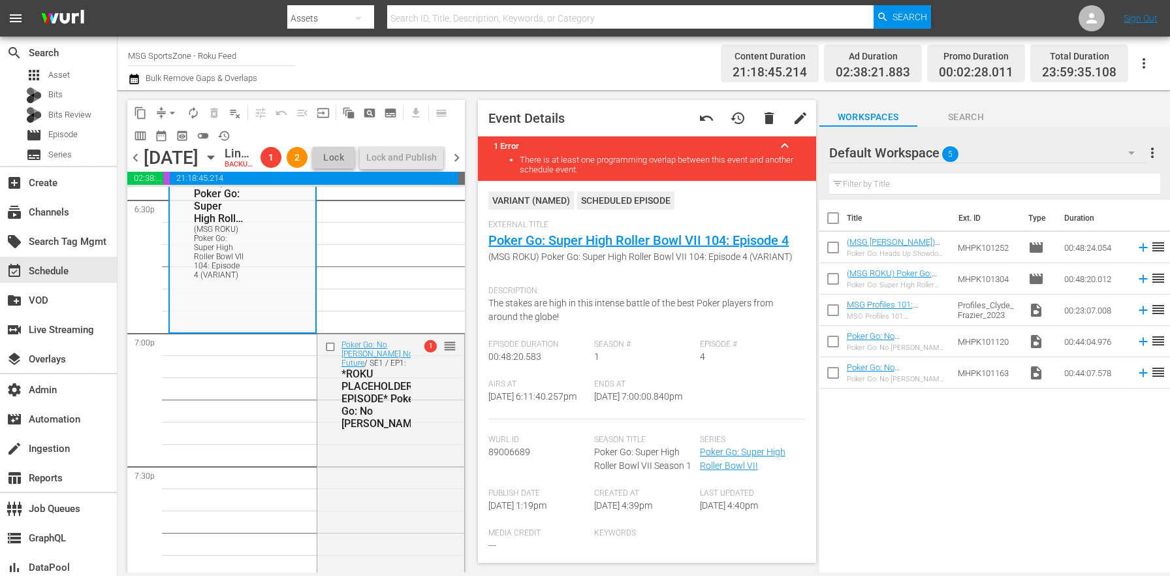
click at [144, 83] on div "Bulk Remove Gaps & Overlaps" at bounding box center [192, 79] width 129 height 16
click at [140, 82] on button "button" at bounding box center [136, 79] width 16 height 16
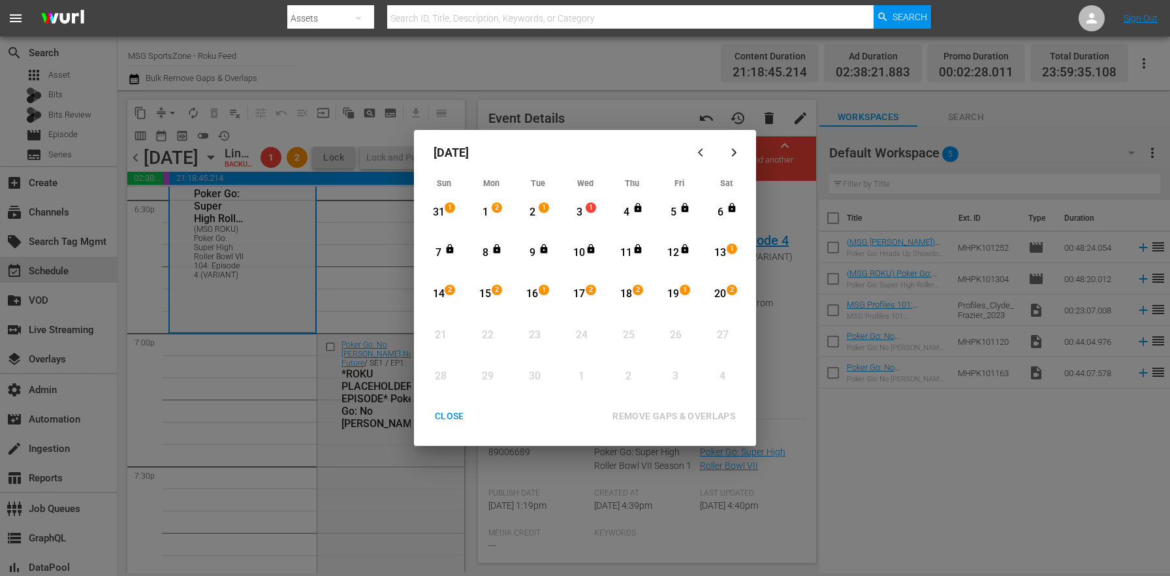
click at [600, 212] on div "3 1 View Lineup" at bounding box center [584, 212] width 39 height 36
click at [734, 256] on div "1" at bounding box center [734, 253] width 10 height 13
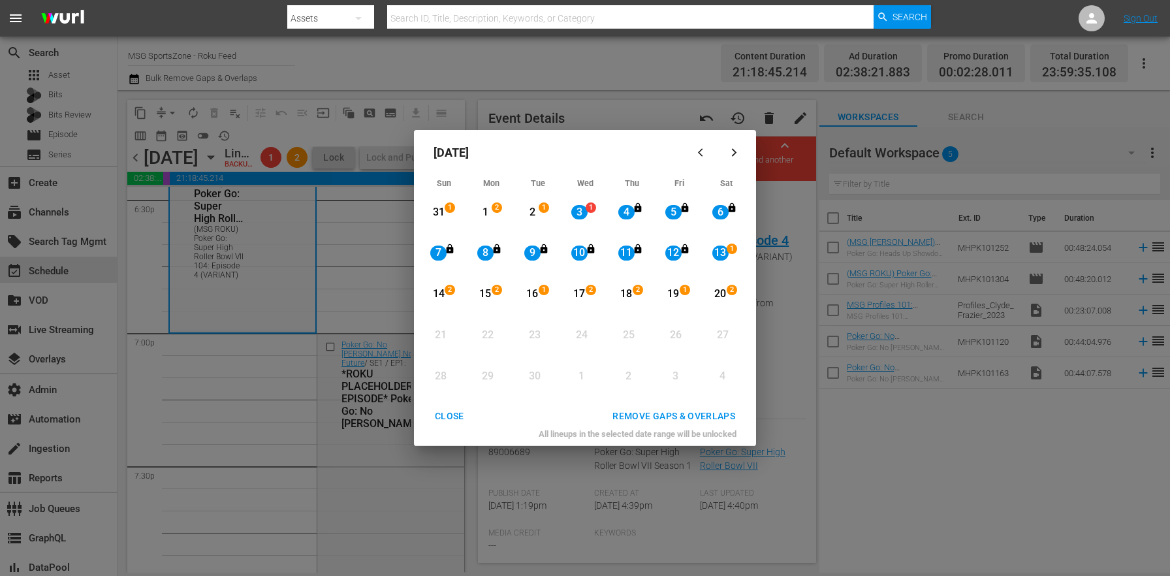
click at [690, 417] on div "REMOVE GAPS & OVERLAPS" at bounding box center [674, 416] width 144 height 16
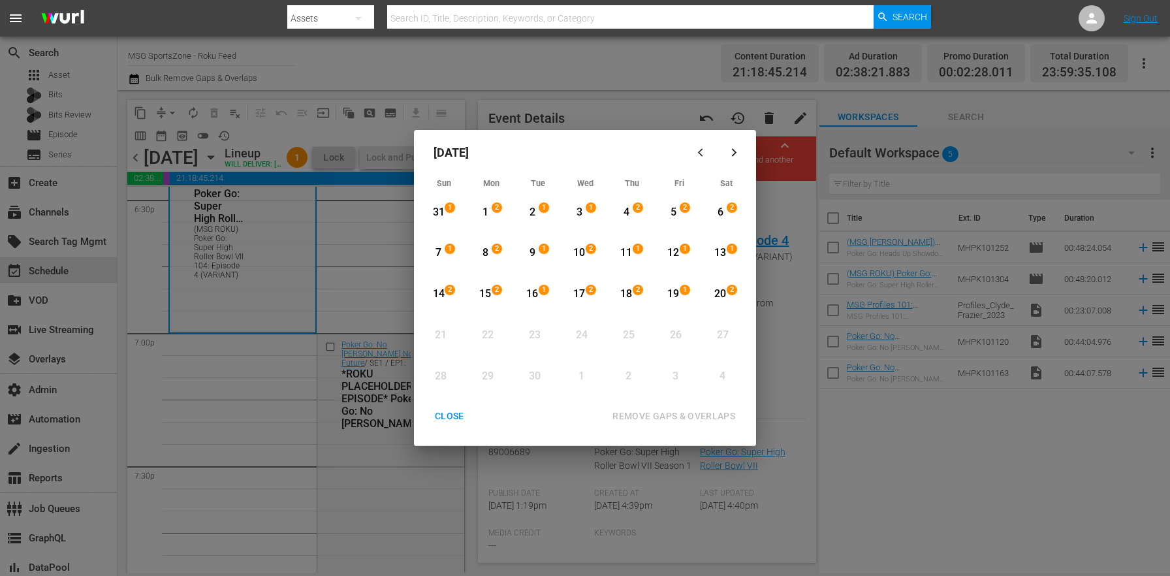
click at [448, 424] on div "CLOSE" at bounding box center [449, 416] width 50 height 16
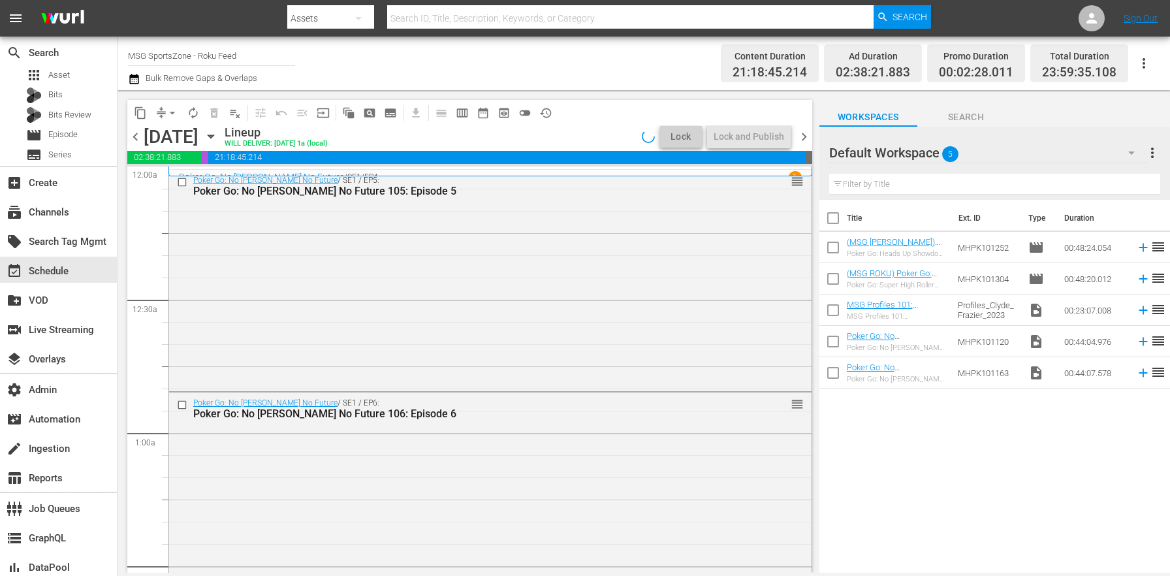
click at [213, 135] on icon "button" at bounding box center [211, 136] width 6 height 3
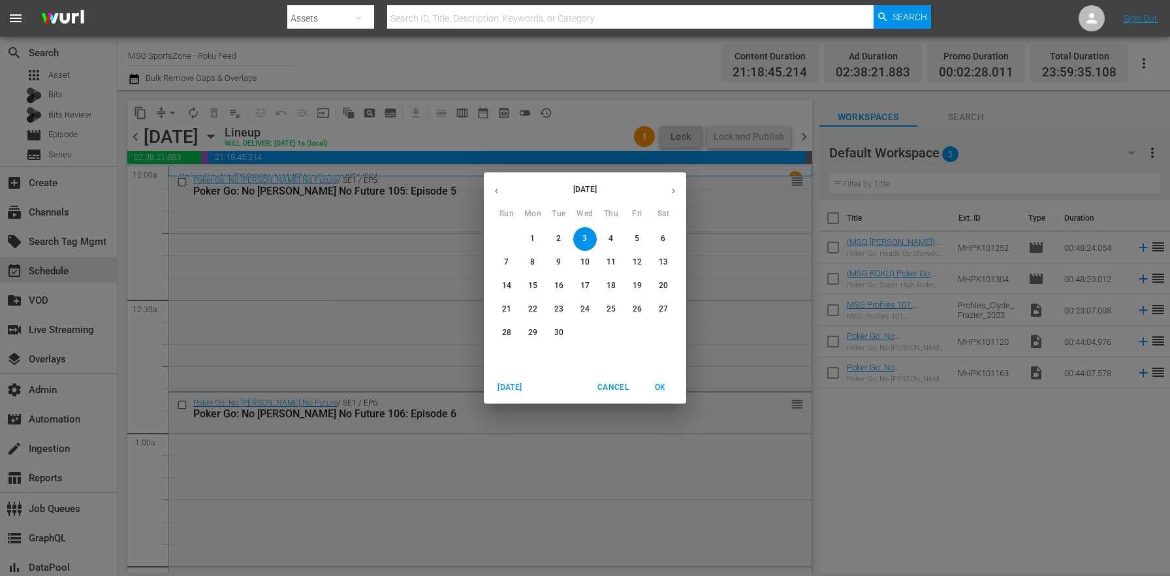
click at [495, 193] on icon "button" at bounding box center [497, 191] width 10 height 10
click at [660, 332] on p "30" at bounding box center [663, 332] width 9 height 11
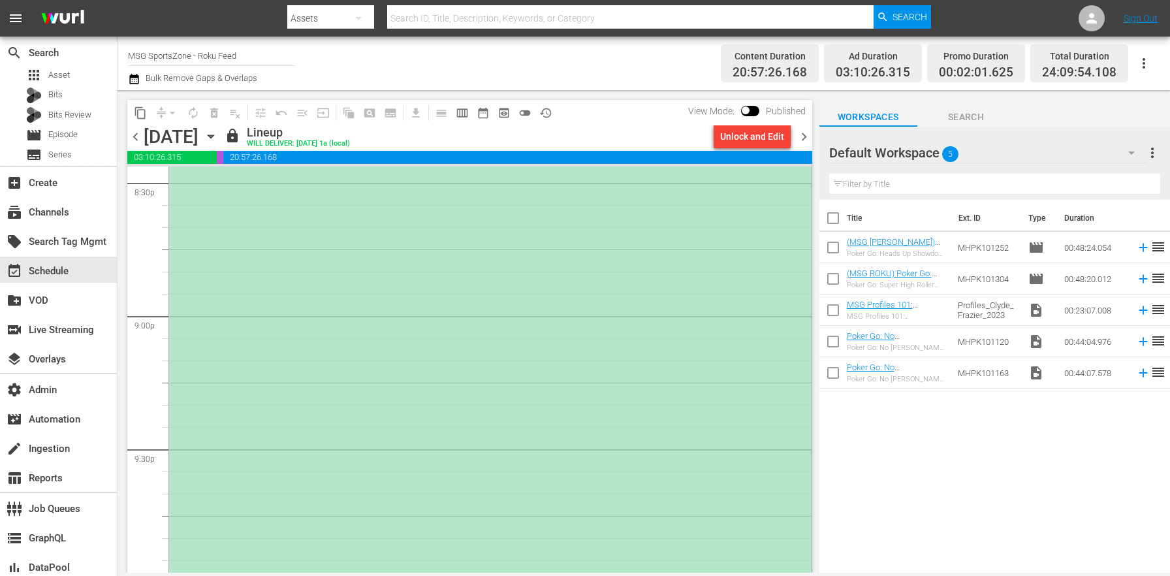
scroll to position [5371, 0]
click at [403, 313] on div "(ROKU PLACEHOLDER 3:00 [DATE]) Westchester SC at FC Naples" at bounding box center [490, 253] width 642 height 795
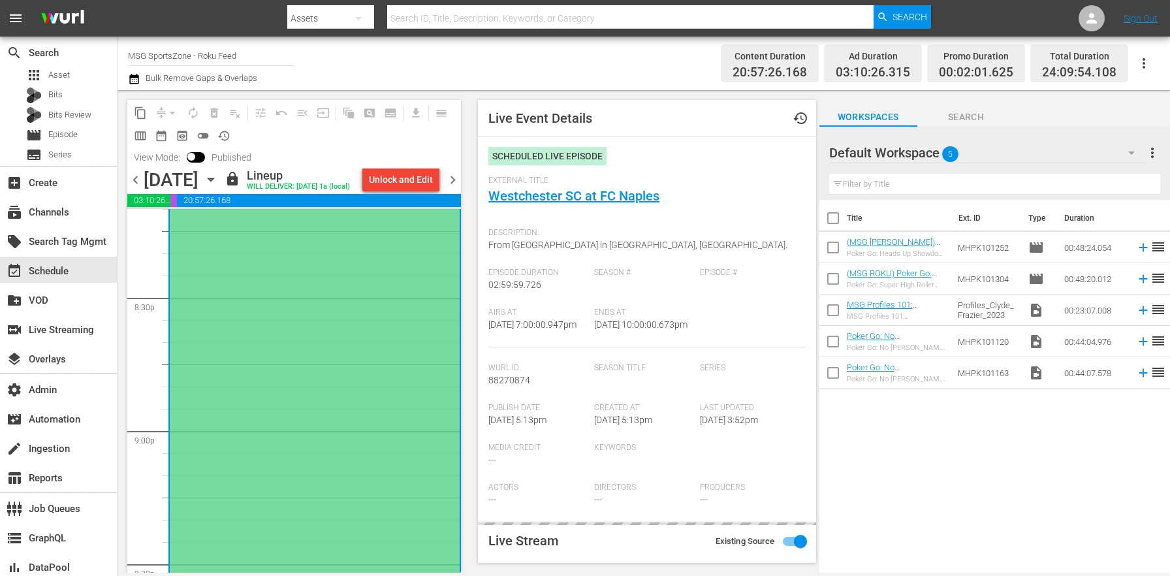
type input "LTN Live Event Feed (Roku)"
click at [231, 134] on button "history_outlined" at bounding box center [223, 135] width 21 height 21
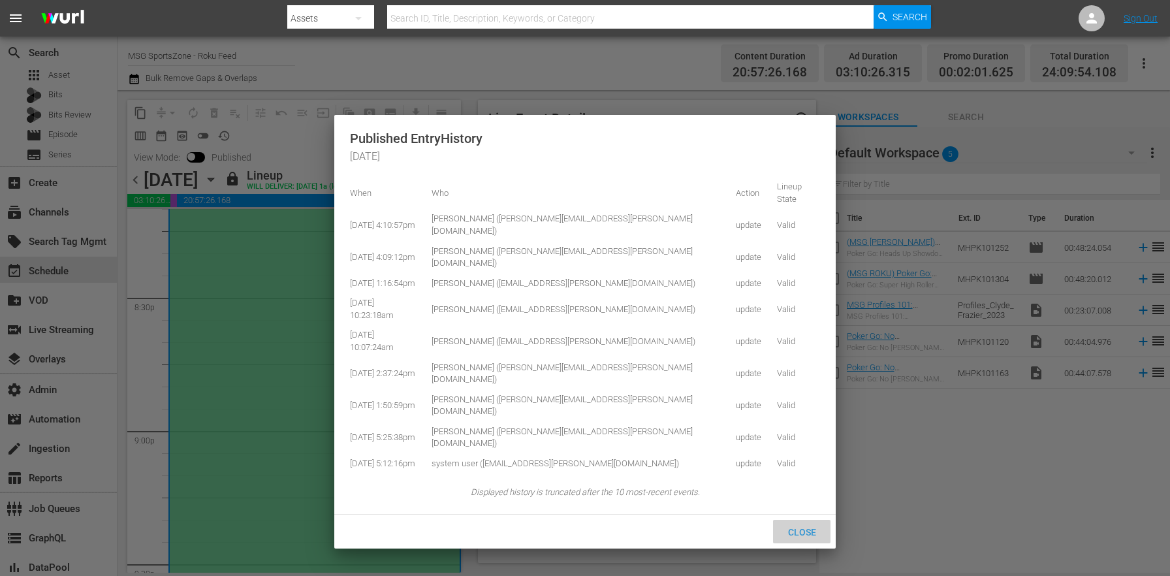
click at [813, 527] on span "Close" at bounding box center [802, 532] width 49 height 10
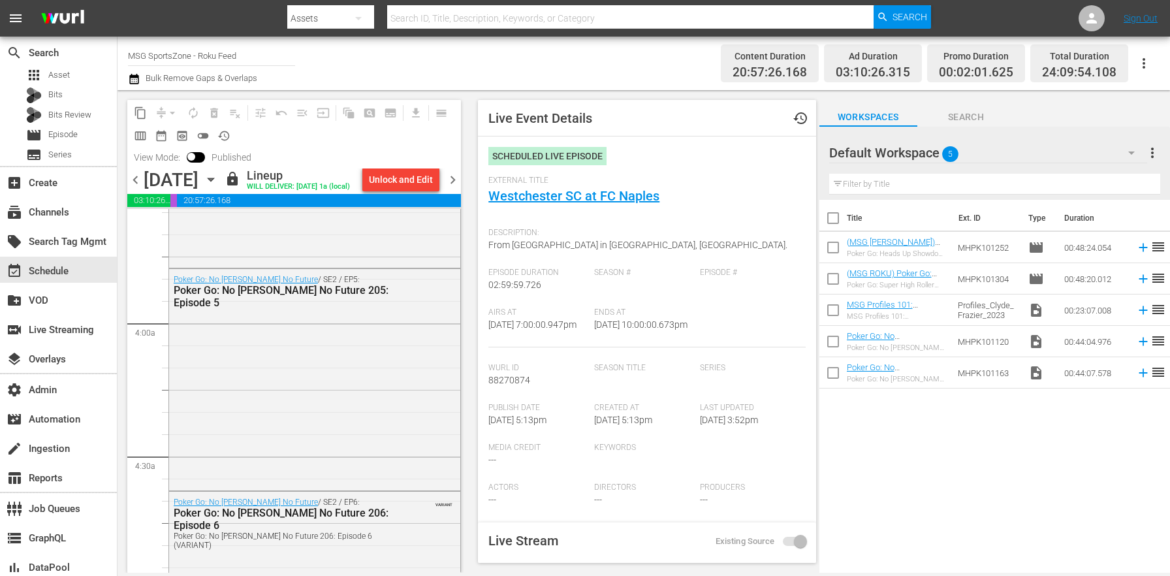
scroll to position [0, 0]
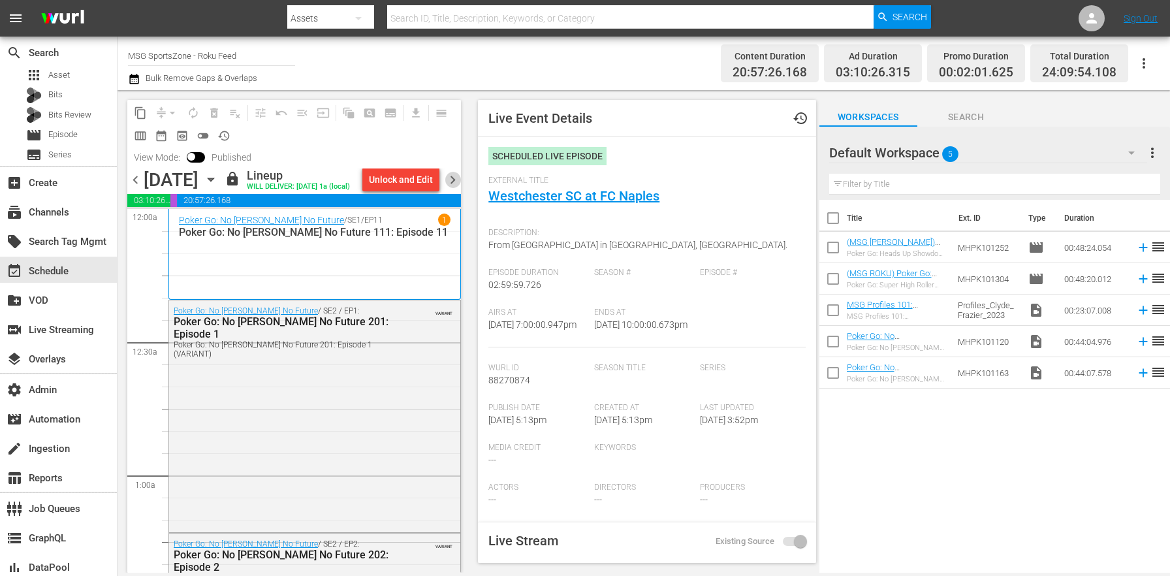
click at [457, 172] on span "chevron_right" at bounding box center [453, 180] width 16 height 16
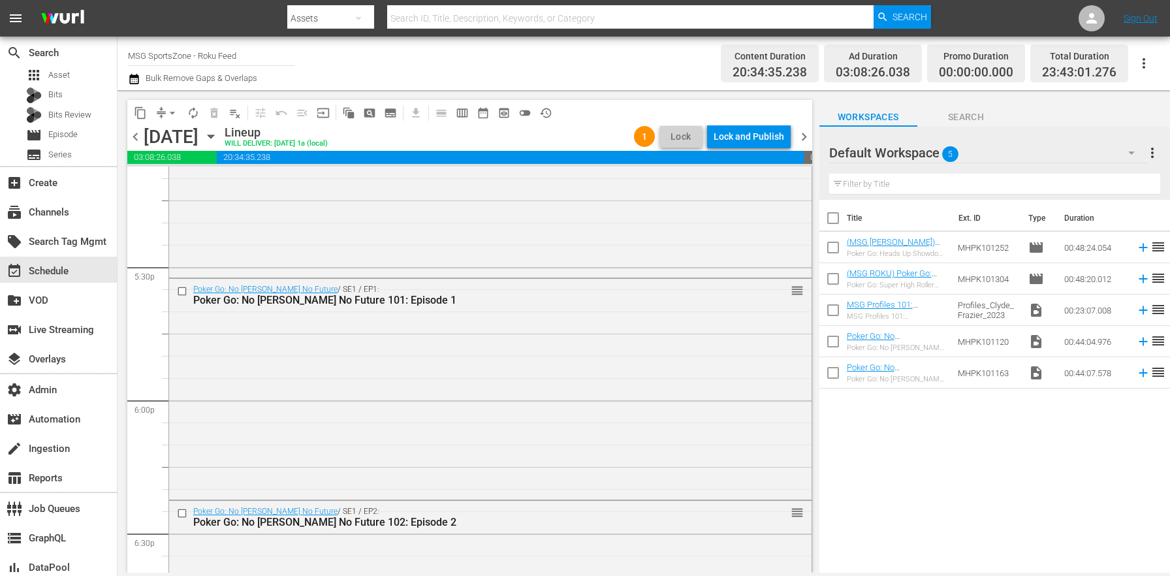
scroll to position [6045, 0]
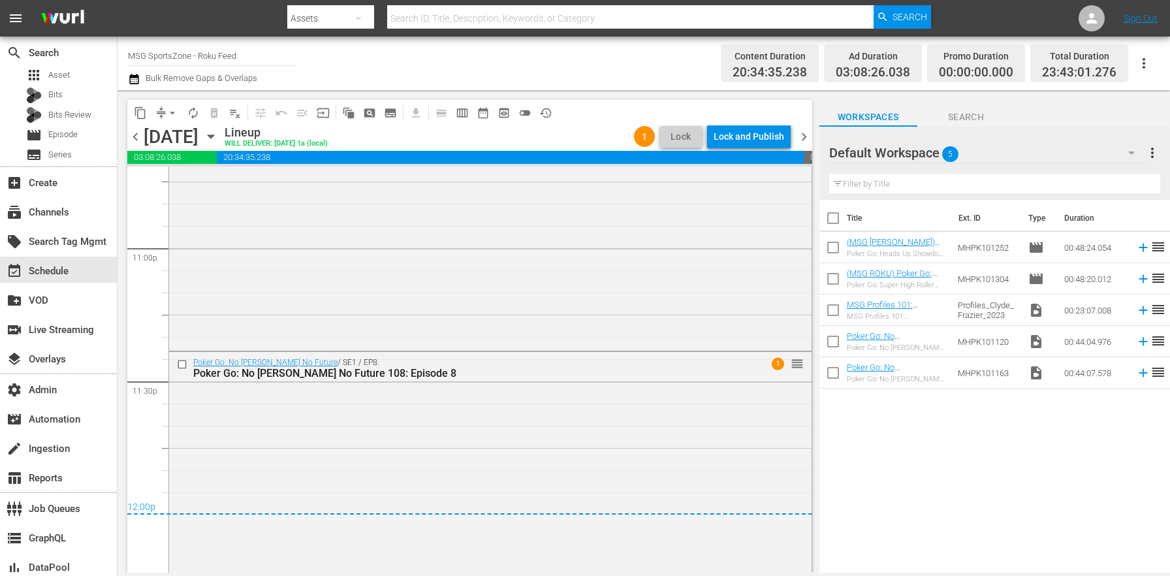
click at [758, 133] on div "Lock and Publish" at bounding box center [749, 137] width 71 height 24
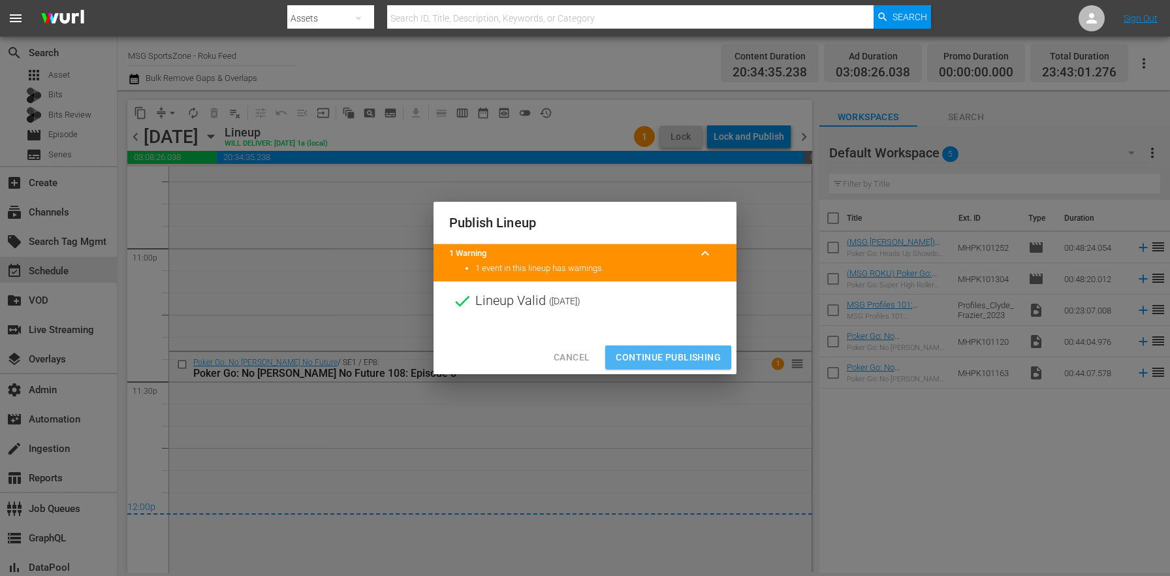
click at [719, 354] on span "Continue Publishing" at bounding box center [668, 357] width 105 height 16
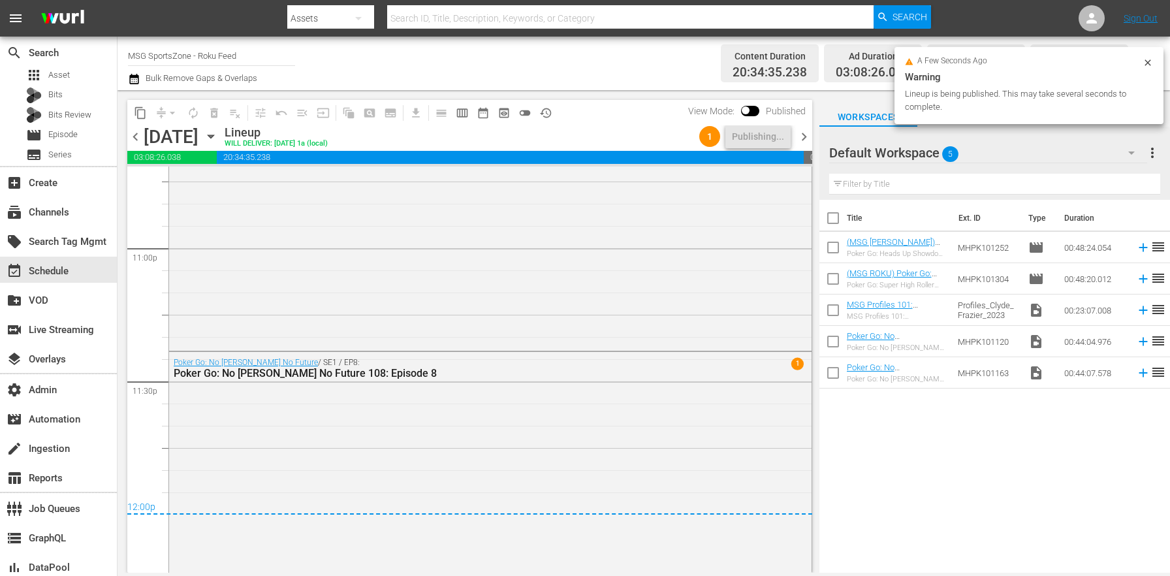
click at [804, 134] on span "chevron_right" at bounding box center [804, 137] width 16 height 16
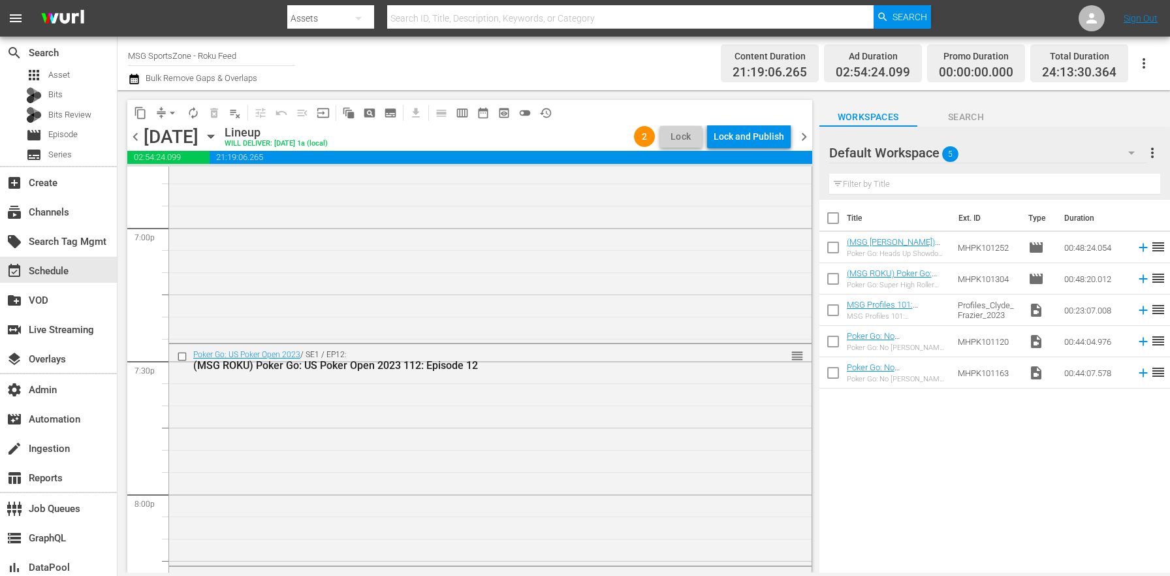
scroll to position [6105, 0]
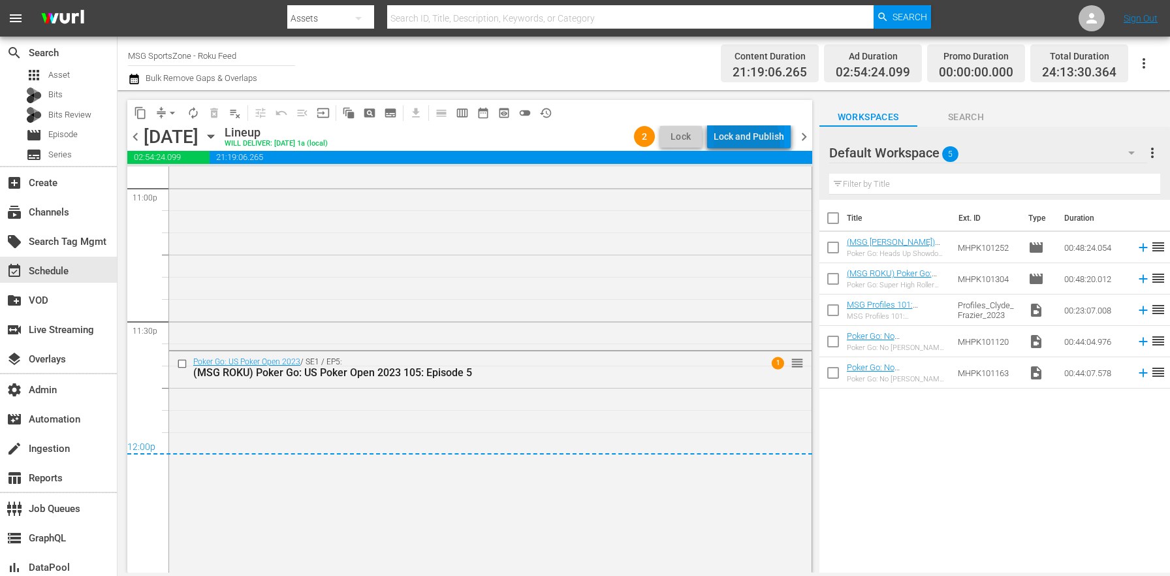
click at [744, 142] on div "Lock and Publish" at bounding box center [749, 137] width 71 height 24
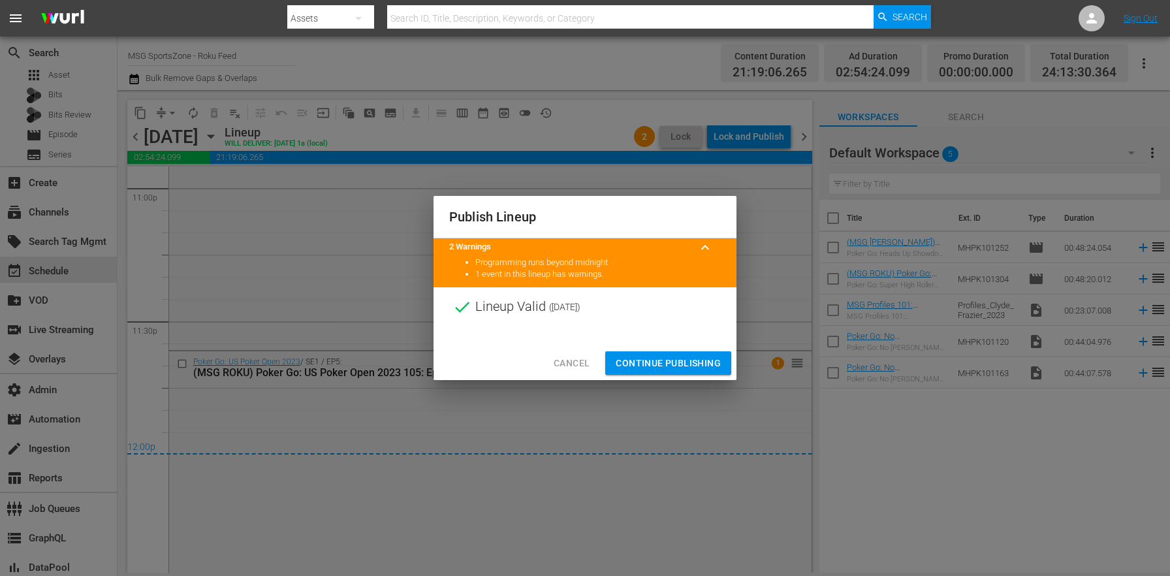
click at [679, 357] on span "Continue Publishing" at bounding box center [668, 363] width 105 height 16
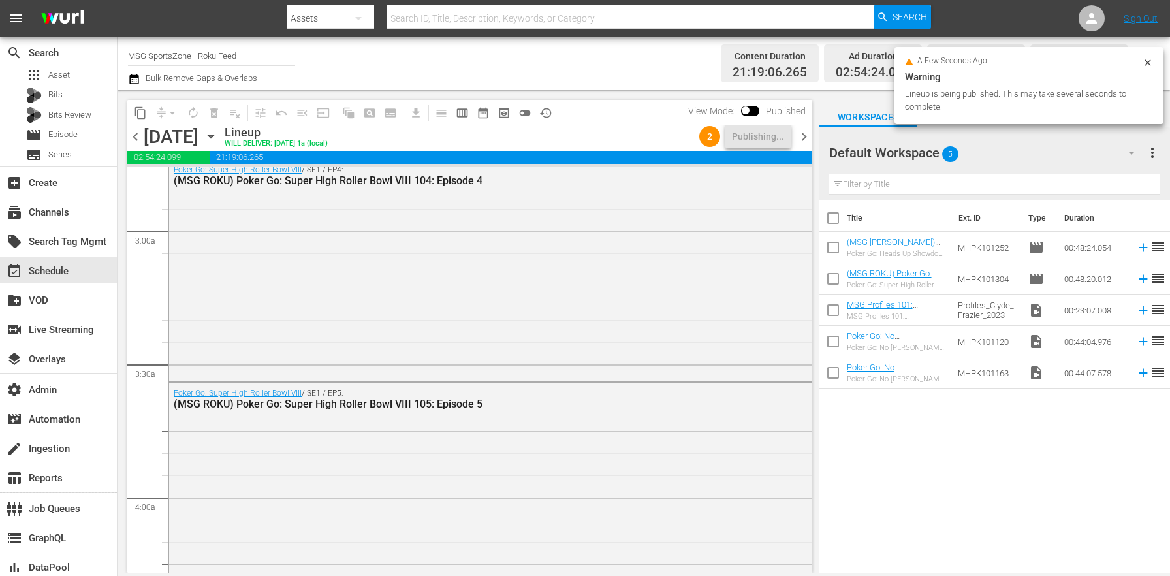
scroll to position [0, 0]
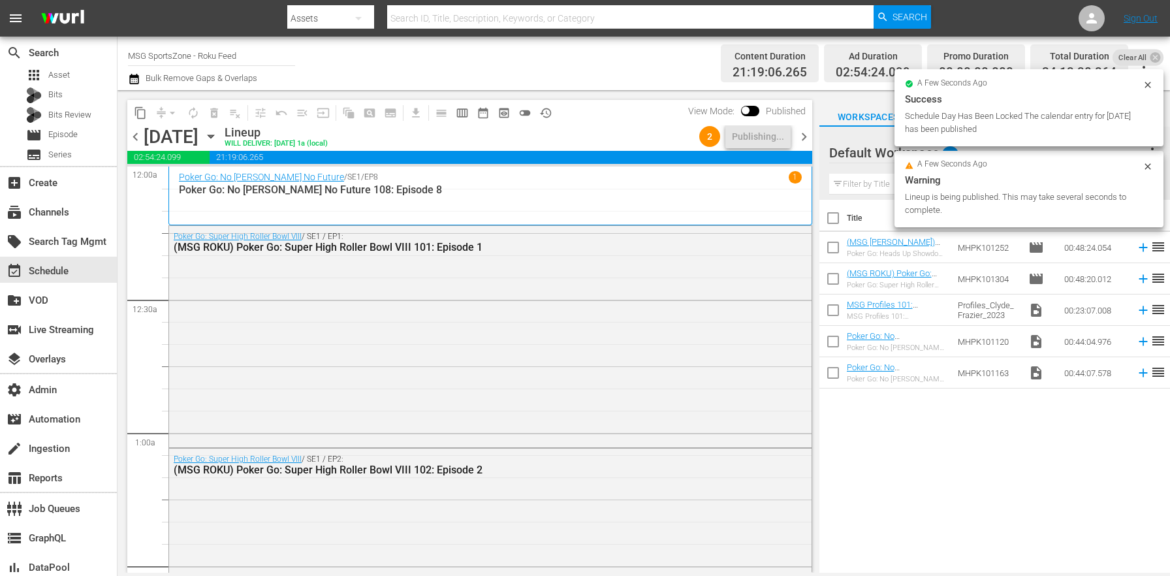
click at [805, 139] on span "chevron_right" at bounding box center [804, 137] width 16 height 16
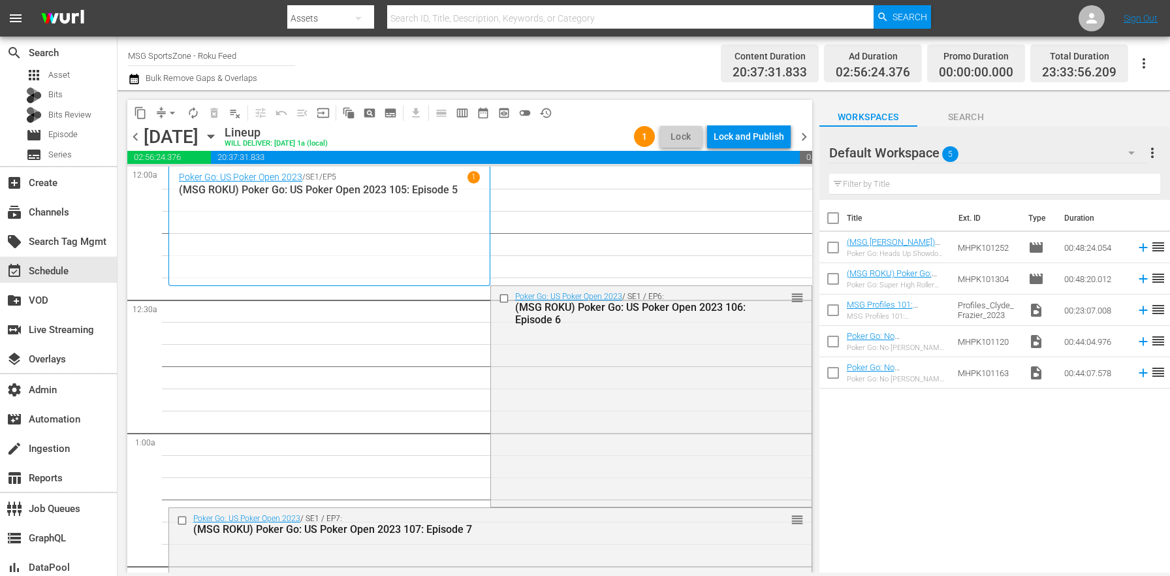
click at [142, 136] on span "chevron_left" at bounding box center [135, 137] width 16 height 16
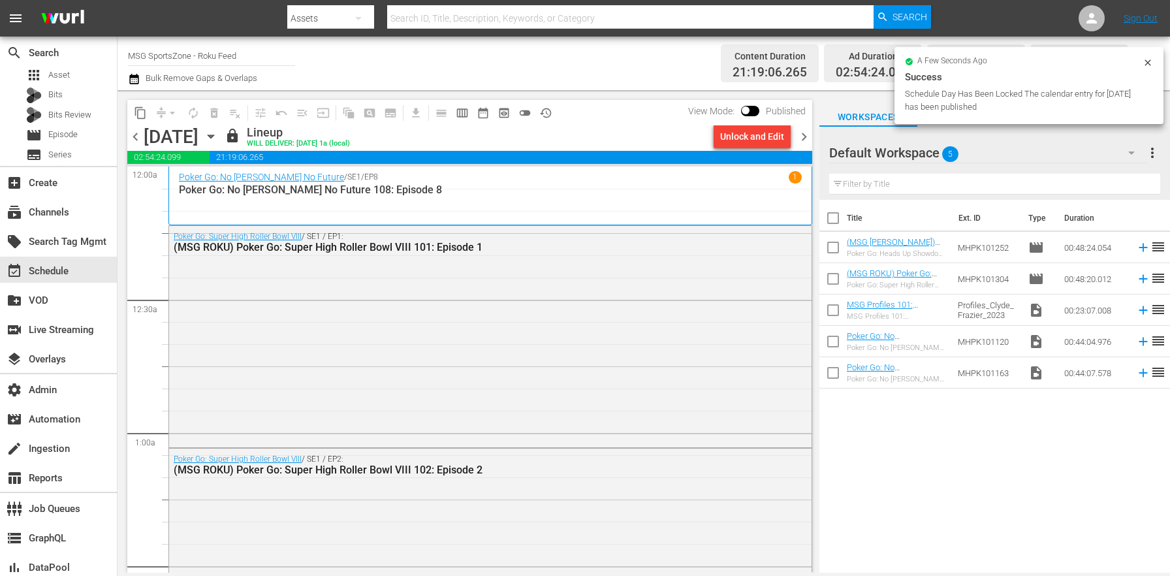
click at [796, 143] on span "chevron_right" at bounding box center [804, 137] width 16 height 16
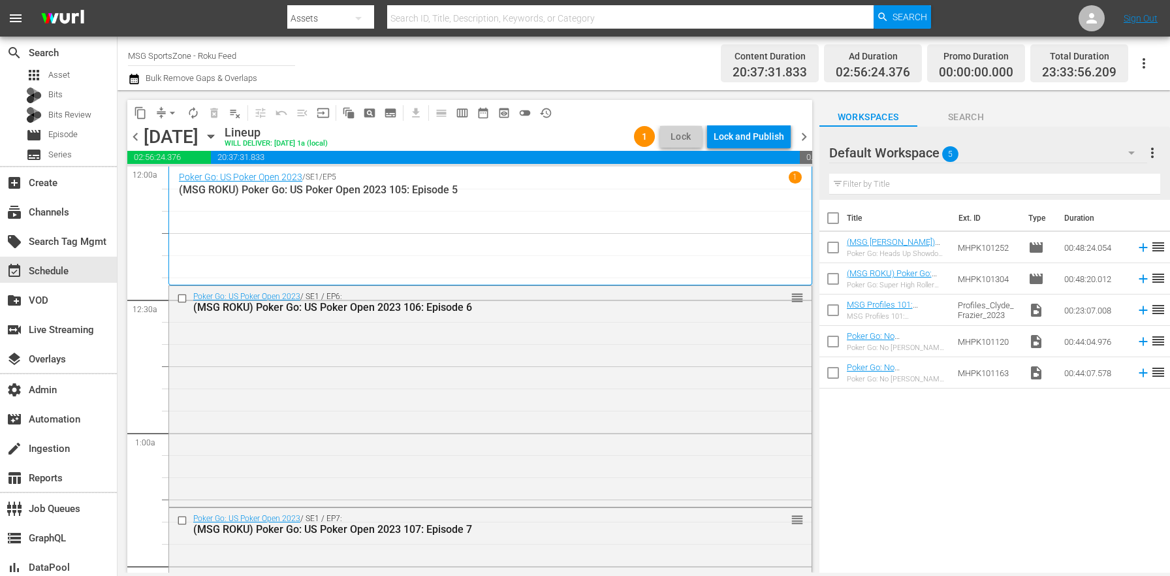
click at [776, 136] on div "Lock and Publish" at bounding box center [749, 137] width 71 height 24
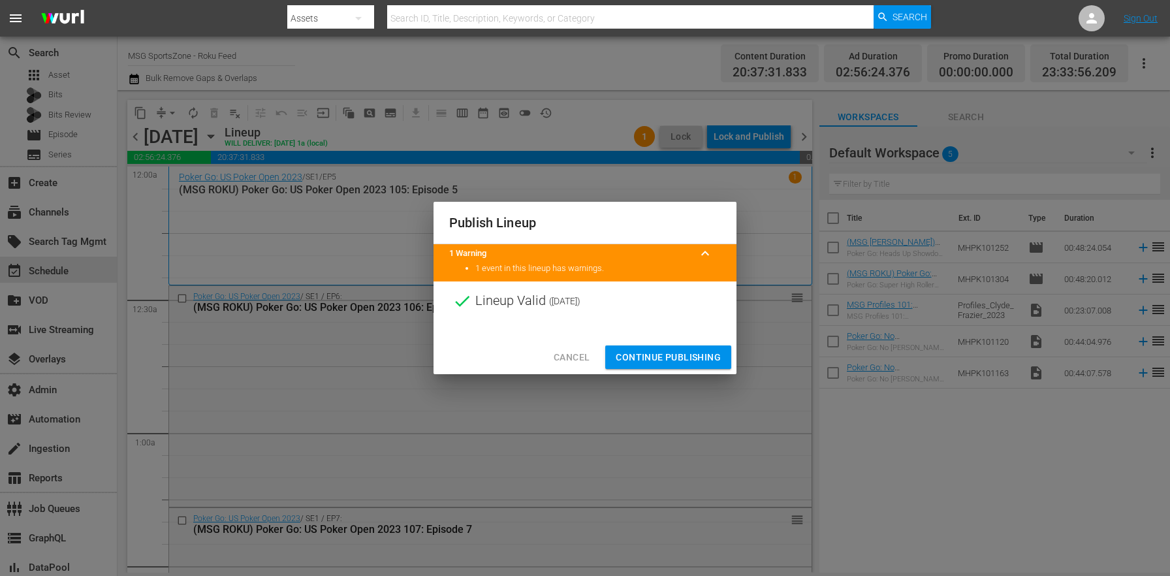
click at [700, 356] on span "Continue Publishing" at bounding box center [668, 357] width 105 height 16
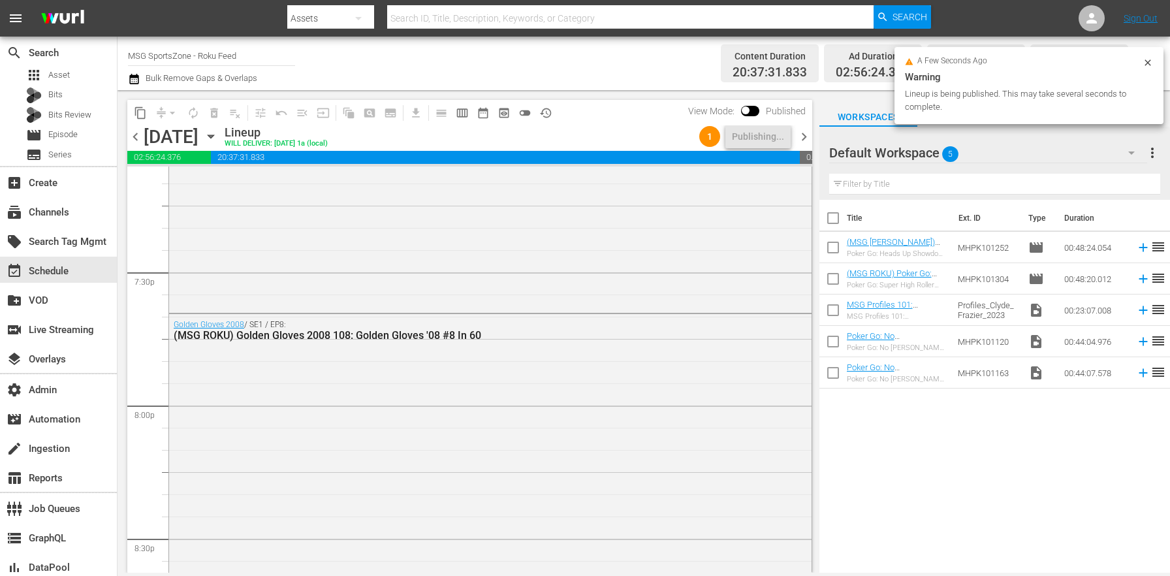
scroll to position [5989, 0]
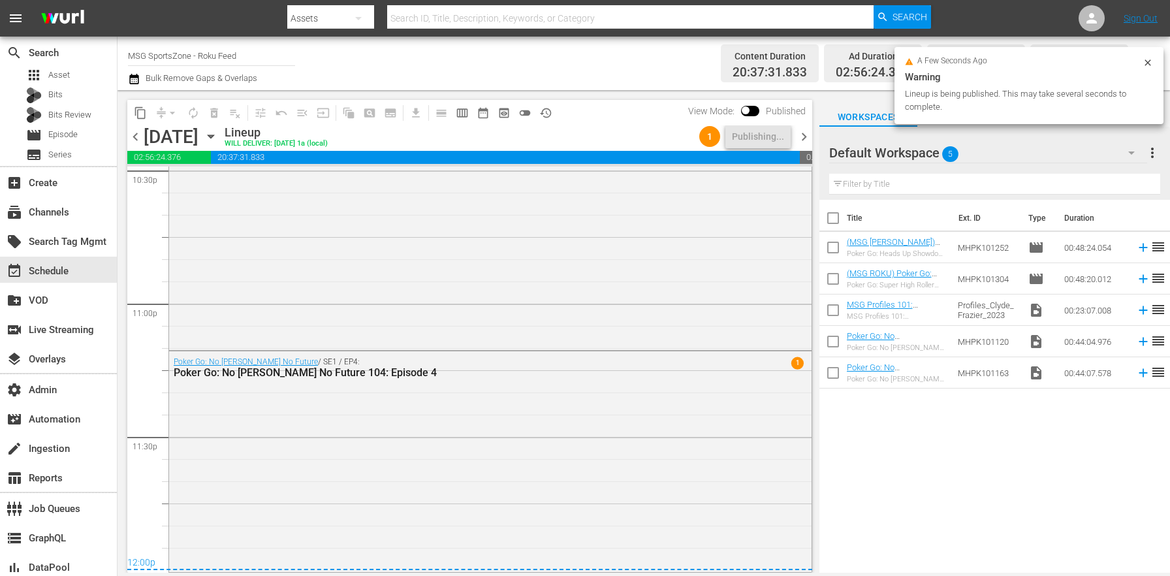
click at [595, 45] on div "Channel Title MSG SportsZone - Roku Feed Bulk Remove Gaps & Overlaps" at bounding box center [409, 63] width 563 height 47
click at [810, 134] on span "chevron_right" at bounding box center [804, 137] width 16 height 16
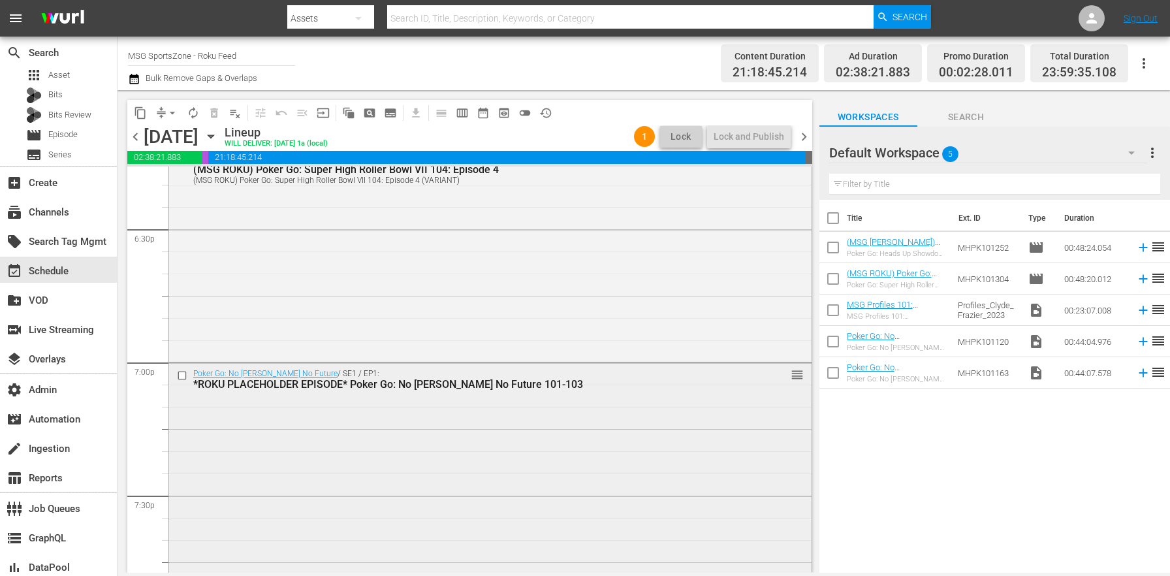
scroll to position [4661, 0]
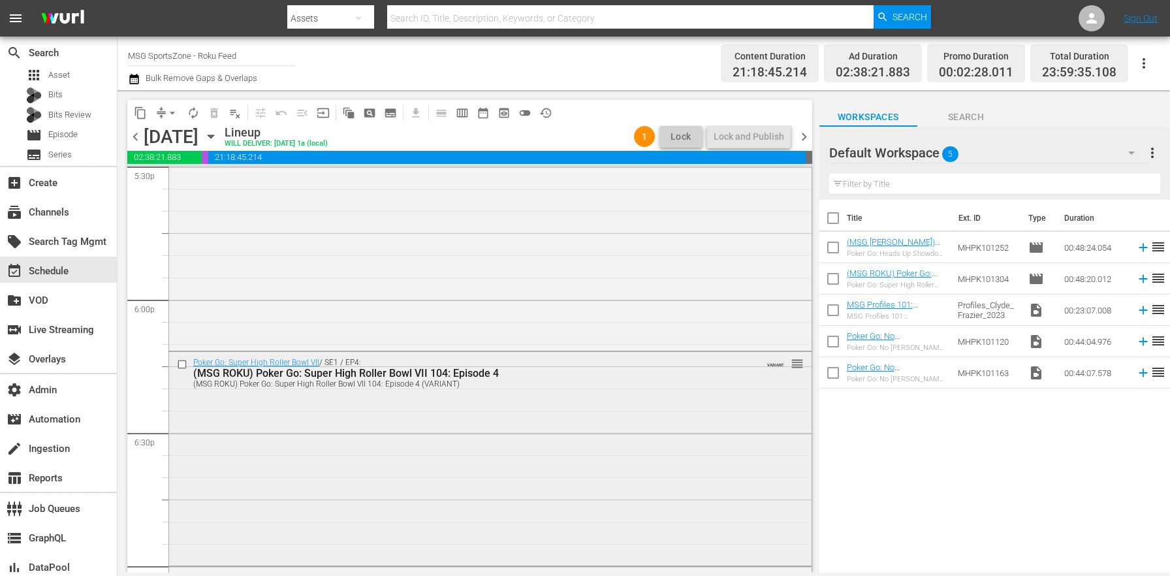
click at [603, 415] on div "Poker Go: Super High Roller Bowl VII / SE1 / EP4: (MSG ROKU) Poker Go: Super Hi…" at bounding box center [490, 457] width 642 height 211
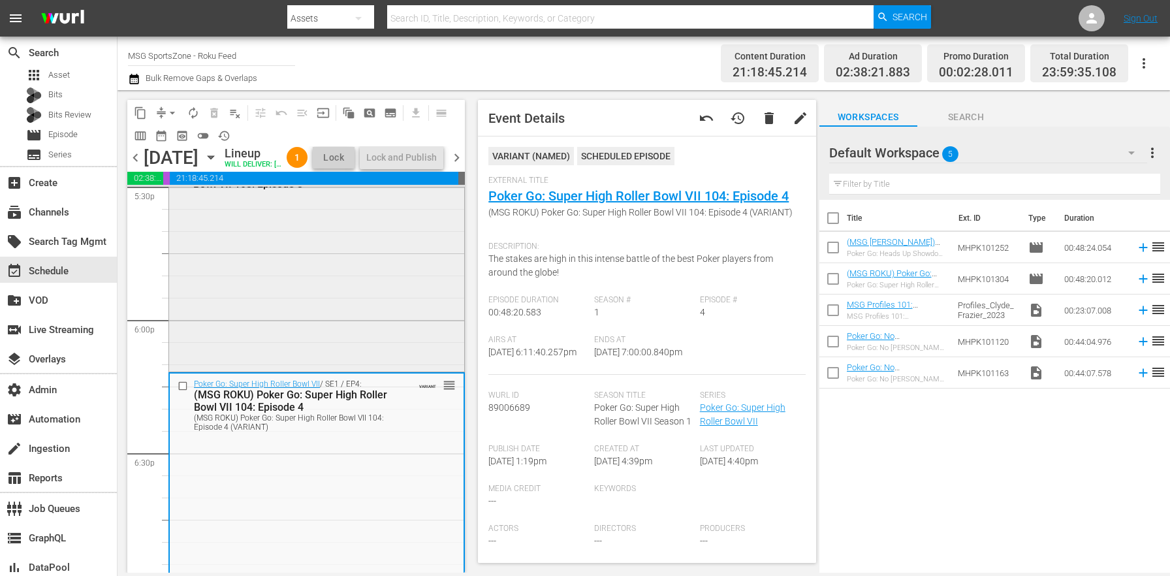
scroll to position [4424, 0]
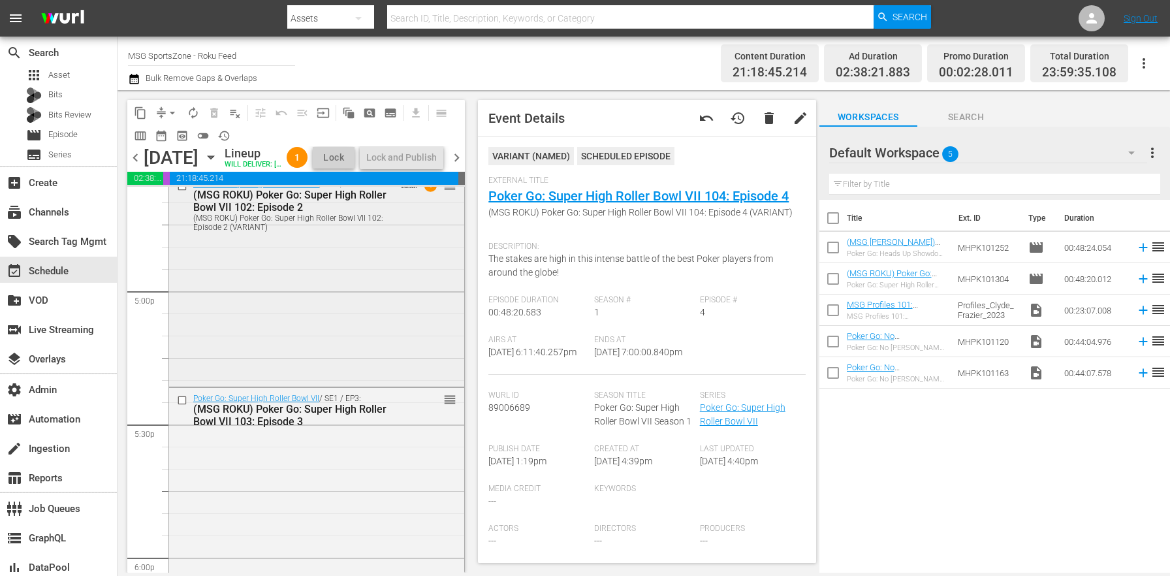
click at [326, 338] on div "Poker Go: Super High Roller Bowl VII / SE1 / EP2: (MSG ROKU) Poker Go: Super Hi…" at bounding box center [316, 279] width 295 height 210
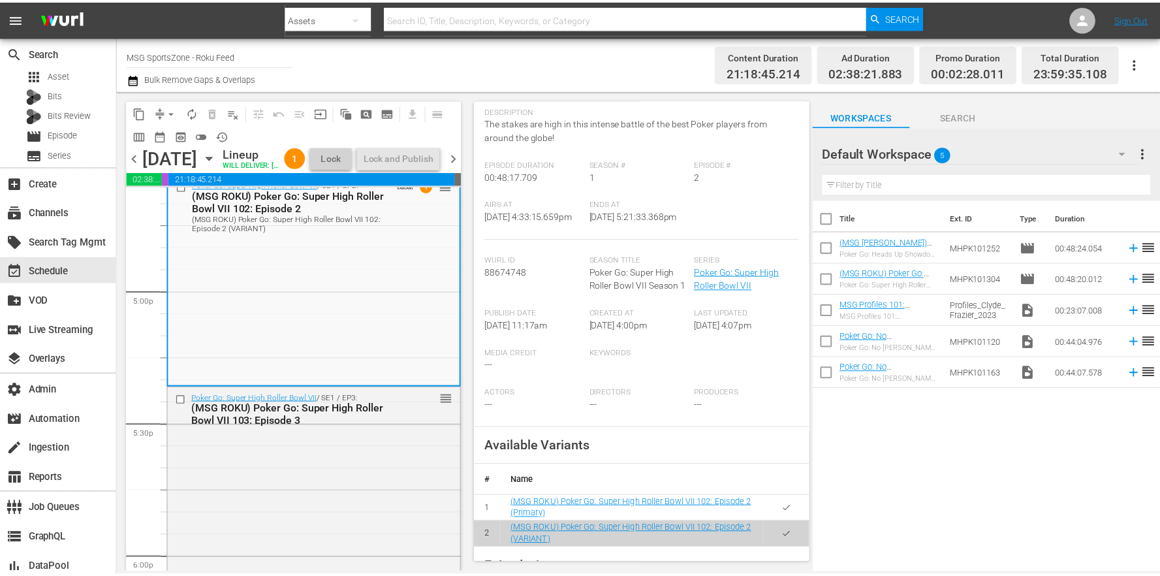
scroll to position [450, 0]
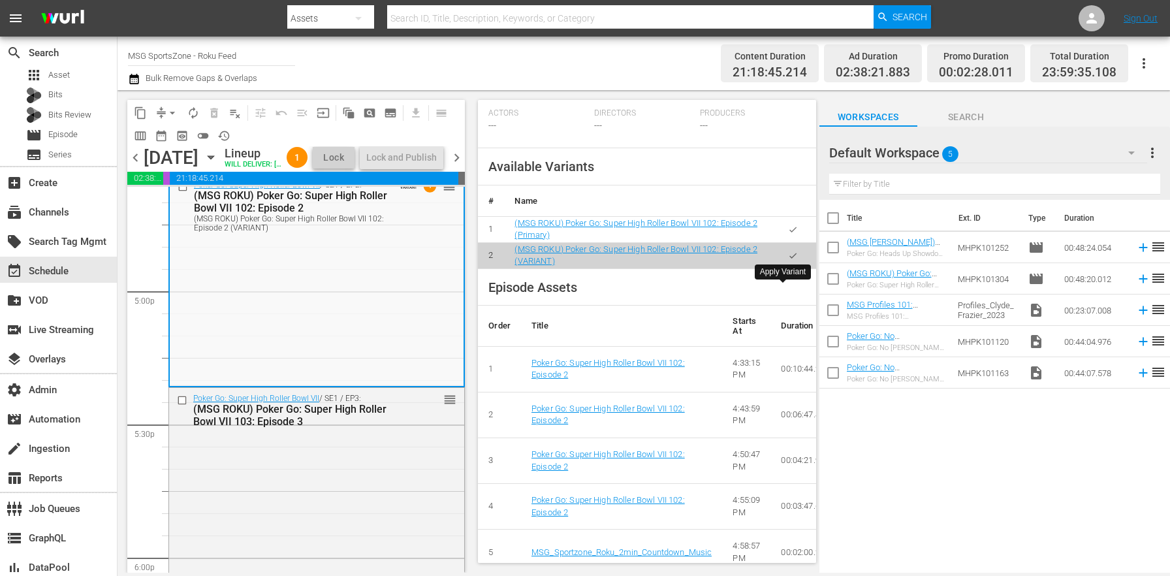
click at [781, 242] on button "button" at bounding box center [792, 229] width 25 height 25
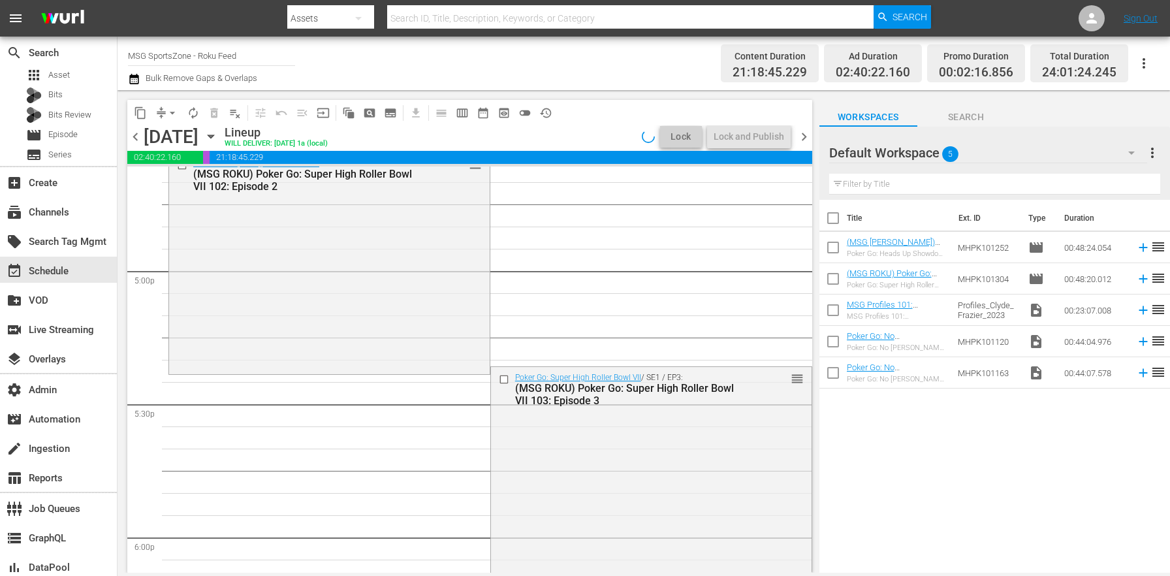
click at [388, 321] on div "Poker Go: Super High Roller Bowl VII / SE1 / EP2: (MSG ROKU) Poker Go: Super Hi…" at bounding box center [329, 262] width 321 height 219
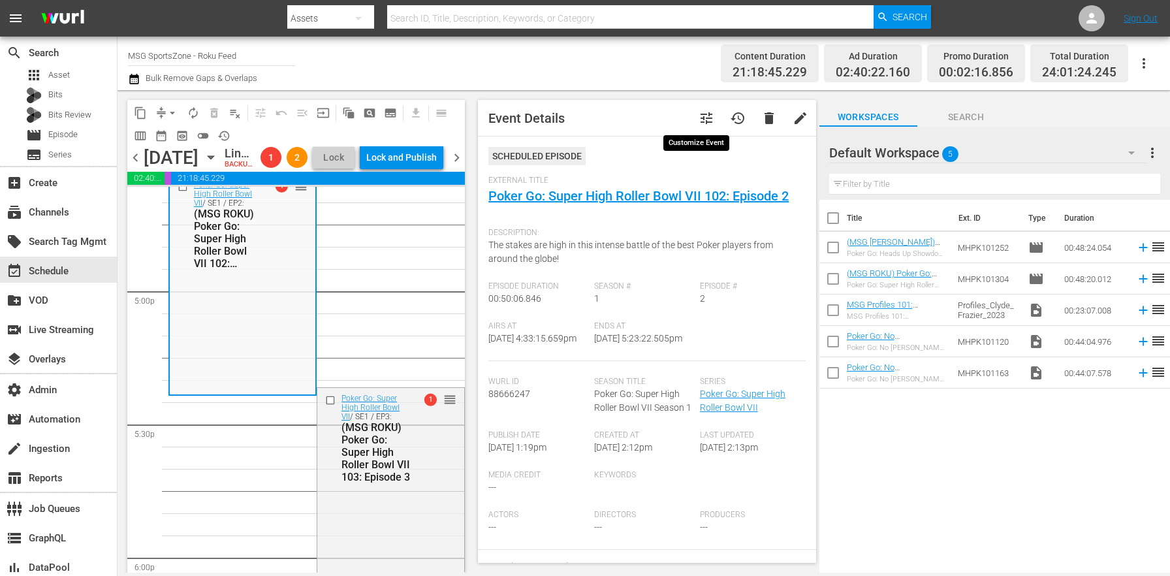
click at [703, 124] on span "tune" at bounding box center [707, 118] width 16 height 16
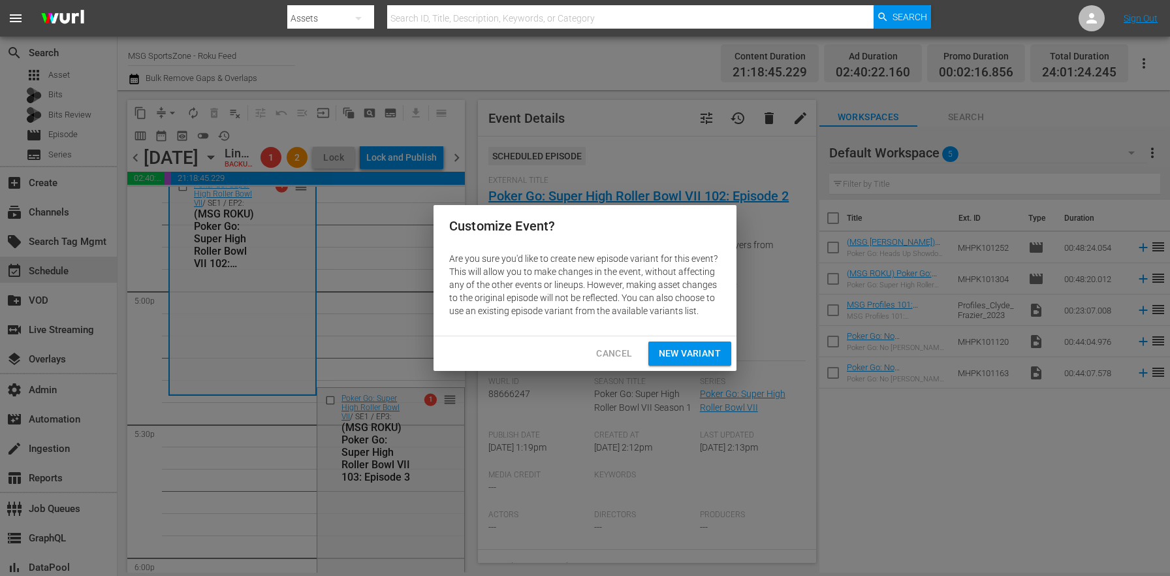
click at [721, 338] on div "Cancel New Variant" at bounding box center [584, 353] width 303 height 35
click at [714, 350] on span "New Variant" at bounding box center [690, 353] width 62 height 16
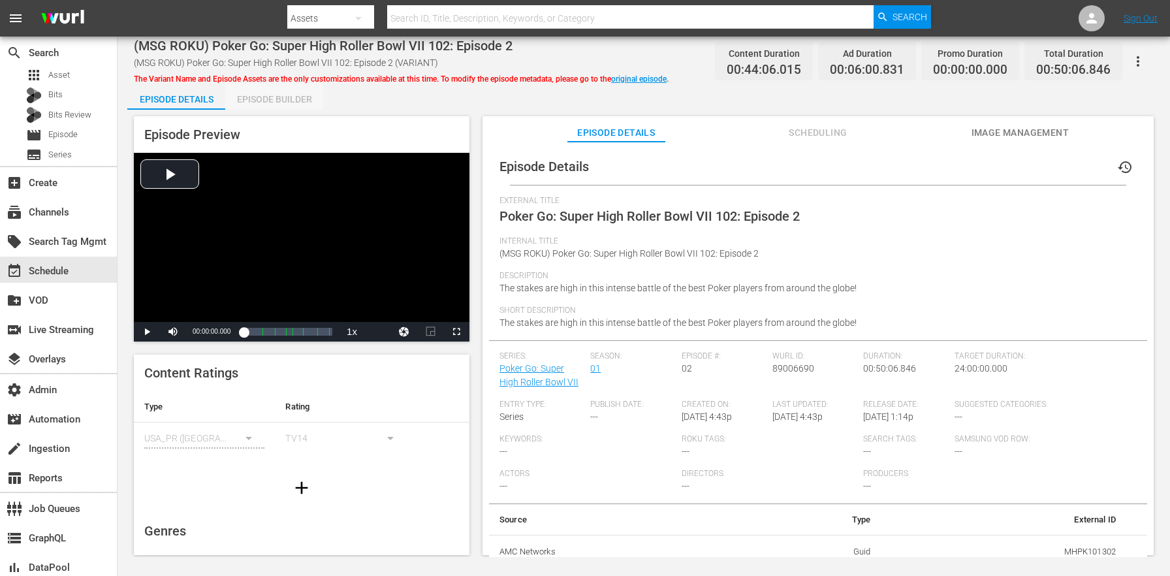
click at [299, 91] on div "Episode Builder" at bounding box center [274, 99] width 98 height 31
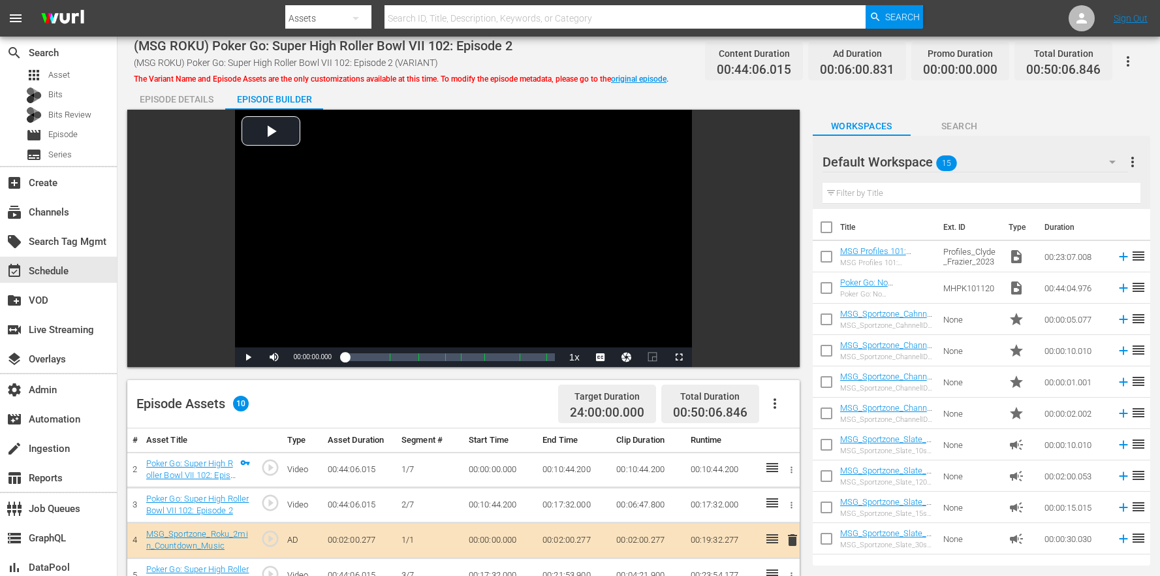
scroll to position [339, 0]
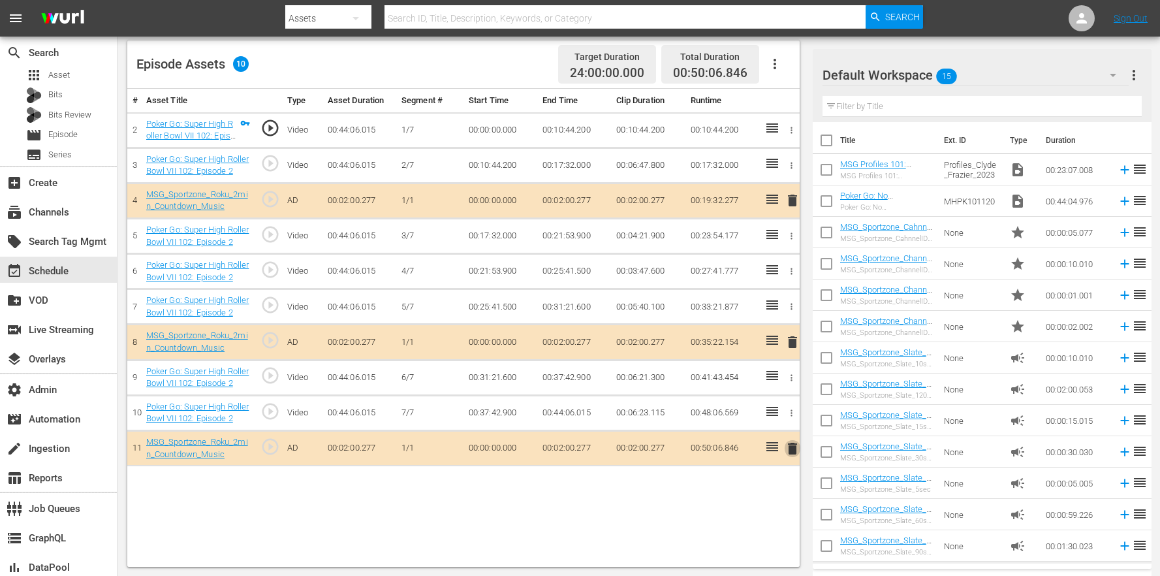
click at [799, 450] on span "delete" at bounding box center [793, 449] width 16 height 16
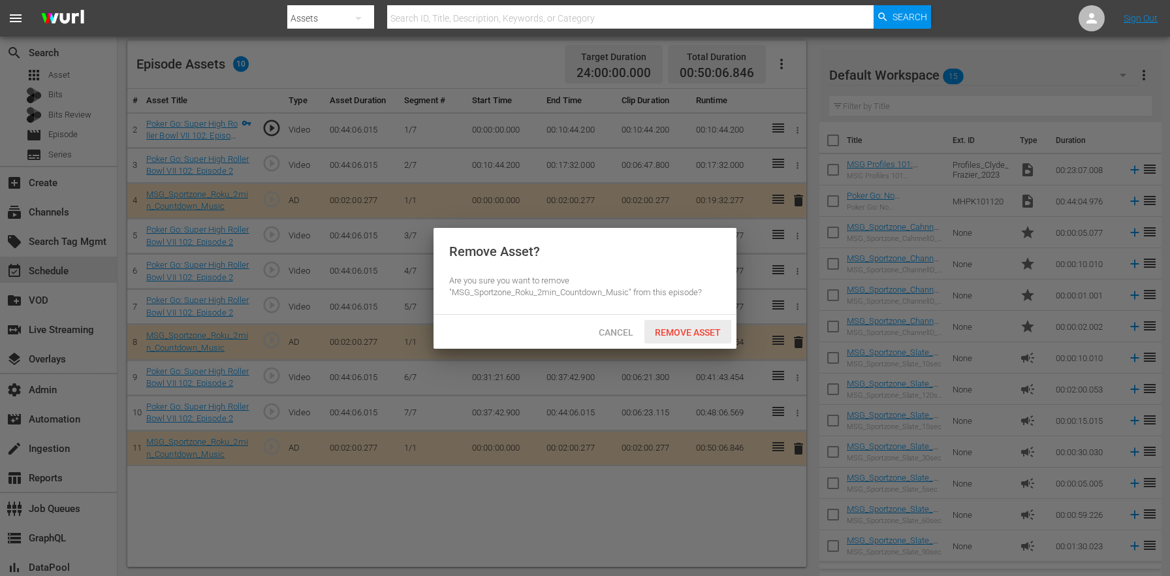
click at [697, 339] on div "Remove Asset" at bounding box center [687, 332] width 87 height 24
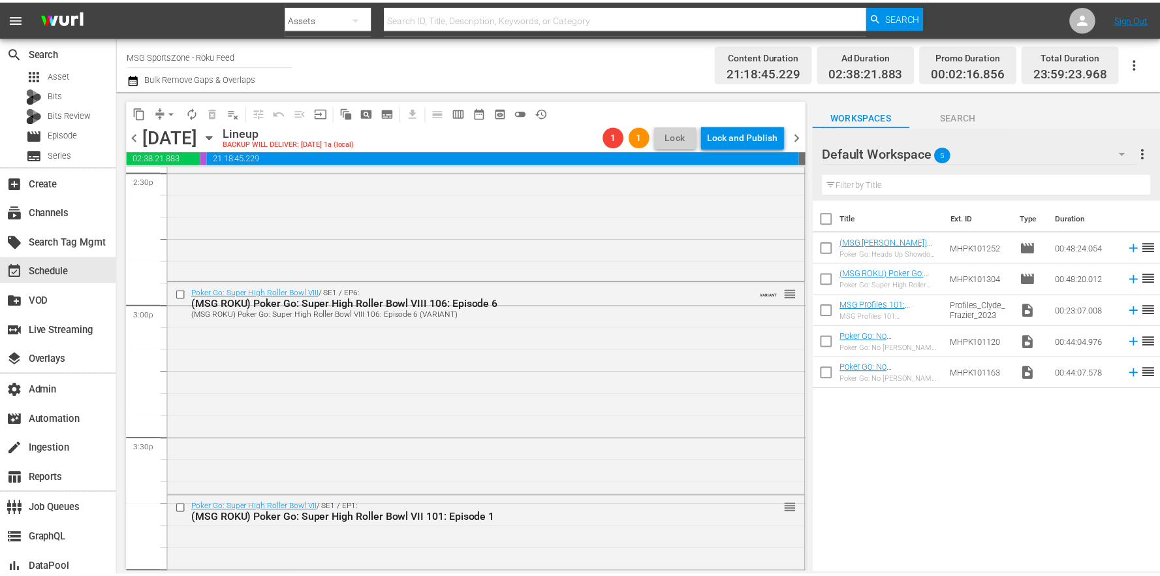
scroll to position [4437, 0]
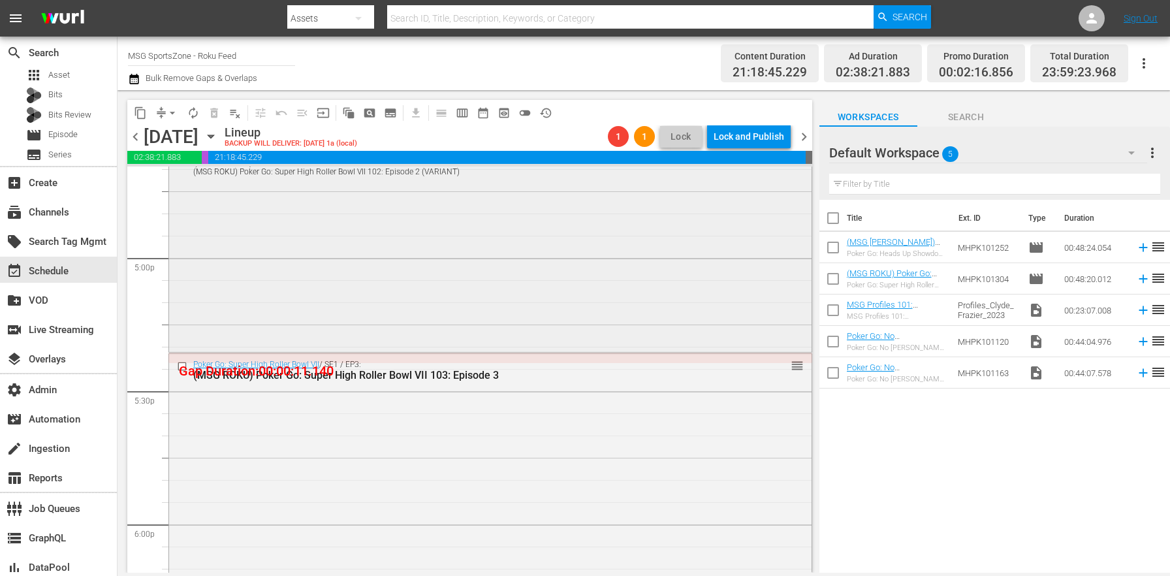
click at [310, 341] on div "Poker Go: Super High Roller Bowl VII / SE1 / EP2: (MSG ROKU) Poker Go: Super Hi…" at bounding box center [490, 245] width 642 height 210
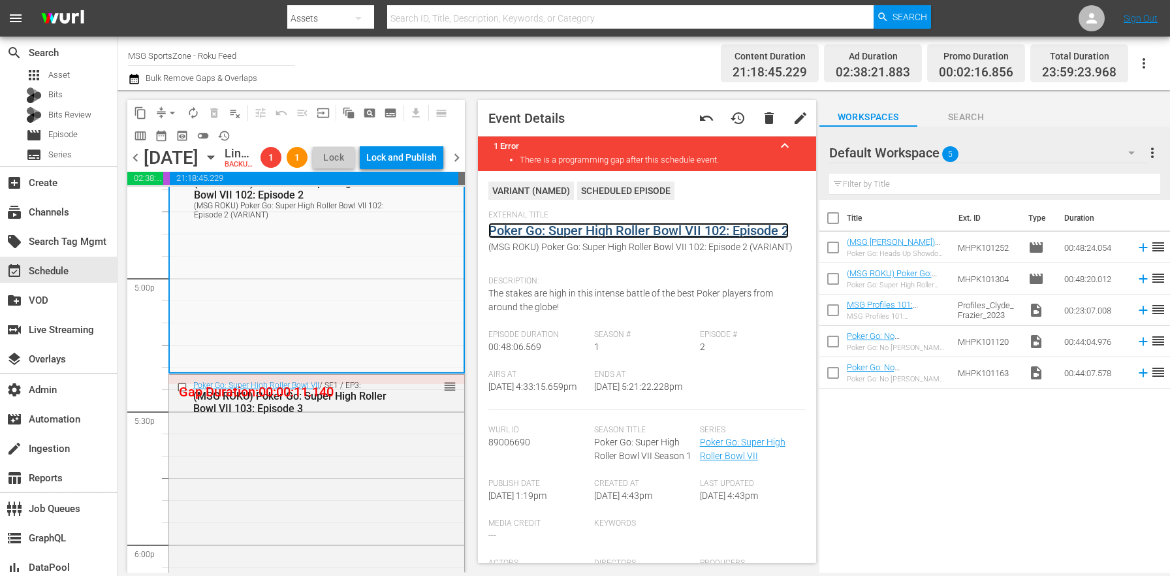
click at [530, 225] on link "Poker Go: Super High Roller Bowl VII 102: Episode 2" at bounding box center [638, 231] width 300 height 16
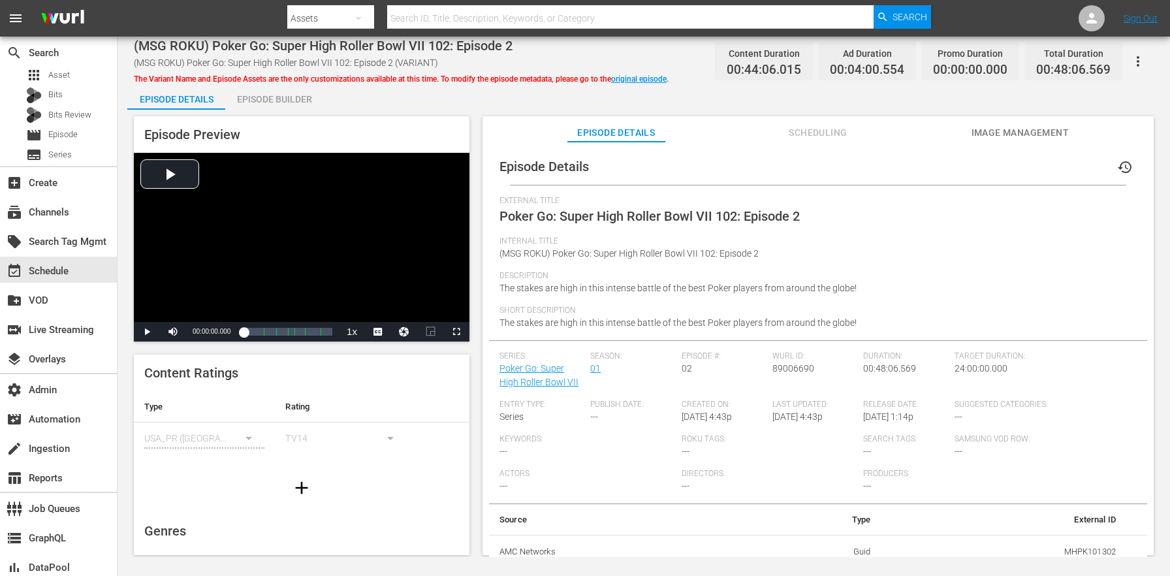
click at [296, 97] on div "Episode Builder" at bounding box center [274, 99] width 98 height 31
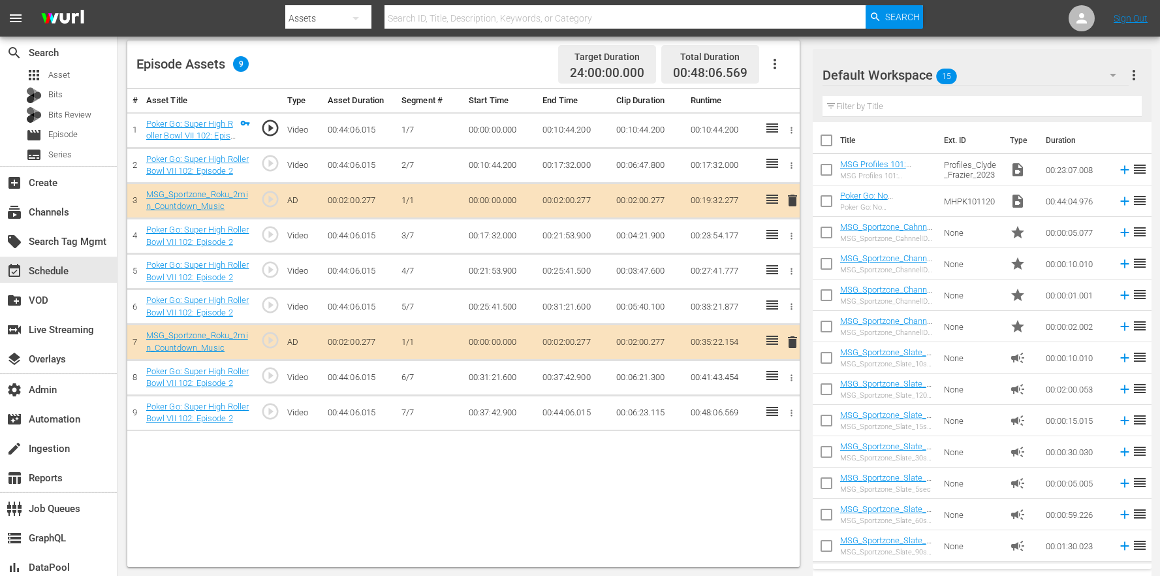
scroll to position [61, 0]
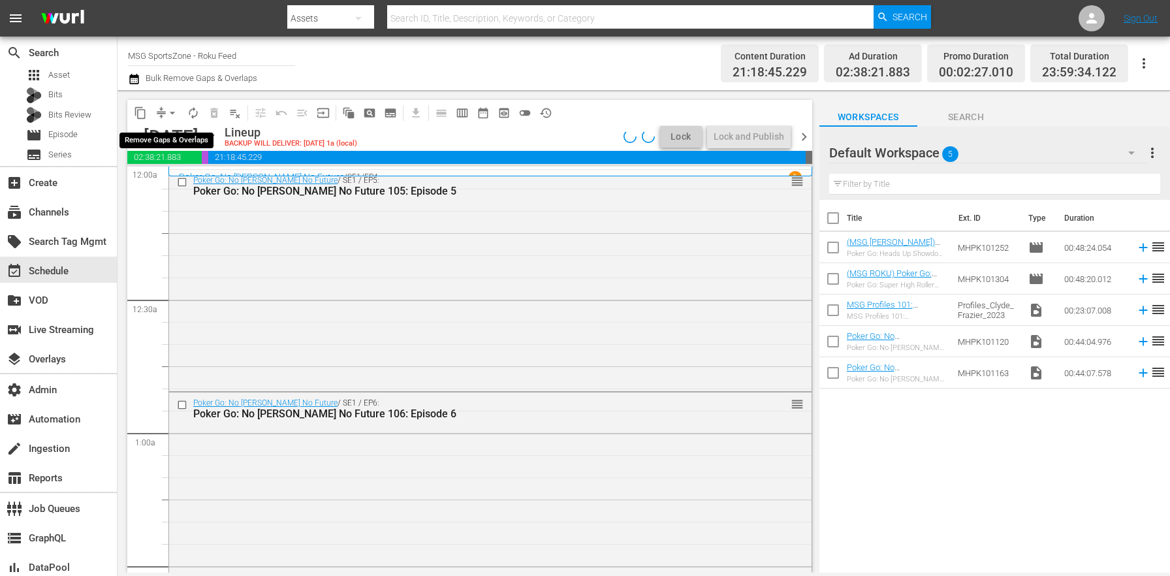
click at [174, 110] on span "arrow_drop_down" at bounding box center [172, 112] width 13 height 13
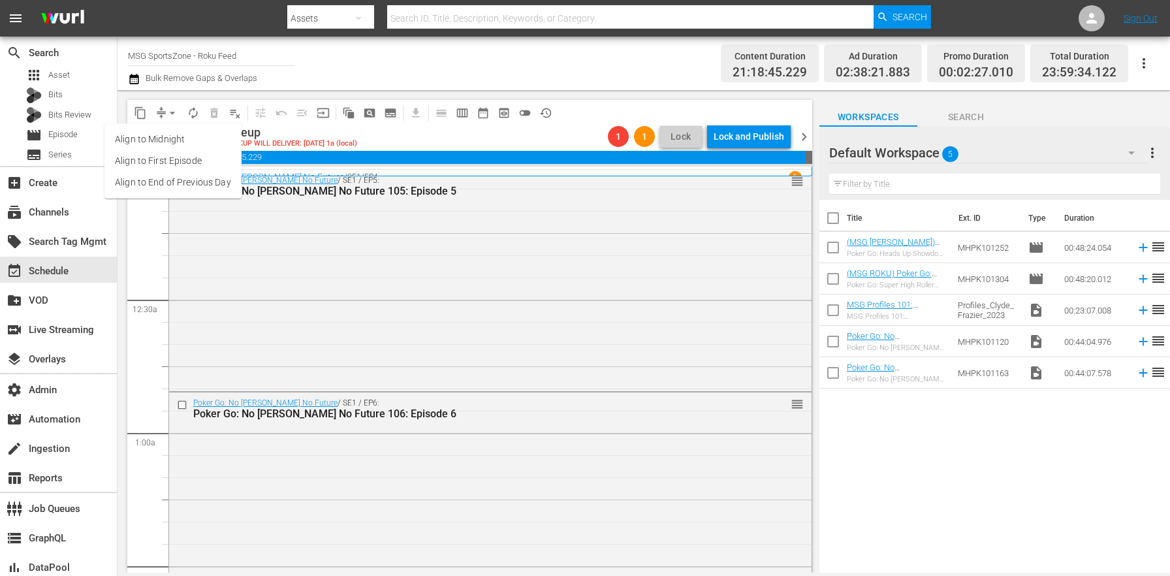
click at [191, 187] on li "Align to End of Previous Day" at bounding box center [172, 183] width 137 height 22
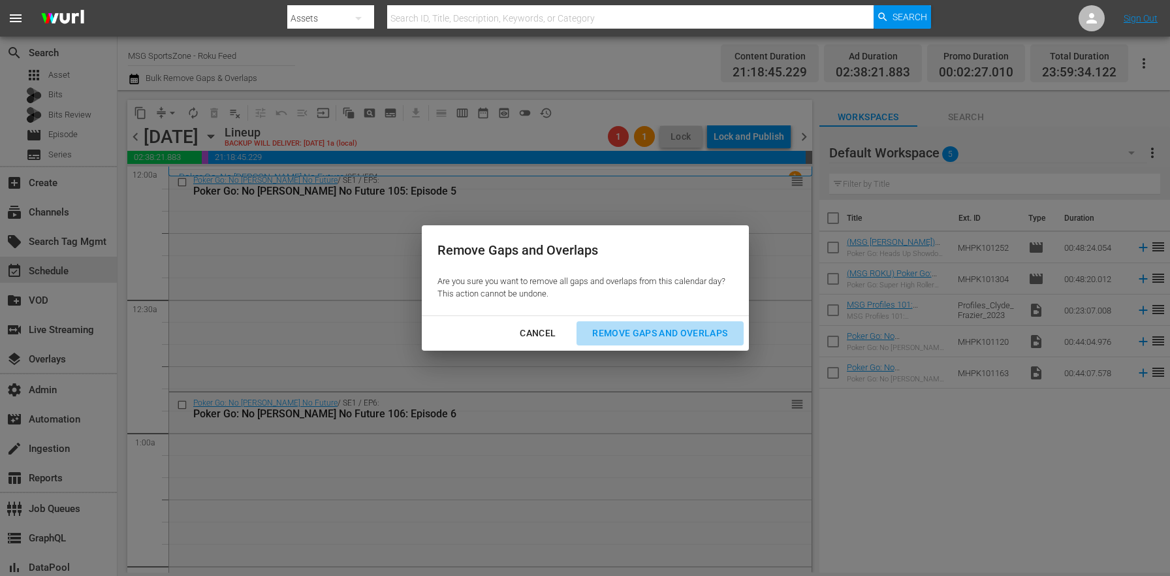
click at [691, 329] on div "Remove Gaps and Overlaps" at bounding box center [660, 333] width 156 height 16
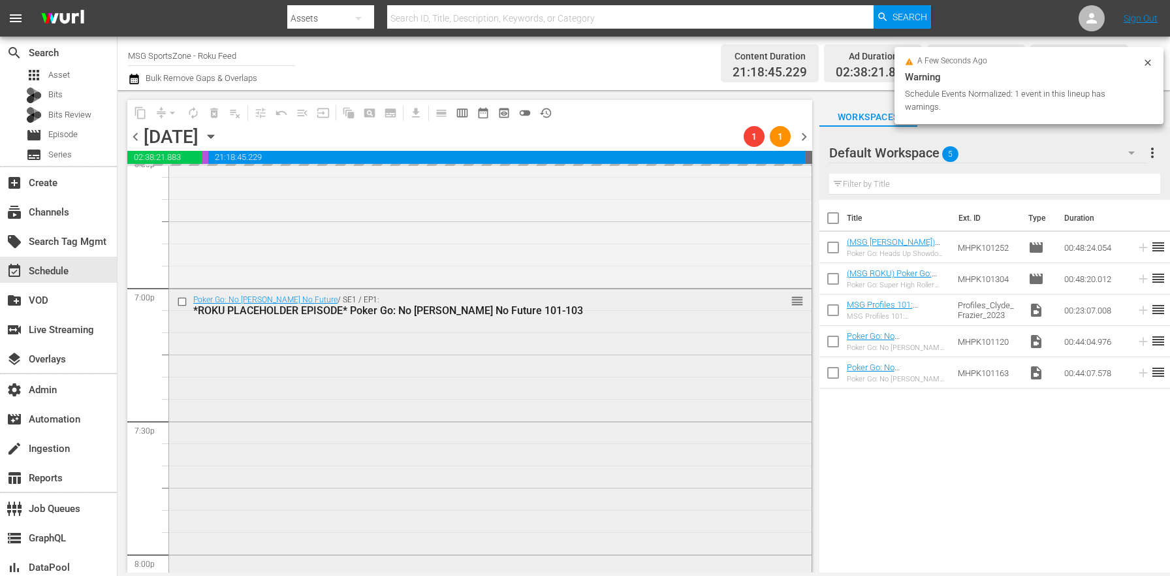
scroll to position [4866, 0]
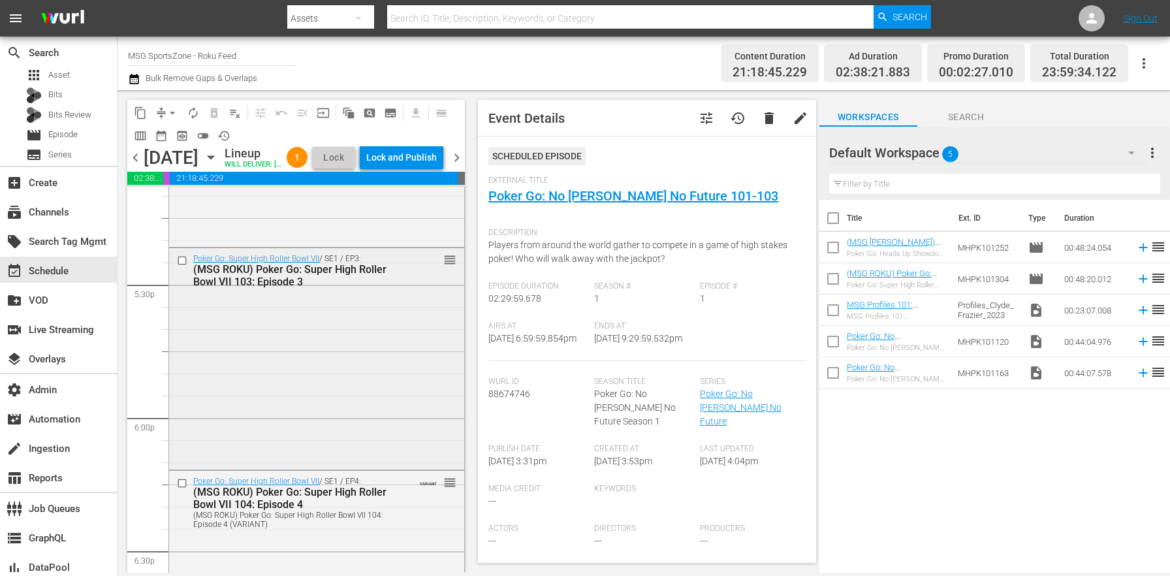
scroll to position [4725, 0]
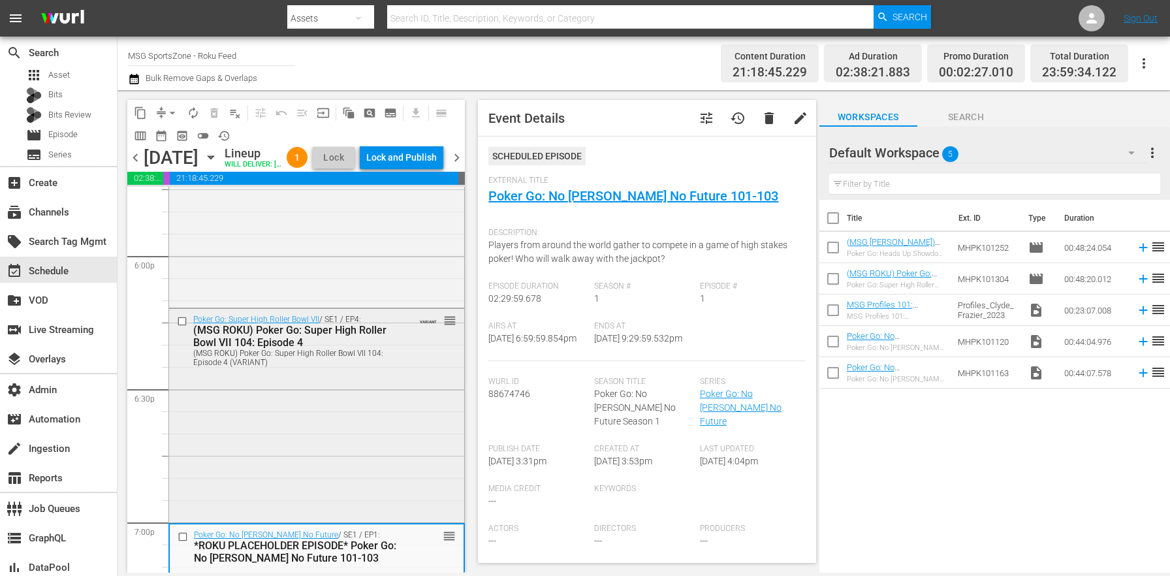
click at [328, 443] on div "Poker Go: Super High Roller Bowl VII / SE1 / EP4: (MSG ROKU) Poker Go: Super Hi…" at bounding box center [316, 414] width 295 height 211
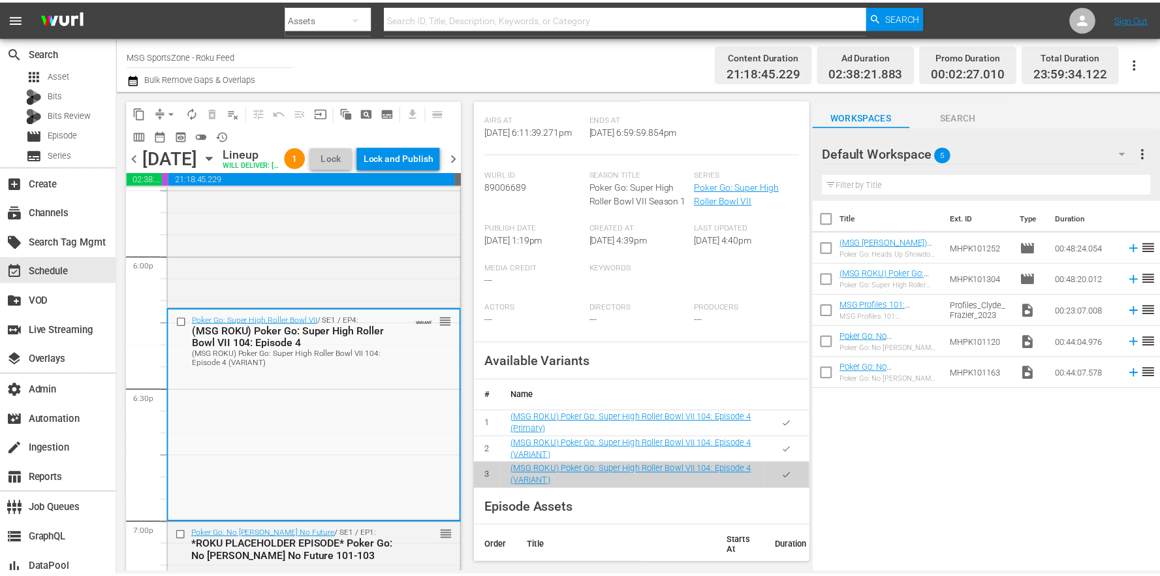
scroll to position [0, 0]
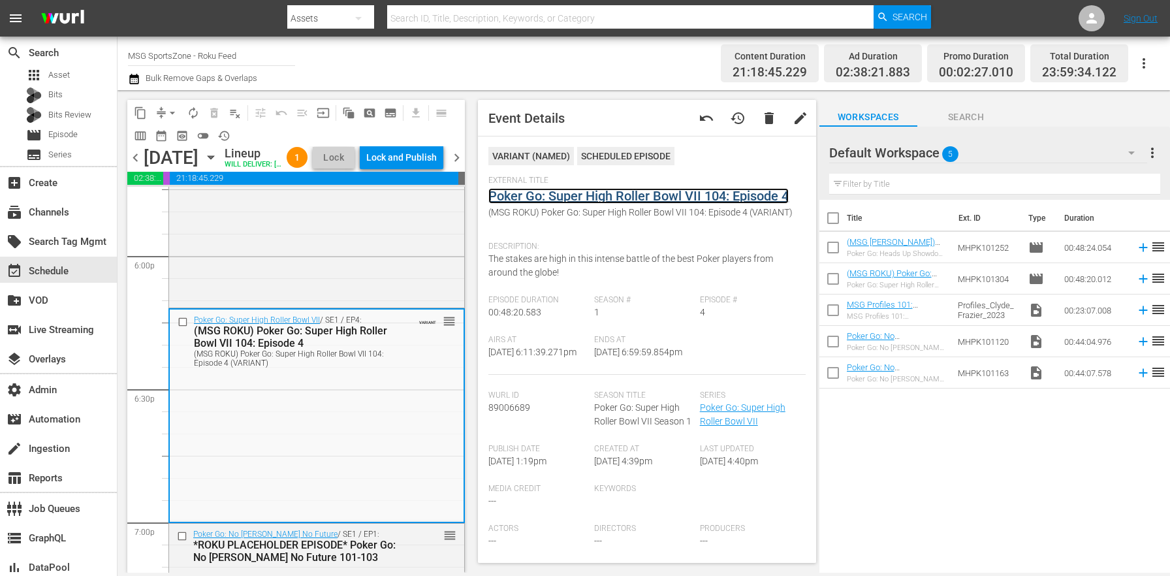
click at [546, 199] on link "Poker Go: Super High Roller Bowl VII 104: Episode 4" at bounding box center [638, 196] width 300 height 16
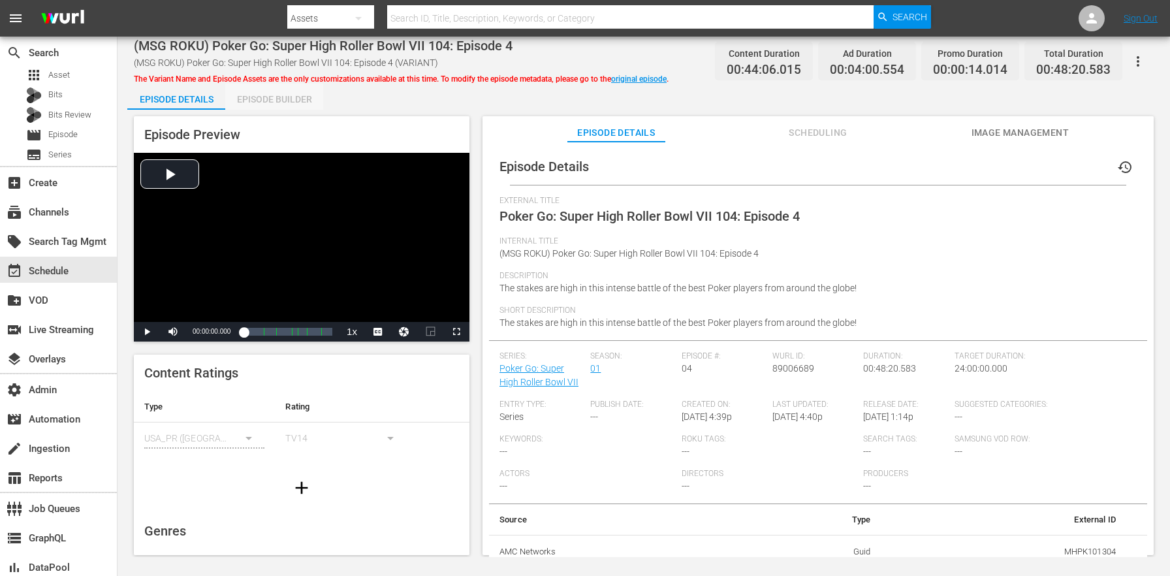
click at [286, 95] on div "Episode Builder" at bounding box center [274, 99] width 98 height 31
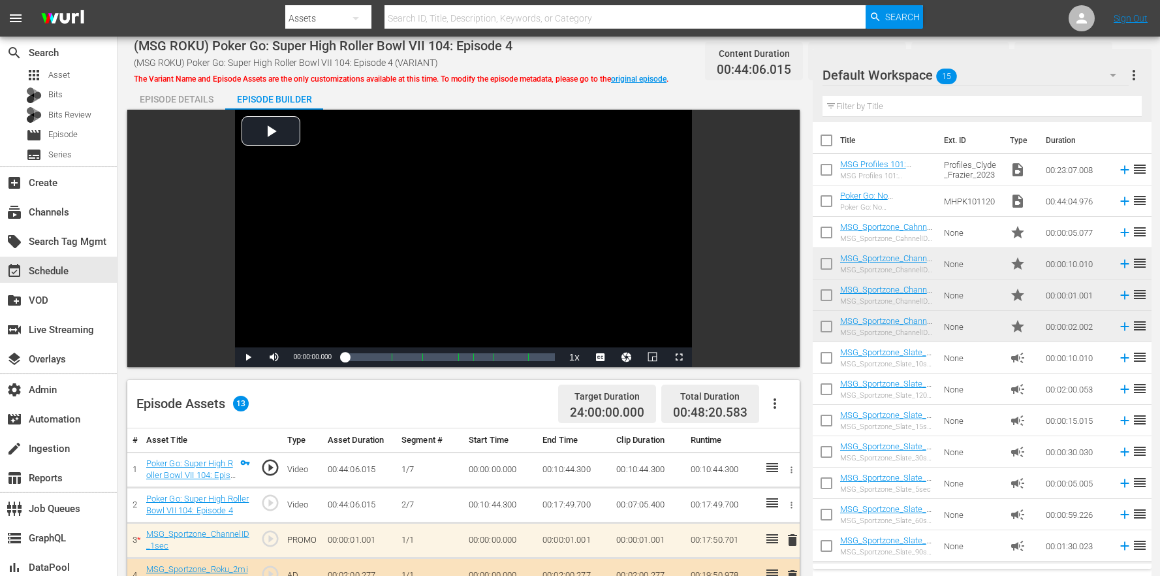
scroll to position [346, 0]
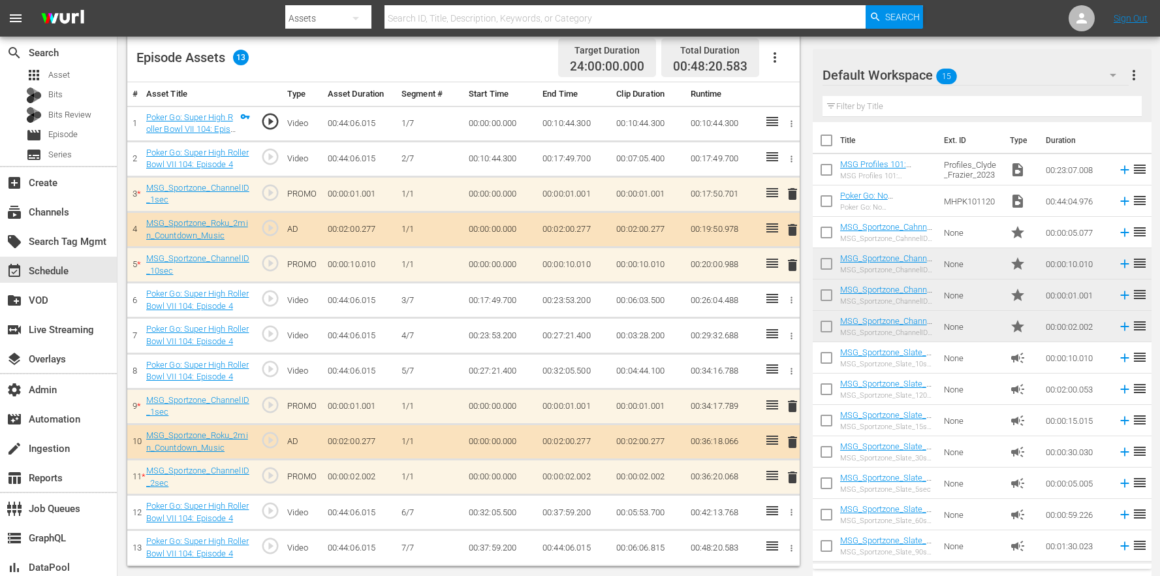
click at [789, 401] on span "delete" at bounding box center [793, 406] width 16 height 16
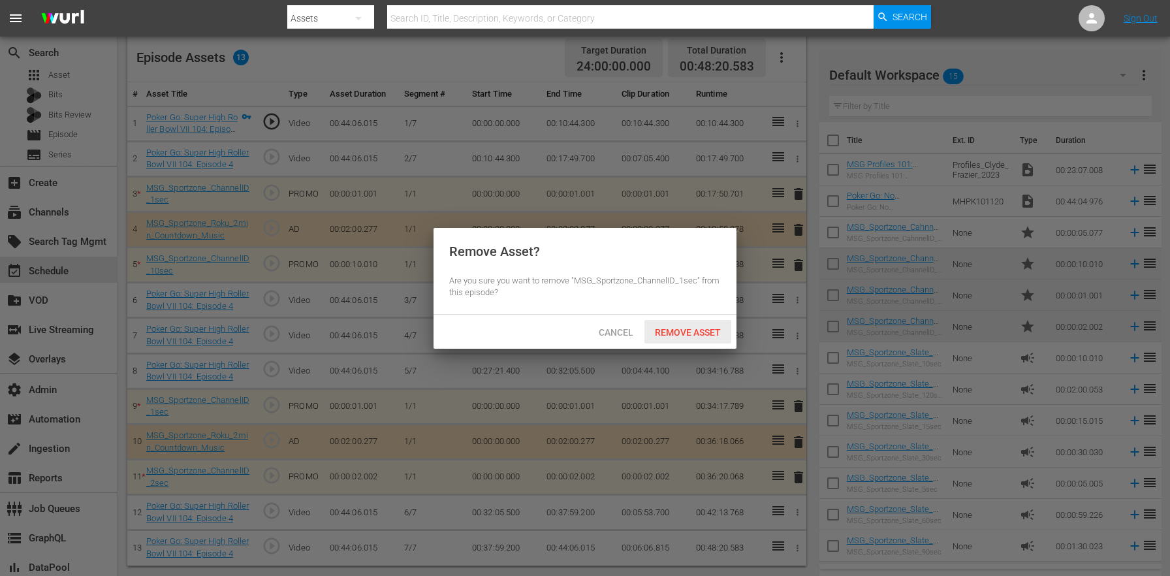
click at [702, 333] on span "Remove Asset" at bounding box center [687, 332] width 87 height 10
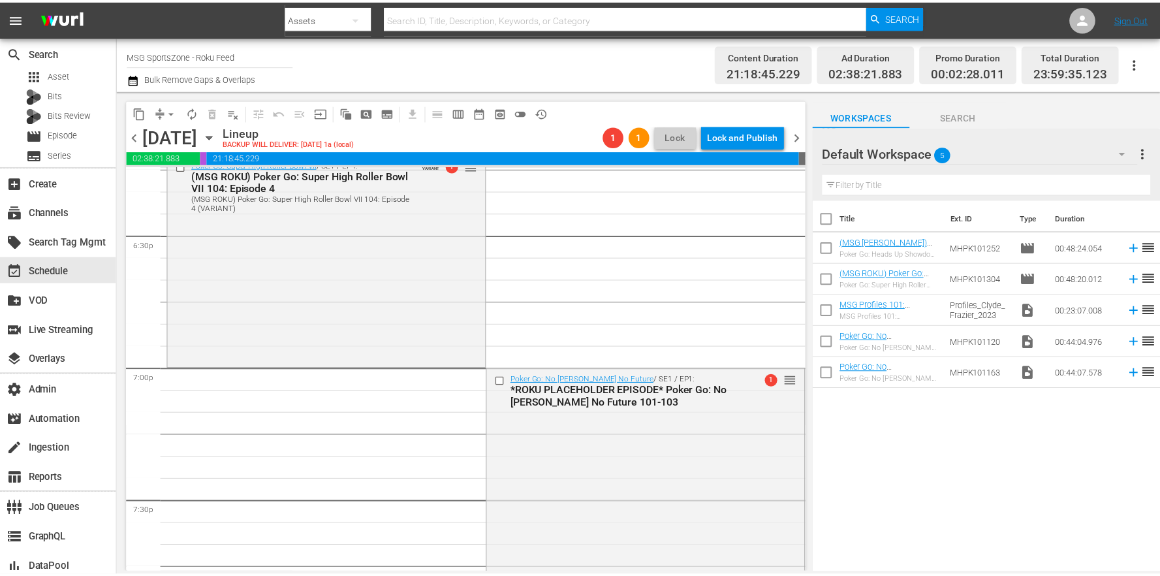
scroll to position [4442, 0]
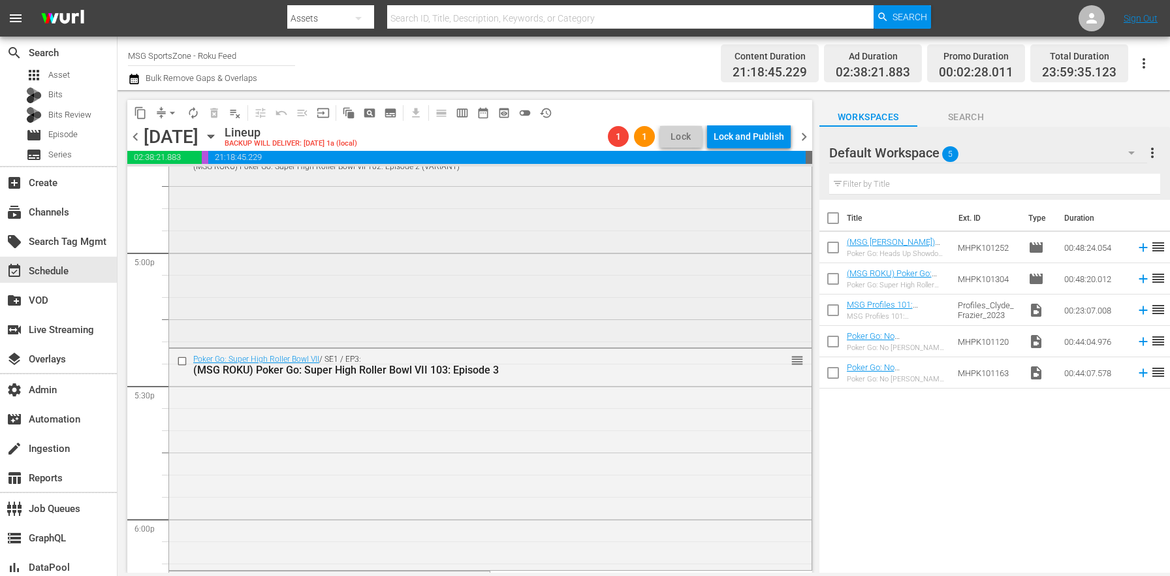
click at [411, 279] on div "Poker Go: Super High Roller Bowl VII / SE1 / EP2: (MSG ROKU) Poker Go: Super Hi…" at bounding box center [490, 239] width 642 height 210
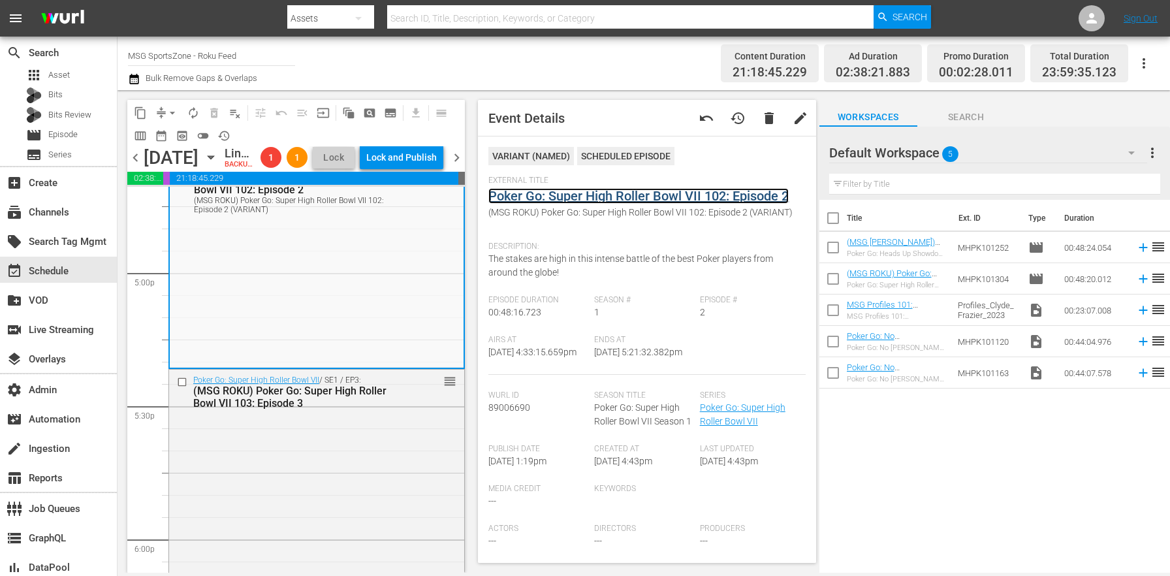
click at [547, 201] on link "Poker Go: Super High Roller Bowl VII 102: Episode 2" at bounding box center [638, 196] width 300 height 16
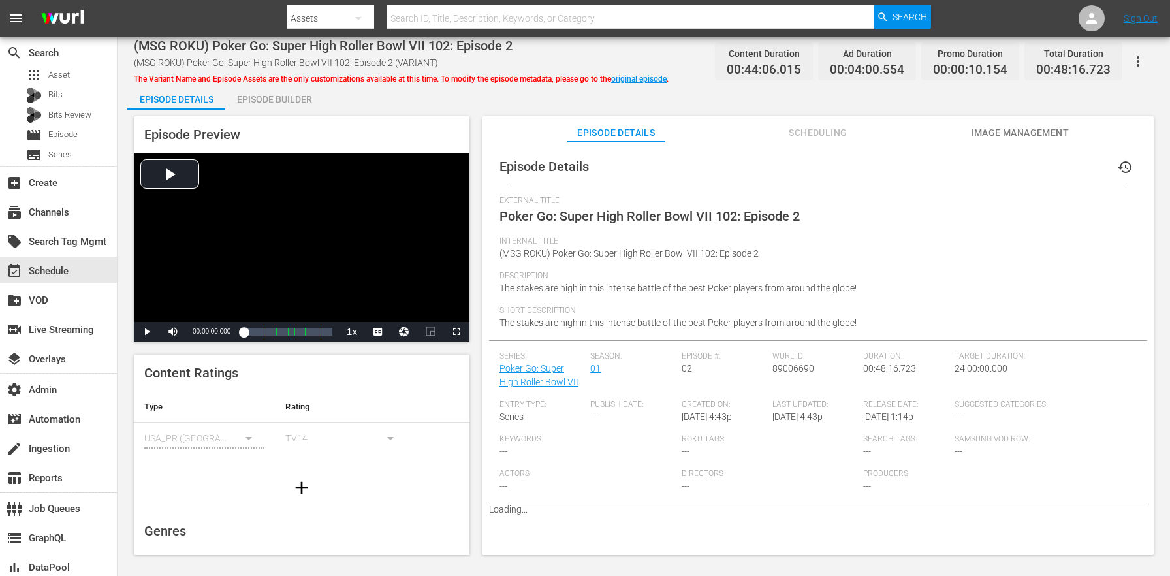
click at [308, 91] on div "Episode Builder" at bounding box center [274, 99] width 98 height 31
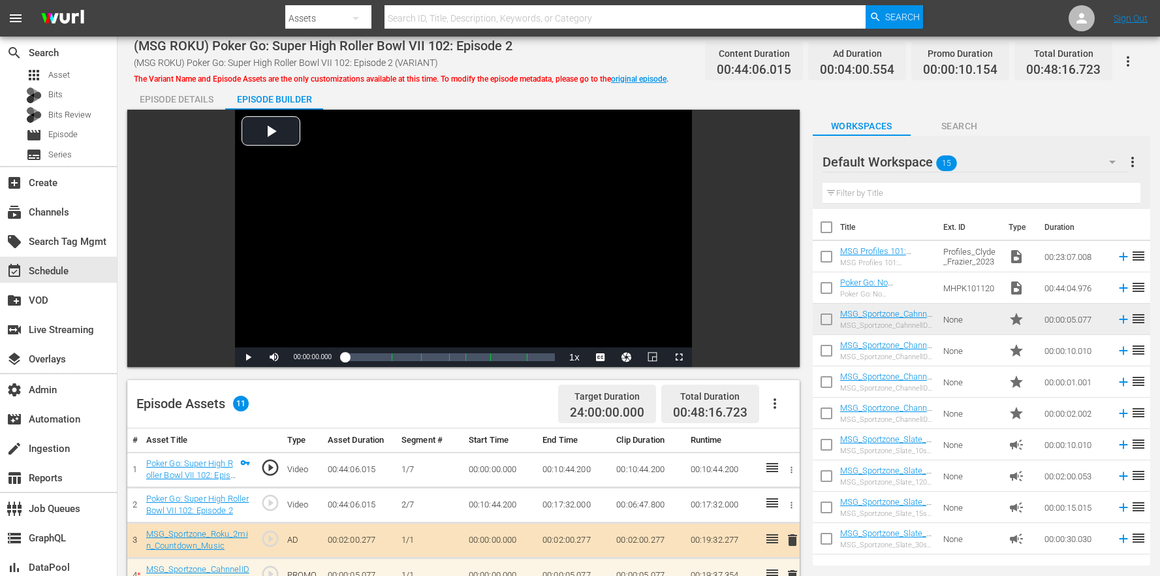
scroll to position [339, 0]
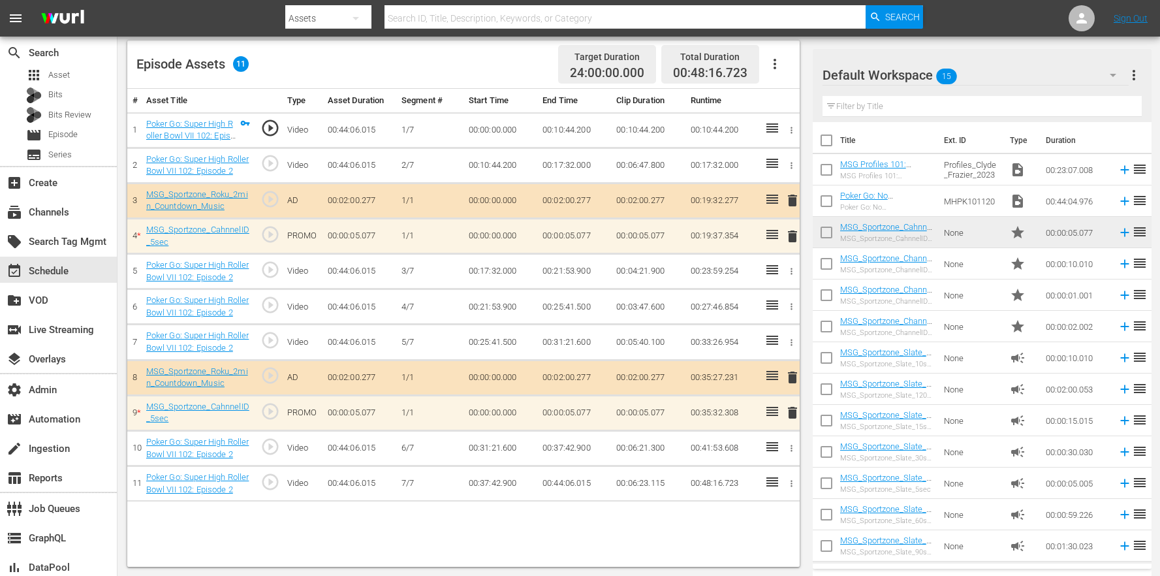
click at [793, 415] on span "delete" at bounding box center [793, 413] width 16 height 16
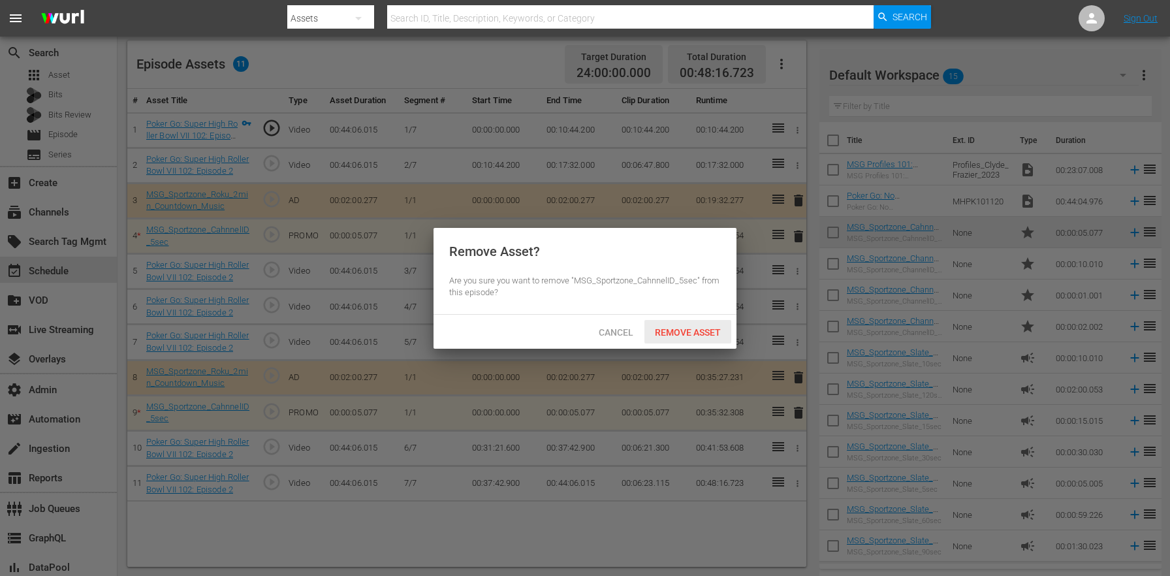
click at [705, 331] on span "Remove Asset" at bounding box center [687, 332] width 87 height 10
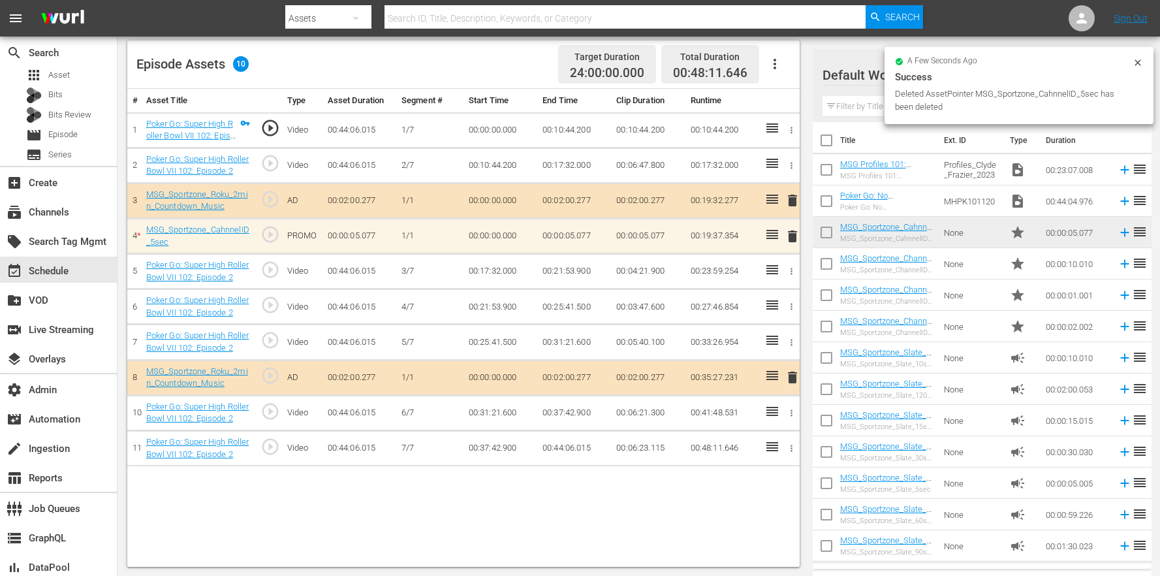
click at [793, 238] on span "delete" at bounding box center [793, 236] width 16 height 16
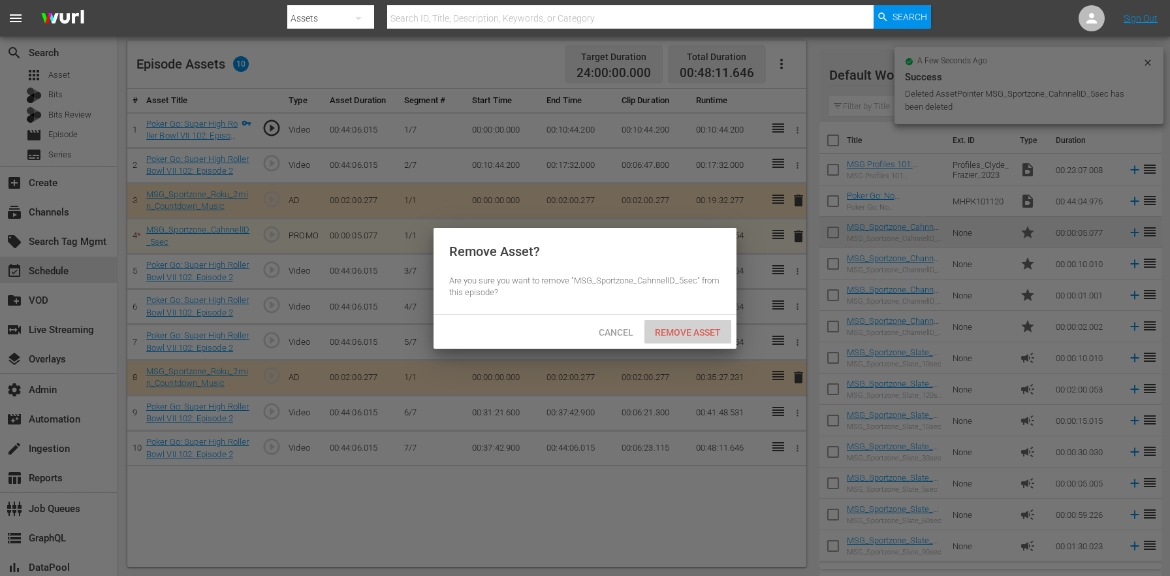
click at [713, 336] on span "Remove Asset" at bounding box center [687, 332] width 87 height 10
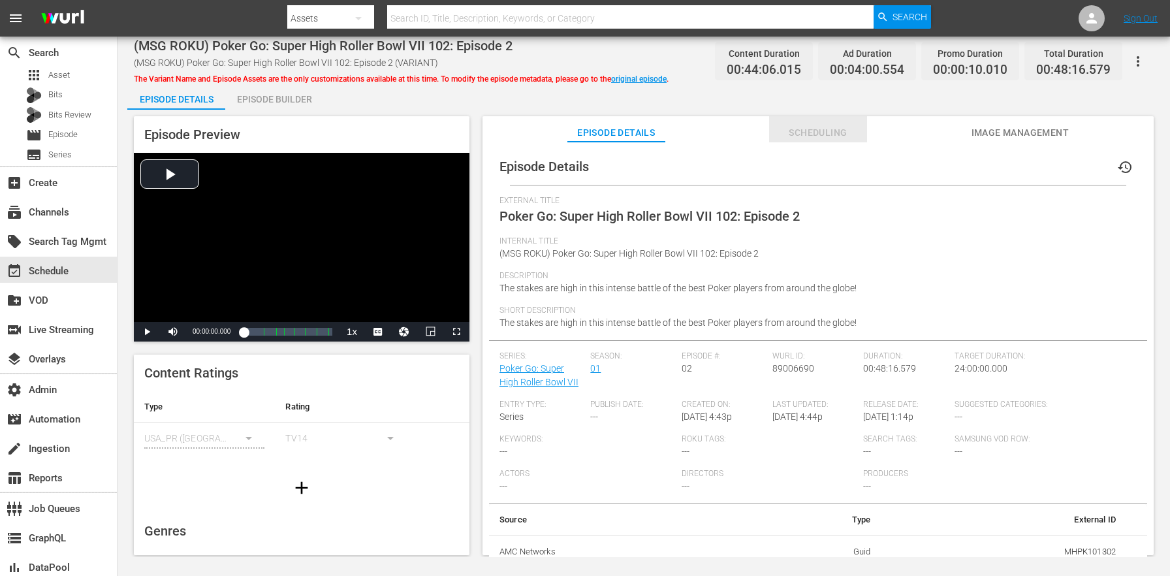
click at [813, 133] on span "Scheduling" at bounding box center [818, 133] width 98 height 16
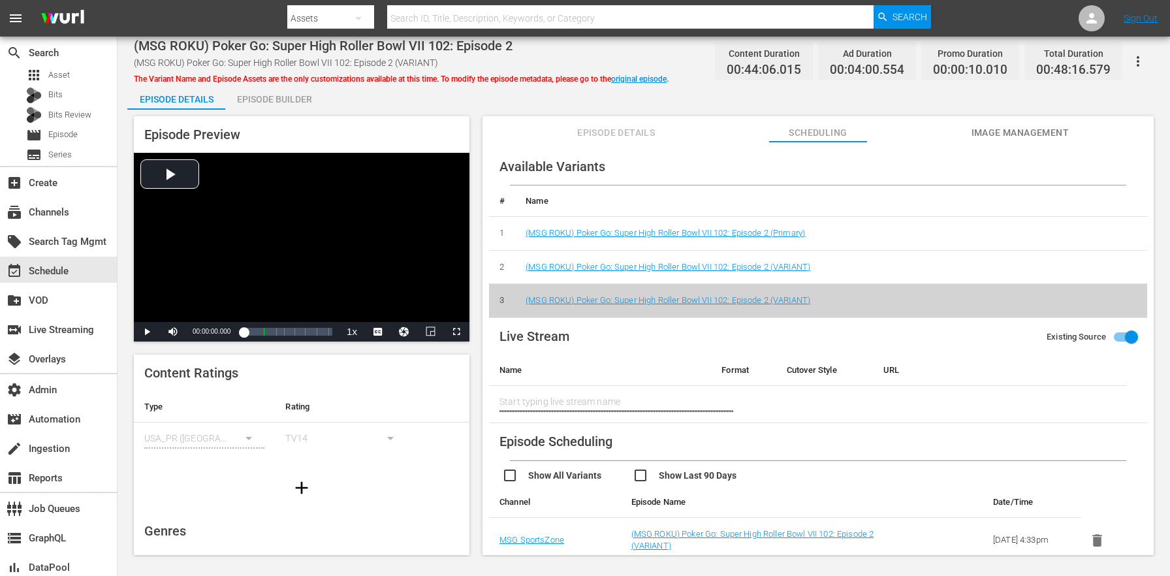
click at [749, 260] on td "(MSG ROKU) Poker Go: Super High Roller Bowl VII 102: Episode 2 (VARIANT)" at bounding box center [831, 267] width 632 height 34
click at [751, 268] on link "(MSG ROKU) Poker Go: Super High Roller Bowl VII 102: Episode 2 (VARIANT)" at bounding box center [668, 267] width 285 height 10
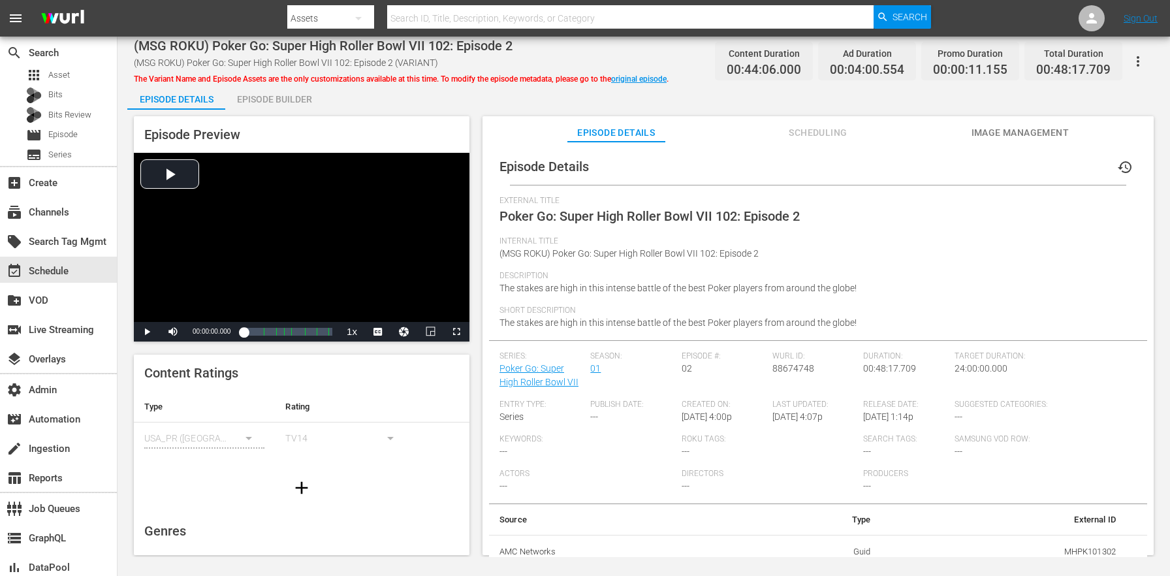
click at [1129, 61] on button "button" at bounding box center [1137, 61] width 31 height 31
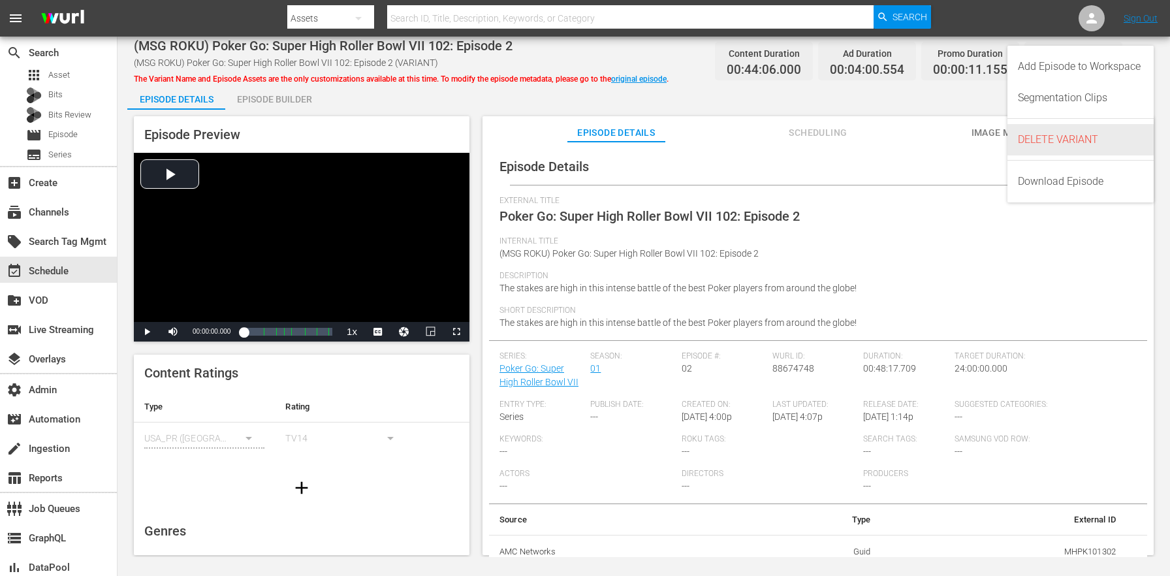
click at [1050, 136] on div "DELETE VARIANT" at bounding box center [1080, 139] width 125 height 31
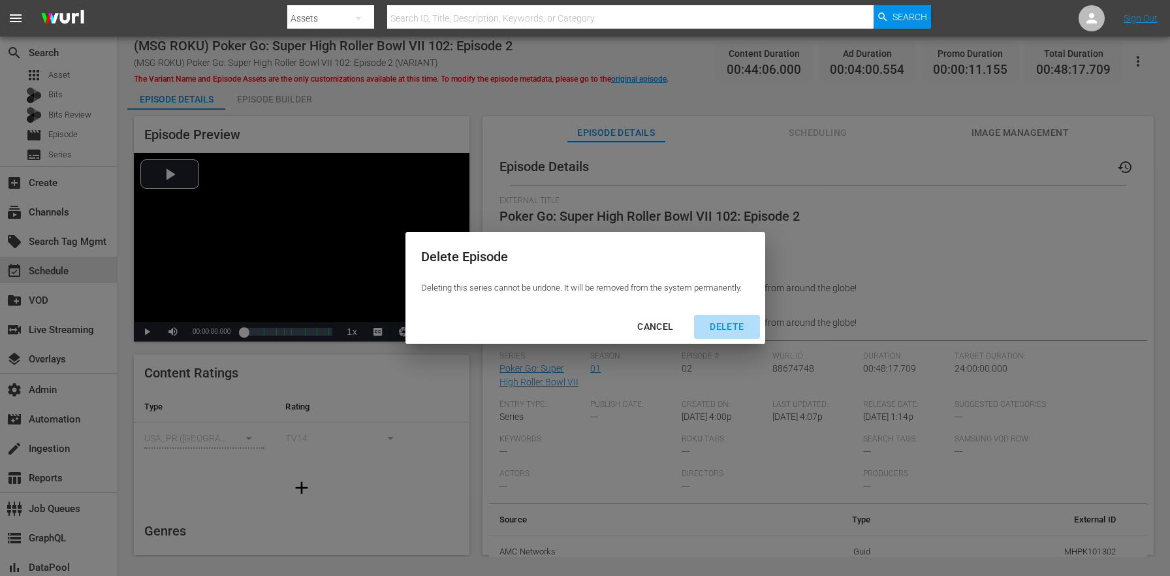
click at [740, 317] on button "DELETE" at bounding box center [726, 327] width 65 height 24
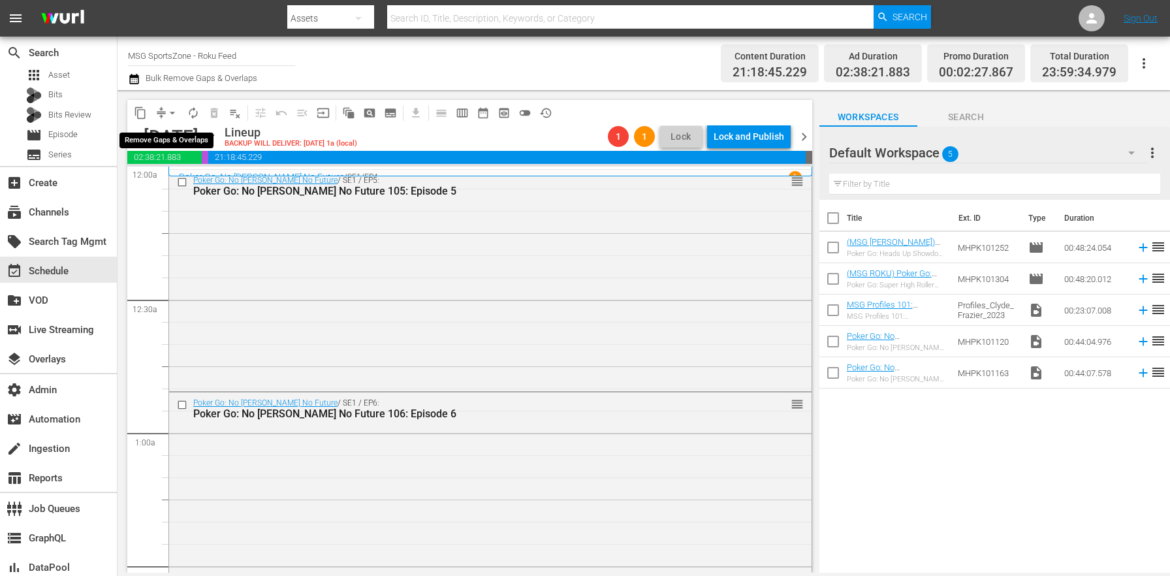
click at [176, 114] on span "arrow_drop_down" at bounding box center [172, 112] width 13 height 13
click at [185, 181] on li "Align to End of Previous Day" at bounding box center [172, 183] width 137 height 22
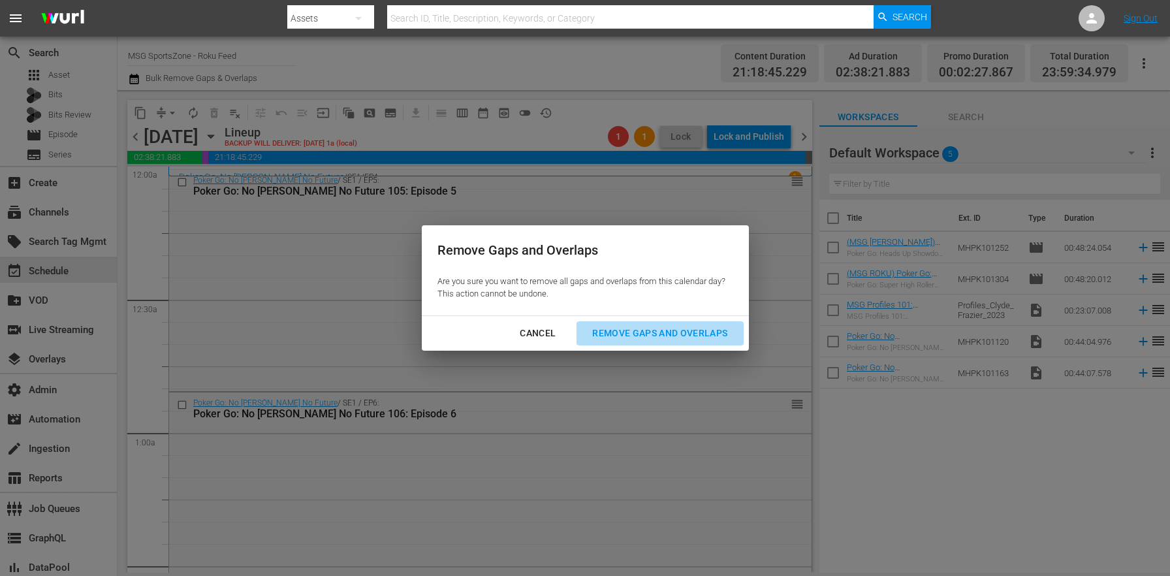
click at [653, 329] on div "Remove Gaps and Overlaps" at bounding box center [660, 333] width 156 height 16
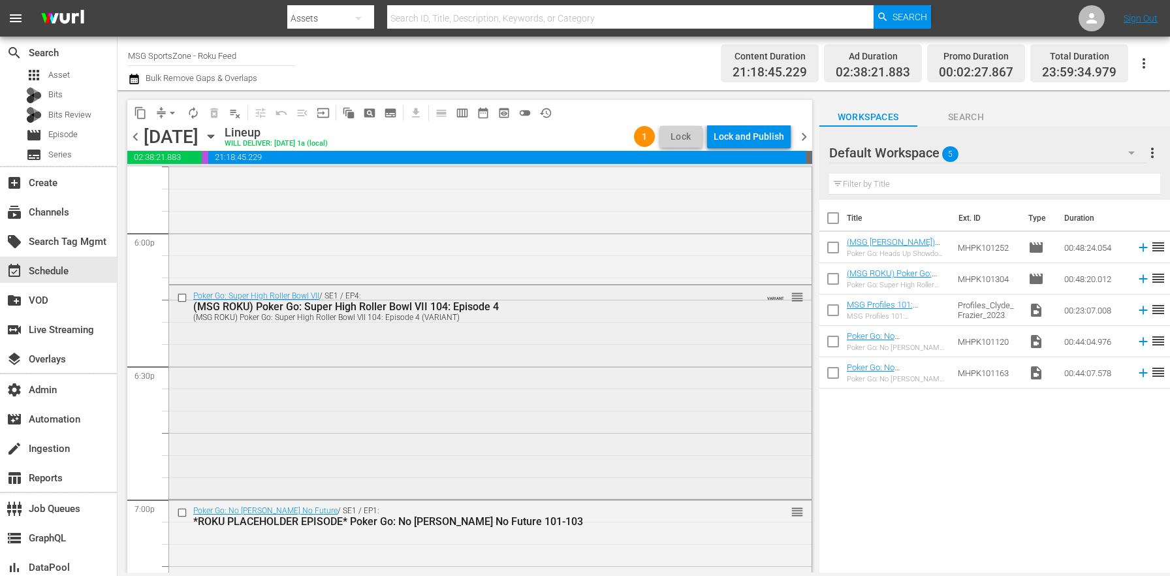
scroll to position [4743, 0]
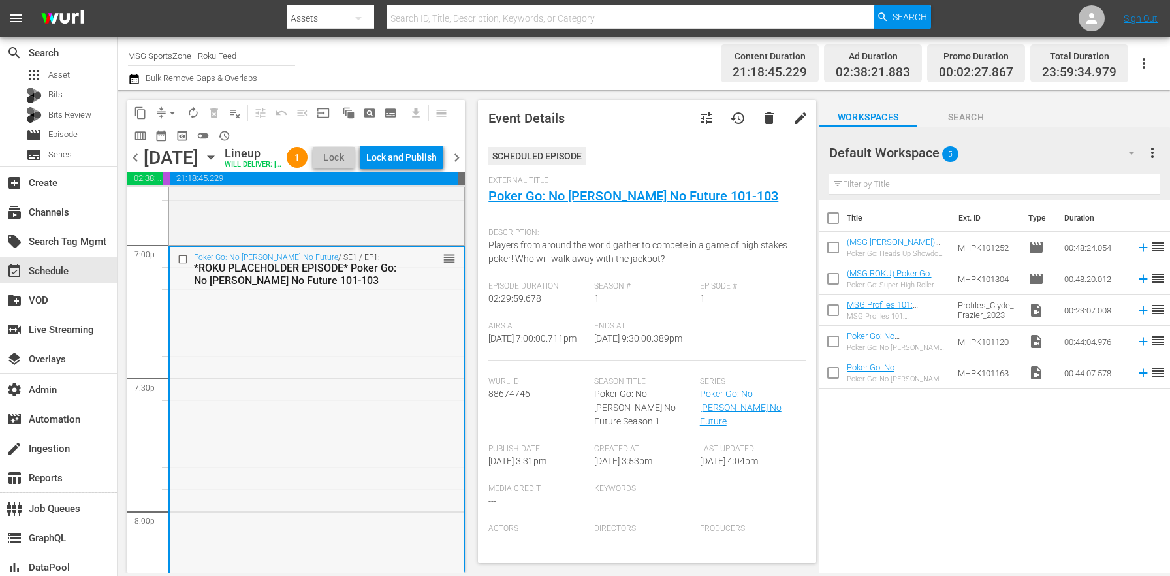
scroll to position [4930, 0]
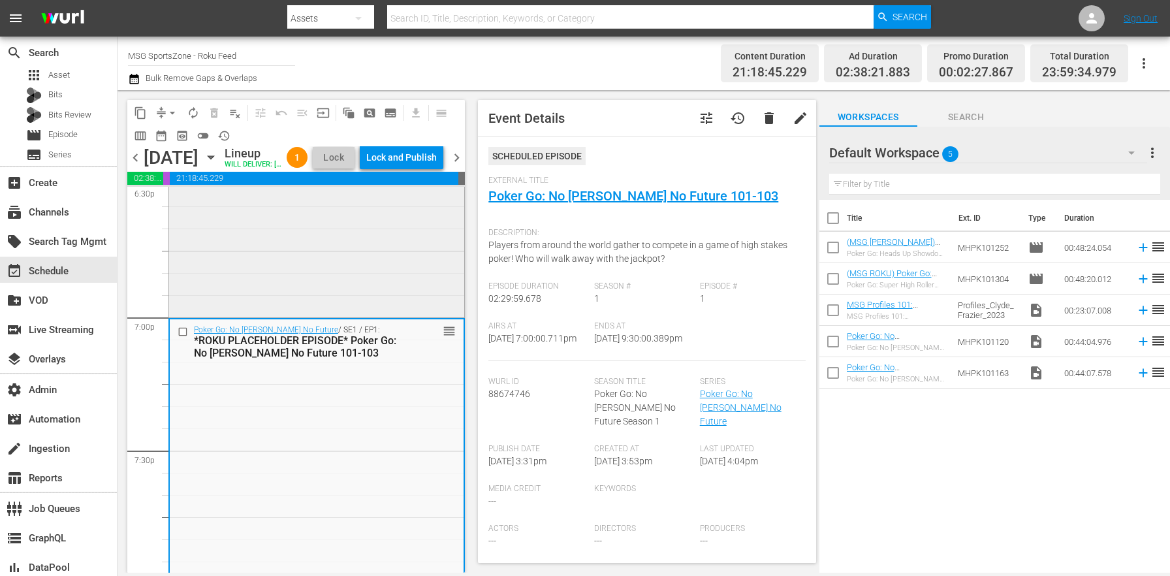
click at [328, 285] on div "Poker Go: Super High Roller Bowl VII / SE1 / EP4: (MSG ROKU) Poker Go: Super Hi…" at bounding box center [316, 209] width 295 height 211
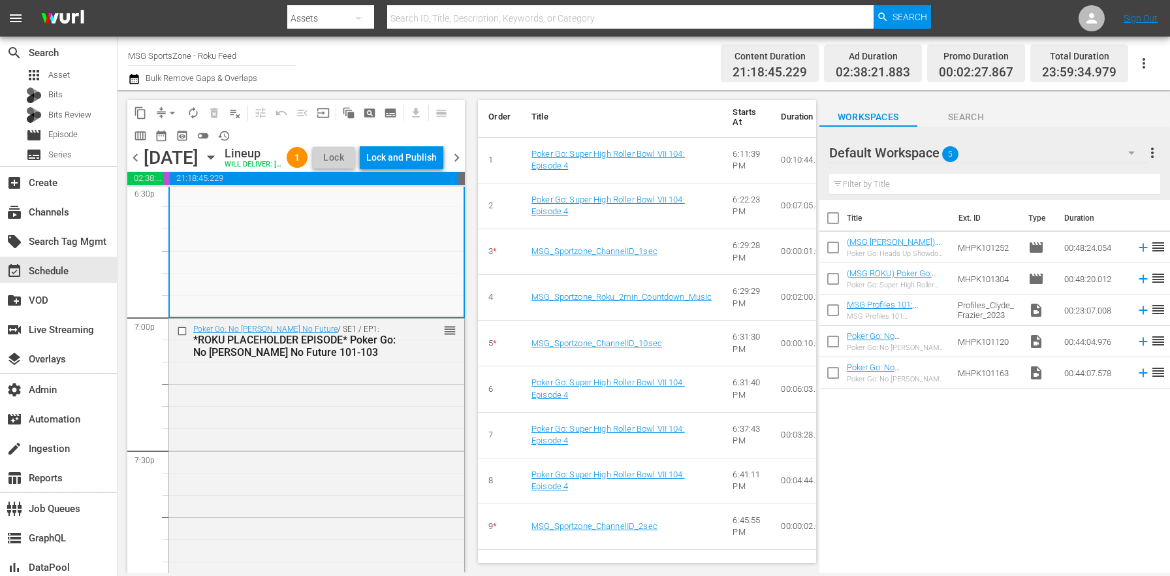
scroll to position [578, 0]
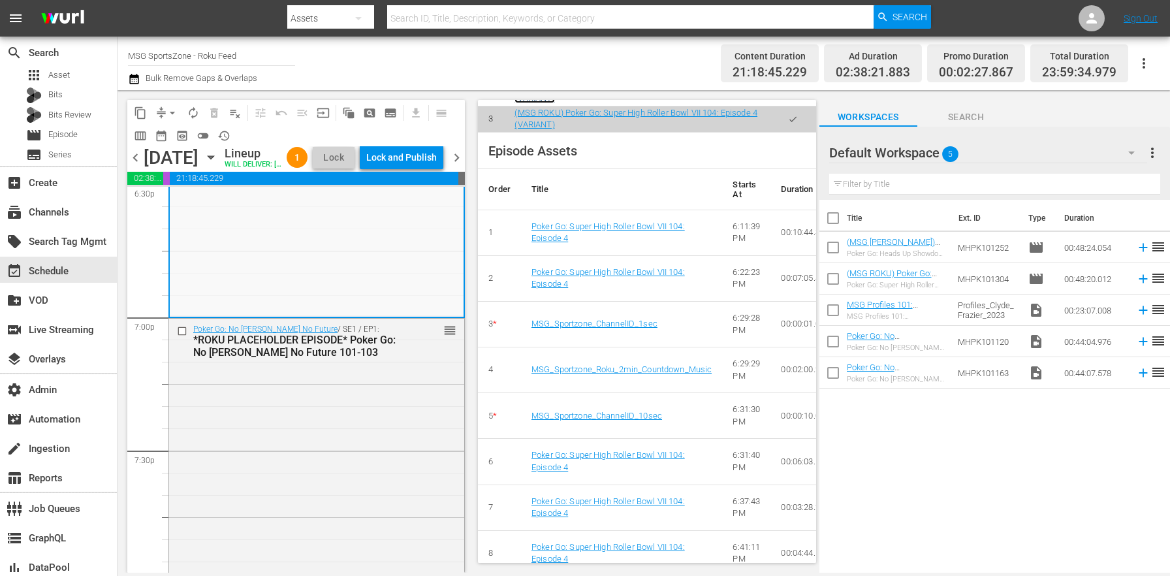
click at [648, 104] on link "(MSG ROKU) Poker Go: Super High Roller Bowl VII 104: Episode 4 (VARIANT)" at bounding box center [635, 93] width 243 height 22
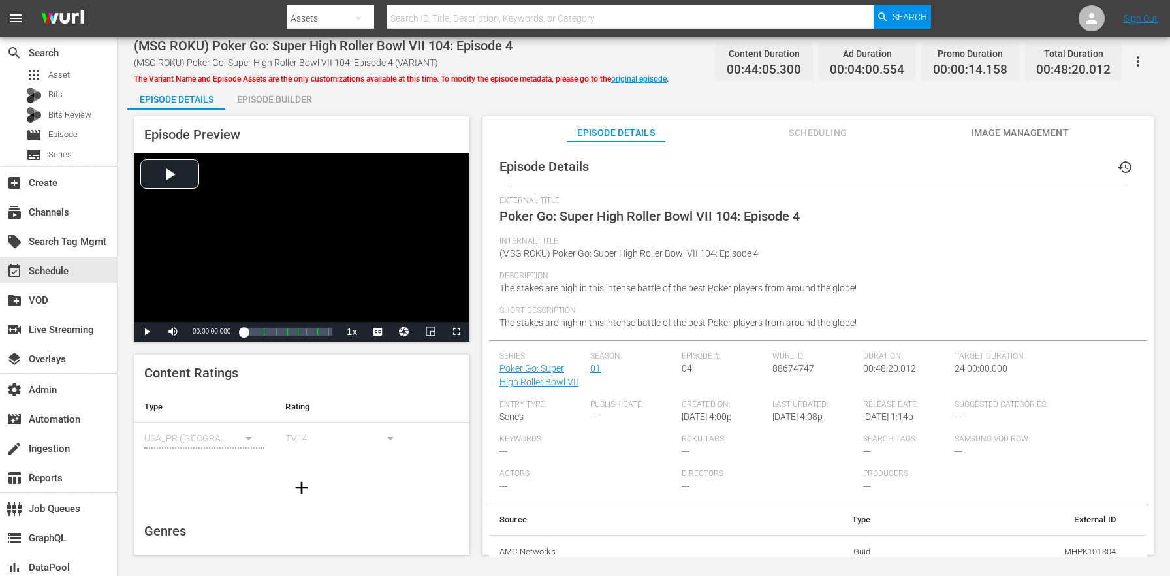
click at [1135, 57] on icon "button" at bounding box center [1138, 62] width 16 height 16
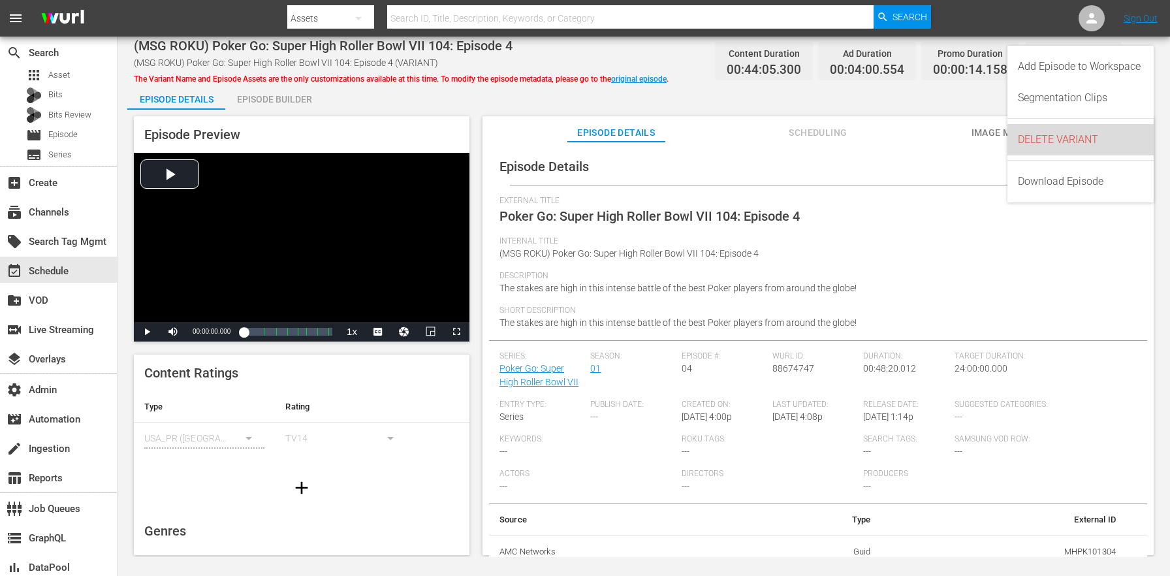
click at [1082, 133] on div "DELETE VARIANT" at bounding box center [1080, 139] width 125 height 31
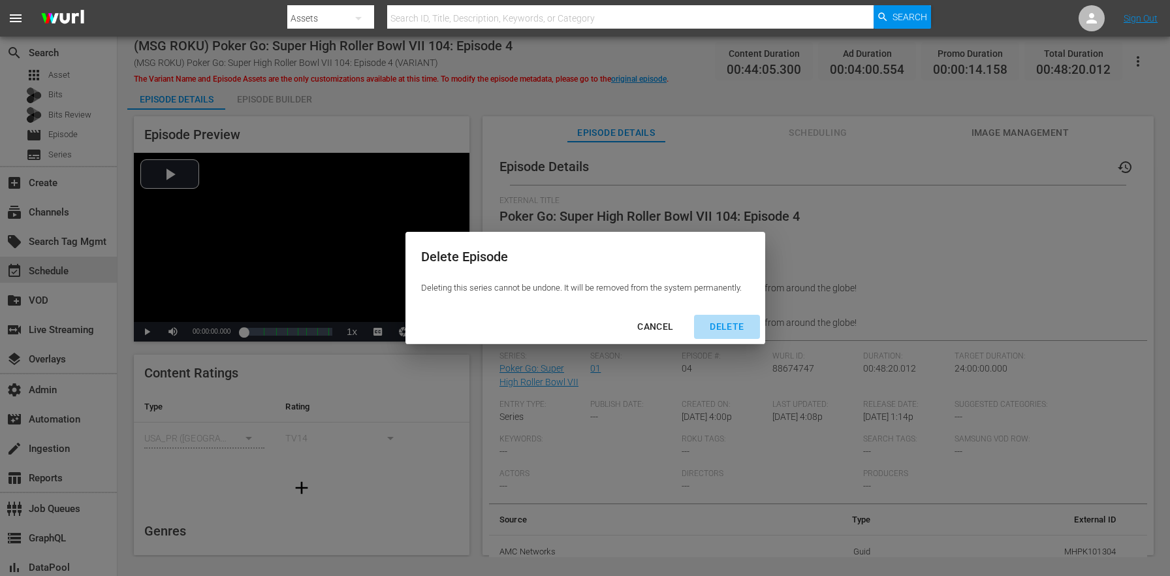
click at [730, 317] on button "DELETE" at bounding box center [726, 327] width 65 height 24
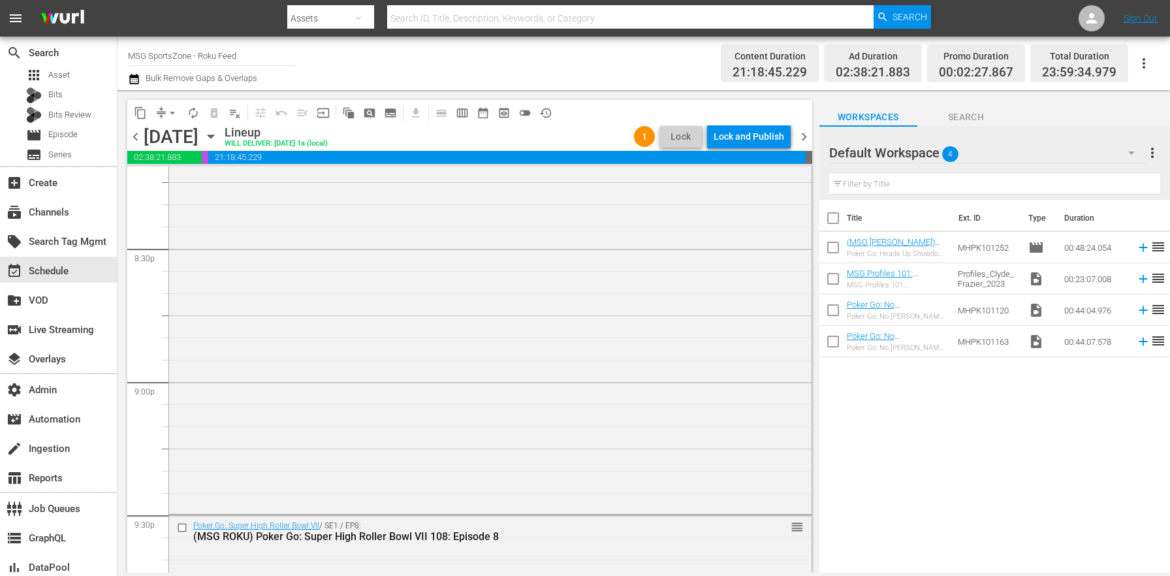
scroll to position [5987, 0]
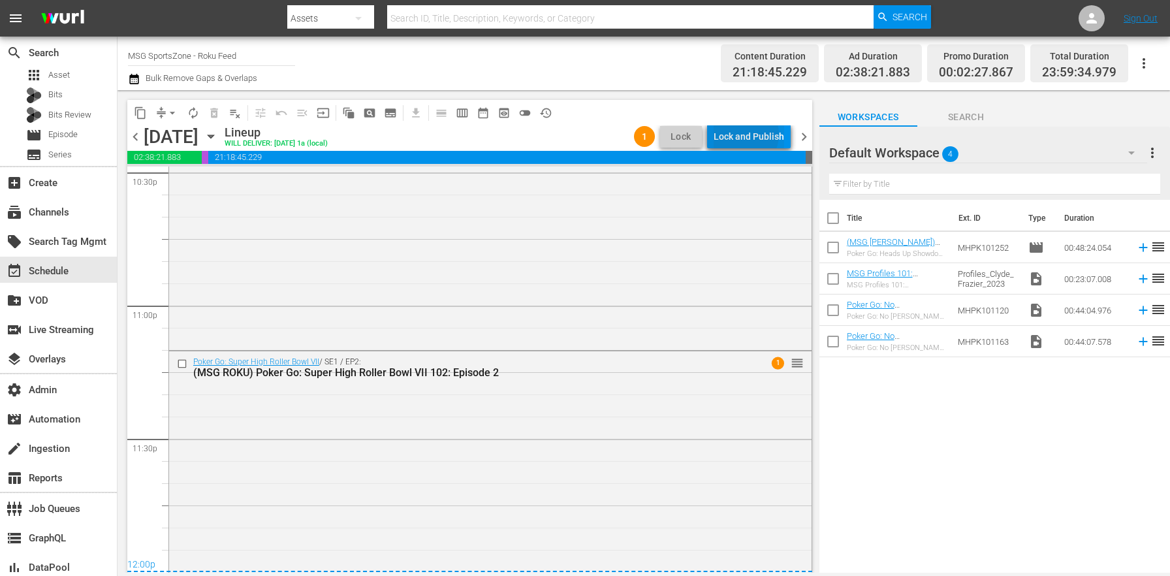
click at [747, 134] on div "Lock and Publish" at bounding box center [749, 137] width 71 height 24
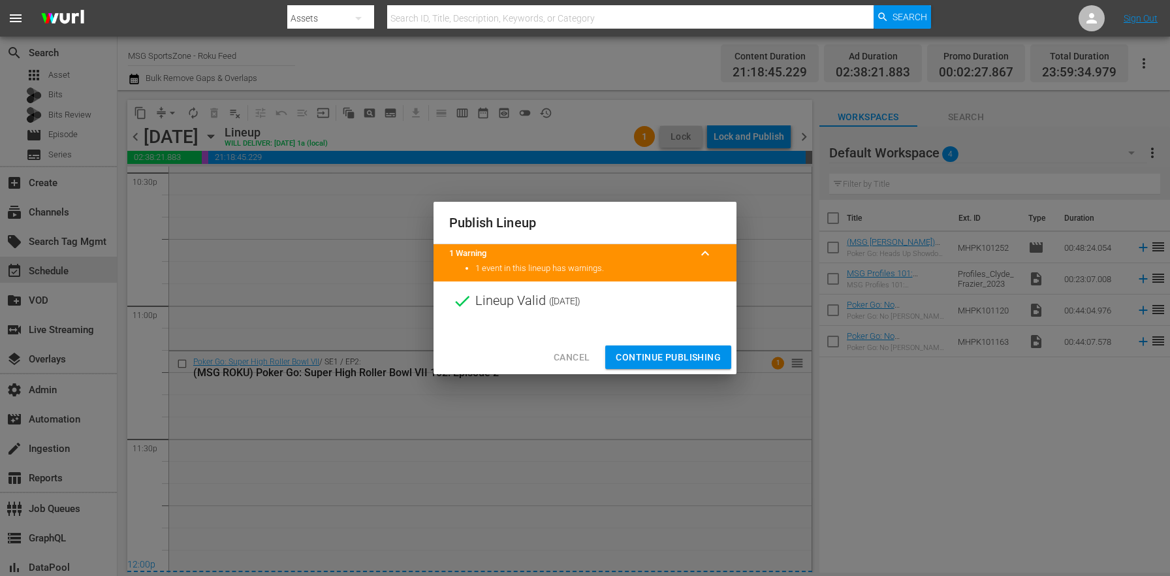
click at [682, 363] on span "Continue Publishing" at bounding box center [668, 357] width 105 height 16
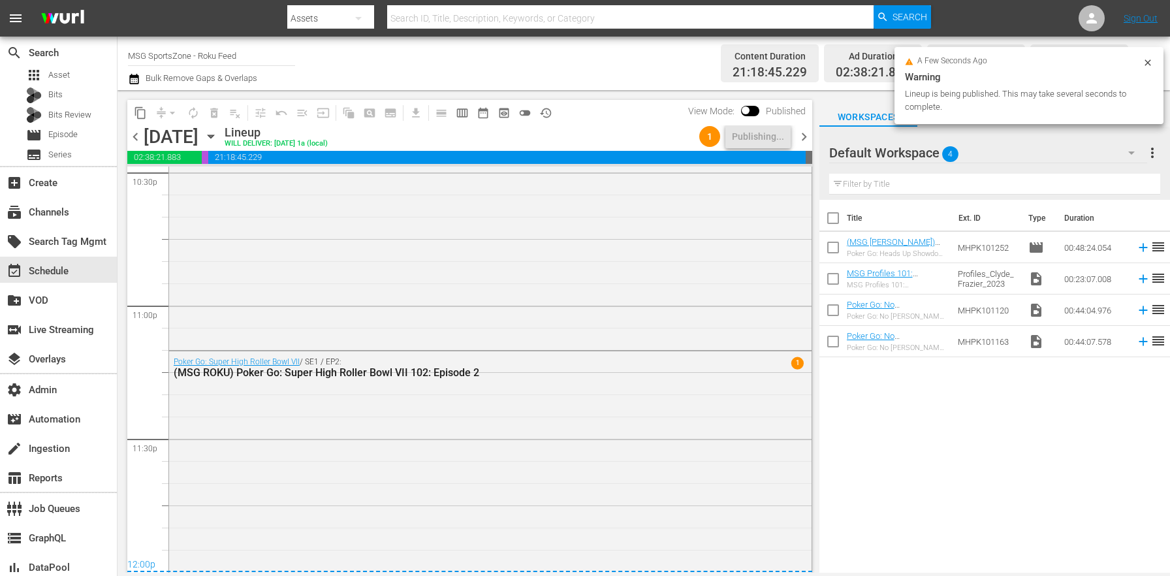
click at [806, 142] on span "chevron_right" at bounding box center [804, 137] width 16 height 16
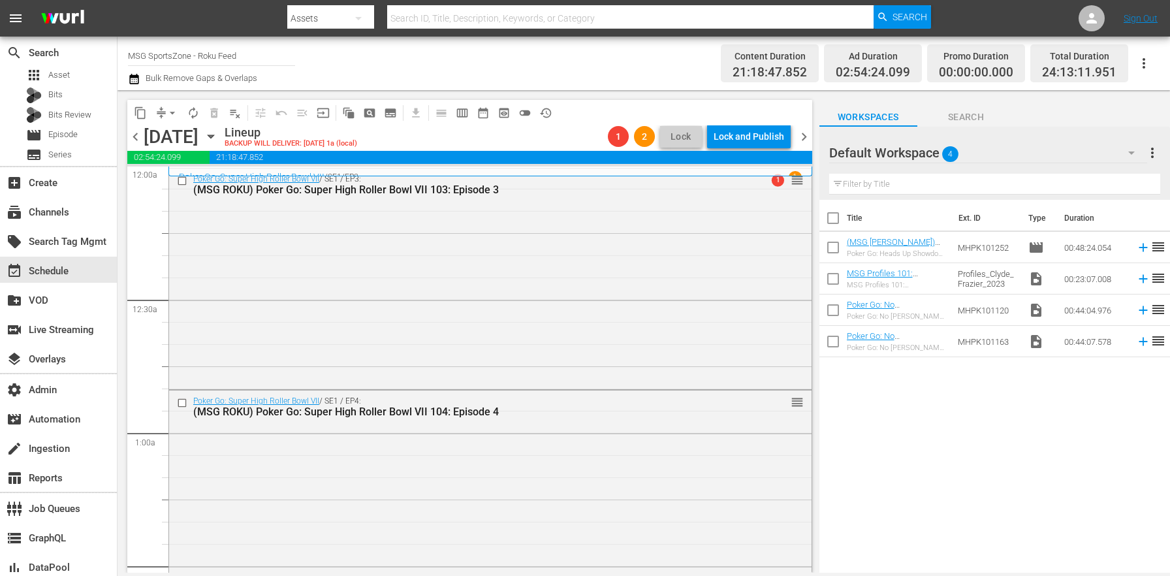
click at [137, 131] on span "chevron_left" at bounding box center [135, 137] width 16 height 16
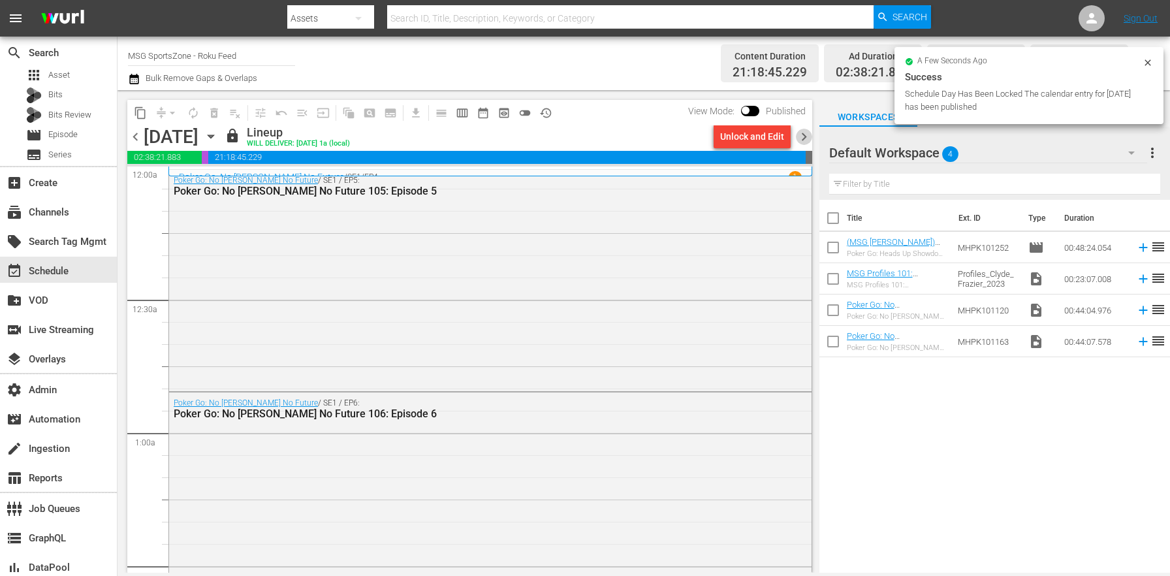
click at [801, 142] on span "chevron_right" at bounding box center [804, 137] width 16 height 16
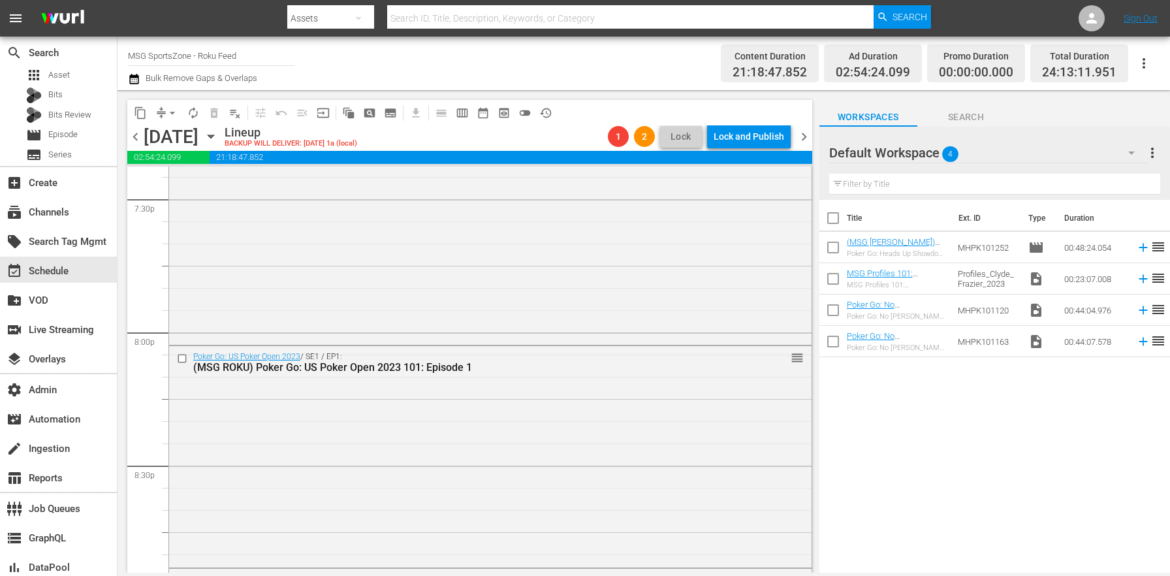
scroll to position [6046, 0]
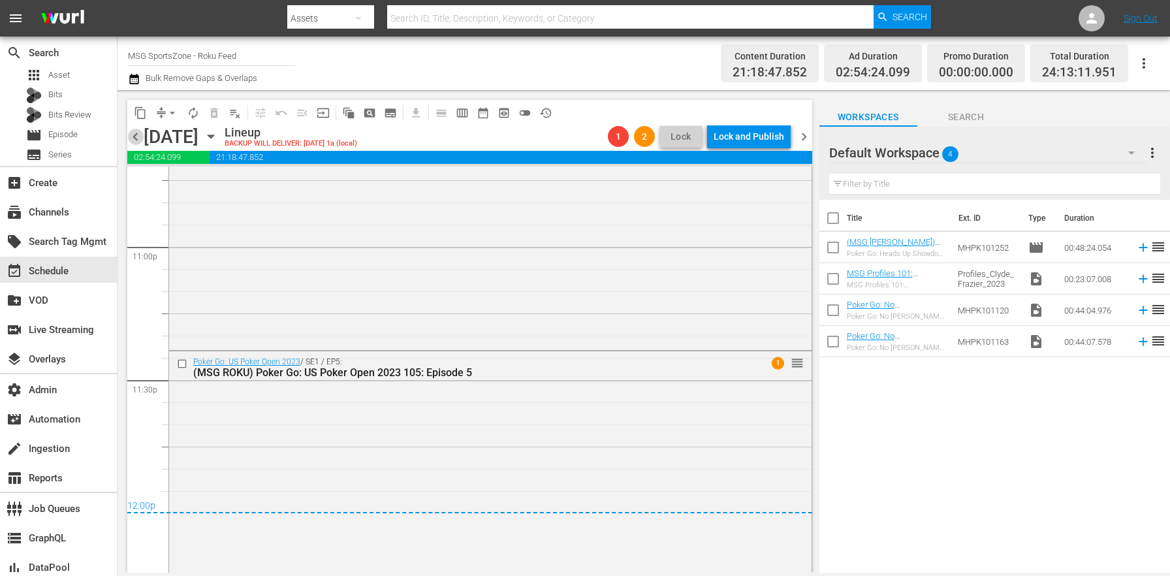
click at [142, 138] on span "chevron_left" at bounding box center [135, 137] width 16 height 16
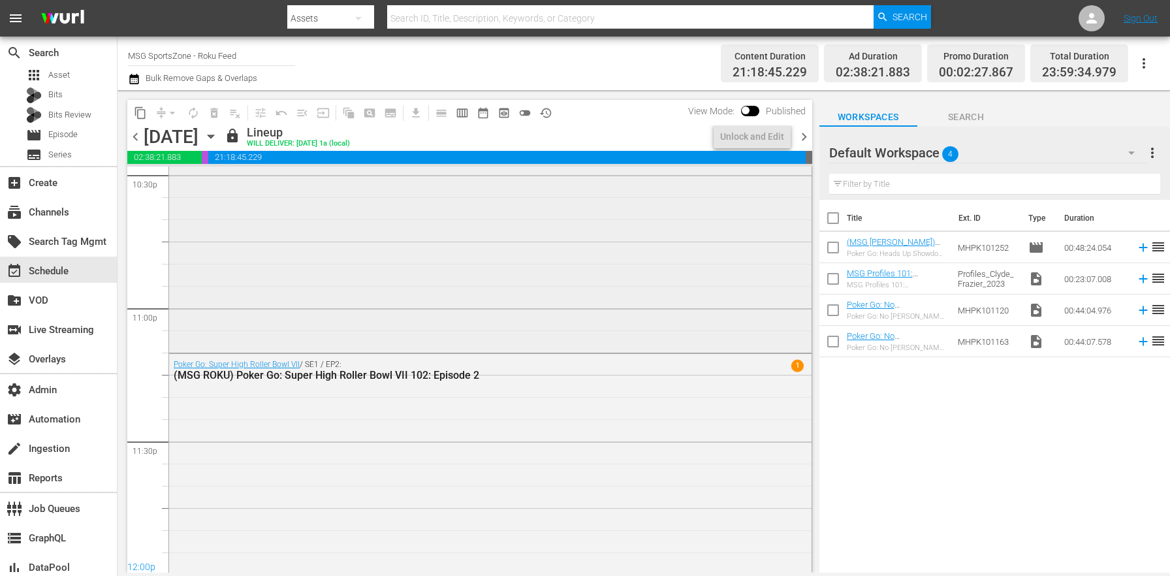
scroll to position [5987, 0]
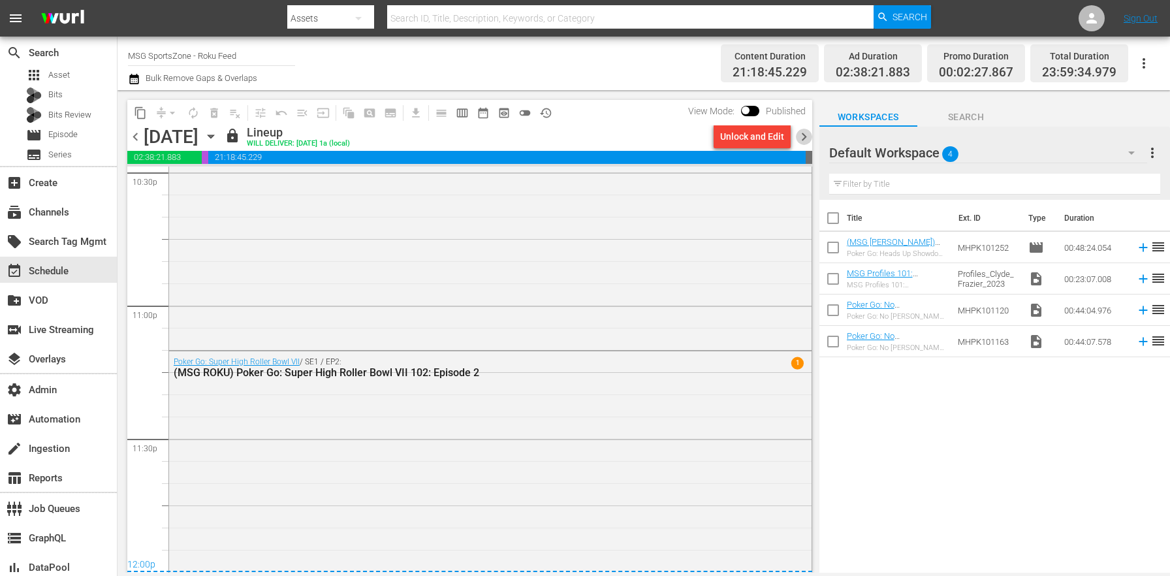
click at [797, 131] on span "chevron_right" at bounding box center [804, 137] width 16 height 16
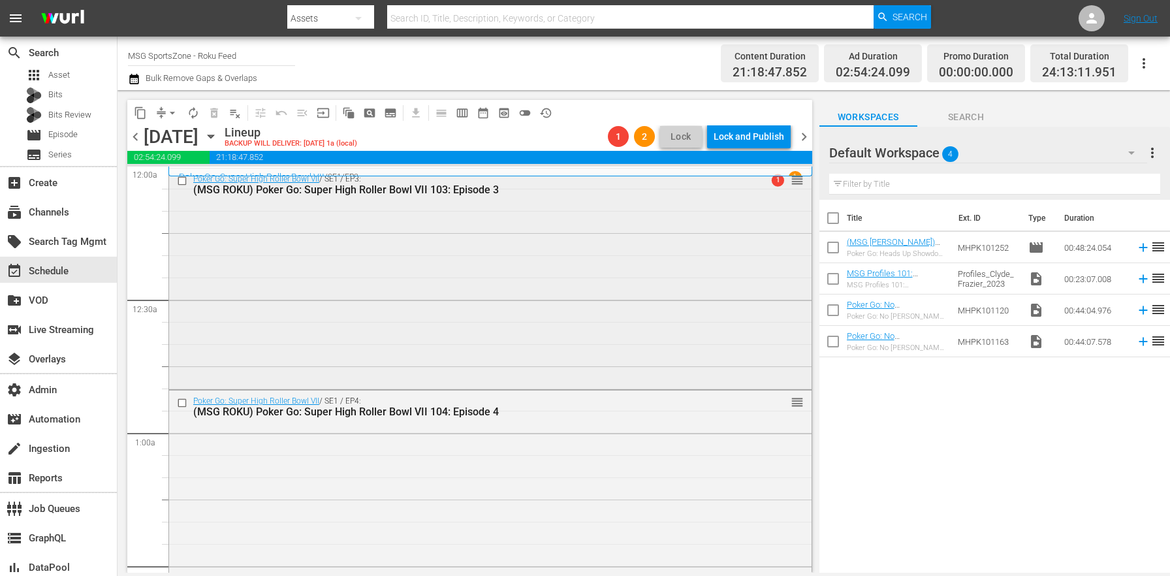
click at [655, 228] on div "Poker Go: Super High Roller Bowl VII / SE1 / EP3: (MSG ROKU) Poker Go: Super Hi…" at bounding box center [490, 277] width 642 height 219
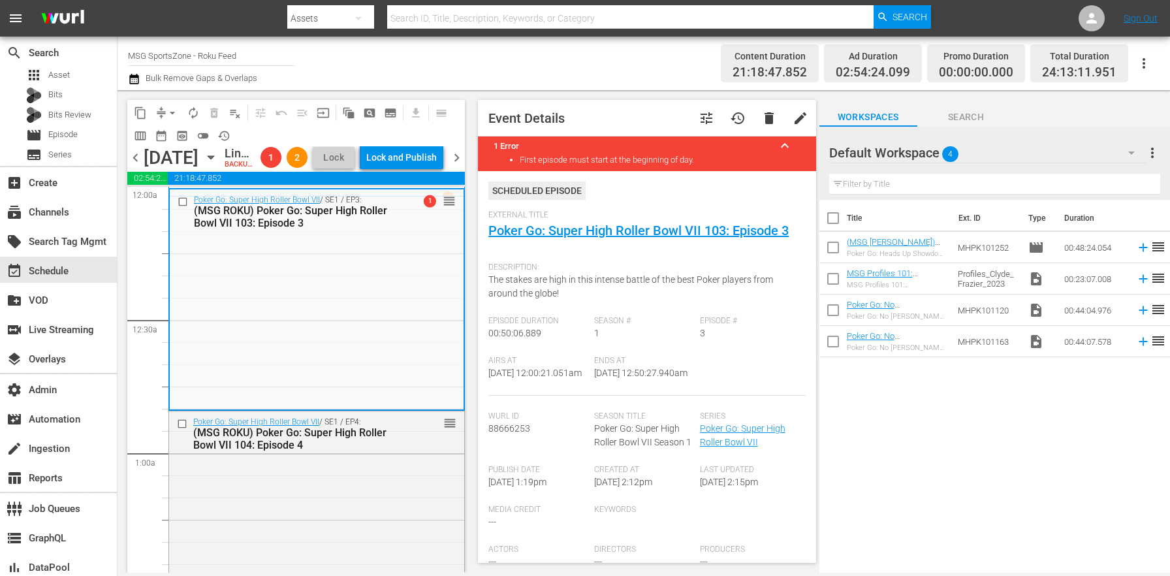
click at [129, 76] on icon "button" at bounding box center [134, 79] width 12 height 16
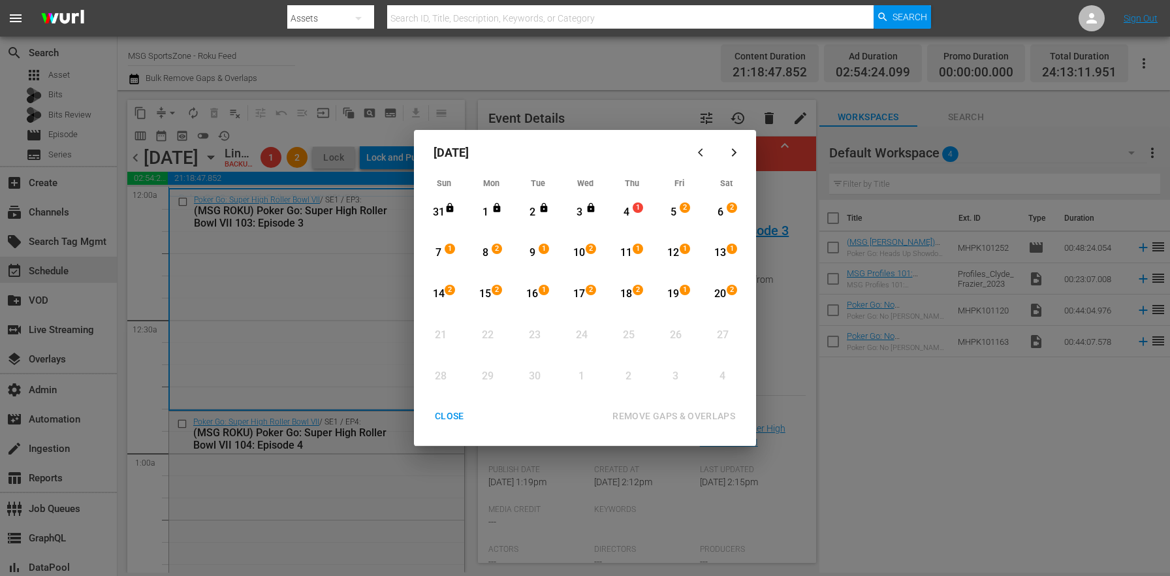
click at [627, 219] on div "4" at bounding box center [626, 212] width 16 height 15
click at [729, 252] on span "1" at bounding box center [731, 249] width 9 height 10
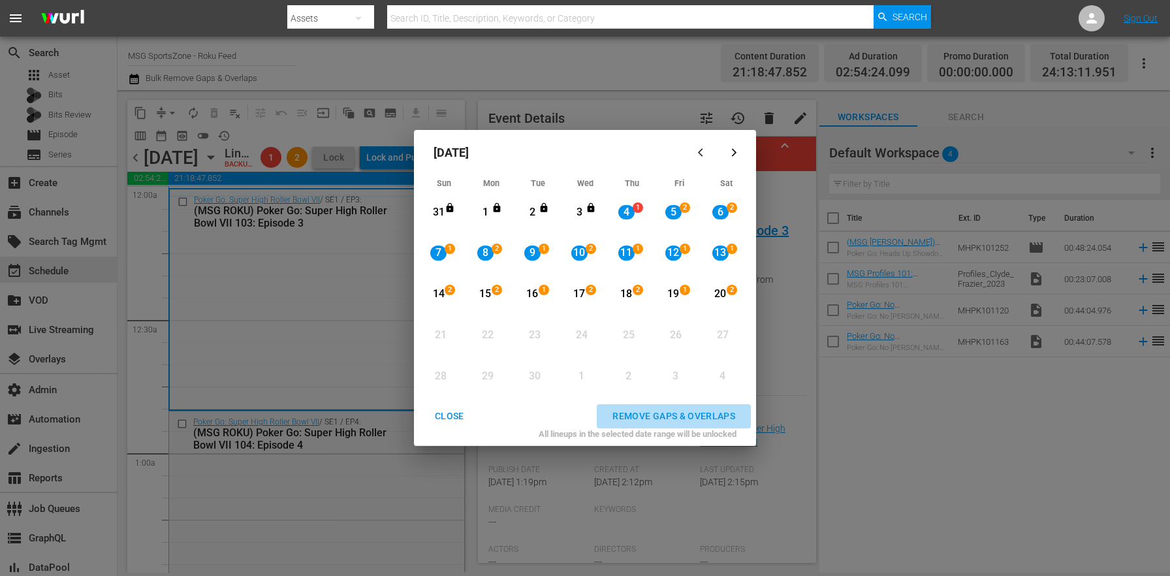
drag, startPoint x: 730, startPoint y: 413, endPoint x: 699, endPoint y: 379, distance: 45.3
click at [731, 413] on div "REMOVE GAPS & OVERLAPS" at bounding box center [674, 416] width 144 height 16
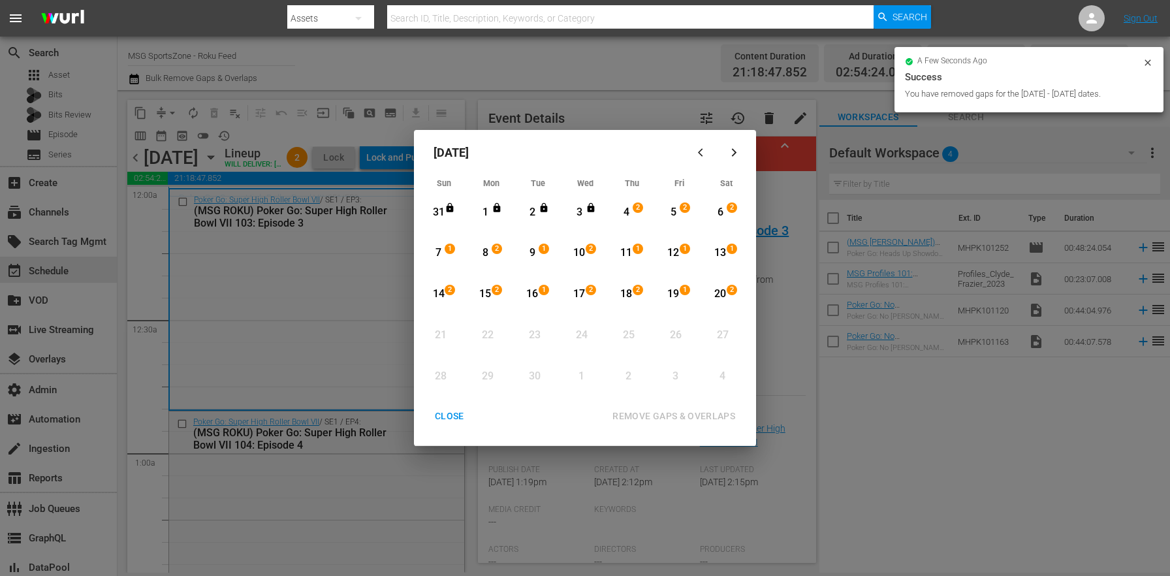
click at [440, 434] on div "CLOSE REMOVE GAPS & OVERLAPS All lineups in the selected date range will be unl…" at bounding box center [585, 424] width 332 height 41
click at [444, 427] on button "CLOSE" at bounding box center [449, 416] width 61 height 24
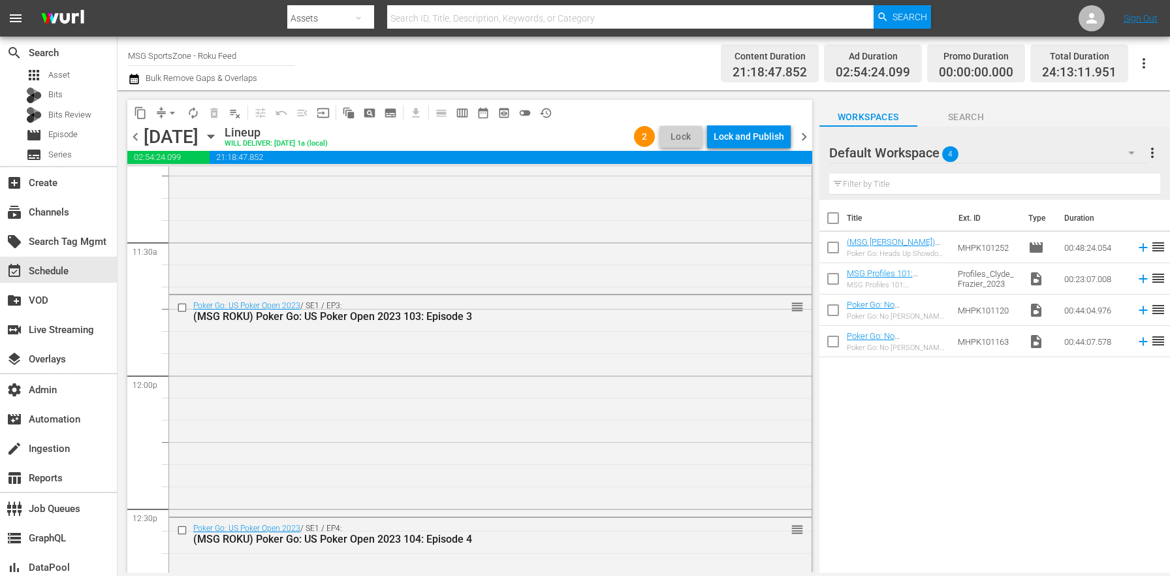
scroll to position [3350, 0]
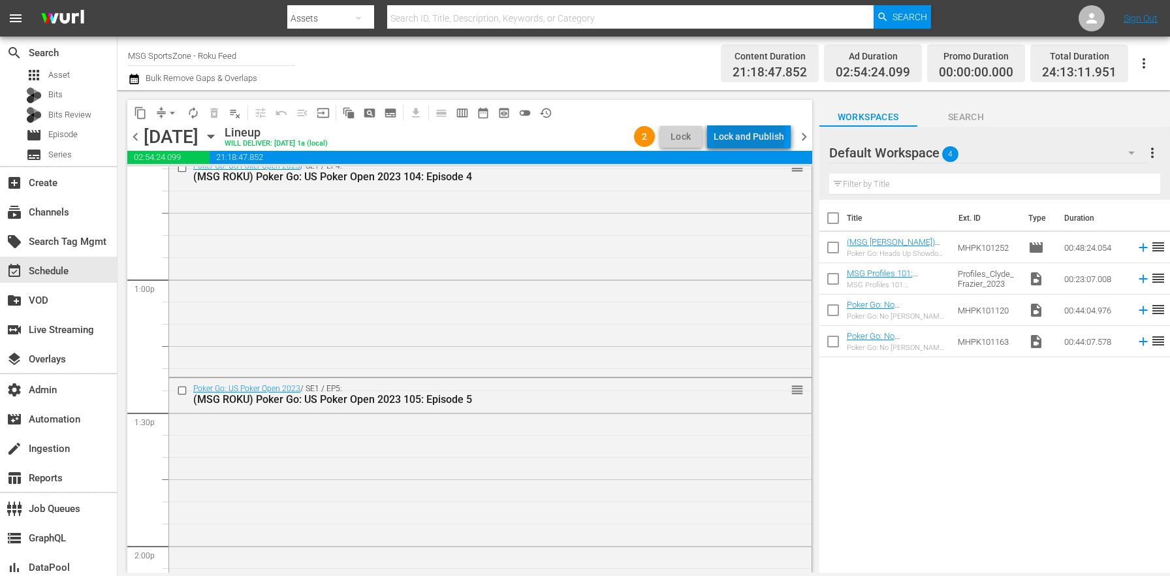
click at [752, 130] on div "Lock and Publish" at bounding box center [749, 137] width 71 height 24
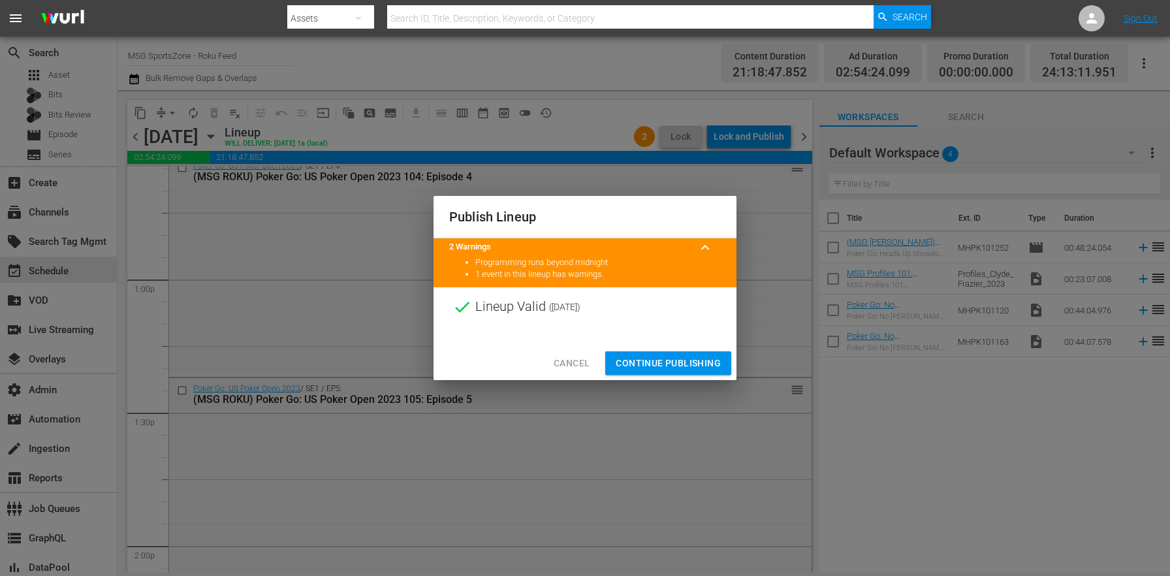
click at [688, 356] on span "Continue Publishing" at bounding box center [668, 363] width 105 height 16
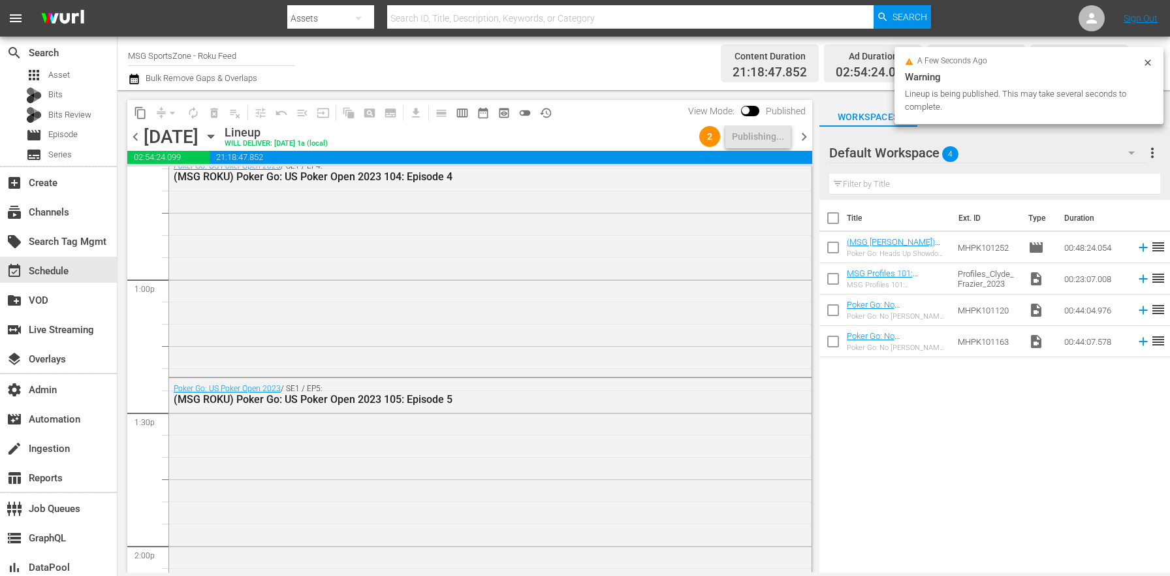
click at [218, 136] on icon "button" at bounding box center [211, 136] width 14 height 14
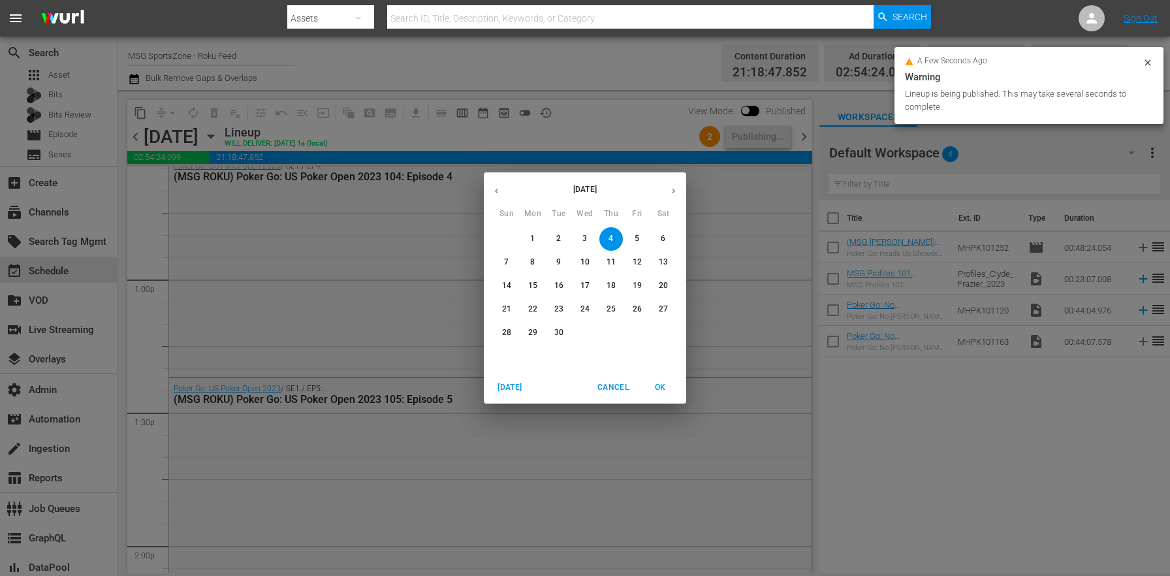
click at [665, 265] on p "13" at bounding box center [663, 262] width 9 height 11
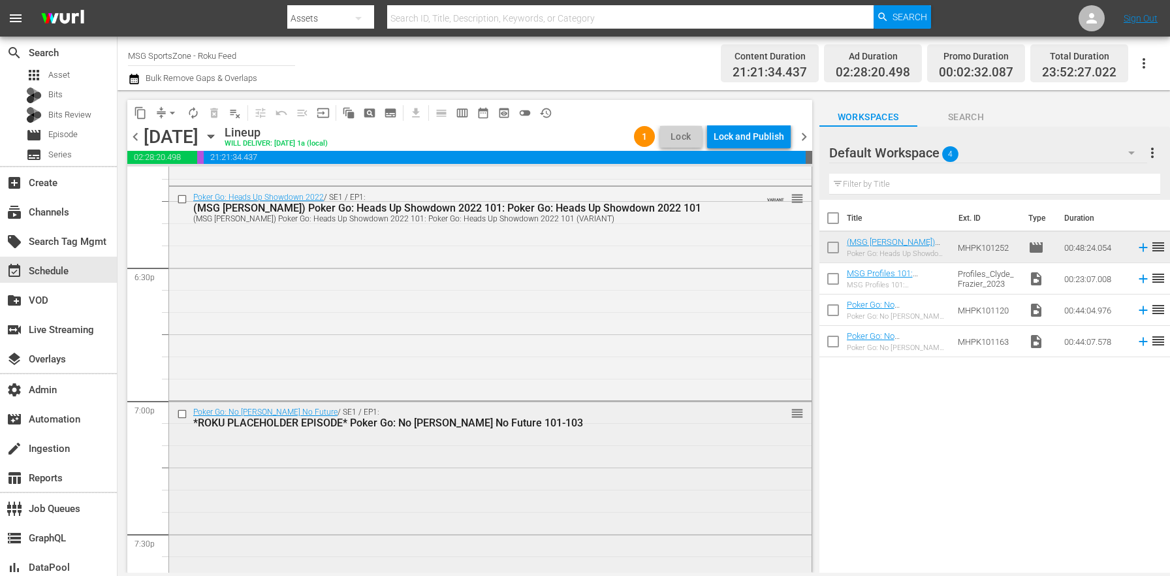
scroll to position [4950, 0]
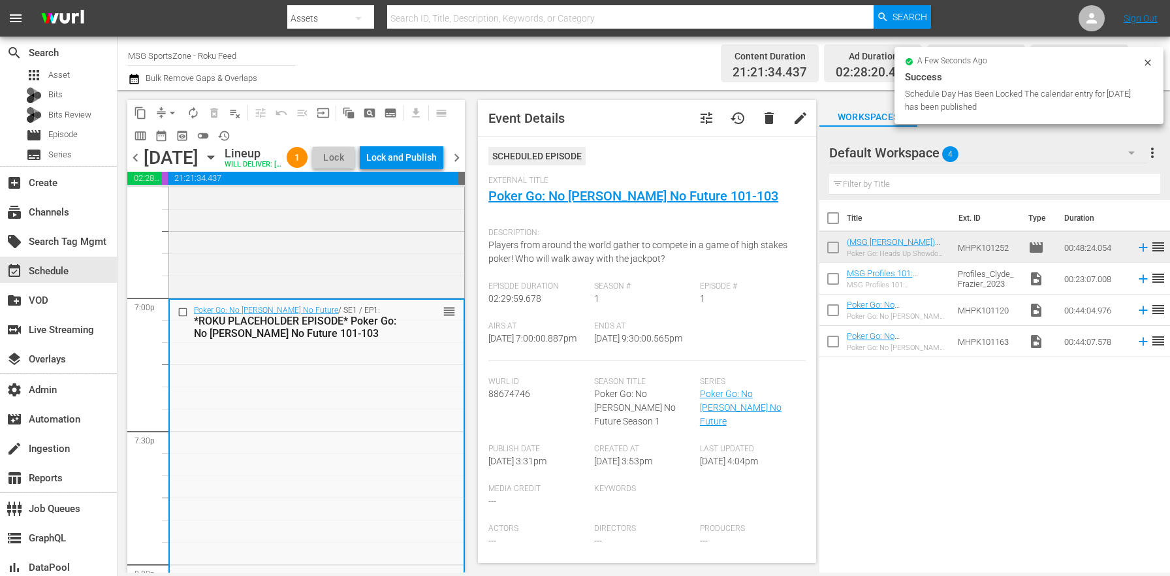
scroll to position [6029, 0]
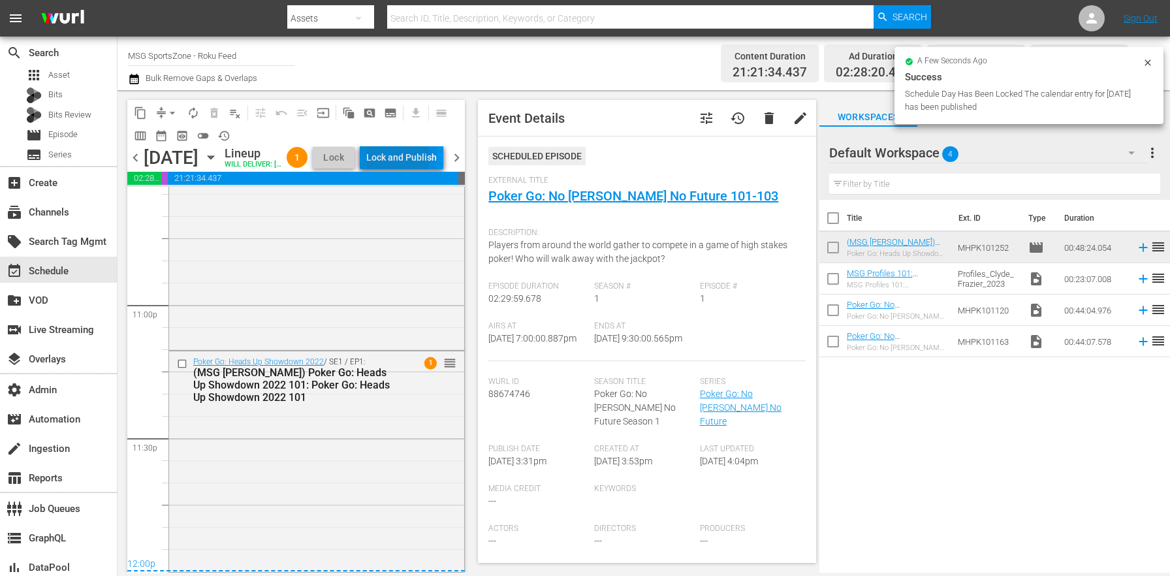
click at [426, 159] on div "Lock and Publish" at bounding box center [401, 158] width 71 height 24
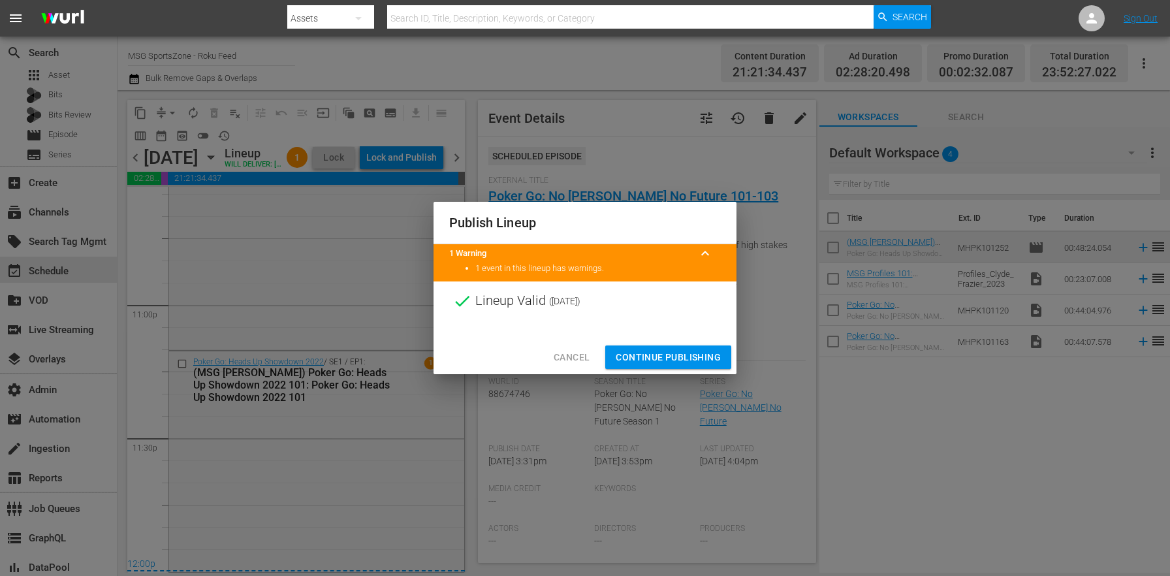
click at [655, 351] on span "Continue Publishing" at bounding box center [668, 357] width 105 height 16
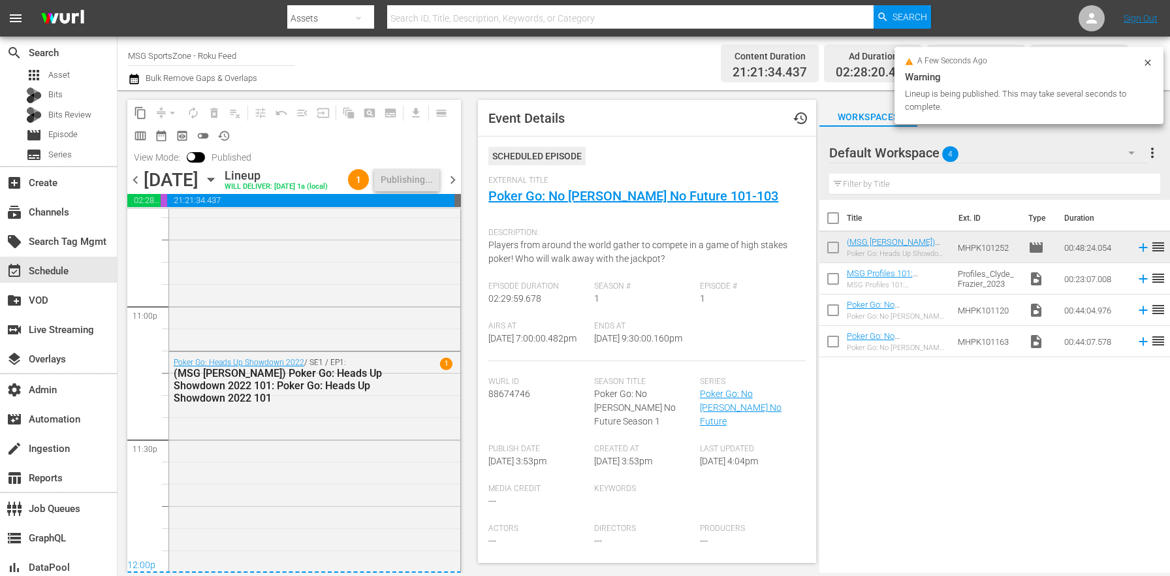
click at [218, 187] on icon "button" at bounding box center [211, 179] width 14 height 14
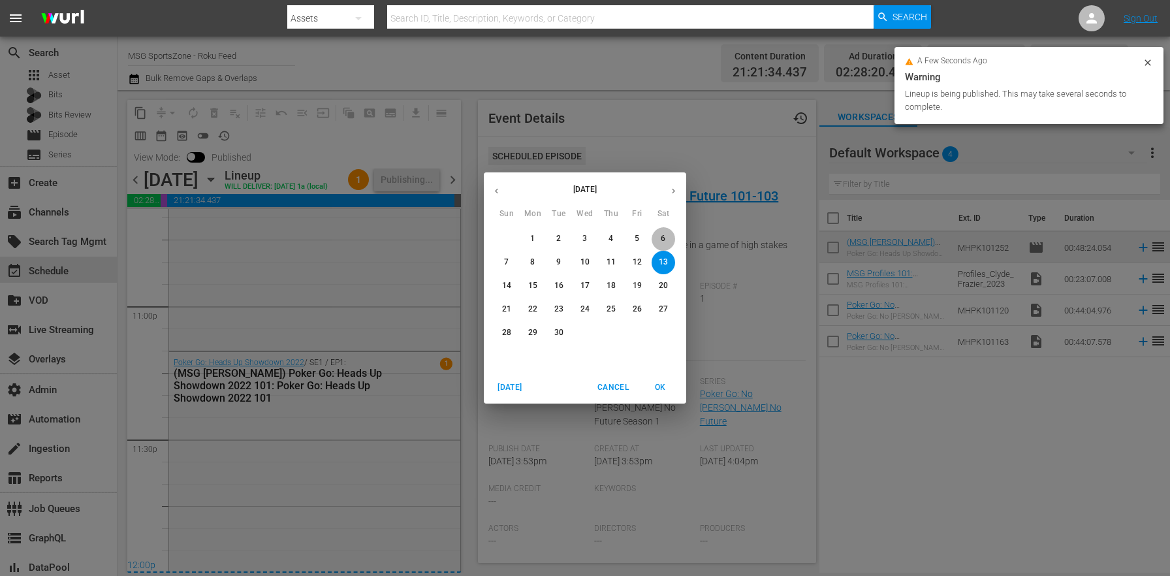
click at [652, 236] on span "6" at bounding box center [664, 238] width 24 height 11
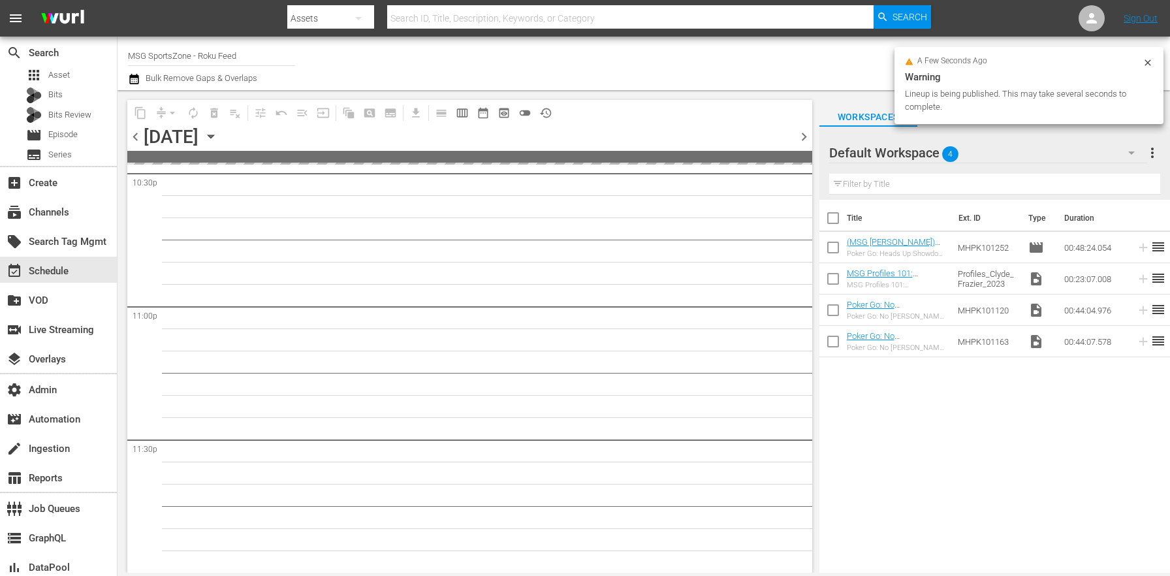
scroll to position [5984, 0]
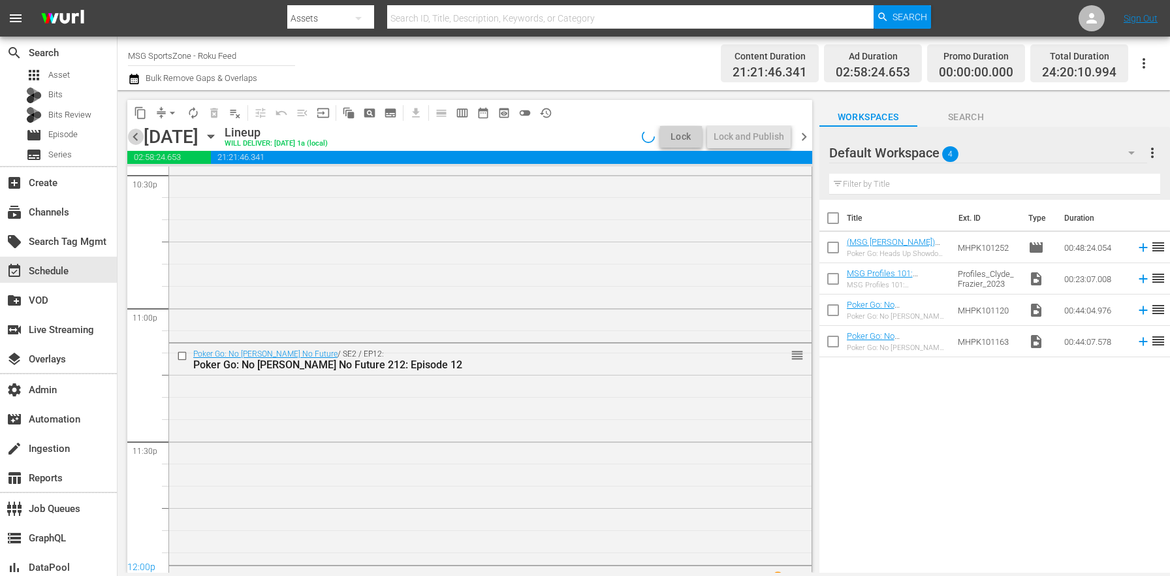
click at [141, 138] on span "chevron_left" at bounding box center [135, 137] width 16 height 16
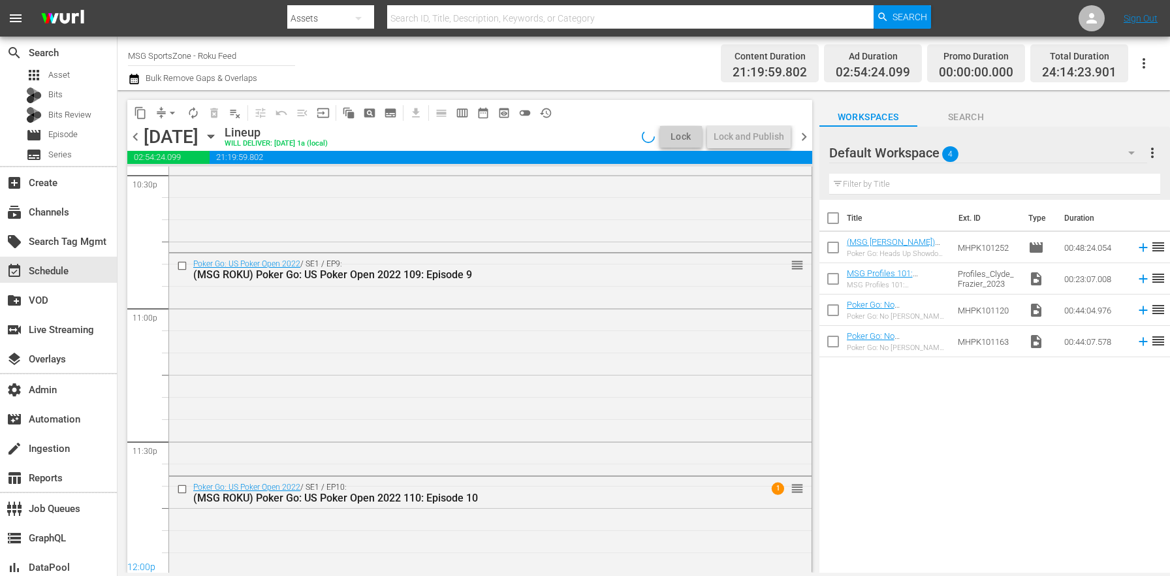
scroll to position [6029, 0]
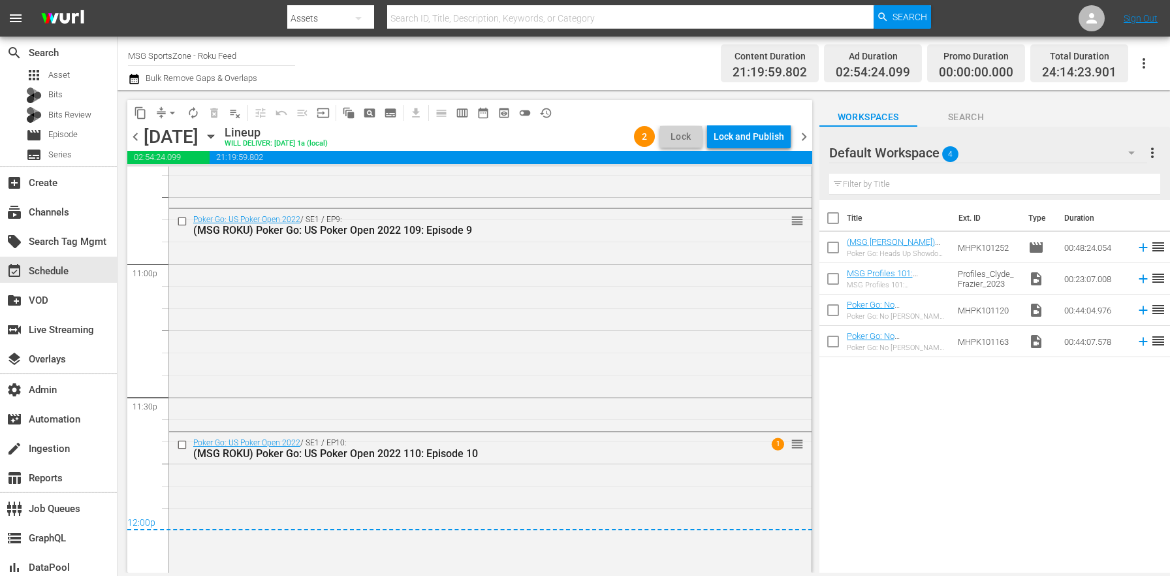
click at [754, 136] on div "Lock and Publish" at bounding box center [749, 137] width 71 height 24
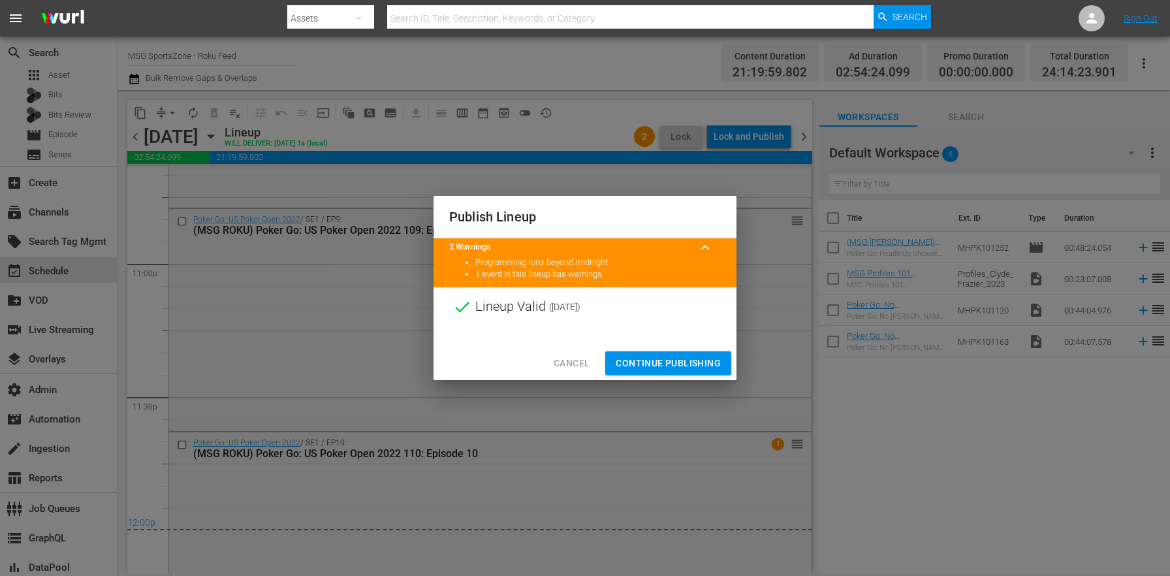
click at [651, 358] on span "Continue Publishing" at bounding box center [668, 363] width 105 height 16
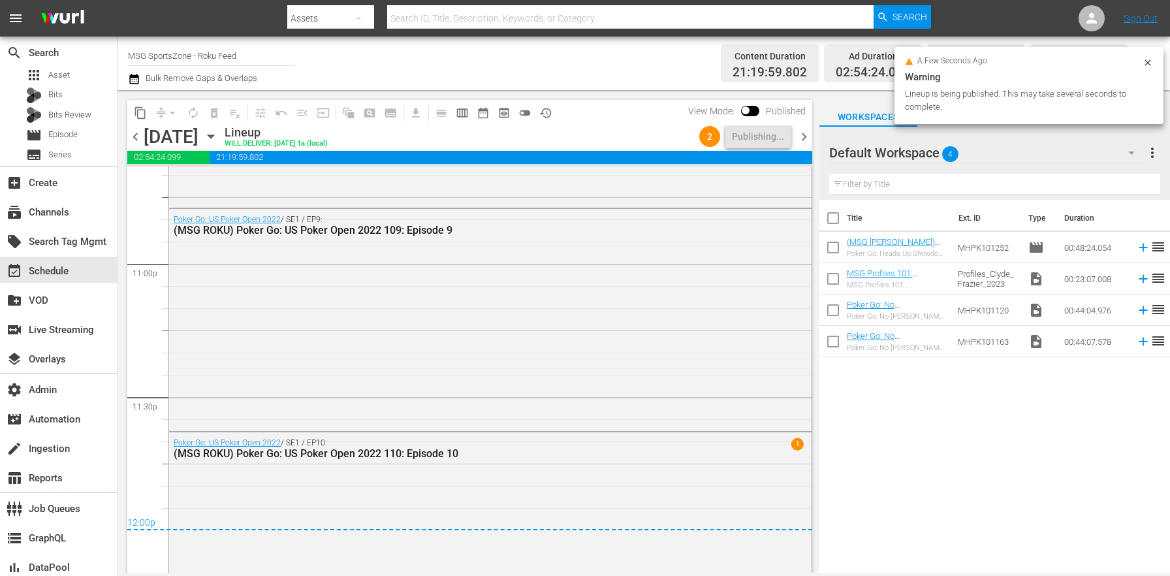
click at [800, 136] on span "chevron_right" at bounding box center [804, 137] width 16 height 16
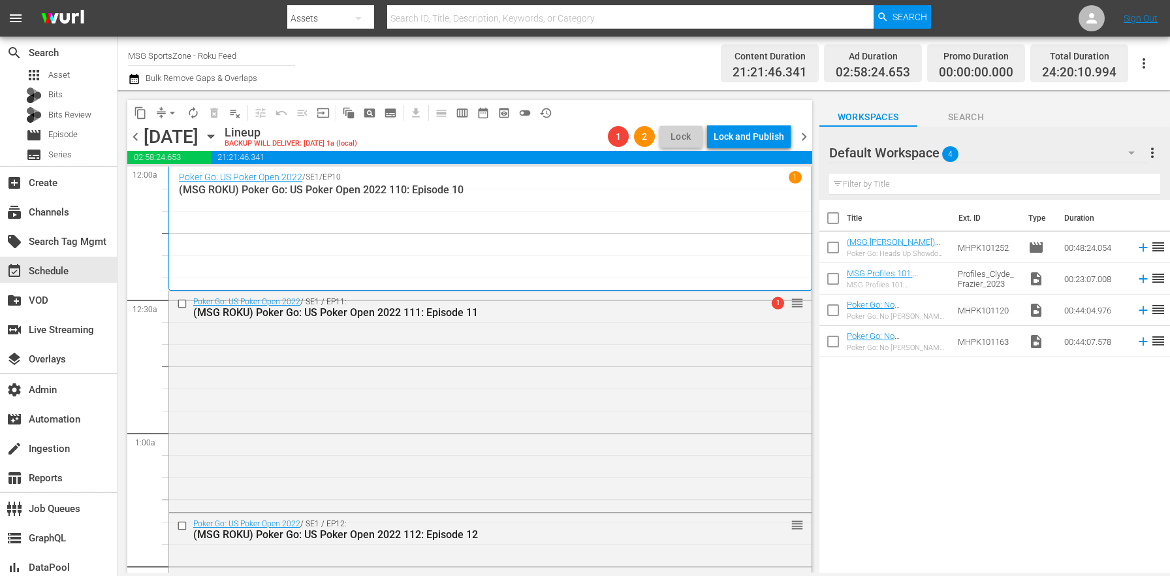
click at [136, 139] on span "chevron_left" at bounding box center [135, 137] width 16 height 16
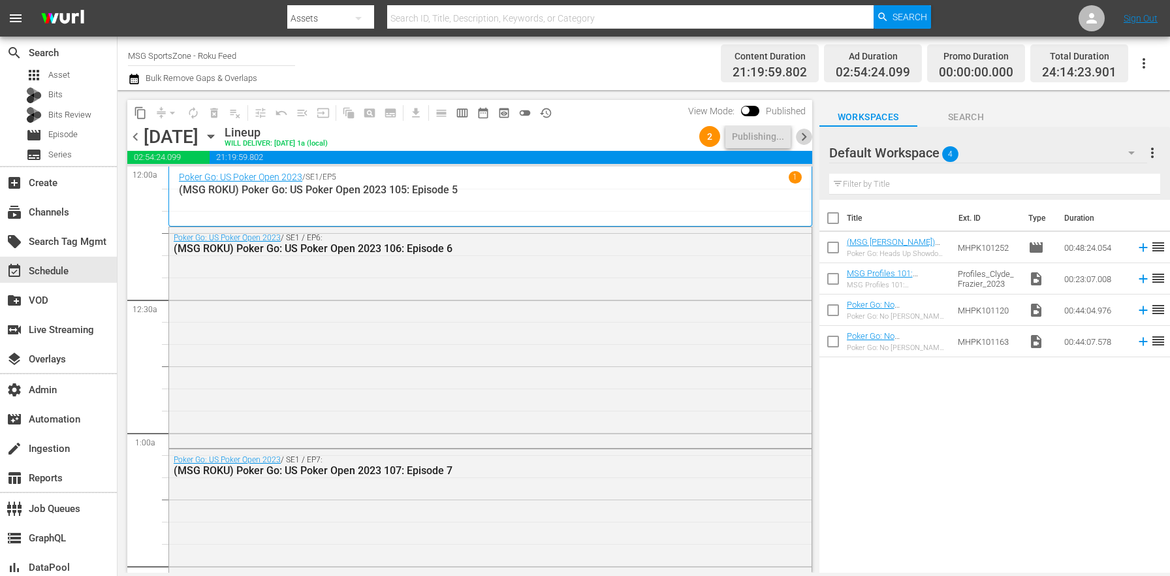
click at [799, 138] on span "chevron_right" at bounding box center [804, 137] width 16 height 16
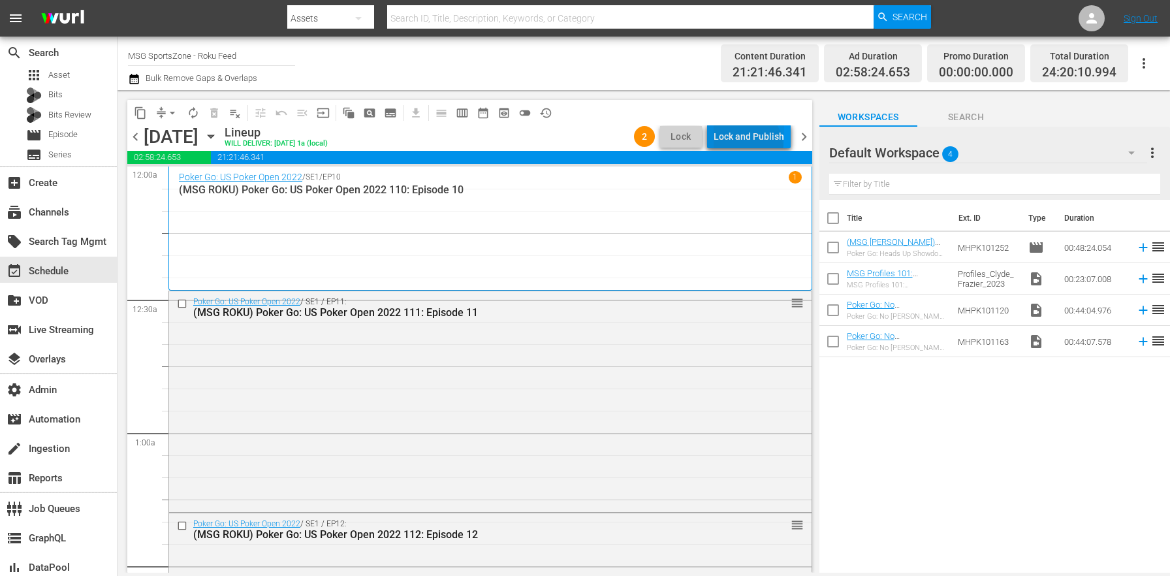
click at [748, 146] on div "Lock and Publish" at bounding box center [749, 137] width 71 height 24
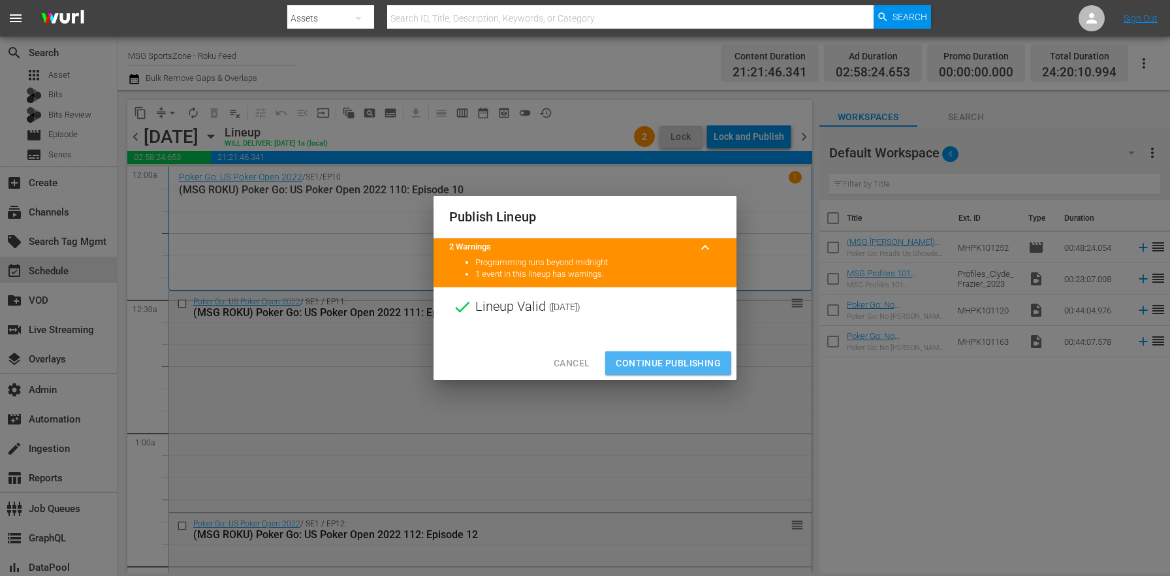
click at [688, 364] on span "Continue Publishing" at bounding box center [668, 363] width 105 height 16
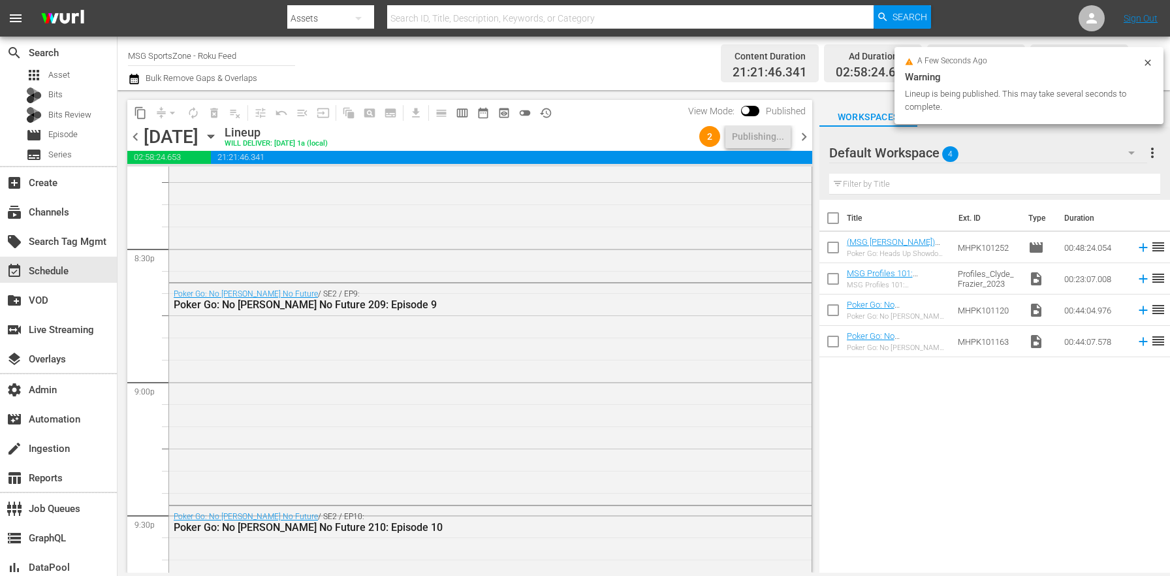
scroll to position [6199, 0]
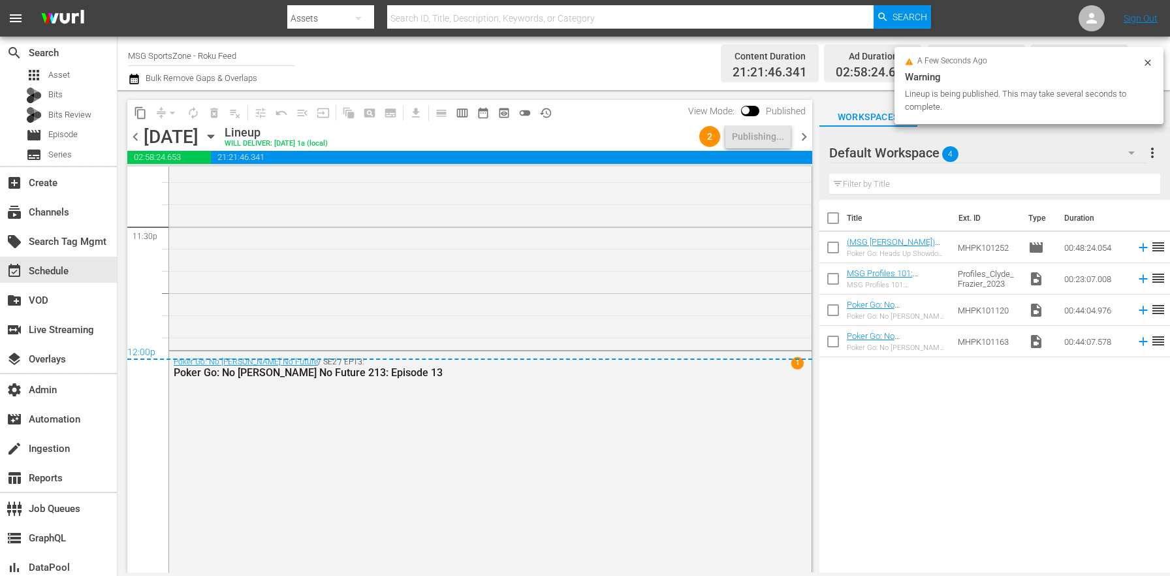
click at [804, 140] on span "chevron_right" at bounding box center [804, 137] width 16 height 16
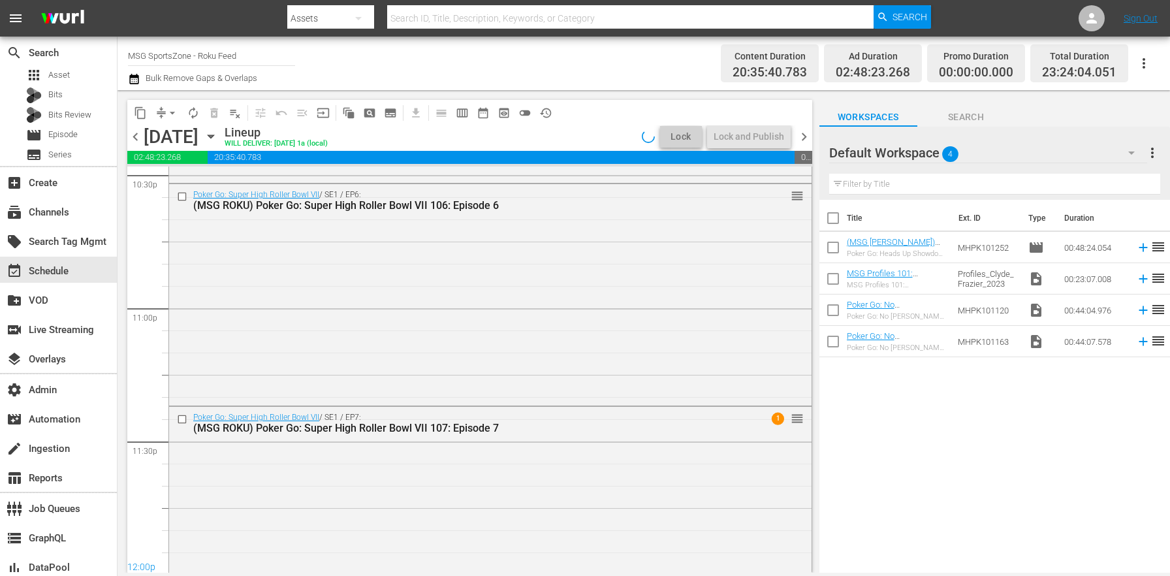
scroll to position [6040, 0]
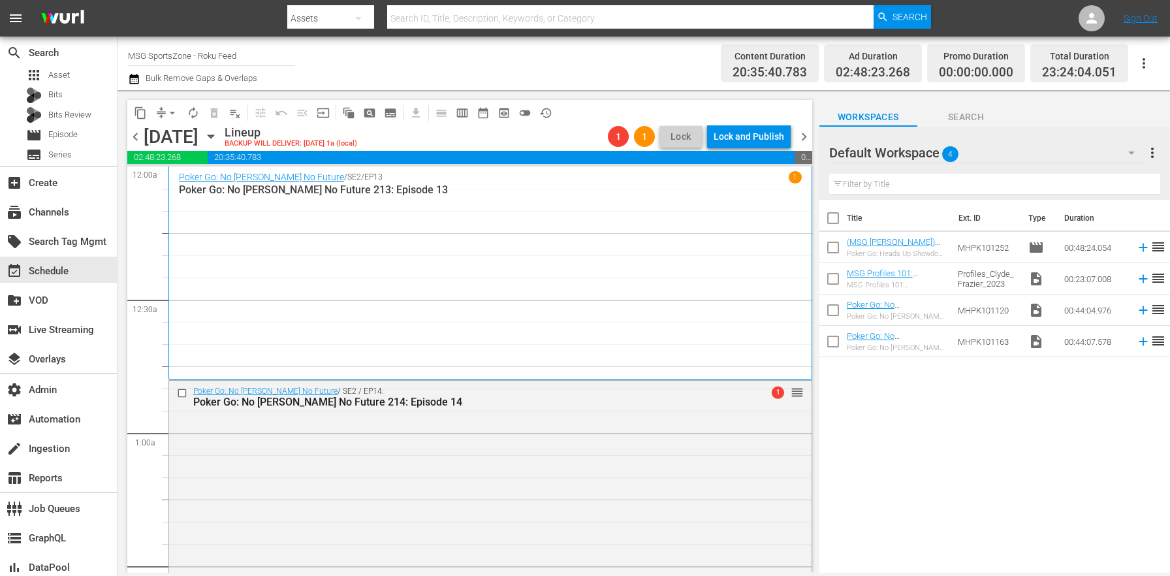
click at [140, 135] on span "chevron_left" at bounding box center [135, 137] width 16 height 16
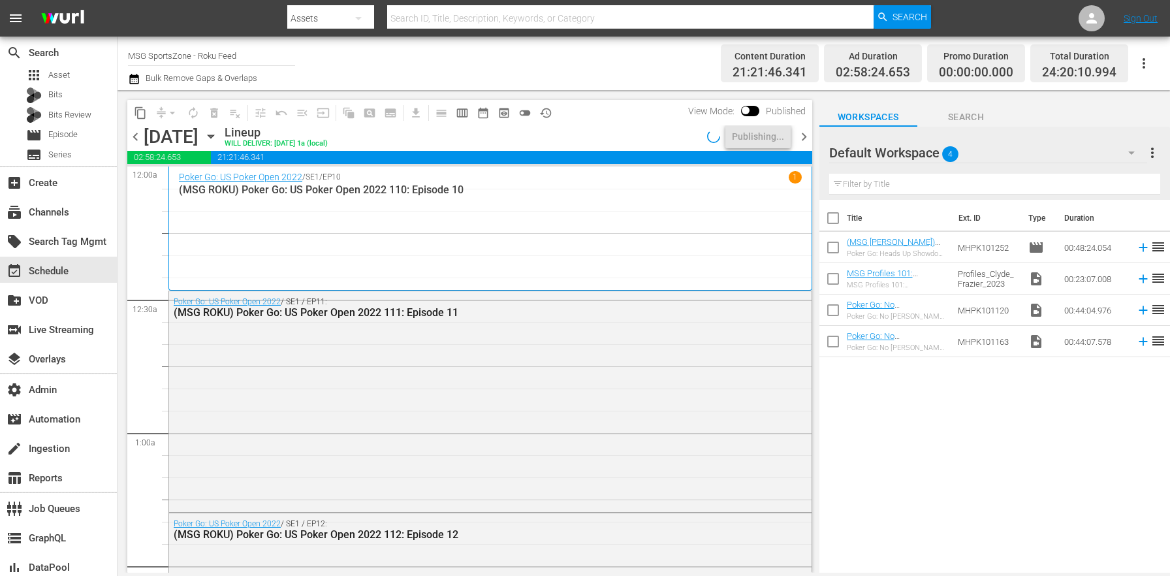
click at [802, 139] on span "chevron_right" at bounding box center [804, 137] width 16 height 16
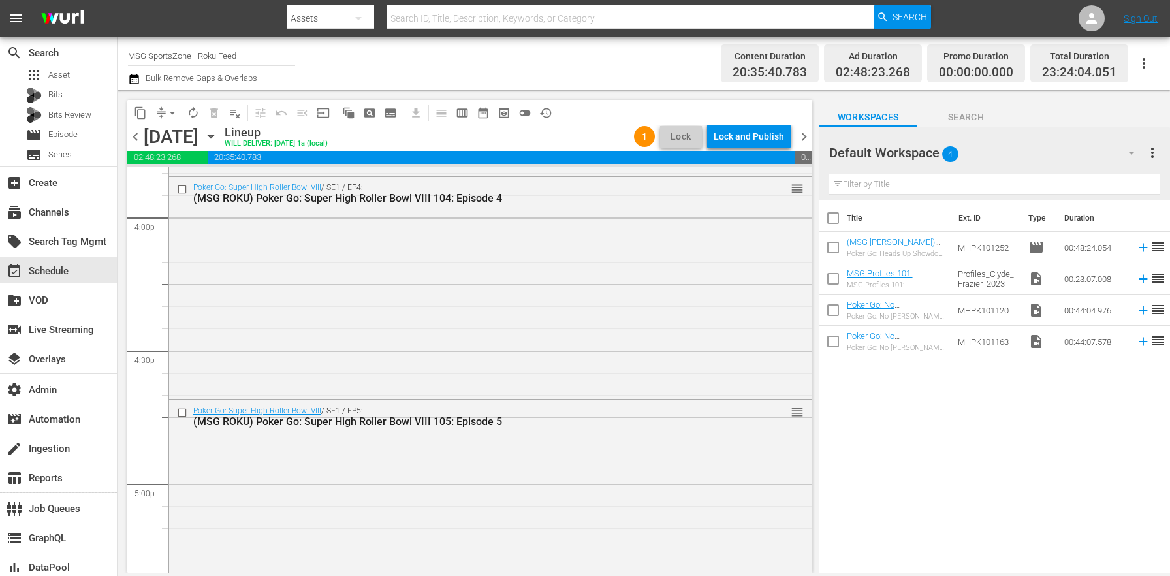
scroll to position [6040, 0]
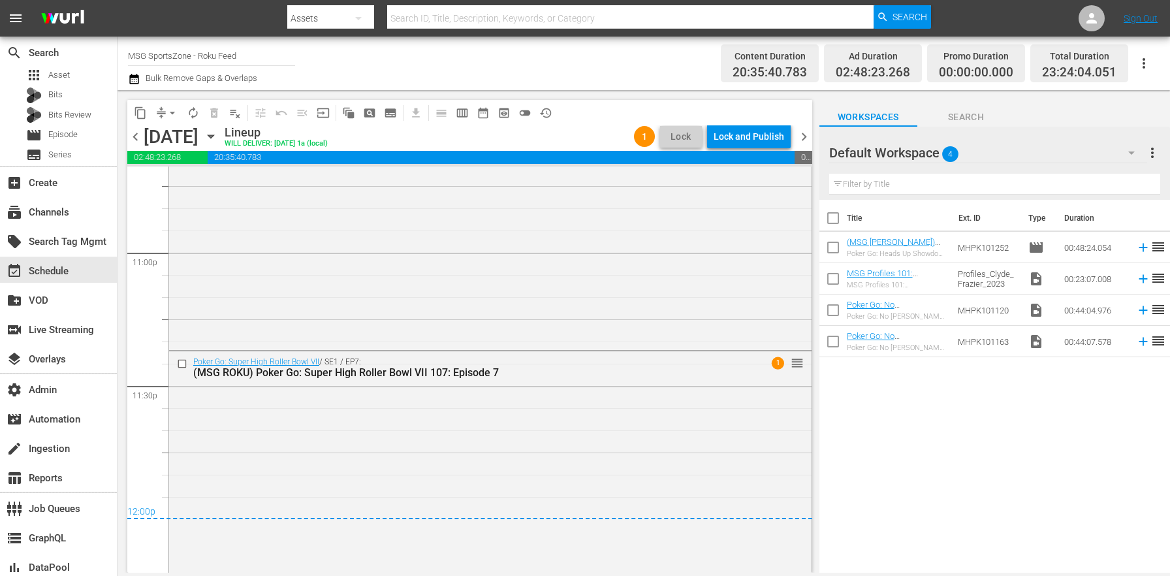
click at [750, 125] on div "content_copy compress arrow_drop_down autorenew_outlined delete_forever_outline…" at bounding box center [469, 112] width 685 height 25
click at [747, 135] on div "Lock and Publish" at bounding box center [749, 137] width 71 height 24
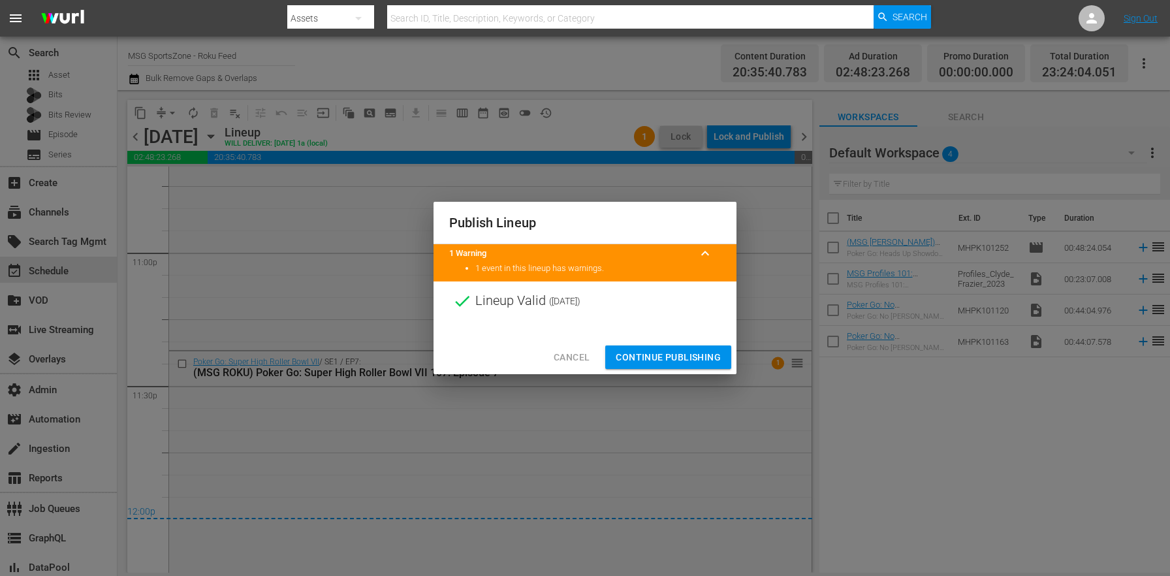
click at [680, 358] on span "Continue Publishing" at bounding box center [668, 357] width 105 height 16
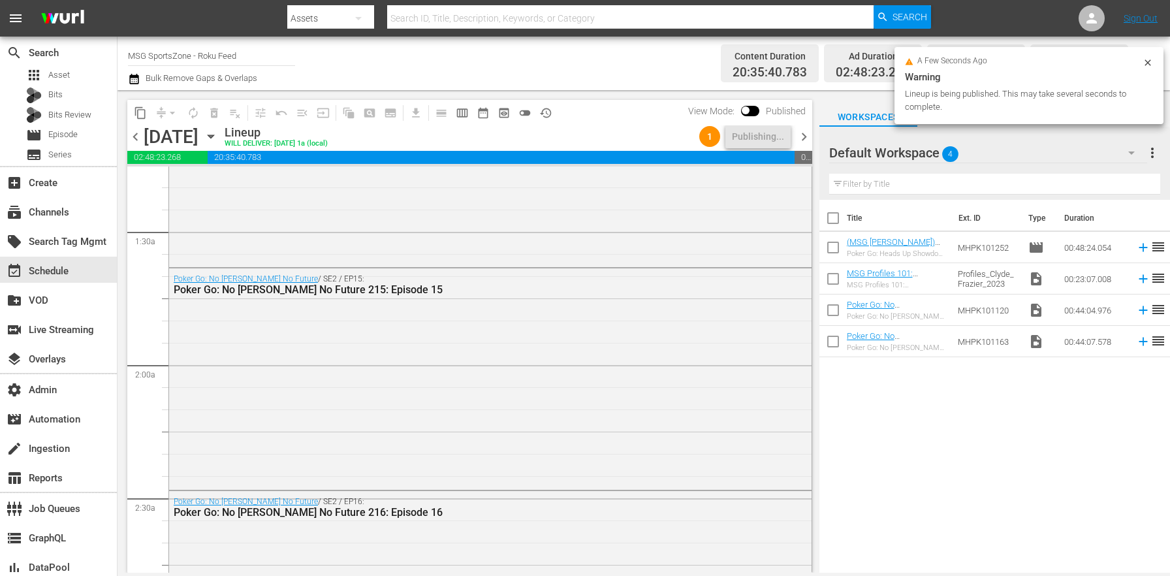
scroll to position [0, 0]
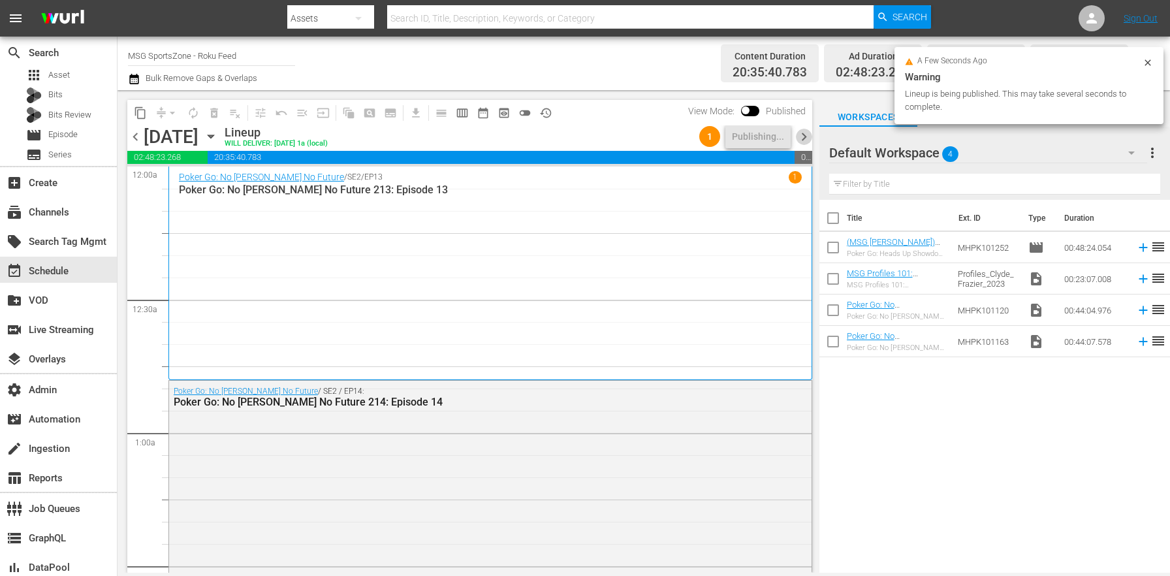
click at [796, 138] on span "chevron_right" at bounding box center [804, 137] width 16 height 16
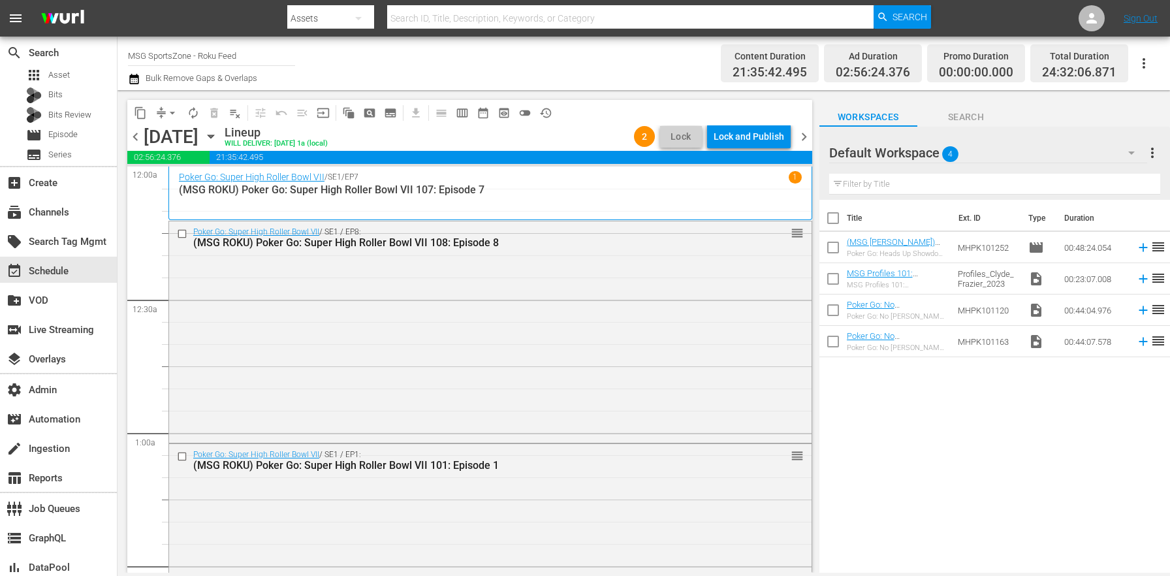
click at [139, 138] on span "chevron_left" at bounding box center [135, 137] width 16 height 16
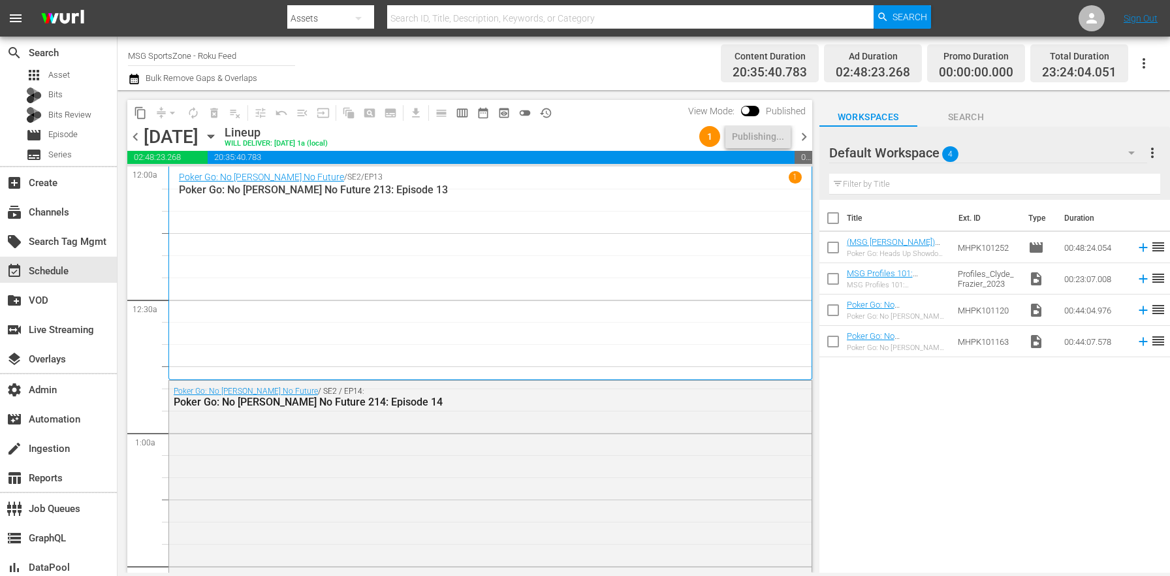
click at [802, 136] on span "chevron_right" at bounding box center [804, 137] width 16 height 16
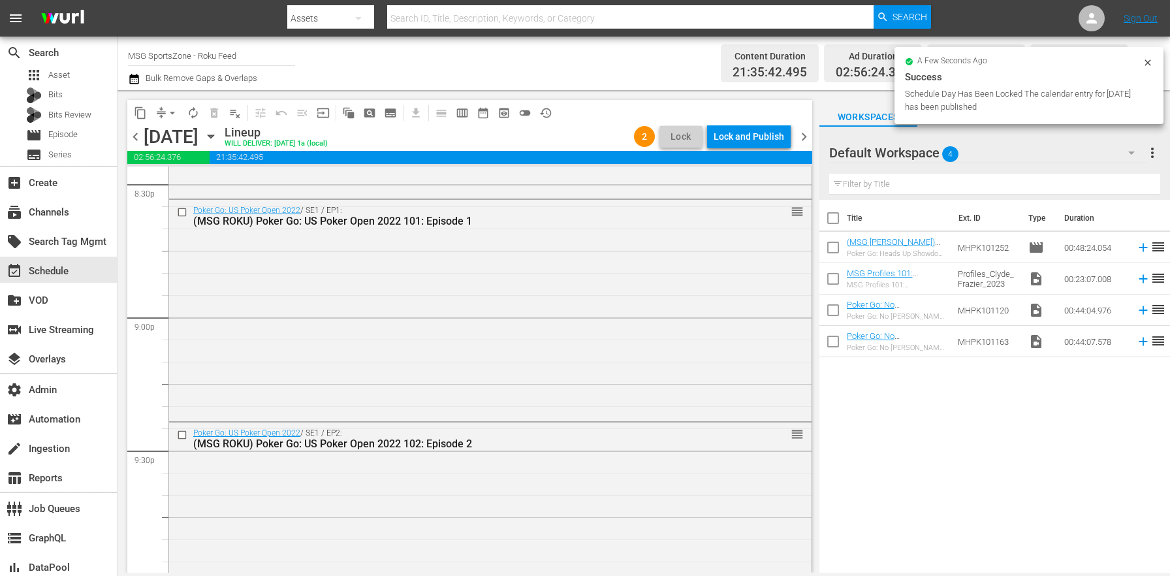
scroll to position [6183, 0]
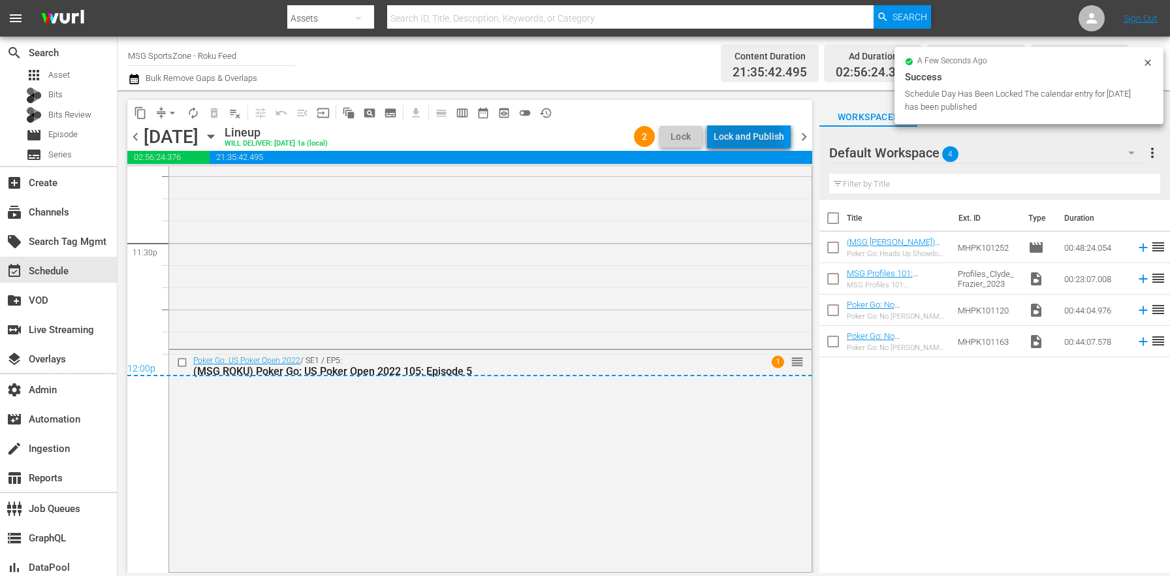
click at [731, 132] on div "Lock and Publish" at bounding box center [749, 137] width 71 height 24
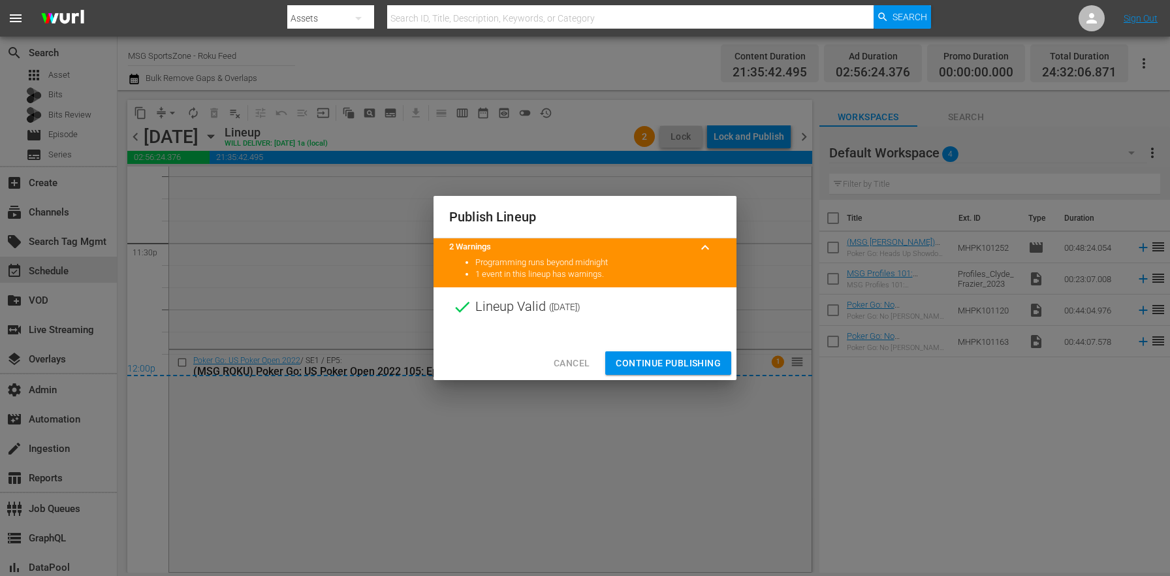
click at [687, 358] on span "Continue Publishing" at bounding box center [668, 363] width 105 height 16
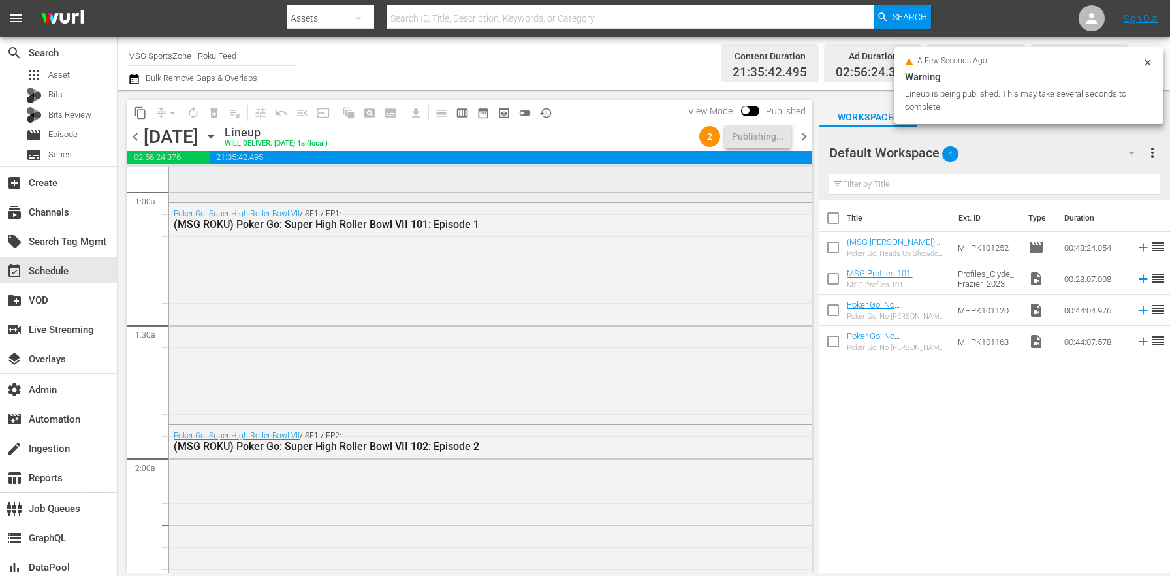
scroll to position [0, 0]
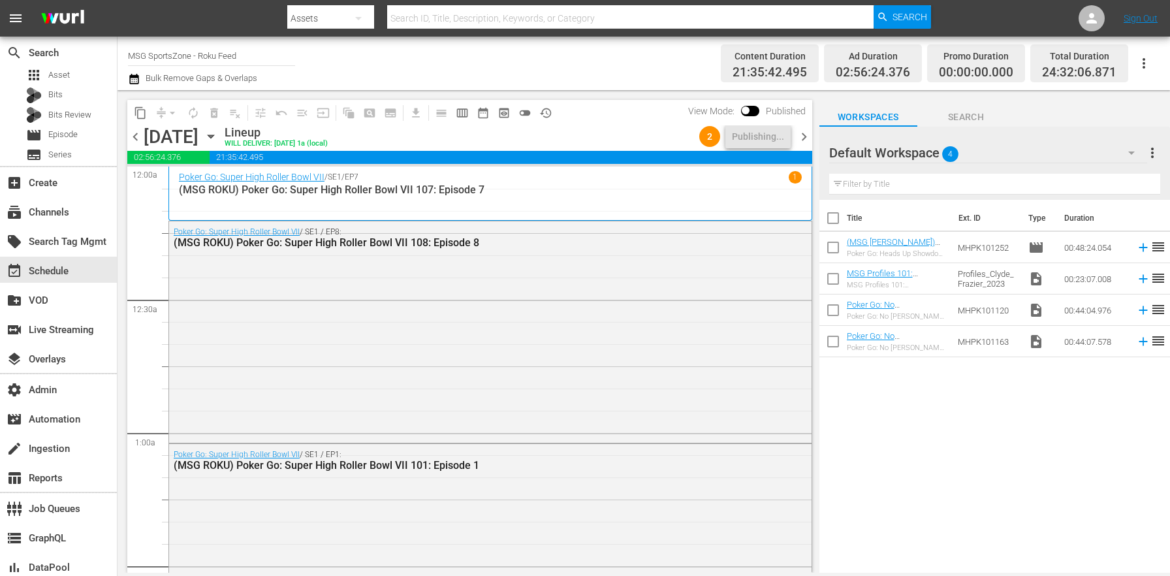
click at [146, 137] on div "[DATE]" at bounding box center [171, 137] width 55 height 22
click at [139, 135] on span "chevron_left" at bounding box center [135, 137] width 16 height 16
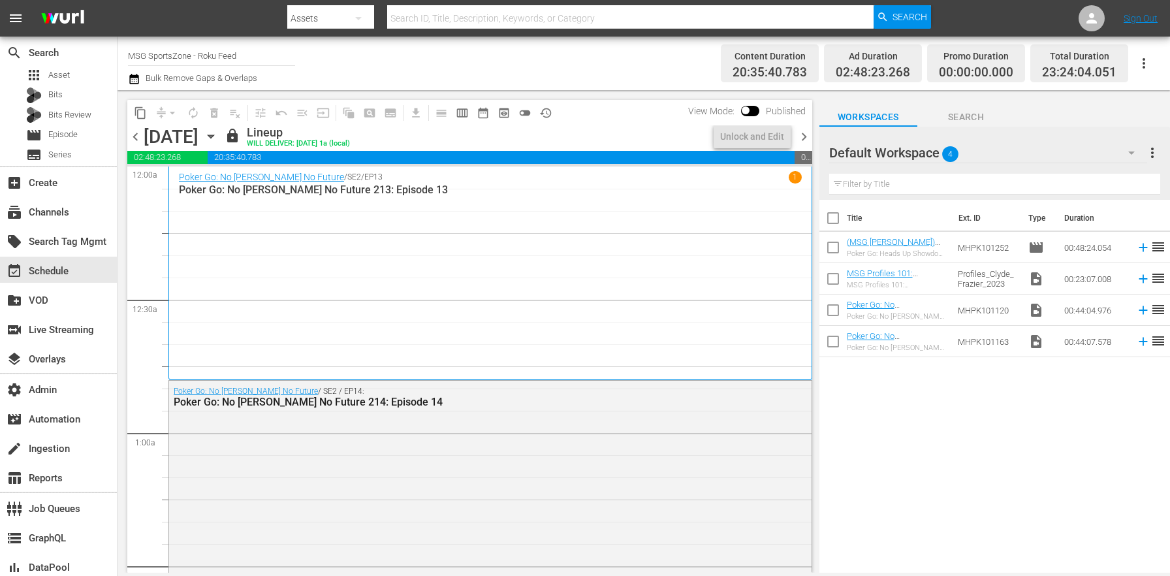
click at [802, 135] on span "chevron_right" at bounding box center [804, 137] width 16 height 16
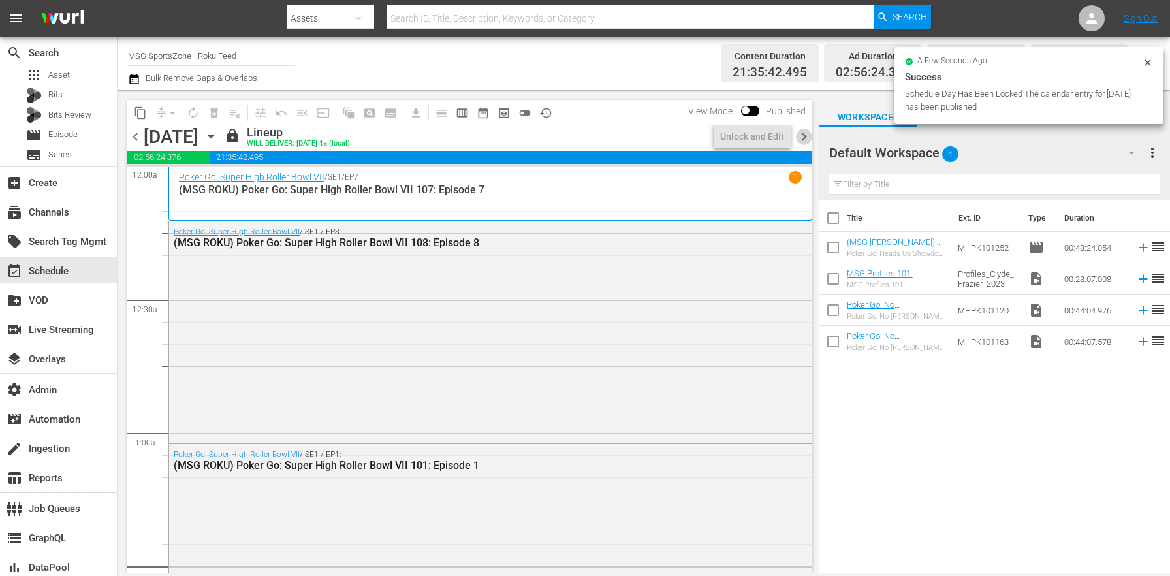
click at [804, 137] on span "chevron_right" at bounding box center [804, 137] width 16 height 16
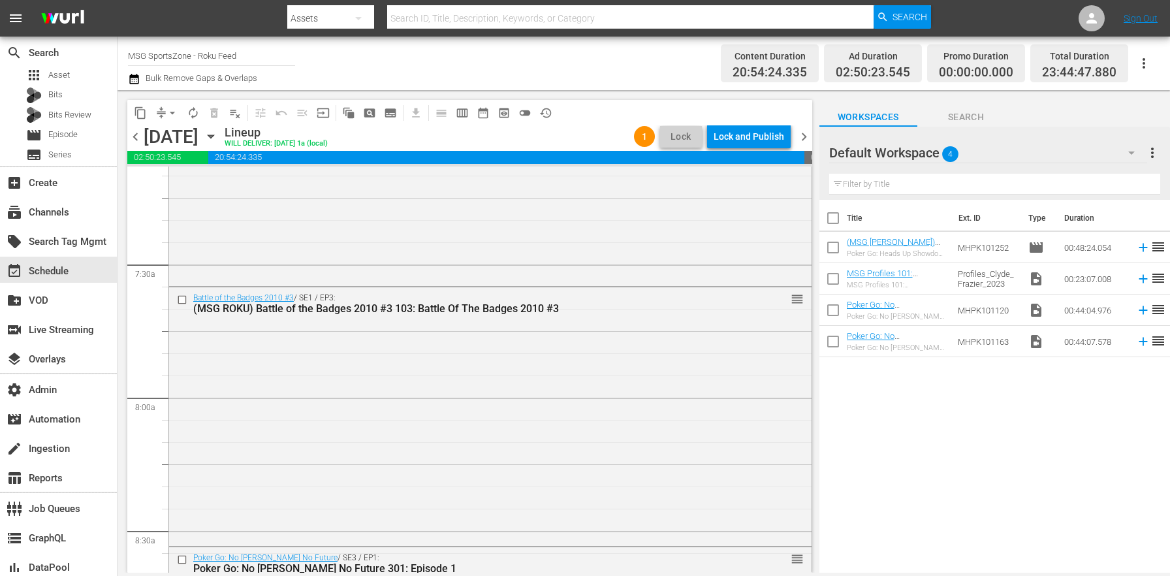
scroll to position [6115, 0]
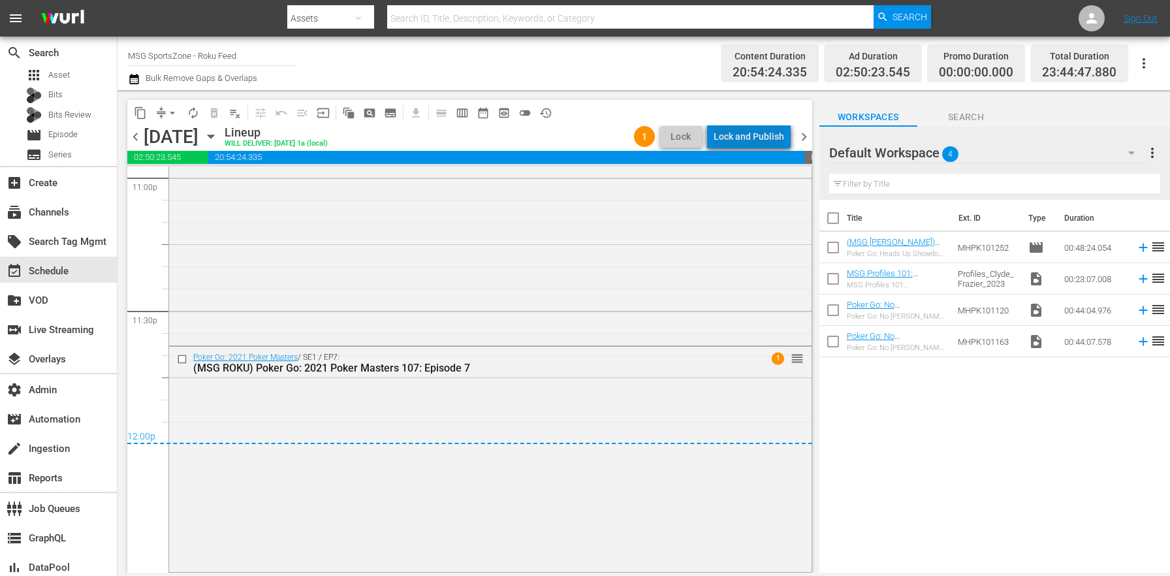
click at [771, 137] on div "Lock and Publish" at bounding box center [749, 137] width 71 height 24
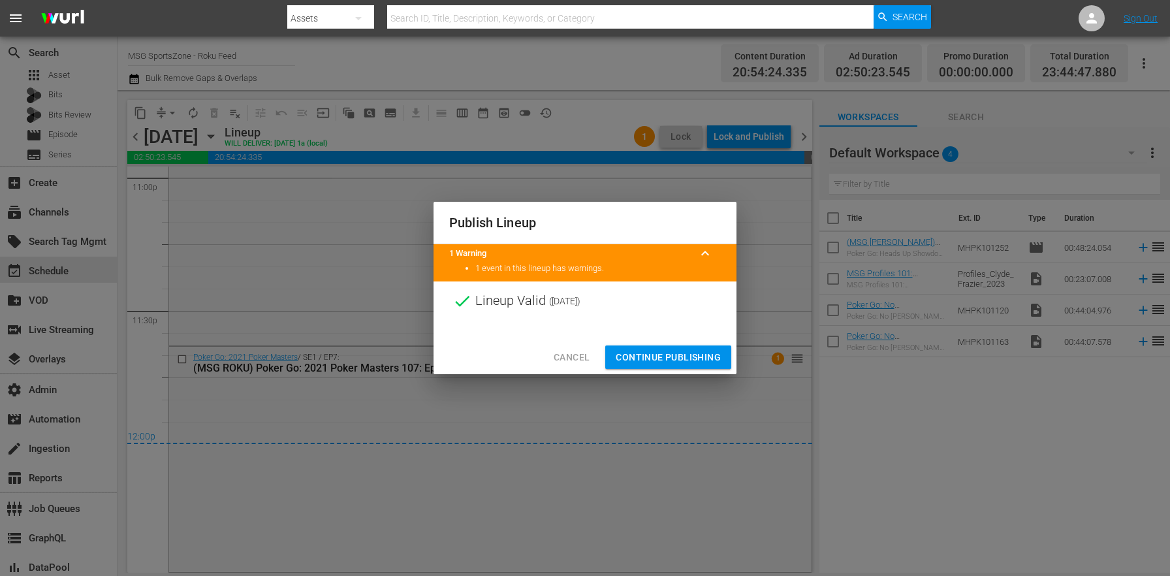
click at [685, 357] on span "Continue Publishing" at bounding box center [668, 357] width 105 height 16
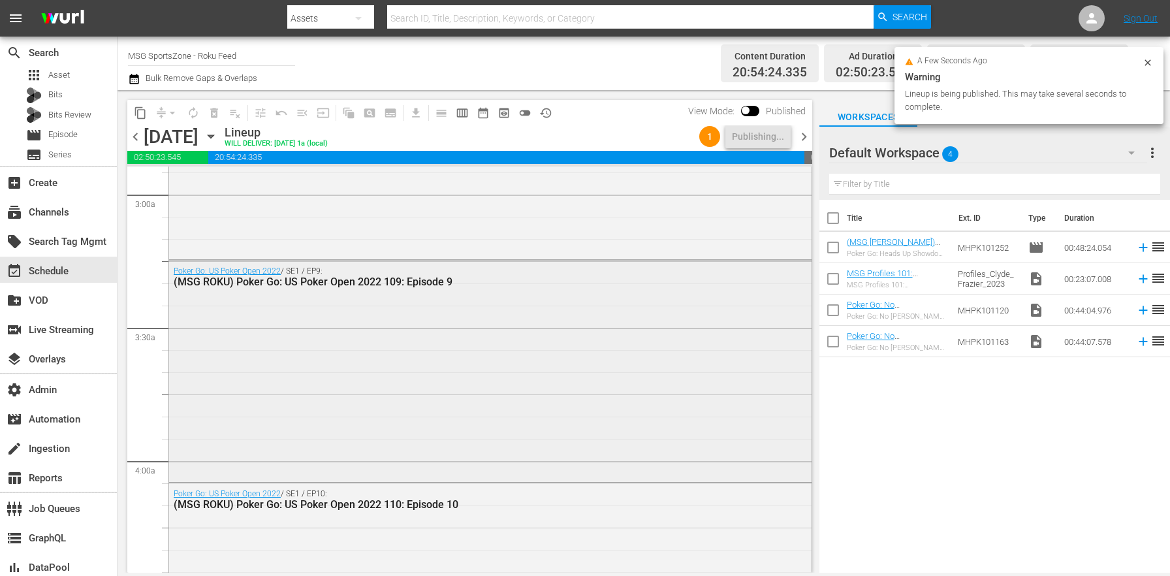
scroll to position [0, 0]
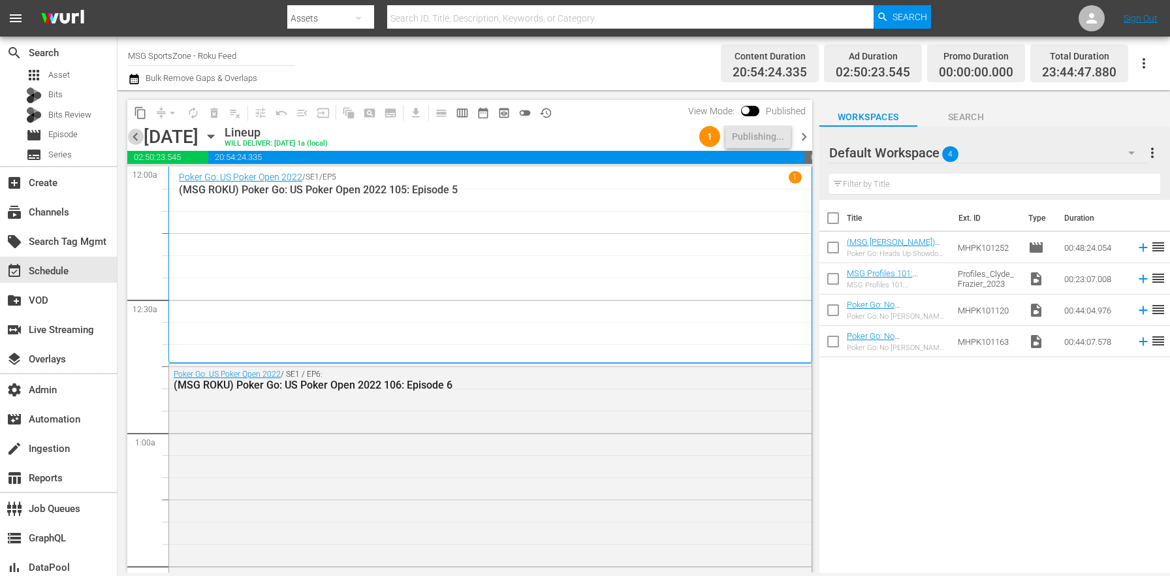
click at [138, 133] on span "chevron_left" at bounding box center [135, 137] width 16 height 16
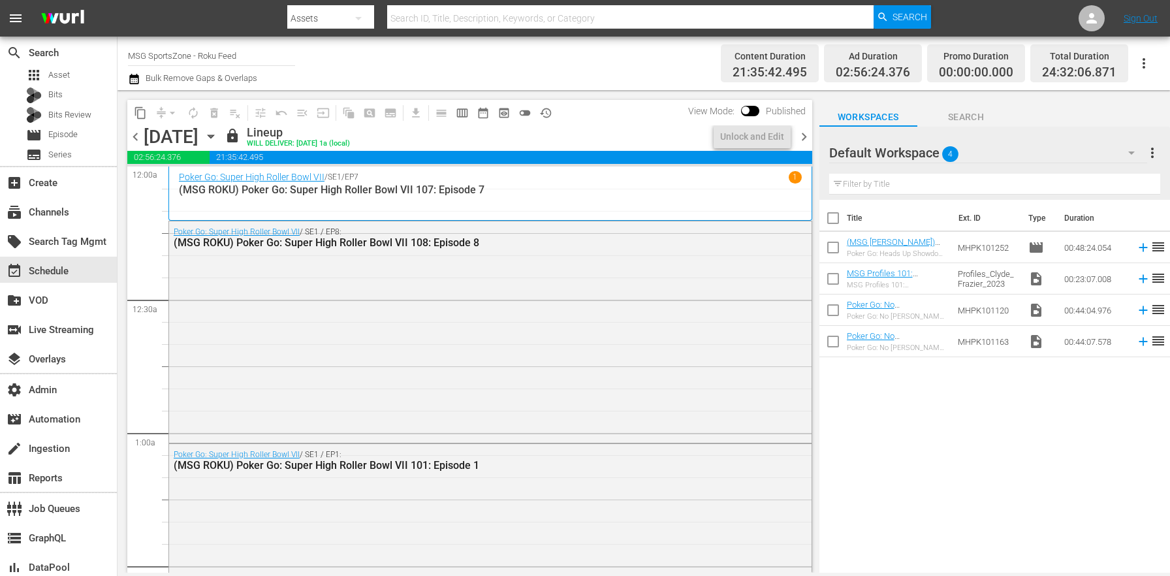
click at [798, 133] on span "chevron_right" at bounding box center [804, 137] width 16 height 16
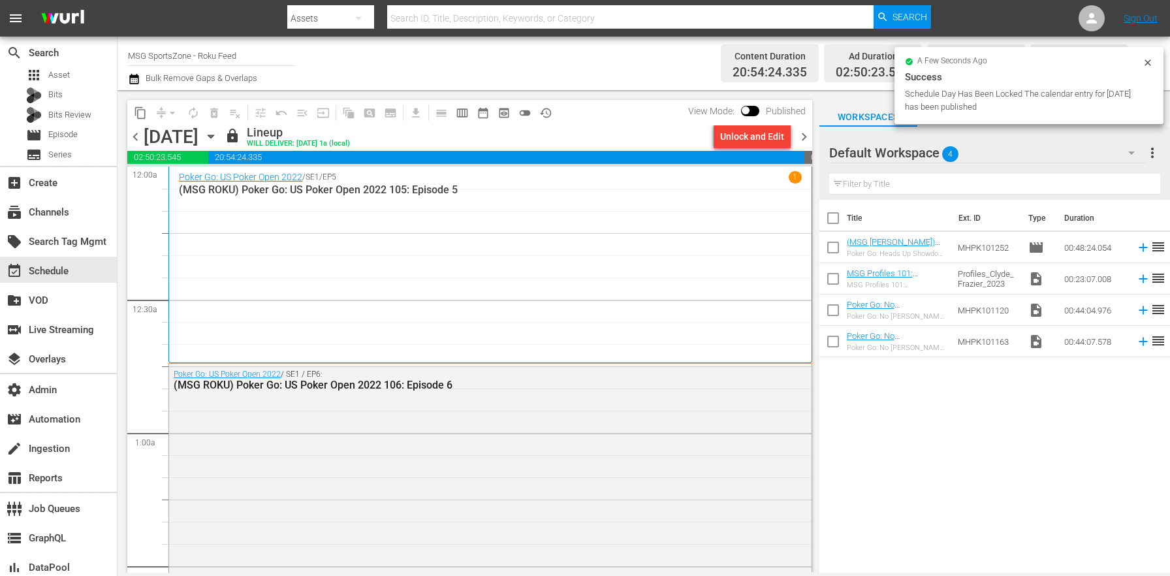
click at [798, 133] on span "chevron_right" at bounding box center [804, 137] width 16 height 16
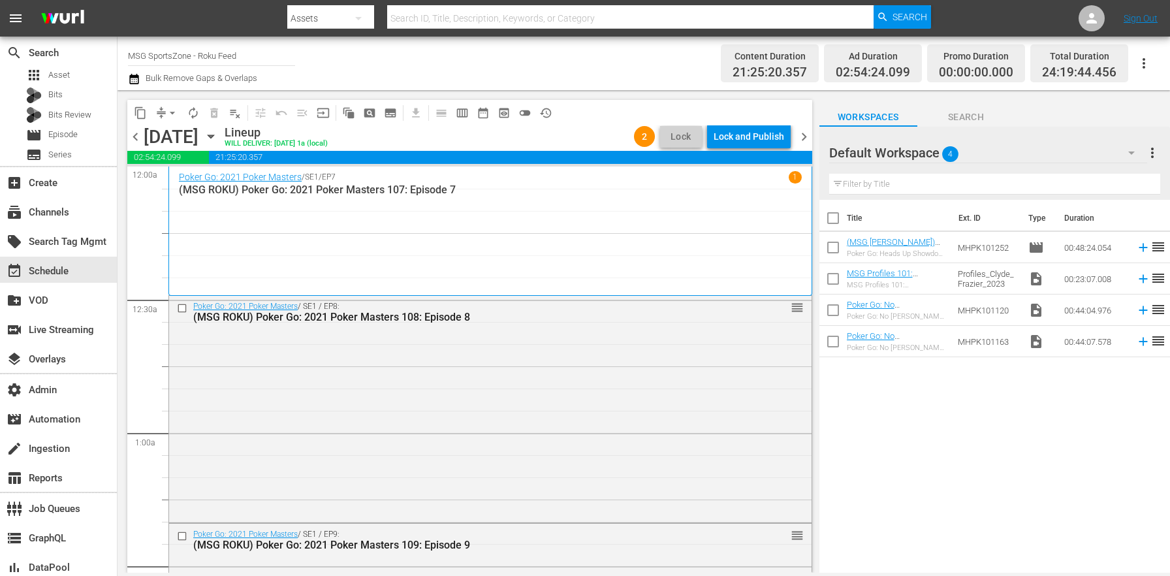
click at [781, 141] on div "Lock and Publish" at bounding box center [749, 137] width 71 height 24
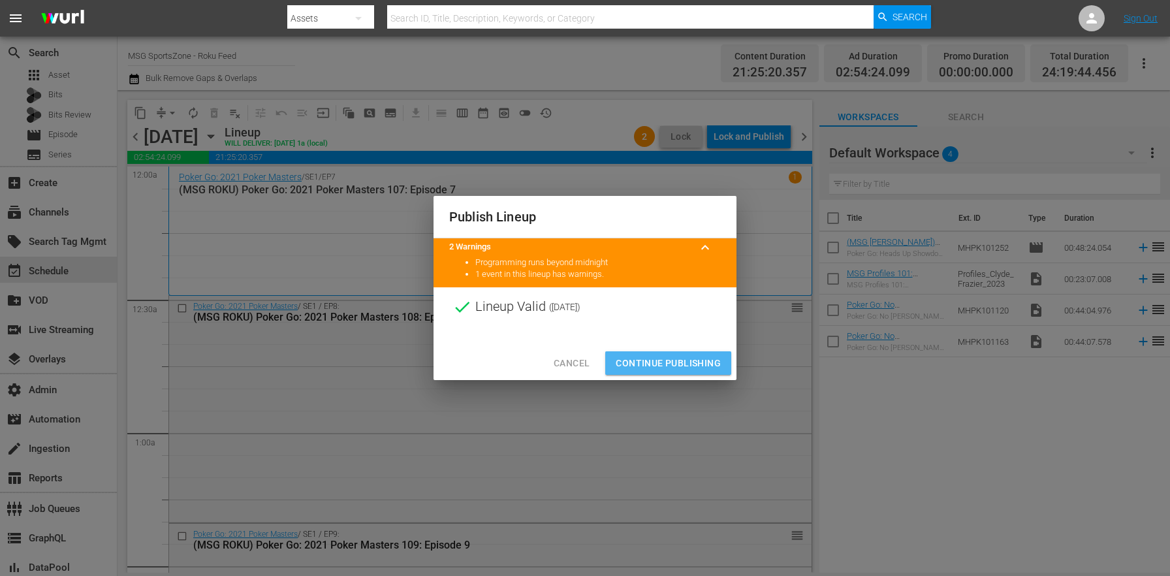
click at [688, 355] on span "Continue Publishing" at bounding box center [668, 363] width 105 height 16
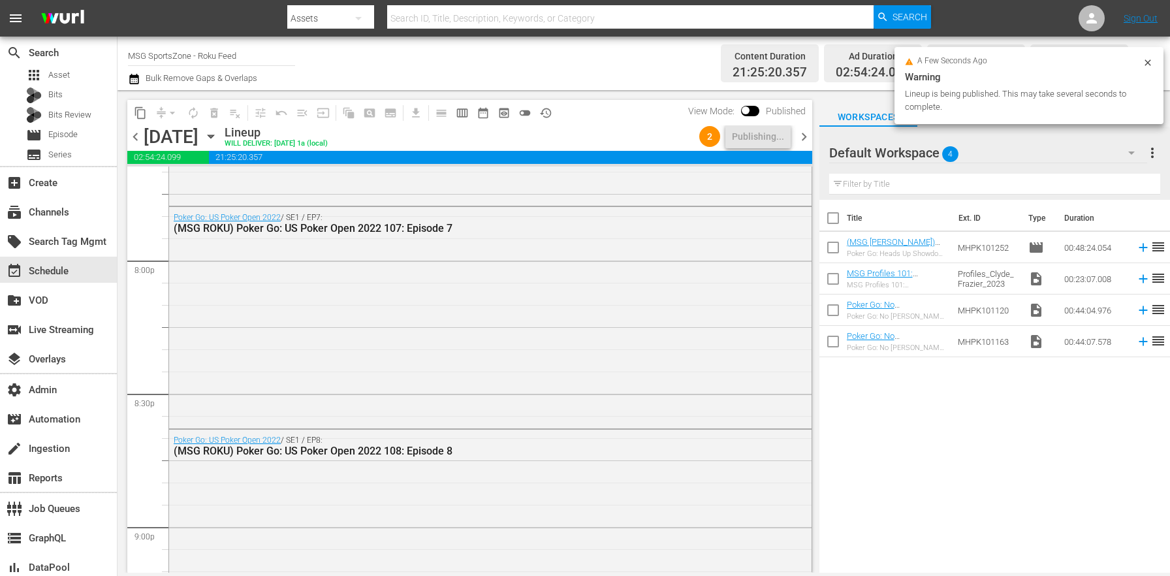
scroll to position [6203, 0]
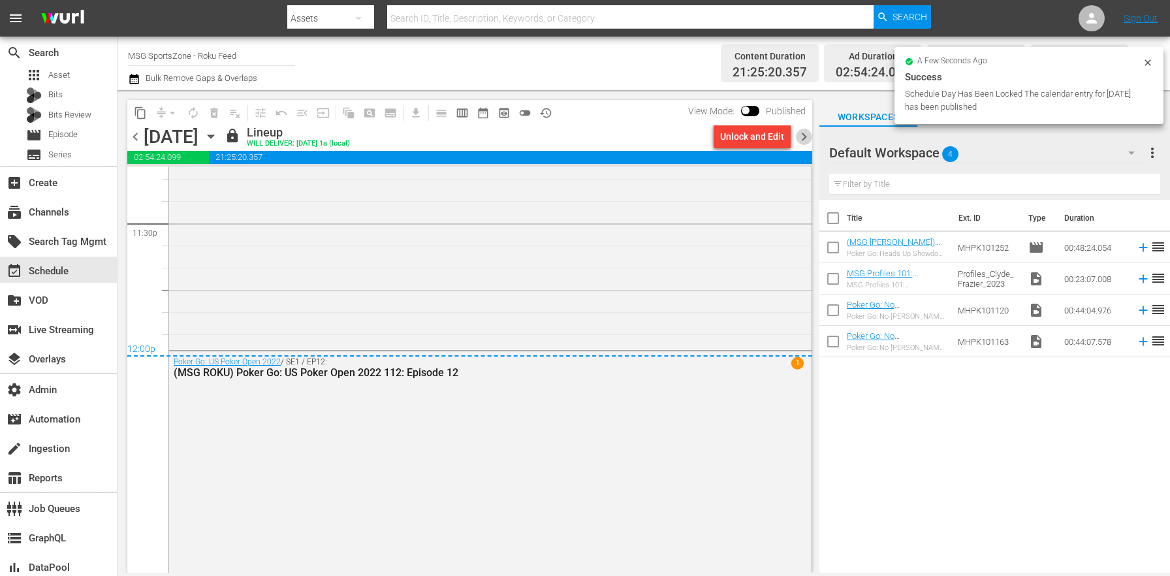
click at [808, 134] on span "chevron_right" at bounding box center [804, 137] width 16 height 16
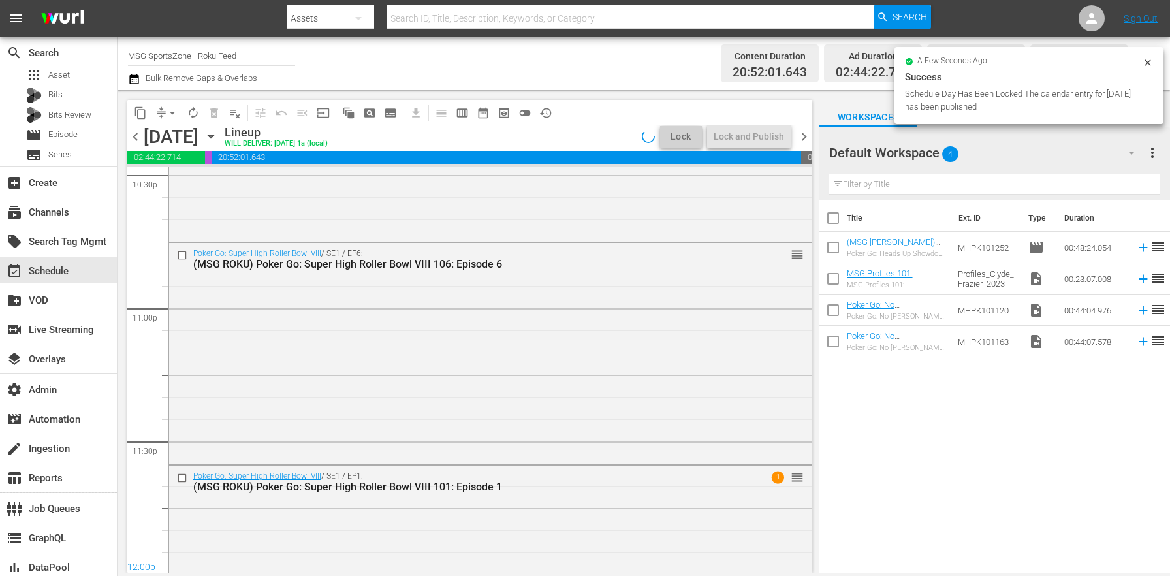
scroll to position [6100, 0]
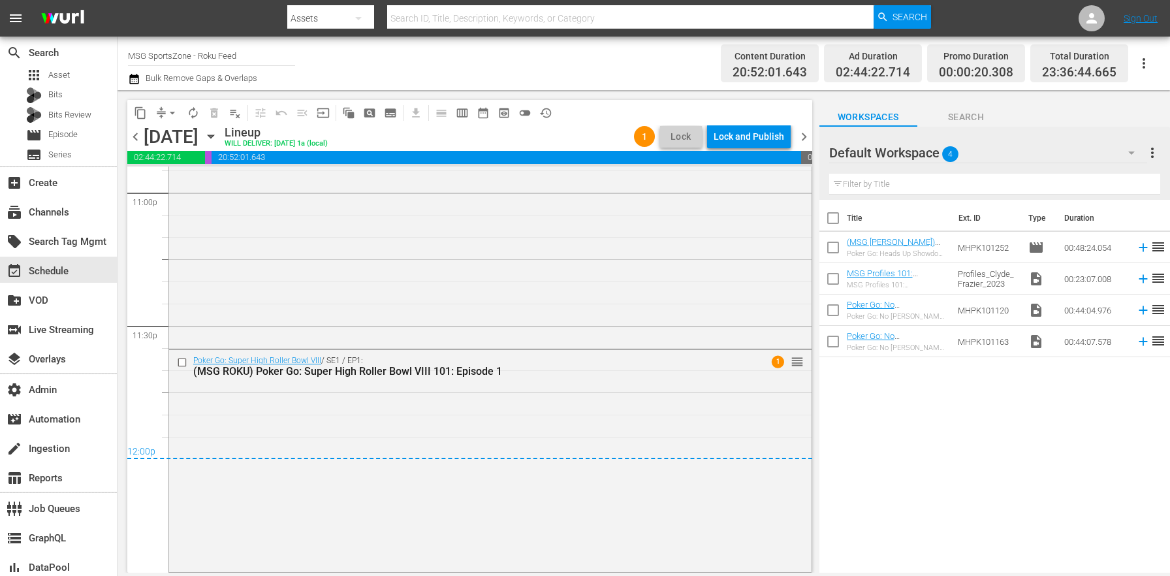
click at [769, 137] on div "Lock and Publish" at bounding box center [749, 137] width 71 height 24
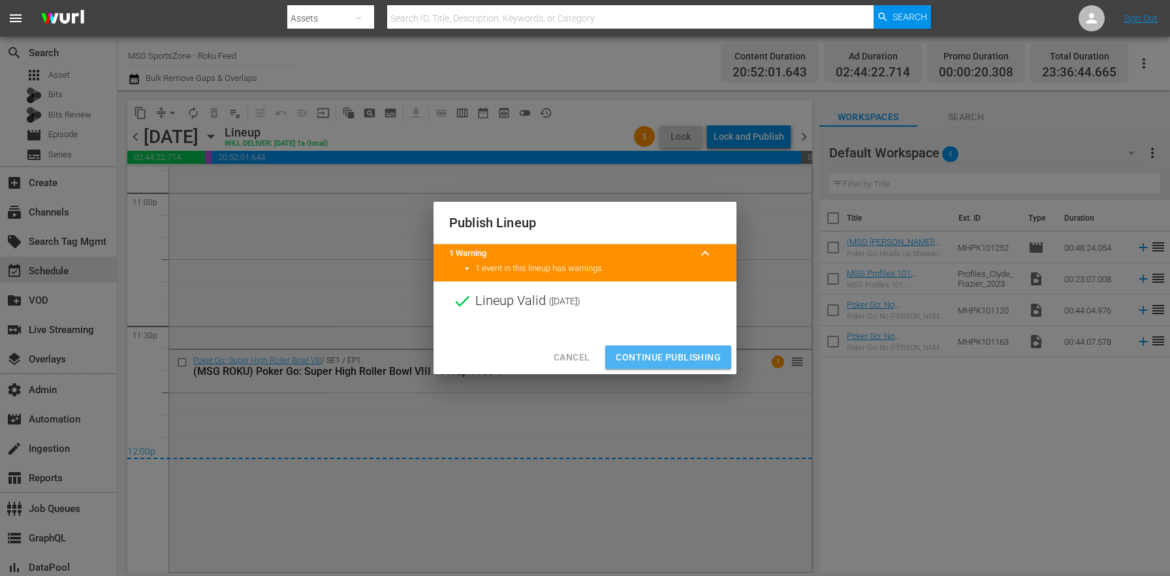
click at [685, 360] on span "Continue Publishing" at bounding box center [668, 357] width 105 height 16
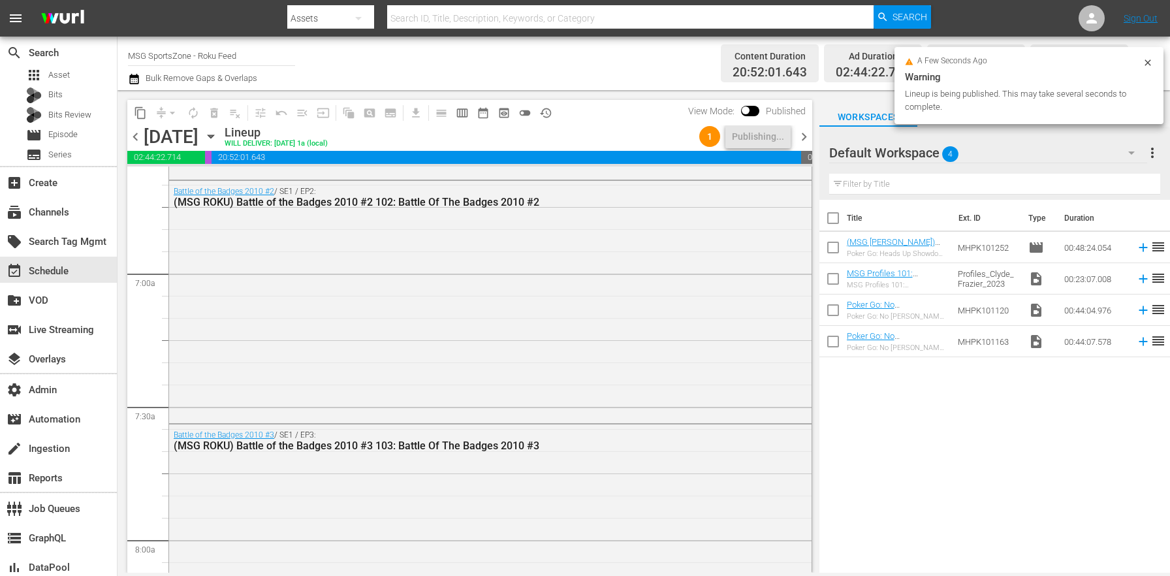
scroll to position [0, 0]
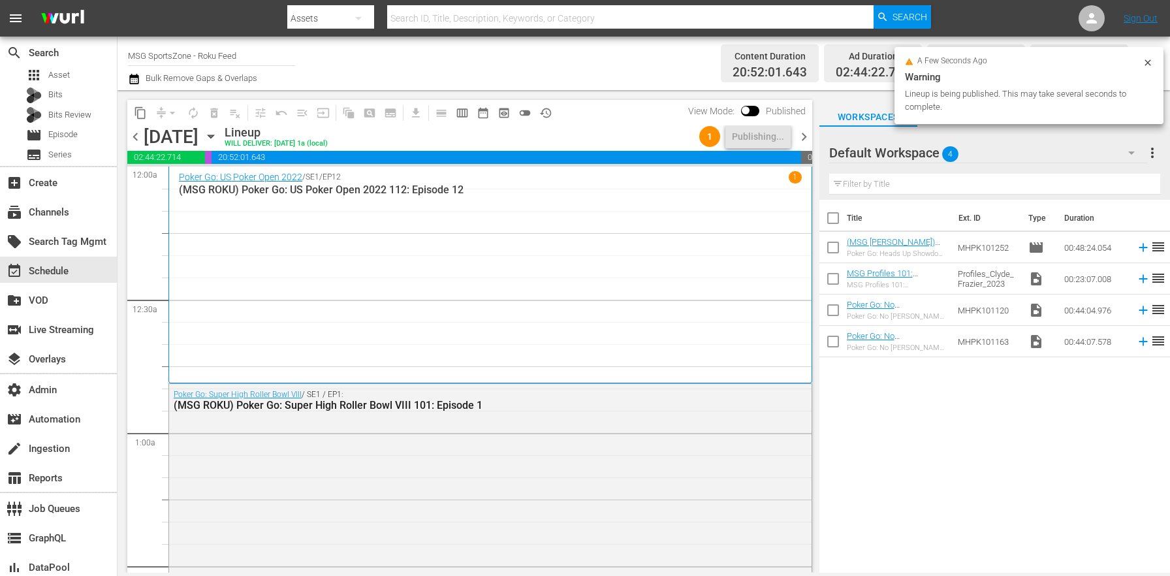
click at [612, 73] on div "Channel Title MSG SportsZone - Roku Feed Bulk Remove Gaps & Overlaps" at bounding box center [409, 63] width 563 height 47
click at [798, 134] on span "chevron_right" at bounding box center [804, 137] width 16 height 16
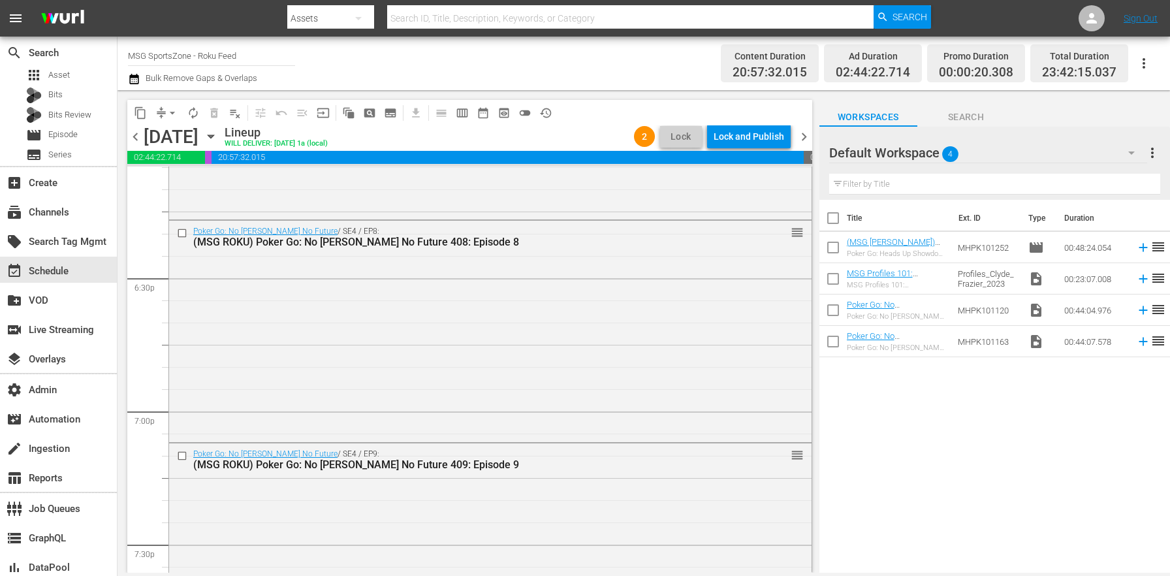
scroll to position [6020, 0]
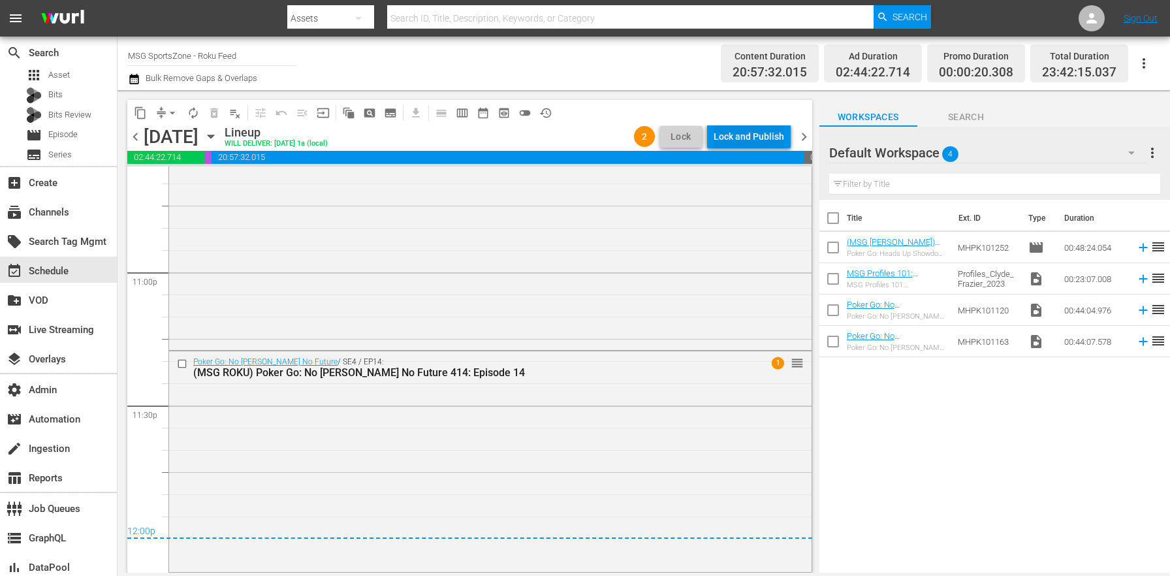
click at [753, 133] on div "Lock and Publish" at bounding box center [749, 137] width 71 height 24
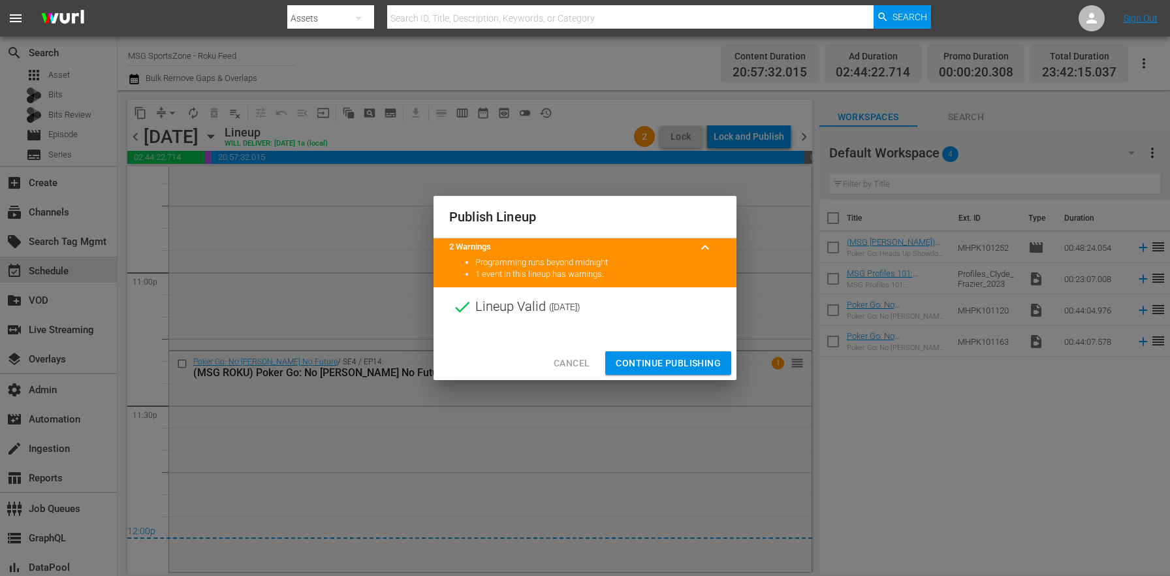
click at [666, 362] on span "Continue Publishing" at bounding box center [668, 363] width 105 height 16
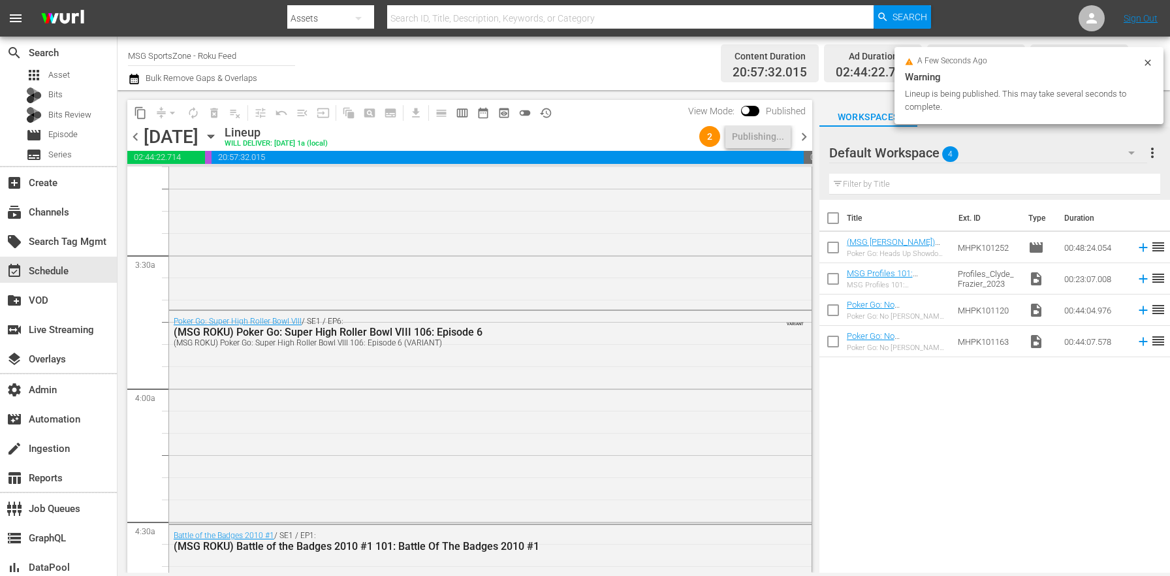
scroll to position [0, 0]
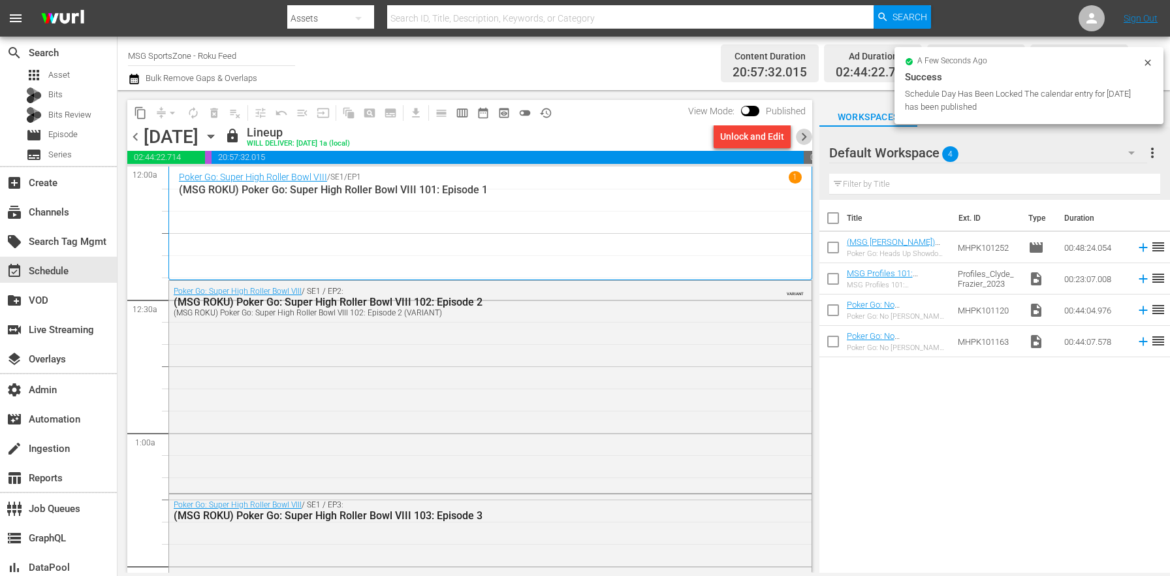
click at [802, 134] on span "chevron_right" at bounding box center [804, 137] width 16 height 16
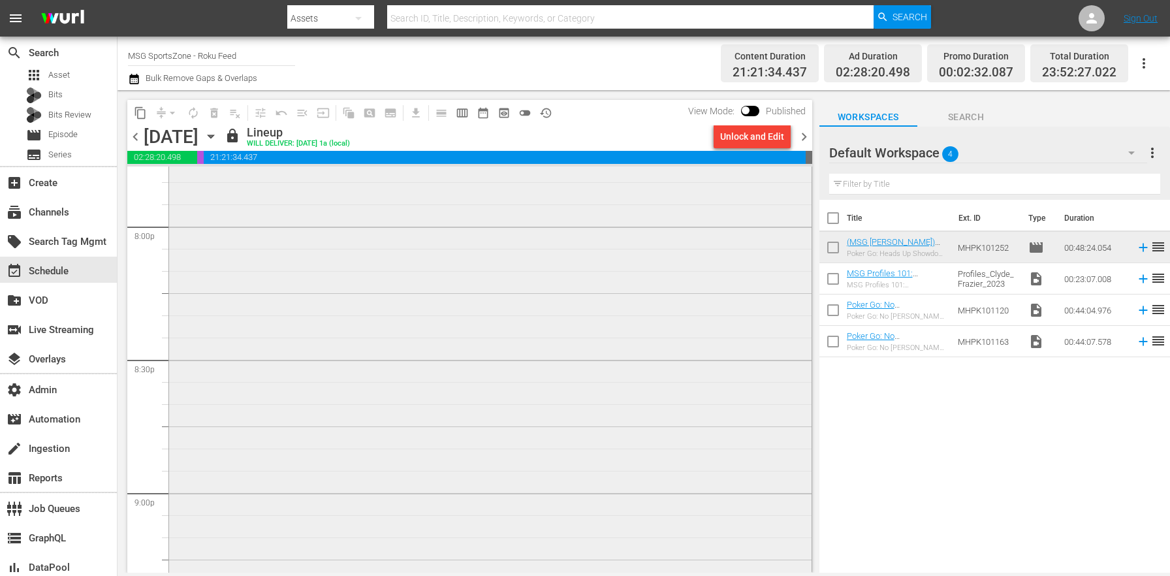
scroll to position [5012, 0]
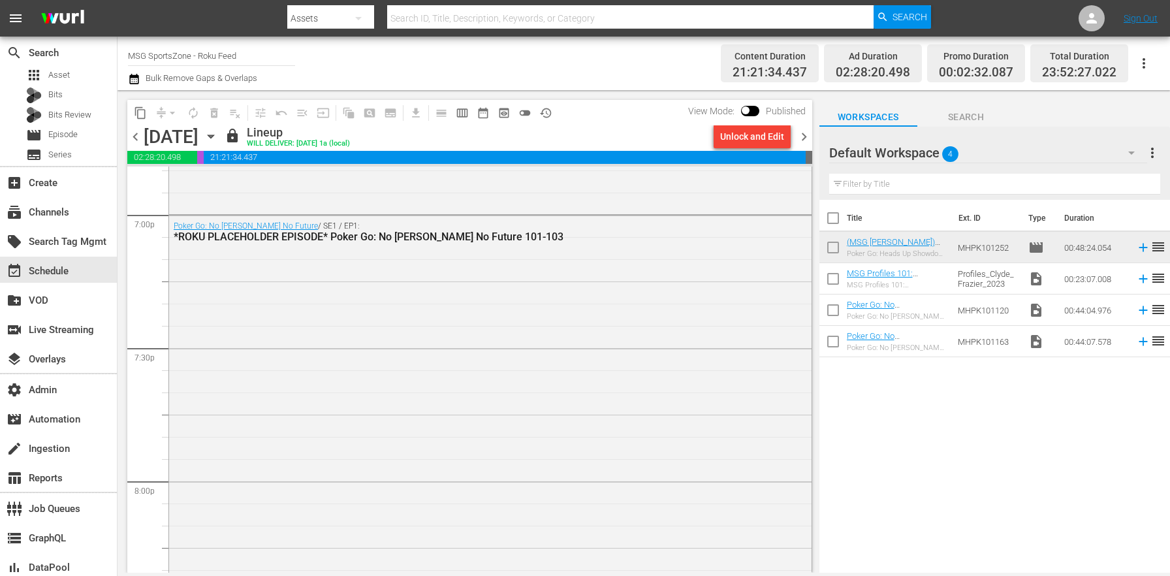
click at [138, 76] on icon "button" at bounding box center [133, 79] width 9 height 10
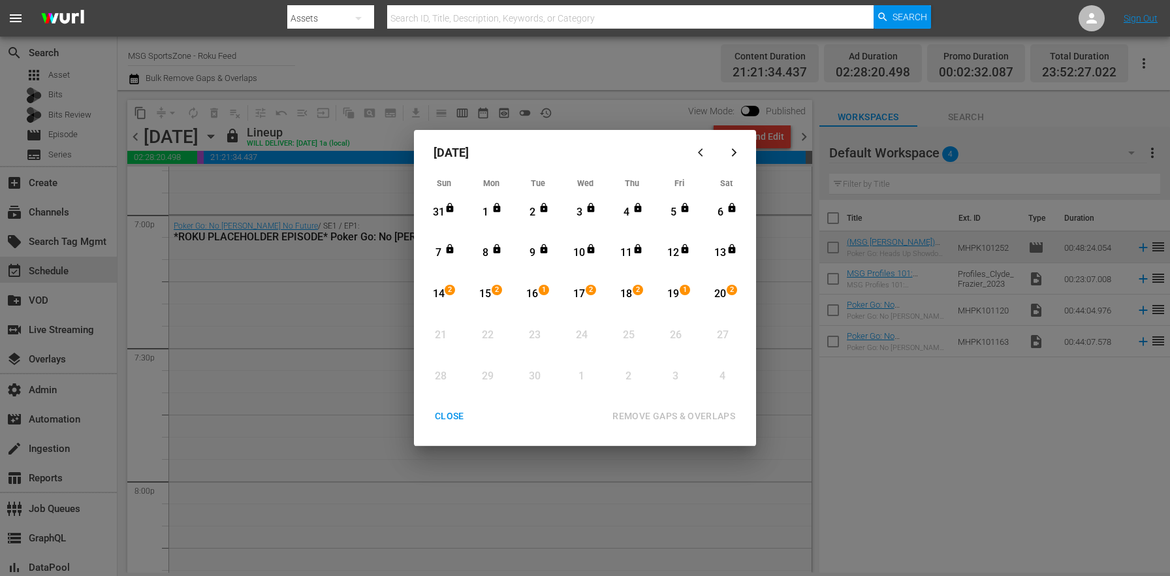
click at [701, 157] on button "button" at bounding box center [702, 151] width 31 height 31
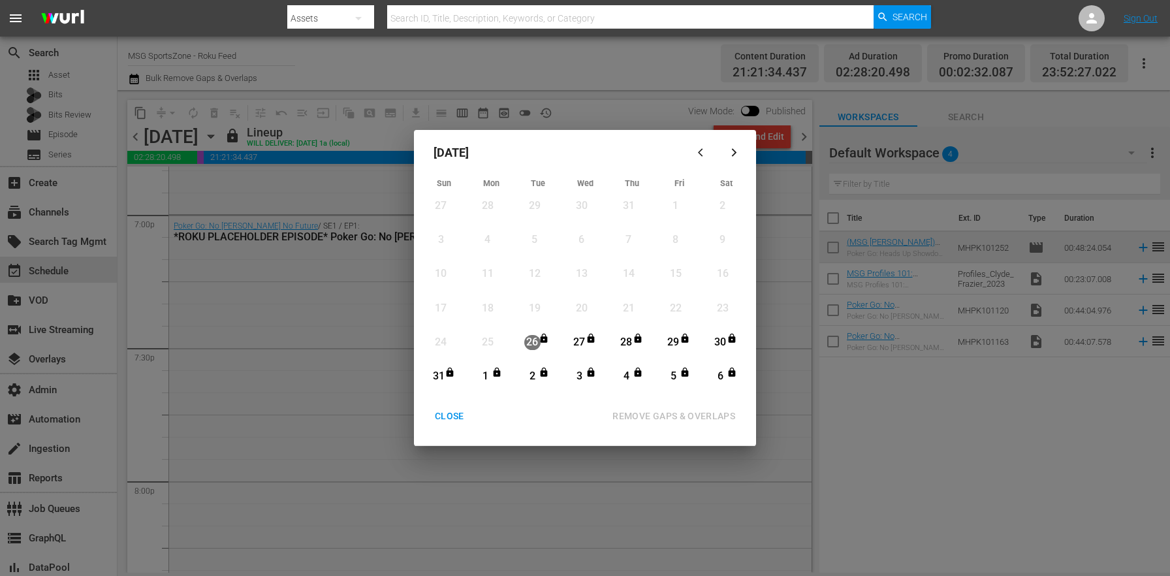
click at [459, 419] on div "CLOSE" at bounding box center [449, 416] width 50 height 16
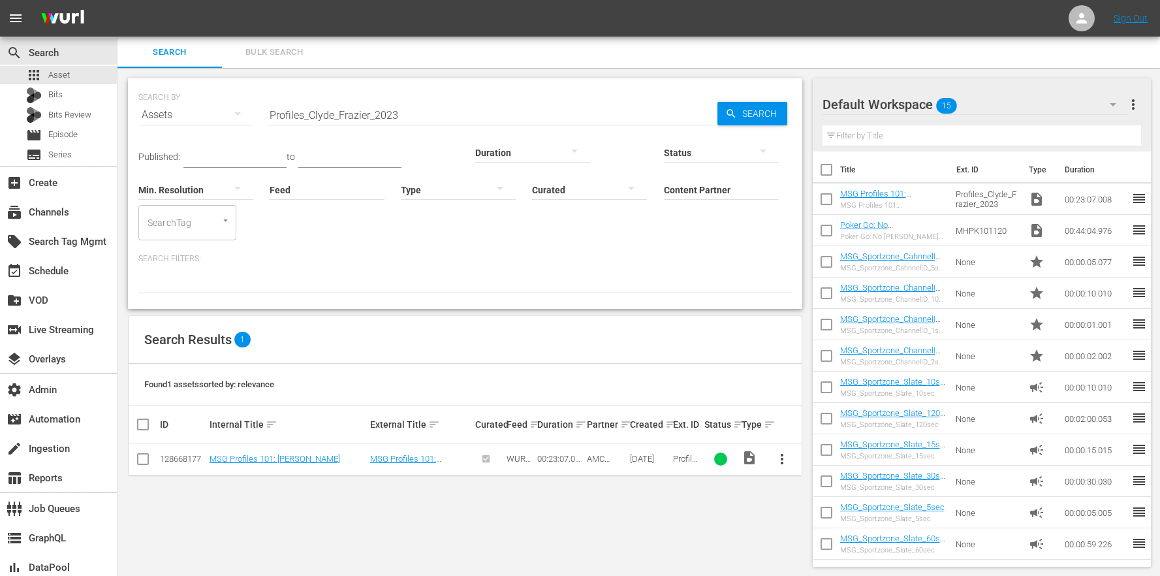
click at [477, 505] on div "SEARCH BY Search By Assets Search ID, Title, Description, Keywords, or Category…" at bounding box center [465, 322] width 695 height 509
